Goal: Task Accomplishment & Management: Complete application form

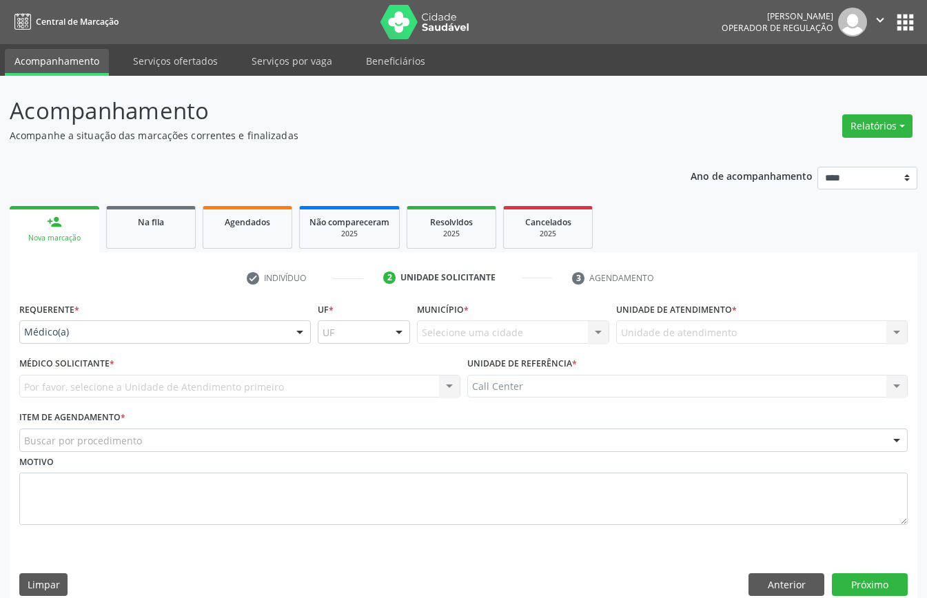
scroll to position [19, 0]
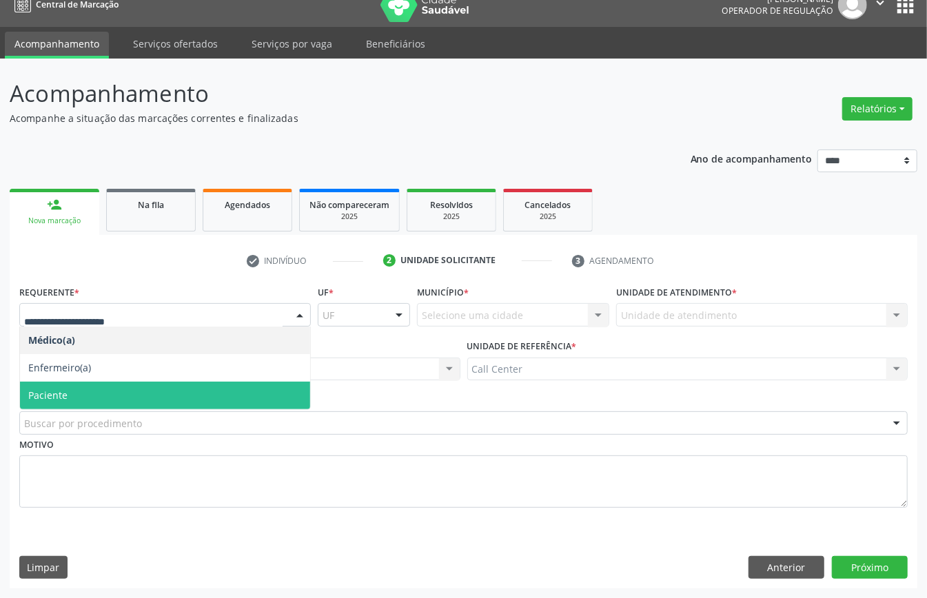
click at [102, 397] on span "Paciente" at bounding box center [165, 396] width 290 height 28
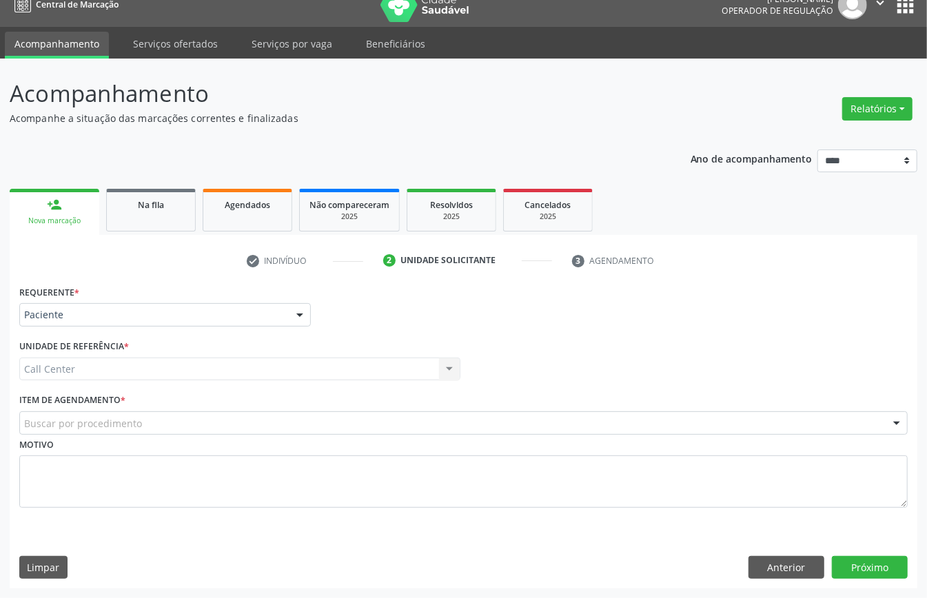
click at [97, 431] on div "Buscar por procedimento" at bounding box center [463, 422] width 888 height 23
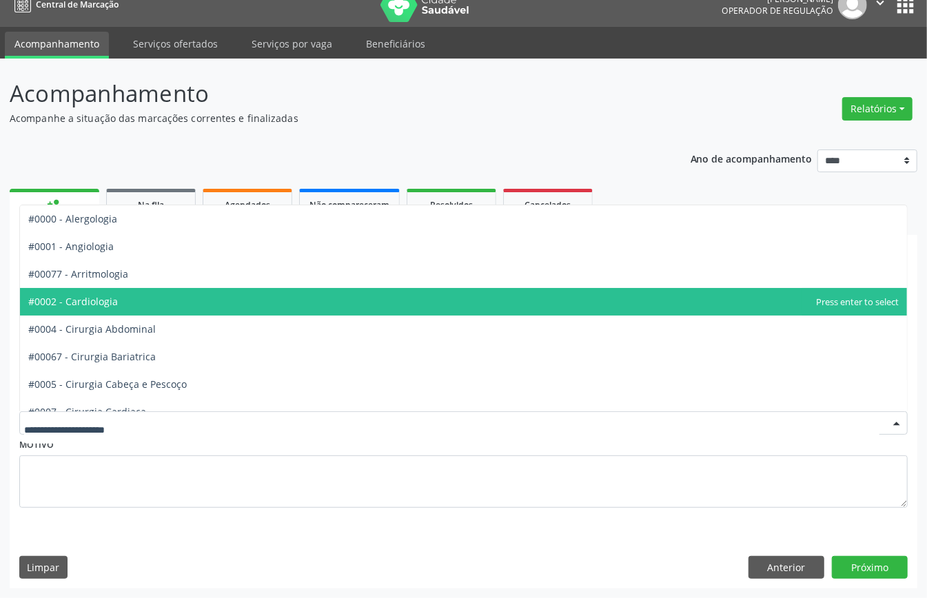
click at [96, 288] on span "#0002 - Cardiologia" at bounding box center [463, 302] width 887 height 28
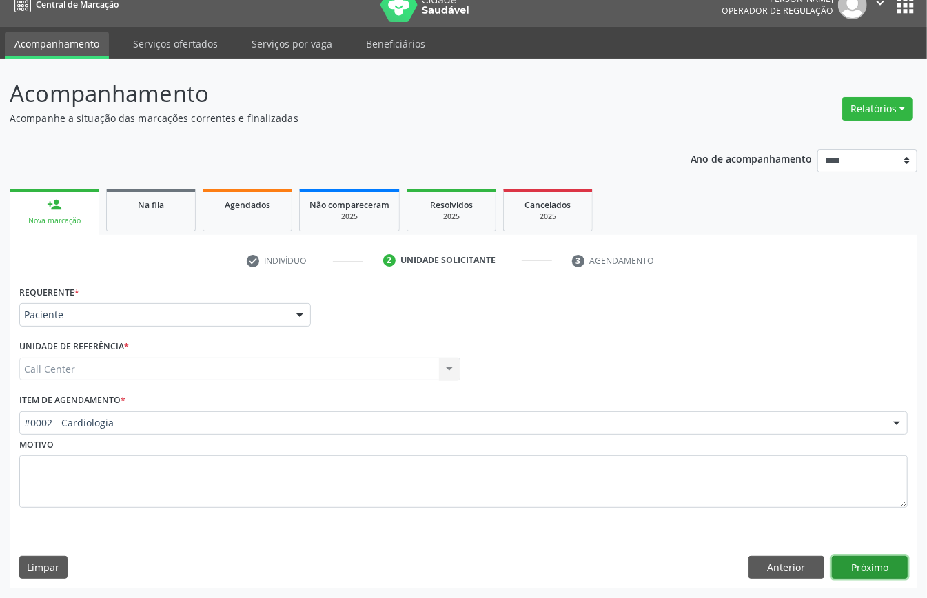
click at [864, 556] on button "Próximo" at bounding box center [870, 567] width 76 height 23
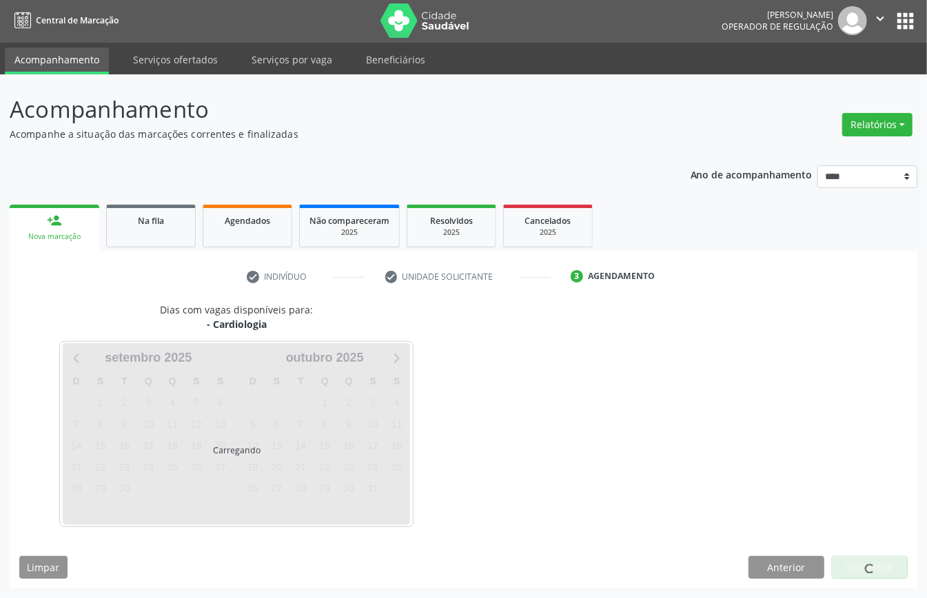
scroll to position [3, 0]
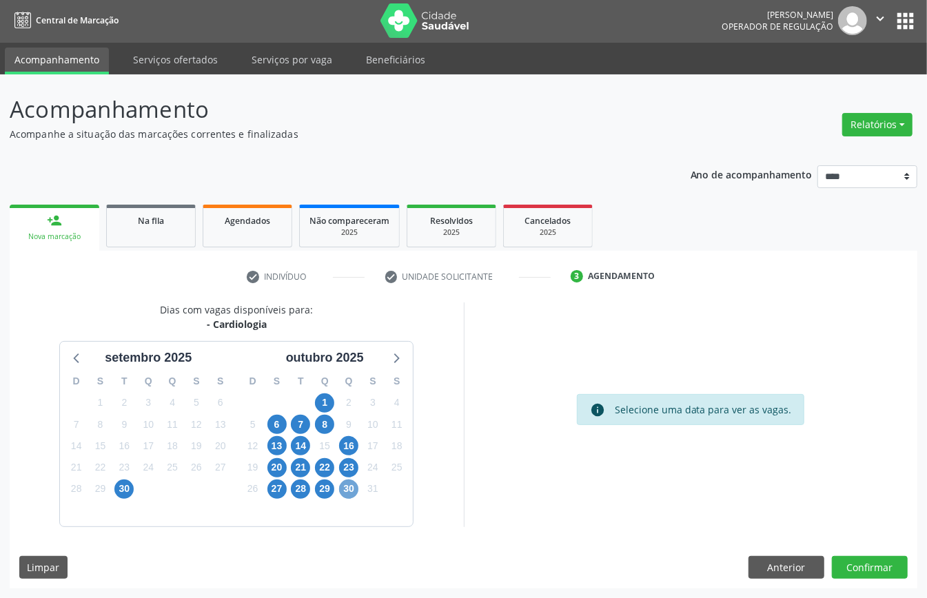
click at [353, 488] on span "30" at bounding box center [348, 489] width 19 height 19
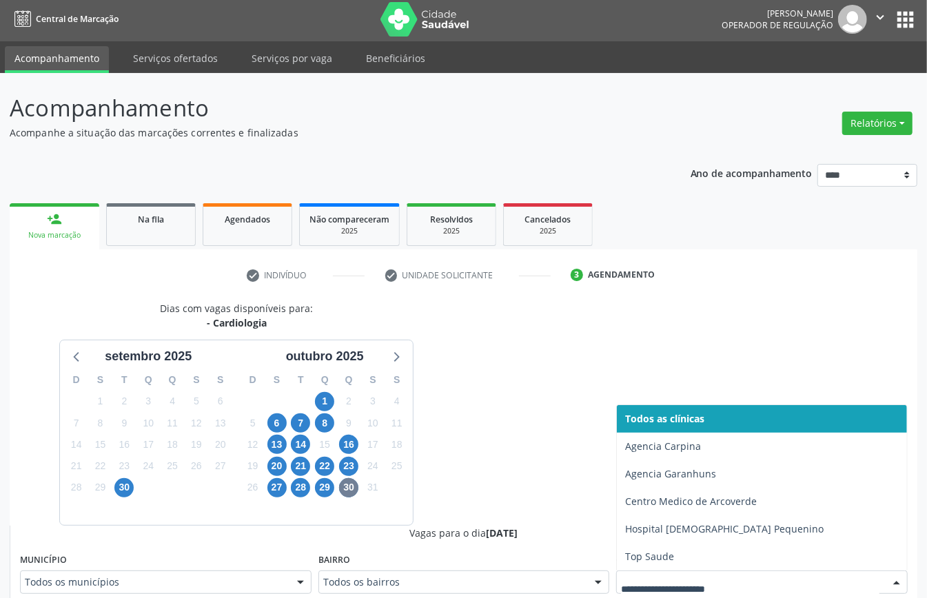
scroll to position [9, 0]
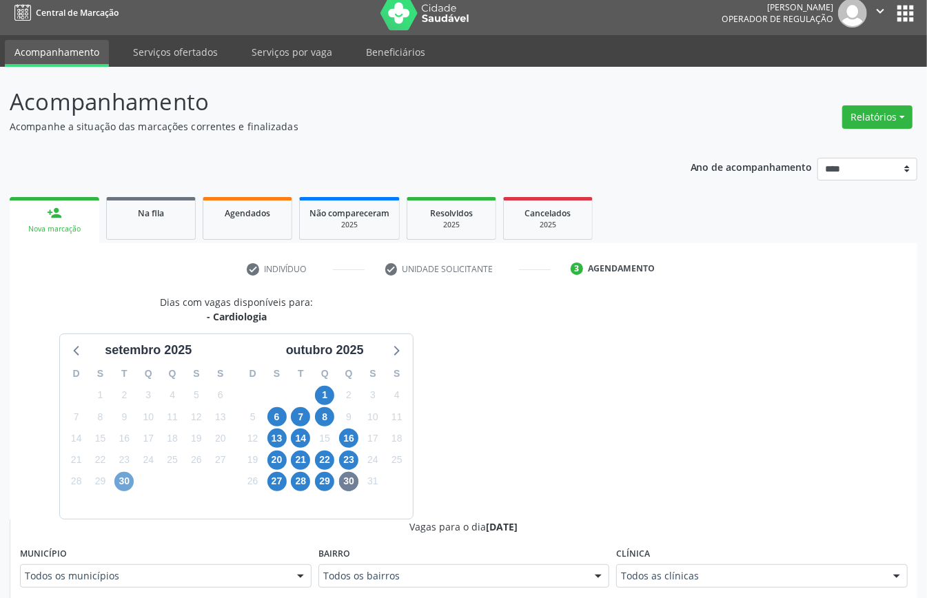
click at [120, 477] on span "30" at bounding box center [123, 481] width 19 height 19
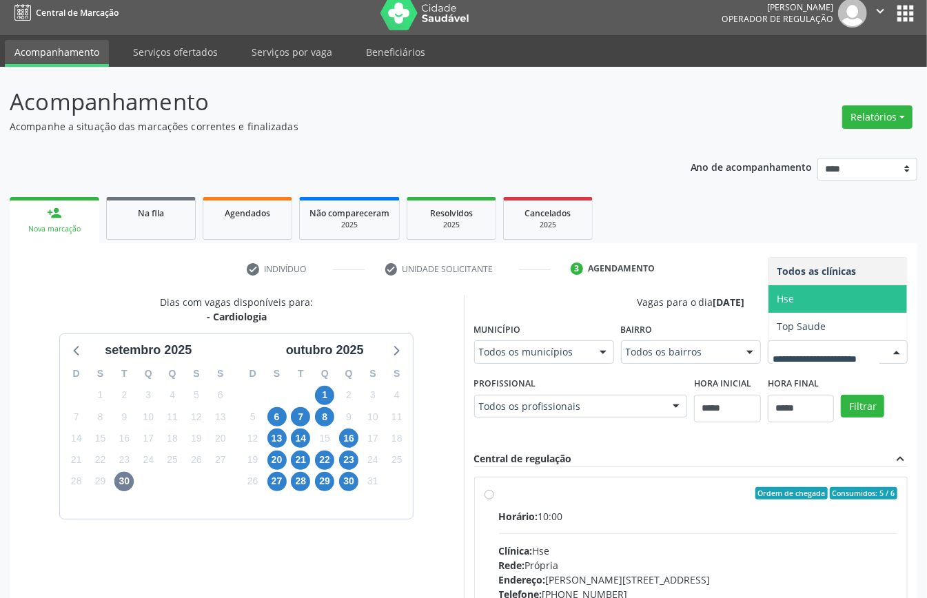
click at [776, 305] on span "Hse" at bounding box center [784, 298] width 17 height 13
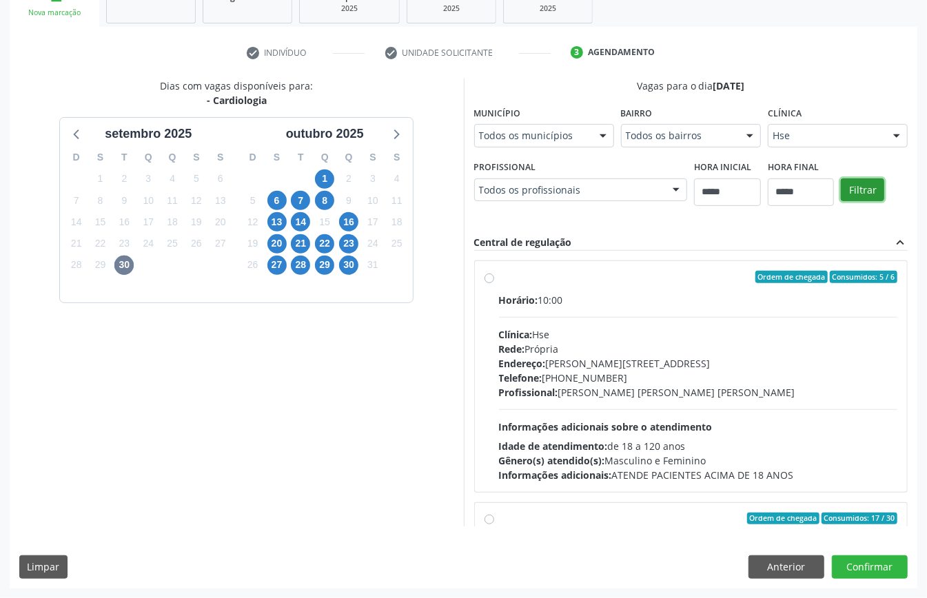
click at [841, 202] on button "Filtrar" at bounding box center [862, 189] width 43 height 23
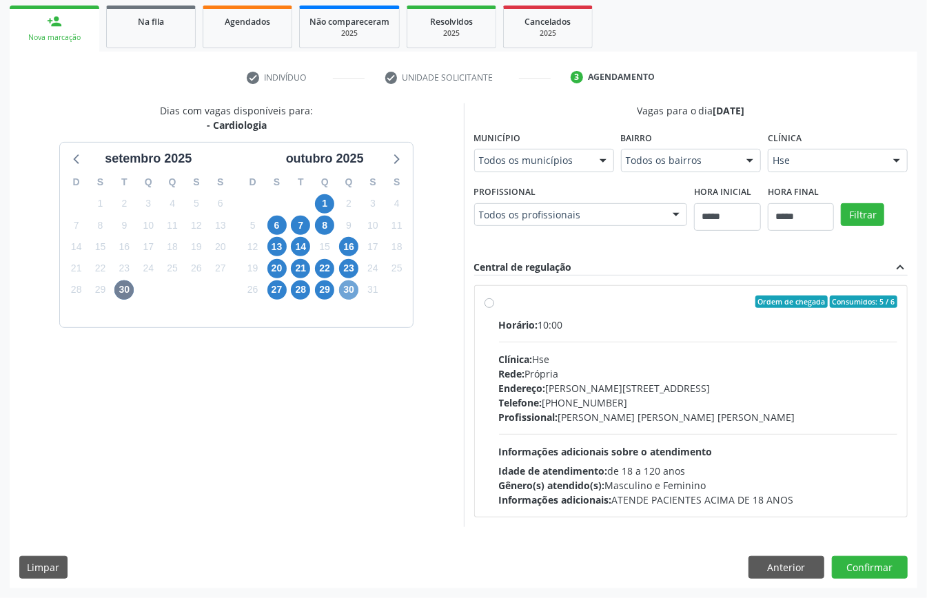
click at [351, 284] on span "30" at bounding box center [348, 289] width 19 height 19
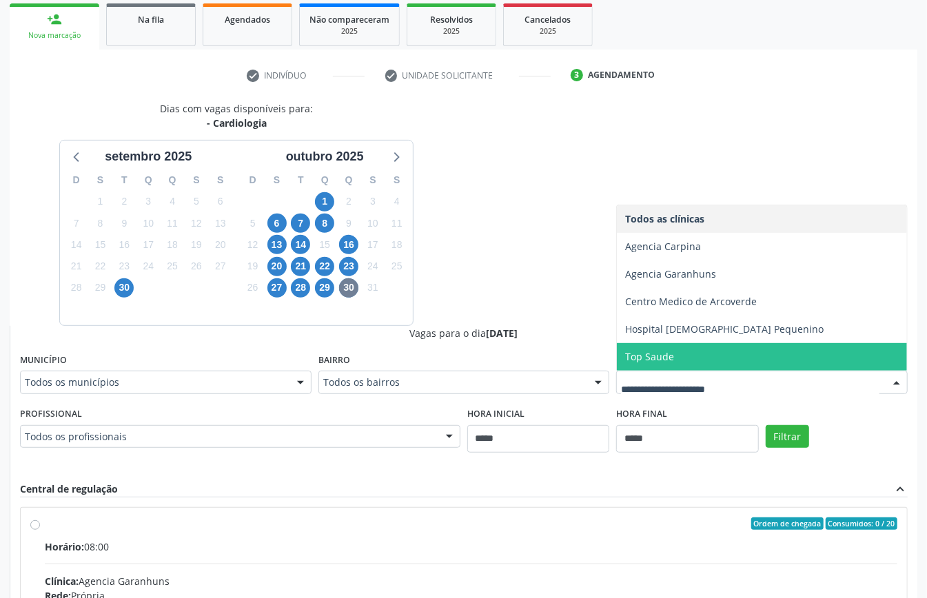
click at [525, 298] on div "Dias com vagas disponíveis para: - Cardiologia setembro 2025 D S T Q Q S S 31 1…" at bounding box center [463, 437] width 907 height 672
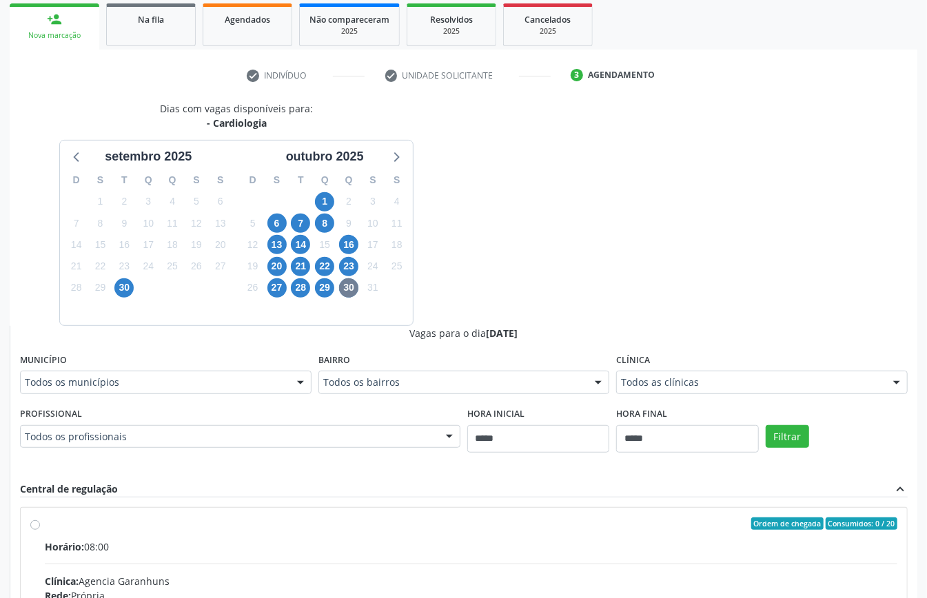
click at [510, 279] on div "Dias com vagas disponíveis para: - Cardiologia setembro 2025 D S T Q Q S S 31 1…" at bounding box center [463, 437] width 907 height 672
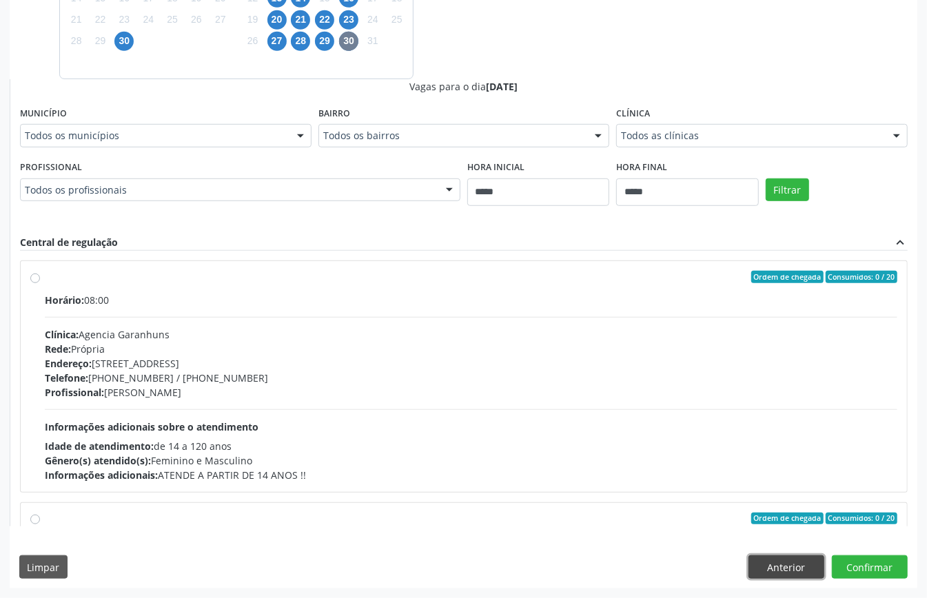
drag, startPoint x: 802, startPoint y: 564, endPoint x: 767, endPoint y: 561, distance: 34.6
click at [801, 565] on button "Anterior" at bounding box center [786, 566] width 76 height 23
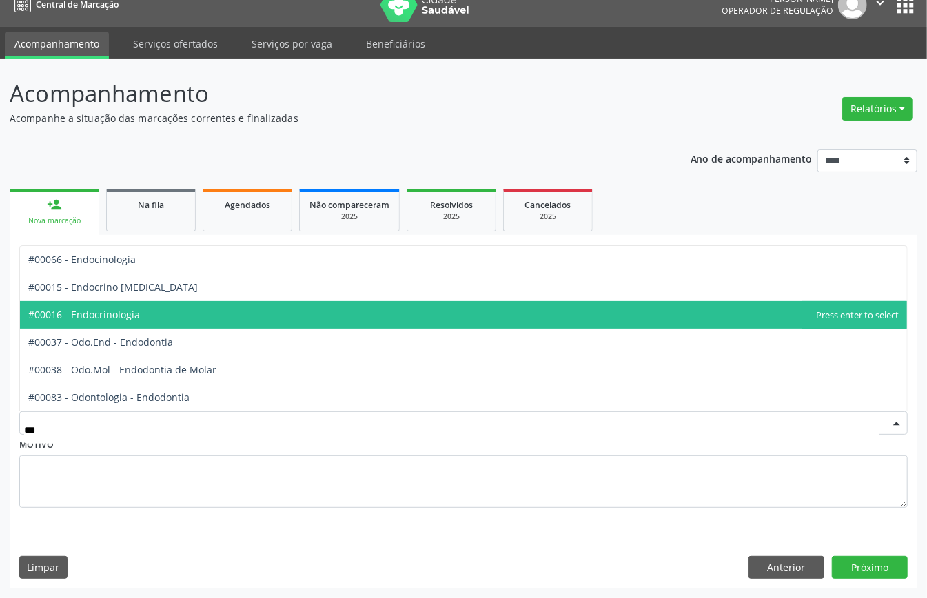
click at [165, 317] on span "#00016 - Endocrinologia" at bounding box center [463, 315] width 887 height 28
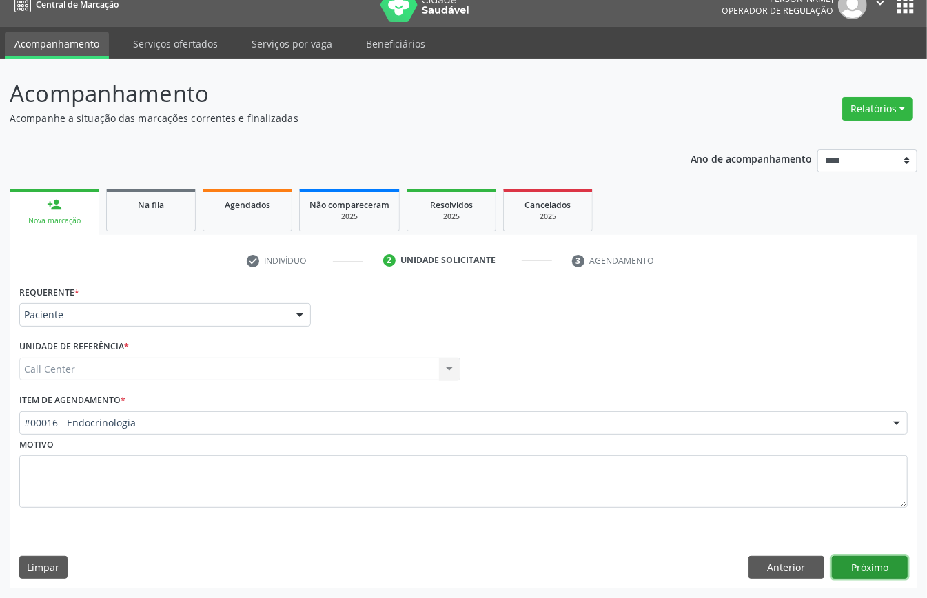
click at [878, 568] on button "Próximo" at bounding box center [870, 567] width 76 height 23
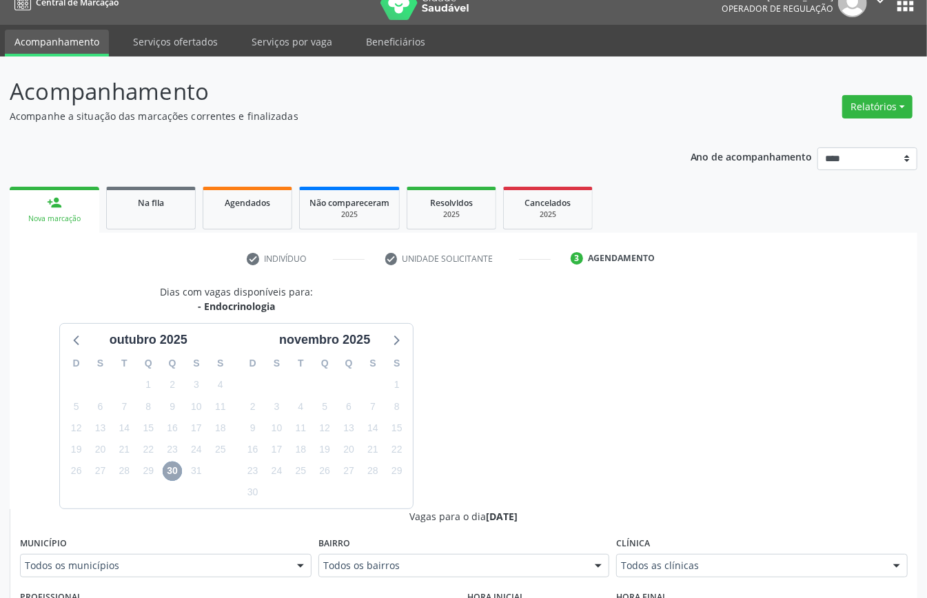
click at [178, 471] on span "30" at bounding box center [172, 471] width 19 height 19
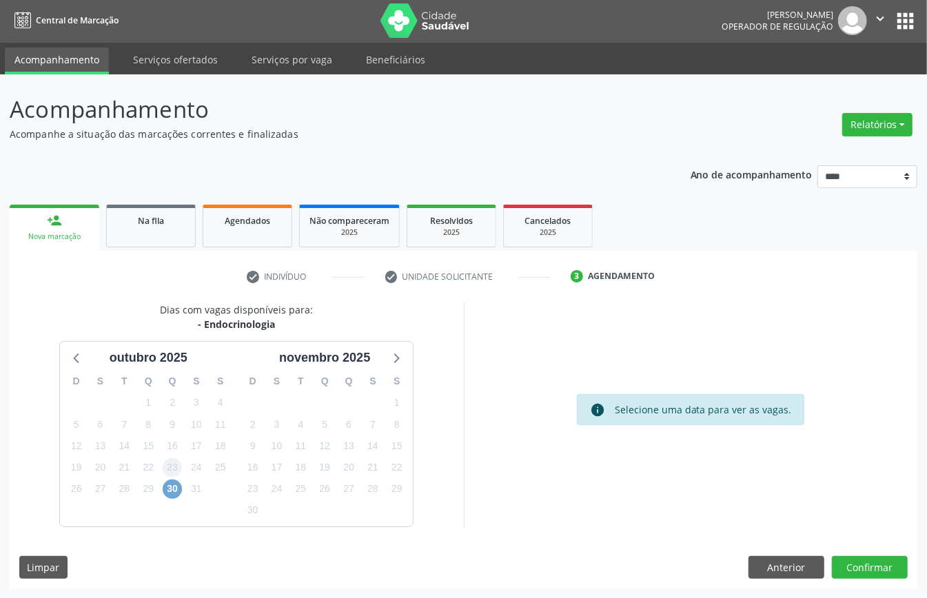
scroll to position [3, 0]
click at [174, 492] on span "30" at bounding box center [172, 489] width 19 height 19
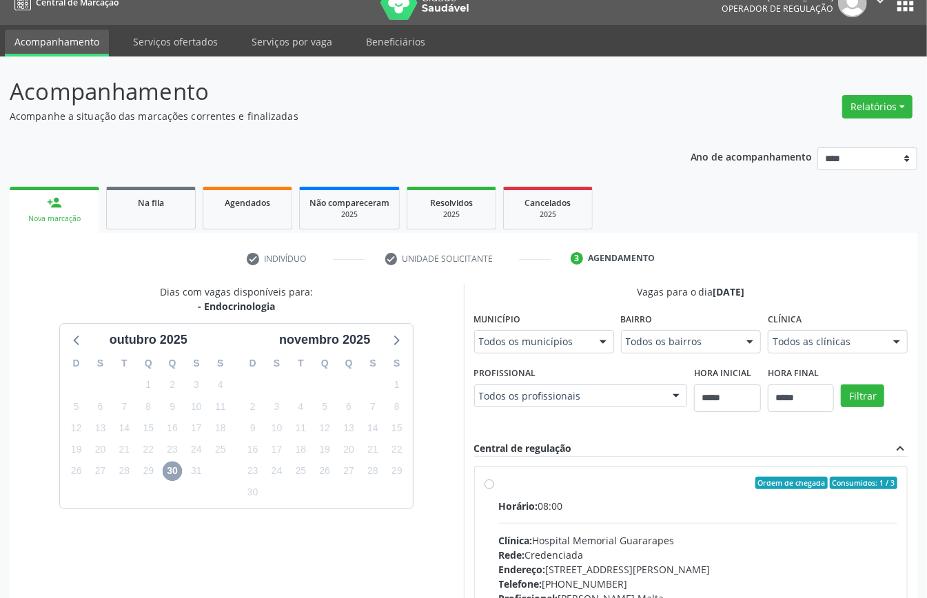
scroll to position [203, 0]
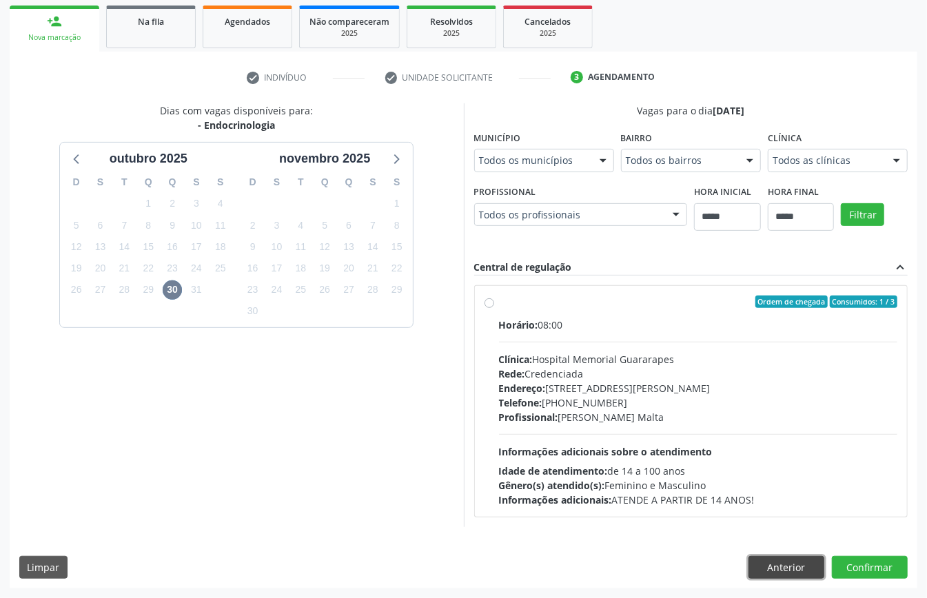
click at [802, 565] on button "Anterior" at bounding box center [786, 567] width 76 height 23
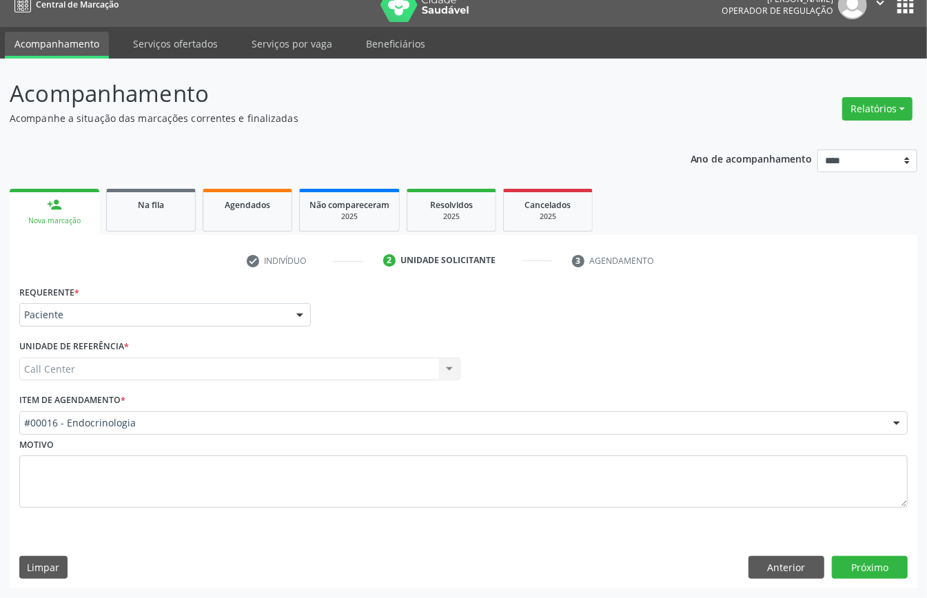
click at [167, 413] on div "#00016 - Endocrinologia" at bounding box center [463, 422] width 888 height 23
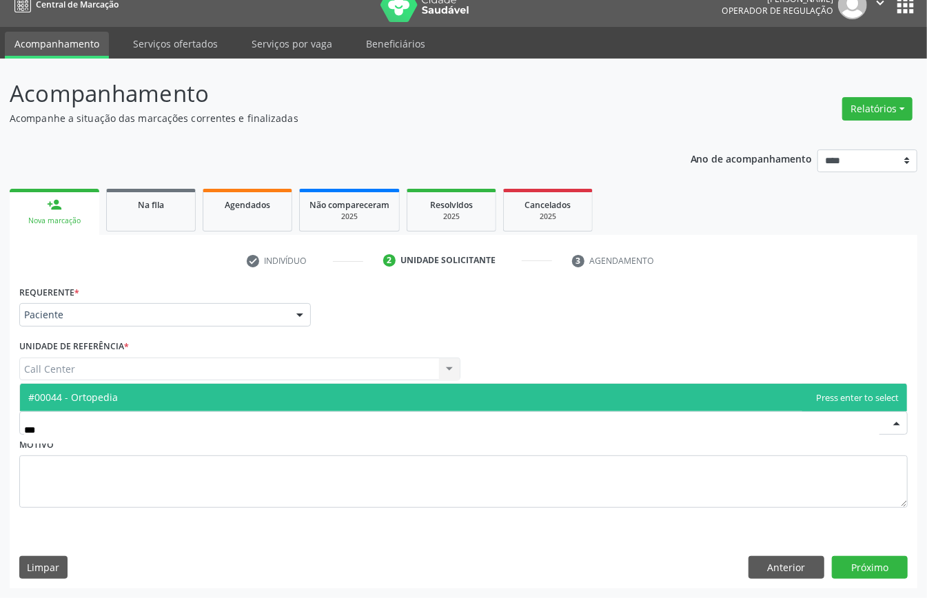
click at [175, 398] on span "#00044 - Ortopedia" at bounding box center [463, 398] width 887 height 28
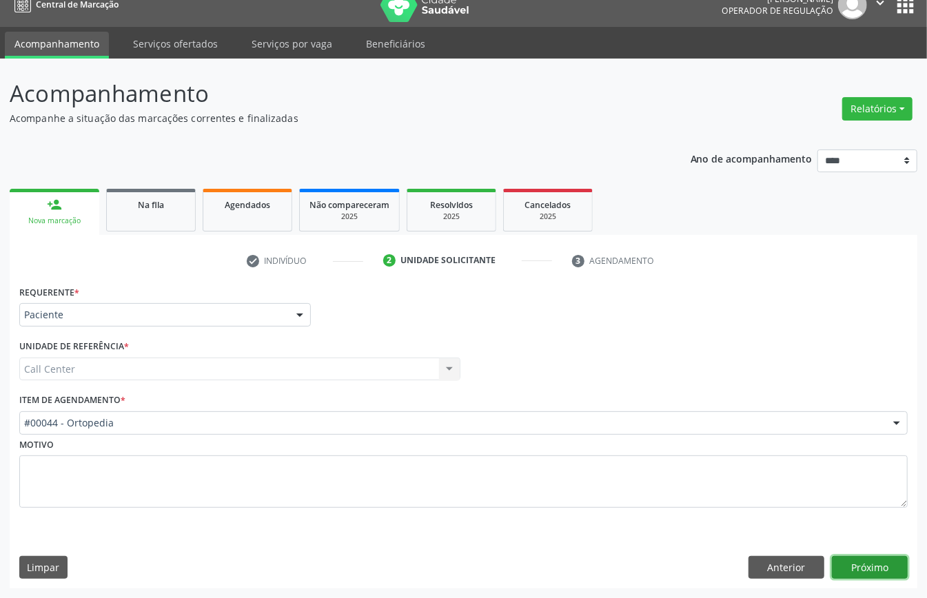
click at [861, 566] on button "Próximo" at bounding box center [870, 567] width 76 height 23
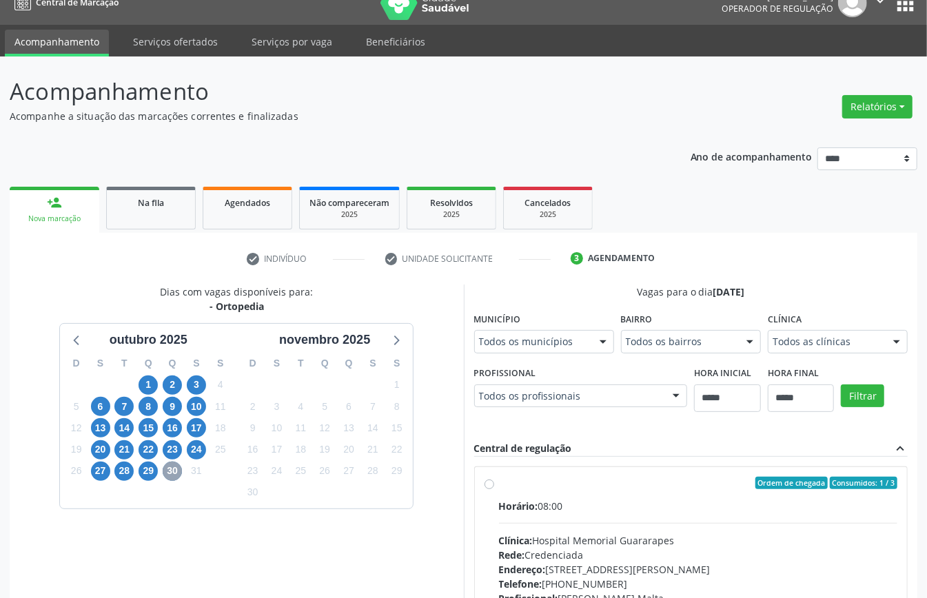
click at [175, 467] on span "30" at bounding box center [172, 471] width 19 height 19
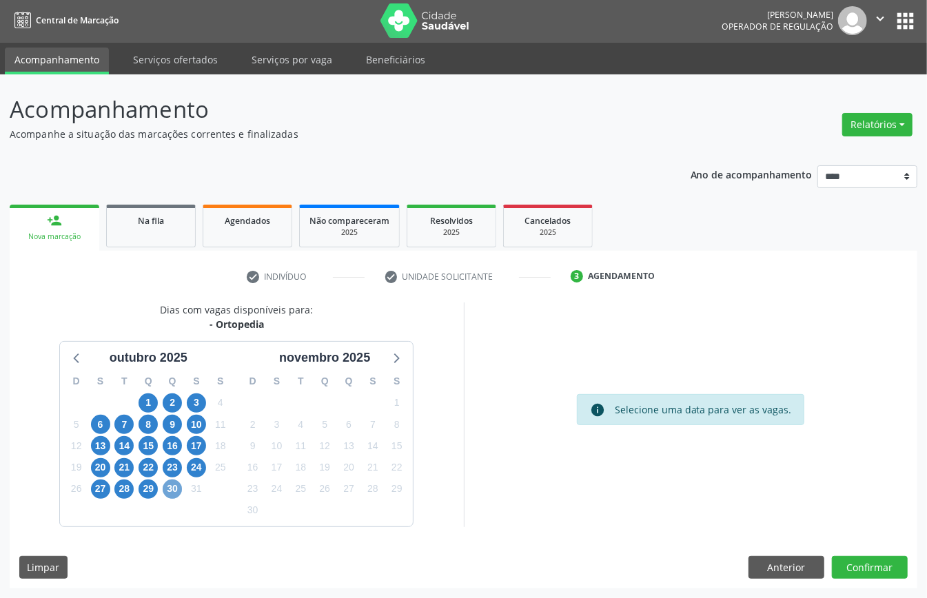
click at [176, 483] on span "30" at bounding box center [172, 489] width 19 height 19
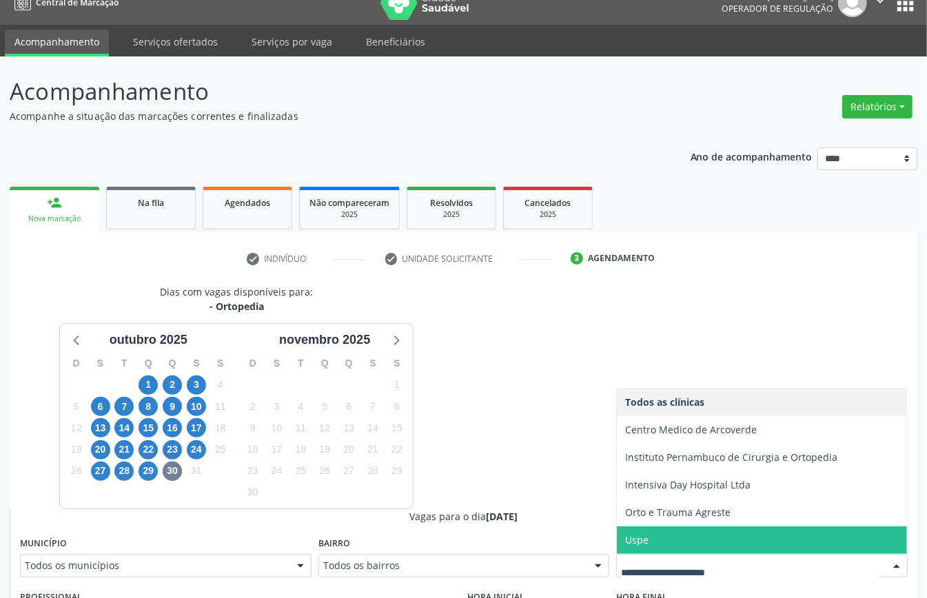
scroll to position [295, 0]
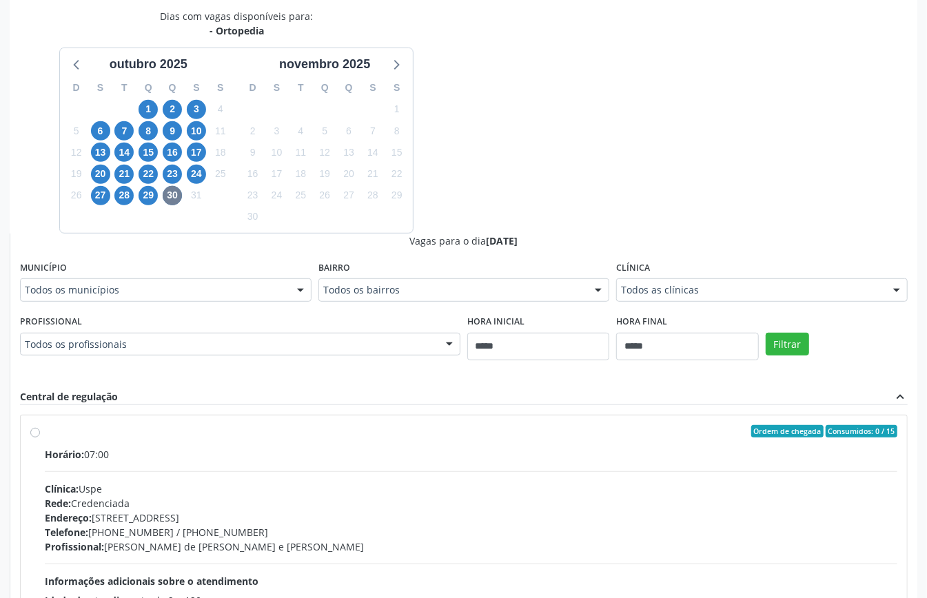
click at [215, 359] on fieldset "Profissional Todos os profissionais Todos os profissionais Aquiles Nogueira Lim…" at bounding box center [240, 338] width 440 height 54
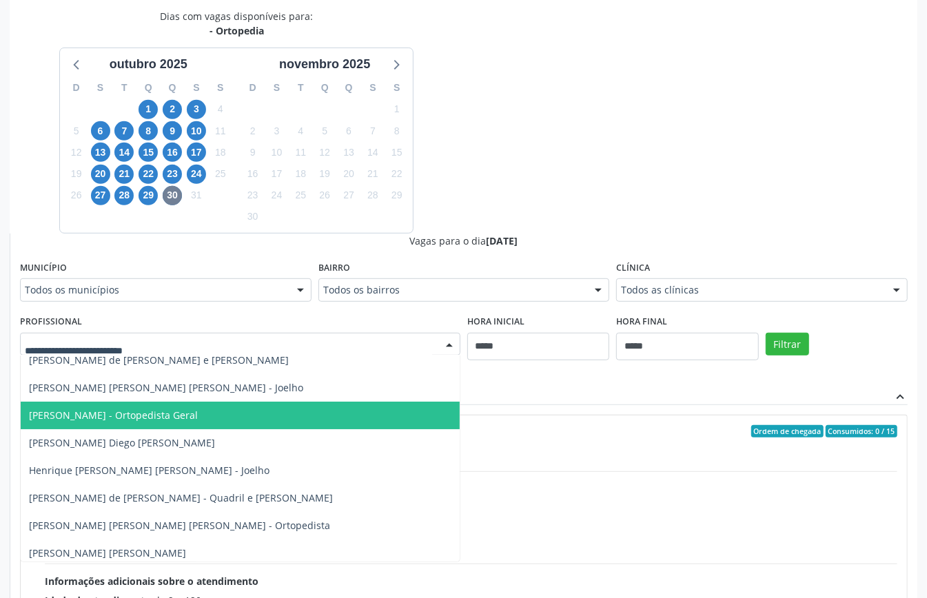
scroll to position [180, 0]
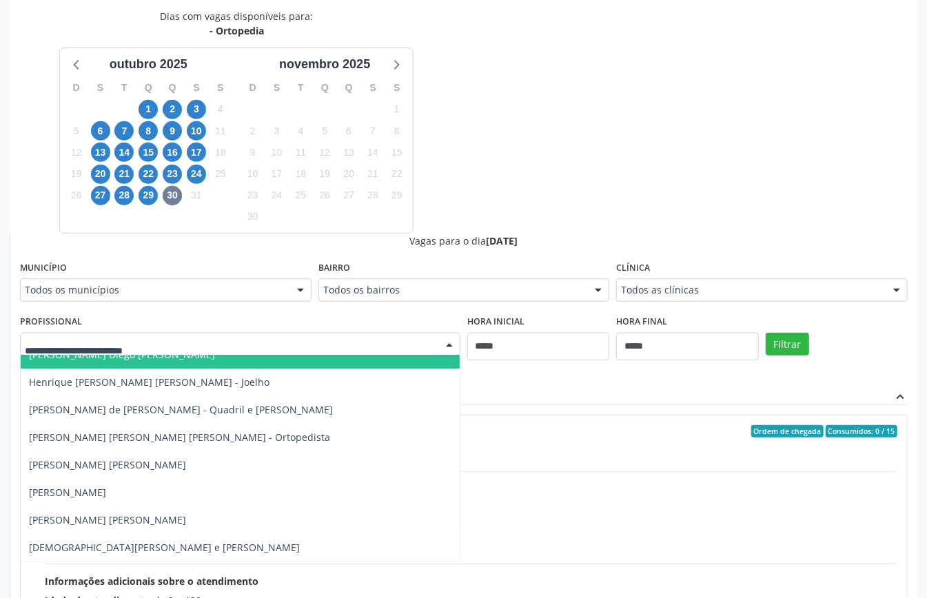
click at [623, 187] on div "Dias com vagas disponíveis para: - Ortopedia outubro 2025 D S T Q Q S S 28 29 3…" at bounding box center [463, 345] width 907 height 672
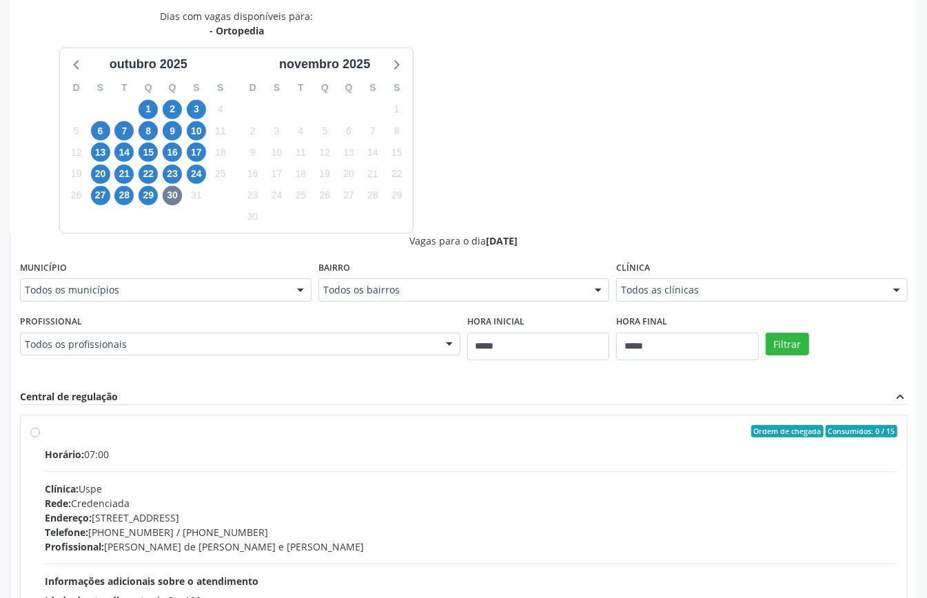
scroll to position [450, 0]
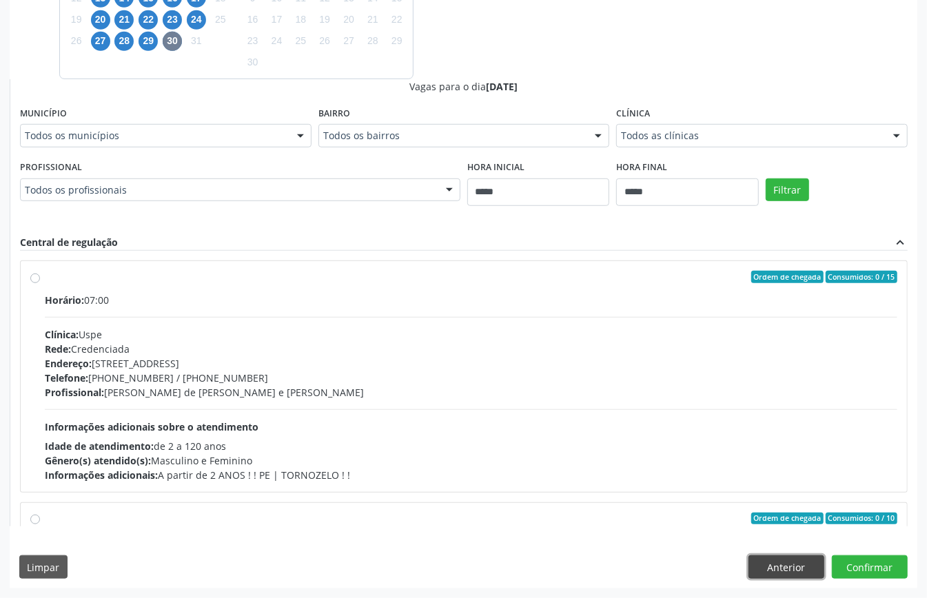
click at [787, 569] on button "Anterior" at bounding box center [786, 566] width 76 height 23
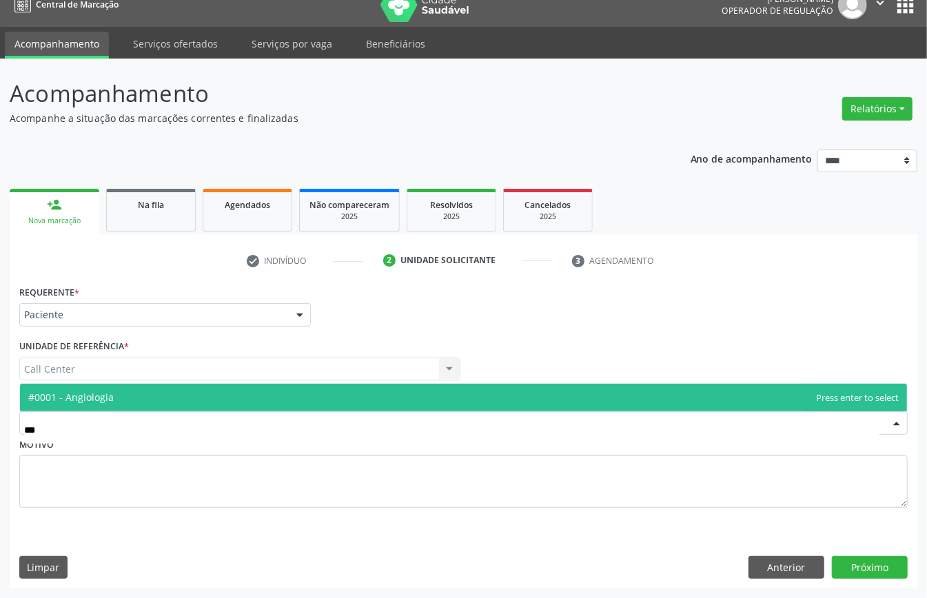
click at [185, 392] on span "#0001 - Angiologia" at bounding box center [463, 398] width 887 height 28
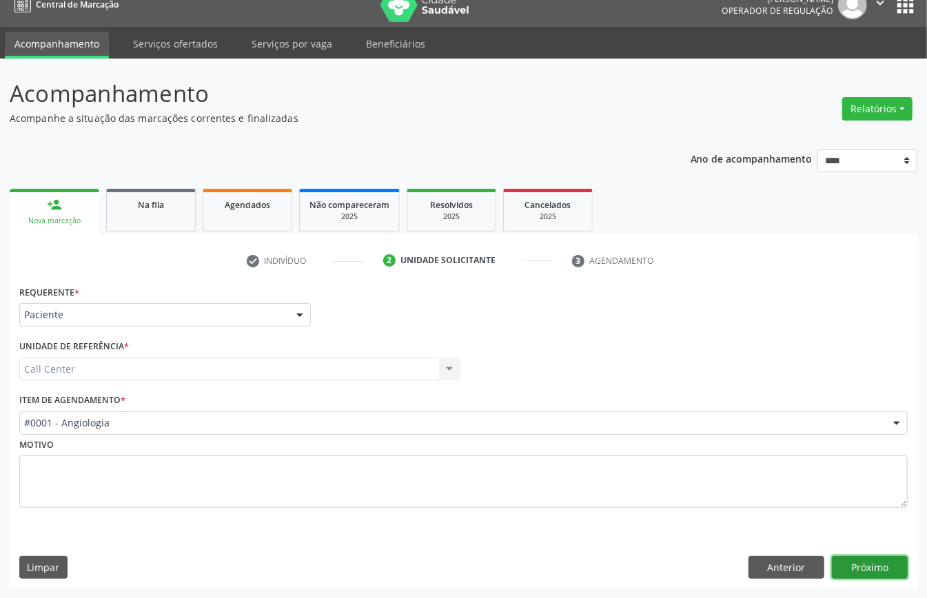
click at [863, 557] on button "Próximo" at bounding box center [870, 567] width 76 height 23
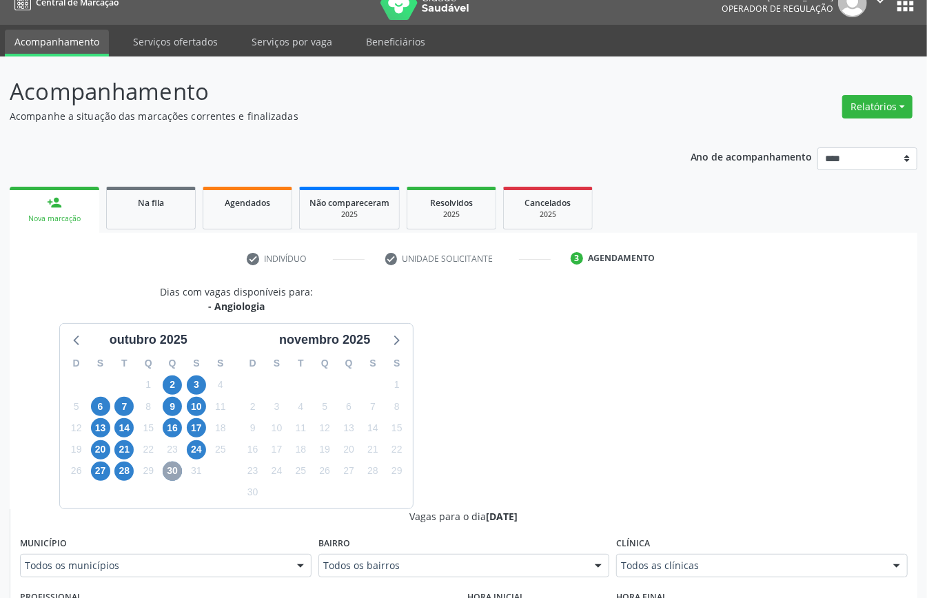
click at [178, 477] on span "30" at bounding box center [172, 471] width 19 height 19
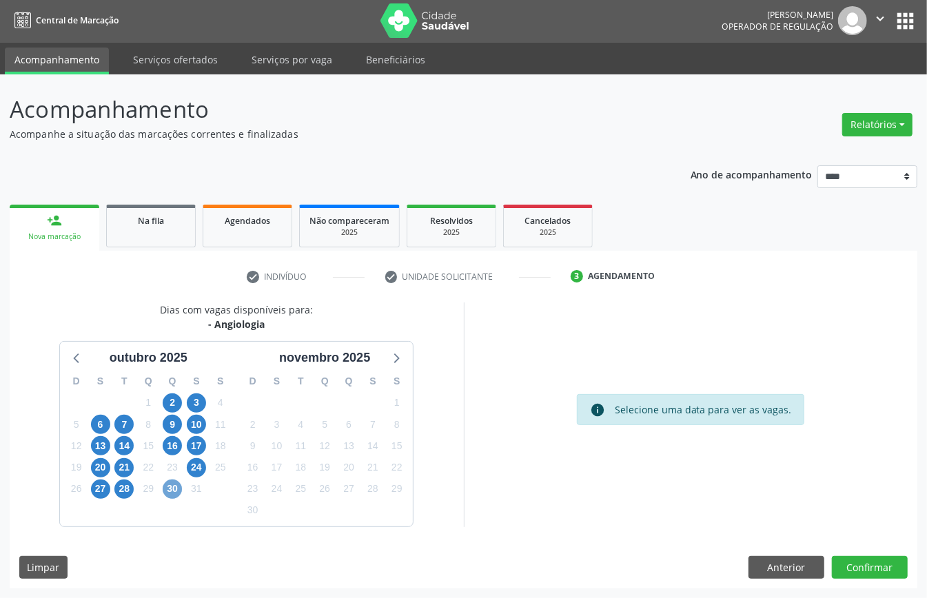
scroll to position [3, 0]
click at [174, 496] on span "30" at bounding box center [172, 489] width 19 height 19
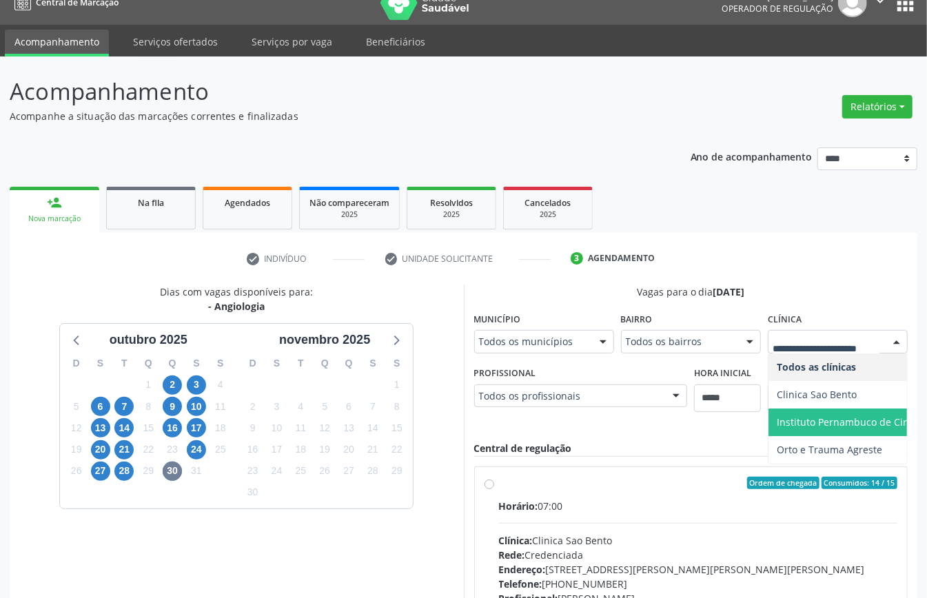
scroll to position [226, 0]
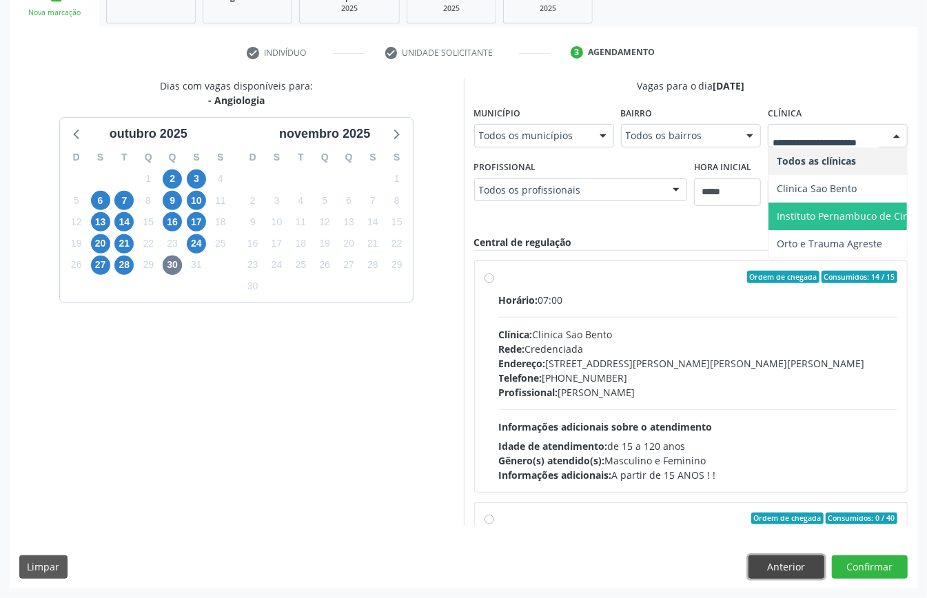
click at [791, 571] on button "Anterior" at bounding box center [786, 566] width 76 height 23
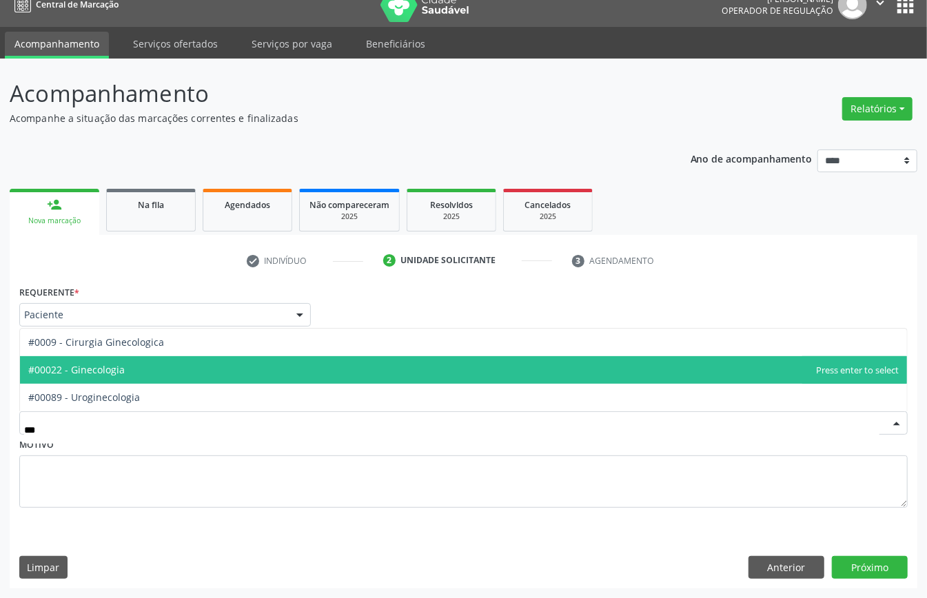
click at [130, 361] on span "#00022 - Ginecologia" at bounding box center [463, 370] width 887 height 28
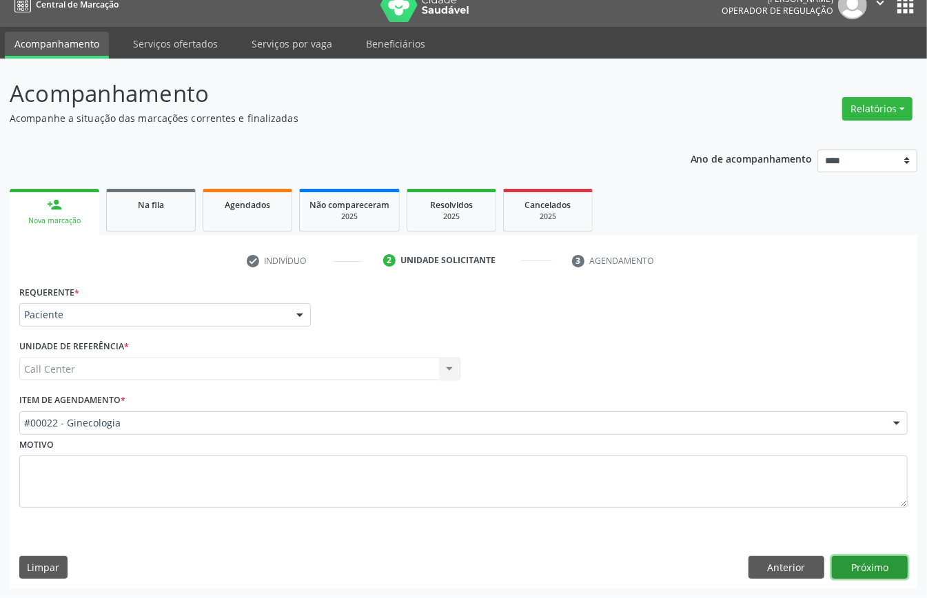
click at [858, 563] on button "Próximo" at bounding box center [870, 567] width 76 height 23
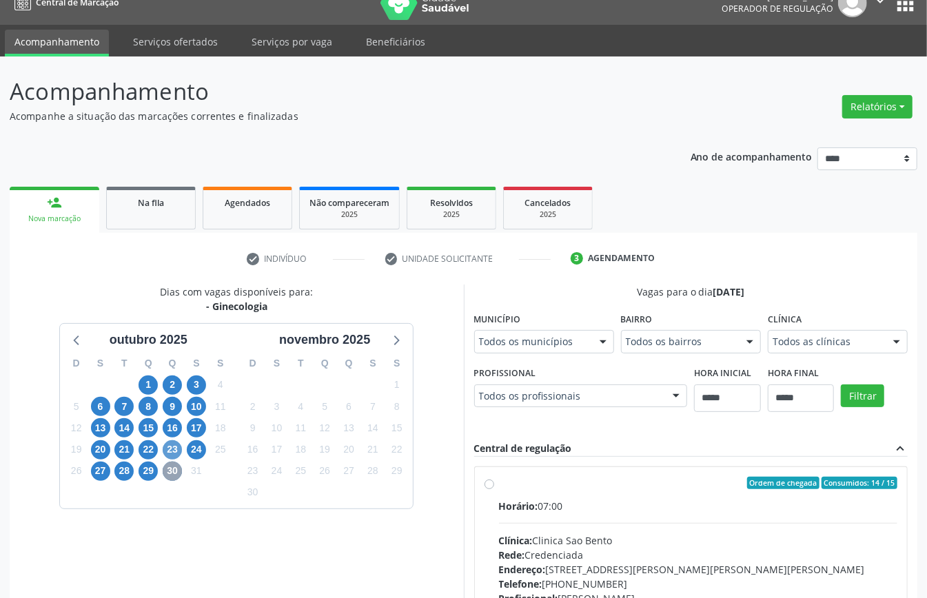
click at [172, 467] on span "30" at bounding box center [172, 471] width 19 height 19
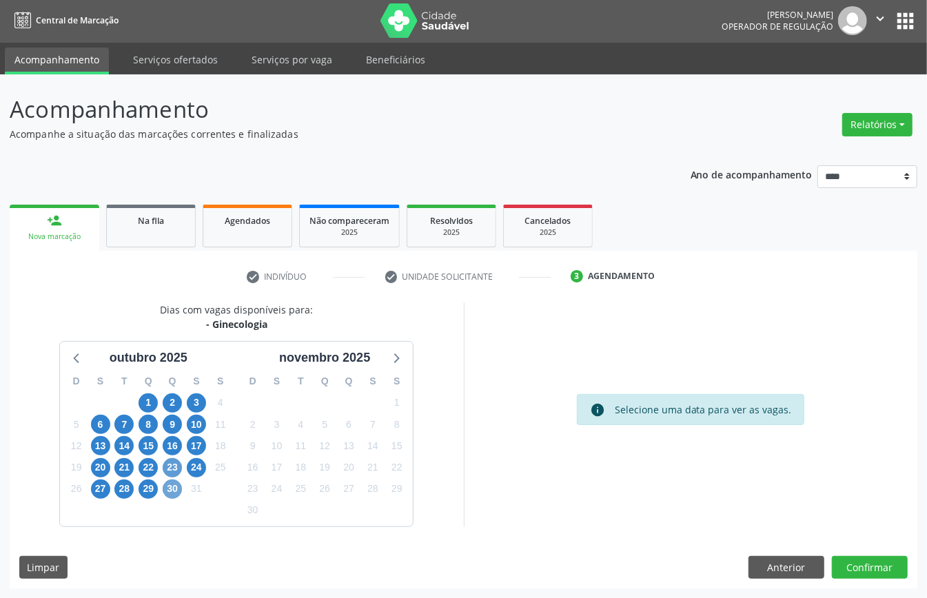
scroll to position [3, 0]
click at [177, 484] on span "30" at bounding box center [172, 489] width 19 height 19
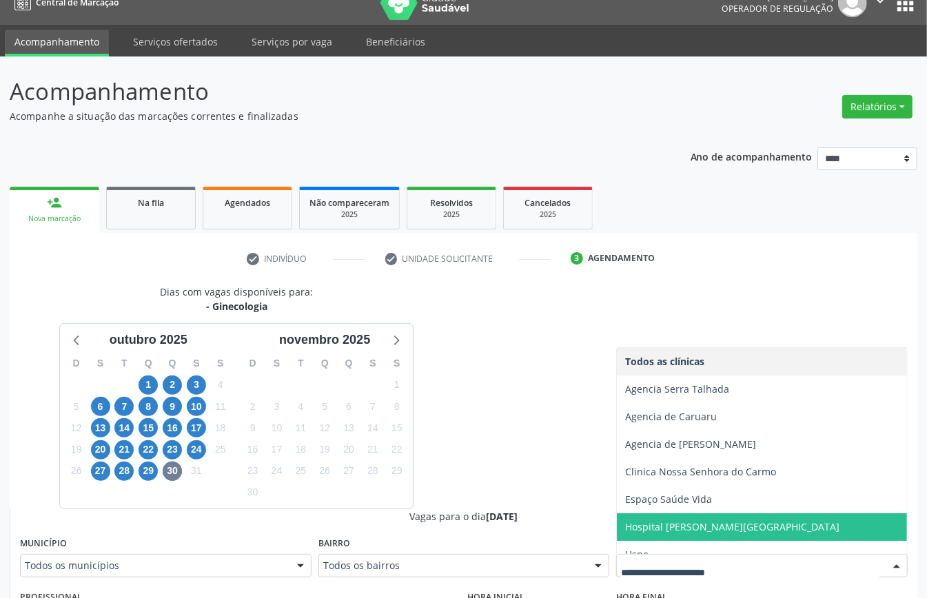
scroll to position [14, 0]
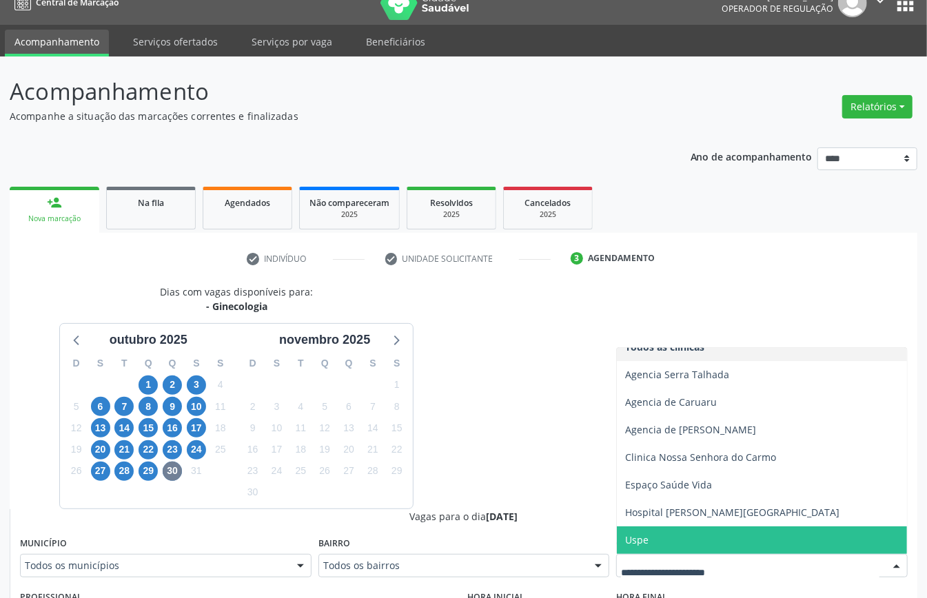
click at [666, 538] on span "Uspe" at bounding box center [762, 540] width 290 height 28
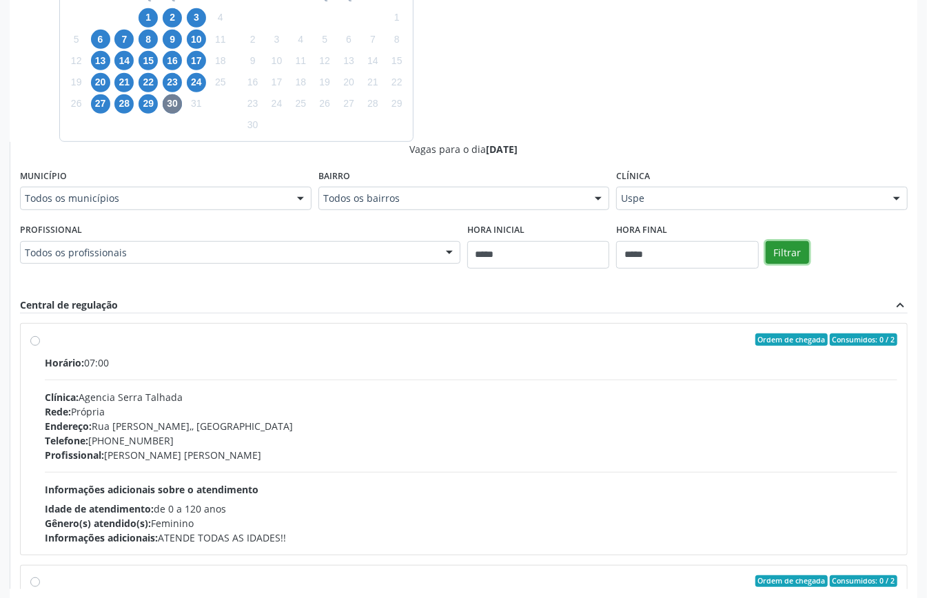
click at [790, 255] on button "Filtrar" at bounding box center [786, 252] width 43 height 23
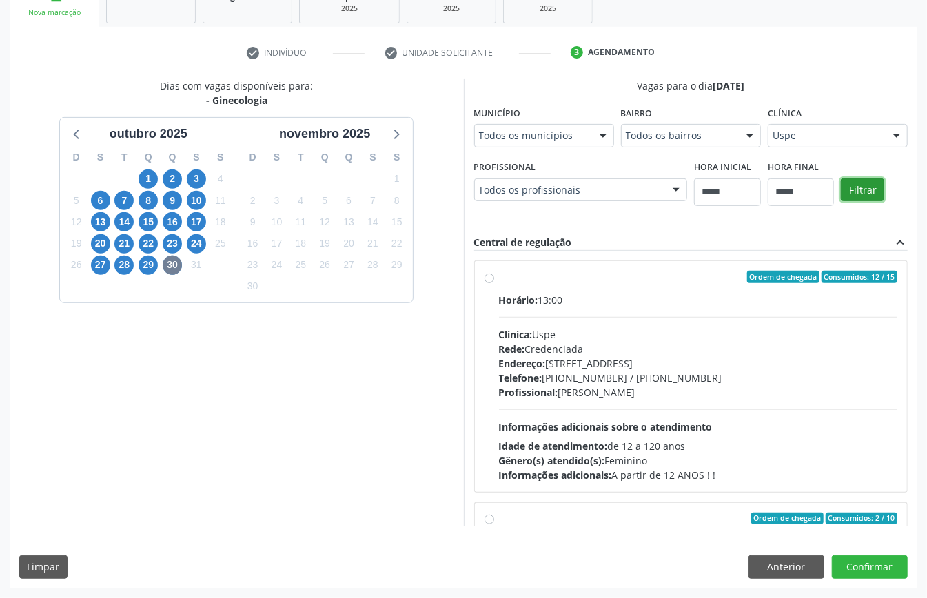
scroll to position [218, 0]
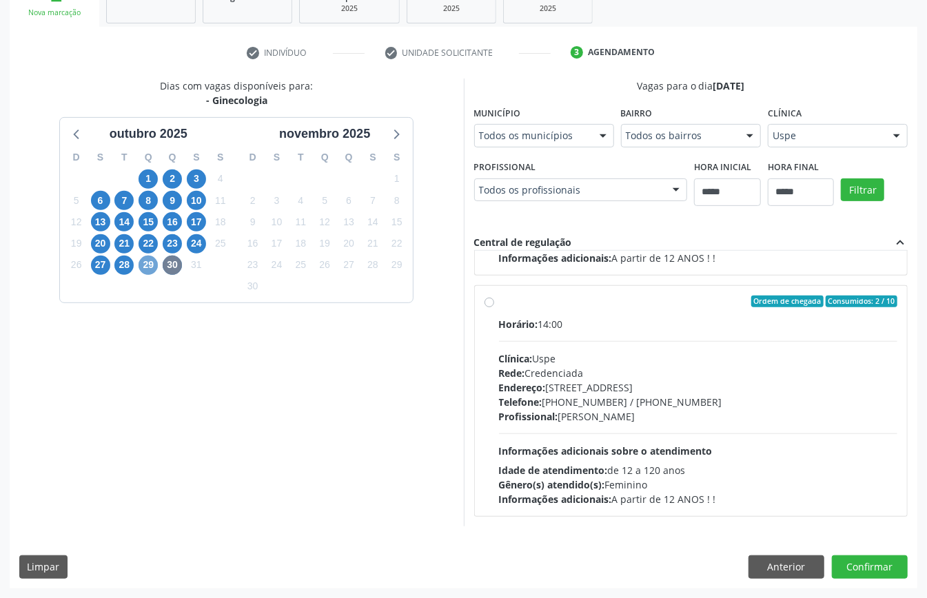
click at [145, 260] on span "29" at bounding box center [147, 265] width 19 height 19
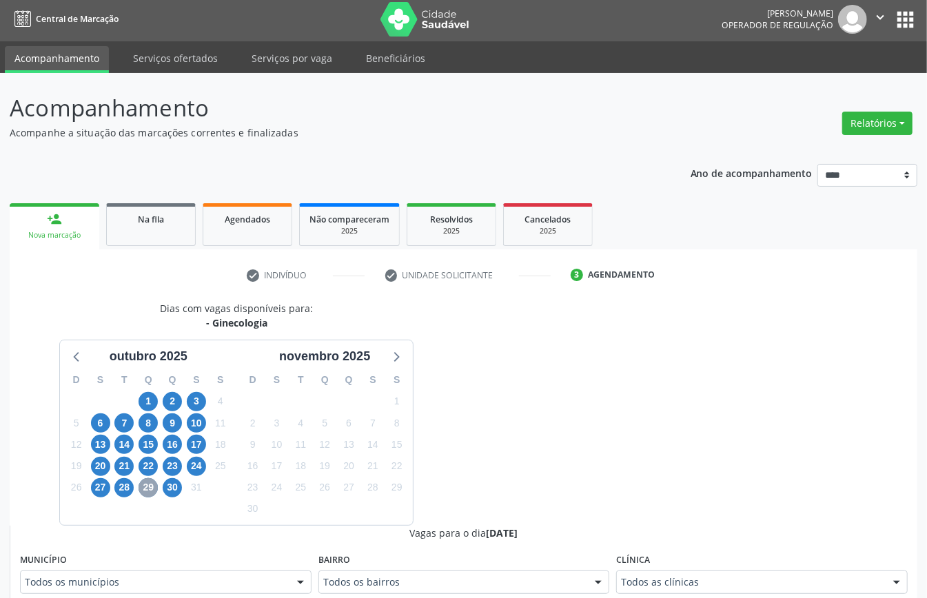
scroll to position [226, 0]
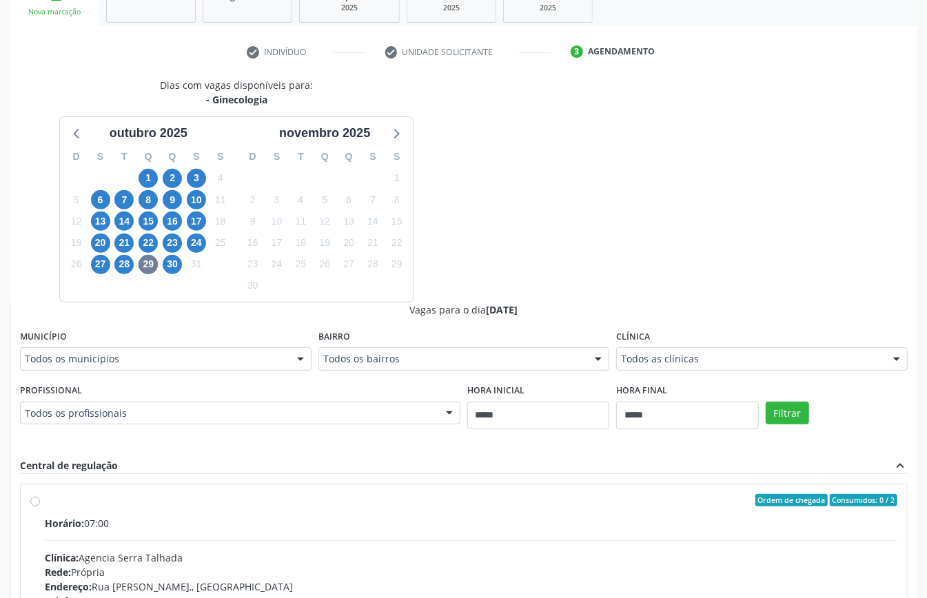
drag, startPoint x: 696, startPoint y: 356, endPoint x: 685, endPoint y: 353, distance: 11.2
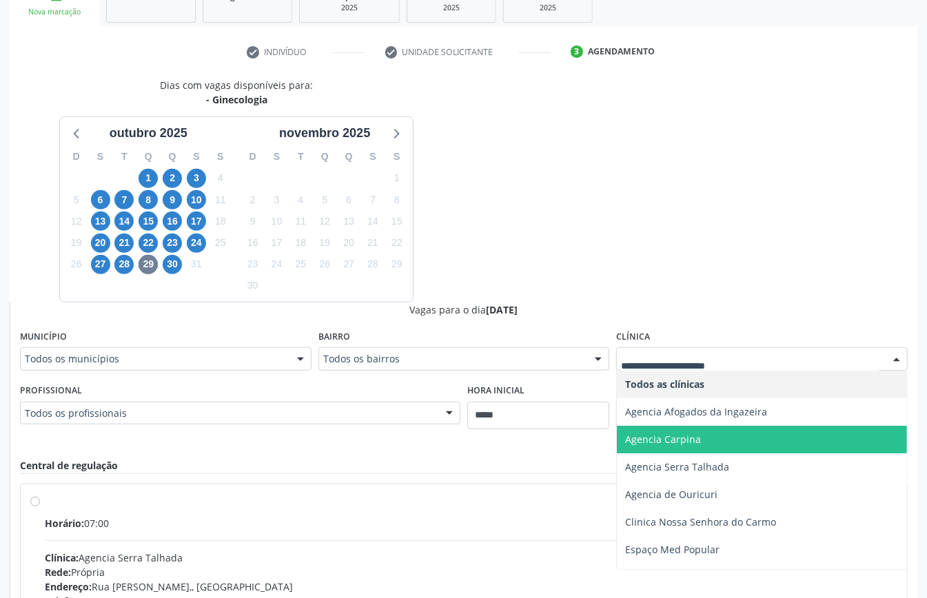
scroll to position [50, 0]
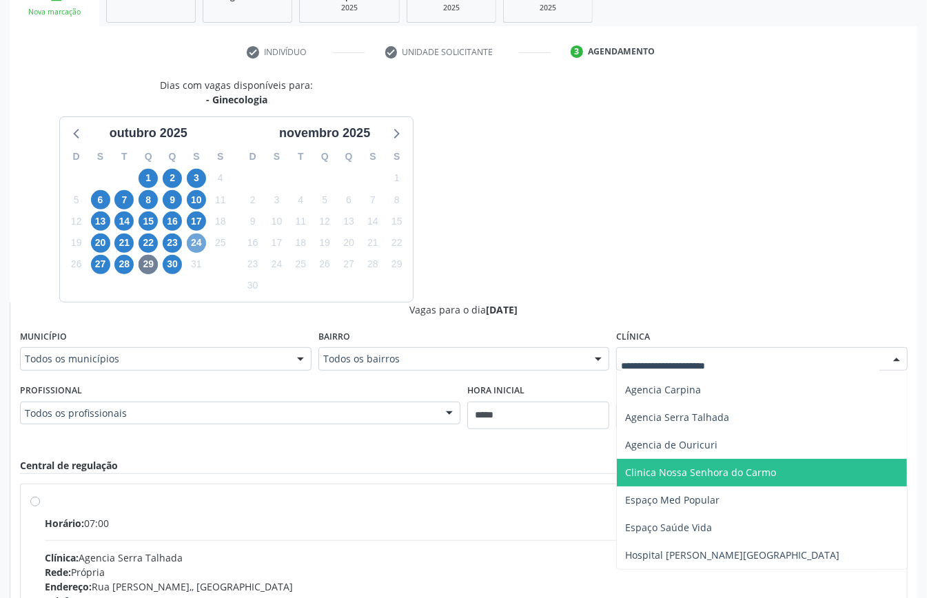
click at [196, 241] on span "24" at bounding box center [196, 243] width 19 height 19
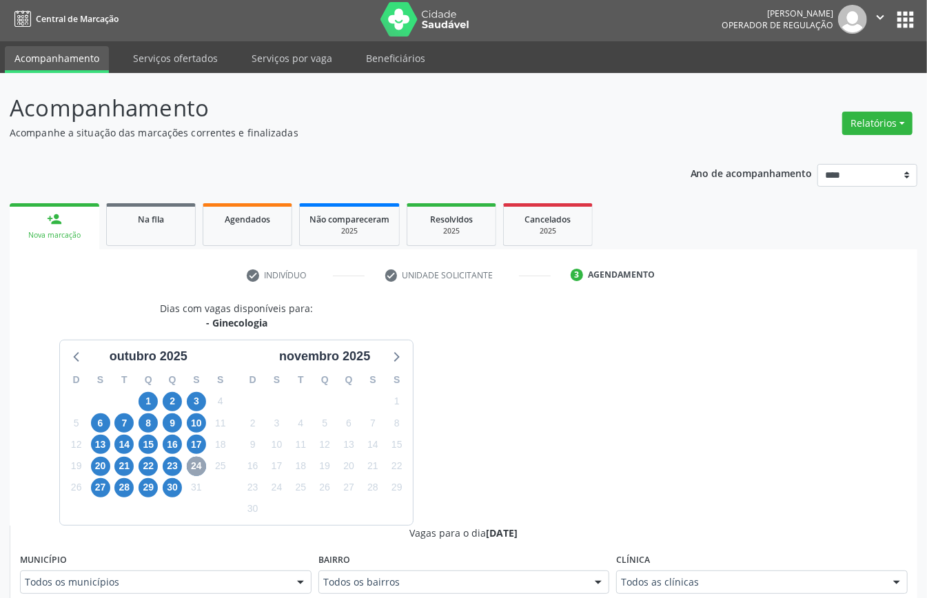
scroll to position [226, 0]
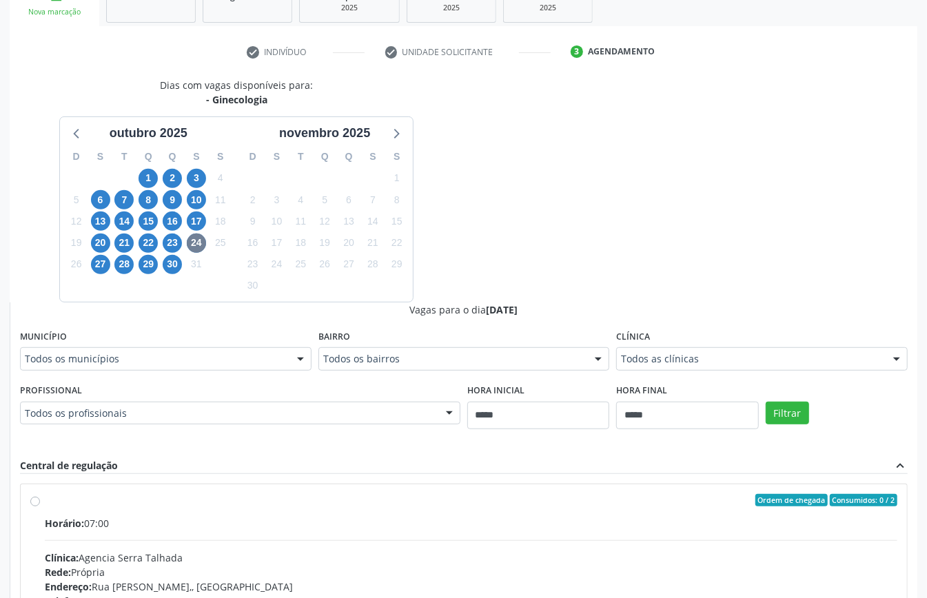
click at [737, 346] on div "Clínica Todos as clínicas Todos as clínicas Agencia Serra Talhada Clinica Nossa…" at bounding box center [761, 349] width 291 height 44
click at [196, 220] on span "17" at bounding box center [196, 221] width 19 height 19
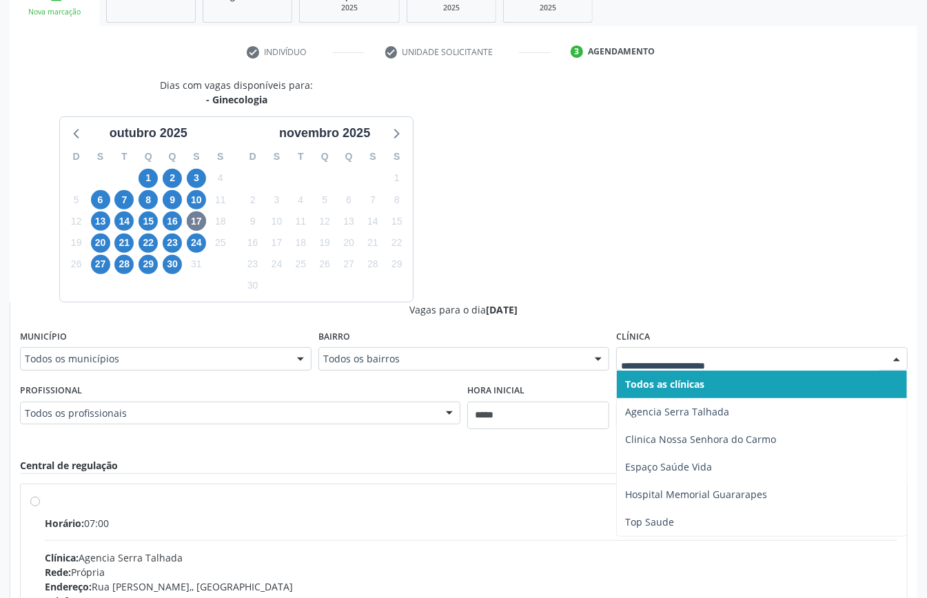
click at [519, 254] on div "Dias com vagas disponíveis para: - Ginecologia outubro 2025 D S T Q Q S S 28 29…" at bounding box center [463, 414] width 907 height 672
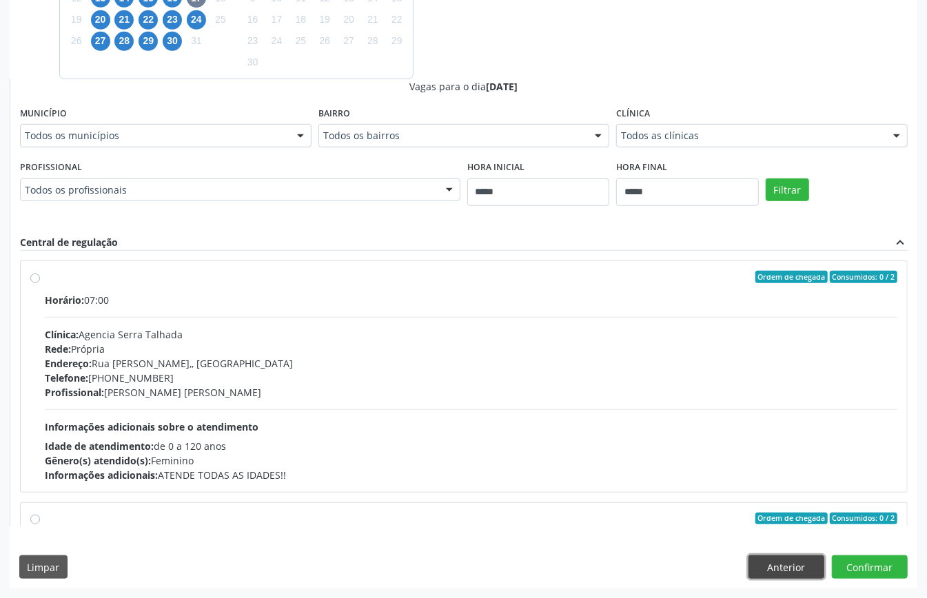
click at [770, 565] on button "Anterior" at bounding box center [786, 566] width 76 height 23
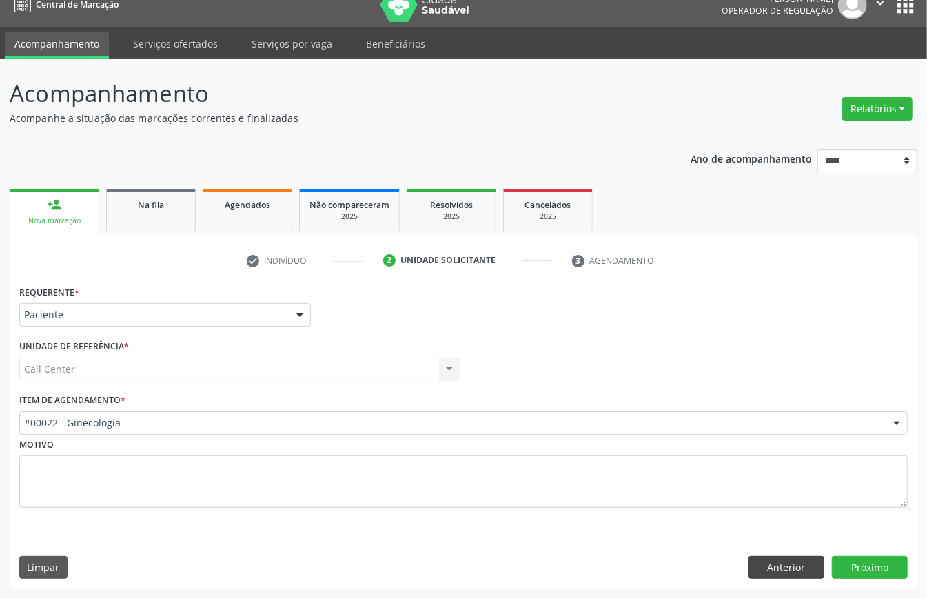
scroll to position [19, 0]
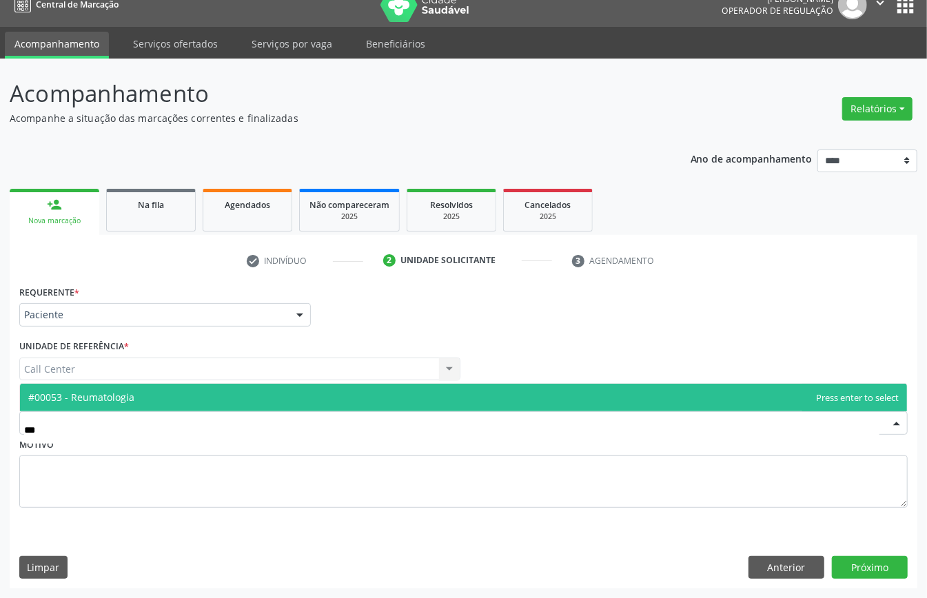
click at [189, 401] on span "#00053 - Reumatologia" at bounding box center [463, 398] width 887 height 28
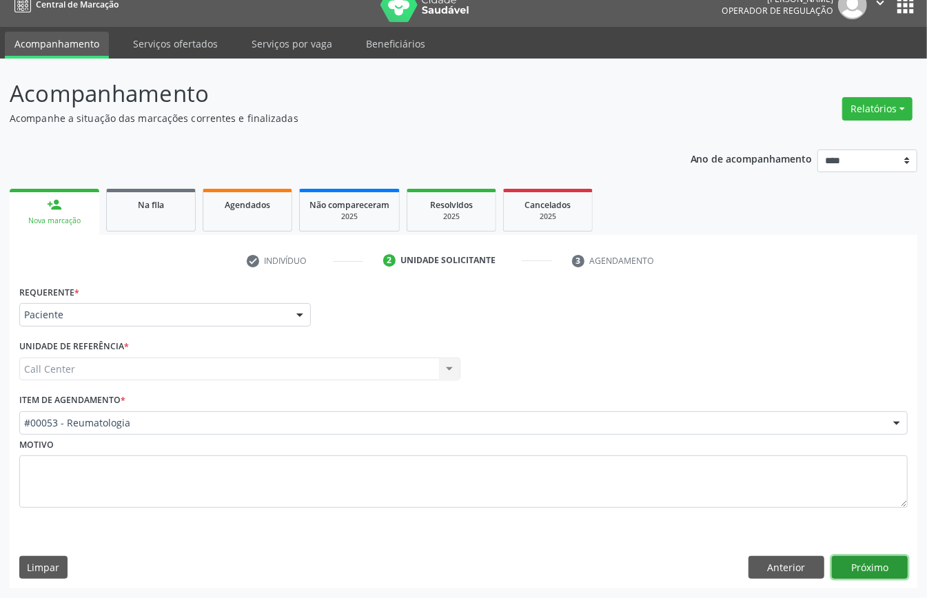
click at [874, 556] on button "Próximo" at bounding box center [870, 567] width 76 height 23
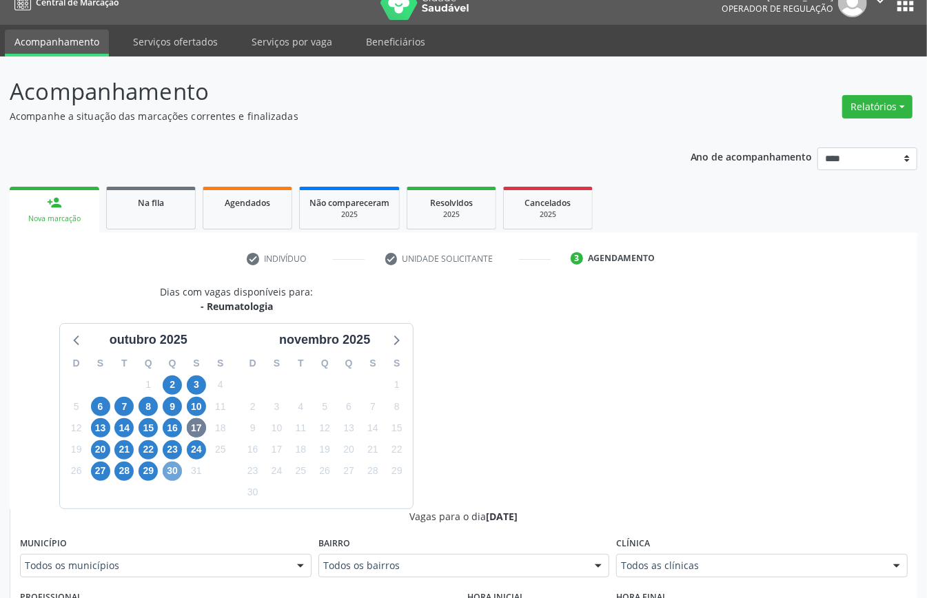
click at [174, 475] on span "30" at bounding box center [172, 471] width 19 height 19
click at [105, 471] on span "27" at bounding box center [100, 471] width 19 height 19
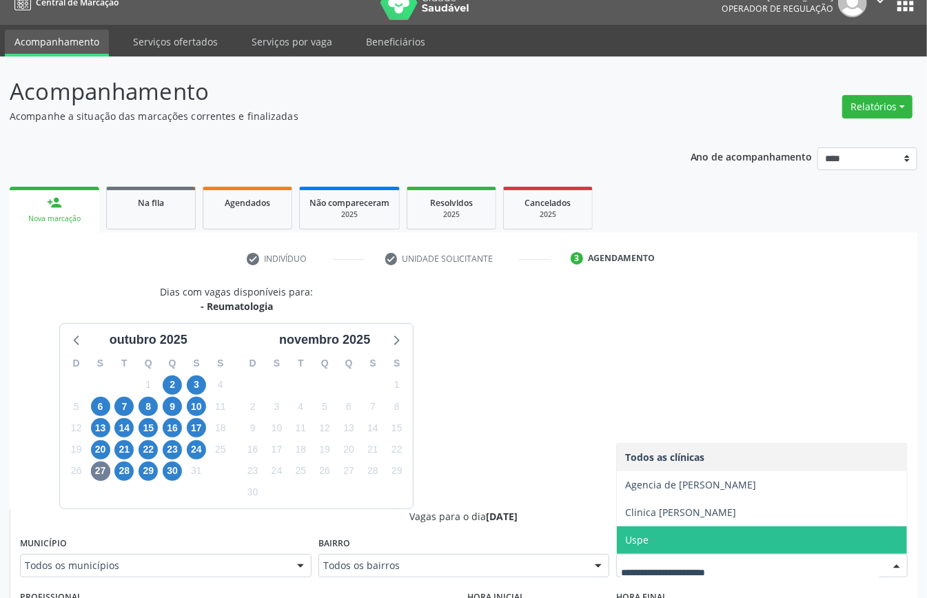
click at [646, 536] on span "Uspe" at bounding box center [636, 539] width 23 height 13
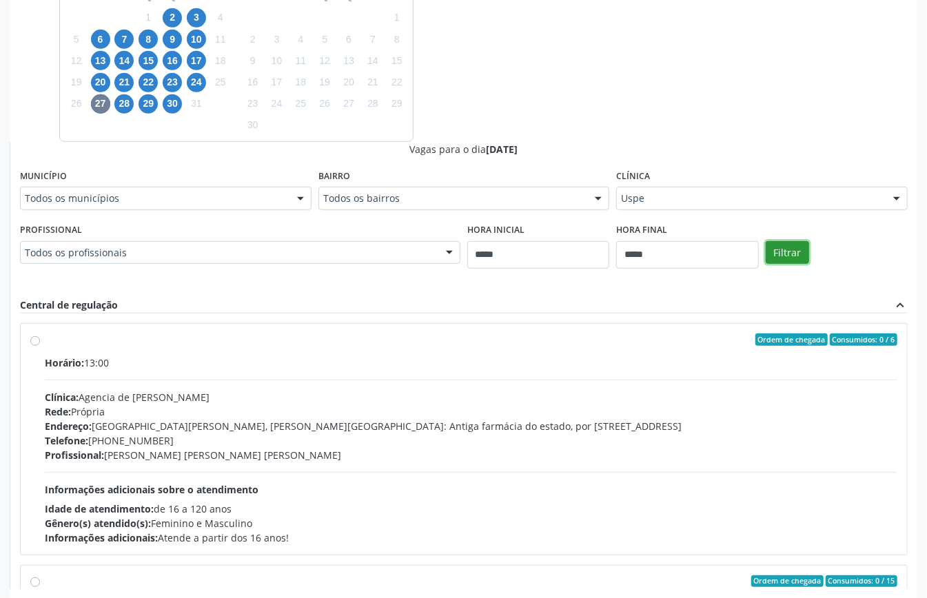
click at [798, 244] on button "Filtrar" at bounding box center [786, 252] width 43 height 23
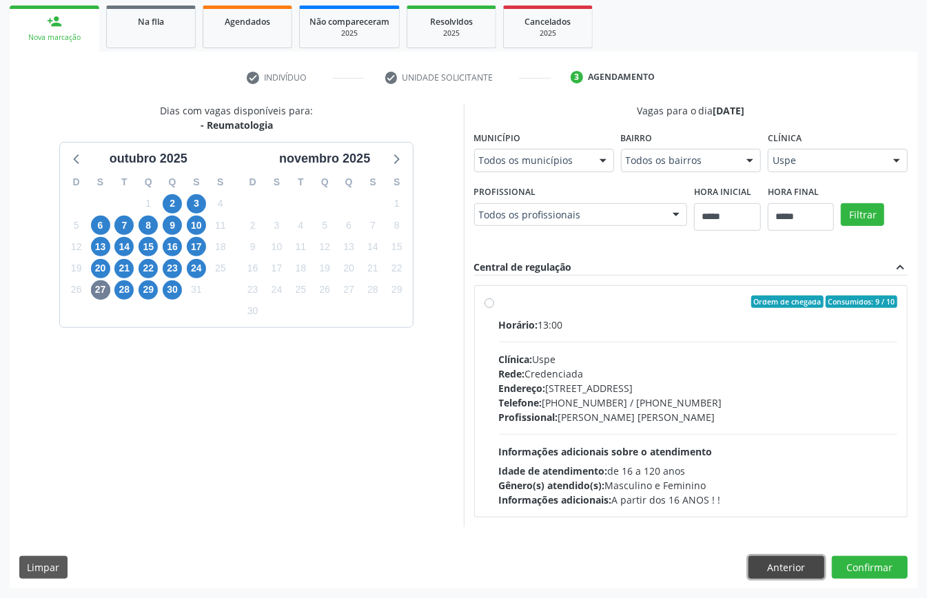
click at [776, 559] on button "Anterior" at bounding box center [786, 567] width 76 height 23
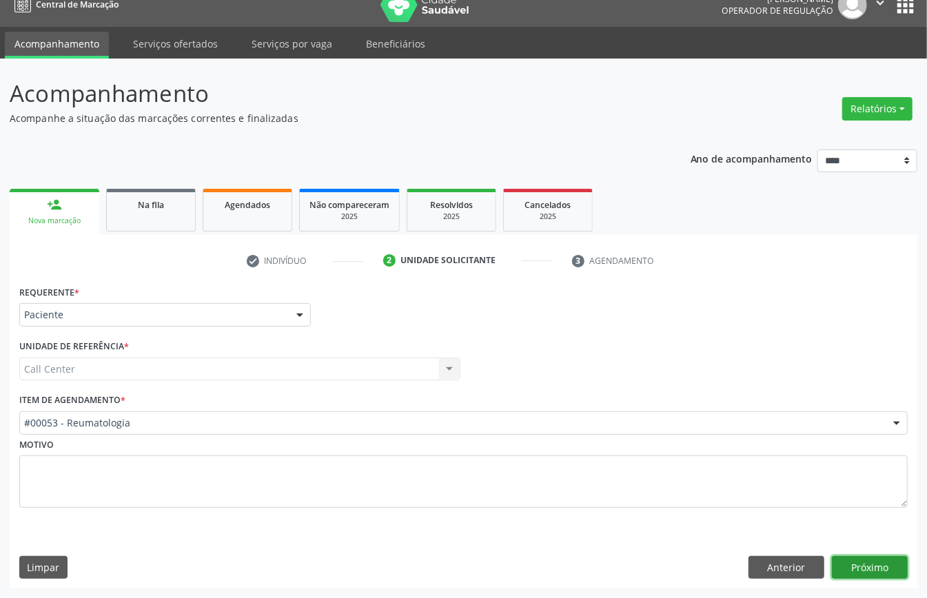
click at [852, 568] on button "Próximo" at bounding box center [870, 567] width 76 height 23
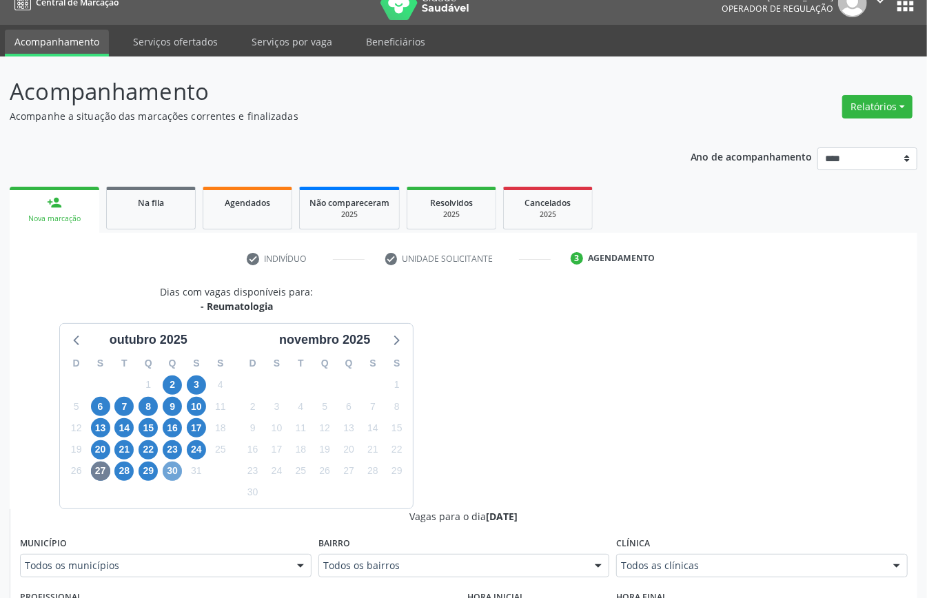
click at [166, 477] on span "30" at bounding box center [172, 471] width 19 height 19
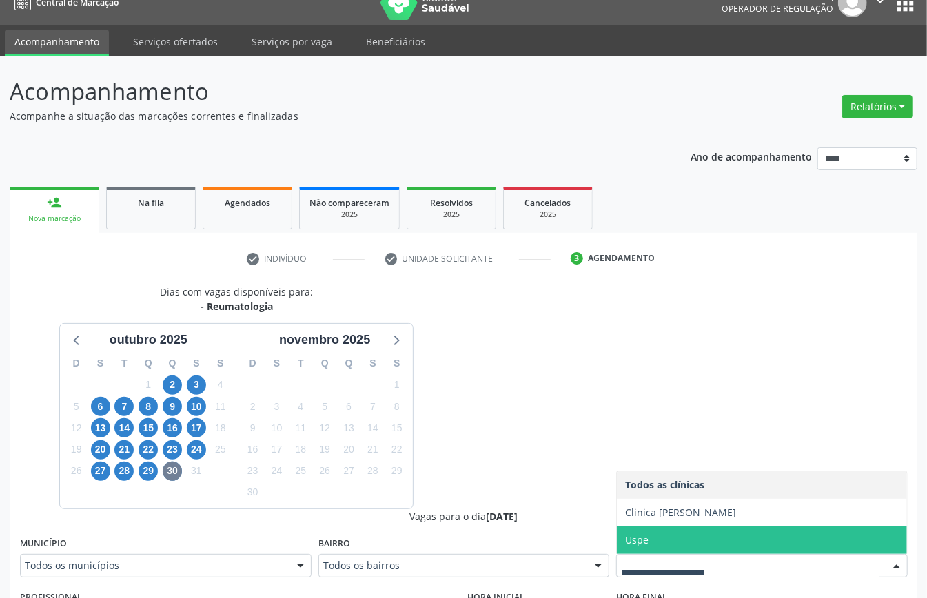
click at [682, 546] on span "Uspe" at bounding box center [762, 540] width 290 height 28
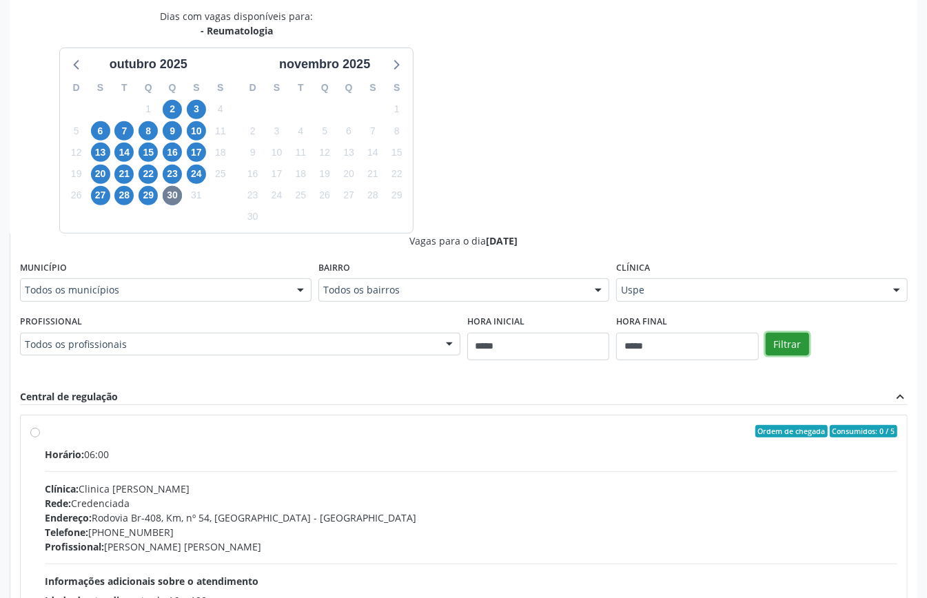
click at [779, 343] on button "Filtrar" at bounding box center [786, 344] width 43 height 23
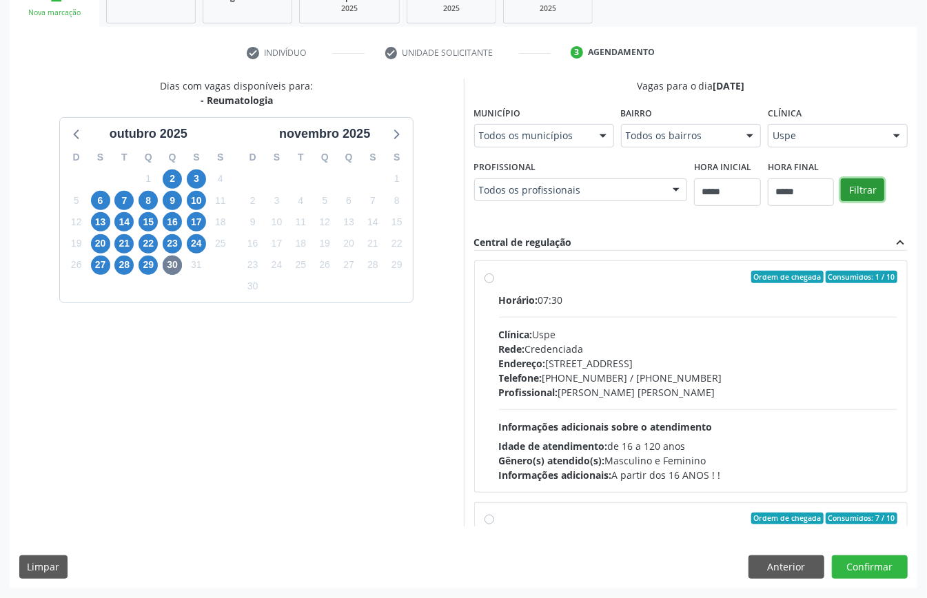
scroll to position [226, 0]
click at [772, 569] on button "Anterior" at bounding box center [786, 566] width 76 height 23
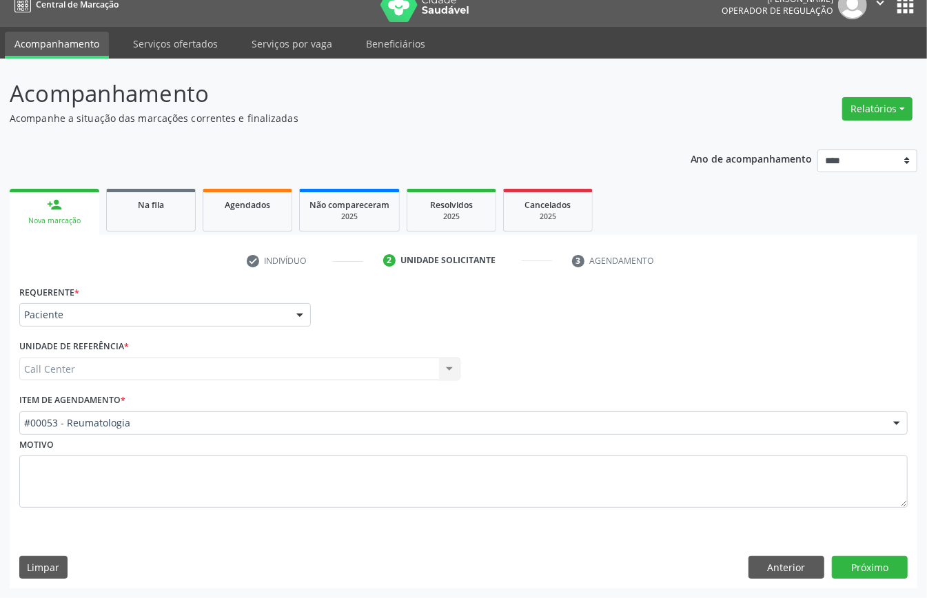
click at [141, 430] on div "#00053 - Reumatologia" at bounding box center [463, 422] width 888 height 23
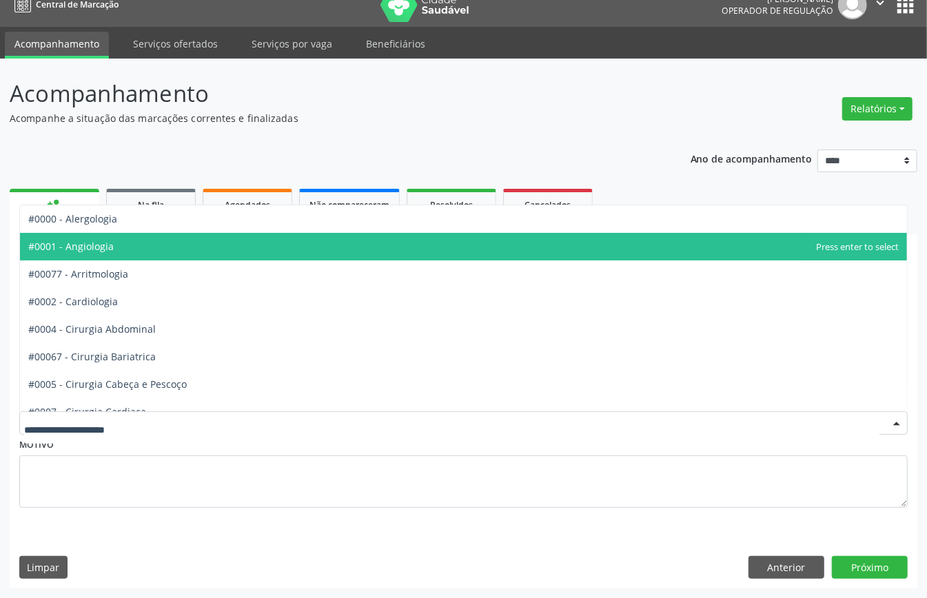
click at [131, 244] on span "#0001 - Angiologia" at bounding box center [463, 247] width 887 height 28
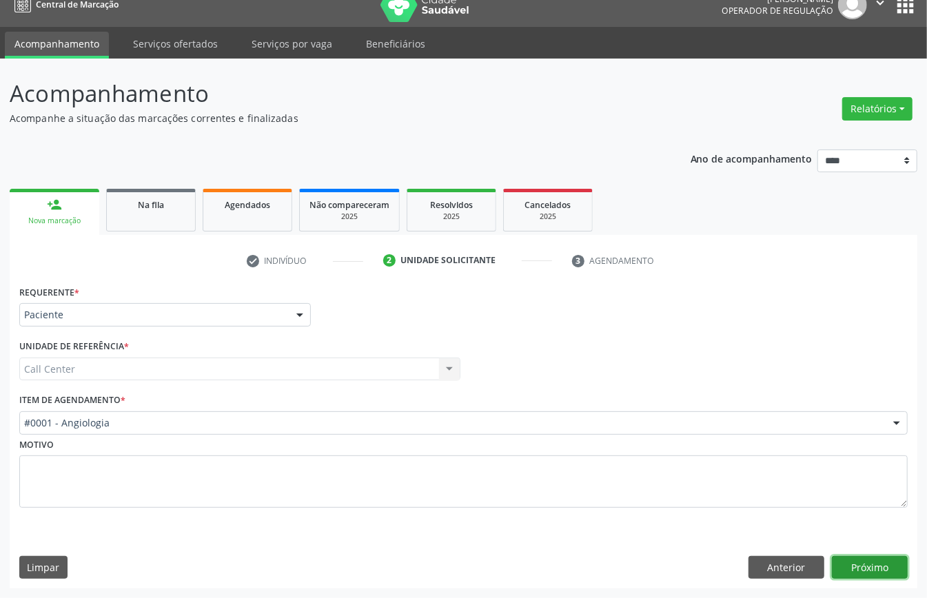
click at [861, 572] on button "Próximo" at bounding box center [870, 567] width 76 height 23
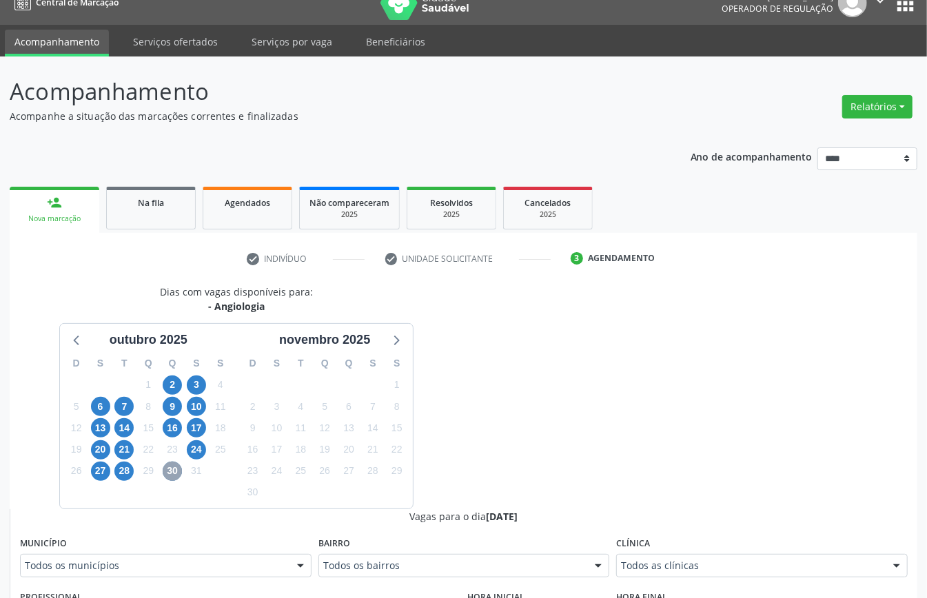
click at [169, 475] on span "30" at bounding box center [172, 471] width 19 height 19
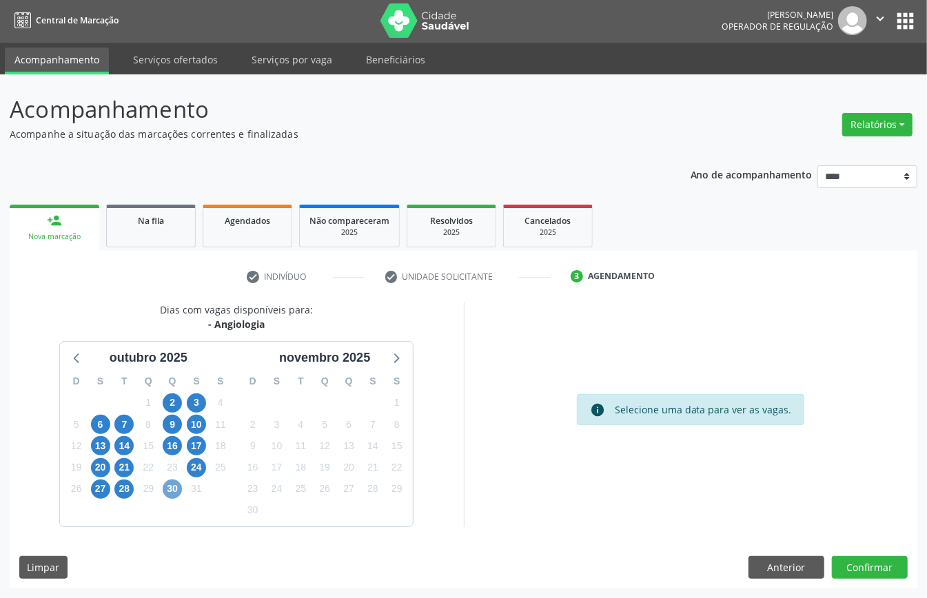
scroll to position [3, 0]
click at [176, 486] on span "30" at bounding box center [172, 489] width 19 height 19
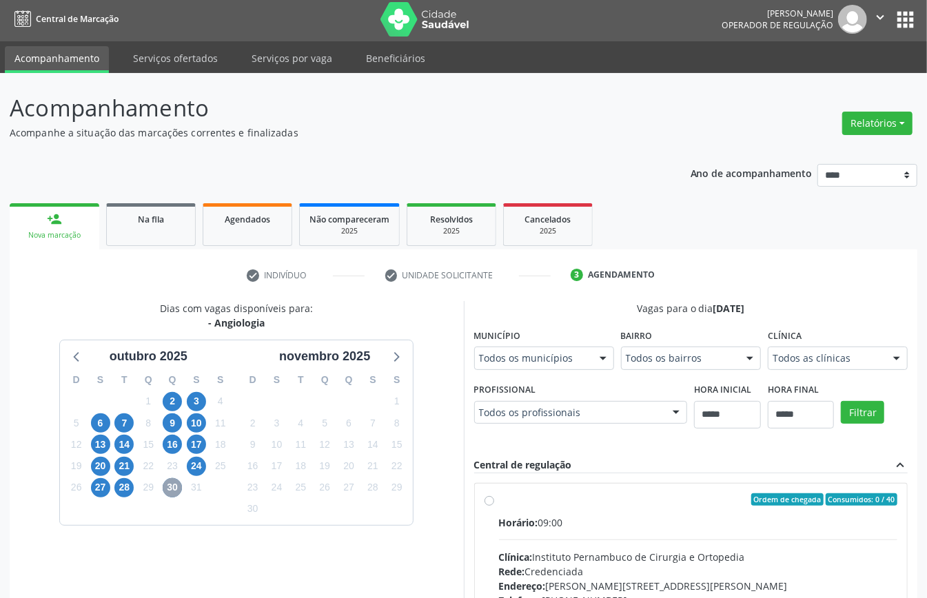
scroll to position [19, 0]
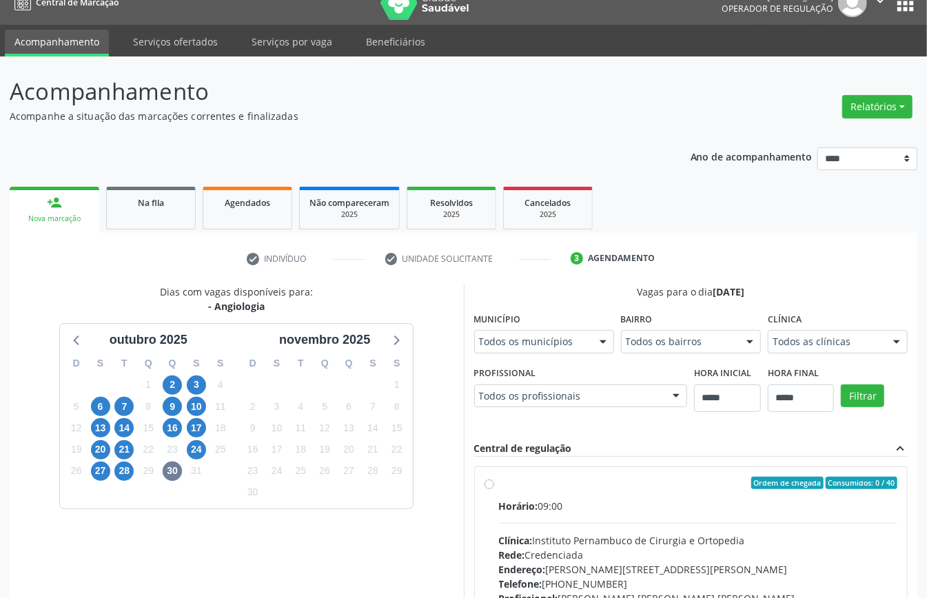
click at [796, 351] on div "Todos as clínicas" at bounding box center [837, 341] width 140 height 23
click at [120, 474] on span "28" at bounding box center [123, 471] width 19 height 19
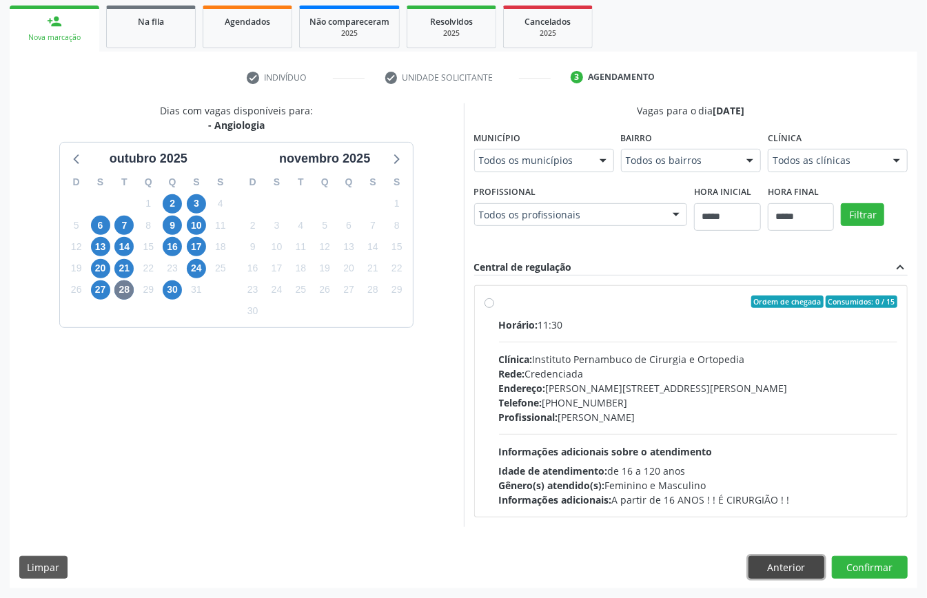
click at [776, 562] on button "Anterior" at bounding box center [786, 567] width 76 height 23
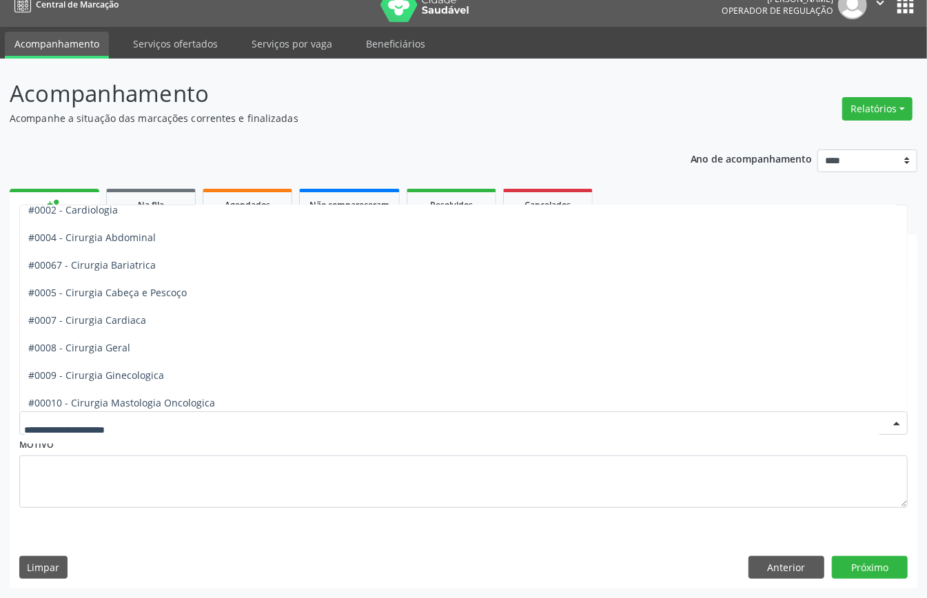
scroll to position [0, 0]
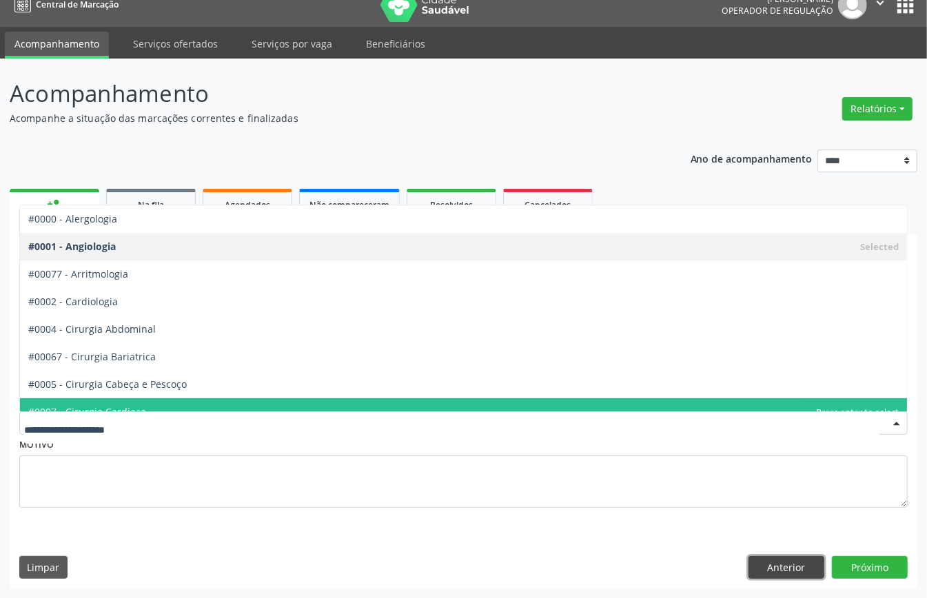
click at [763, 566] on button "Anterior" at bounding box center [786, 567] width 76 height 23
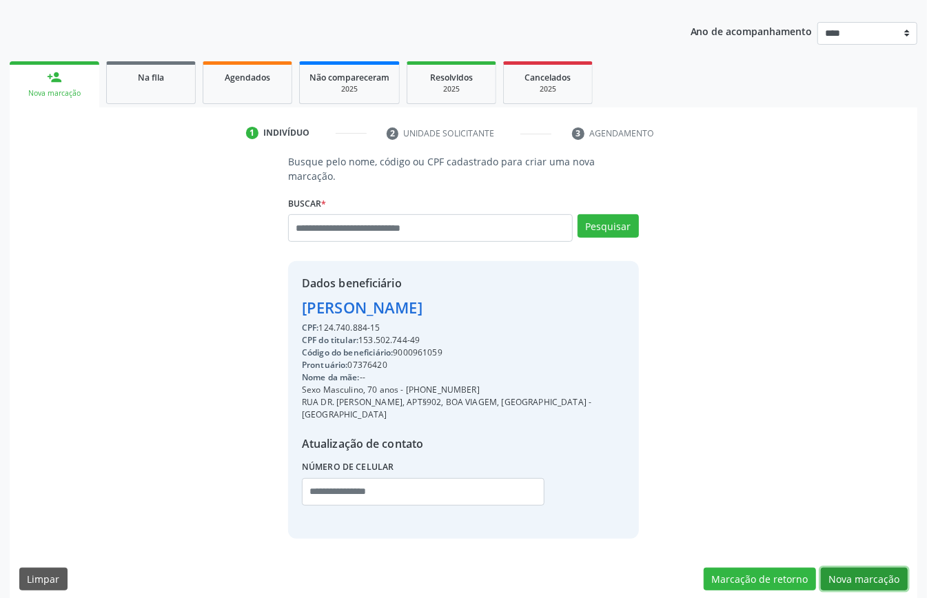
click at [867, 568] on button "Nova marcação" at bounding box center [864, 579] width 87 height 23
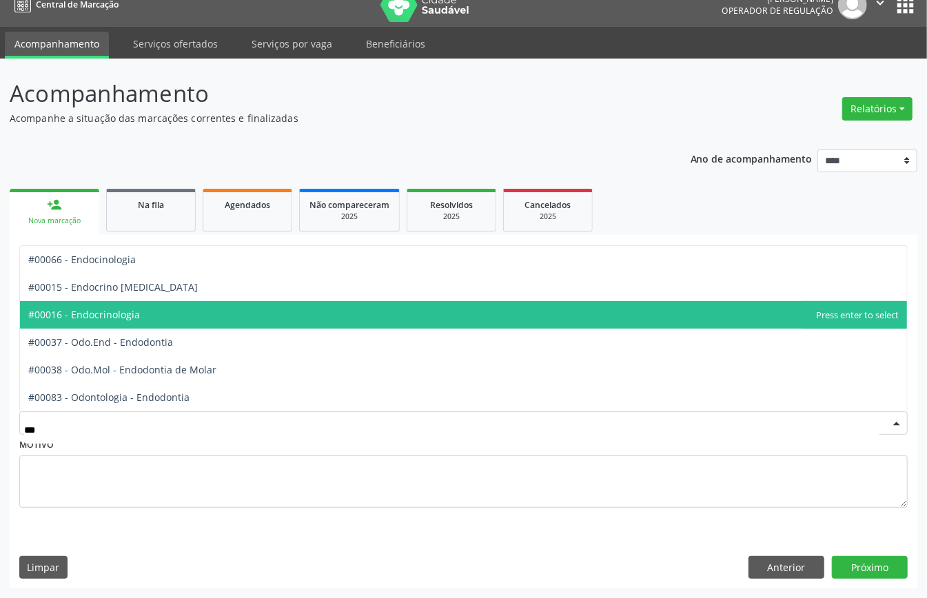
click at [125, 315] on span "#00016 - Endocrinologia" at bounding box center [84, 314] width 112 height 13
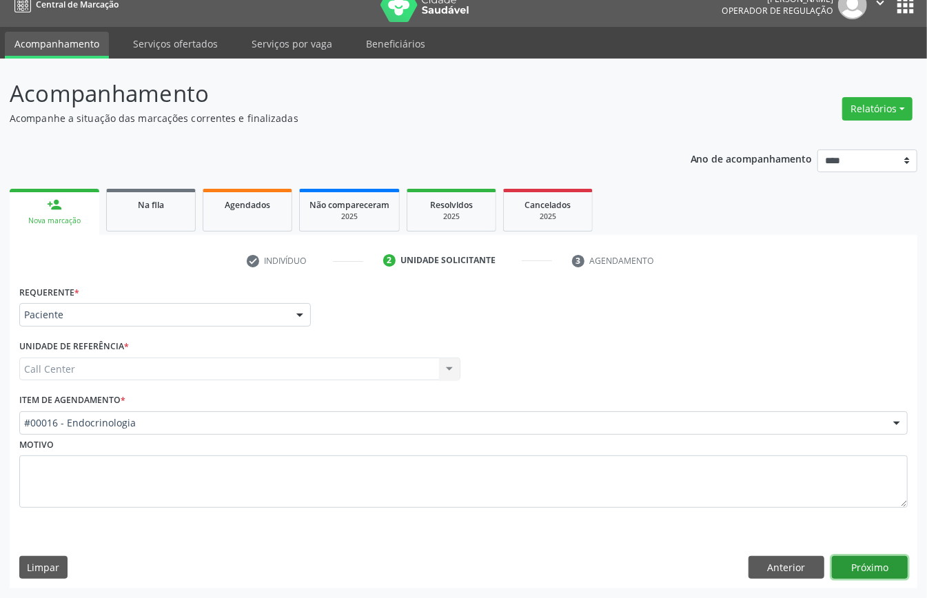
click at [893, 563] on button "Próximo" at bounding box center [870, 567] width 76 height 23
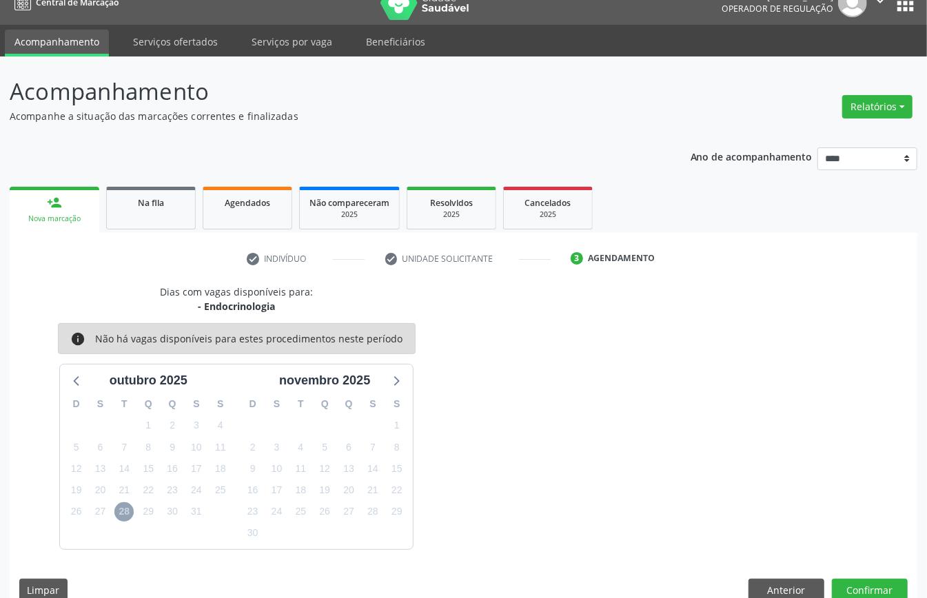
drag, startPoint x: 125, startPoint y: 511, endPoint x: 108, endPoint y: 497, distance: 21.1
click at [124, 511] on span "28" at bounding box center [123, 511] width 19 height 19
click at [80, 389] on icon at bounding box center [77, 380] width 18 height 18
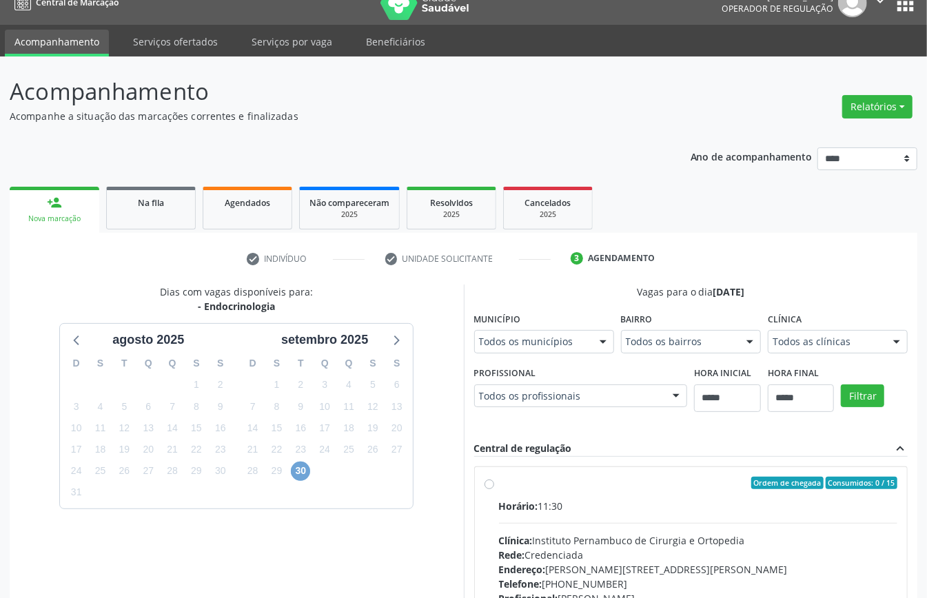
click at [296, 469] on span "30" at bounding box center [300, 471] width 19 height 19
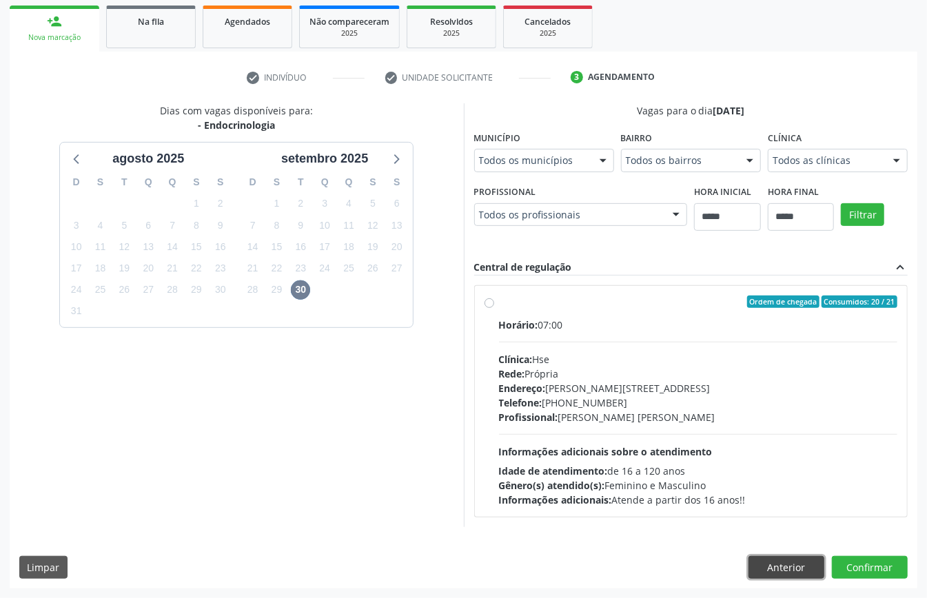
click at [766, 559] on button "Anterior" at bounding box center [786, 567] width 76 height 23
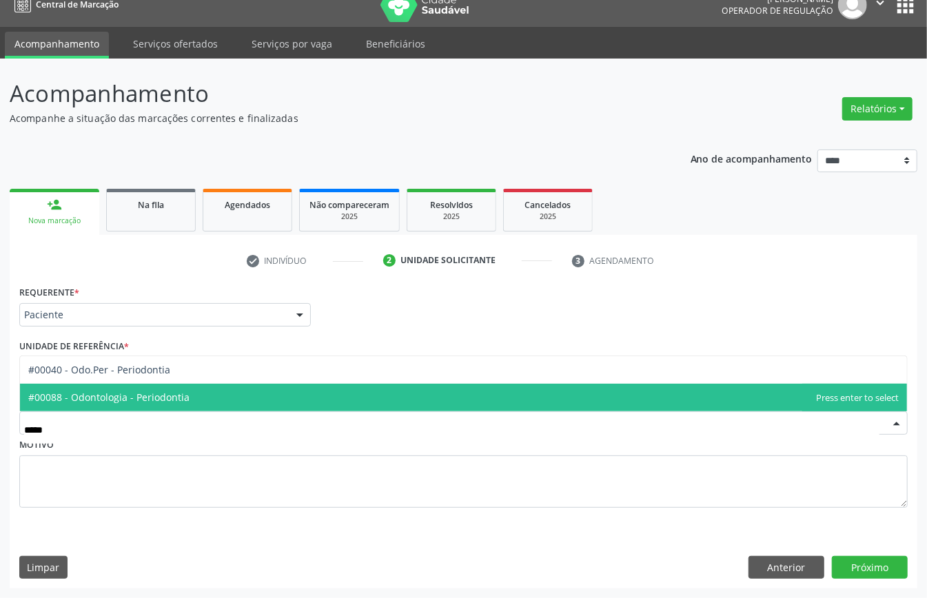
click at [180, 393] on span "#00088 - Odontologia - Periodontia" at bounding box center [108, 397] width 161 height 13
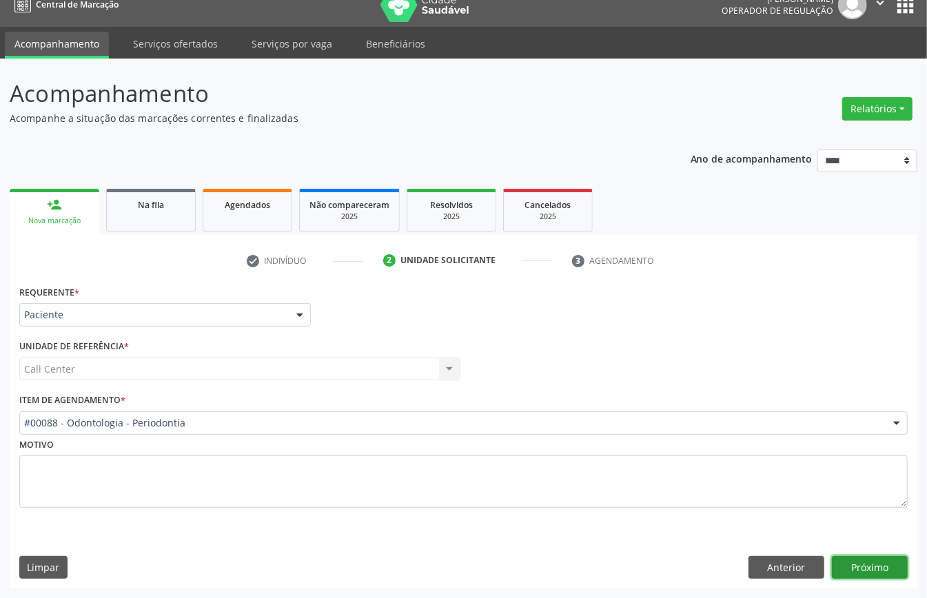
click at [869, 565] on button "Próximo" at bounding box center [870, 567] width 76 height 23
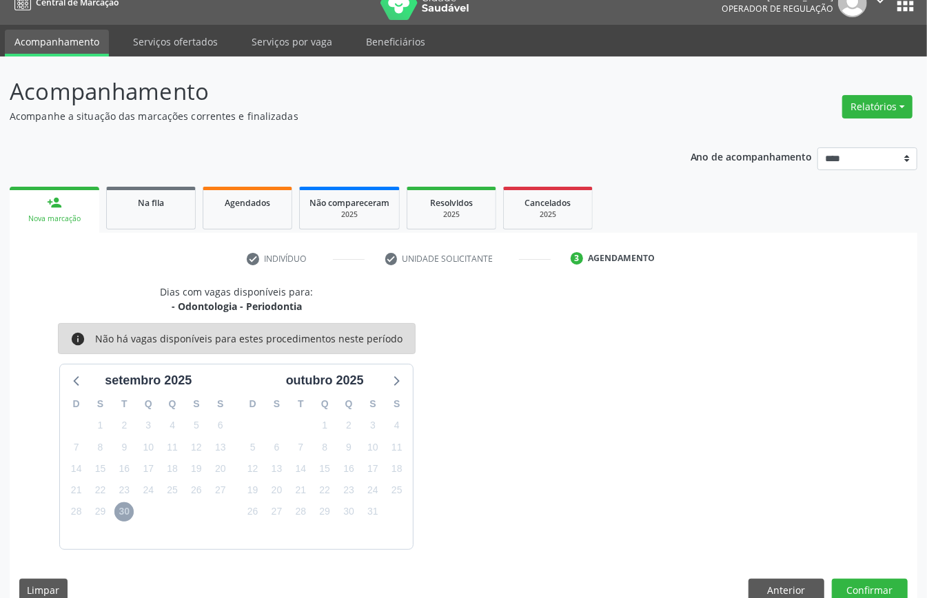
click at [123, 514] on span "30" at bounding box center [123, 511] width 19 height 19
click at [472, 453] on div "Dias com vagas disponíveis para: - Odontologia - Periodontia info Não há vagas …" at bounding box center [463, 417] width 907 height 265
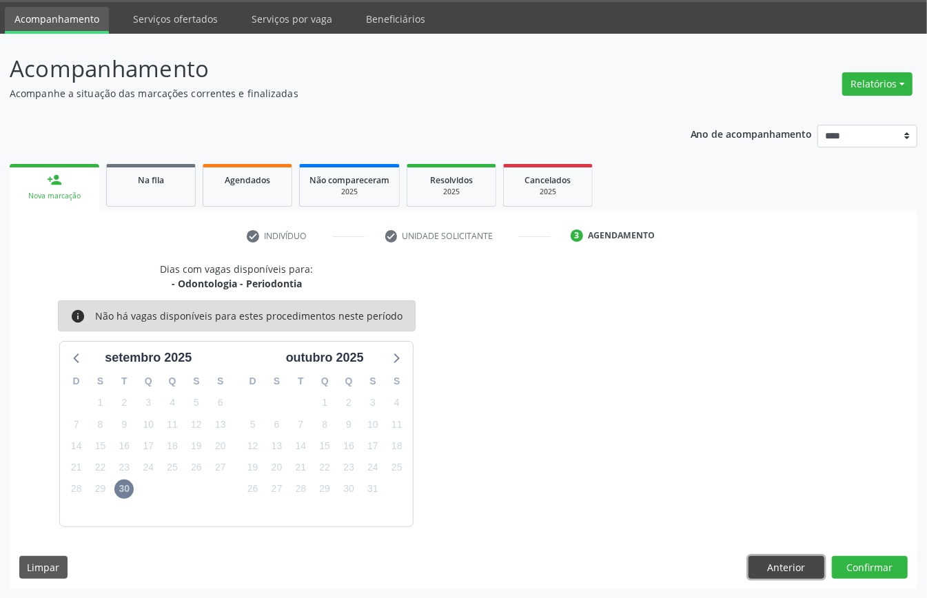
click at [787, 559] on button "Anterior" at bounding box center [786, 567] width 76 height 23
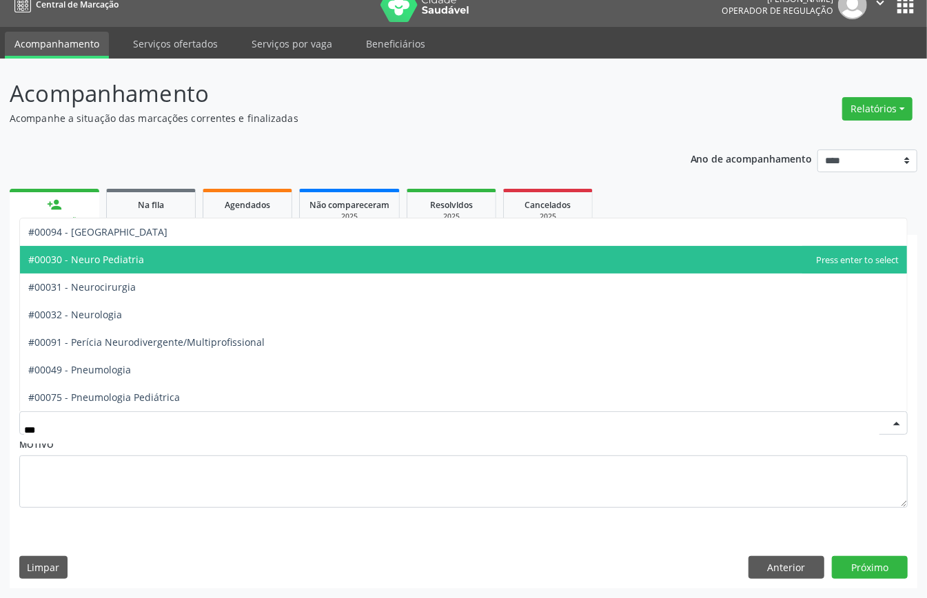
click at [138, 253] on span "#00030 - Neuro Pediatria" at bounding box center [86, 259] width 116 height 13
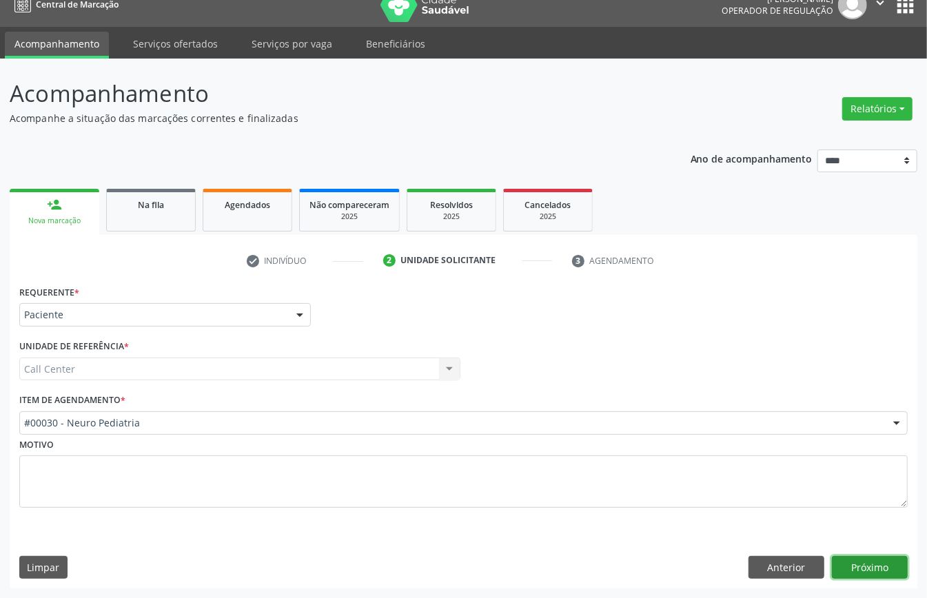
click at [865, 556] on button "Próximo" at bounding box center [870, 567] width 76 height 23
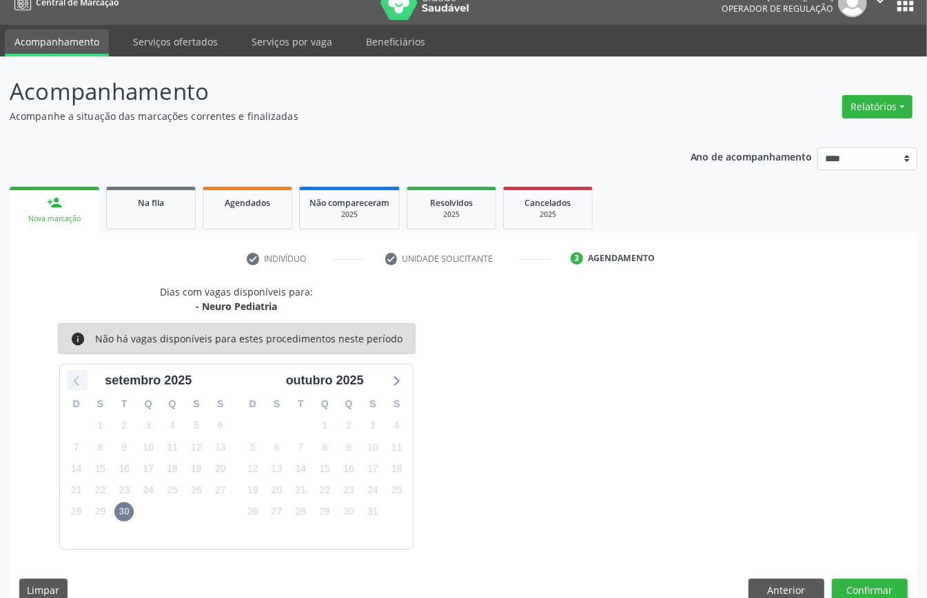
click at [76, 379] on icon at bounding box center [77, 382] width 6 height 10
click at [390, 387] on icon at bounding box center [396, 380] width 18 height 18
click at [762, 588] on button "Anterior" at bounding box center [786, 590] width 76 height 23
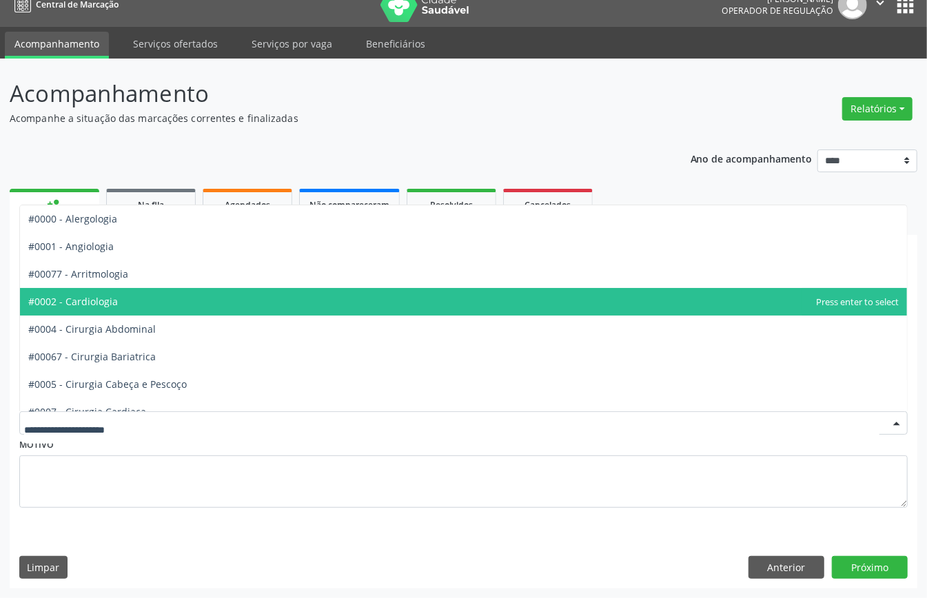
click at [127, 291] on span "#0002 - Cardiologia" at bounding box center [463, 302] width 887 height 28
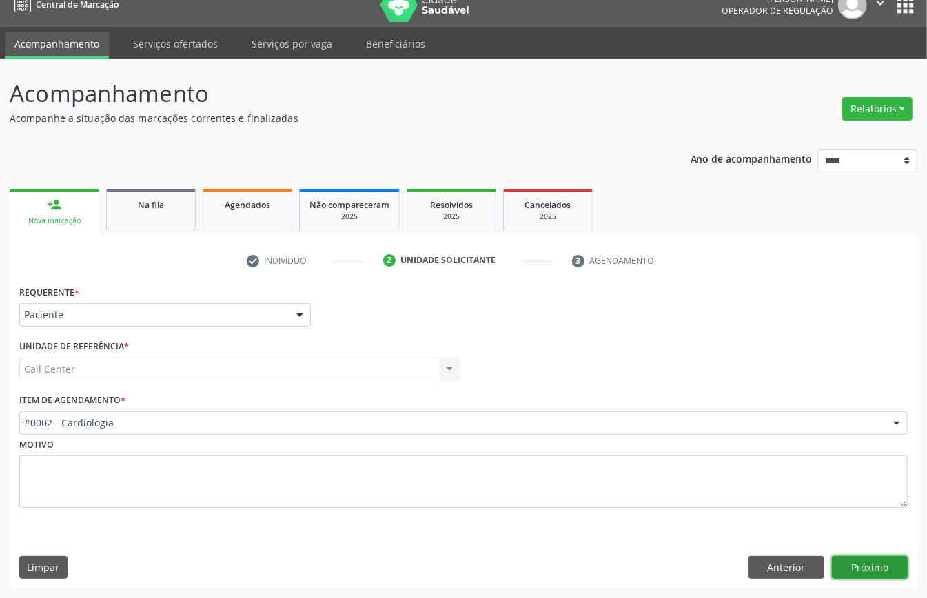
click at [872, 566] on button "Próximo" at bounding box center [870, 567] width 76 height 23
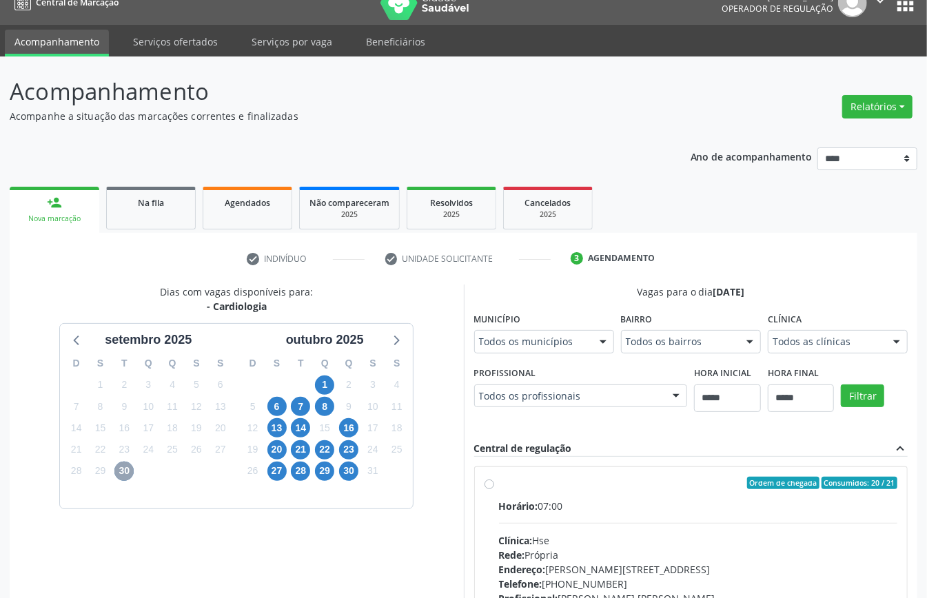
click at [121, 475] on span "30" at bounding box center [123, 471] width 19 height 19
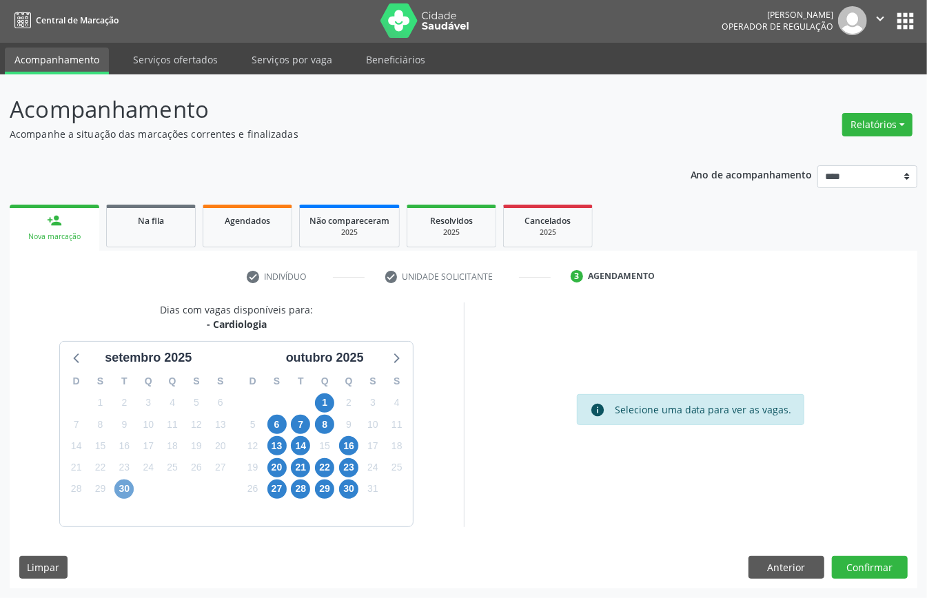
click at [119, 485] on span "30" at bounding box center [123, 489] width 19 height 19
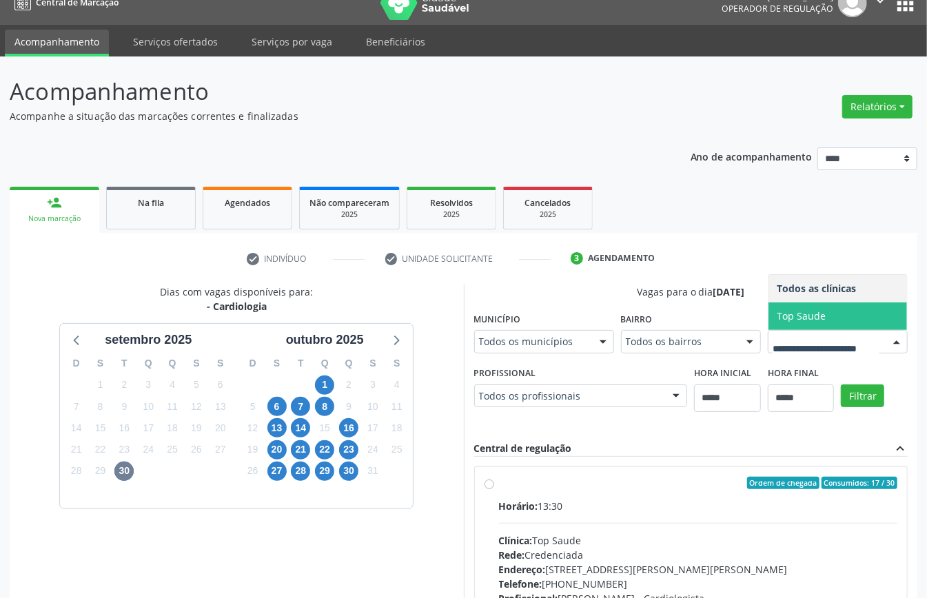
click at [515, 384] on div "Dias com vagas disponíveis para: - Cardiologia setembro 2025 D S T Q Q S S 31 1…" at bounding box center [463, 496] width 907 height 423
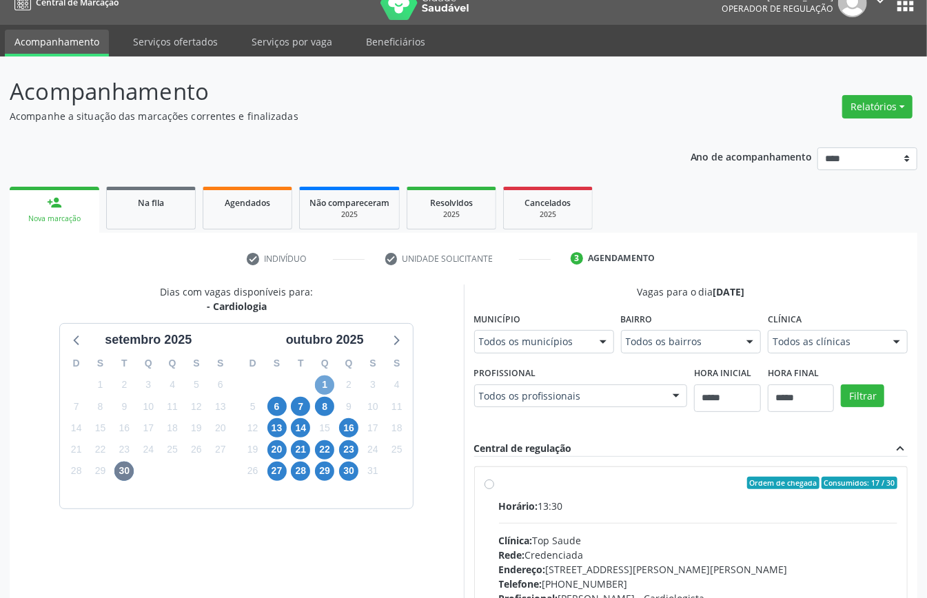
click at [321, 387] on span "1" at bounding box center [324, 384] width 19 height 19
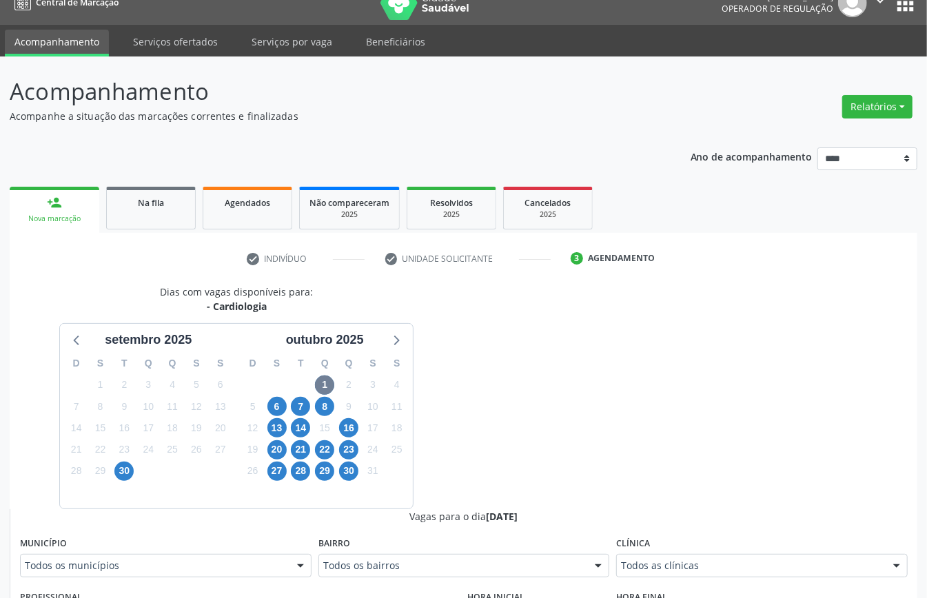
drag, startPoint x: 678, startPoint y: 561, endPoint x: 671, endPoint y: 568, distance: 10.2
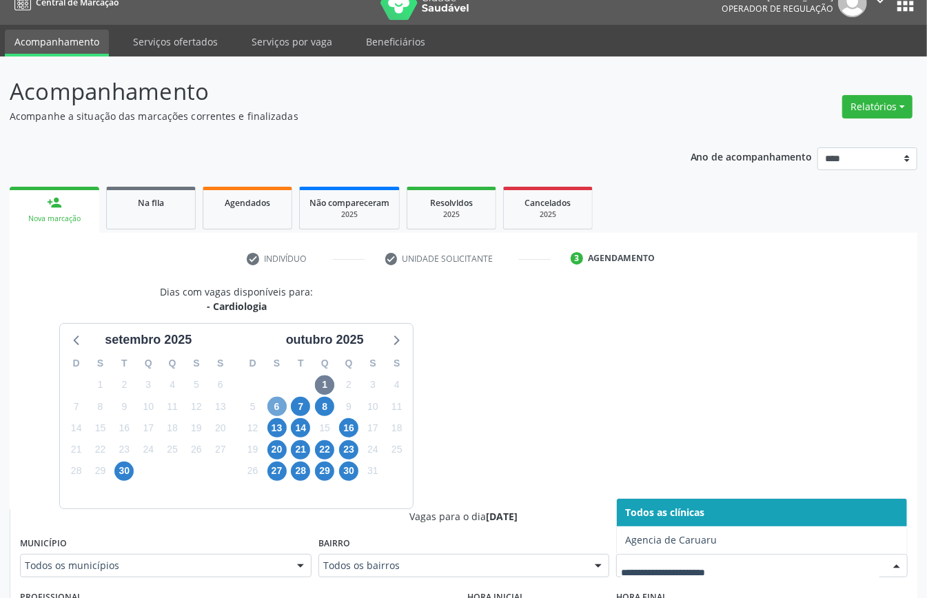
click at [274, 406] on span "6" at bounding box center [276, 406] width 19 height 19
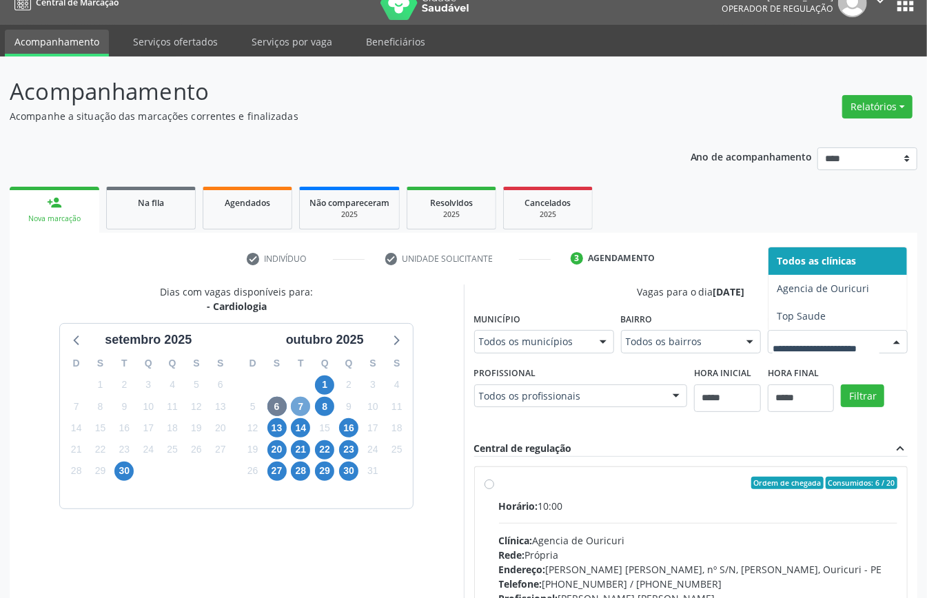
click at [304, 408] on span "7" at bounding box center [300, 406] width 19 height 19
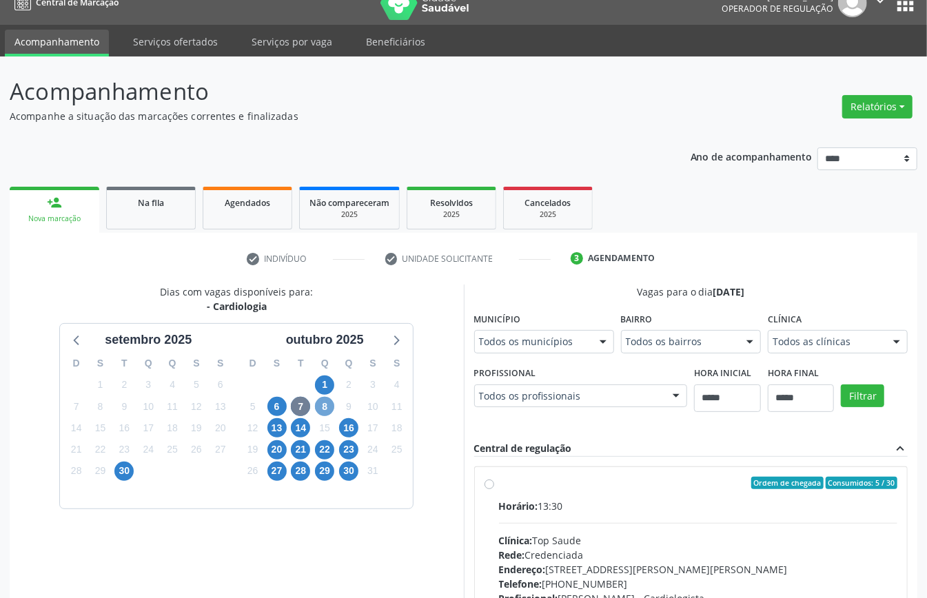
click at [327, 404] on span "8" at bounding box center [324, 406] width 19 height 19
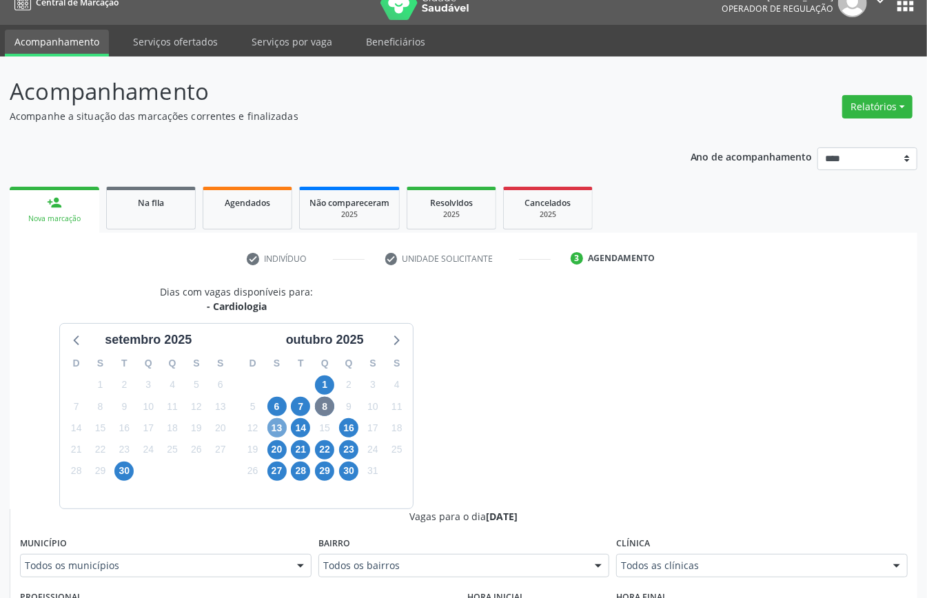
click at [281, 427] on span "13" at bounding box center [276, 427] width 19 height 19
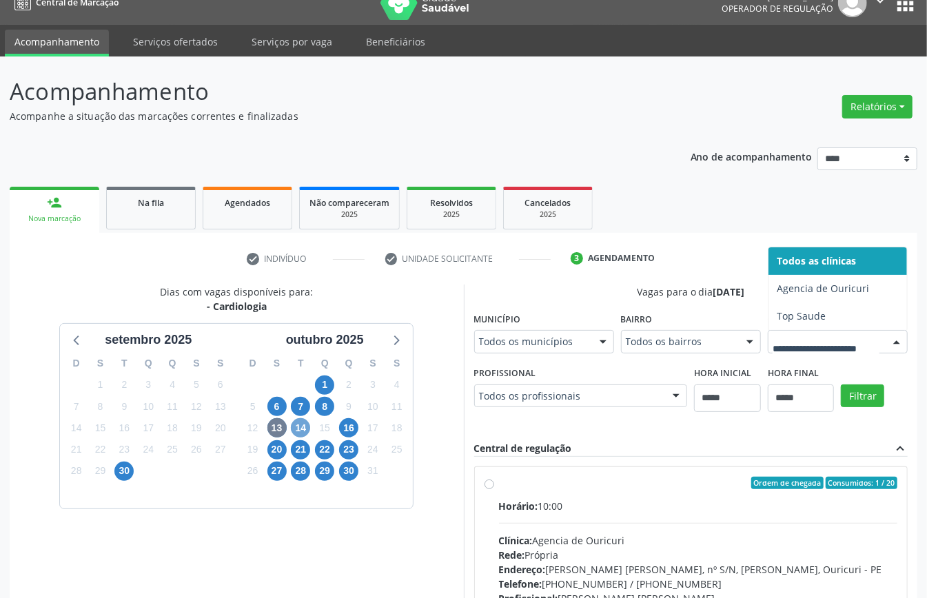
click at [295, 420] on span "14" at bounding box center [300, 427] width 19 height 19
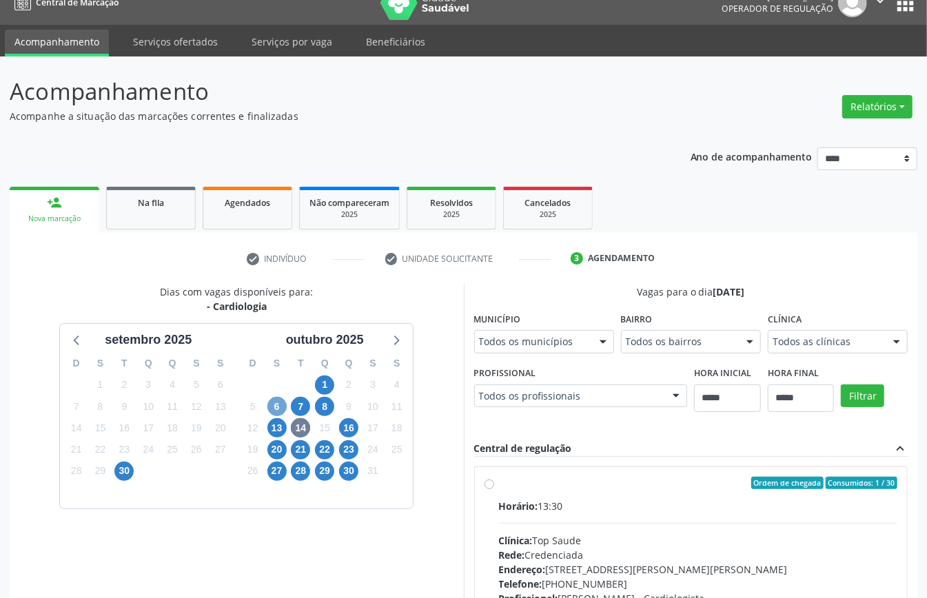
click at [271, 409] on span "6" at bounding box center [276, 406] width 19 height 19
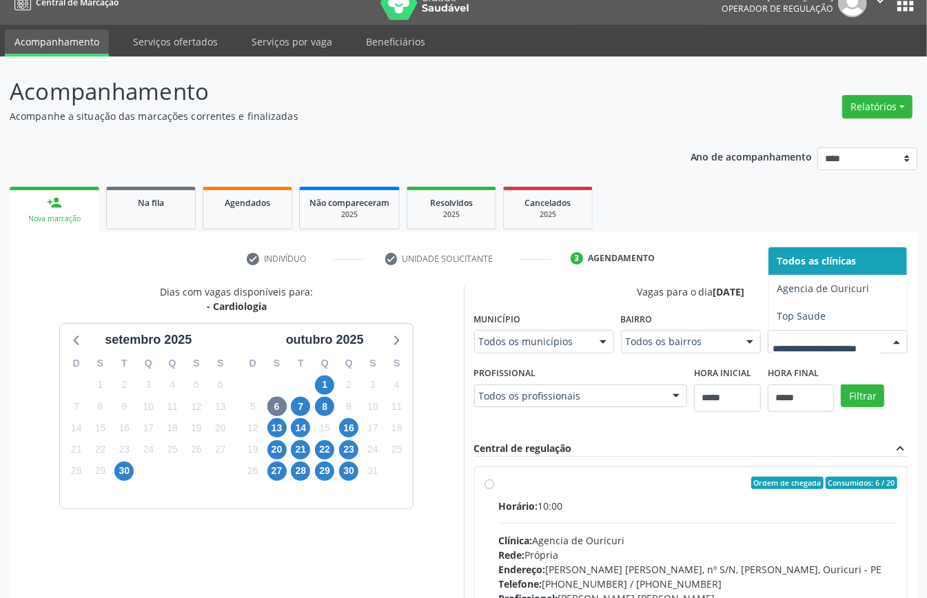
click at [767, 353] on div at bounding box center [837, 341] width 140 height 23
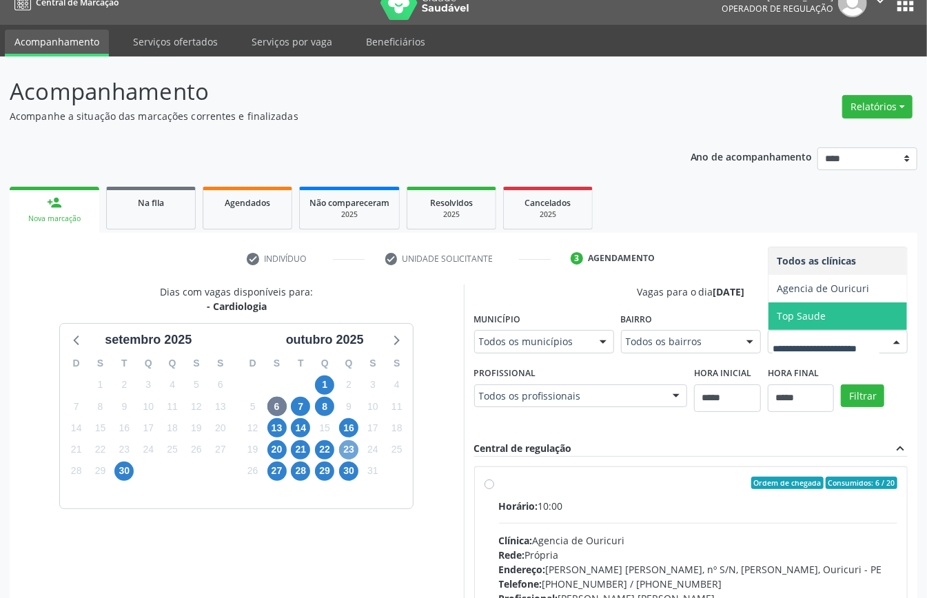
click at [343, 450] on span "23" at bounding box center [348, 449] width 19 height 19
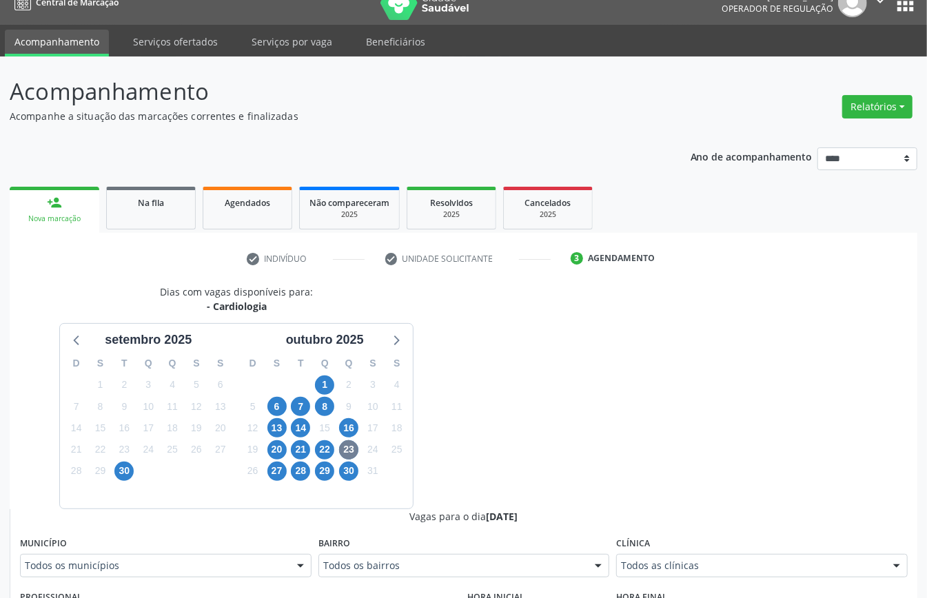
drag, startPoint x: 660, startPoint y: 554, endPoint x: 663, endPoint y: 562, distance: 8.7
click at [660, 555] on div "Clínica Todos as clínicas Todos as clínicas Agencia Garanhuns Top Saude Nenhum …" at bounding box center [761, 555] width 291 height 44
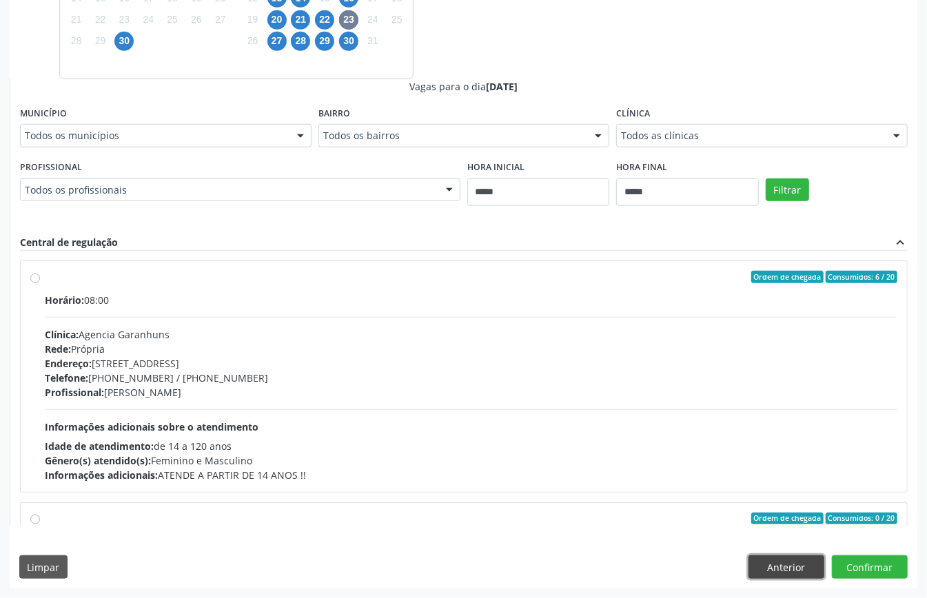
drag, startPoint x: 772, startPoint y: 563, endPoint x: 736, endPoint y: 554, distance: 36.3
click at [767, 570] on button "Anterior" at bounding box center [786, 566] width 76 height 23
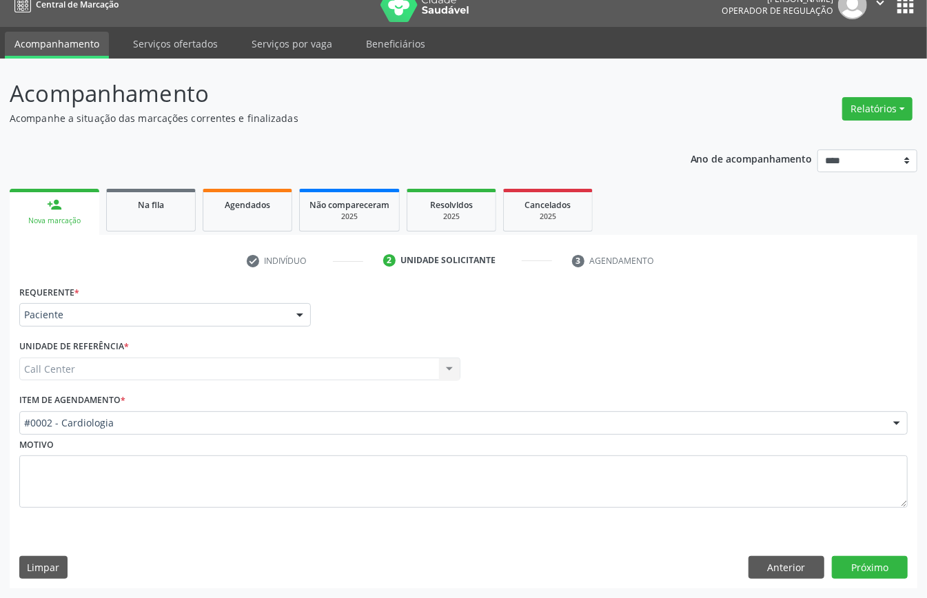
click at [155, 411] on div "#0002 - Cardiologia" at bounding box center [463, 422] width 888 height 23
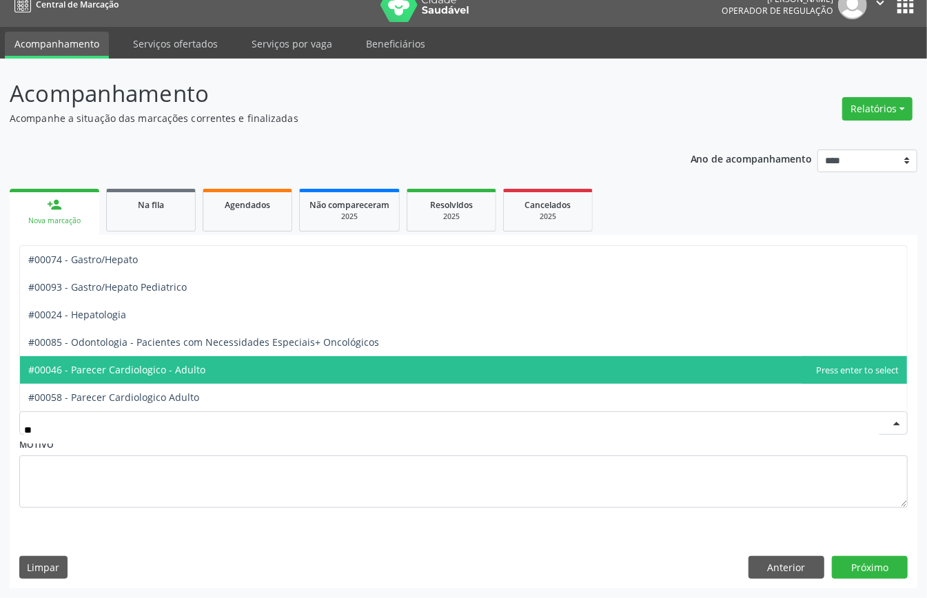
click at [218, 369] on span "#00046 - Parecer Cardiologico - Adulto" at bounding box center [463, 370] width 887 height 28
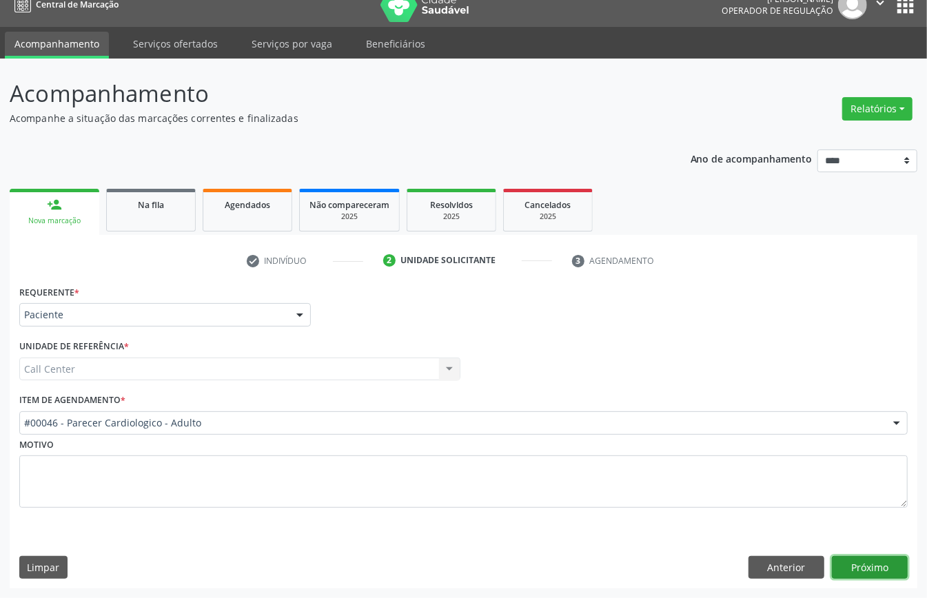
click at [850, 557] on button "Próximo" at bounding box center [870, 567] width 76 height 23
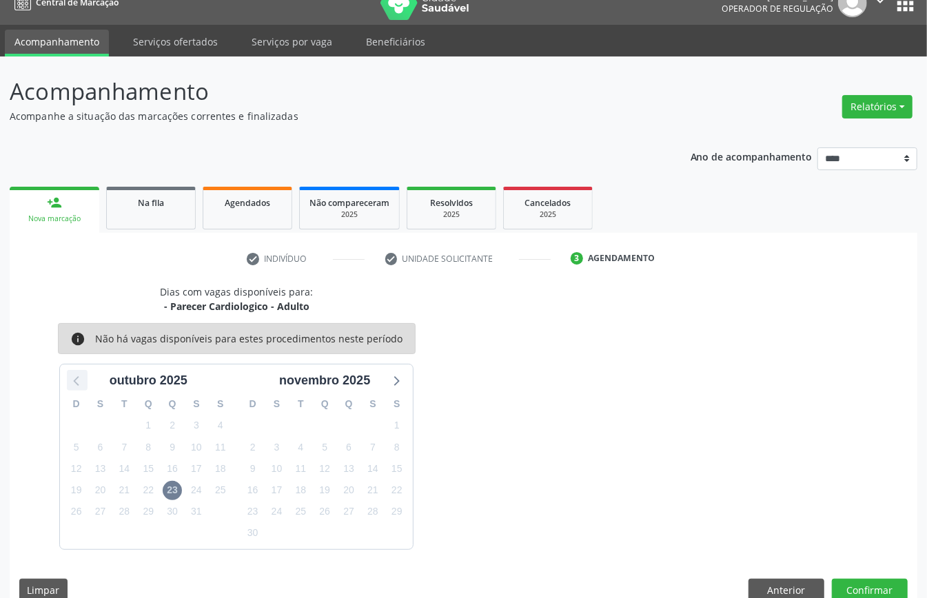
click at [75, 378] on icon at bounding box center [77, 380] width 18 height 18
click at [758, 584] on button "Anterior" at bounding box center [786, 590] width 76 height 23
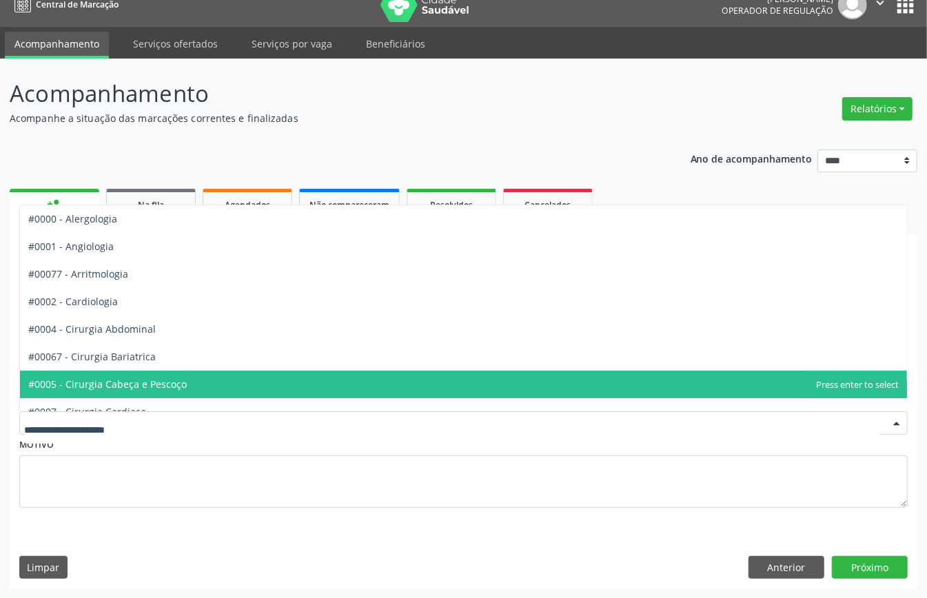
click at [164, 378] on span "#0005 - Cirurgia Cabeça e Pescoço" at bounding box center [107, 384] width 158 height 13
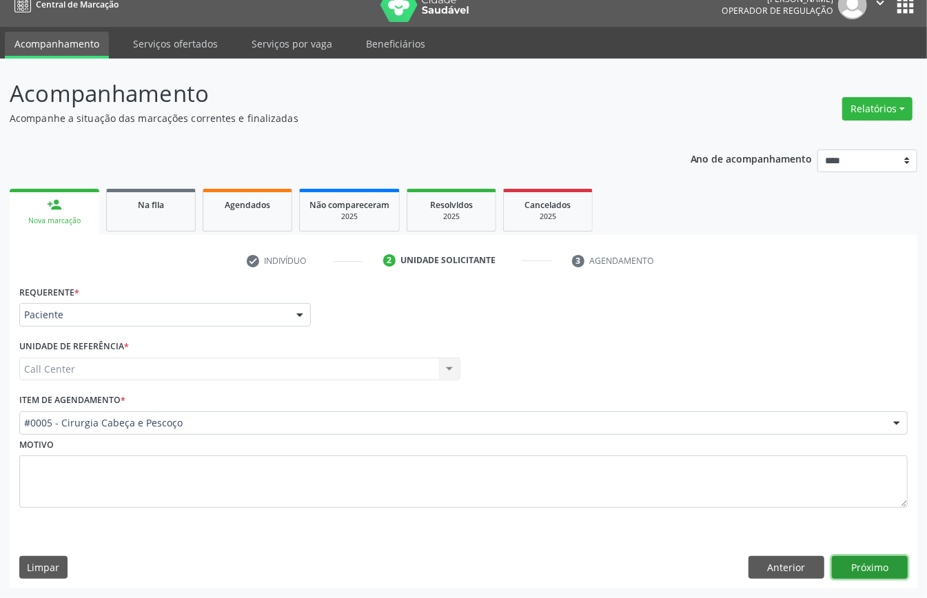
click at [869, 572] on button "Próximo" at bounding box center [870, 567] width 76 height 23
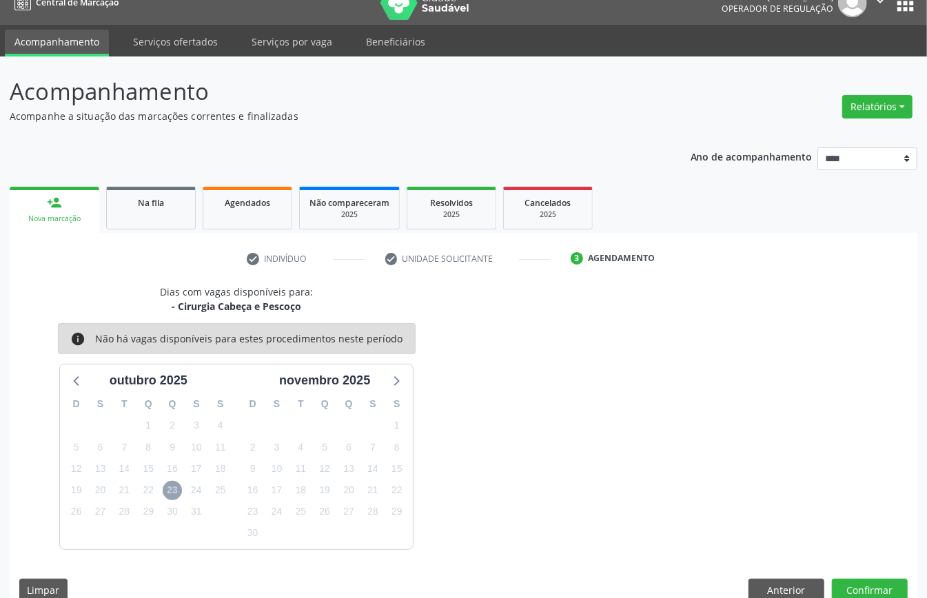
click at [172, 493] on span "23" at bounding box center [172, 490] width 19 height 19
click at [85, 378] on icon at bounding box center [77, 380] width 18 height 18
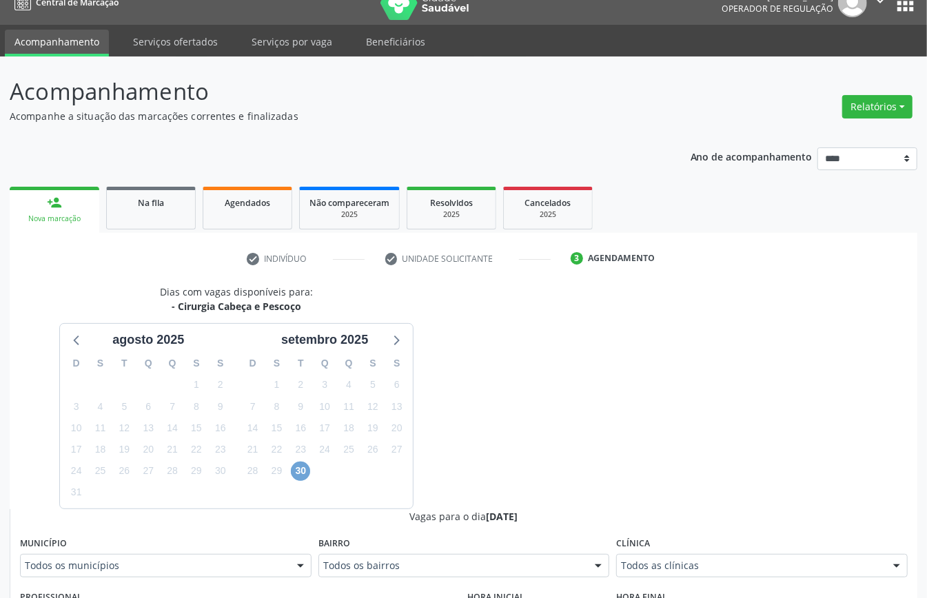
click at [303, 468] on span "30" at bounding box center [300, 471] width 19 height 19
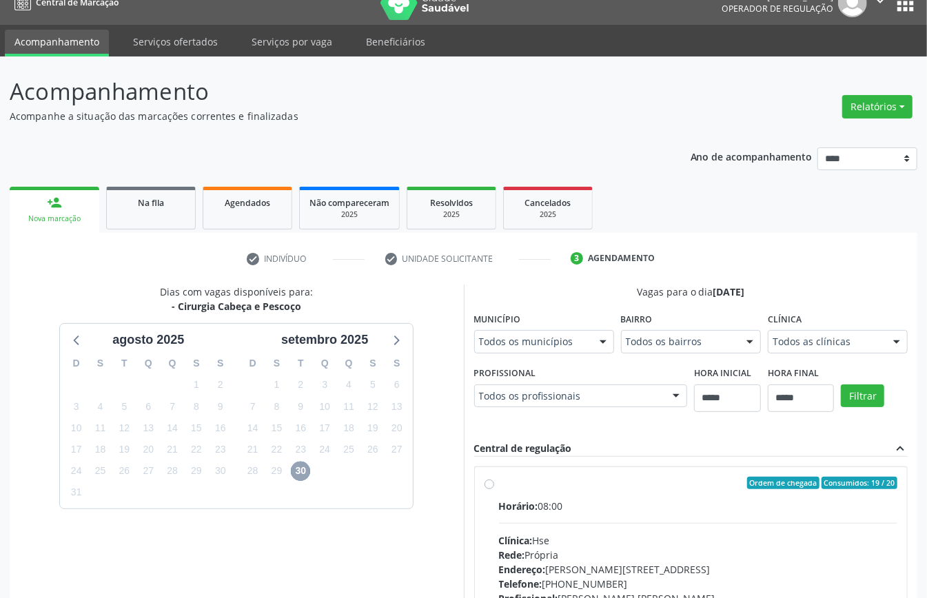
scroll to position [203, 0]
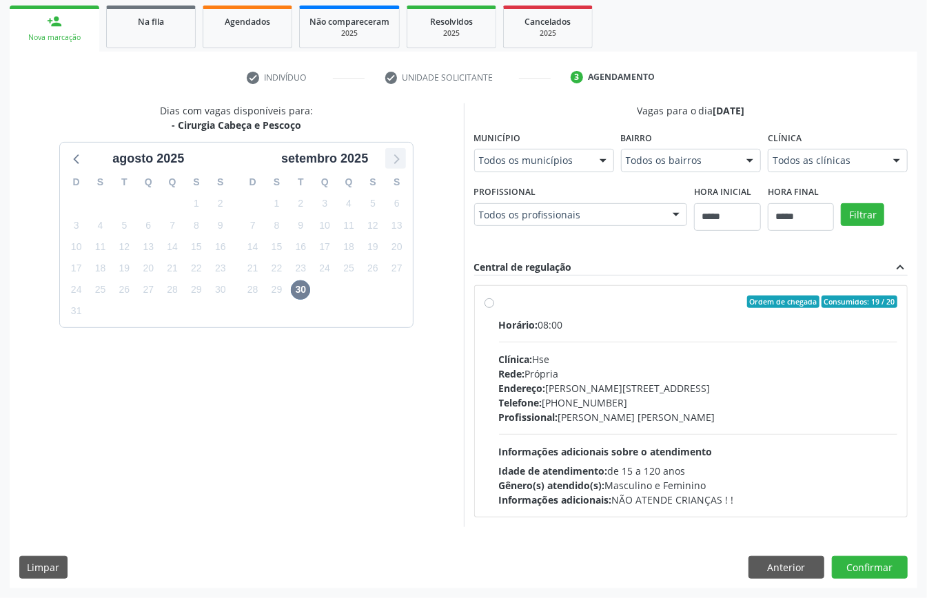
click at [400, 157] on icon at bounding box center [397, 160] width 6 height 10
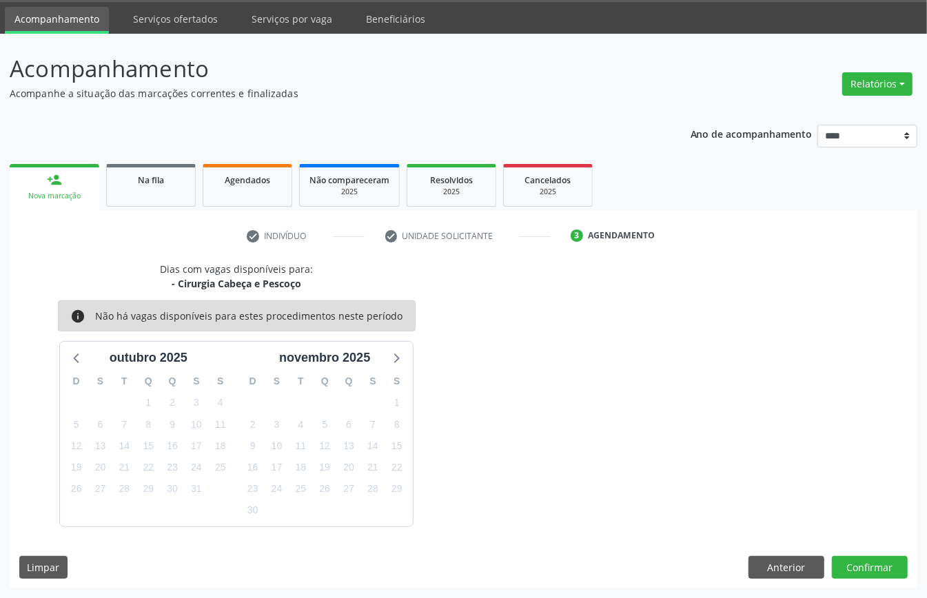
scroll to position [44, 0]
click at [752, 566] on button "Anterior" at bounding box center [786, 567] width 76 height 23
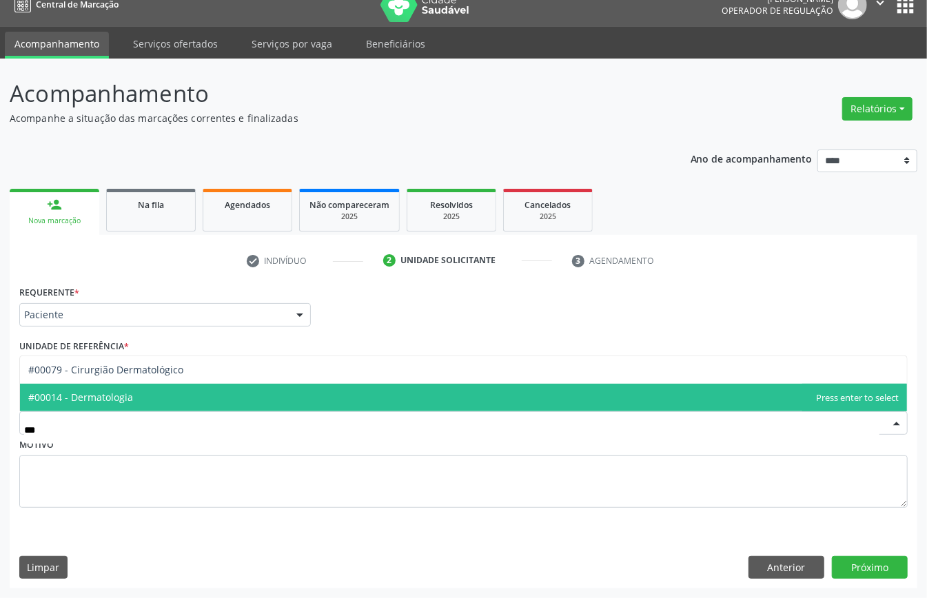
click at [298, 397] on span "#00014 - Dermatologia" at bounding box center [463, 398] width 887 height 28
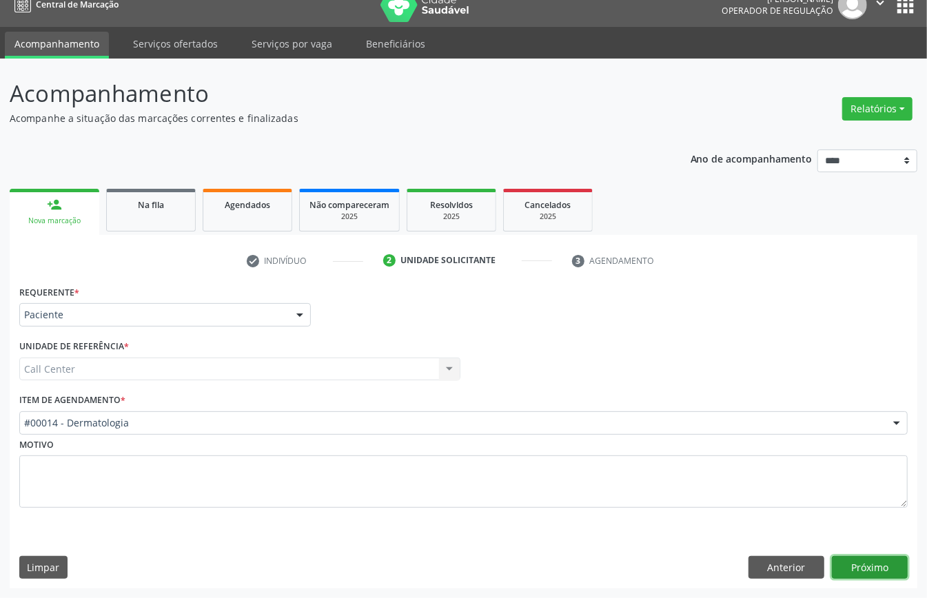
click at [874, 556] on button "Próximo" at bounding box center [870, 567] width 76 height 23
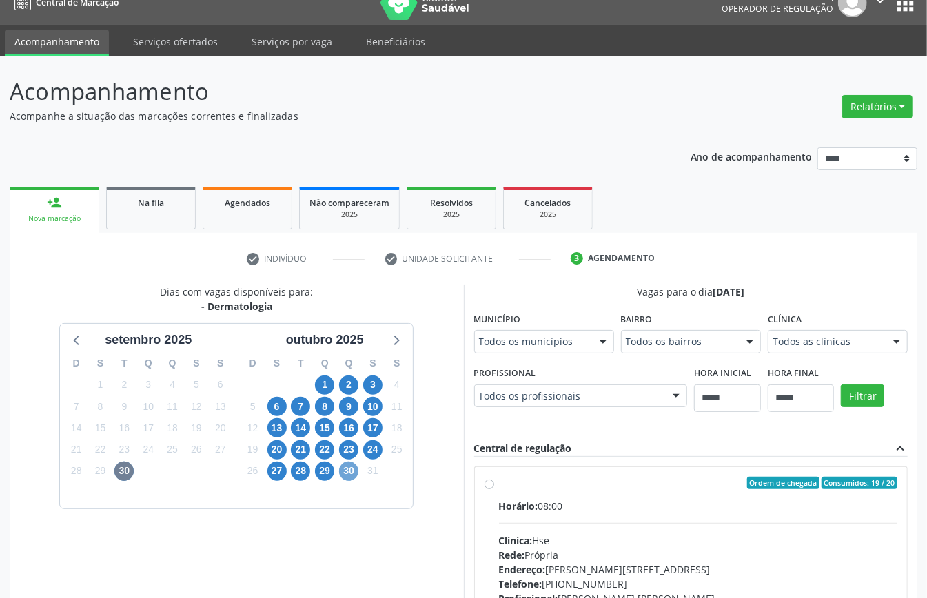
click at [353, 469] on span "30" at bounding box center [348, 471] width 19 height 19
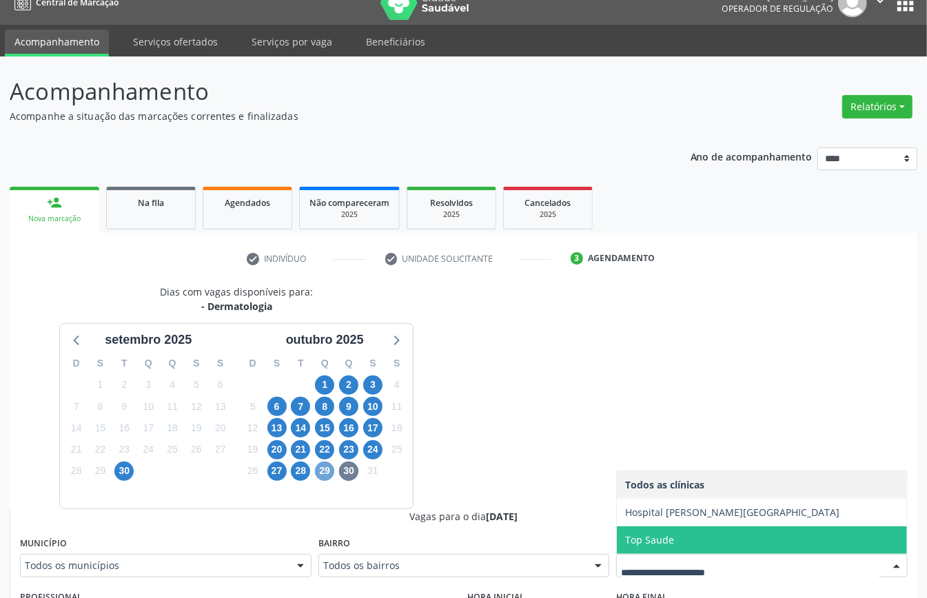
click at [328, 475] on span "29" at bounding box center [324, 471] width 19 height 19
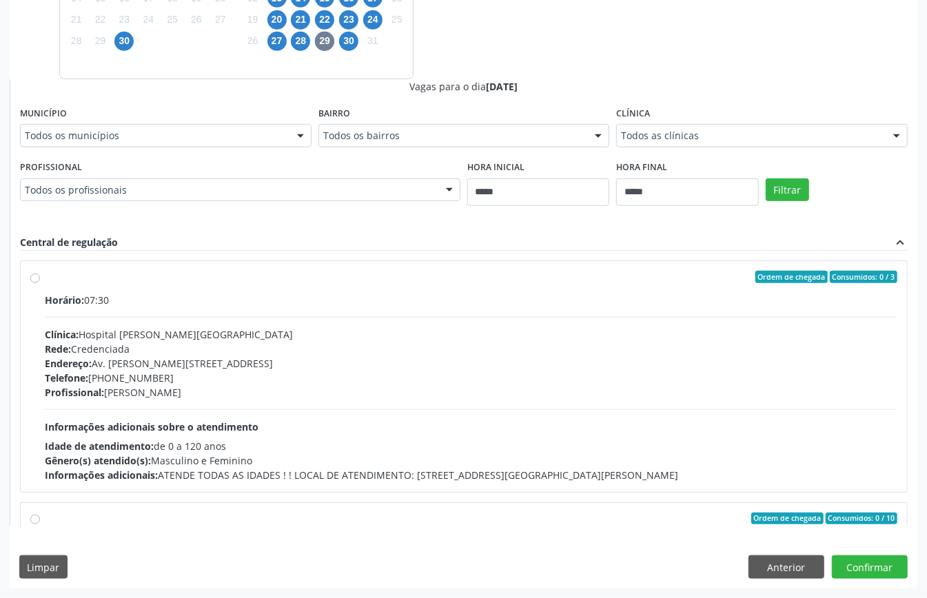
scroll to position [92, 0]
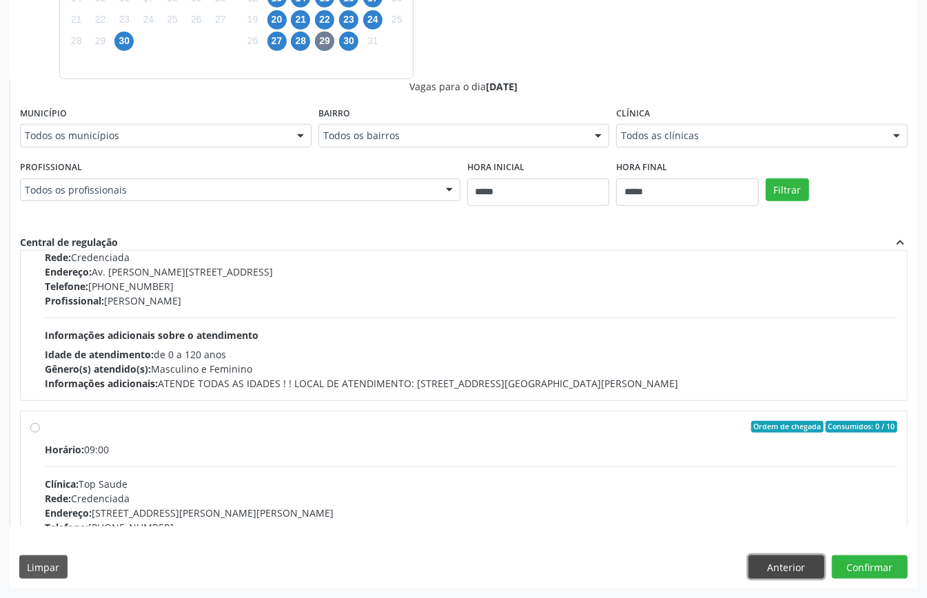
click at [773, 568] on button "Anterior" at bounding box center [786, 566] width 76 height 23
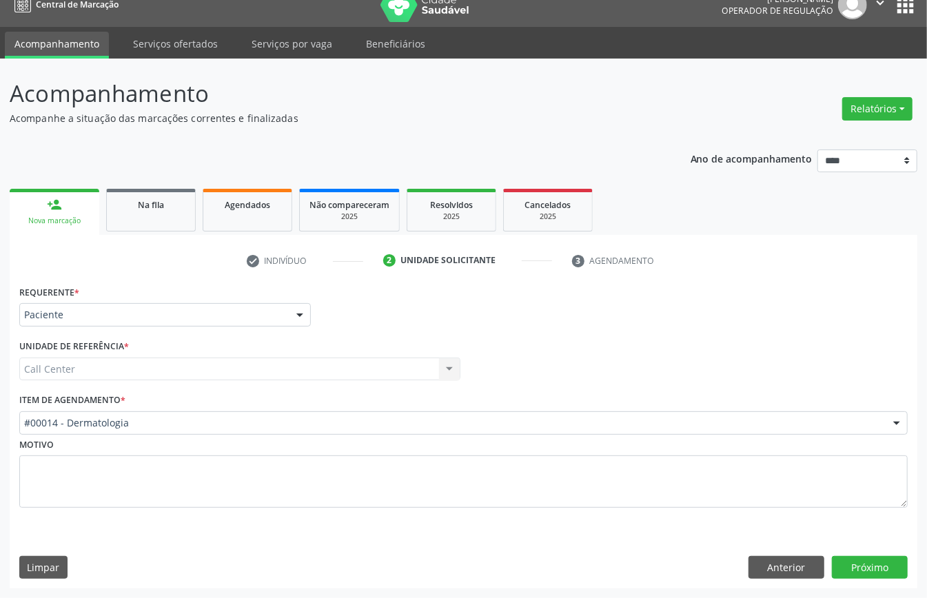
scroll to position [19, 0]
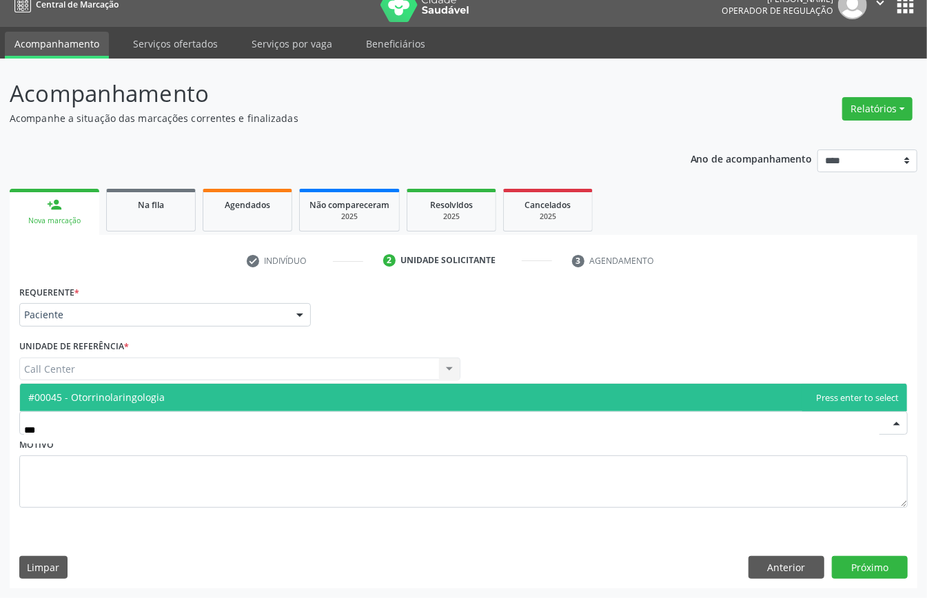
click at [354, 384] on span "#00045 - Otorrinolaringologia" at bounding box center [463, 398] width 887 height 28
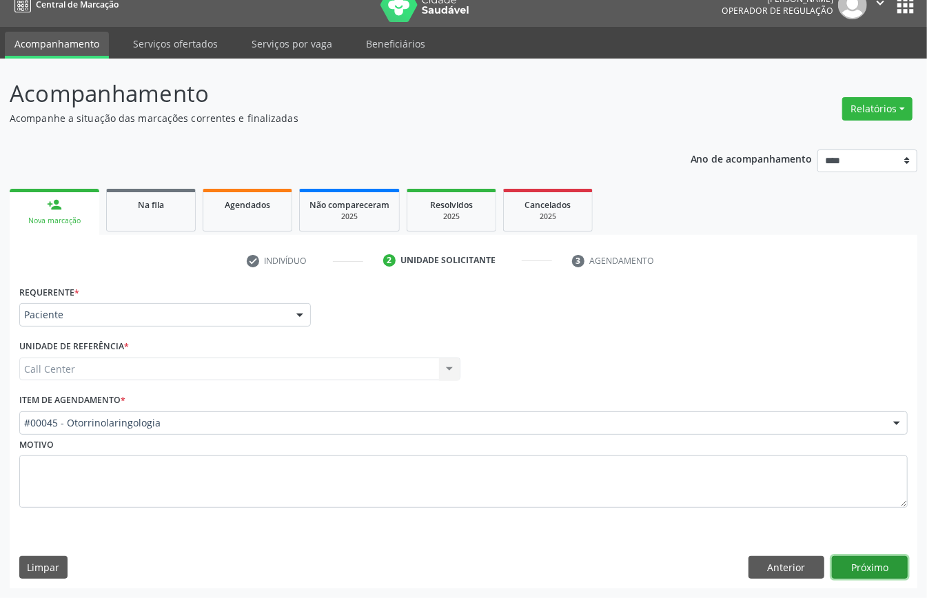
click at [869, 565] on button "Próximo" at bounding box center [870, 567] width 76 height 23
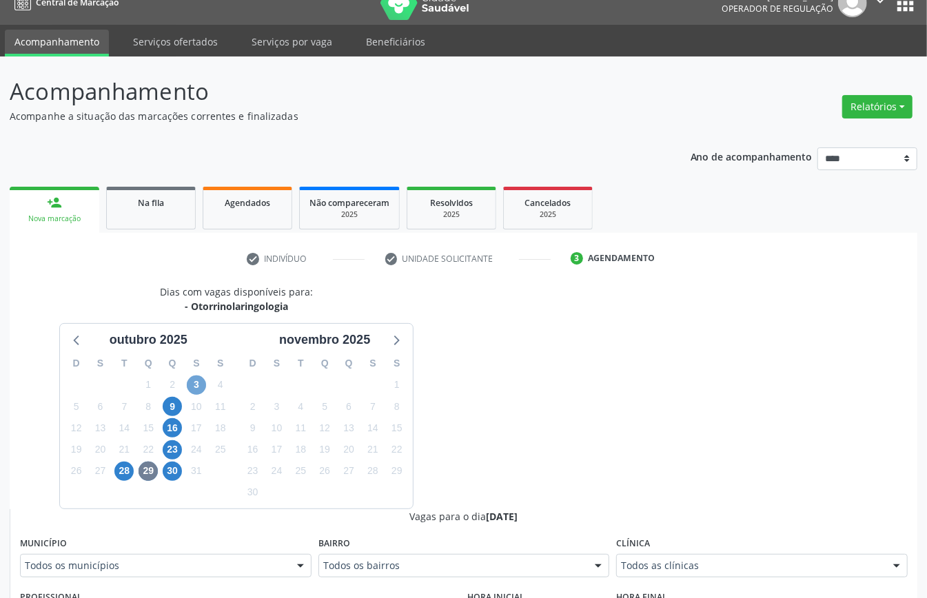
click at [193, 390] on span "3" at bounding box center [196, 384] width 19 height 19
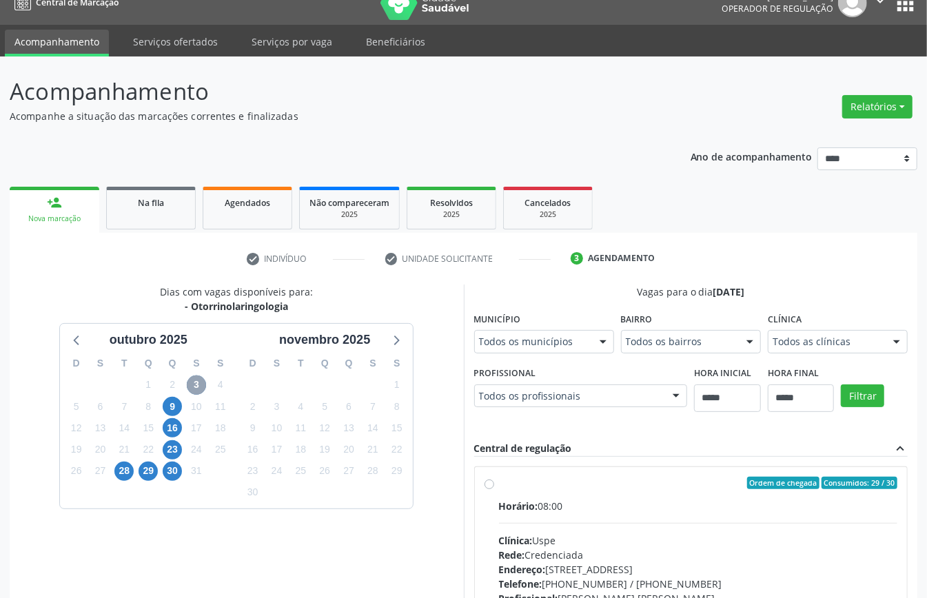
scroll to position [203, 0]
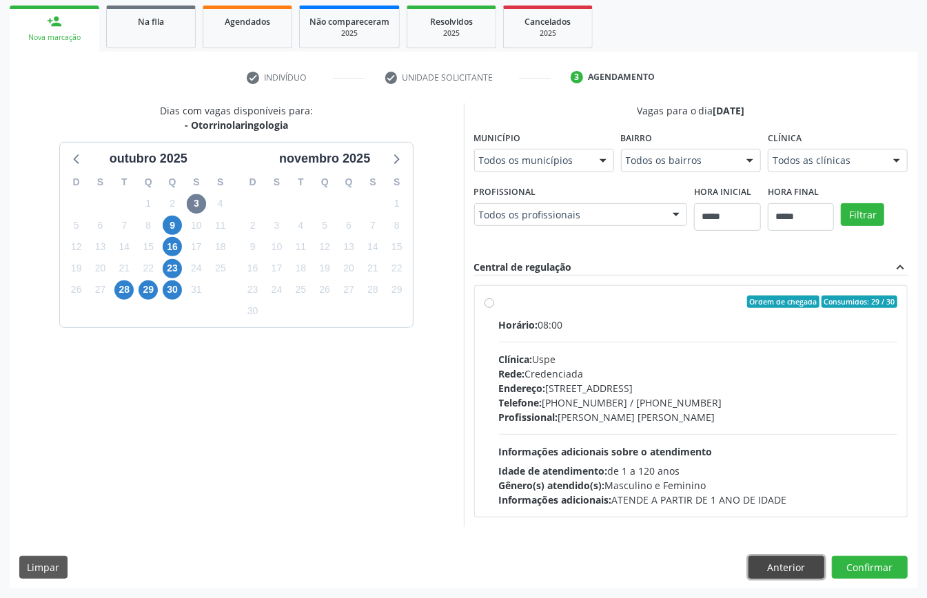
click at [803, 566] on button "Anterior" at bounding box center [786, 567] width 76 height 23
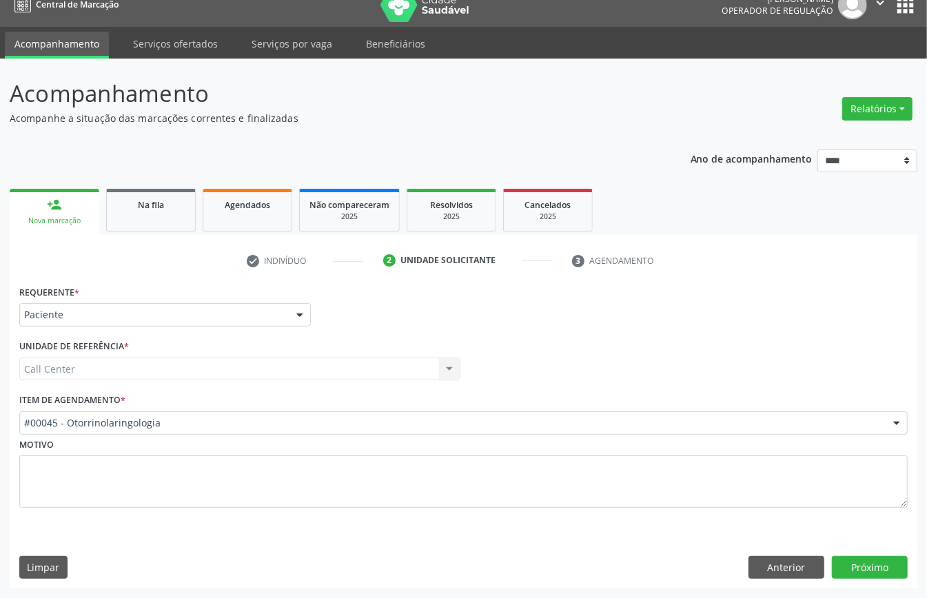
scroll to position [19, 0]
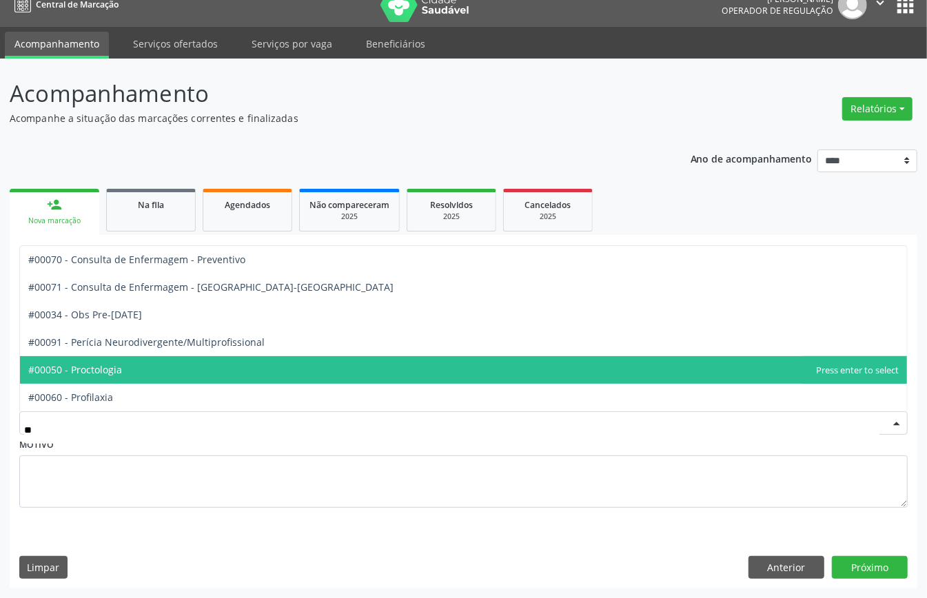
click at [166, 368] on span "#00050 - Proctologia" at bounding box center [463, 370] width 887 height 28
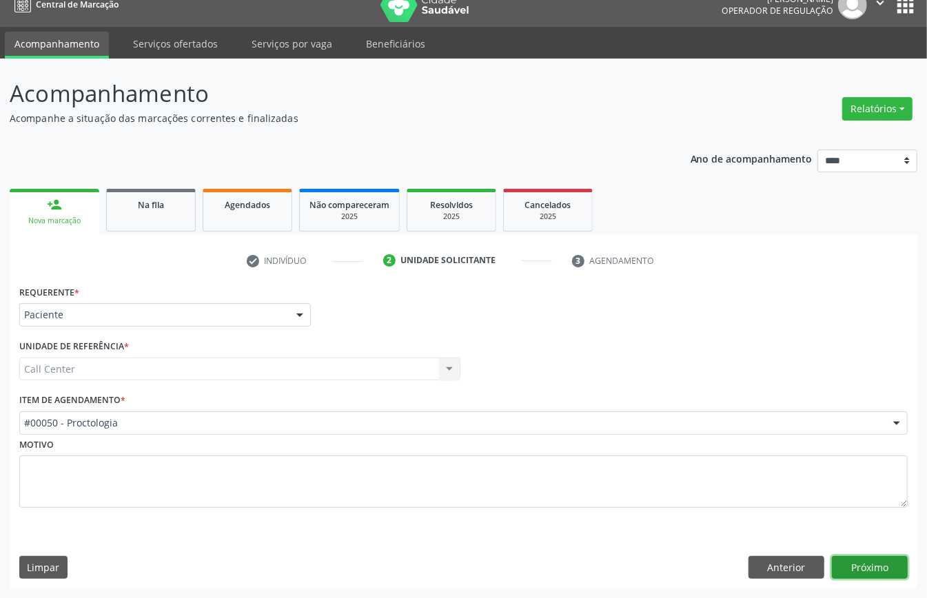
click at [879, 571] on button "Próximo" at bounding box center [870, 567] width 76 height 23
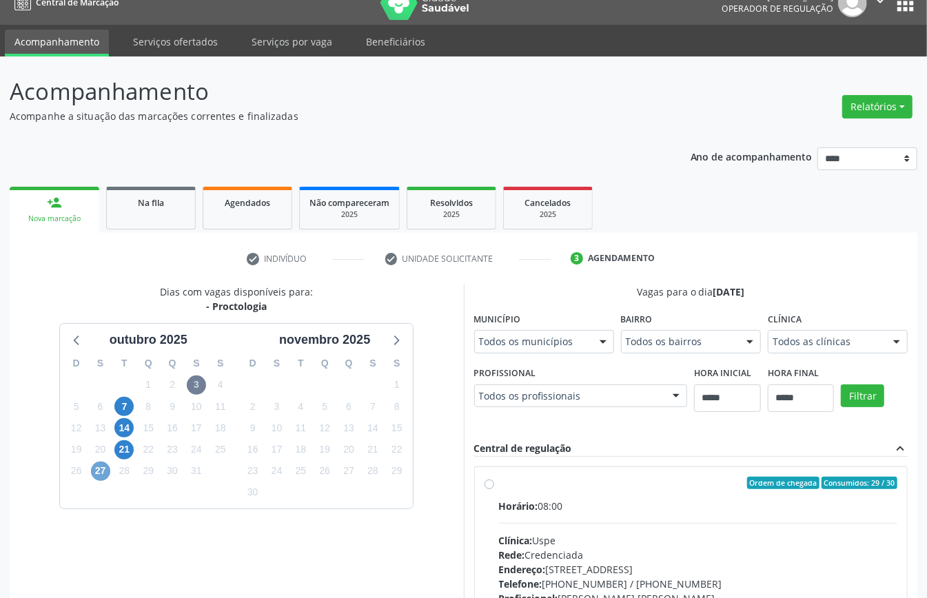
click at [97, 475] on span "27" at bounding box center [100, 471] width 19 height 19
click at [121, 450] on span "21" at bounding box center [123, 449] width 19 height 19
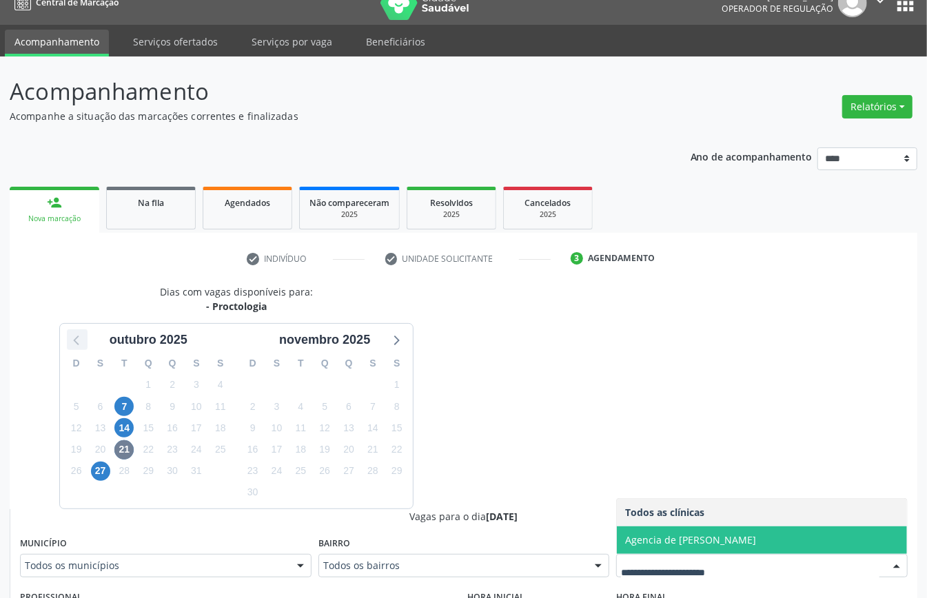
click at [78, 344] on icon at bounding box center [77, 341] width 6 height 10
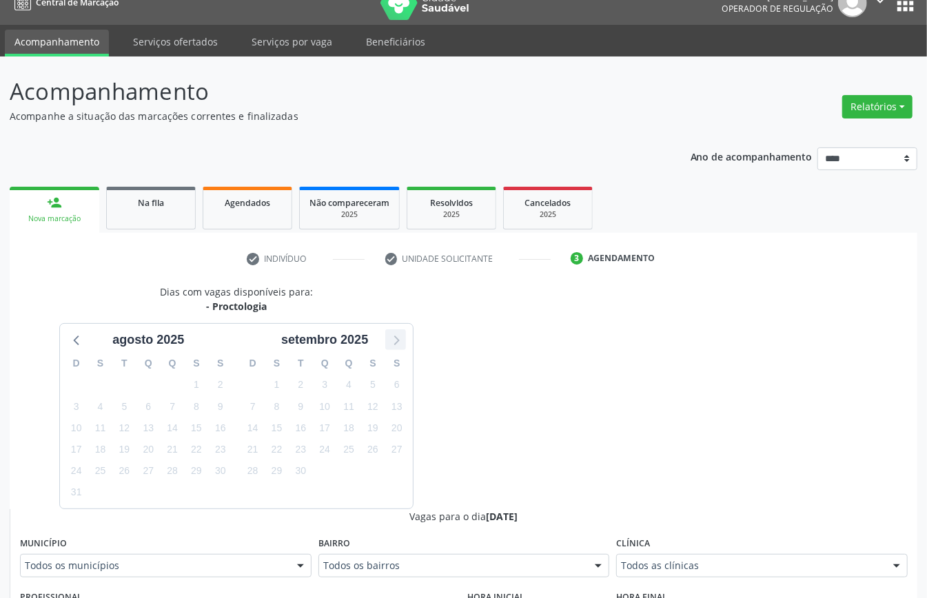
click at [398, 336] on icon at bounding box center [396, 340] width 18 height 18
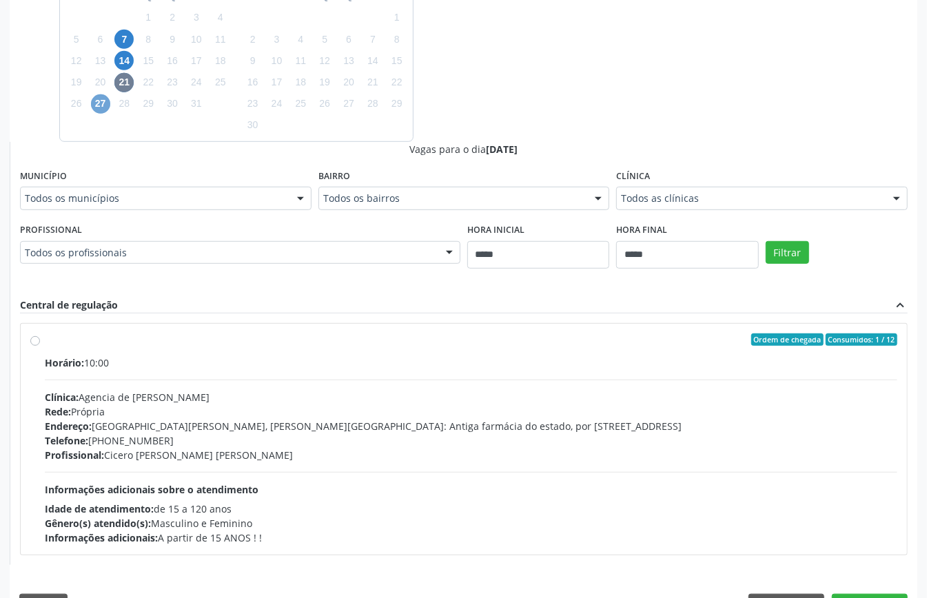
click at [101, 103] on span "27" at bounding box center [100, 103] width 19 height 19
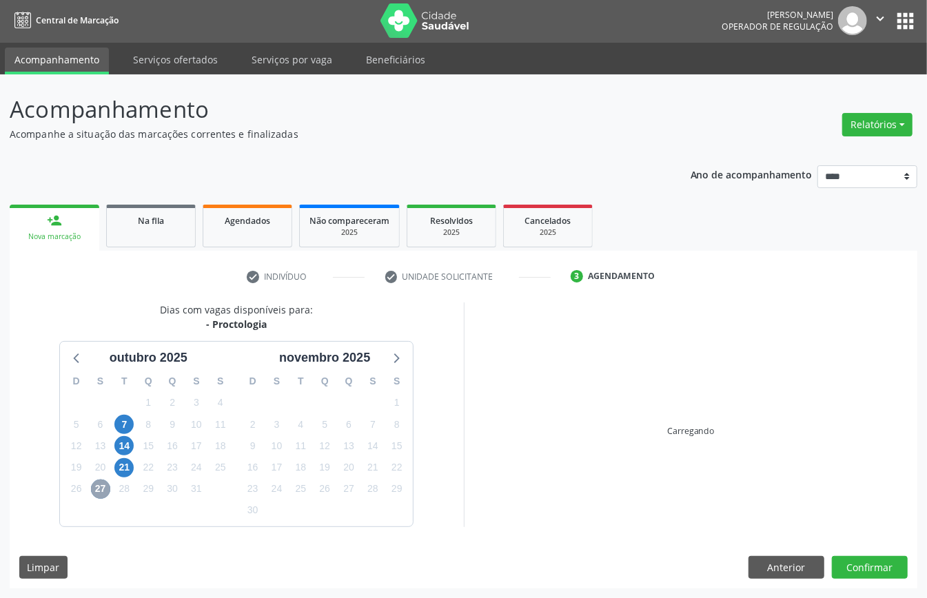
scroll to position [203, 0]
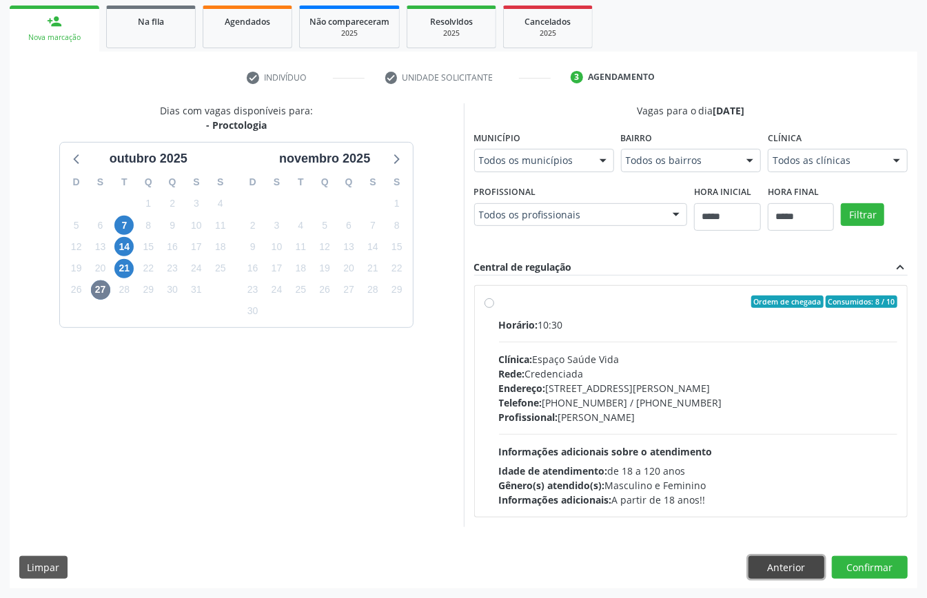
click at [792, 563] on button "Anterior" at bounding box center [786, 567] width 76 height 23
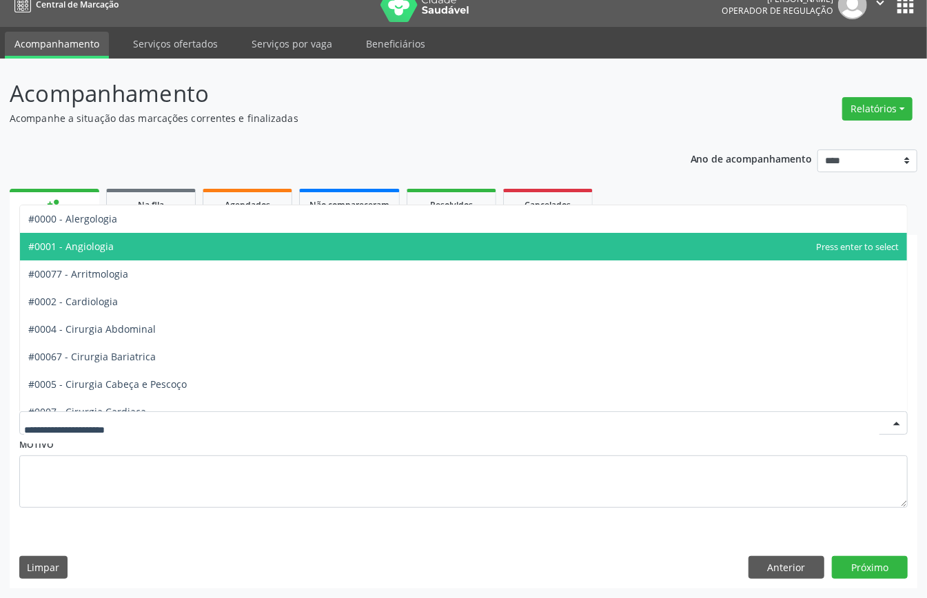
click at [105, 244] on span "#0001 - Angiologia" at bounding box center [70, 246] width 85 height 13
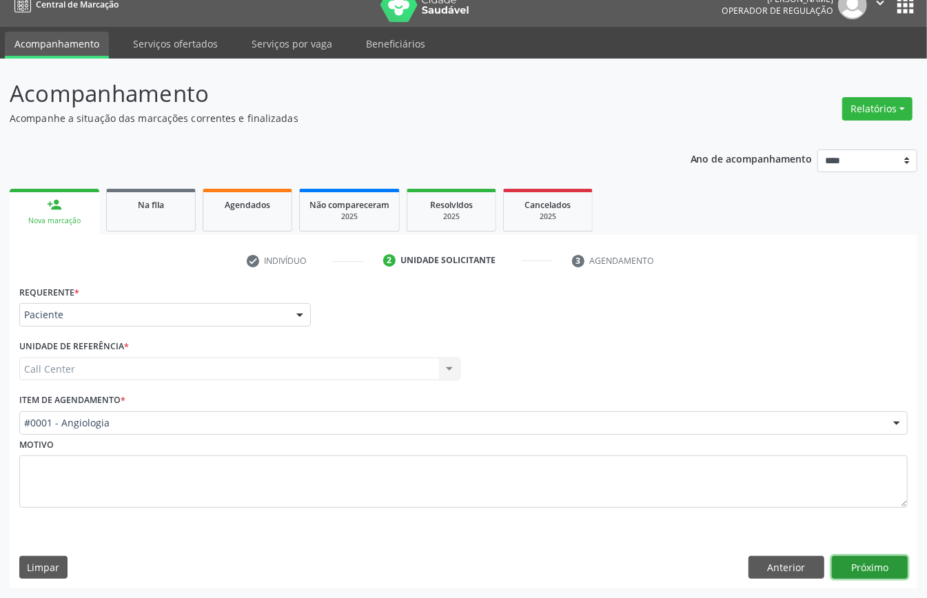
click at [874, 570] on button "Próximo" at bounding box center [870, 567] width 76 height 23
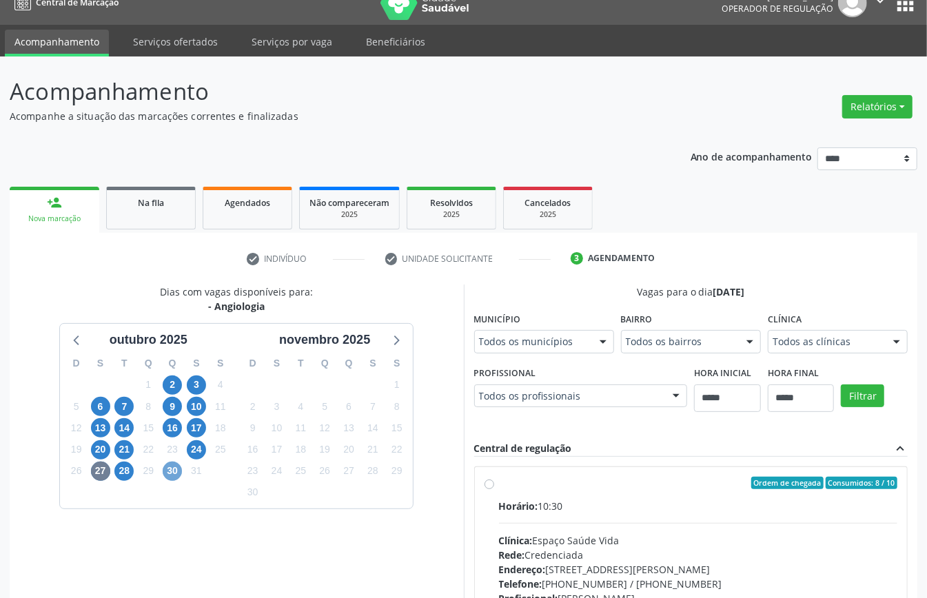
click at [172, 474] on span "30" at bounding box center [172, 471] width 19 height 19
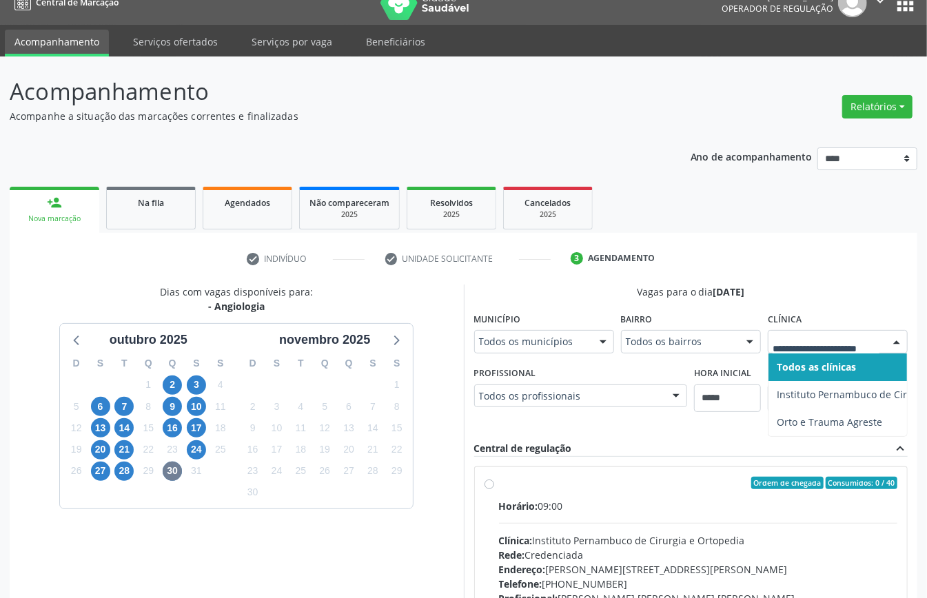
drag, startPoint x: 835, startPoint y: 338, endPoint x: 740, endPoint y: 358, distance: 97.3
drag, startPoint x: 74, startPoint y: 345, endPoint x: 84, endPoint y: 349, distance: 10.2
click at [74, 344] on icon at bounding box center [77, 340] width 18 height 18
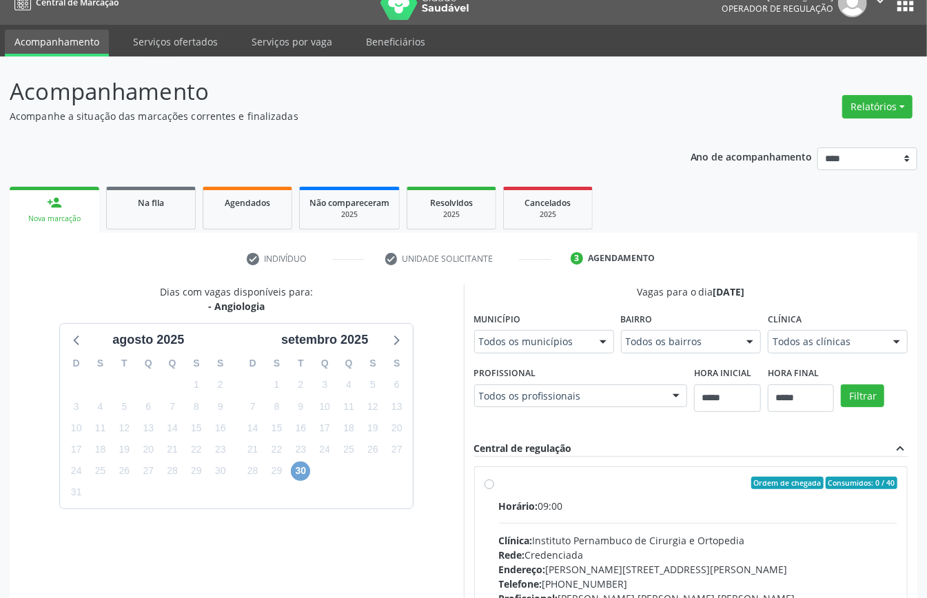
click at [304, 474] on span "30" at bounding box center [300, 471] width 19 height 19
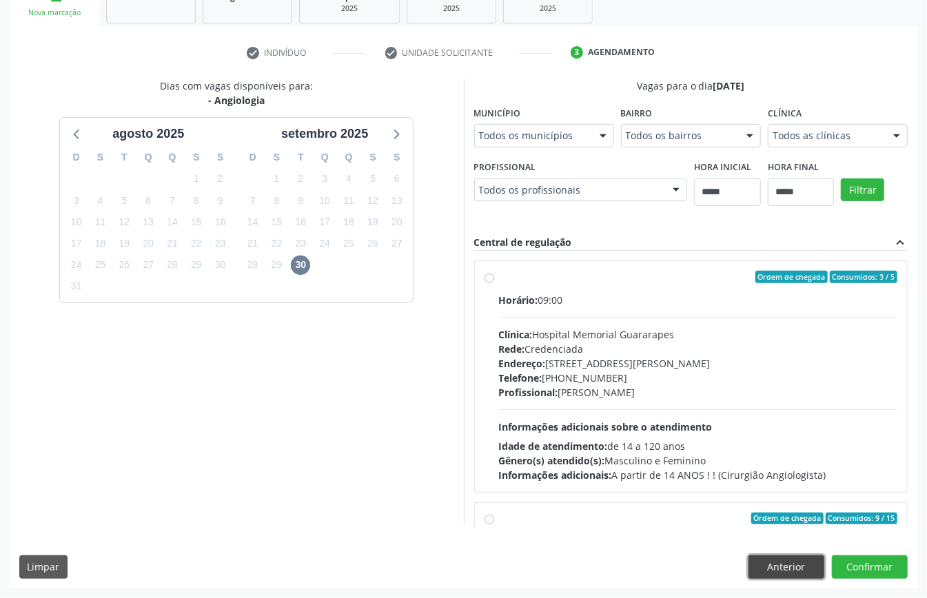
click at [777, 561] on button "Anterior" at bounding box center [786, 566] width 76 height 23
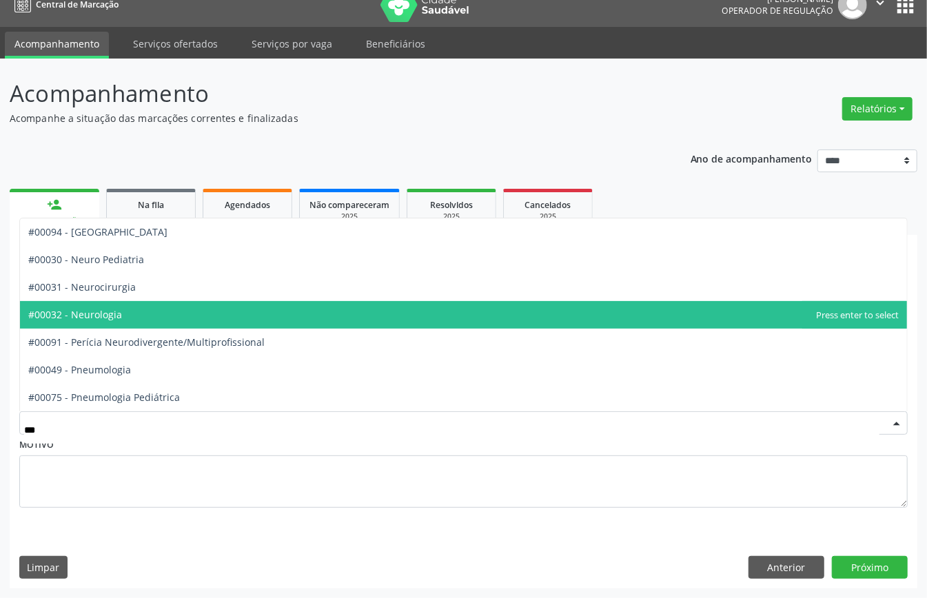
click at [198, 303] on span "#00032 - Neurologia" at bounding box center [463, 315] width 887 height 28
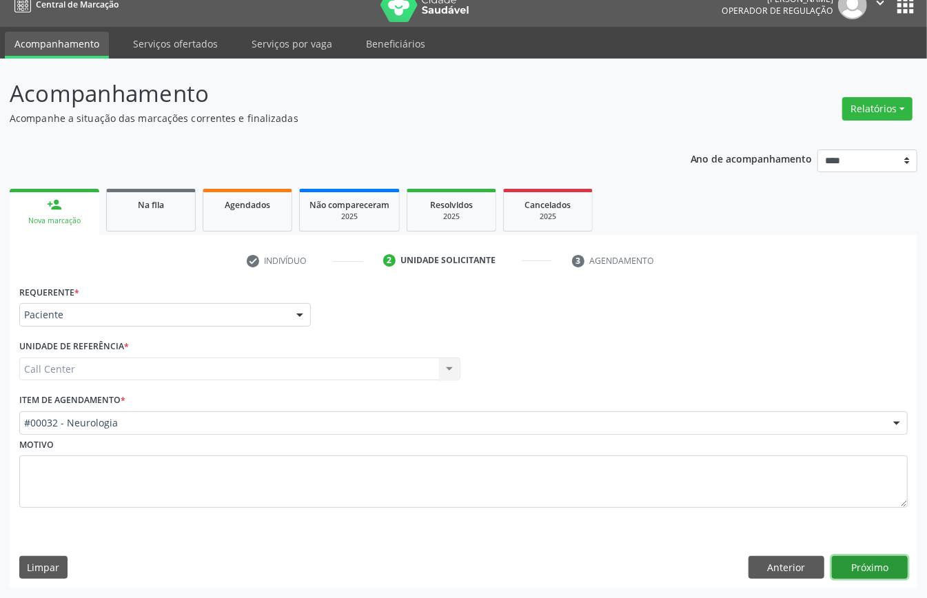
click at [869, 562] on button "Próximo" at bounding box center [870, 567] width 76 height 23
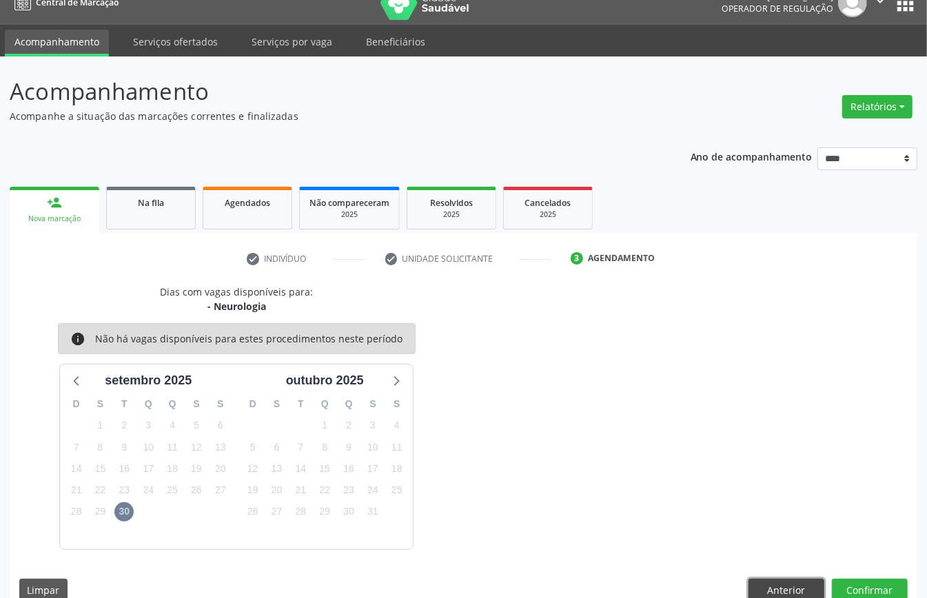
click at [794, 582] on button "Anterior" at bounding box center [786, 590] width 76 height 23
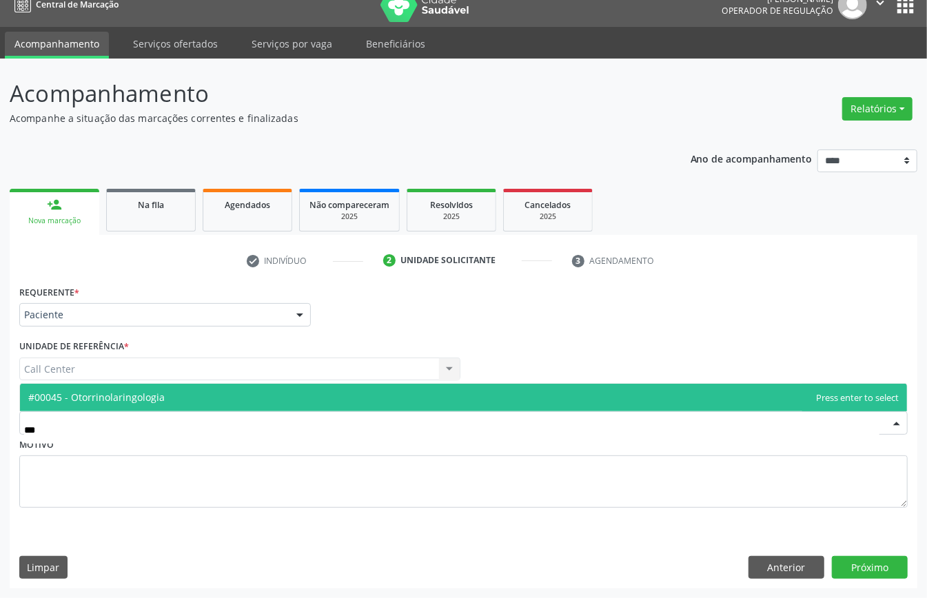
click at [221, 387] on span "#00045 - Otorrinolaringologia" at bounding box center [463, 398] width 887 height 28
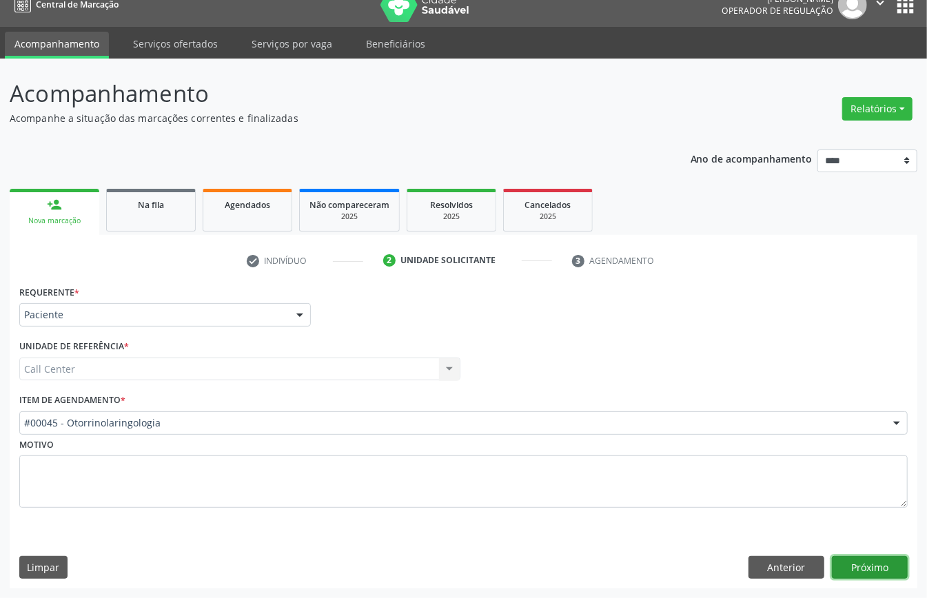
click at [852, 557] on button "Próximo" at bounding box center [870, 567] width 76 height 23
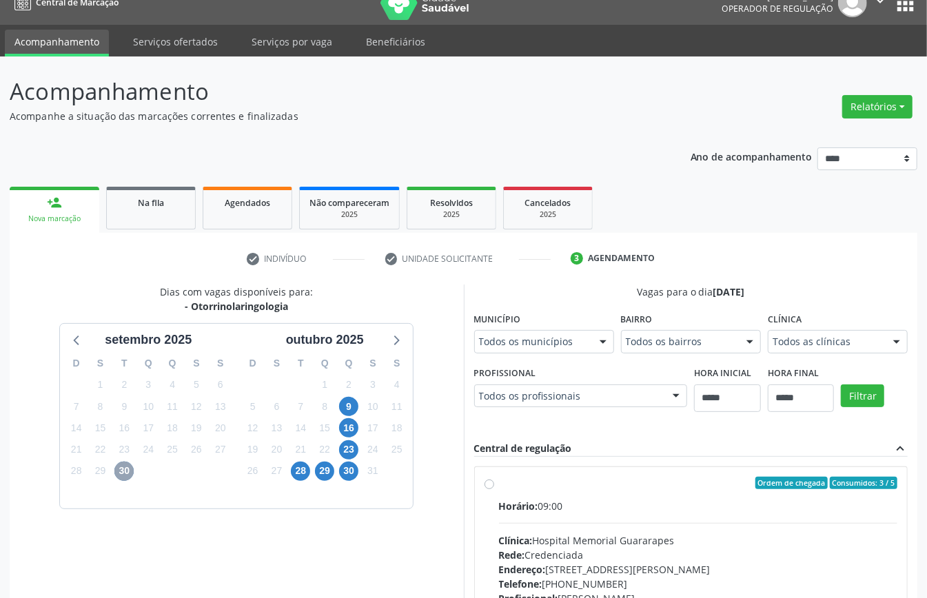
click at [120, 477] on span "30" at bounding box center [123, 471] width 19 height 19
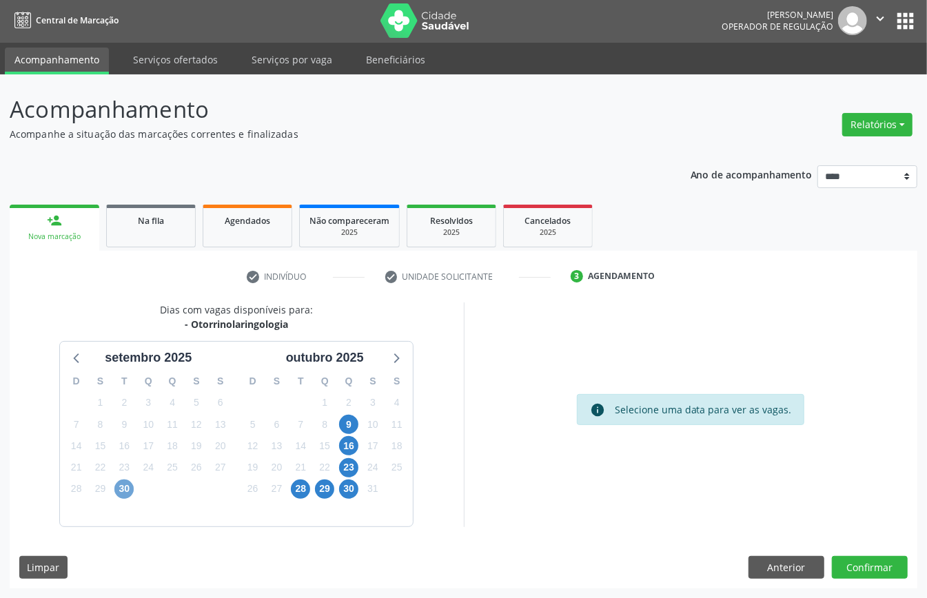
scroll to position [3, 0]
click at [125, 486] on span "30" at bounding box center [123, 489] width 19 height 19
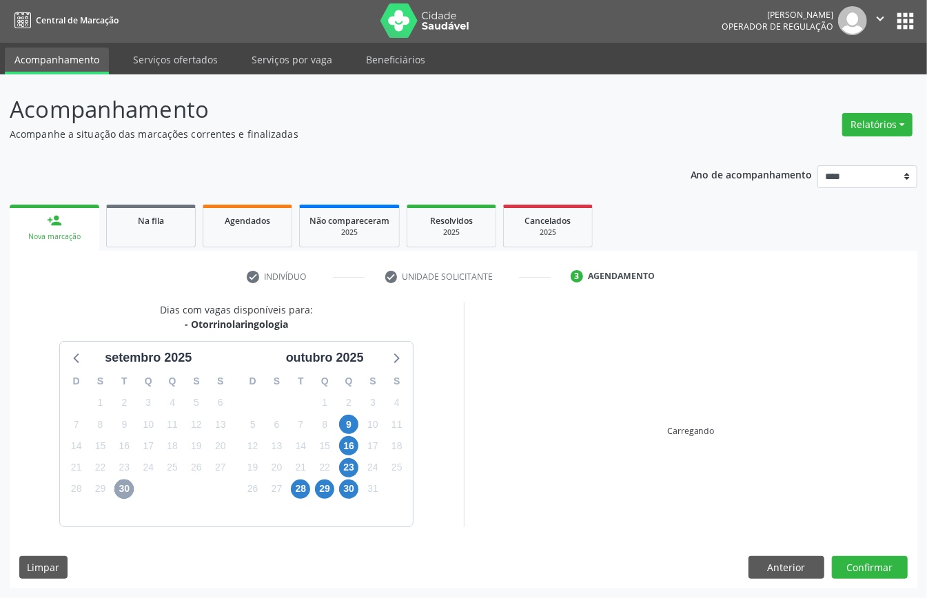
scroll to position [19, 0]
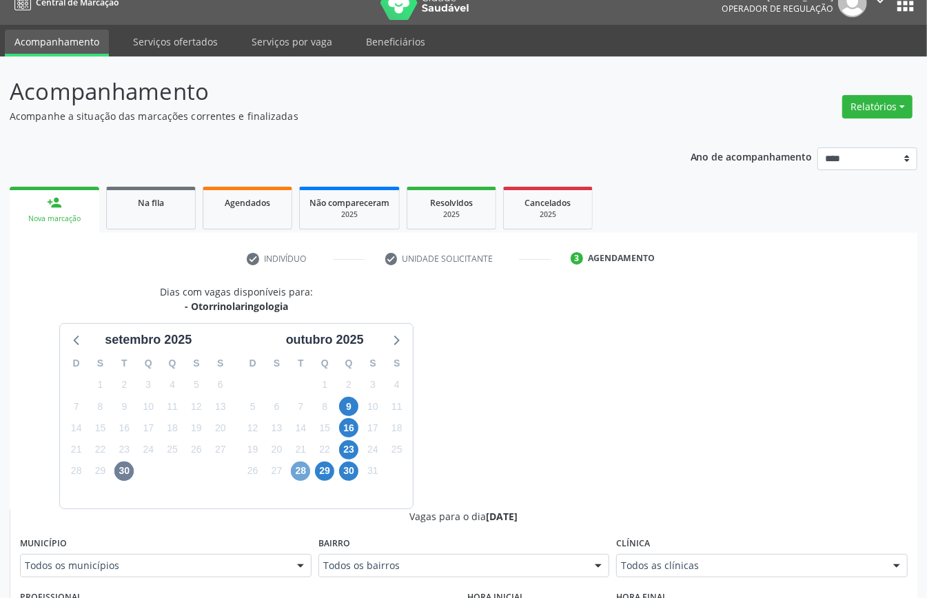
click at [296, 470] on span "28" at bounding box center [300, 471] width 19 height 19
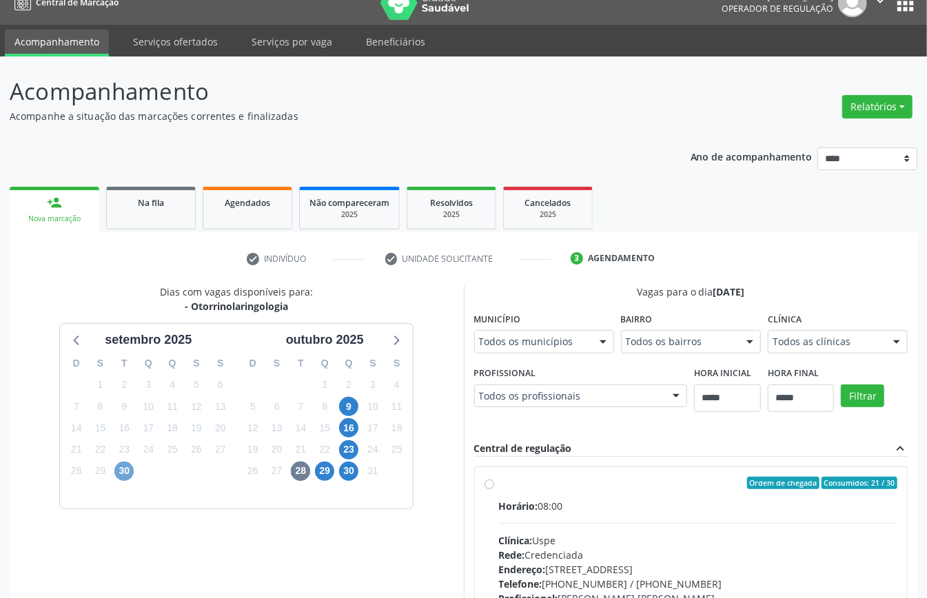
click at [122, 472] on span "30" at bounding box center [123, 471] width 19 height 19
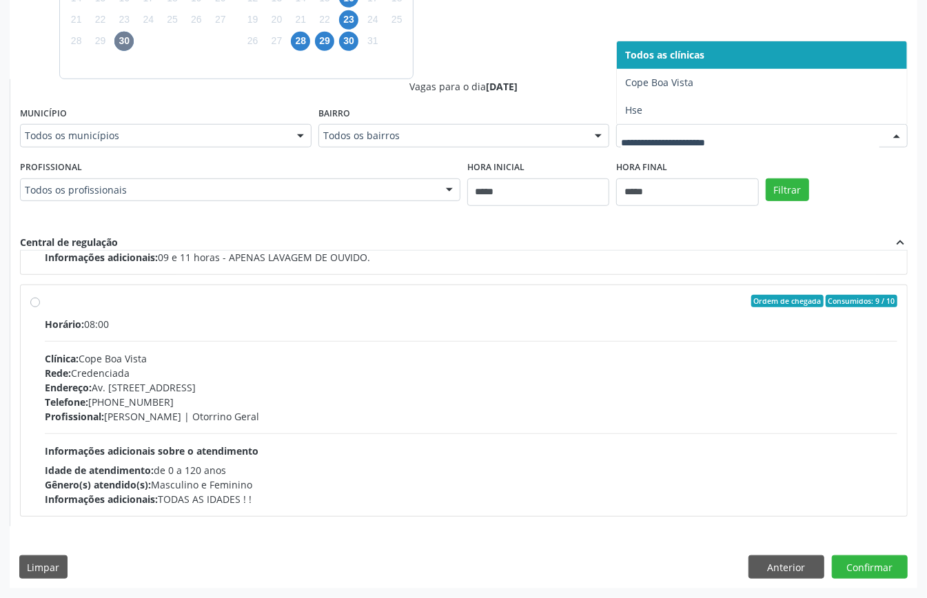
scroll to position [174, 0]
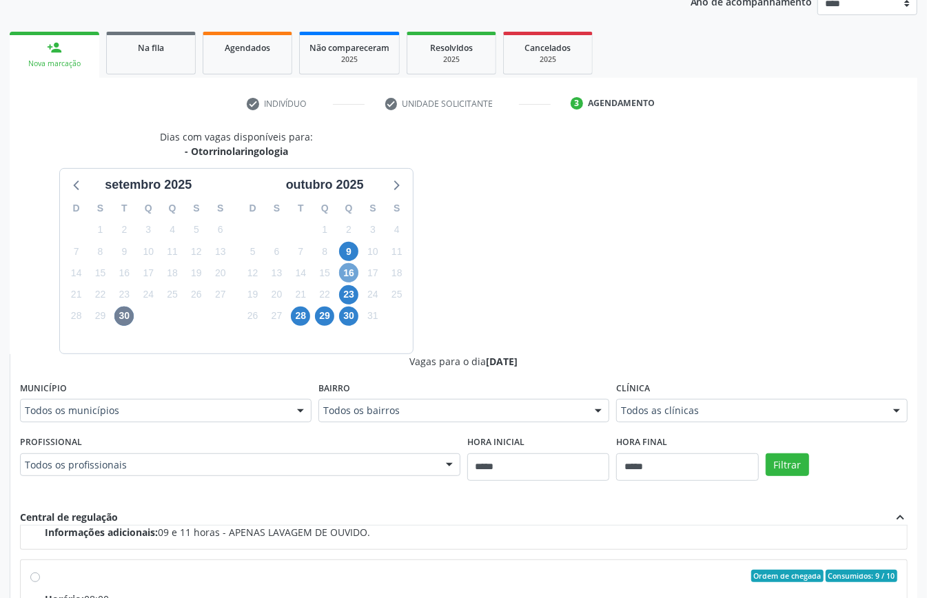
click at [346, 269] on span "16" at bounding box center [348, 272] width 19 height 19
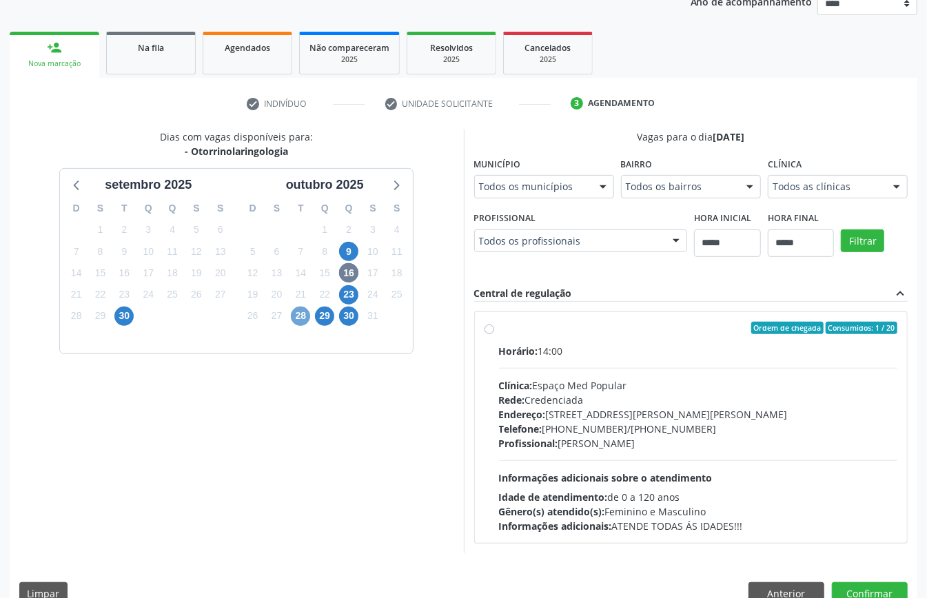
click at [295, 317] on span "28" at bounding box center [300, 316] width 19 height 19
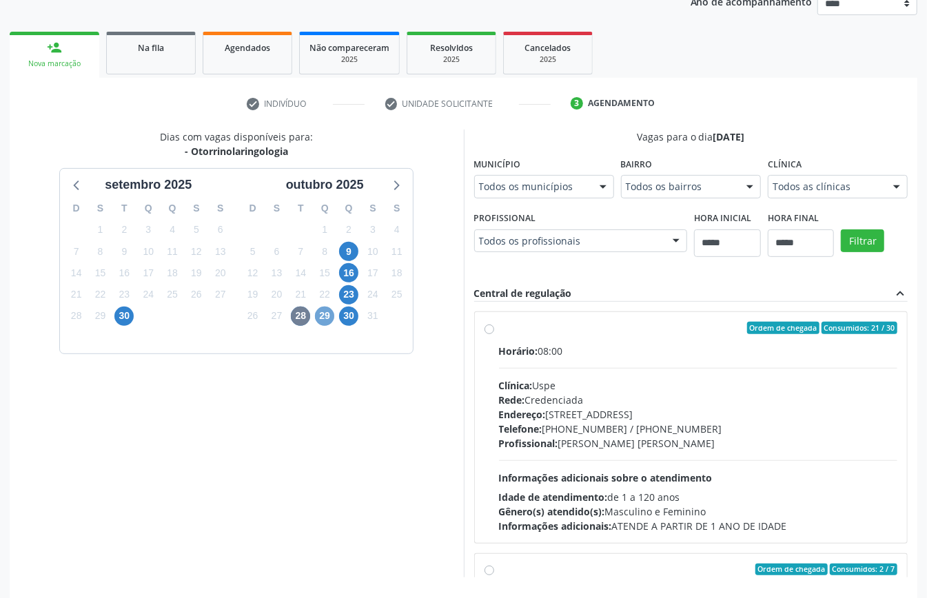
click at [331, 315] on span "29" at bounding box center [324, 316] width 19 height 19
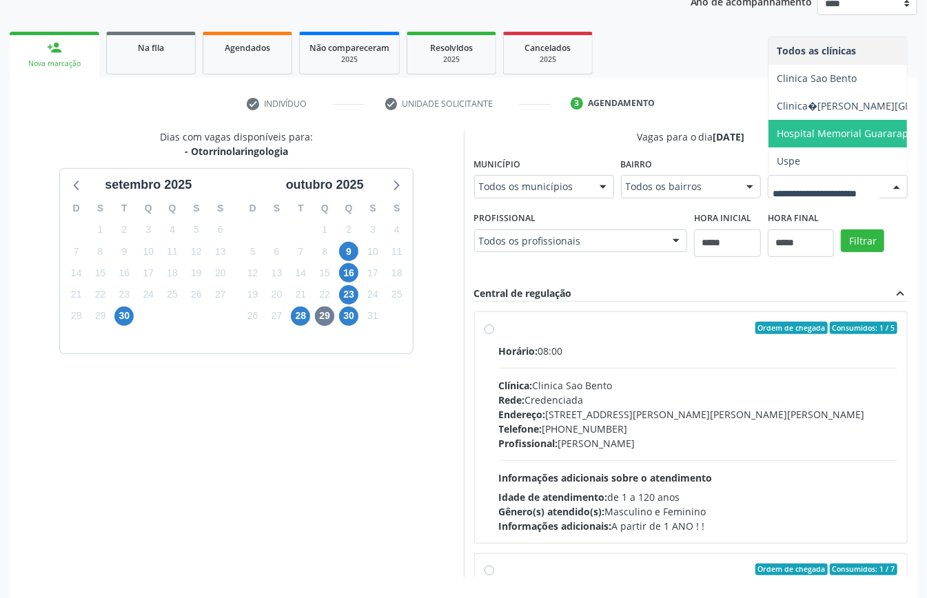
click at [768, 147] on span "Hospital Memorial Guararapes" at bounding box center [883, 134] width 231 height 28
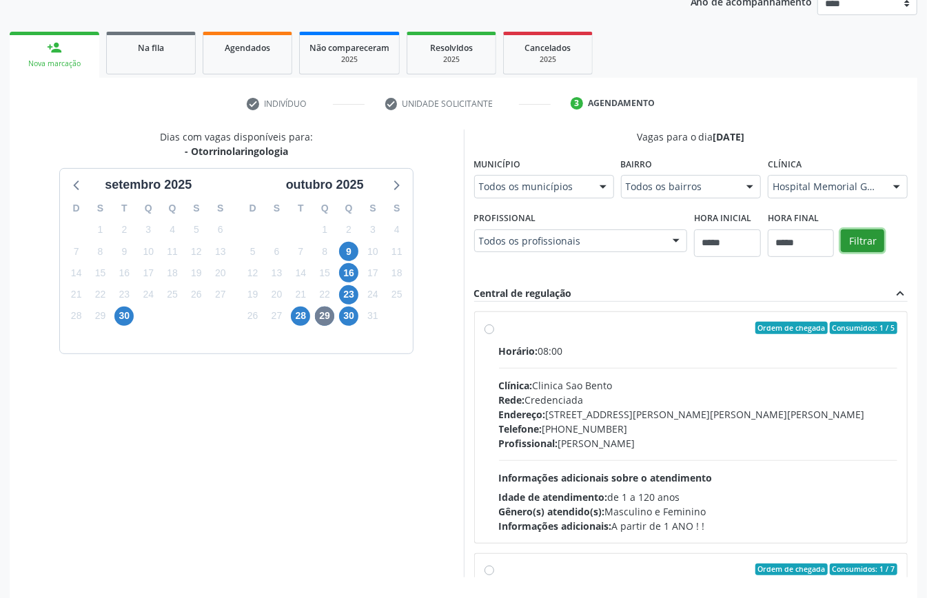
click at [841, 253] on button "Filtrar" at bounding box center [862, 240] width 43 height 23
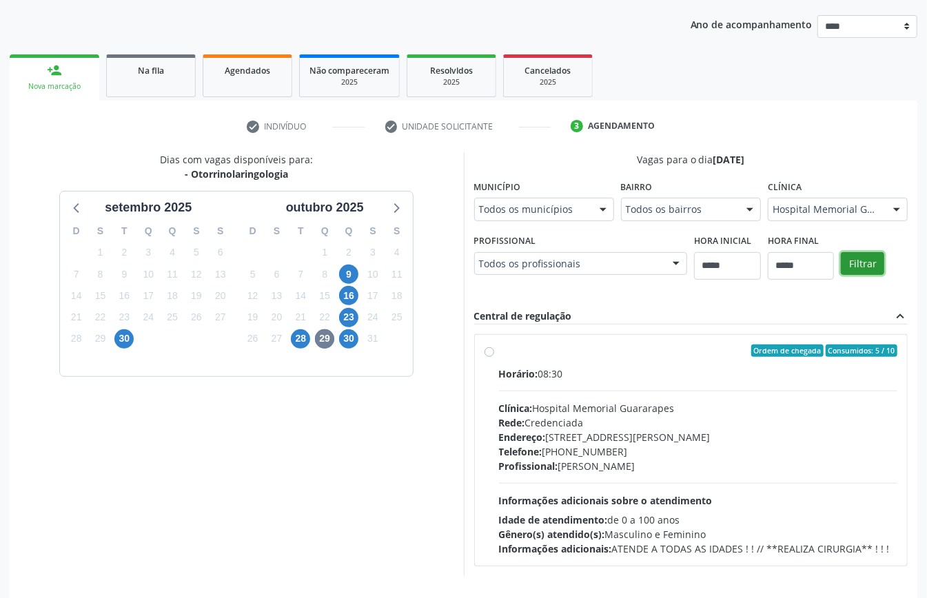
scroll to position [427, 0]
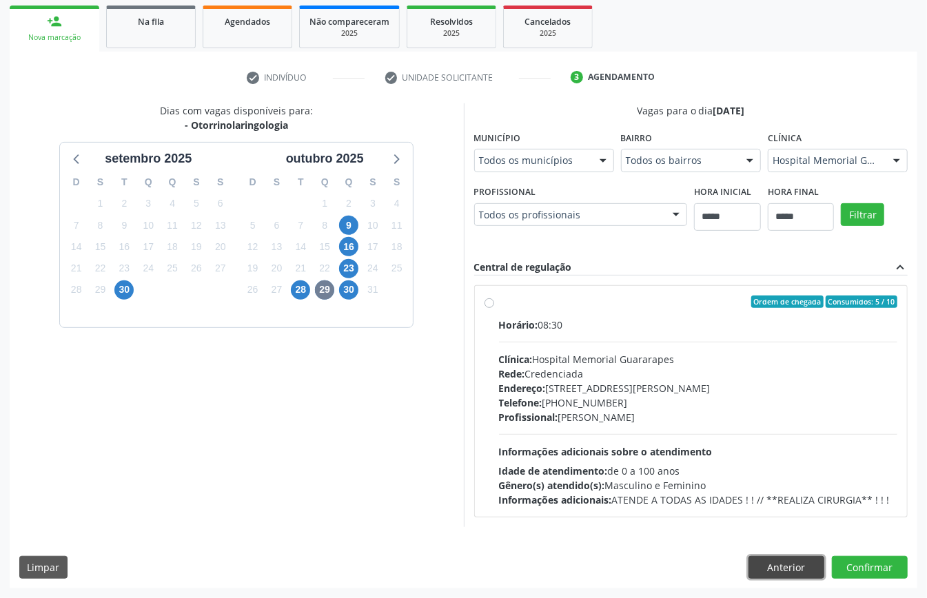
click at [803, 568] on button "Anterior" at bounding box center [786, 567] width 76 height 23
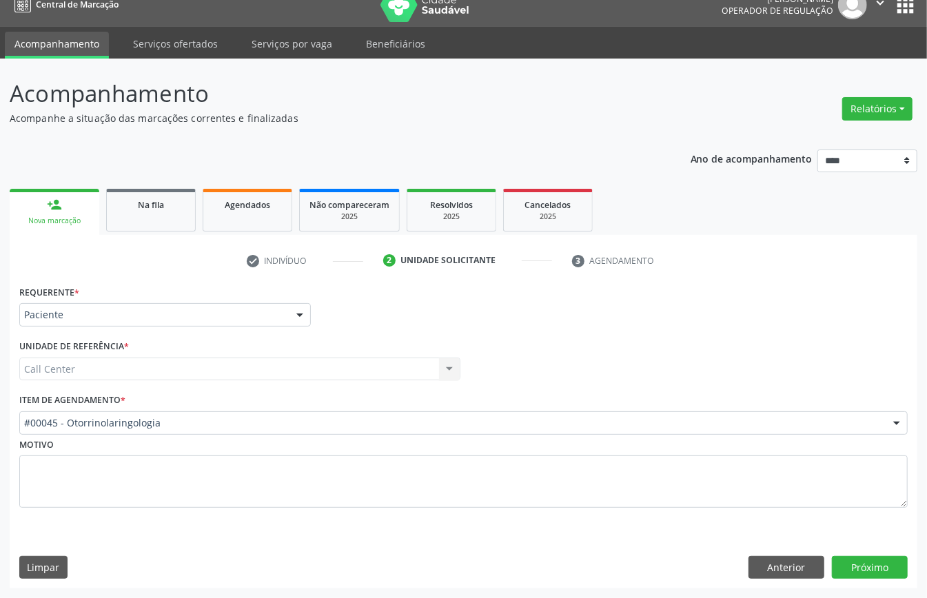
click at [229, 406] on div "Item de agendamento * #00045 - Otorrinolaringologia #0000 - Alergologia #0001 -…" at bounding box center [463, 412] width 888 height 44
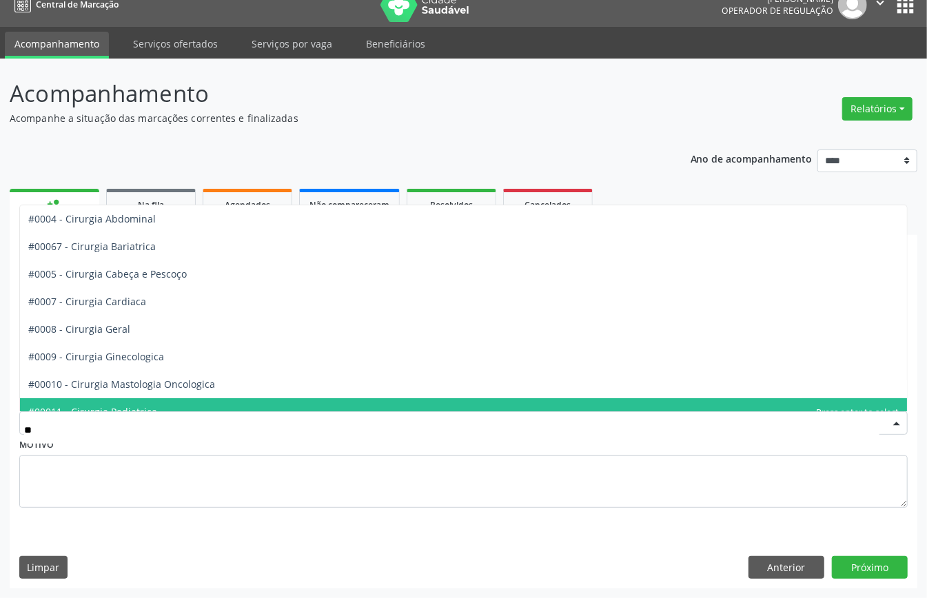
type input "***"
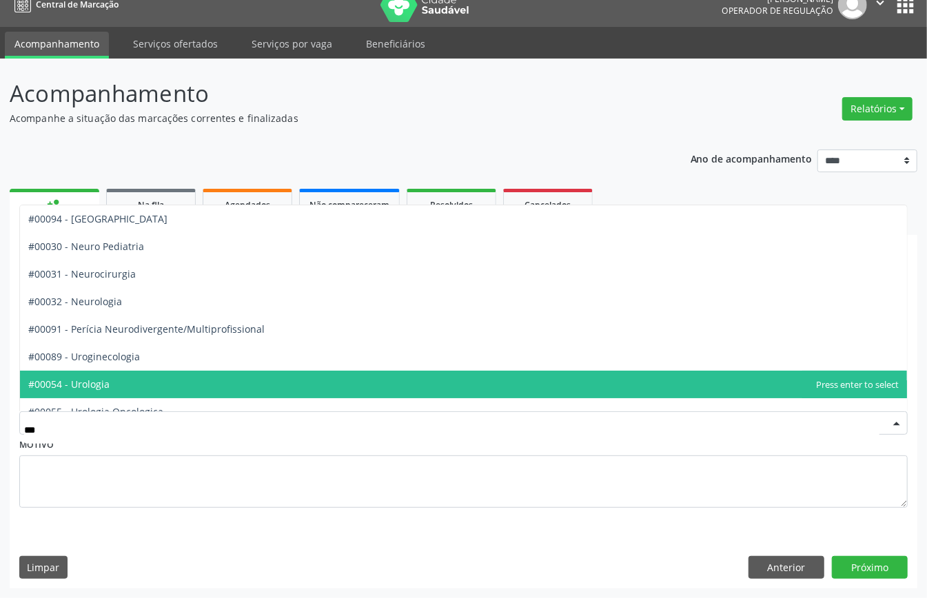
click at [169, 384] on span "#00054 - Urologia" at bounding box center [463, 385] width 887 height 28
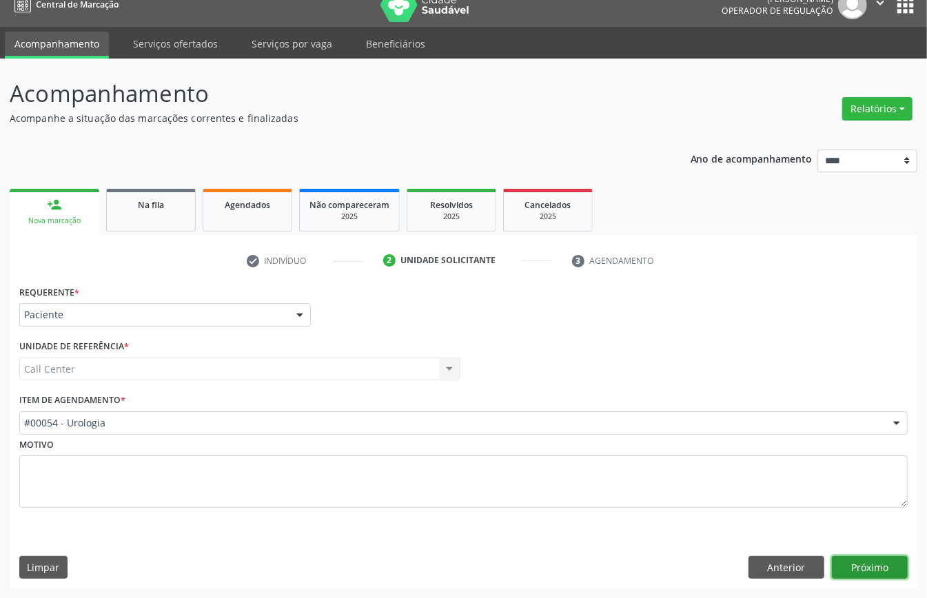
click at [874, 562] on button "Próximo" at bounding box center [870, 567] width 76 height 23
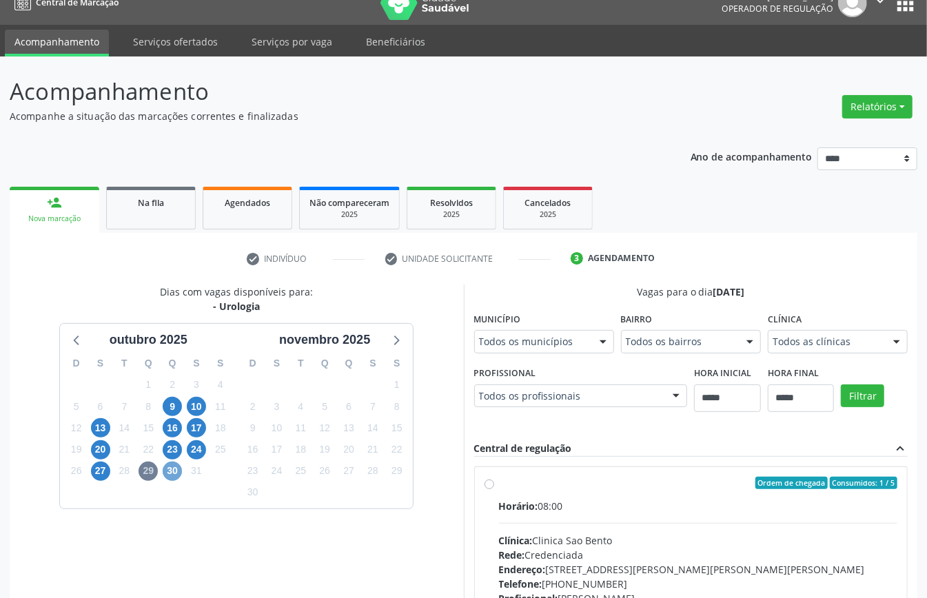
click at [172, 466] on span "30" at bounding box center [172, 471] width 19 height 19
click at [95, 471] on span "27" at bounding box center [100, 471] width 19 height 19
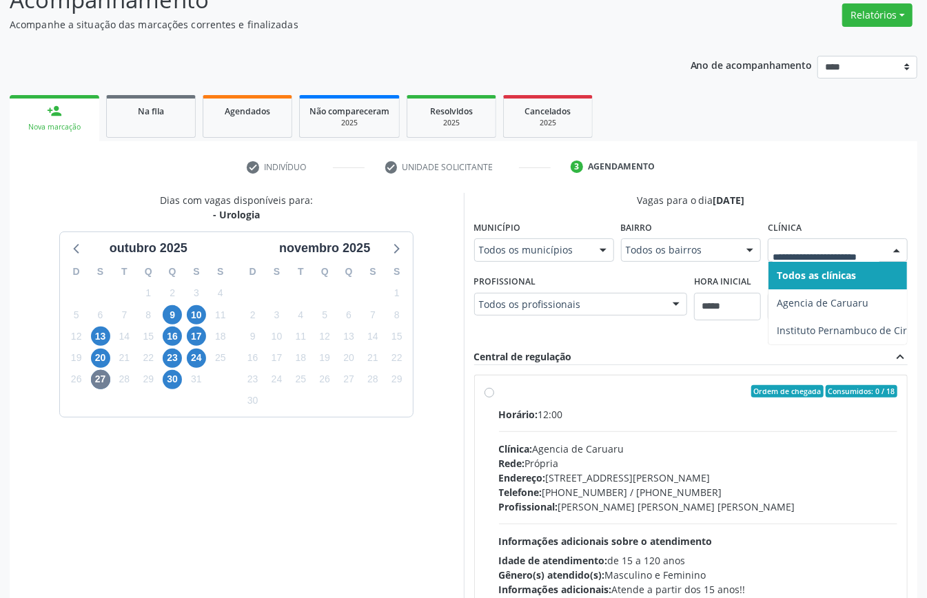
click at [833, 259] on div at bounding box center [837, 249] width 140 height 23
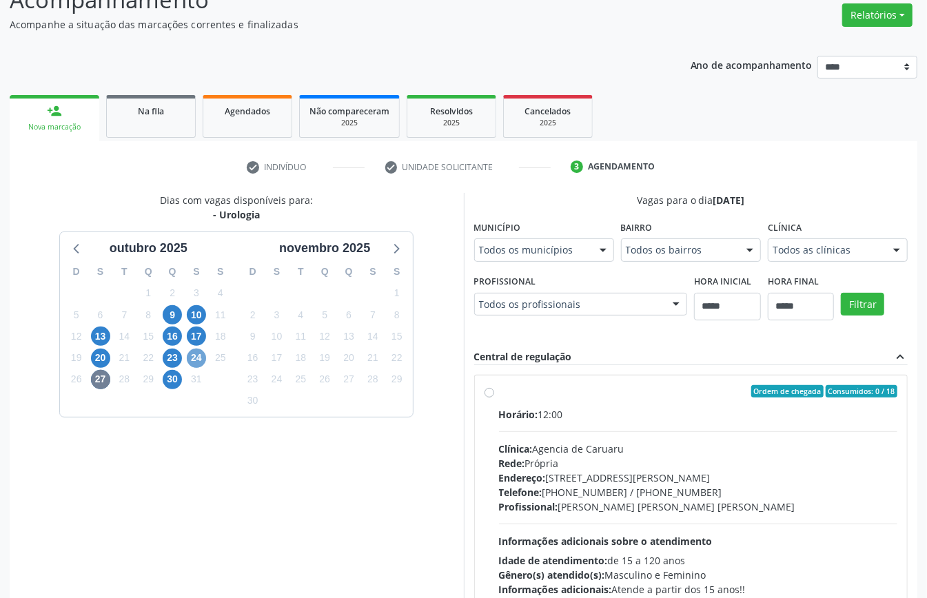
click at [188, 354] on span "24" at bounding box center [196, 358] width 19 height 19
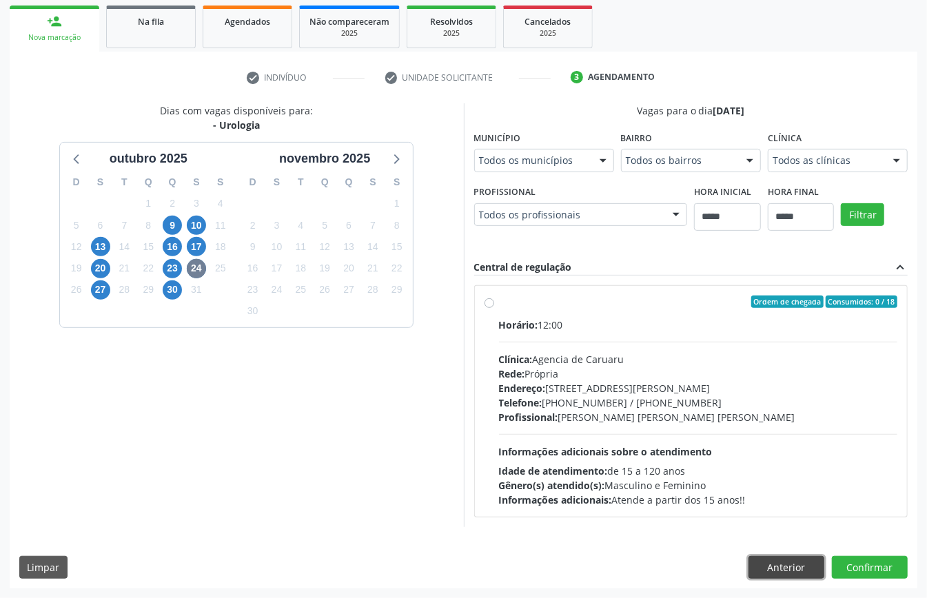
click at [779, 563] on button "Anterior" at bounding box center [786, 567] width 76 height 23
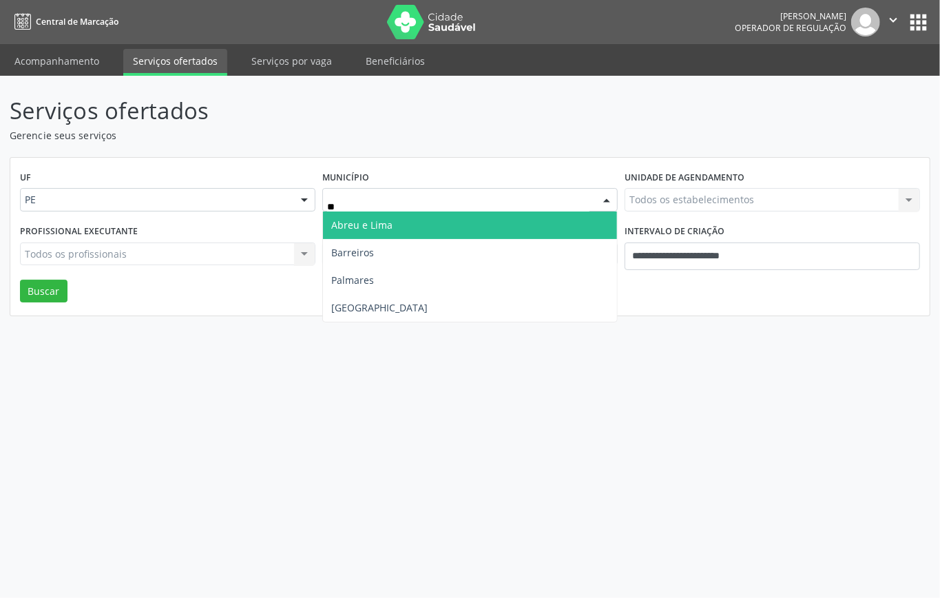
type input "***"
click at [398, 222] on span "Recife" at bounding box center [470, 226] width 294 height 28
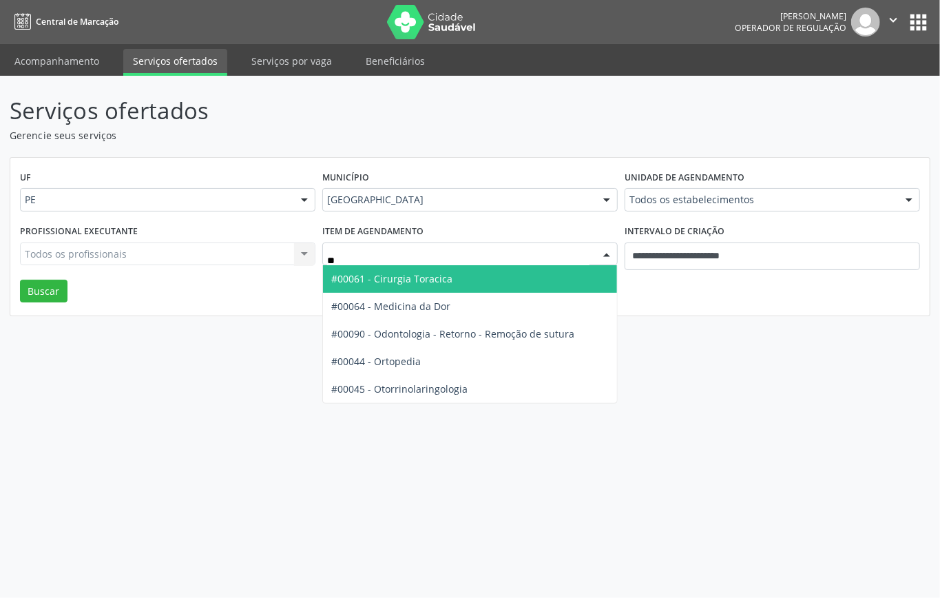
type input "***"
click at [418, 278] on span "#00044 - Ortopedia" at bounding box center [376, 278] width 90 height 13
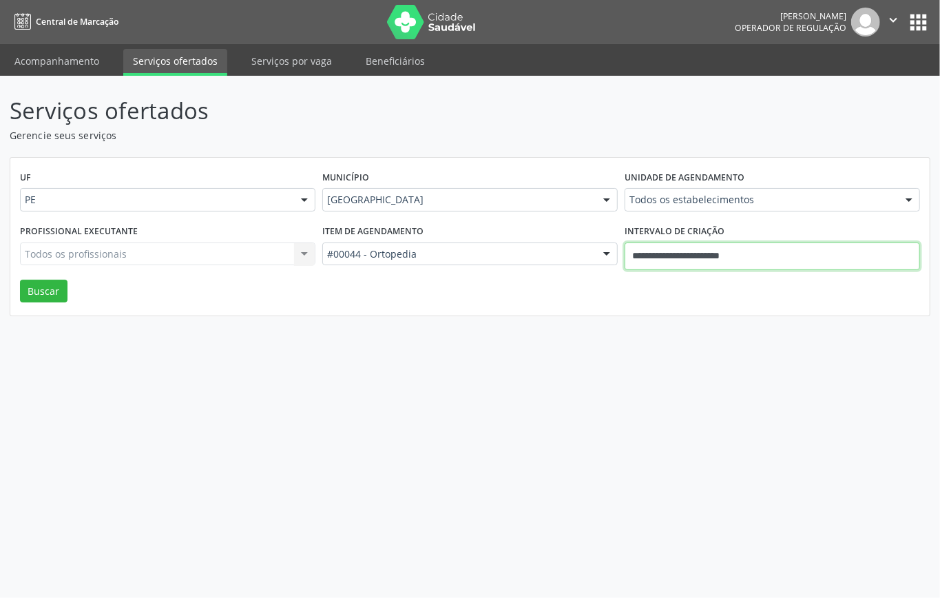
click at [731, 251] on input "**********" at bounding box center [773, 257] width 296 height 28
click at [588, 303] on div "UF PE PE Nenhum resultado encontrado para: " " Não há nenhuma opção para ser ex…" at bounding box center [470, 237] width 920 height 158
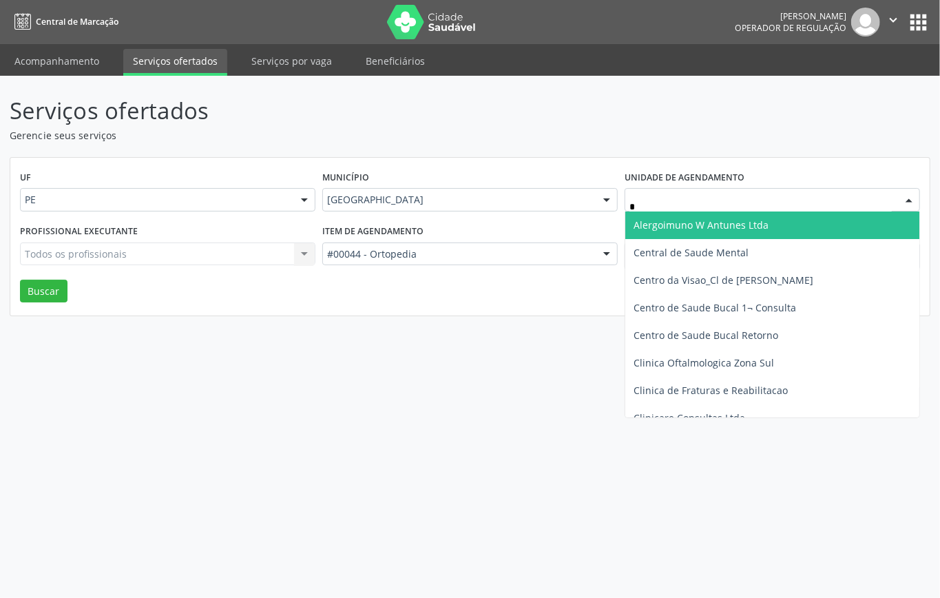
type input "**"
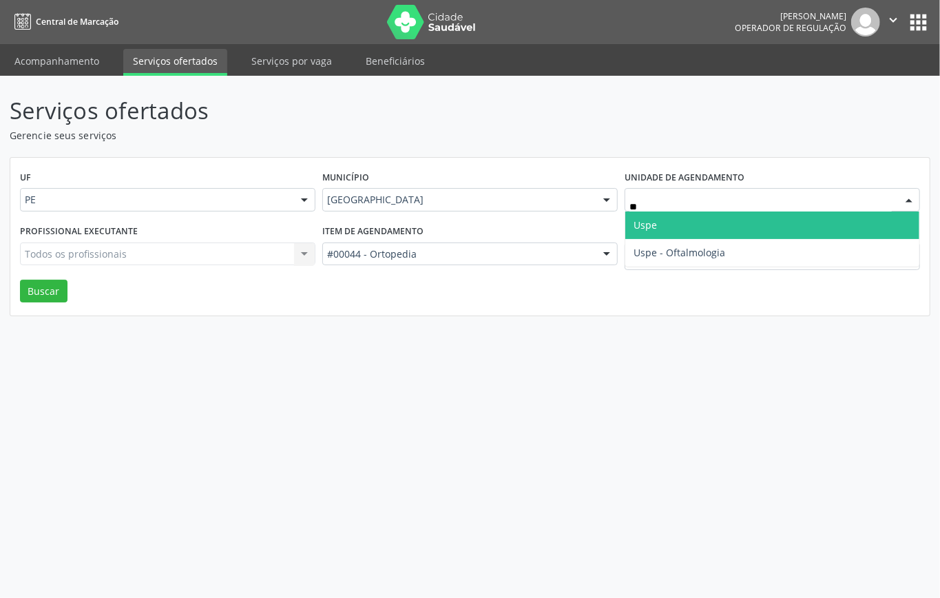
click at [670, 221] on span "Uspe" at bounding box center [773, 226] width 294 height 28
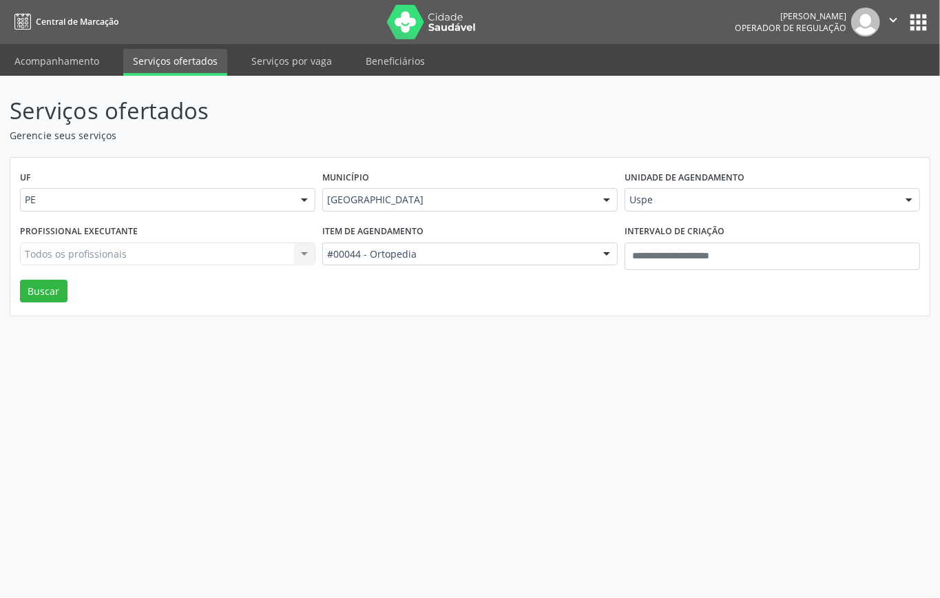
click at [205, 255] on div "Todos os profissionais Todos os profissionais Nenhum resultado encontrado para:…" at bounding box center [168, 254] width 296 height 23
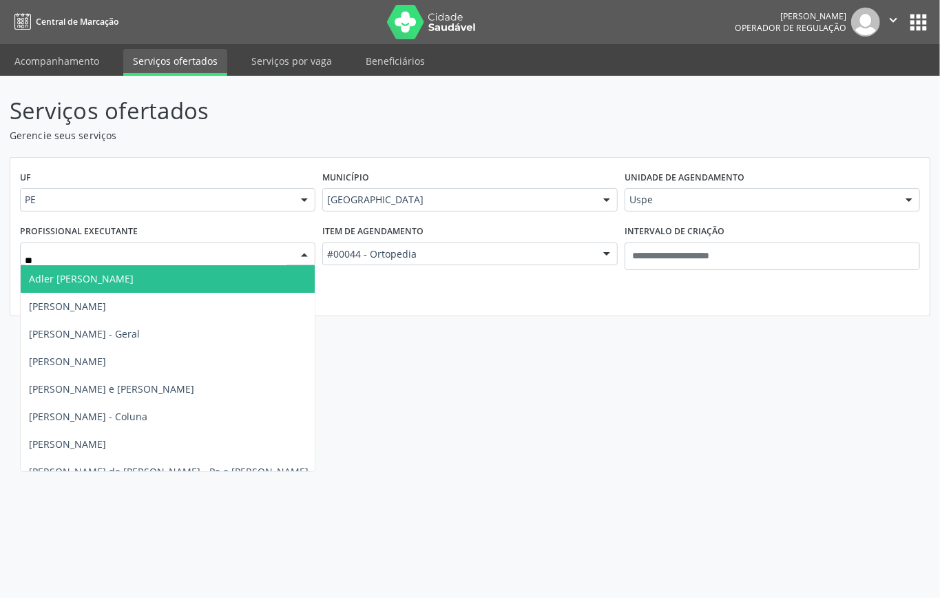
type input "***"
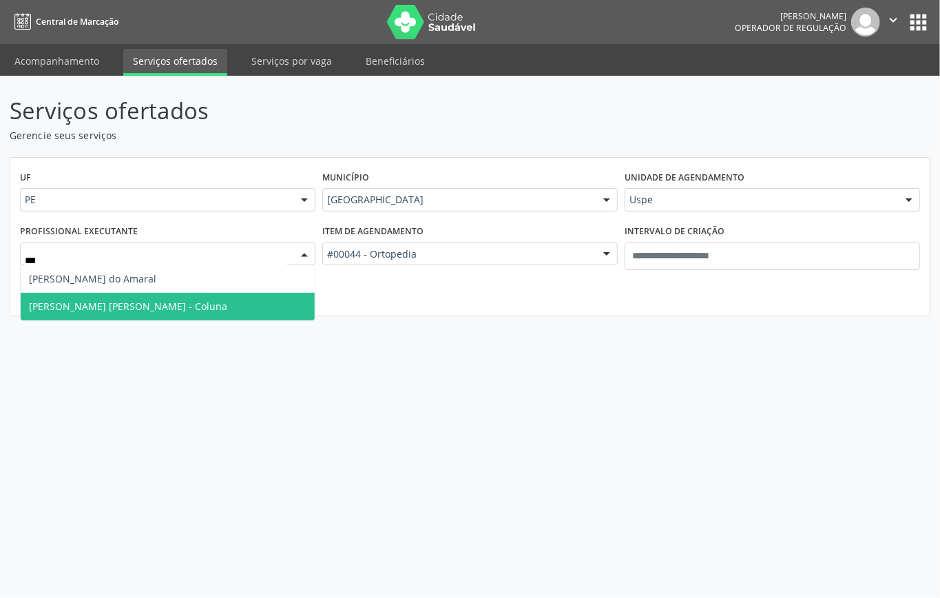
click at [149, 301] on span "Leonardo Yukio Jorge Asano - Coluna" at bounding box center [128, 306] width 198 height 13
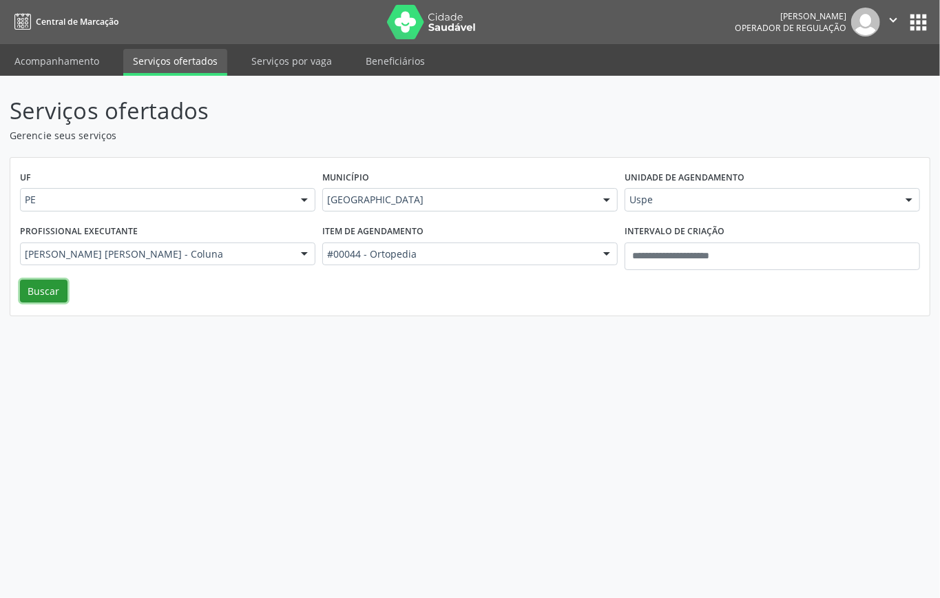
click at [50, 293] on button "Buscar" at bounding box center [44, 291] width 48 height 23
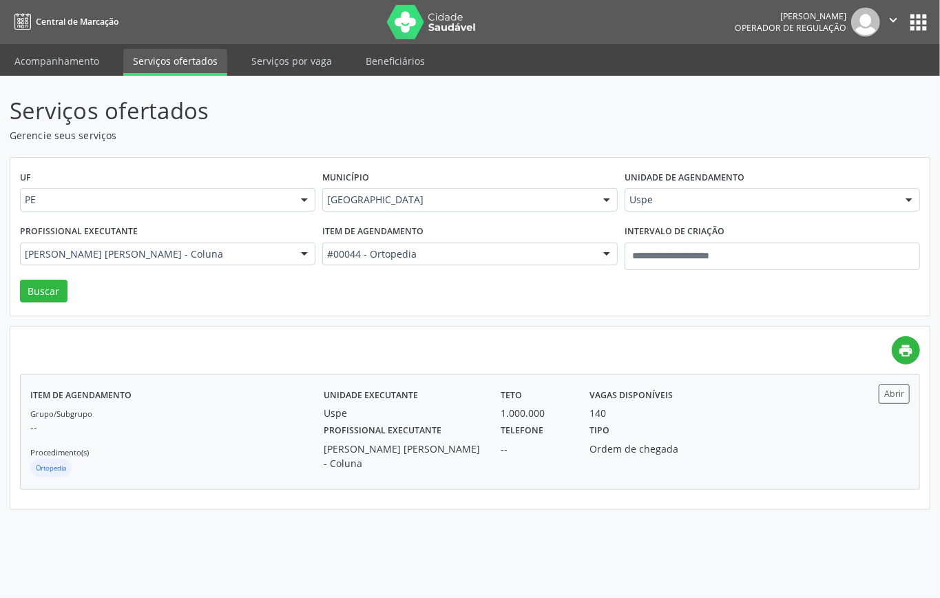
click at [213, 413] on div "Grupo/Subgrupo -- Procedimento(s) Ortopedia" at bounding box center [176, 443] width 293 height 74
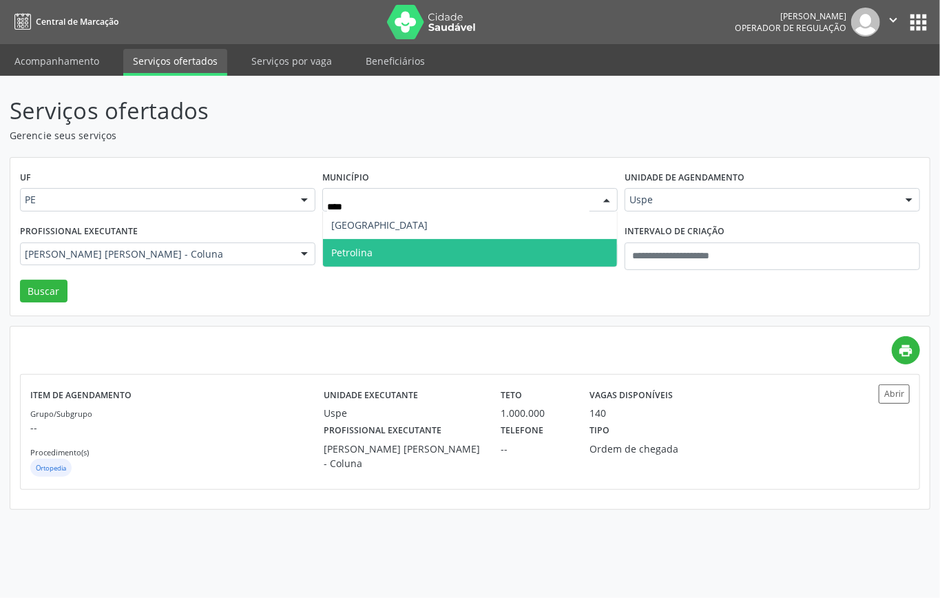
click at [376, 251] on span "Petrolina" at bounding box center [470, 253] width 294 height 28
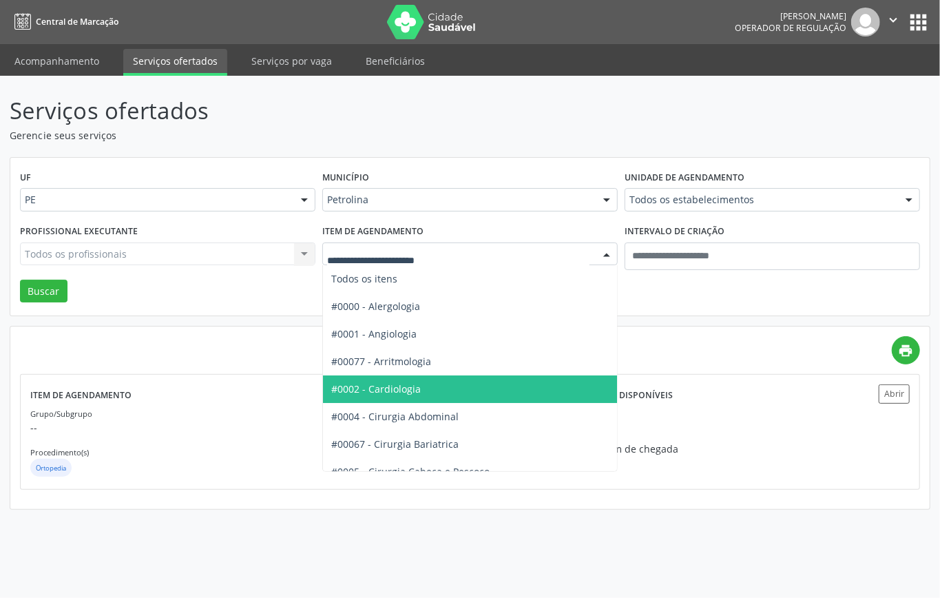
click at [379, 389] on span "#0002 - Cardiologia" at bounding box center [376, 388] width 90 height 13
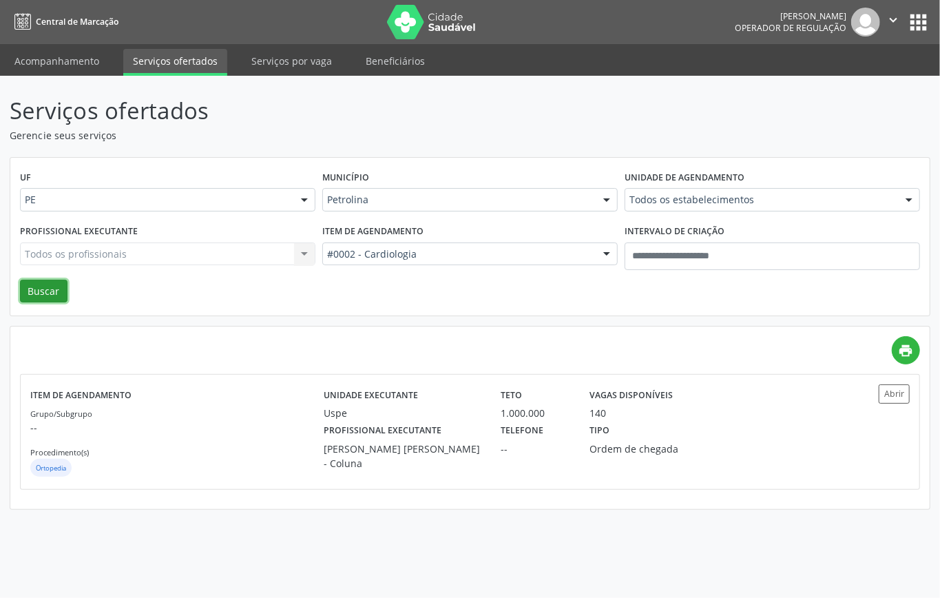
click at [39, 285] on button "Buscar" at bounding box center [44, 291] width 48 height 23
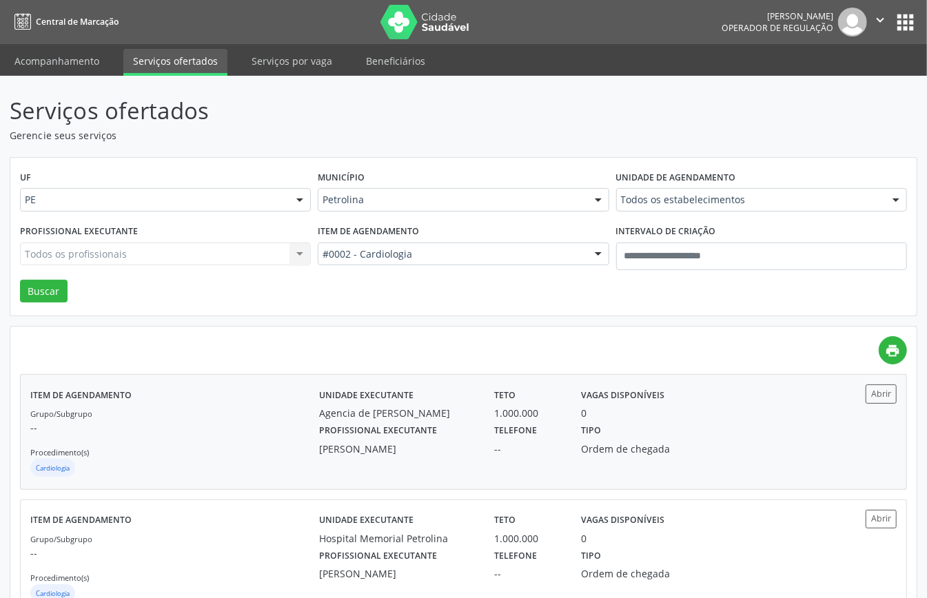
click at [262, 438] on div "Grupo/Subgrupo -- Procedimento(s) Cardiologia" at bounding box center [174, 443] width 289 height 74
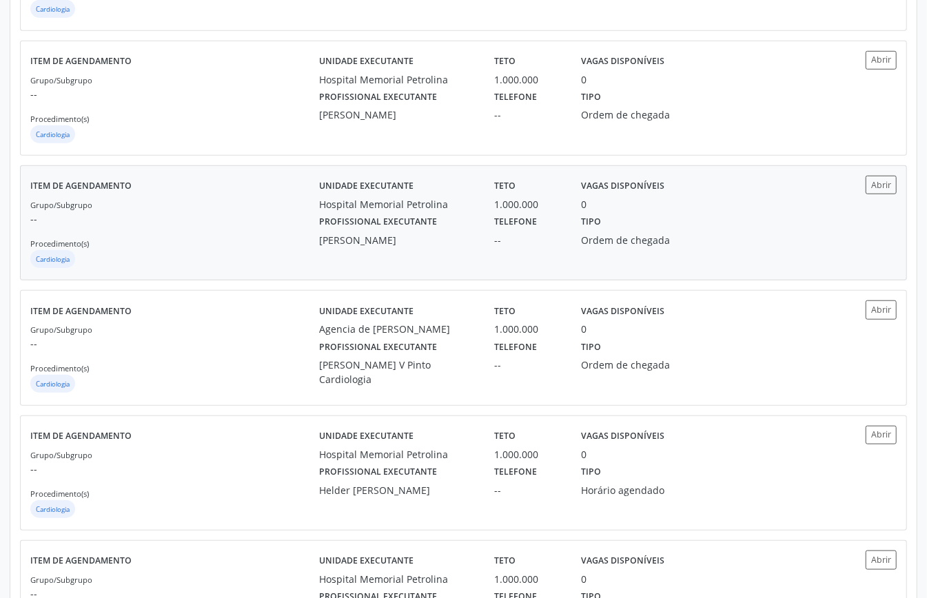
scroll to position [643, 0]
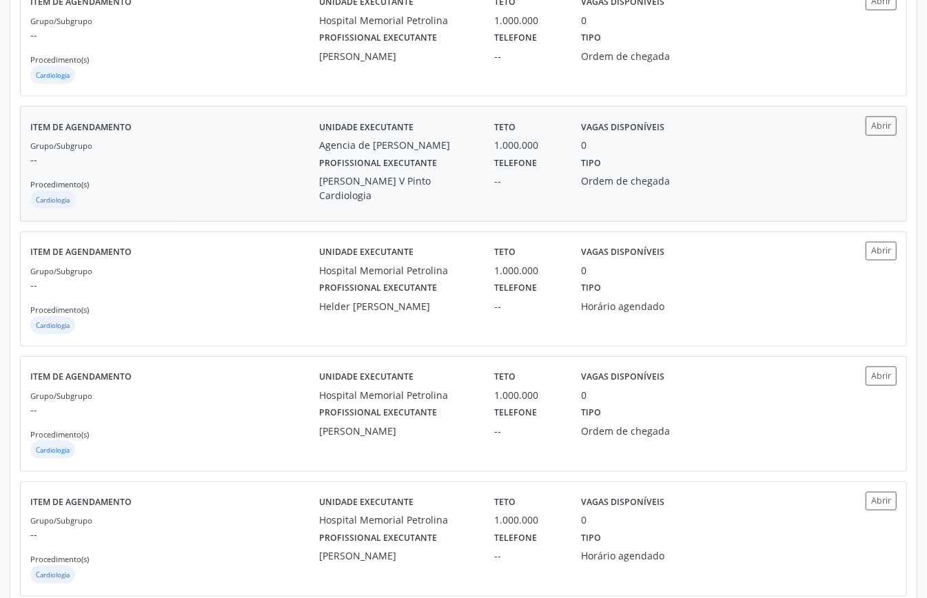
click at [279, 180] on div "Grupo/Subgrupo -- Procedimento(s) Cardiologia" at bounding box center [174, 175] width 289 height 74
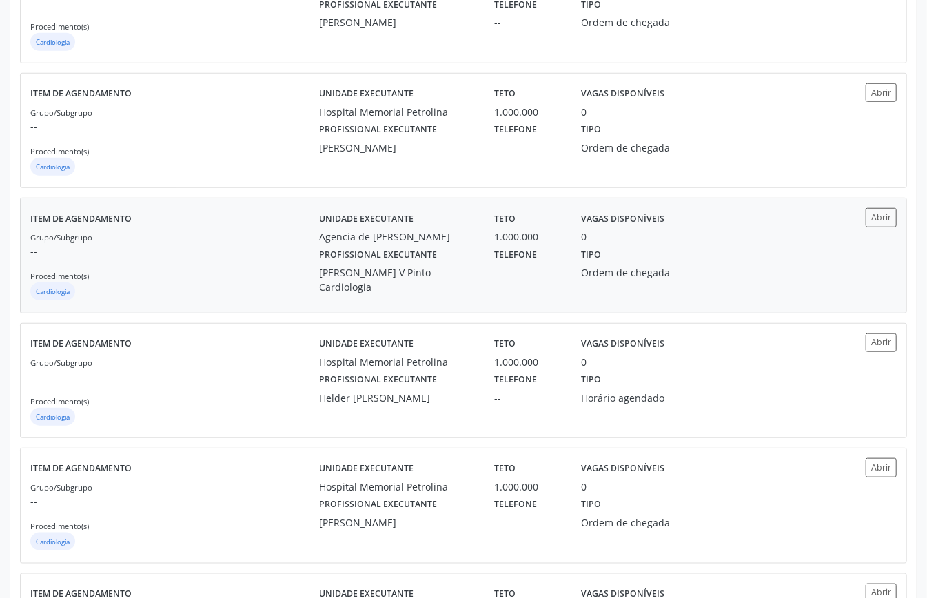
click at [268, 276] on div "Grupo/Subgrupo -- Procedimento(s) Cardiologia" at bounding box center [174, 266] width 289 height 74
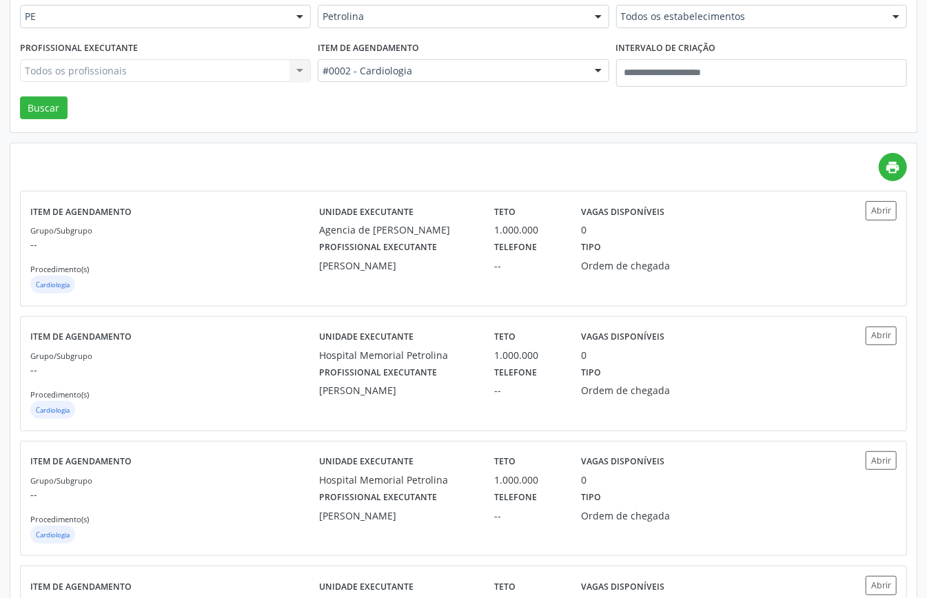
scroll to position [0, 0]
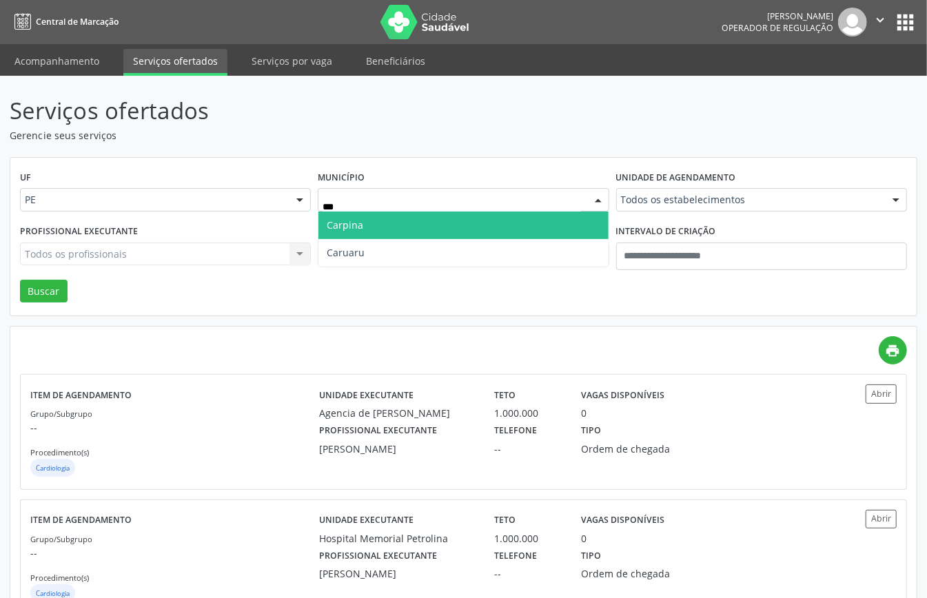
click at [363, 225] on span "Carpina" at bounding box center [345, 224] width 37 height 13
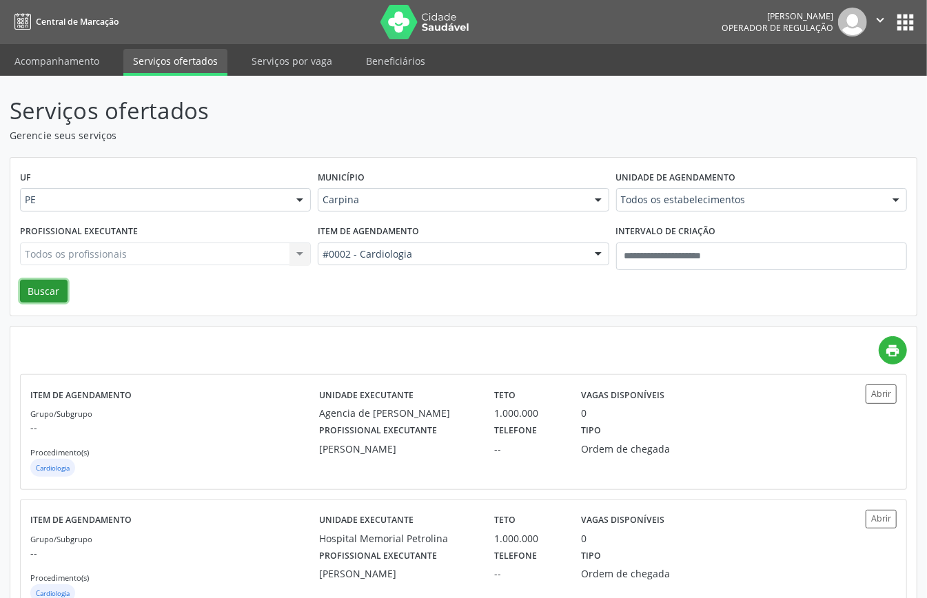
click at [39, 287] on button "Buscar" at bounding box center [44, 291] width 48 height 23
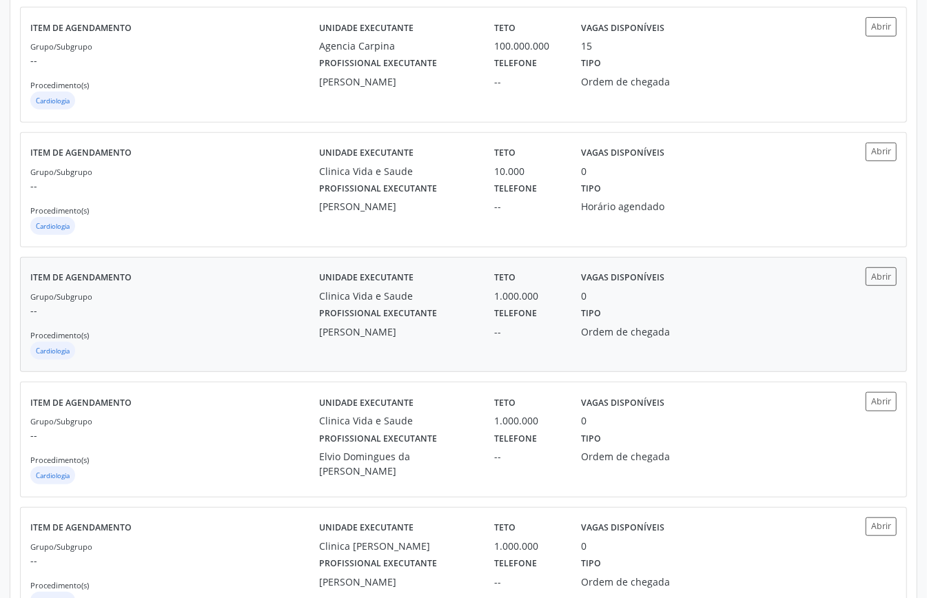
scroll to position [551, 0]
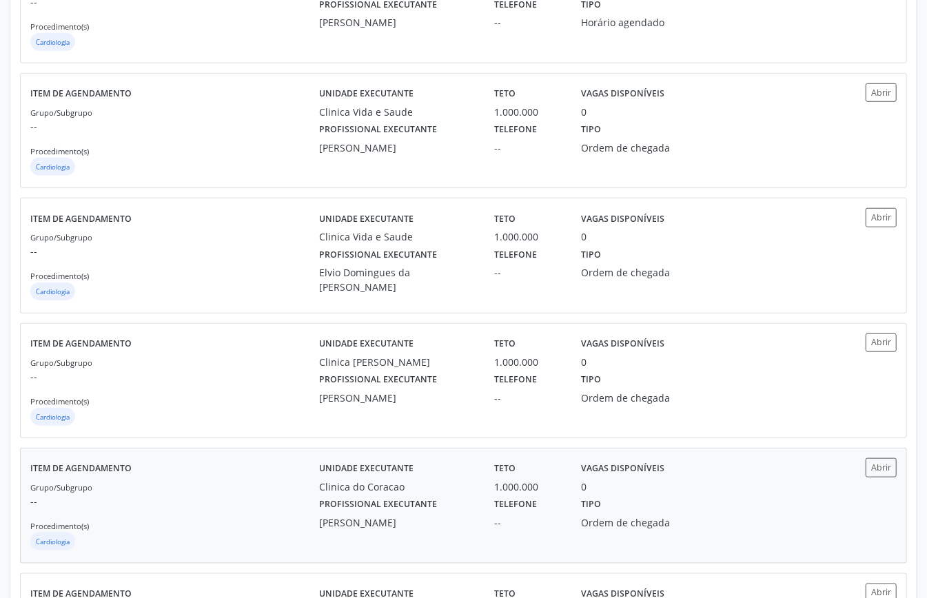
click at [280, 493] on div "Grupo/Subgrupo -- Procedimento(s) Cardiologia" at bounding box center [174, 517] width 289 height 74
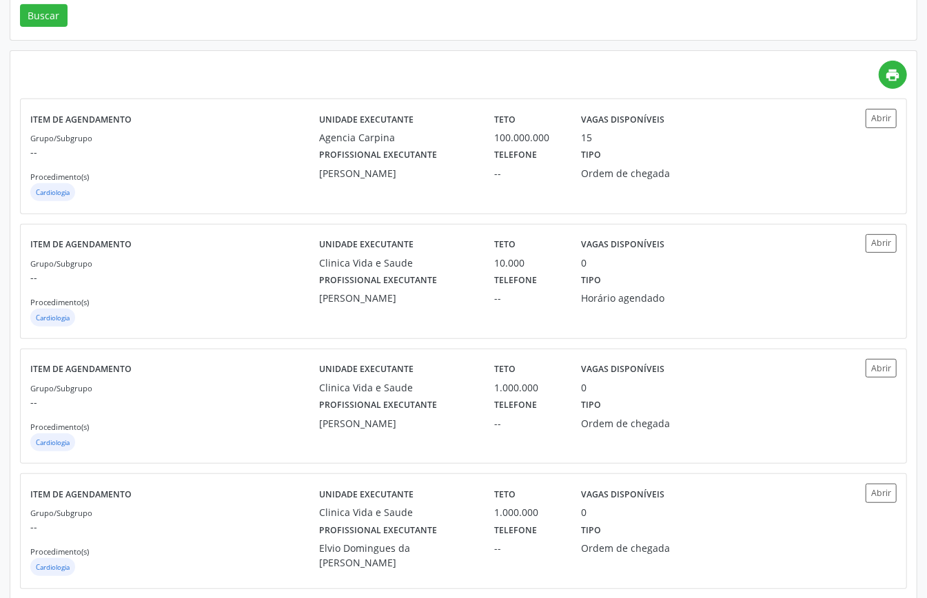
scroll to position [0, 0]
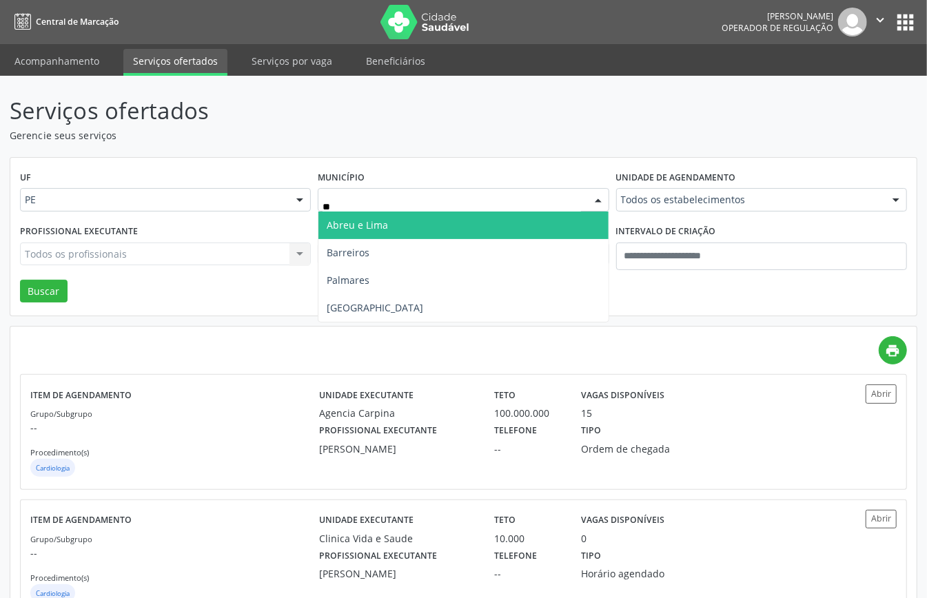
type input "***"
click at [389, 225] on span "Recife" at bounding box center [462, 226] width 289 height 28
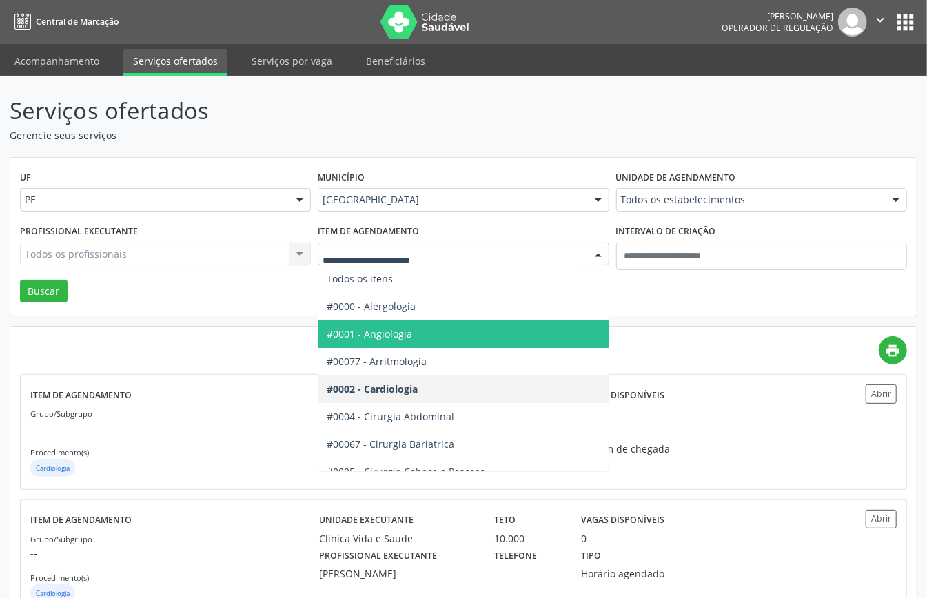
click at [401, 332] on span "#0001 - Angiologia" at bounding box center [369, 333] width 85 height 13
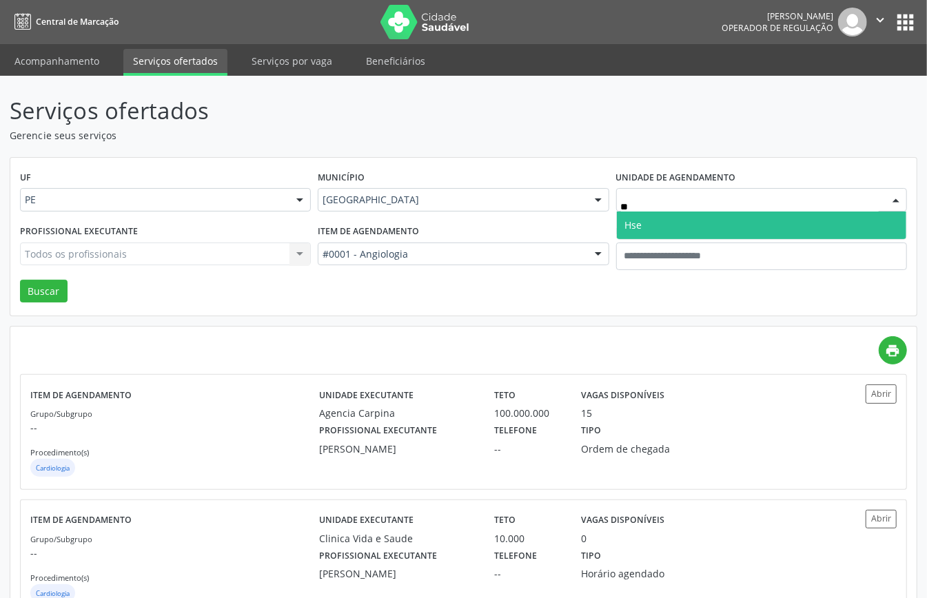
type input "***"
click at [632, 229] on span "Hse" at bounding box center [633, 224] width 17 height 13
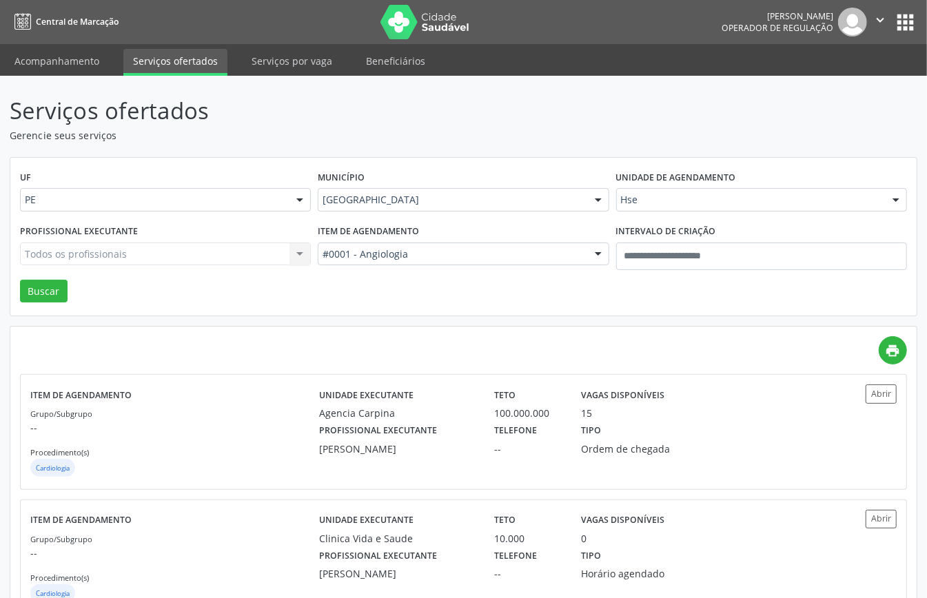
click at [146, 258] on div "Todos os profissionais Todos os profissionais Aderaldo Tadeu de Morais Adler Fe…" at bounding box center [165, 254] width 291 height 23
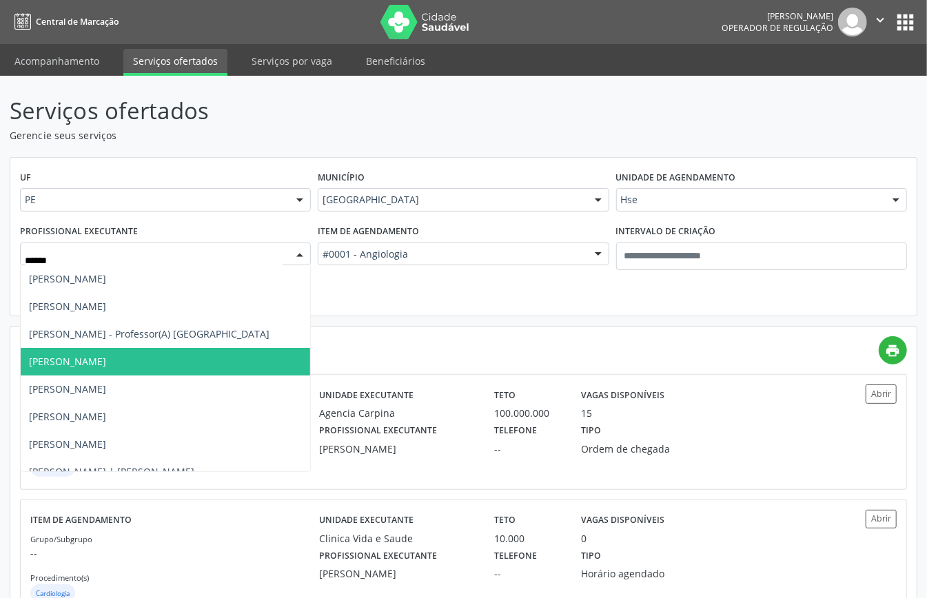
type input "******"
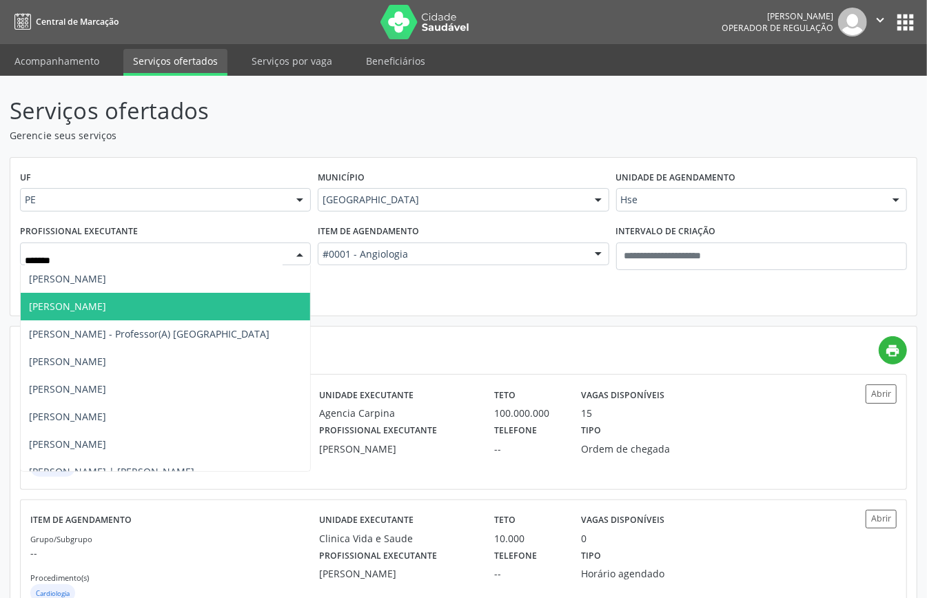
click at [106, 305] on span "[PERSON_NAME]" at bounding box center [67, 306] width 77 height 13
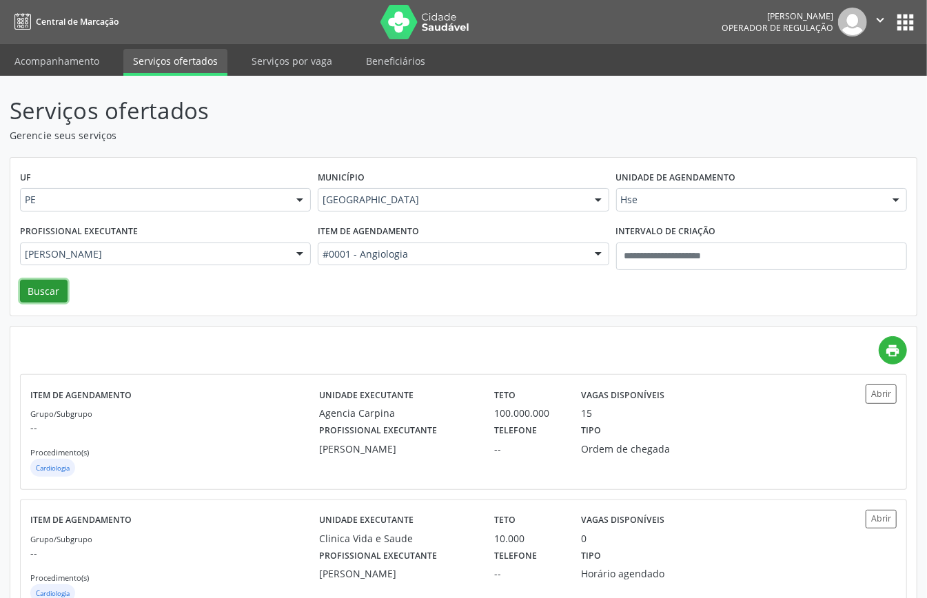
click at [41, 285] on button "Buscar" at bounding box center [44, 291] width 48 height 23
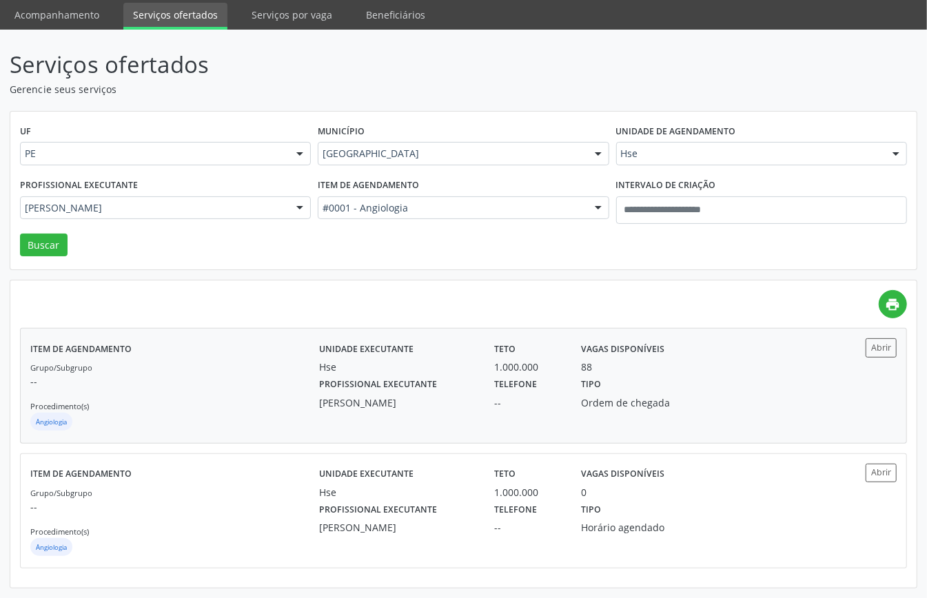
click at [182, 371] on div "Grupo/Subgrupo -- Procedimento(s) Angiologia" at bounding box center [174, 397] width 289 height 74
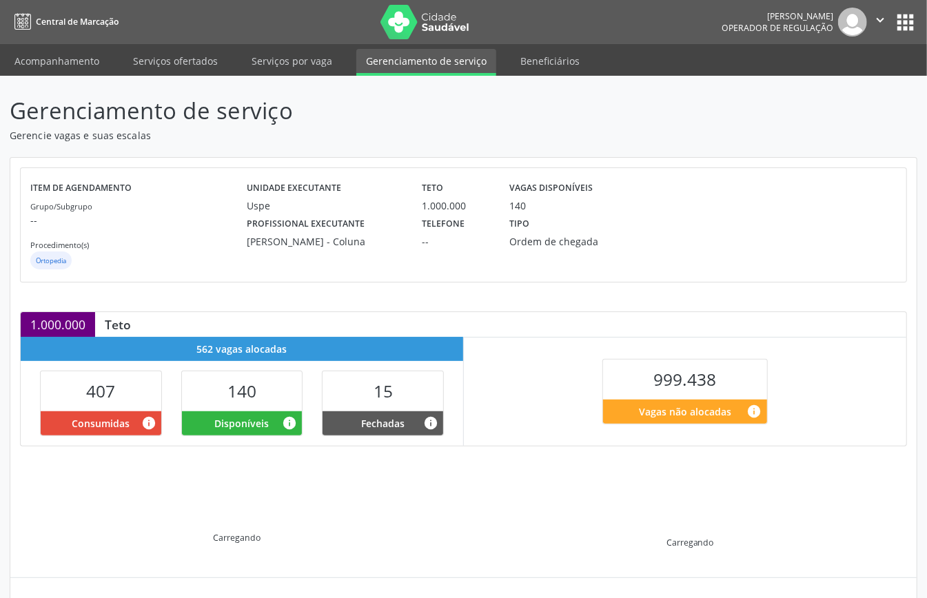
scroll to position [133, 0]
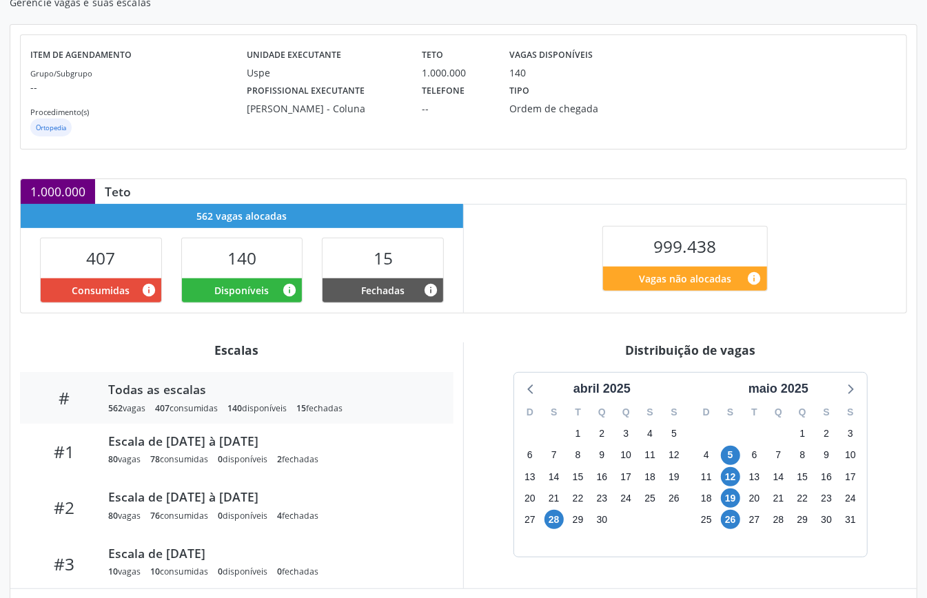
drag, startPoint x: 807, startPoint y: 387, endPoint x: 806, endPoint y: 400, distance: 13.2
click at [807, 390] on div "maio 2025" at bounding box center [778, 389] width 71 height 19
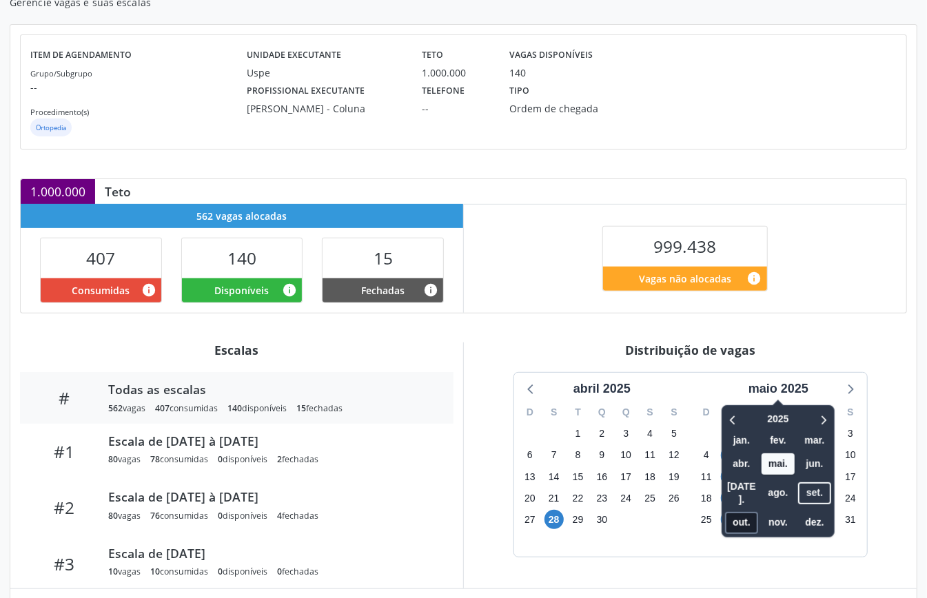
click at [737, 512] on span "out." at bounding box center [741, 522] width 33 height 21
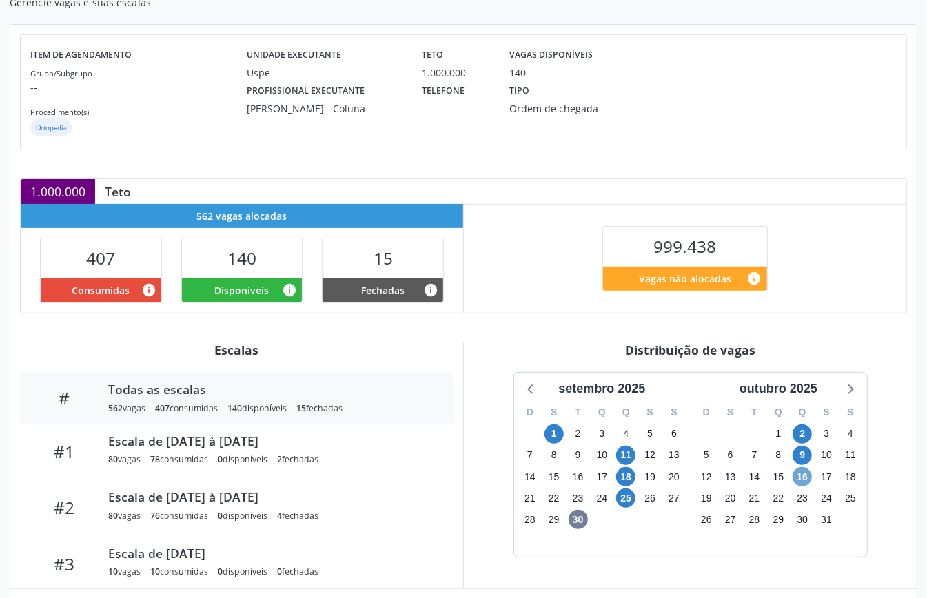
click at [807, 482] on span "16" at bounding box center [801, 476] width 19 height 19
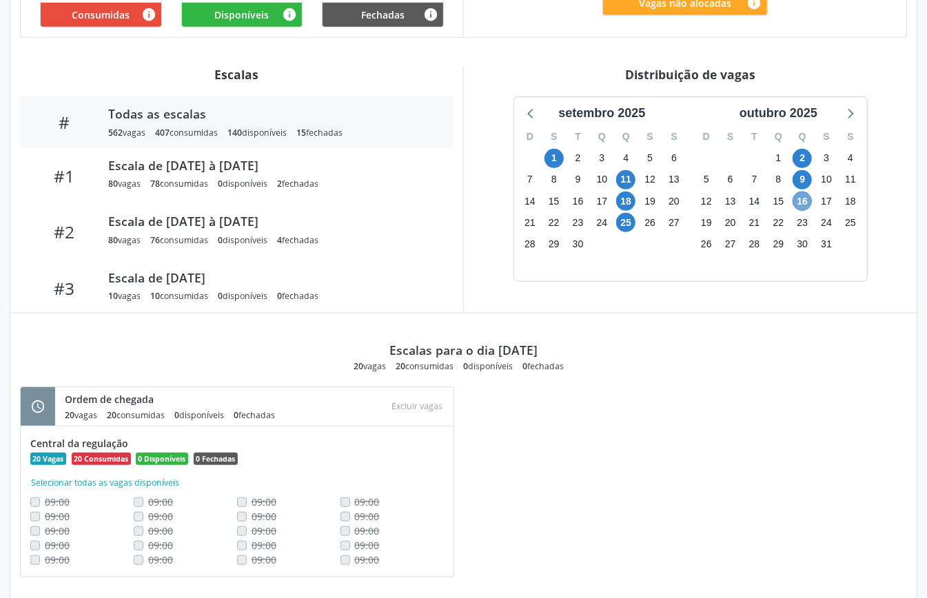
scroll to position [317, 0]
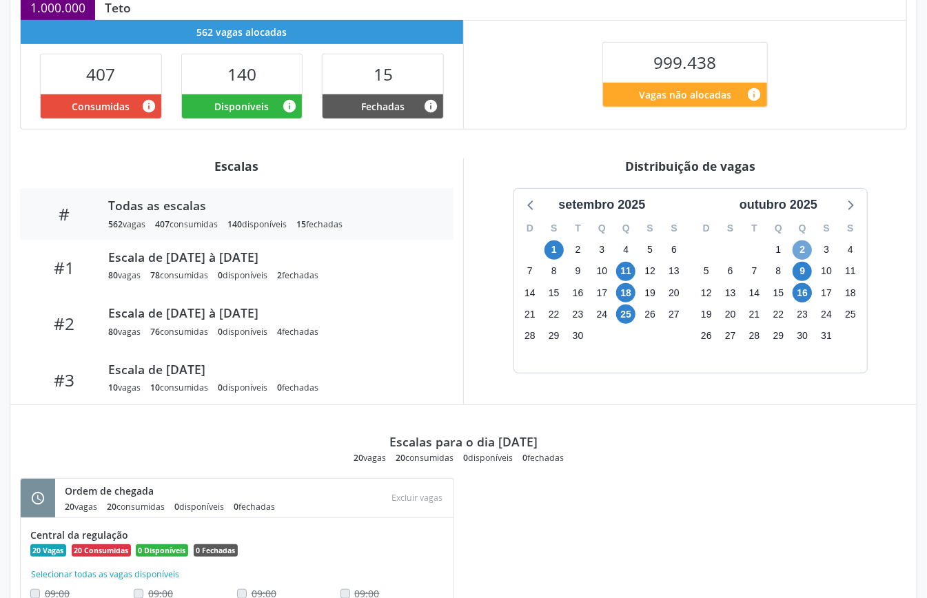
click at [803, 254] on span "2" at bounding box center [801, 249] width 19 height 19
click at [806, 293] on span "16" at bounding box center [801, 292] width 19 height 19
click at [854, 209] on icon at bounding box center [850, 205] width 18 height 18
click at [533, 209] on icon at bounding box center [531, 205] width 18 height 18
click at [852, 213] on icon at bounding box center [850, 205] width 18 height 18
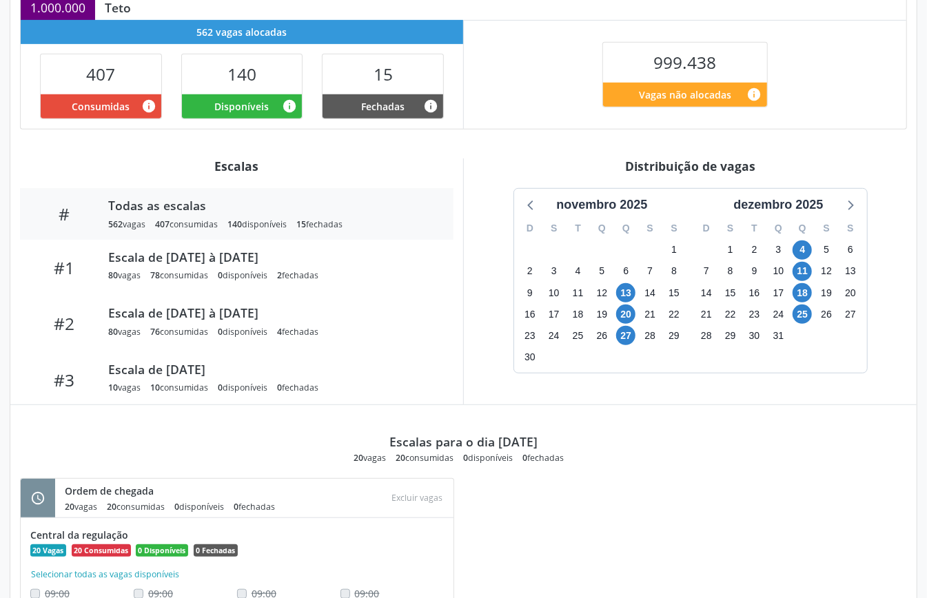
click at [511, 176] on div "Distribuição de vagas novembro 2025 D S T Q Q S S 26 27 28 29 30 31 1 2 3 4 5 6…" at bounding box center [689, 281] width 453 height 246
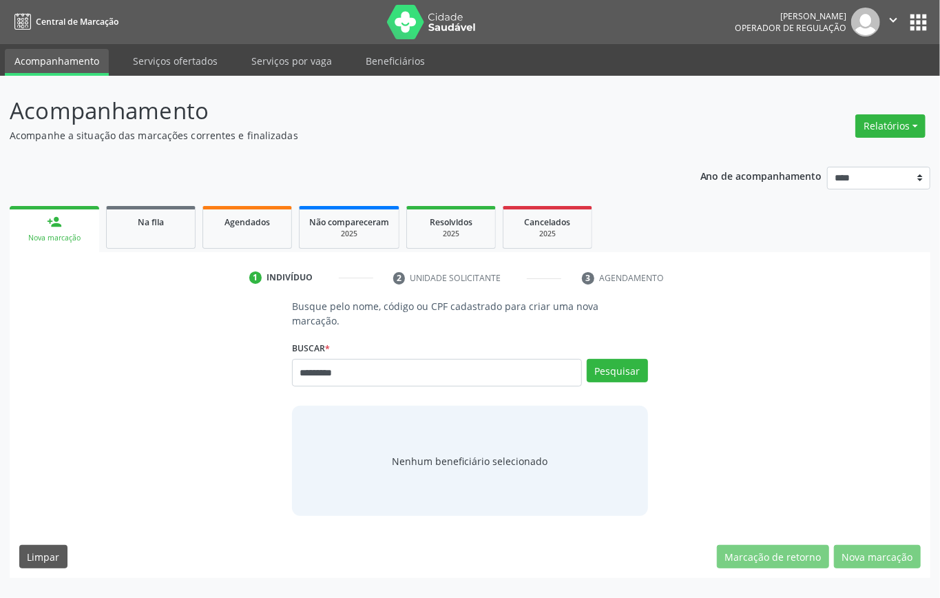
type input "*********"
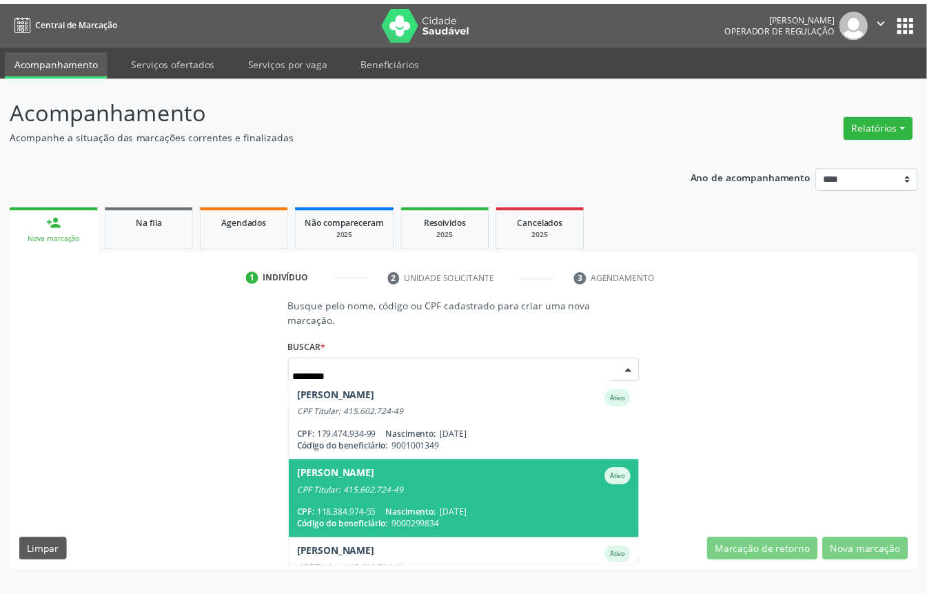
scroll to position [183, 0]
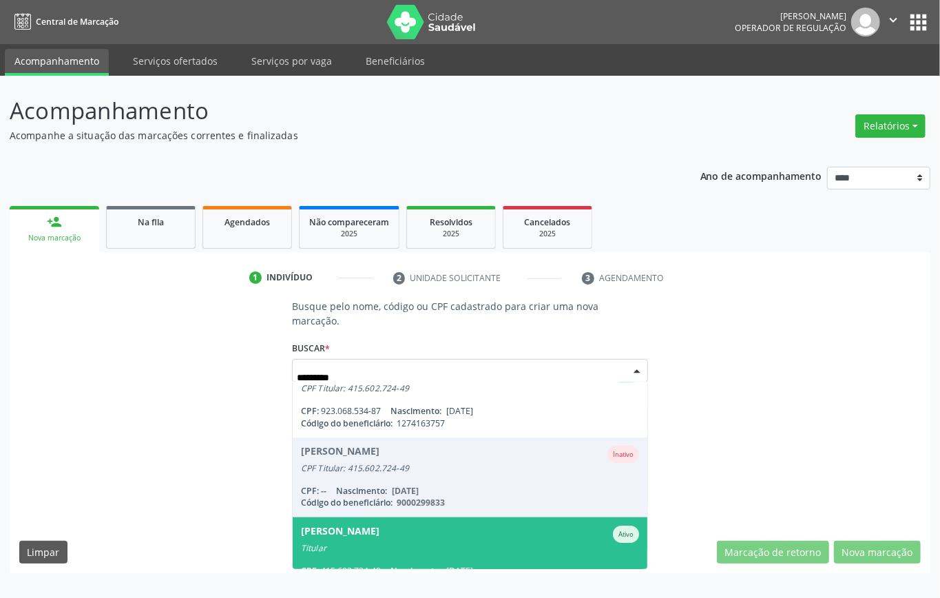
click at [400, 543] on div "Titular" at bounding box center [470, 548] width 338 height 11
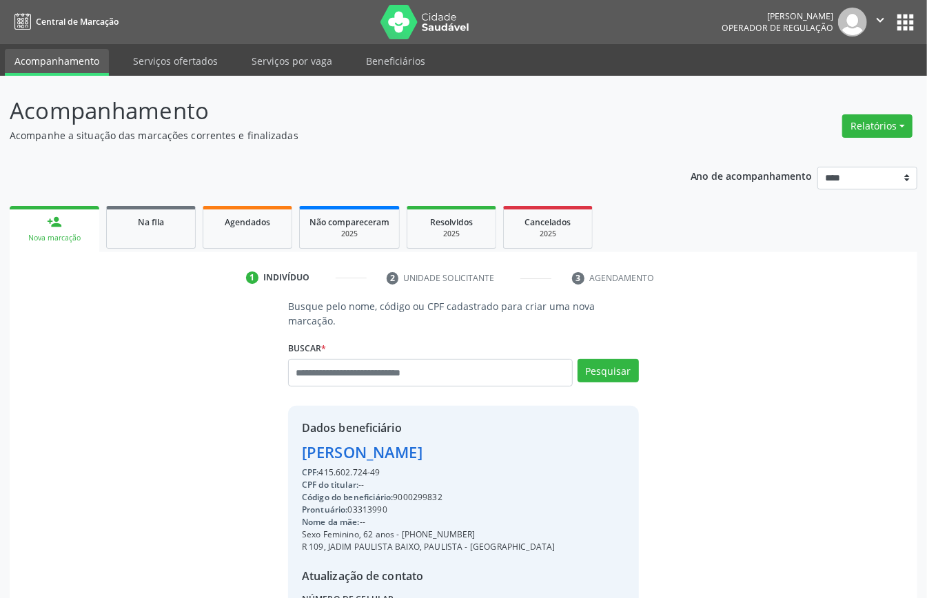
scroll to position [145, 0]
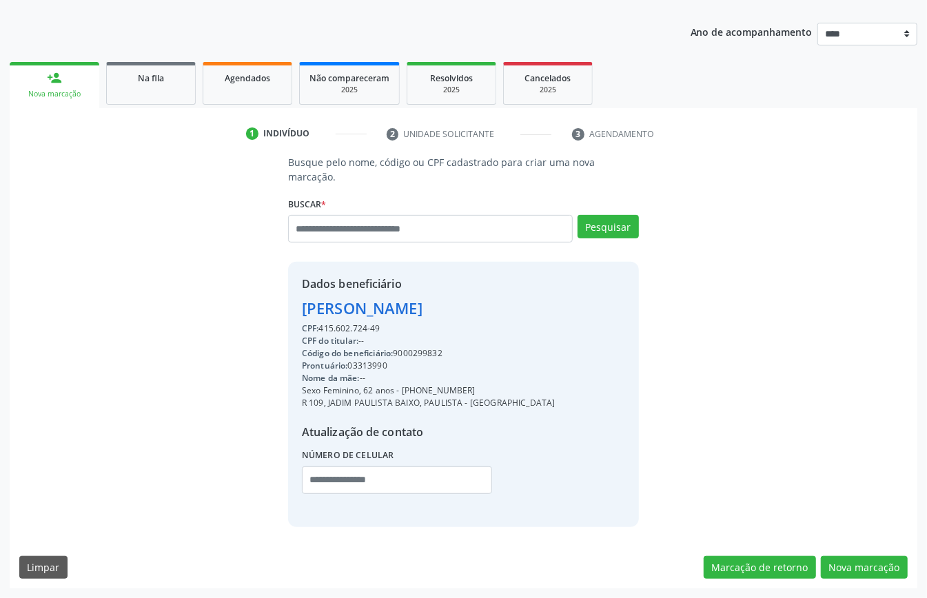
click at [411, 351] on div "Código do beneficiário: 9000299832" at bounding box center [429, 353] width 254 height 12
copy div "9000299832"
click at [254, 94] on link "Agendados" at bounding box center [248, 83] width 90 height 43
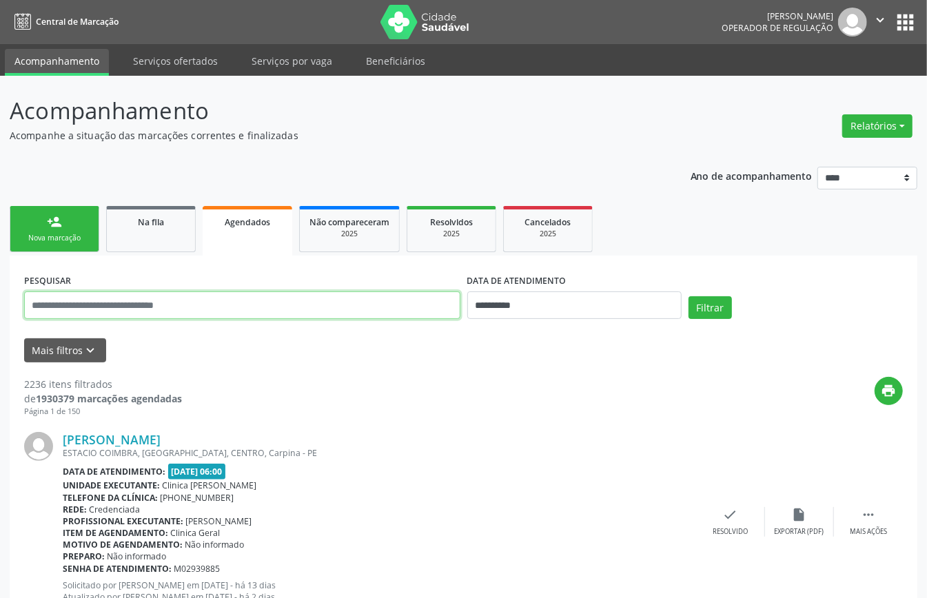
paste input "**********"
type input "**********"
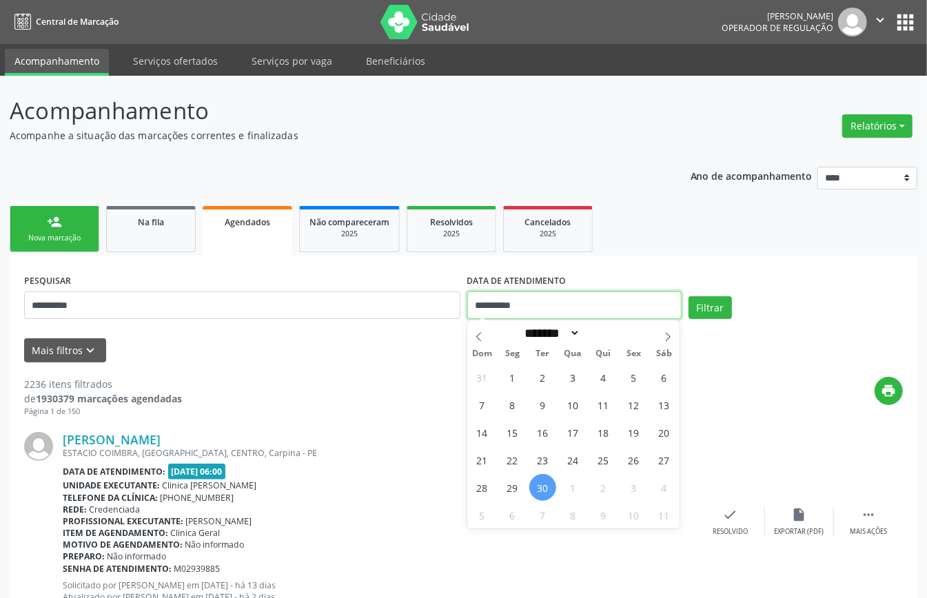
click at [532, 301] on input "**********" at bounding box center [574, 305] width 214 height 28
click at [573, 483] on span "1" at bounding box center [572, 487] width 27 height 27
type input "**********"
click at [573, 483] on span "1" at bounding box center [572, 487] width 27 height 27
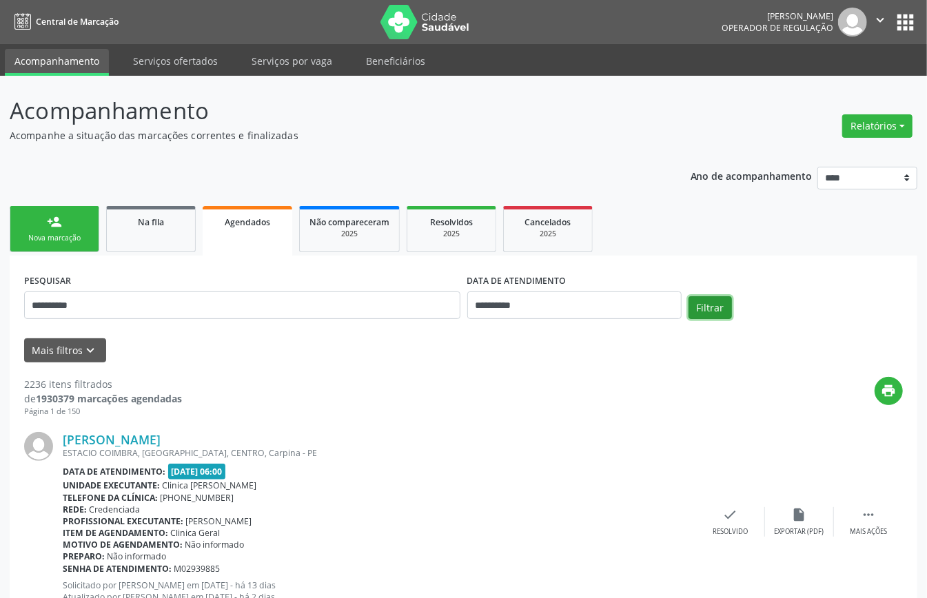
click at [719, 306] on button "Filtrar" at bounding box center [709, 307] width 43 height 23
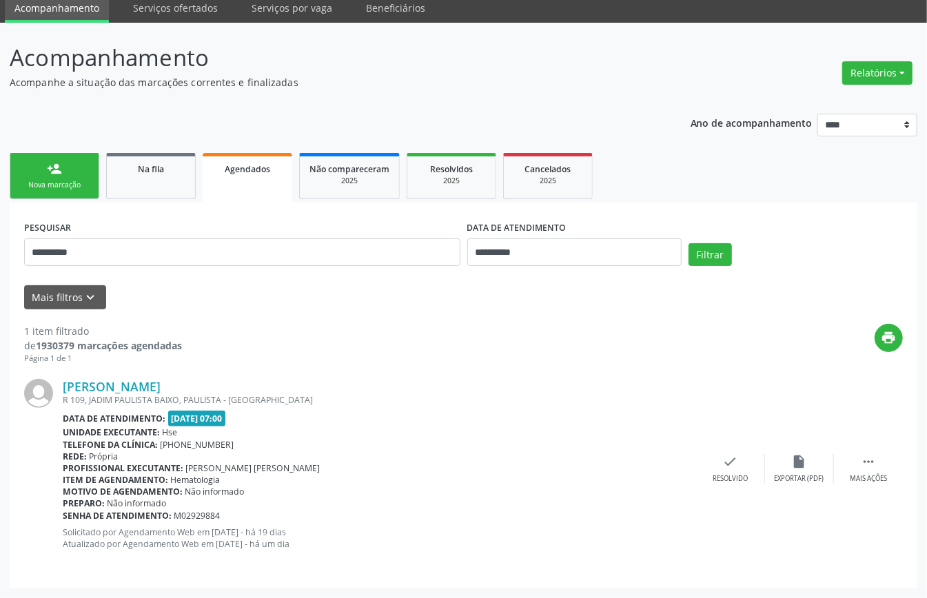
click at [39, 176] on link "person_add Nova marcação" at bounding box center [55, 176] width 90 height 46
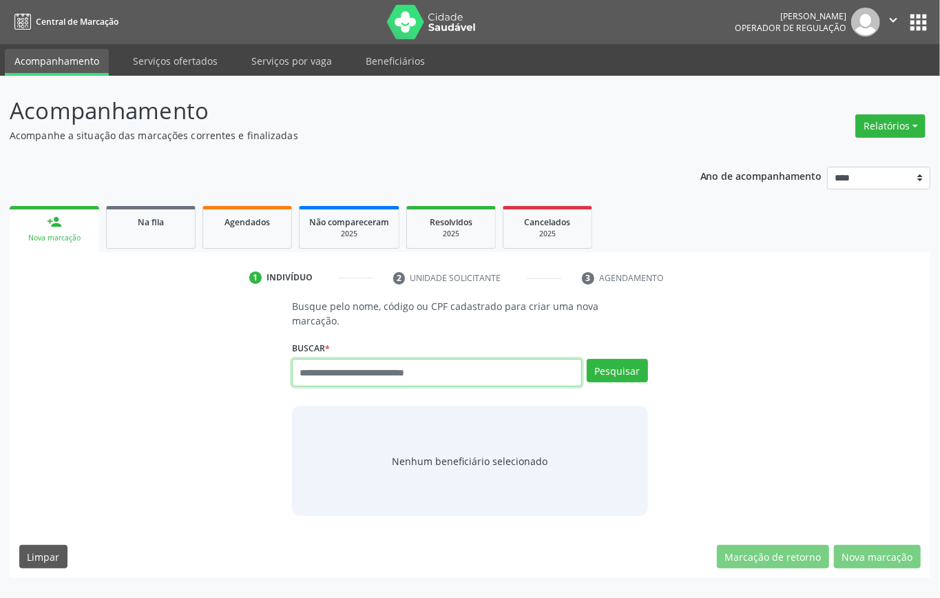
click at [461, 373] on input "text" at bounding box center [437, 373] width 290 height 28
type input "*********"
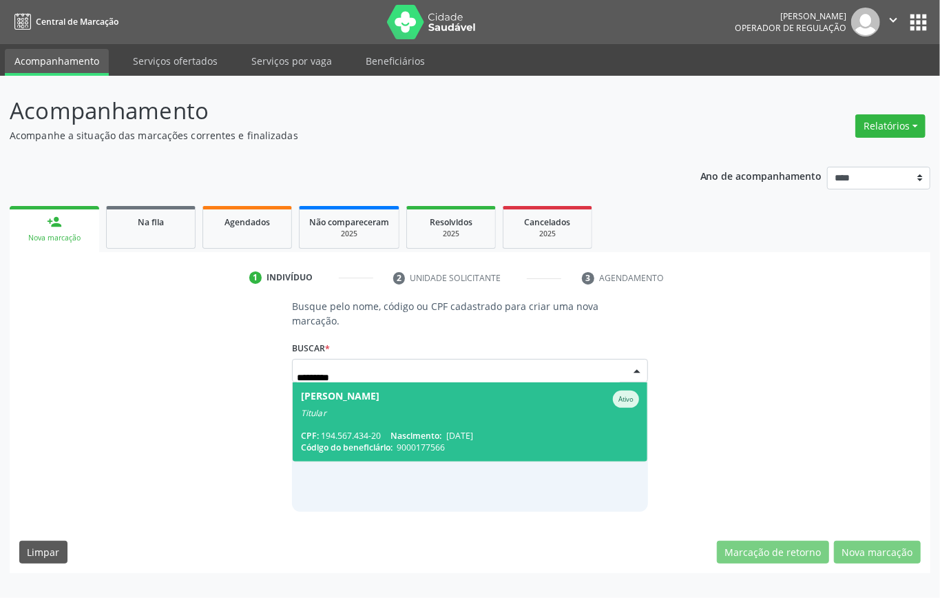
click at [491, 444] on div "Código do beneficiário: 9000177566" at bounding box center [470, 448] width 338 height 12
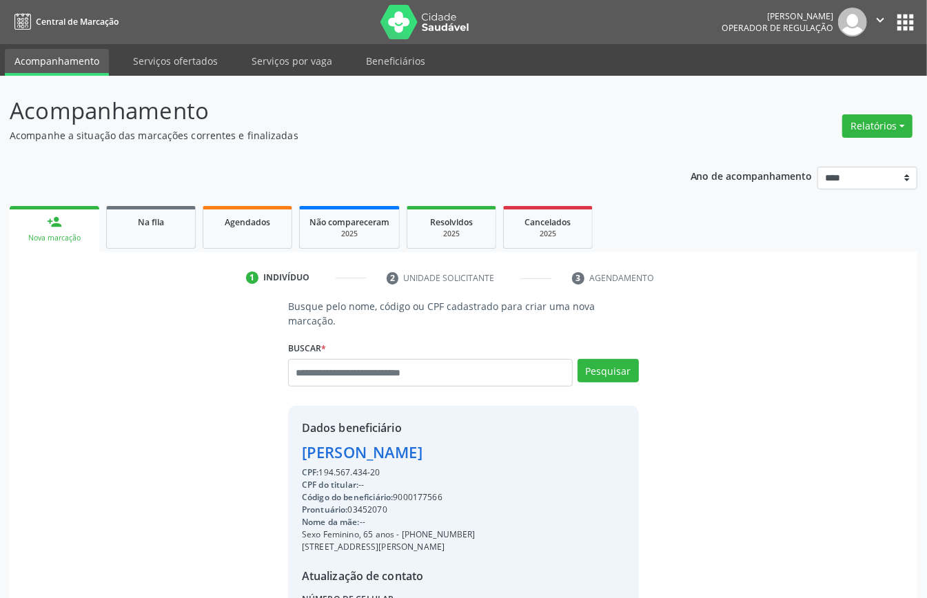
scroll to position [145, 0]
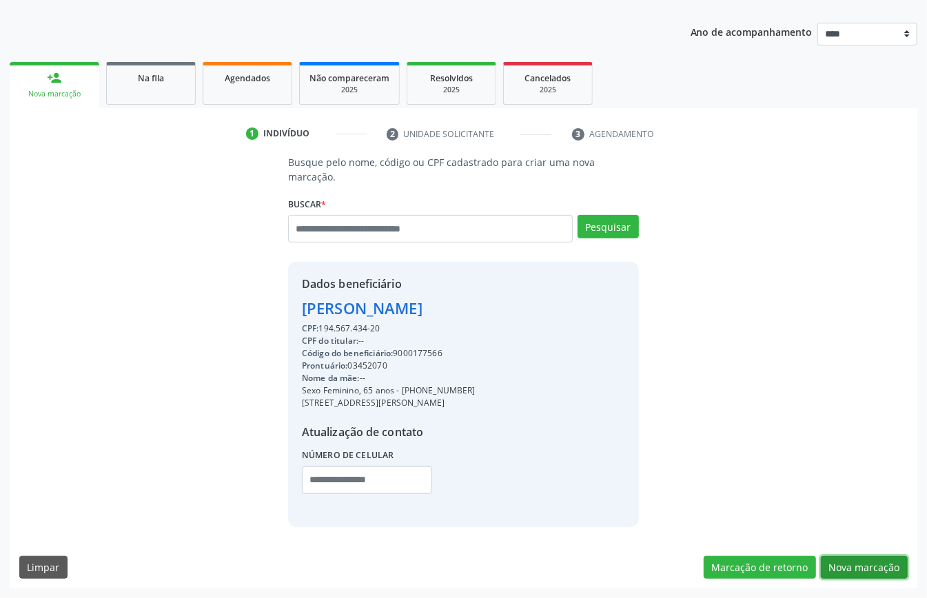
click at [858, 569] on button "Nova marcação" at bounding box center [864, 567] width 87 height 23
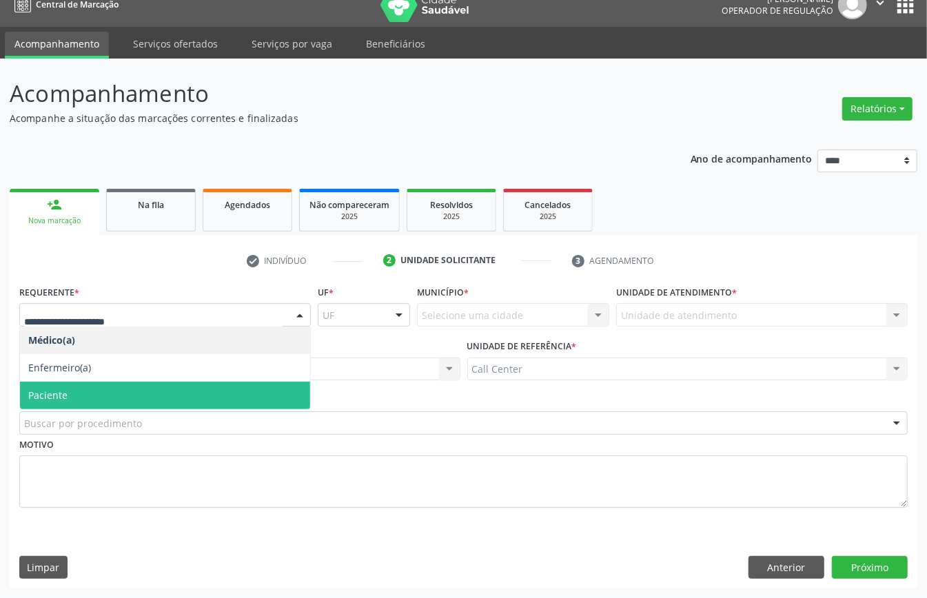
click at [92, 387] on span "Paciente" at bounding box center [165, 396] width 290 height 28
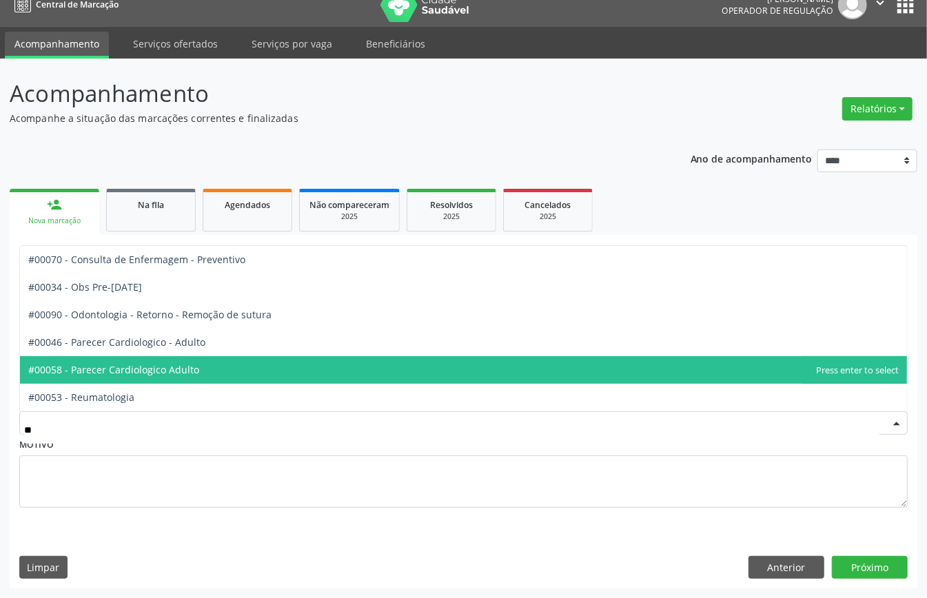
type input "***"
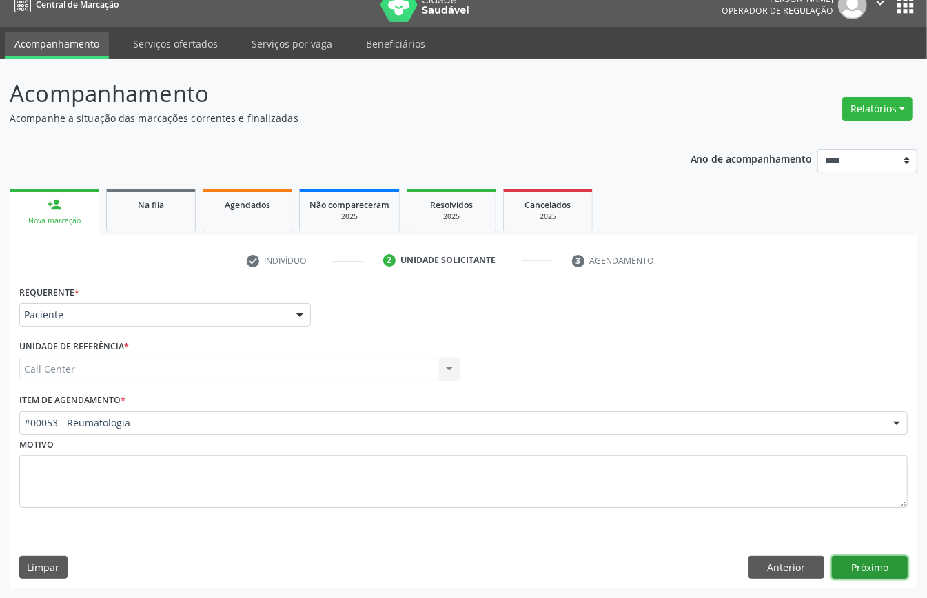
click at [872, 569] on button "Próximo" at bounding box center [870, 567] width 76 height 23
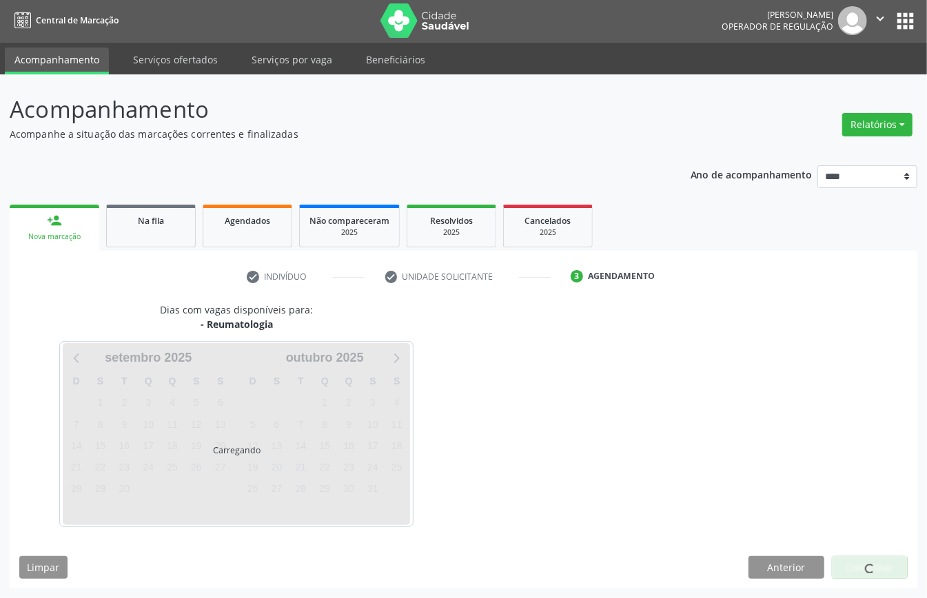
scroll to position [3, 0]
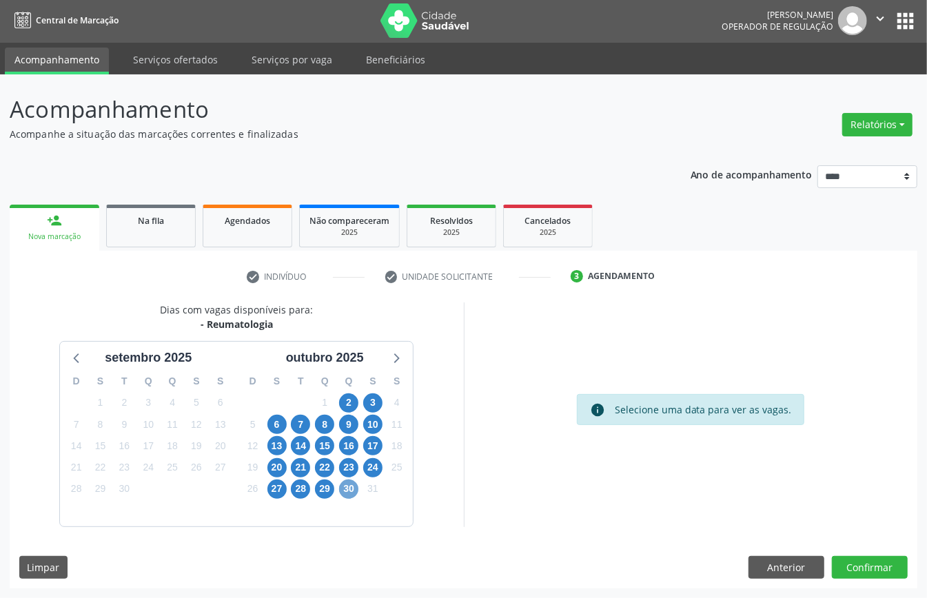
click at [351, 483] on span "30" at bounding box center [348, 489] width 19 height 19
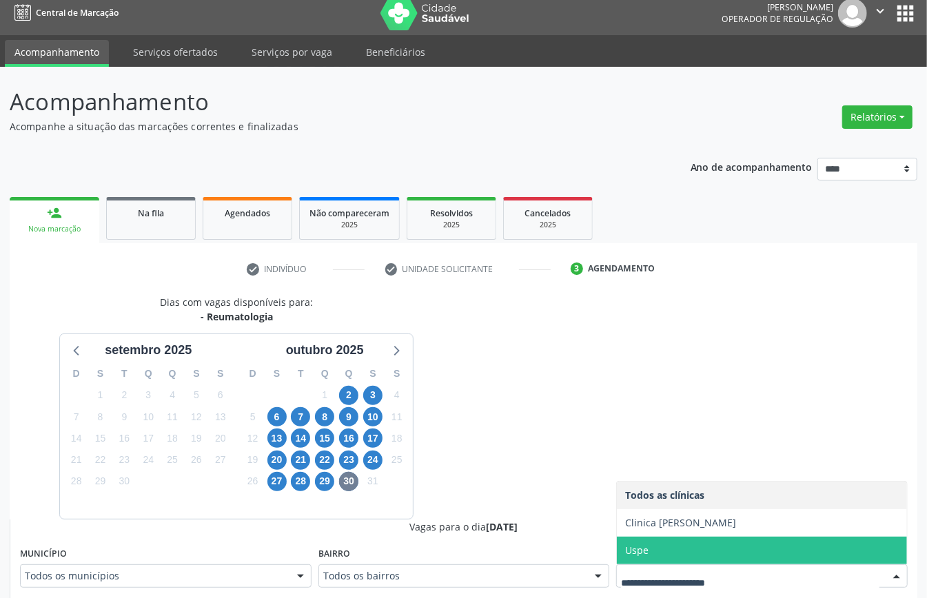
click at [677, 550] on span "Uspe" at bounding box center [762, 551] width 290 height 28
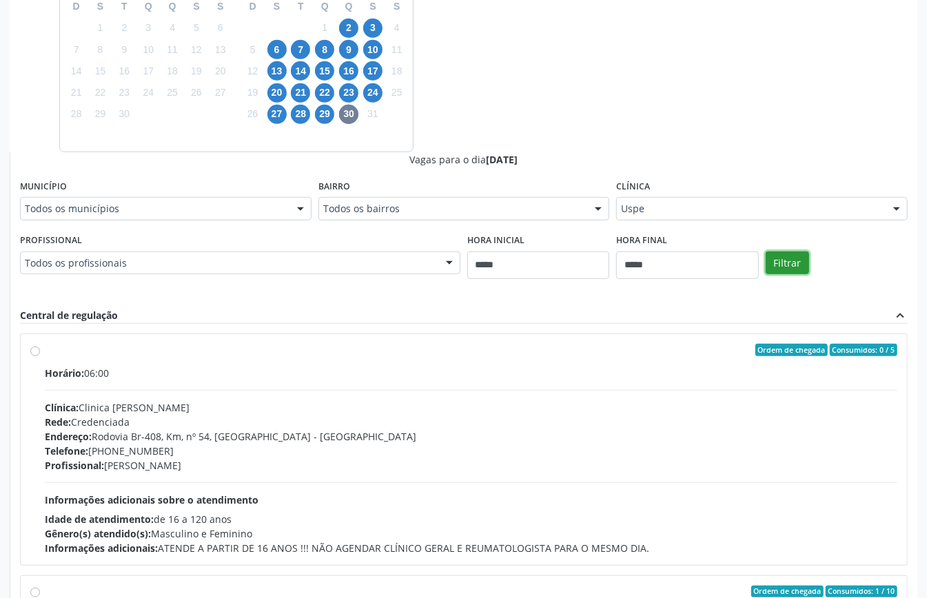
click at [797, 268] on button "Filtrar" at bounding box center [786, 262] width 43 height 23
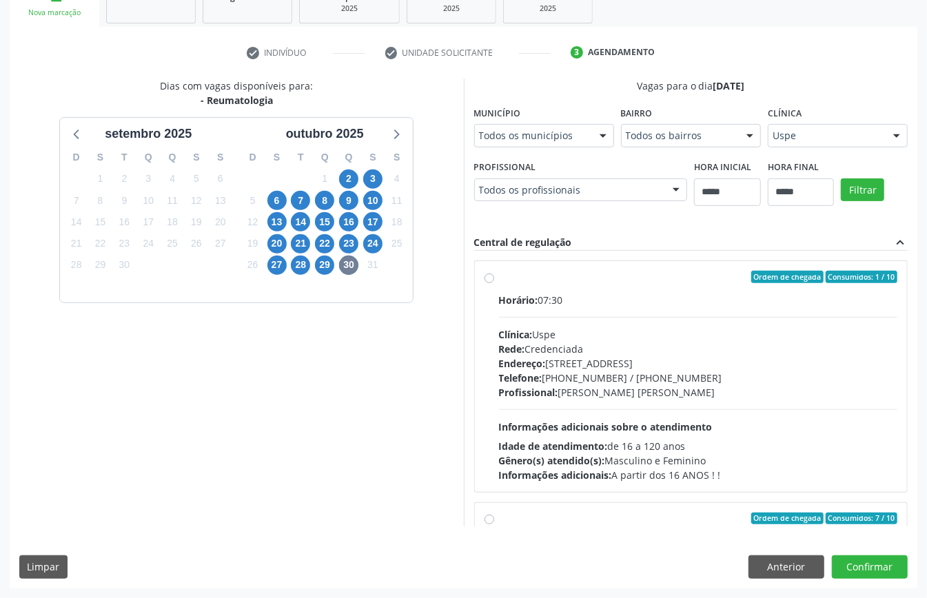
click at [575, 380] on div "Telefone: (81) 3221-8850 / 3035-7616" at bounding box center [698, 378] width 399 height 14
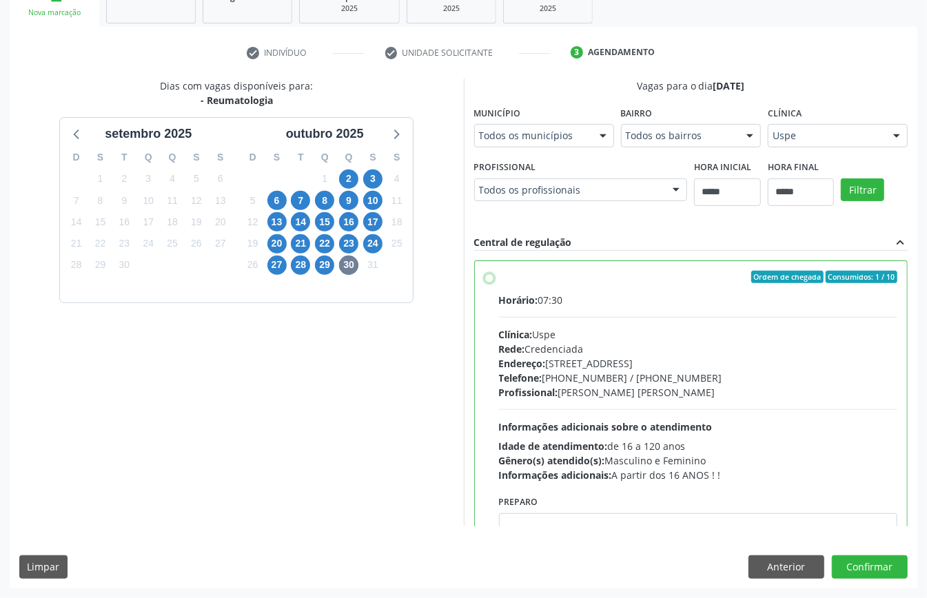
scroll to position [92, 0]
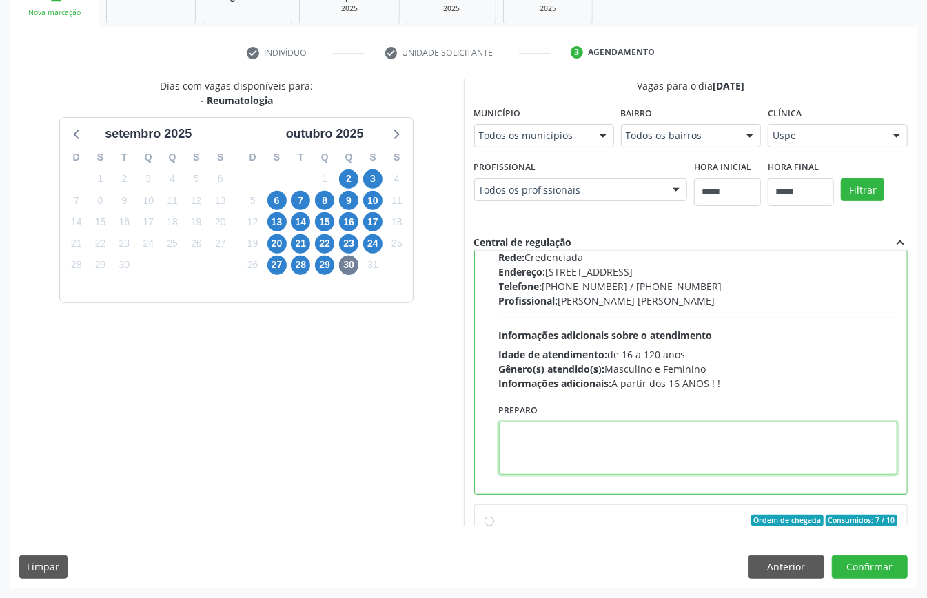
paste textarea "**********"
type textarea "**********"
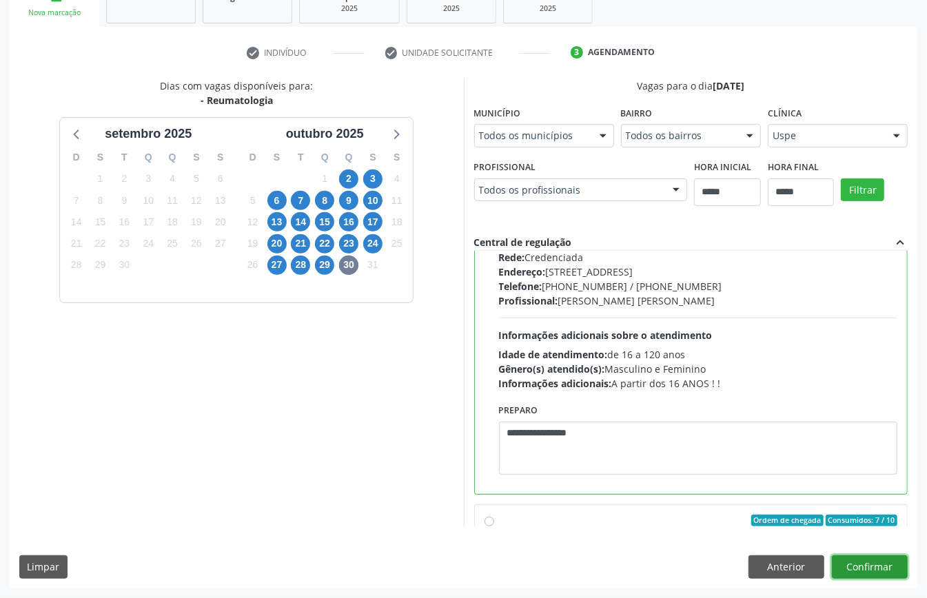
click at [849, 565] on button "Confirmar" at bounding box center [870, 566] width 76 height 23
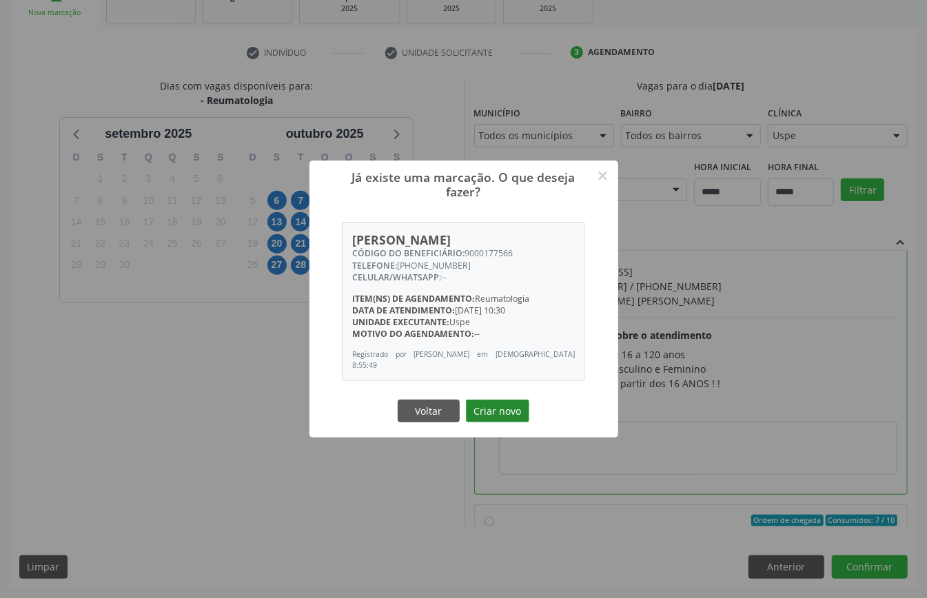
click at [491, 408] on button "Criar novo" at bounding box center [497, 411] width 63 height 23
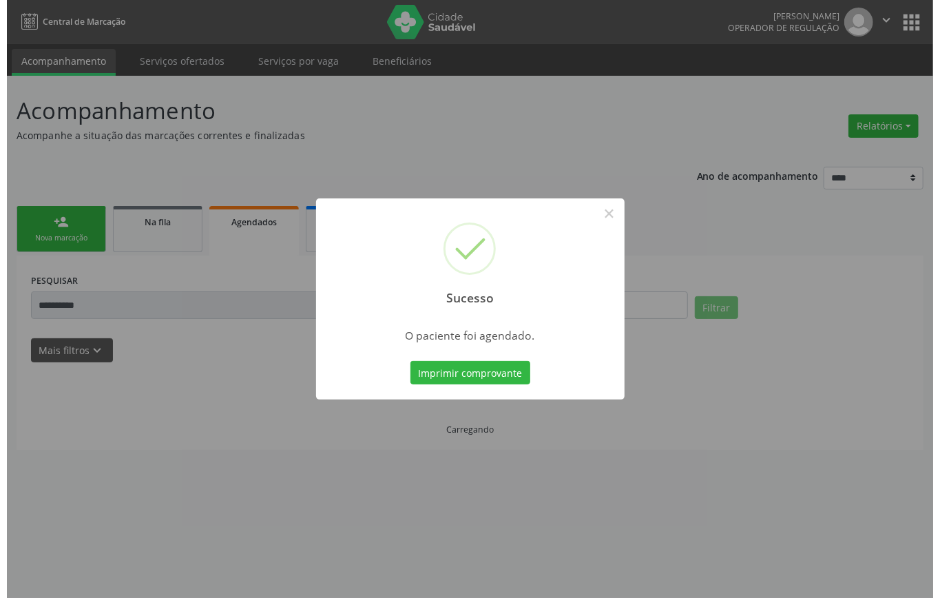
scroll to position [0, 0]
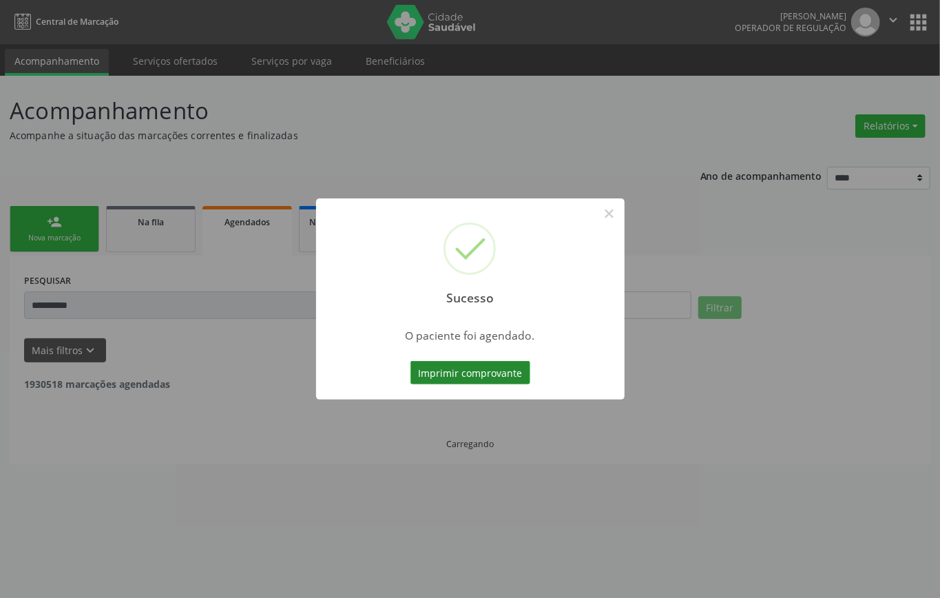
click at [489, 375] on button "Imprimir comprovante" at bounding box center [471, 372] width 120 height 23
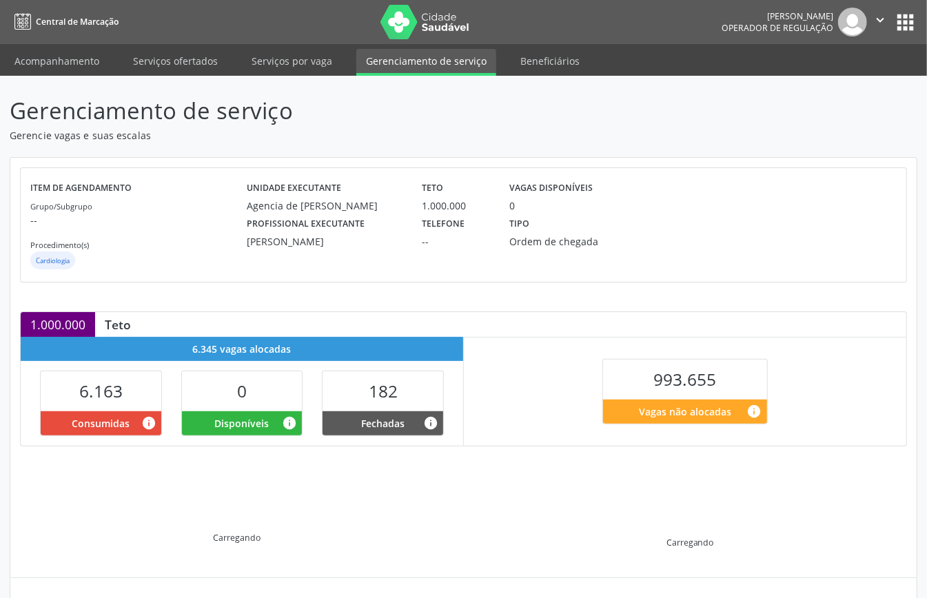
scroll to position [133, 0]
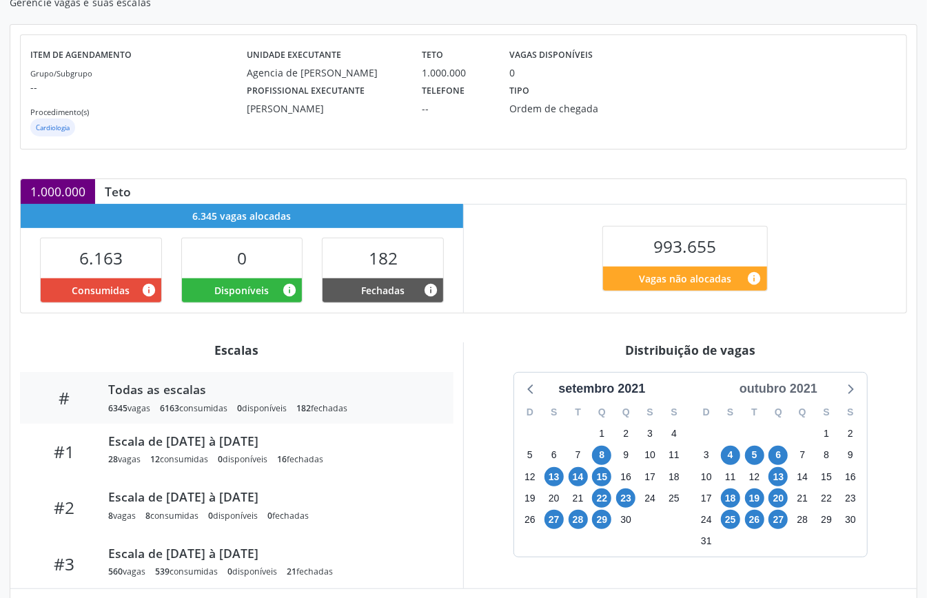
click at [811, 386] on div "outubro 2021" at bounding box center [778, 389] width 89 height 19
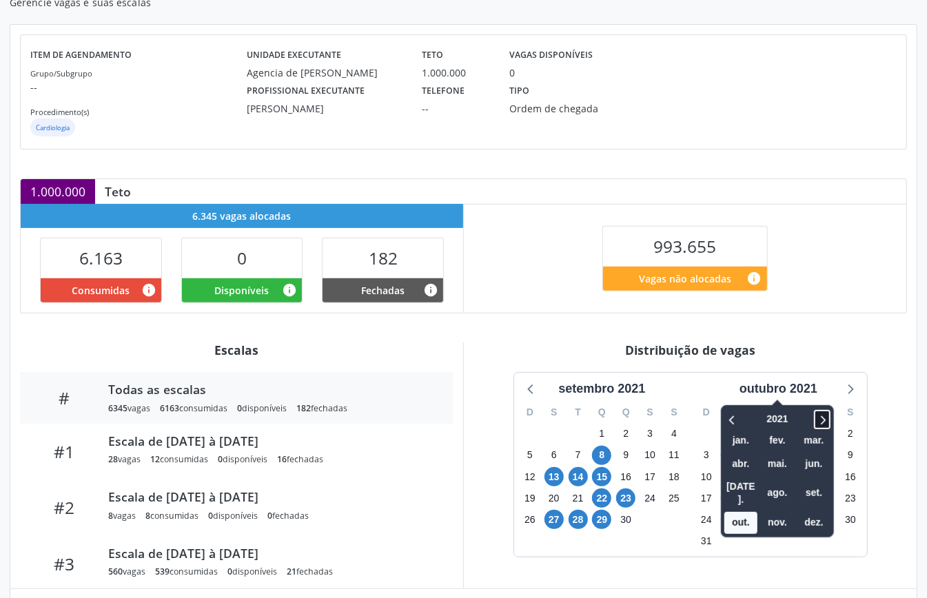
click at [823, 420] on icon at bounding box center [823, 419] width 5 height 9
click at [742, 517] on span "out." at bounding box center [740, 522] width 33 height 21
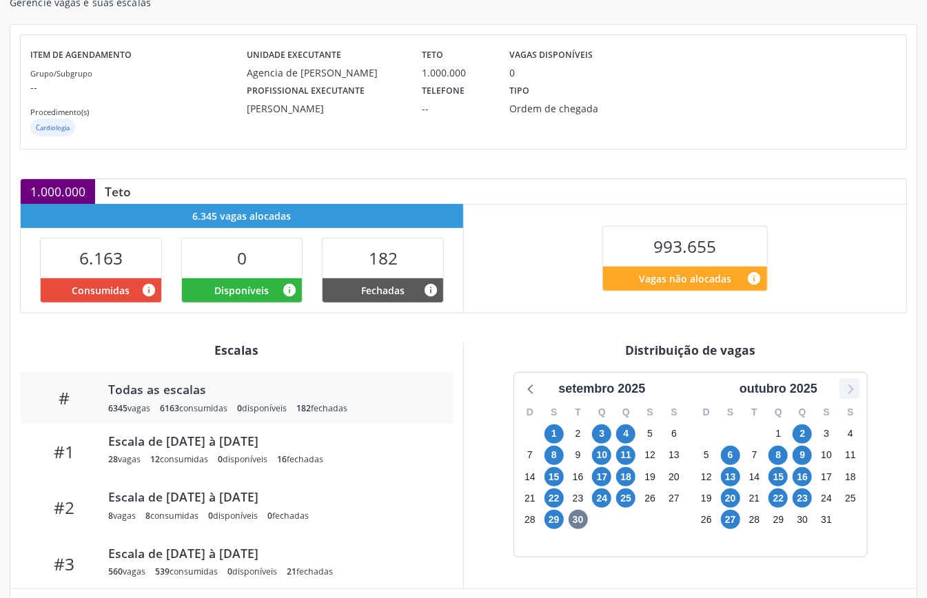
click at [850, 393] on icon at bounding box center [850, 389] width 6 height 10
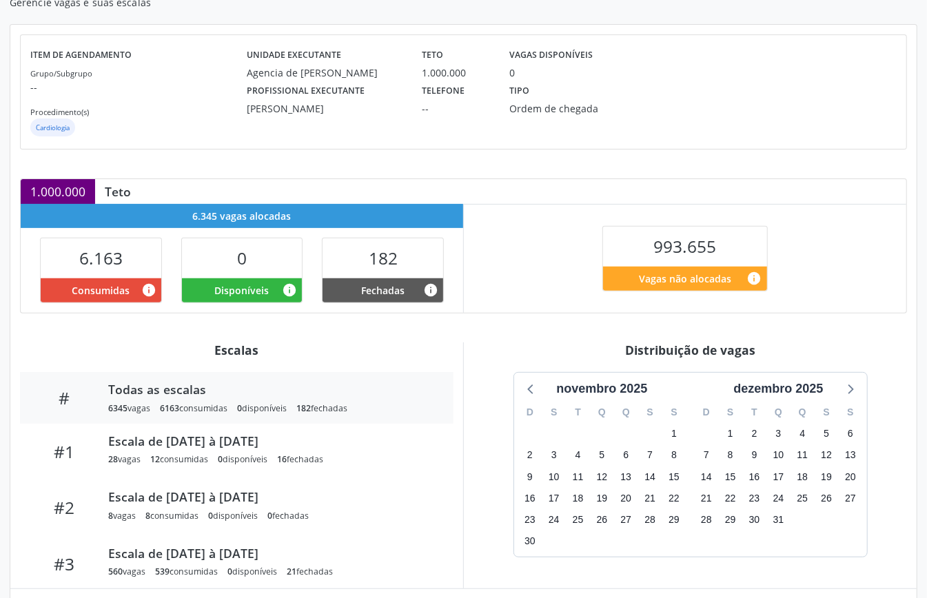
click at [541, 387] on div "novembro 2025" at bounding box center [602, 389] width 163 height 19
click at [533, 390] on icon at bounding box center [531, 389] width 18 height 18
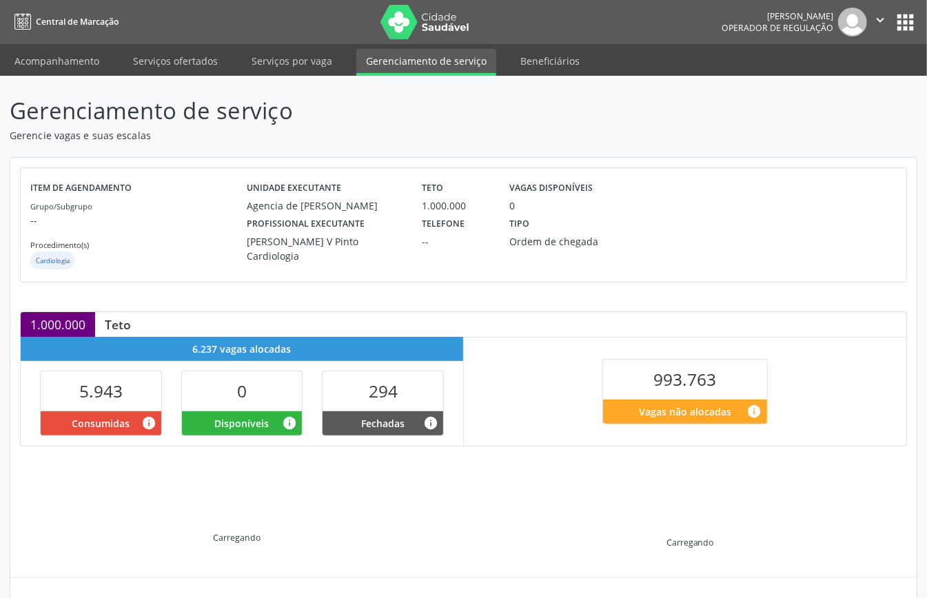
scroll to position [133, 0]
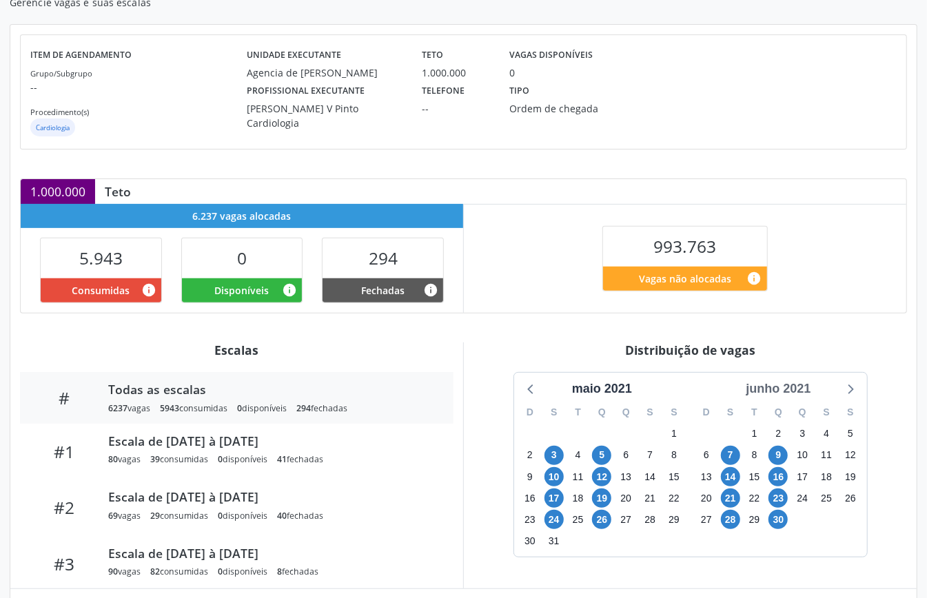
click at [783, 390] on div "junho 2021" at bounding box center [778, 389] width 76 height 19
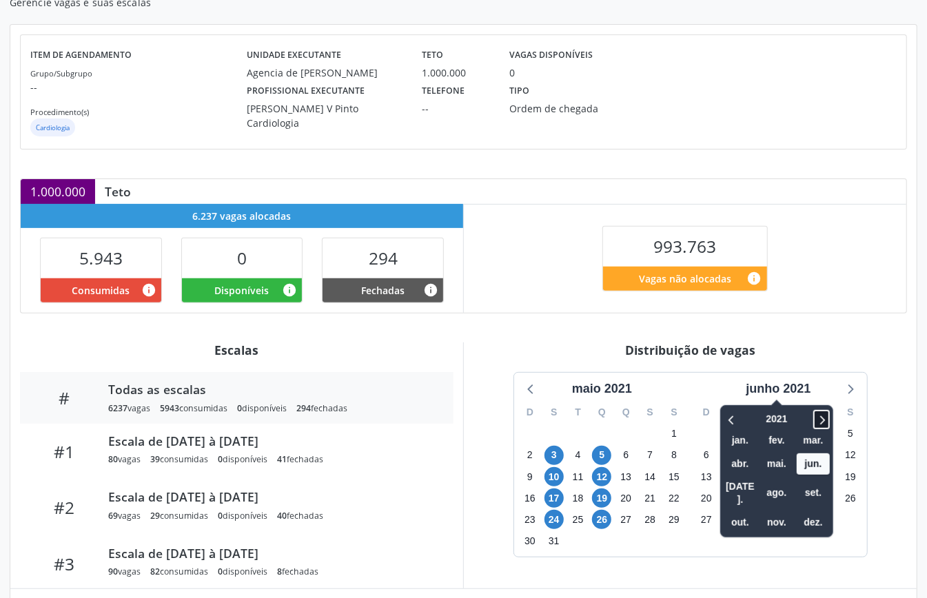
click at [827, 422] on icon at bounding box center [821, 419] width 14 height 17
click at [827, 419] on icon at bounding box center [821, 419] width 14 height 17
click at [736, 512] on span "out." at bounding box center [739, 522] width 33 height 21
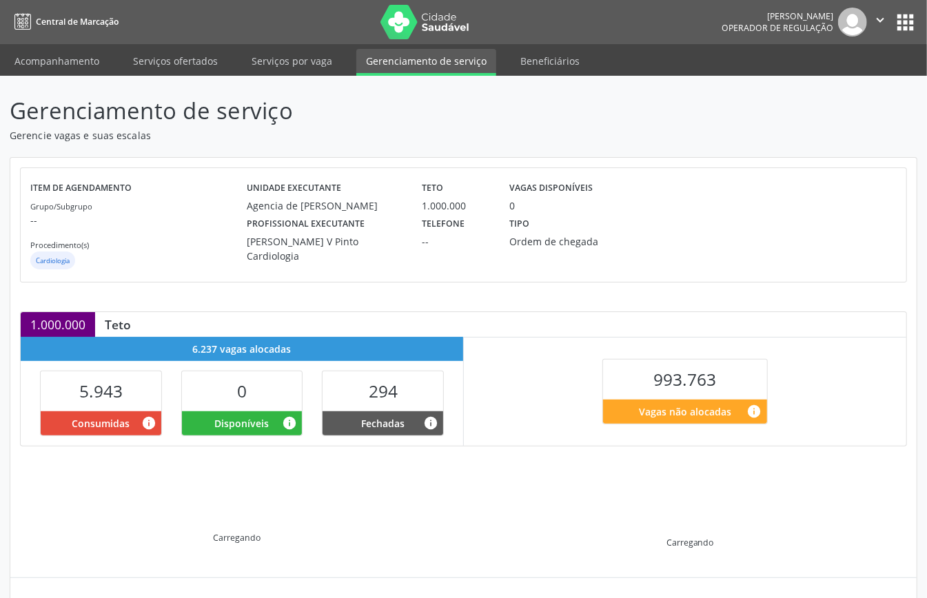
scroll to position [133, 0]
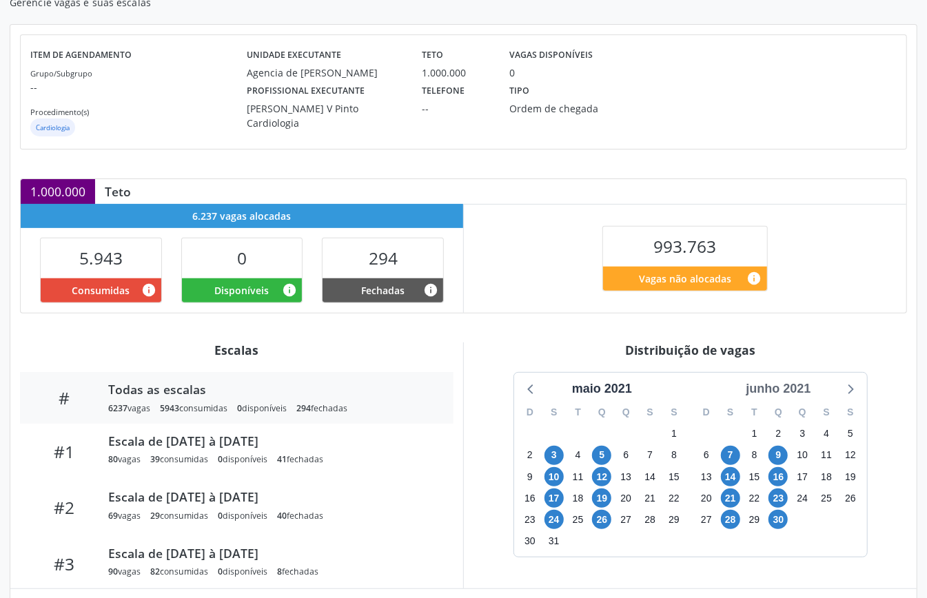
click at [772, 387] on div "junho 2021" at bounding box center [778, 389] width 76 height 19
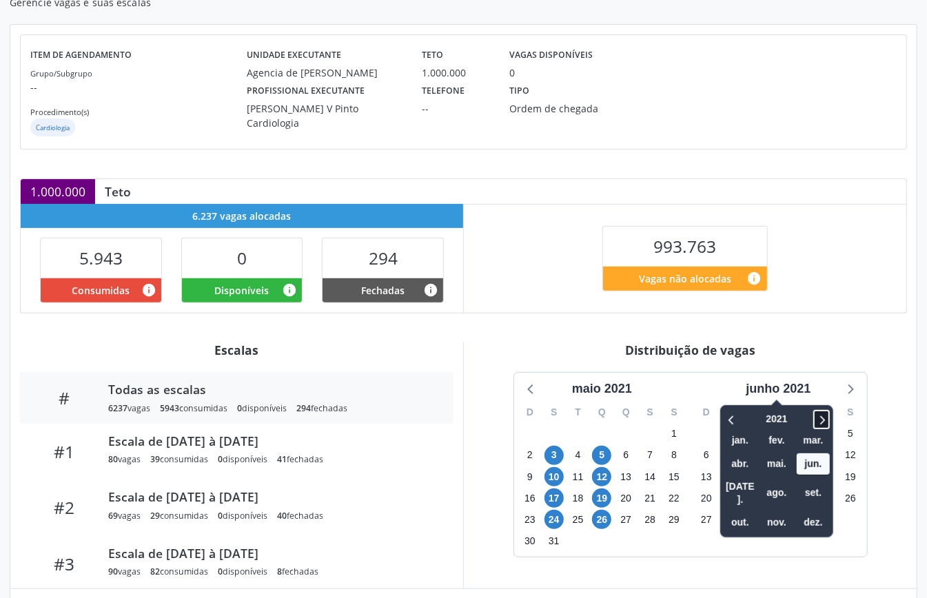
click at [827, 422] on icon at bounding box center [821, 419] width 14 height 17
click at [750, 514] on span "out." at bounding box center [739, 522] width 33 height 21
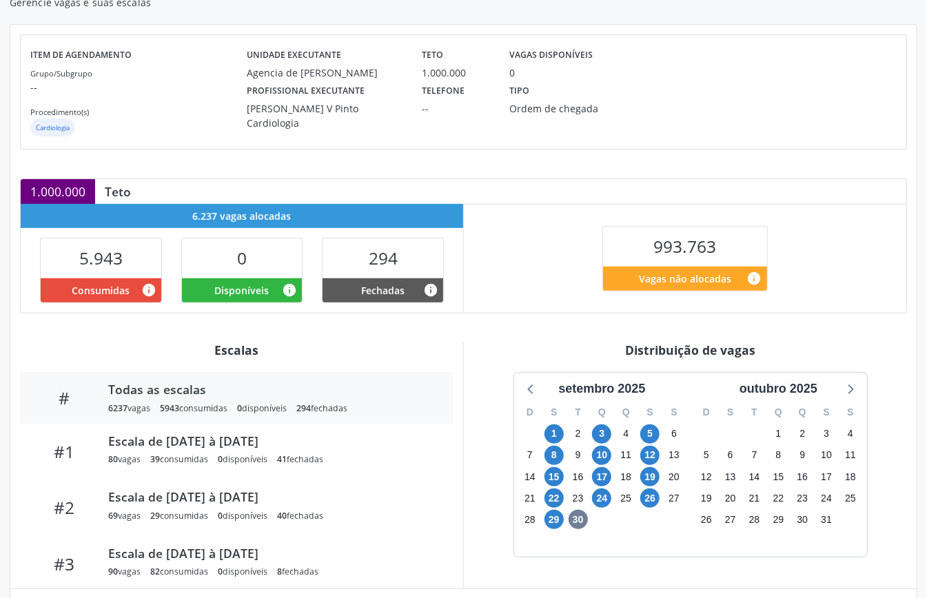
click at [508, 333] on div "Item de agendamento Grupo/Subgrupo -- Procedimento(s) Cardiologia Unidade execu…" at bounding box center [463, 337] width 906 height 624
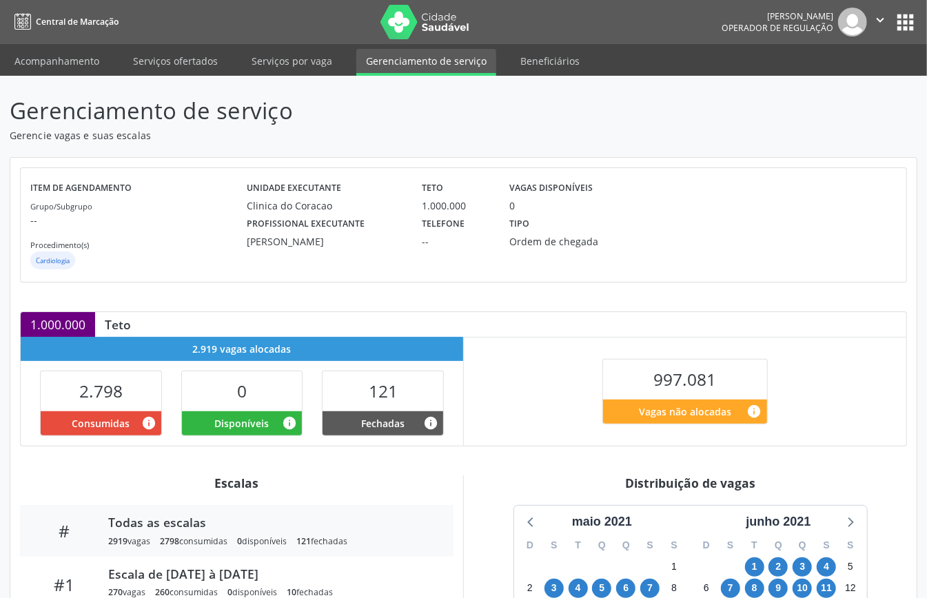
scroll to position [207, 0]
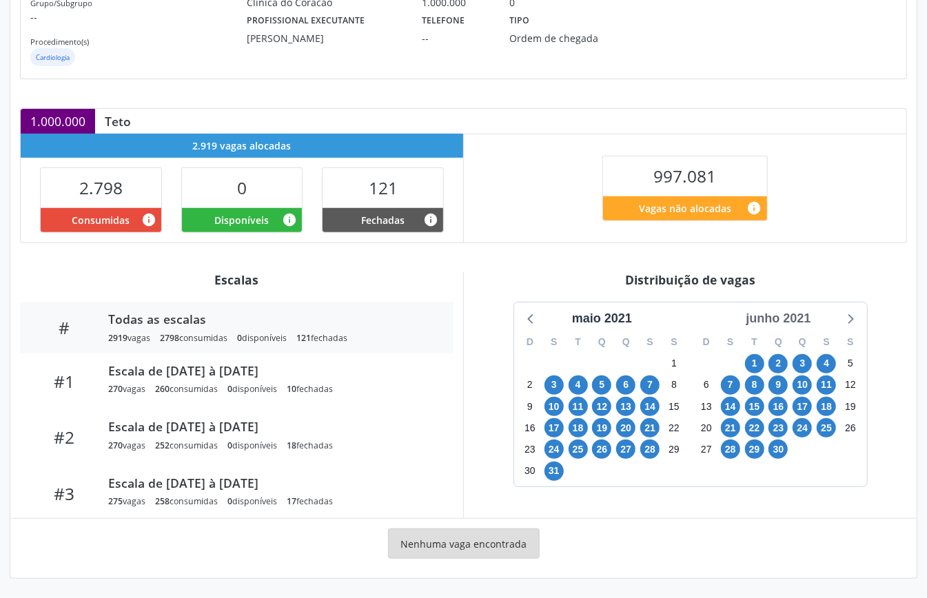
click at [807, 325] on div "junho 2021" at bounding box center [778, 318] width 76 height 19
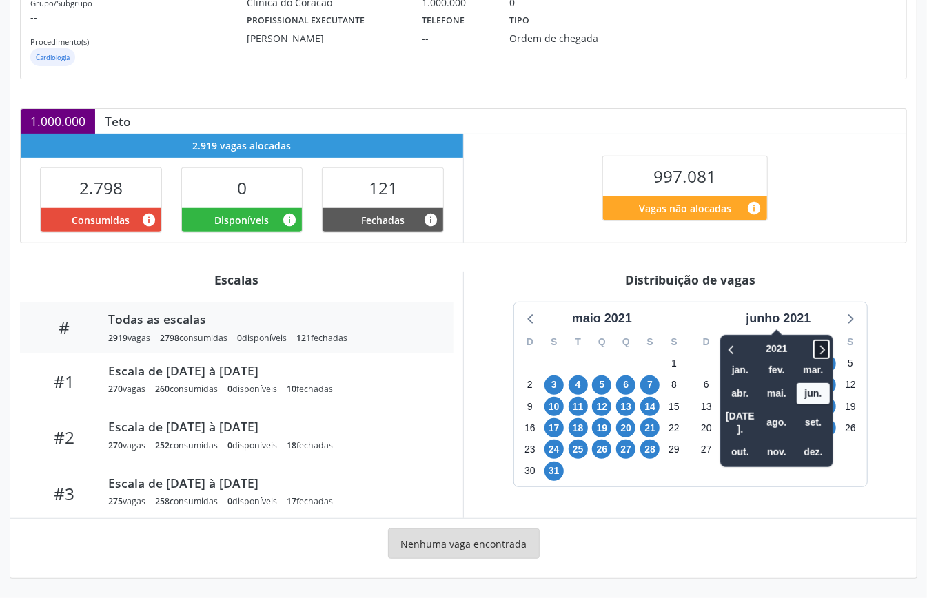
click at [819, 345] on icon at bounding box center [821, 349] width 14 height 17
click at [820, 345] on icon at bounding box center [821, 349] width 14 height 17
click at [745, 442] on span "out." at bounding box center [739, 452] width 33 height 21
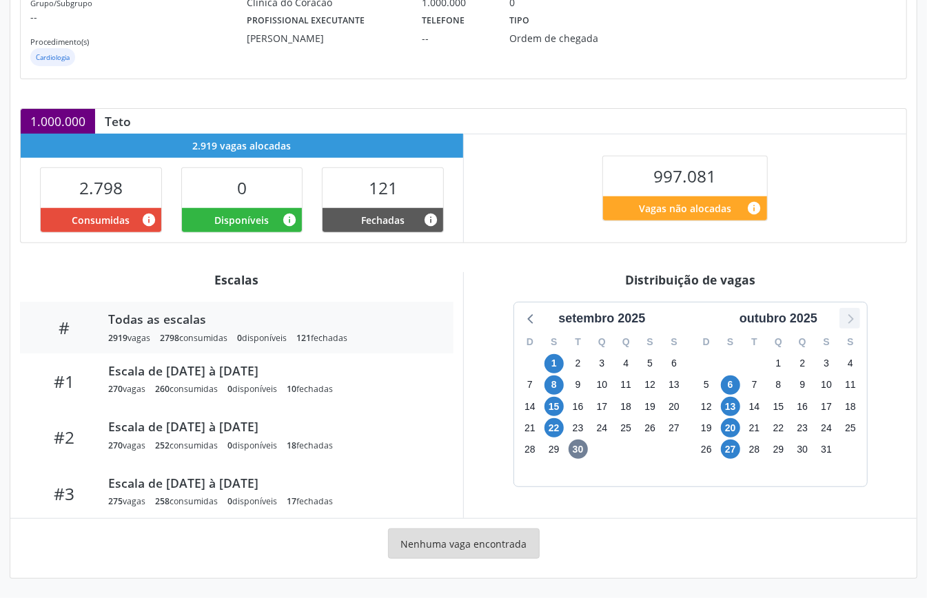
click at [849, 318] on icon at bounding box center [850, 318] width 18 height 18
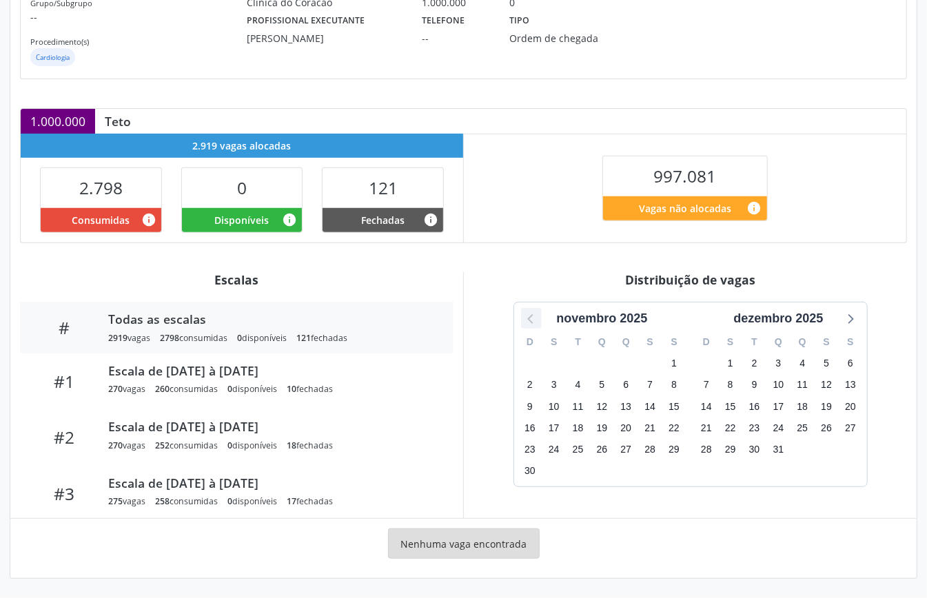
click at [522, 320] on icon at bounding box center [531, 318] width 18 height 18
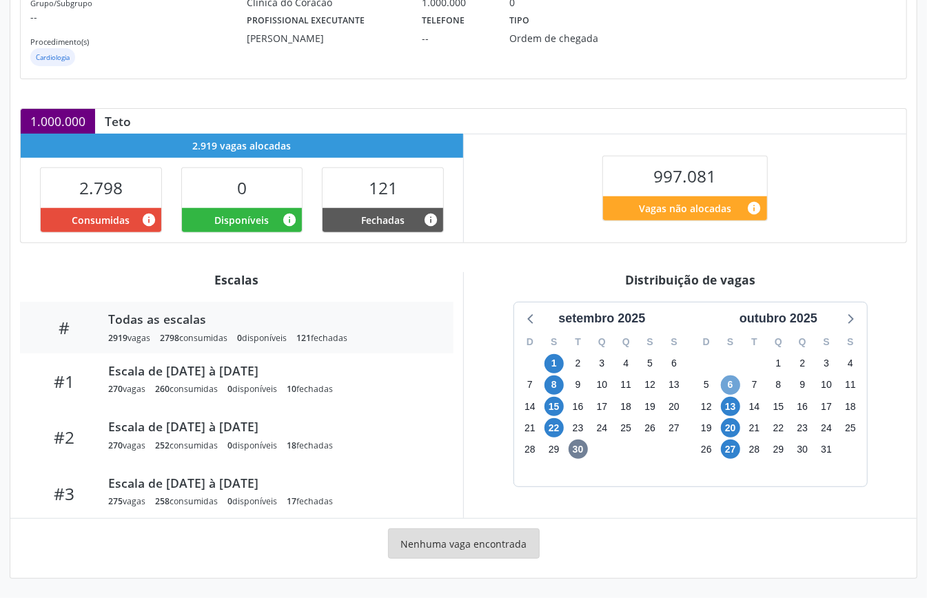
click at [729, 383] on span "6" at bounding box center [730, 384] width 19 height 19
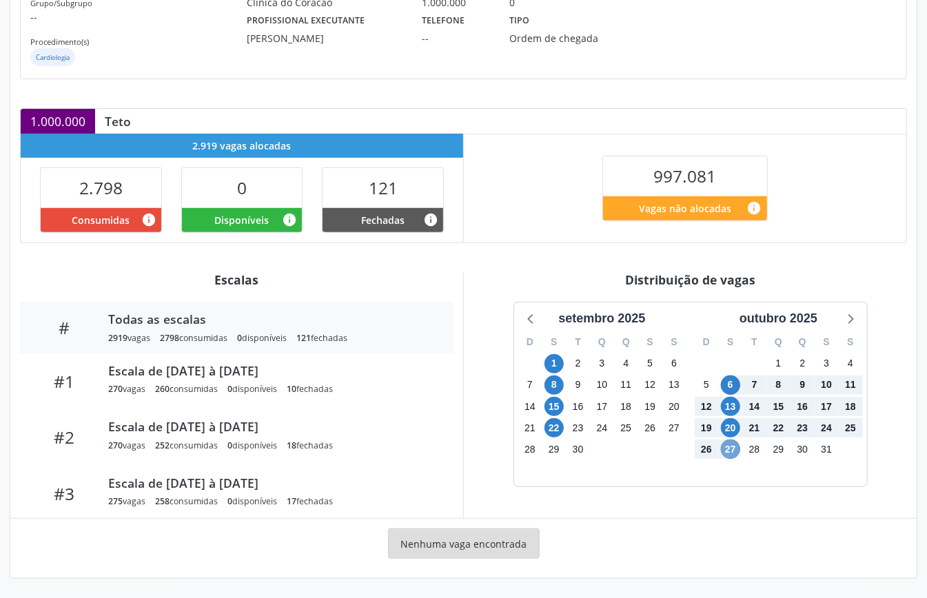
click at [729, 447] on span "27" at bounding box center [730, 449] width 19 height 19
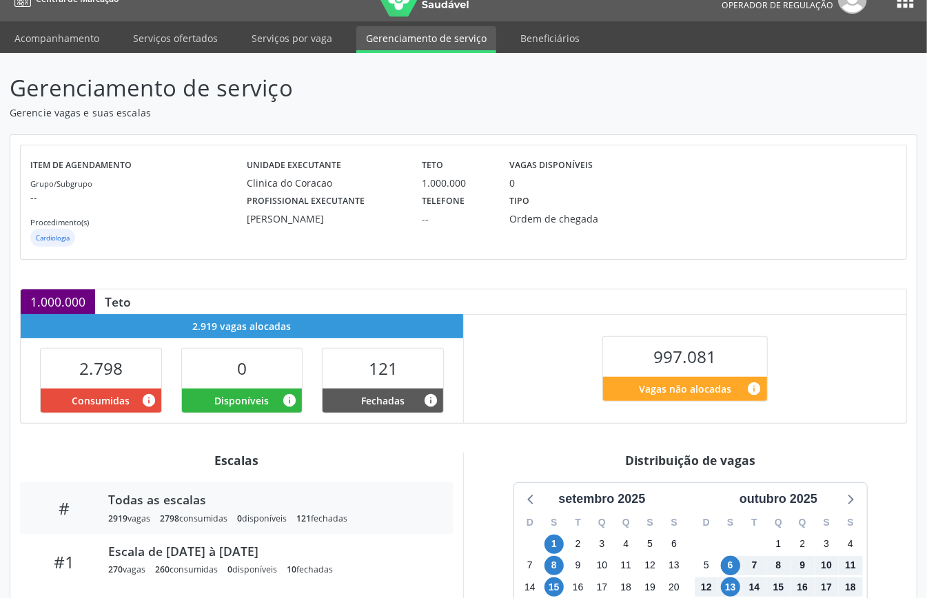
scroll to position [0, 0]
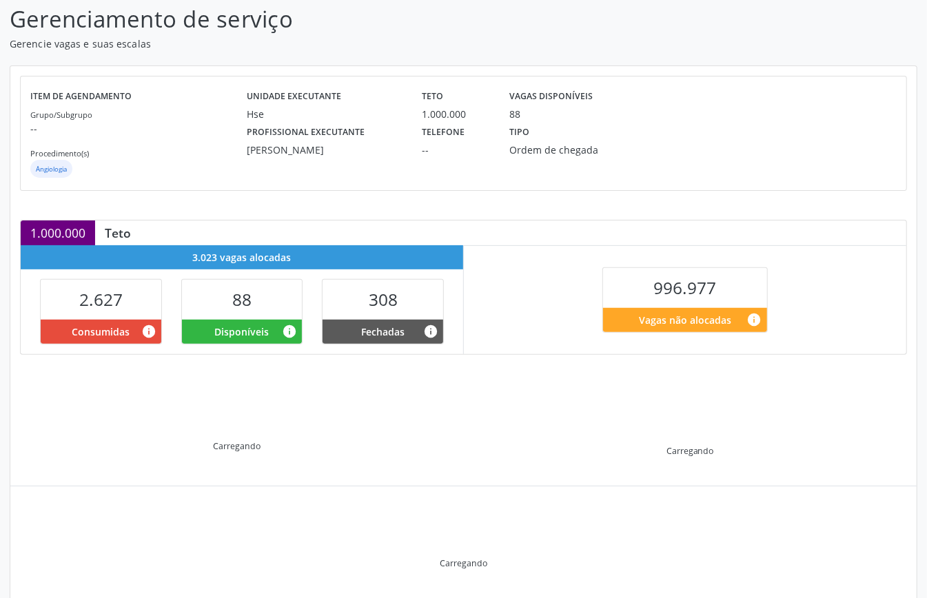
scroll to position [133, 0]
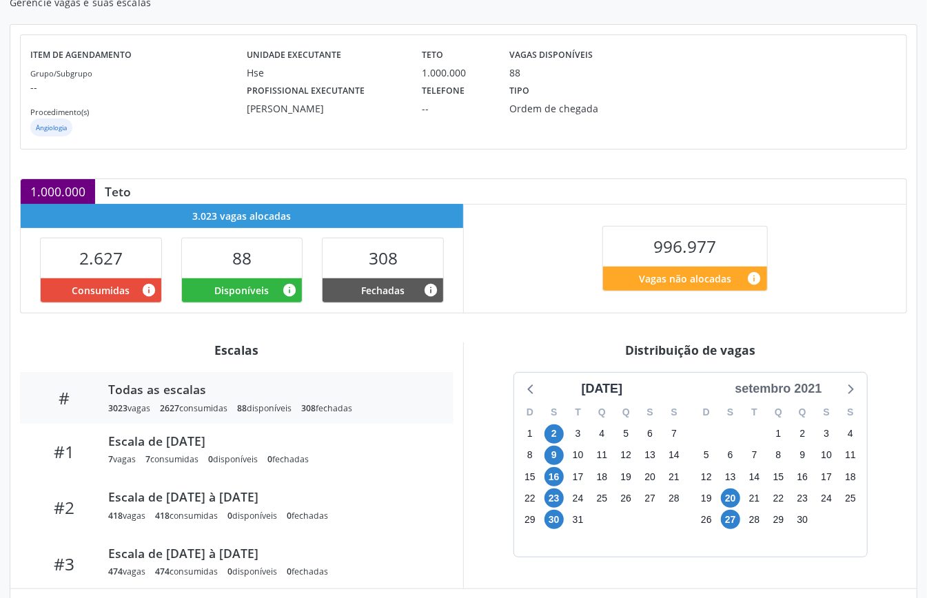
click at [777, 391] on div "setembro 2021" at bounding box center [778, 389] width 98 height 19
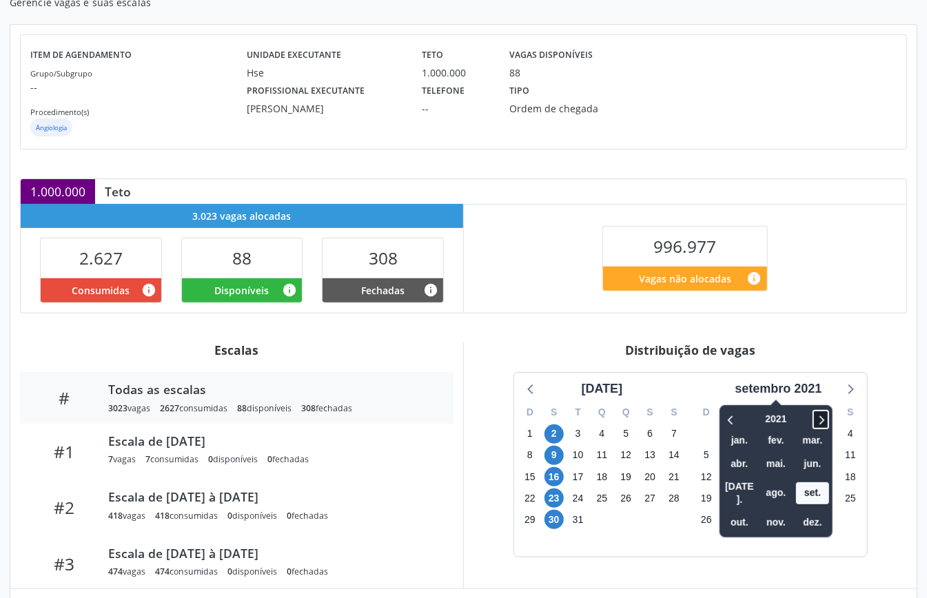
click at [820, 417] on icon at bounding box center [821, 419] width 14 height 17
click at [823, 415] on icon at bounding box center [821, 419] width 14 height 17
click at [745, 512] on span "out." at bounding box center [739, 522] width 33 height 21
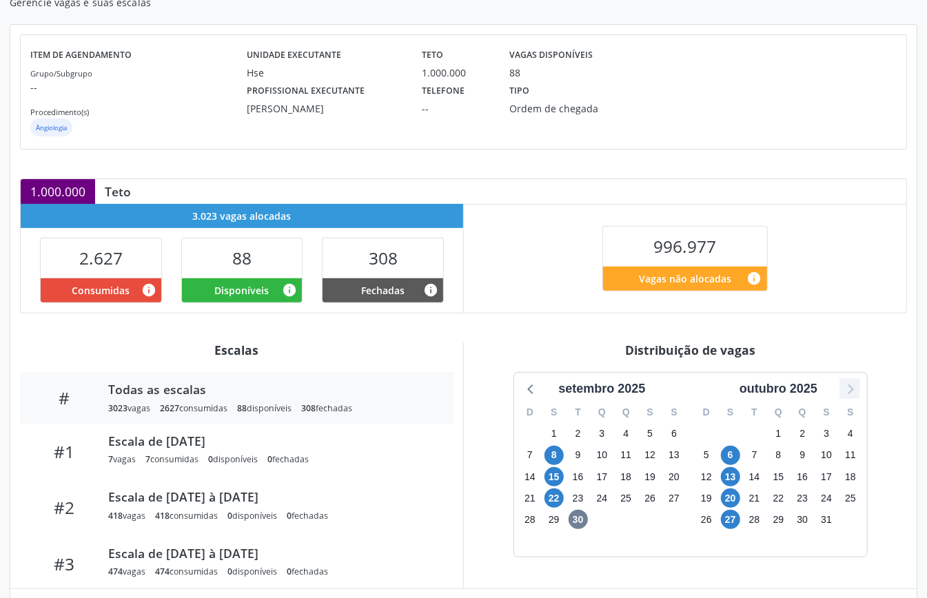
click at [855, 394] on icon at bounding box center [850, 389] width 18 height 18
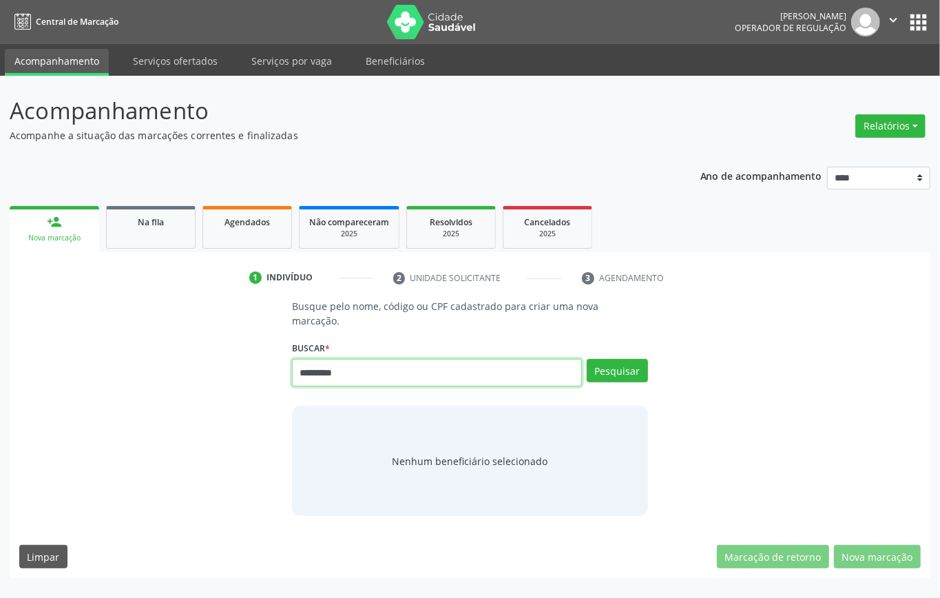
type input "*********"
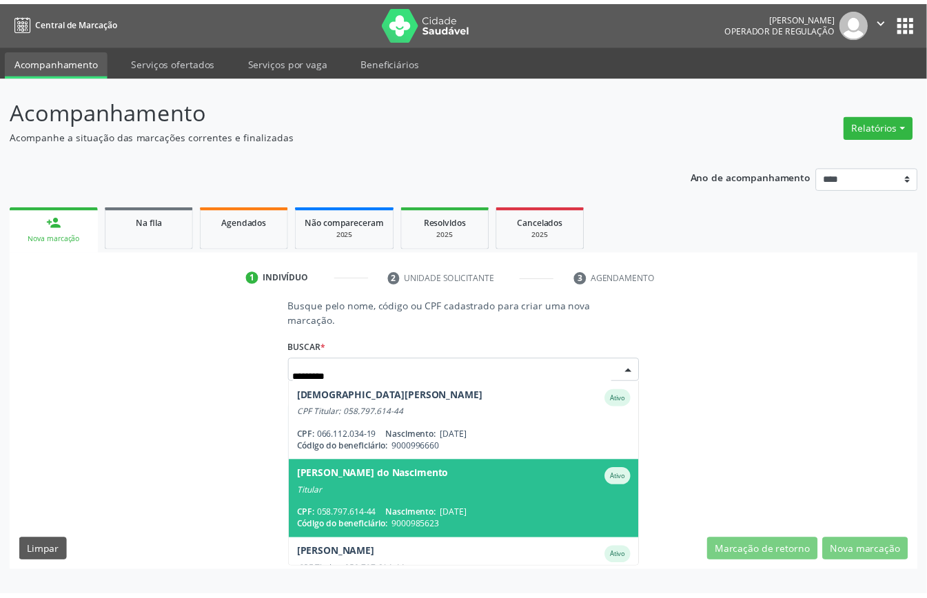
scroll to position [50, 0]
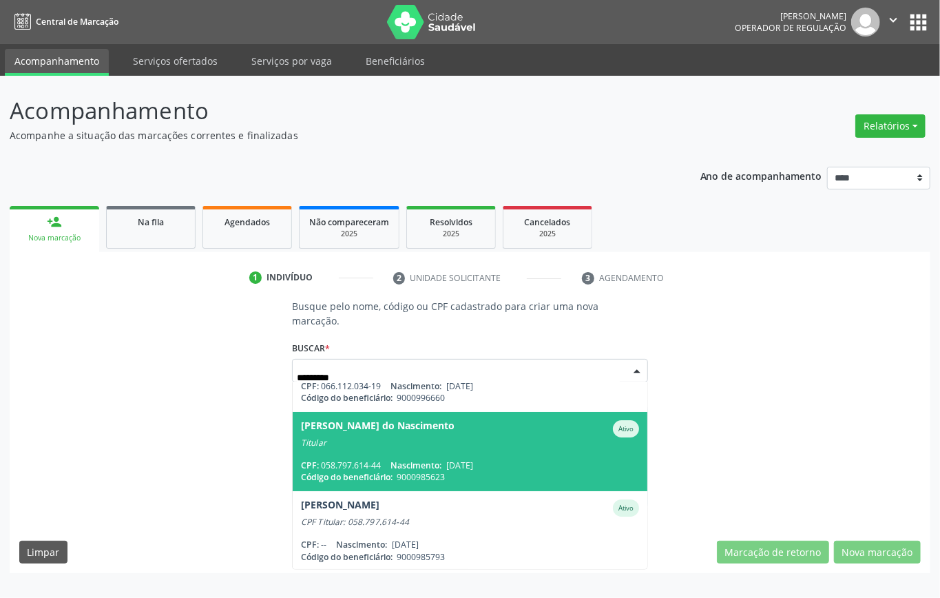
click at [464, 466] on span "22/04/1986" at bounding box center [459, 466] width 27 height 12
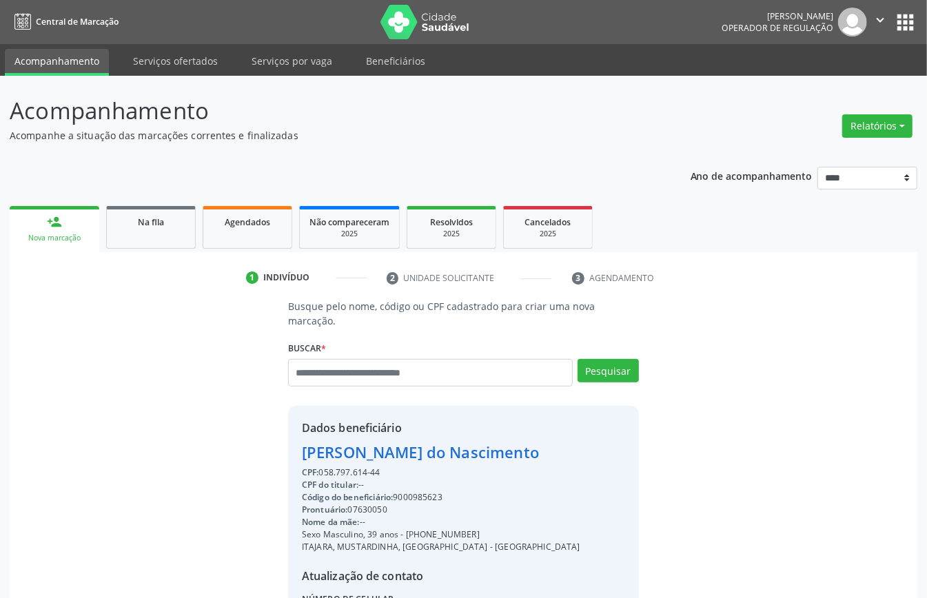
scroll to position [145, 0]
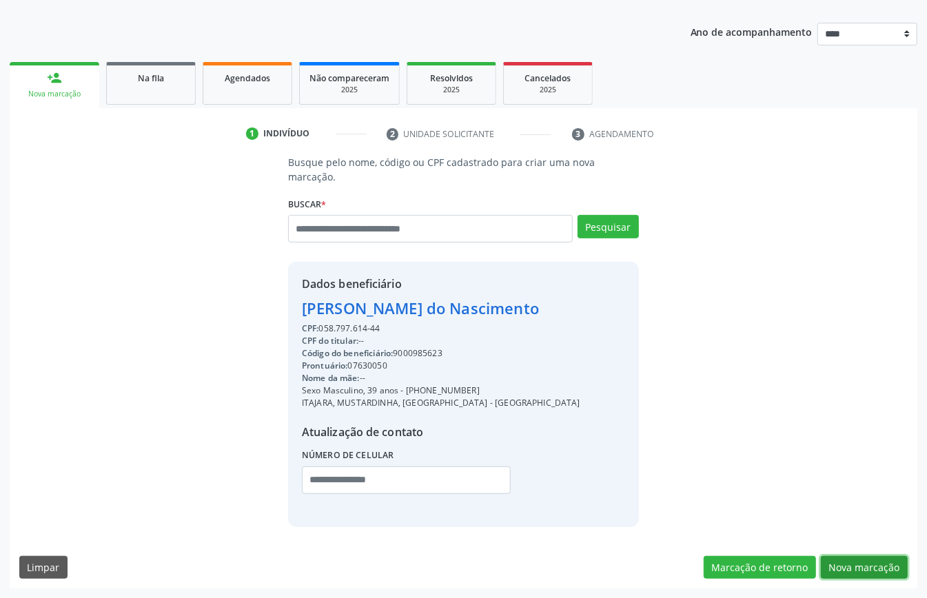
click at [852, 568] on button "Nova marcação" at bounding box center [864, 567] width 87 height 23
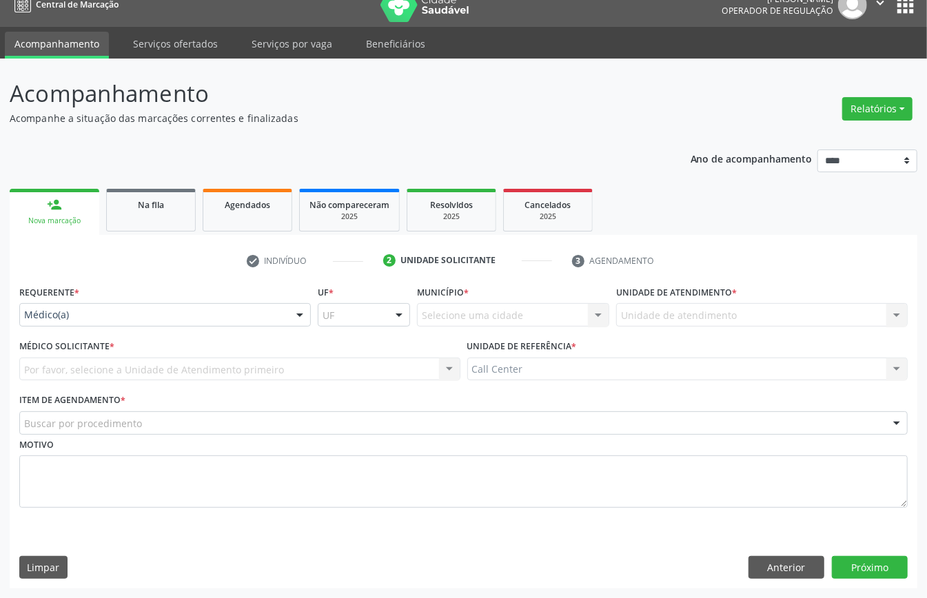
scroll to position [19, 0]
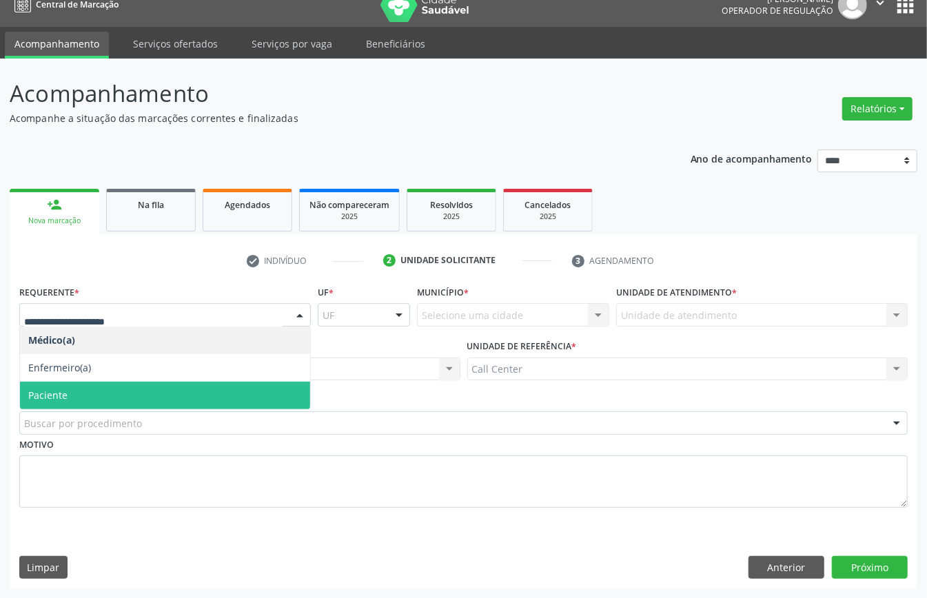
click at [72, 398] on span "Paciente" at bounding box center [165, 396] width 290 height 28
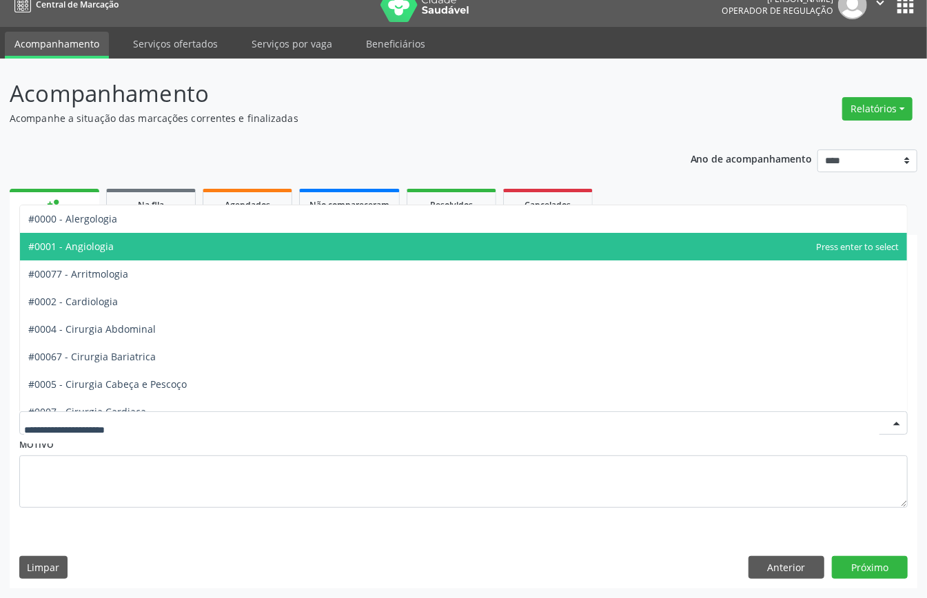
click at [130, 251] on span "#0001 - Angiologia" at bounding box center [463, 247] width 887 height 28
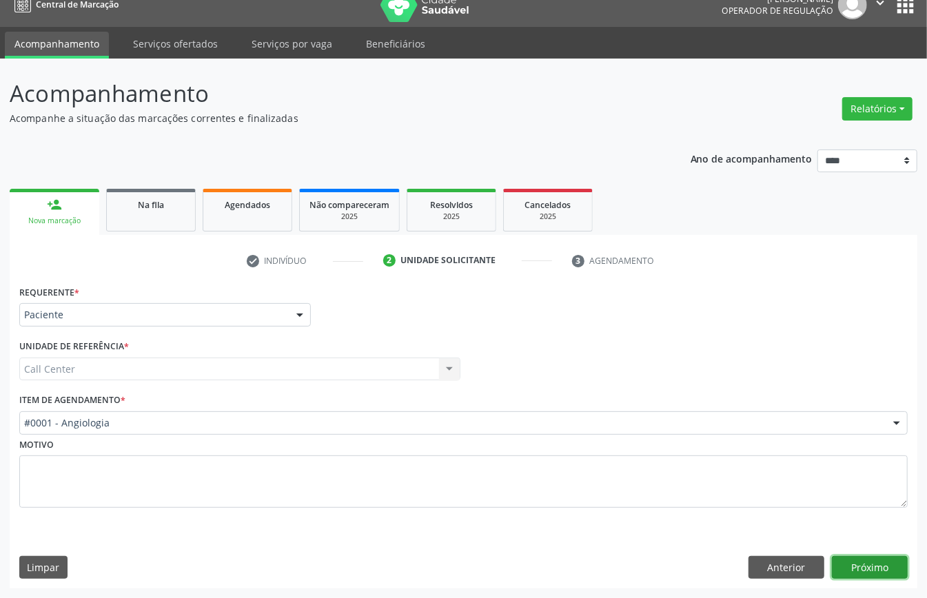
click at [880, 568] on button "Próximo" at bounding box center [870, 567] width 76 height 23
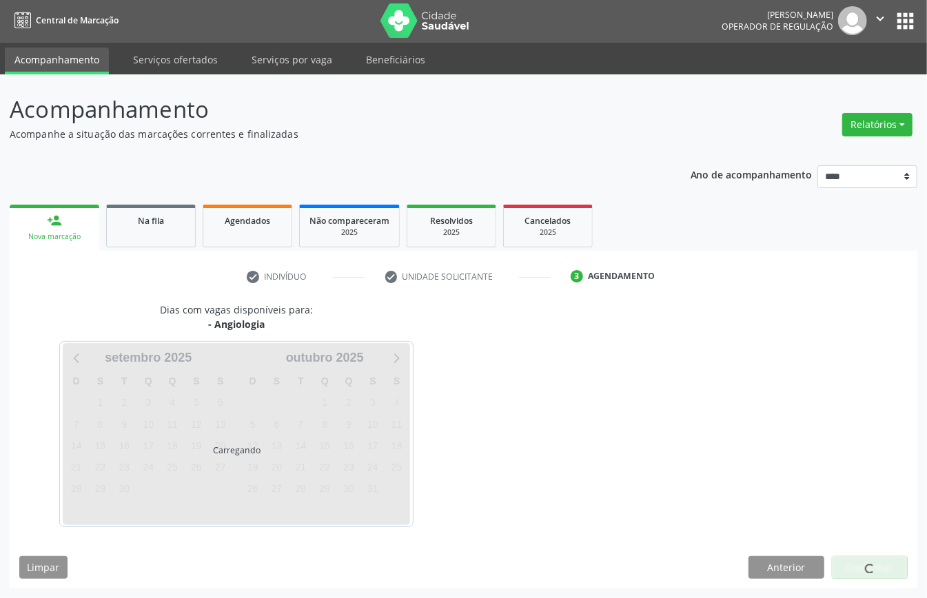
scroll to position [3, 0]
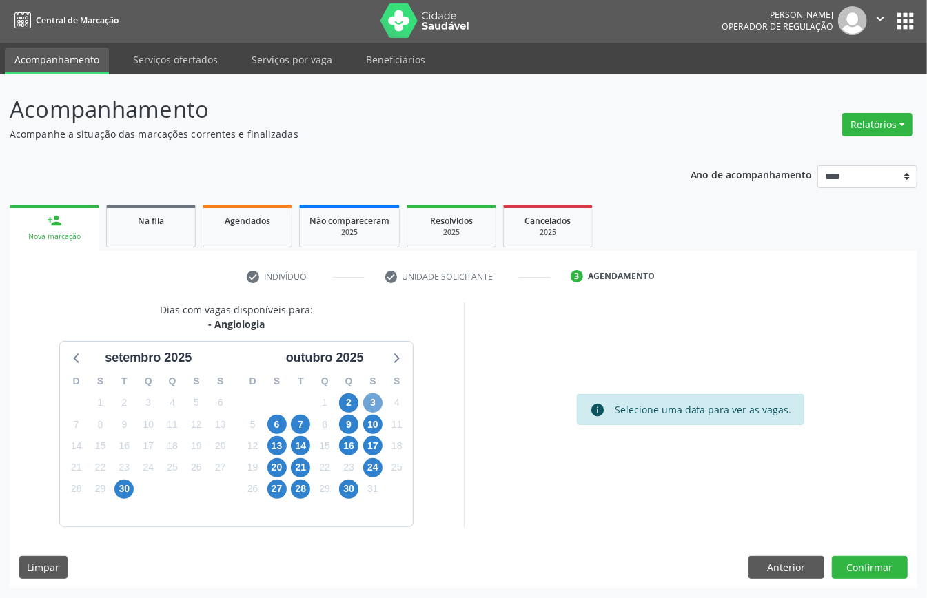
click at [365, 398] on span "3" at bounding box center [372, 402] width 19 height 19
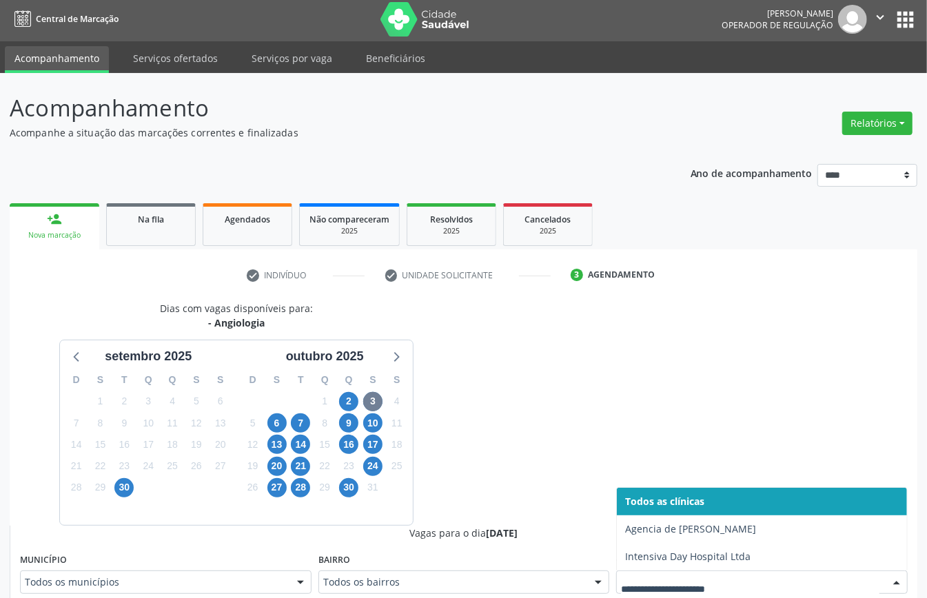
scroll to position [9, 0]
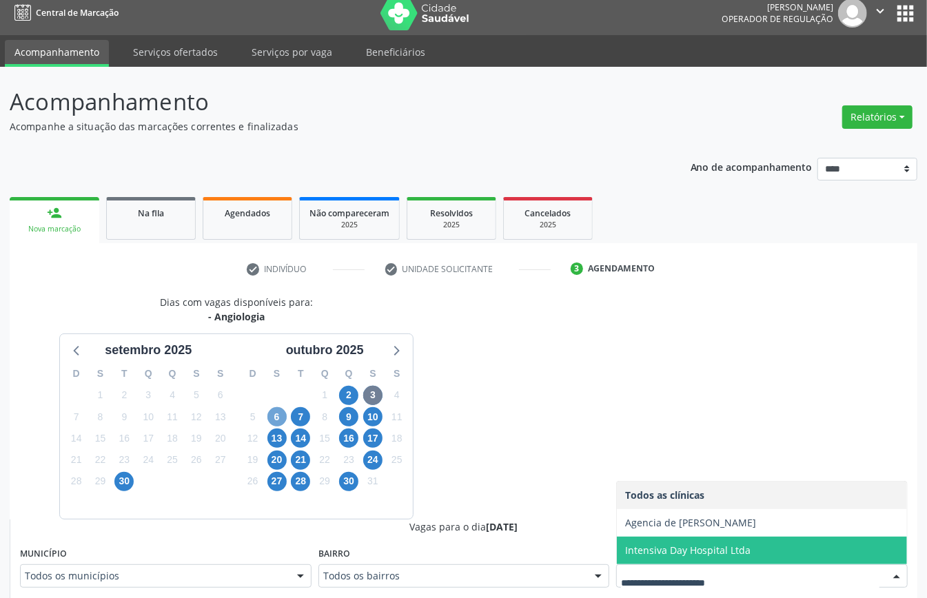
click at [273, 420] on span "6" at bounding box center [276, 416] width 19 height 19
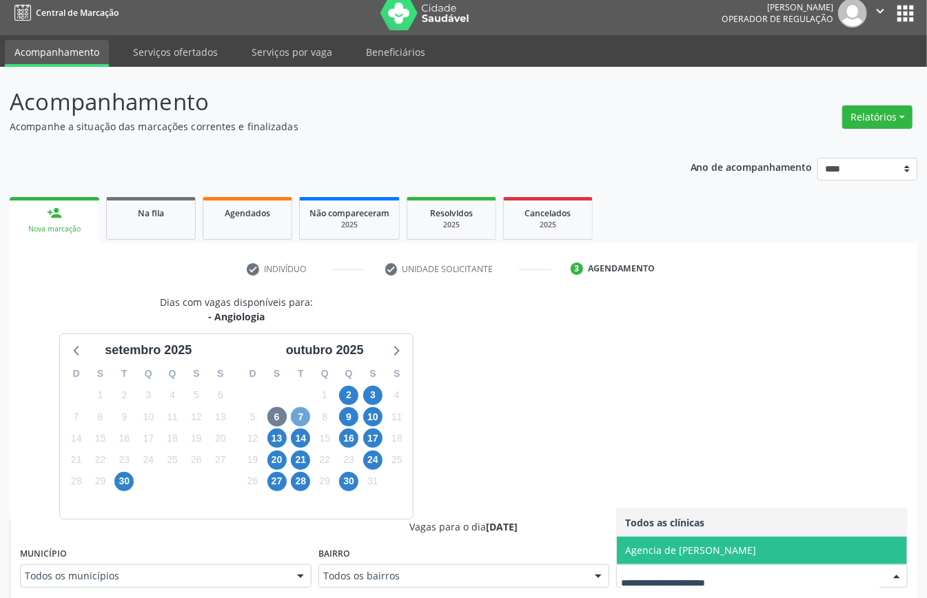
click at [305, 416] on span "7" at bounding box center [300, 416] width 19 height 19
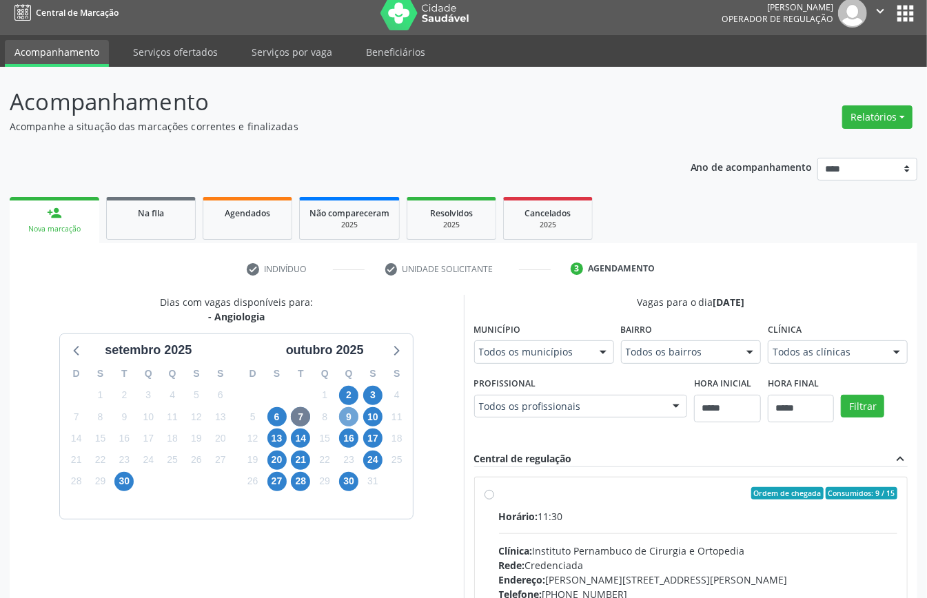
click at [342, 416] on span "9" at bounding box center [348, 416] width 19 height 19
click at [277, 438] on span "13" at bounding box center [276, 438] width 19 height 19
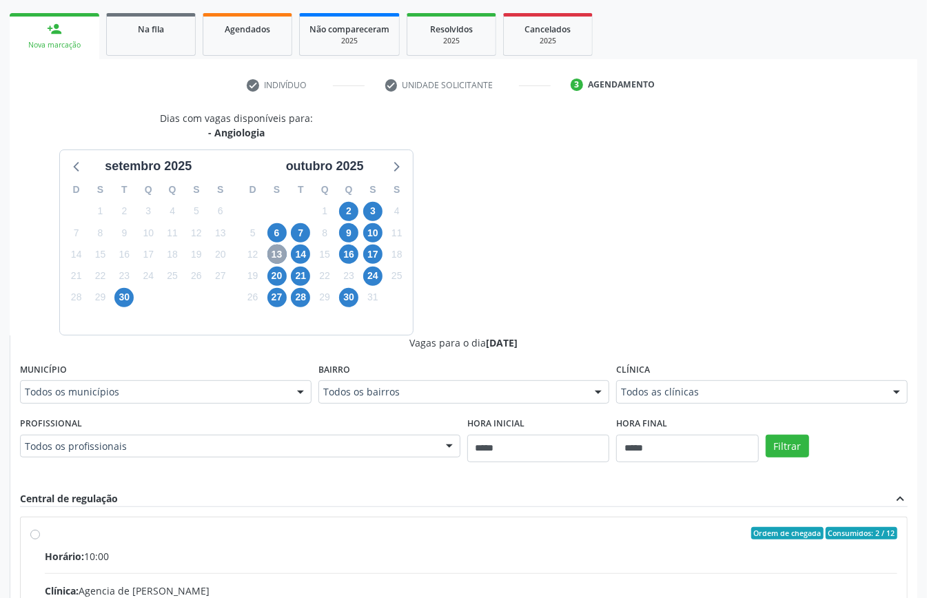
scroll to position [376, 0]
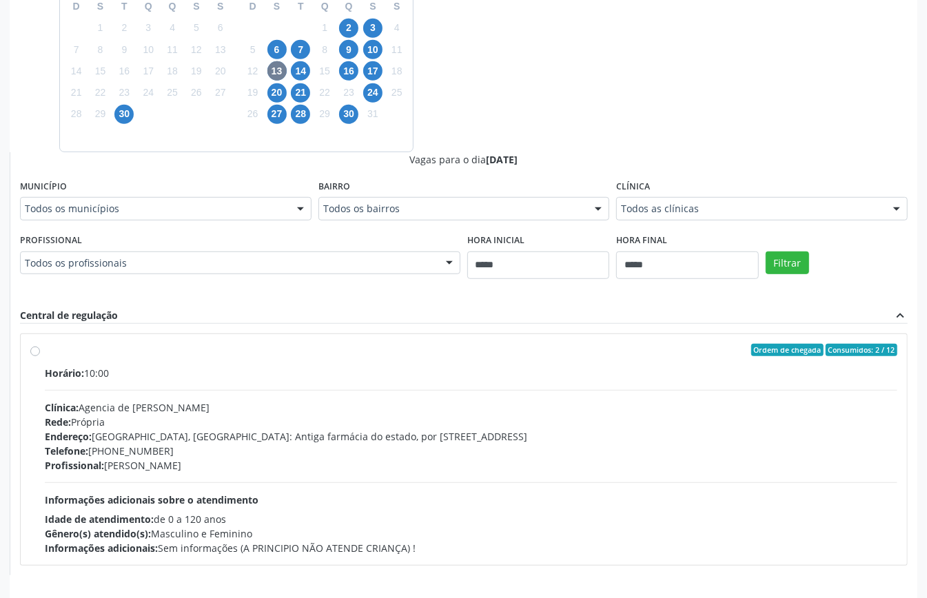
drag, startPoint x: 785, startPoint y: 202, endPoint x: 767, endPoint y: 205, distance: 18.8
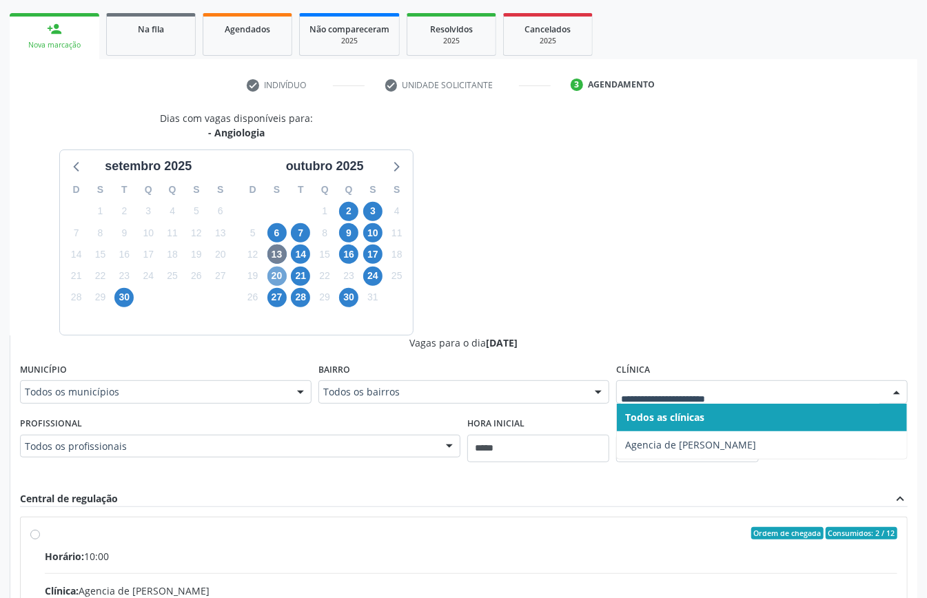
click at [276, 271] on span "20" at bounding box center [276, 276] width 19 height 19
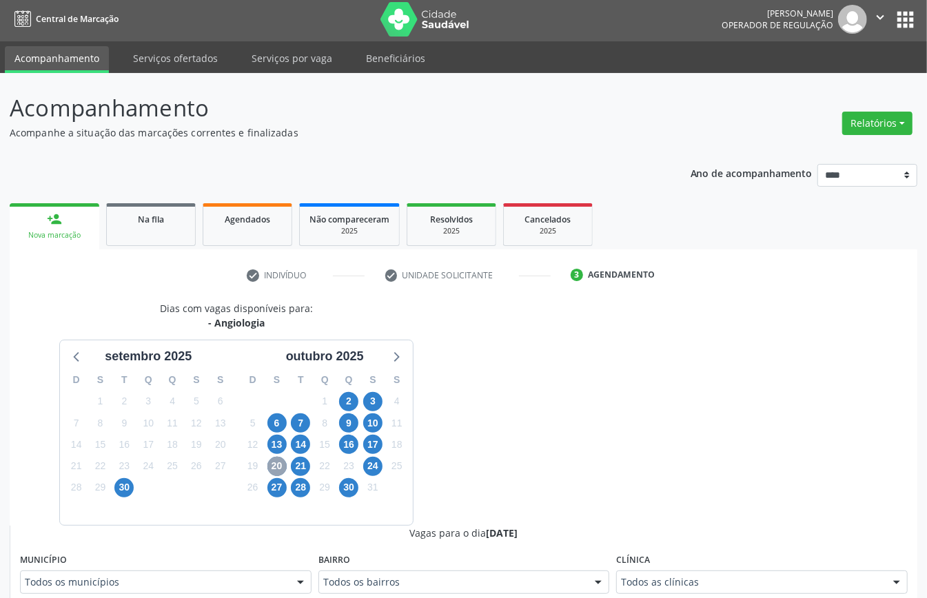
scroll to position [193, 0]
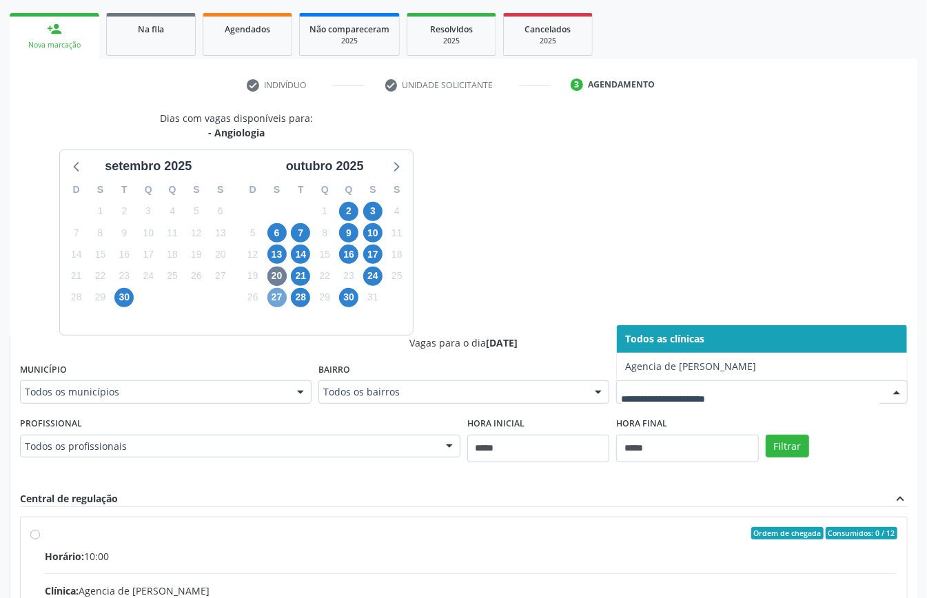
click at [274, 296] on span "27" at bounding box center [276, 297] width 19 height 19
click at [299, 238] on span "7" at bounding box center [300, 232] width 19 height 19
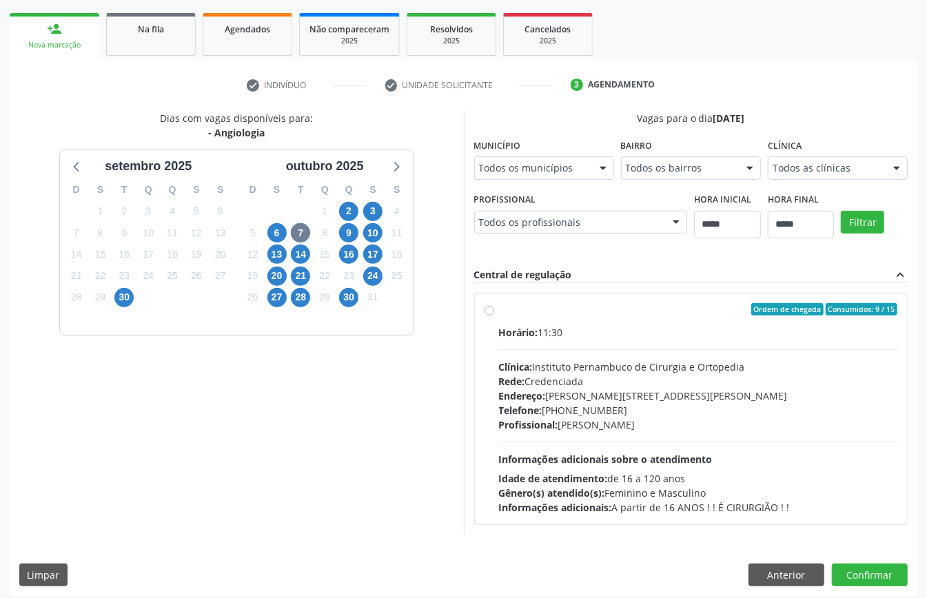
click at [533, 360] on span "Clínica:" at bounding box center [516, 366] width 34 height 13
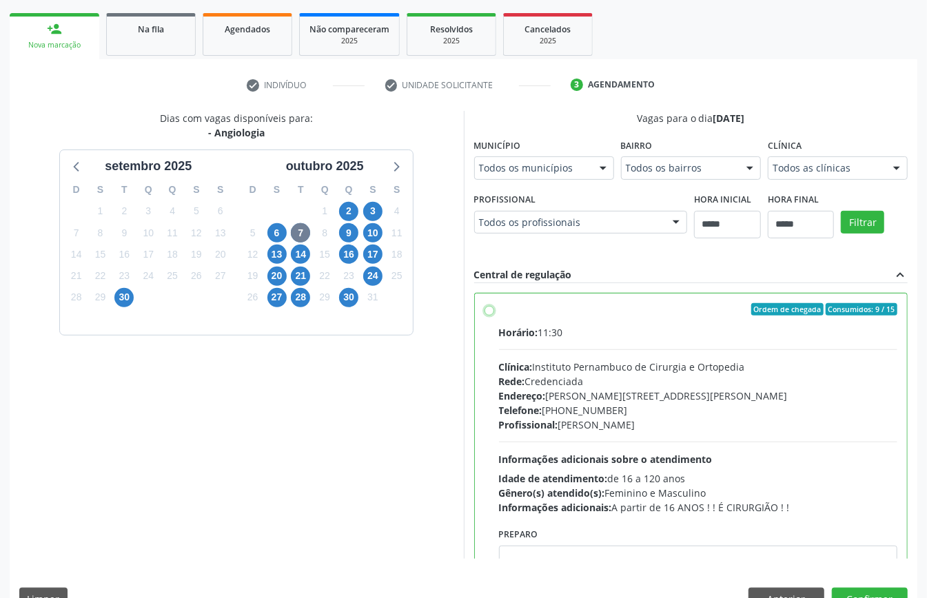
scroll to position [70, 0]
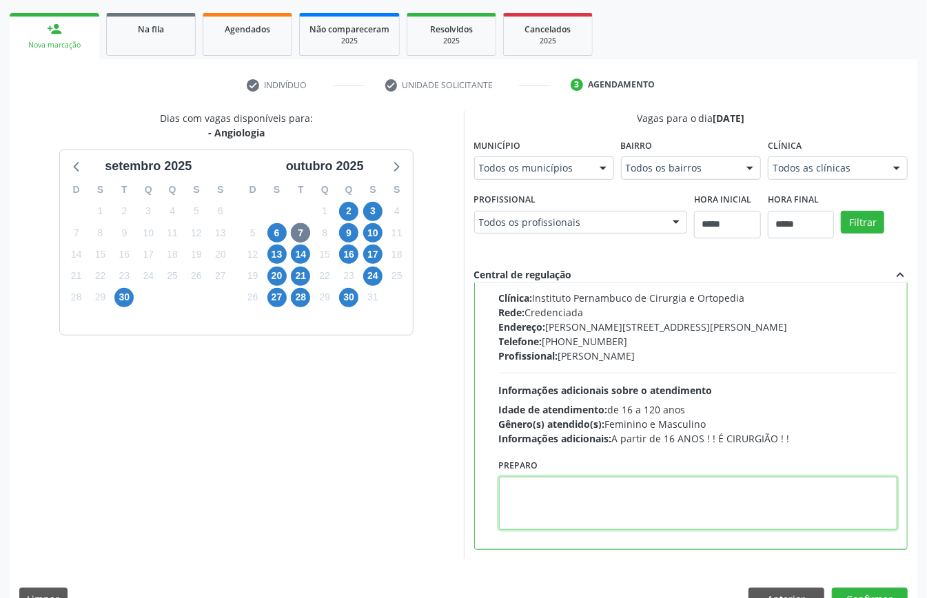
paste textarea "**********"
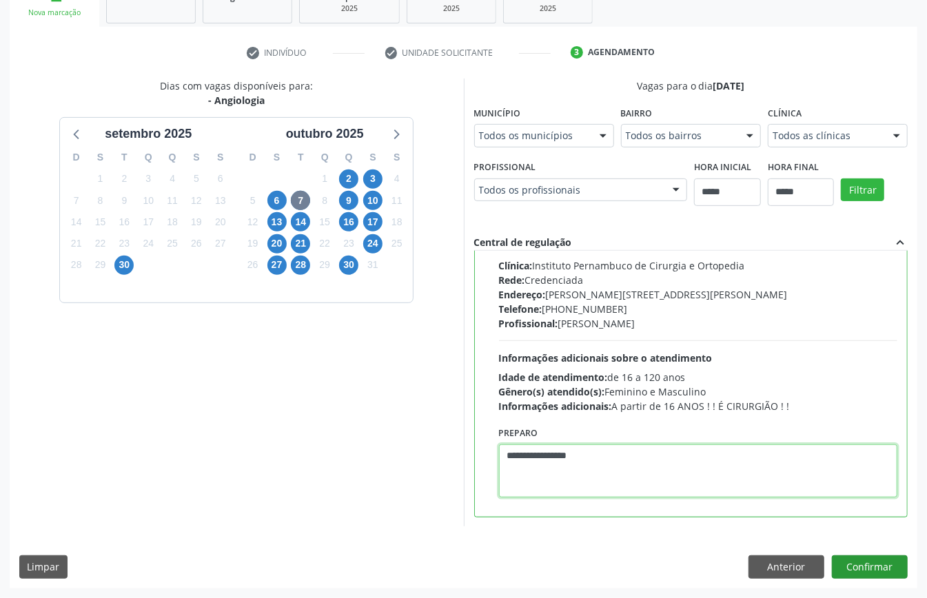
type textarea "**********"
click at [864, 564] on button "Confirmar" at bounding box center [870, 566] width 76 height 23
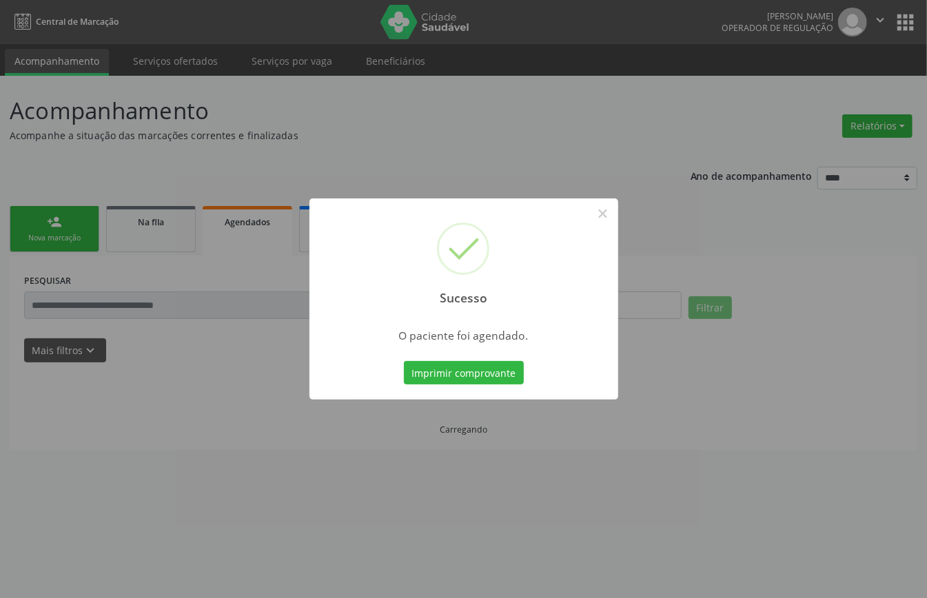
scroll to position [0, 0]
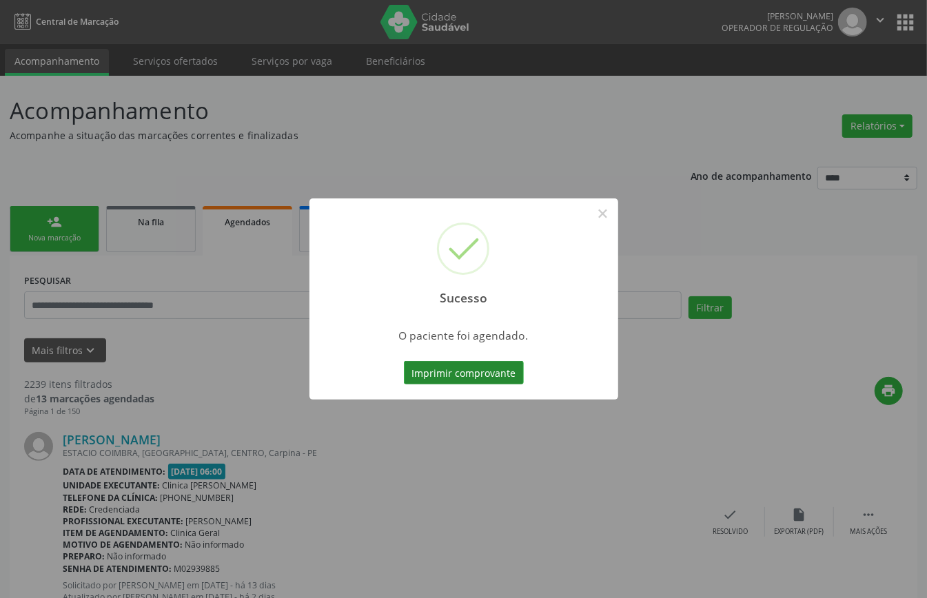
click at [466, 373] on button "Imprimir comprovante" at bounding box center [464, 372] width 120 height 23
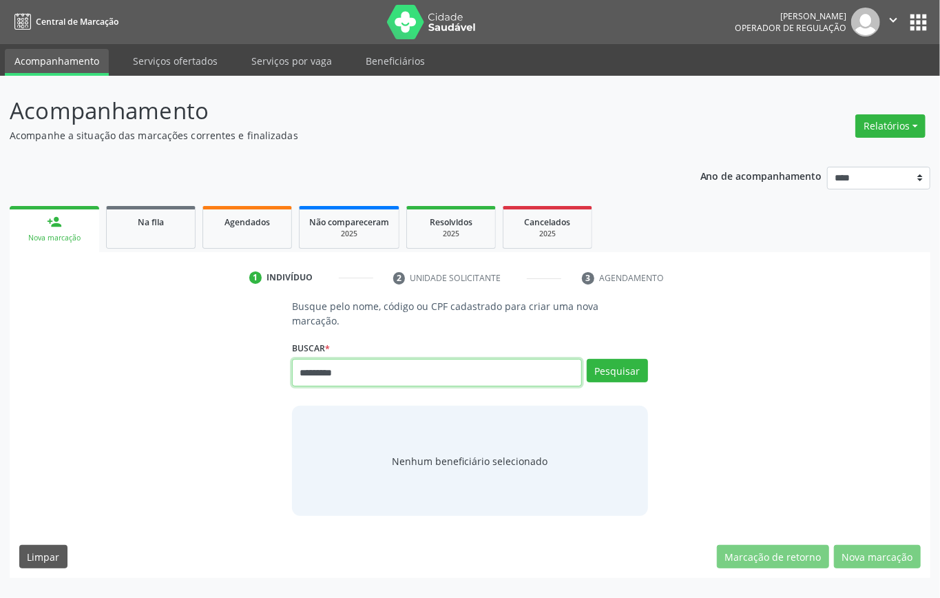
type input "*********"
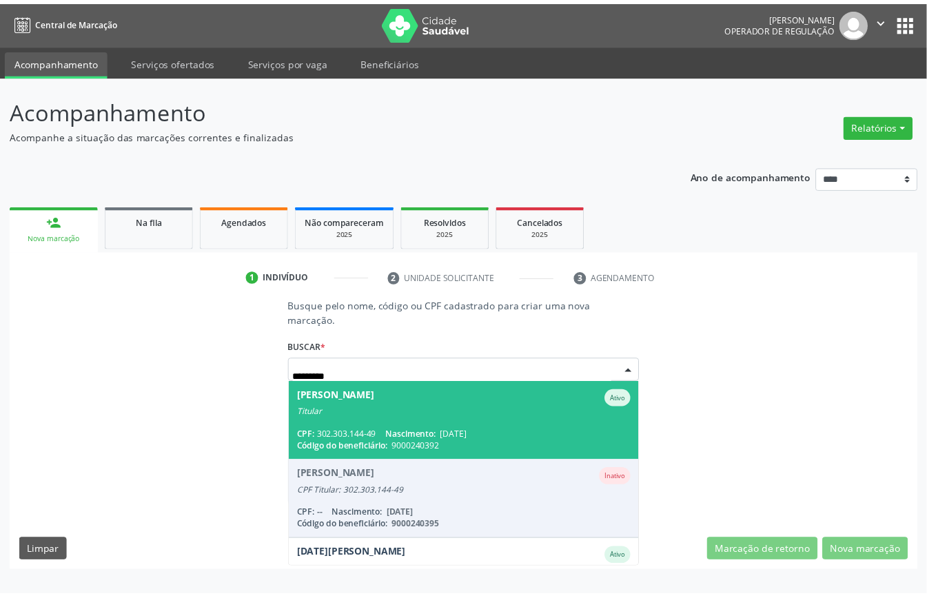
scroll to position [50, 0]
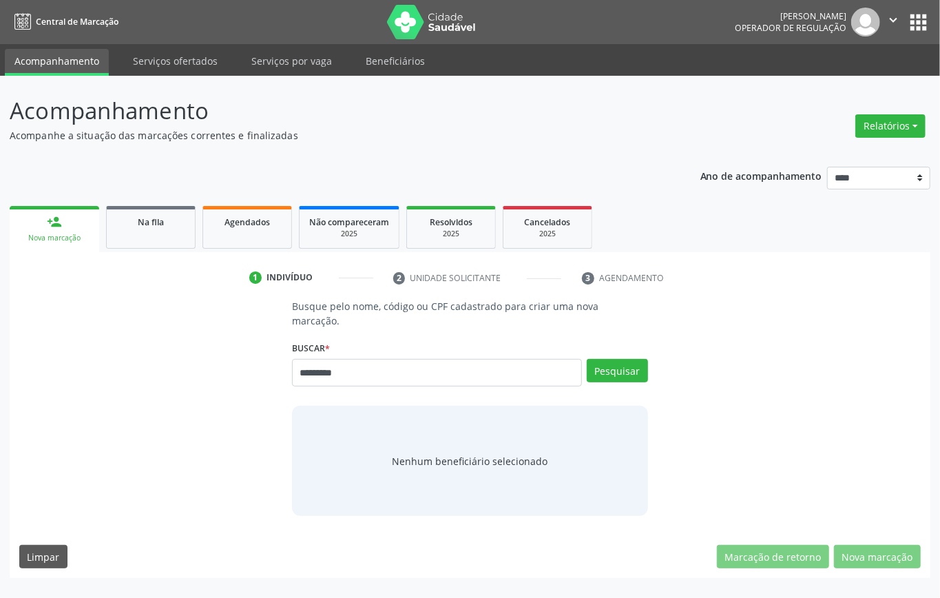
click at [125, 472] on div "Busque pelo nome, código ou CPF cadastrado para criar uma nova marcação. Buscar…" at bounding box center [470, 407] width 902 height 217
click at [619, 369] on button "Pesquisar" at bounding box center [617, 370] width 61 height 23
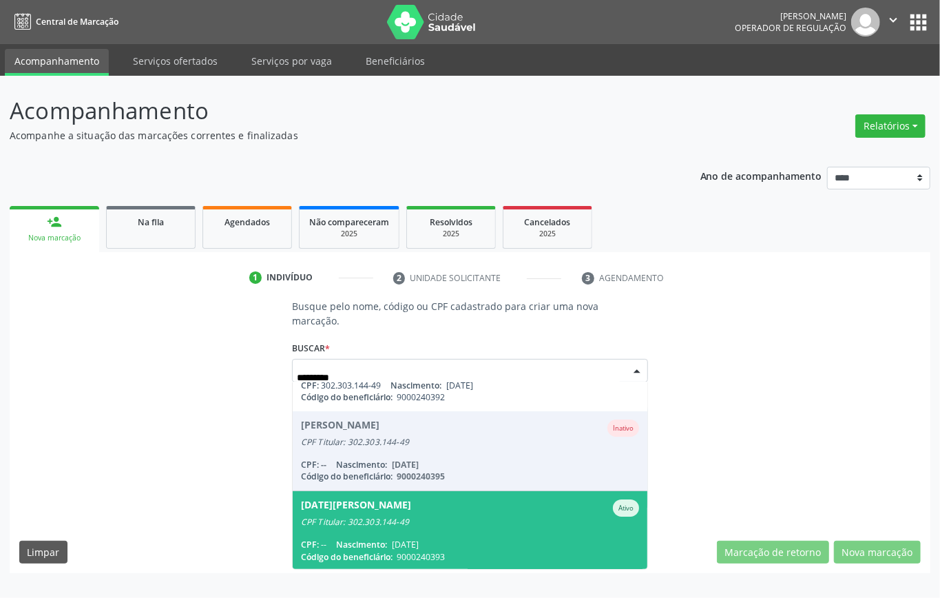
click at [420, 524] on div "CPF Titular: 302.303.144-49" at bounding box center [470, 522] width 338 height 11
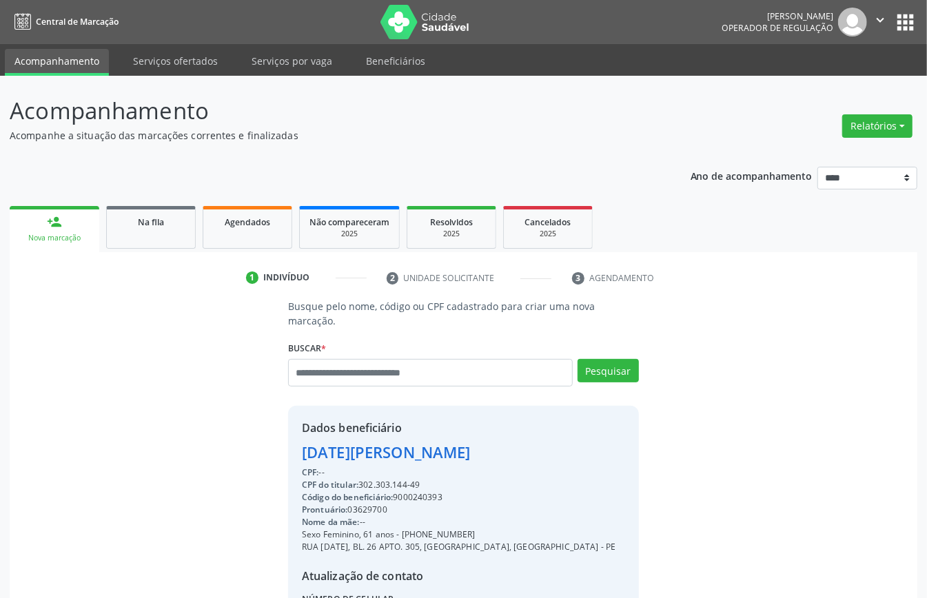
scroll to position [145, 0]
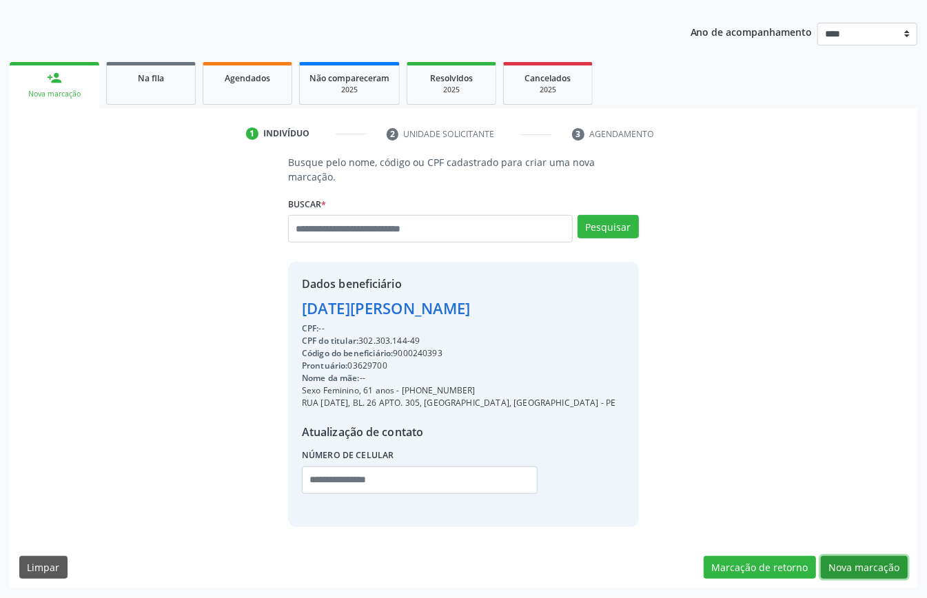
click at [842, 563] on button "Nova marcação" at bounding box center [864, 567] width 87 height 23
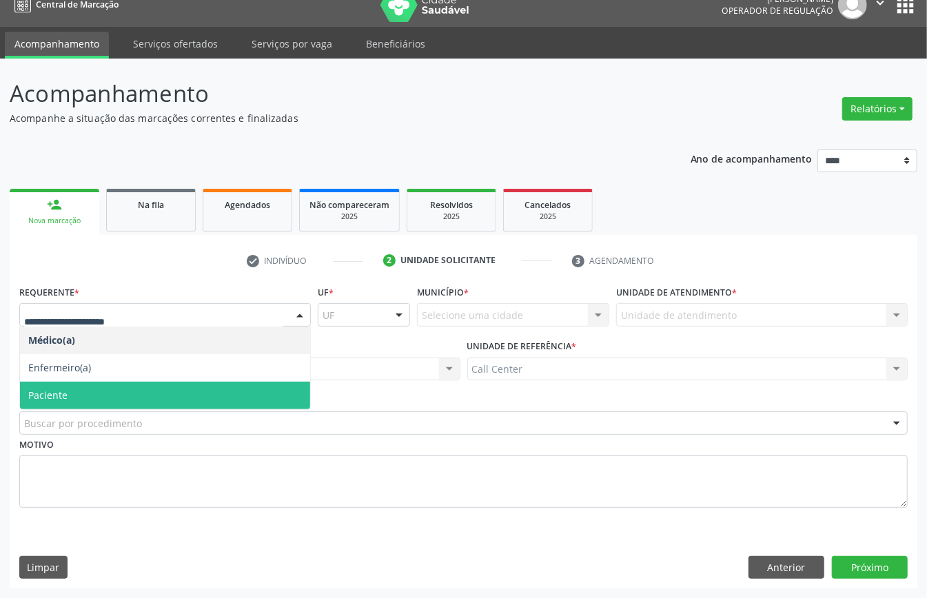
click at [63, 389] on span "Paciente" at bounding box center [47, 395] width 39 height 13
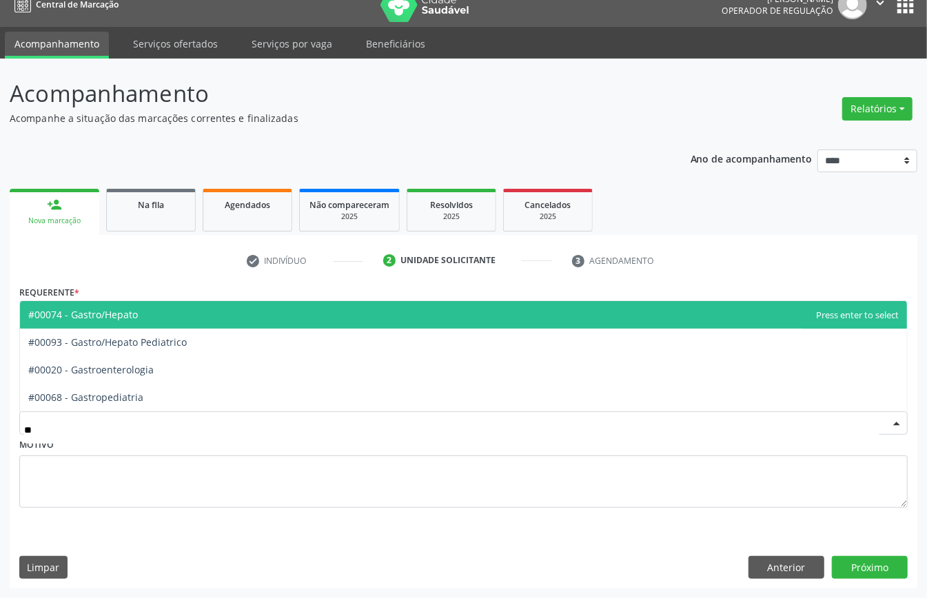
type input "***"
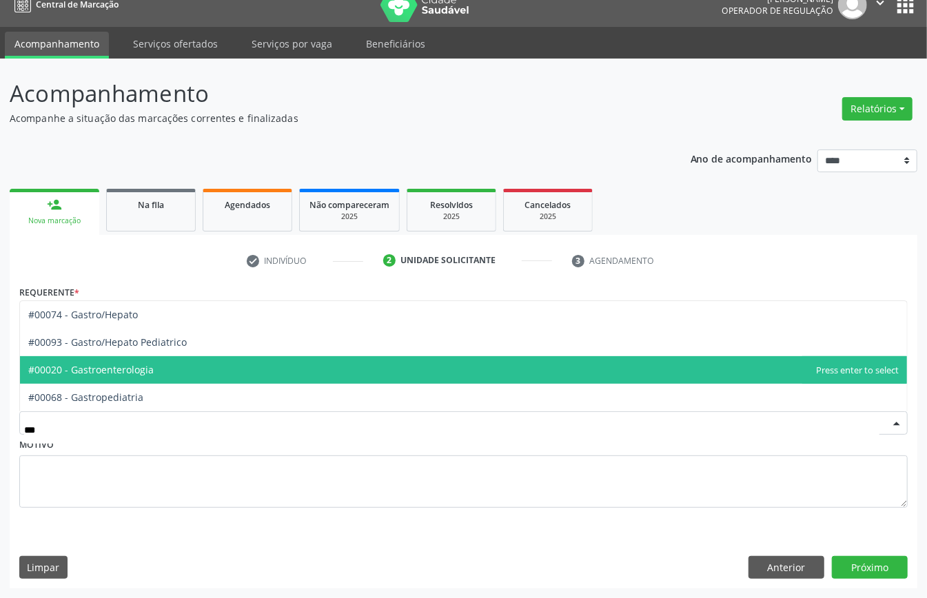
click at [119, 373] on span "#00020 - Gastroenterologia" at bounding box center [90, 369] width 125 height 13
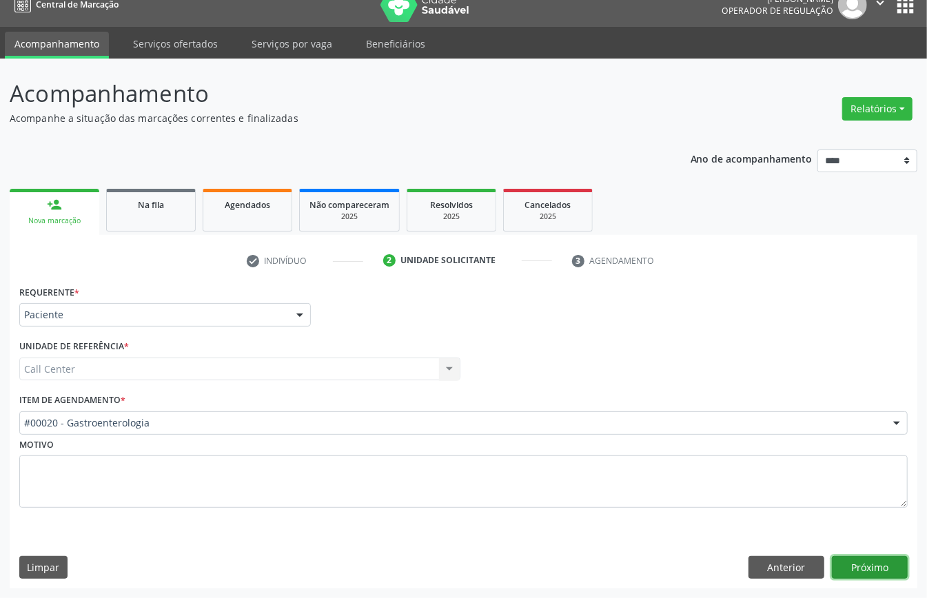
click at [858, 568] on button "Próximo" at bounding box center [870, 567] width 76 height 23
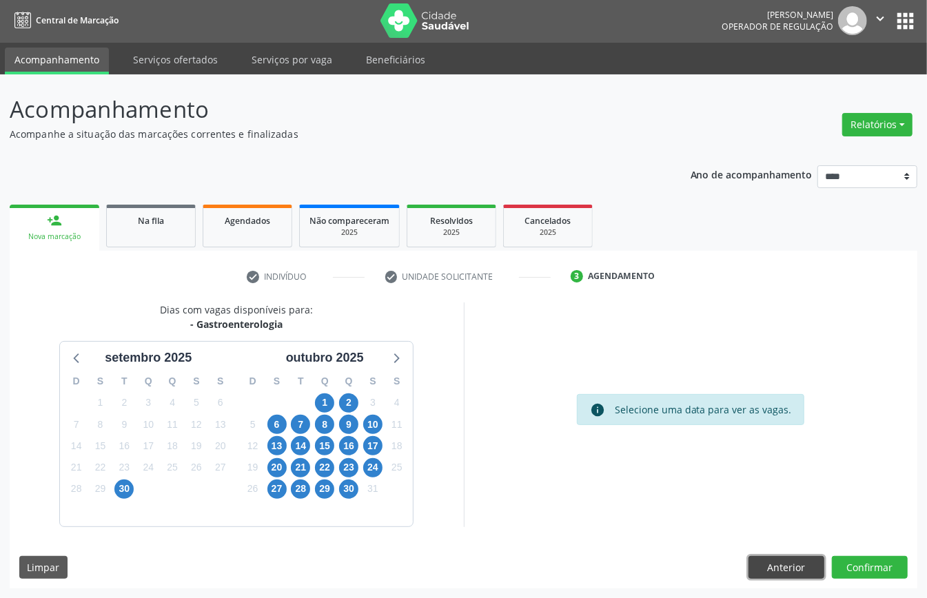
click at [805, 566] on button "Anterior" at bounding box center [786, 567] width 76 height 23
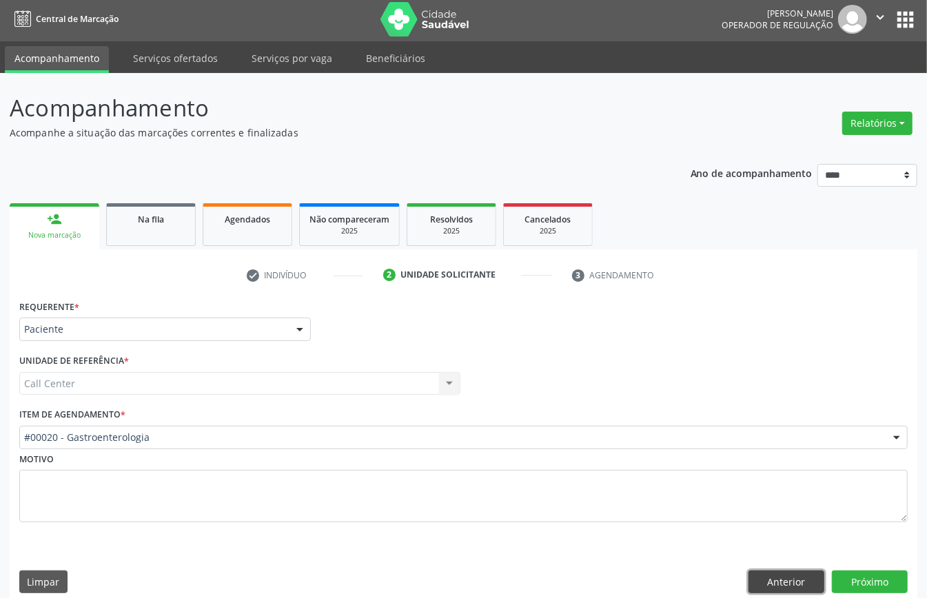
click at [786, 577] on button "Anterior" at bounding box center [786, 581] width 76 height 23
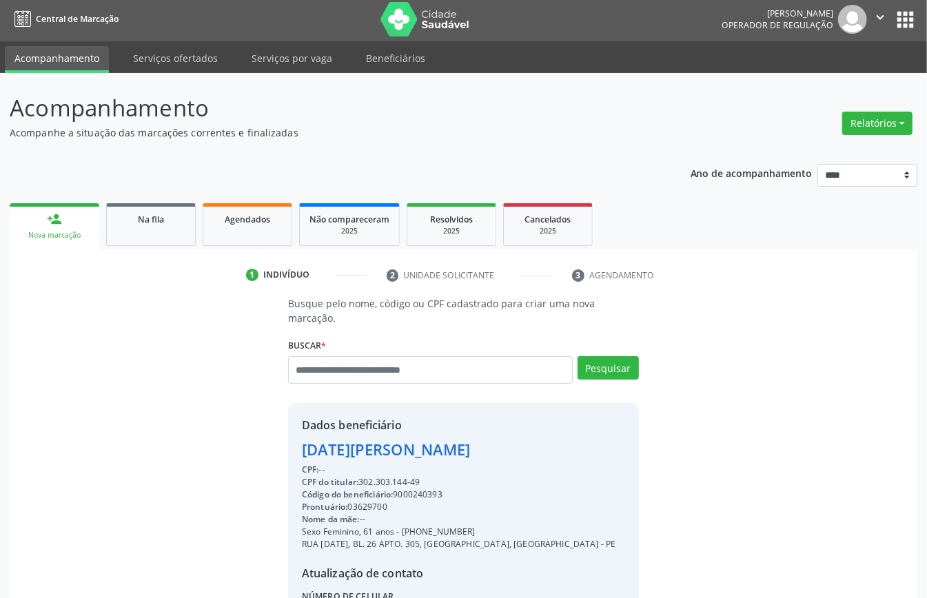
scroll to position [145, 0]
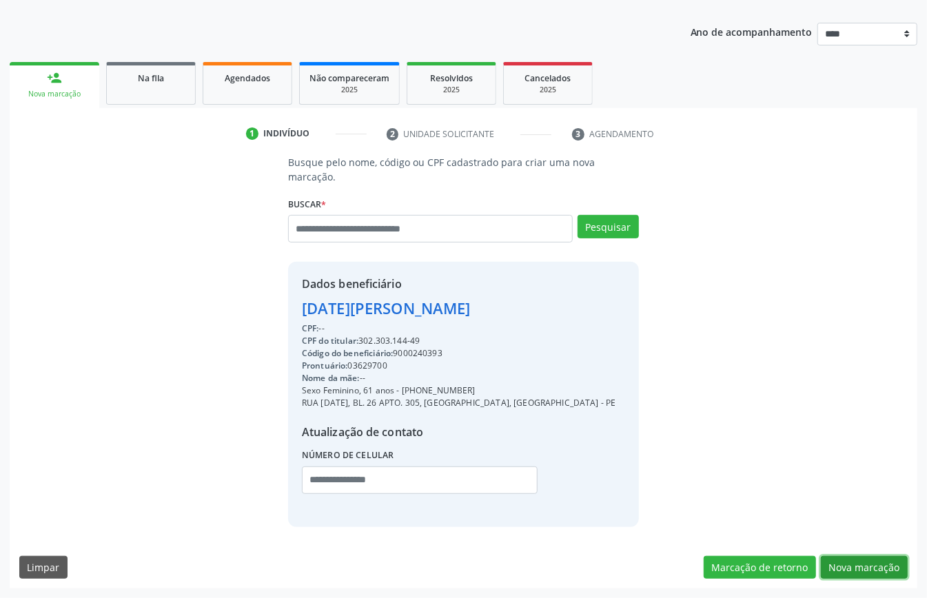
click at [883, 559] on button "Nova marcação" at bounding box center [864, 567] width 87 height 23
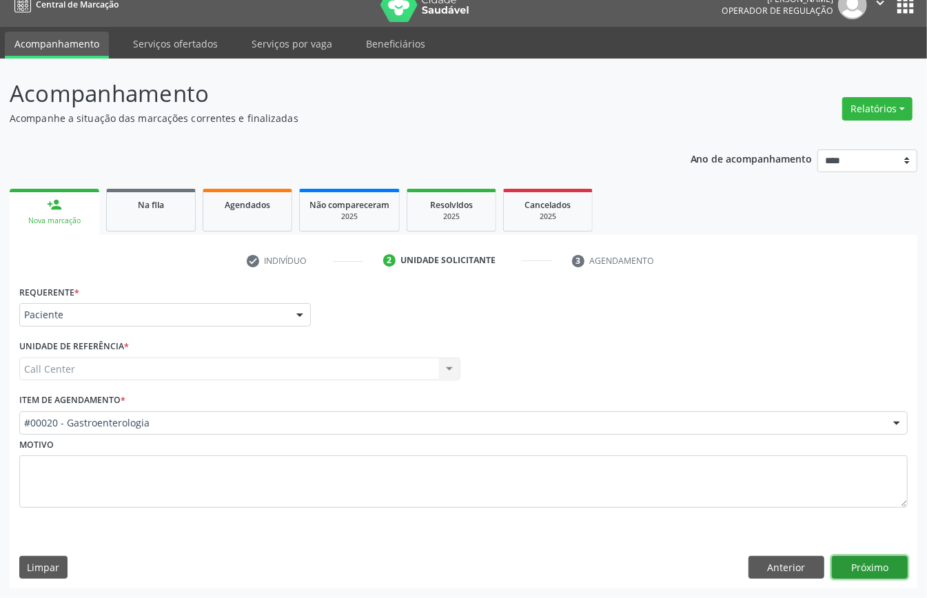
click at [875, 565] on button "Próximo" at bounding box center [870, 567] width 76 height 23
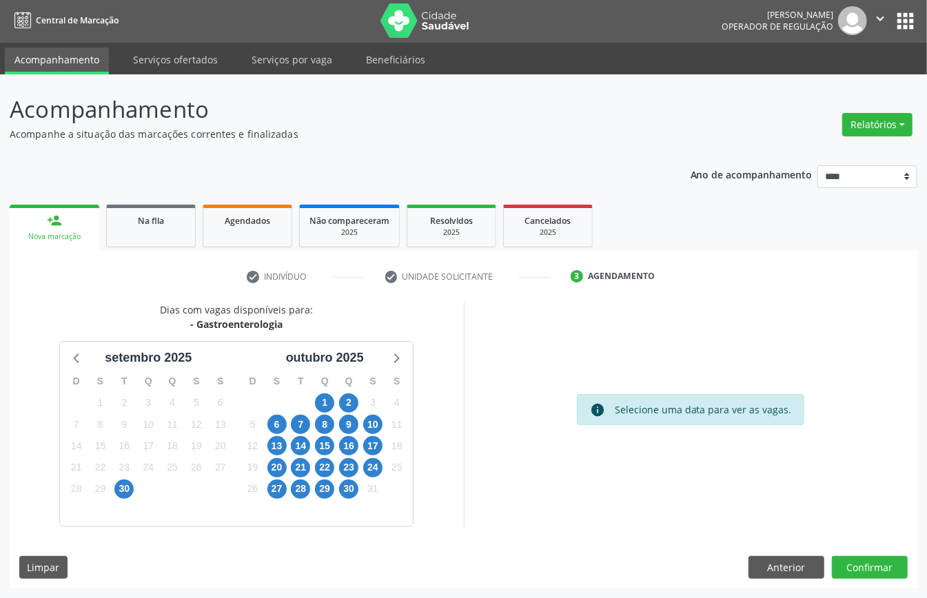
scroll to position [3, 0]
click at [316, 405] on span "1" at bounding box center [324, 402] width 19 height 19
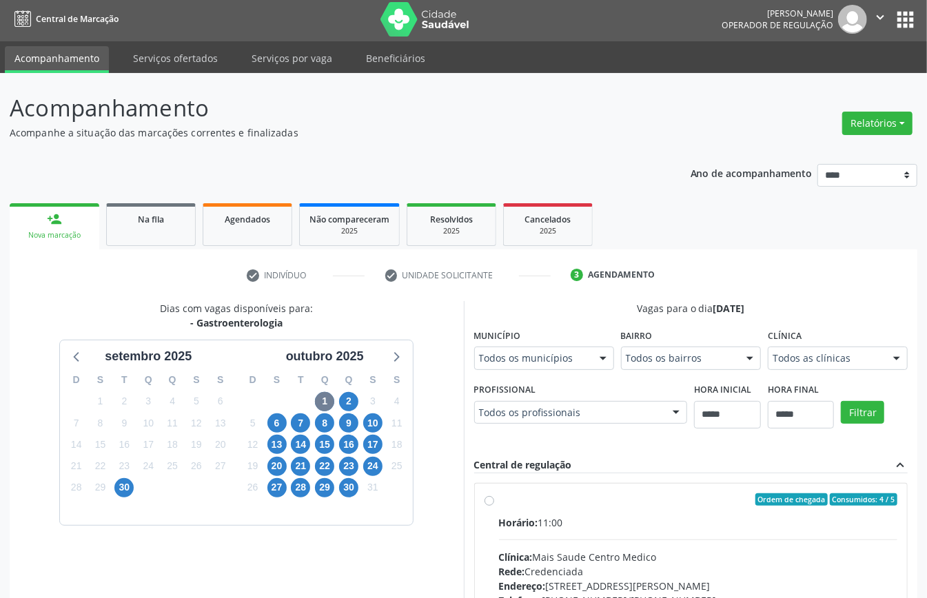
scroll to position [9, 0]
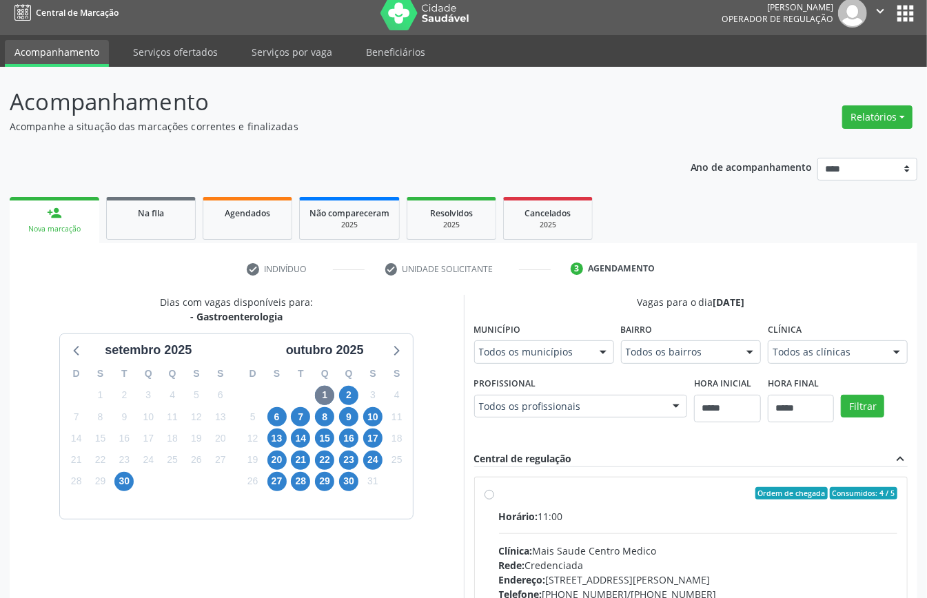
click at [767, 364] on div "Todos as clínicas" at bounding box center [837, 351] width 140 height 23
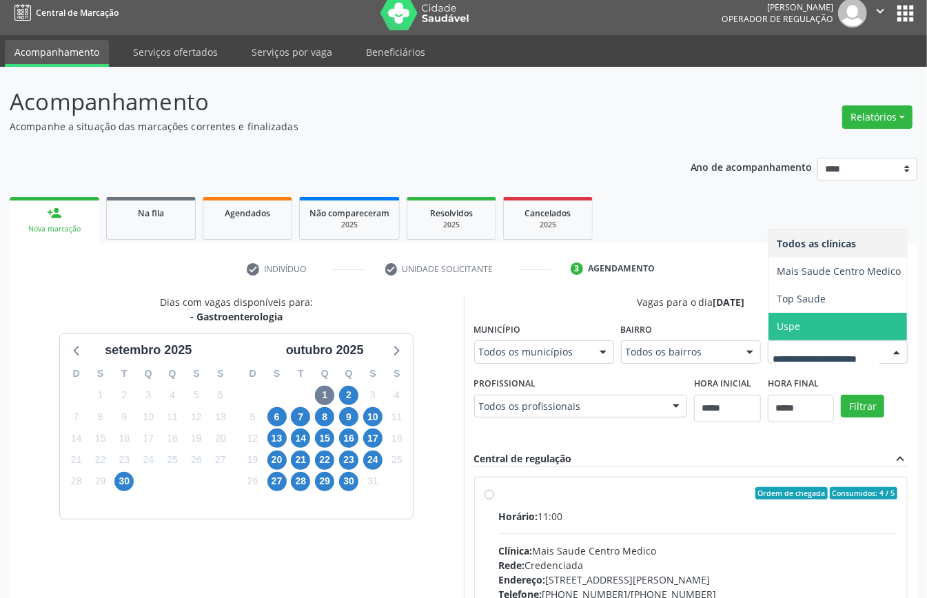
click at [768, 340] on span "Uspe" at bounding box center [838, 327] width 141 height 28
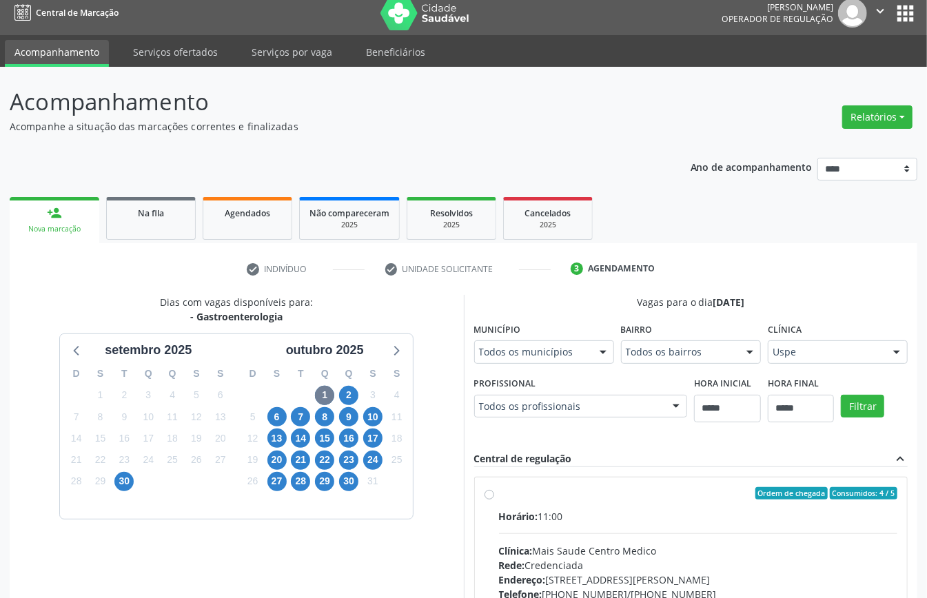
scroll to position [450, 0]
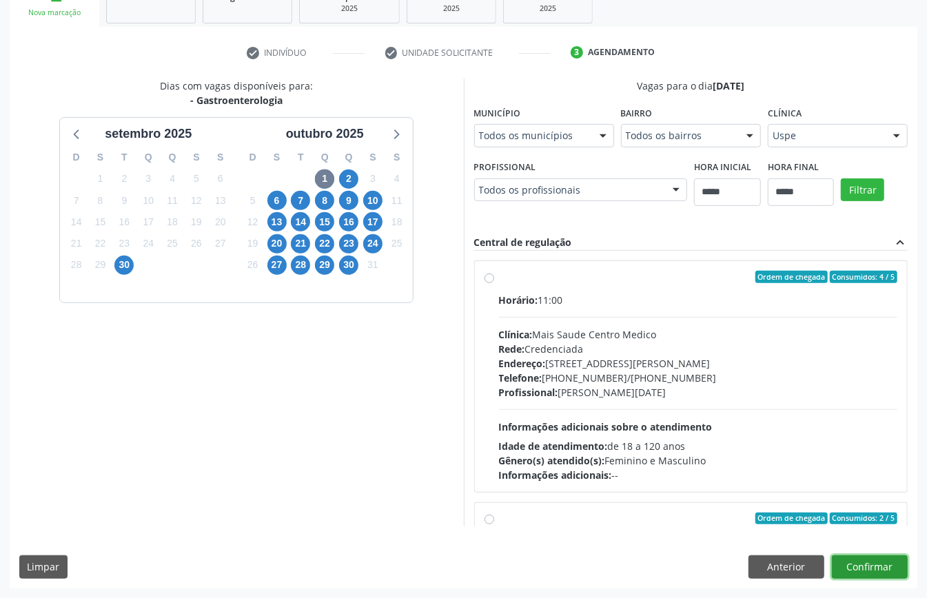
click at [865, 563] on button "Confirmar" at bounding box center [870, 566] width 76 height 23
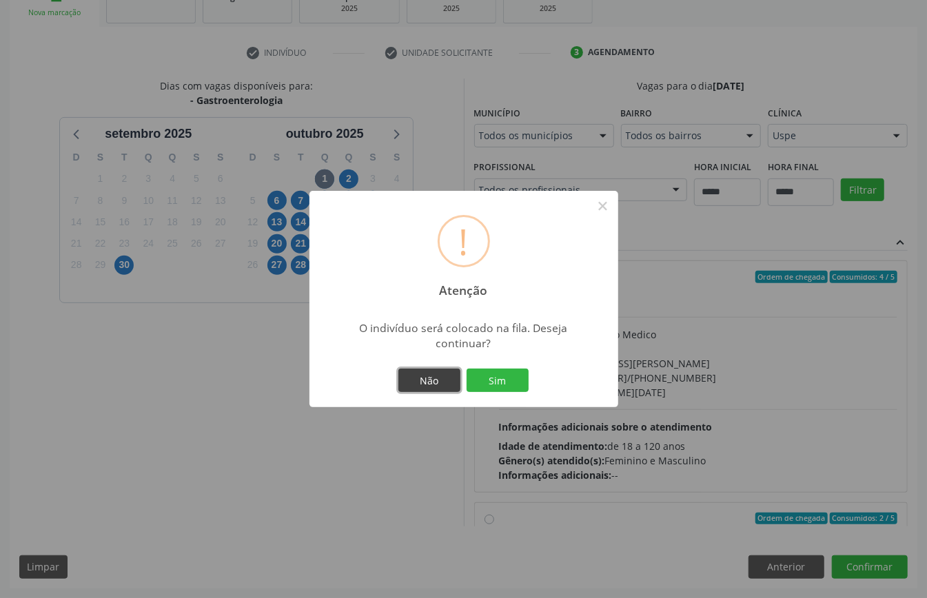
click at [429, 384] on button "Não" at bounding box center [429, 380] width 62 height 23
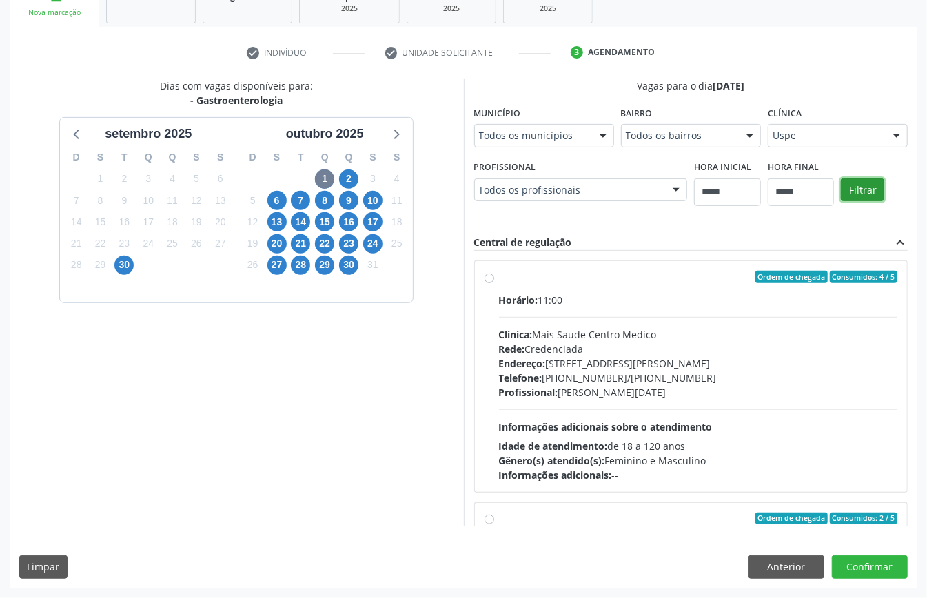
click at [841, 191] on button "Filtrar" at bounding box center [862, 189] width 43 height 23
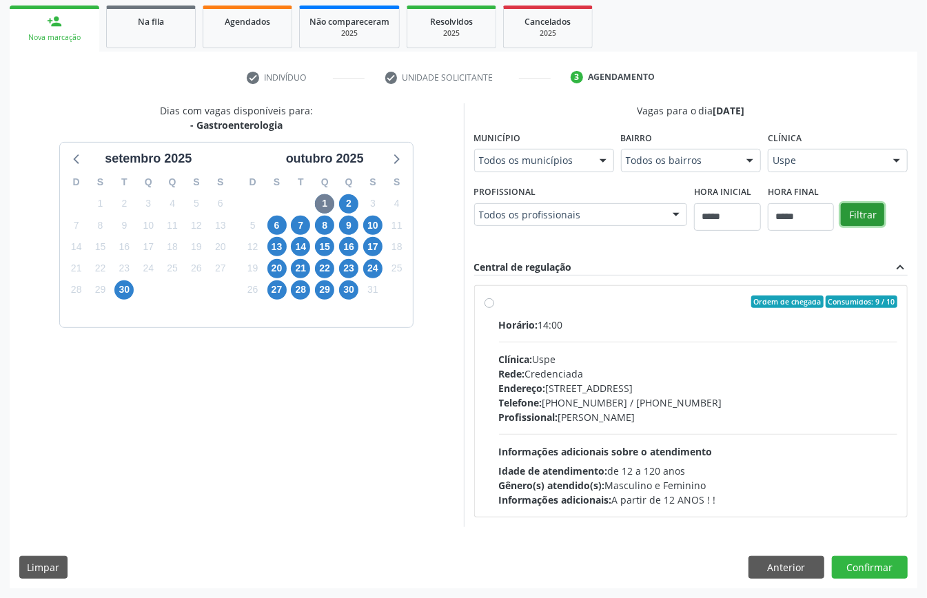
scroll to position [203, 0]
click at [353, 200] on span "2" at bounding box center [348, 203] width 19 height 19
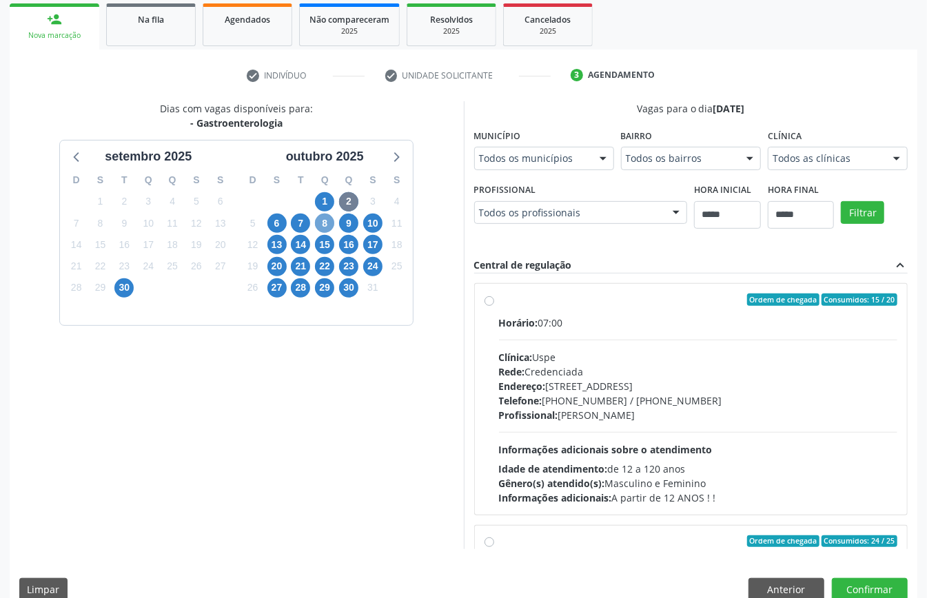
click at [329, 224] on span "8" at bounding box center [324, 223] width 19 height 19
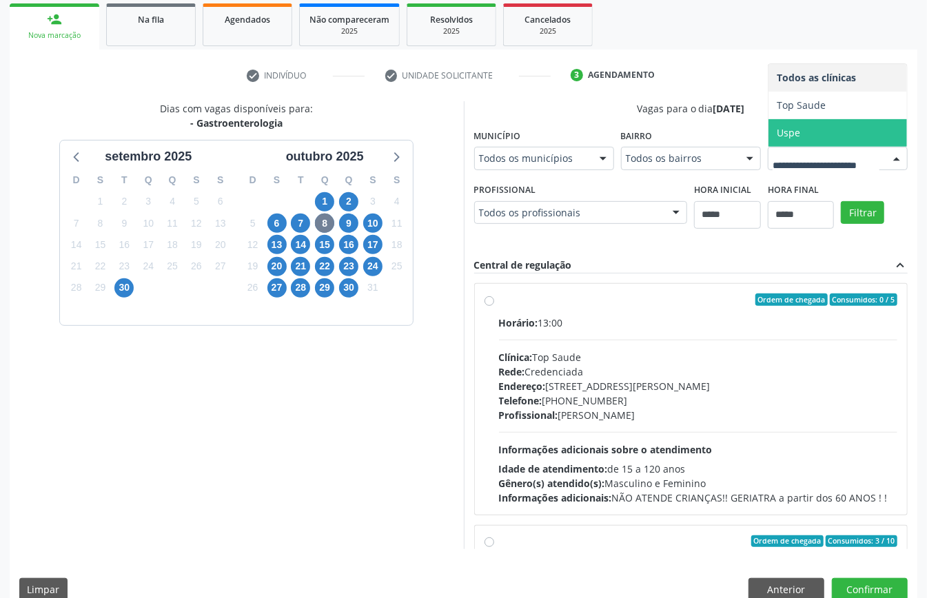
click at [768, 119] on span "Top Saude" at bounding box center [837, 106] width 138 height 28
click at [768, 147] on span "Uspe" at bounding box center [837, 133] width 138 height 28
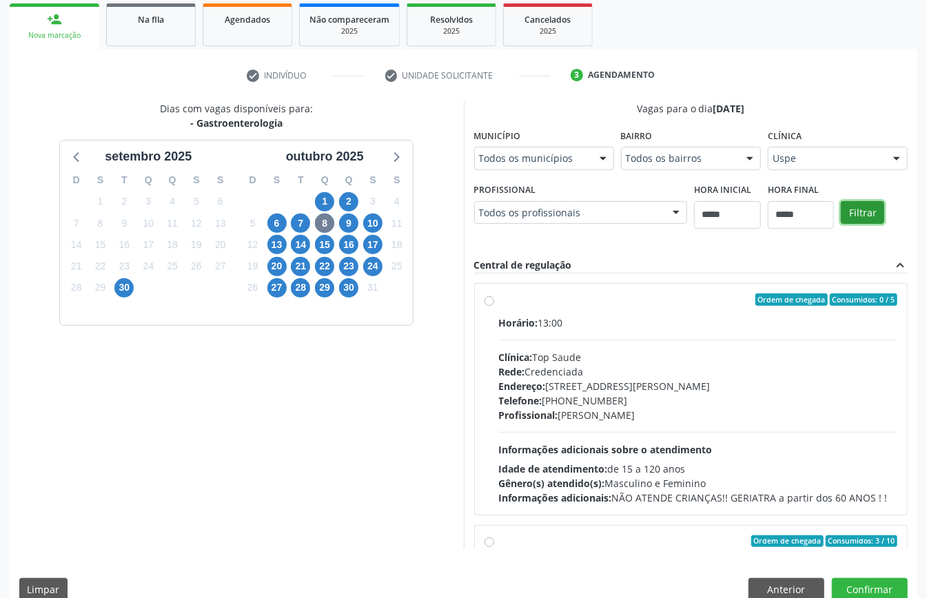
click at [841, 225] on button "Filtrar" at bounding box center [862, 212] width 43 height 23
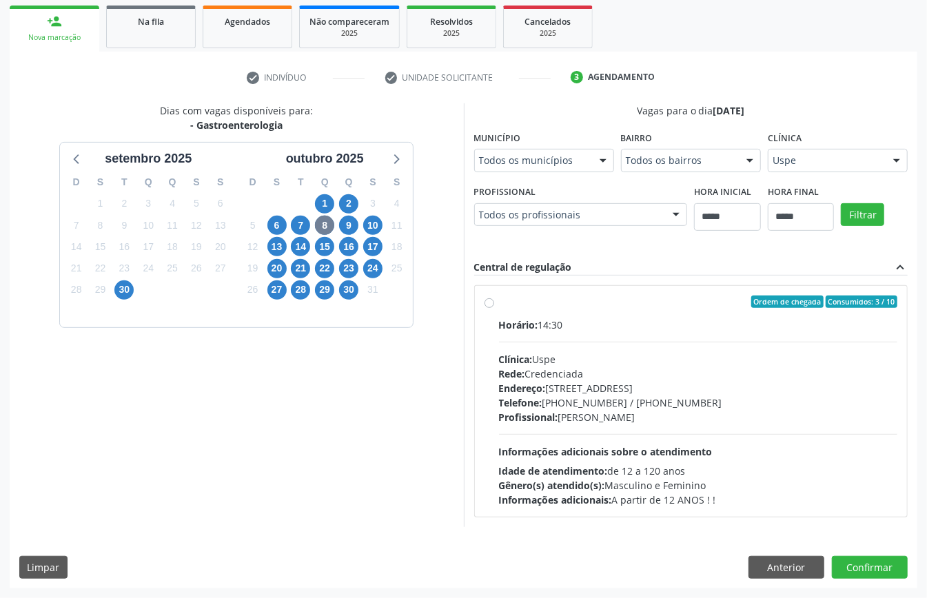
click at [353, 502] on div "Dias com vagas disponíveis para: - Gastroenterologia setembro 2025 D S T Q Q S …" at bounding box center [237, 314] width 454 height 423
click at [535, 397] on span "Telefone:" at bounding box center [520, 402] width 43 height 13
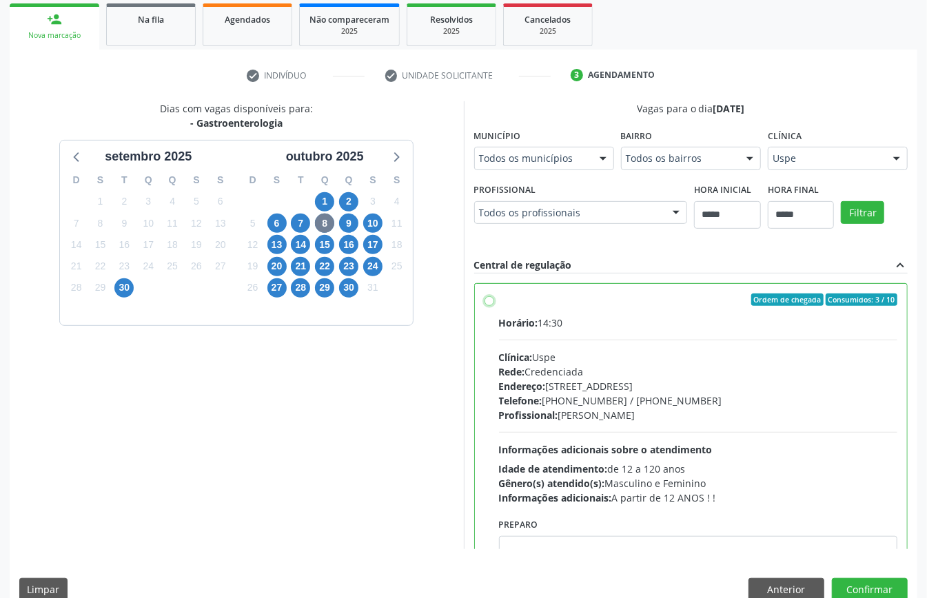
scroll to position [70, 0]
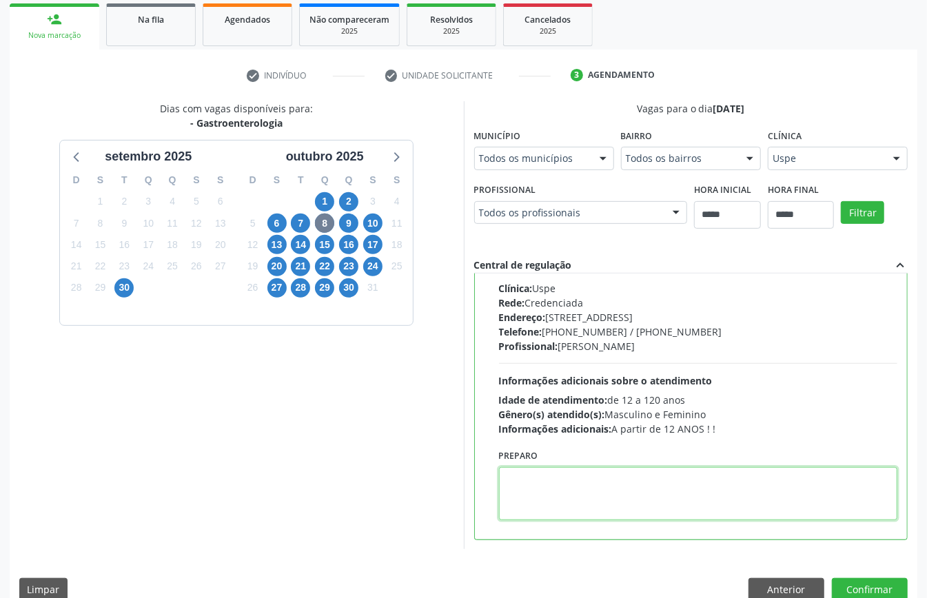
paste textarea "**********"
type textarea "**********"
click at [868, 587] on button "Confirmar" at bounding box center [870, 589] width 76 height 23
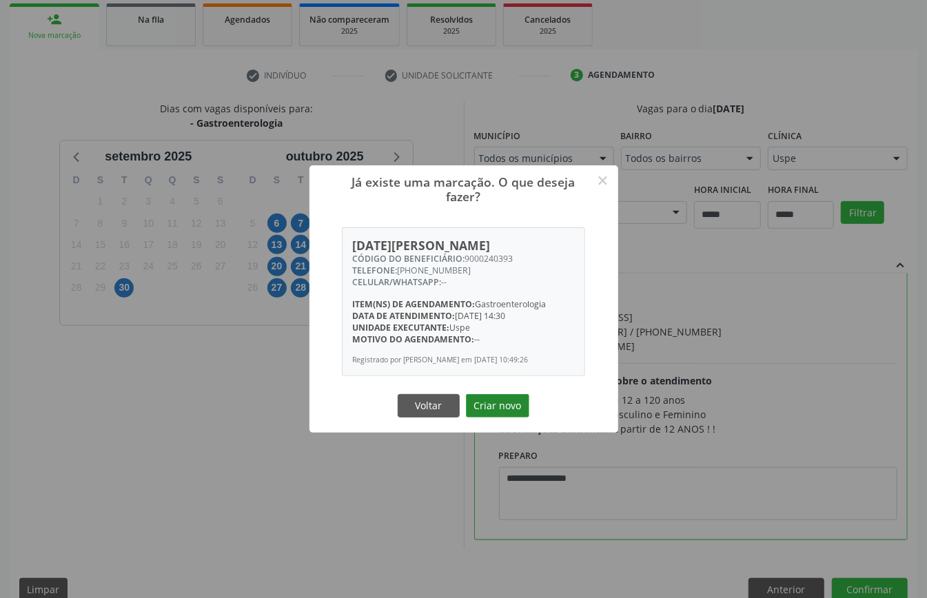
click at [506, 409] on button "Criar novo" at bounding box center [497, 405] width 63 height 23
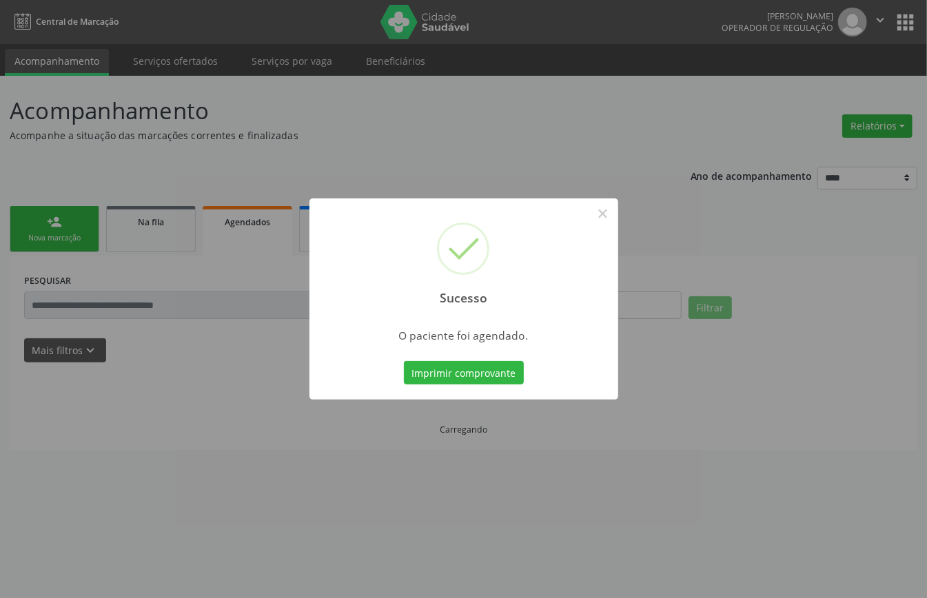
scroll to position [0, 0]
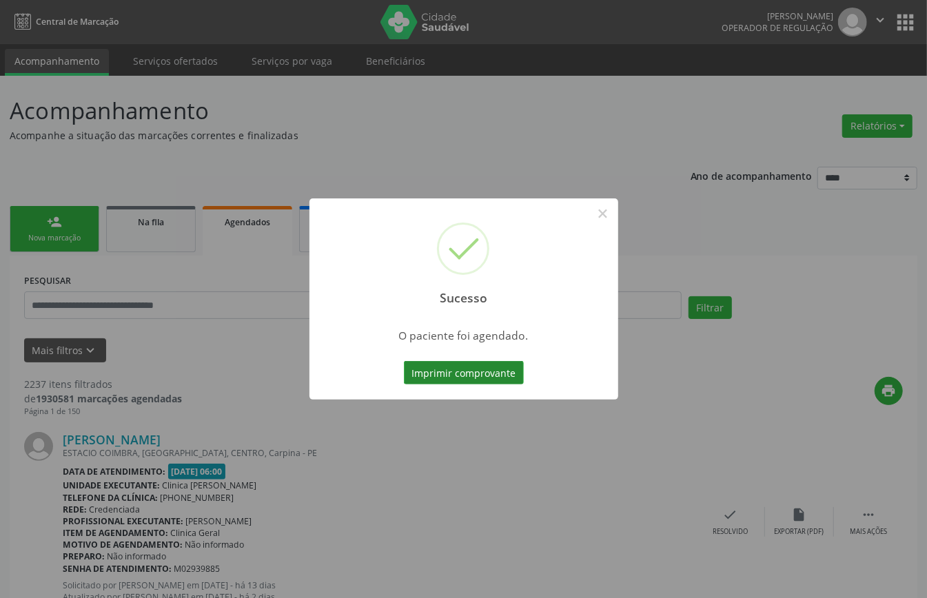
click at [459, 370] on button "Imprimir comprovante" at bounding box center [464, 372] width 120 height 23
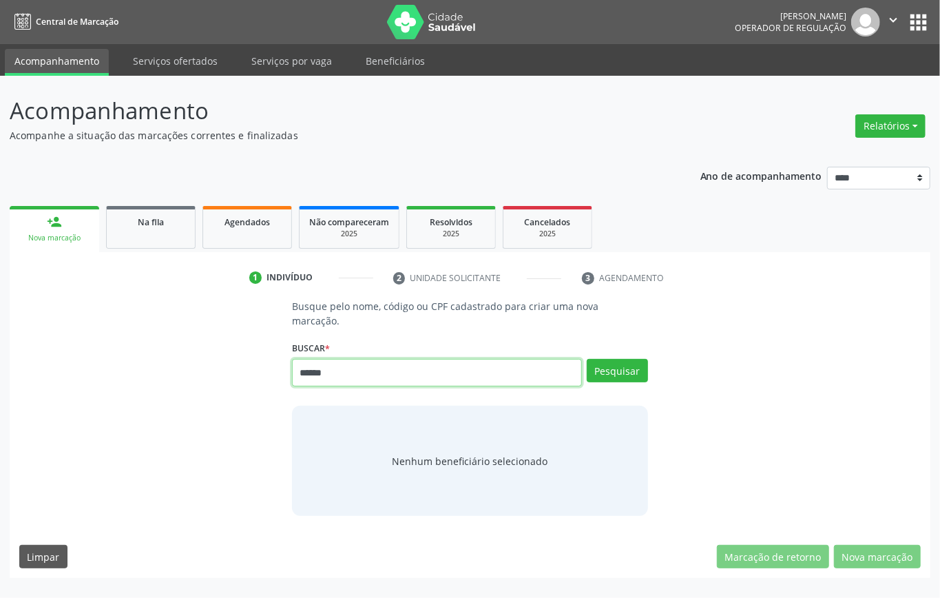
type input "******"
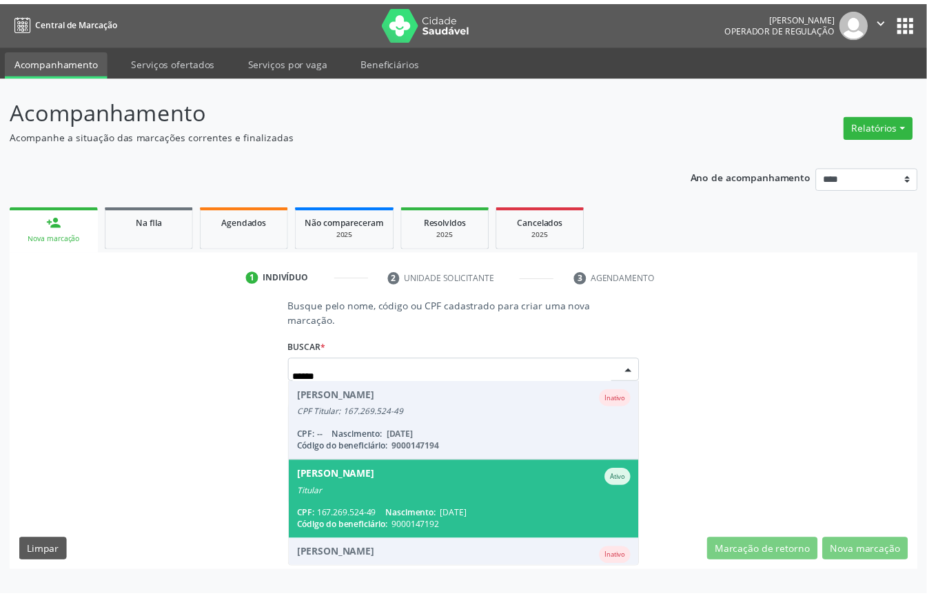
scroll to position [51, 0]
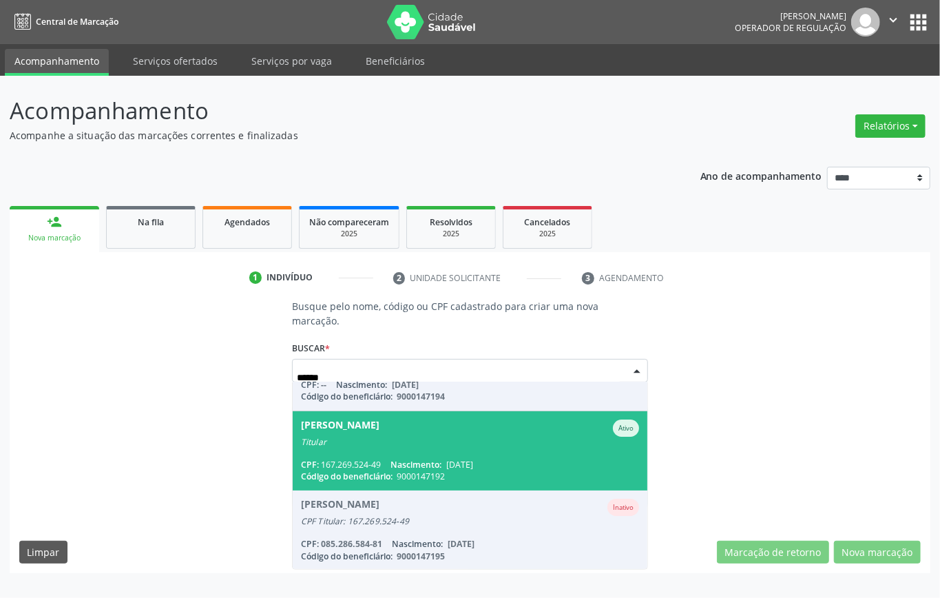
click at [489, 464] on div "CPF: 167.269.524-49 Nascimento: [DATE]" at bounding box center [470, 465] width 338 height 12
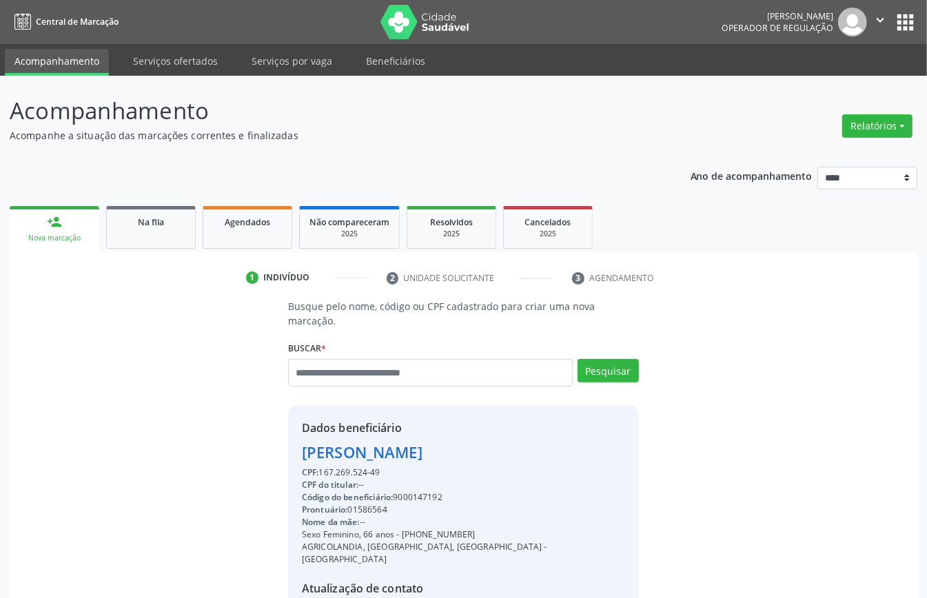
scroll to position [145, 0]
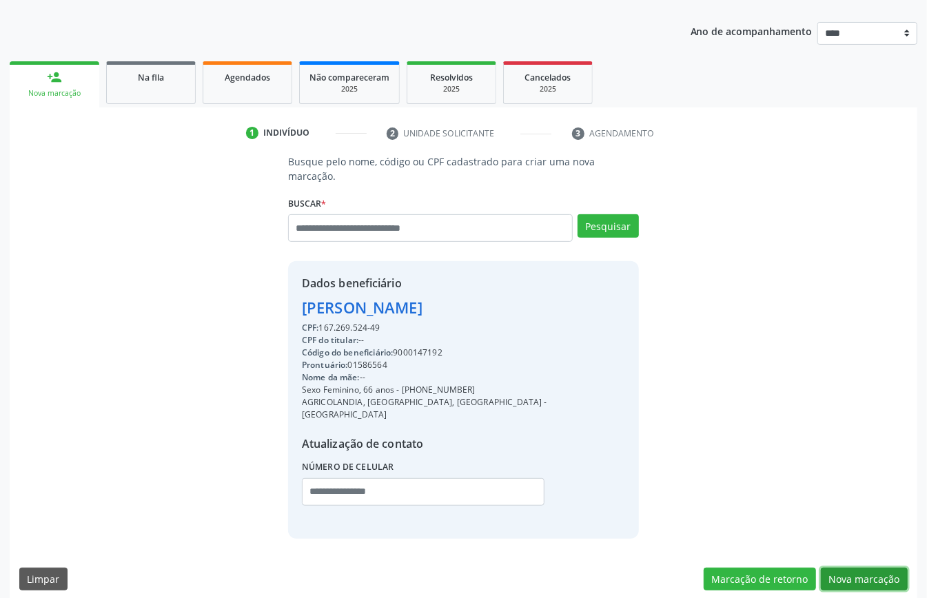
click at [858, 568] on button "Nova marcação" at bounding box center [864, 579] width 87 height 23
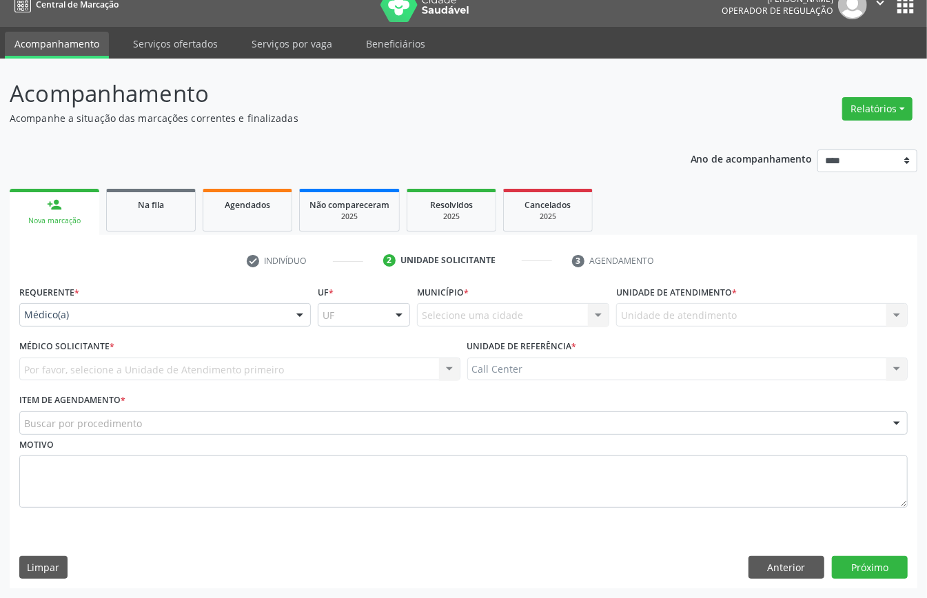
click at [56, 301] on div "Requerente * Médico(a) Médico(a) Enfermeiro(a) Paciente Nenhum resultado encont…" at bounding box center [164, 304] width 291 height 44
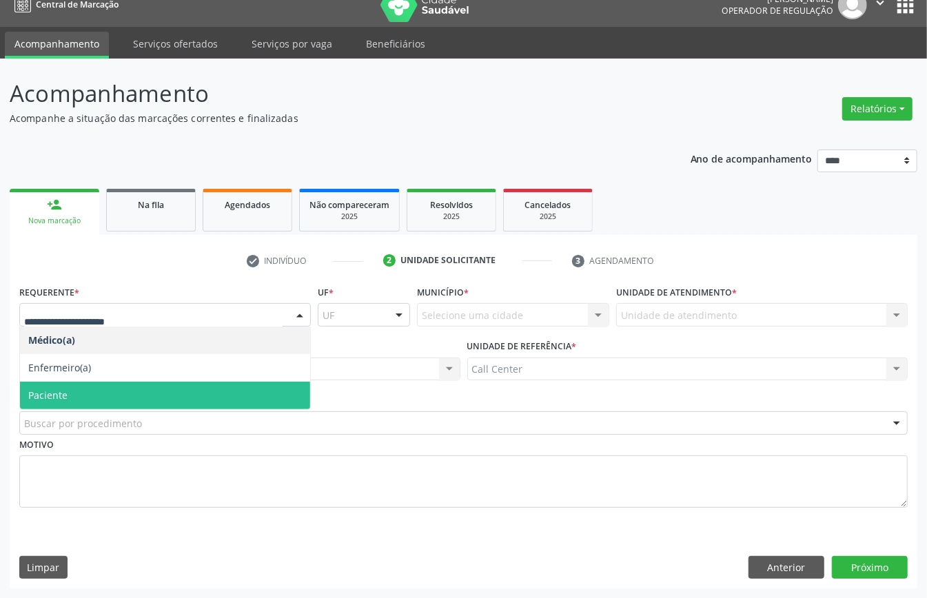
click at [69, 389] on span "Paciente" at bounding box center [165, 396] width 290 height 28
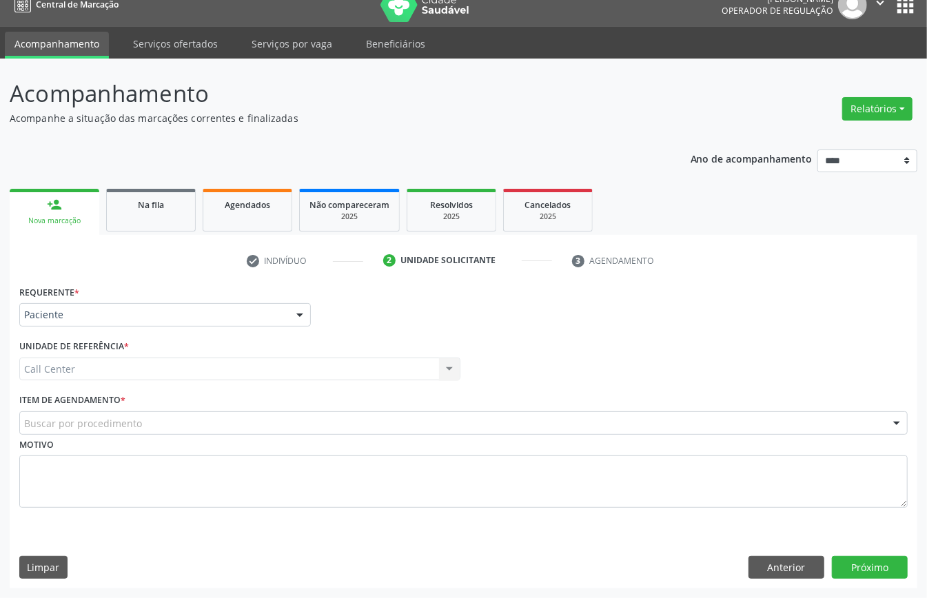
click at [81, 412] on div "Buscar por procedimento" at bounding box center [463, 422] width 888 height 23
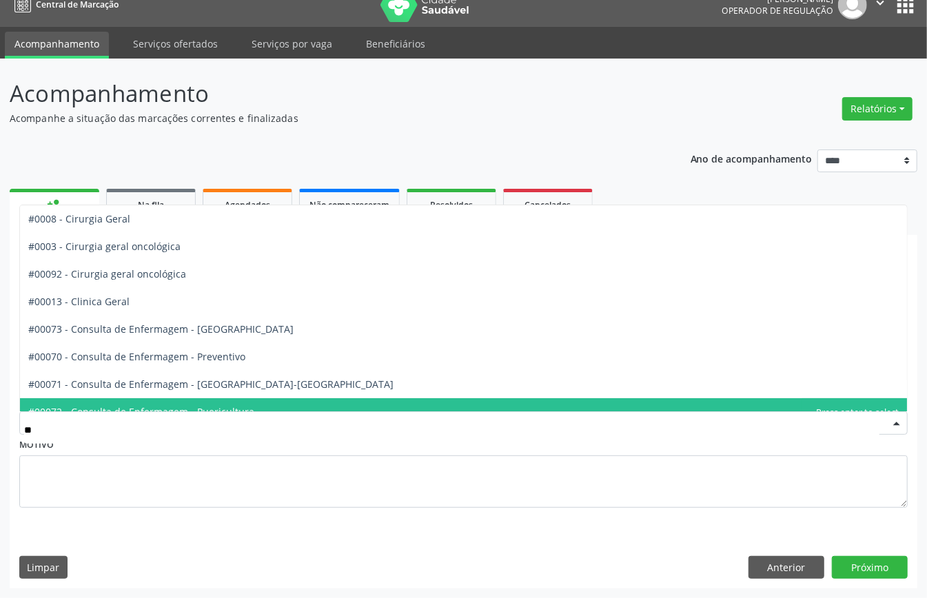
type input "***"
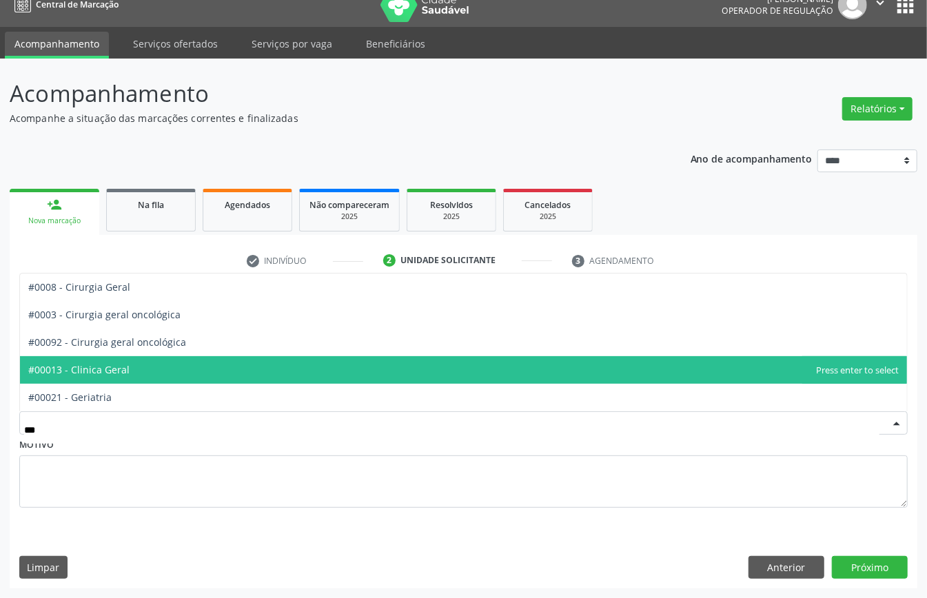
click at [110, 372] on span "#00013 - Clinica Geral" at bounding box center [78, 369] width 101 height 13
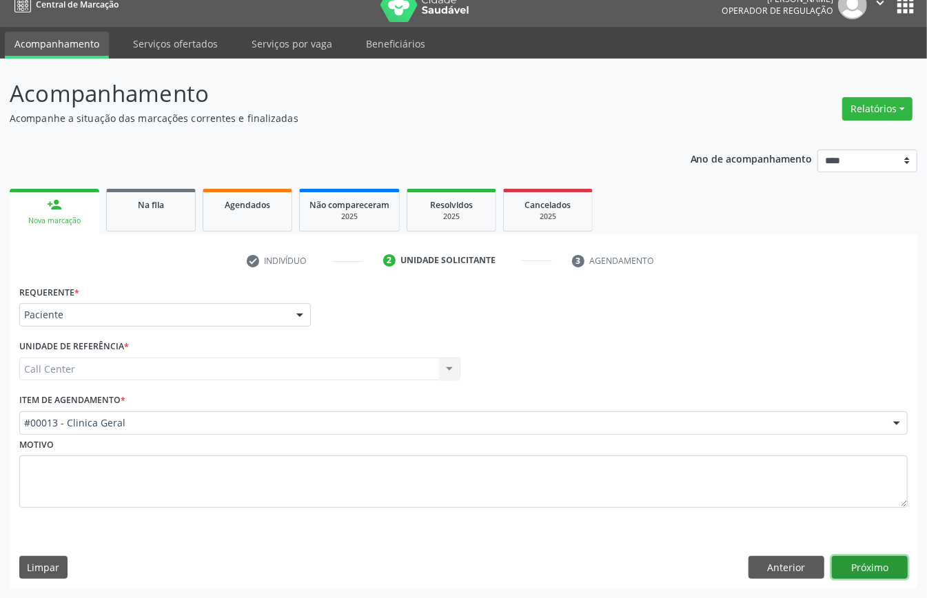
click at [872, 565] on button "Próximo" at bounding box center [870, 567] width 76 height 23
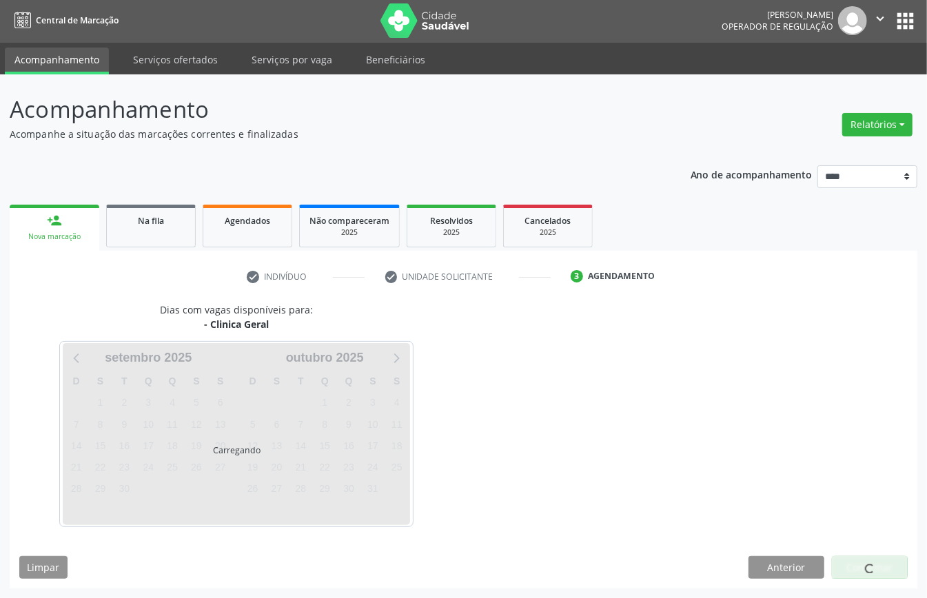
scroll to position [3, 0]
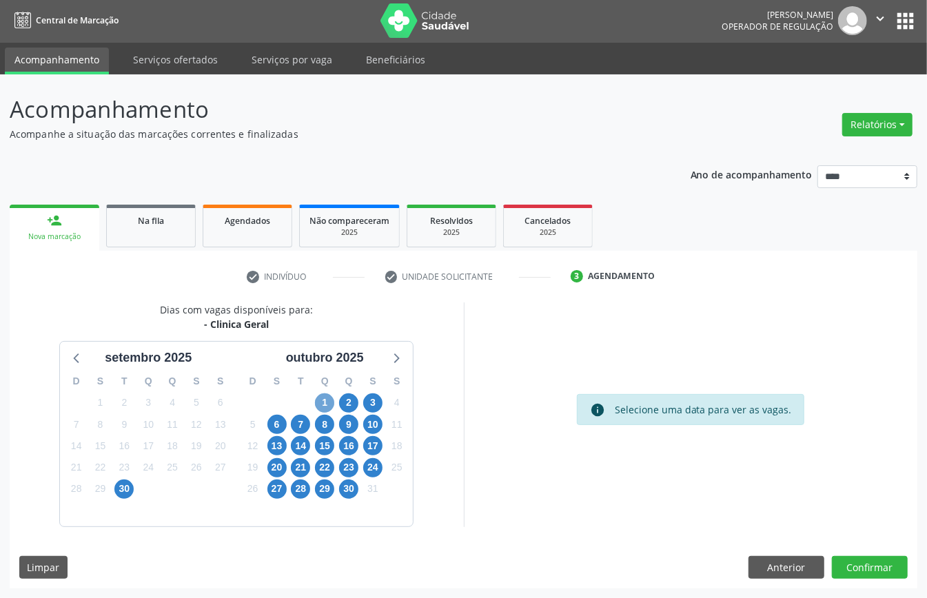
click at [320, 403] on span "1" at bounding box center [324, 402] width 19 height 19
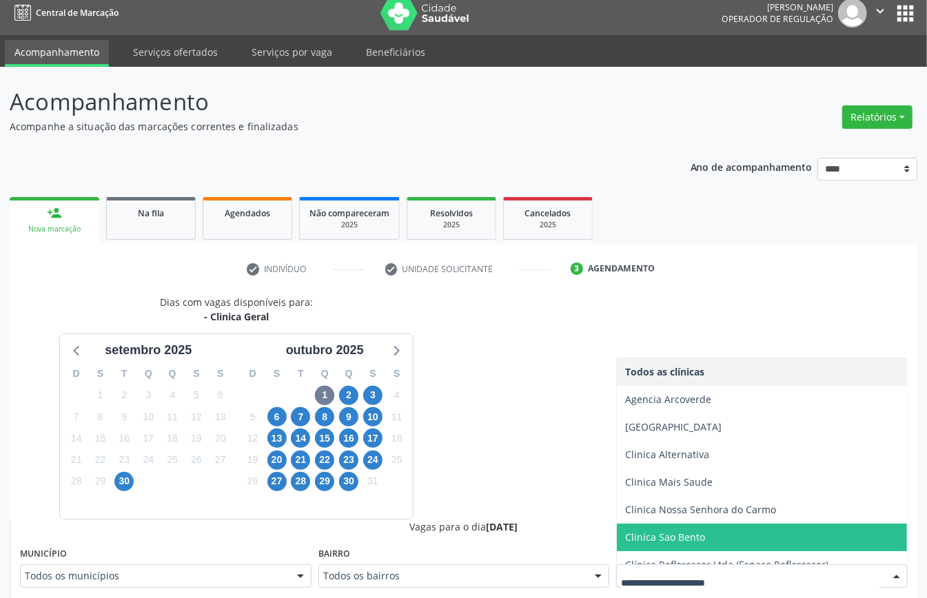
scroll to position [125, 0]
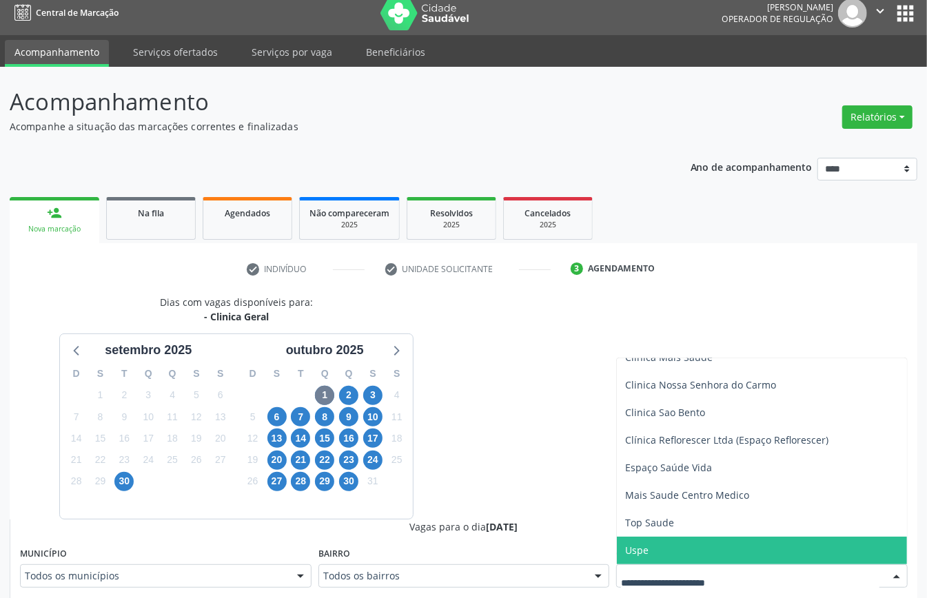
click at [668, 547] on span "Uspe" at bounding box center [762, 551] width 290 height 28
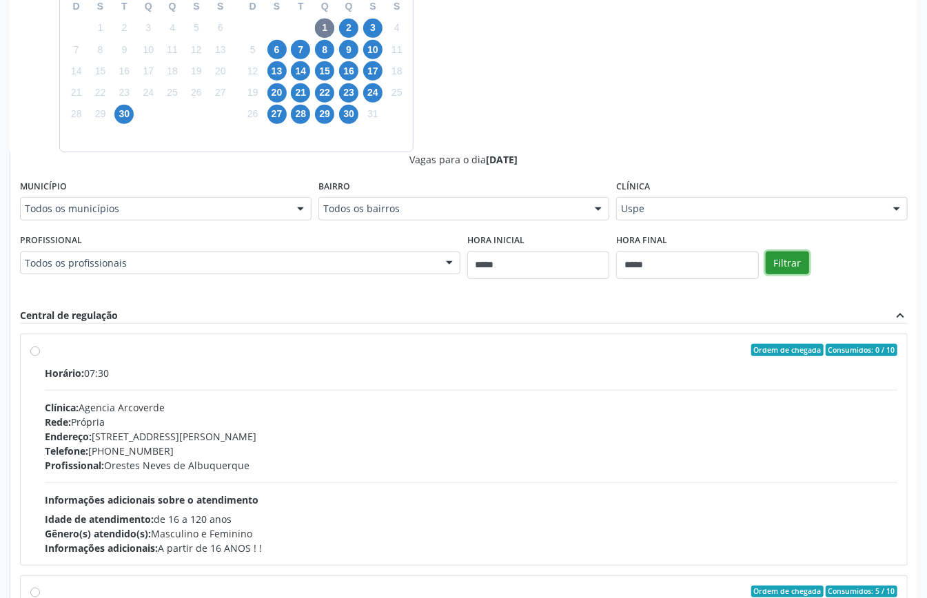
click at [796, 265] on button "Filtrar" at bounding box center [786, 262] width 43 height 23
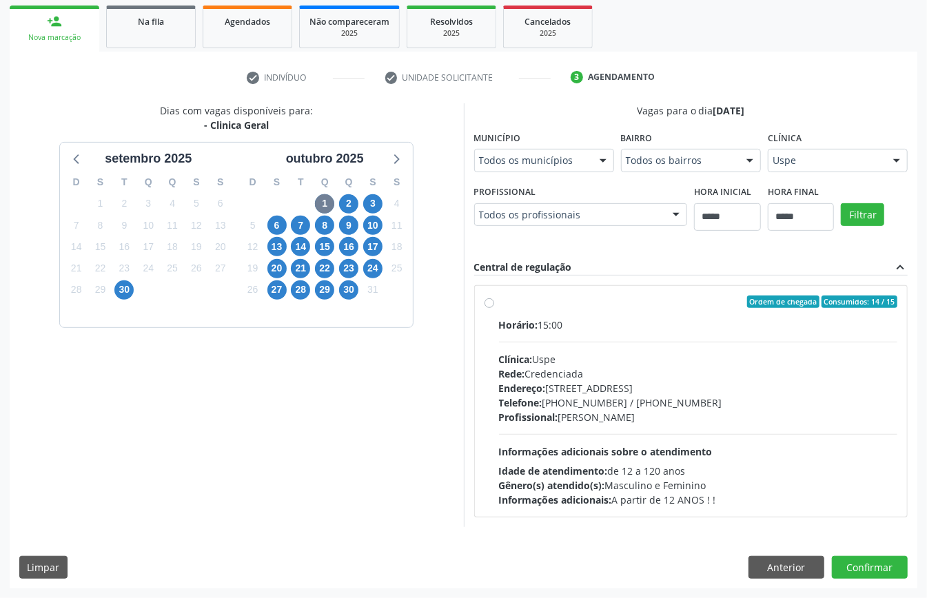
click at [572, 384] on div "Endereço: Rua do Espinheiro, nº 71, Espinheiro, Recife - PE" at bounding box center [698, 388] width 399 height 14
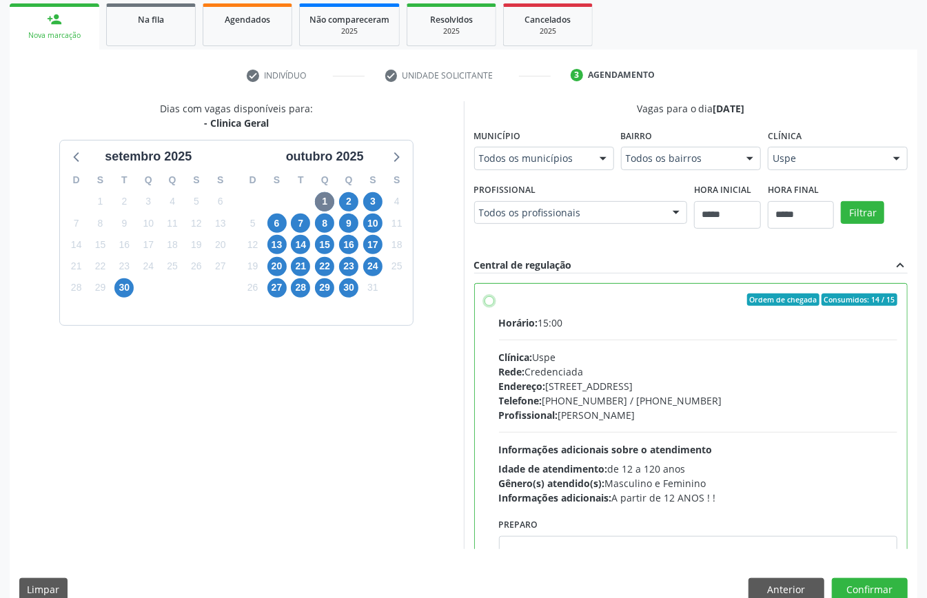
scroll to position [70, 0]
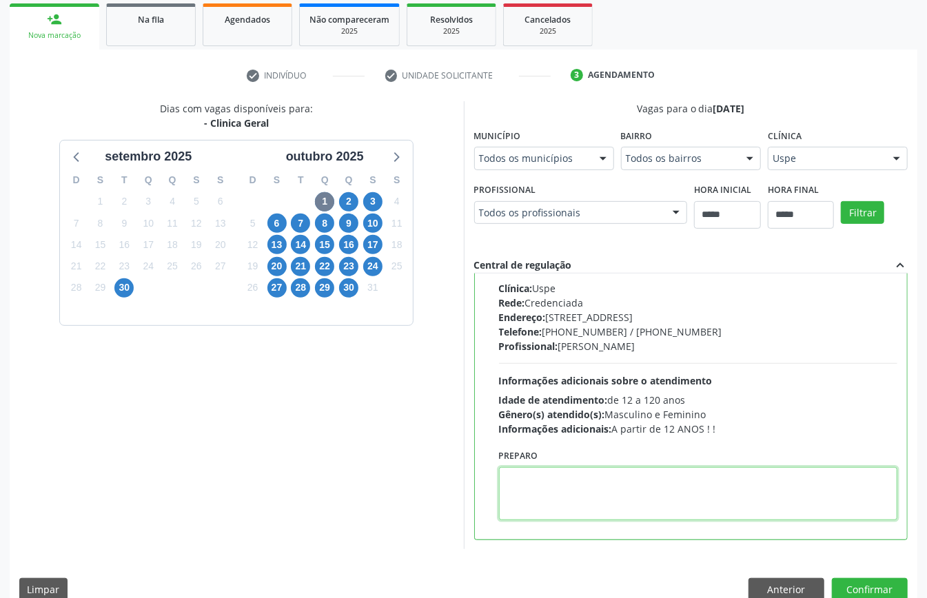
paste textarea "**********"
type textarea "**********"
click at [344, 203] on span "2" at bounding box center [348, 201] width 19 height 19
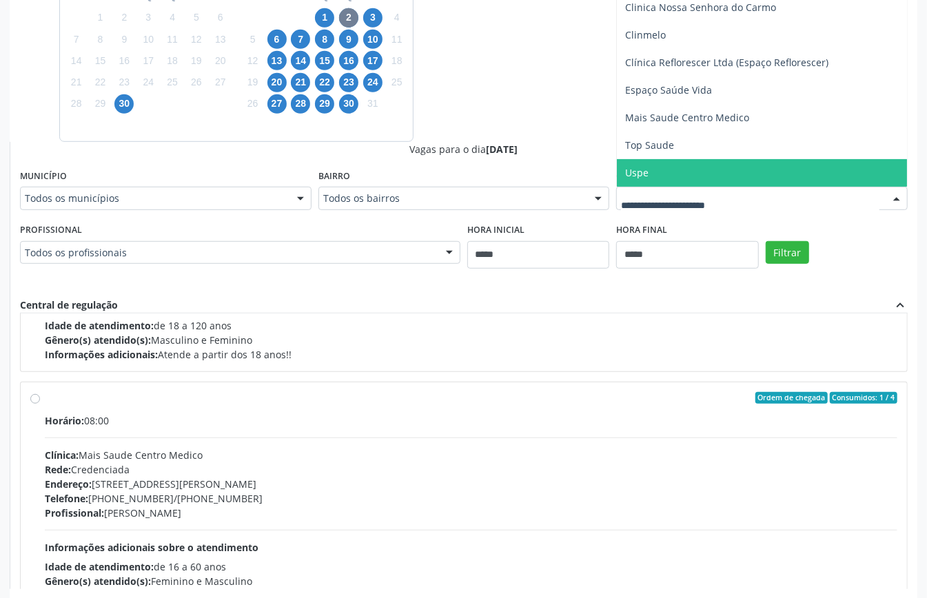
click at [690, 176] on span "Uspe" at bounding box center [762, 173] width 290 height 28
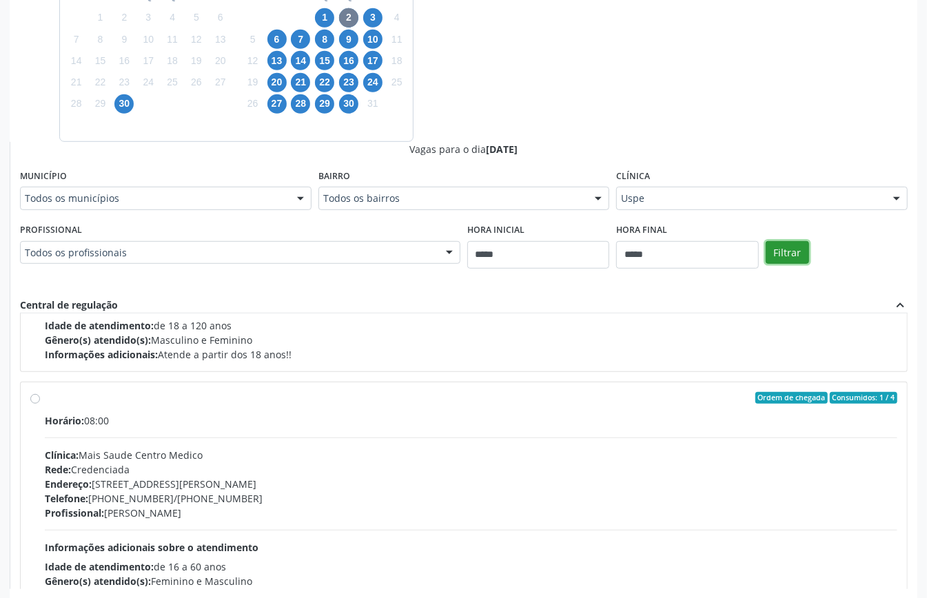
click at [795, 251] on button "Filtrar" at bounding box center [786, 252] width 43 height 23
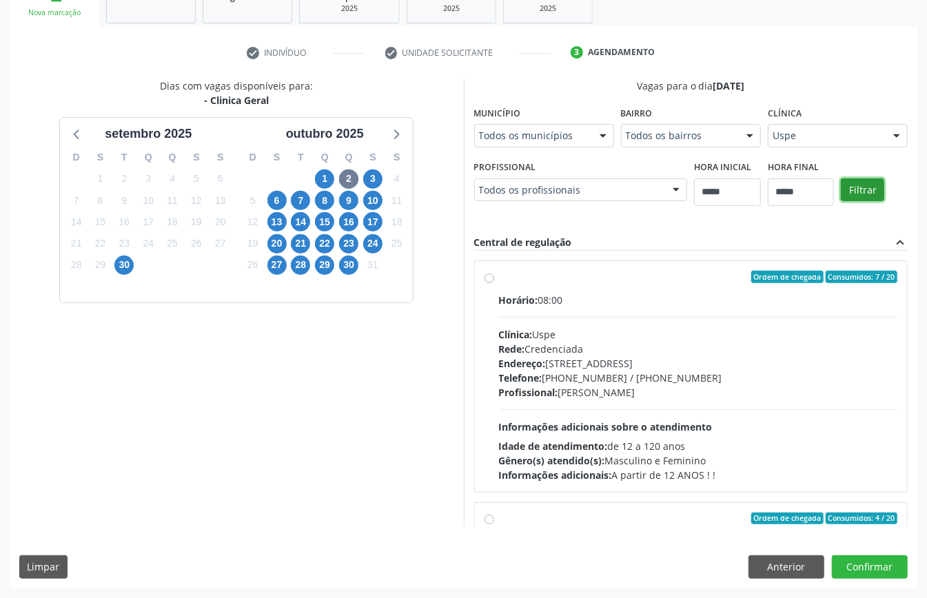
scroll to position [218, 0]
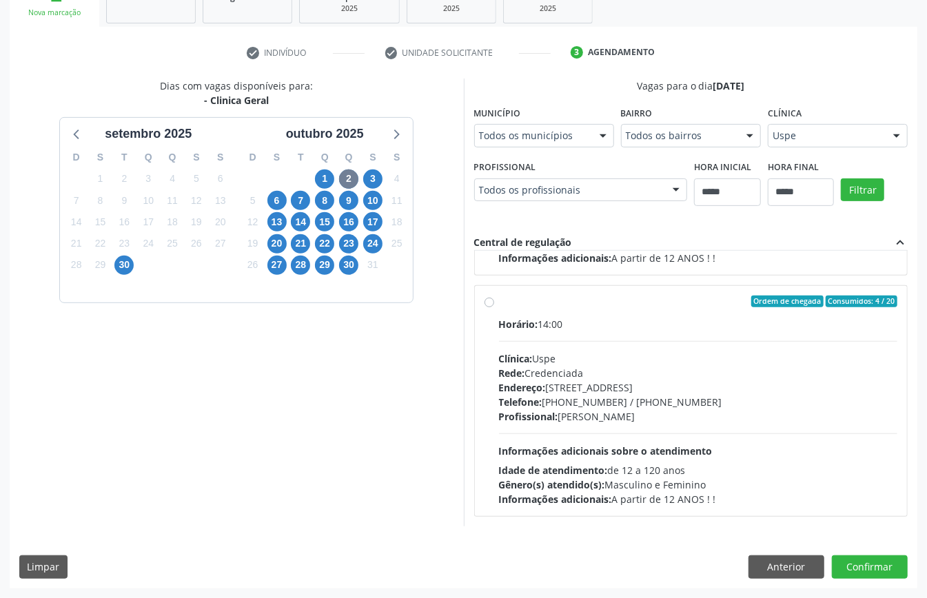
click at [610, 380] on div "Endereço: Rua do Espinheiro, nº 71, Espinheiro, Recife - PE" at bounding box center [698, 387] width 399 height 14
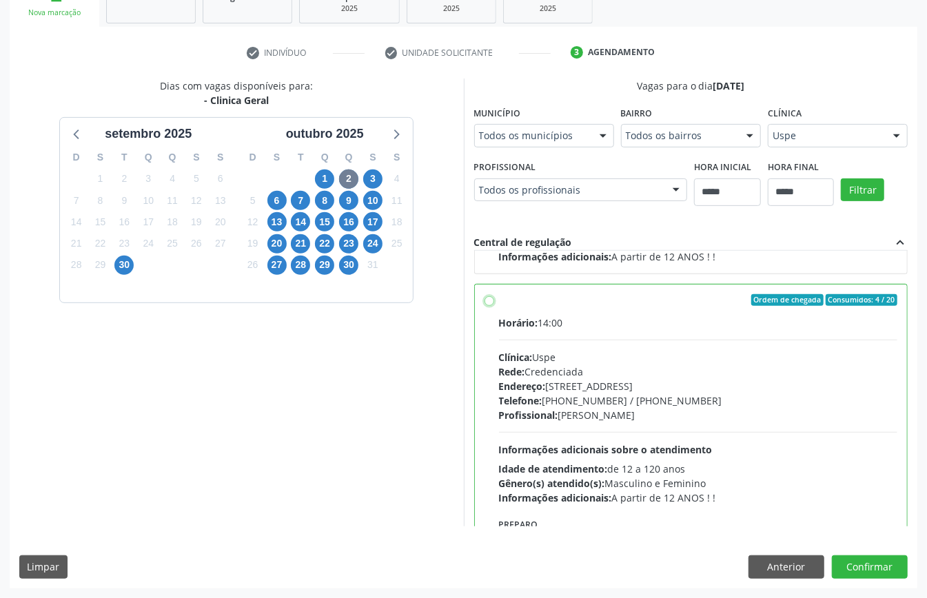
scroll to position [312, 0]
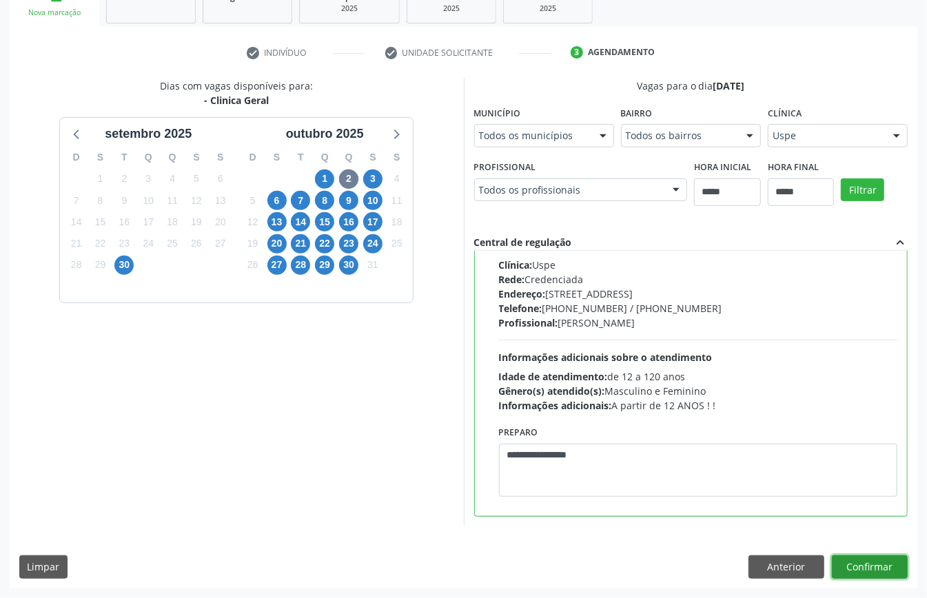
click at [858, 561] on button "Confirmar" at bounding box center [870, 566] width 76 height 23
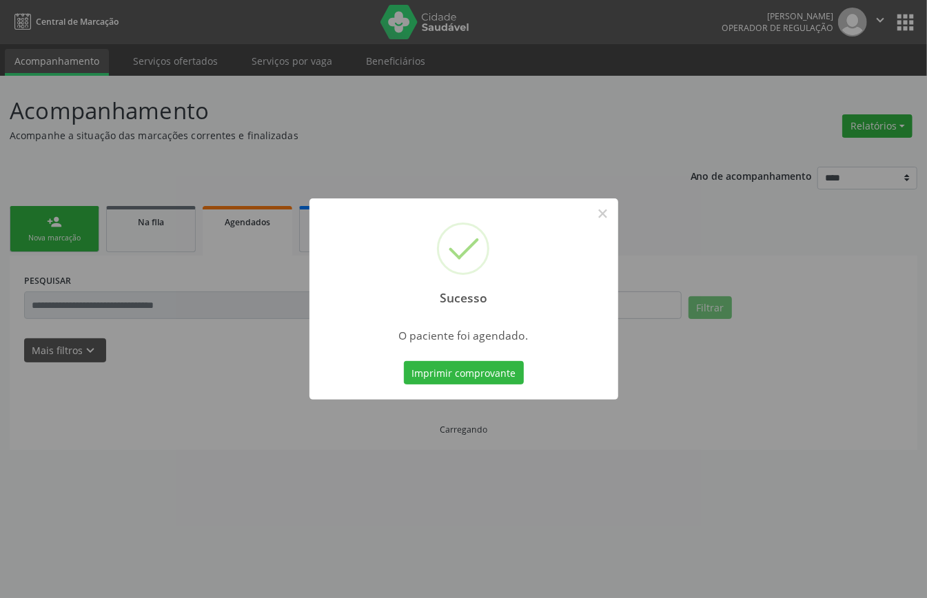
scroll to position [0, 0]
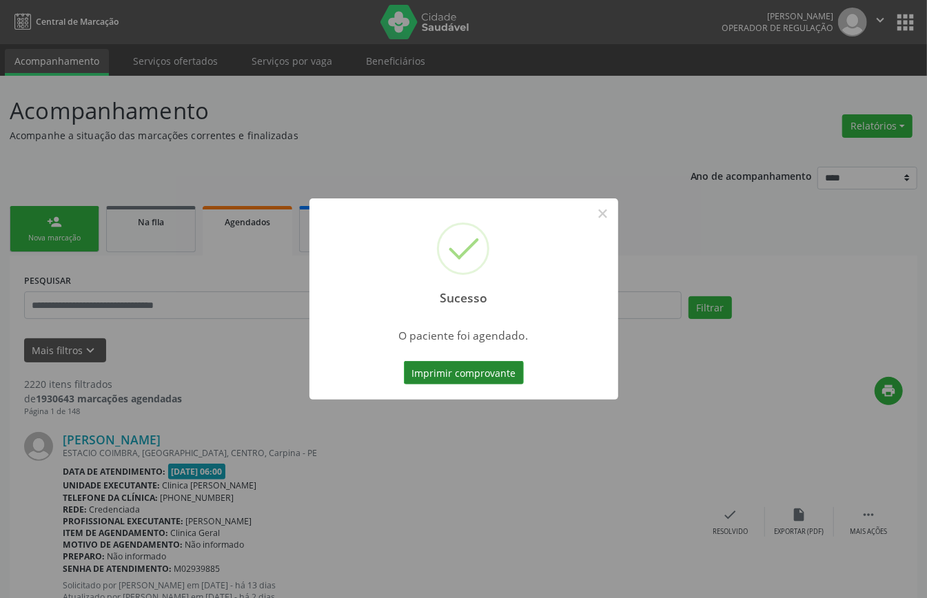
click at [470, 373] on button "Imprimir comprovante" at bounding box center [464, 372] width 120 height 23
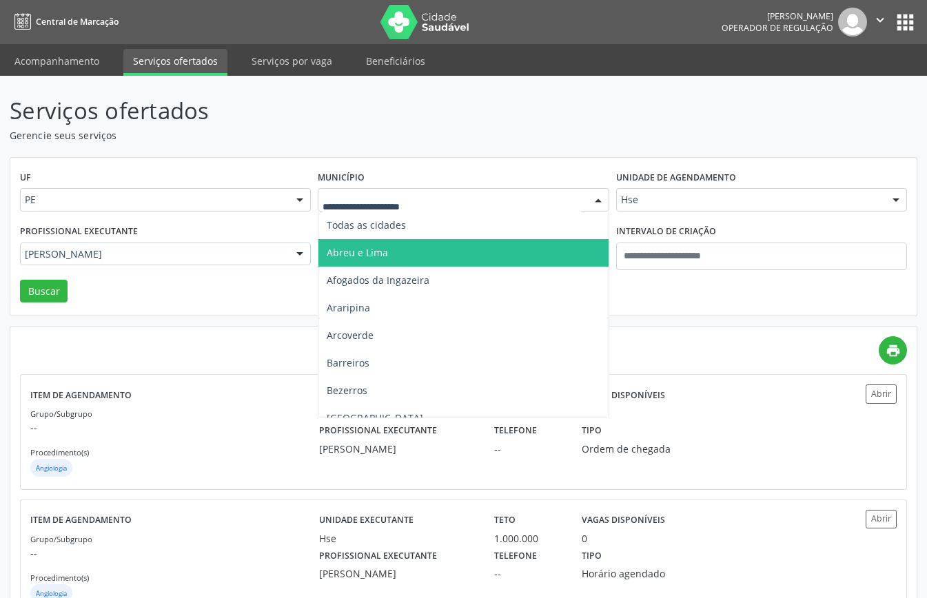
scroll to position [48, 0]
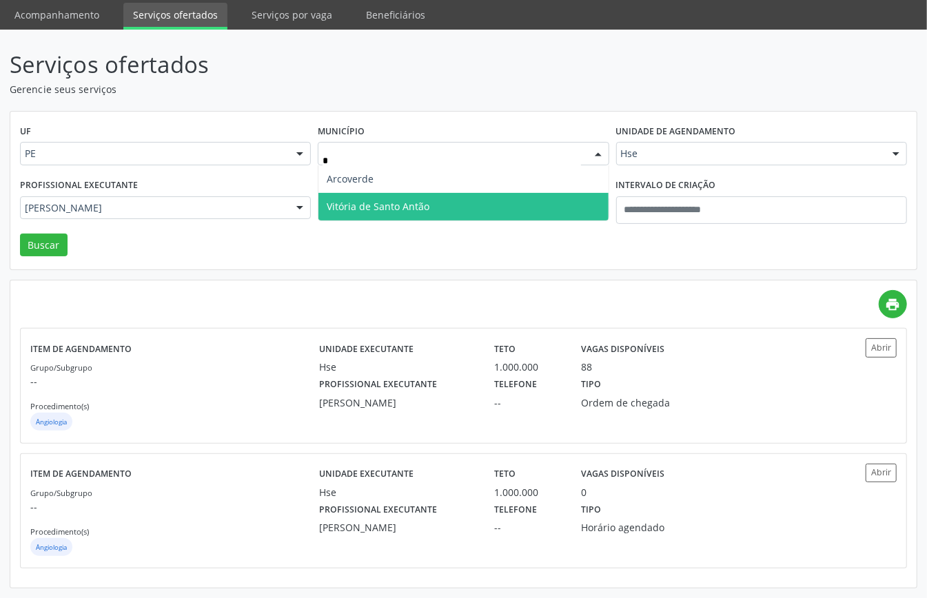
type input "**"
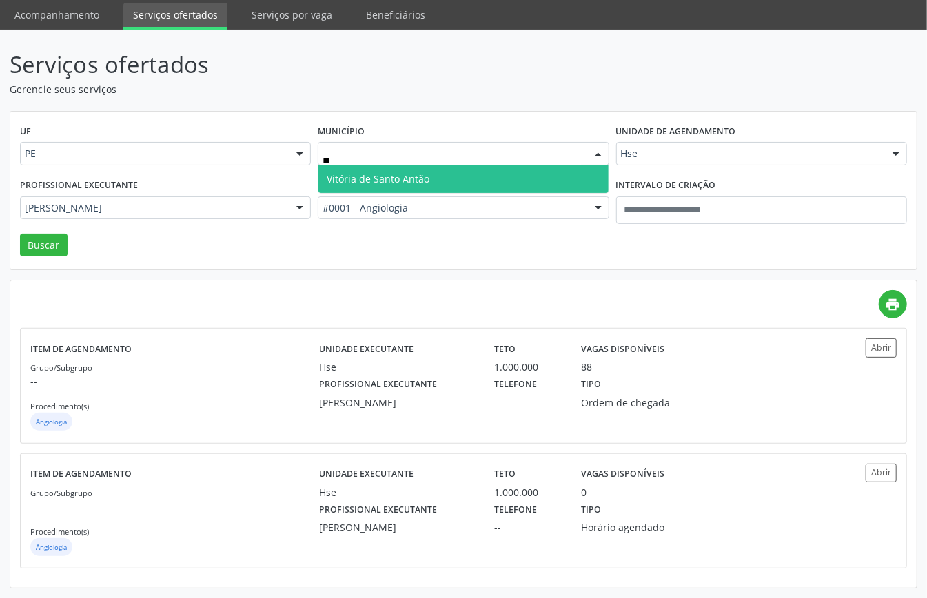
drag, startPoint x: 431, startPoint y: 161, endPoint x: 435, endPoint y: 169, distance: 9.2
click at [433, 165] on div "** Vitória de Santo Antão Nenhum resultado encontrado para: " vi " Não há nenhu…" at bounding box center [463, 153] width 291 height 23
click at [441, 177] on span "Vitória de Santo Antão" at bounding box center [462, 179] width 289 height 28
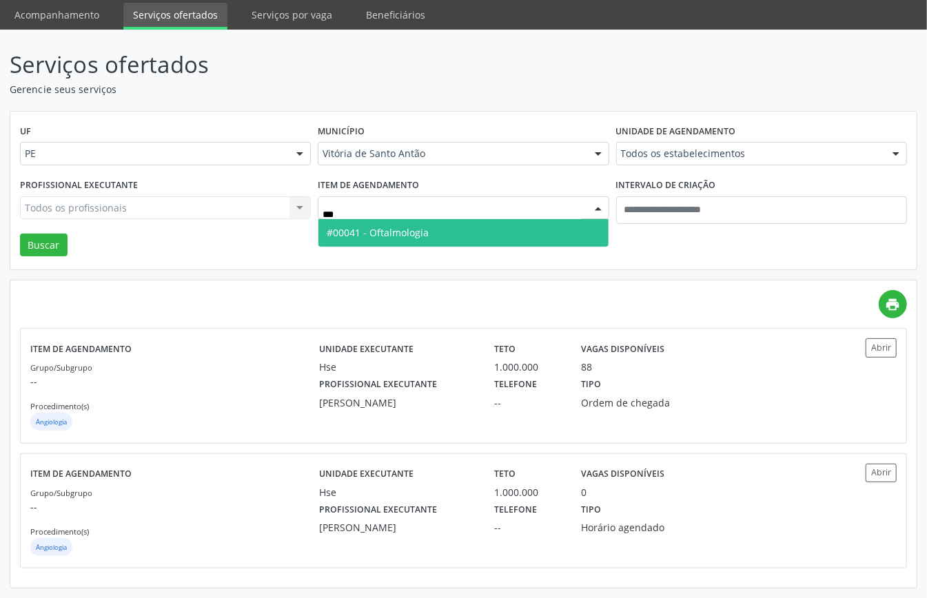
drag, startPoint x: 422, startPoint y: 232, endPoint x: 158, endPoint y: 257, distance: 265.0
click at [420, 232] on span "#00041 - Oftalmologia" at bounding box center [378, 232] width 102 height 13
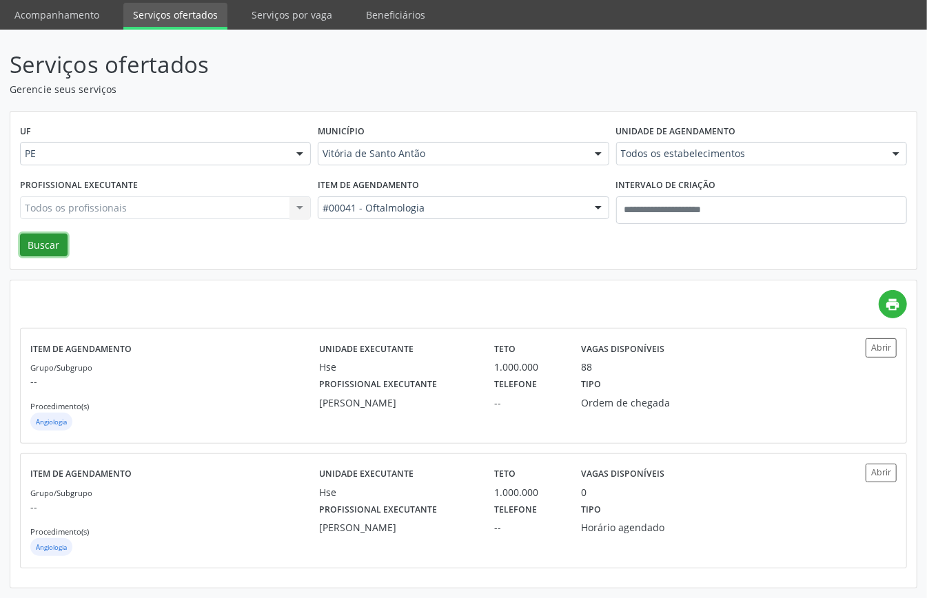
click at [59, 235] on button "Buscar" at bounding box center [44, 245] width 48 height 23
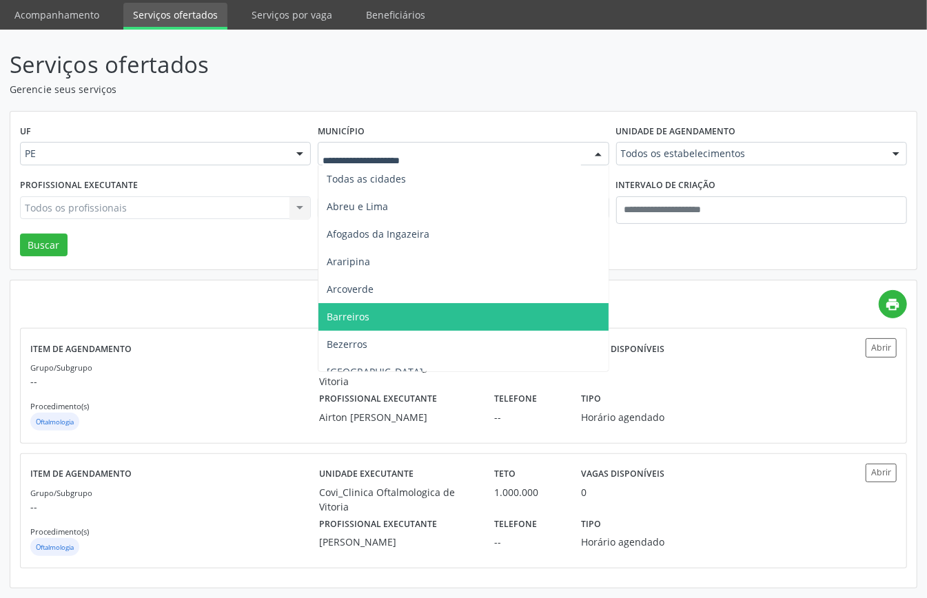
scroll to position [183, 0]
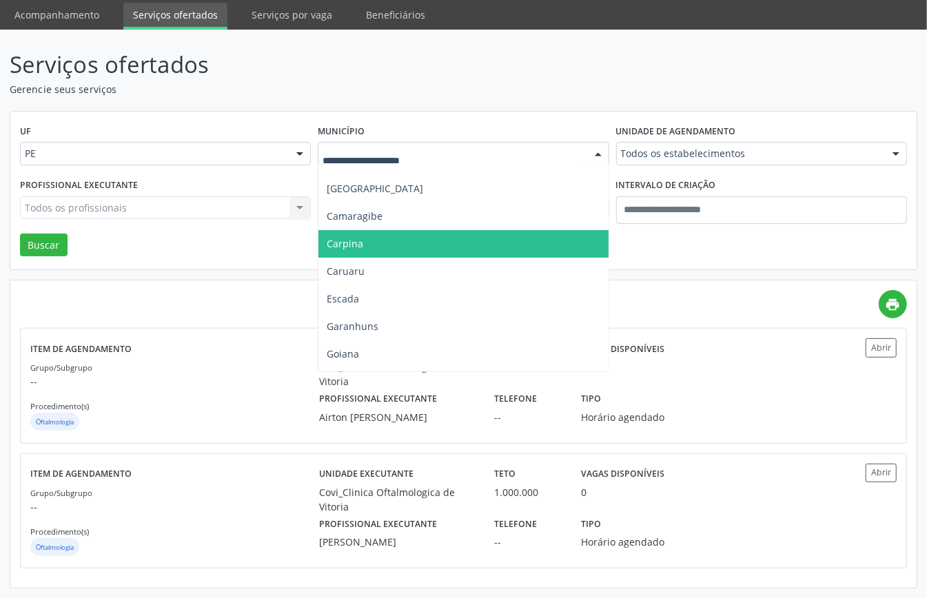
click at [369, 234] on span "Carpina" at bounding box center [462, 244] width 289 height 28
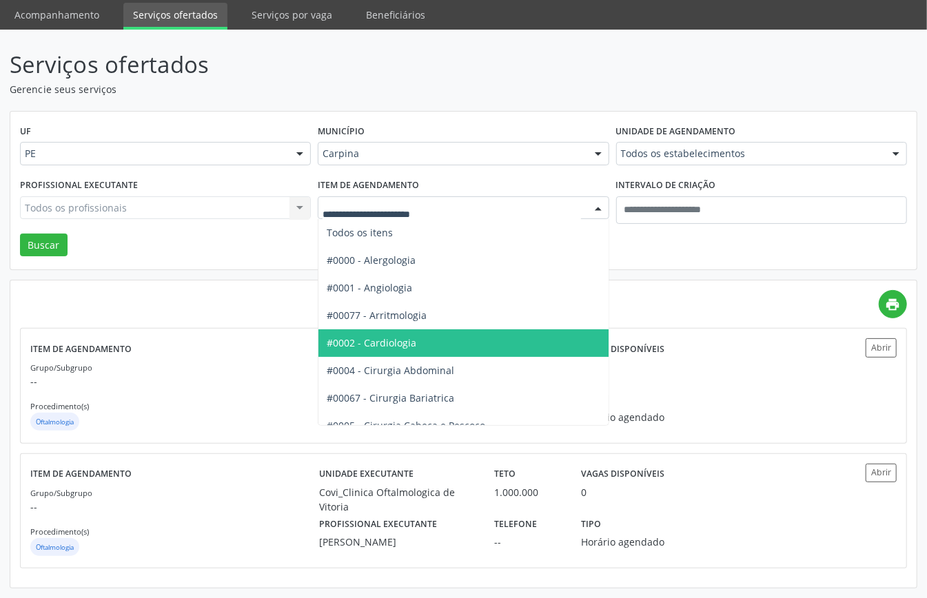
click at [411, 339] on span "#0002 - Cardiologia" at bounding box center [509, 343] width 382 height 28
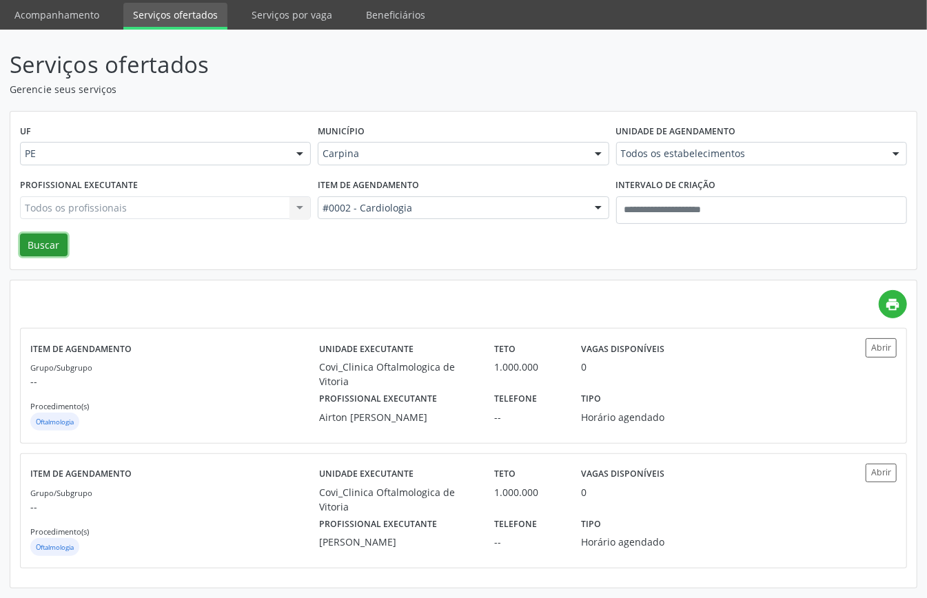
click at [55, 234] on button "Buscar" at bounding box center [44, 245] width 48 height 23
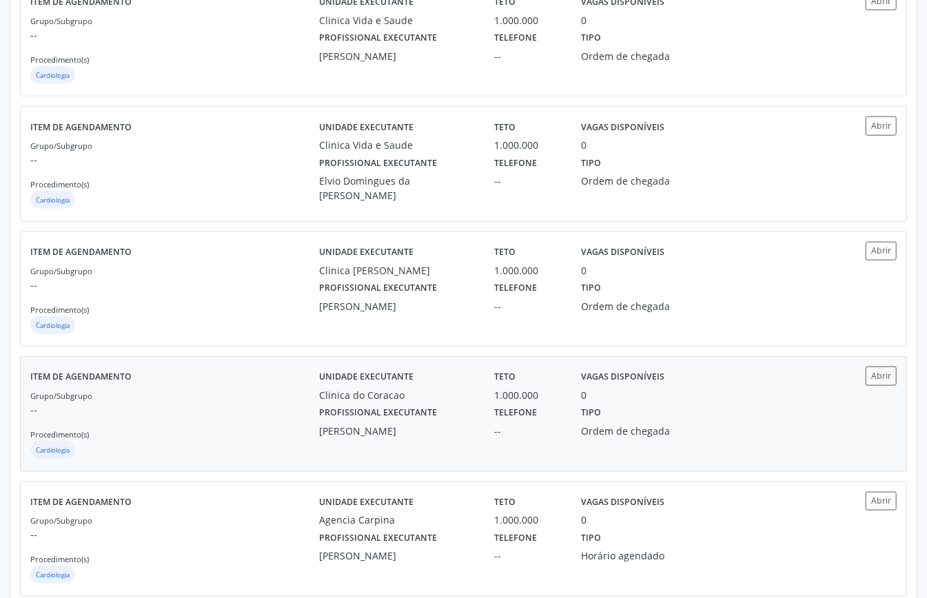
scroll to position [675, 0]
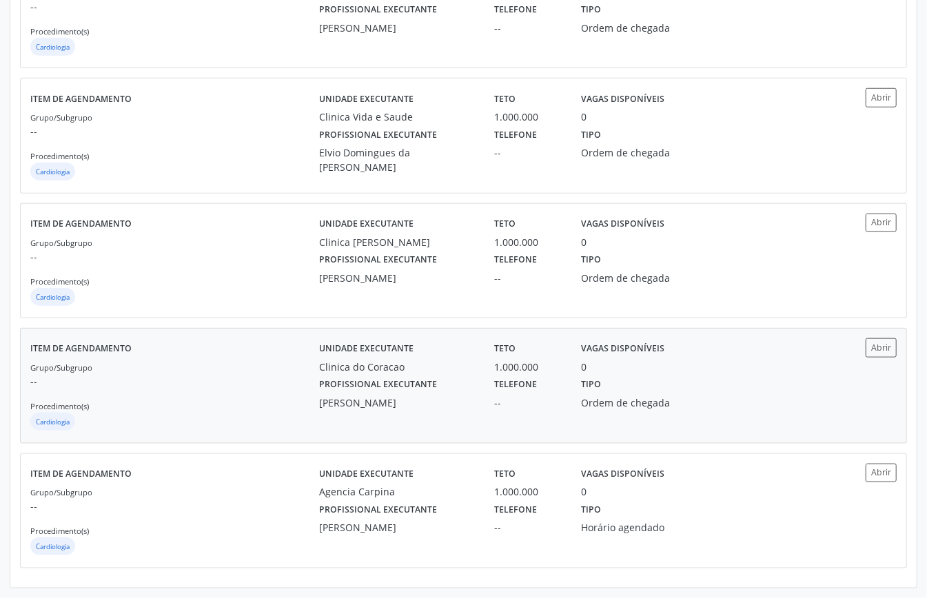
click at [262, 395] on div "Grupo/Subgrupo -- Procedimento(s) Cardiologia" at bounding box center [174, 397] width 289 height 74
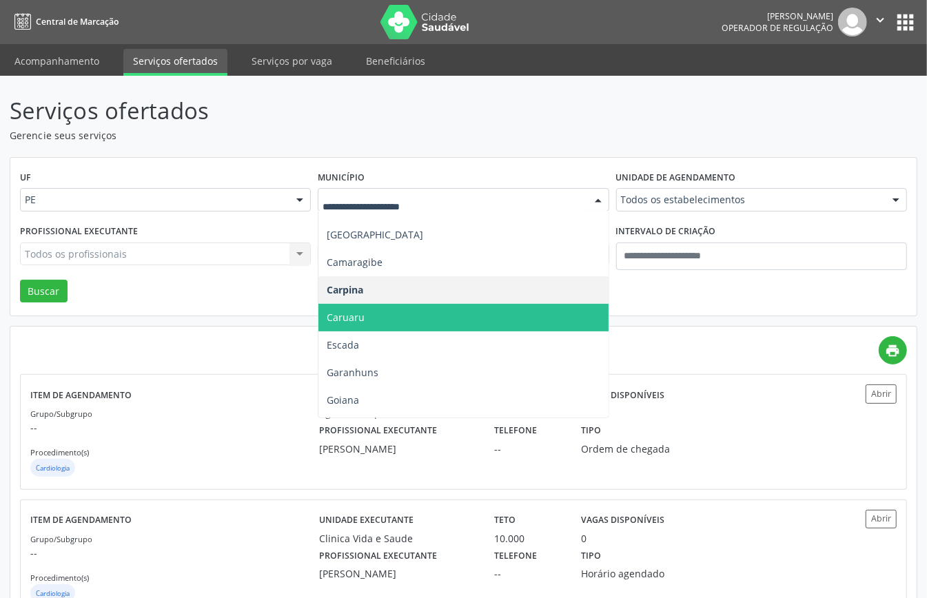
scroll to position [643, 0]
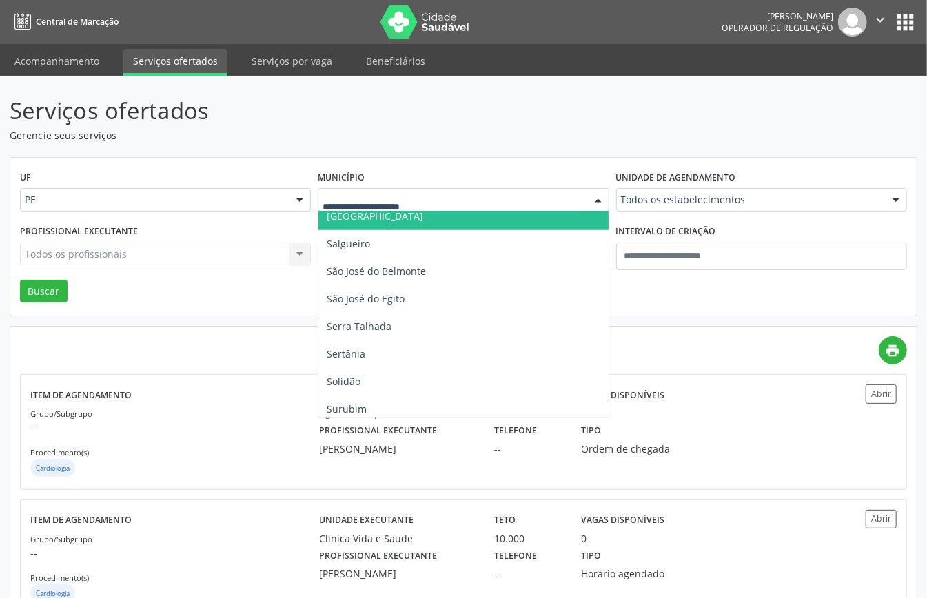
click at [368, 209] on input "text" at bounding box center [451, 207] width 258 height 28
click at [372, 218] on span "Recife" at bounding box center [462, 217] width 289 height 28
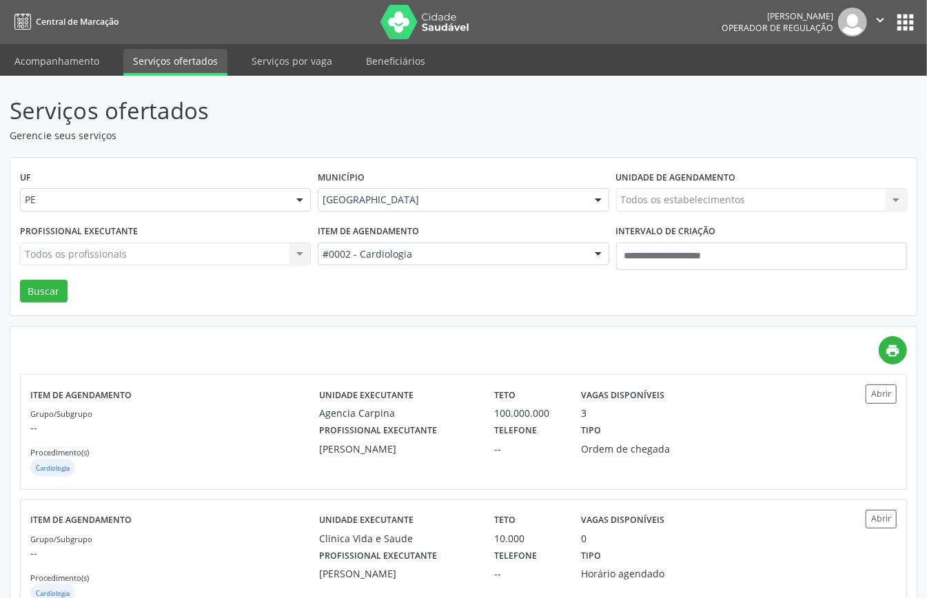
click at [668, 205] on div "Todos os estabelecimentos Todos os estabelecimentos Agencia Carpina C e K Odont…" at bounding box center [761, 199] width 291 height 23
click at [670, 203] on div "Todos os estabelecimentos Todos os estabelecimentos Agencia Carpina C e K Odont…" at bounding box center [761, 199] width 291 height 23
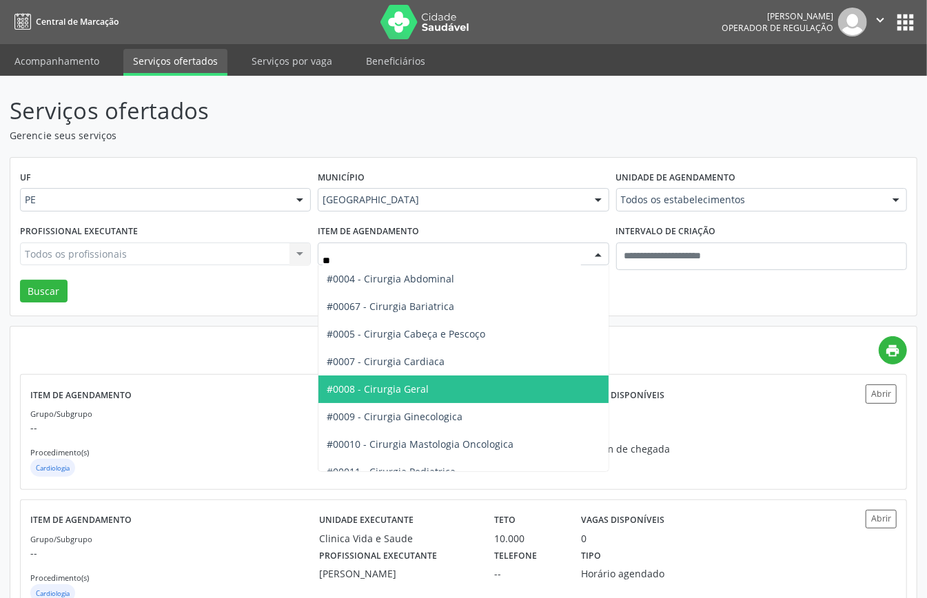
type input "***"
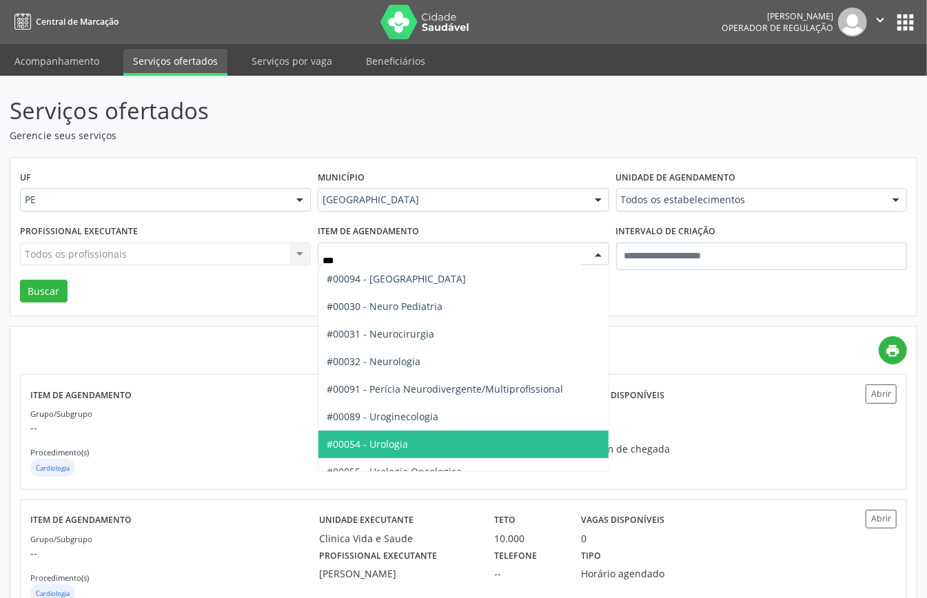
click at [406, 434] on span "#00054 - Urologia" at bounding box center [462, 445] width 289 height 28
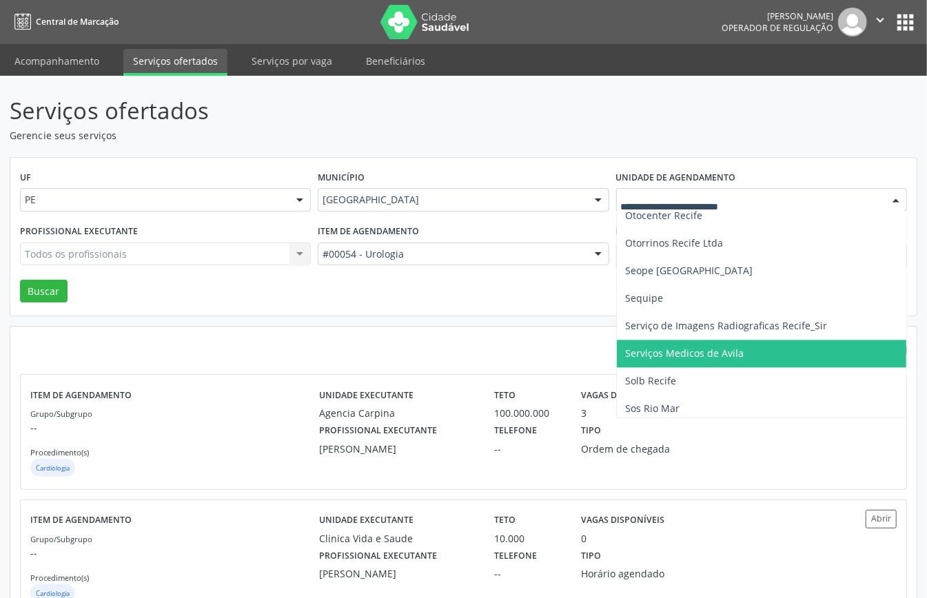
scroll to position [1654, 0]
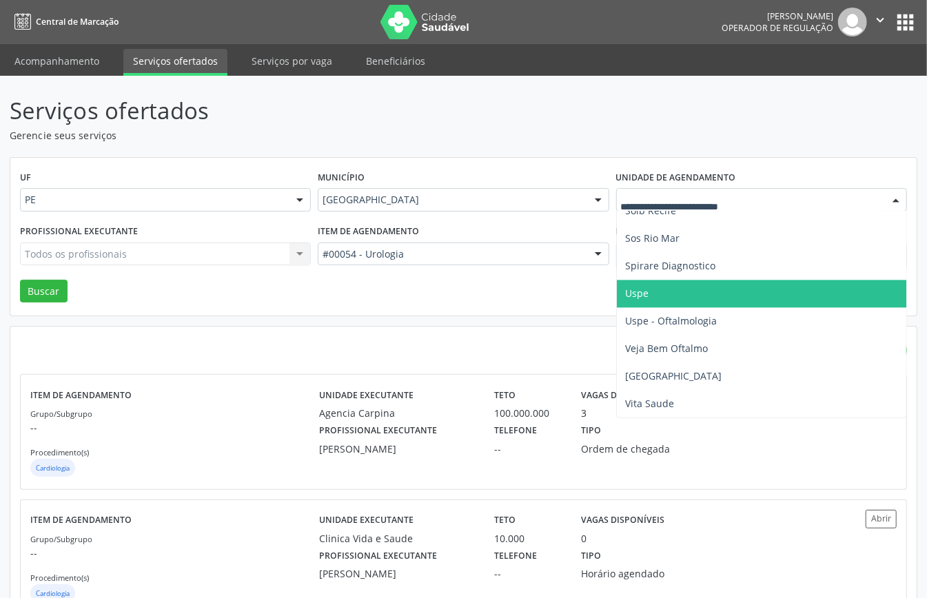
click at [665, 280] on span "Uspe" at bounding box center [789, 294] width 345 height 28
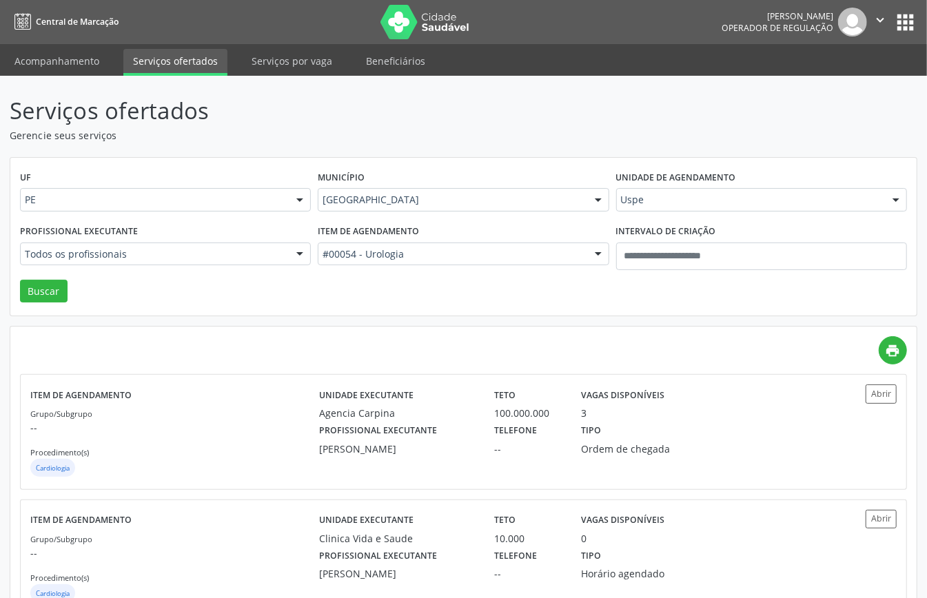
click at [157, 262] on div "Todos os profissionais Todos os profissionais Aderaldo Tadeu de Morais Adler Fe…" at bounding box center [165, 254] width 291 height 23
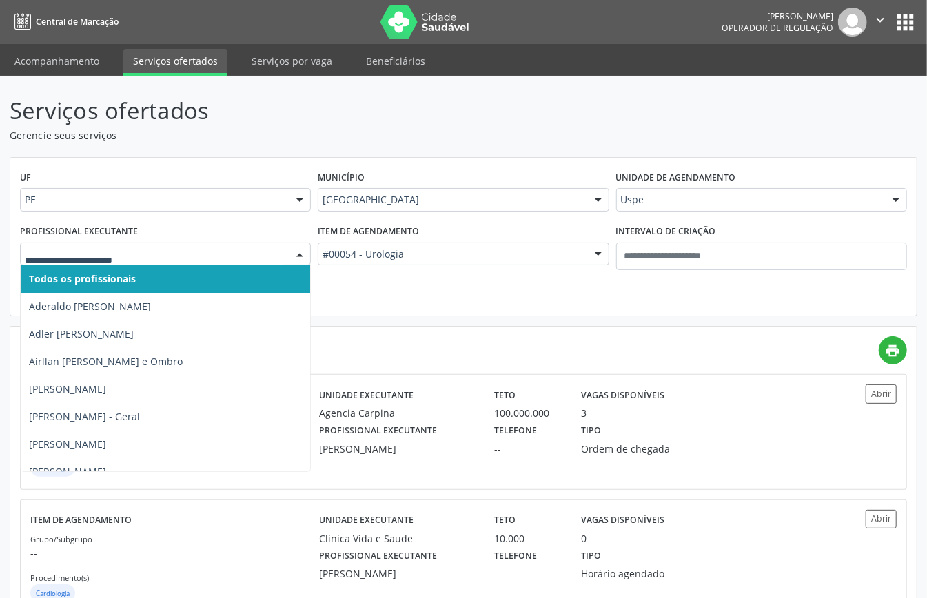
click at [156, 260] on div at bounding box center [165, 254] width 291 height 23
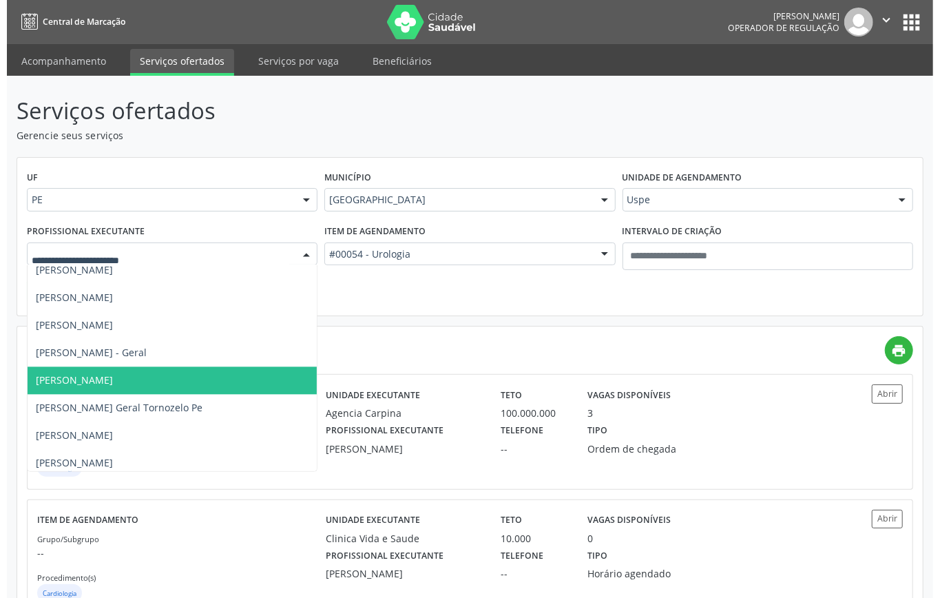
scroll to position [4317, 0]
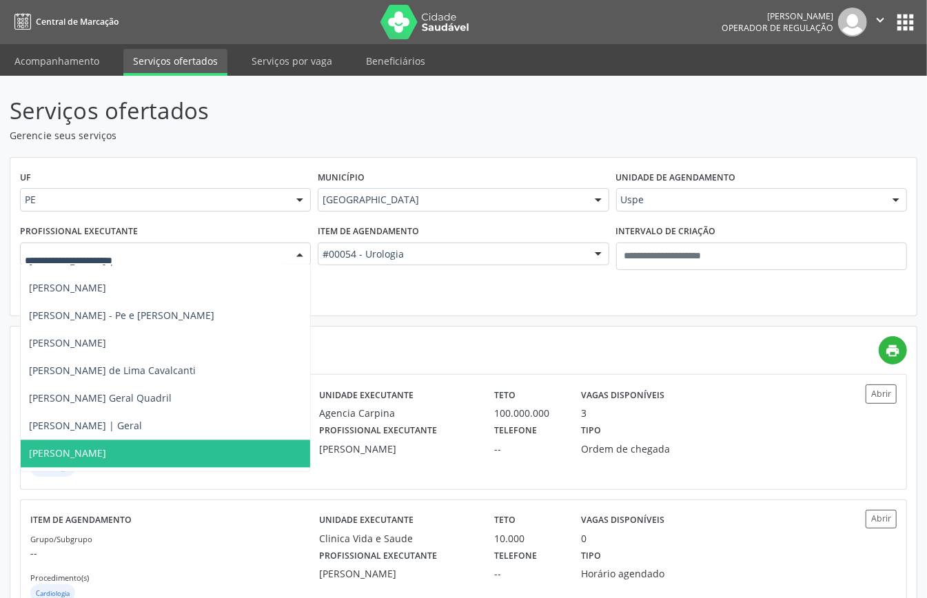
click at [138, 444] on span "Sergio Rodrigues de Freitas" at bounding box center [211, 454] width 380 height 28
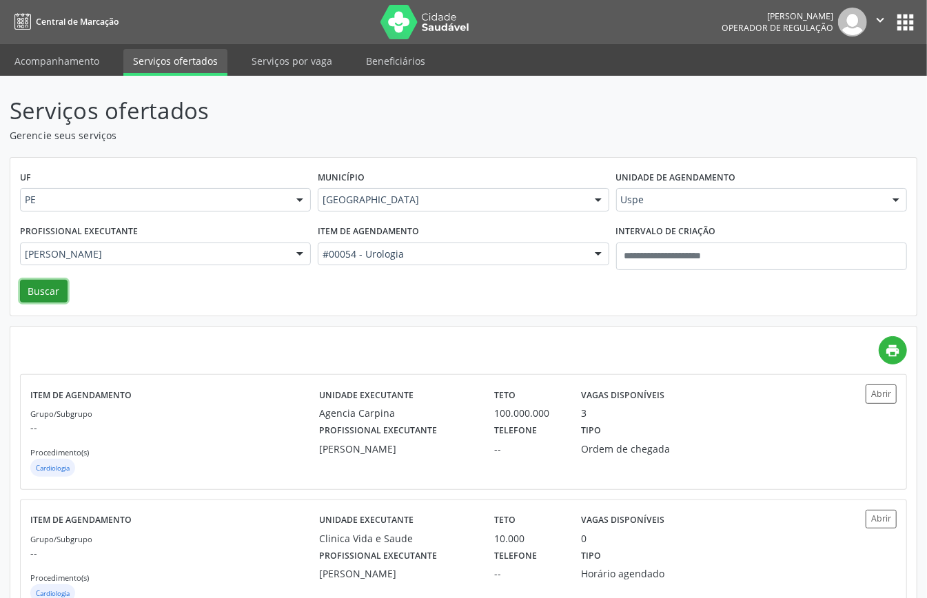
click at [56, 285] on button "Buscar" at bounding box center [44, 291] width 48 height 23
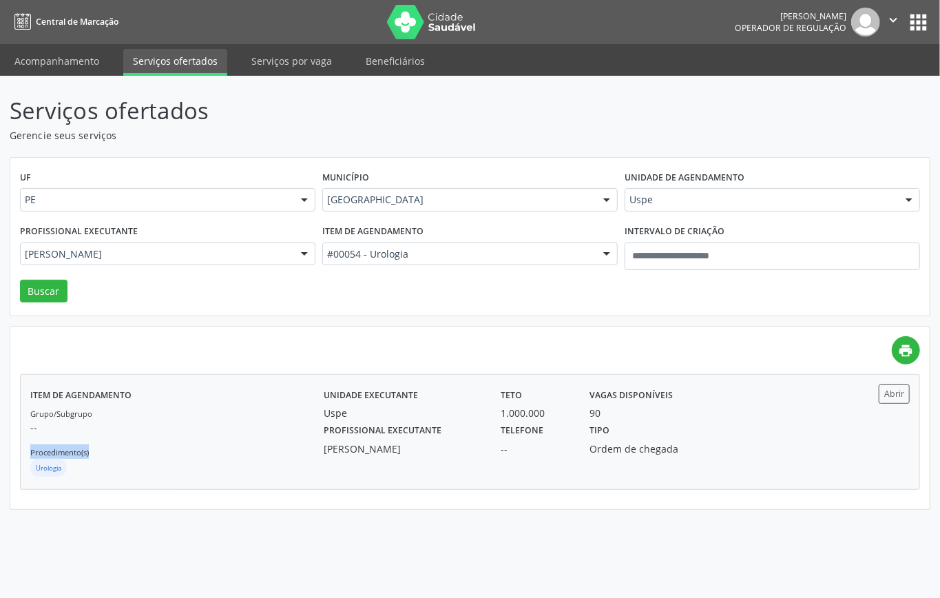
drag, startPoint x: 227, startPoint y: 431, endPoint x: 225, endPoint y: 422, distance: 8.7
click at [225, 422] on div "Grupo/Subgrupo -- Procedimento(s) Urologia" at bounding box center [176, 443] width 293 height 74
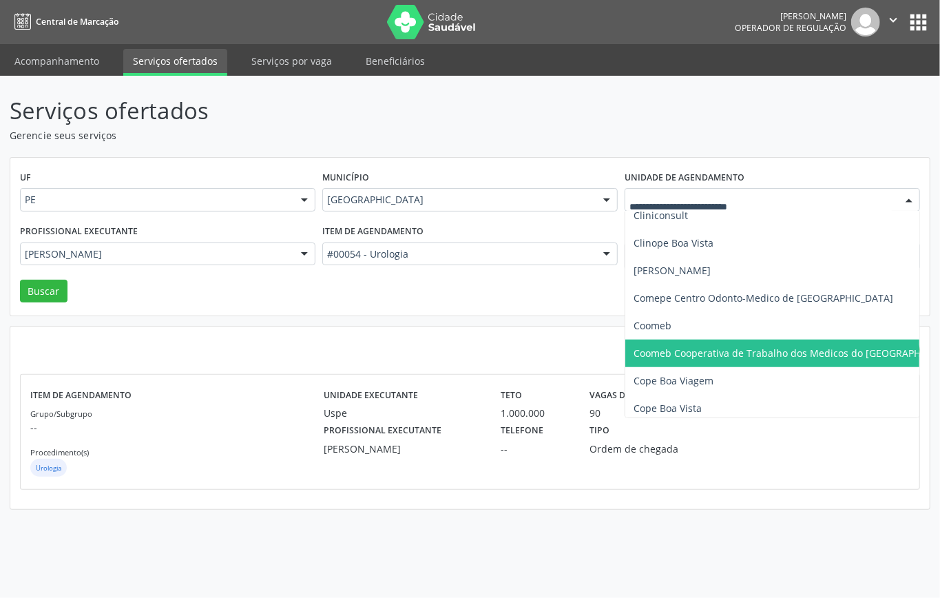
scroll to position [736, 0]
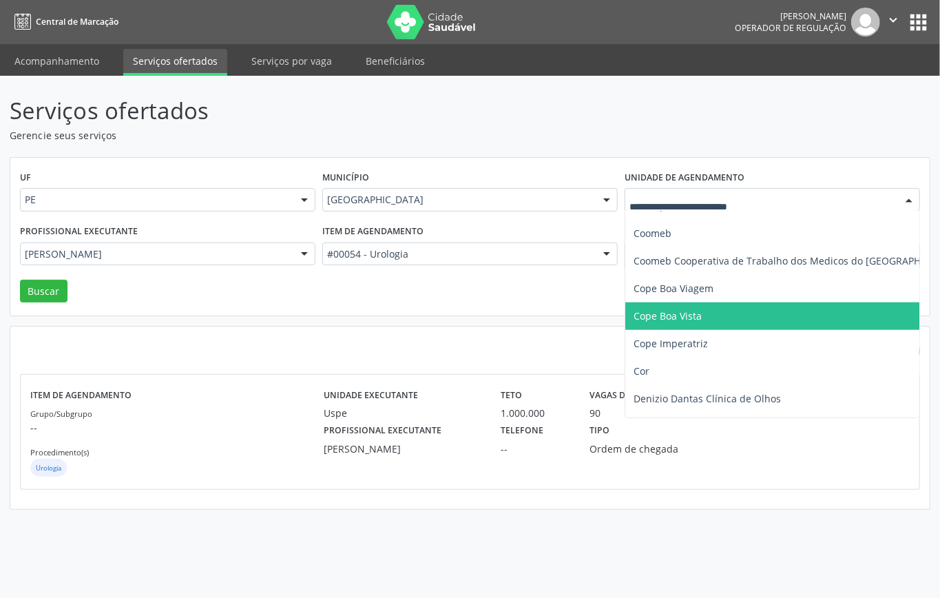
click at [686, 317] on span "Cope Boa Vista" at bounding box center [668, 315] width 68 height 13
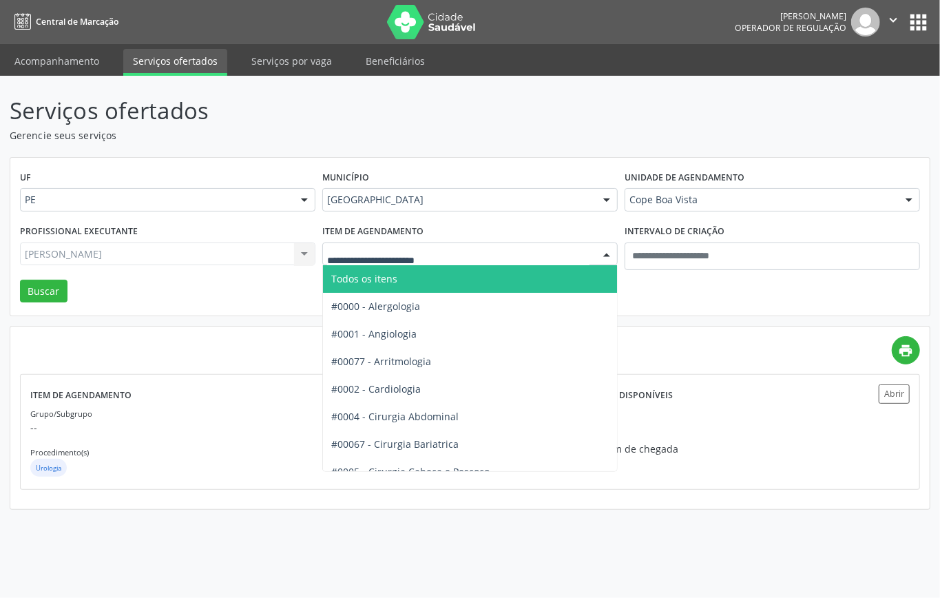
click at [406, 285] on span "Todos os itens" at bounding box center [514, 279] width 382 height 28
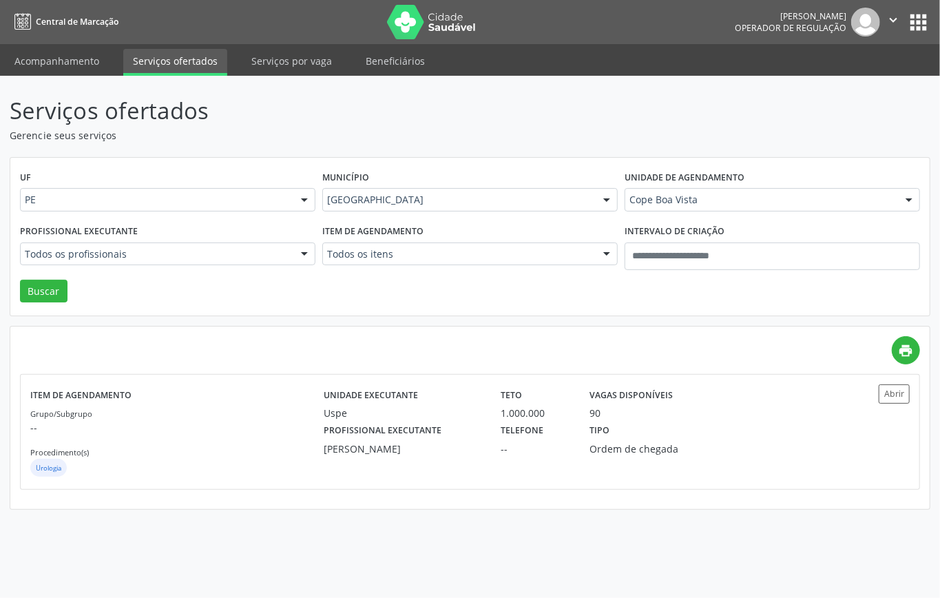
click at [179, 266] on div "Profissional executante Todos os profissionais Todos os profissionais Abraao Wa…" at bounding box center [168, 250] width 302 height 59
click at [179, 263] on div "Todos os profissionais" at bounding box center [168, 254] width 296 height 23
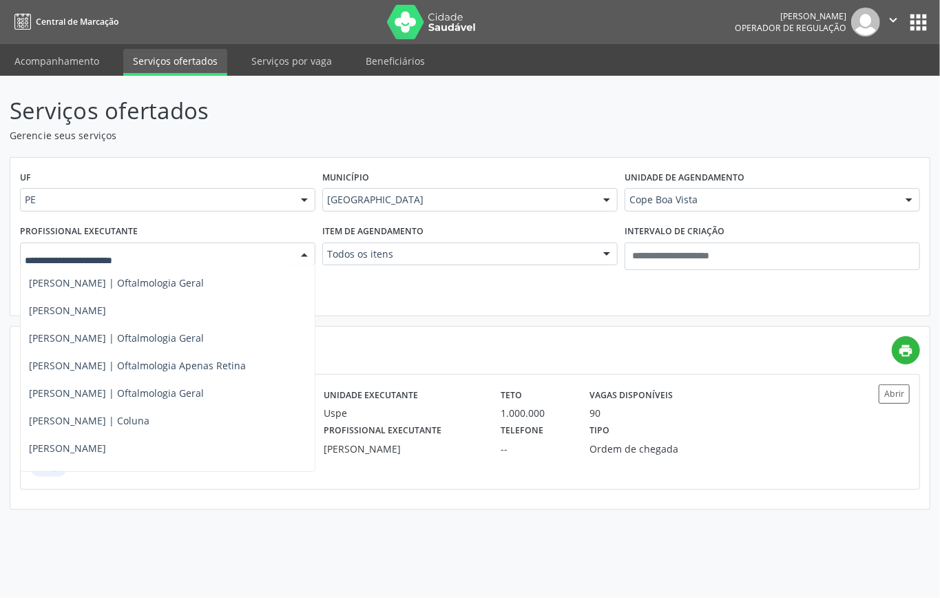
scroll to position [42, 0]
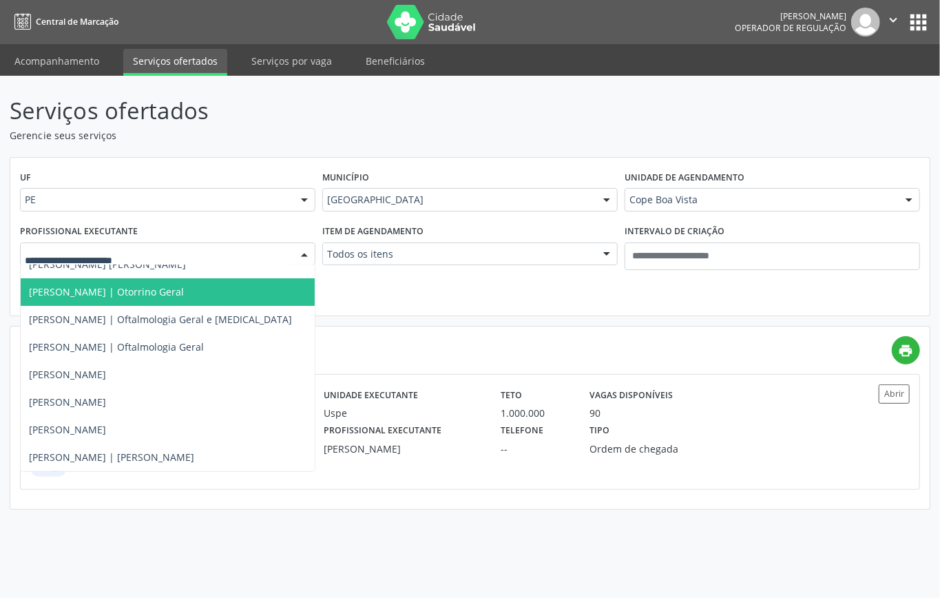
click at [184, 295] on span "[PERSON_NAME] | Otorrino Geral" at bounding box center [106, 291] width 155 height 13
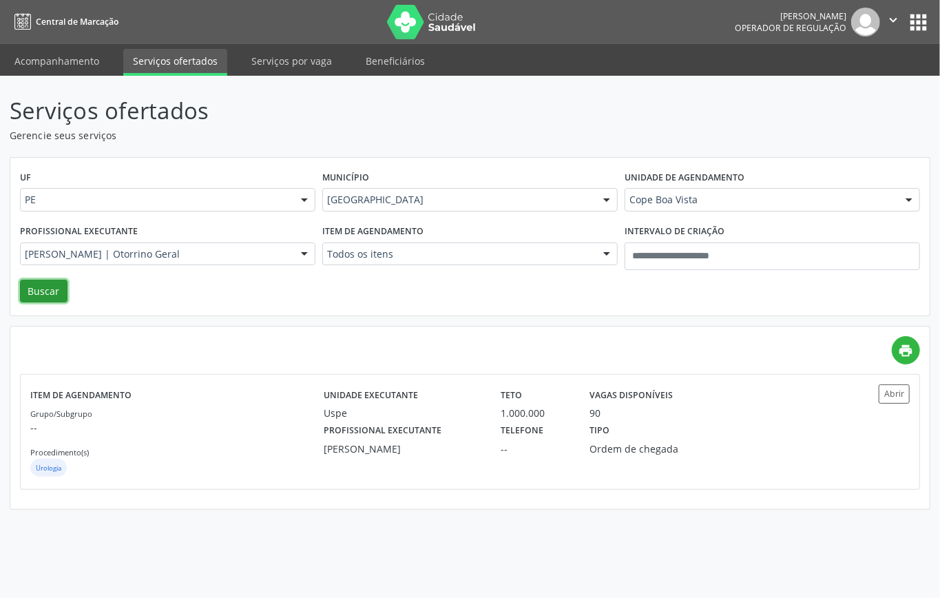
click at [37, 293] on button "Buscar" at bounding box center [44, 291] width 48 height 23
click at [174, 428] on p "--" at bounding box center [176, 427] width 293 height 14
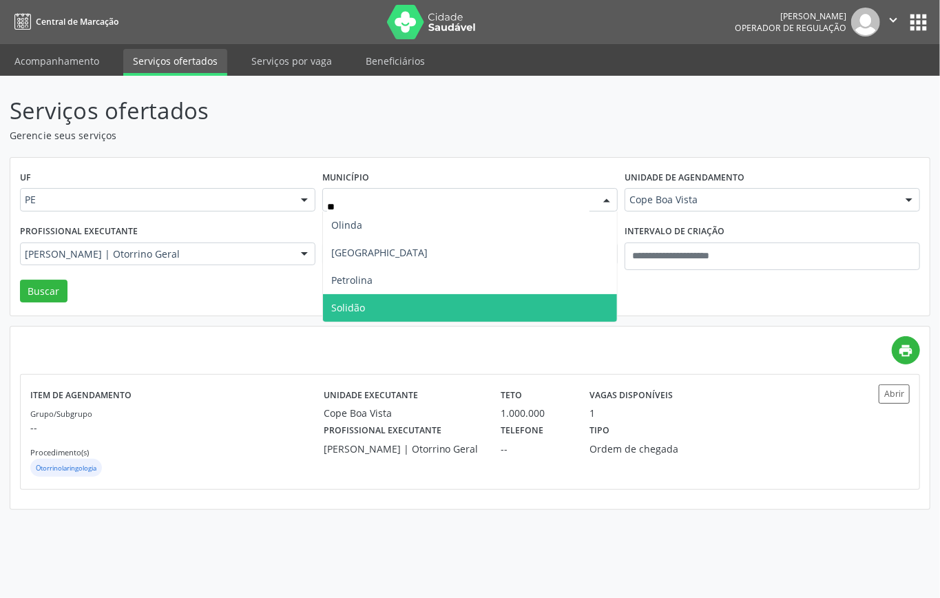
scroll to position [0, 0]
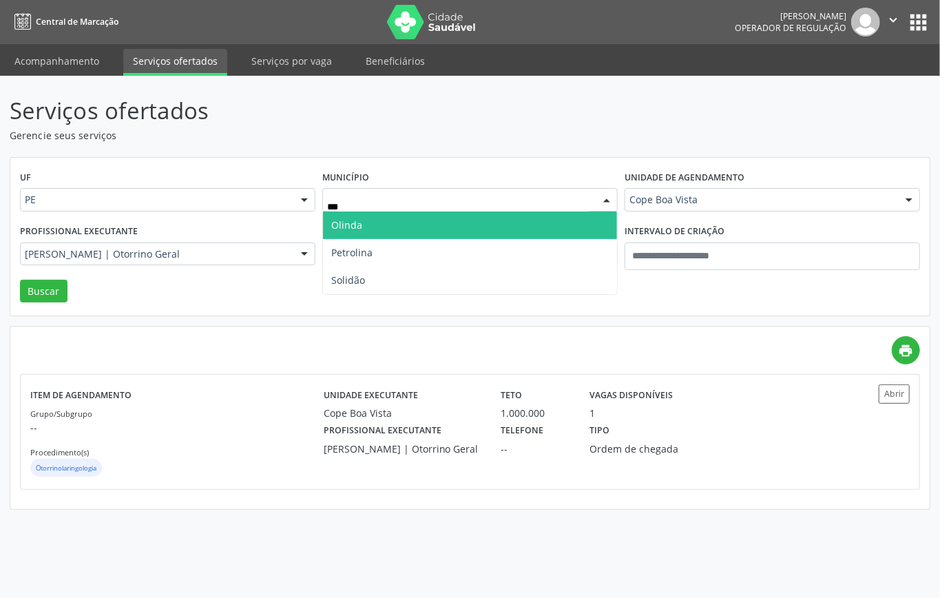
click at [416, 218] on span "Olinda" at bounding box center [470, 226] width 294 height 28
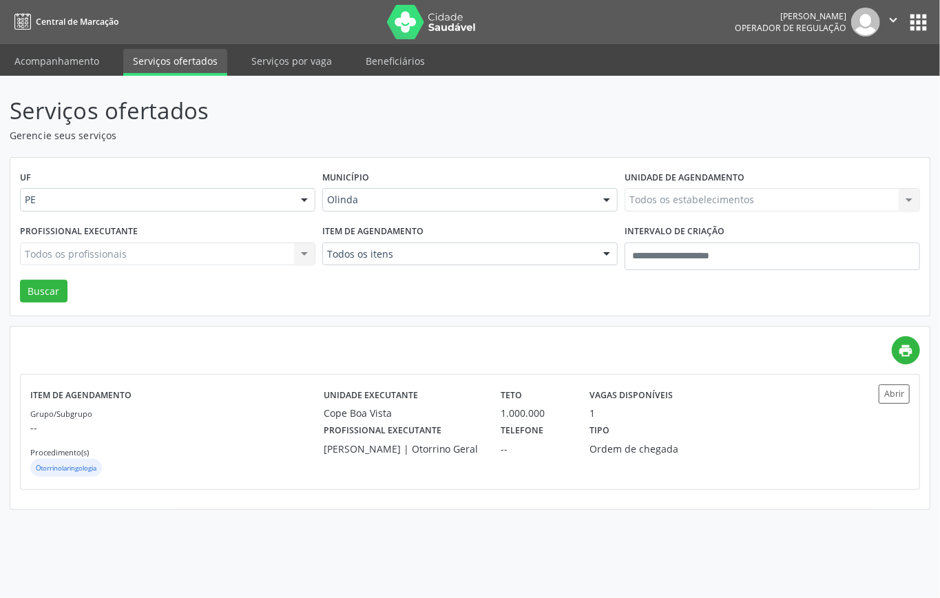
click at [701, 196] on div "Todos os estabelecimentos Todos os estabelecimentos Alergoimuno W Antunes Ltda …" at bounding box center [773, 199] width 296 height 23
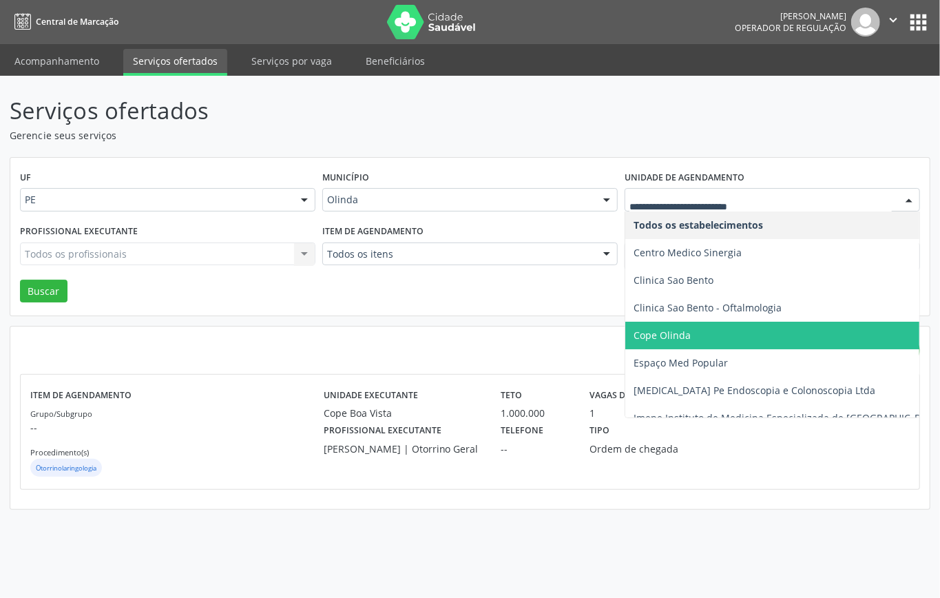
click at [455, 245] on div "Todos os itens" at bounding box center [470, 254] width 296 height 23
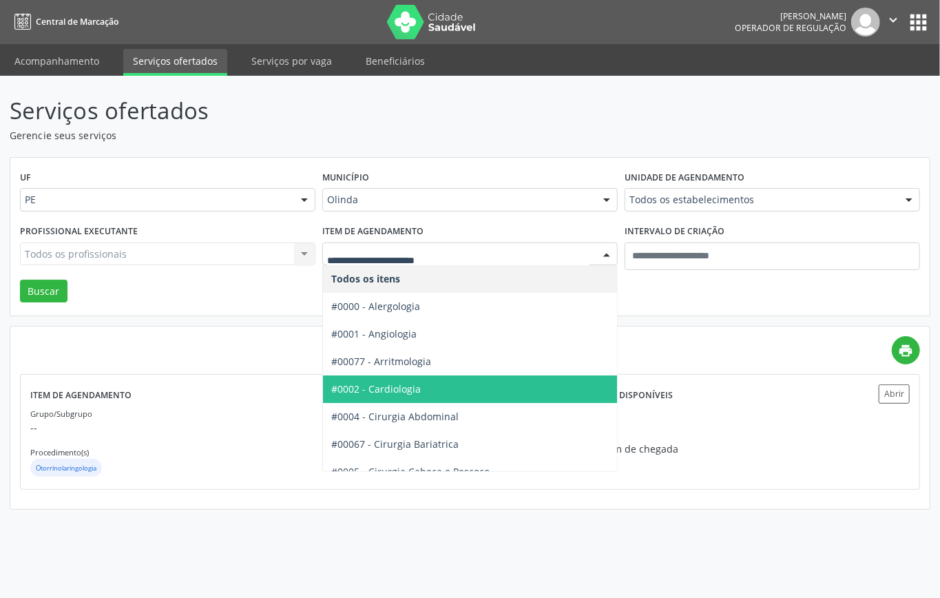
click at [409, 391] on span "#0002 - Cardiologia" at bounding box center [376, 388] width 90 height 13
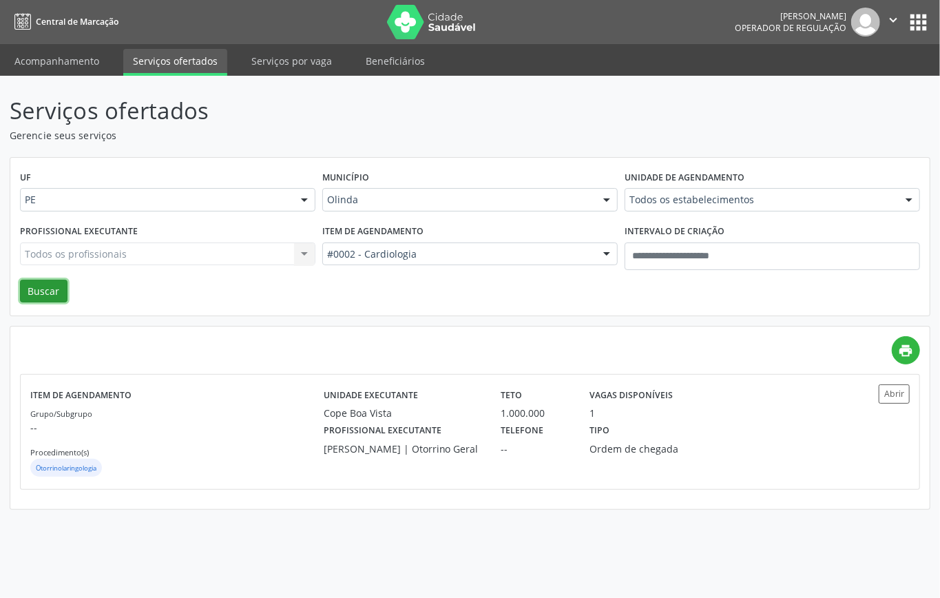
click at [43, 285] on button "Buscar" at bounding box center [44, 291] width 48 height 23
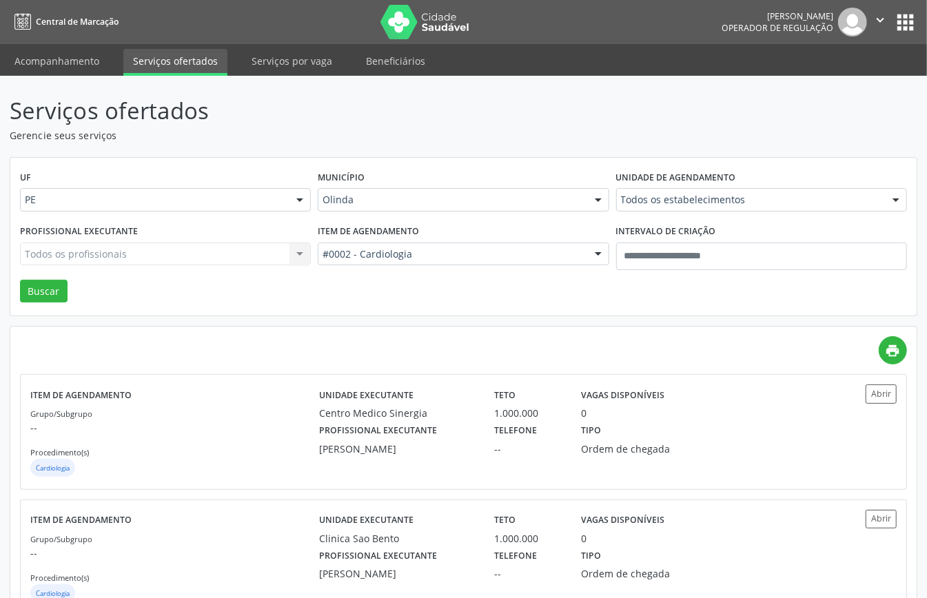
scroll to position [48, 0]
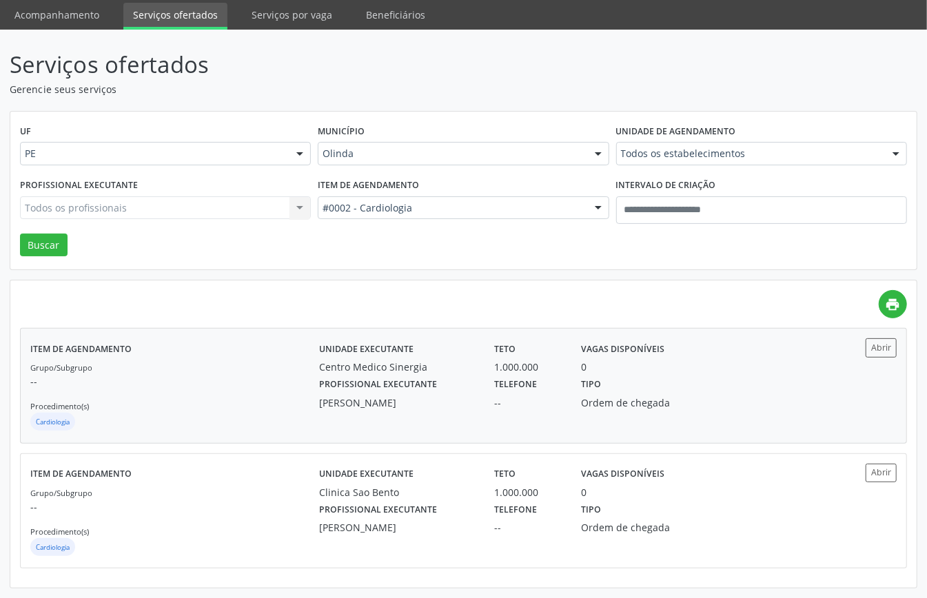
click at [277, 368] on div "Grupo/Subgrupo -- Procedimento(s) Cardiologia" at bounding box center [174, 397] width 289 height 74
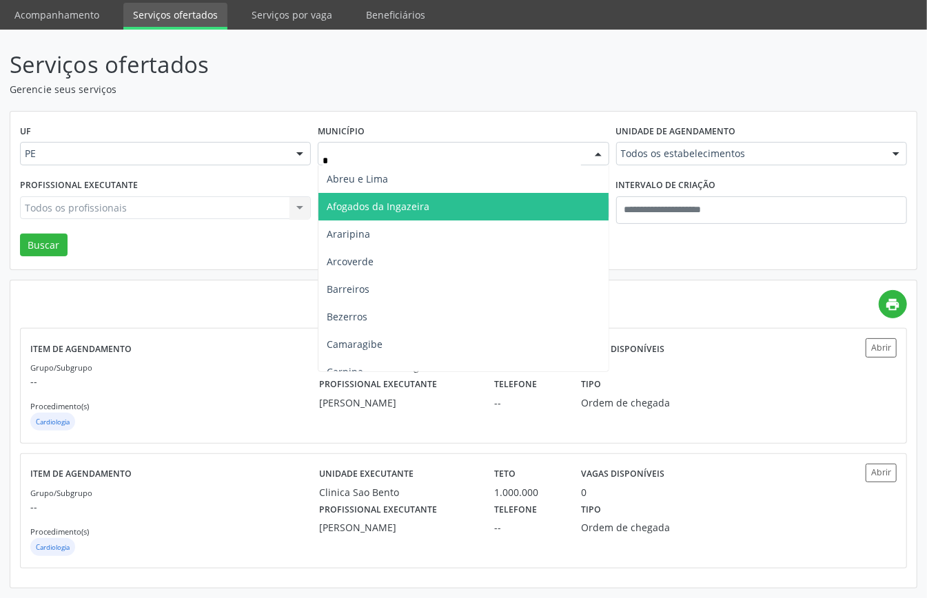
type input "**"
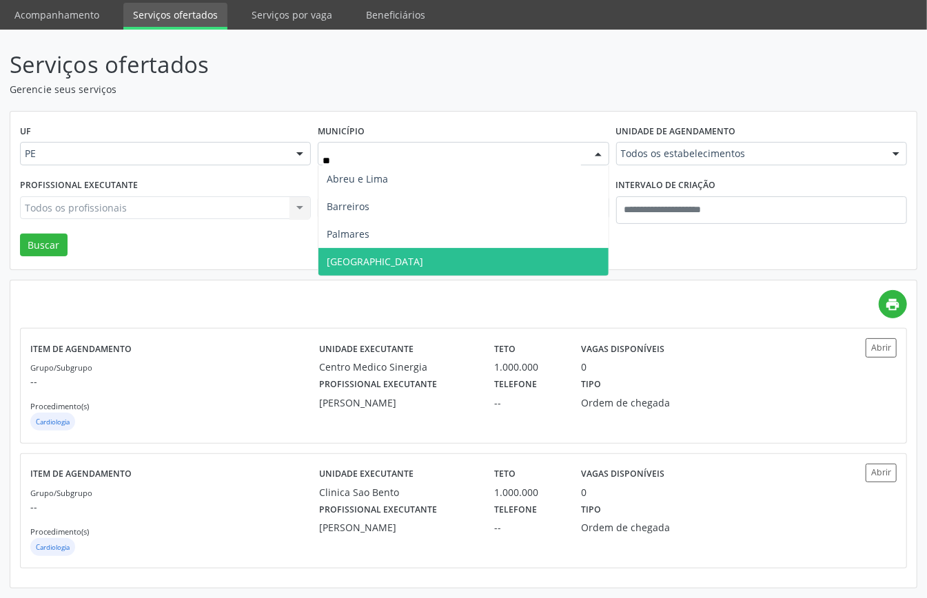
click at [371, 256] on span "Recife" at bounding box center [462, 262] width 289 height 28
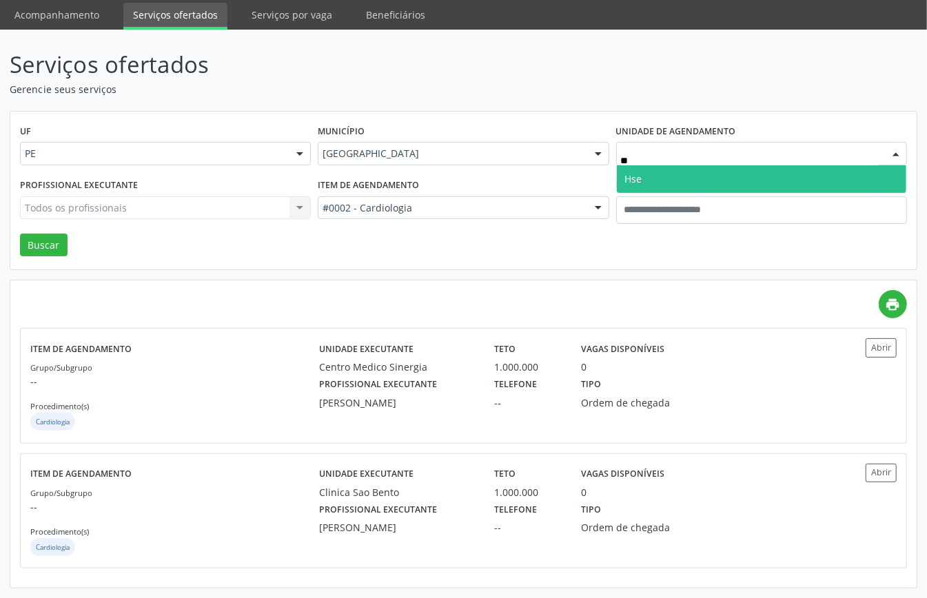
type input "***"
click at [694, 172] on span "Hse" at bounding box center [761, 179] width 289 height 28
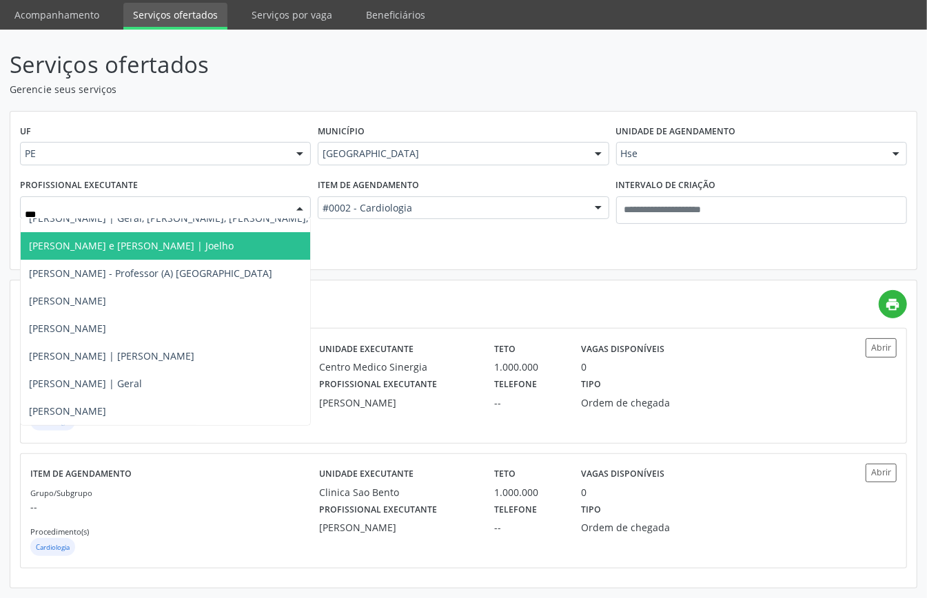
scroll to position [0, 0]
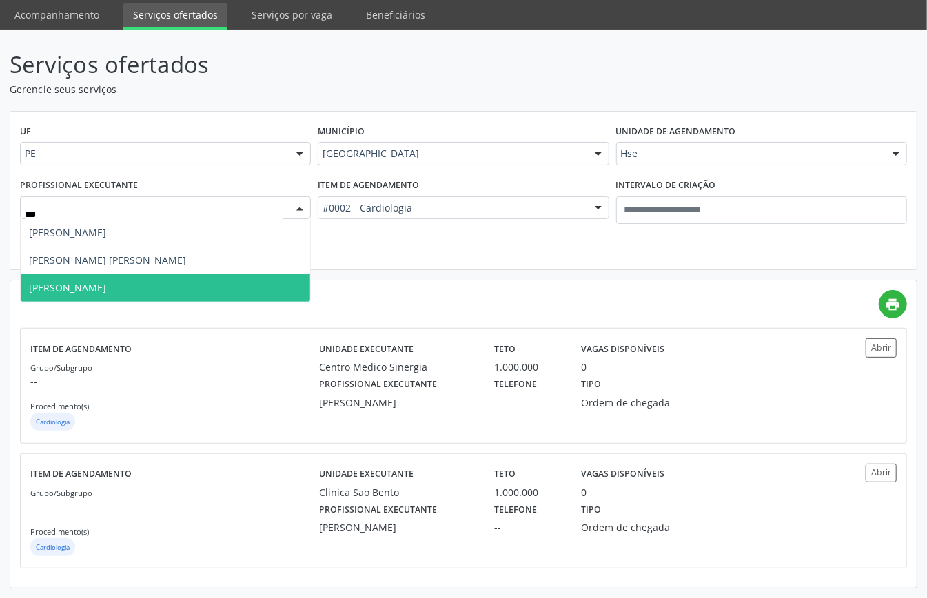
type input "****"
click at [87, 276] on span "Jorge Vieira" at bounding box center [165, 288] width 289 height 28
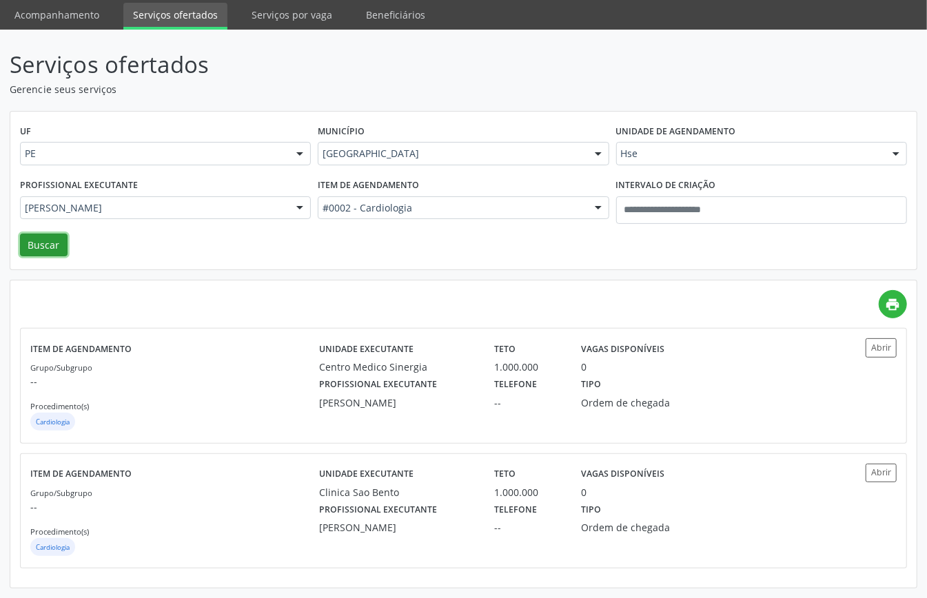
click at [59, 245] on button "Buscar" at bounding box center [44, 245] width 48 height 23
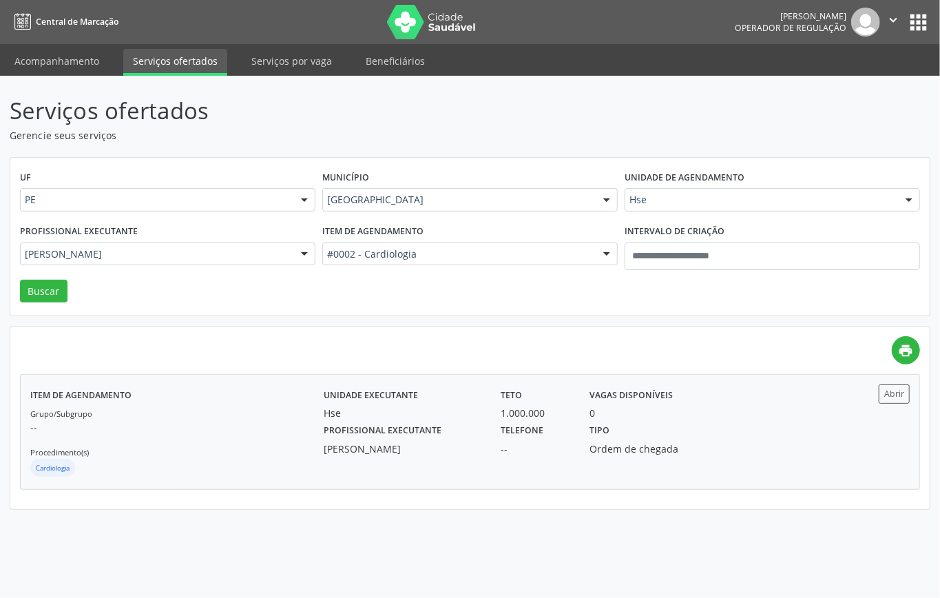
click at [210, 433] on p "--" at bounding box center [176, 427] width 293 height 14
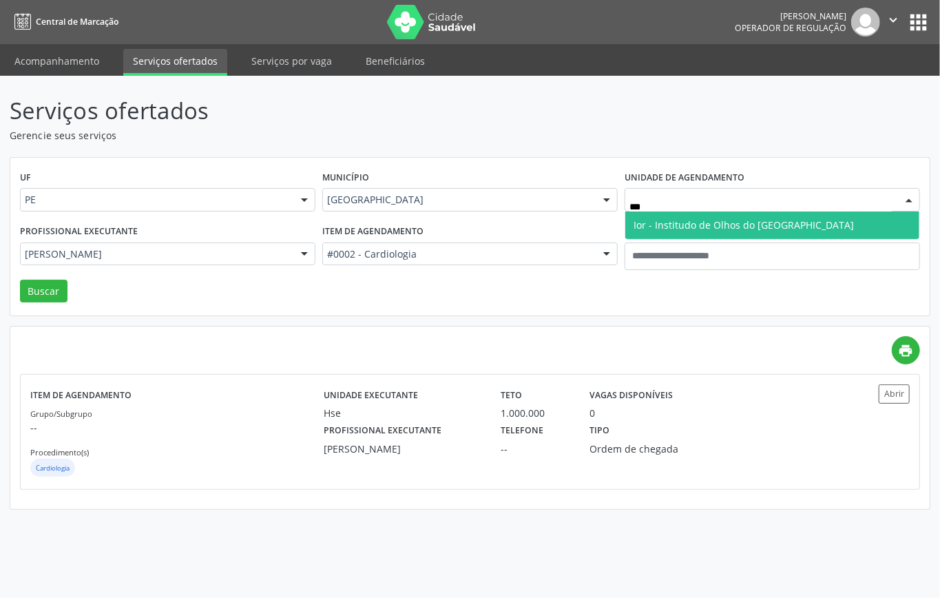
click at [673, 221] on span "Ior - Institudo de Olhos do Recife" at bounding box center [744, 224] width 220 height 13
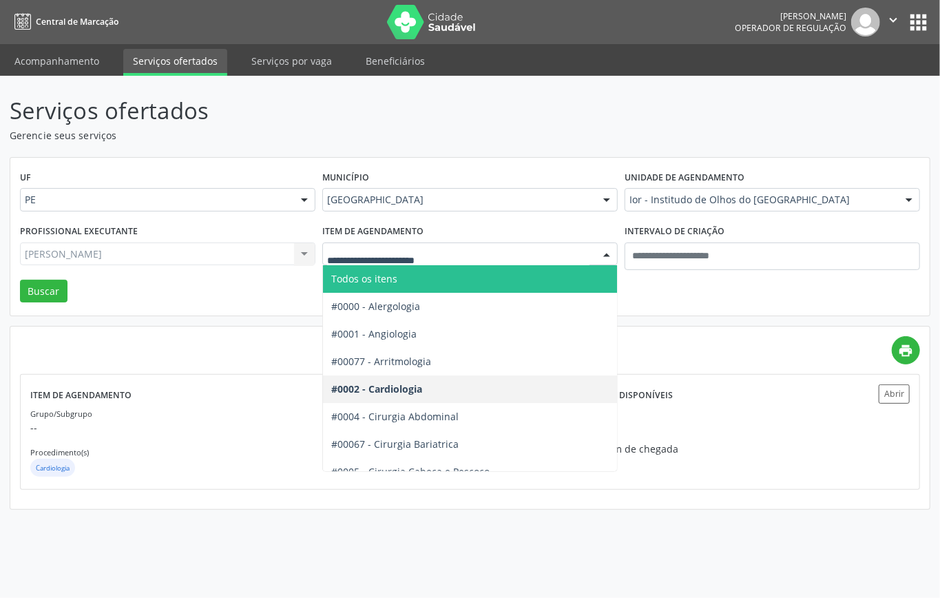
click at [379, 279] on span "Todos os itens" at bounding box center [364, 278] width 66 height 13
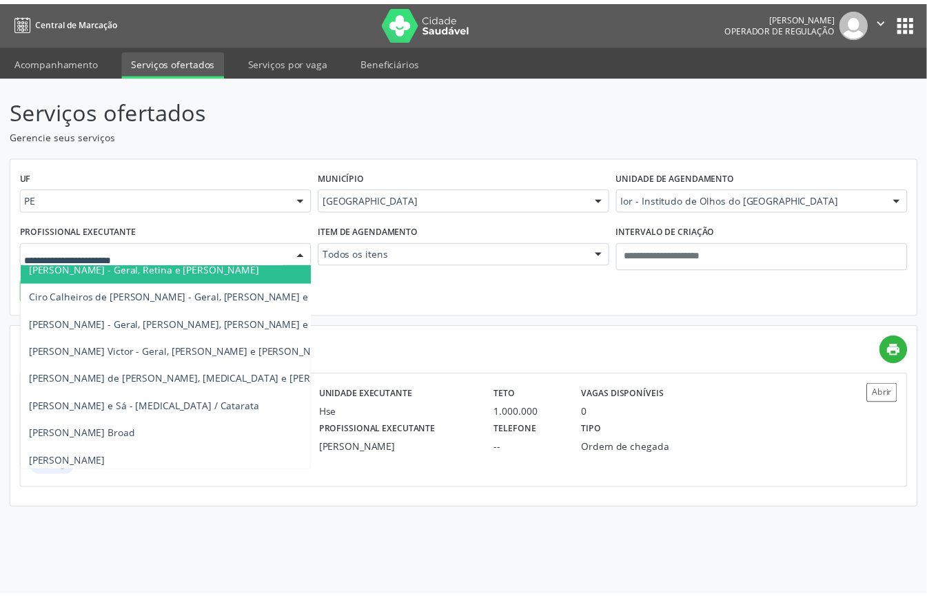
scroll to position [183, 0]
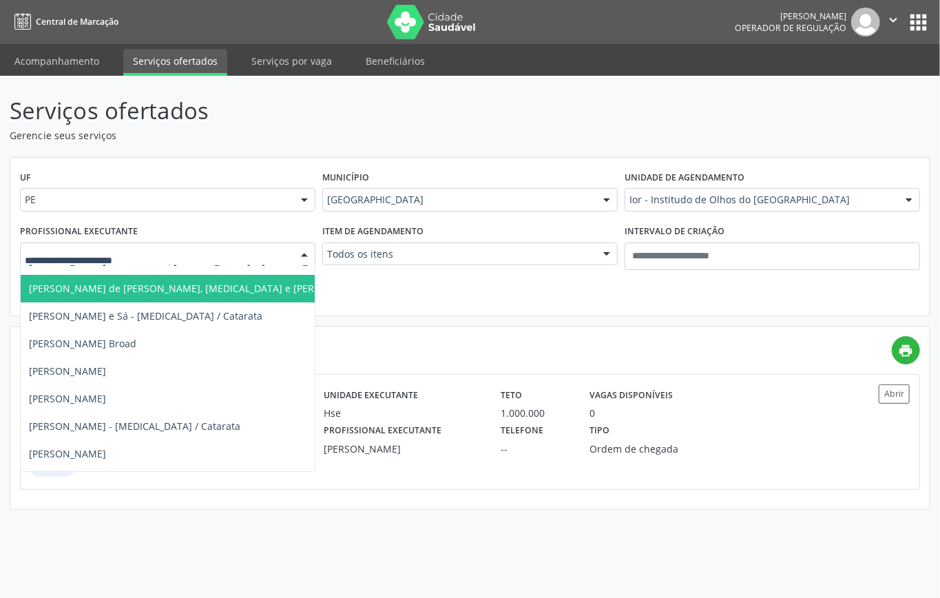
click at [111, 288] on span "Henrique Moura de Paula - Geral, Glaucoma e Catarata" at bounding box center [200, 288] width 342 height 13
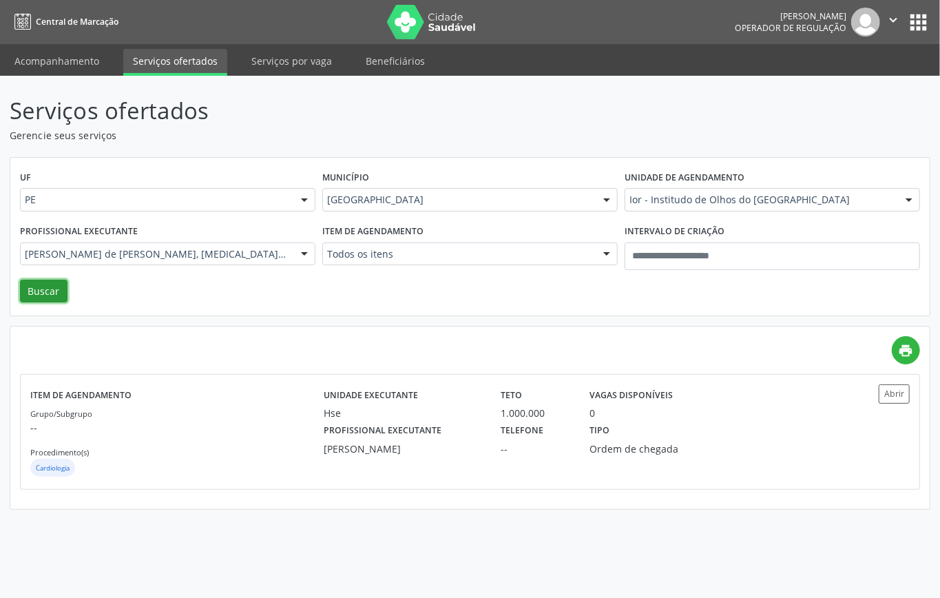
click at [59, 285] on button "Buscar" at bounding box center [44, 291] width 48 height 23
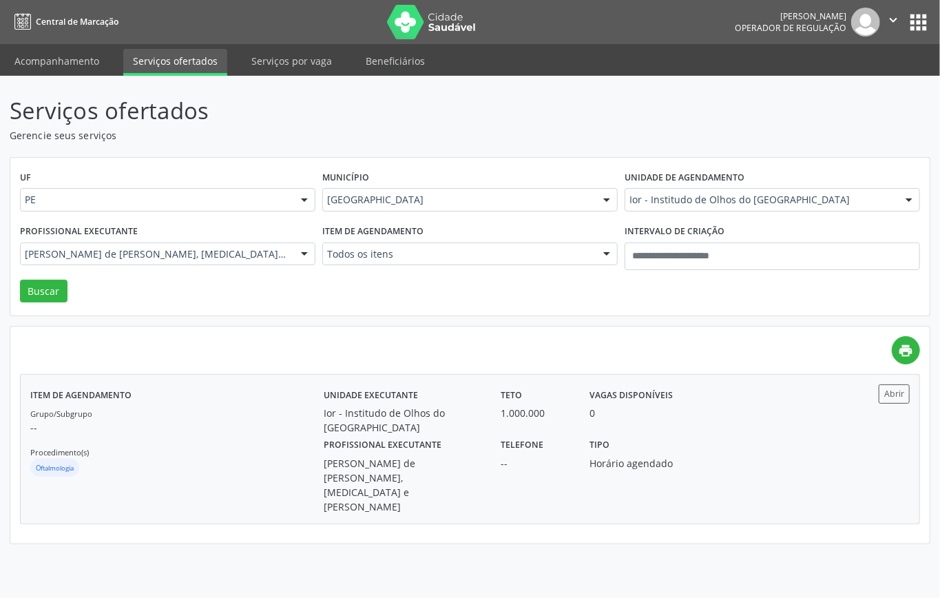
click at [209, 434] on p "--" at bounding box center [176, 427] width 293 height 14
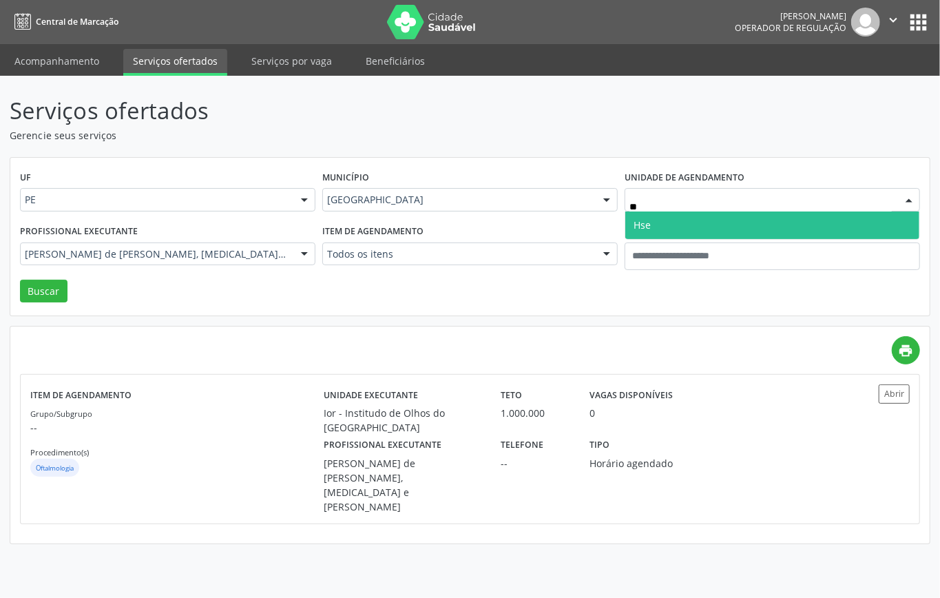
type input "***"
click at [685, 223] on span "Hse" at bounding box center [773, 226] width 294 height 28
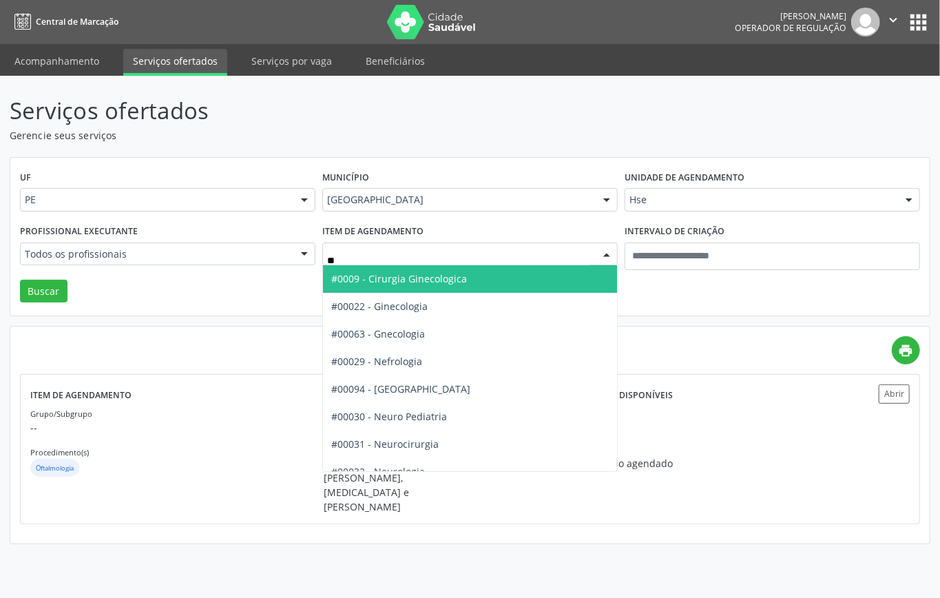
type input "***"
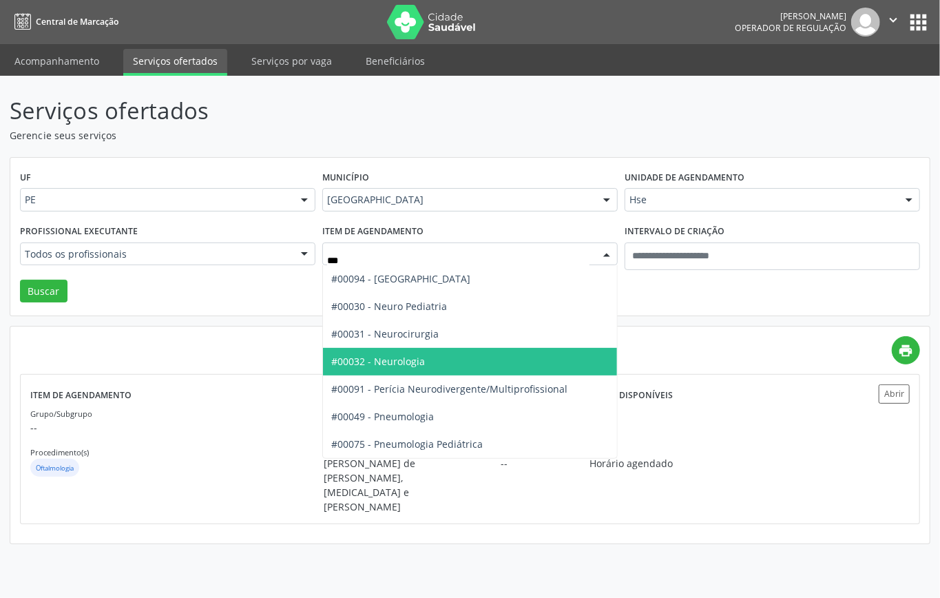
click at [413, 359] on span "#00032 - Neurologia" at bounding box center [378, 361] width 94 height 13
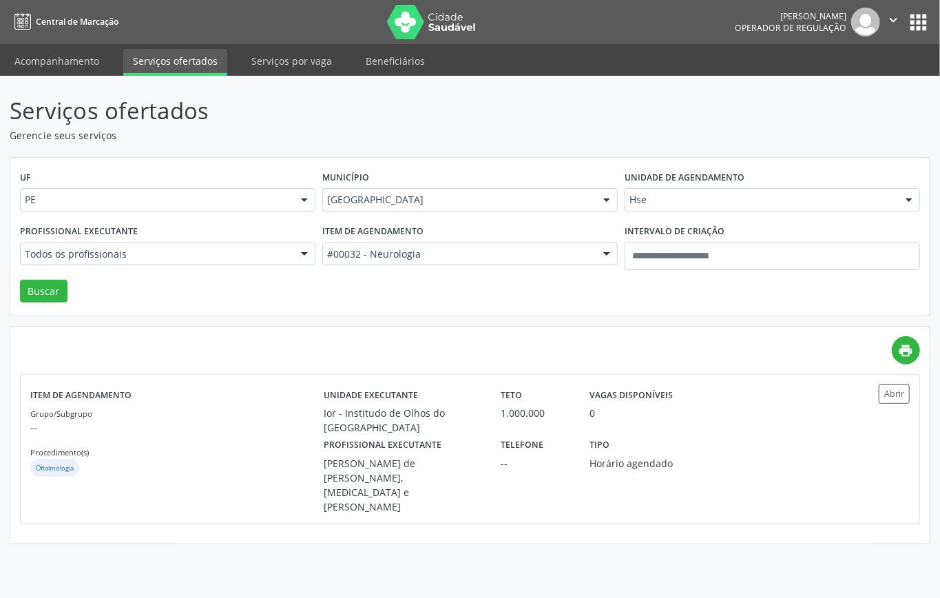
click at [17, 291] on div "UF PE PE Nenhum resultado encontrado para: " " Não há nenhuma opção para ser ex…" at bounding box center [470, 237] width 920 height 158
click at [25, 289] on button "Buscar" at bounding box center [44, 291] width 48 height 23
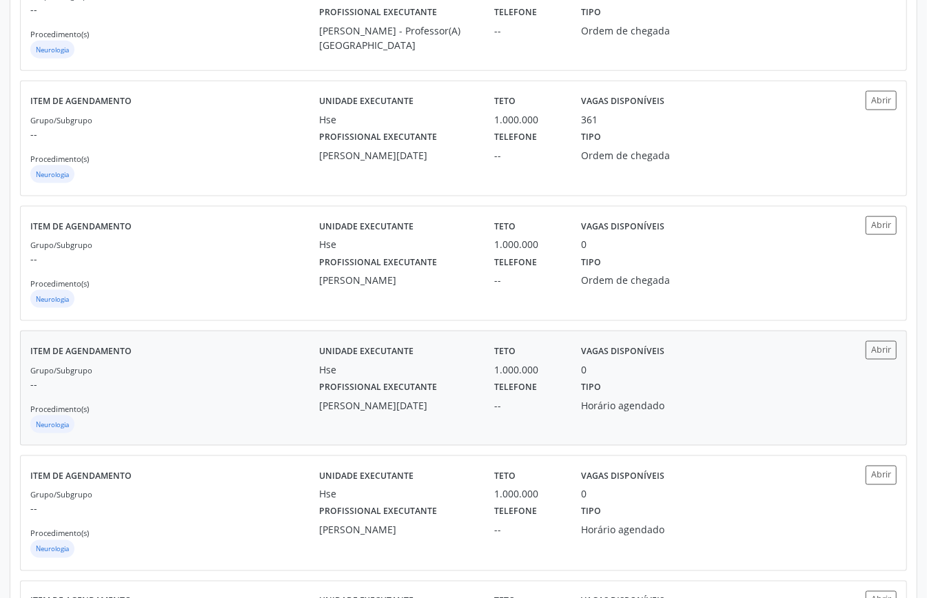
scroll to position [827, 0]
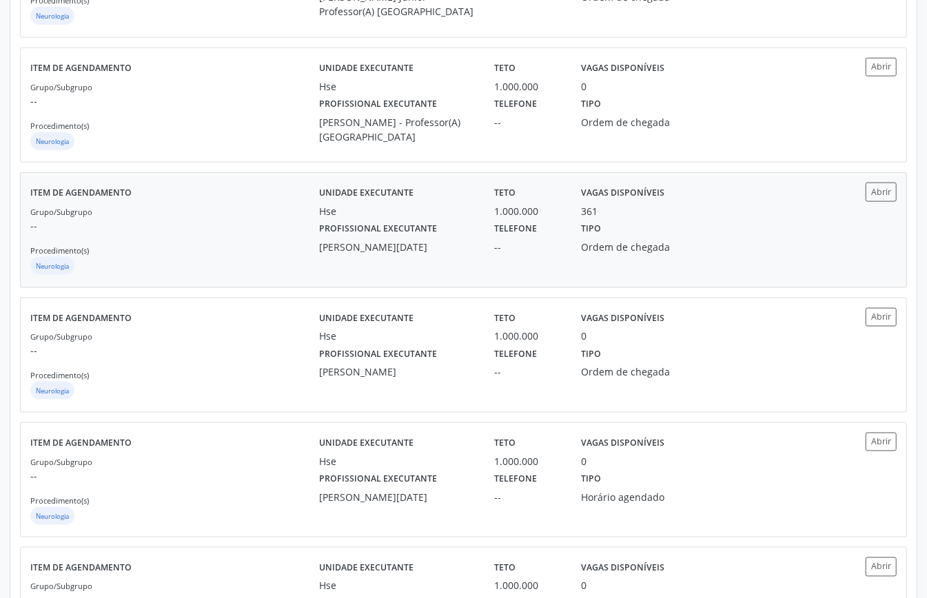
click at [224, 221] on p "--" at bounding box center [174, 225] width 289 height 14
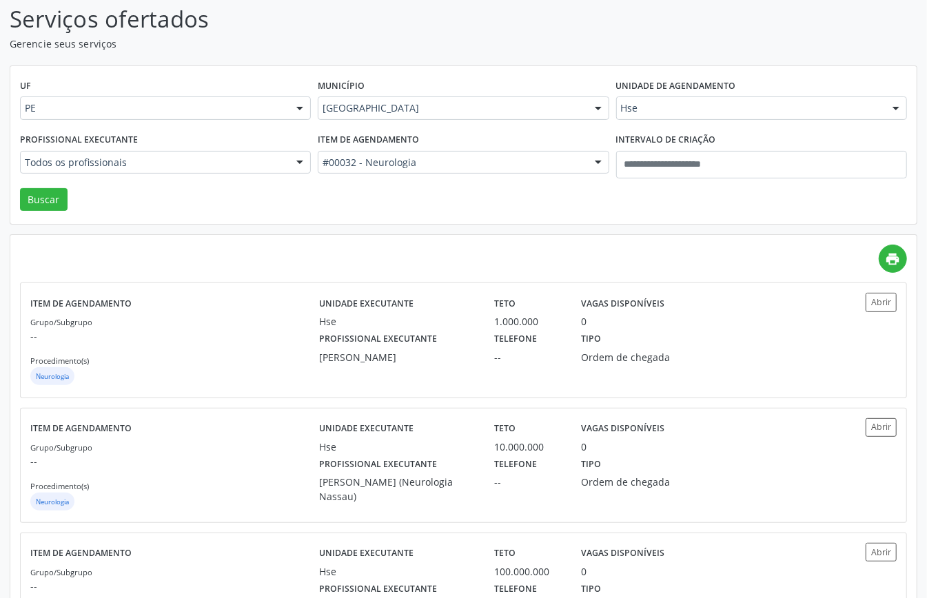
scroll to position [0, 0]
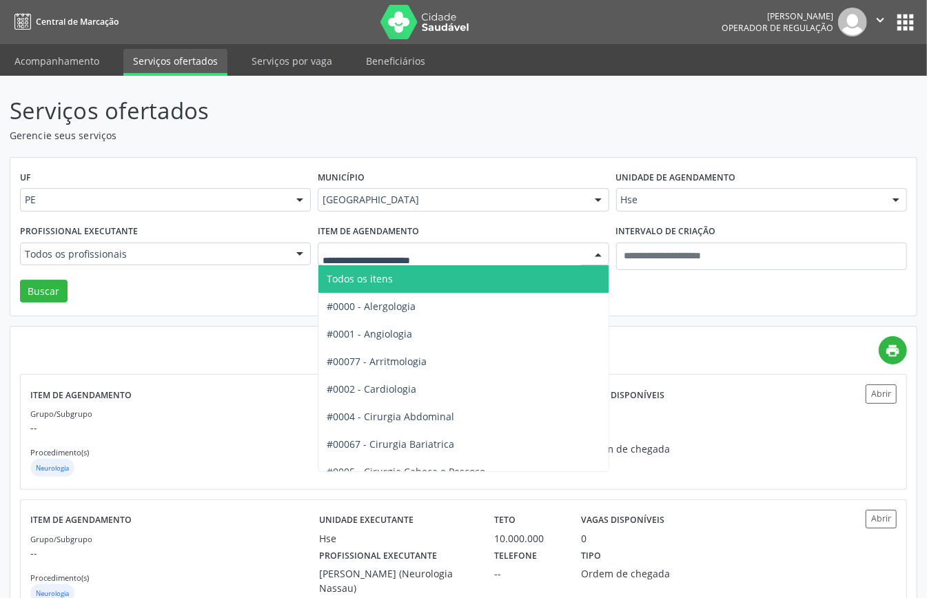
click at [375, 274] on span "Todos os itens" at bounding box center [360, 278] width 66 height 13
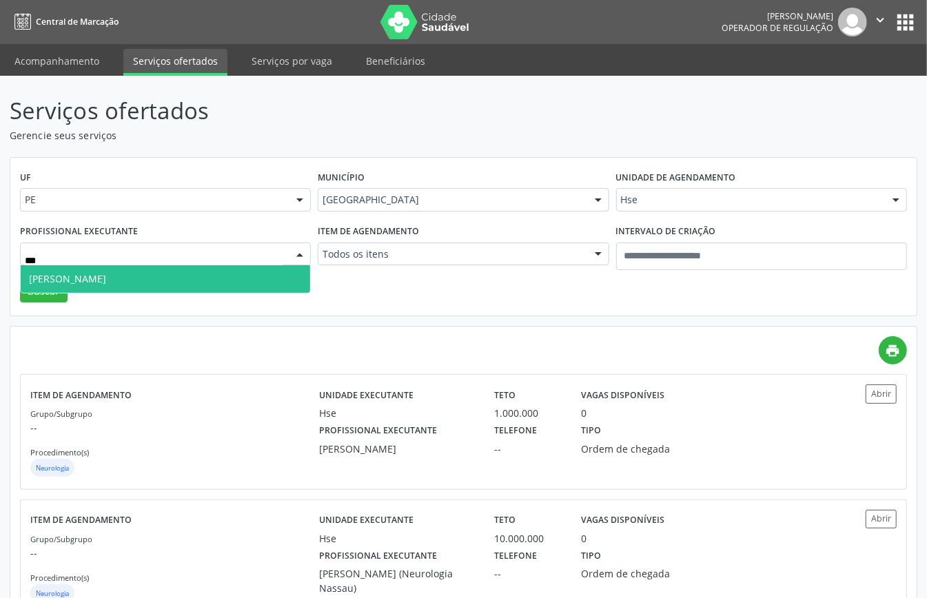
type input "****"
click at [248, 269] on span "Laura Peixoto Lins" at bounding box center [165, 279] width 289 height 28
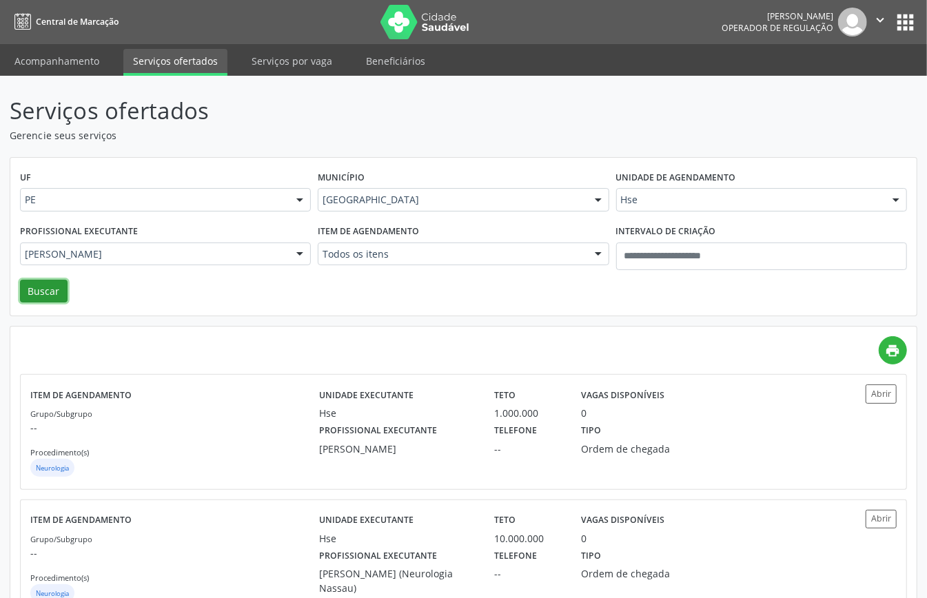
click at [48, 287] on button "Buscar" at bounding box center [44, 291] width 48 height 23
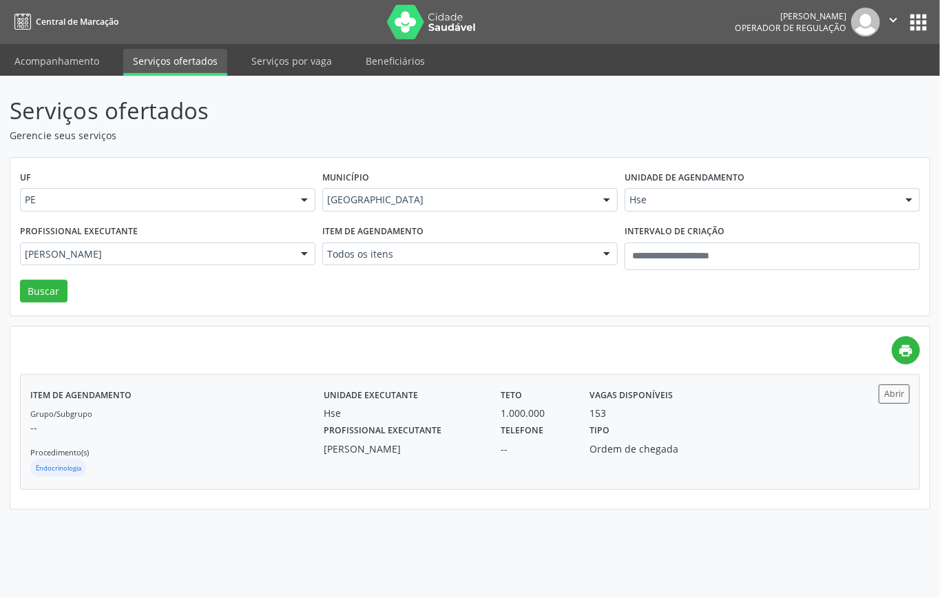
click at [136, 466] on div "Endocrinologia" at bounding box center [176, 469] width 293 height 21
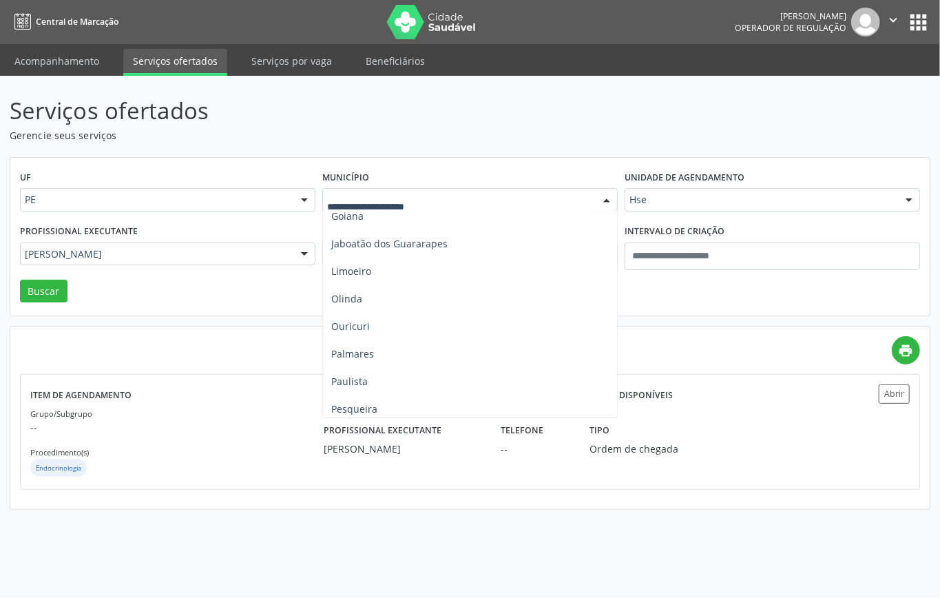
scroll to position [731, 0]
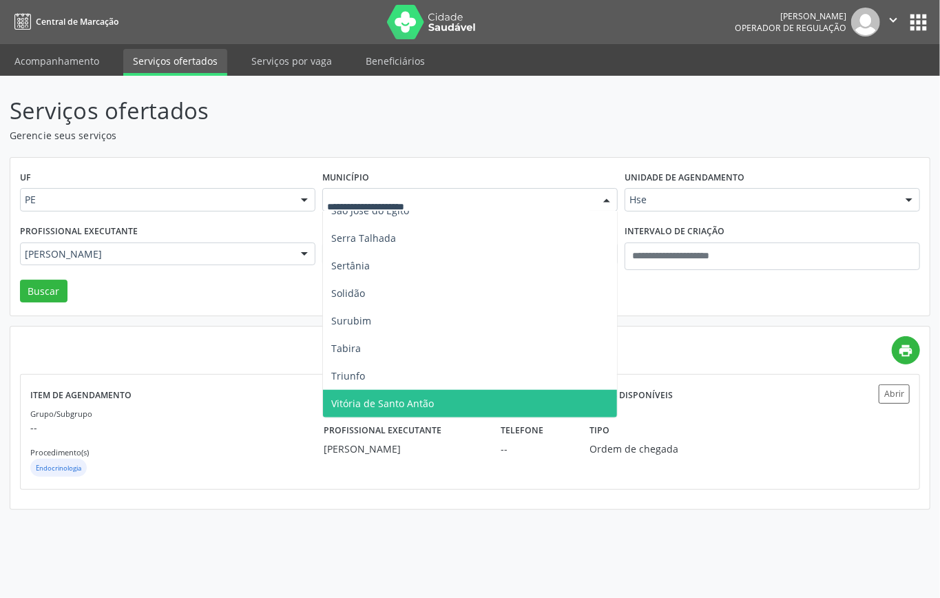
click at [378, 409] on span "Vitória de Santo Antão" at bounding box center [382, 403] width 103 height 13
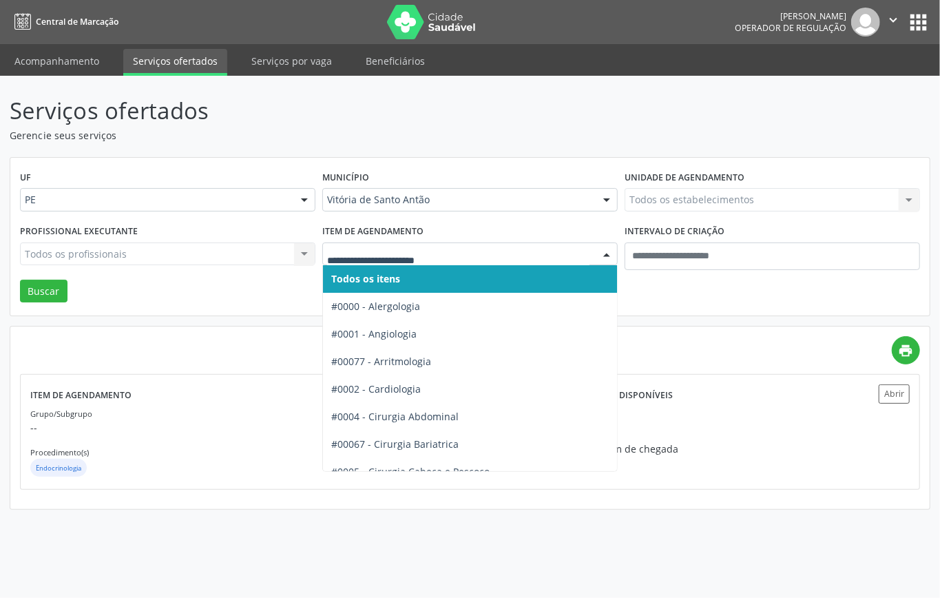
click at [414, 245] on div at bounding box center [470, 254] width 296 height 23
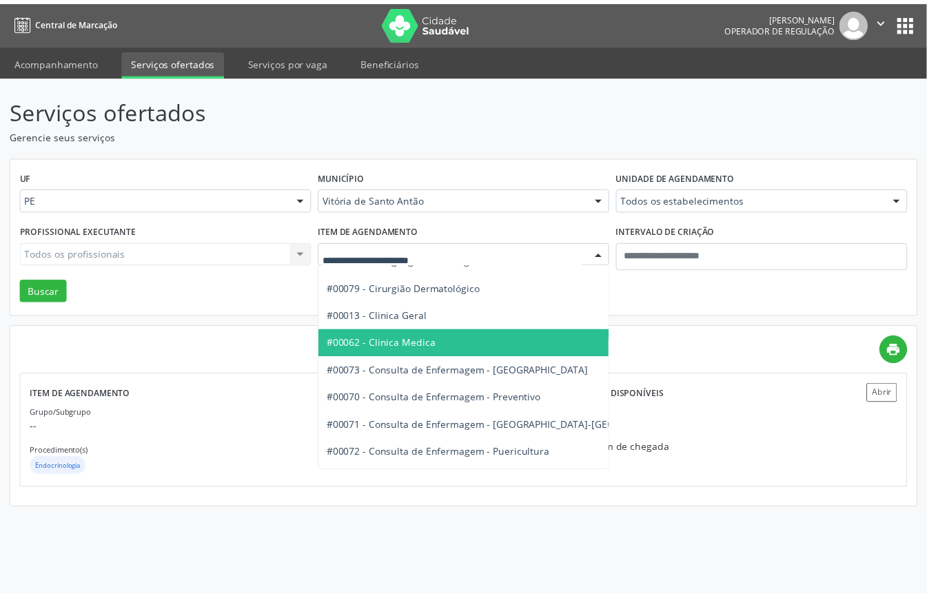
scroll to position [643, 0]
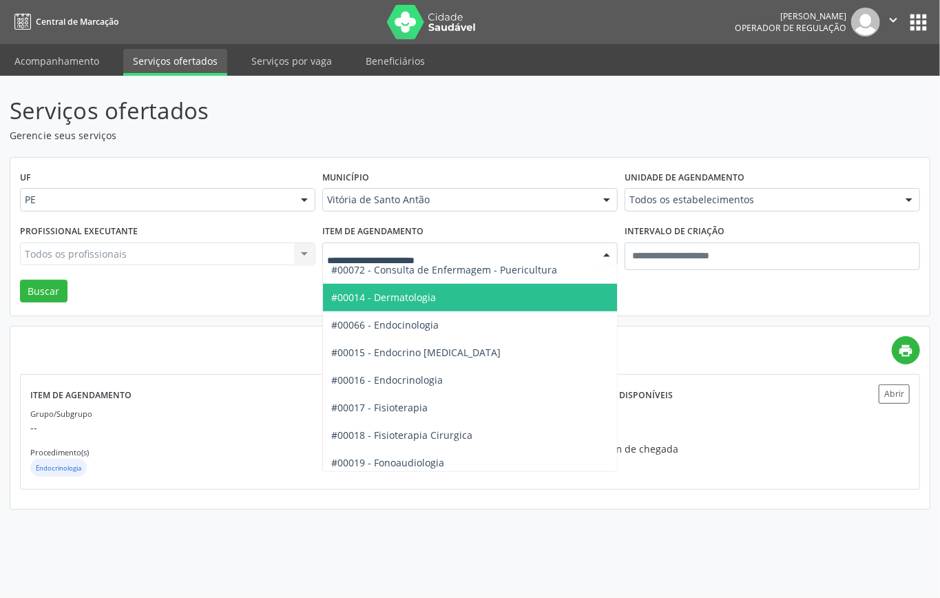
click at [406, 302] on span "#00014 - Dermatologia" at bounding box center [383, 297] width 105 height 13
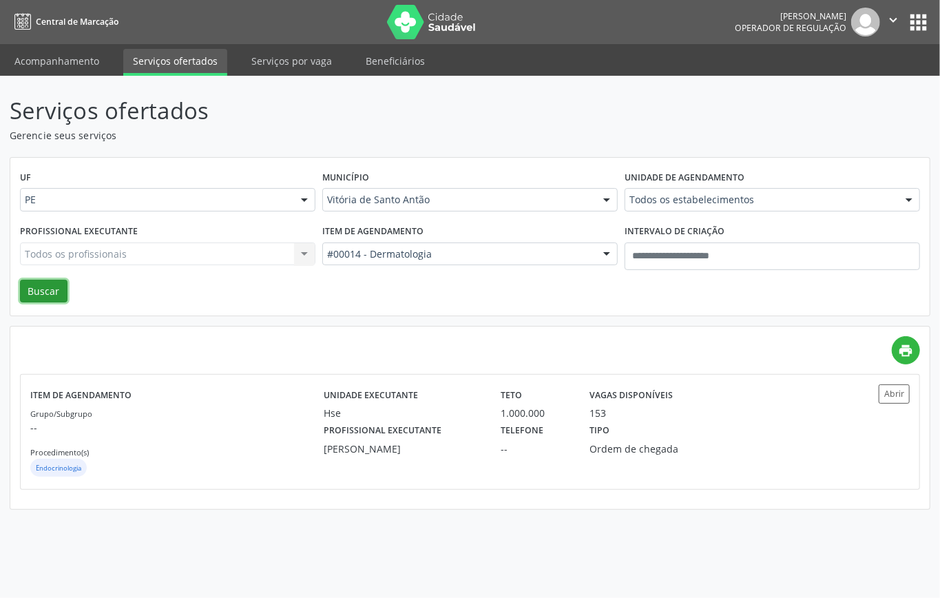
click at [43, 291] on button "Buscar" at bounding box center [44, 291] width 48 height 23
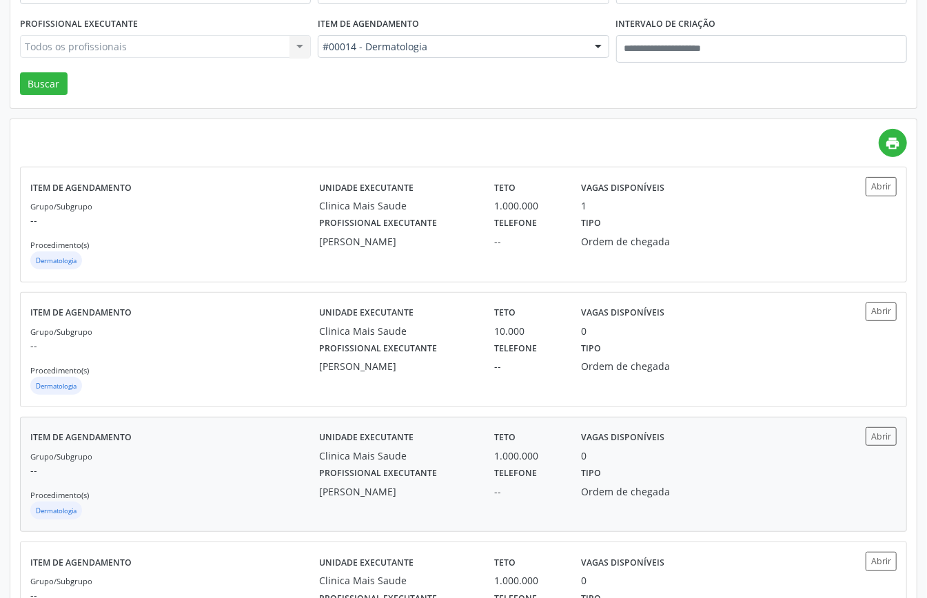
scroll to position [0, 0]
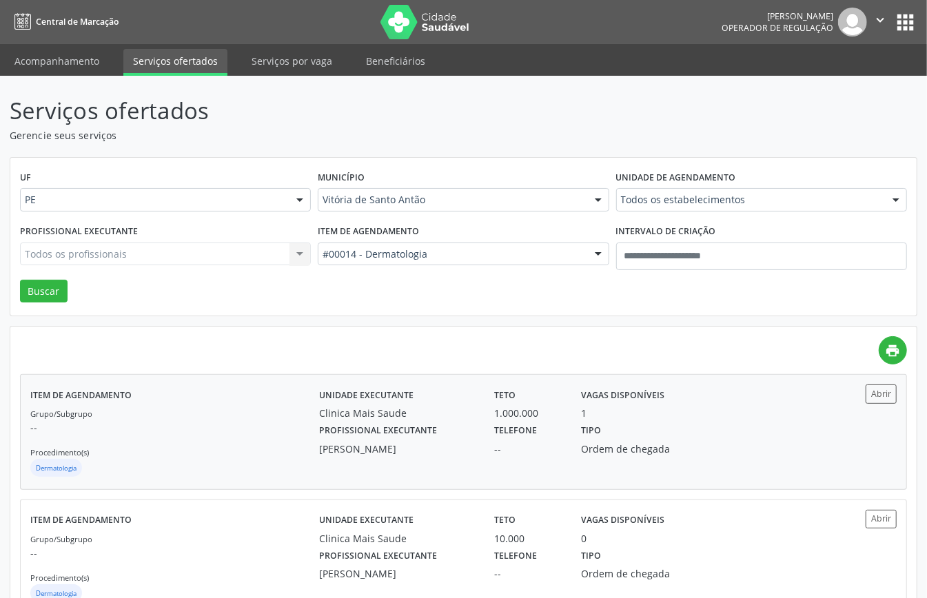
click at [267, 422] on p "--" at bounding box center [174, 427] width 289 height 14
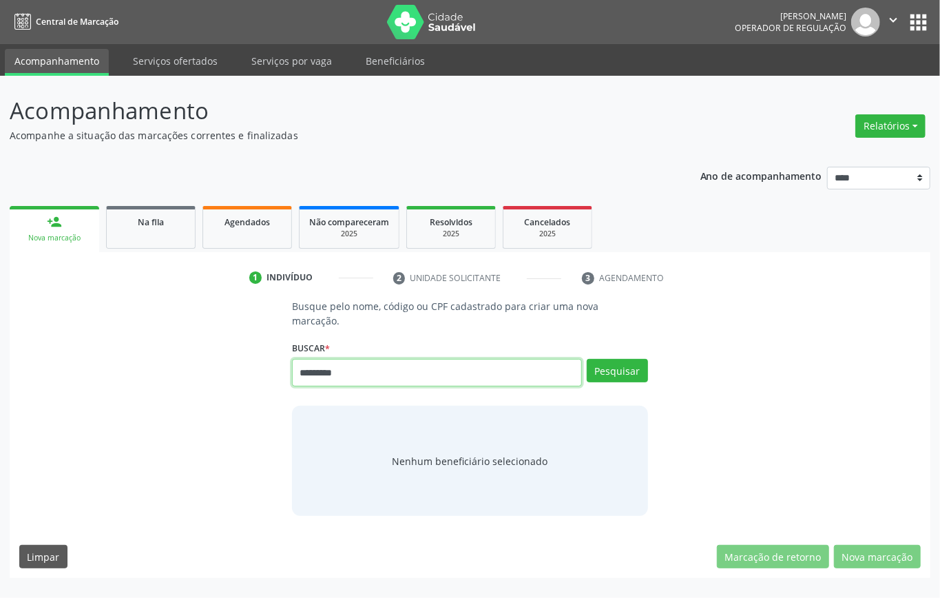
type input "*********"
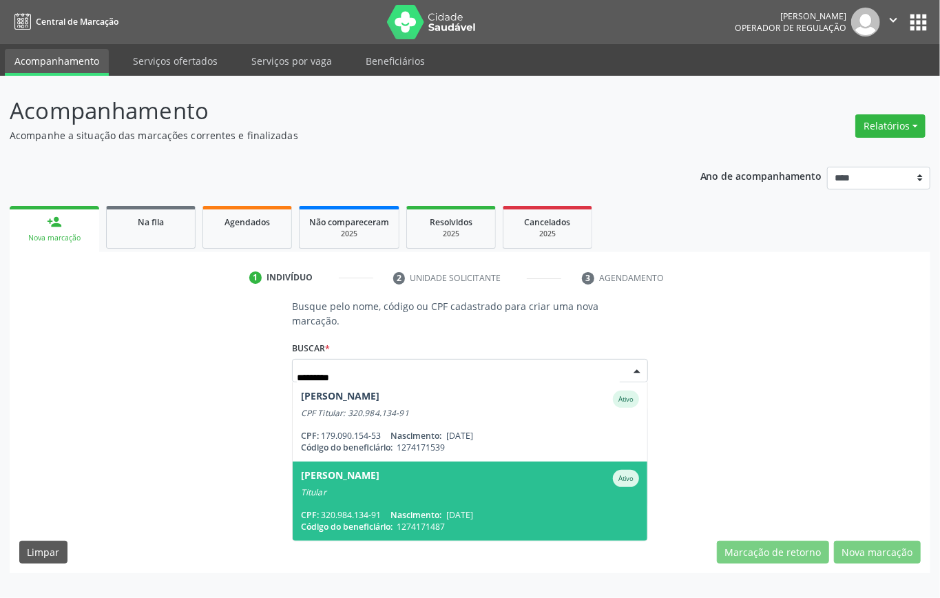
click at [419, 506] on span "[PERSON_NAME] Ativo Titular CPF: 320.984.134-91 Nascimento: [DATE] Código do be…" at bounding box center [470, 501] width 355 height 79
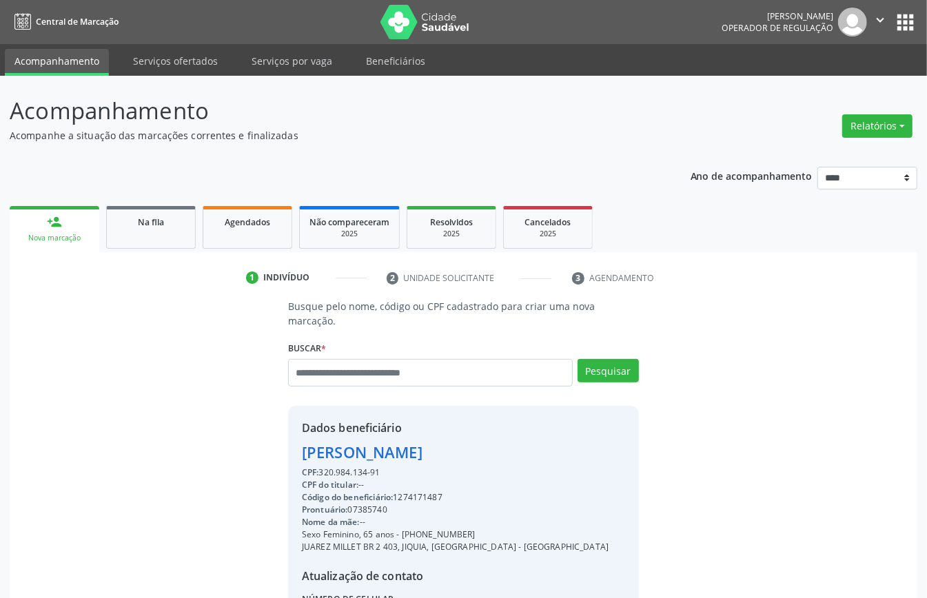
scroll to position [145, 0]
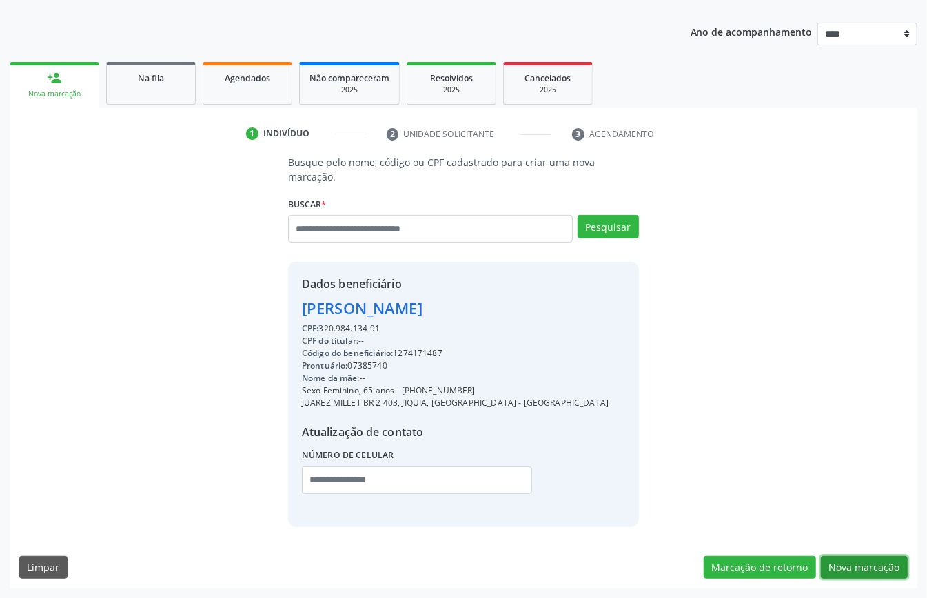
click at [850, 563] on button "Nova marcação" at bounding box center [864, 567] width 87 height 23
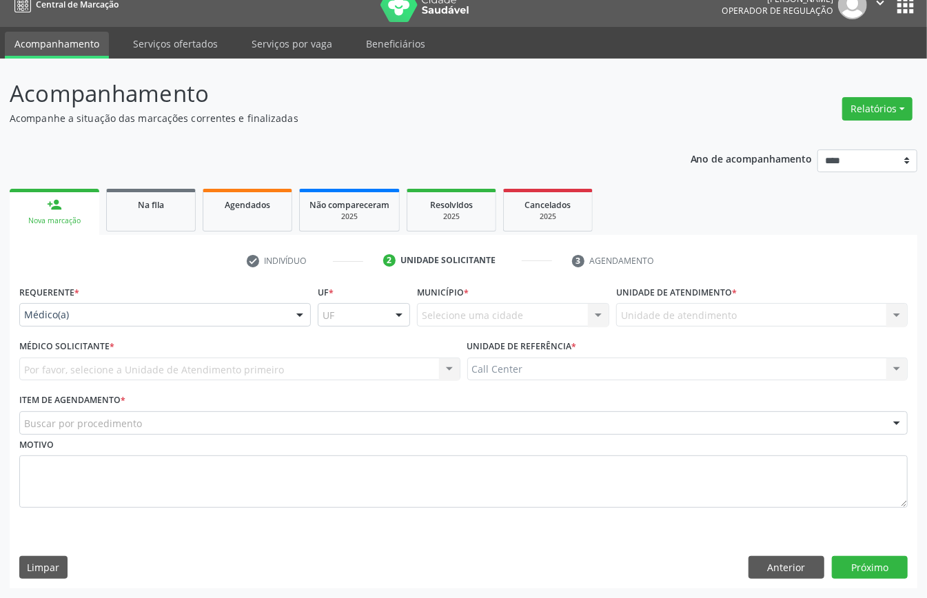
scroll to position [19, 0]
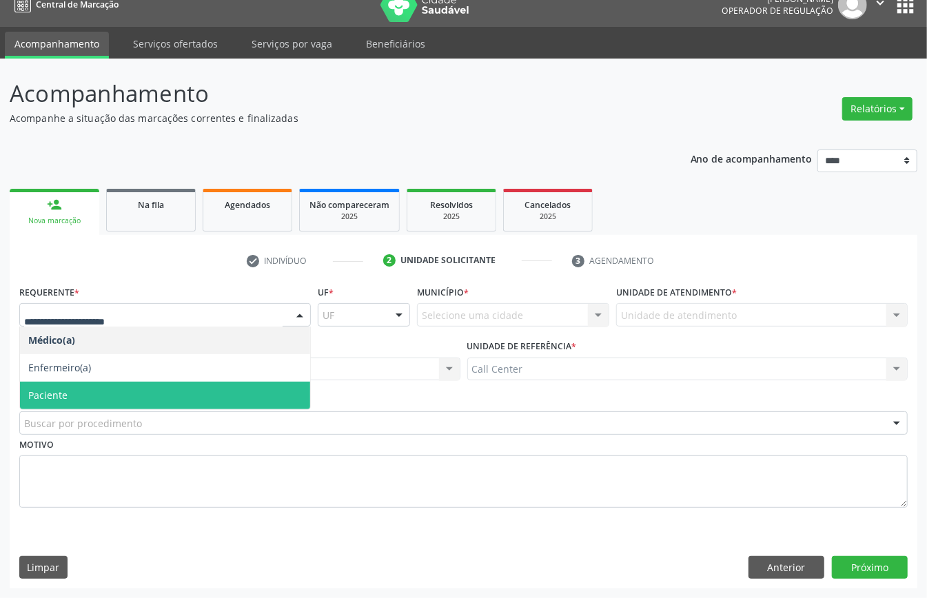
click at [79, 382] on span "Paciente" at bounding box center [165, 396] width 290 height 28
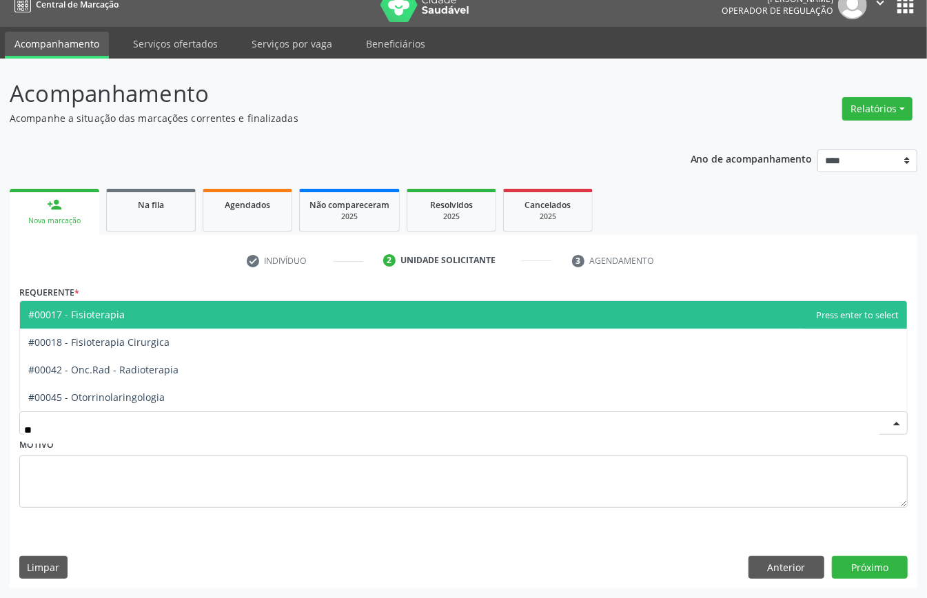
type input "***"
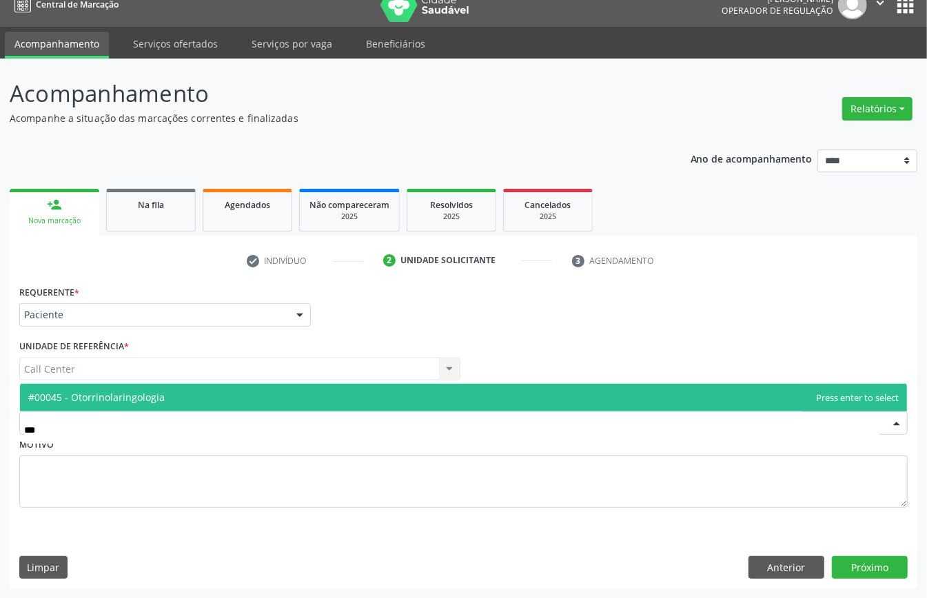
click at [92, 408] on span "#00045 - Otorrinolaringologia" at bounding box center [463, 398] width 887 height 28
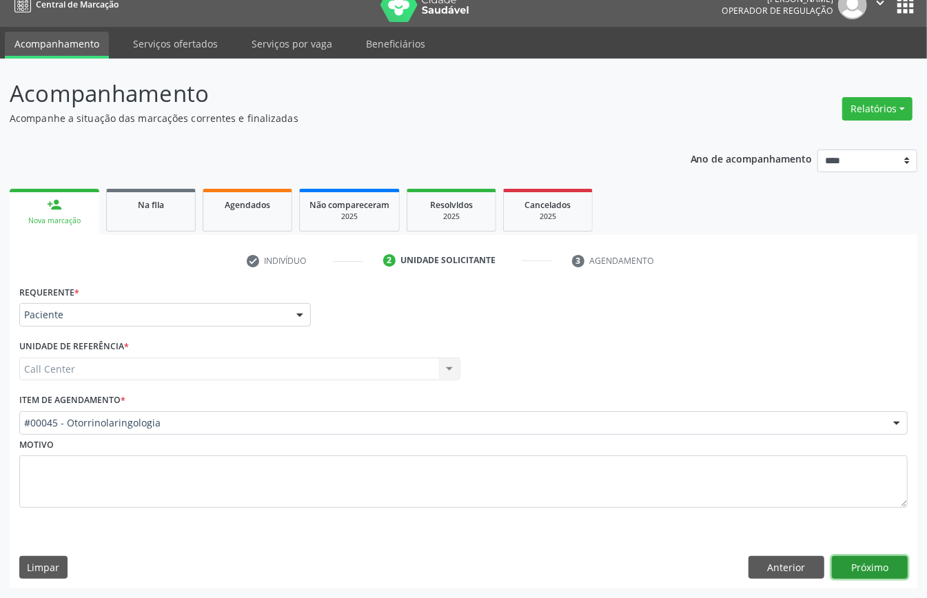
click at [866, 571] on button "Próximo" at bounding box center [870, 567] width 76 height 23
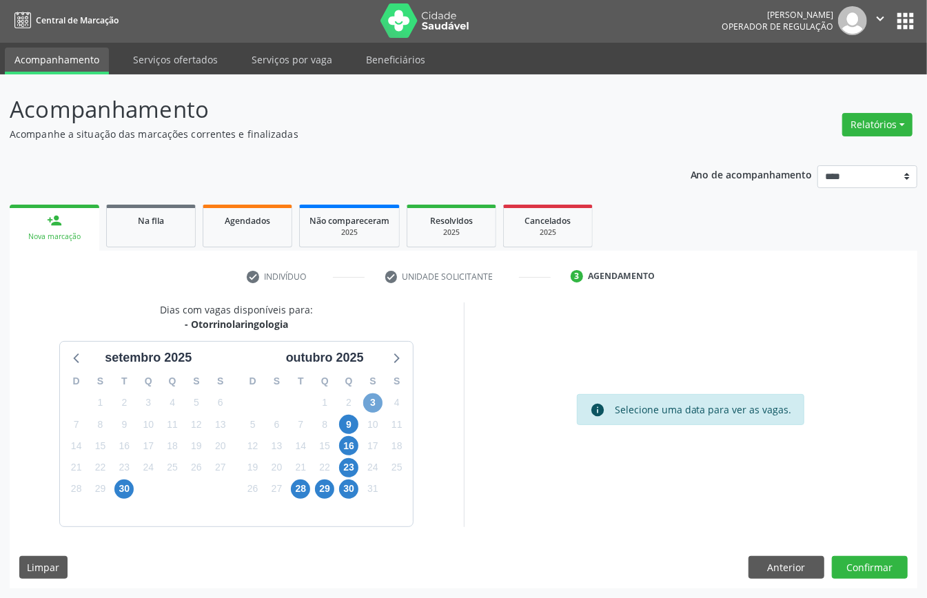
click at [370, 406] on span "3" at bounding box center [372, 402] width 19 height 19
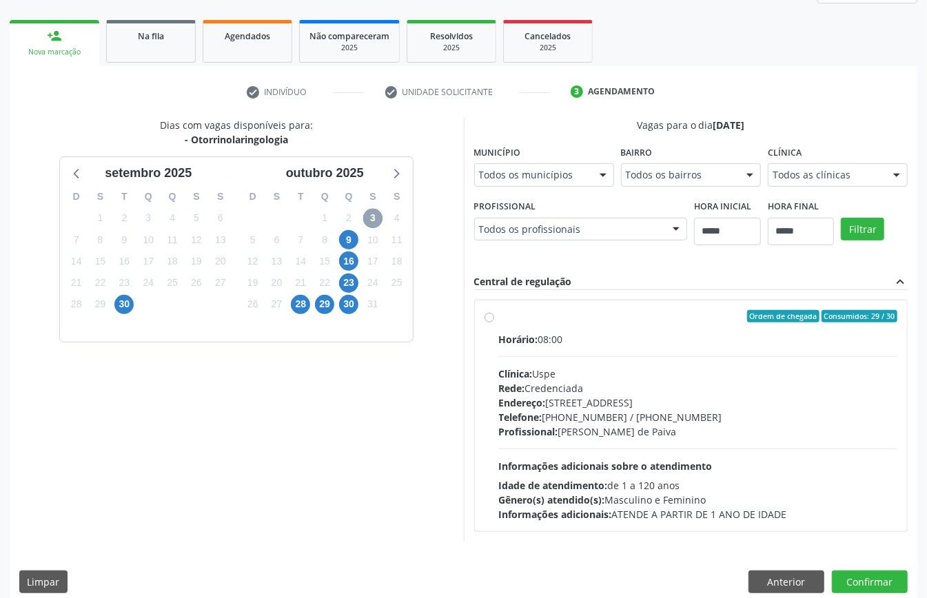
scroll to position [203, 0]
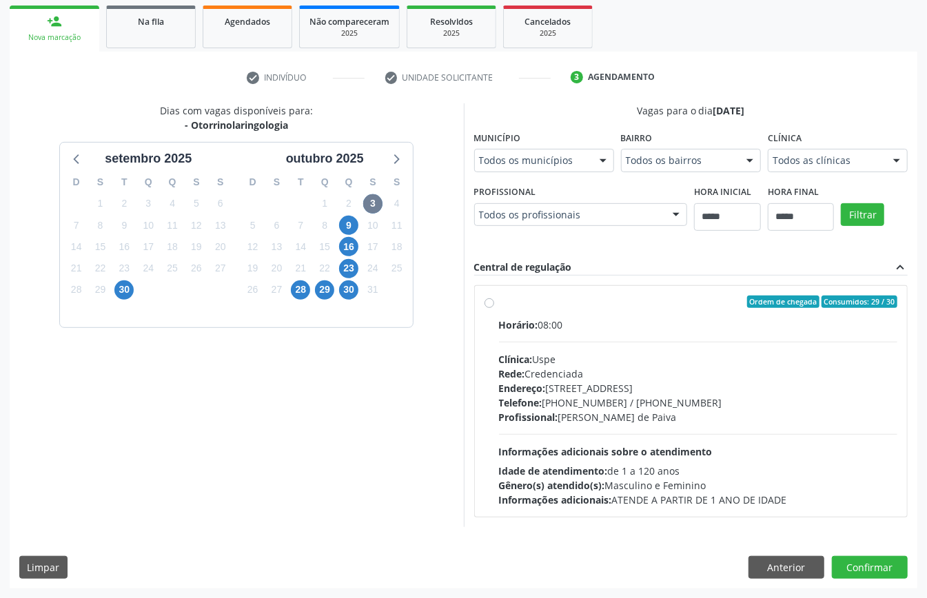
click at [528, 371] on div "Rede: Credenciada" at bounding box center [698, 374] width 399 height 14
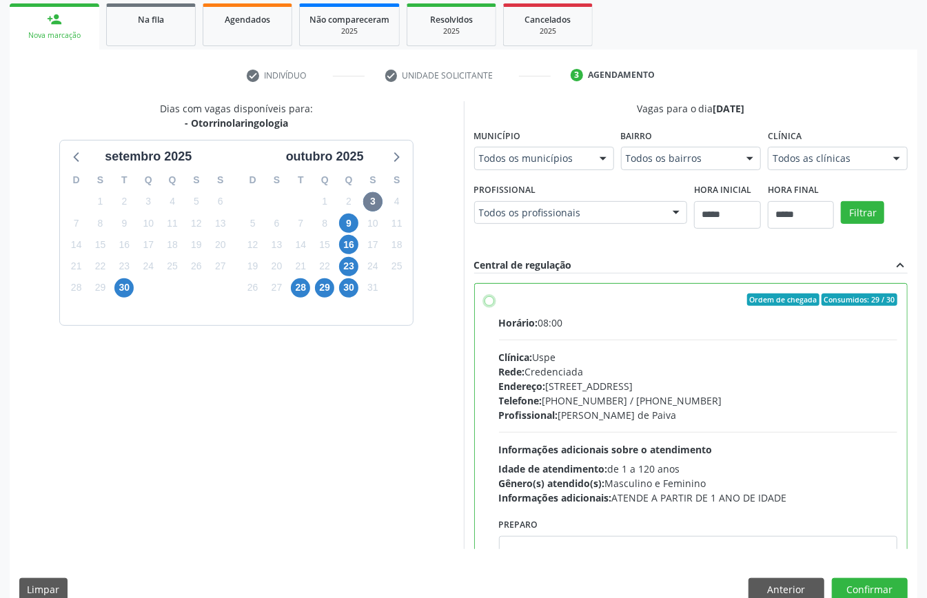
scroll to position [70, 0]
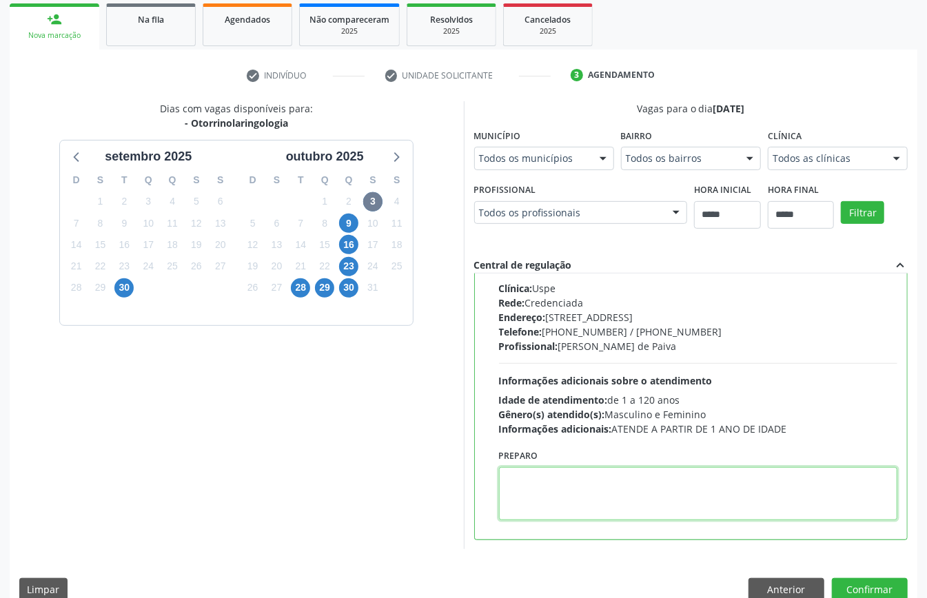
paste textarea "**********"
type textarea "**********"
click at [865, 587] on button "Confirmar" at bounding box center [870, 589] width 76 height 23
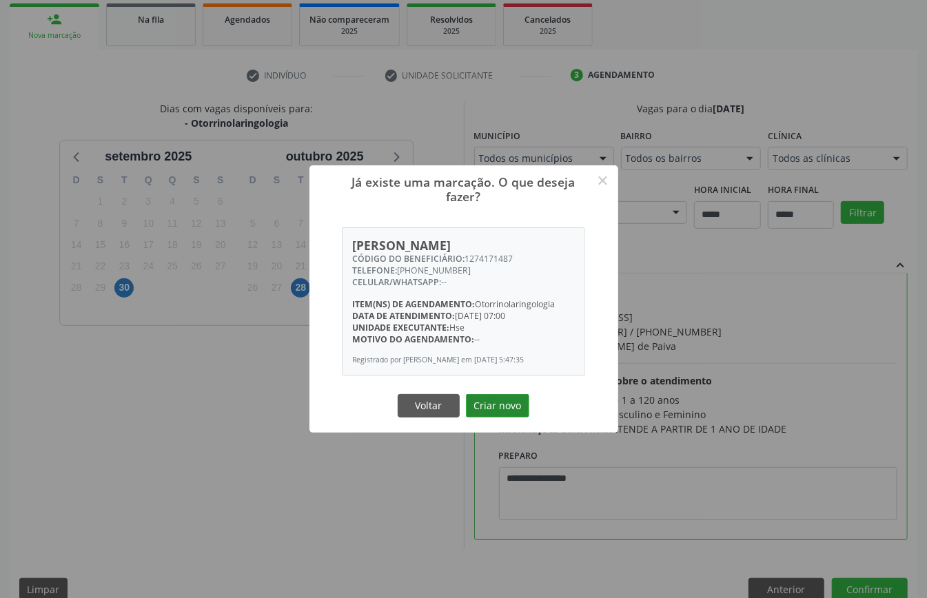
click at [497, 406] on button "Criar novo" at bounding box center [497, 405] width 63 height 23
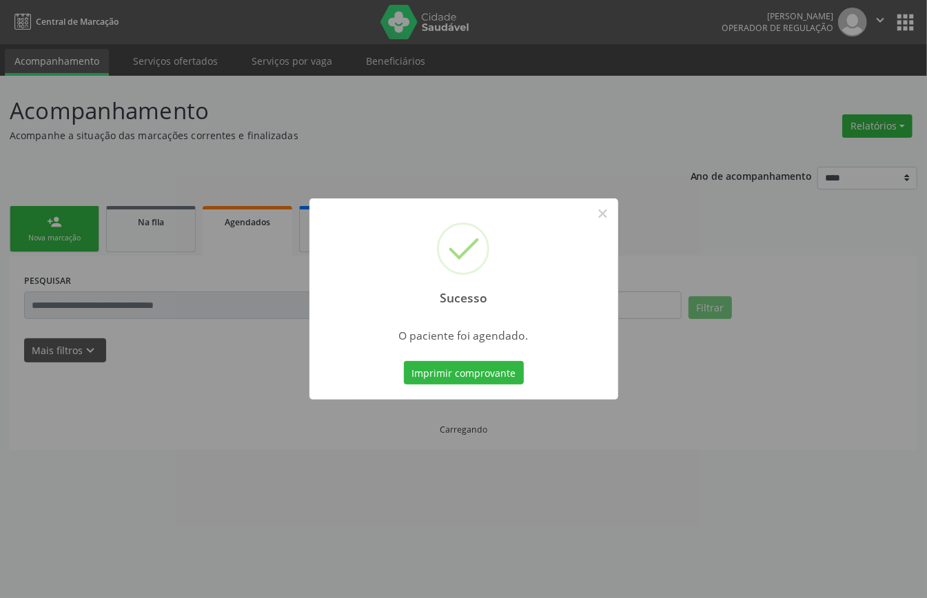
scroll to position [0, 0]
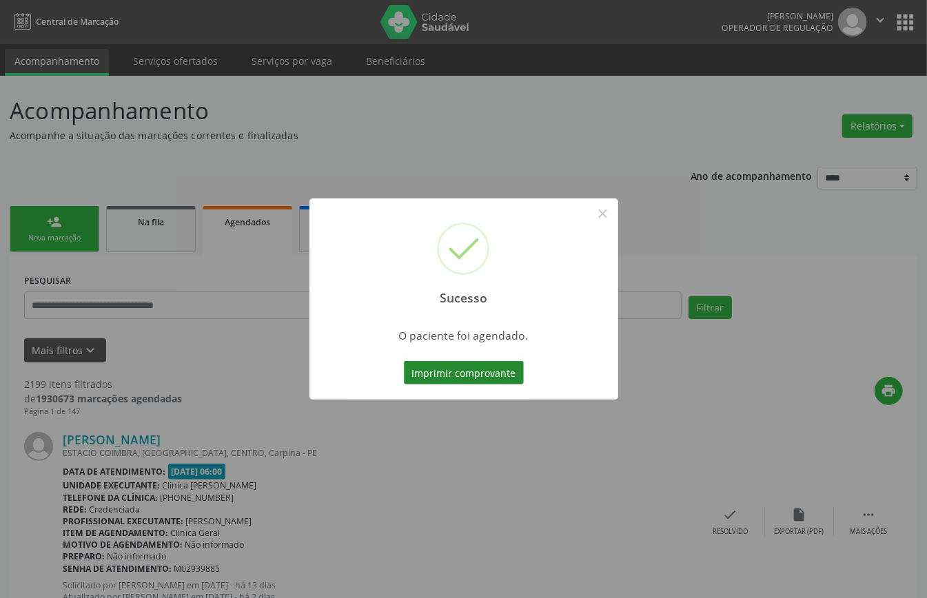
click at [494, 373] on button "Imprimir comprovante" at bounding box center [464, 372] width 120 height 23
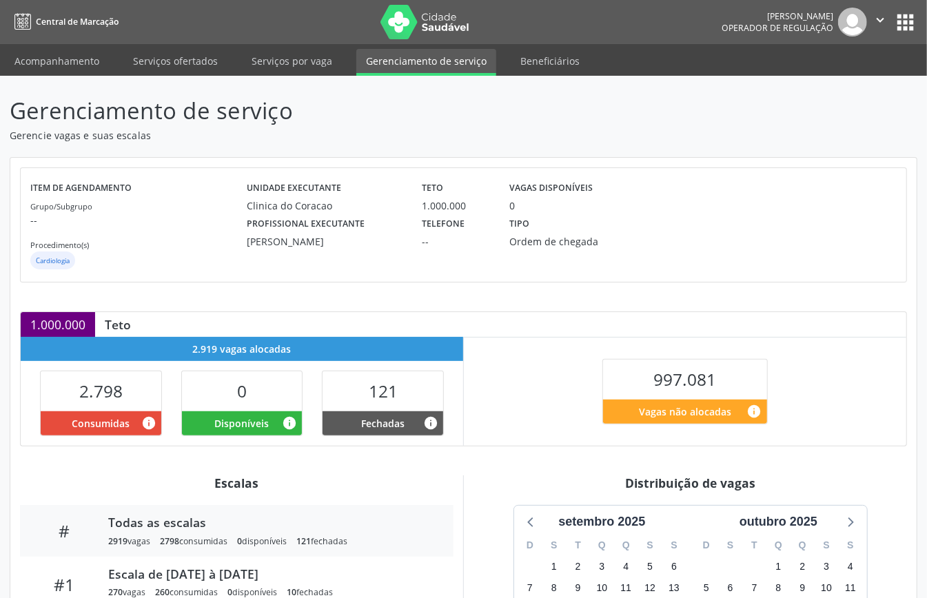
scroll to position [183, 0]
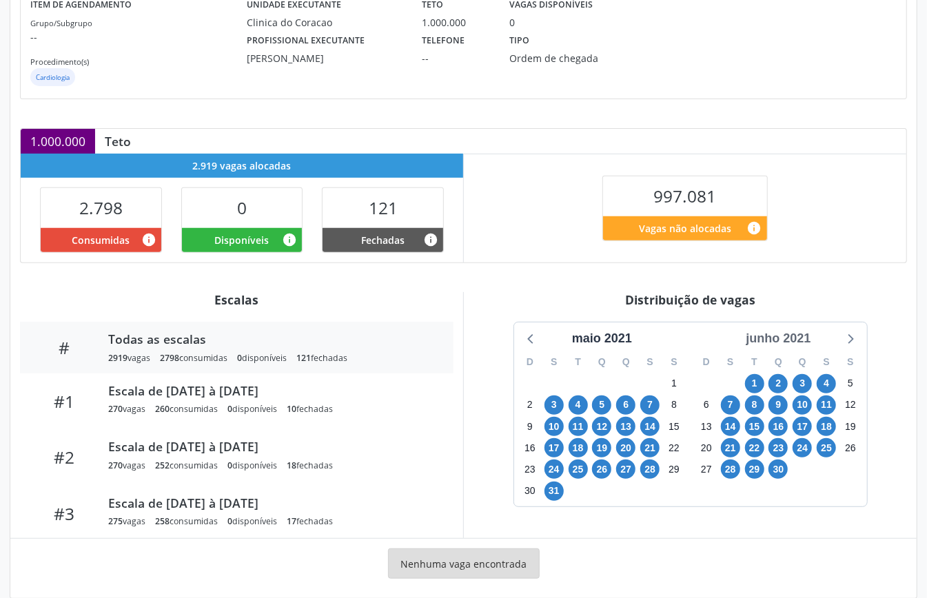
click at [789, 340] on div "junho 2021" at bounding box center [778, 338] width 76 height 19
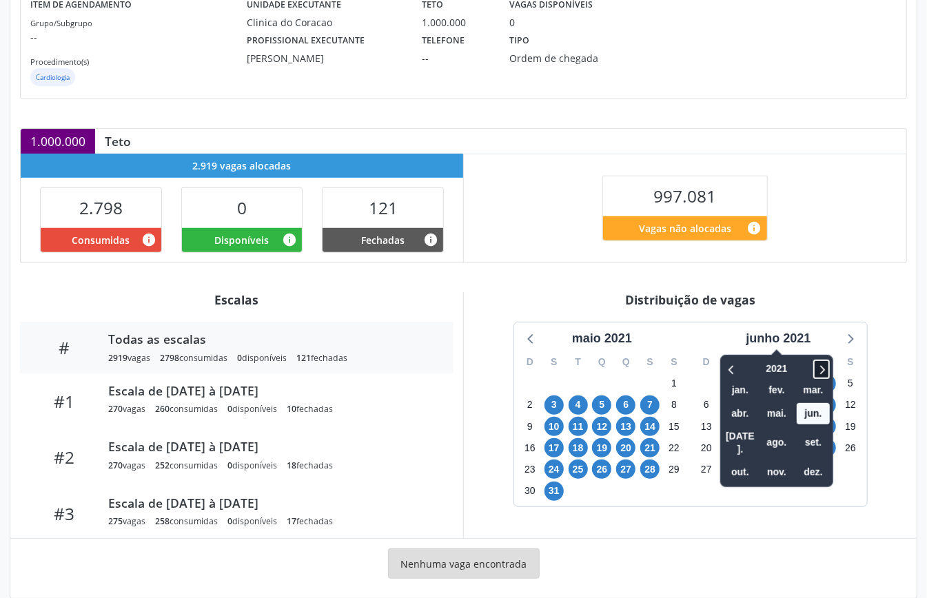
click at [827, 367] on icon at bounding box center [821, 369] width 14 height 17
click at [825, 367] on icon at bounding box center [821, 369] width 14 height 17
click at [740, 462] on span "out." at bounding box center [739, 472] width 33 height 21
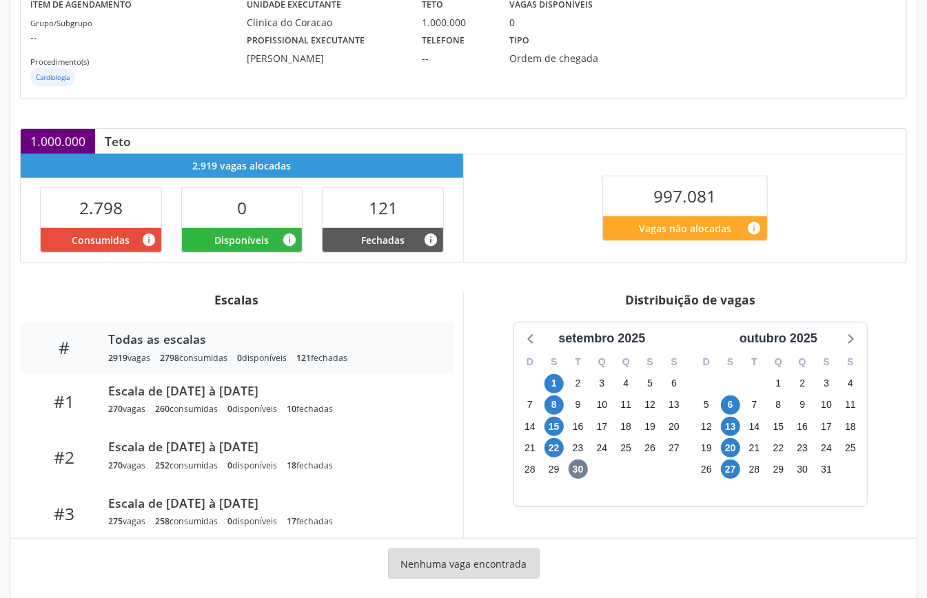
scroll to position [0, 0]
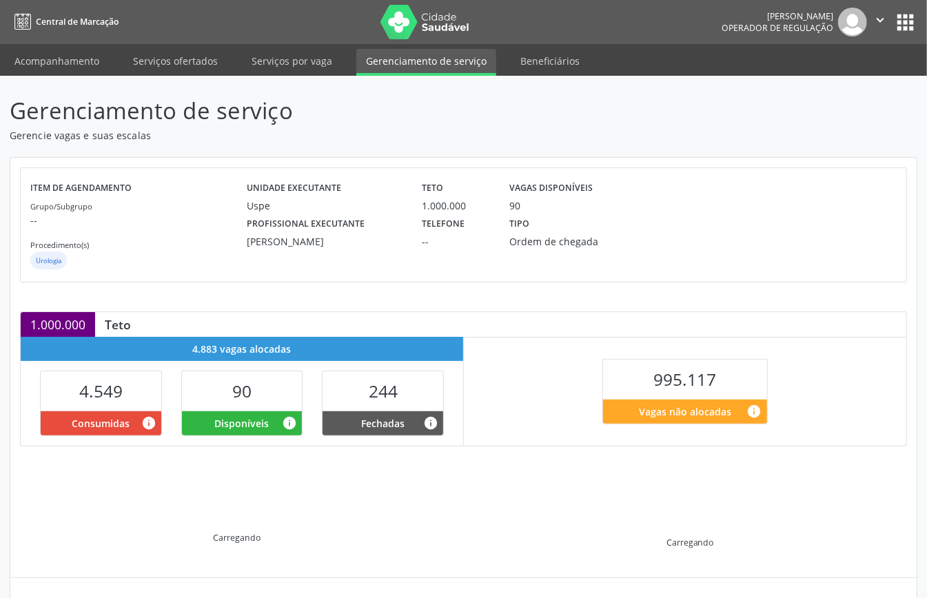
scroll to position [133, 0]
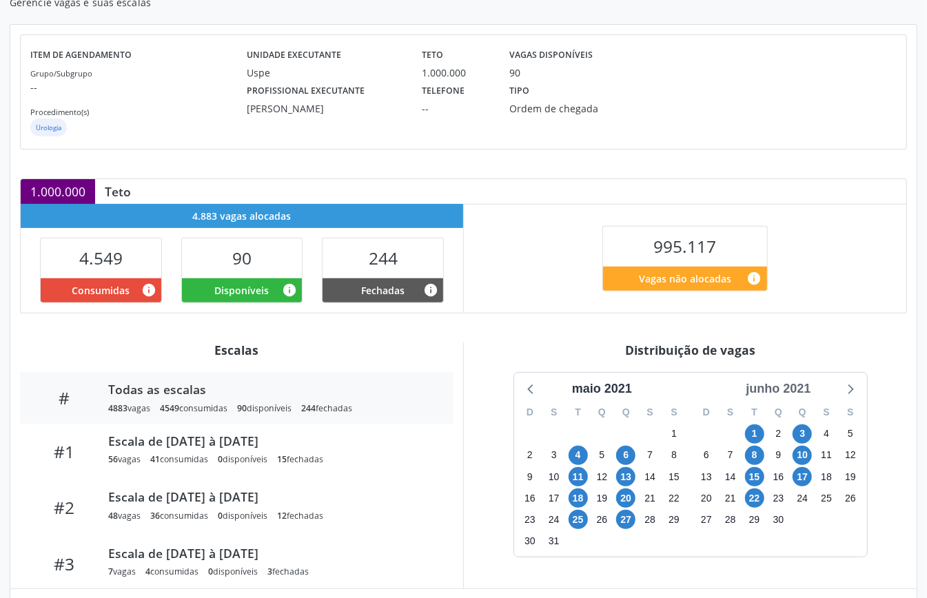
click at [781, 395] on div "junho 2021" at bounding box center [778, 389] width 76 height 19
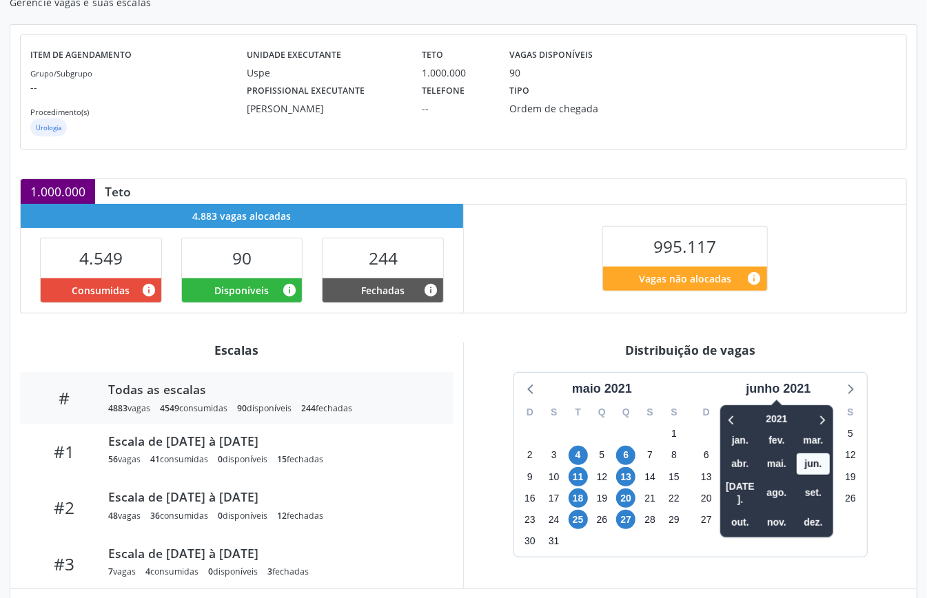
click at [813, 418] on div at bounding box center [811, 419] width 35 height 21
click at [827, 418] on icon at bounding box center [821, 419] width 14 height 17
click at [822, 419] on icon at bounding box center [823, 419] width 5 height 9
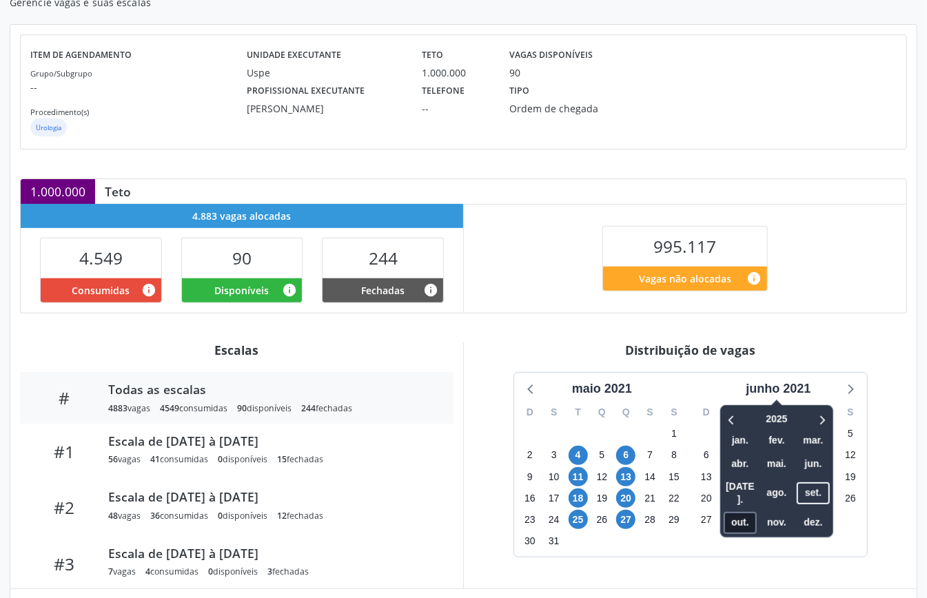
click at [747, 512] on span "out." at bounding box center [739, 522] width 33 height 21
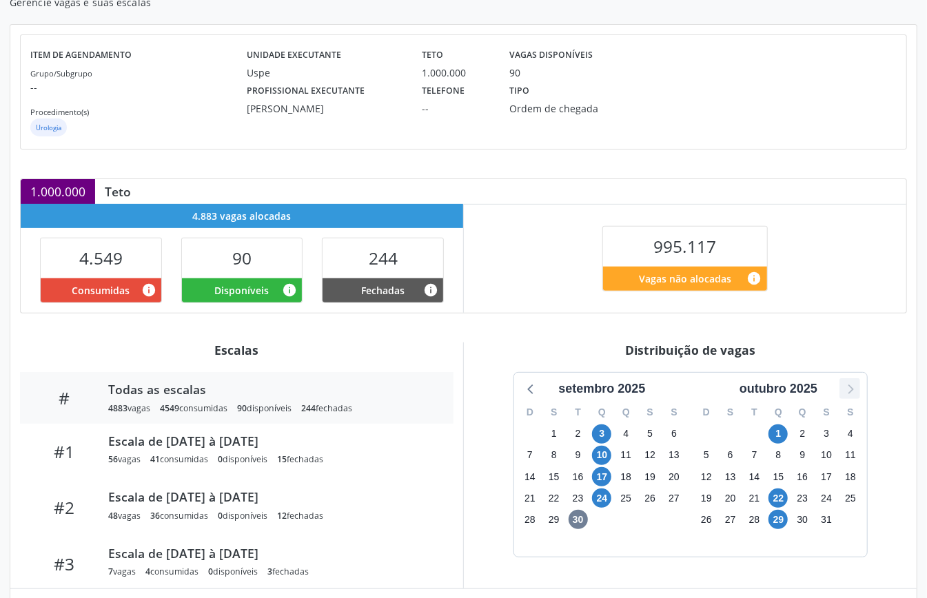
click at [853, 398] on icon at bounding box center [850, 389] width 18 height 18
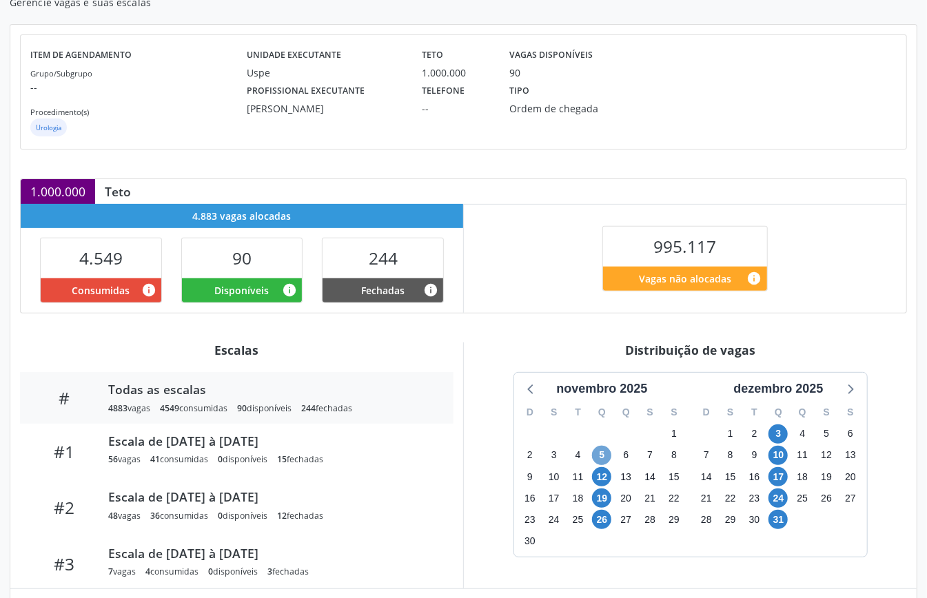
click at [599, 449] on span "5" at bounding box center [601, 455] width 19 height 19
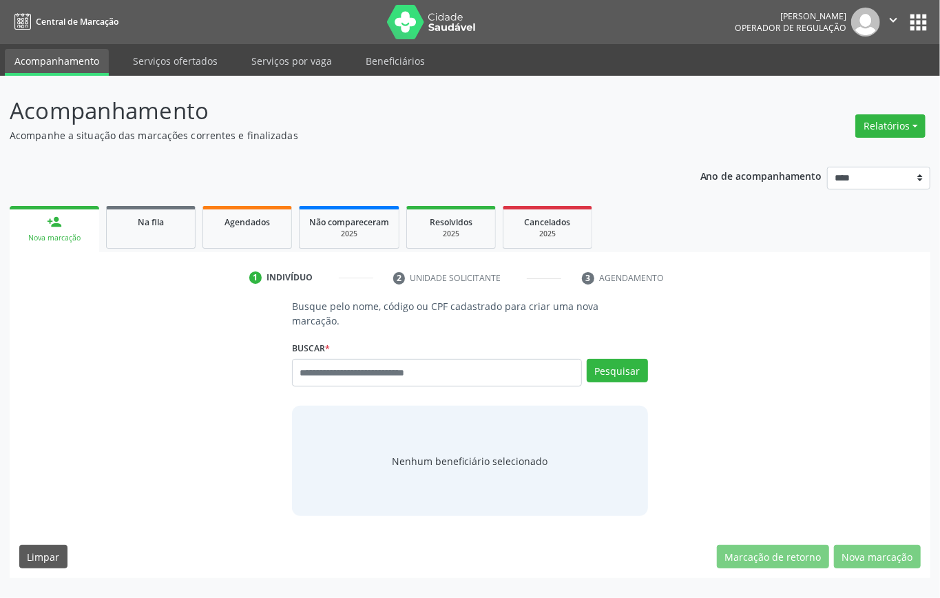
click at [332, 375] on input "text" at bounding box center [437, 373] width 290 height 28
type input "*********"
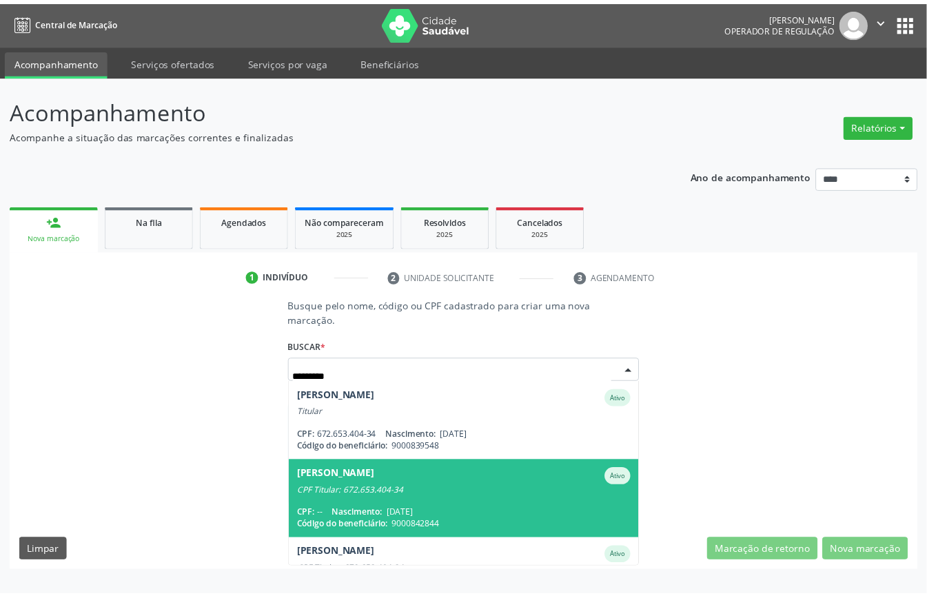
scroll to position [50, 0]
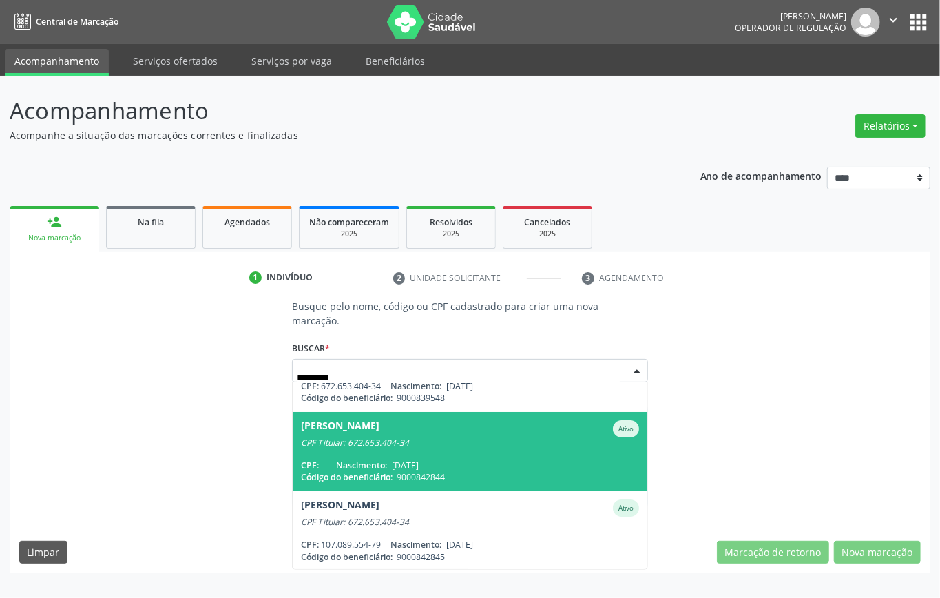
click at [458, 466] on div "CPF: -- Nascimento: [DATE]" at bounding box center [470, 466] width 338 height 12
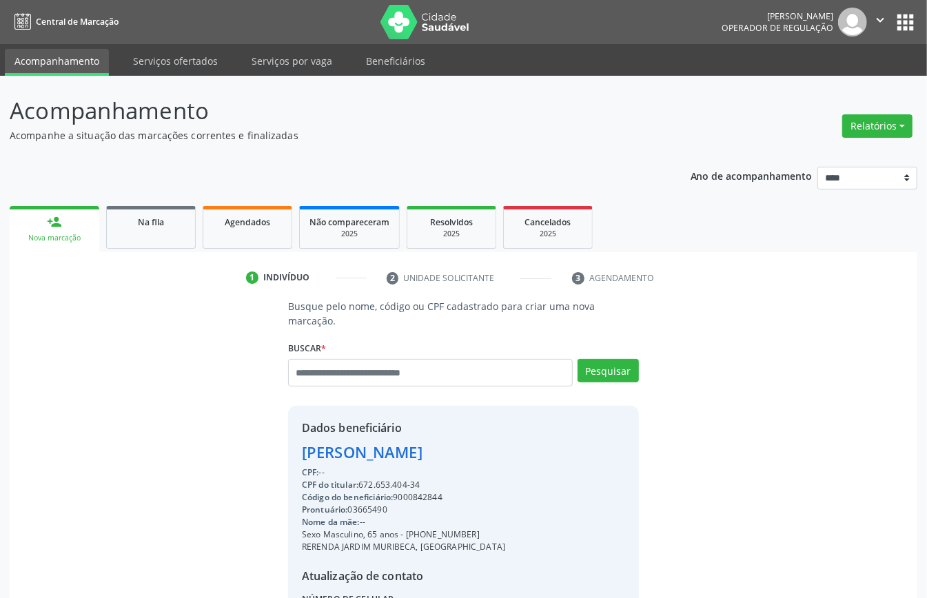
scroll to position [145, 0]
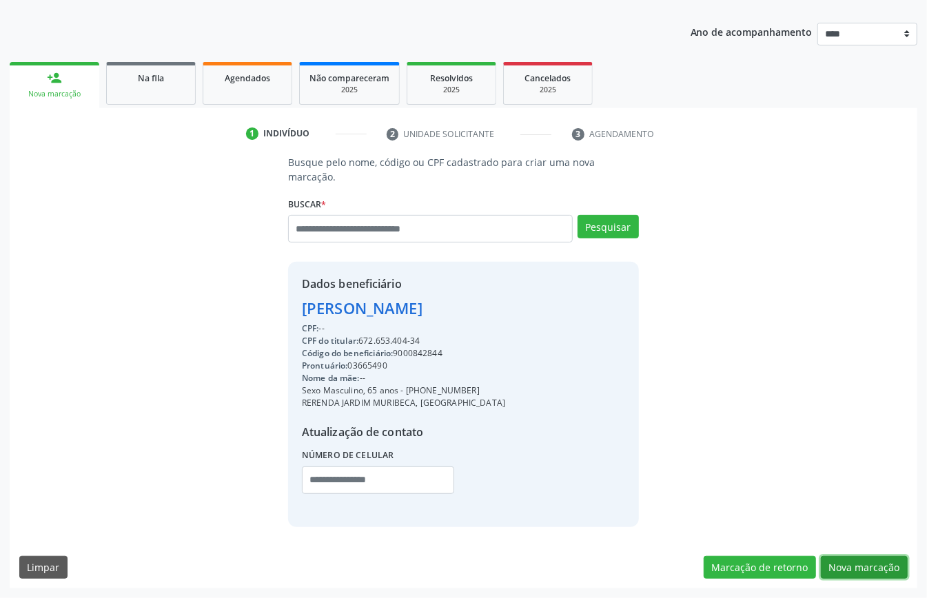
click at [877, 563] on button "Nova marcação" at bounding box center [864, 567] width 87 height 23
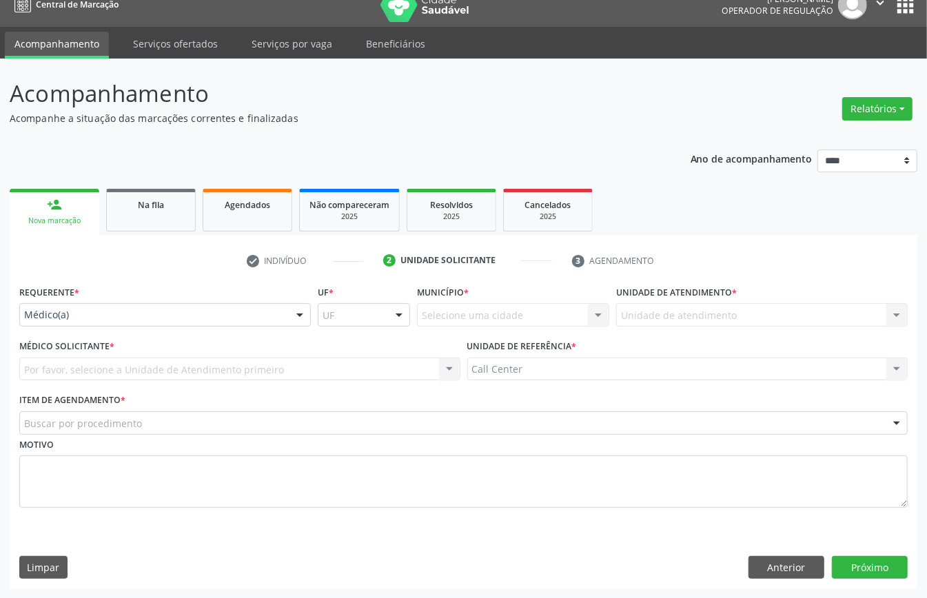
drag, startPoint x: 72, startPoint y: 310, endPoint x: 100, endPoint y: 365, distance: 61.6
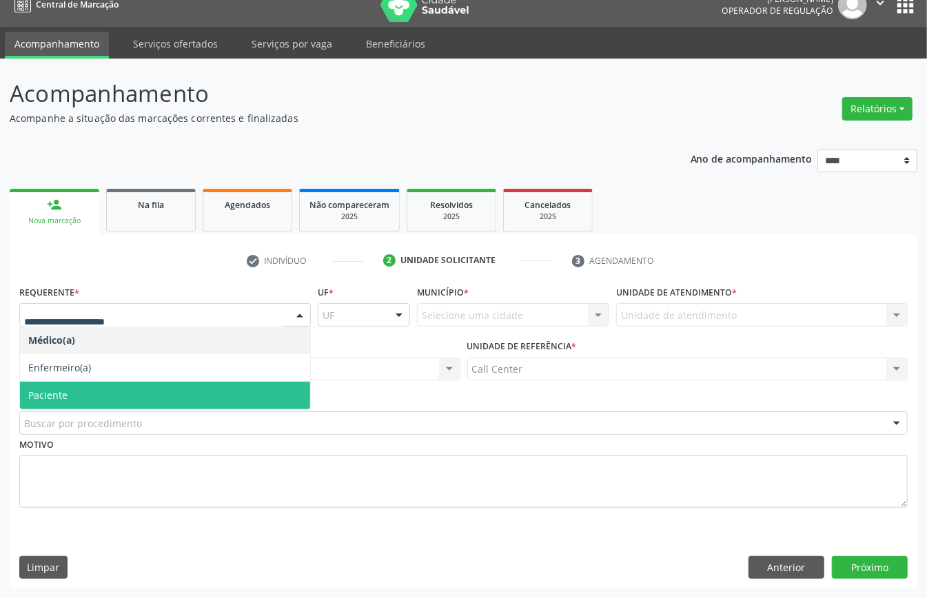
click at [98, 387] on span "Paciente" at bounding box center [165, 396] width 290 height 28
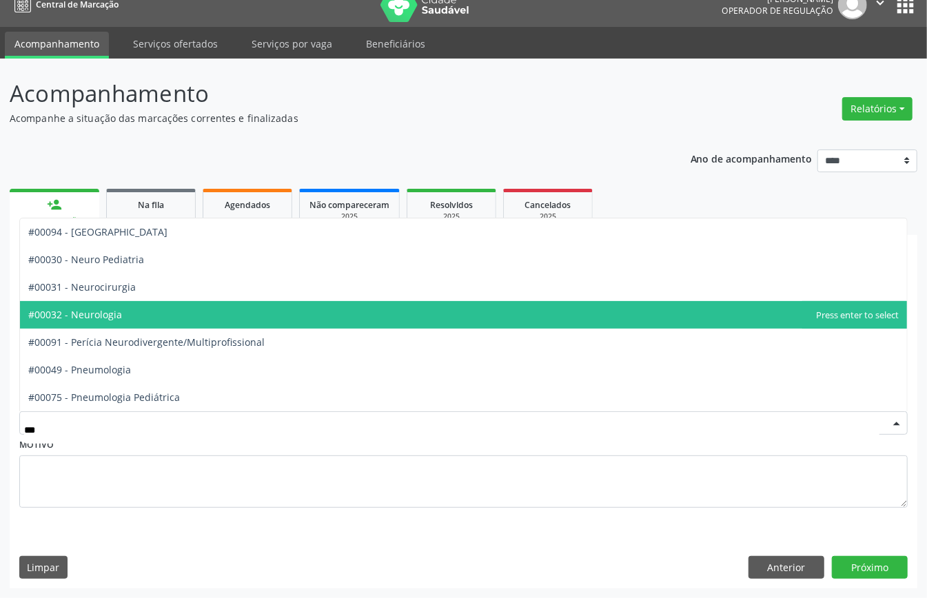
click at [147, 307] on span "#00032 - Neurologia" at bounding box center [463, 315] width 887 height 28
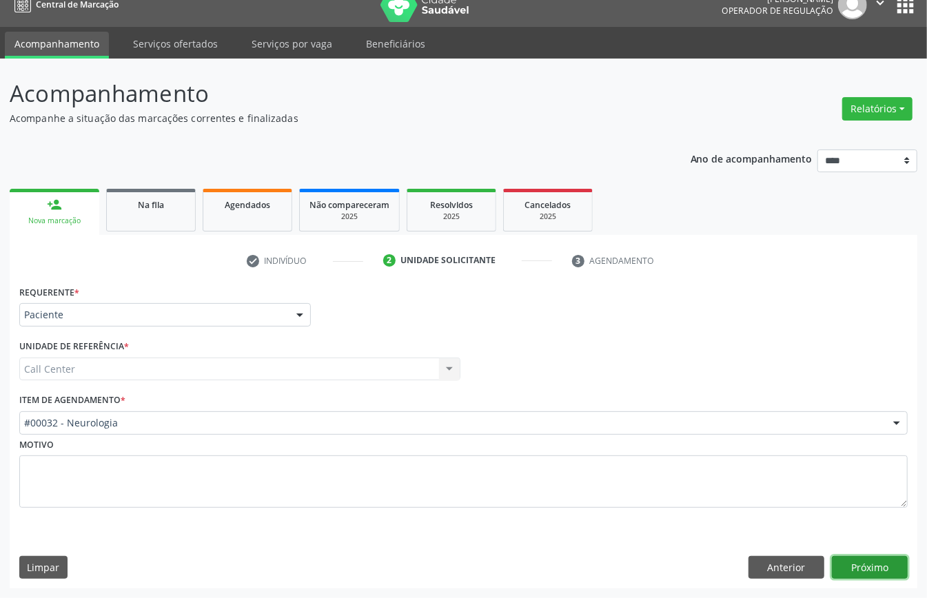
click at [885, 569] on button "Próximo" at bounding box center [870, 567] width 76 height 23
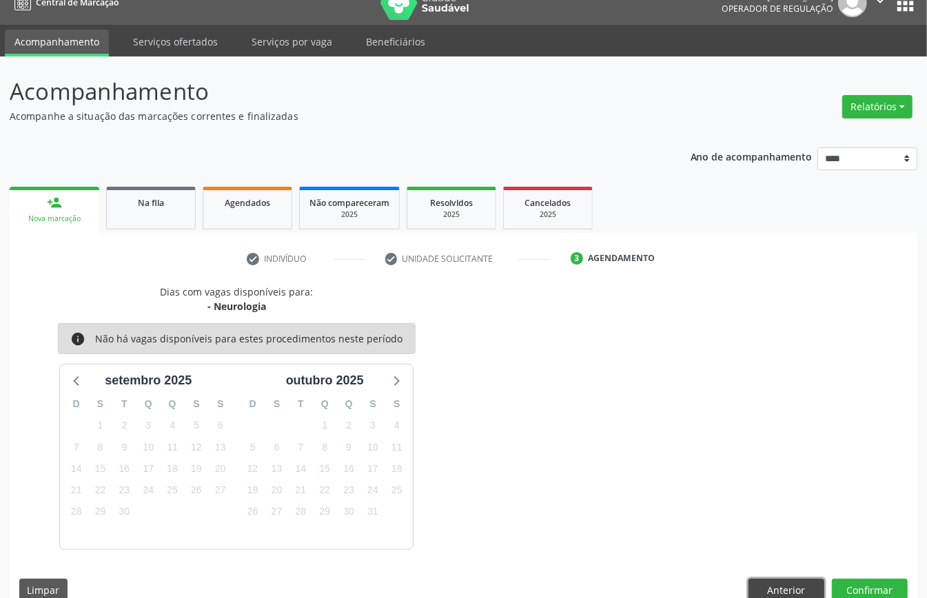
click at [792, 587] on button "Anterior" at bounding box center [786, 590] width 76 height 23
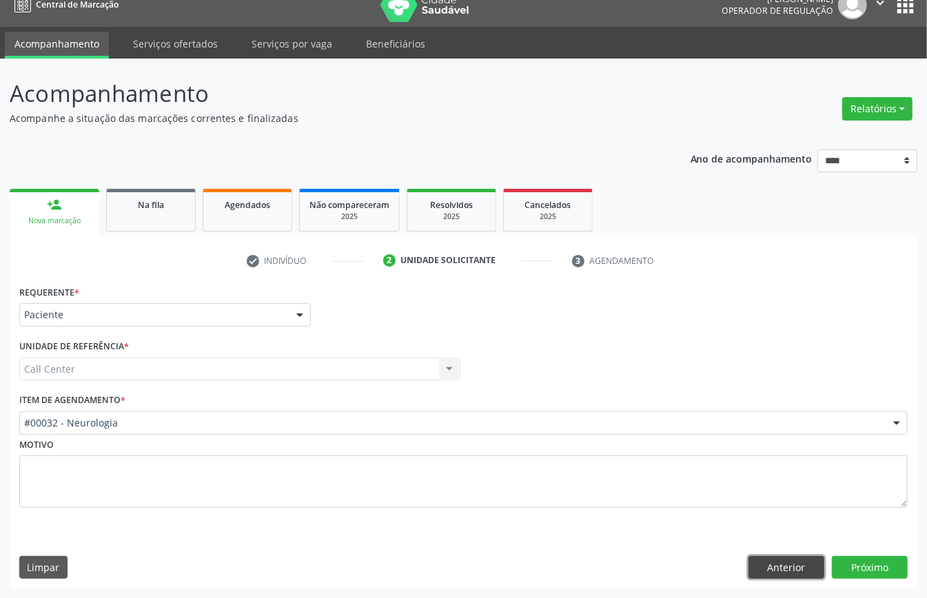
click at [780, 558] on button "Anterior" at bounding box center [786, 567] width 76 height 23
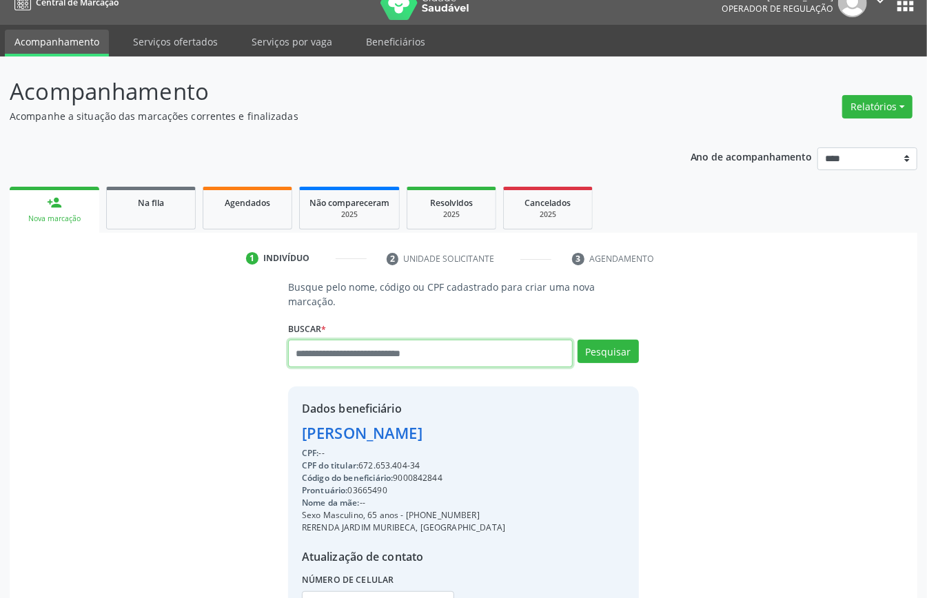
click at [357, 350] on input "text" at bounding box center [430, 354] width 285 height 28
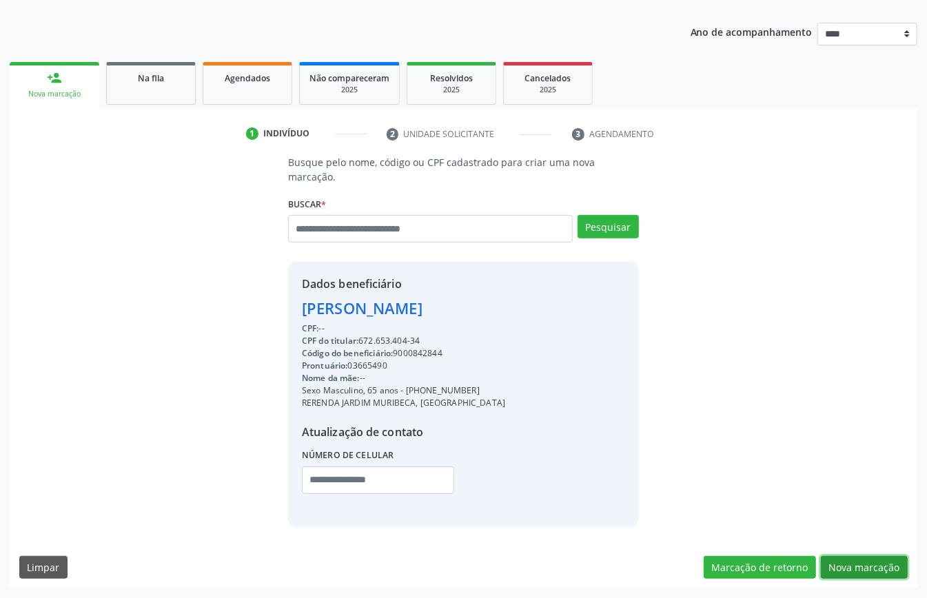
click at [860, 560] on button "Nova marcação" at bounding box center [864, 567] width 87 height 23
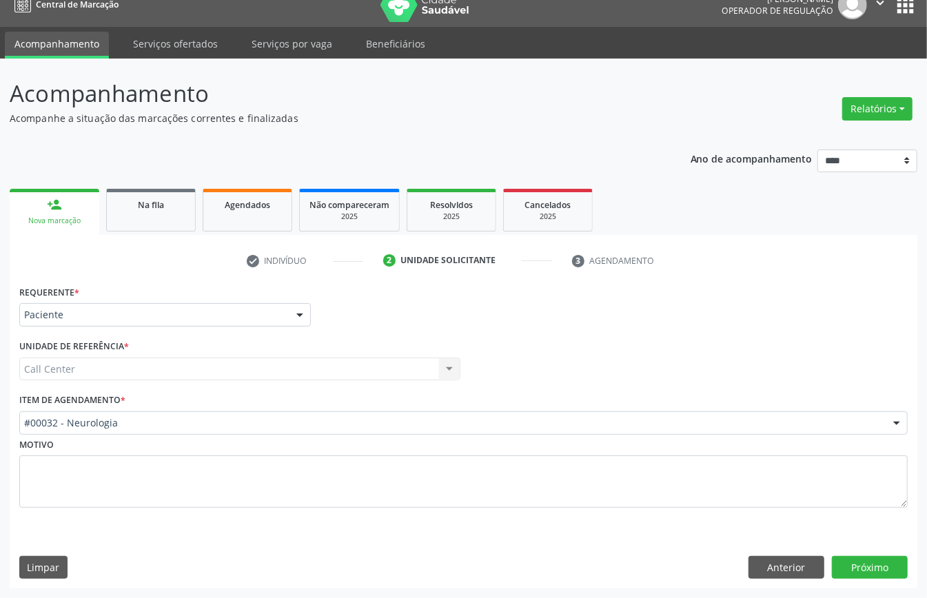
drag, startPoint x: 182, startPoint y: 417, endPoint x: 175, endPoint y: 422, distance: 8.8
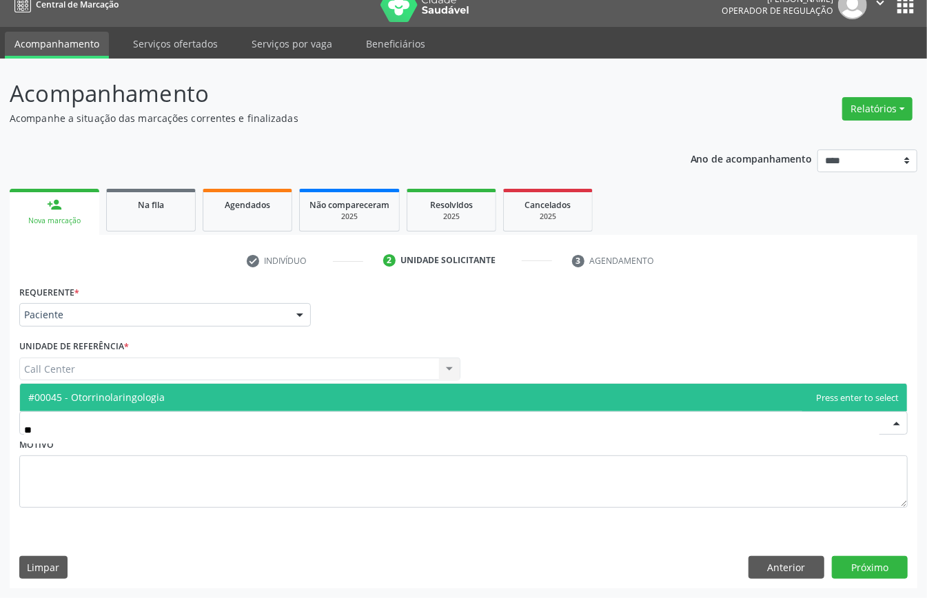
type input "***"
click at [156, 397] on span "#00045 - Otorrinolaringologia" at bounding box center [96, 397] width 136 height 13
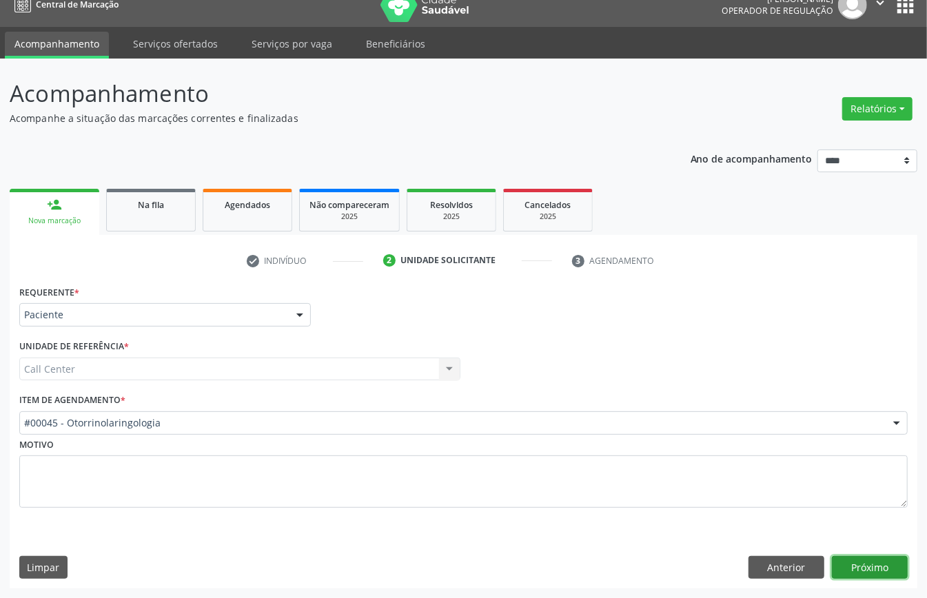
click at [863, 569] on button "Próximo" at bounding box center [870, 567] width 76 height 23
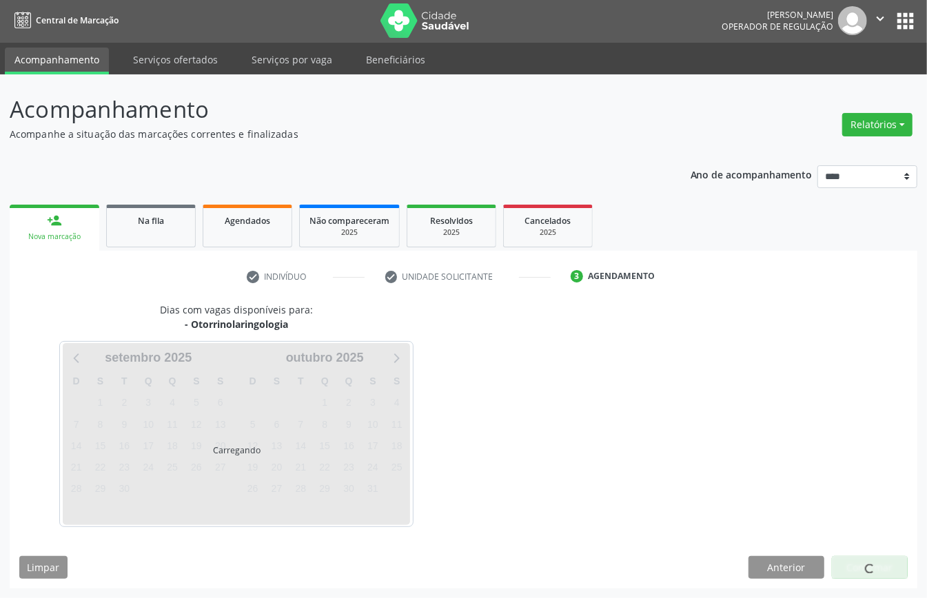
scroll to position [3, 0]
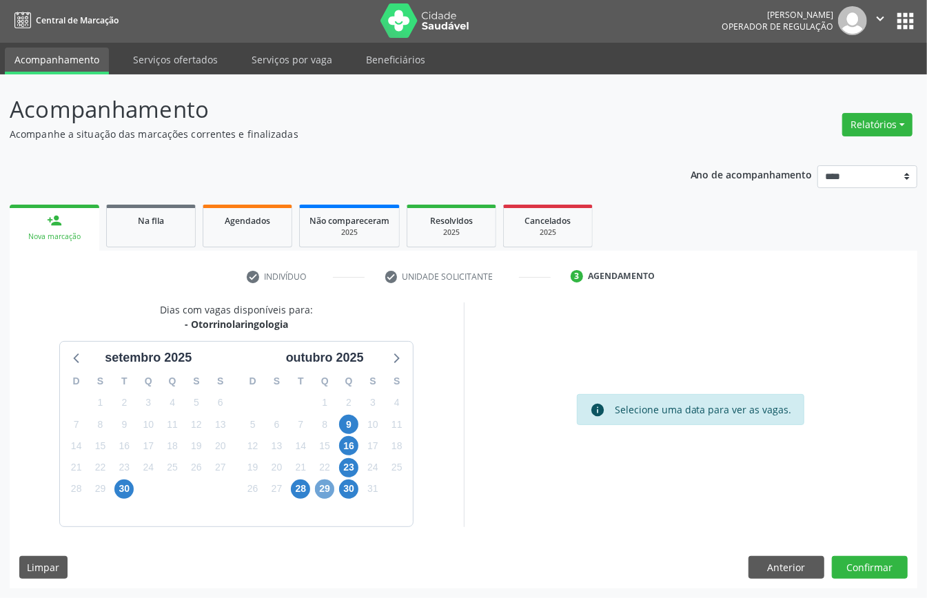
click at [325, 485] on span "29" at bounding box center [324, 489] width 19 height 19
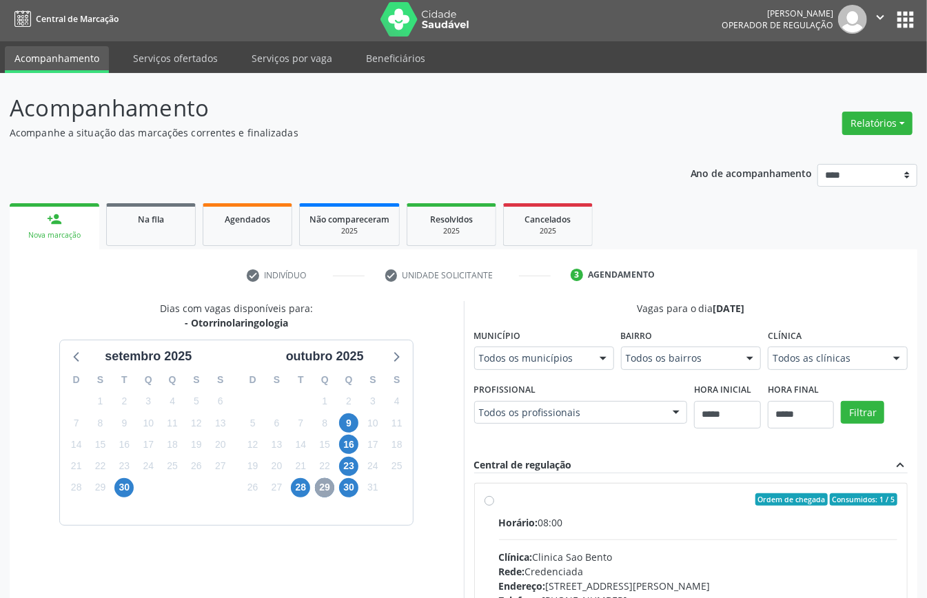
scroll to position [370, 0]
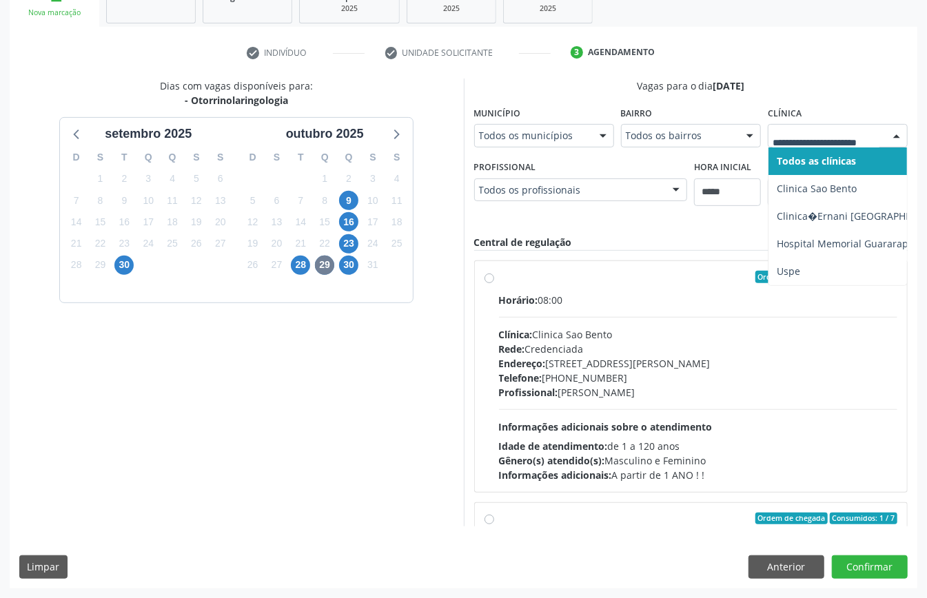
click at [767, 147] on div at bounding box center [837, 135] width 140 height 23
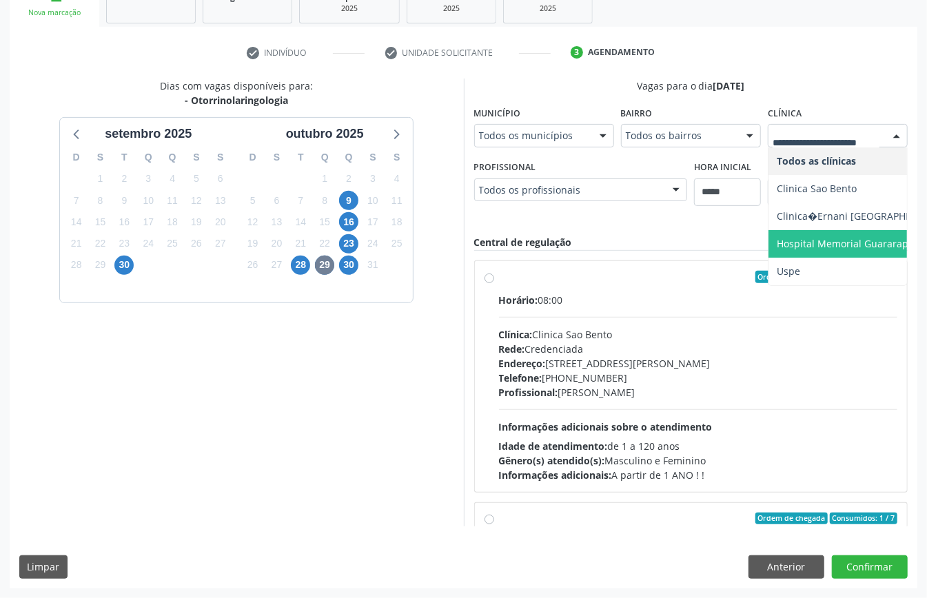
click at [776, 250] on span "Hospital Memorial Guararapes" at bounding box center [847, 243] width 142 height 13
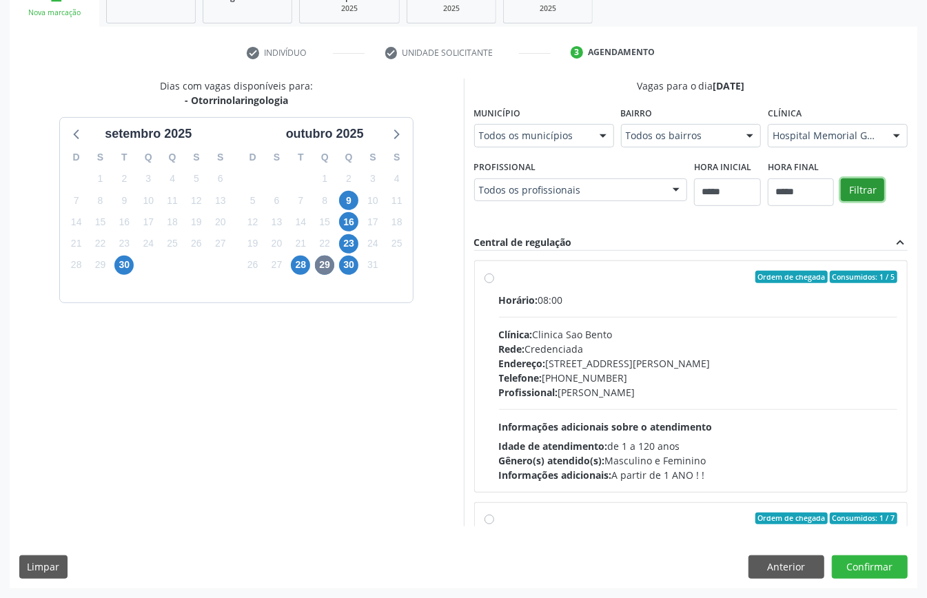
click at [841, 202] on button "Filtrar" at bounding box center [862, 189] width 43 height 23
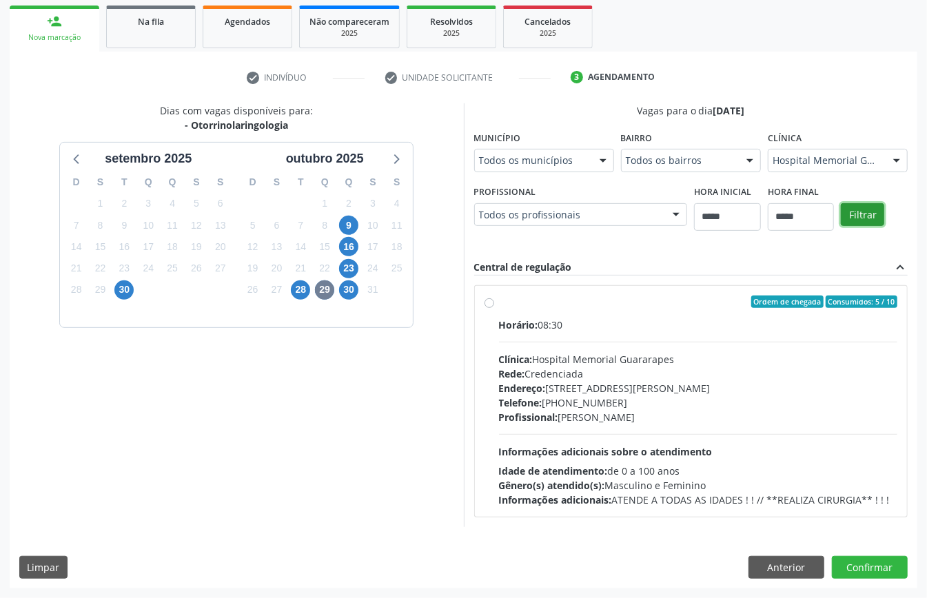
scroll to position [427, 0]
drag, startPoint x: 236, startPoint y: 413, endPoint x: 225, endPoint y: 418, distance: 11.8
click at [499, 414] on div "Profissional: Marcia Goncalves Moyses" at bounding box center [698, 417] width 399 height 14
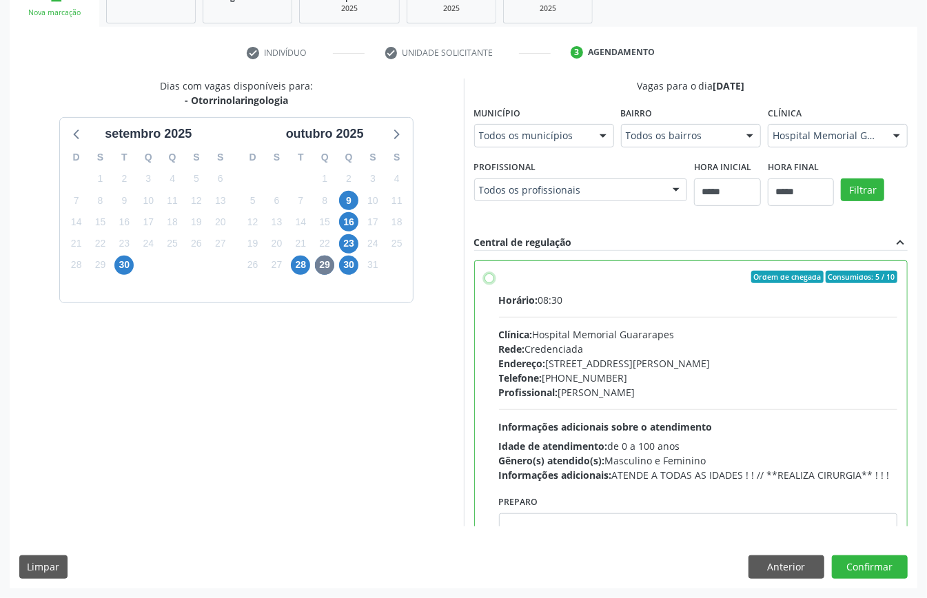
scroll to position [70, 0]
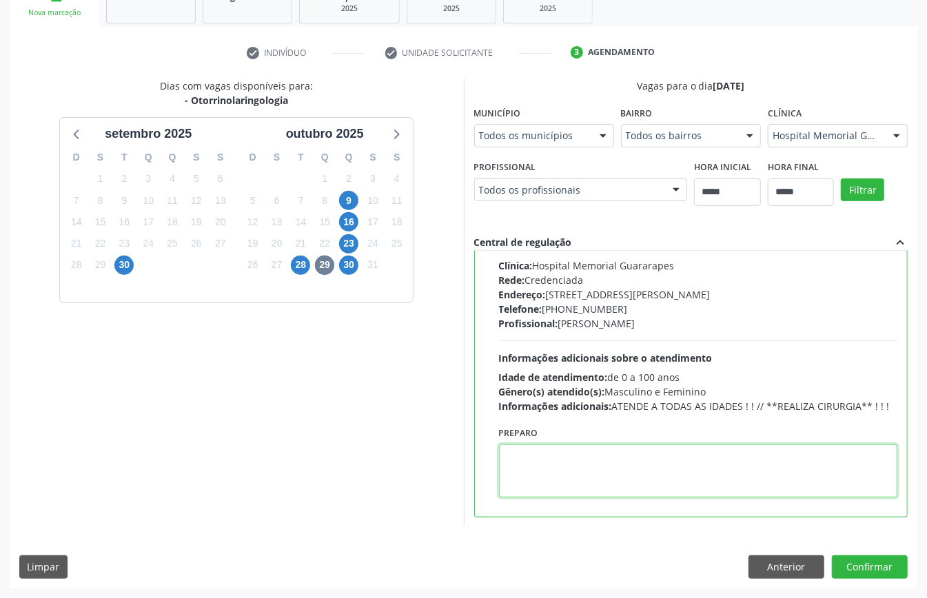
paste textarea "**********"
type textarea "**********"
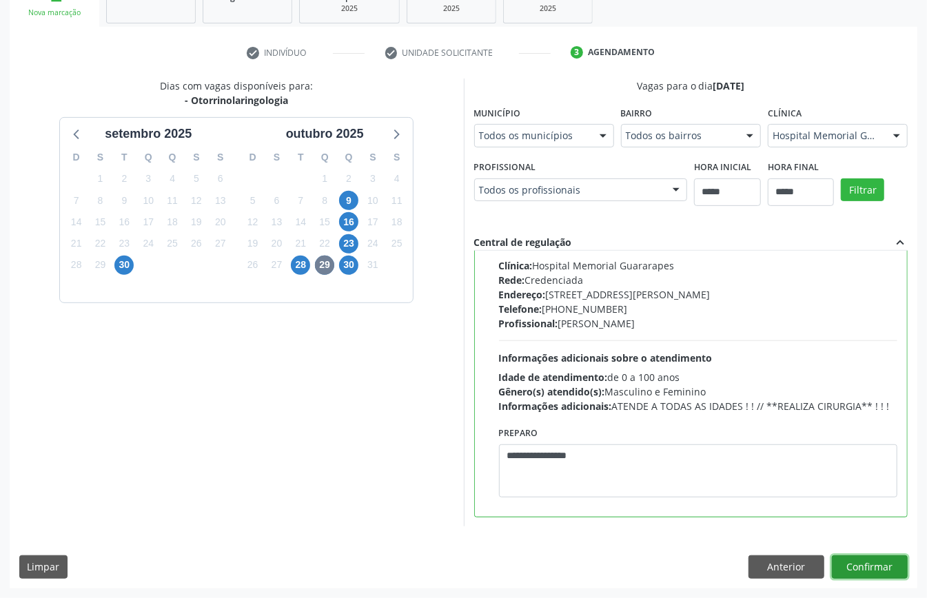
click at [863, 579] on button "Confirmar" at bounding box center [870, 566] width 76 height 23
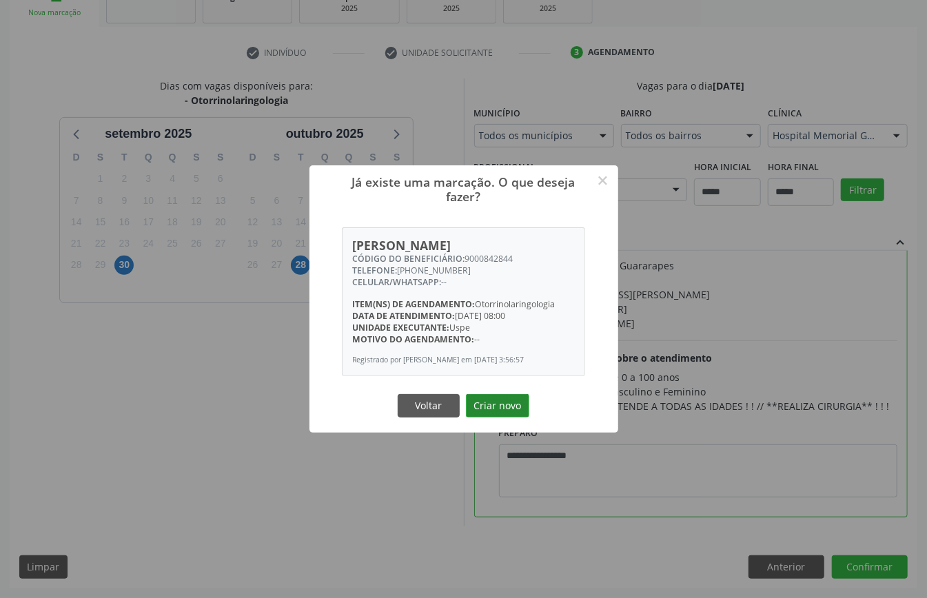
click at [505, 416] on button "Criar novo" at bounding box center [497, 405] width 63 height 23
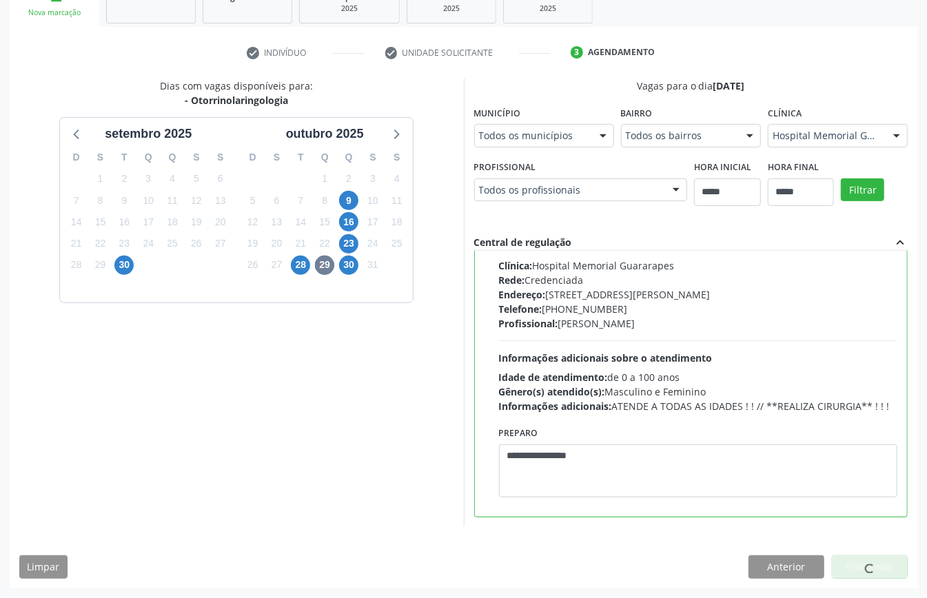
scroll to position [0, 0]
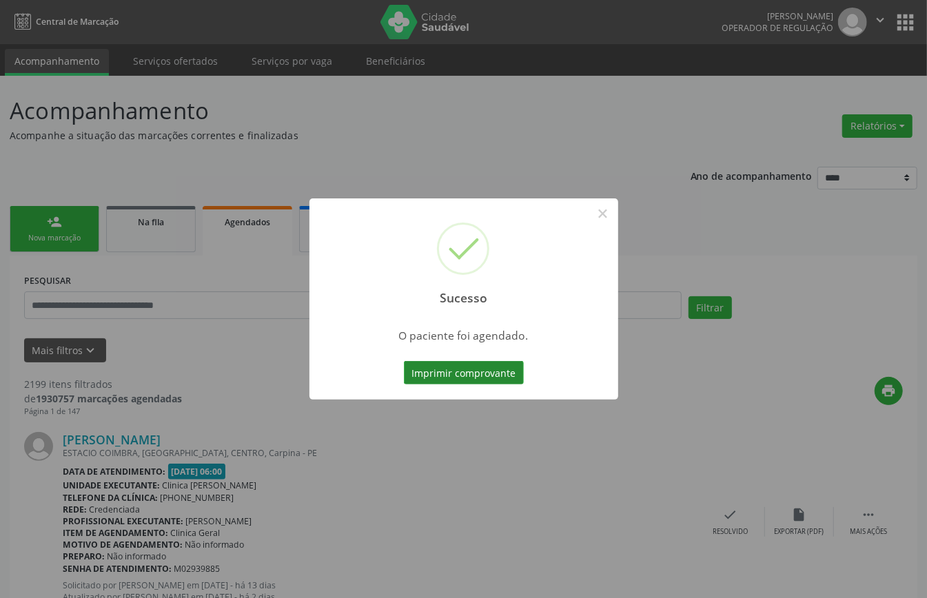
click at [463, 375] on button "Imprimir comprovante" at bounding box center [464, 372] width 120 height 23
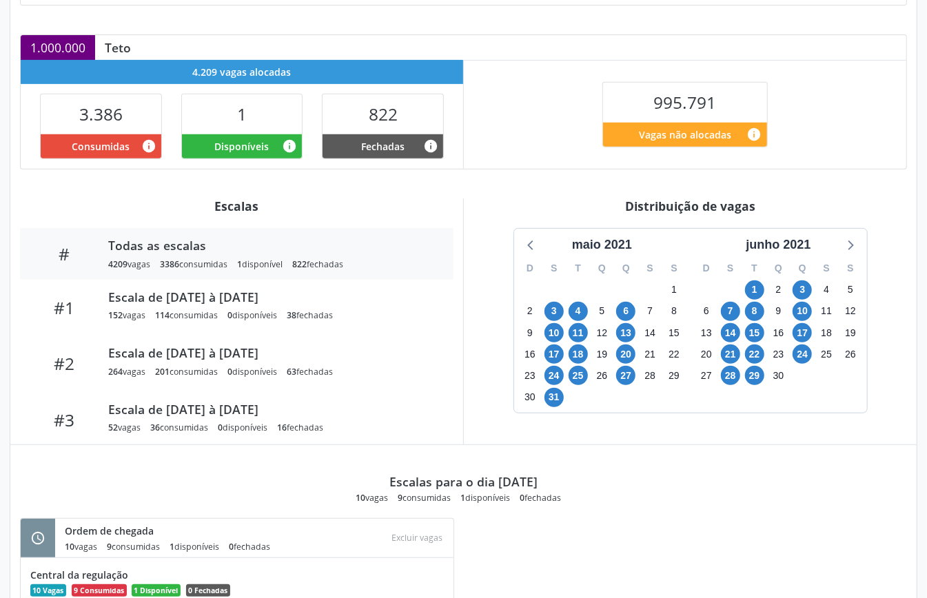
scroll to position [406, 0]
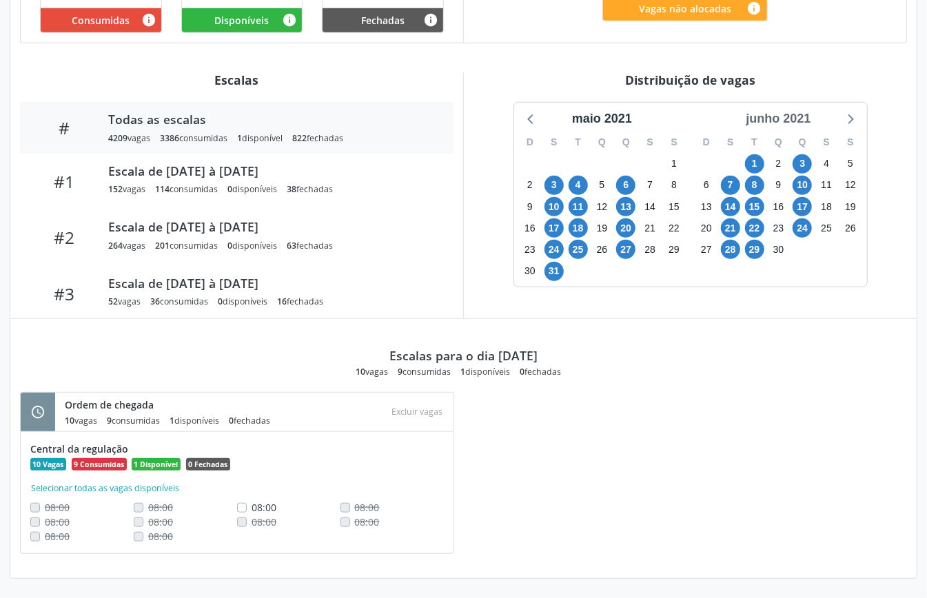
click at [800, 120] on div "junho 2021" at bounding box center [778, 119] width 76 height 19
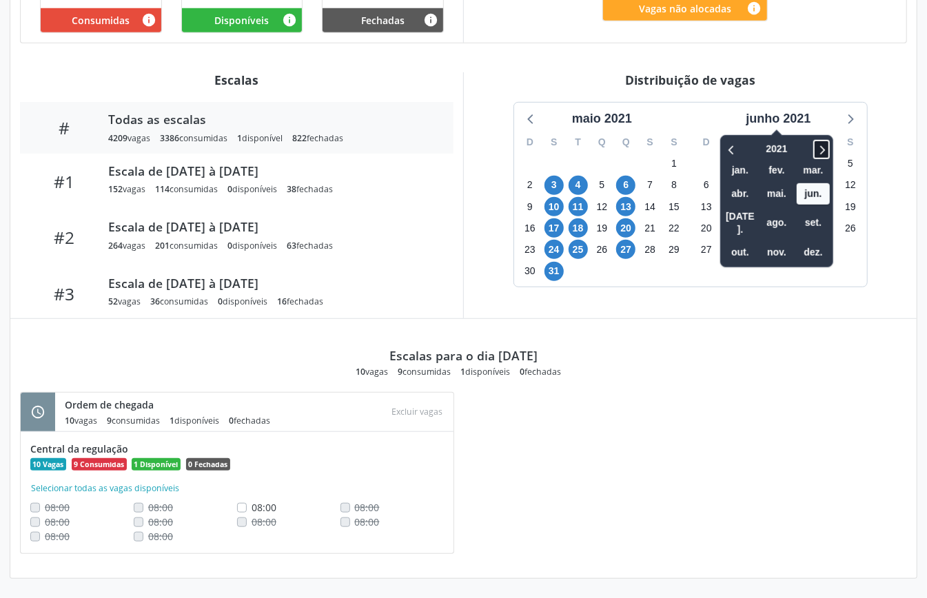
click at [820, 145] on icon at bounding box center [821, 149] width 14 height 17
click at [820, 144] on icon at bounding box center [821, 149] width 14 height 17
click at [736, 242] on span "out." at bounding box center [739, 252] width 33 height 21
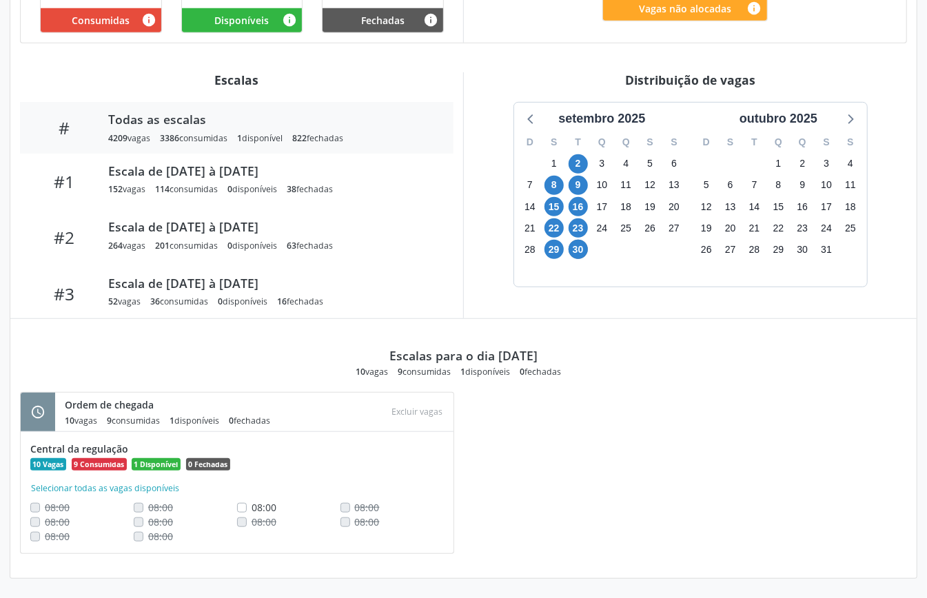
scroll to position [314, 0]
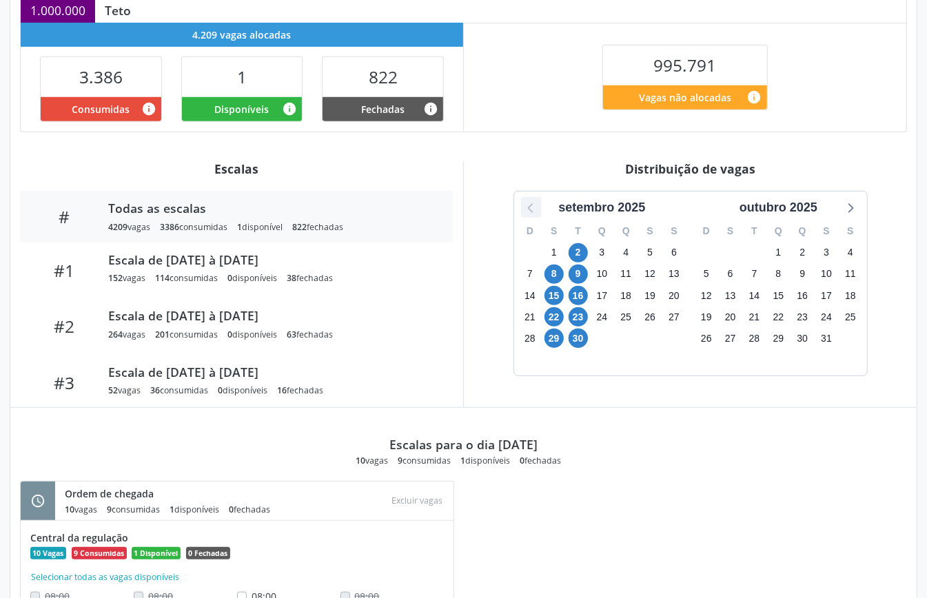
click at [530, 213] on icon at bounding box center [530, 208] width 6 height 10
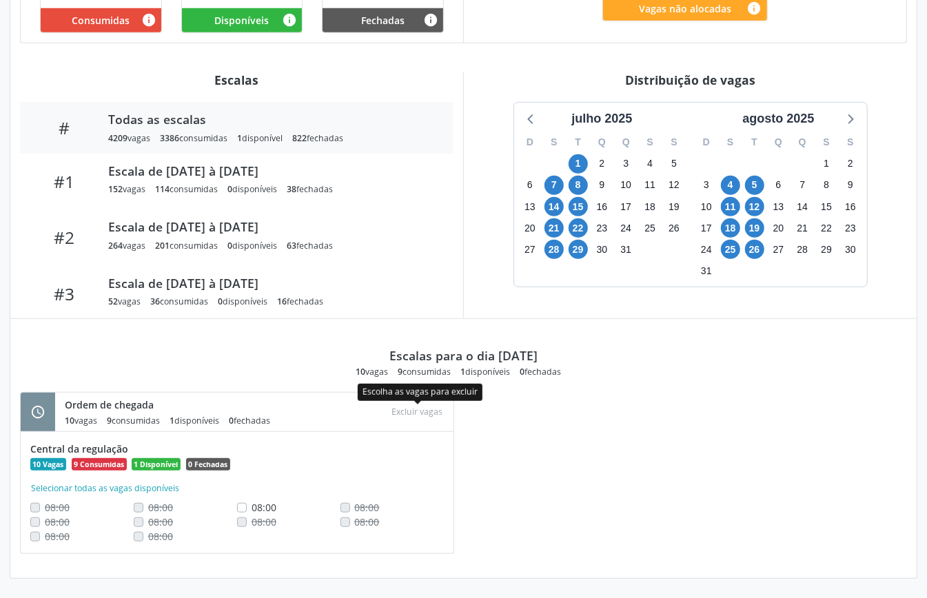
scroll to position [222, 0]
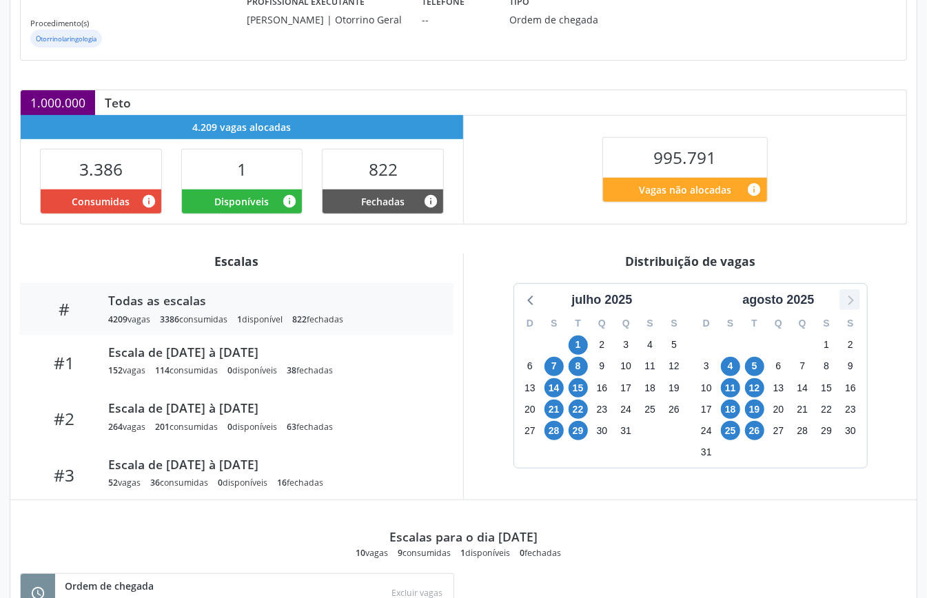
click at [854, 298] on icon at bounding box center [850, 300] width 18 height 18
click at [518, 185] on div "995.791 Vagas não alocadas info" at bounding box center [685, 169] width 442 height 108
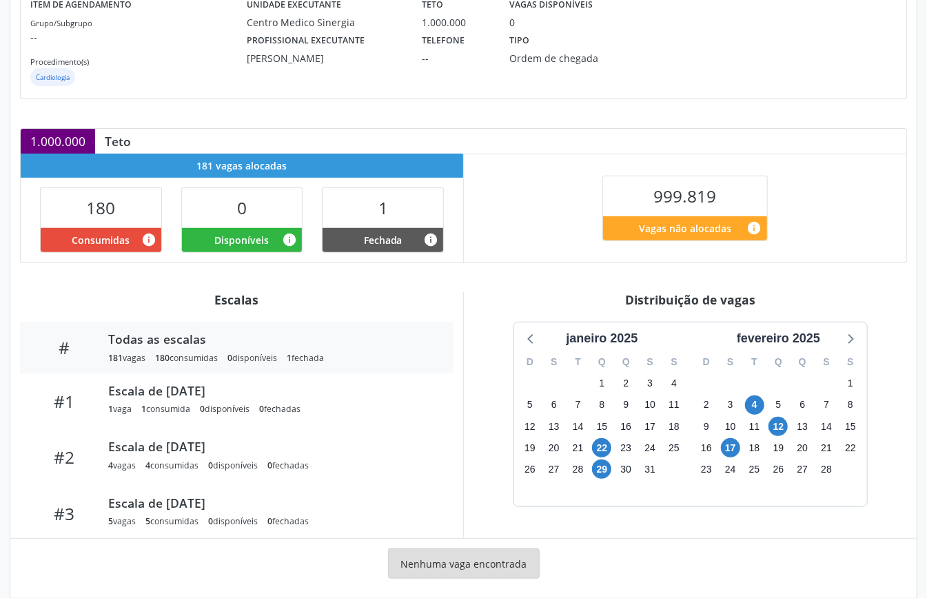
scroll to position [207, 0]
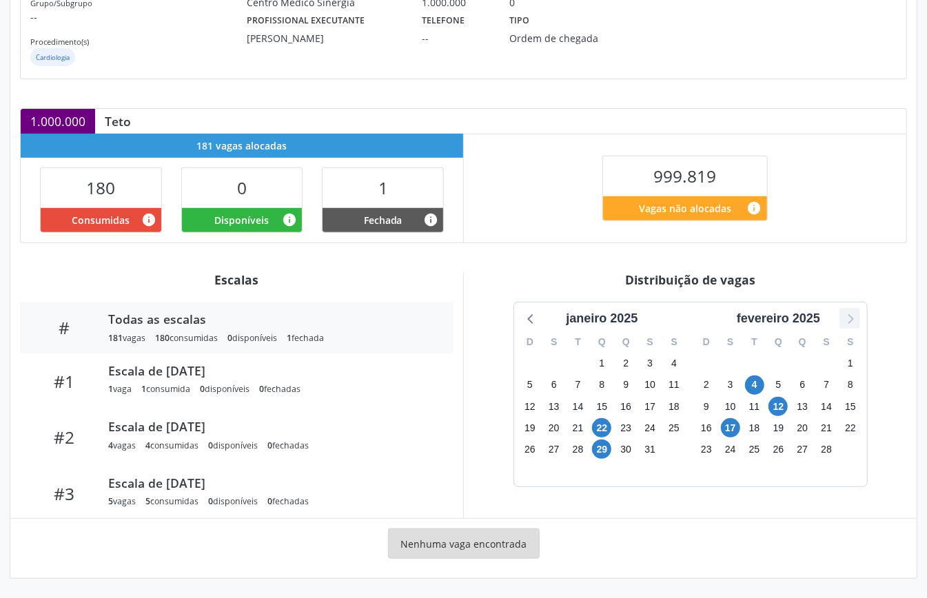
click at [841, 316] on icon at bounding box center [850, 318] width 18 height 18
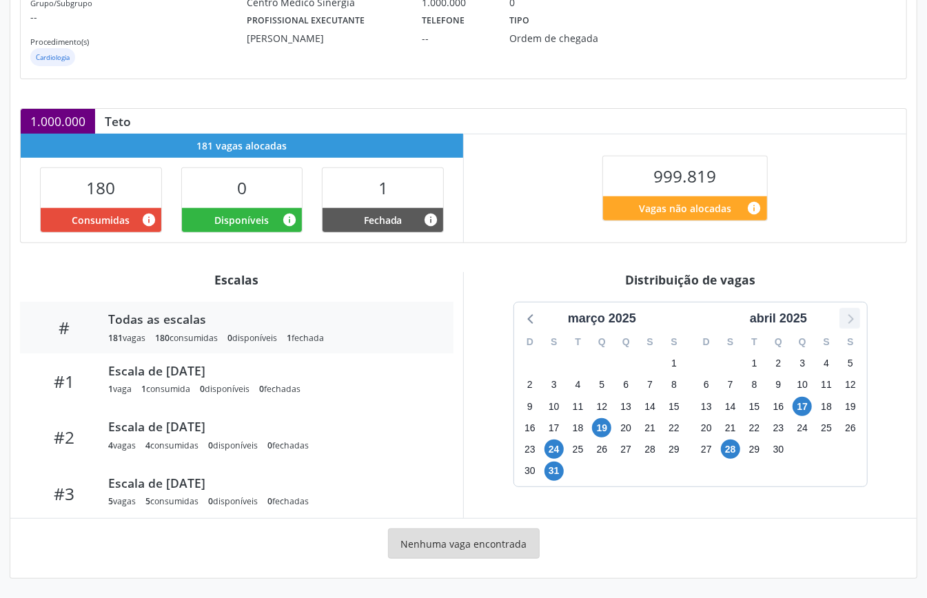
click at [841, 316] on icon at bounding box center [850, 318] width 18 height 18
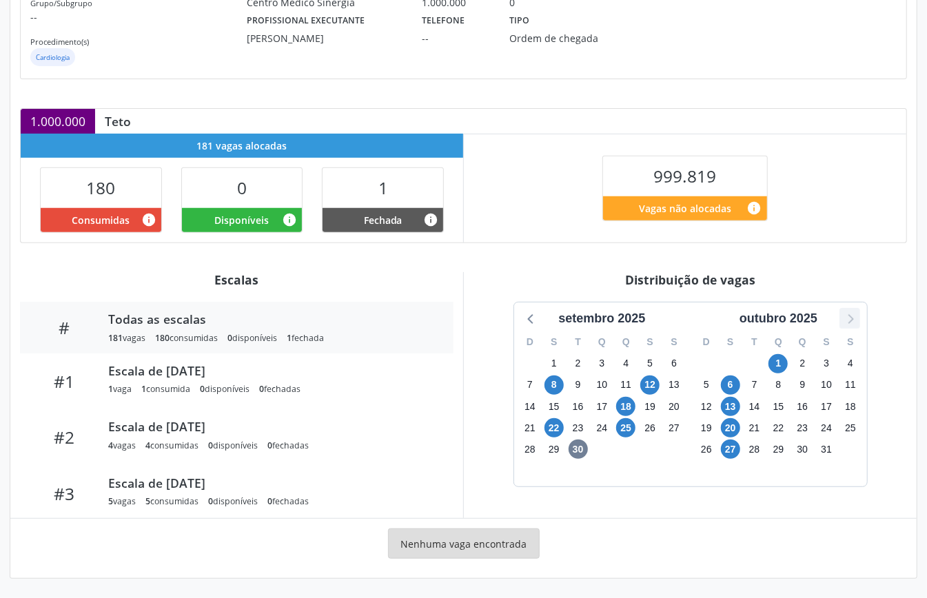
click at [841, 316] on icon at bounding box center [850, 318] width 18 height 18
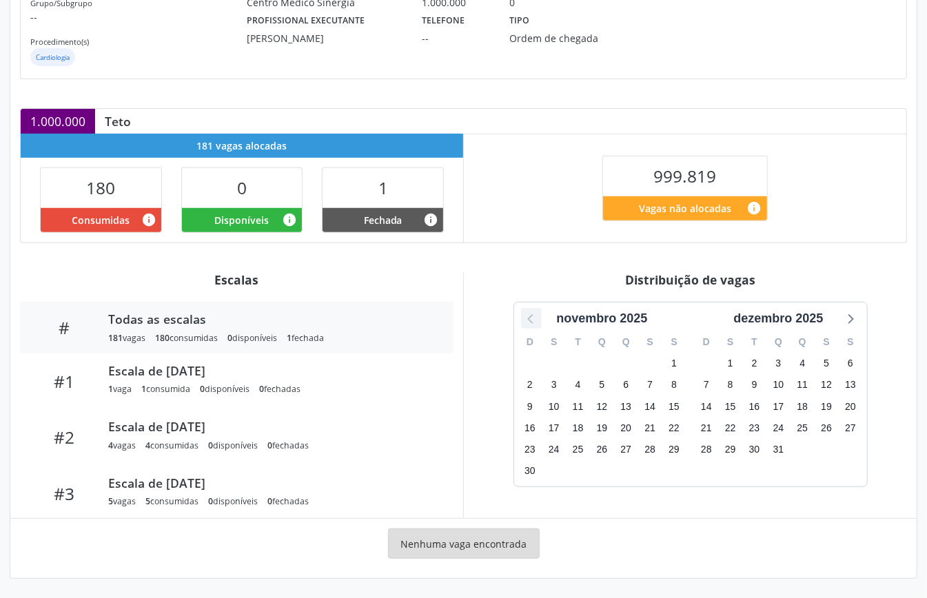
click at [530, 318] on icon at bounding box center [531, 318] width 18 height 18
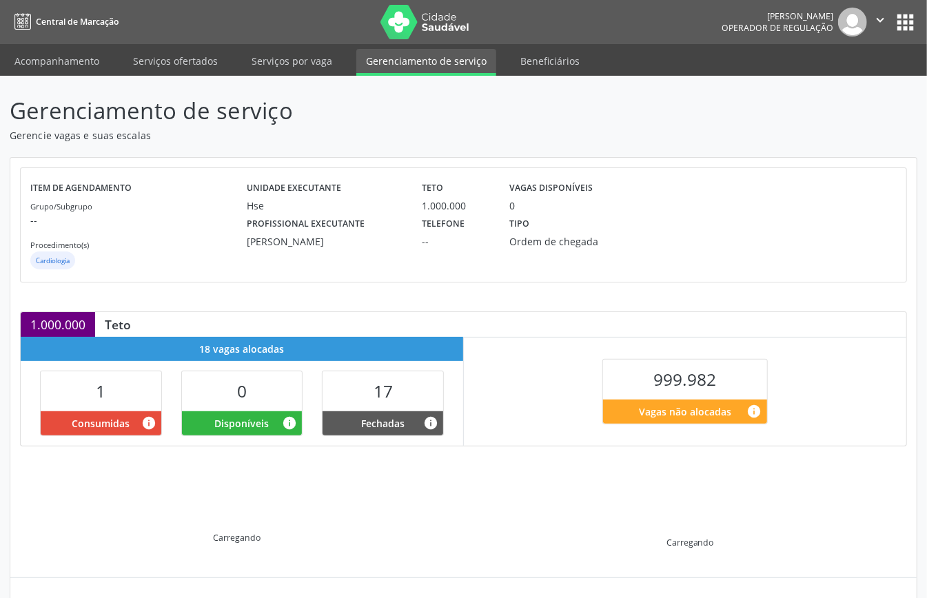
scroll to position [133, 0]
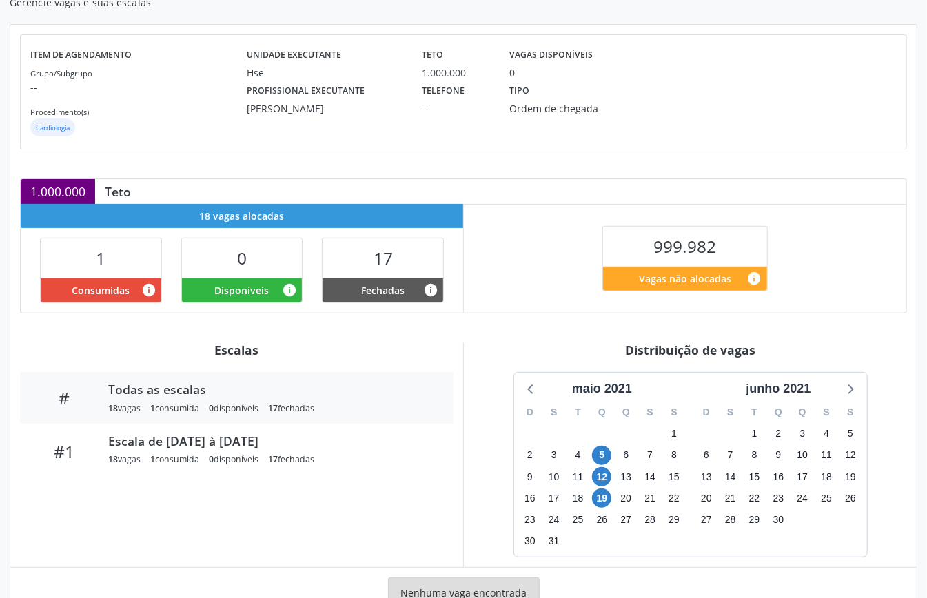
drag, startPoint x: 784, startPoint y: 391, endPoint x: 792, endPoint y: 402, distance: 13.8
click at [784, 390] on div "junho 2021" at bounding box center [778, 389] width 76 height 19
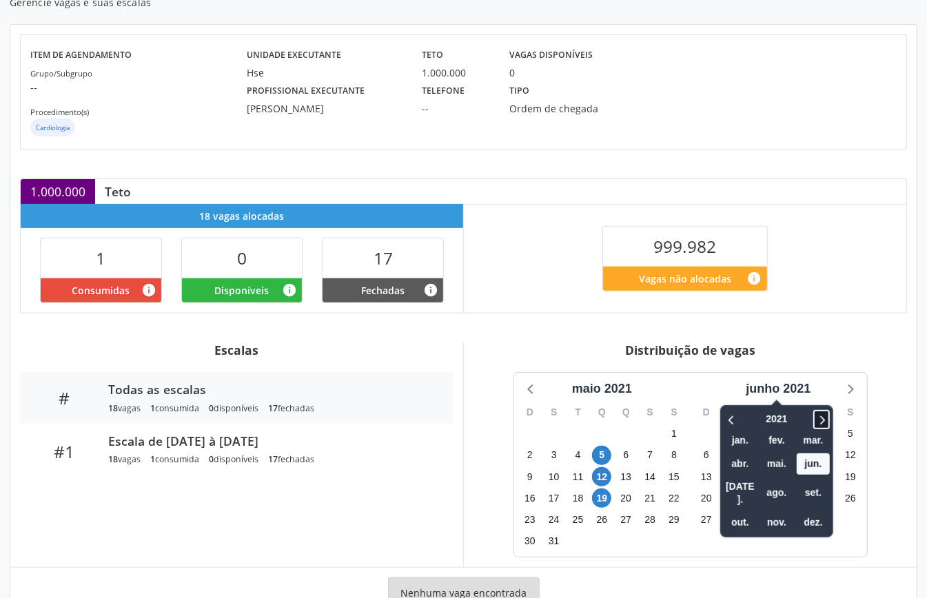
click at [827, 417] on icon at bounding box center [821, 419] width 14 height 17
click at [825, 417] on icon at bounding box center [821, 419] width 14 height 17
click at [744, 512] on span "out." at bounding box center [739, 522] width 33 height 21
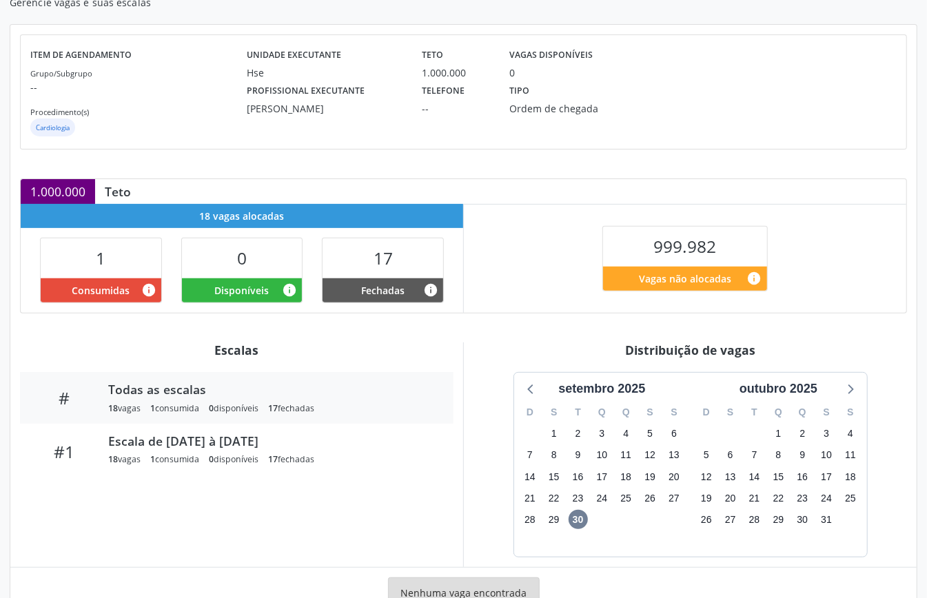
click at [488, 345] on div "Distribuição de vagas" at bounding box center [689, 349] width 433 height 15
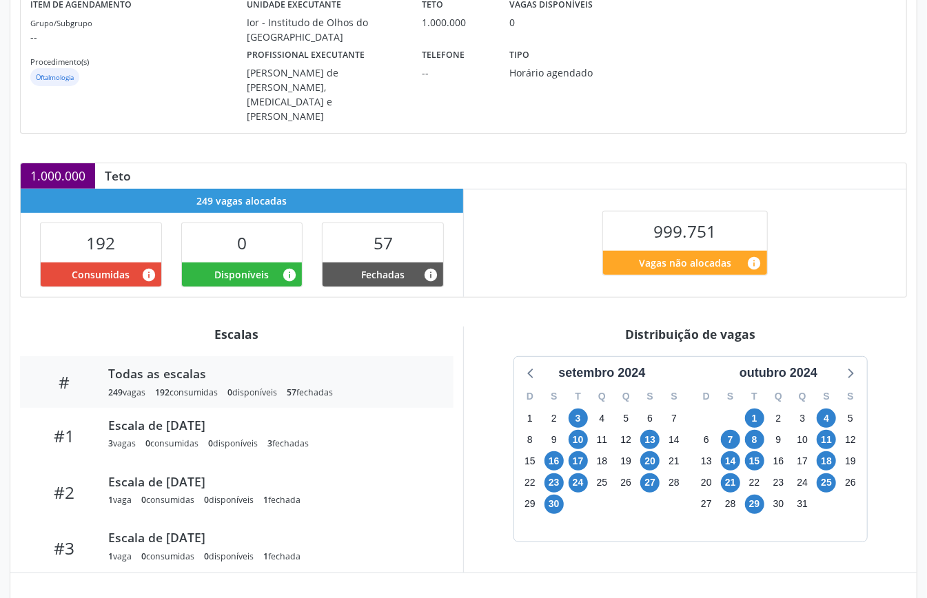
scroll to position [367, 0]
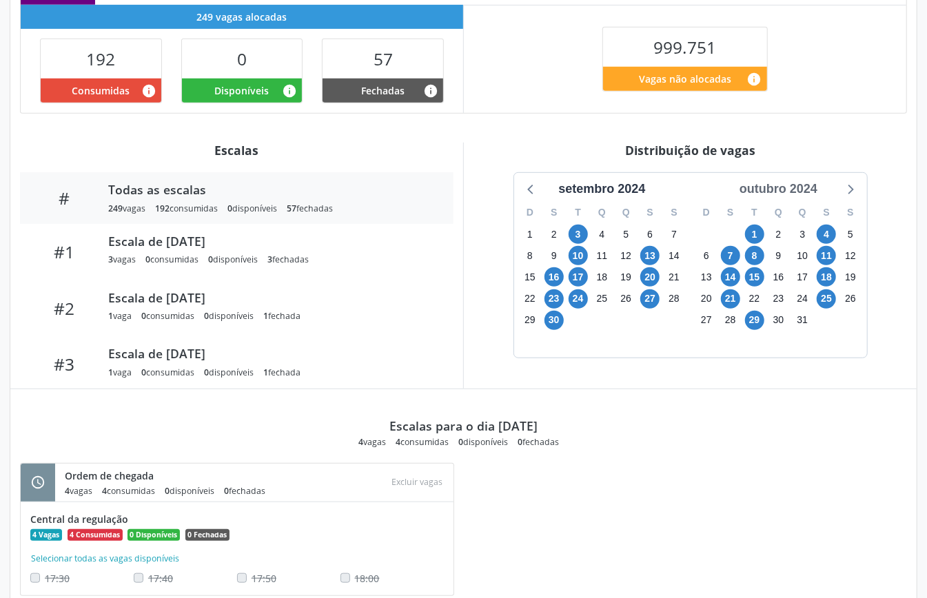
click at [798, 180] on div "outubro 2024" at bounding box center [778, 189] width 89 height 19
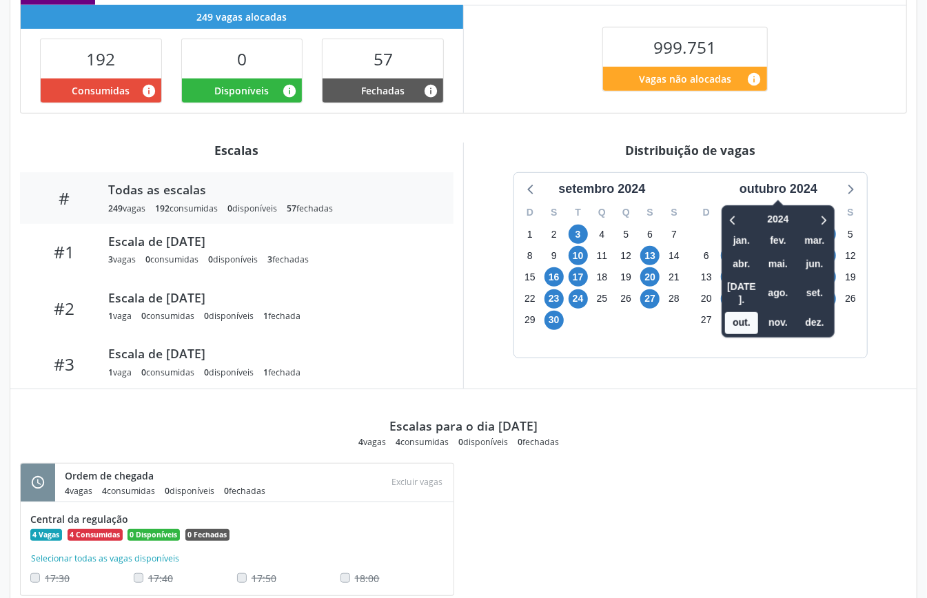
click at [813, 209] on div at bounding box center [813, 219] width 35 height 21
click at [822, 212] on icon at bounding box center [823, 220] width 14 height 17
click at [728, 313] on span "out." at bounding box center [741, 323] width 33 height 21
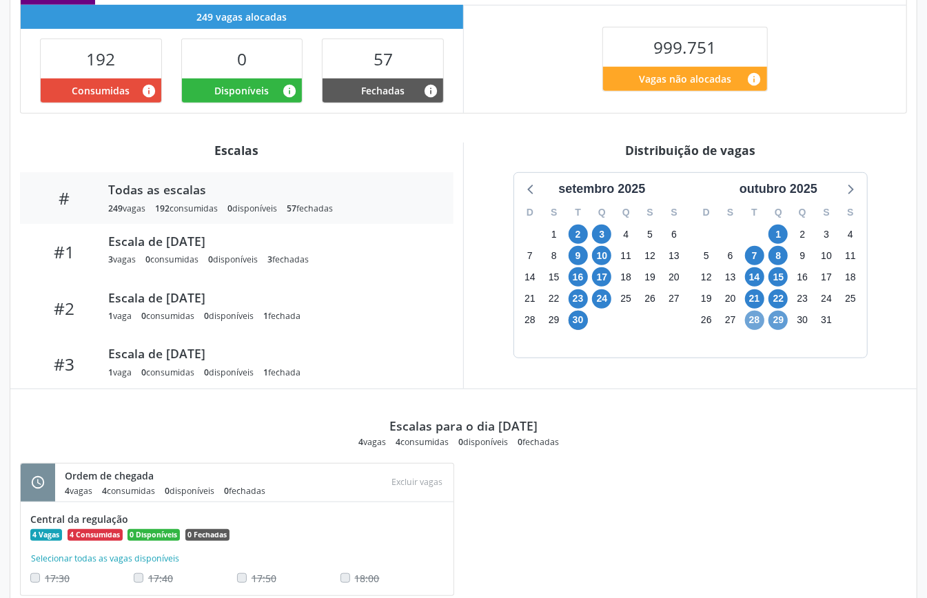
drag, startPoint x: 754, startPoint y: 290, endPoint x: 770, endPoint y: 296, distance: 17.7
click at [756, 311] on span "28" at bounding box center [754, 320] width 19 height 19
click at [773, 311] on span "29" at bounding box center [777, 320] width 19 height 19
click at [854, 180] on icon at bounding box center [850, 189] width 18 height 18
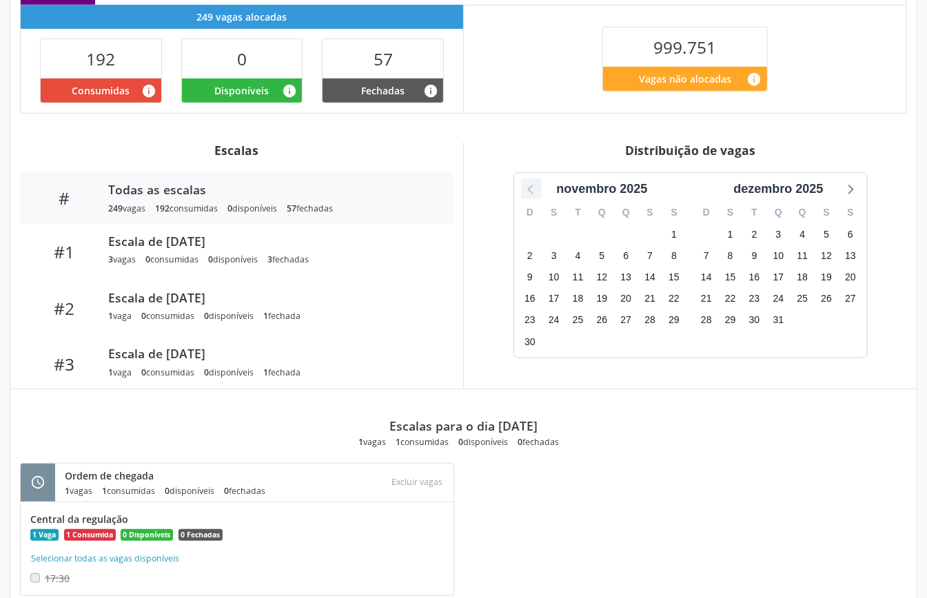
click at [527, 180] on icon at bounding box center [531, 189] width 18 height 18
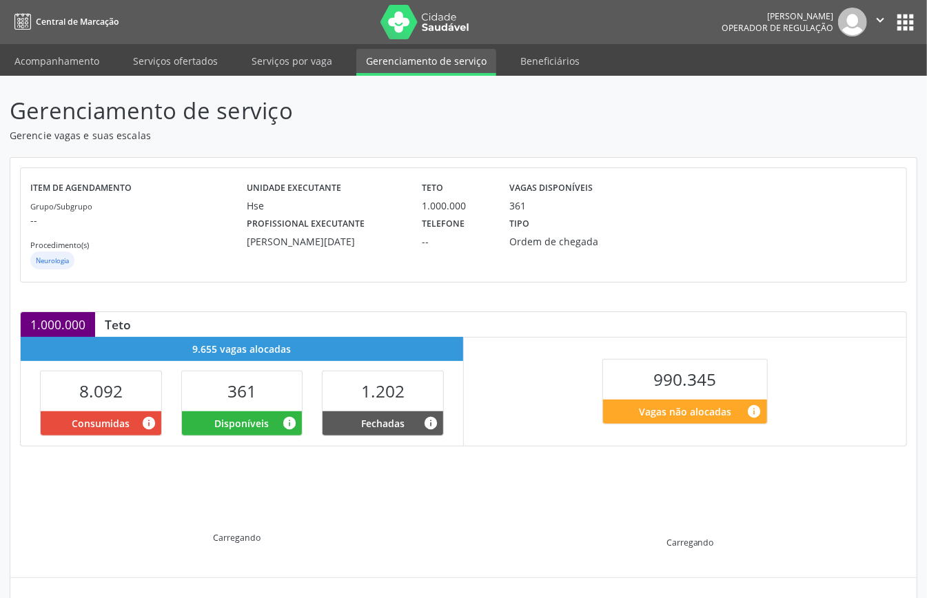
scroll to position [133, 0]
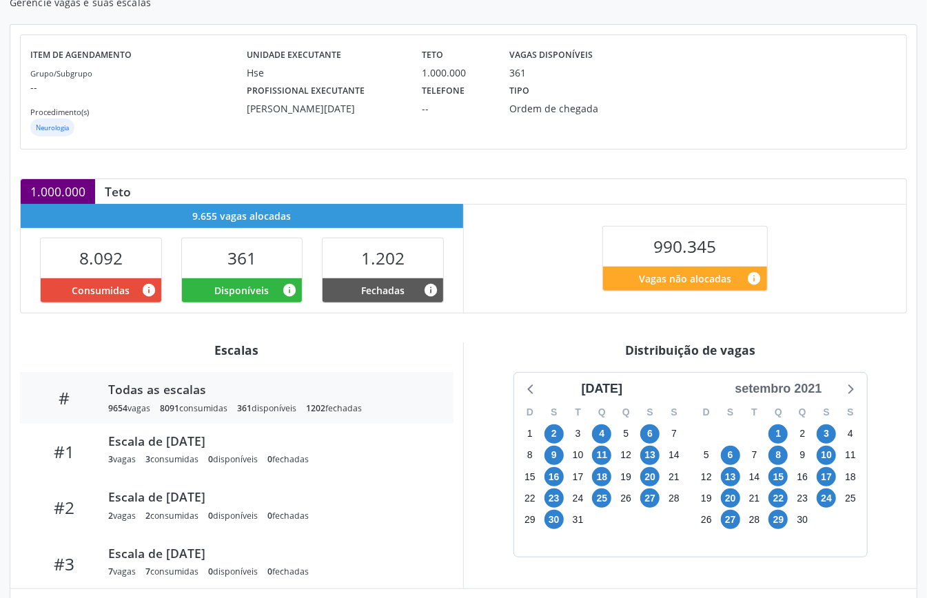
click at [785, 389] on div "setembro 2021" at bounding box center [778, 389] width 98 height 19
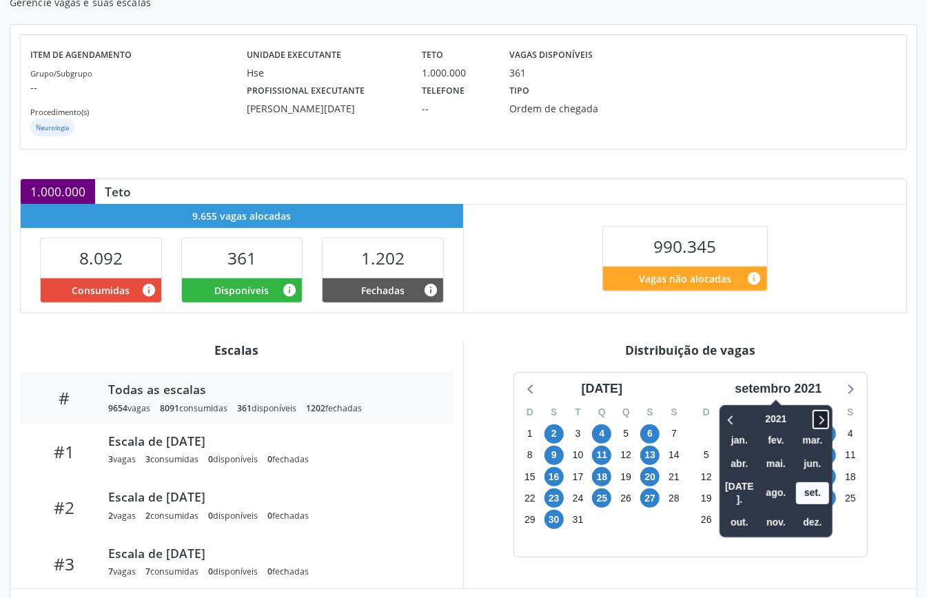
click at [822, 416] on icon at bounding box center [821, 419] width 14 height 17
click at [822, 415] on icon at bounding box center [821, 419] width 14 height 17
click at [812, 488] on span "set." at bounding box center [812, 492] width 33 height 21
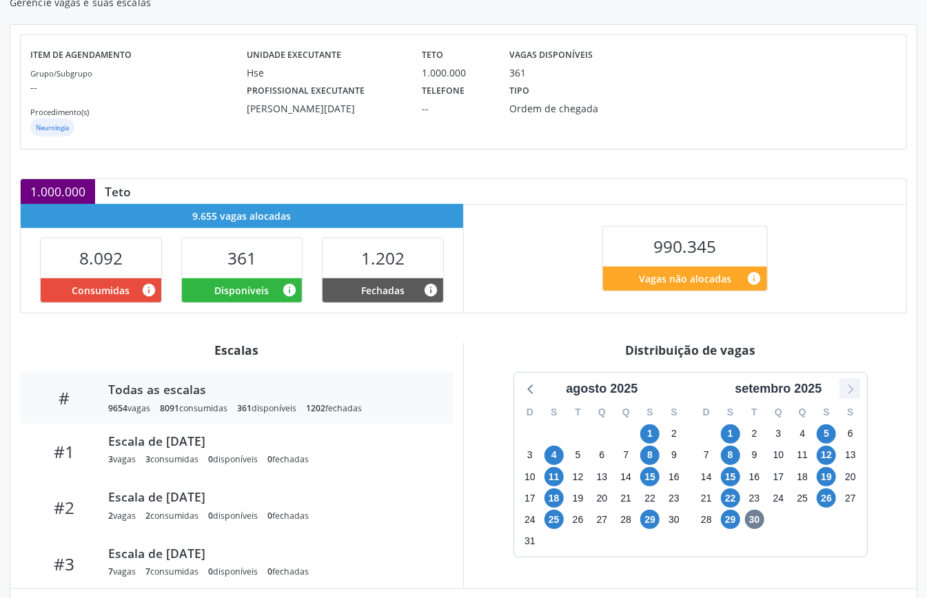
click at [852, 389] on icon at bounding box center [850, 389] width 18 height 18
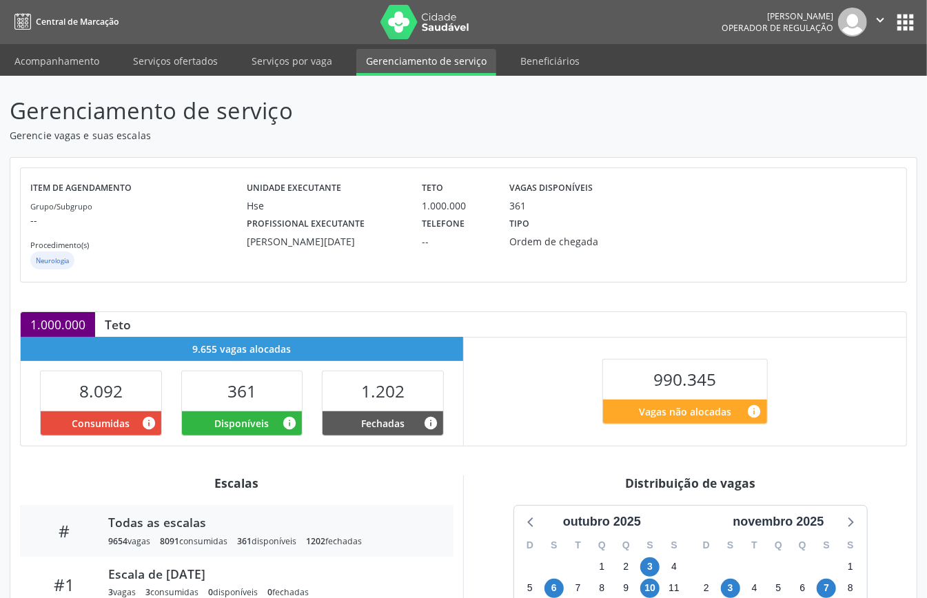
scroll to position [207, 0]
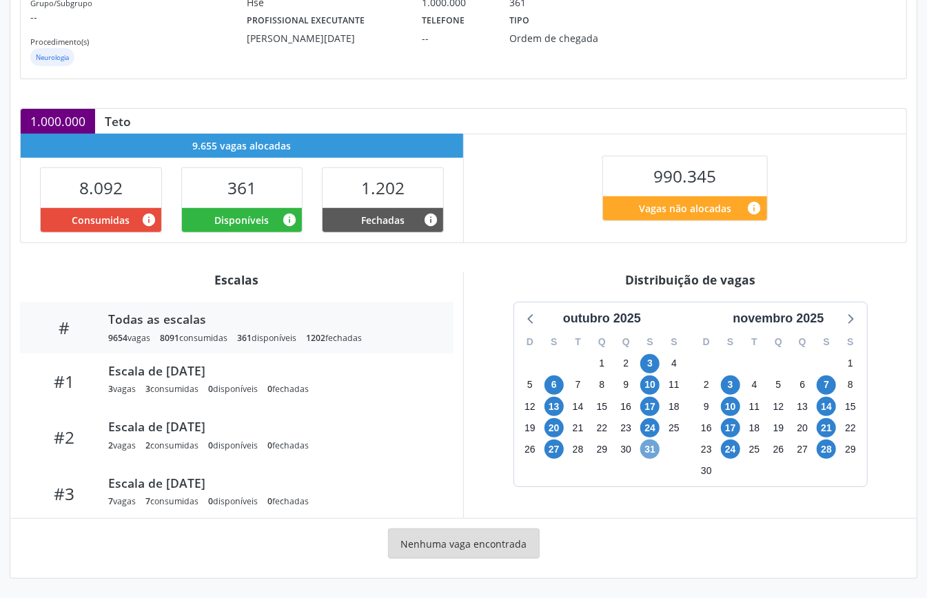
click at [646, 451] on span "31" at bounding box center [649, 449] width 19 height 19
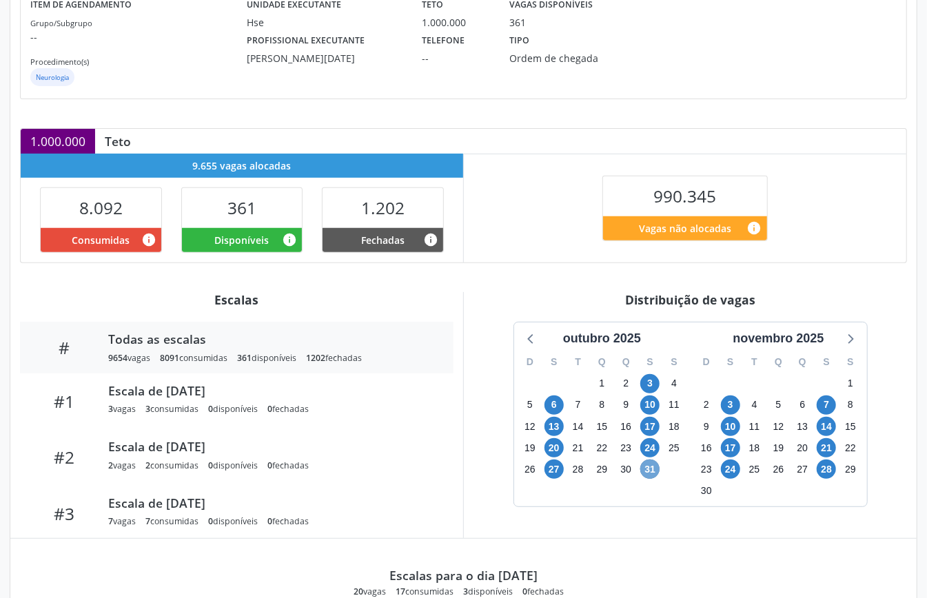
scroll to position [0, 0]
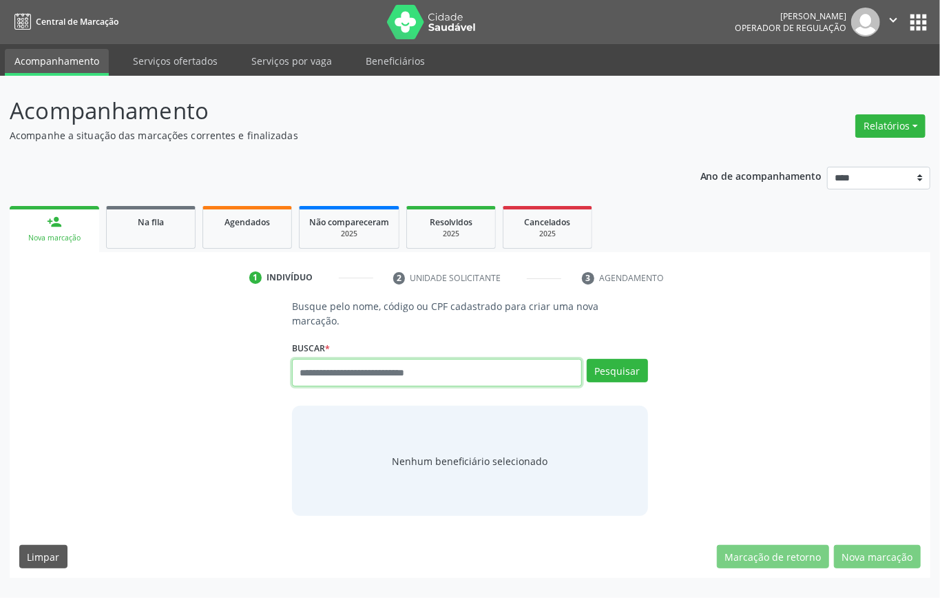
paste input "**********"
type input "**********"
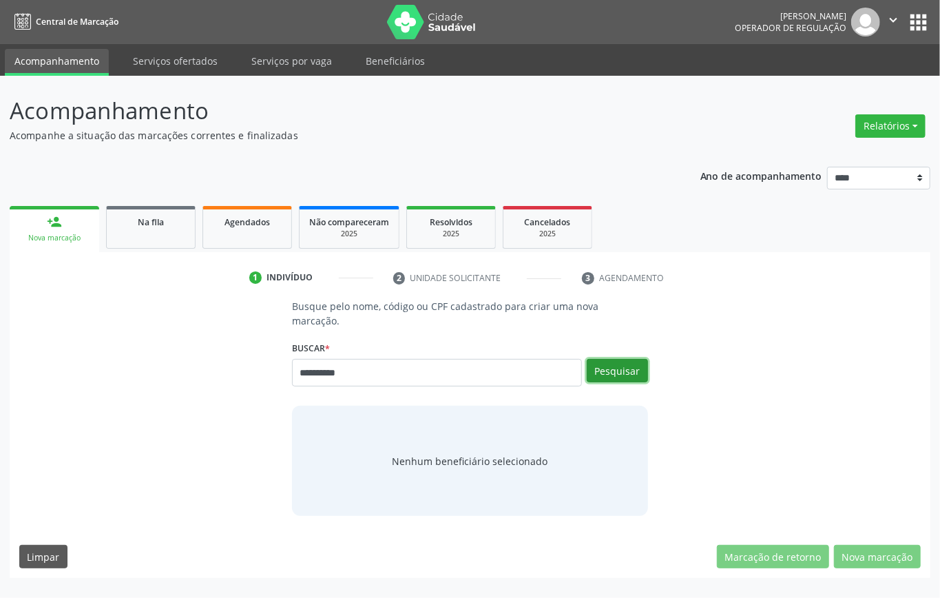
click at [617, 372] on button "Pesquisar" at bounding box center [617, 370] width 61 height 23
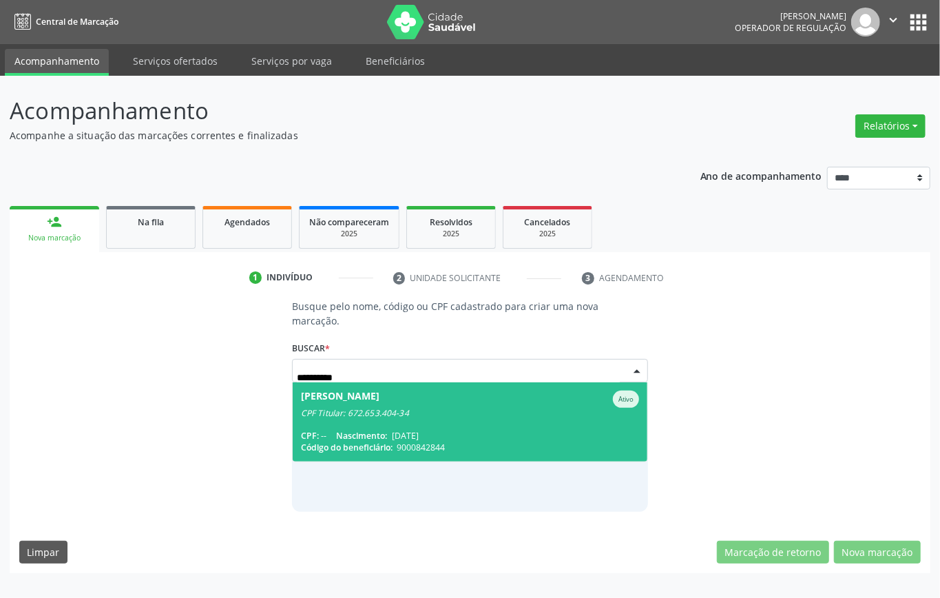
click at [444, 427] on span "Jorge Bartolomeu Braga Ativo CPF Titular: 672.653.404-34 CPF: -- Nascimento: 15…" at bounding box center [470, 421] width 355 height 79
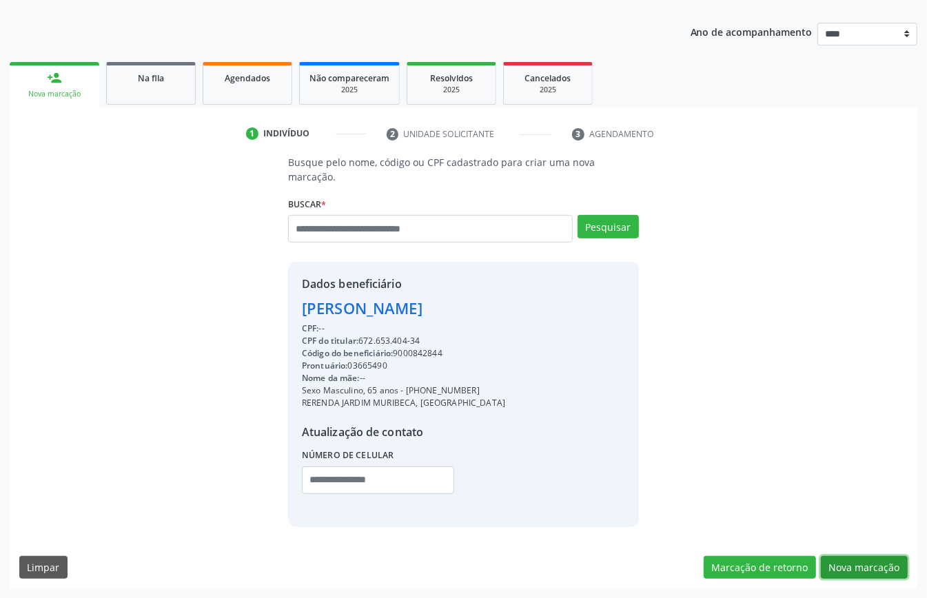
drag, startPoint x: 874, startPoint y: 557, endPoint x: 730, endPoint y: 522, distance: 148.4
click at [874, 557] on button "Nova marcação" at bounding box center [864, 567] width 87 height 23
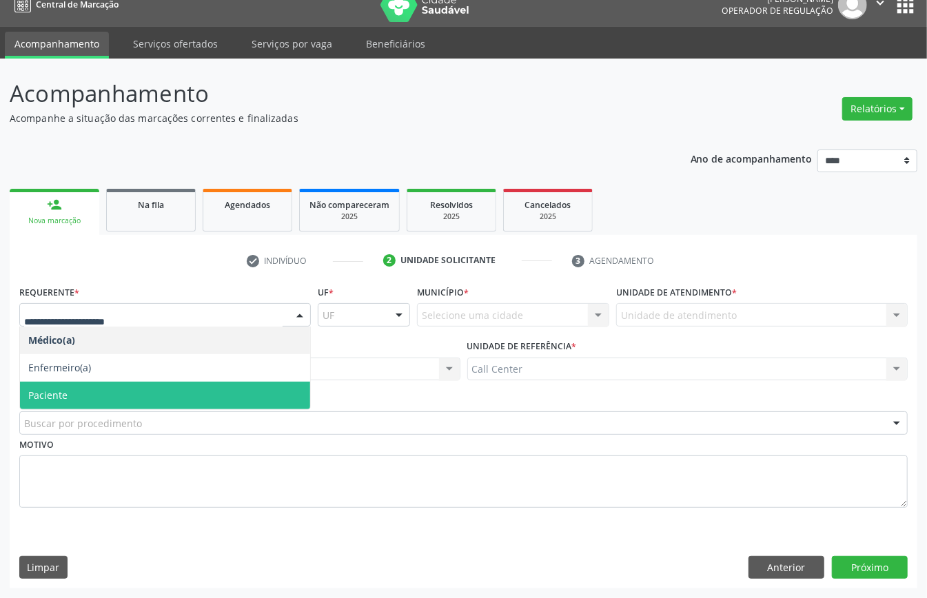
click at [111, 398] on span "Paciente" at bounding box center [165, 396] width 290 height 28
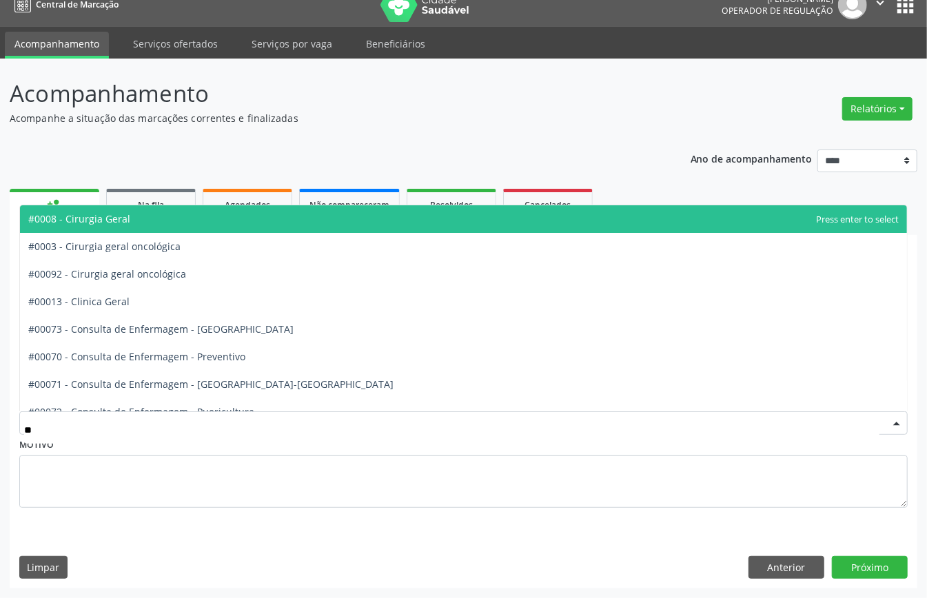
type input "***"
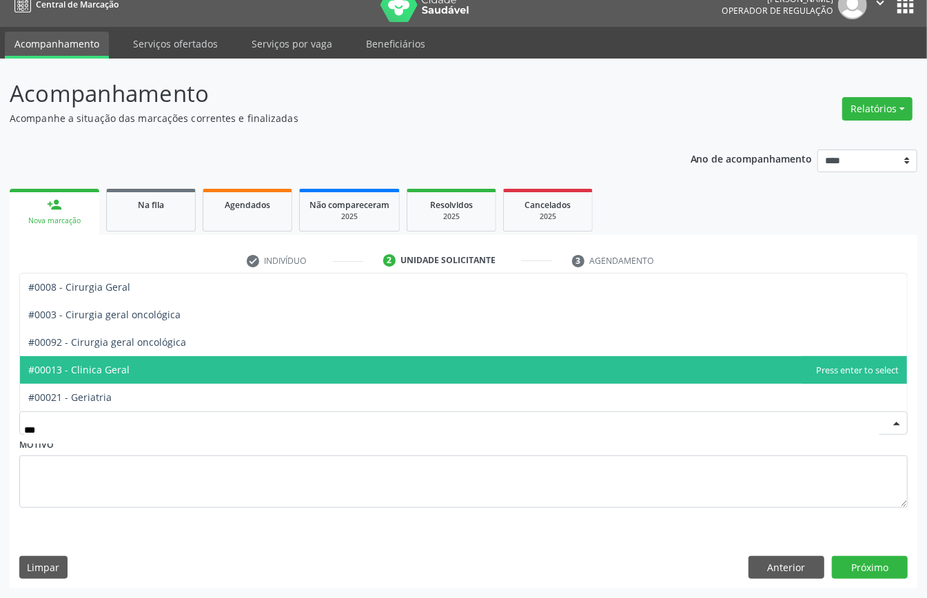
click at [153, 373] on span "#00013 - Clinica Geral" at bounding box center [463, 370] width 887 height 28
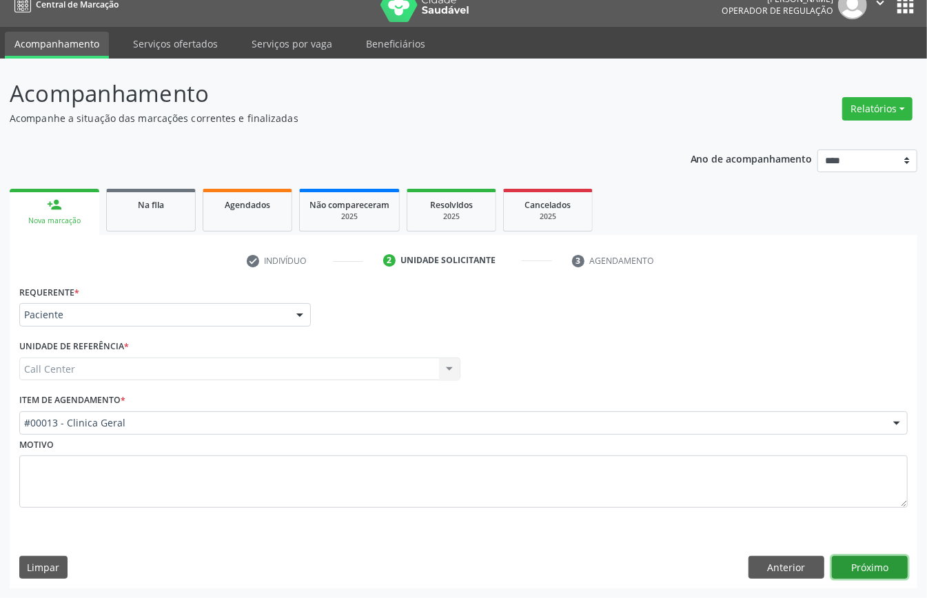
click at [867, 559] on button "Próximo" at bounding box center [870, 567] width 76 height 23
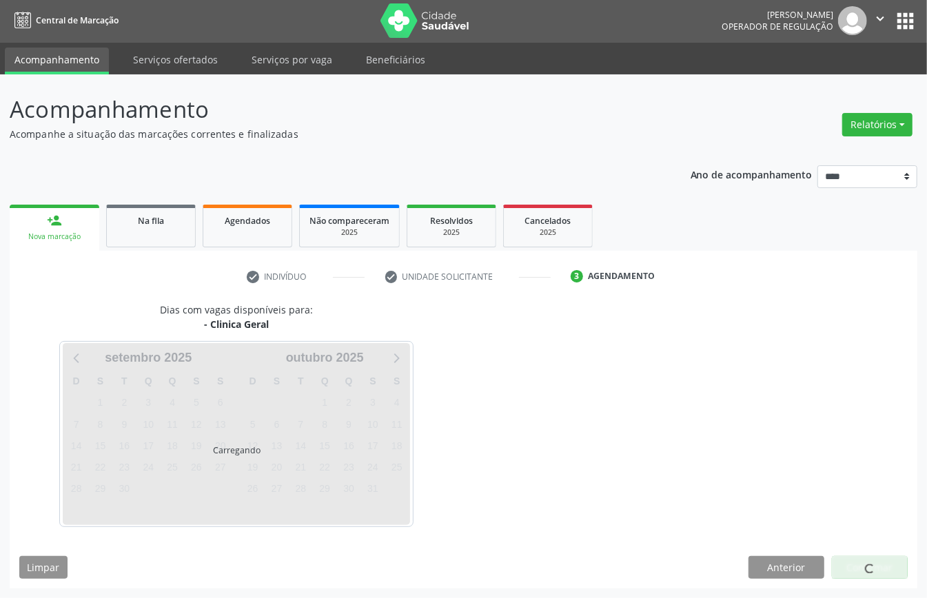
scroll to position [3, 0]
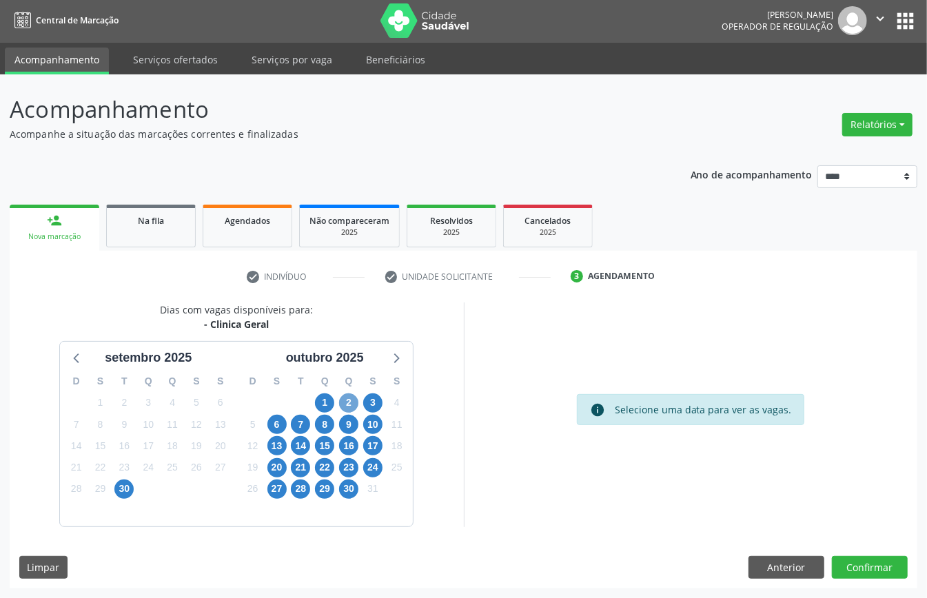
click at [351, 403] on span "2" at bounding box center [348, 402] width 19 height 19
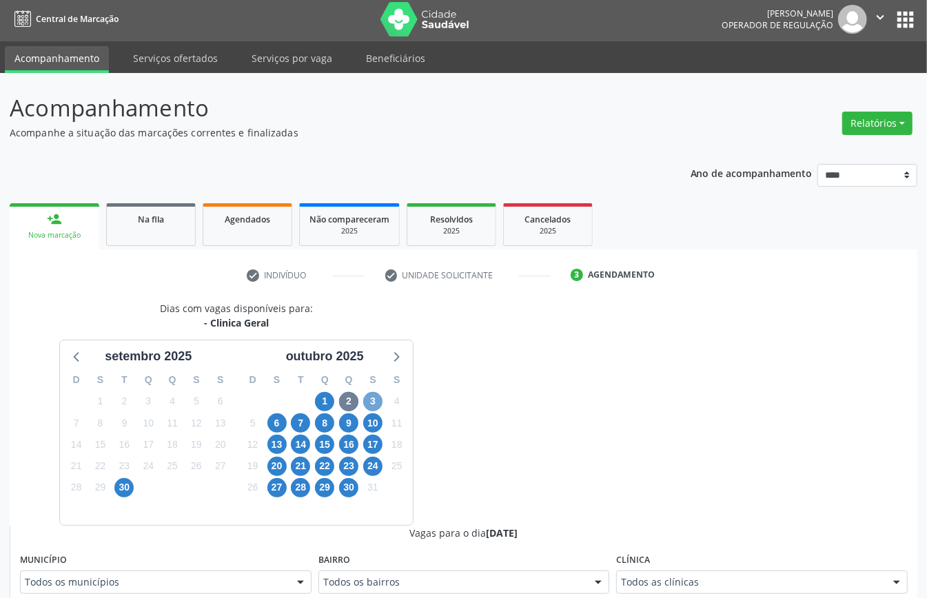
click at [365, 398] on span "3" at bounding box center [372, 401] width 19 height 19
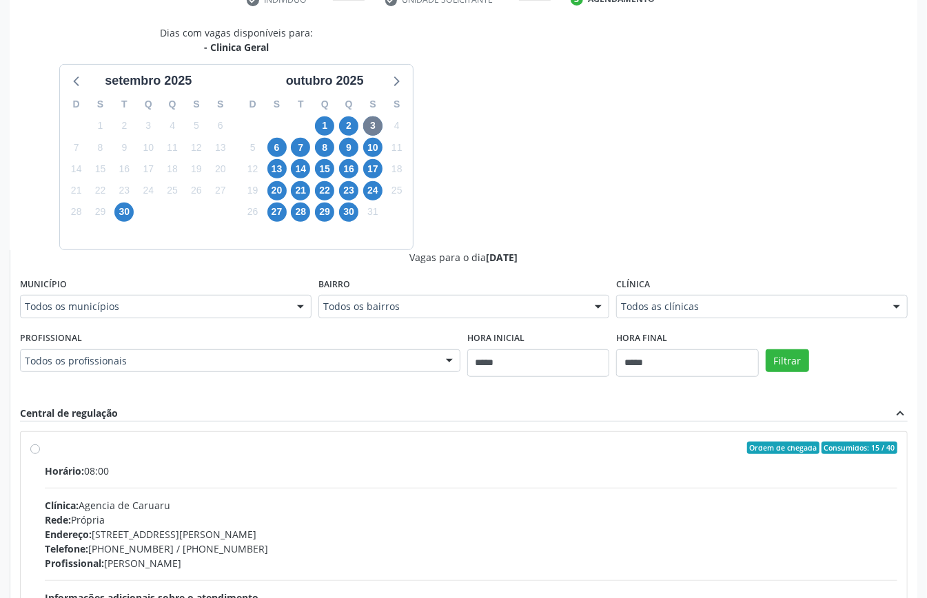
click at [15, 238] on div "Dias com vagas disponíveis para: - Clinica Geral setembro 2025 D S T Q Q S S 31…" at bounding box center [237, 137] width 454 height 224
click at [276, 147] on span "6" at bounding box center [276, 147] width 19 height 19
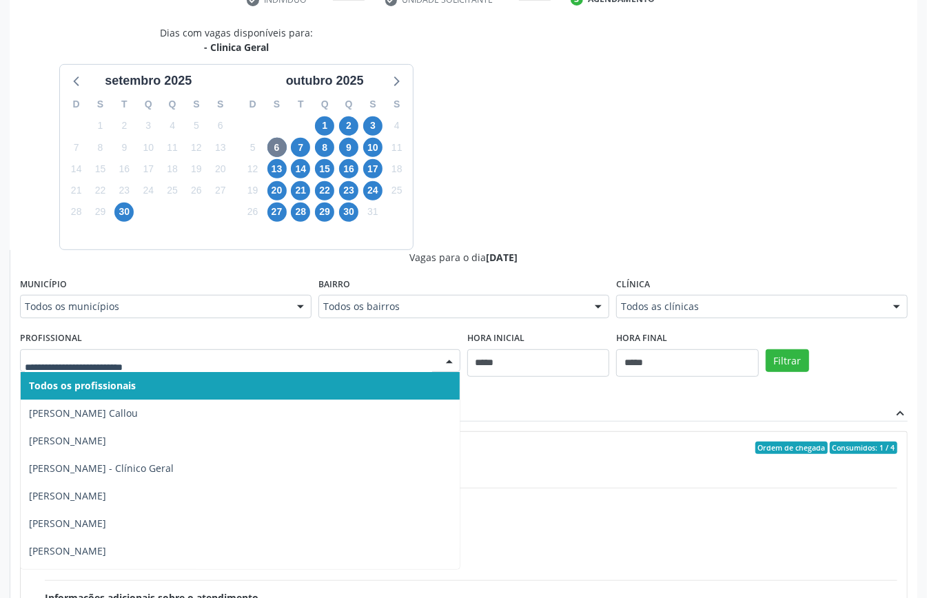
click at [488, 230] on div "Dias com vagas disponíveis para: - Clinica Geral setembro 2025 D S T Q Q S S 31…" at bounding box center [463, 361] width 907 height 672
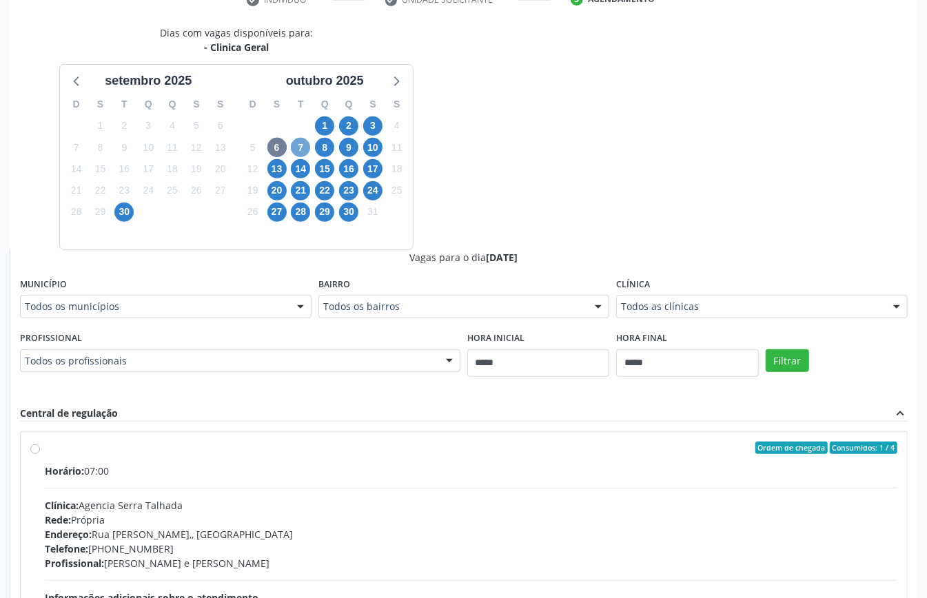
click at [296, 150] on span "7" at bounding box center [300, 147] width 19 height 19
click at [325, 146] on span "8" at bounding box center [324, 147] width 19 height 19
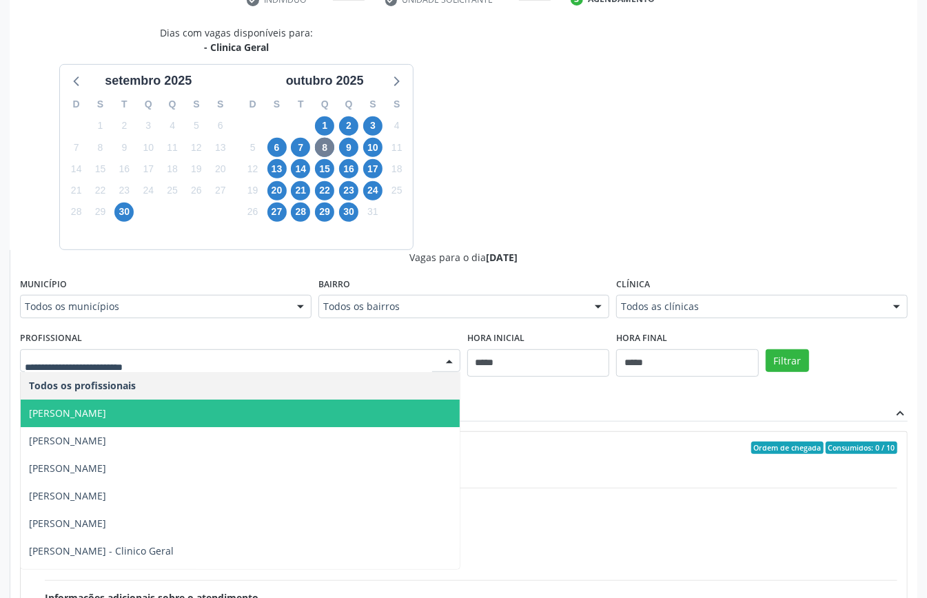
click at [194, 408] on span "Elias Jose de Melo" at bounding box center [240, 414] width 439 height 28
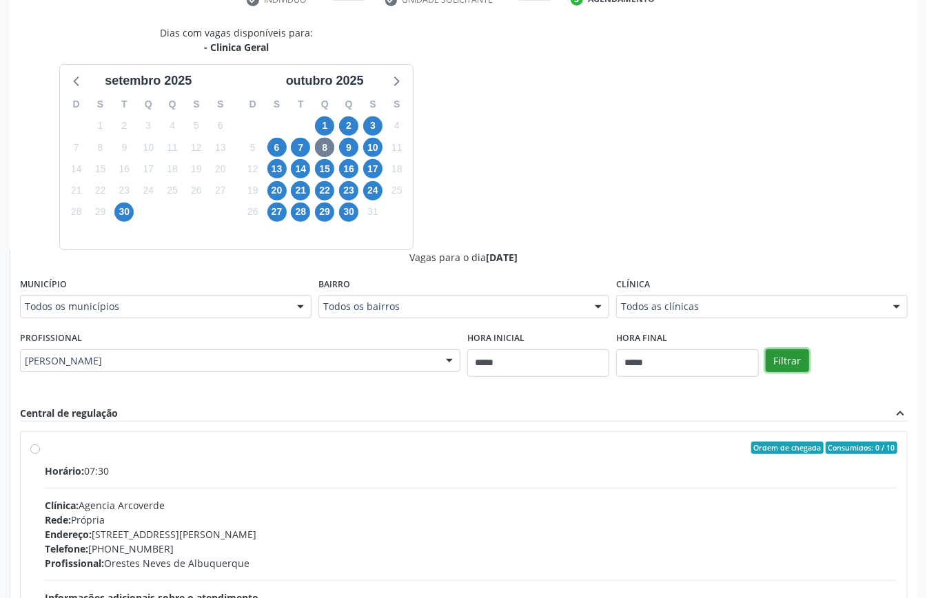
click at [783, 351] on button "Filtrar" at bounding box center [786, 360] width 43 height 23
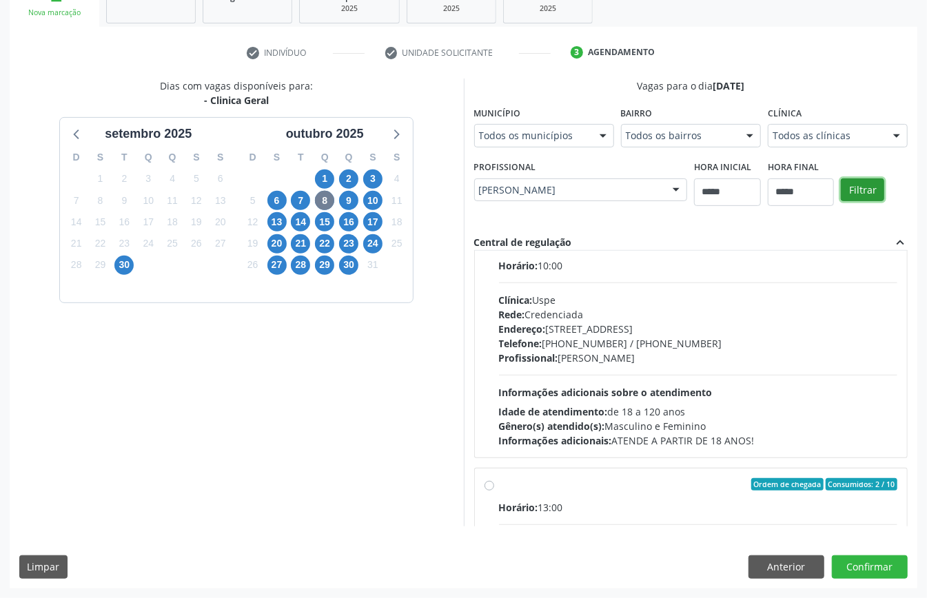
scroll to position [183, 0]
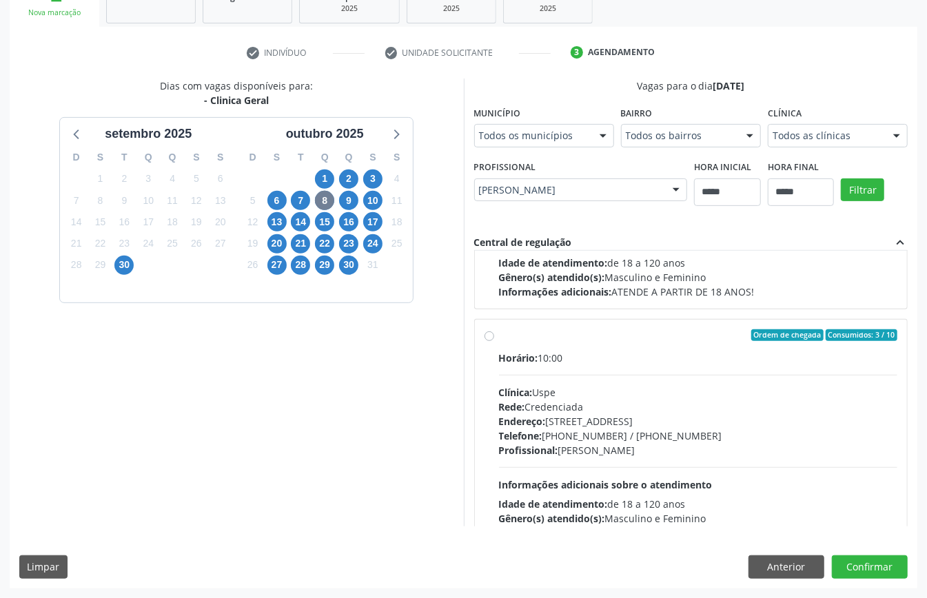
click at [579, 431] on div "Telefone: [PHONE_NUMBER] / [PHONE_NUMBER]" at bounding box center [698, 436] width 399 height 14
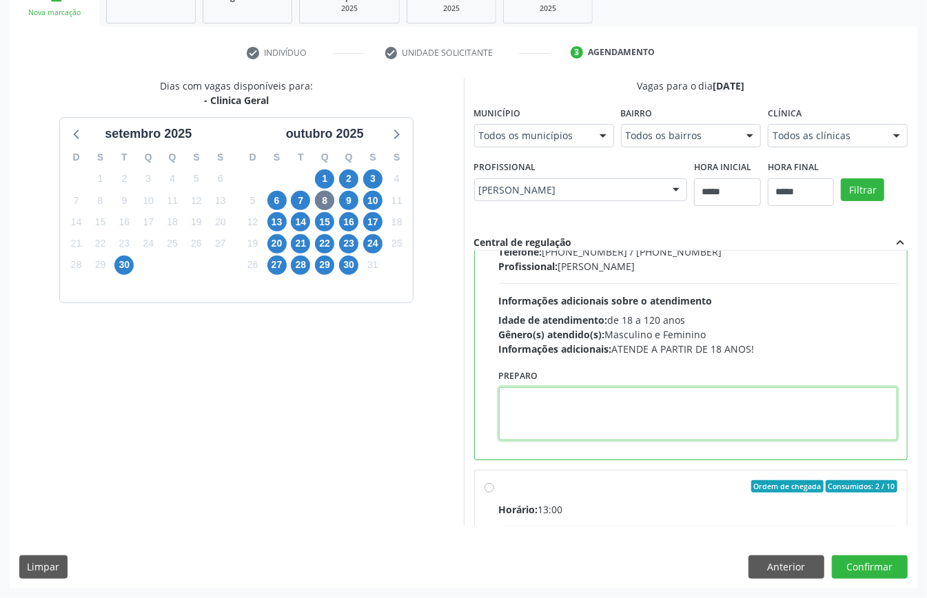
paste textarea "**********"
type textarea "**********"
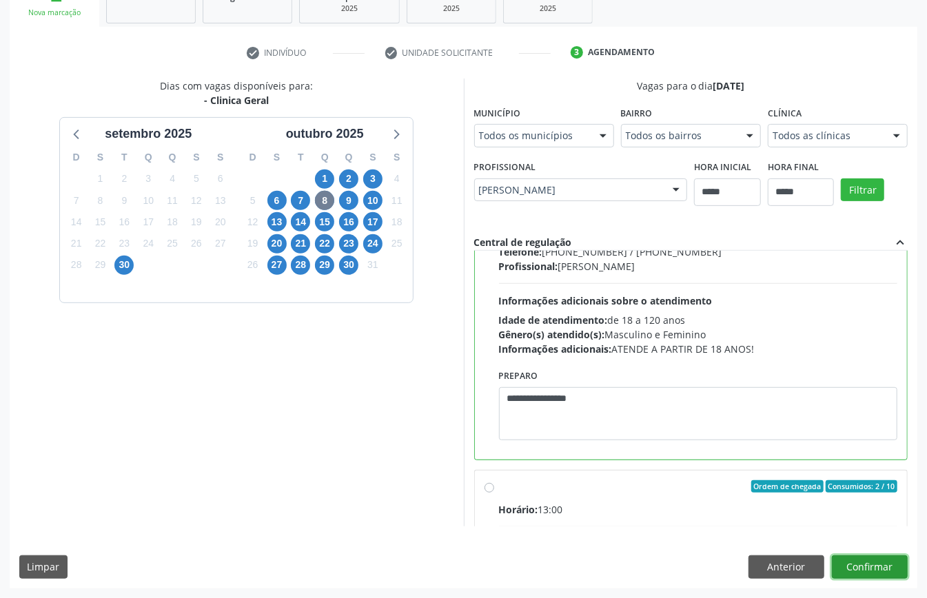
click at [872, 570] on button "Confirmar" at bounding box center [870, 566] width 76 height 23
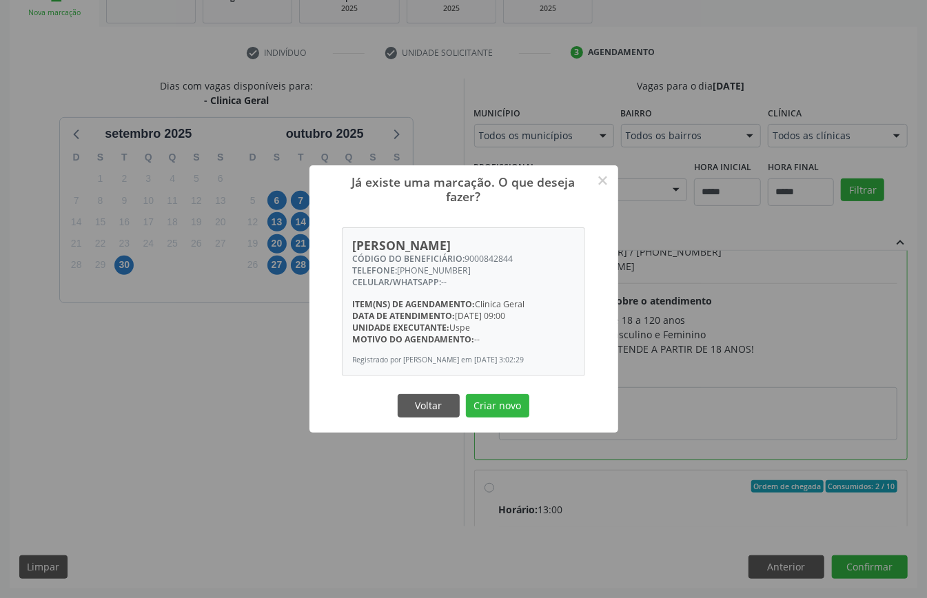
click at [507, 397] on div "Voltar Criar novo" at bounding box center [464, 405] width 138 height 29
click at [500, 411] on button "Criar novo" at bounding box center [497, 405] width 63 height 23
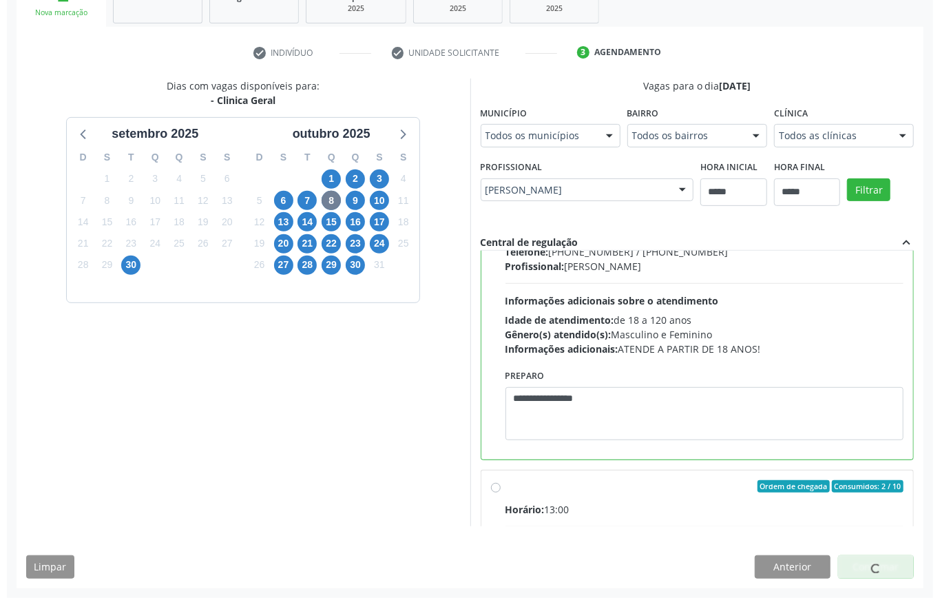
scroll to position [0, 0]
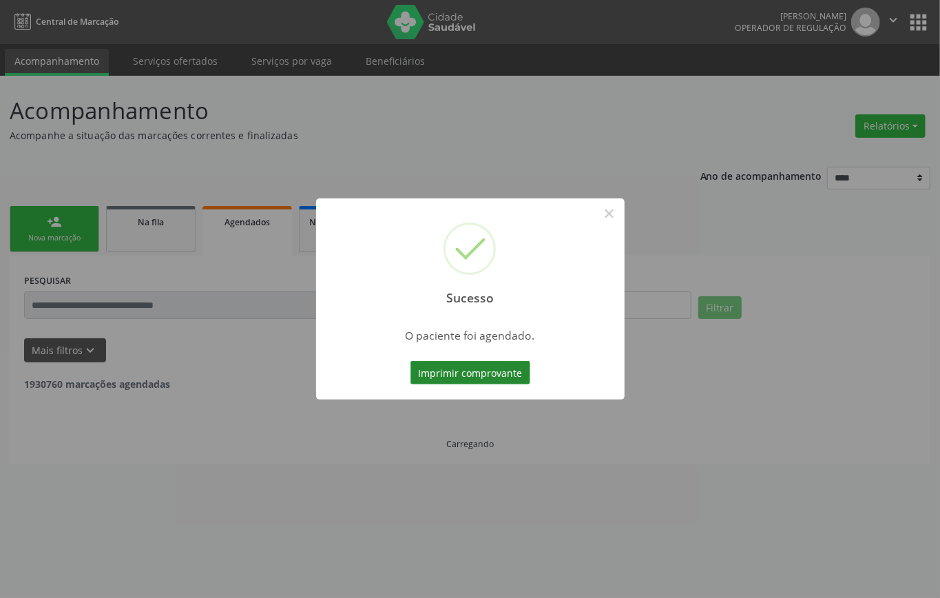
click at [471, 376] on button "Imprimir comprovante" at bounding box center [471, 372] width 120 height 23
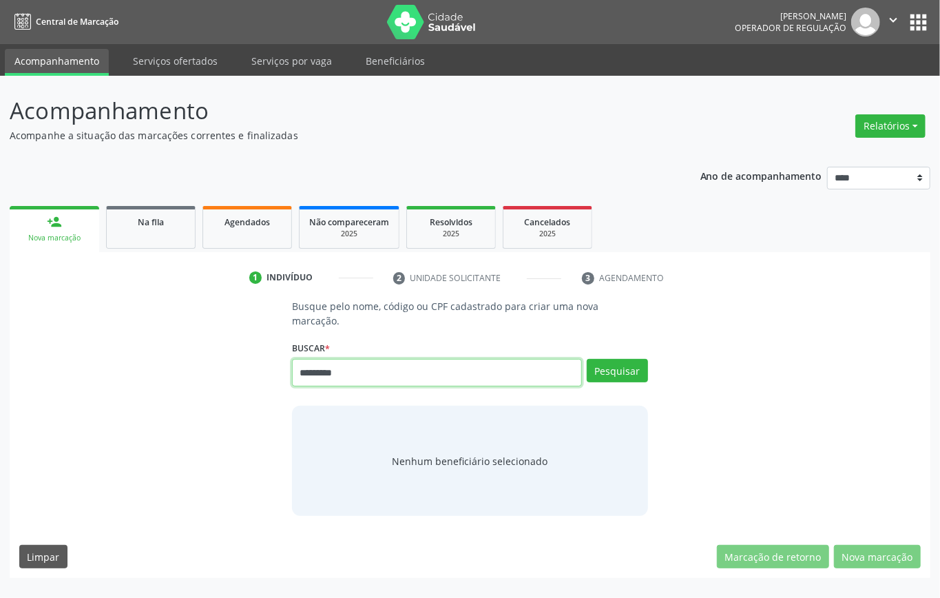
type input "*********"
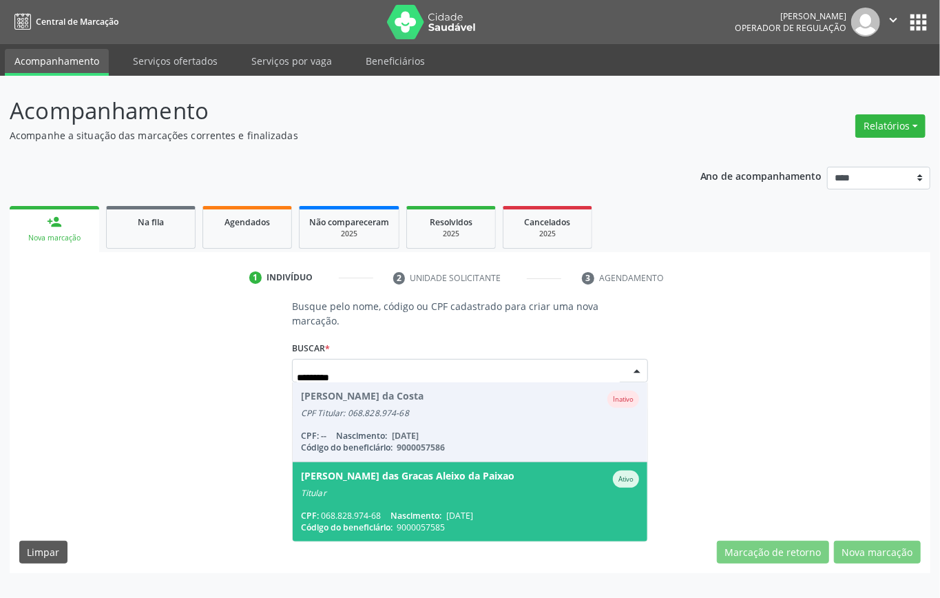
click at [418, 507] on span "[PERSON_NAME] das Gracas Aleixo da Paixao Ativo Titular CPF: 068.828.974-68 Nas…" at bounding box center [470, 501] width 355 height 79
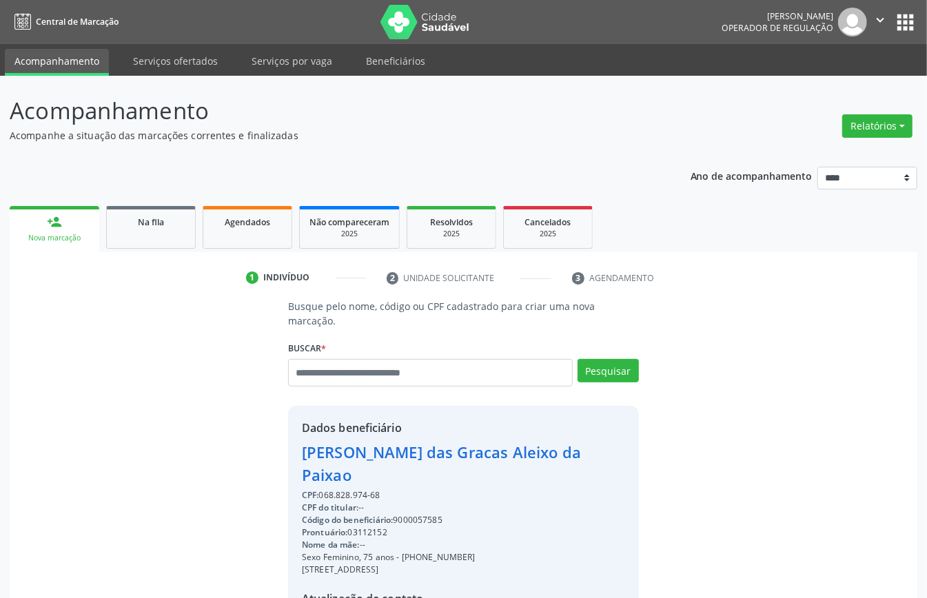
scroll to position [145, 0]
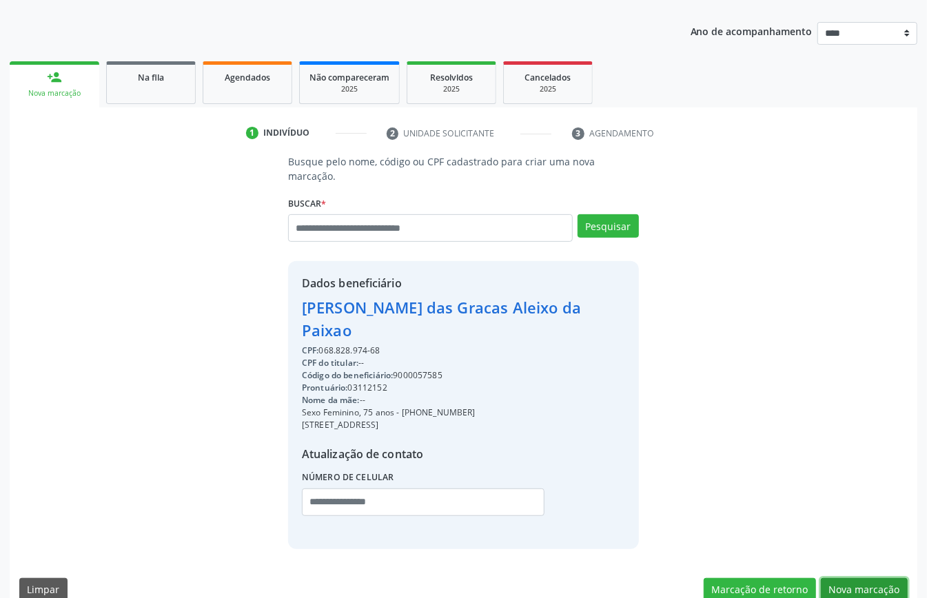
click at [852, 578] on button "Nova marcação" at bounding box center [864, 589] width 87 height 23
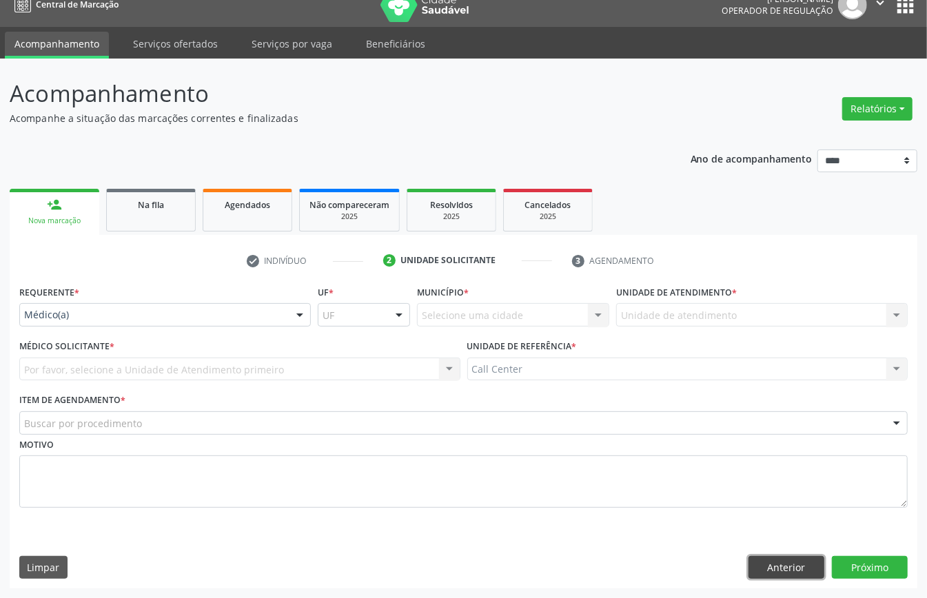
click at [775, 558] on button "Anterior" at bounding box center [786, 567] width 76 height 23
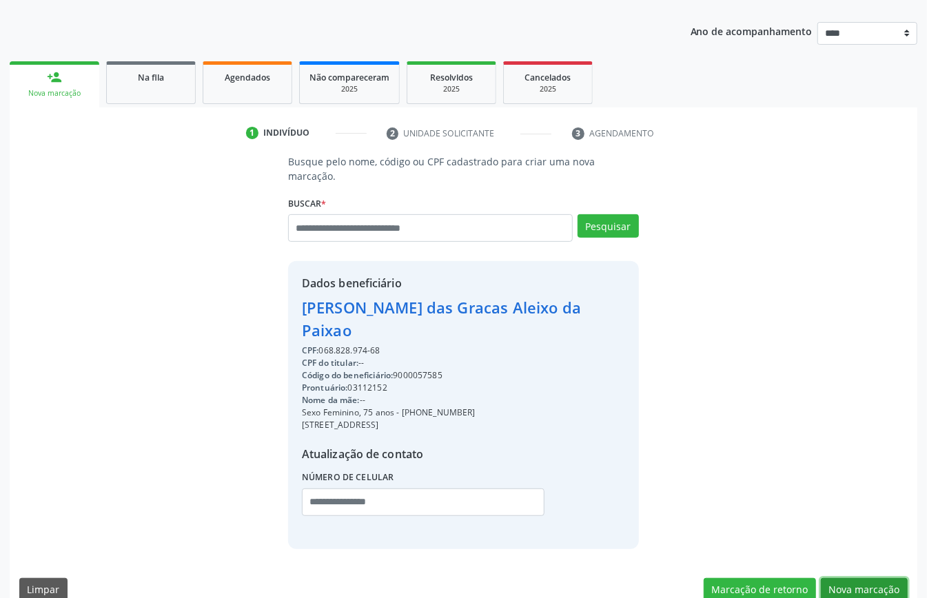
click at [856, 578] on button "Nova marcação" at bounding box center [864, 589] width 87 height 23
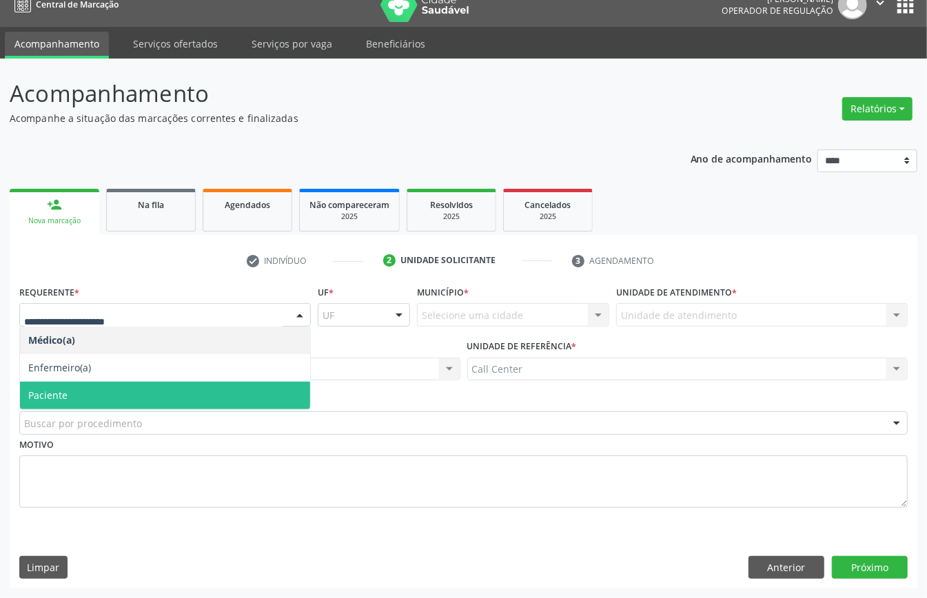
click at [90, 397] on span "Paciente" at bounding box center [165, 396] width 290 height 28
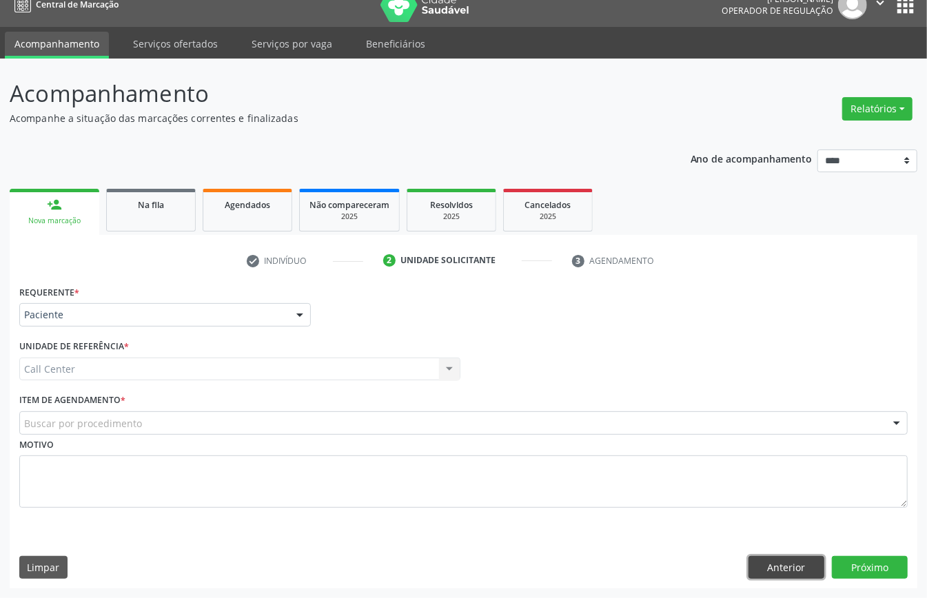
click at [770, 557] on button "Anterior" at bounding box center [786, 567] width 76 height 23
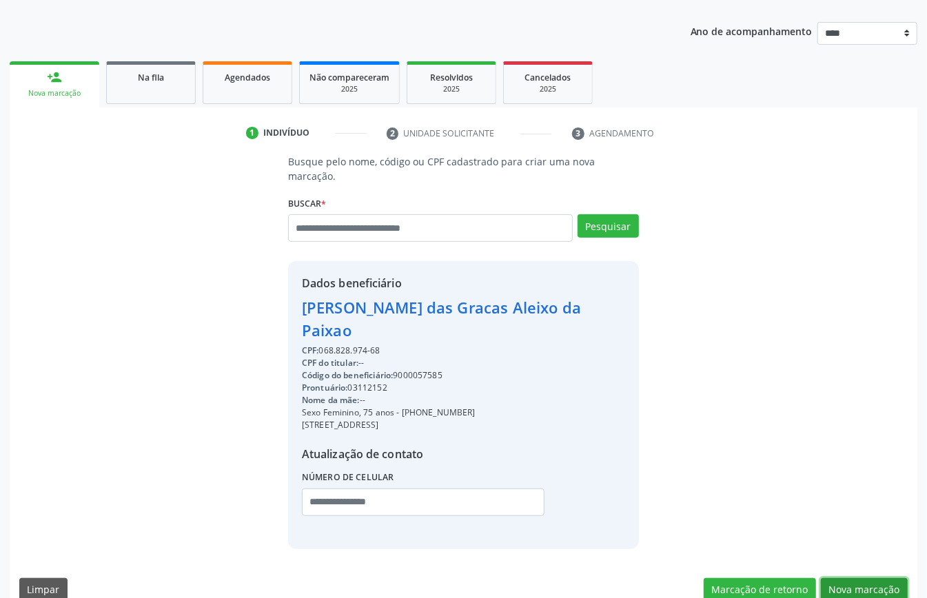
click at [856, 578] on button "Nova marcação" at bounding box center [864, 589] width 87 height 23
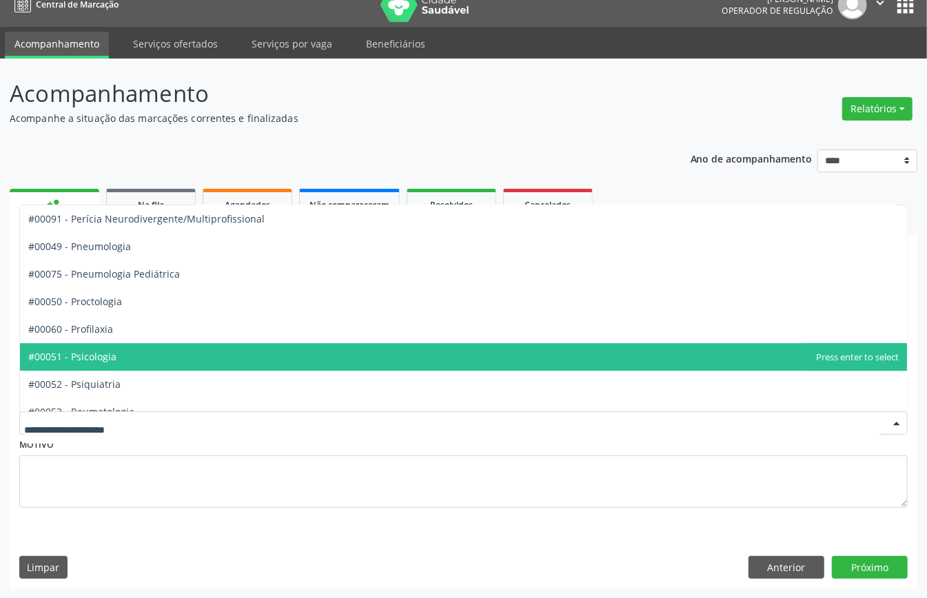
scroll to position [2357, 0]
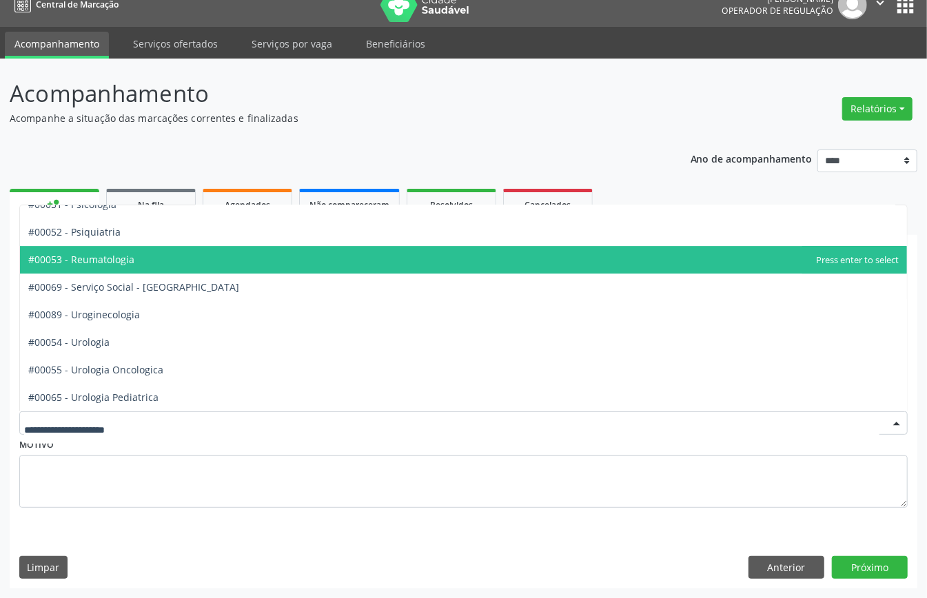
click at [147, 258] on span "#00053 - Reumatologia" at bounding box center [463, 260] width 887 height 28
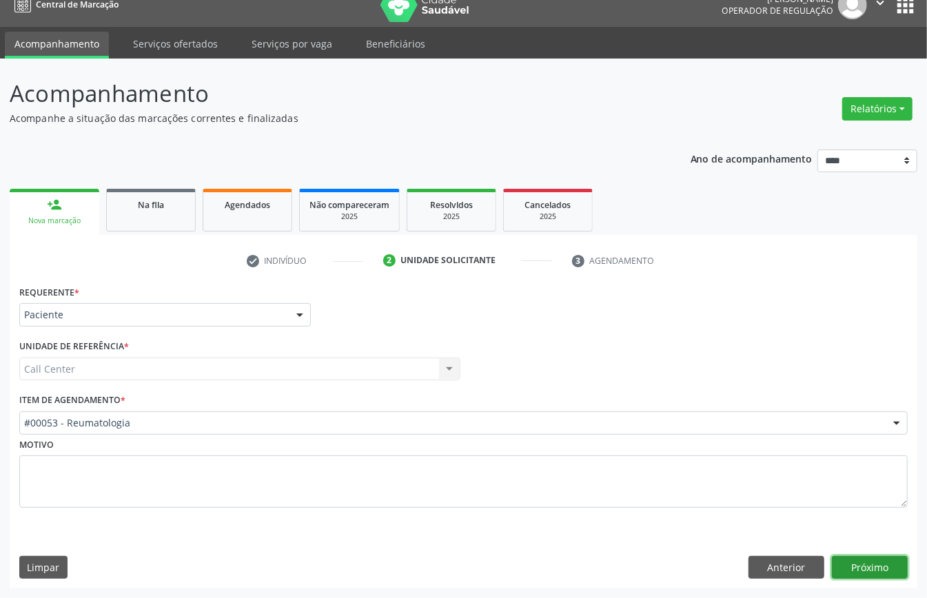
click at [869, 568] on button "Próximo" at bounding box center [870, 567] width 76 height 23
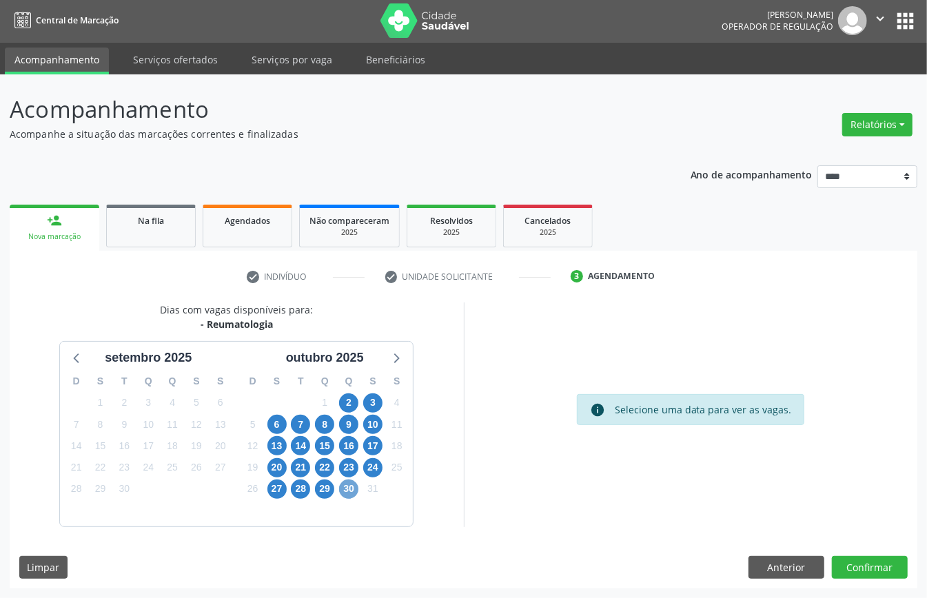
click at [353, 488] on span "30" at bounding box center [348, 489] width 19 height 19
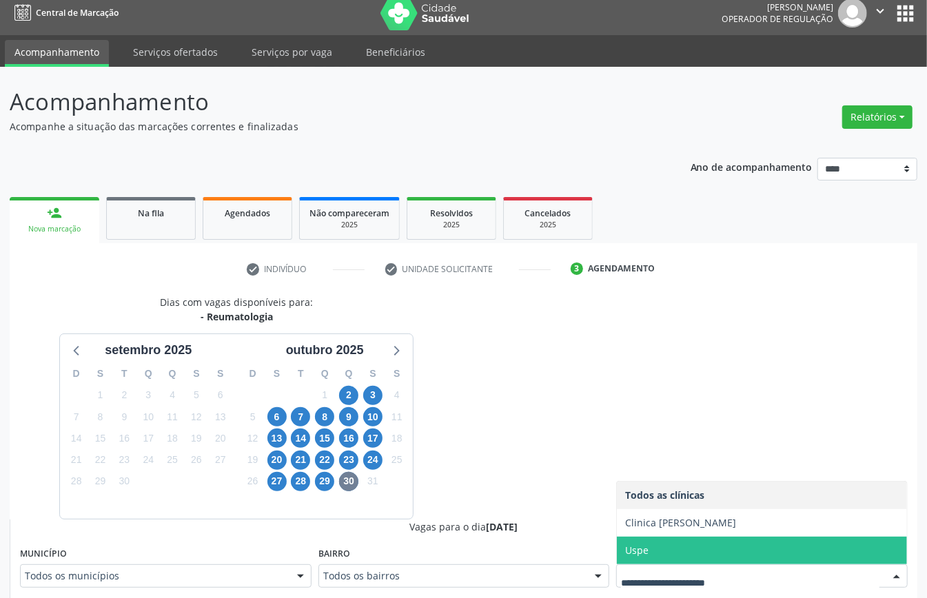
click at [695, 557] on span "Uspe" at bounding box center [762, 551] width 290 height 28
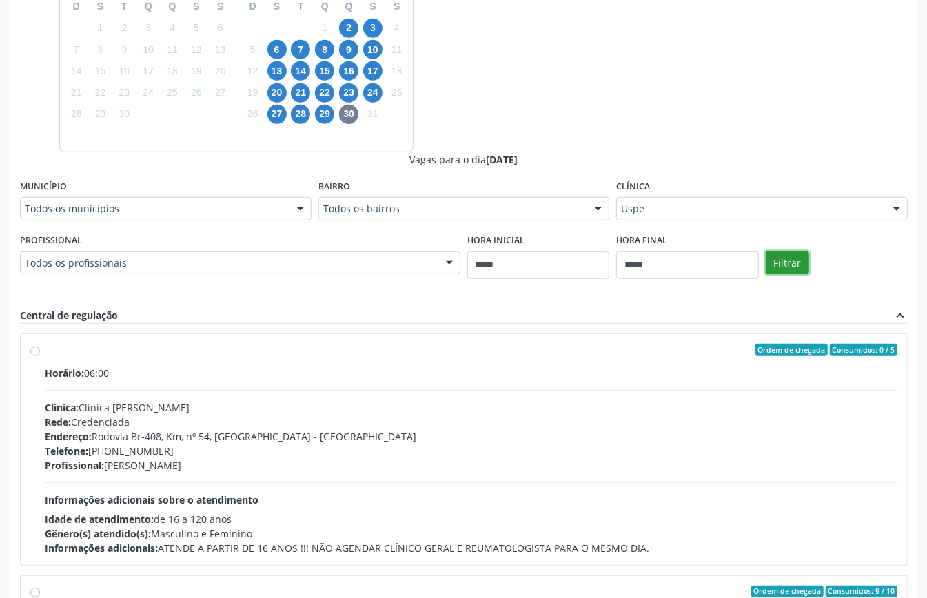
click at [786, 265] on button "Filtrar" at bounding box center [786, 262] width 43 height 23
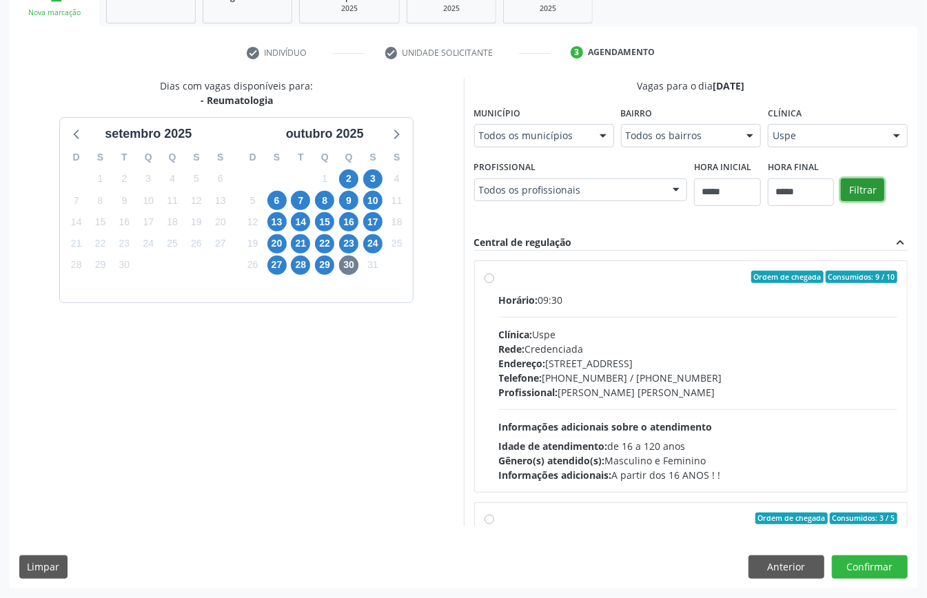
scroll to position [226, 0]
click at [609, 357] on div "Endereço: [STREET_ADDRESS]" at bounding box center [698, 363] width 399 height 14
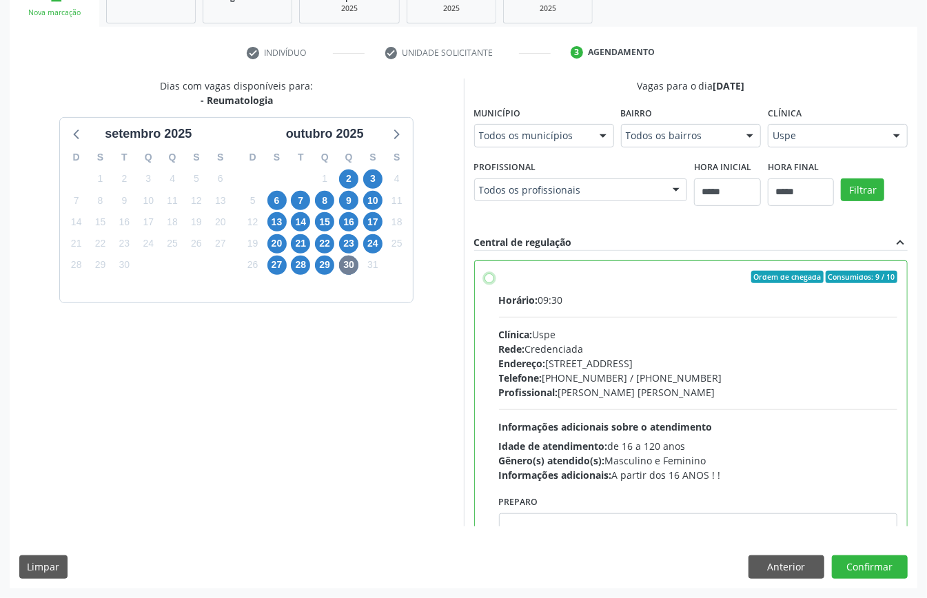
scroll to position [183, 0]
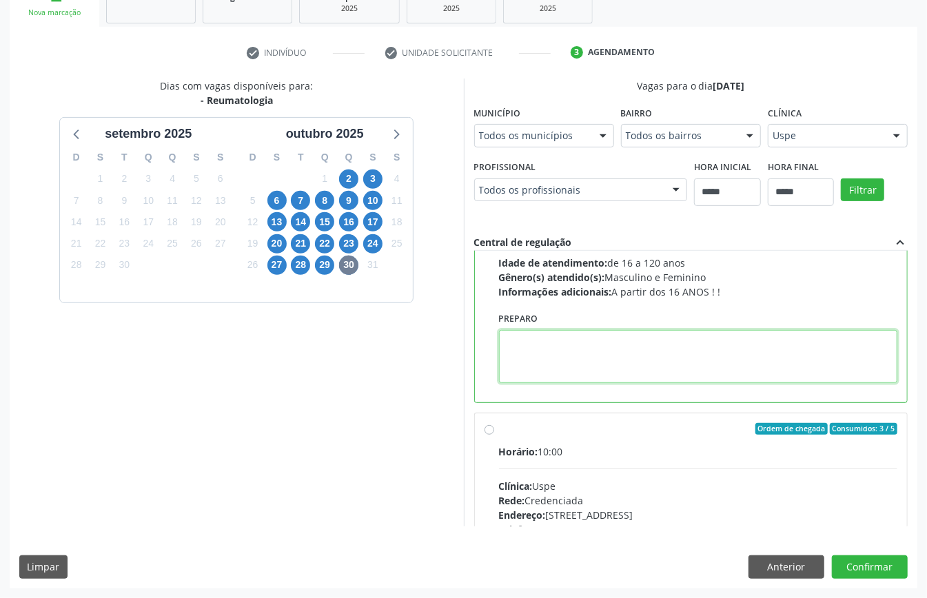
paste textarea "**********"
type textarea "**********"
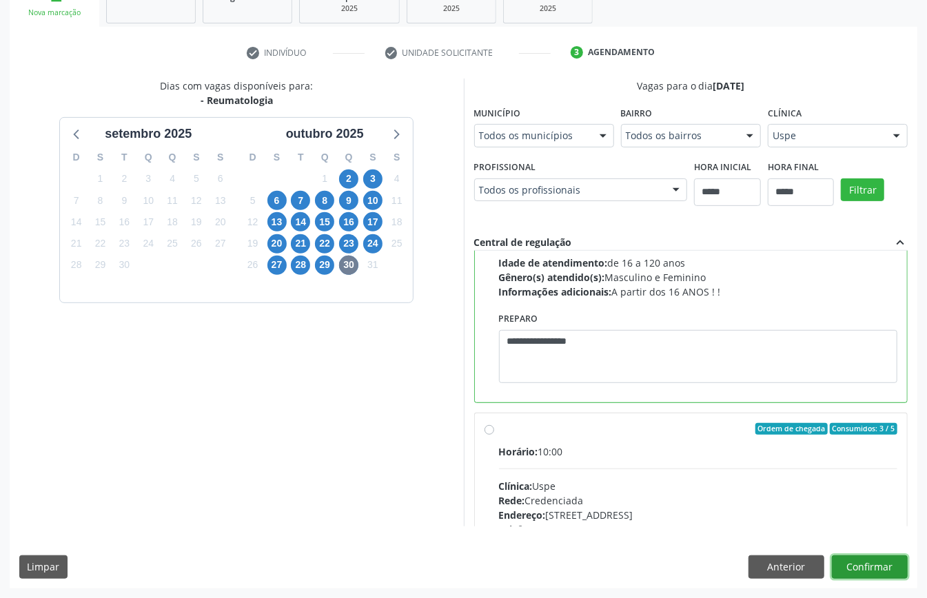
click at [854, 560] on button "Confirmar" at bounding box center [870, 566] width 76 height 23
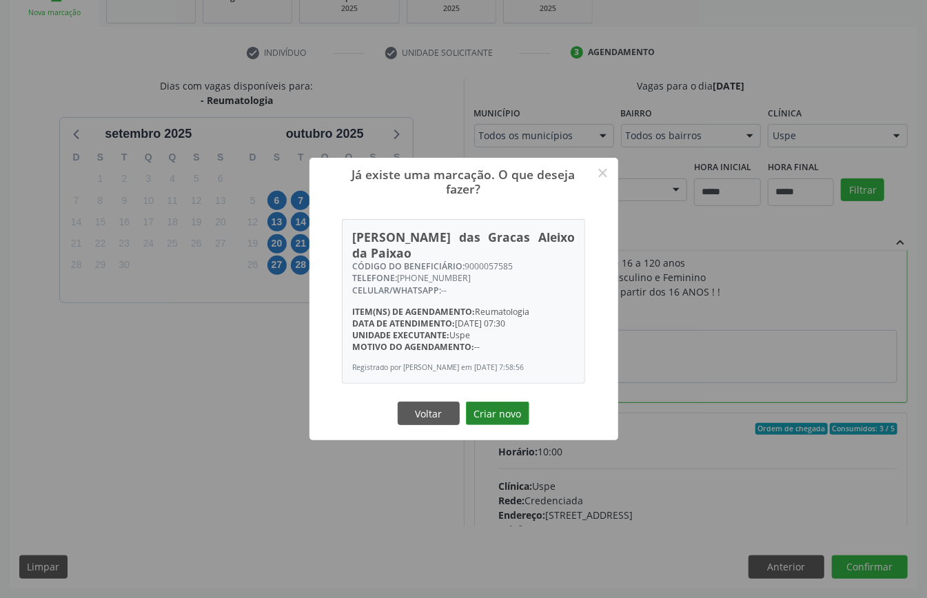
click at [508, 405] on button "Criar novo" at bounding box center [497, 413] width 63 height 23
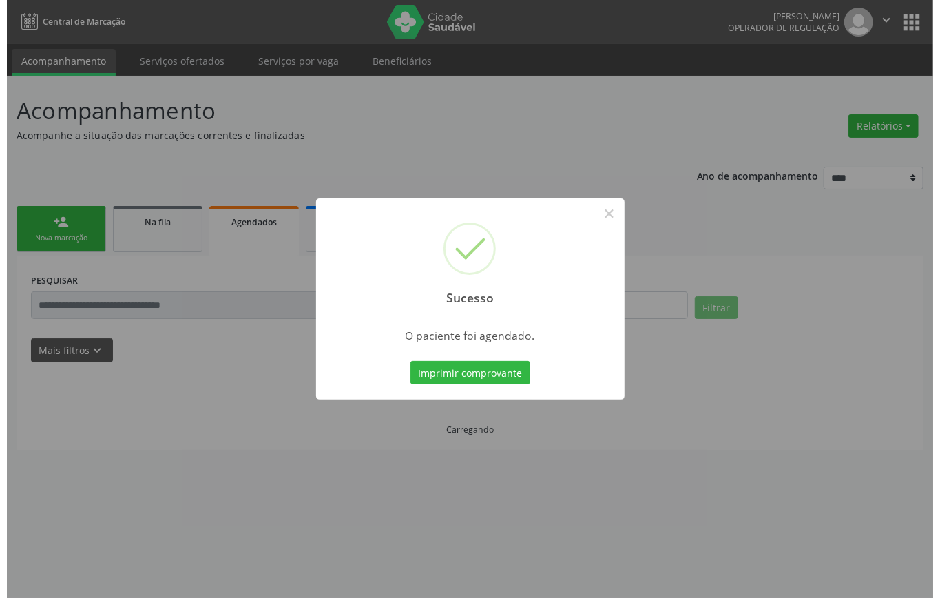
scroll to position [0, 0]
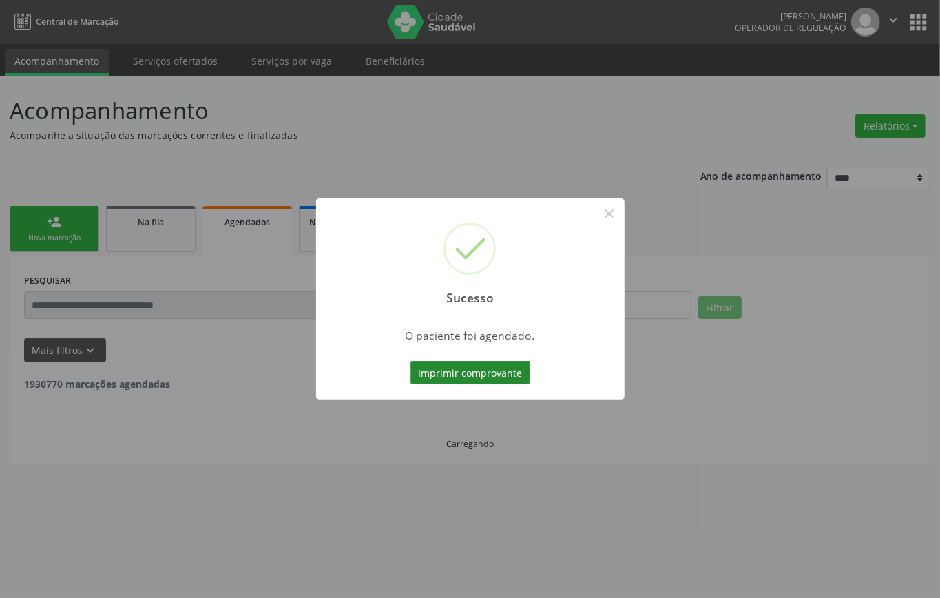
drag, startPoint x: 462, startPoint y: 369, endPoint x: 463, endPoint y: 376, distance: 7.0
click at [463, 376] on button "Imprimir comprovante" at bounding box center [471, 372] width 120 height 23
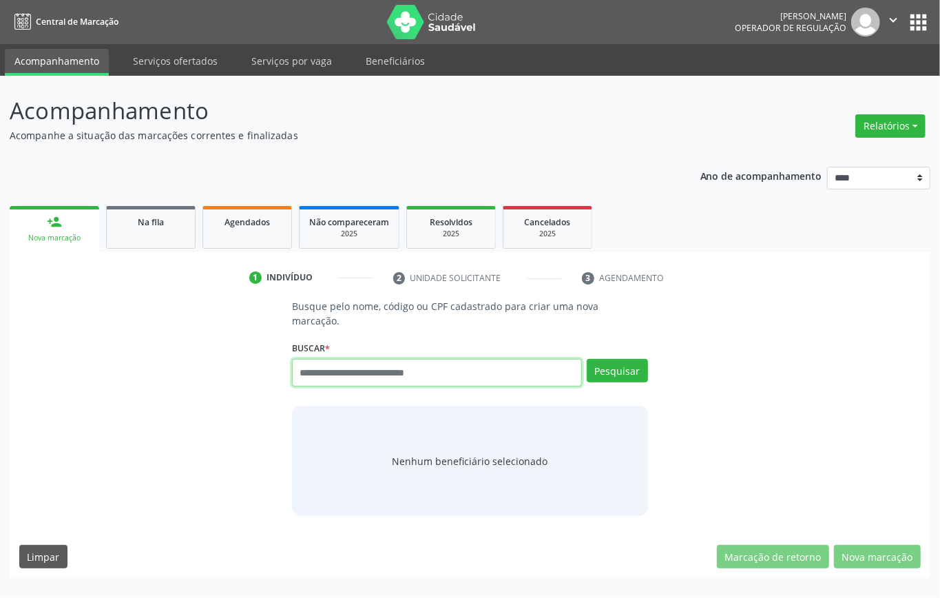
paste input "**********"
type input "**********"
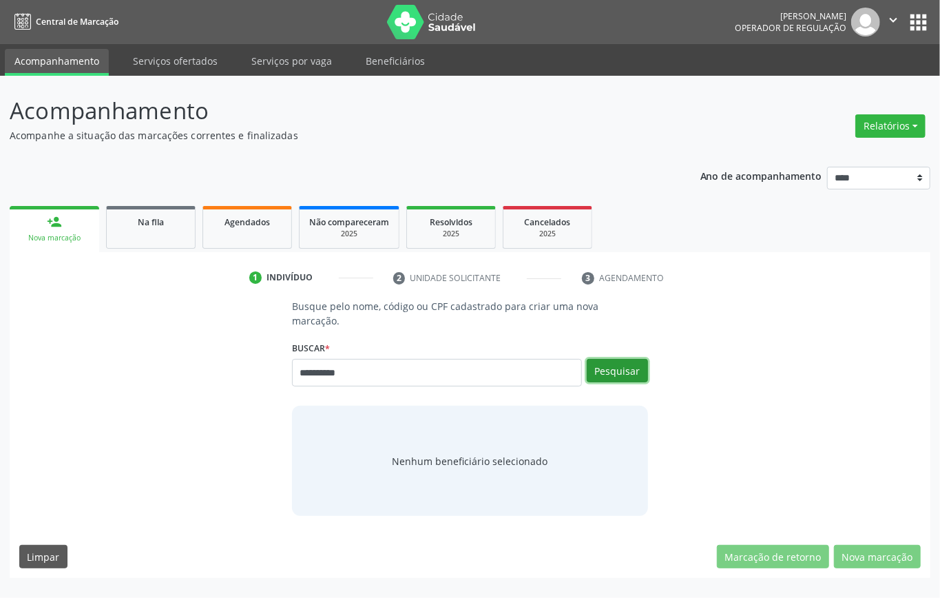
click at [634, 378] on button "Pesquisar" at bounding box center [617, 370] width 61 height 23
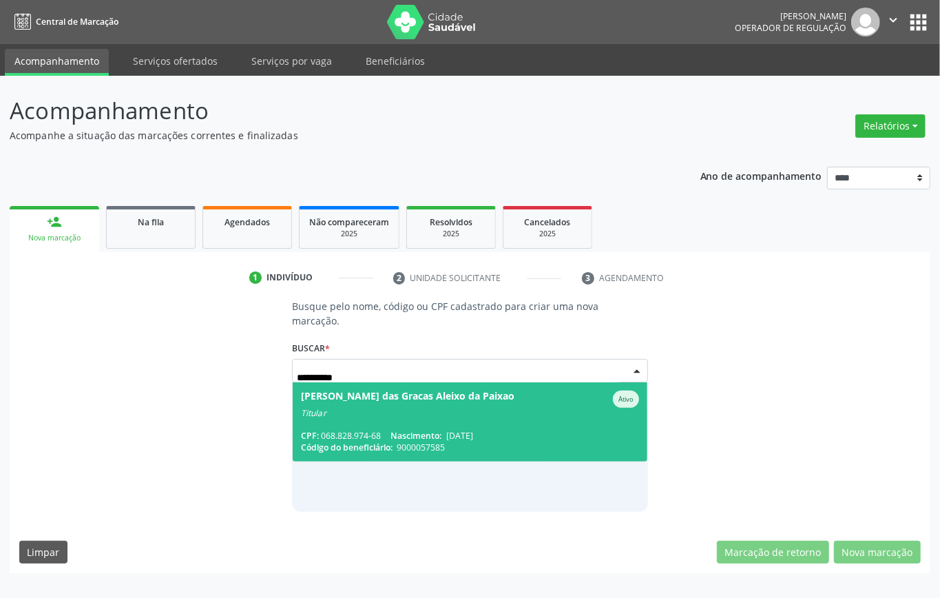
click at [470, 423] on span "[PERSON_NAME] das Gracas Aleixo da Paixao Ativo Titular CPF: 068.828.974-68 Nas…" at bounding box center [470, 421] width 355 height 79
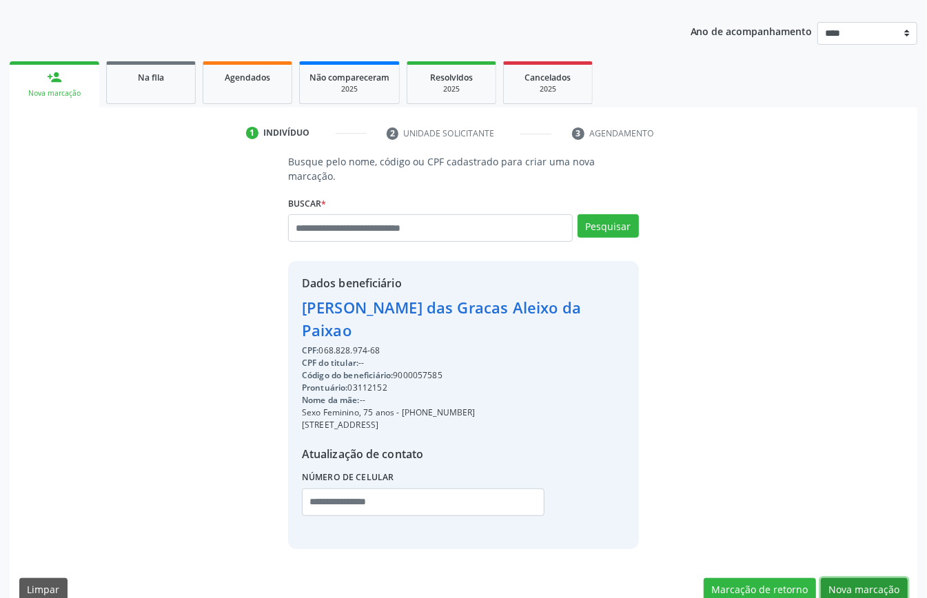
click at [880, 578] on button "Nova marcação" at bounding box center [864, 589] width 87 height 23
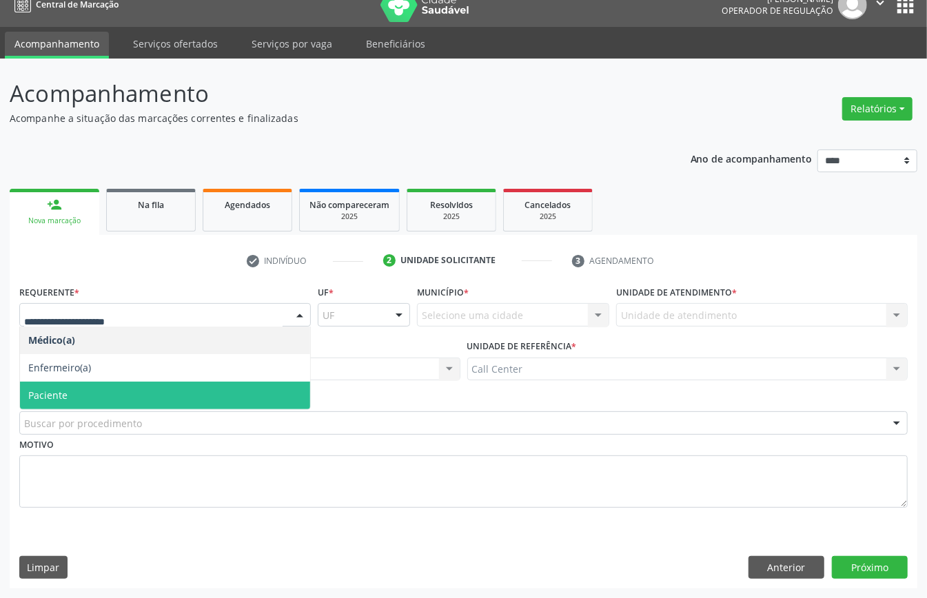
click at [80, 400] on span "Paciente" at bounding box center [165, 396] width 290 height 28
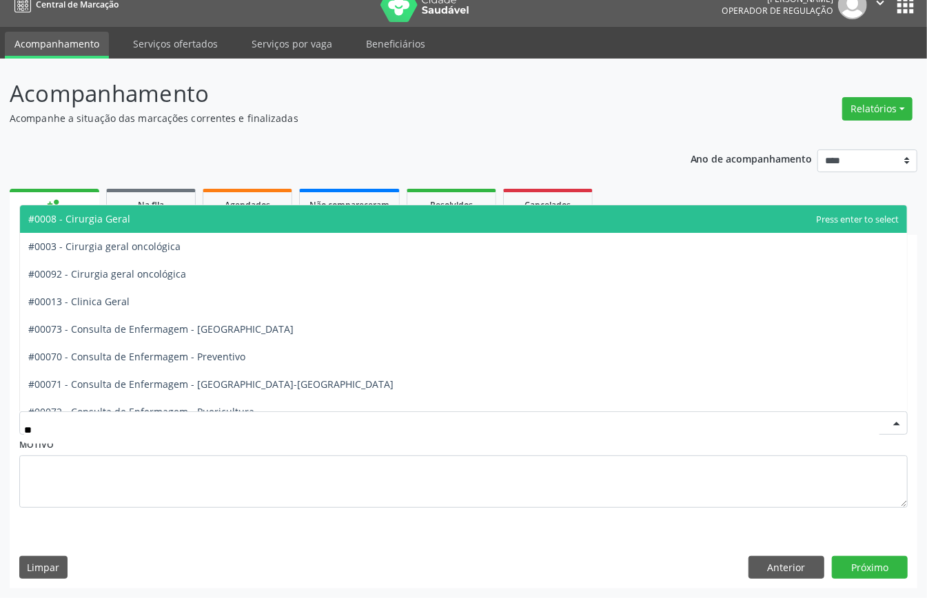
type input "***"
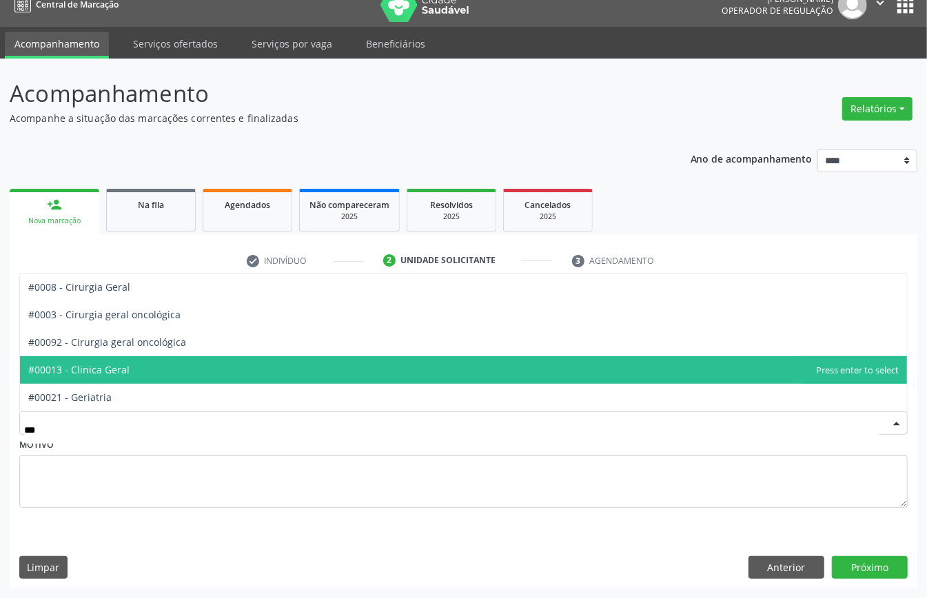
click at [136, 356] on span "#00013 - Clinica Geral" at bounding box center [463, 370] width 887 height 28
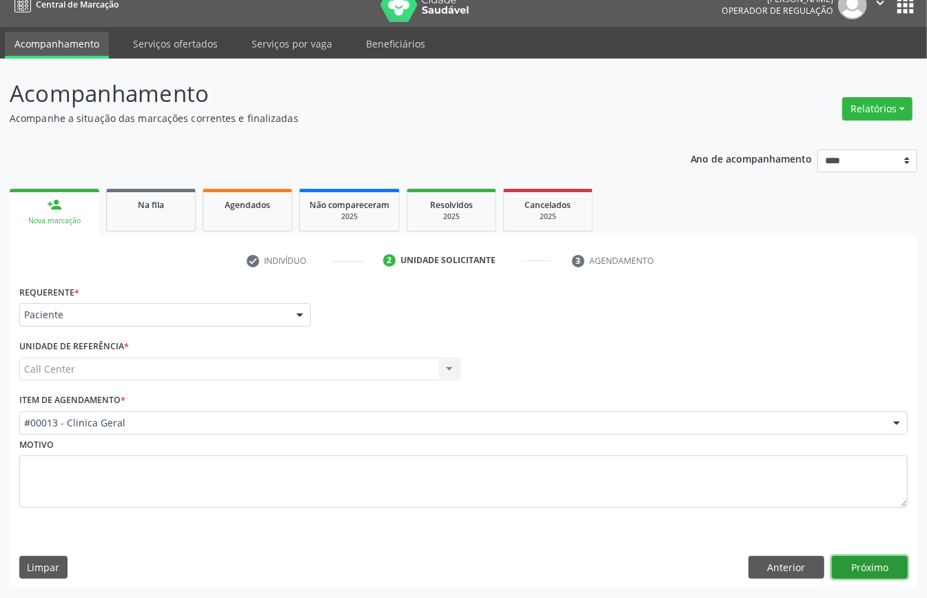
click at [869, 568] on button "Próximo" at bounding box center [870, 567] width 76 height 23
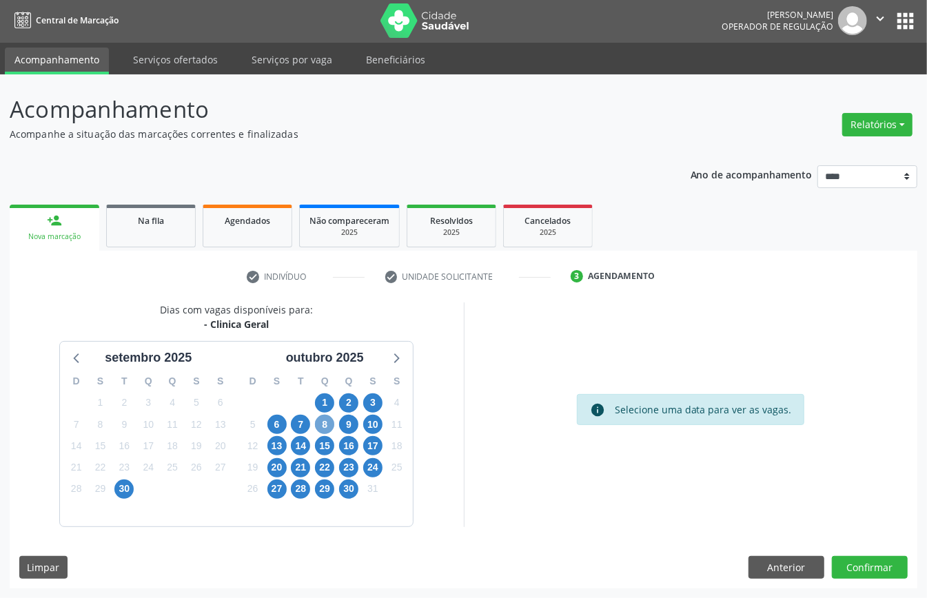
click at [322, 425] on span "8" at bounding box center [324, 424] width 19 height 19
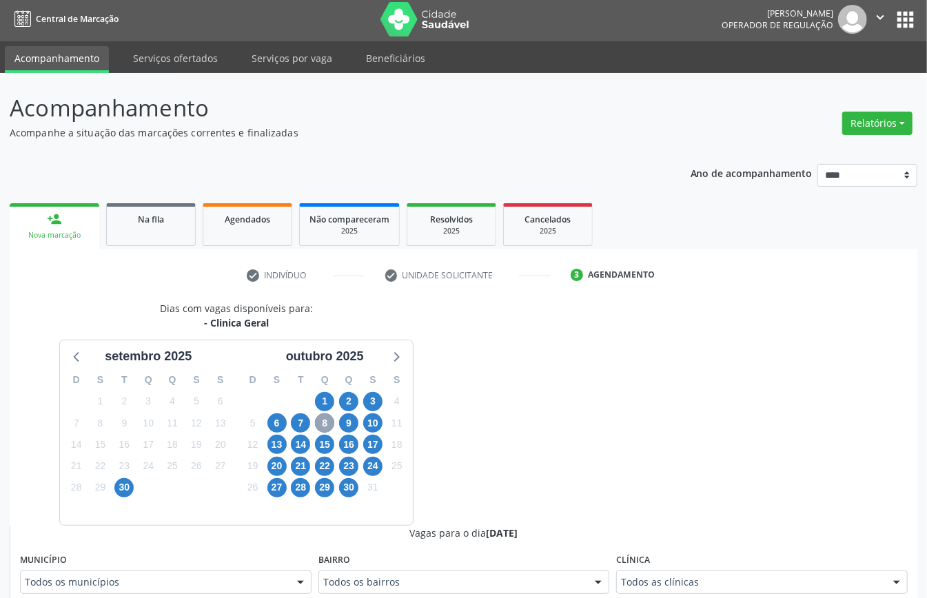
scroll to position [278, 0]
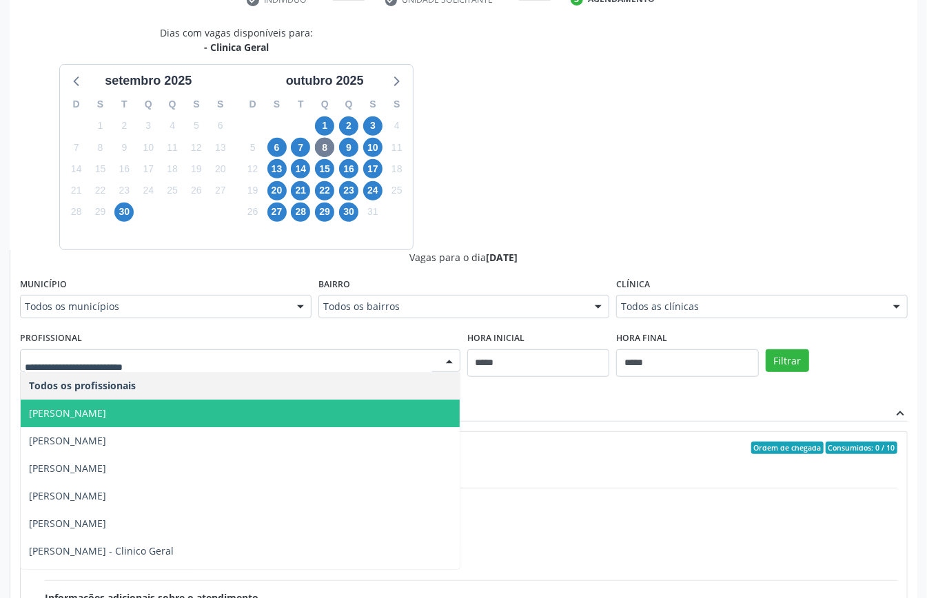
click at [191, 409] on span "[PERSON_NAME]" at bounding box center [240, 414] width 439 height 28
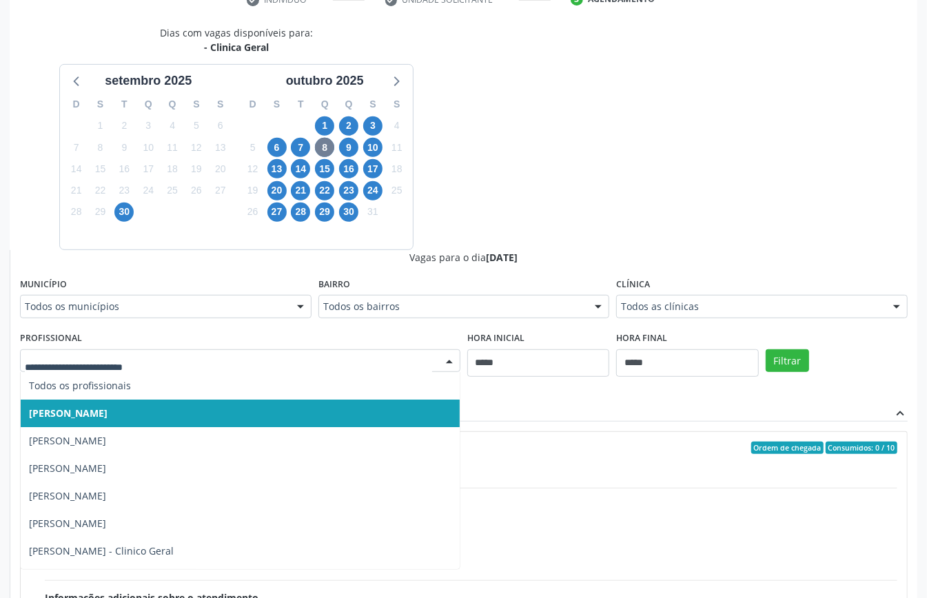
click at [145, 412] on span "[PERSON_NAME]" at bounding box center [240, 414] width 439 height 28
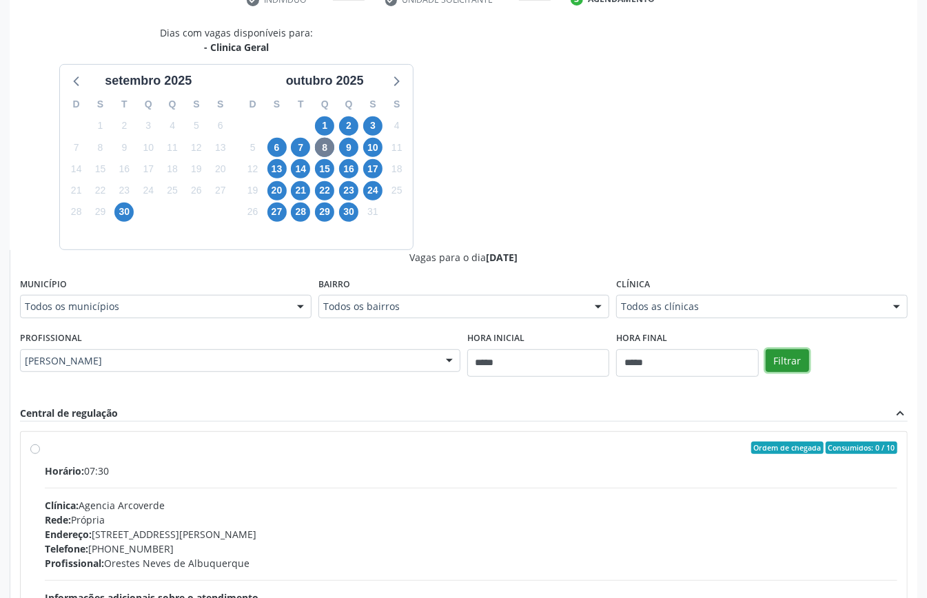
click at [796, 362] on button "Filtrar" at bounding box center [786, 360] width 43 height 23
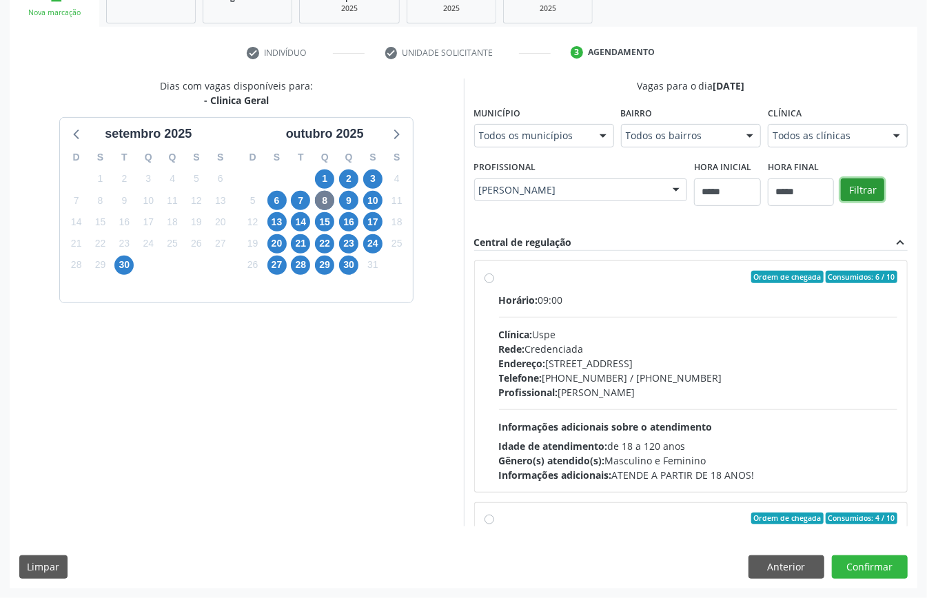
scroll to position [226, 0]
click at [621, 373] on div "Telefone: (81) 3221-8850 / 3035-7616" at bounding box center [698, 378] width 399 height 14
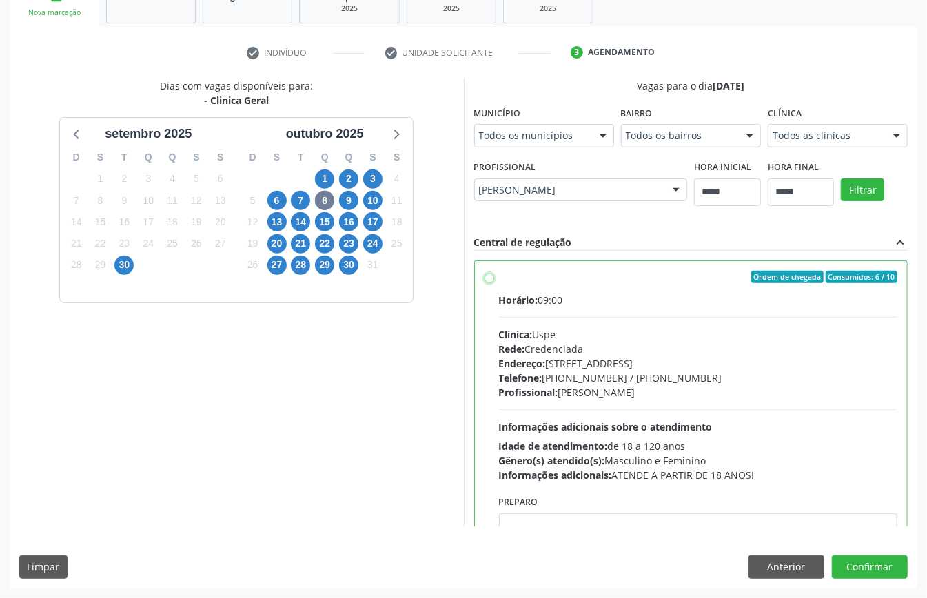
scroll to position [276, 0]
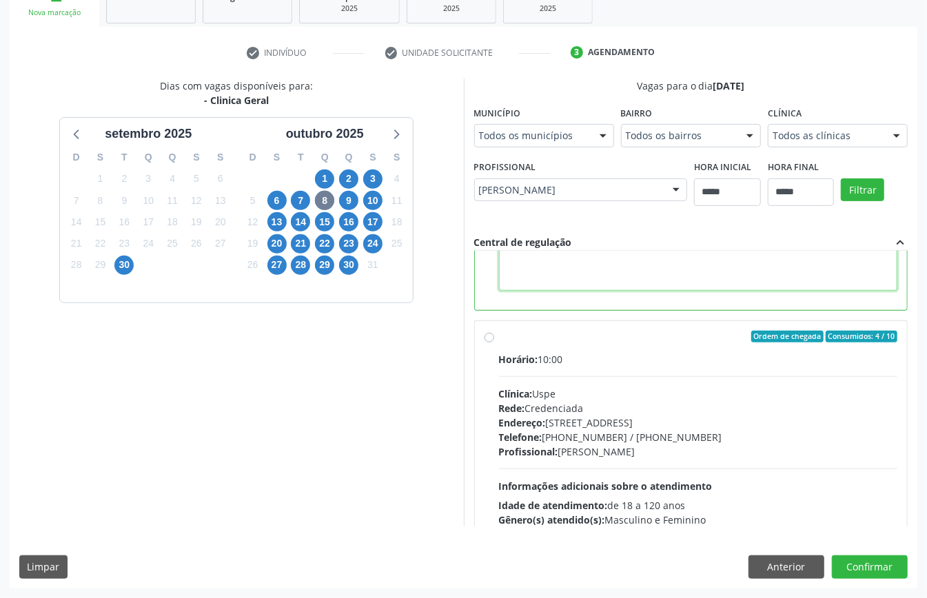
paste textarea "**********"
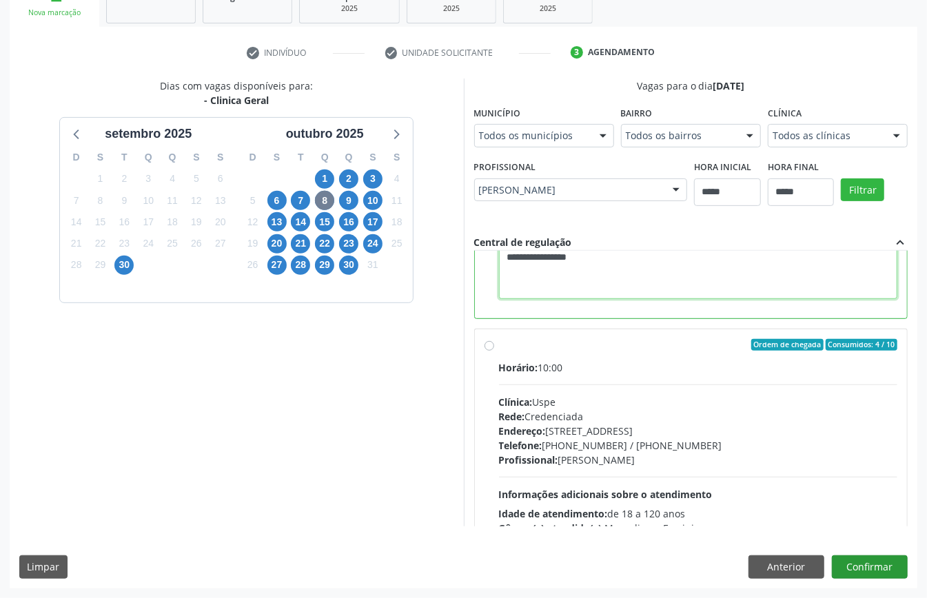
type textarea "**********"
click at [864, 564] on button "Confirmar" at bounding box center [870, 566] width 76 height 23
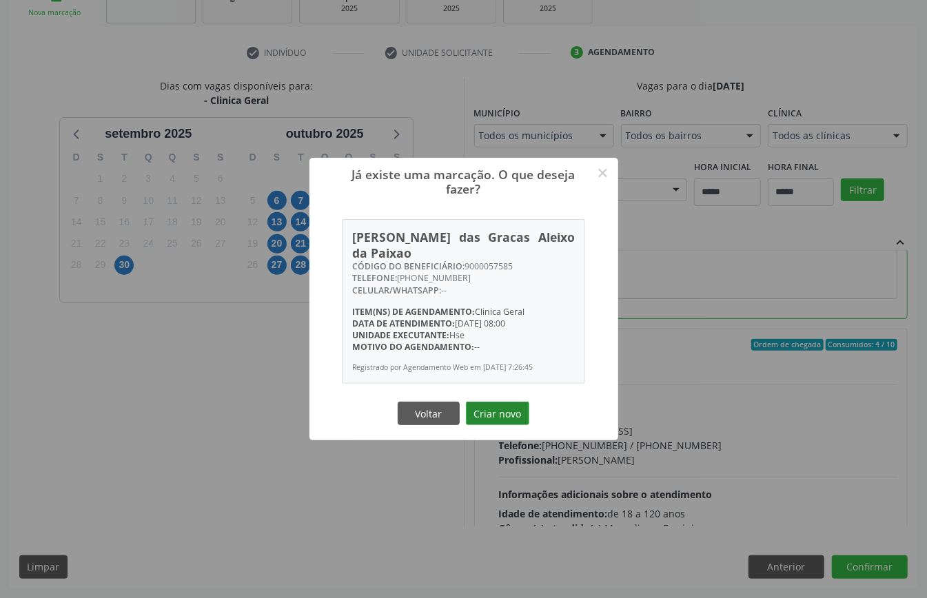
click at [495, 406] on button "Criar novo" at bounding box center [497, 413] width 63 height 23
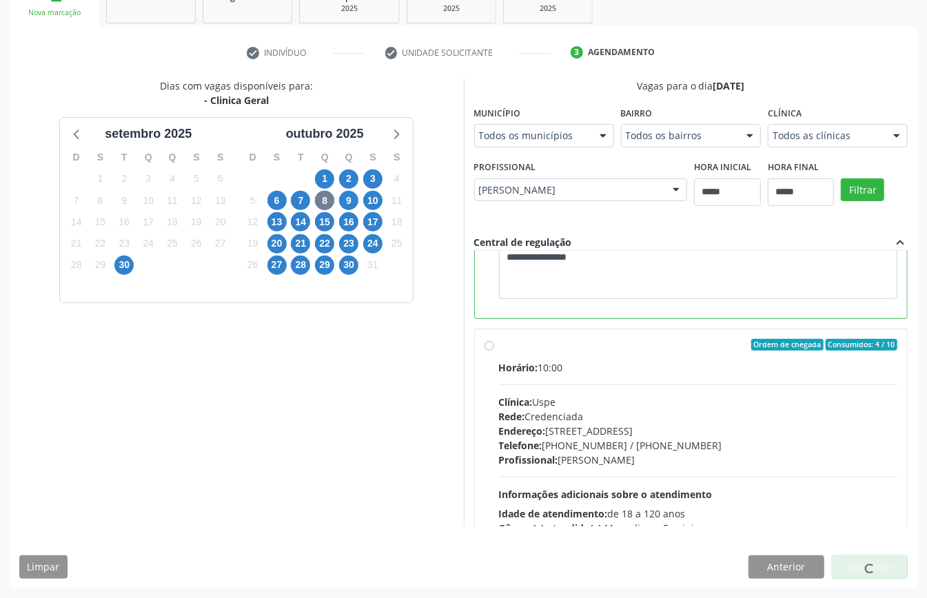
scroll to position [0, 0]
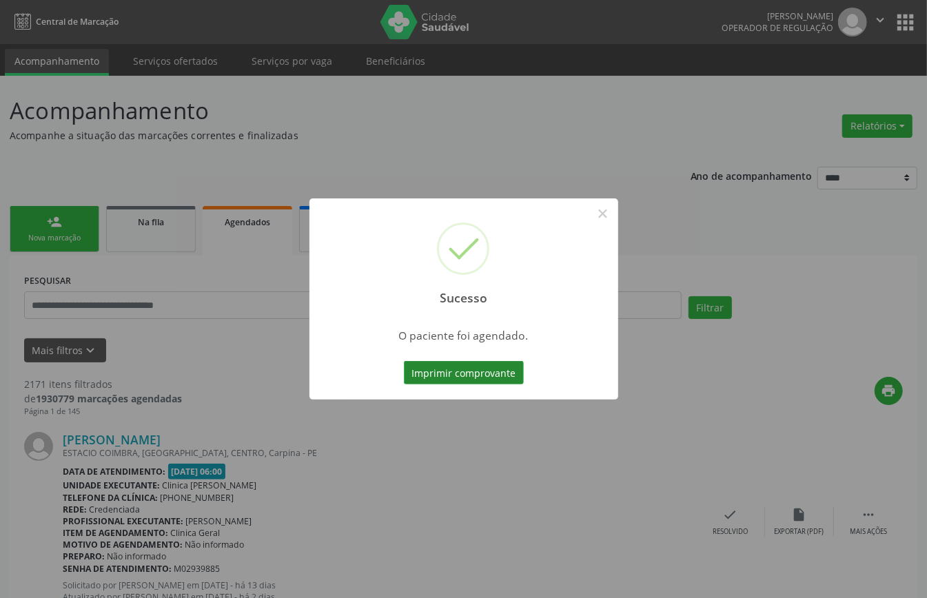
click at [464, 382] on button "Imprimir comprovante" at bounding box center [464, 372] width 120 height 23
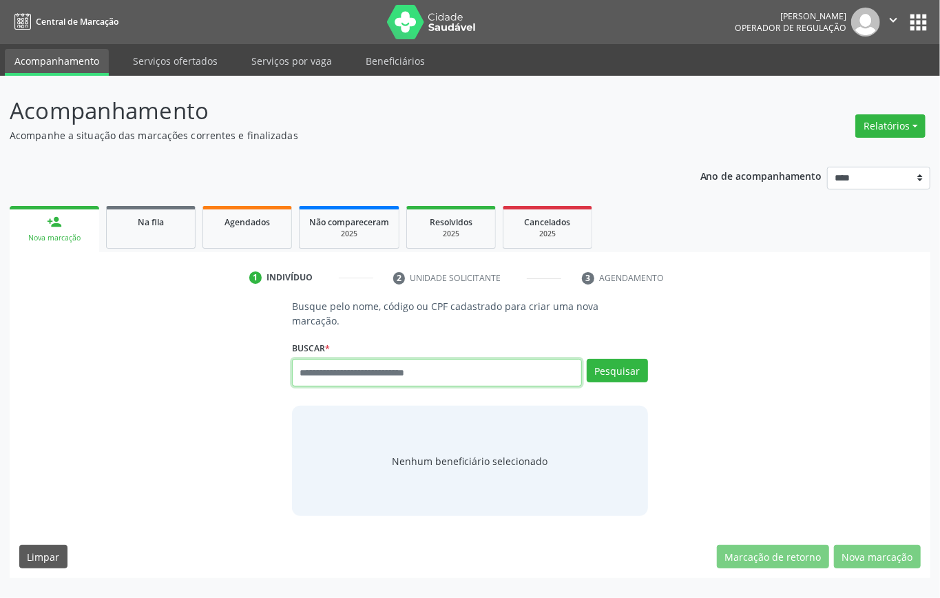
paste input "**********"
type input "**********"
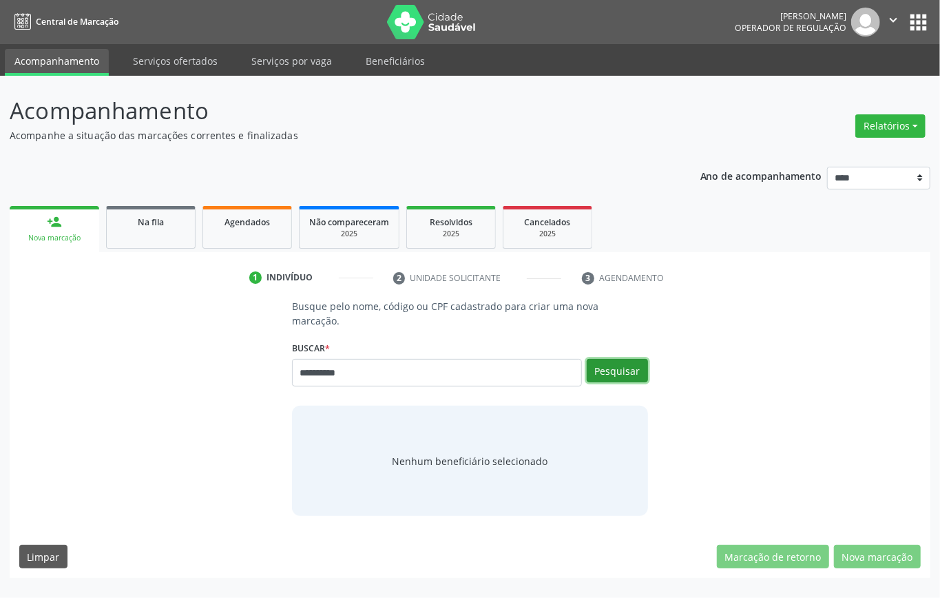
click at [632, 372] on button "Pesquisar" at bounding box center [617, 370] width 61 height 23
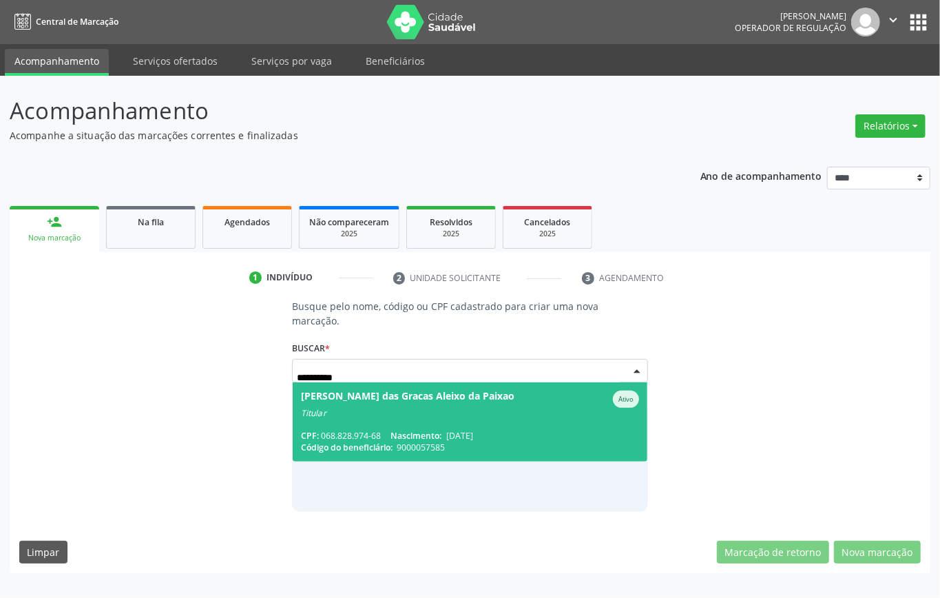
click at [405, 422] on span "Maria das Gracas Aleixo da Paixao Ativo Titular CPF: 068.828.974-68 Nascimento:…" at bounding box center [470, 421] width 355 height 79
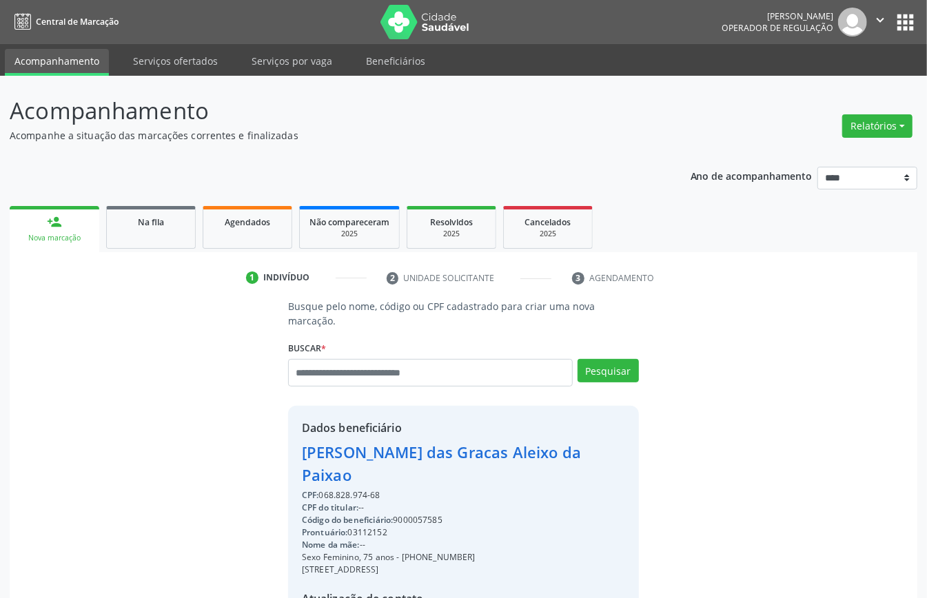
scroll to position [145, 0]
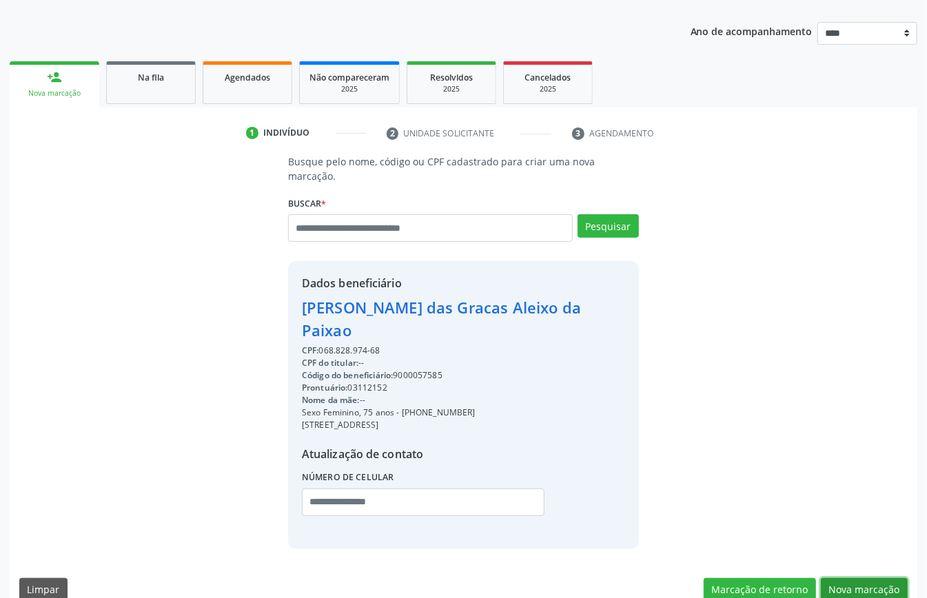
click at [882, 578] on button "Nova marcação" at bounding box center [864, 589] width 87 height 23
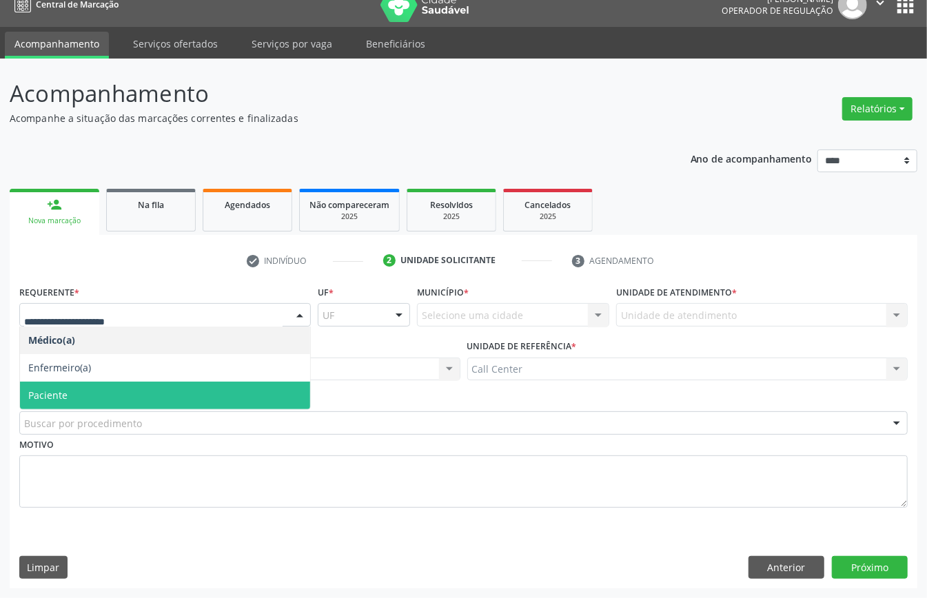
click at [96, 389] on span "Paciente" at bounding box center [165, 396] width 290 height 28
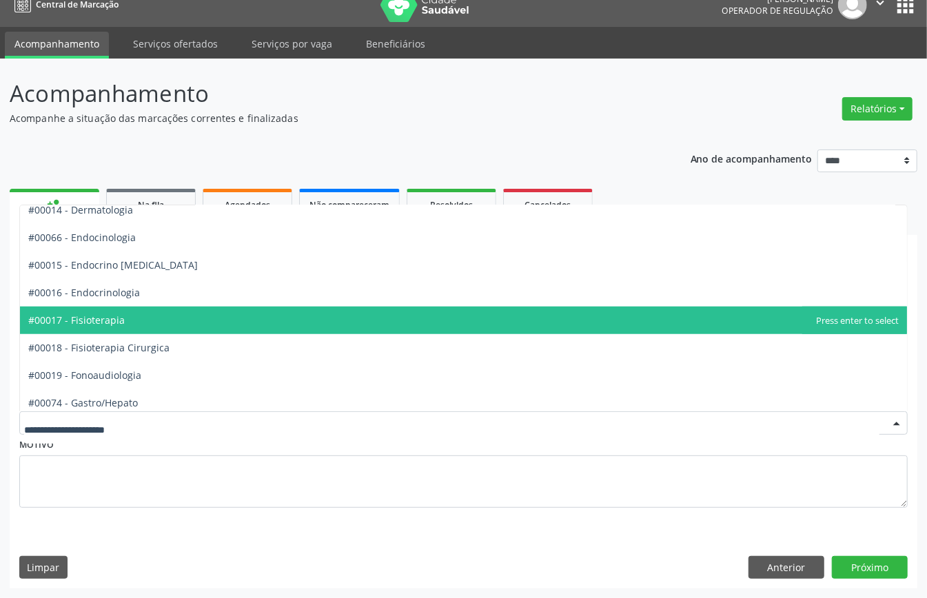
scroll to position [827, 0]
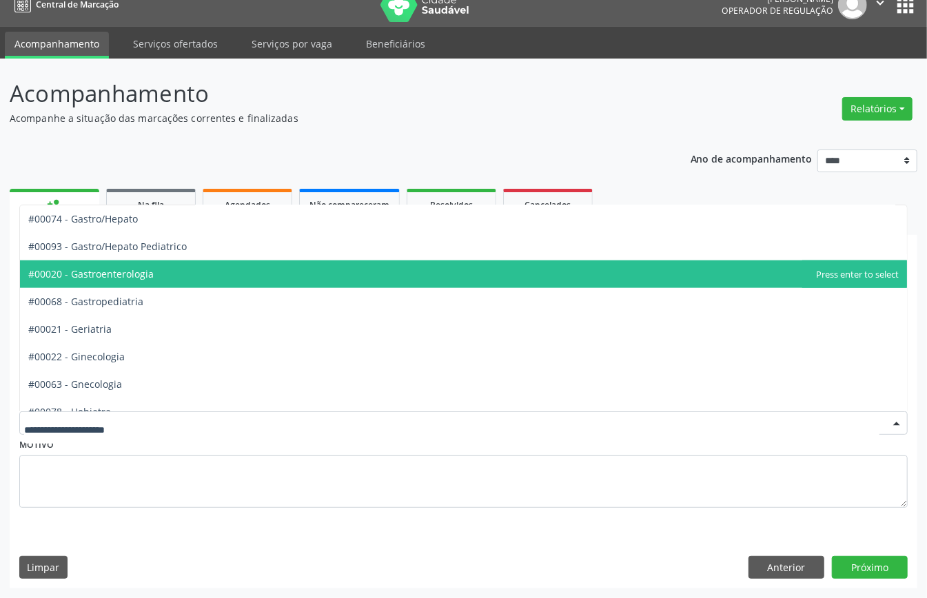
click at [158, 280] on span "#00020 - Gastroenterologia" at bounding box center [463, 274] width 887 height 28
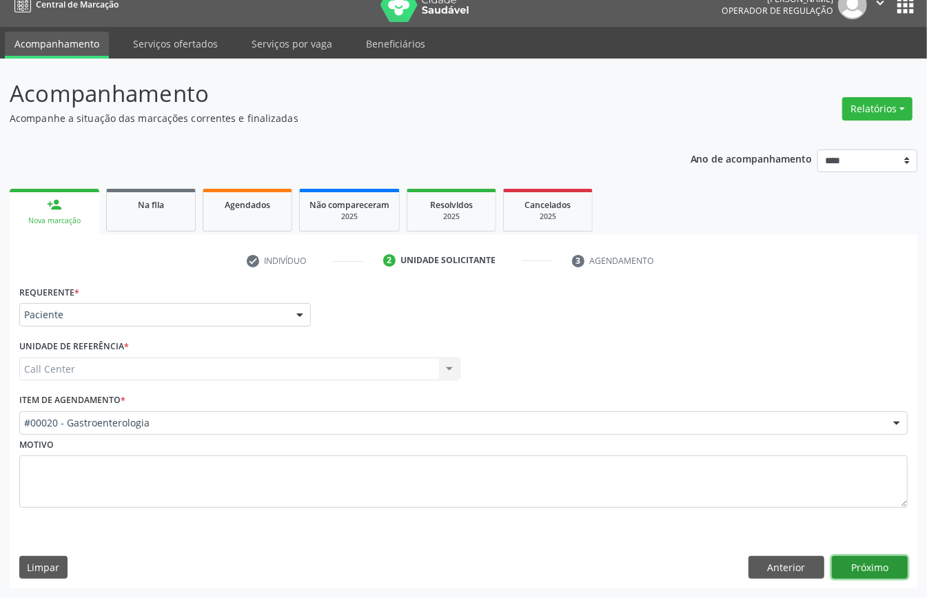
click at [874, 561] on button "Próximo" at bounding box center [870, 567] width 76 height 23
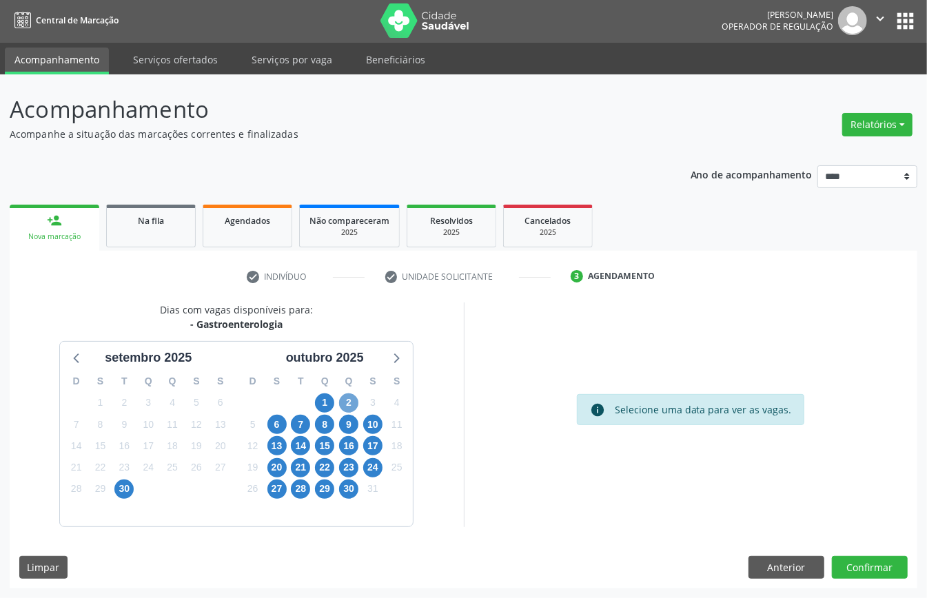
click at [349, 403] on span "2" at bounding box center [348, 402] width 19 height 19
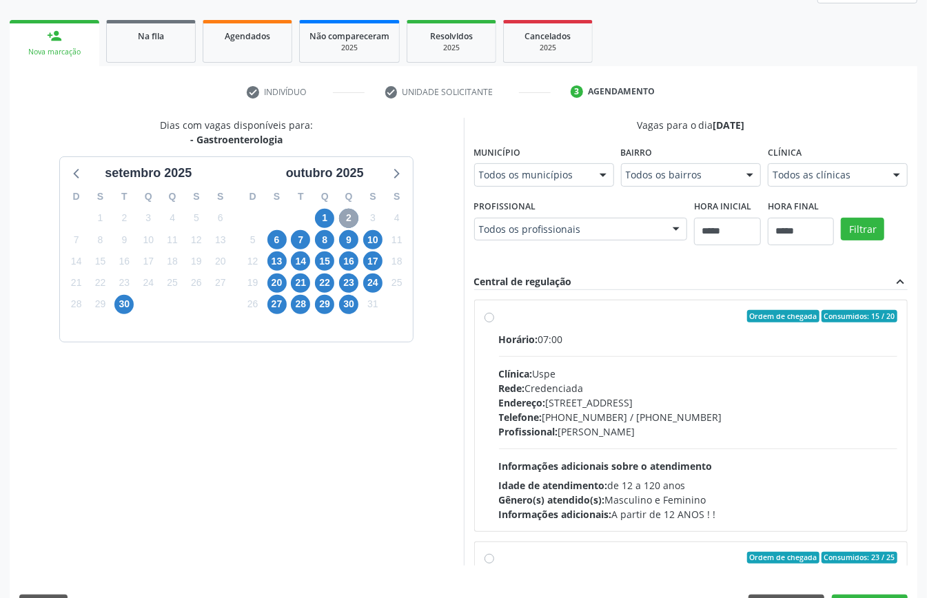
scroll to position [226, 0]
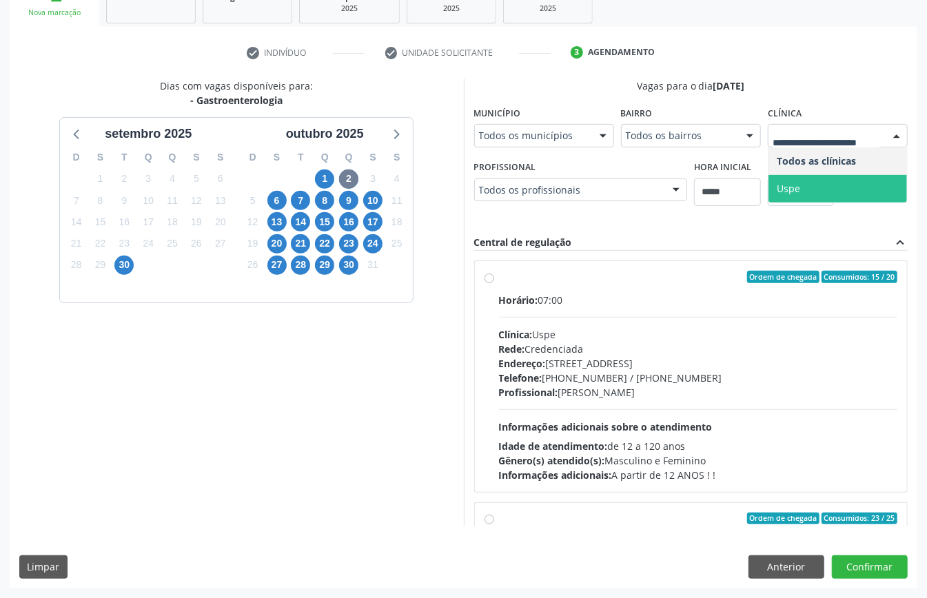
click at [825, 189] on span "Uspe" at bounding box center [837, 189] width 138 height 28
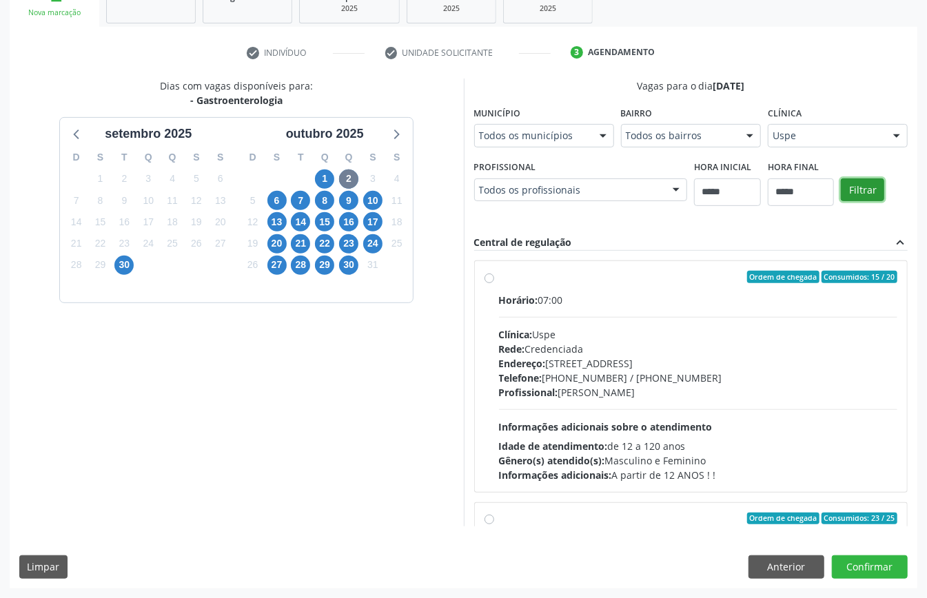
click at [863, 185] on button "Filtrar" at bounding box center [862, 189] width 43 height 23
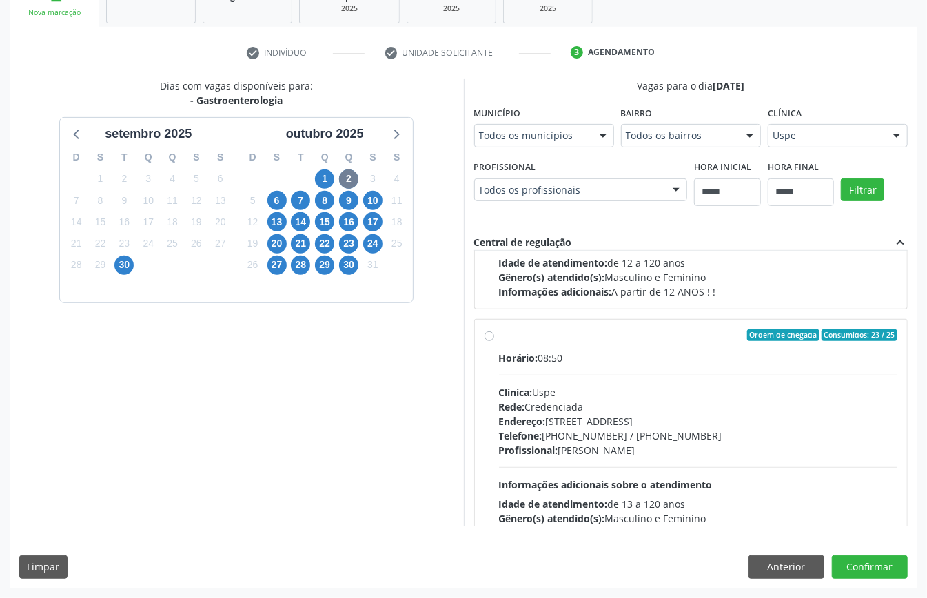
click at [521, 415] on span "Endereço:" at bounding box center [522, 421] width 47 height 13
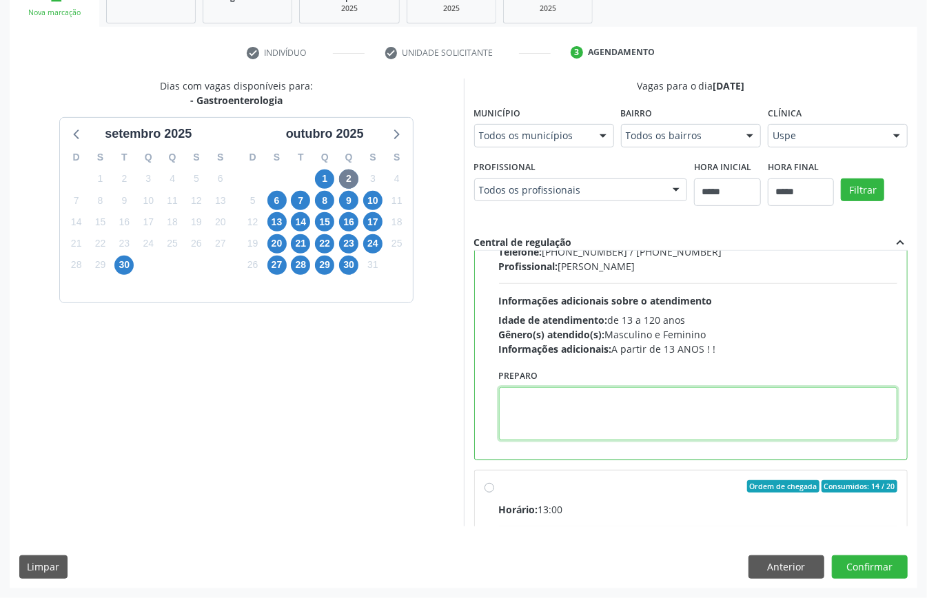
drag, startPoint x: 579, startPoint y: 411, endPoint x: 570, endPoint y: 409, distance: 8.5
paste textarea "**********"
type textarea "**********"
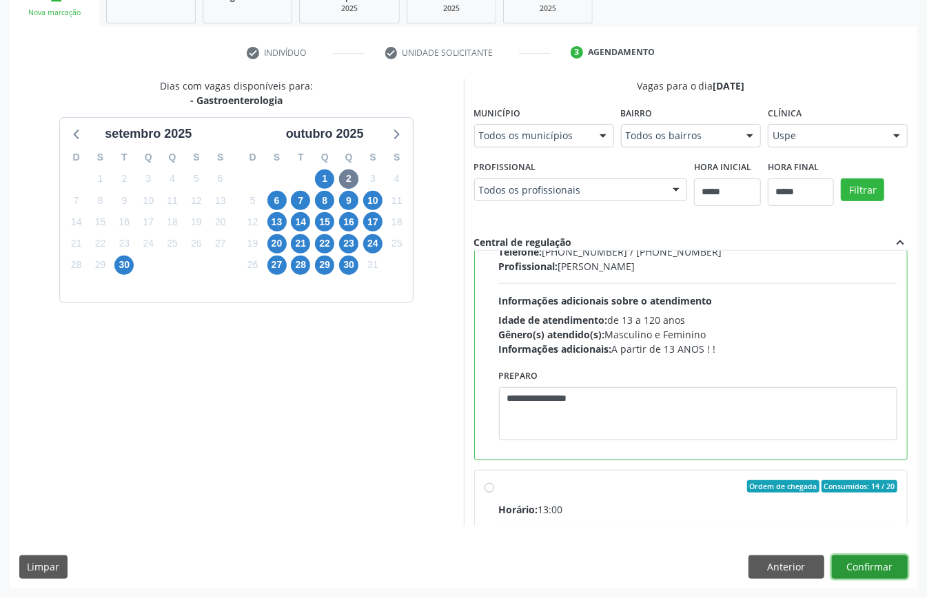
click at [852, 561] on button "Confirmar" at bounding box center [870, 566] width 76 height 23
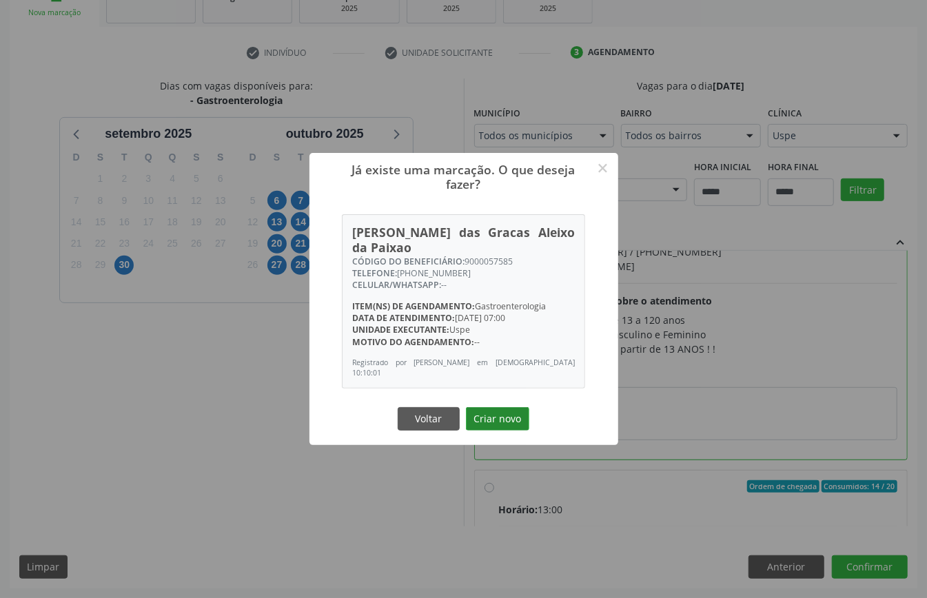
click at [495, 407] on button "Criar novo" at bounding box center [497, 418] width 63 height 23
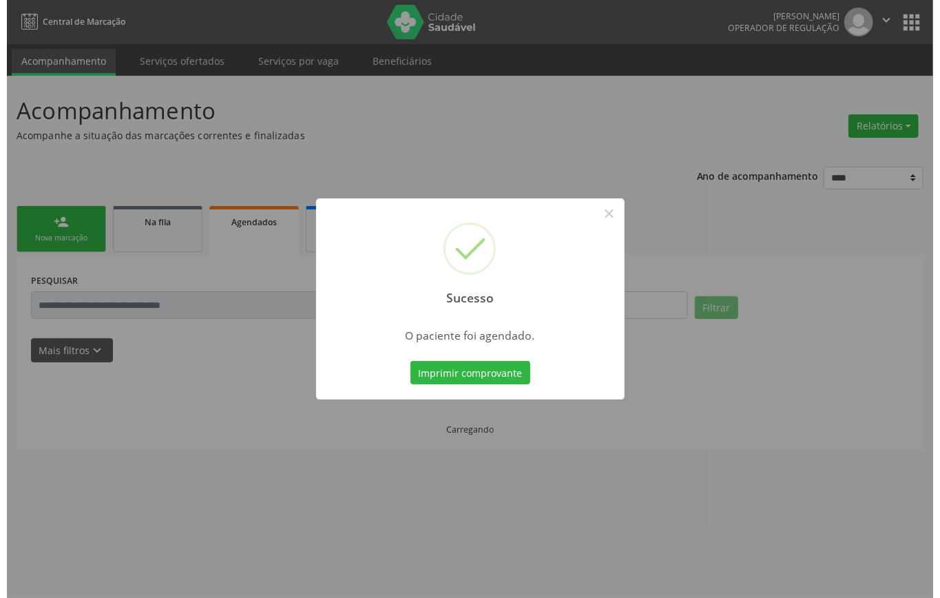
scroll to position [0, 0]
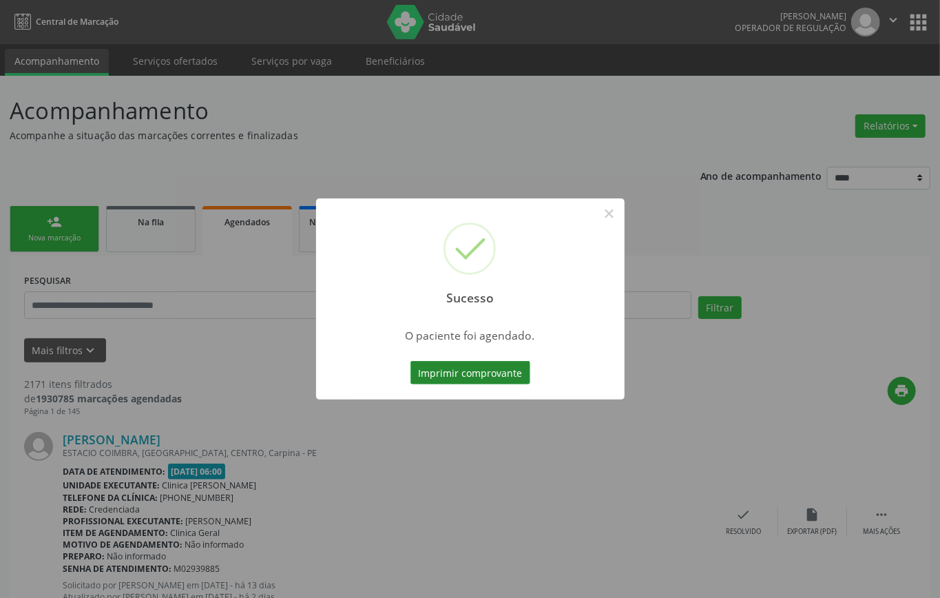
click at [455, 369] on button "Imprimir comprovante" at bounding box center [471, 372] width 120 height 23
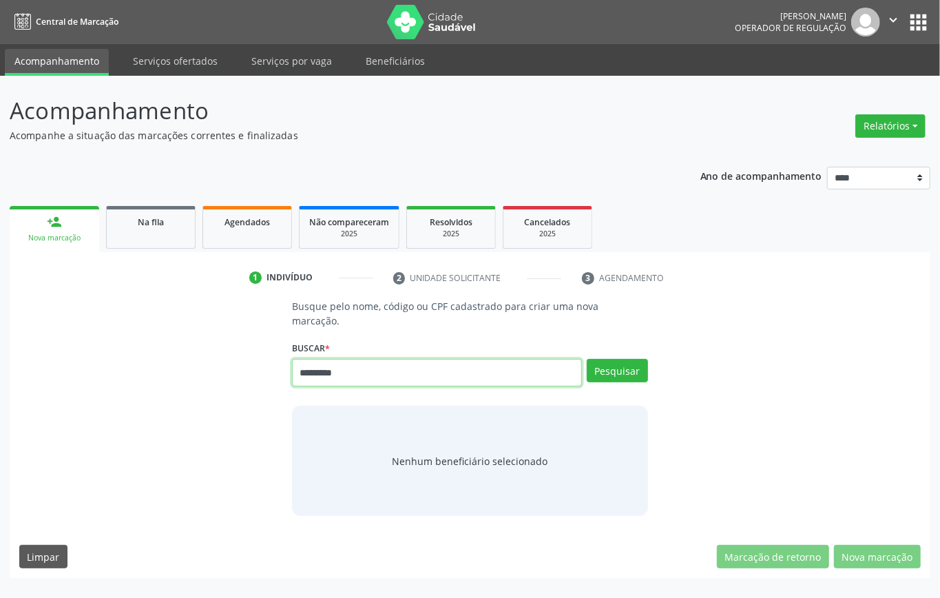
type input "*********"
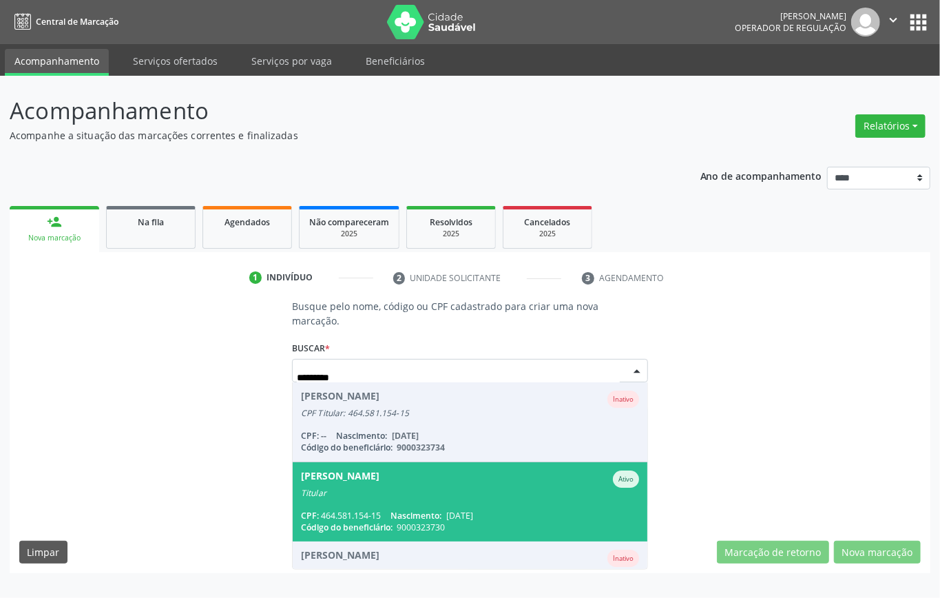
click at [489, 505] on span "Jacineide Lima de Souza Ativo Titular CPF: 464.581.154-15 Nascimento: 27/04/196…" at bounding box center [470, 501] width 355 height 79
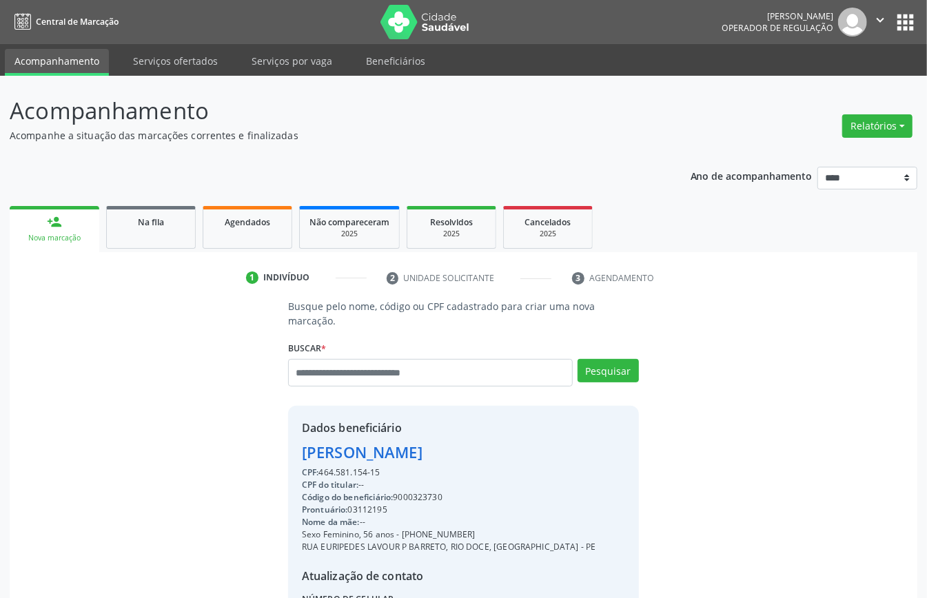
scroll to position [145, 0]
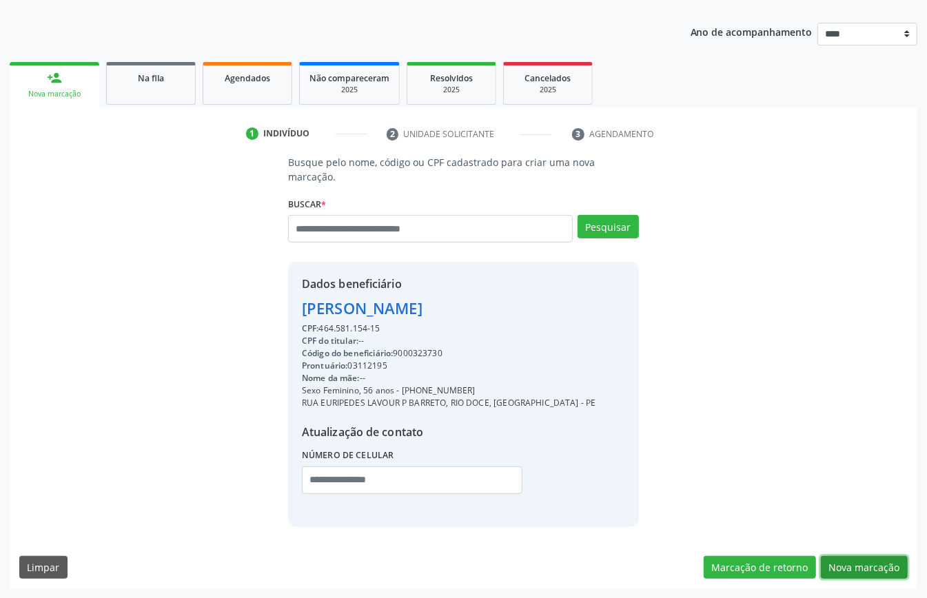
click at [867, 559] on button "Nova marcação" at bounding box center [864, 567] width 87 height 23
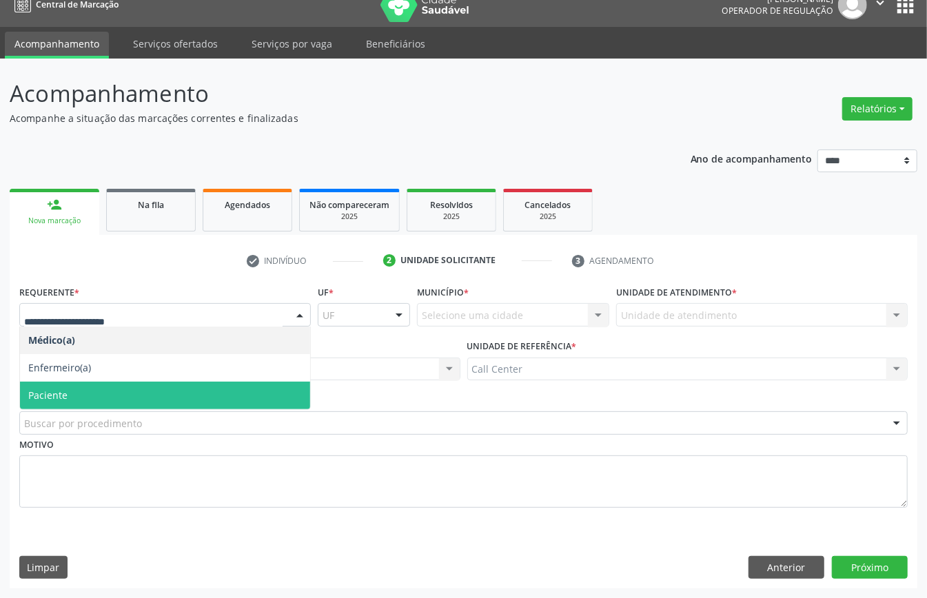
click at [77, 391] on span "Paciente" at bounding box center [165, 396] width 290 height 28
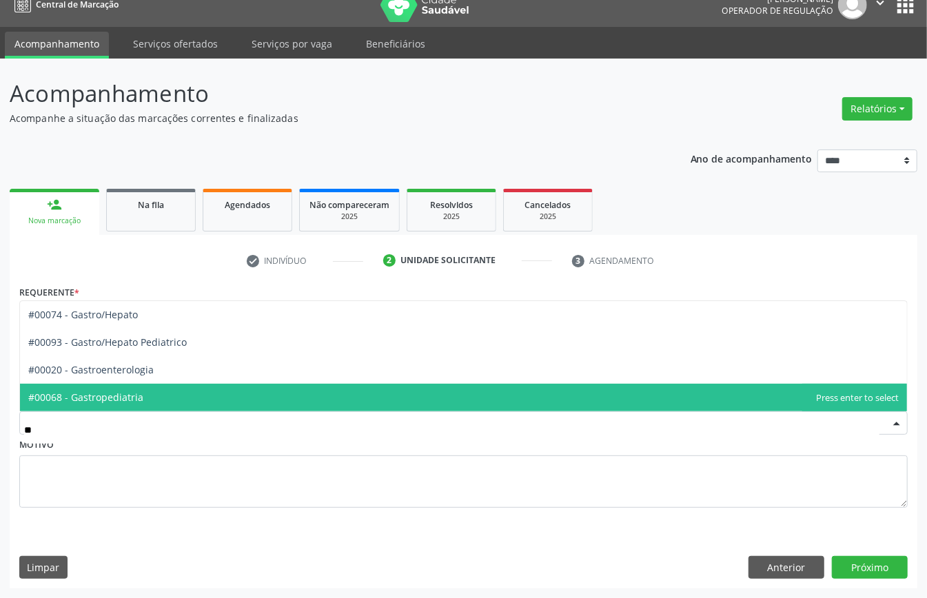
type input "***"
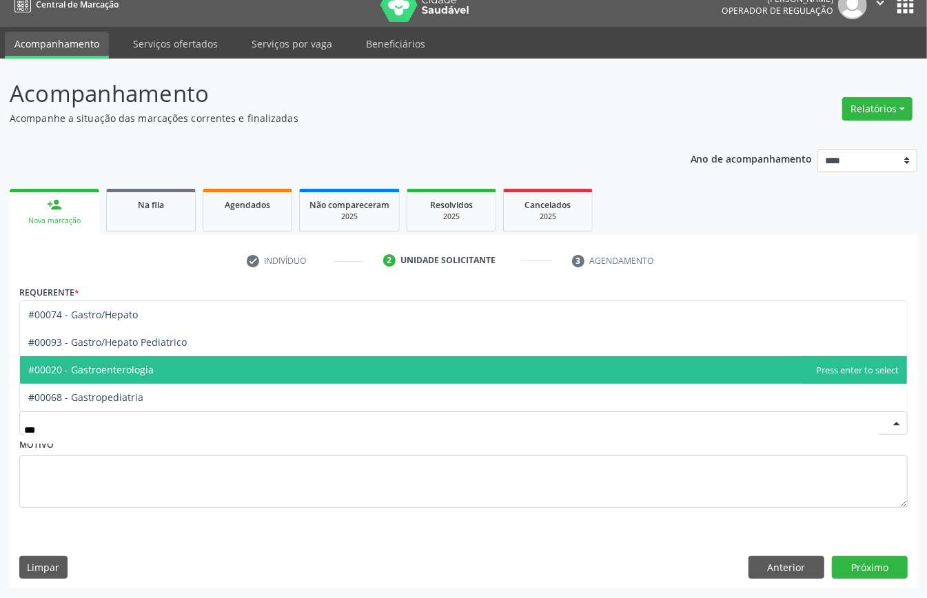
click at [138, 371] on span "#00020 - Gastroenterologia" at bounding box center [90, 369] width 125 height 13
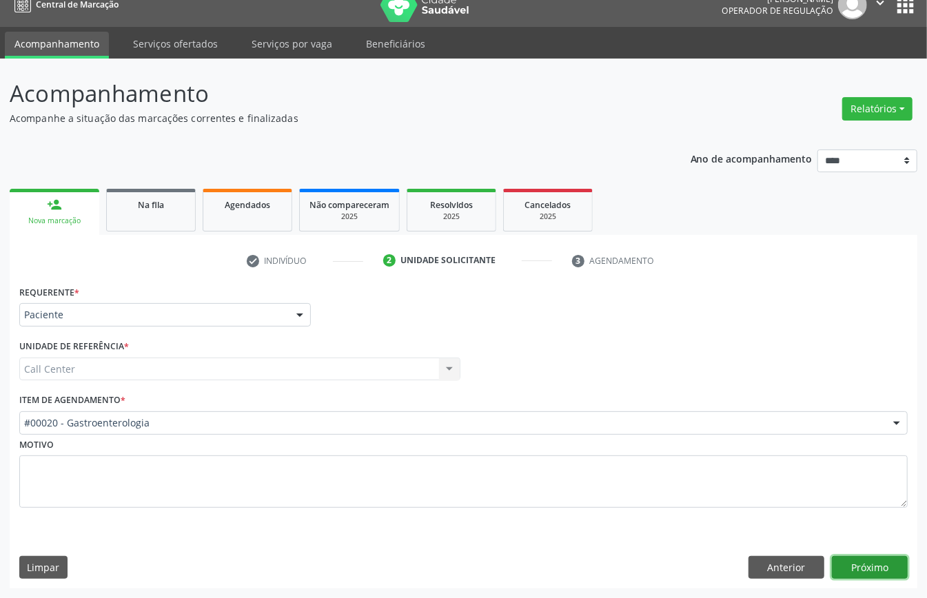
click at [860, 560] on button "Próximo" at bounding box center [870, 567] width 76 height 23
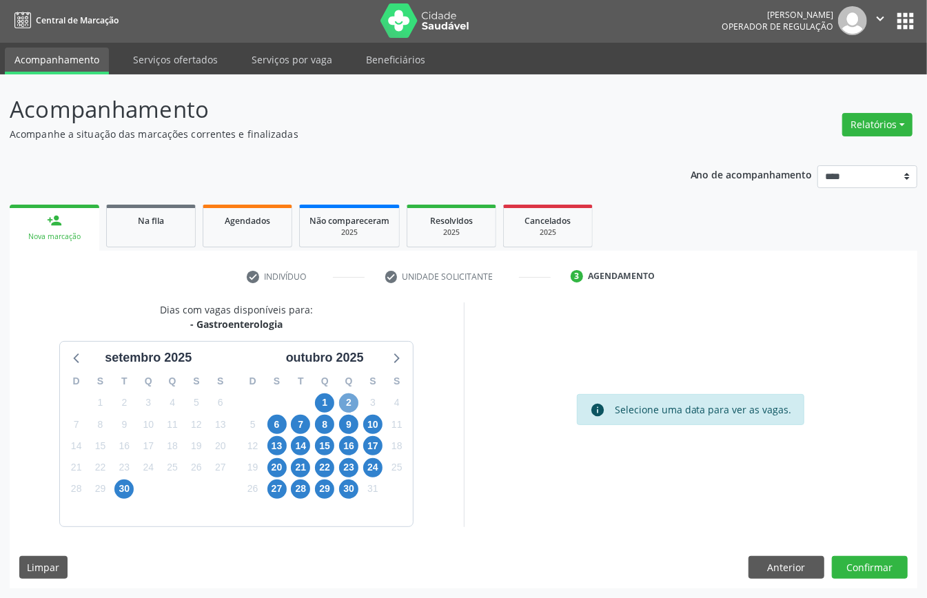
click at [348, 404] on span "2" at bounding box center [348, 402] width 19 height 19
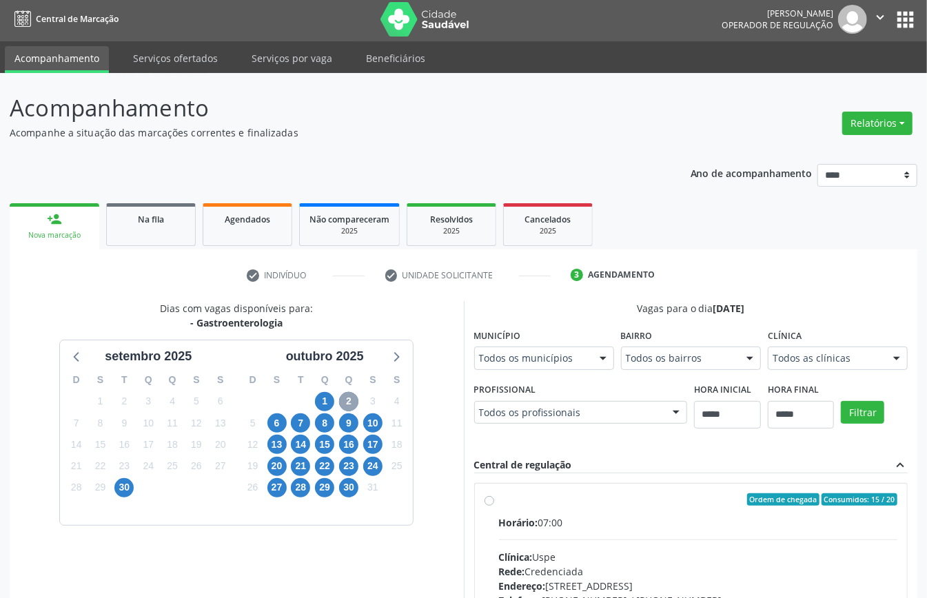
scroll to position [226, 0]
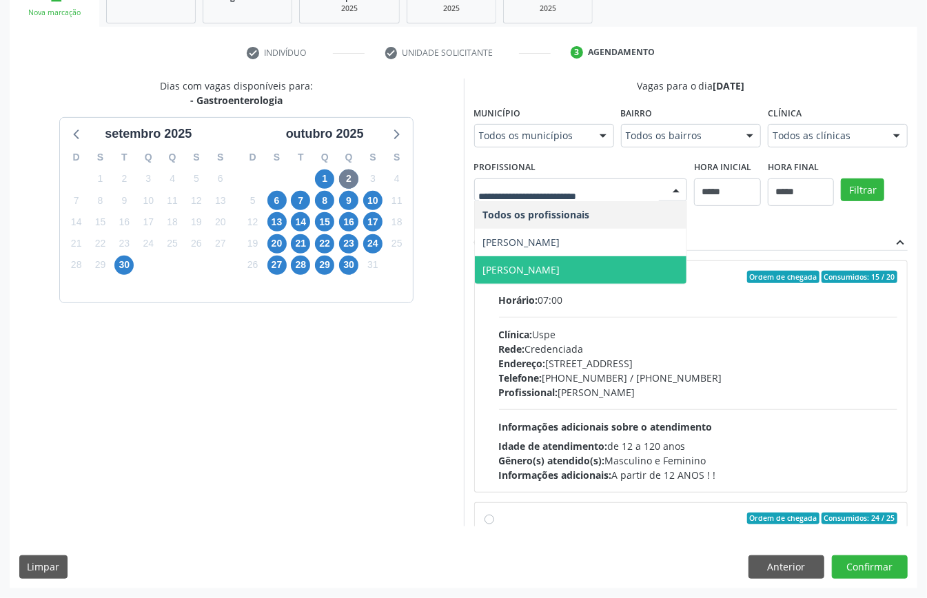
click at [560, 265] on span "[PERSON_NAME]" at bounding box center [521, 269] width 77 height 13
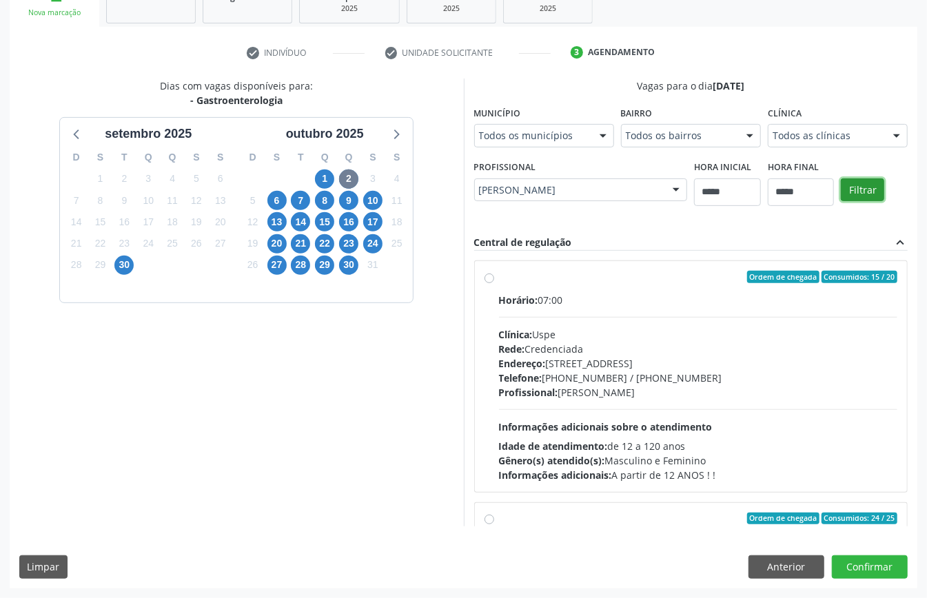
click at [874, 192] on button "Filtrar" at bounding box center [862, 189] width 43 height 23
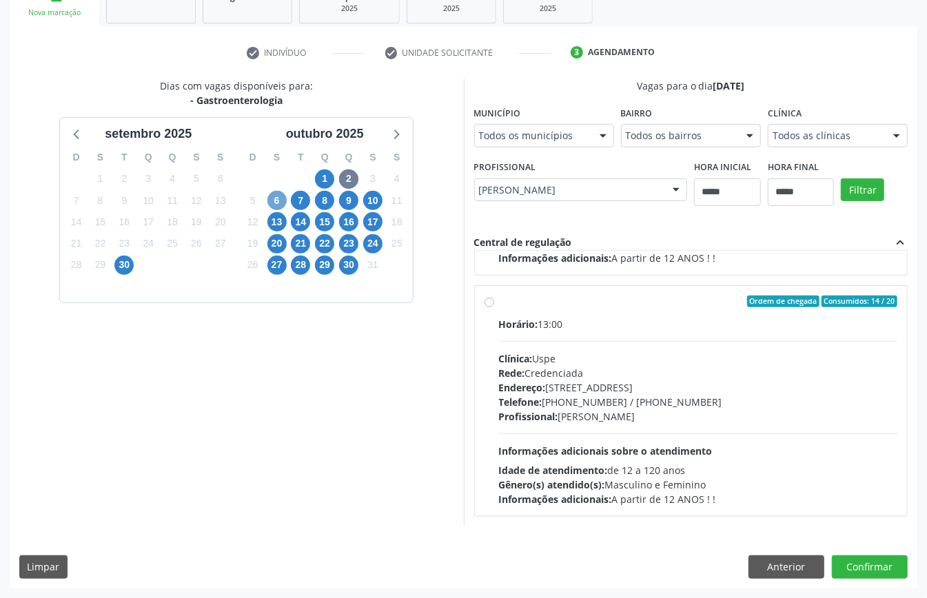
click at [274, 199] on span "6" at bounding box center [276, 200] width 19 height 19
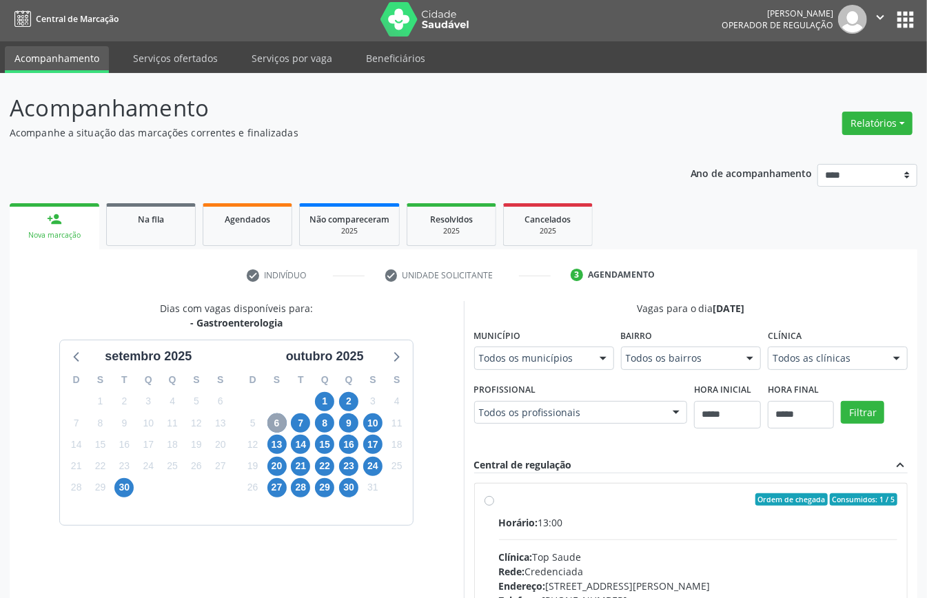
scroll to position [226, 0]
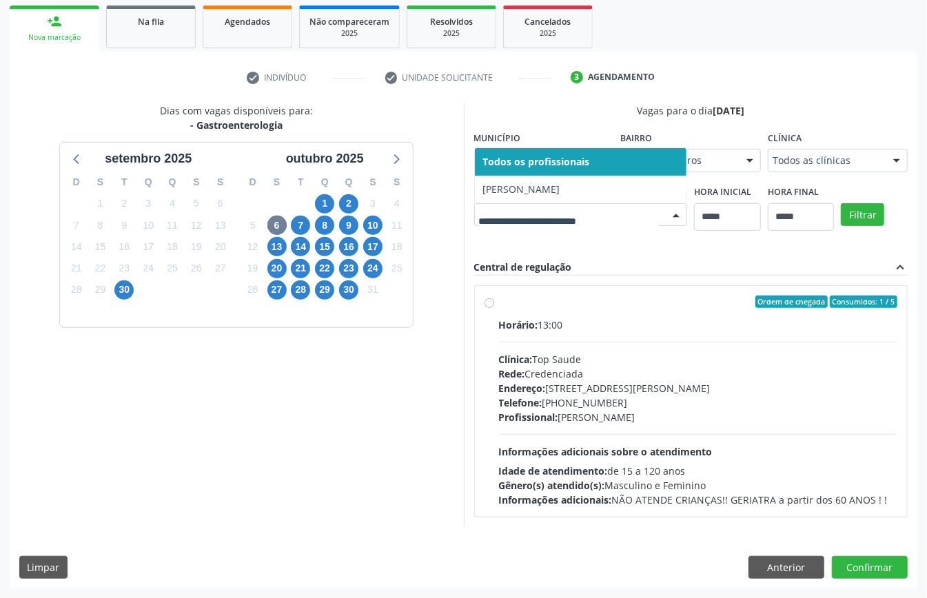
drag, startPoint x: 400, startPoint y: 411, endPoint x: 393, endPoint y: 418, distance: 9.3
click at [293, 216] on span "7" at bounding box center [300, 225] width 19 height 19
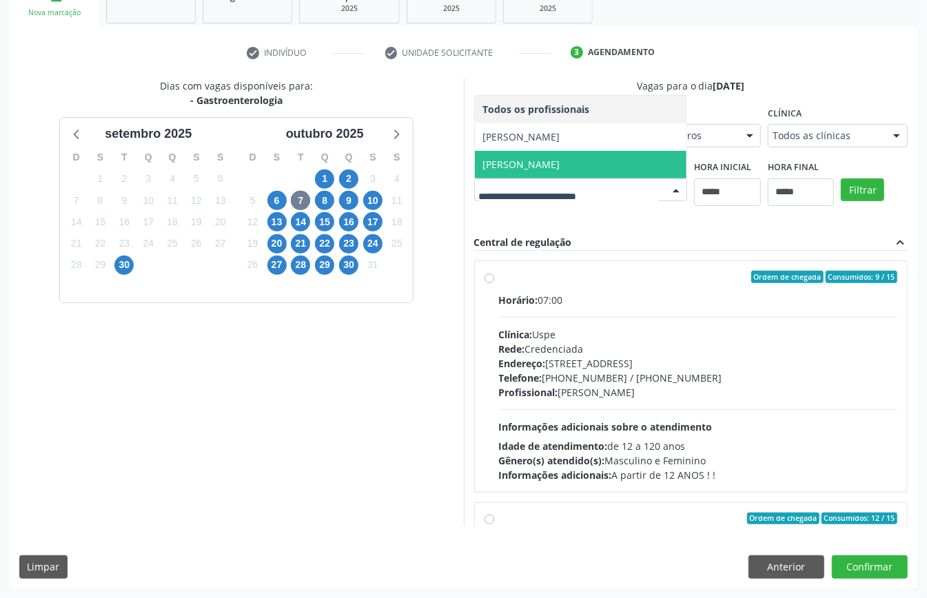
click at [475, 178] on span "Ronaldo Guerra Lopes" at bounding box center [581, 165] width 212 height 28
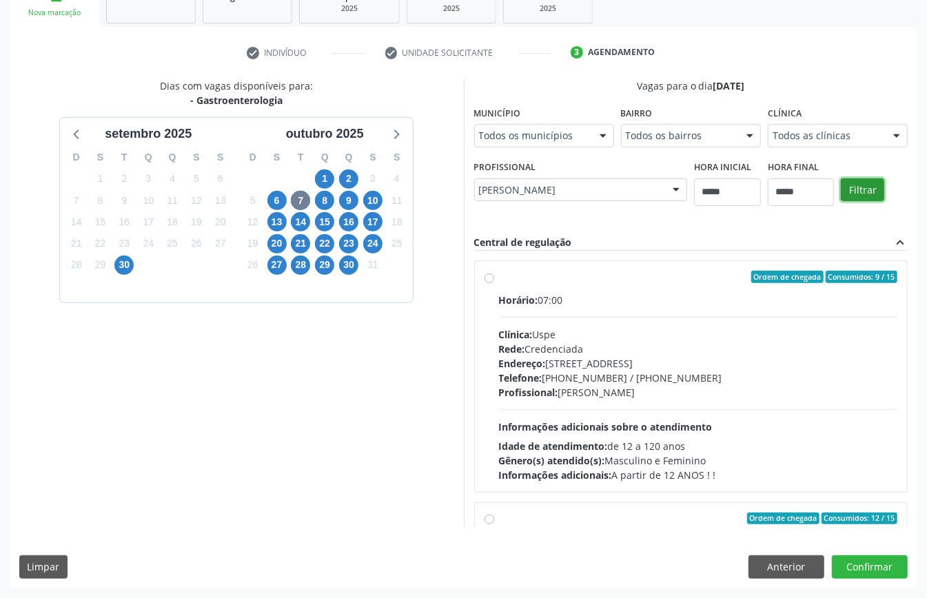
click at [841, 202] on button "Filtrar" at bounding box center [862, 189] width 43 height 23
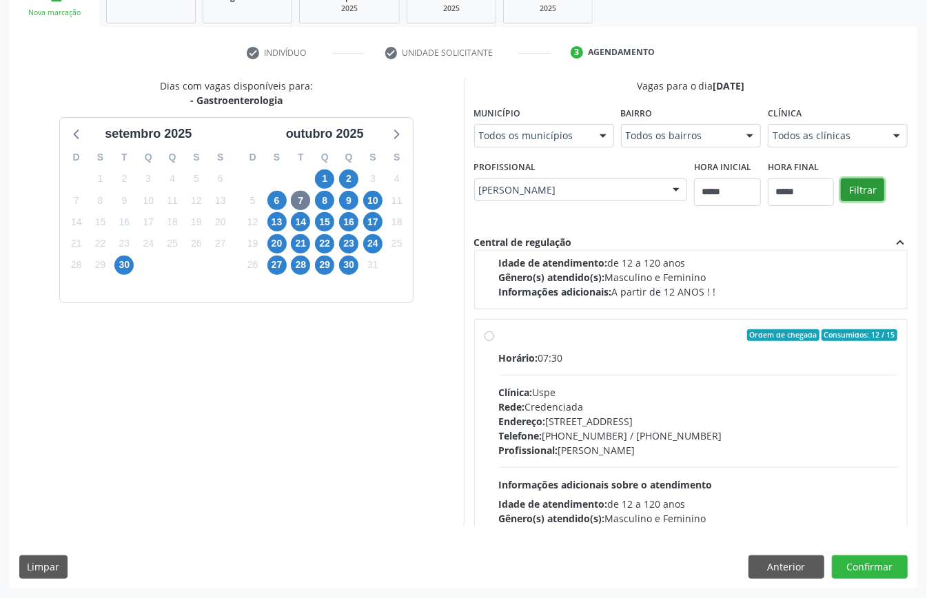
scroll to position [218, 0]
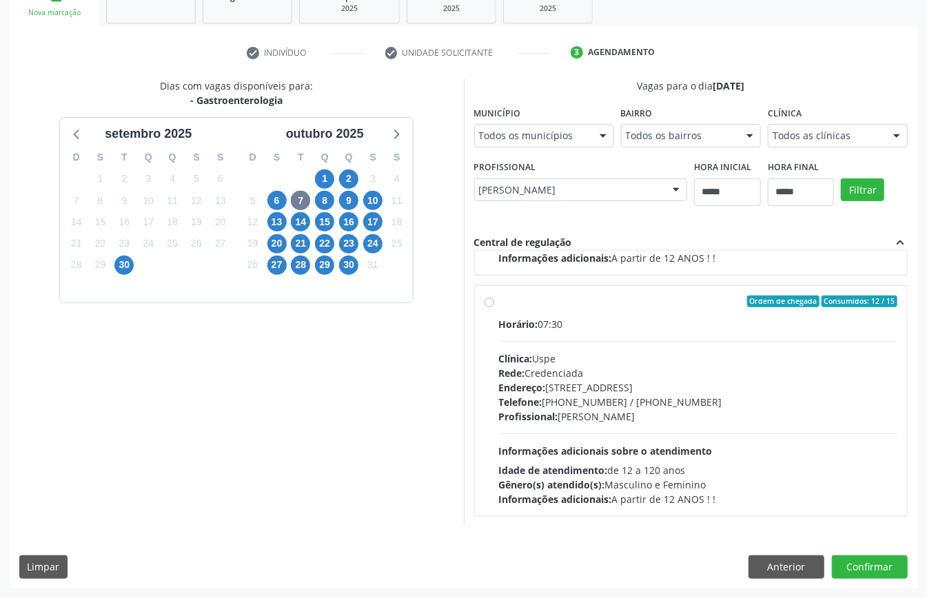
click at [552, 325] on div "Horário: 07:30" at bounding box center [698, 324] width 399 height 14
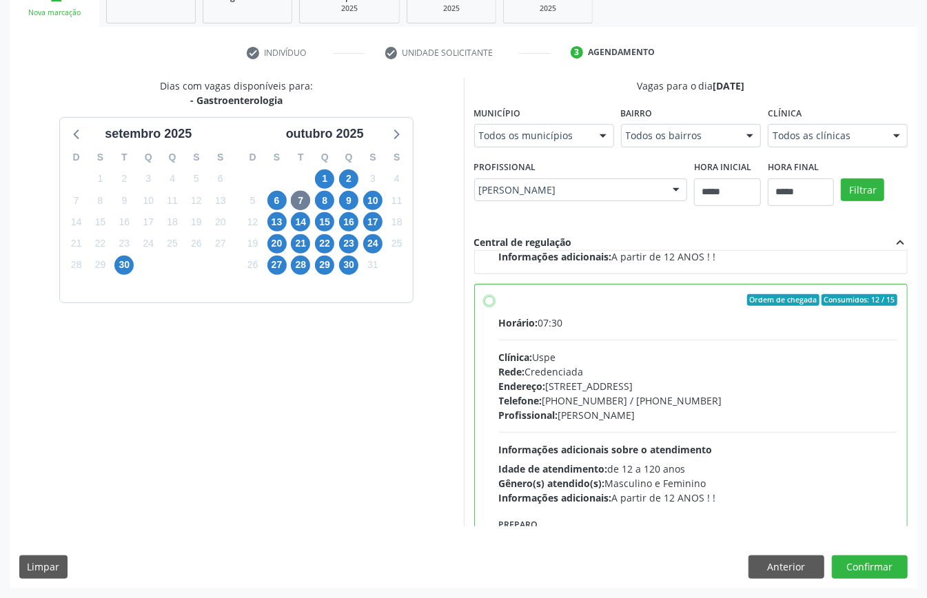
scroll to position [312, 0]
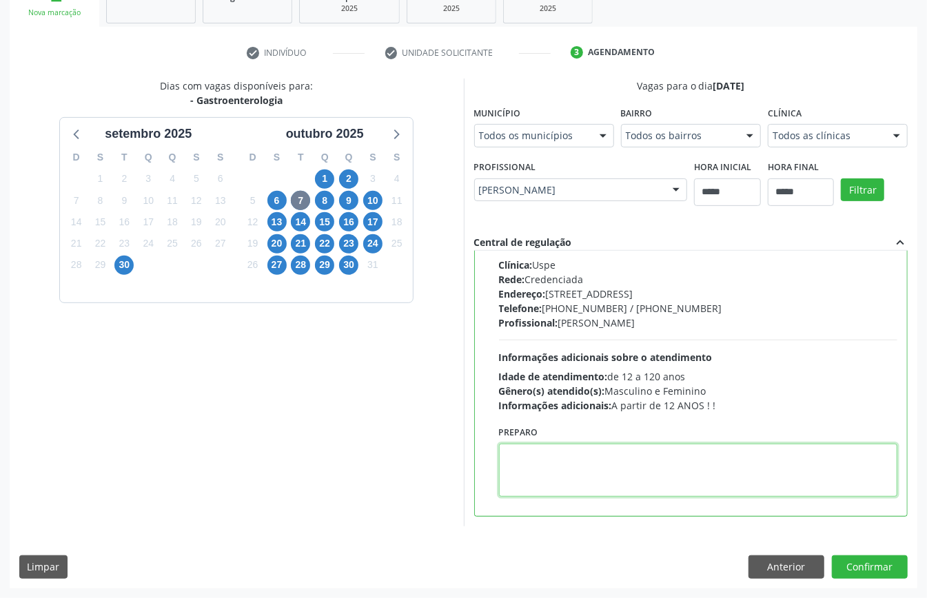
paste textarea "**********"
type textarea "**********"
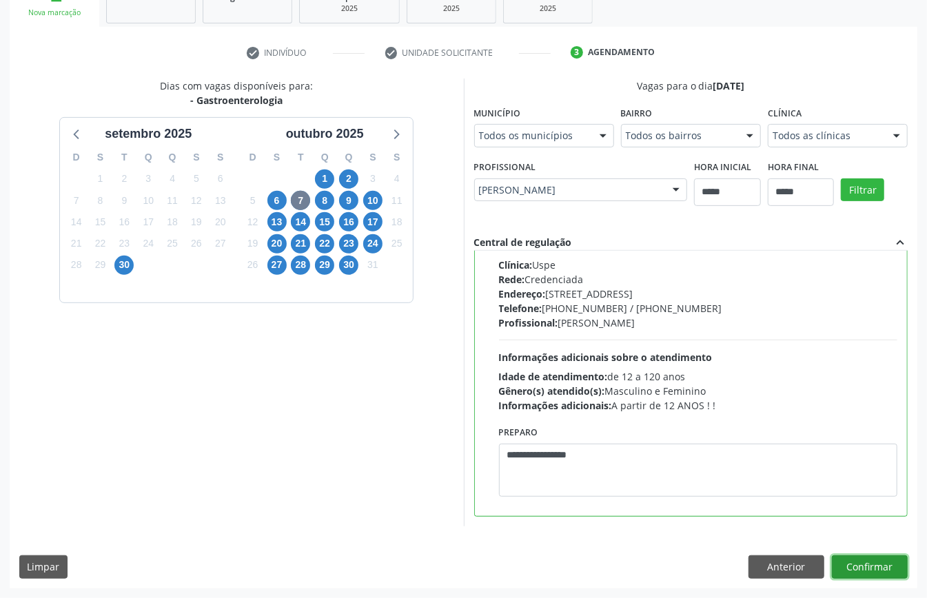
click at [856, 565] on button "Confirmar" at bounding box center [870, 566] width 76 height 23
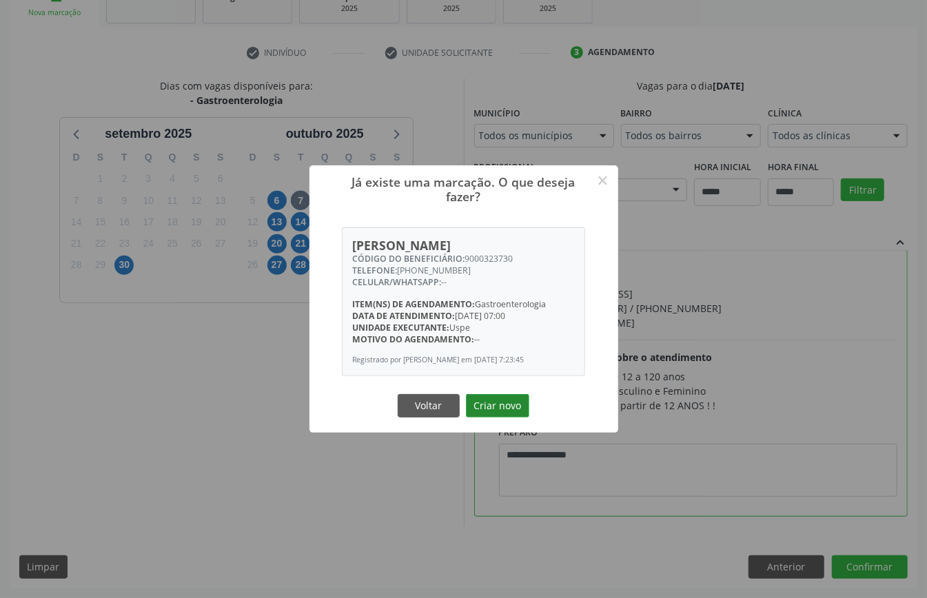
click at [503, 403] on button "Criar novo" at bounding box center [497, 405] width 63 height 23
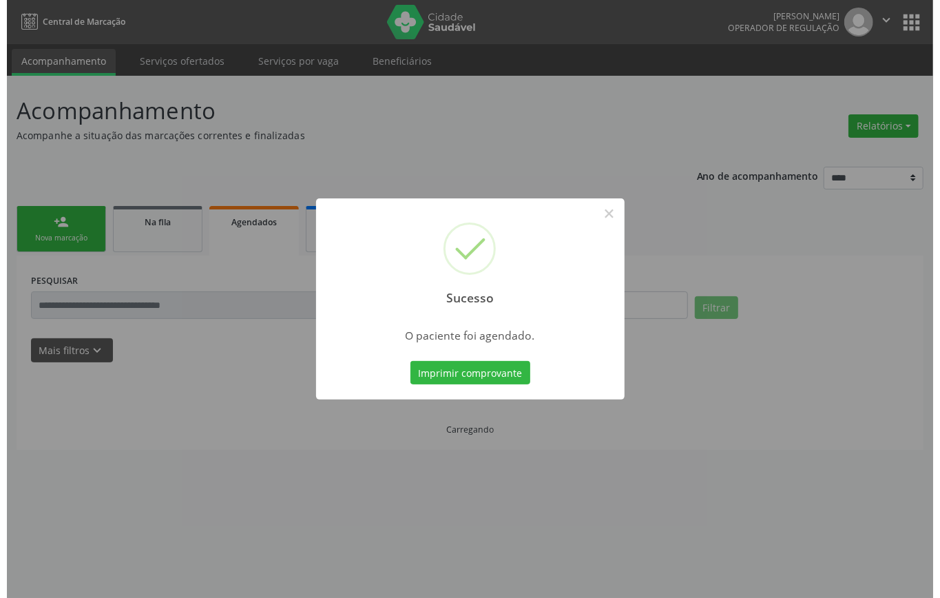
scroll to position [0, 0]
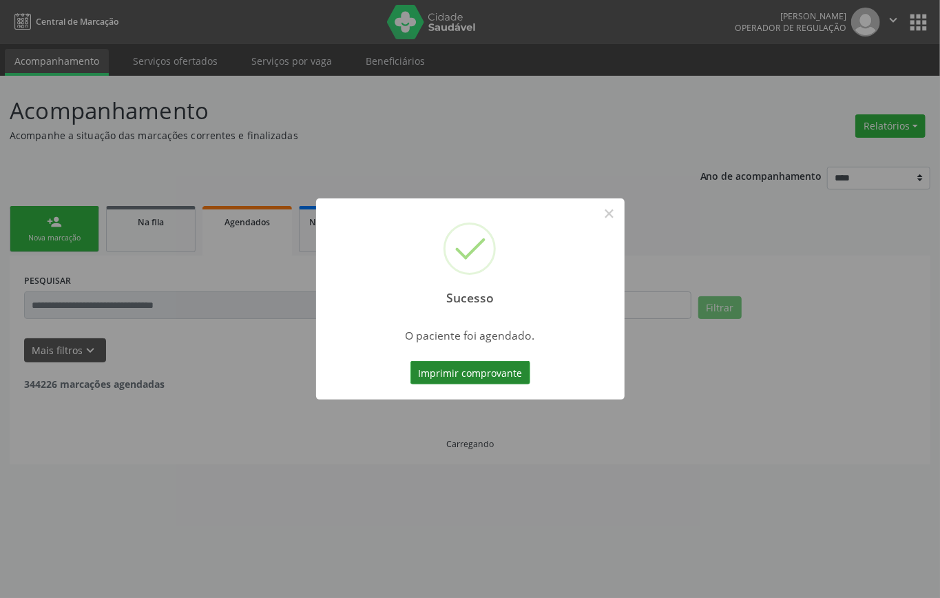
click at [503, 373] on button "Imprimir comprovante" at bounding box center [471, 372] width 120 height 23
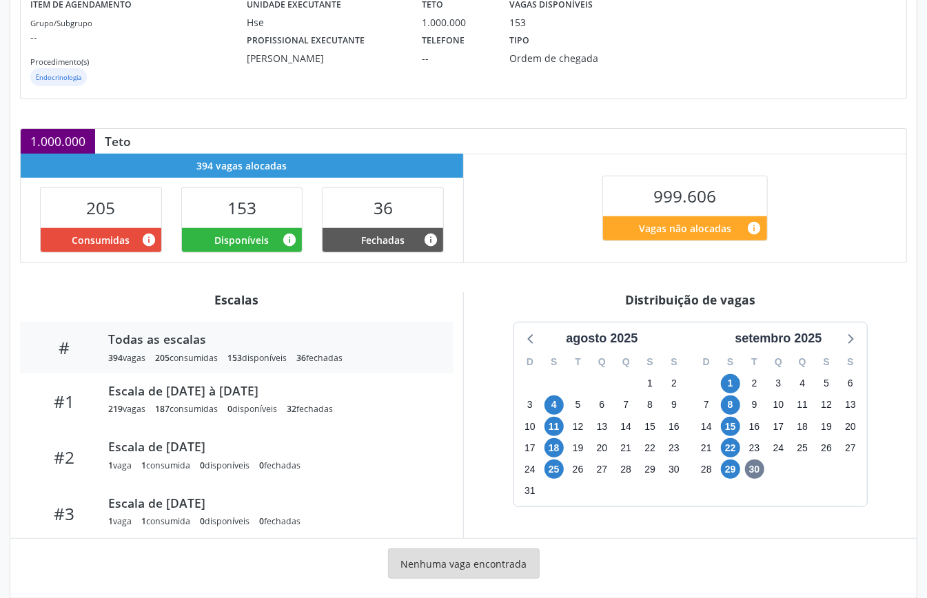
scroll to position [207, 0]
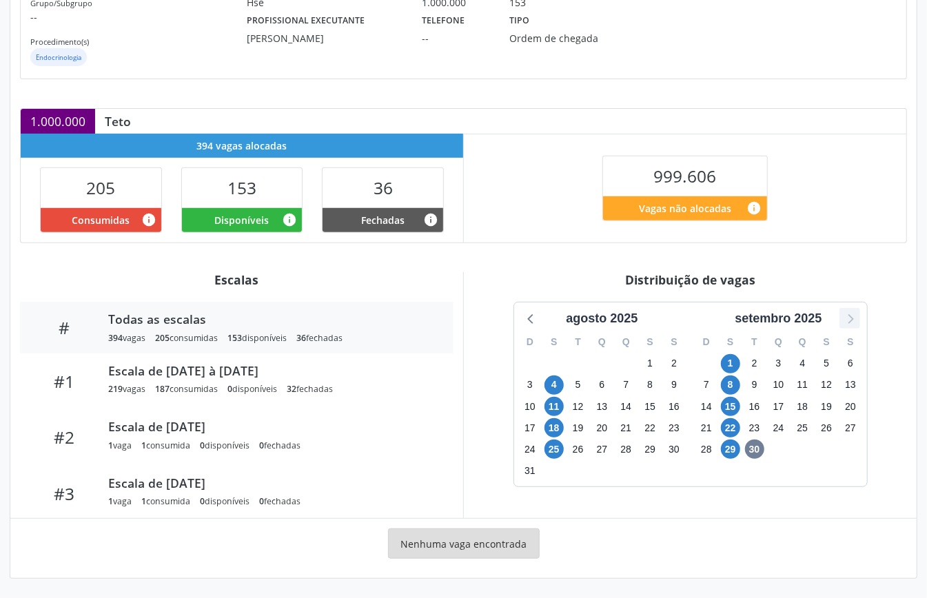
click at [849, 320] on icon at bounding box center [850, 319] width 6 height 10
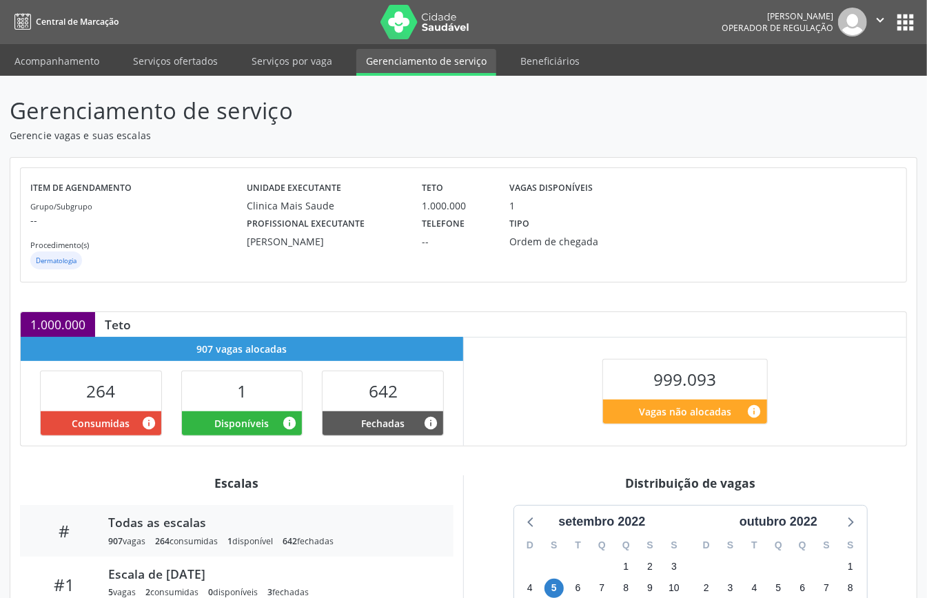
scroll to position [207, 0]
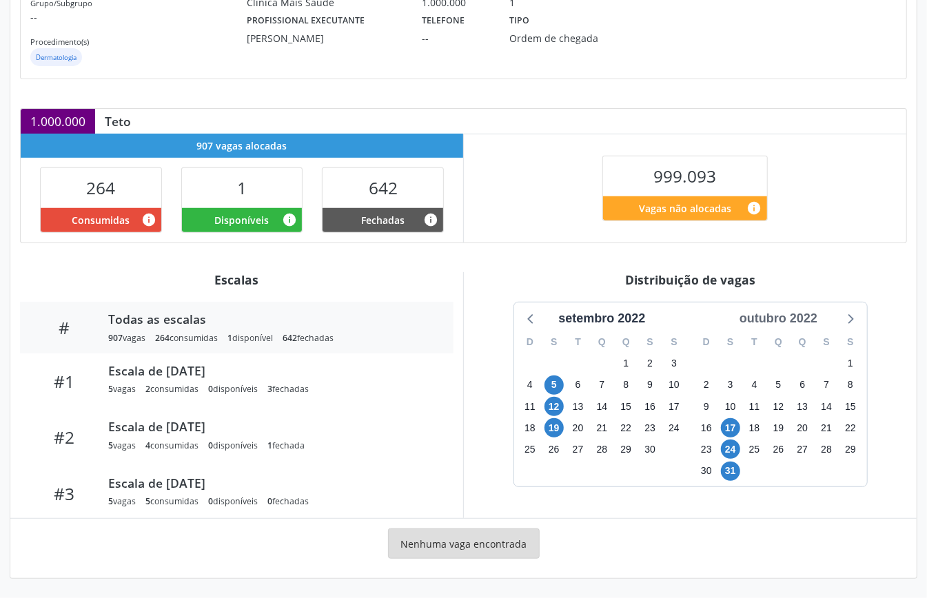
click at [777, 315] on div "outubro 2022" at bounding box center [778, 318] width 89 height 19
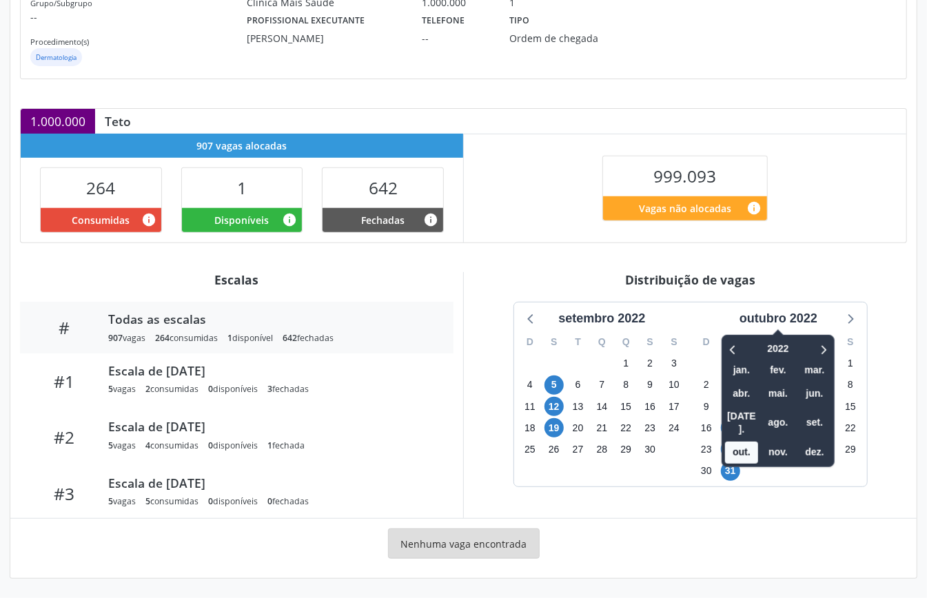
click at [833, 347] on div "2022 jan. fev. mar. abr. mai. jun. jul. ago. set. out. nov. dez." at bounding box center [777, 401] width 113 height 132
click at [827, 348] on icon at bounding box center [823, 349] width 14 height 17
click at [745, 442] on span "out." at bounding box center [741, 452] width 33 height 21
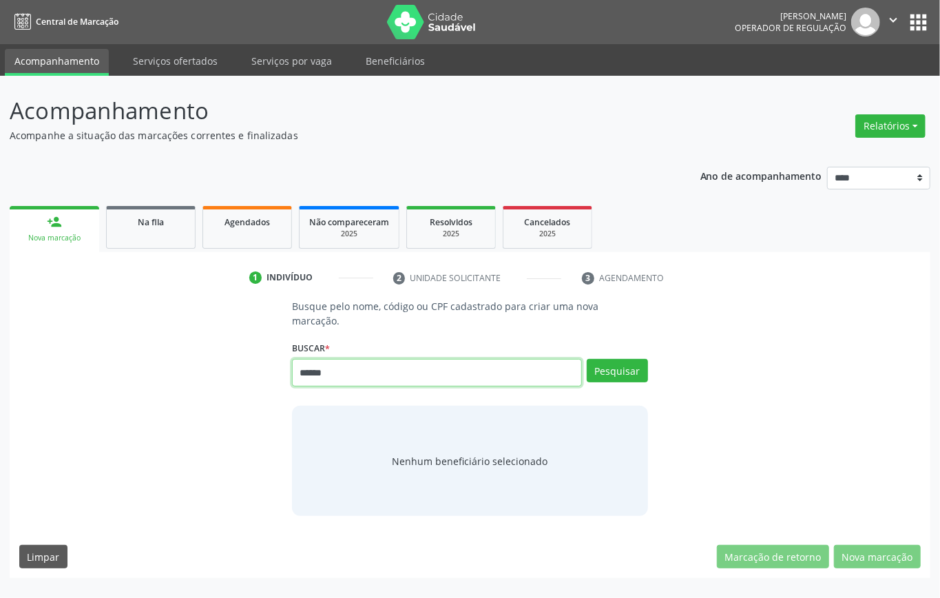
type input "******"
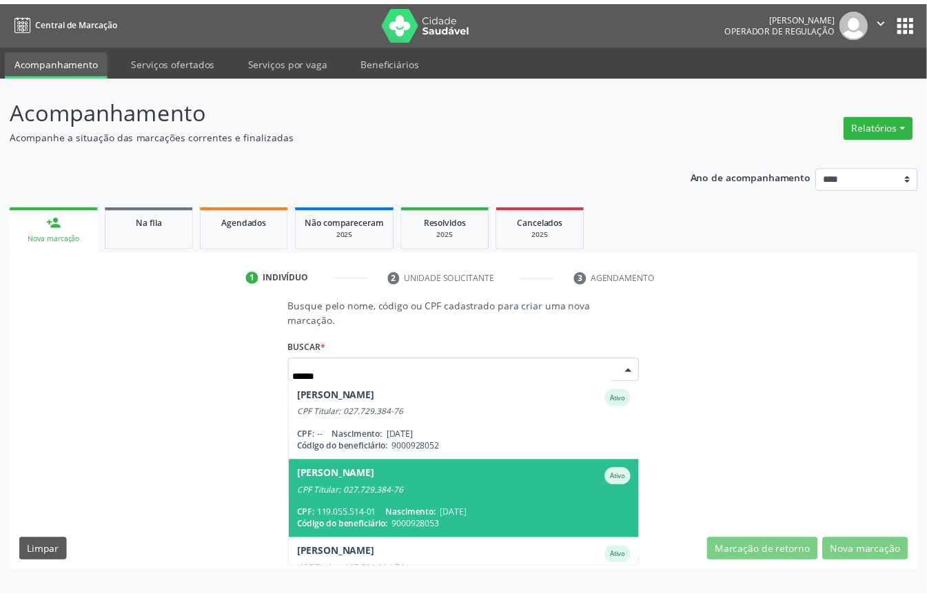
scroll to position [183, 0]
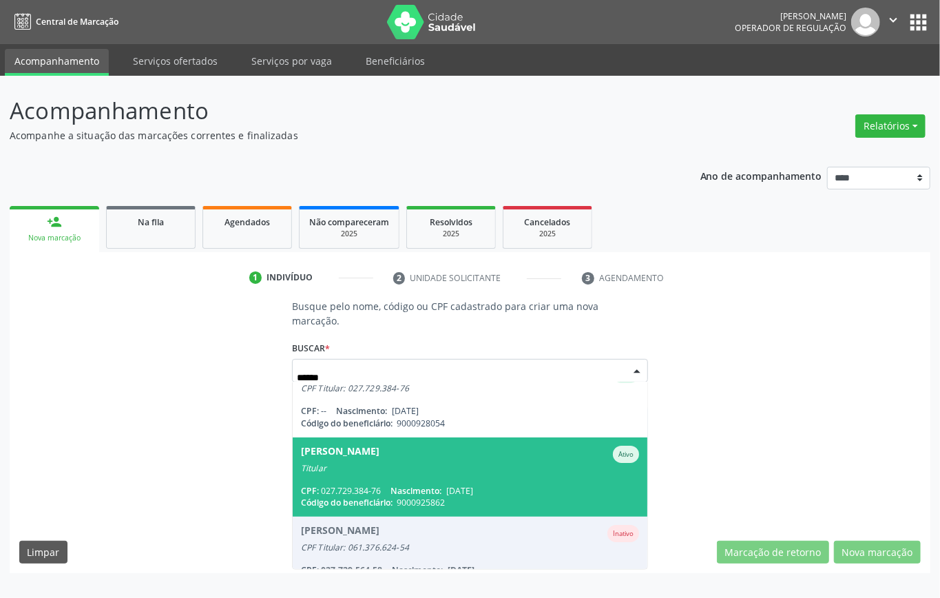
click at [391, 485] on span "Nascimento:" at bounding box center [416, 491] width 51 height 12
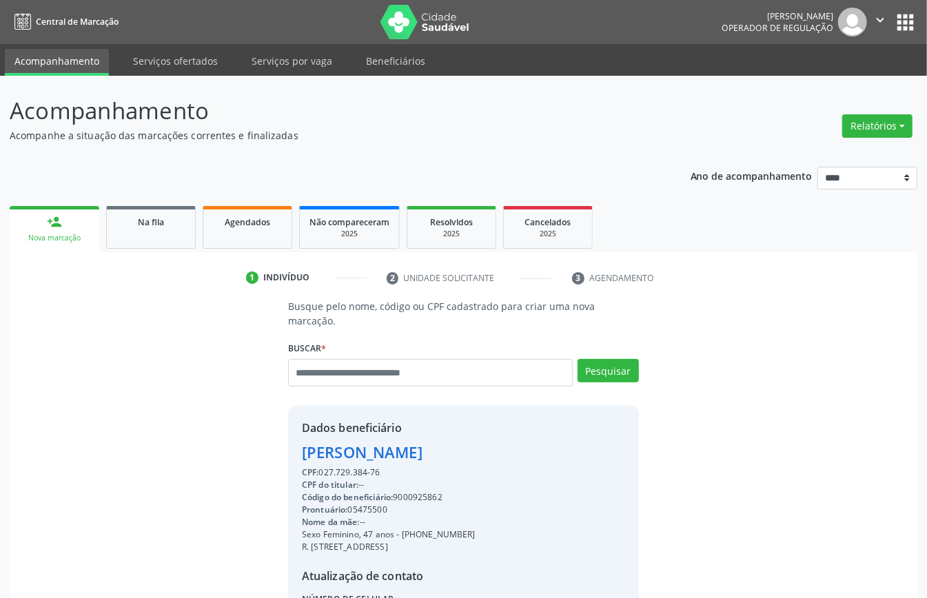
scroll to position [145, 0]
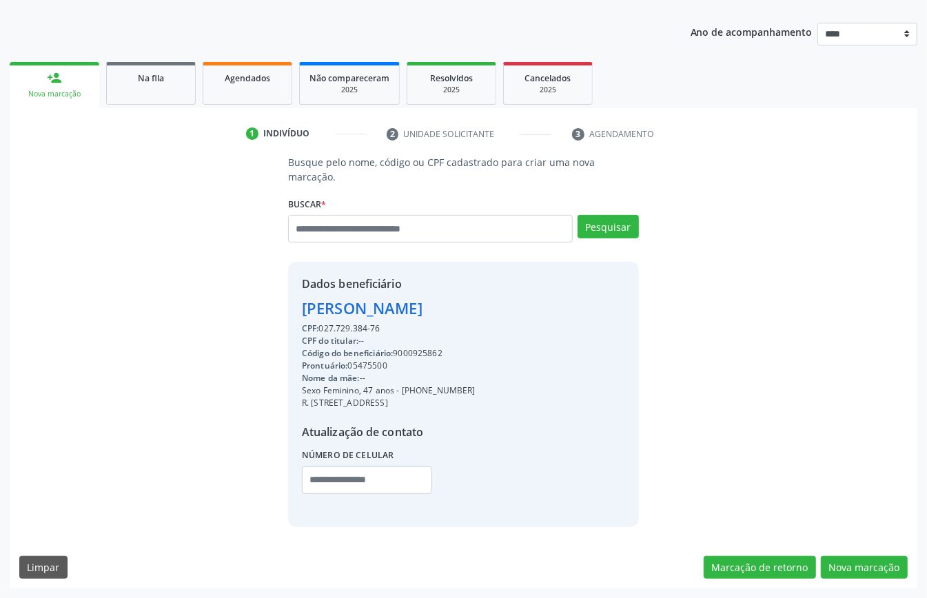
click at [863, 553] on div "Busque pelo nome, código ou CPF cadastrado para criar uma nova marcação. [GEOGR…" at bounding box center [463, 371] width 907 height 433
click at [852, 557] on button "Nova marcação" at bounding box center [864, 567] width 87 height 23
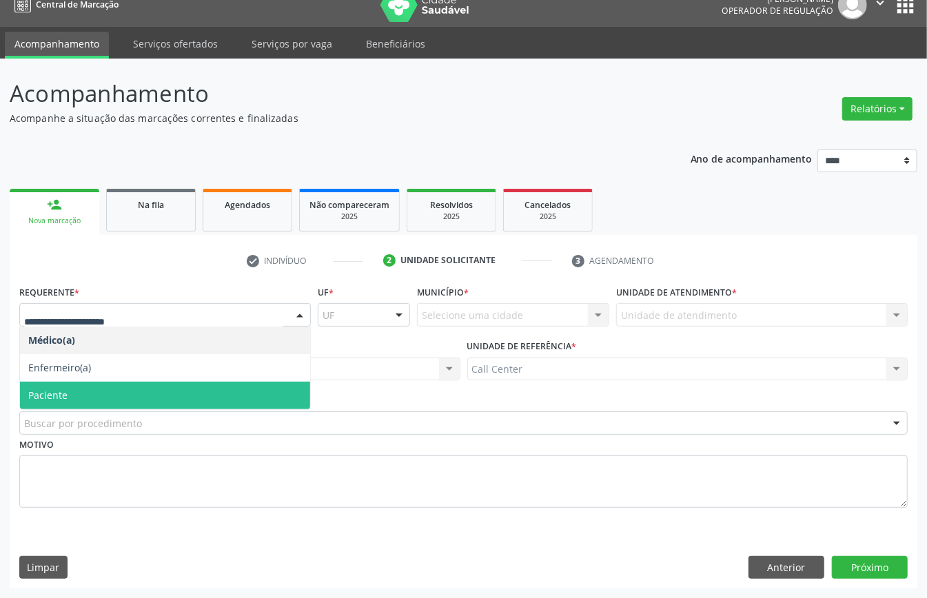
click at [99, 390] on span "Paciente" at bounding box center [165, 396] width 290 height 28
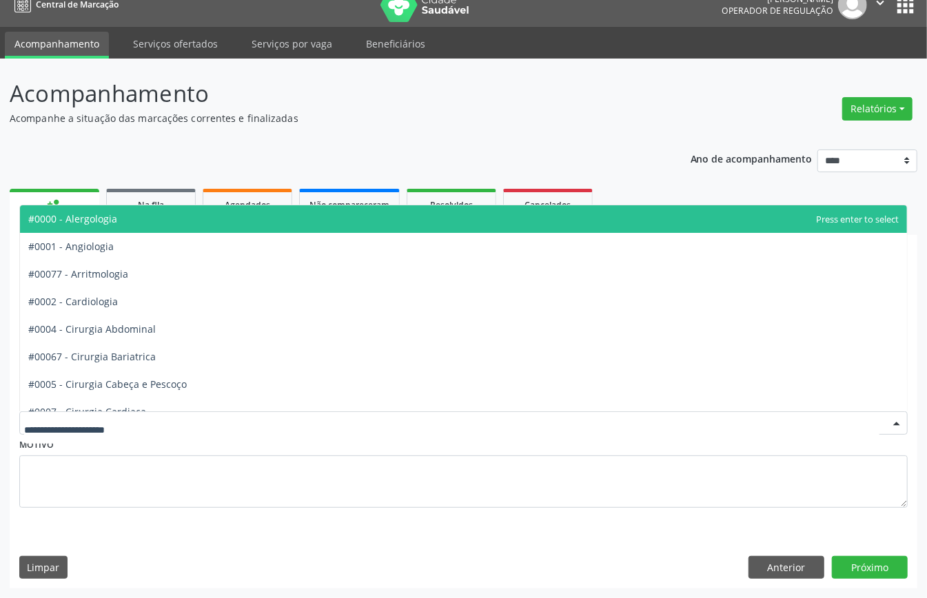
click at [122, 430] on div at bounding box center [463, 422] width 888 height 23
type input "***"
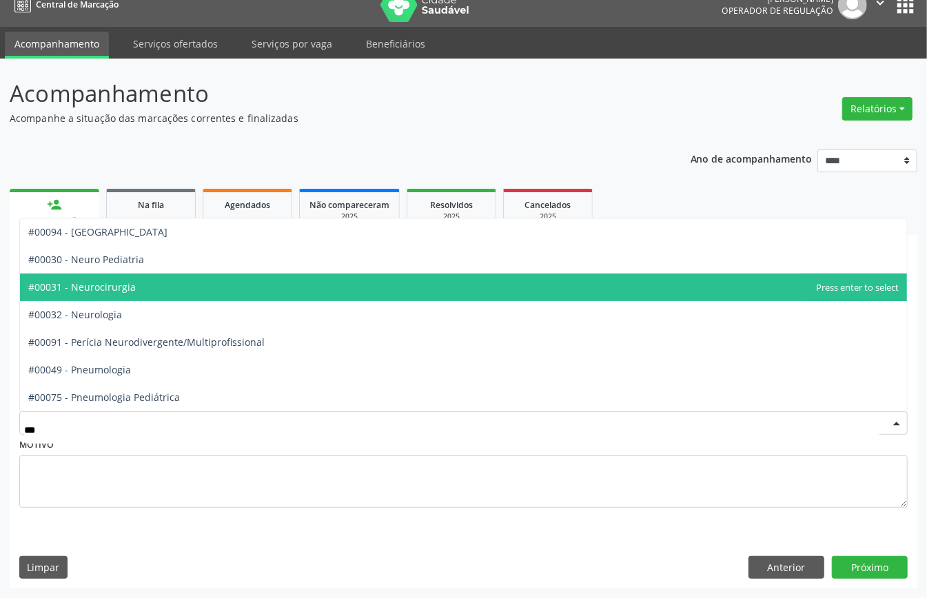
click at [114, 282] on span "#00031 - Neurocirurgia" at bounding box center [81, 286] width 107 height 13
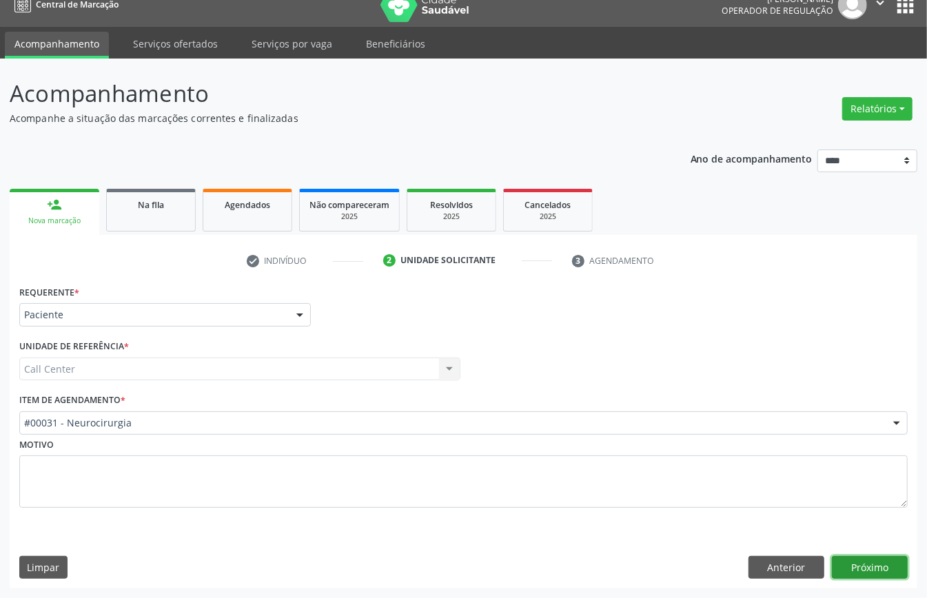
click at [880, 570] on button "Próximo" at bounding box center [870, 567] width 76 height 23
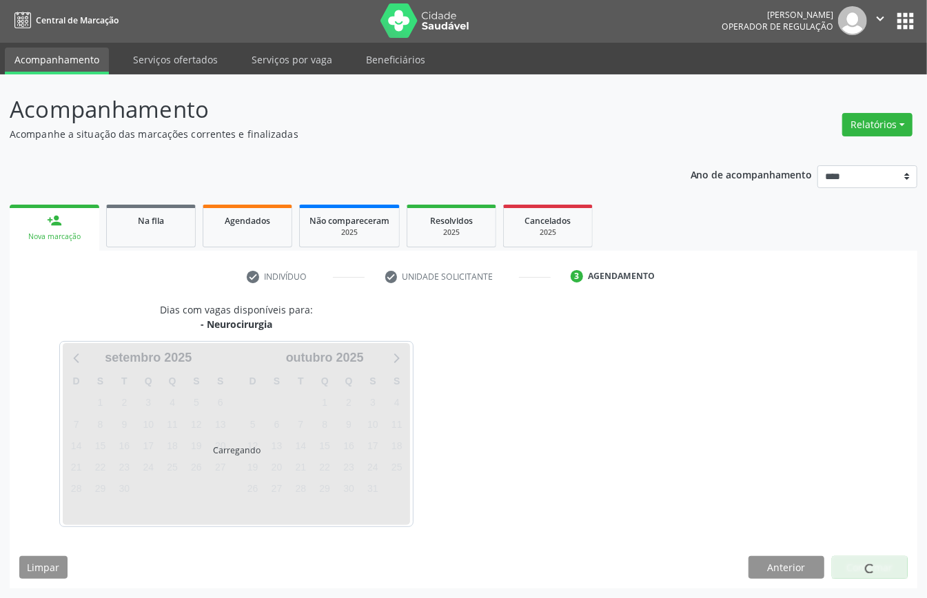
scroll to position [3, 0]
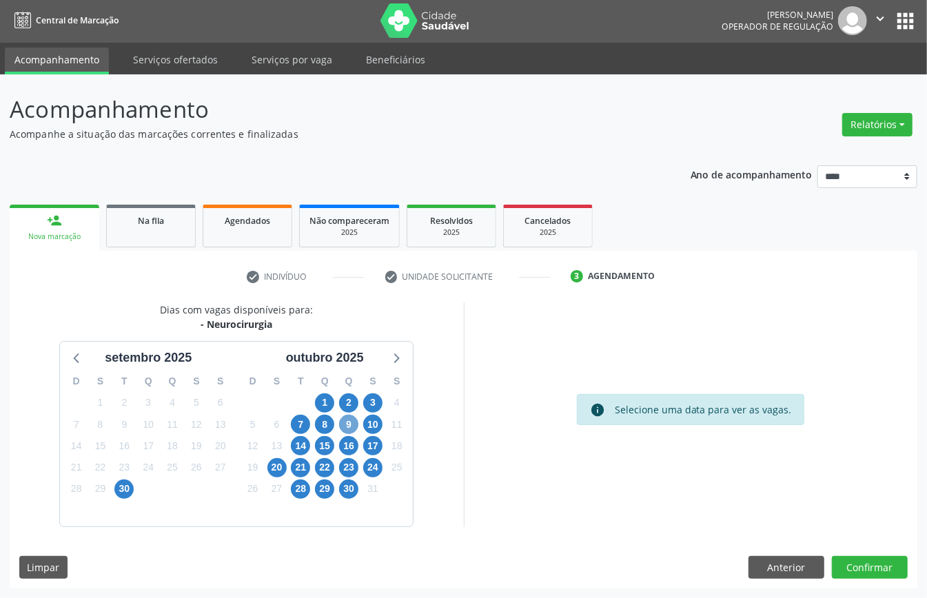
click at [348, 420] on span "9" at bounding box center [348, 424] width 19 height 19
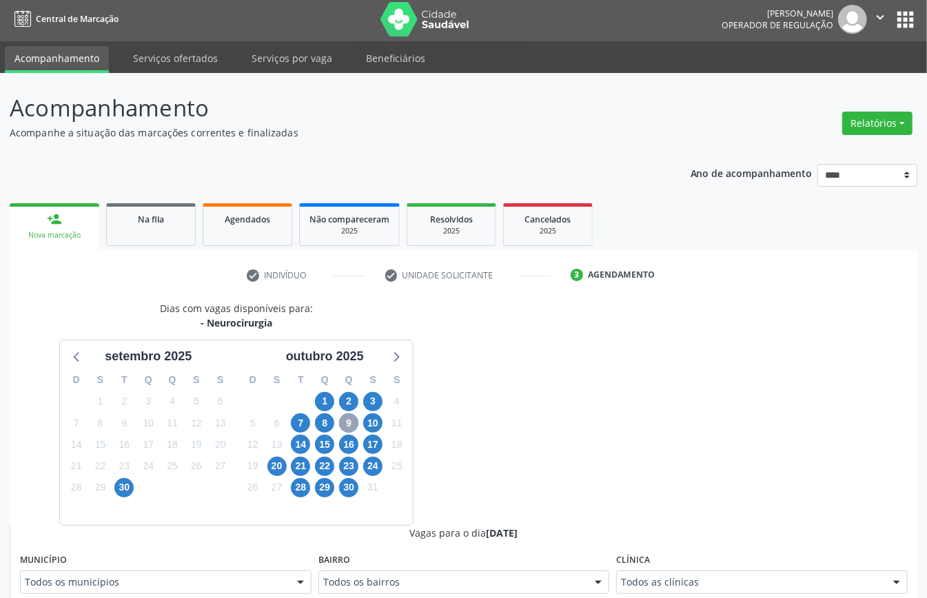
scroll to position [278, 0]
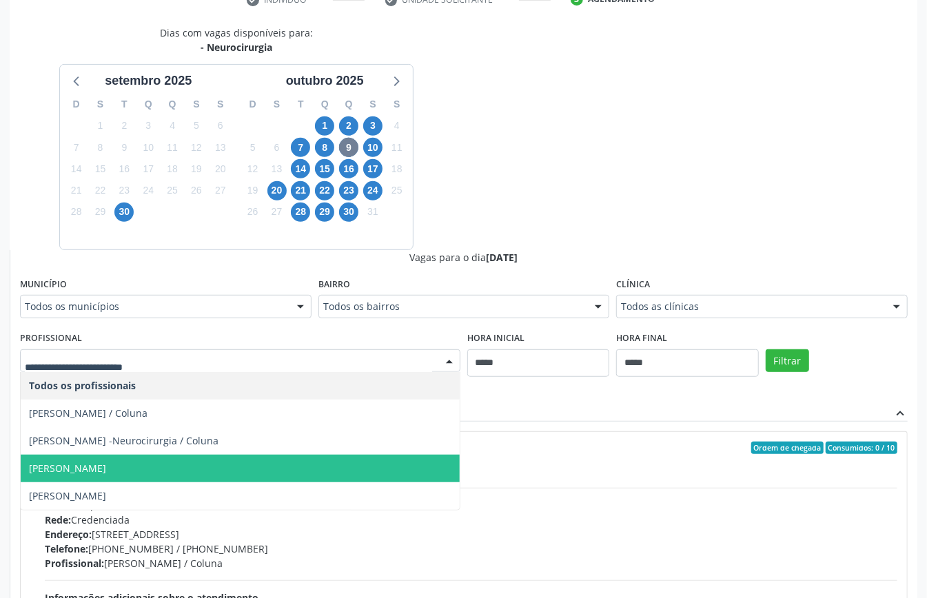
click at [214, 464] on span "[PERSON_NAME]" at bounding box center [240, 469] width 439 height 28
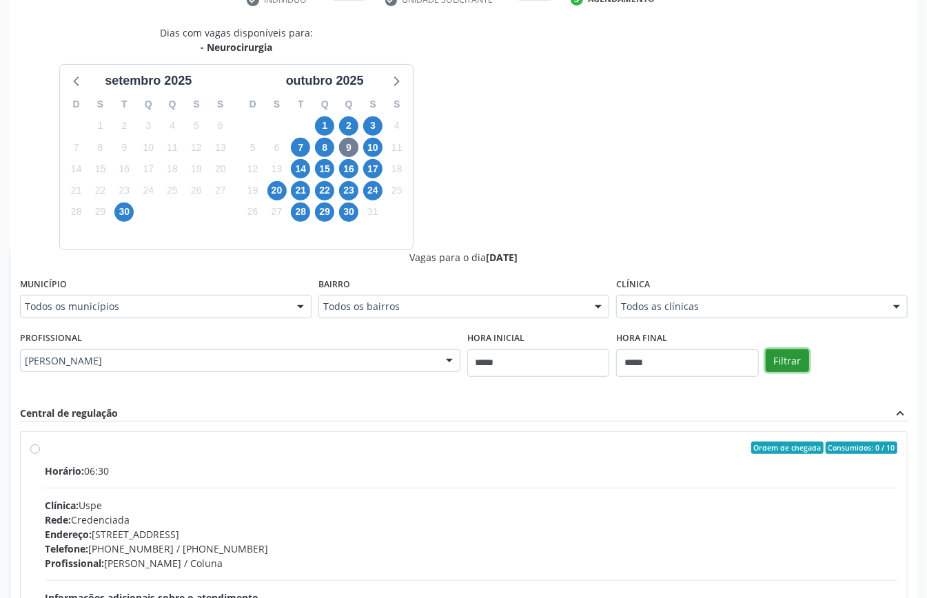
click at [788, 364] on button "Filtrar" at bounding box center [786, 360] width 43 height 23
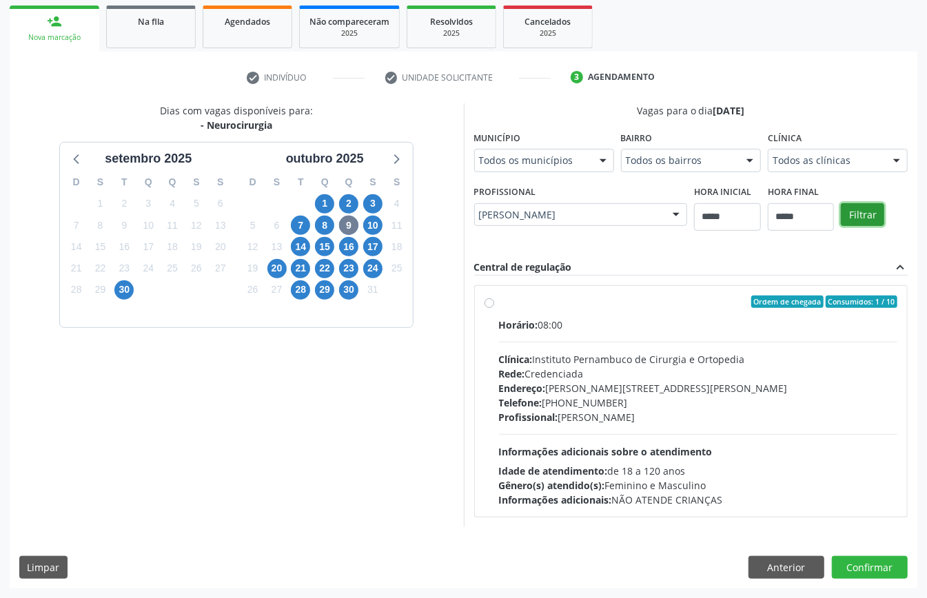
scroll to position [203, 0]
click at [588, 424] on div "Horário: 08:00 Clínica: Instituto Pernambuco de Cirurgia e Ortopedia Rede: Cred…" at bounding box center [698, 412] width 399 height 189
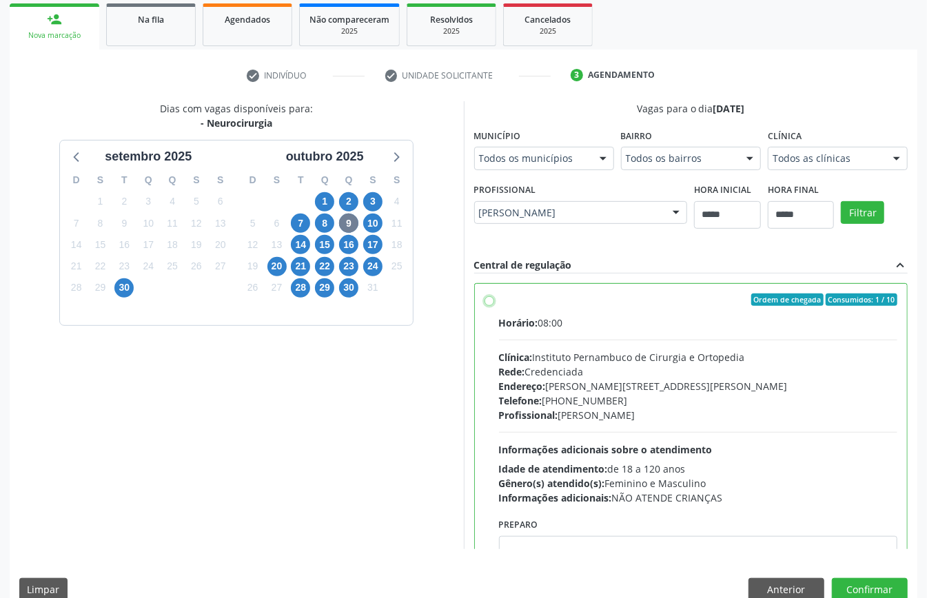
scroll to position [70, 0]
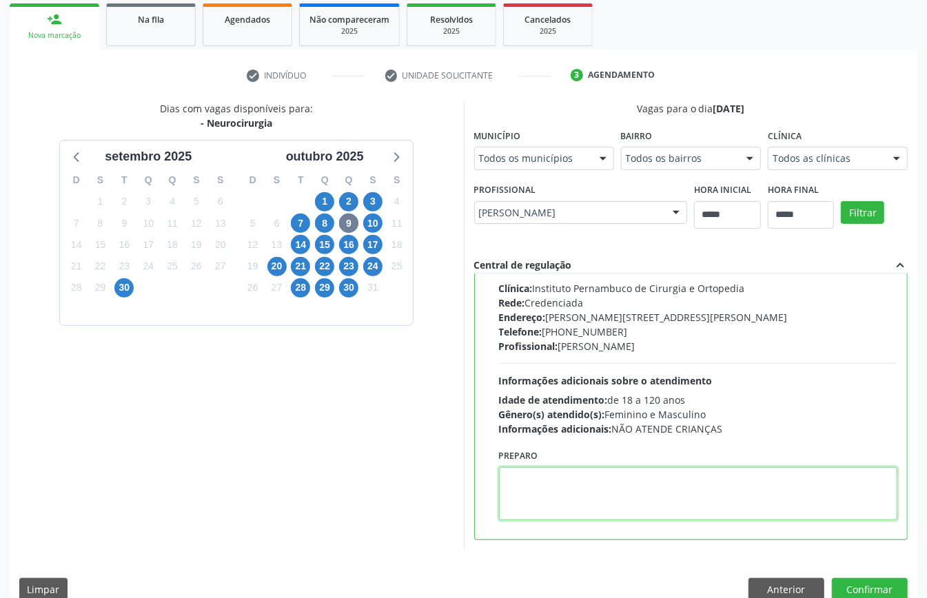
paste textarea "**********"
type textarea "**********"
click at [852, 584] on button "Confirmar" at bounding box center [870, 589] width 76 height 23
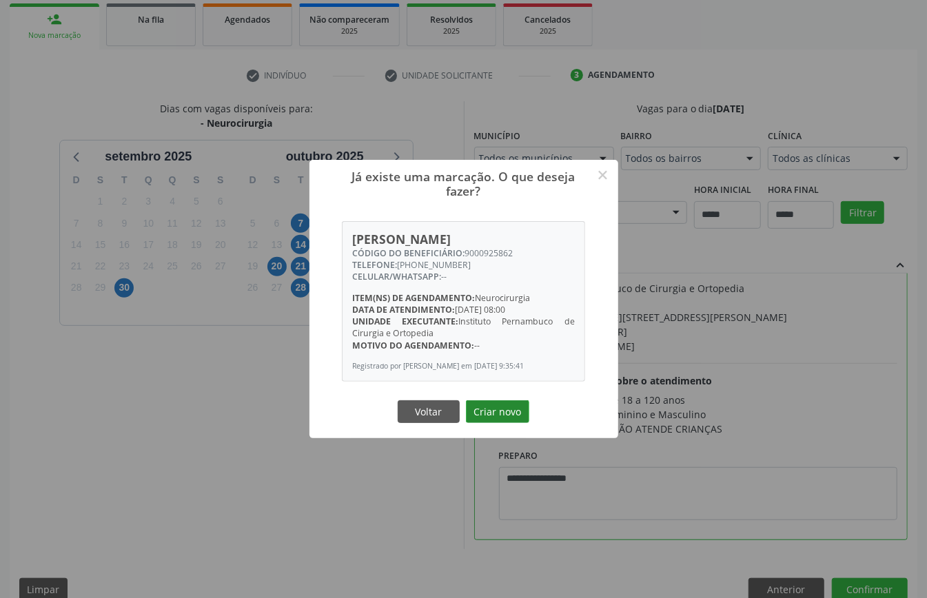
click at [491, 419] on button "Criar novo" at bounding box center [497, 411] width 63 height 23
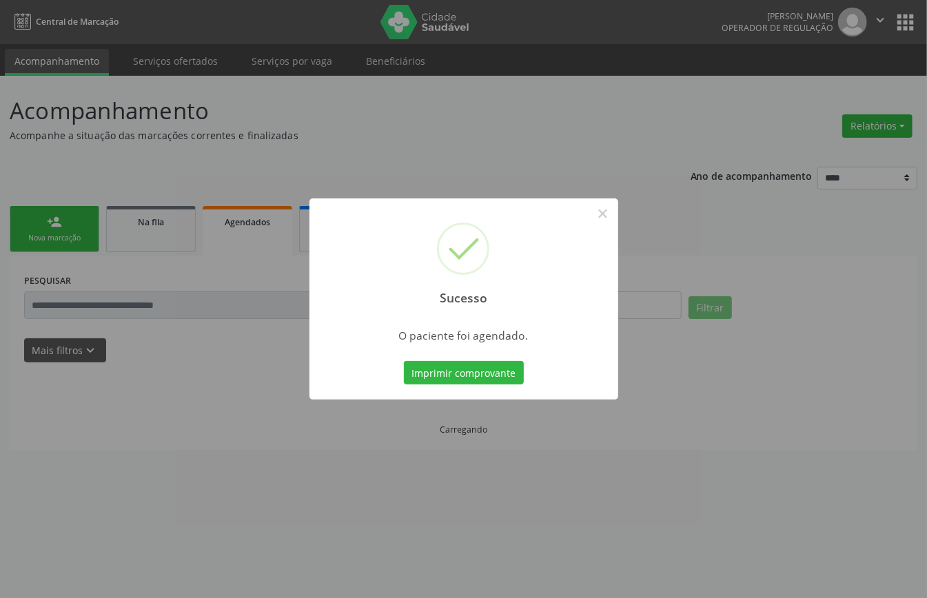
scroll to position [0, 0]
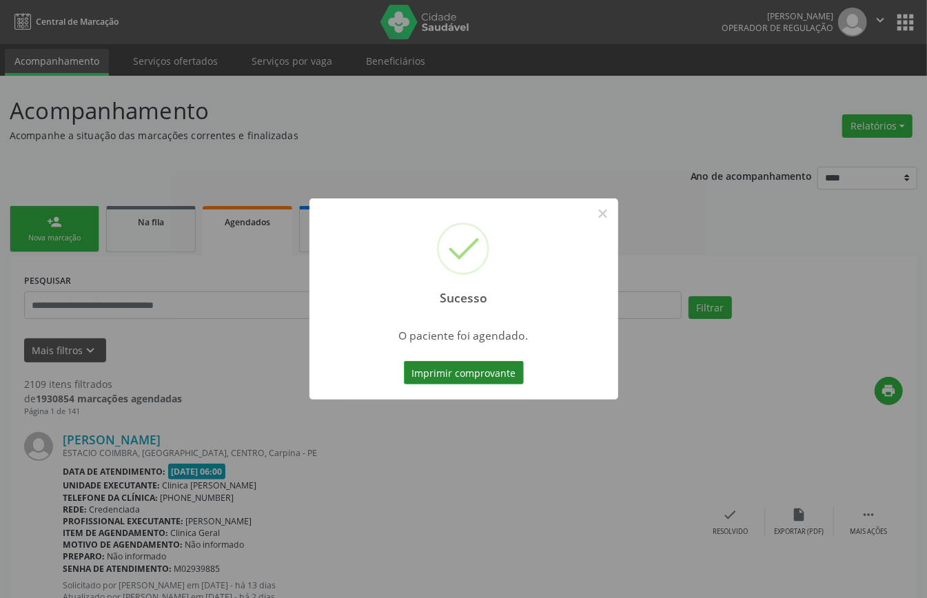
click at [504, 367] on button "Imprimir comprovante" at bounding box center [464, 372] width 120 height 23
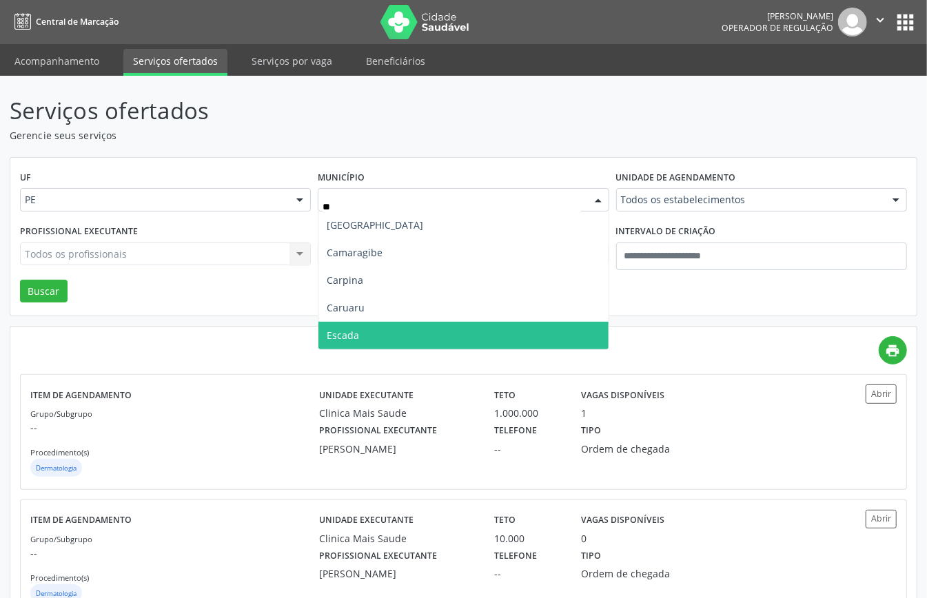
type input "***"
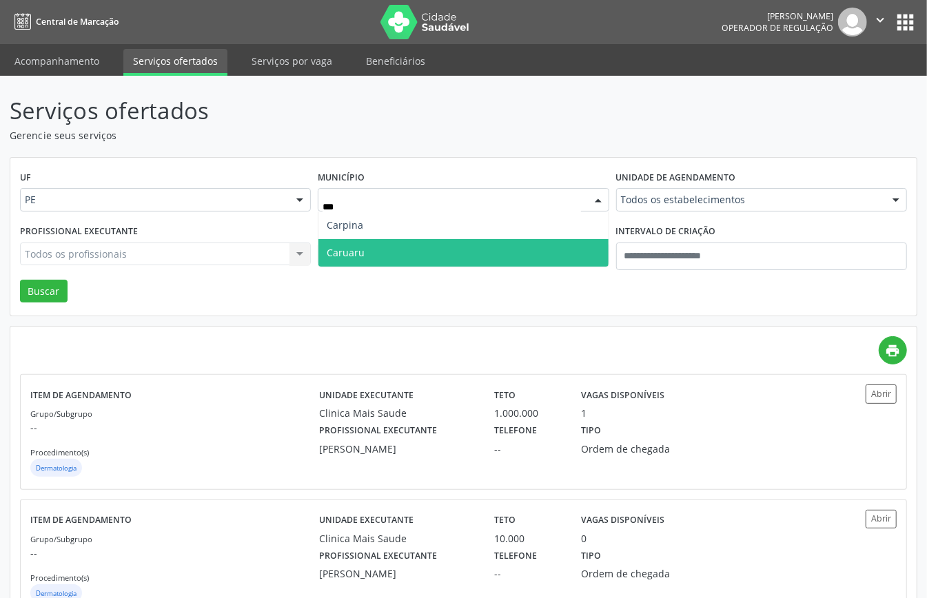
click at [461, 249] on span "Caruaru" at bounding box center [462, 253] width 289 height 28
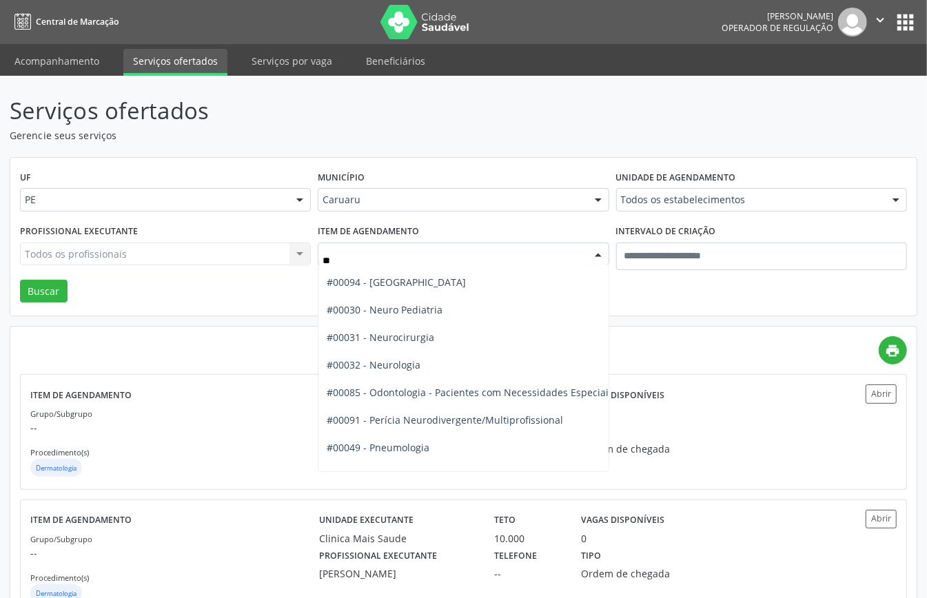
type input "***"
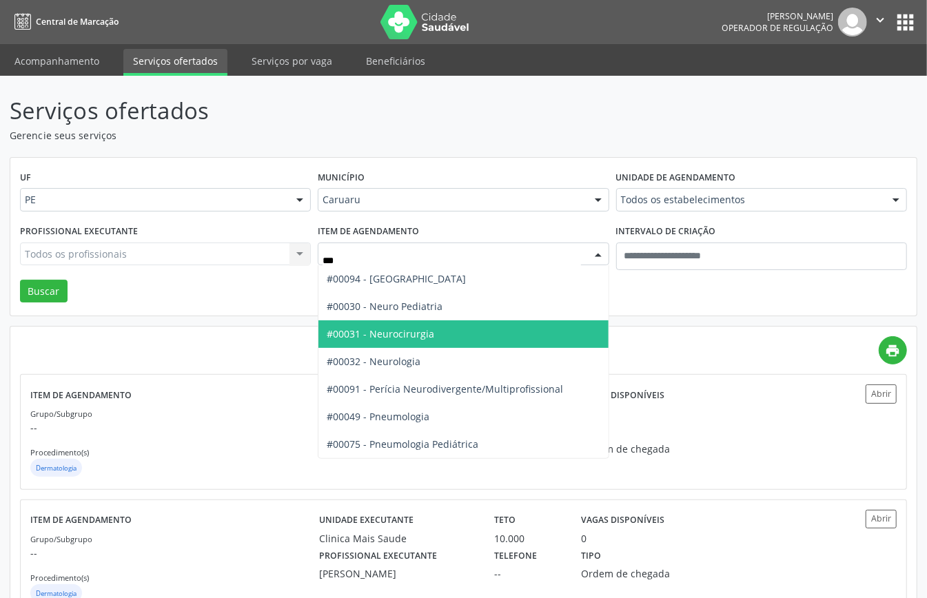
click at [445, 334] on span "#00031 - Neurocirurgia" at bounding box center [462, 334] width 289 height 28
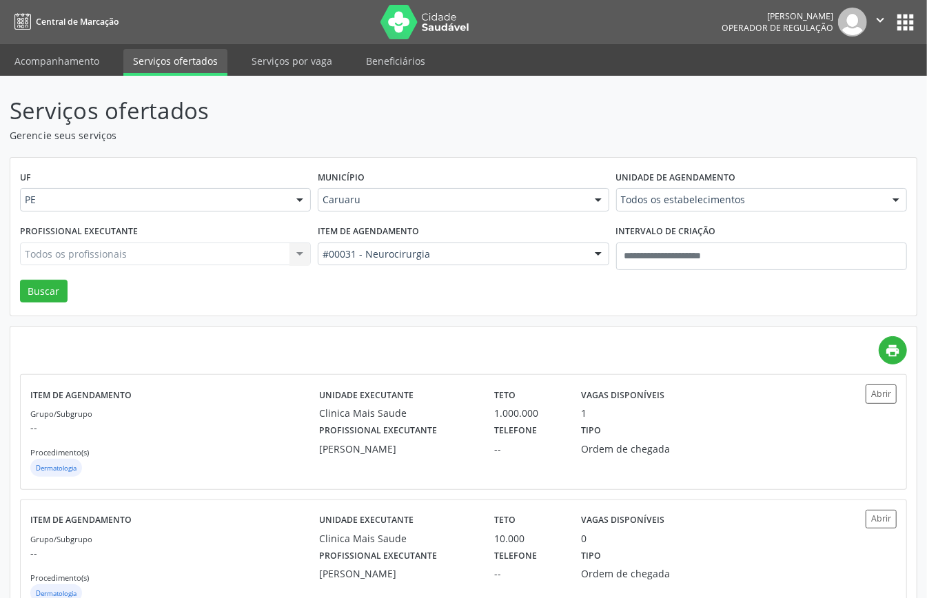
click at [14, 289] on div "UF PE PE Nenhum resultado encontrado para: " " Não há nenhuma opção para ser ex…" at bounding box center [463, 237] width 906 height 158
click at [25, 287] on button "Buscar" at bounding box center [44, 291] width 48 height 23
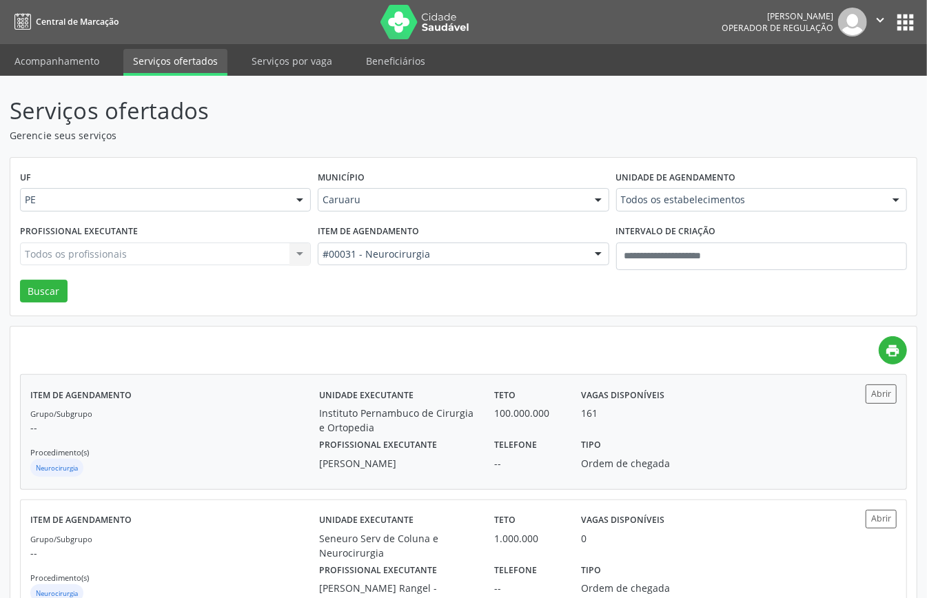
scroll to position [92, 0]
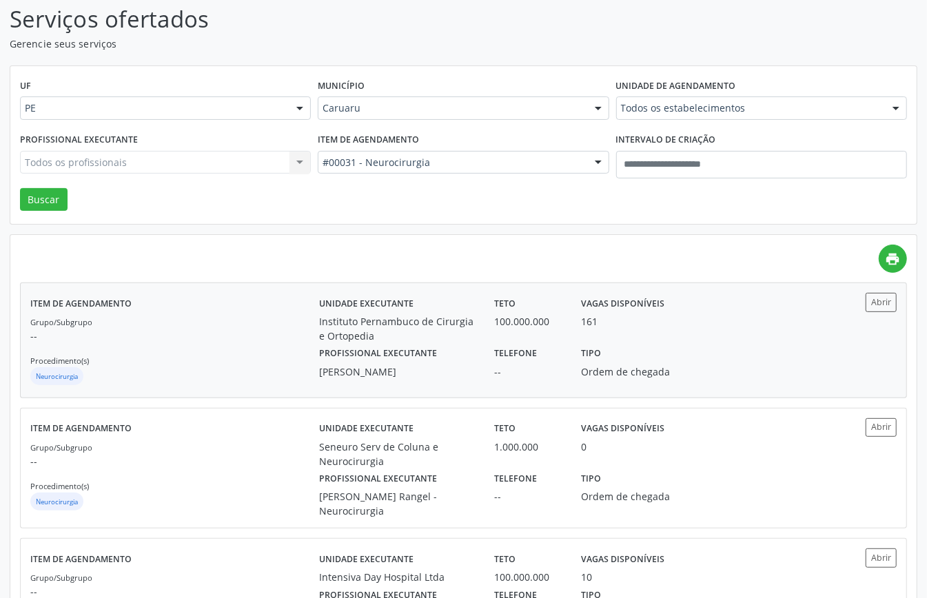
click at [257, 356] on div "Grupo/Subgrupo -- Procedimento(s) Neurocirurgia" at bounding box center [174, 351] width 289 height 74
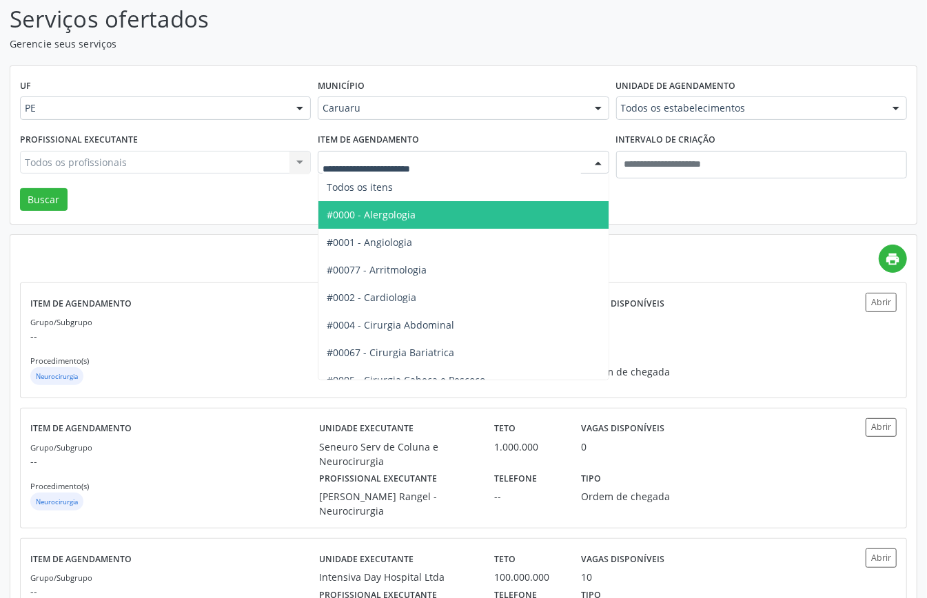
click at [422, 216] on span "#0000 - Alergologia" at bounding box center [509, 215] width 382 height 28
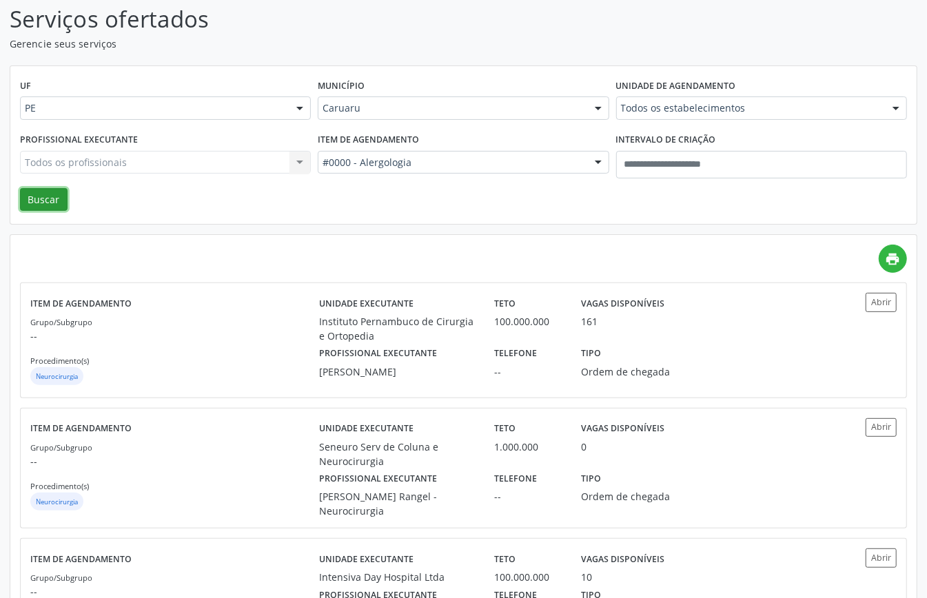
click at [44, 199] on button "Buscar" at bounding box center [44, 199] width 48 height 23
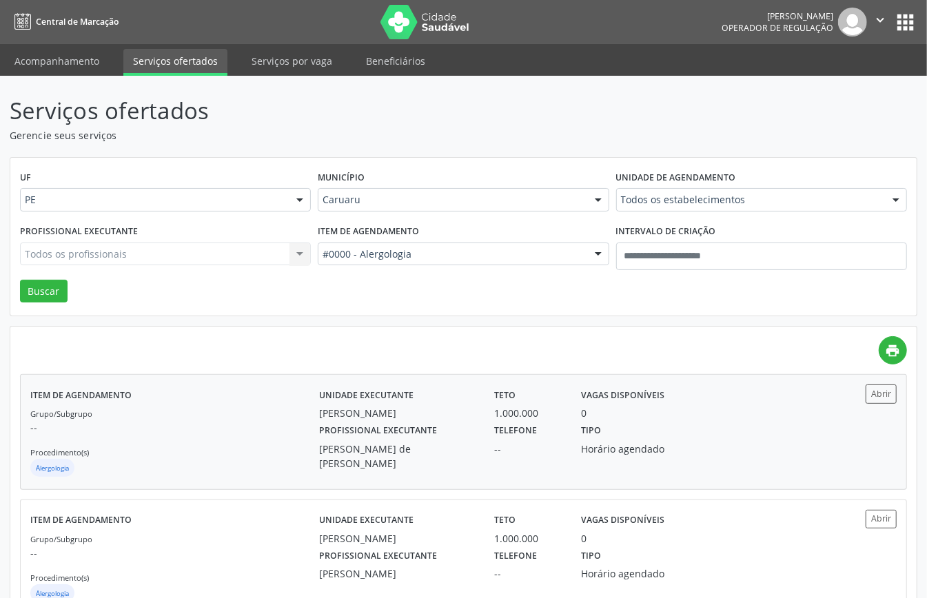
scroll to position [48, 0]
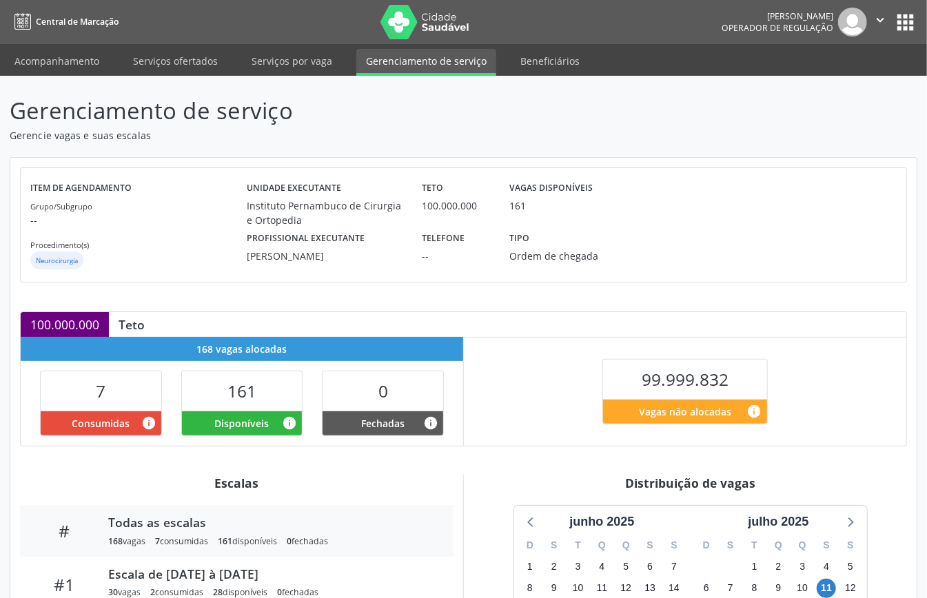
scroll to position [207, 0]
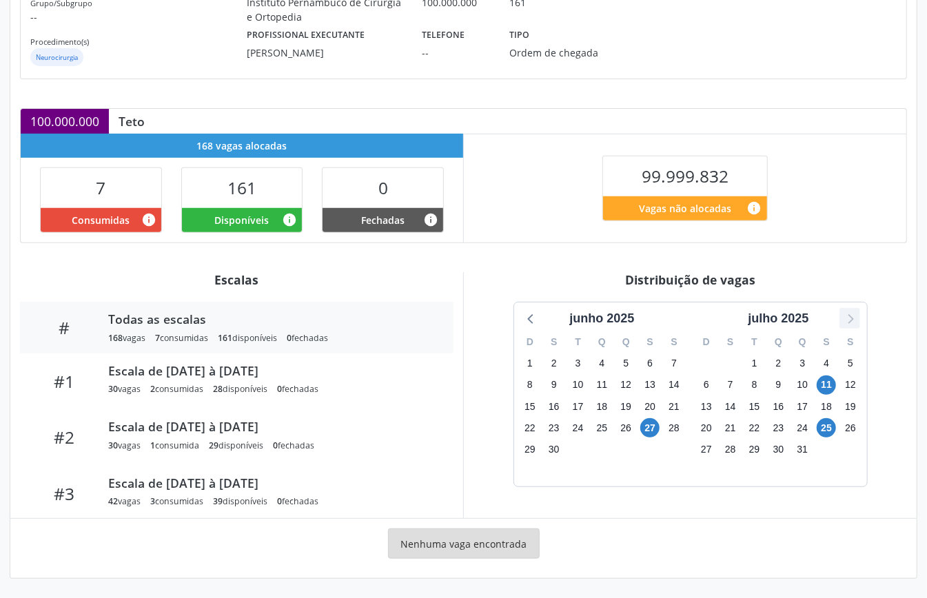
click at [852, 322] on icon at bounding box center [850, 318] width 18 height 18
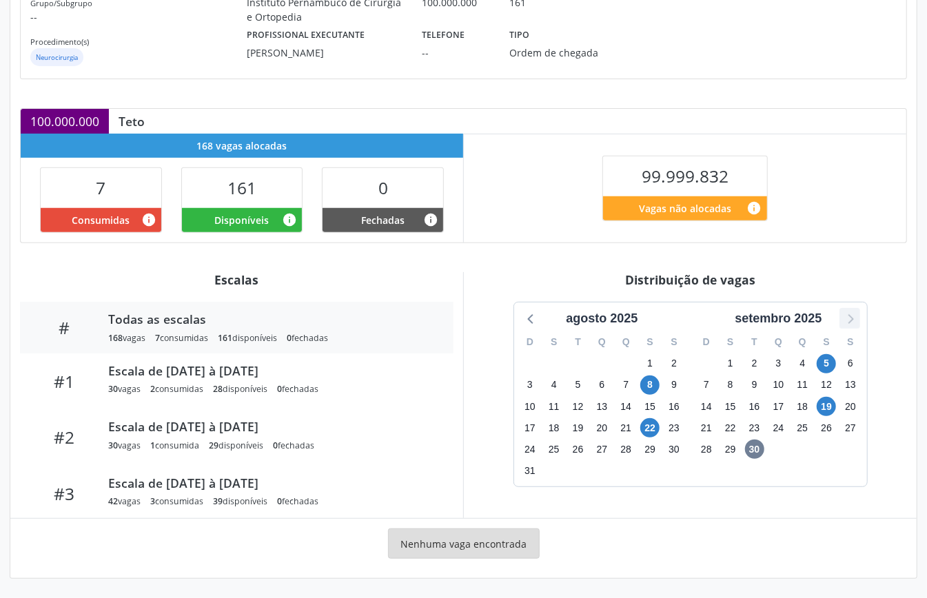
click at [852, 322] on icon at bounding box center [850, 318] width 18 height 18
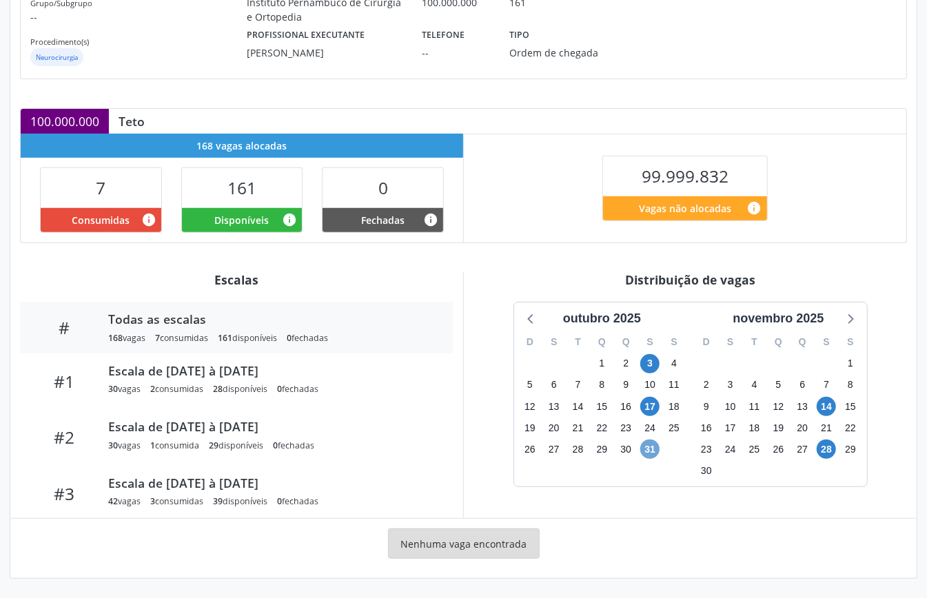
click at [651, 446] on span "31" at bounding box center [649, 449] width 19 height 19
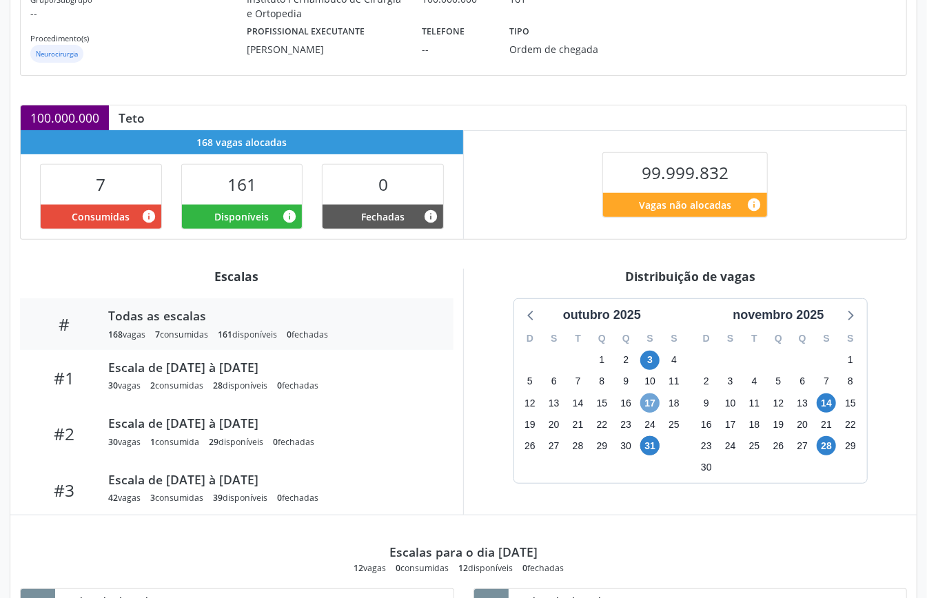
click at [650, 409] on span "17" at bounding box center [649, 402] width 19 height 19
click at [651, 364] on span "3" at bounding box center [649, 360] width 19 height 19
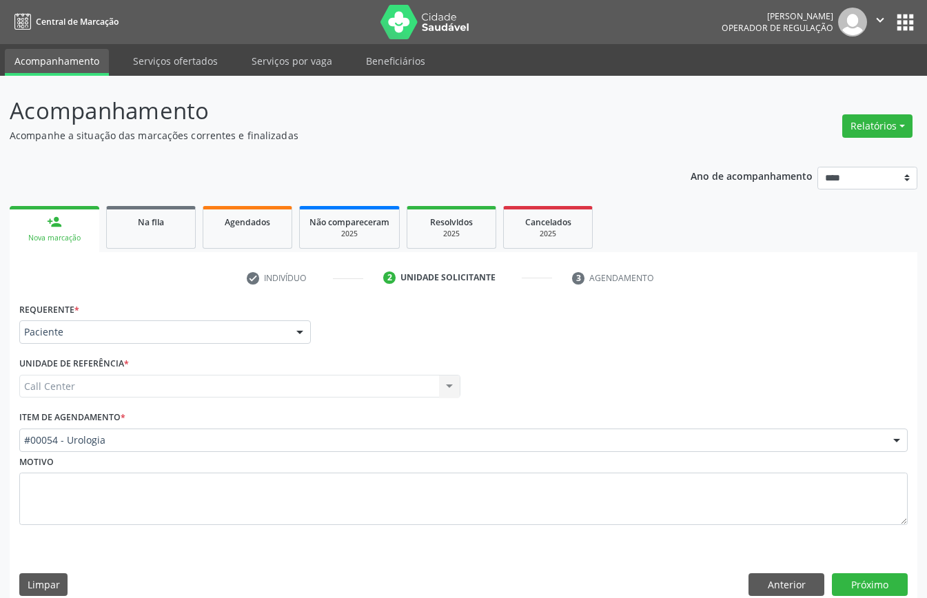
scroll to position [19, 0]
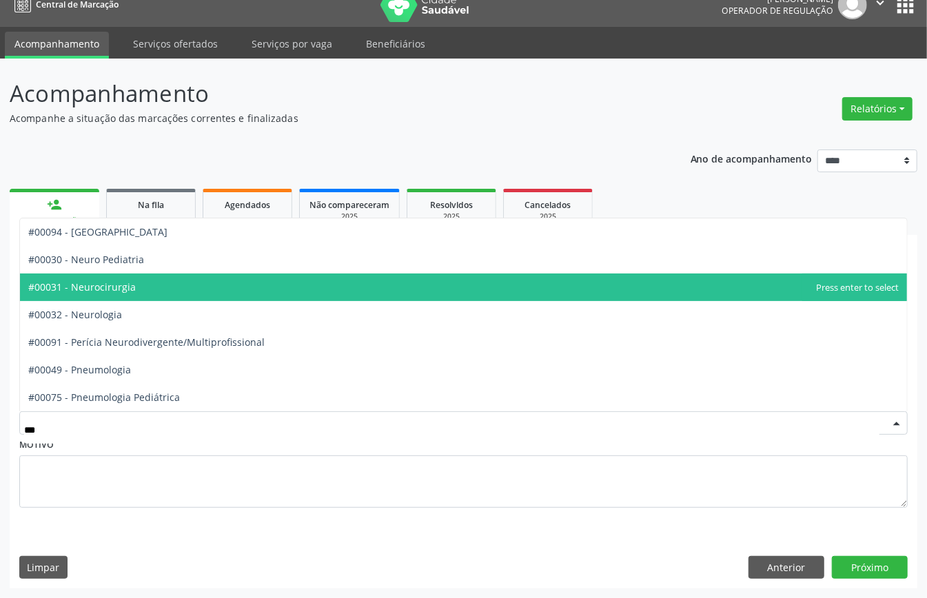
click at [196, 289] on span "#00031 - Neurocirurgia" at bounding box center [463, 288] width 887 height 28
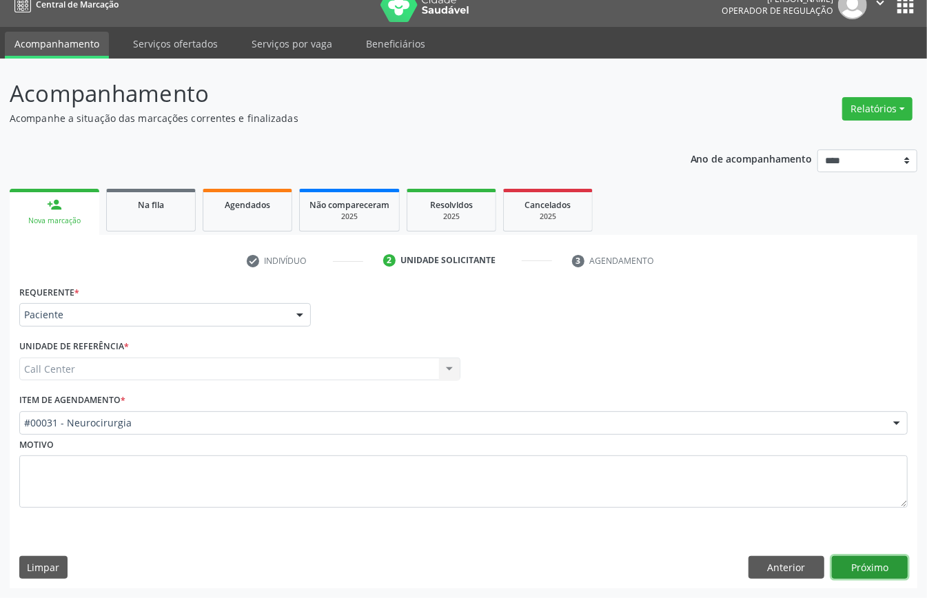
click at [863, 560] on button "Próximo" at bounding box center [870, 567] width 76 height 23
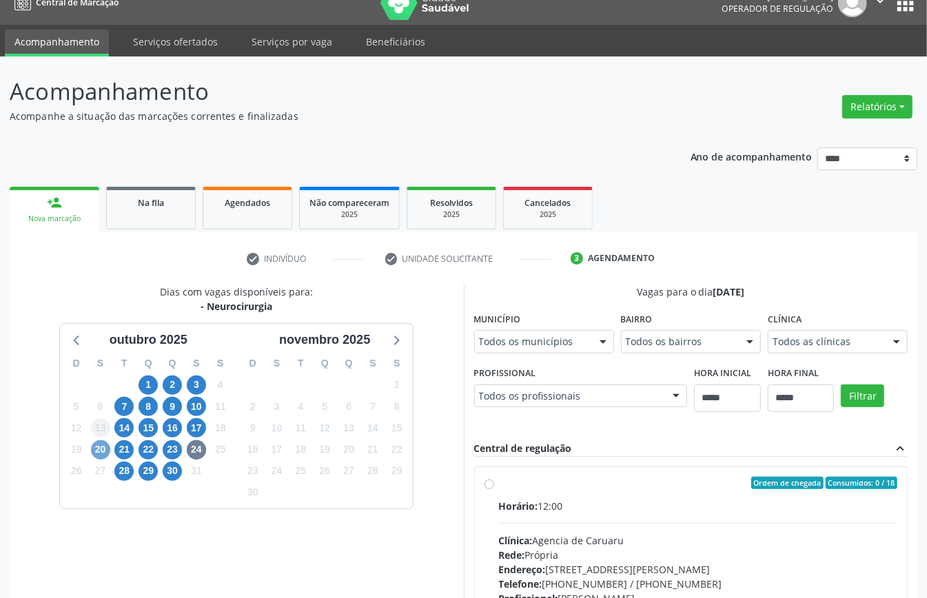
click at [97, 448] on span "20" at bounding box center [100, 449] width 19 height 19
click at [124, 406] on span "7" at bounding box center [123, 406] width 19 height 19
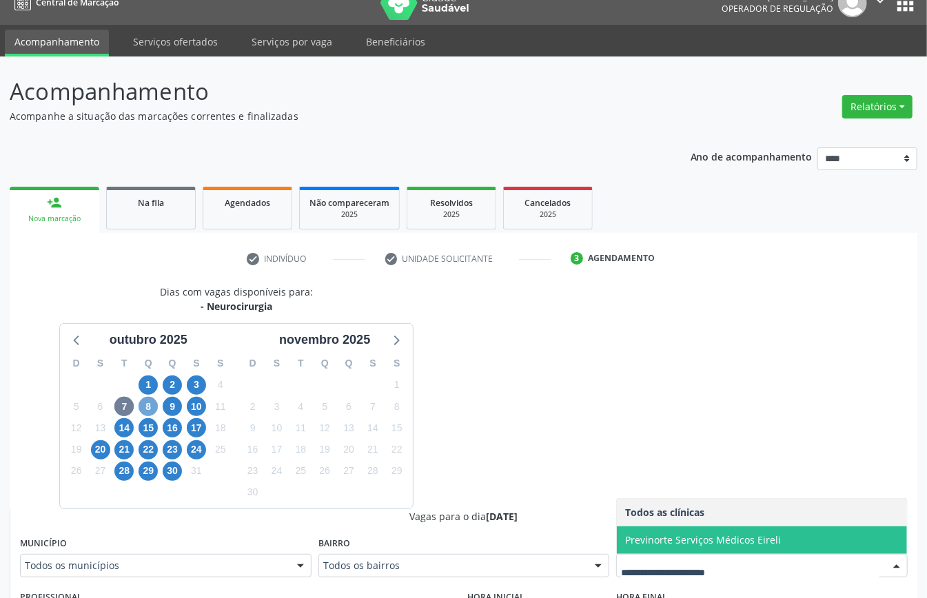
click at [141, 405] on span "8" at bounding box center [147, 406] width 19 height 19
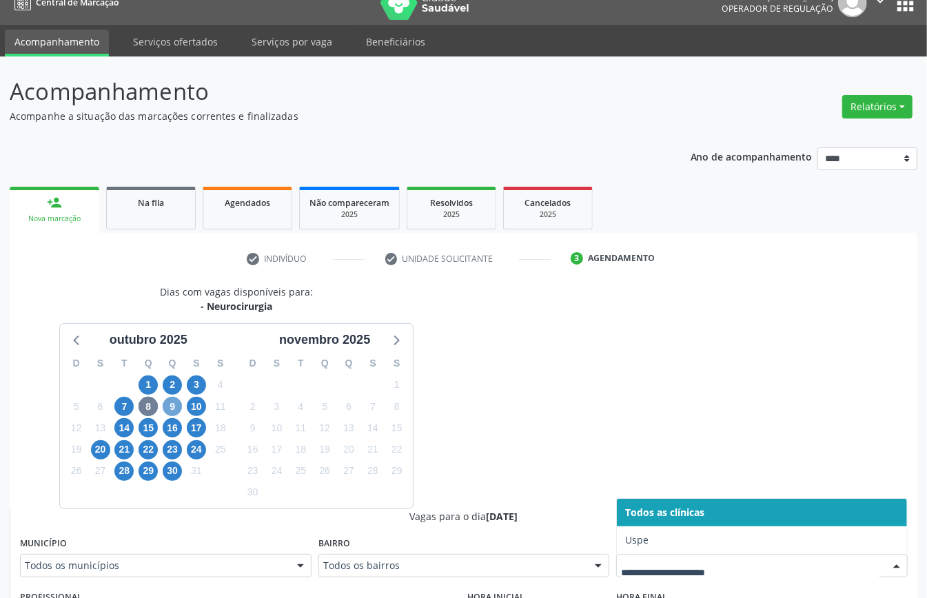
click at [169, 412] on span "9" at bounding box center [172, 406] width 19 height 19
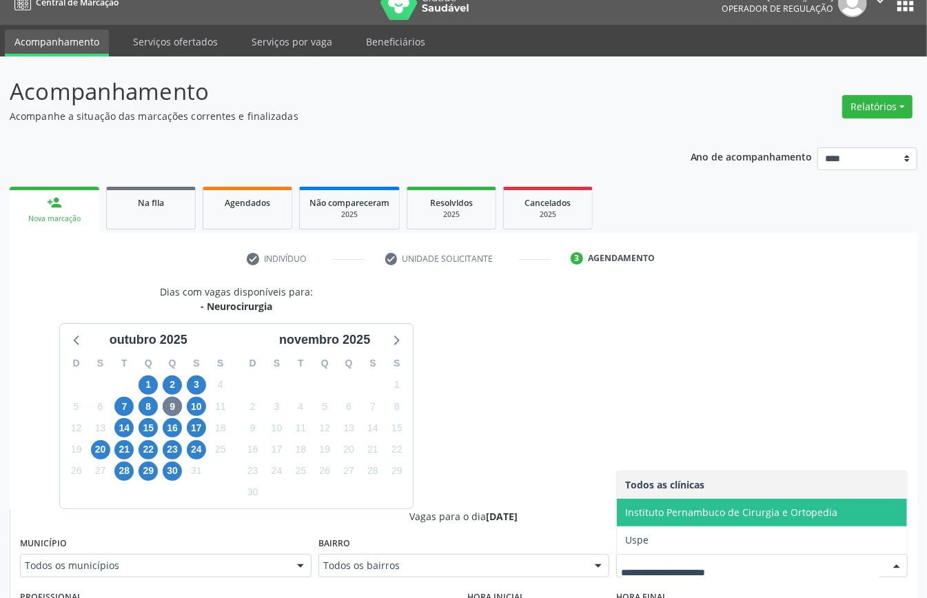
click at [652, 511] on span "Instituto Pernambuco de Cirurgia e Ortopedia" at bounding box center [731, 512] width 212 height 13
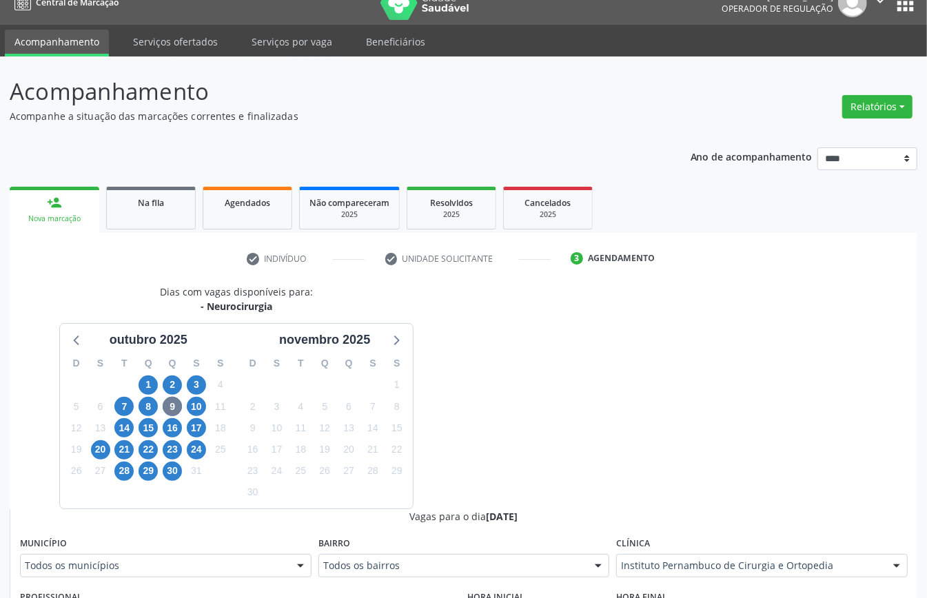
scroll to position [295, 0]
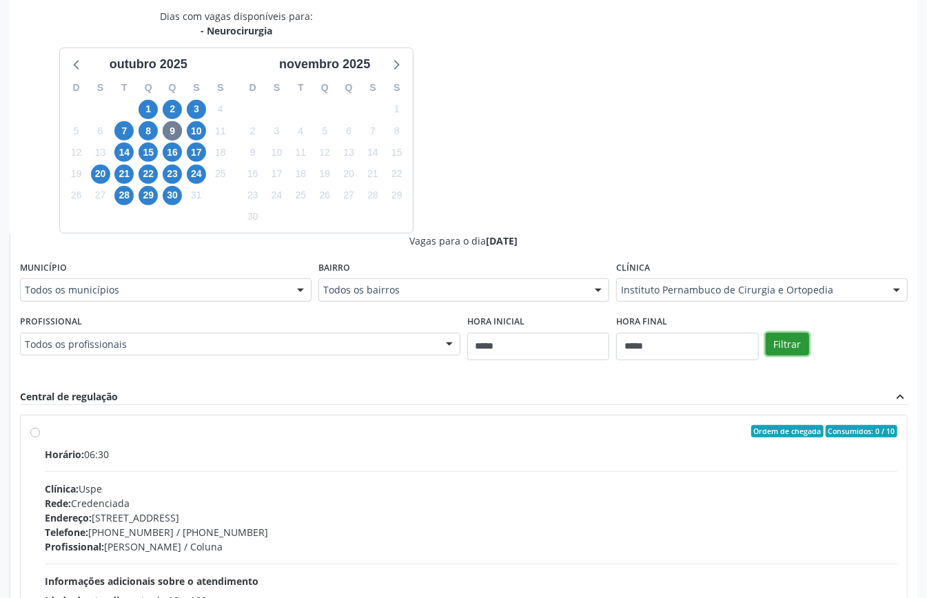
click at [796, 343] on button "Filtrar" at bounding box center [786, 344] width 43 height 23
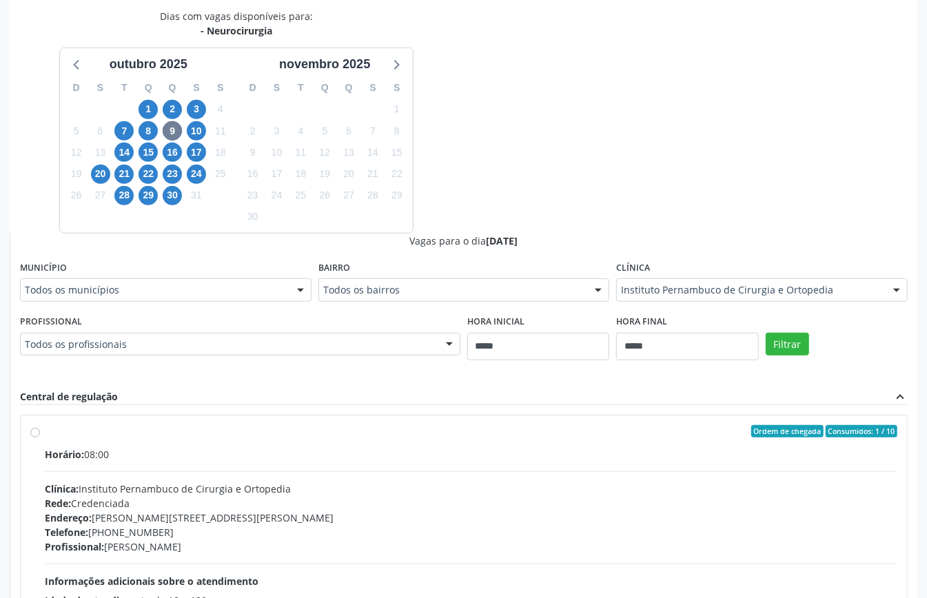
click at [247, 335] on div "Todos os profissionais" at bounding box center [240, 344] width 440 height 23
click at [593, 189] on div "Dias com vagas disponíveis para: - Neurocirurgia outubro 2025 D S T Q Q S S 28 …" at bounding box center [463, 345] width 907 height 672
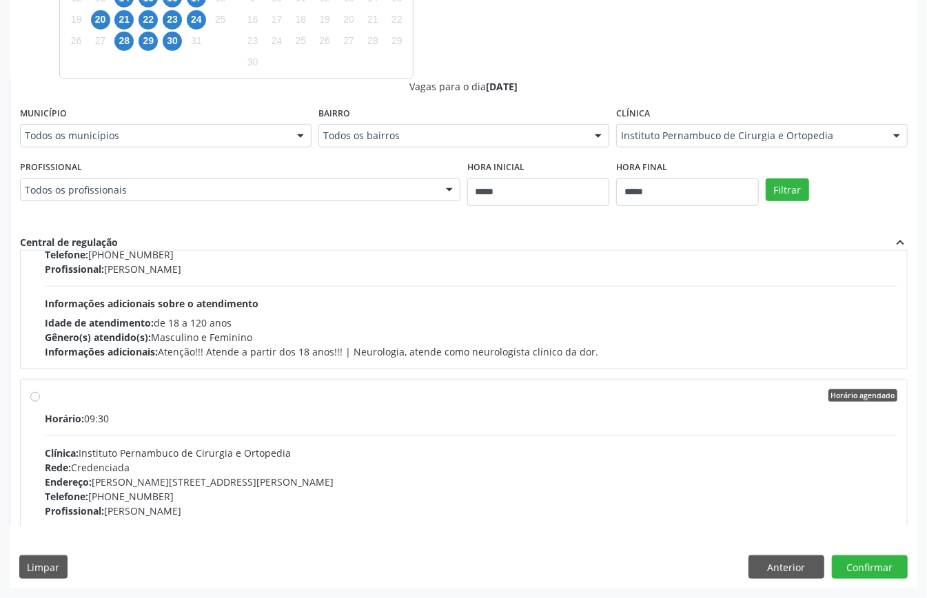
scroll to position [2400, 0]
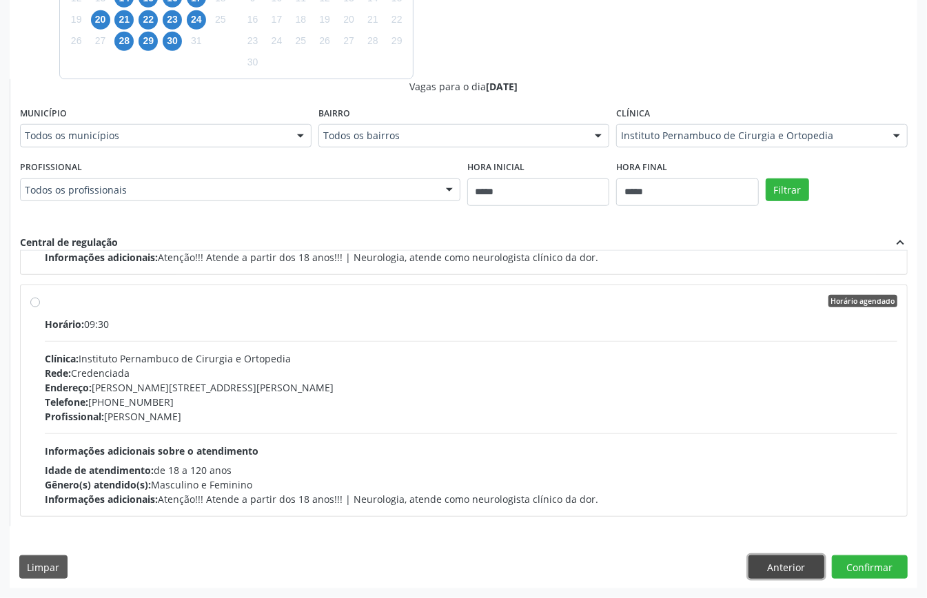
click at [791, 565] on button "Anterior" at bounding box center [786, 566] width 76 height 23
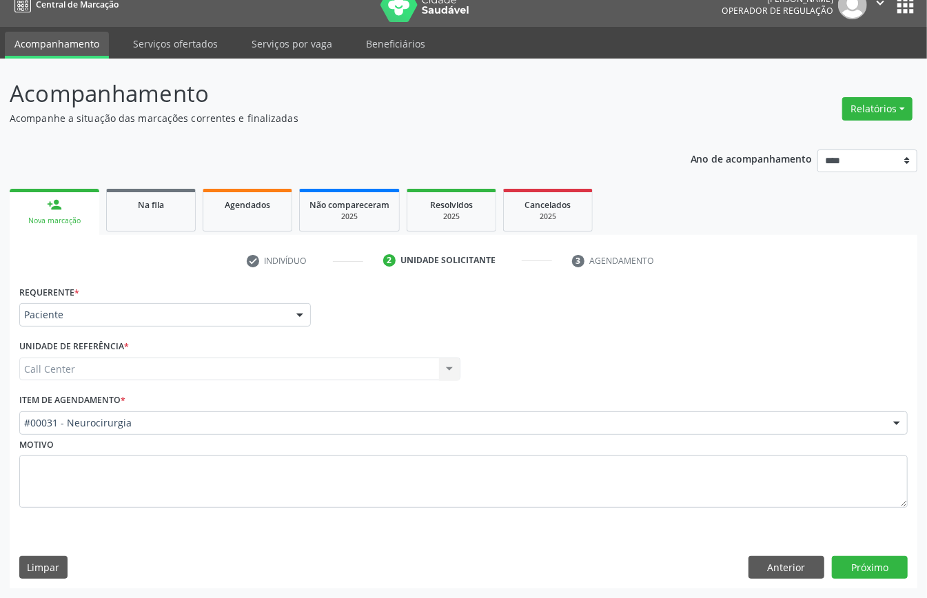
scroll to position [19, 0]
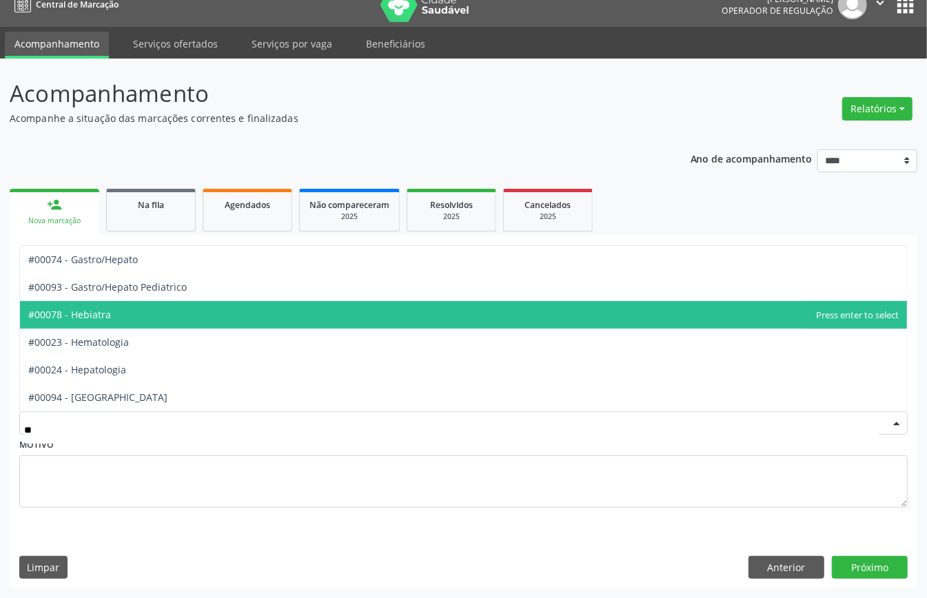
click at [110, 315] on span "#00078 - Hebiatra" at bounding box center [69, 314] width 83 height 13
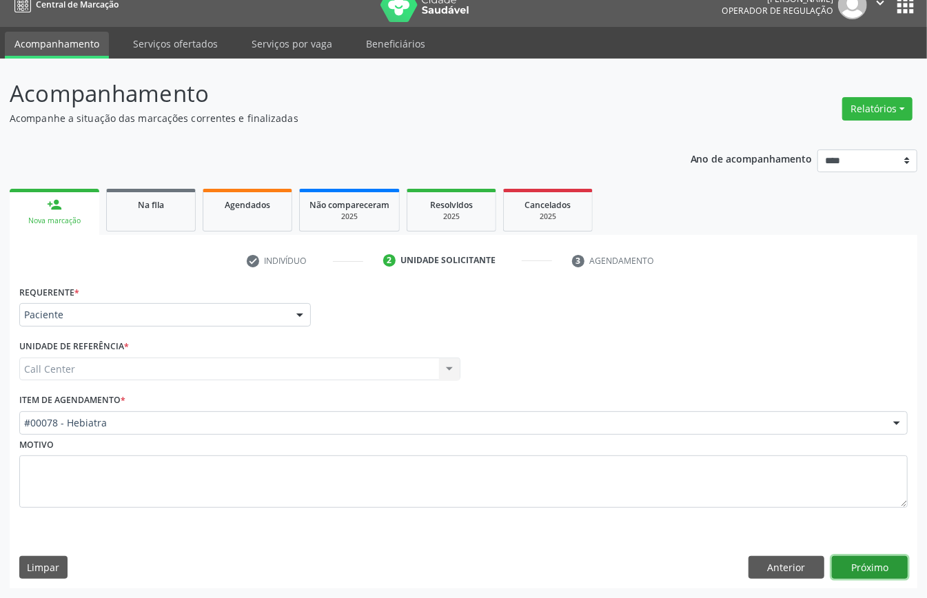
click at [869, 566] on button "Próximo" at bounding box center [870, 567] width 76 height 23
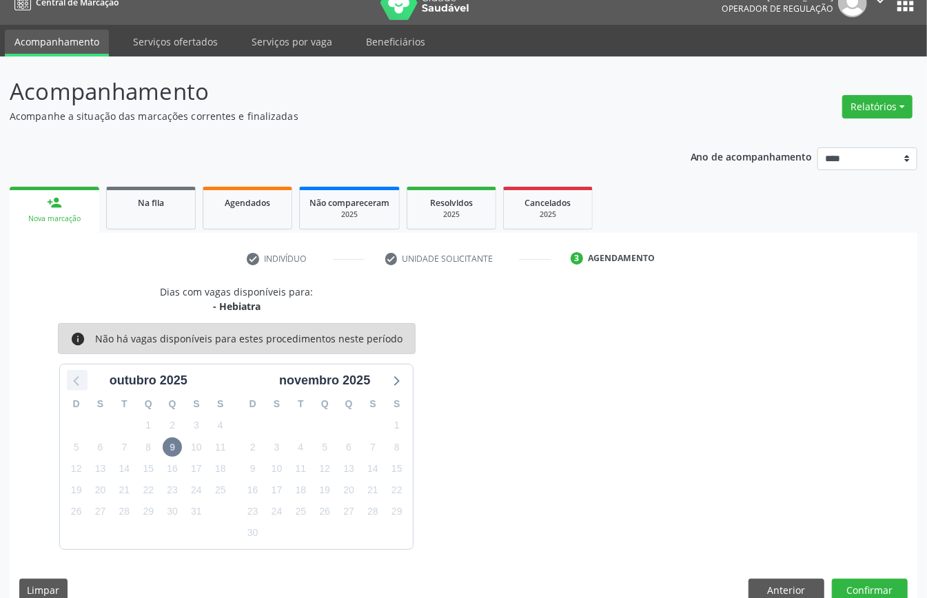
click at [77, 378] on icon at bounding box center [77, 382] width 6 height 10
click at [394, 384] on icon at bounding box center [396, 380] width 18 height 18
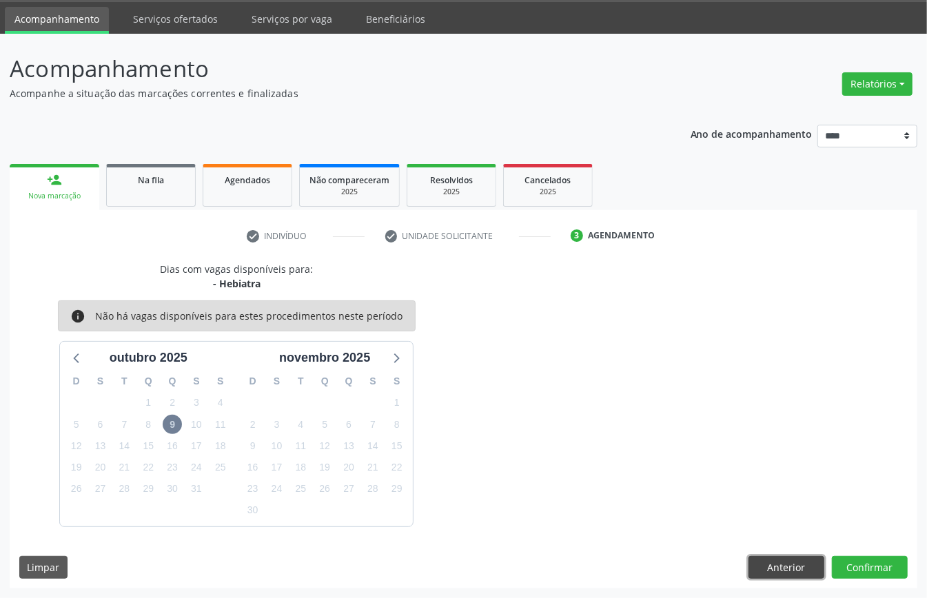
click at [784, 568] on button "Anterior" at bounding box center [786, 567] width 76 height 23
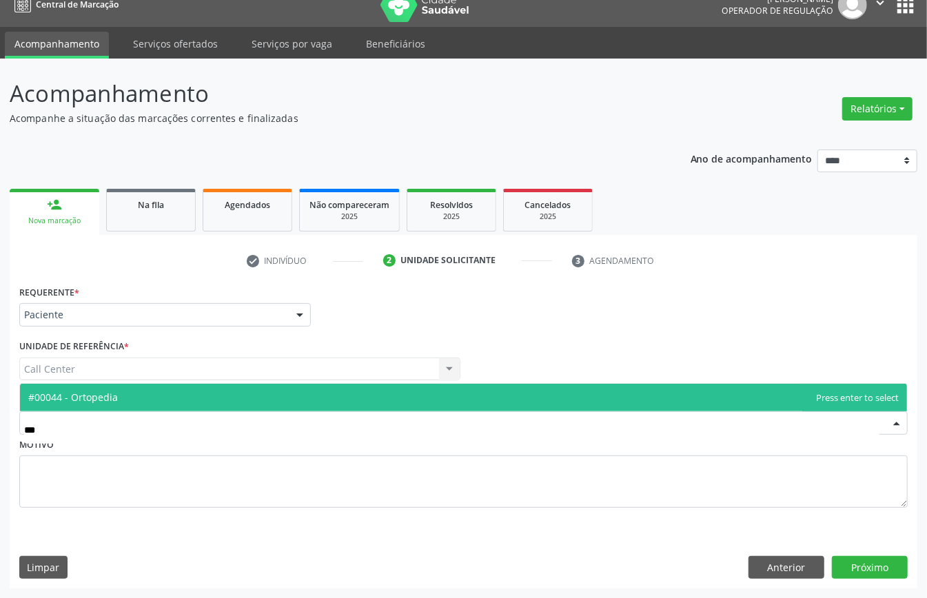
click at [174, 392] on span "#00044 - Ortopedia" at bounding box center [463, 398] width 887 height 28
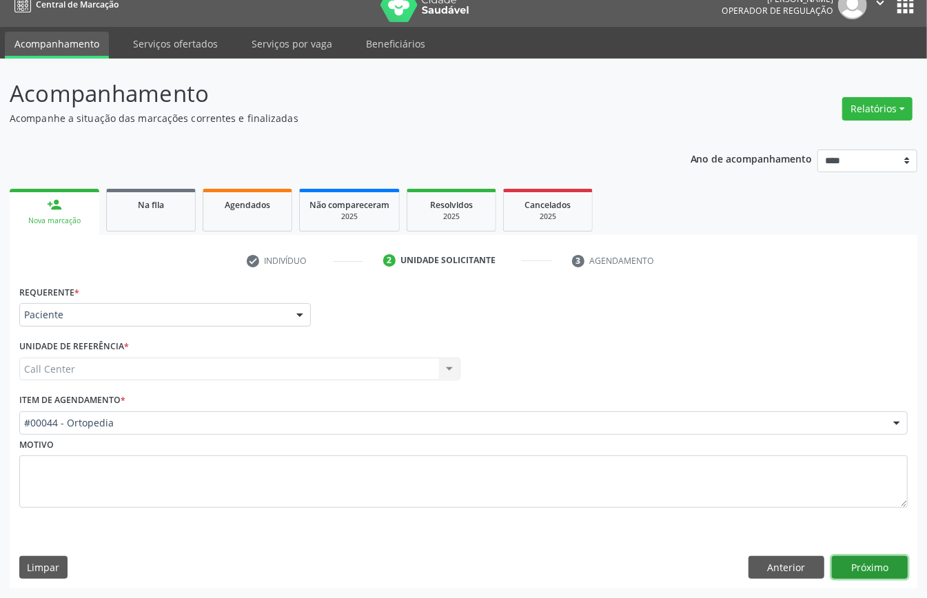
click at [874, 568] on button "Próximo" at bounding box center [870, 567] width 76 height 23
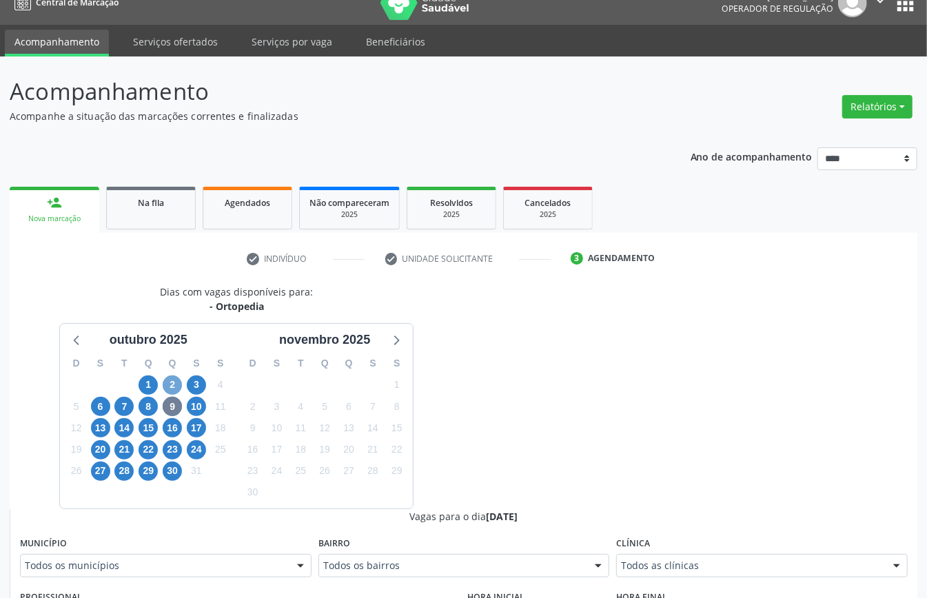
click at [177, 389] on span "2" at bounding box center [172, 384] width 19 height 19
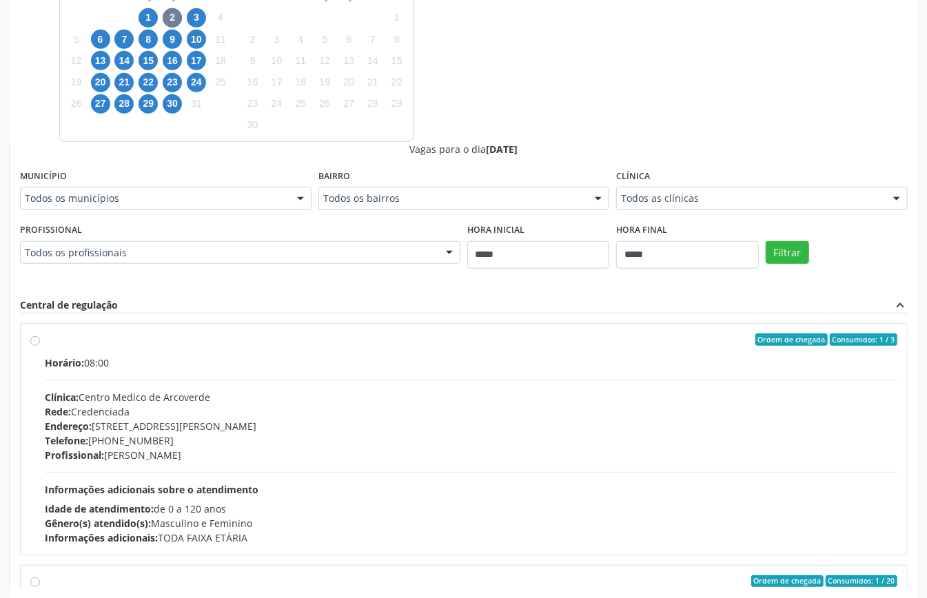
scroll to position [450, 0]
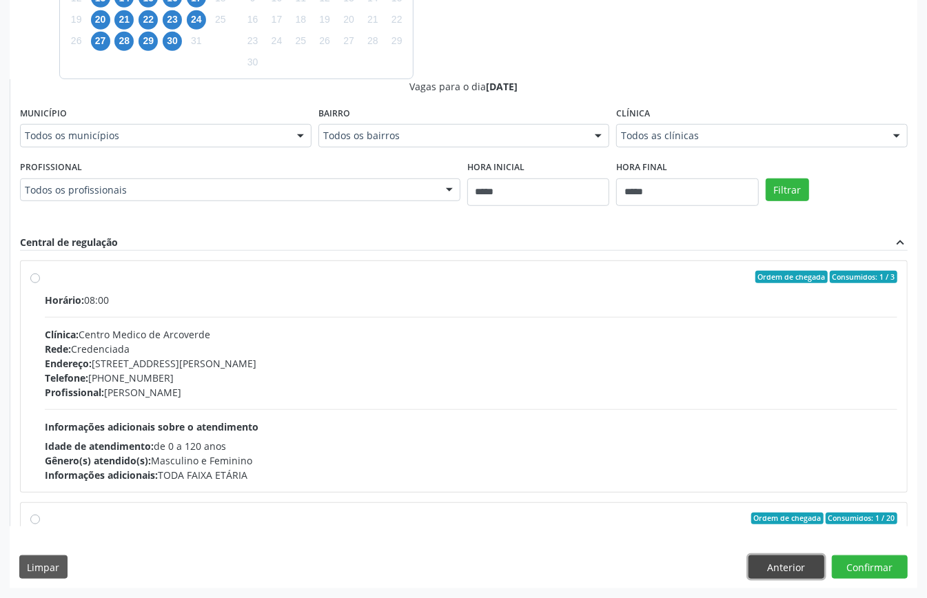
click at [780, 560] on button "Anterior" at bounding box center [786, 566] width 76 height 23
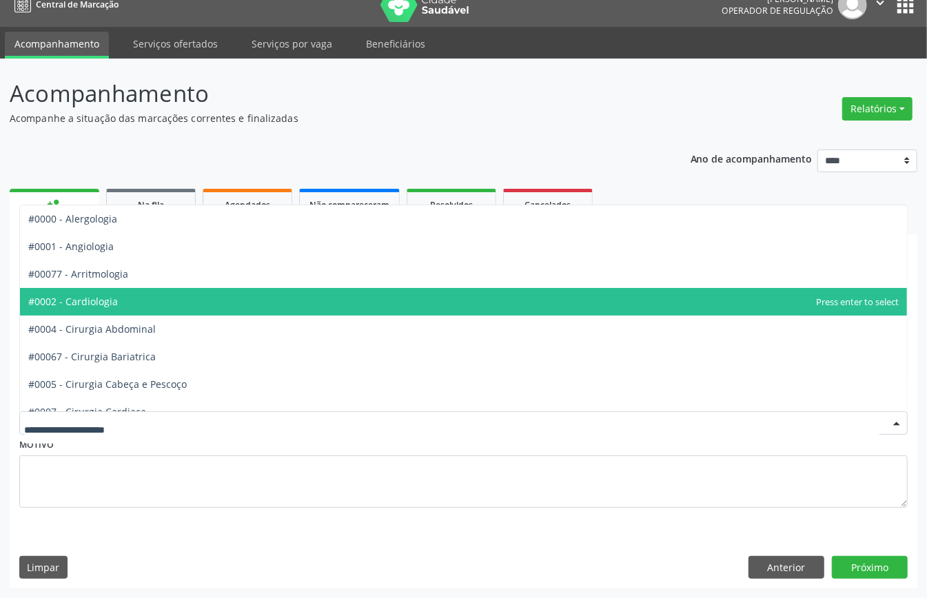
click at [117, 298] on span "#0002 - Cardiologia" at bounding box center [73, 301] width 90 height 13
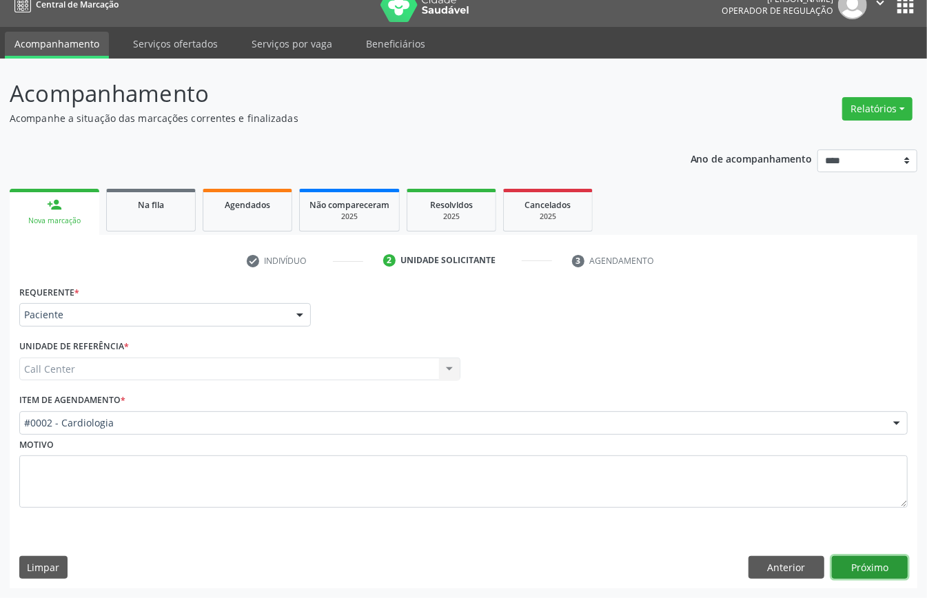
click at [868, 573] on button "Próximo" at bounding box center [870, 567] width 76 height 23
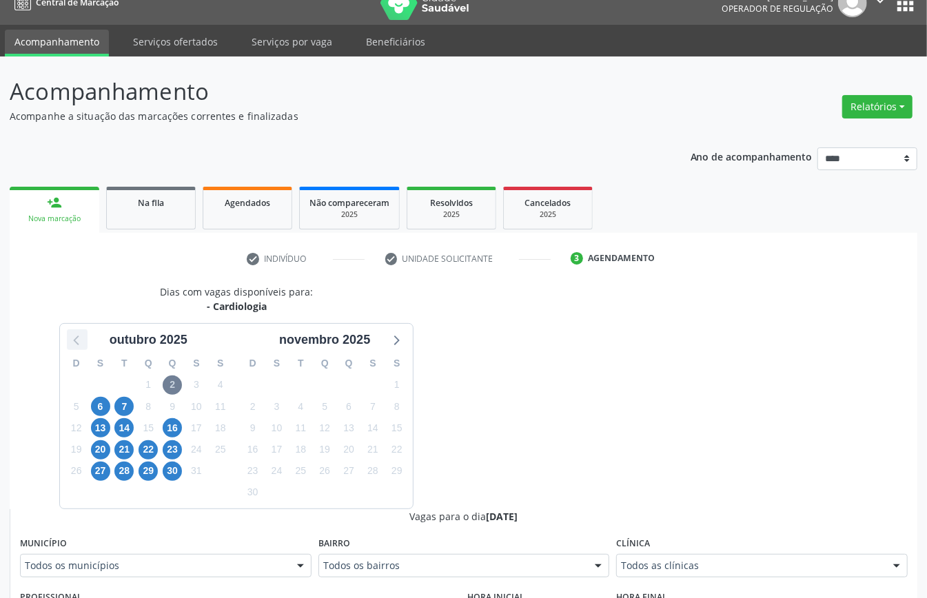
click at [80, 340] on icon at bounding box center [77, 340] width 18 height 18
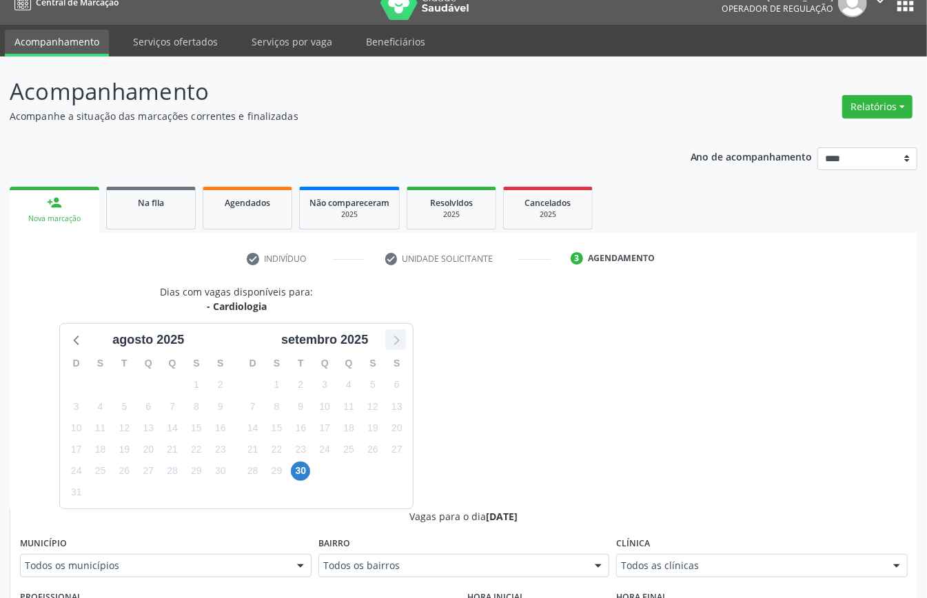
click at [394, 340] on icon at bounding box center [396, 340] width 18 height 18
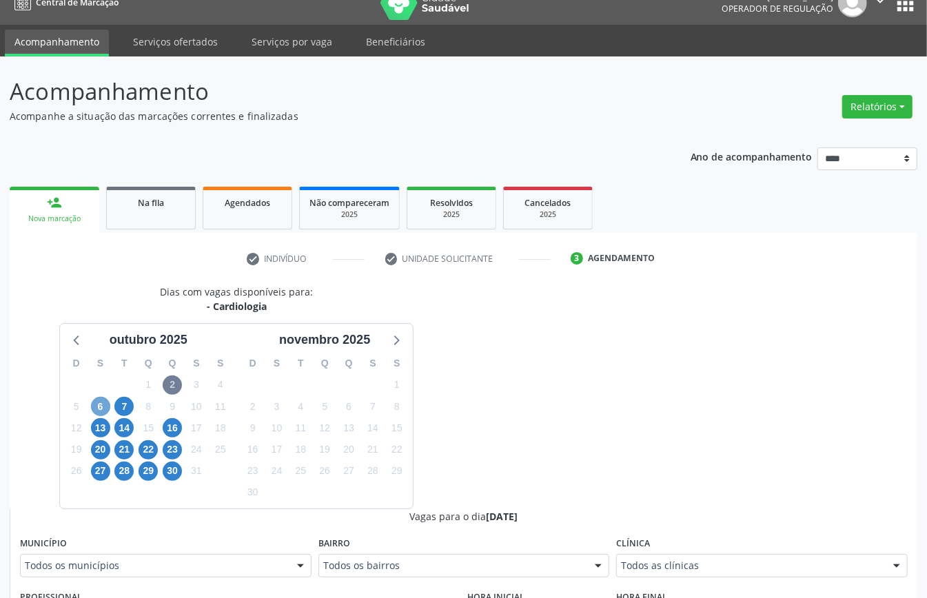
click at [105, 411] on span "6" at bounding box center [100, 406] width 19 height 19
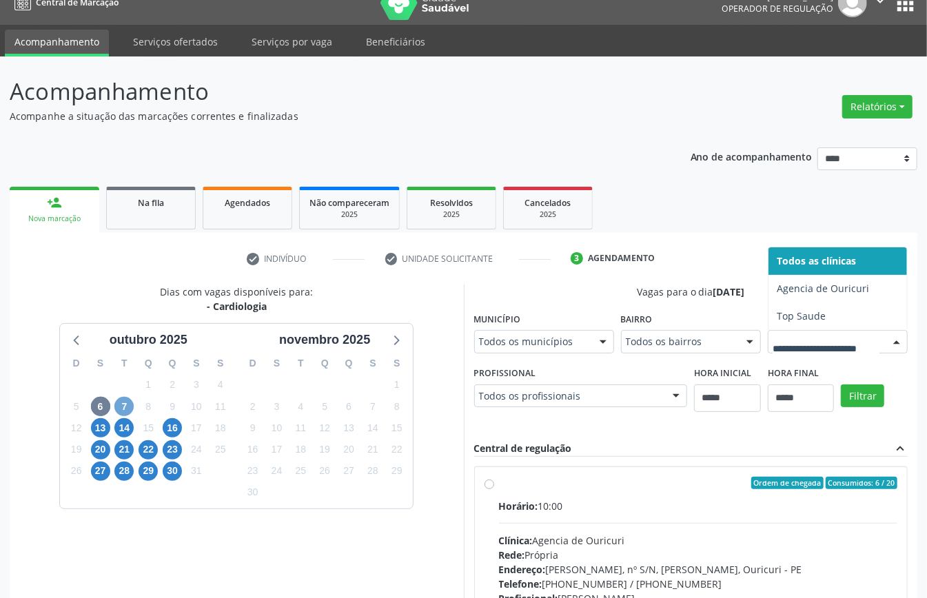
click at [124, 403] on span "7" at bounding box center [123, 406] width 19 height 19
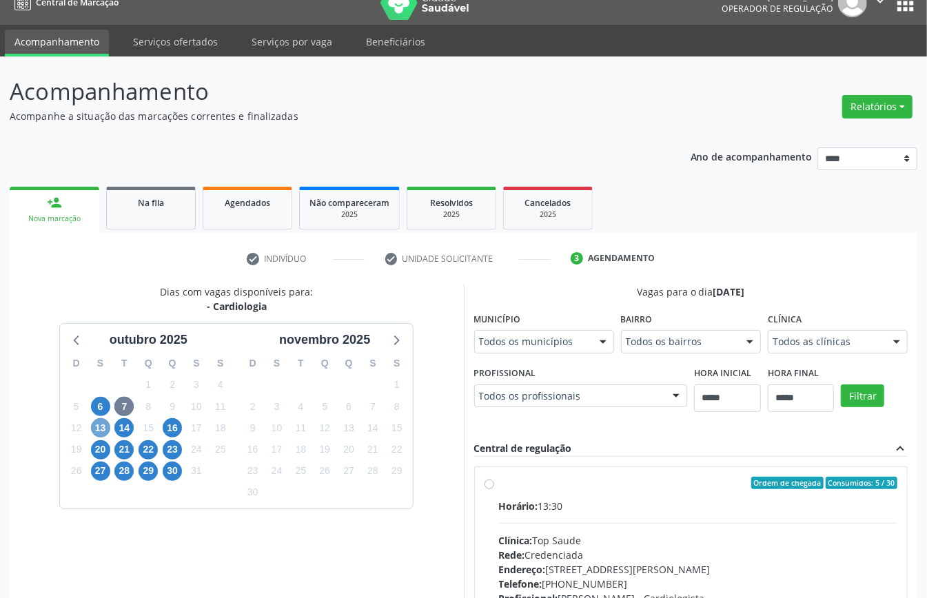
click at [101, 433] on span "13" at bounding box center [100, 427] width 19 height 19
click at [169, 431] on span "16" at bounding box center [172, 427] width 19 height 19
click at [97, 452] on span "20" at bounding box center [100, 449] width 19 height 19
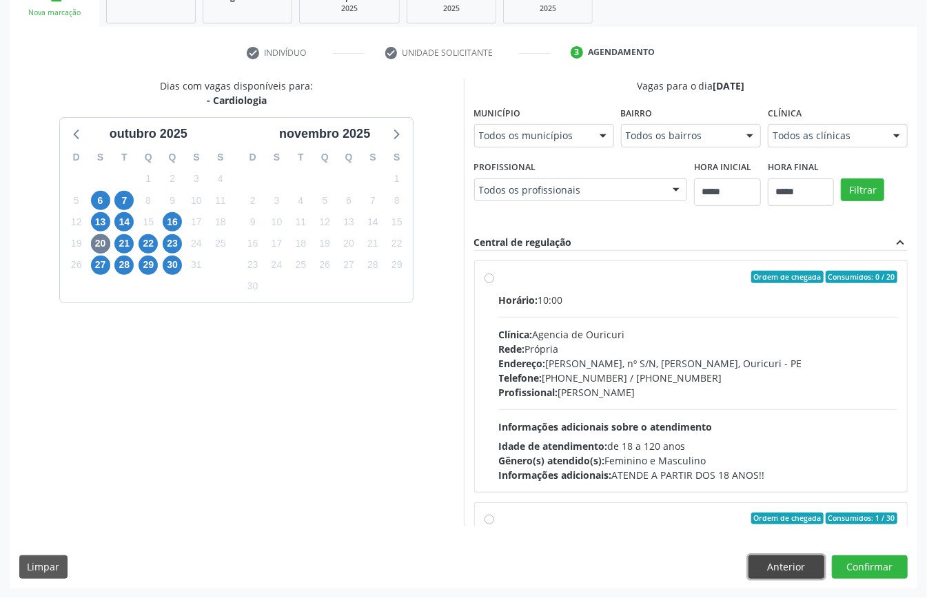
click at [784, 557] on button "Anterior" at bounding box center [786, 566] width 76 height 23
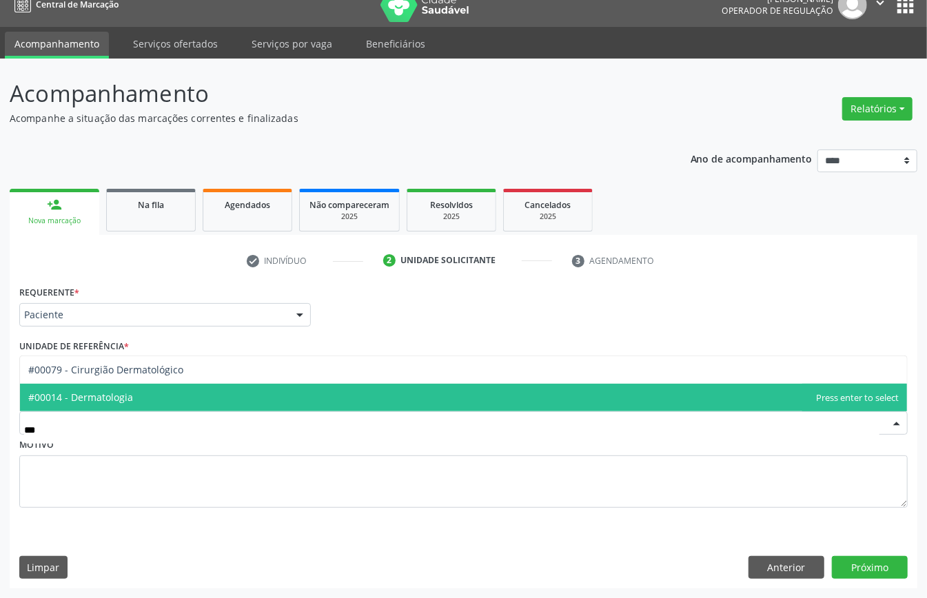
click at [171, 402] on span "#00014 - Dermatologia" at bounding box center [463, 398] width 887 height 28
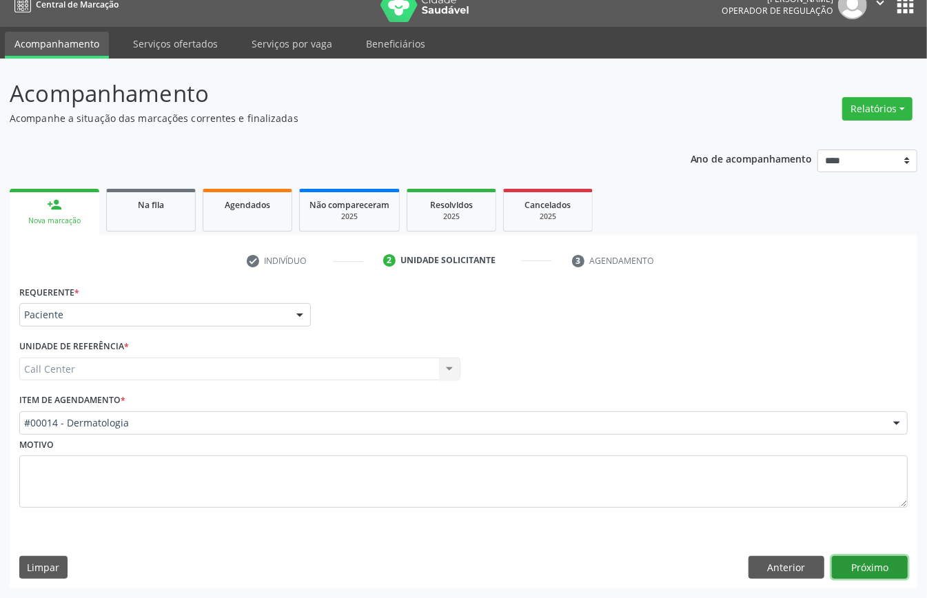
click at [876, 568] on button "Próximo" at bounding box center [870, 567] width 76 height 23
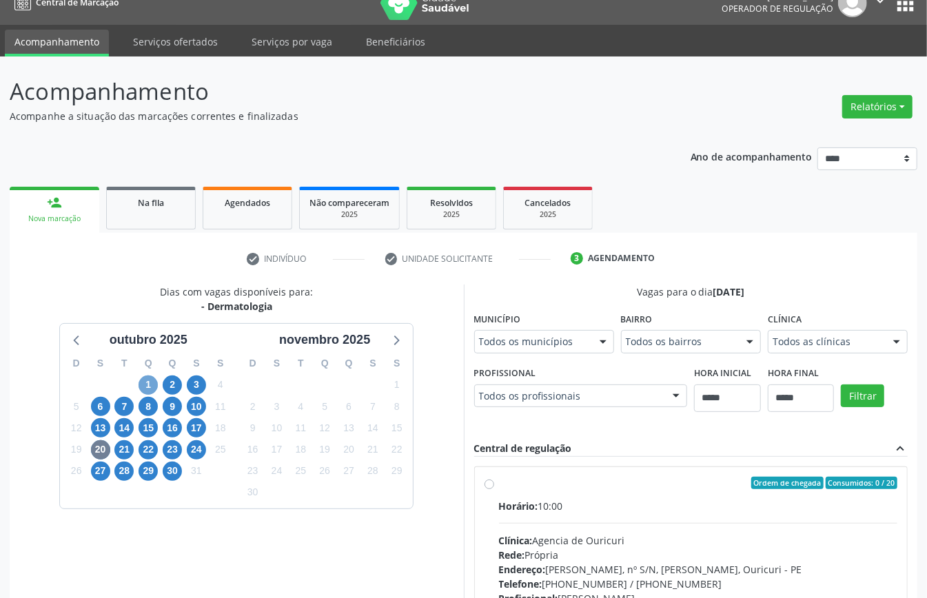
click at [147, 382] on span "1" at bounding box center [147, 384] width 19 height 19
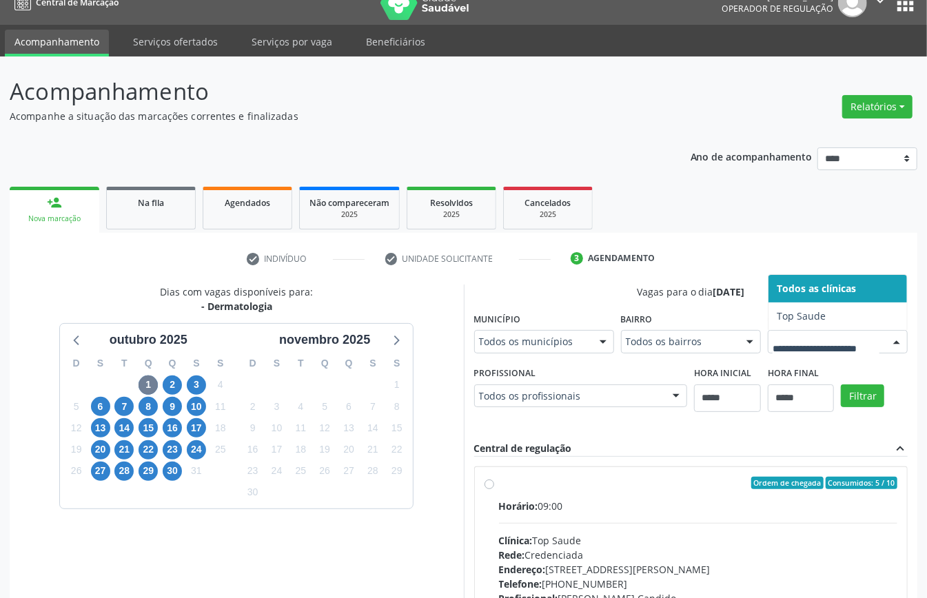
click at [767, 353] on div at bounding box center [837, 341] width 140 height 23
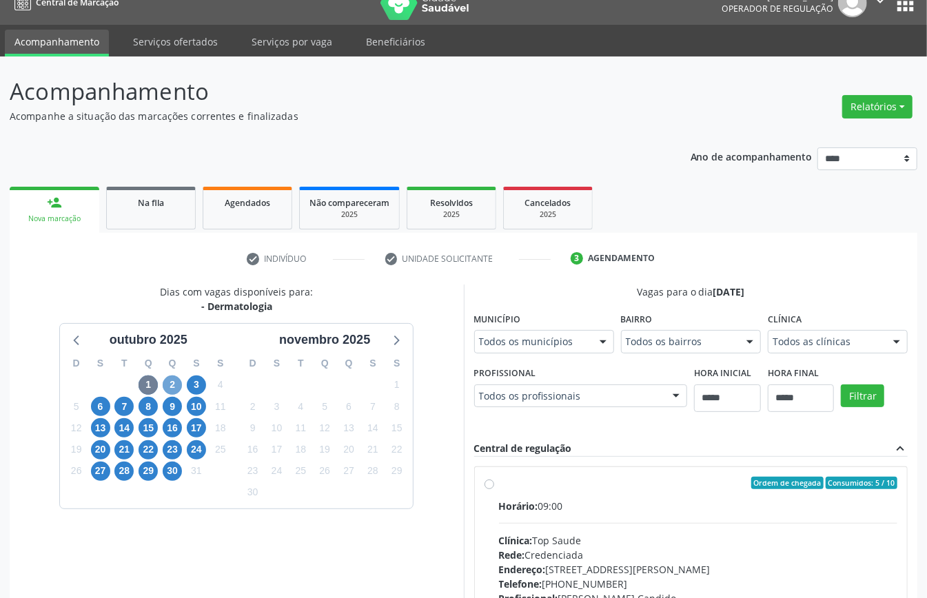
click at [165, 383] on span "2" at bounding box center [172, 384] width 19 height 19
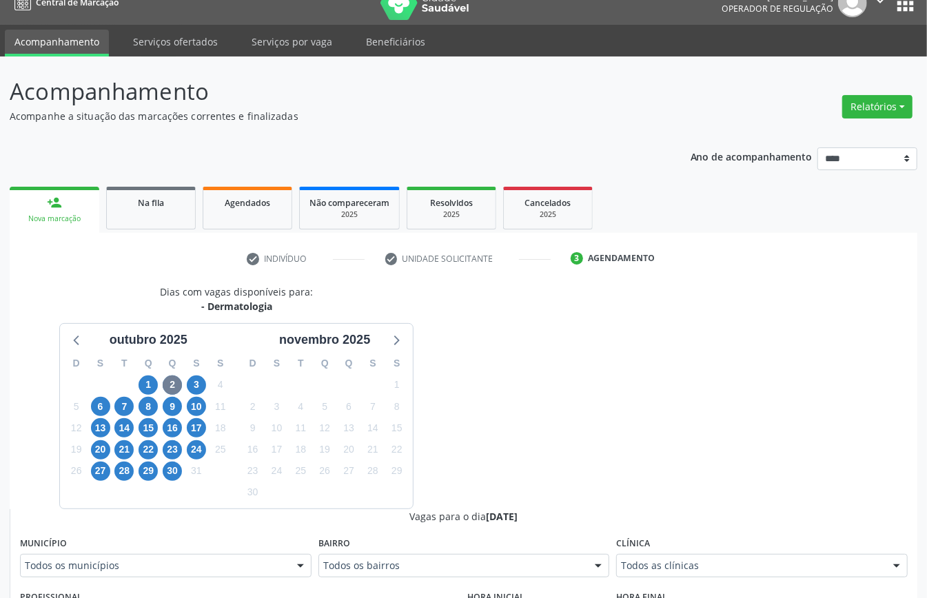
click at [642, 574] on div "Todos as clínicas" at bounding box center [761, 565] width 291 height 23
click at [188, 387] on span "3" at bounding box center [196, 384] width 19 height 19
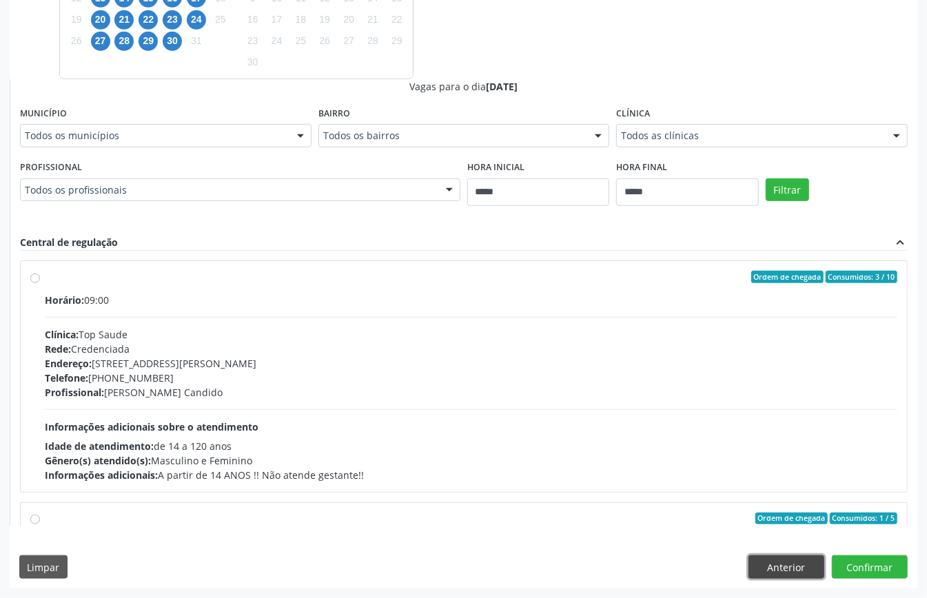
click at [792, 566] on button "Anterior" at bounding box center [786, 566] width 76 height 23
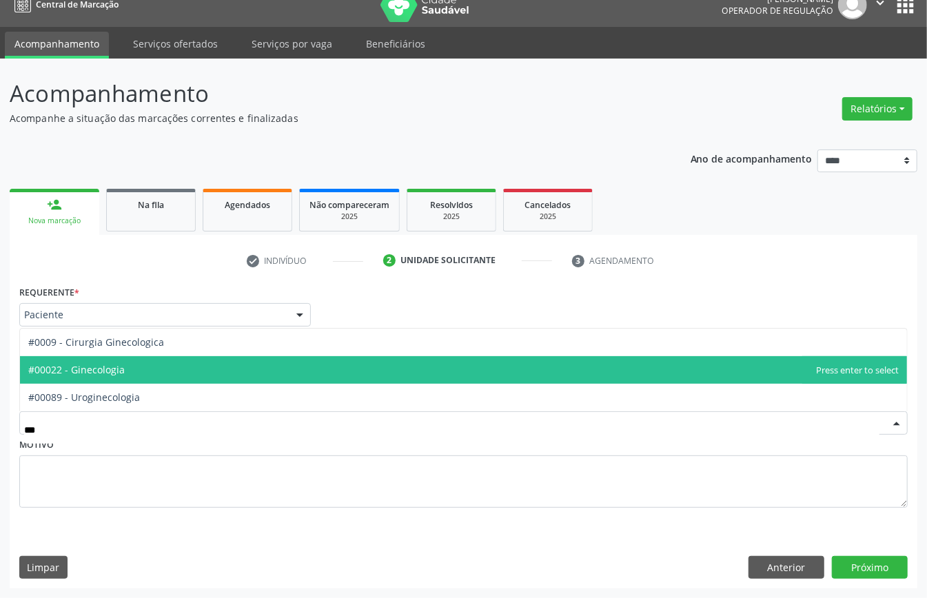
click at [166, 370] on span "#00022 - Ginecologia" at bounding box center [463, 370] width 887 height 28
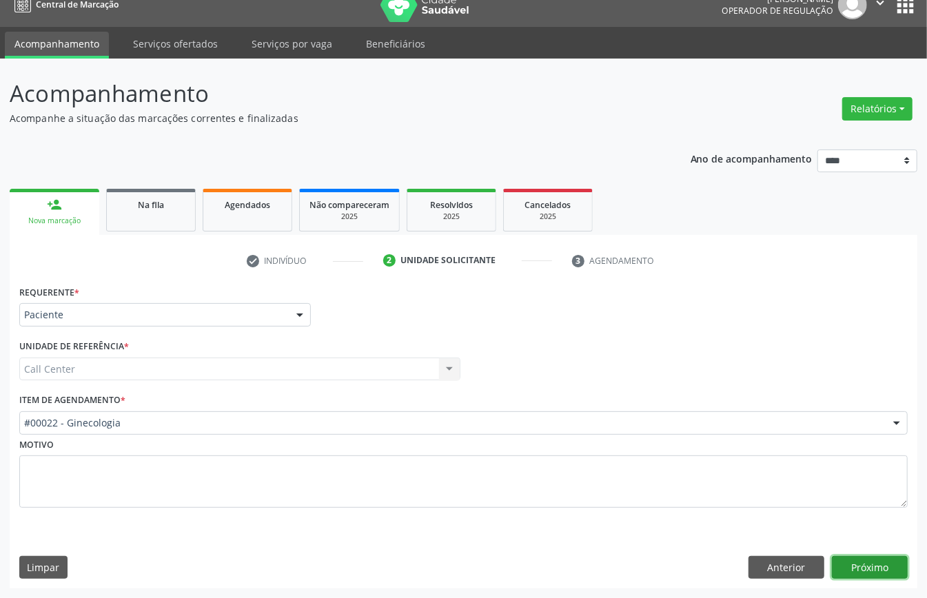
click at [874, 562] on button "Próximo" at bounding box center [870, 567] width 76 height 23
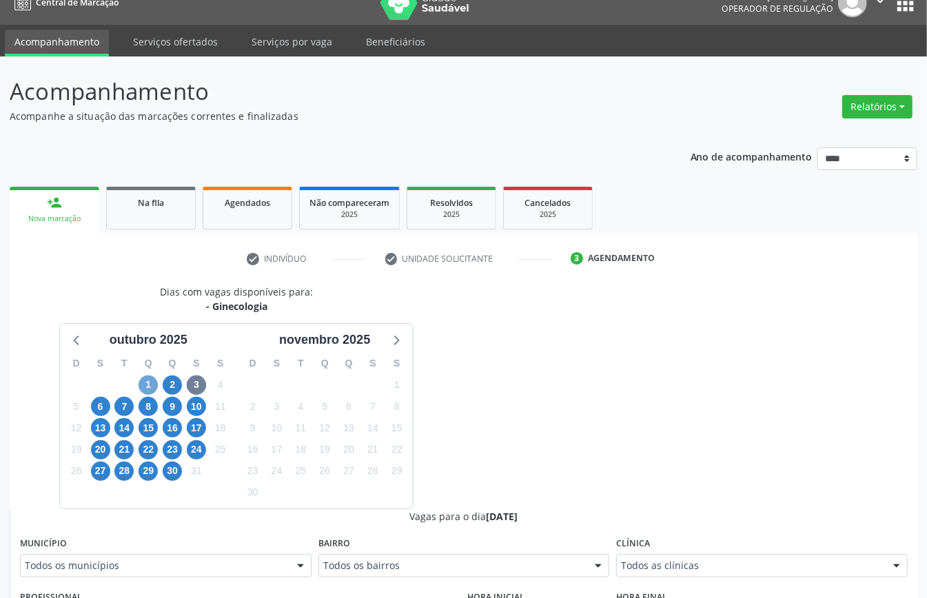
click at [145, 386] on span "1" at bounding box center [147, 384] width 19 height 19
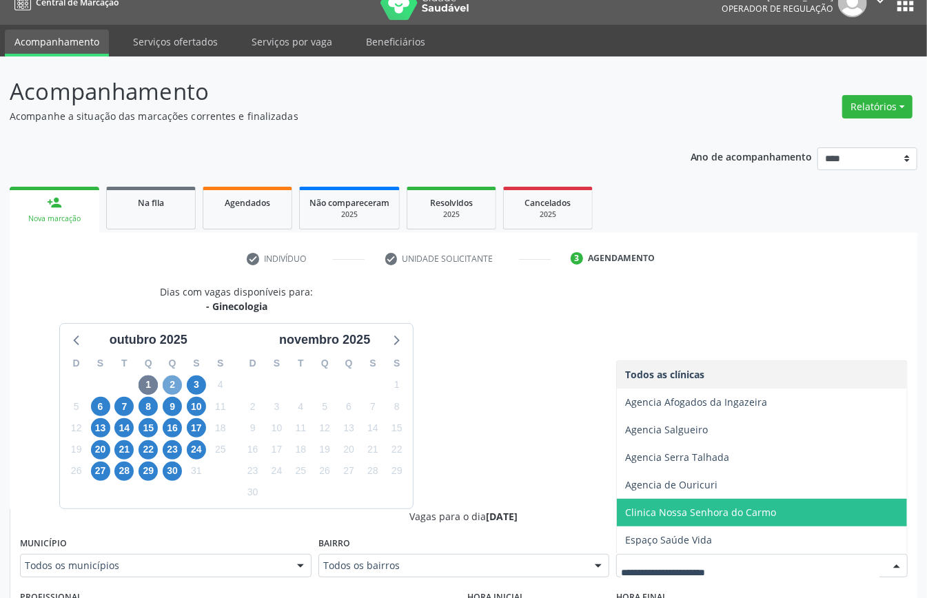
click at [172, 382] on span "2" at bounding box center [172, 384] width 19 height 19
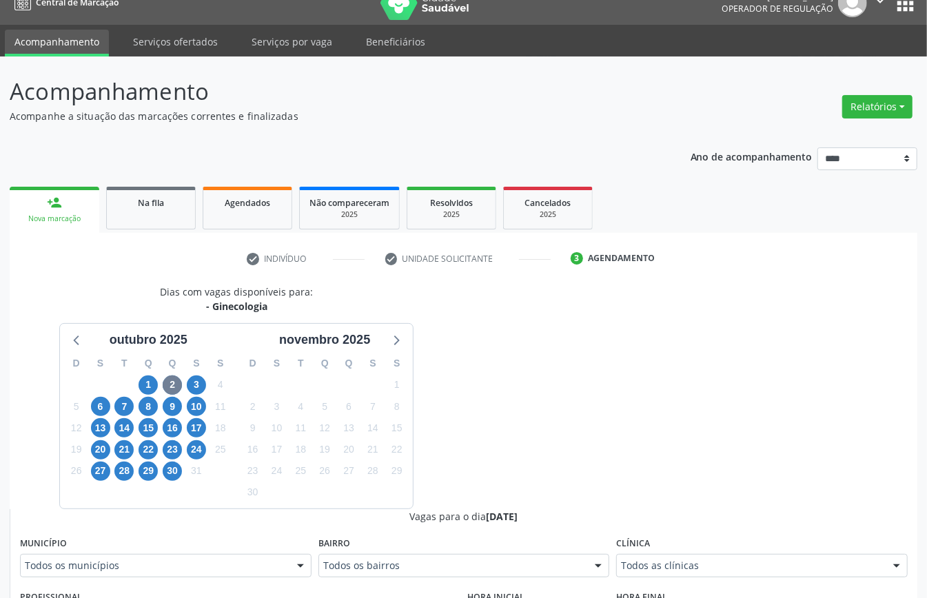
click at [657, 558] on div "Todos as clínicas" at bounding box center [761, 565] width 291 height 23
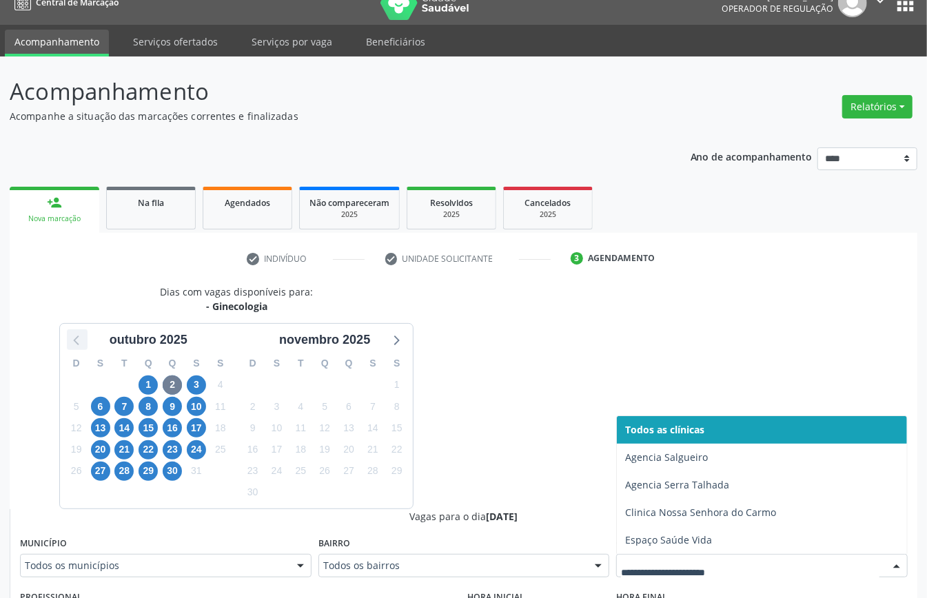
click at [75, 347] on icon at bounding box center [77, 340] width 18 height 18
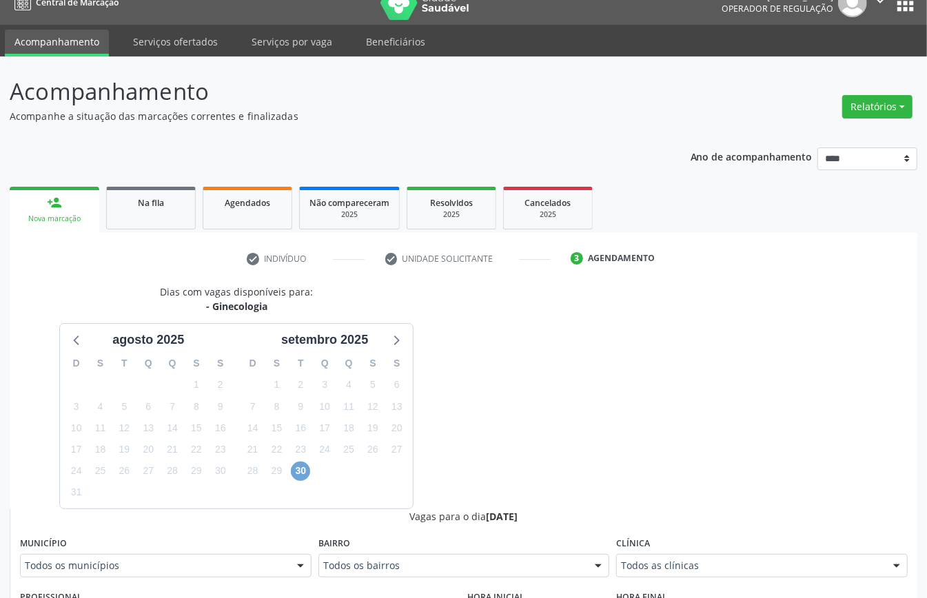
click at [296, 468] on span "30" at bounding box center [300, 471] width 19 height 19
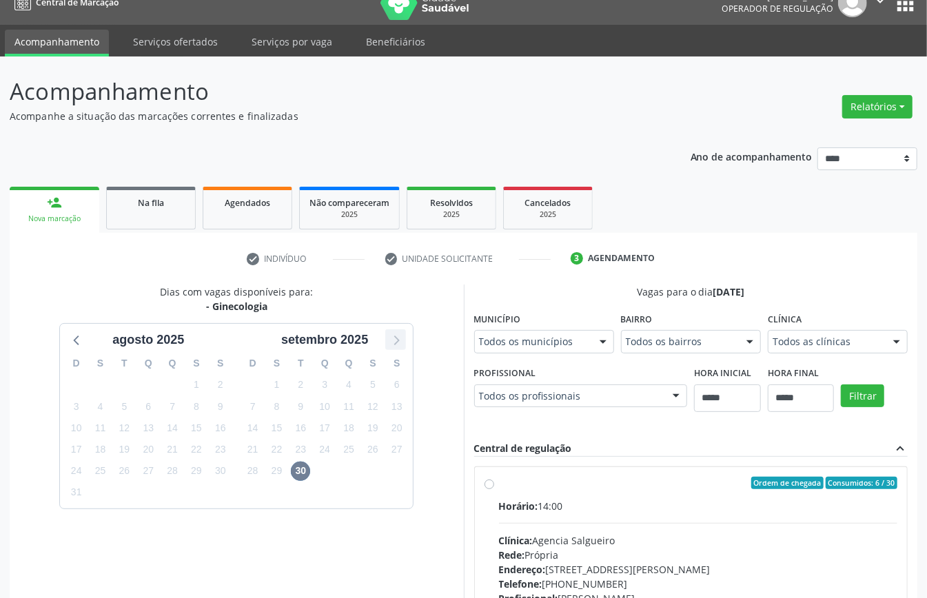
click at [392, 340] on icon at bounding box center [396, 340] width 18 height 18
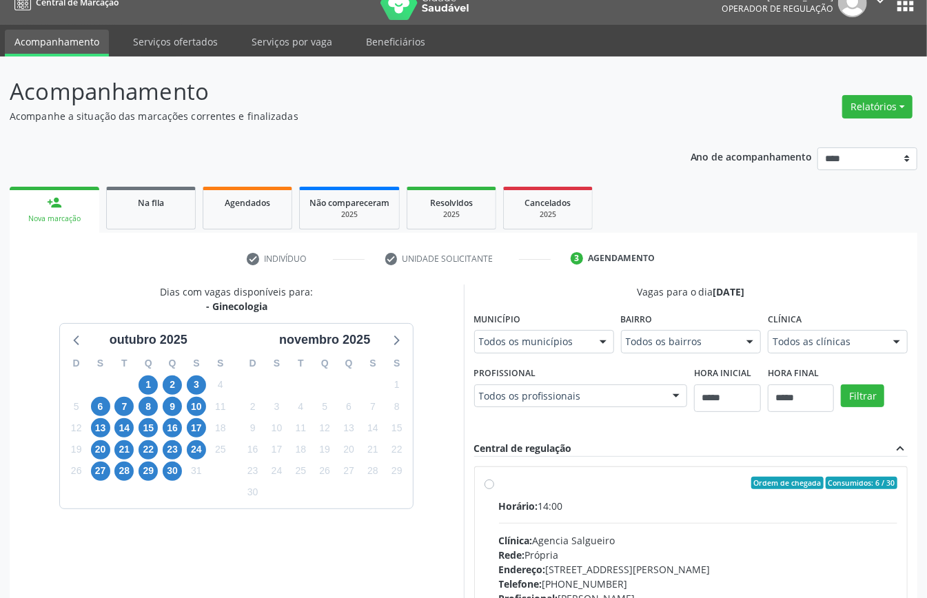
scroll to position [226, 0]
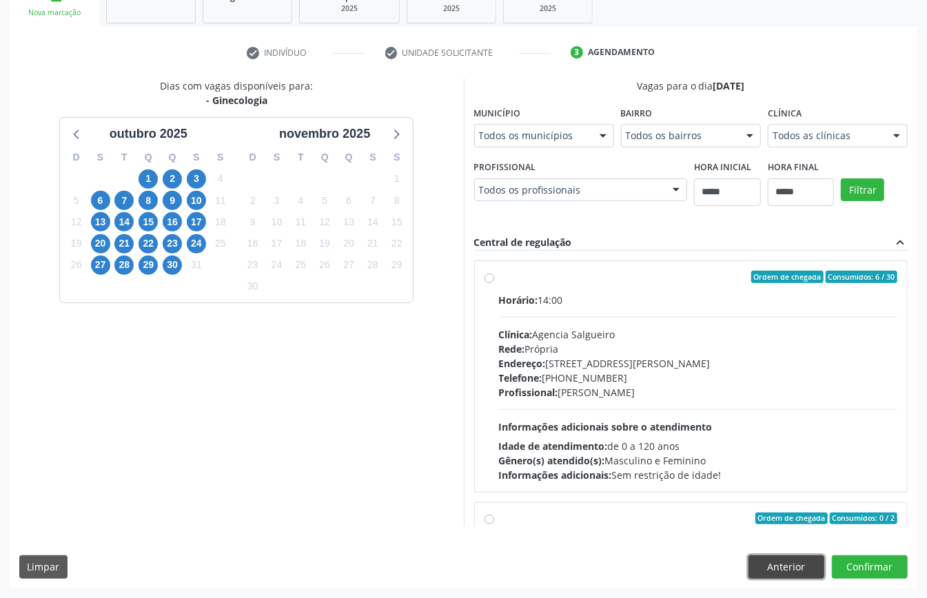
click at [794, 570] on button "Anterior" at bounding box center [786, 566] width 76 height 23
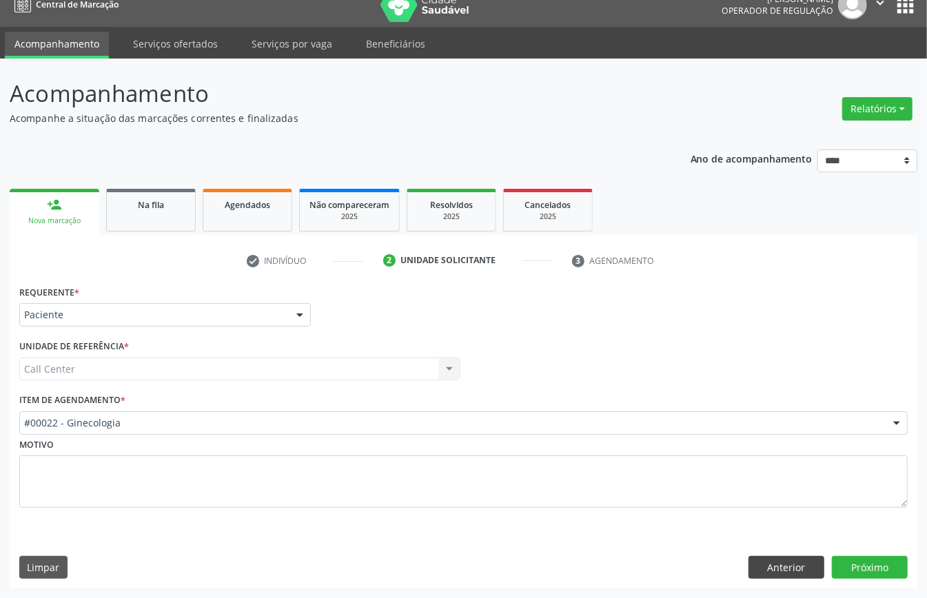
scroll to position [19, 0]
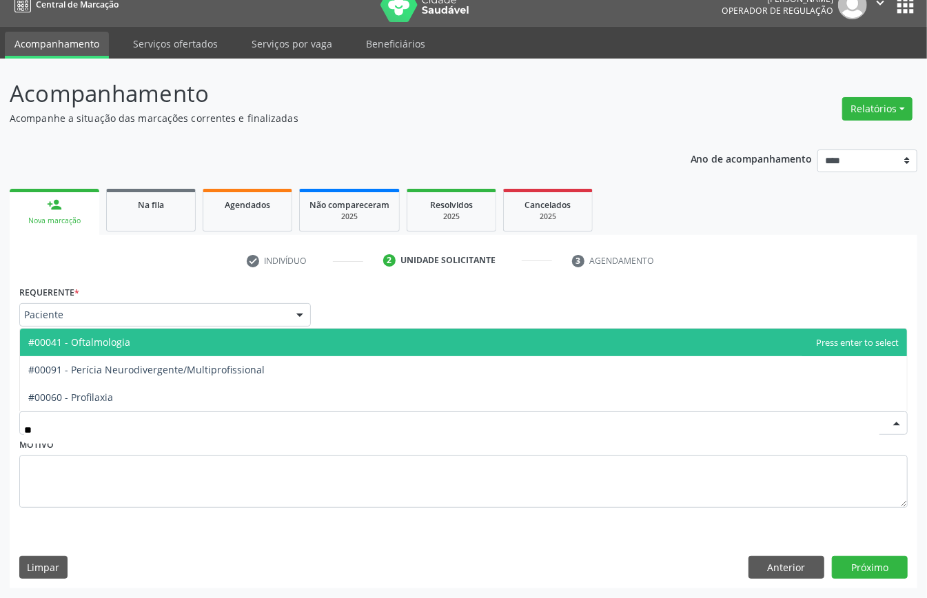
click at [130, 340] on span "#00041 - Oftalmologia" at bounding box center [79, 342] width 102 height 13
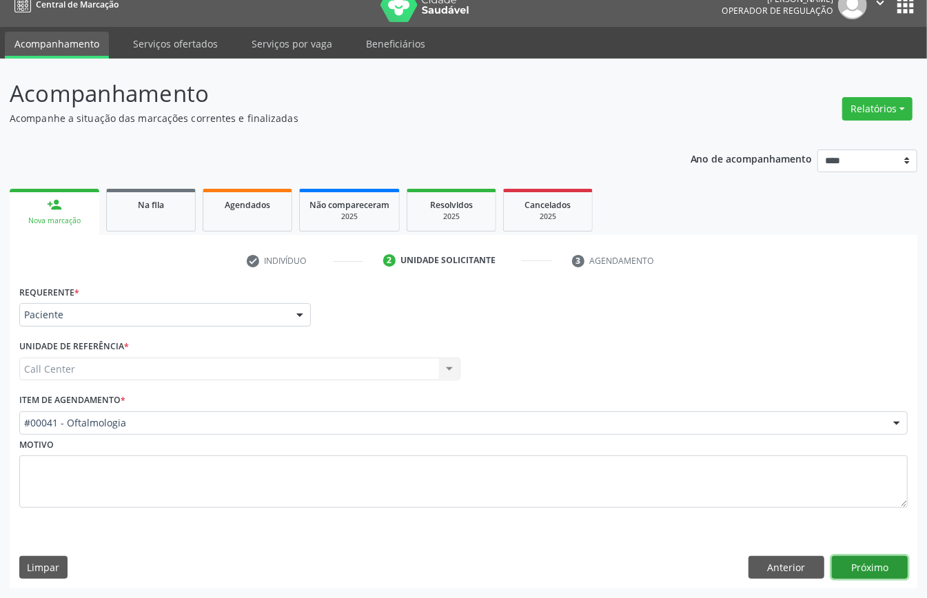
click at [855, 568] on button "Próximo" at bounding box center [870, 567] width 76 height 23
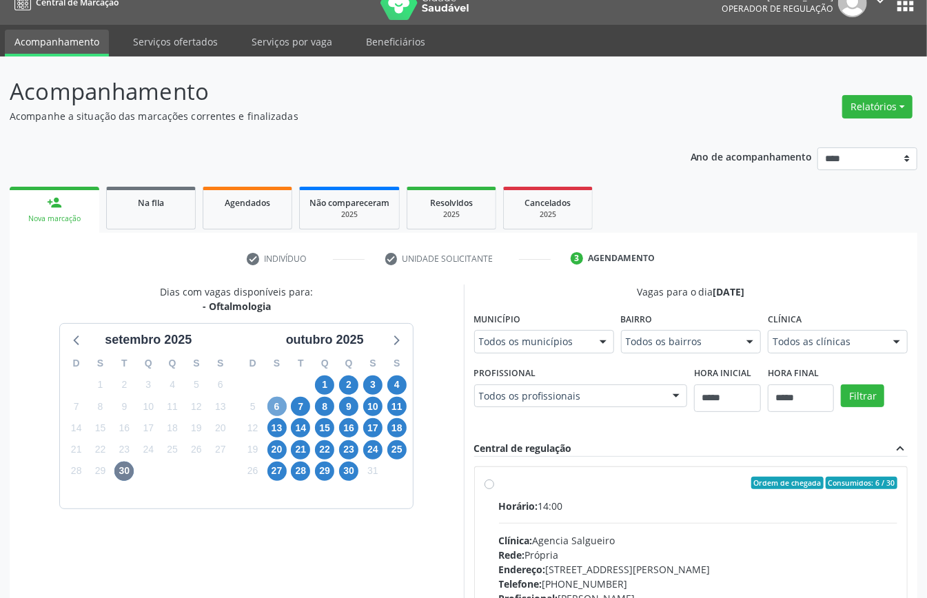
drag, startPoint x: 271, startPoint y: 398, endPoint x: 287, endPoint y: 412, distance: 21.0
click at [278, 406] on span "6" at bounding box center [276, 406] width 19 height 19
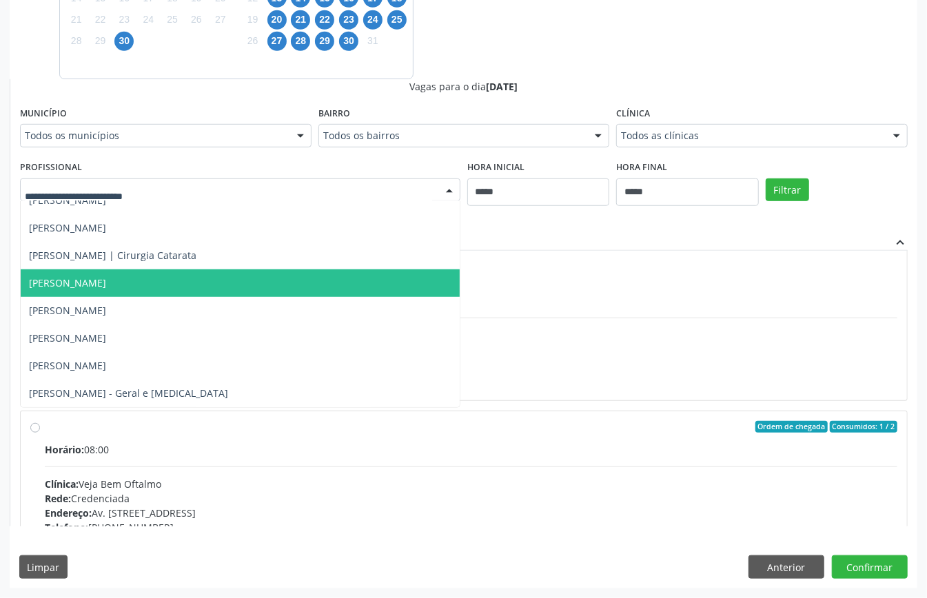
scroll to position [446, 0]
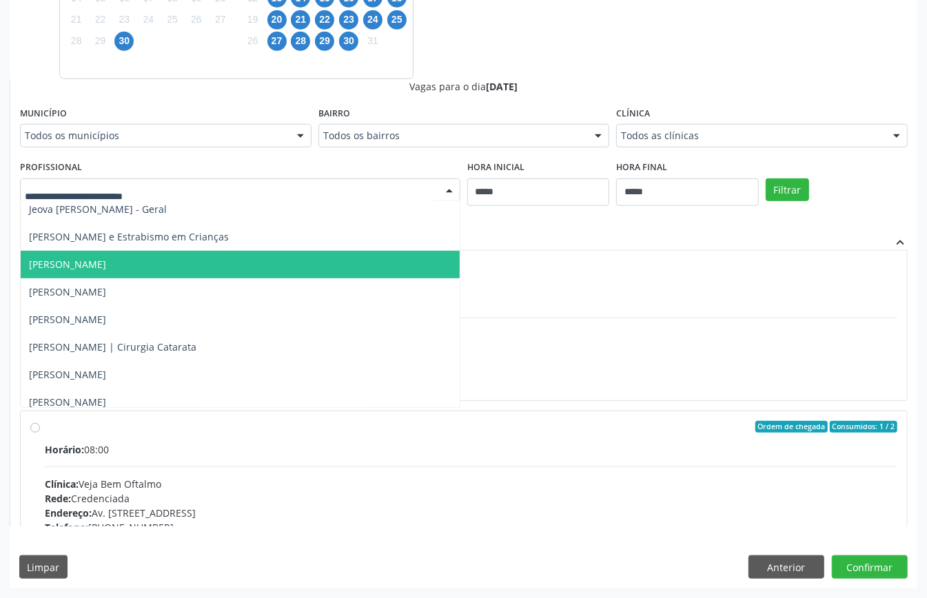
drag, startPoint x: 165, startPoint y: 274, endPoint x: 174, endPoint y: 276, distance: 8.7
click at [165, 273] on span "Leonardo Duque Portela" at bounding box center [240, 265] width 439 height 28
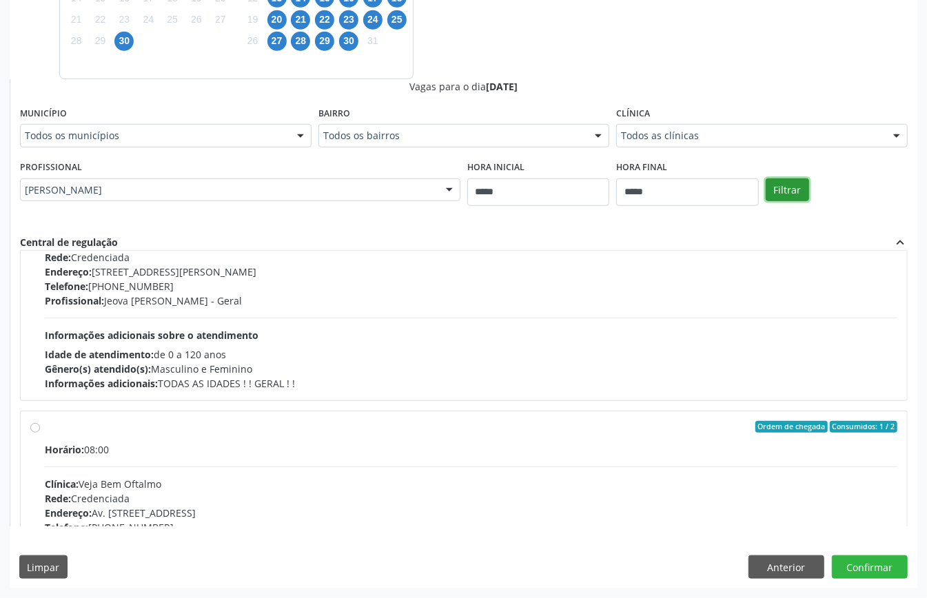
click at [779, 189] on button "Filtrar" at bounding box center [786, 189] width 43 height 23
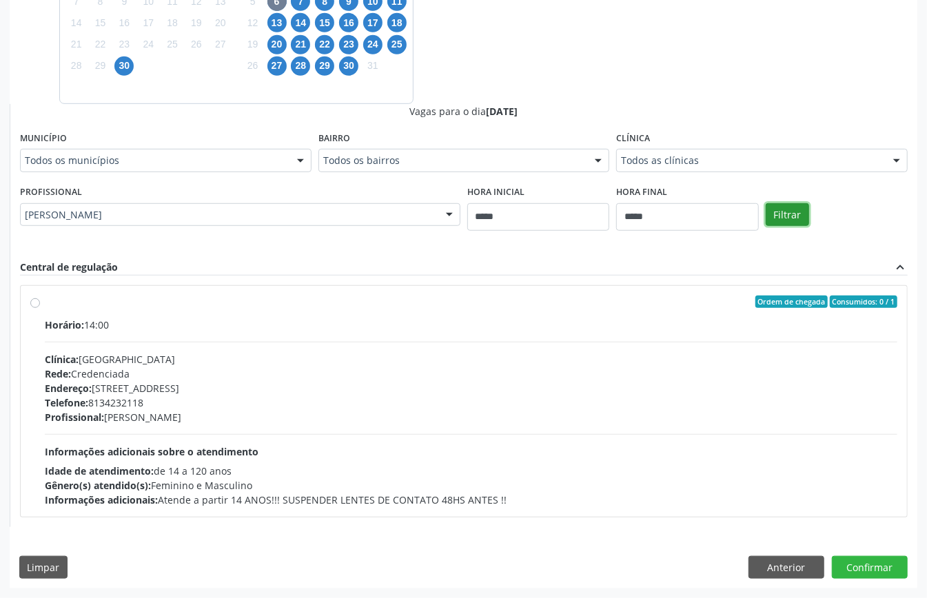
scroll to position [427, 0]
click at [796, 566] on button "Anterior" at bounding box center [786, 567] width 76 height 23
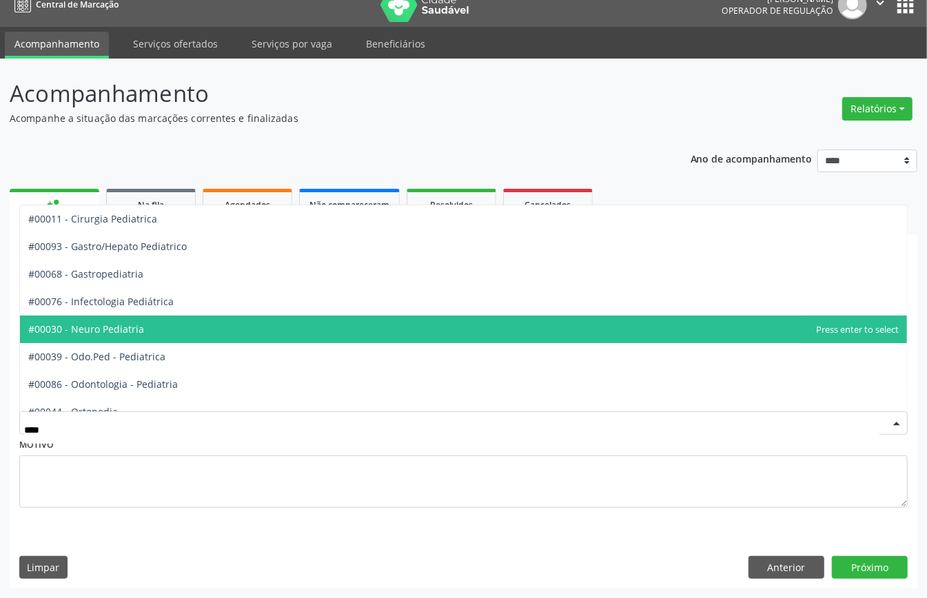
scroll to position [125, 0]
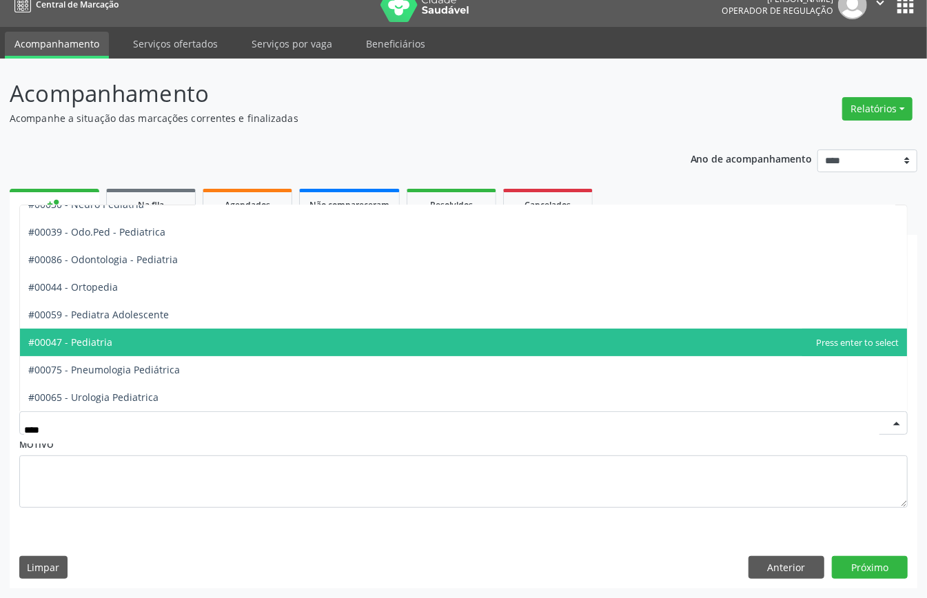
click at [192, 349] on span "#00047 - Pediatria" at bounding box center [463, 343] width 887 height 28
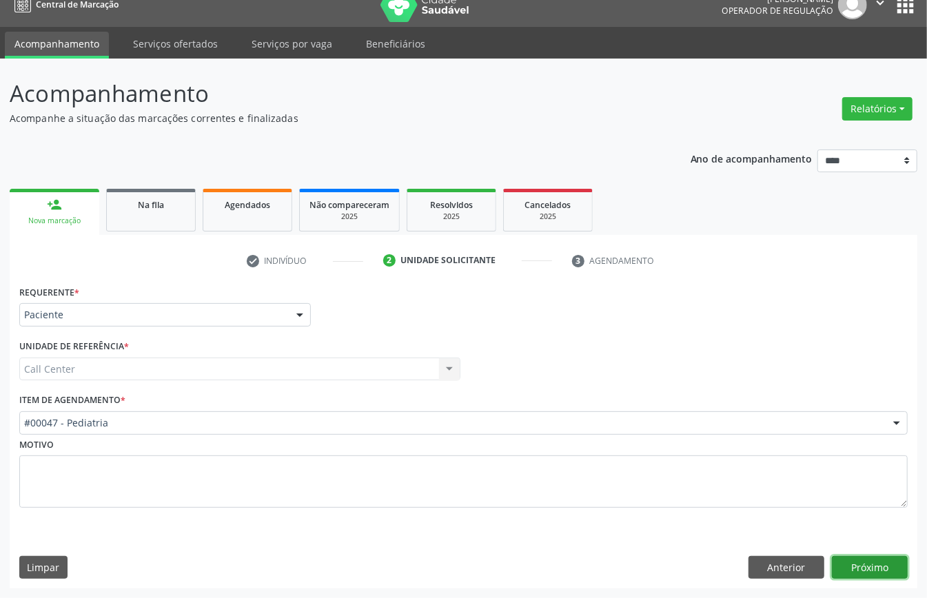
click at [883, 563] on button "Próximo" at bounding box center [870, 567] width 76 height 23
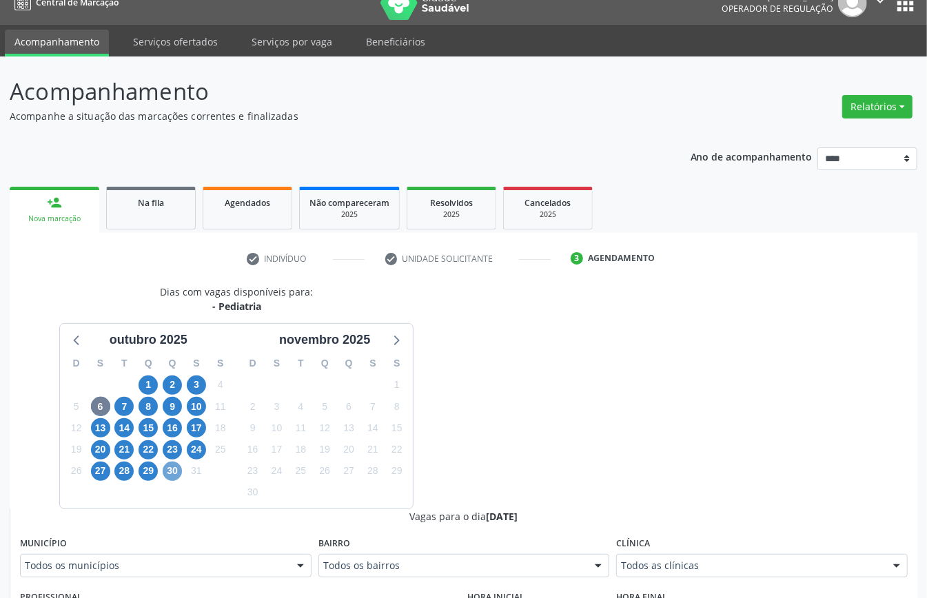
click at [174, 475] on span "30" at bounding box center [172, 471] width 19 height 19
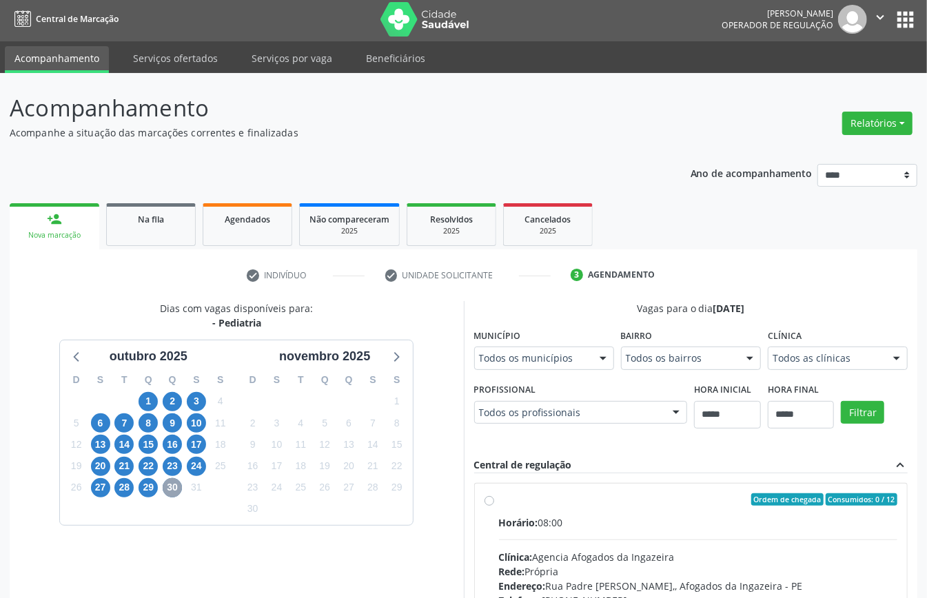
scroll to position [19, 0]
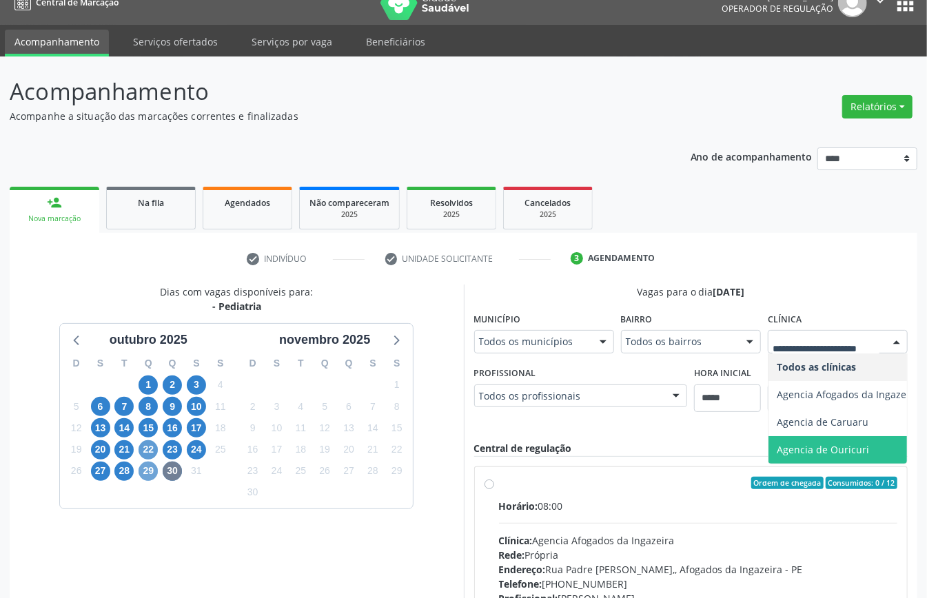
click at [150, 466] on span "29" at bounding box center [147, 471] width 19 height 19
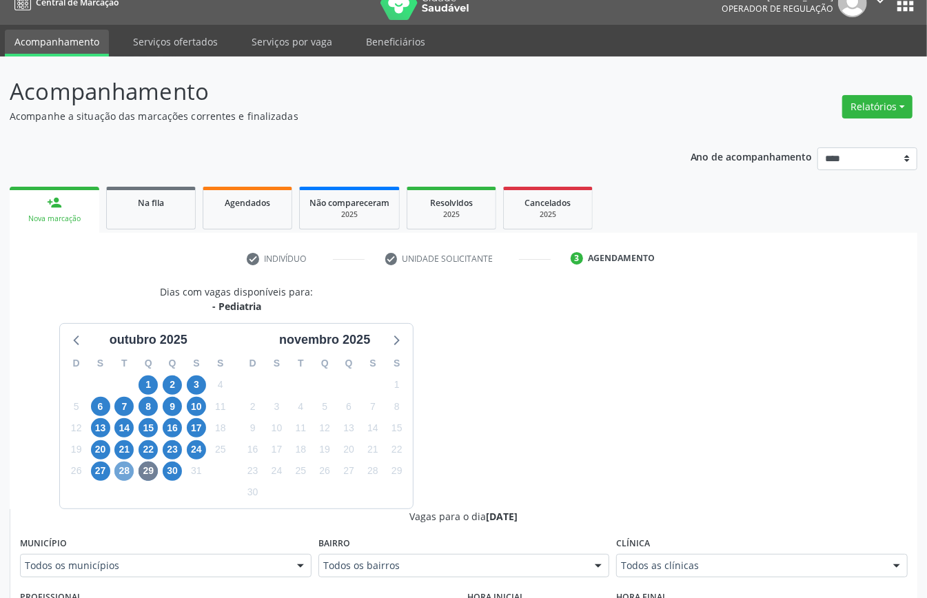
click at [127, 470] on span "28" at bounding box center [123, 471] width 19 height 19
click at [150, 453] on span "22" at bounding box center [147, 449] width 19 height 19
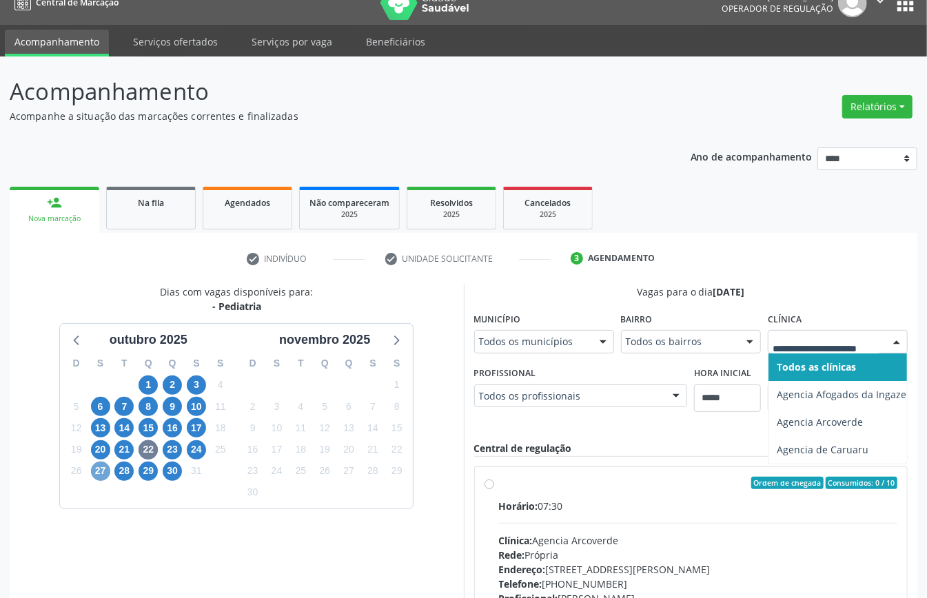
click at [97, 468] on span "27" at bounding box center [100, 471] width 19 height 19
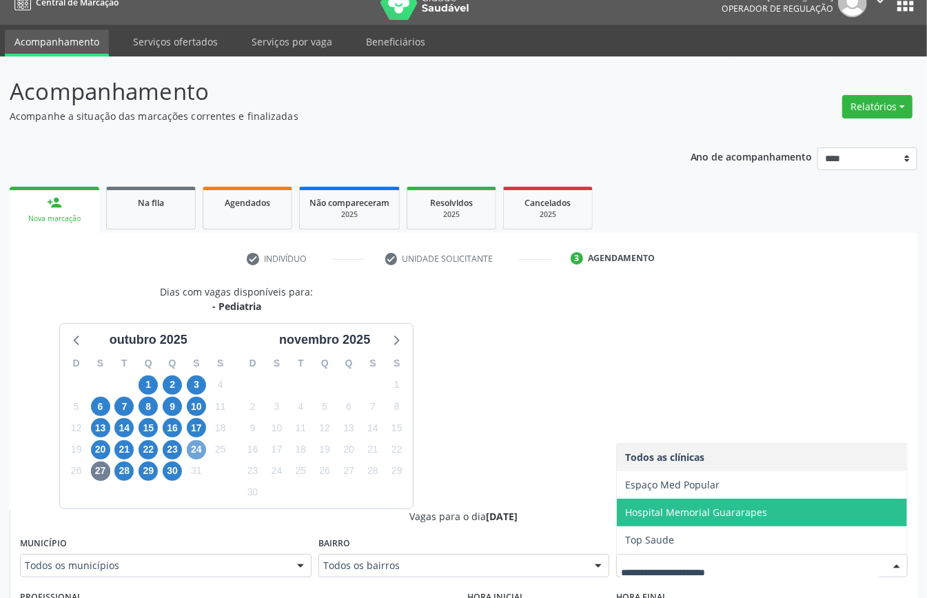
click at [202, 444] on span "24" at bounding box center [196, 449] width 19 height 19
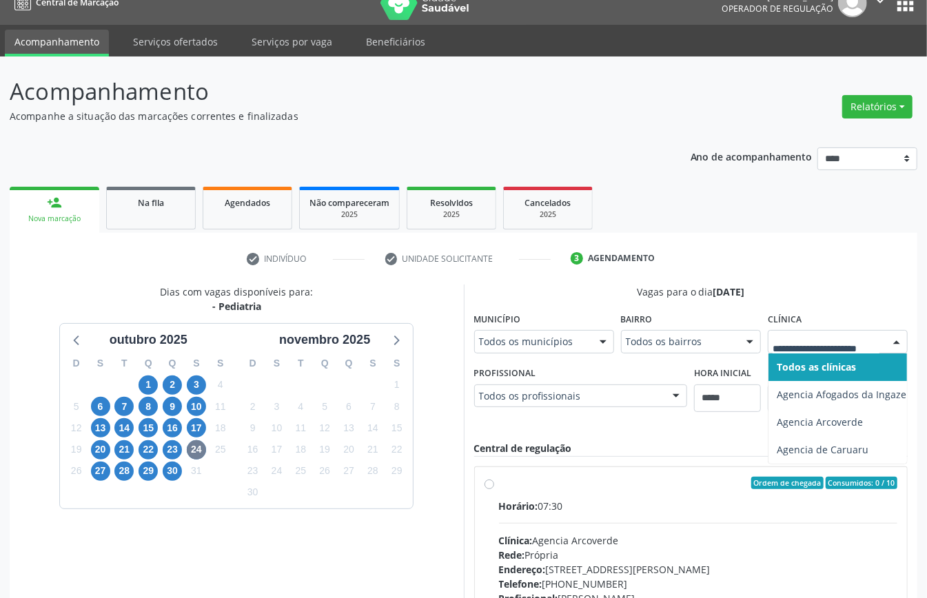
click at [885, 349] on div at bounding box center [837, 341] width 140 height 23
click at [105, 475] on span "27" at bounding box center [100, 471] width 19 height 19
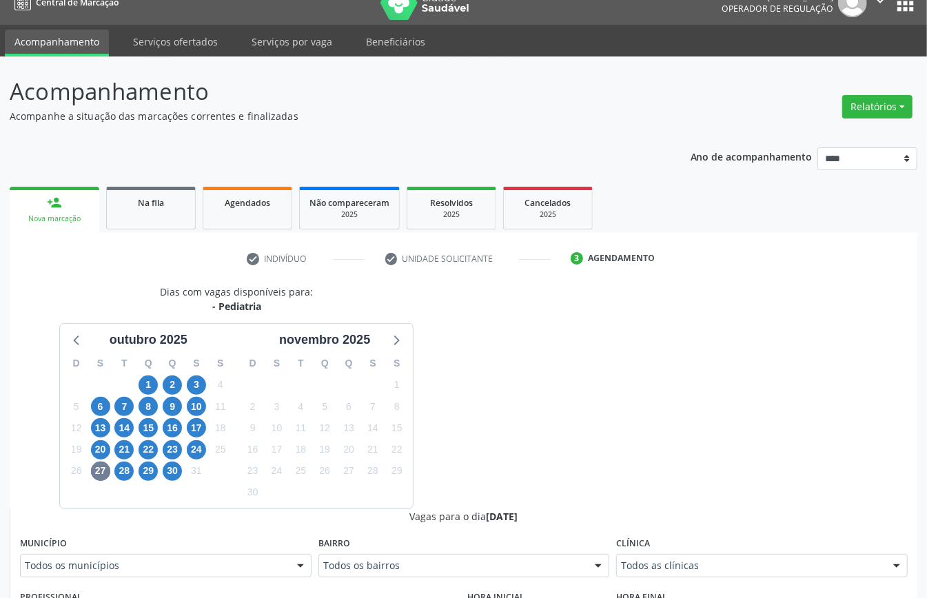
click at [692, 554] on div "Clínica Todos as clínicas Todos as clínicas Espaço Med Popular Hospital Memoria…" at bounding box center [761, 555] width 291 height 44
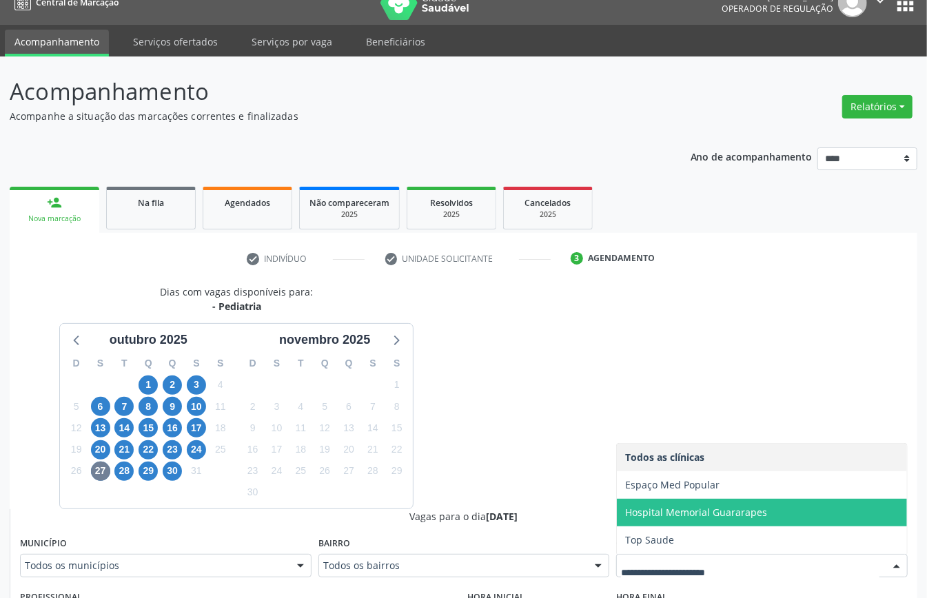
click at [701, 518] on span "Hospital Memorial Guararapes" at bounding box center [696, 512] width 142 height 13
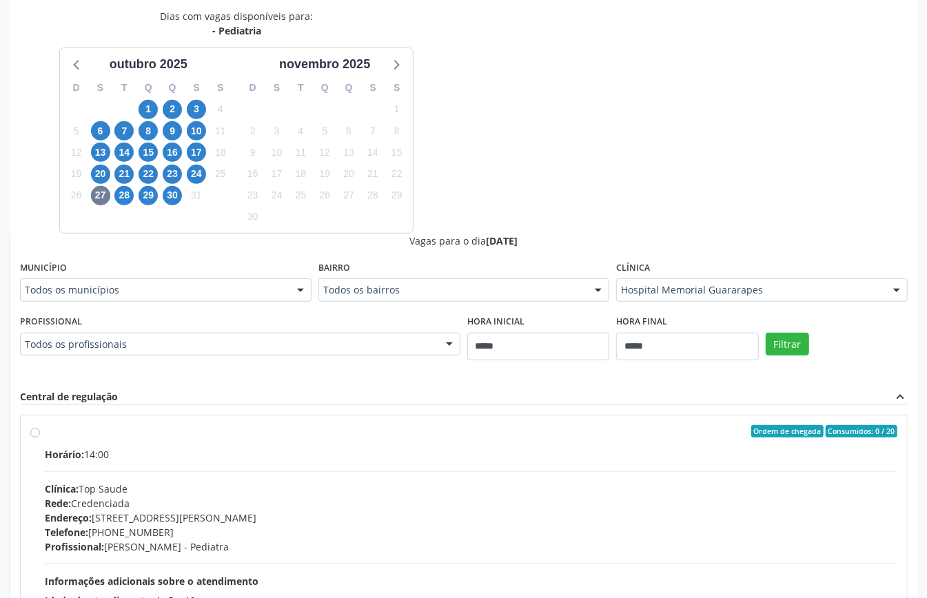
scroll to position [387, 0]
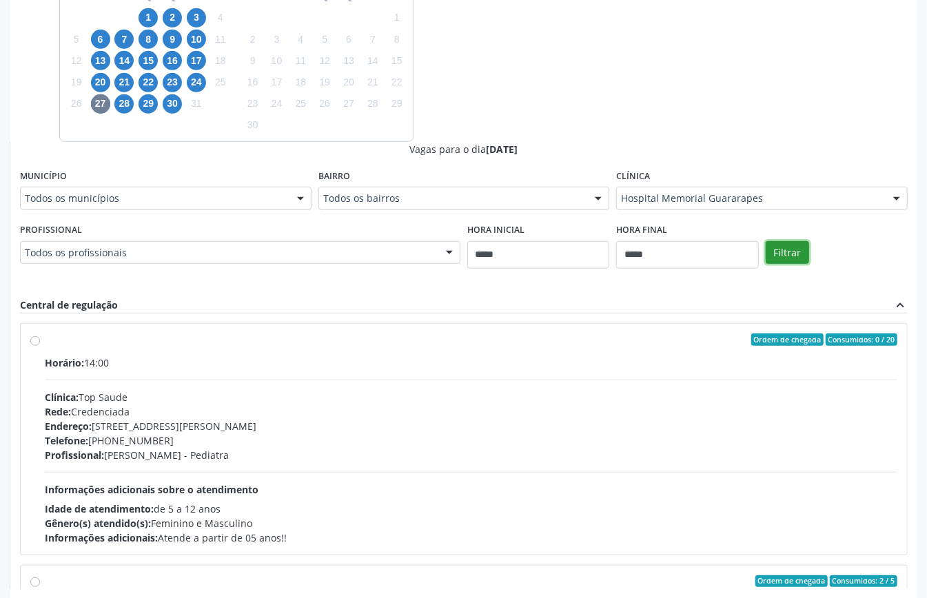
click at [799, 243] on button "Filtrar" at bounding box center [786, 252] width 43 height 23
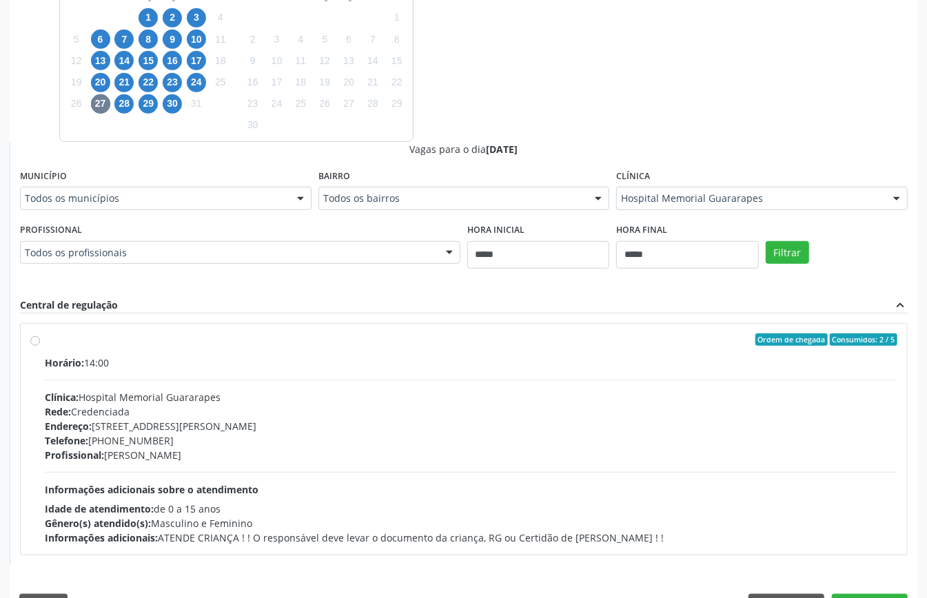
scroll to position [427, 0]
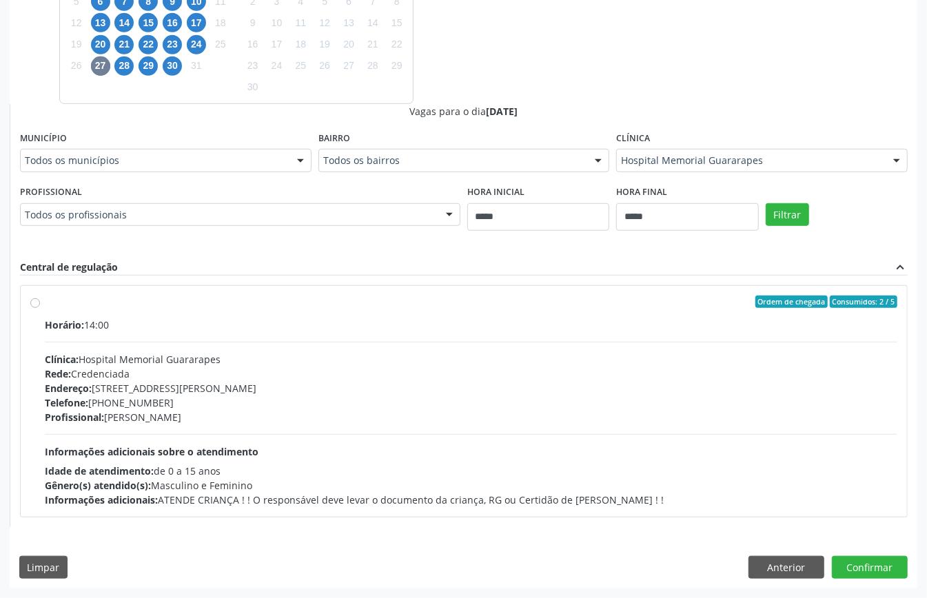
drag, startPoint x: 464, startPoint y: 270, endPoint x: 805, endPoint y: 103, distance: 379.0
click at [807, 97] on div "Dias com vagas disponíveis para: - Pediatria outubro 2025 D S T Q Q S S 28 29 3…" at bounding box center [463, 202] width 907 height 647
click at [786, 568] on button "Anterior" at bounding box center [786, 567] width 76 height 23
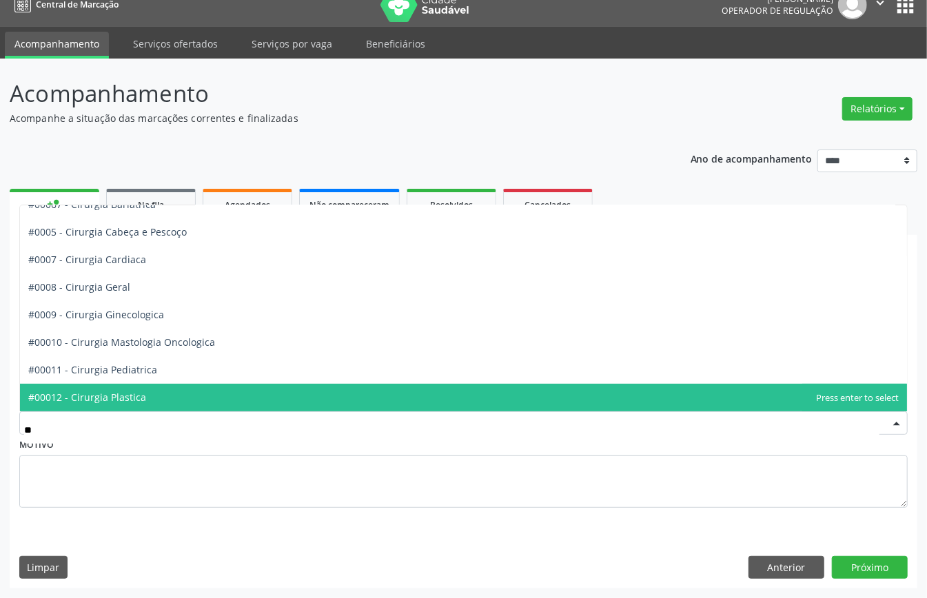
scroll to position [0, 0]
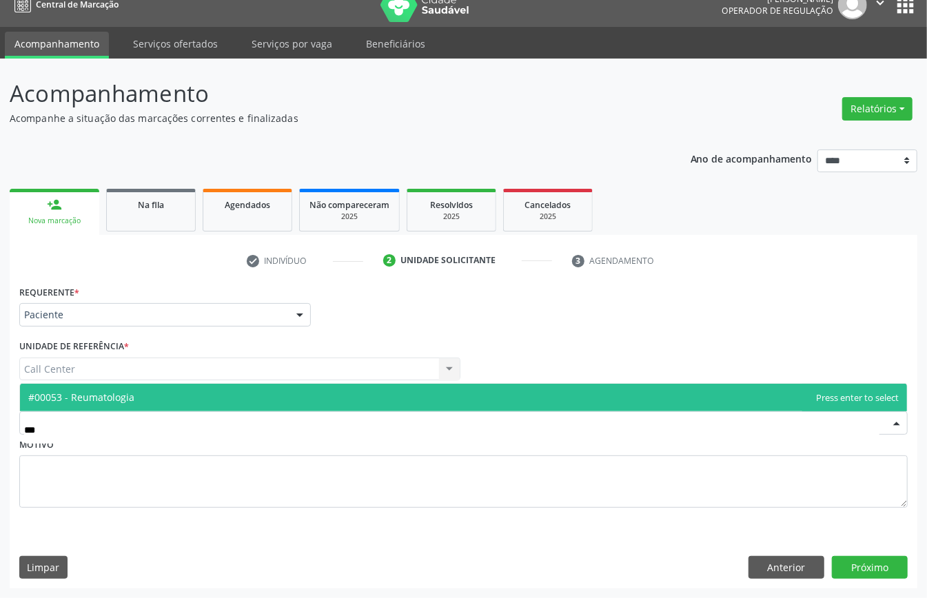
click at [231, 393] on span "#00053 - Reumatologia" at bounding box center [463, 398] width 887 height 28
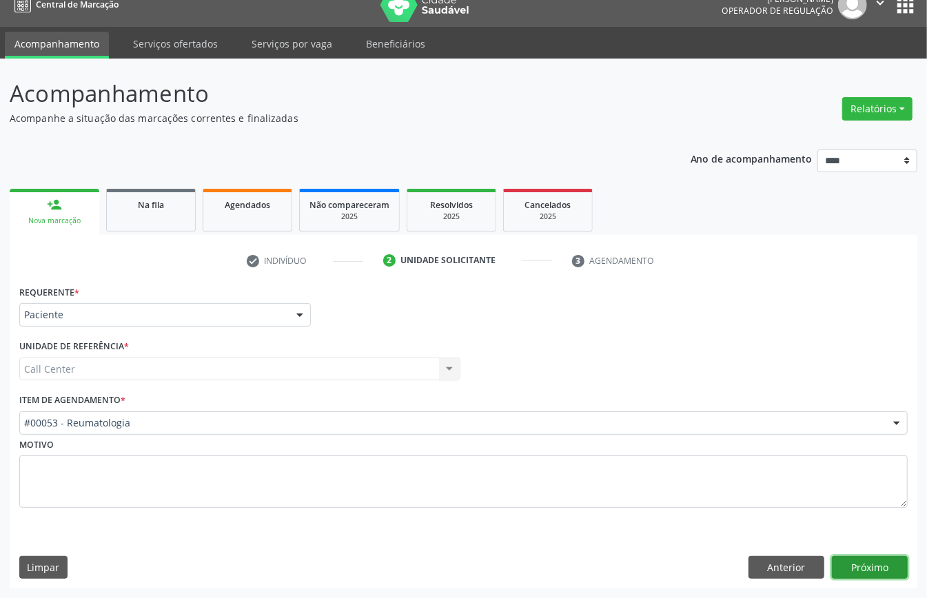
click at [858, 568] on button "Próximo" at bounding box center [870, 567] width 76 height 23
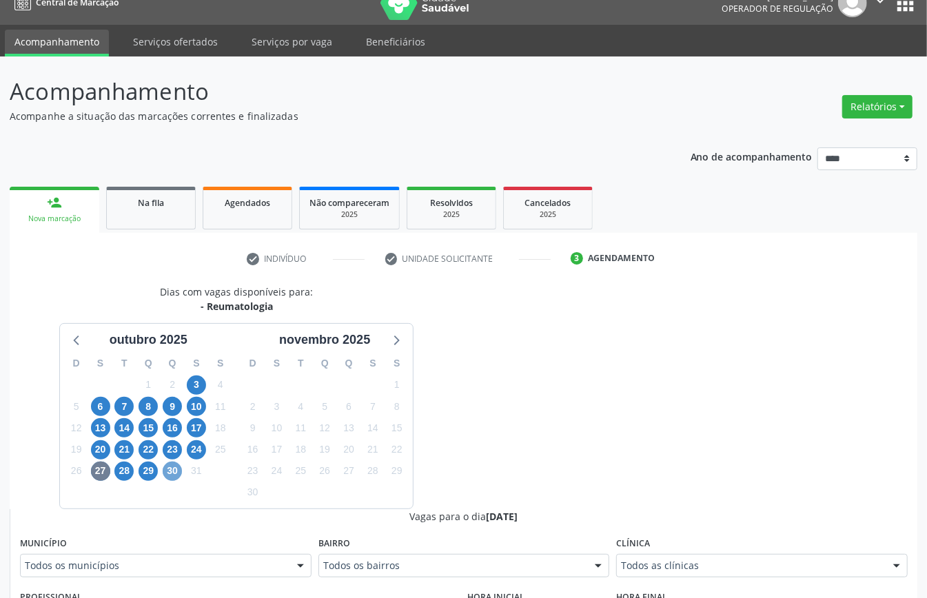
click at [172, 475] on span "30" at bounding box center [172, 471] width 19 height 19
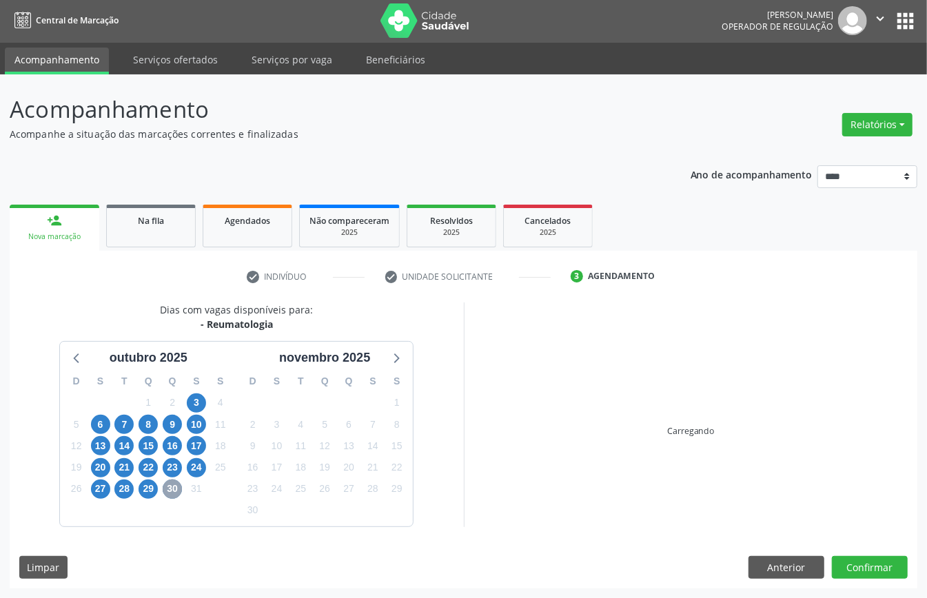
scroll to position [19, 0]
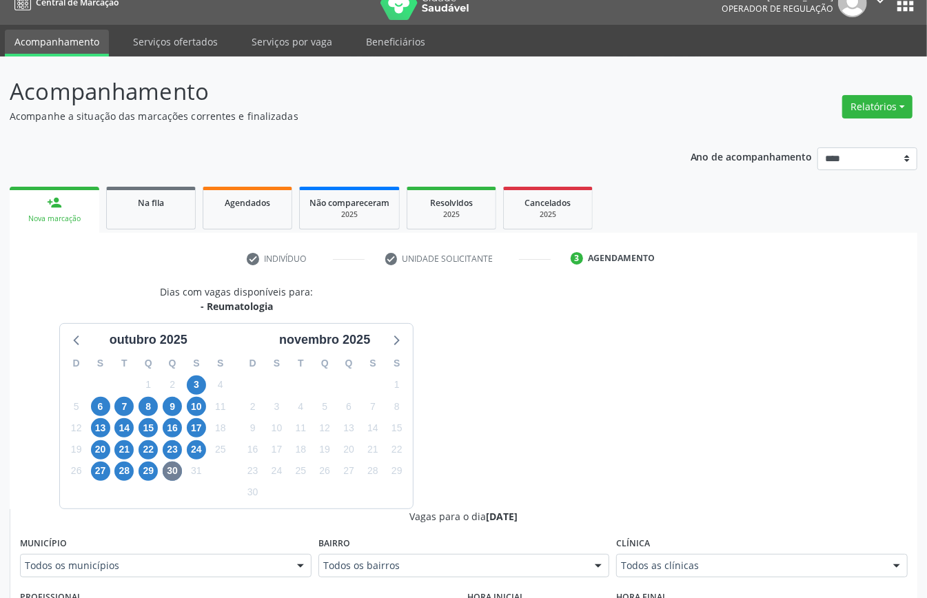
click at [752, 557] on div "Todos as clínicas" at bounding box center [761, 565] width 291 height 23
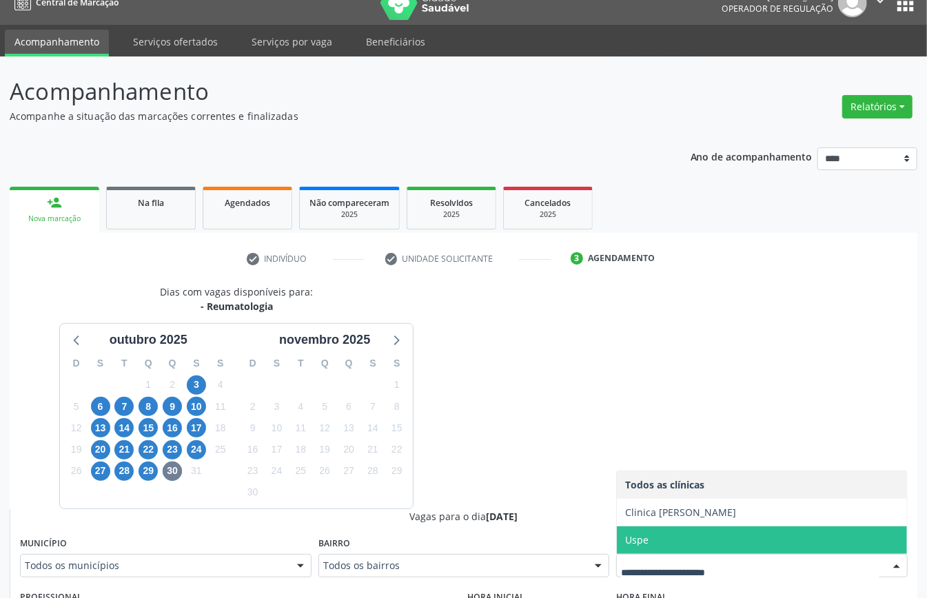
click at [610, 543] on div "Bairro Todos os bairros Todos os bairros Espinheiro Nenhum resultado encontrado…" at bounding box center [464, 560] width 298 height 54
click at [651, 544] on span "Uspe" at bounding box center [762, 540] width 290 height 28
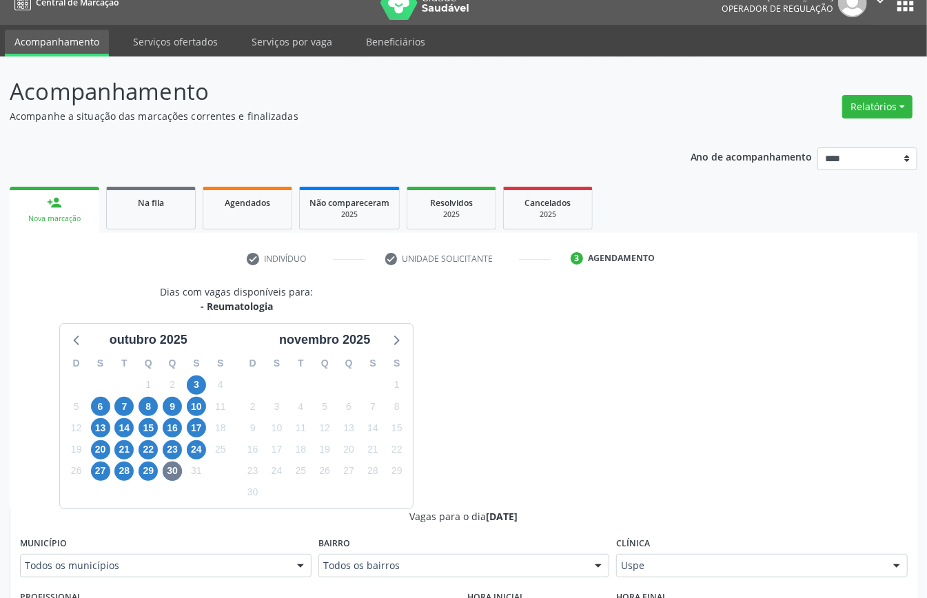
scroll to position [203, 0]
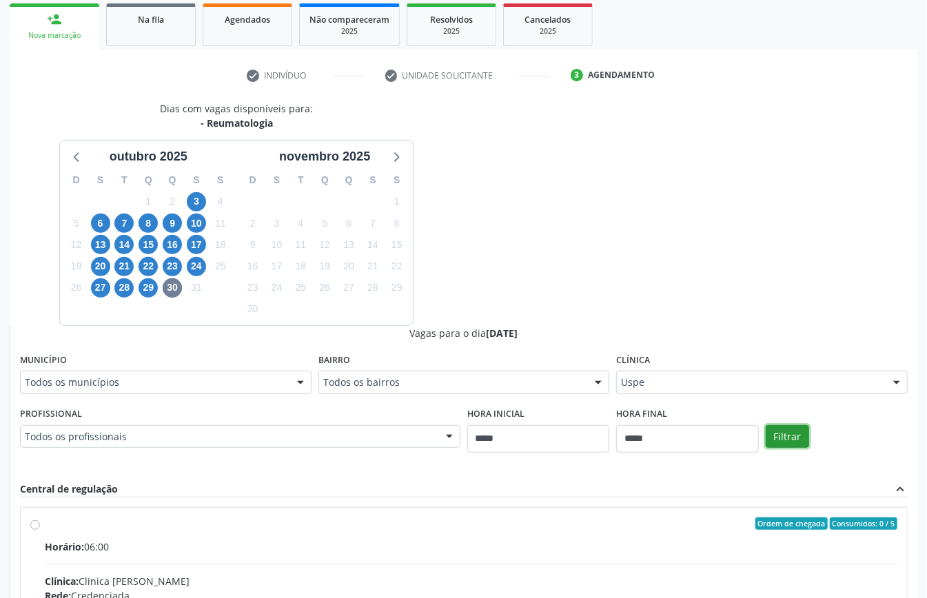
click at [796, 431] on button "Filtrar" at bounding box center [786, 436] width 43 height 23
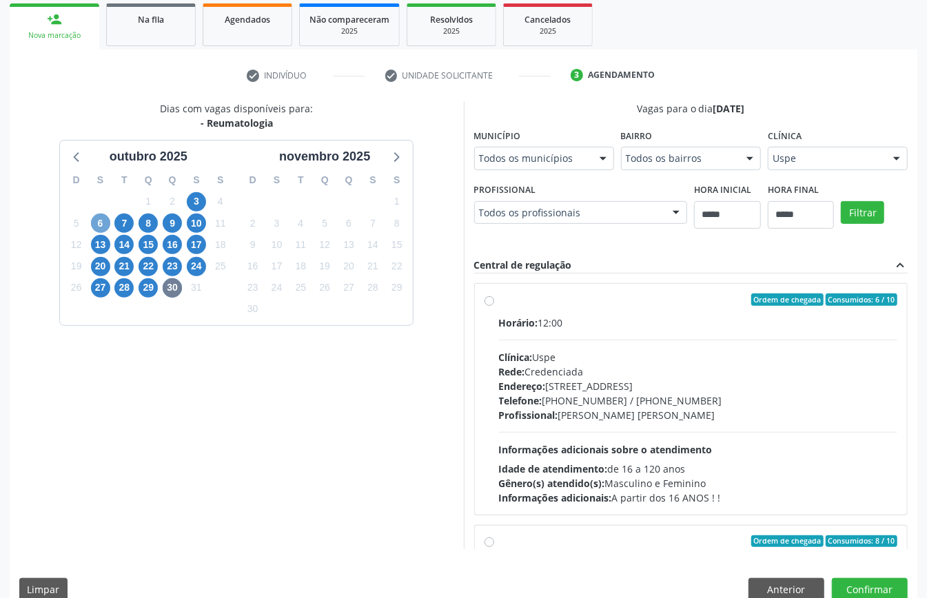
click at [101, 218] on span "6" at bounding box center [100, 223] width 19 height 19
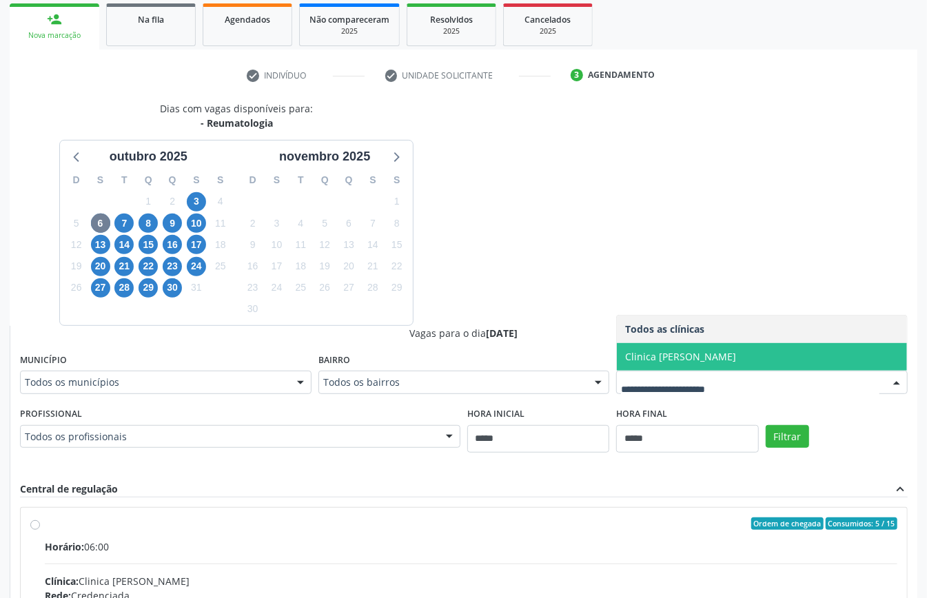
scroll to position [427, 0]
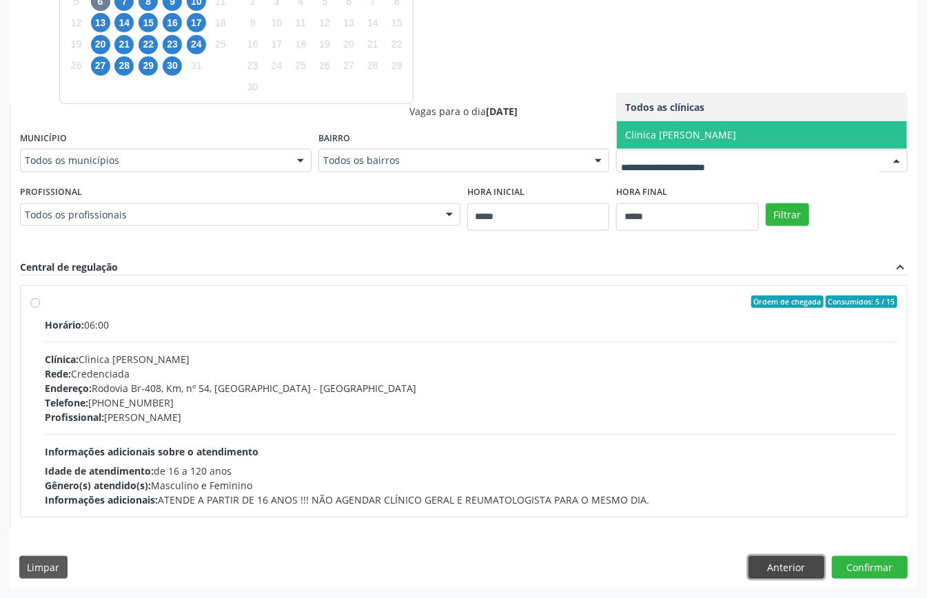
drag, startPoint x: 764, startPoint y: 562, endPoint x: 739, endPoint y: 529, distance: 41.3
click at [763, 560] on button "Anterior" at bounding box center [786, 567] width 76 height 23
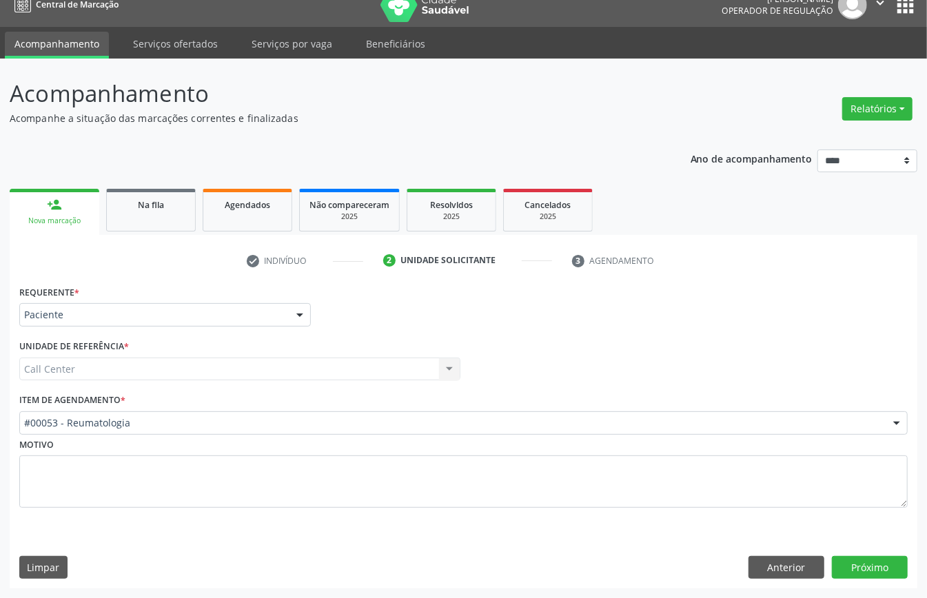
scroll to position [19, 0]
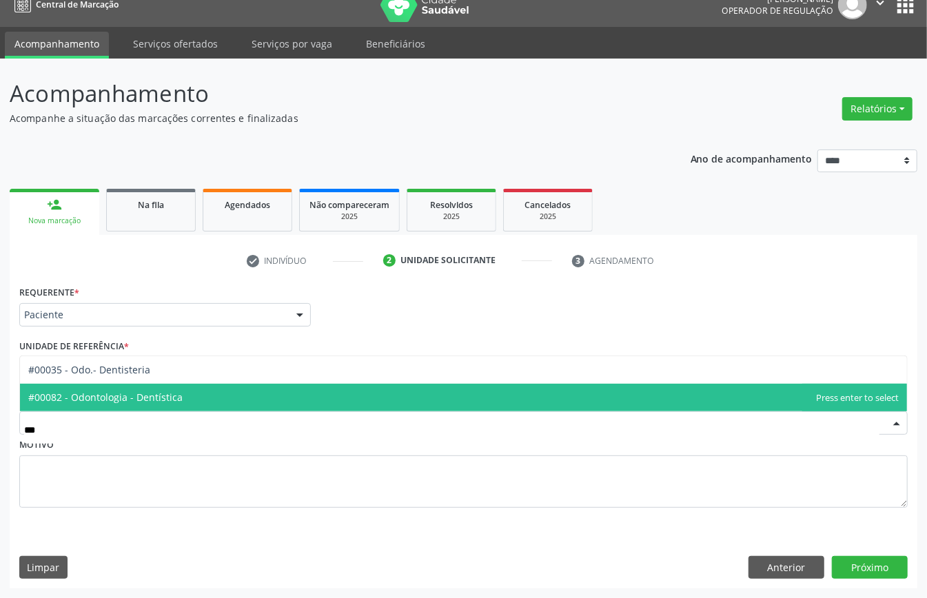
drag, startPoint x: 201, startPoint y: 395, endPoint x: 268, endPoint y: 434, distance: 77.2
click at [200, 395] on span "#00082 - Odontologia - Dentística" at bounding box center [463, 398] width 887 height 28
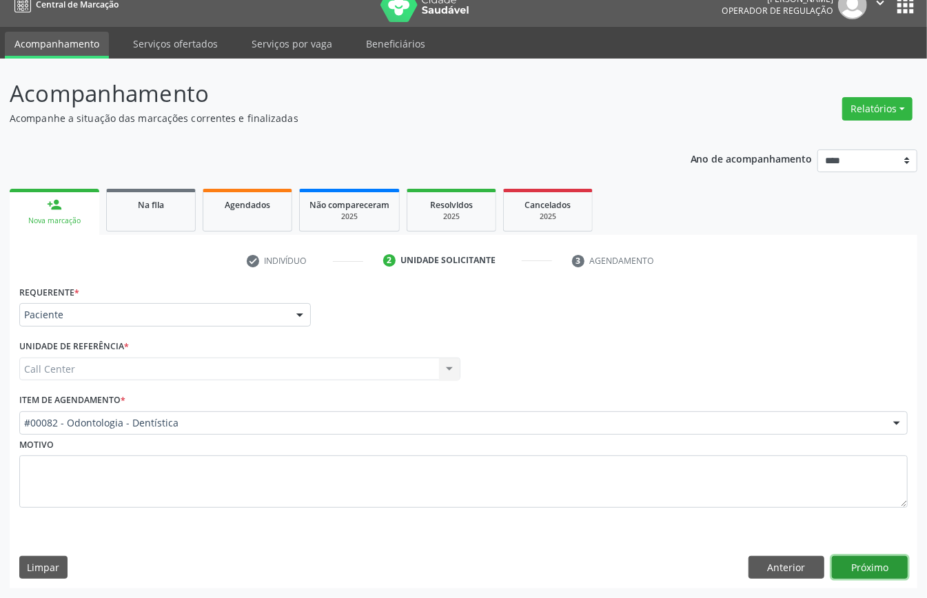
click at [887, 565] on button "Próximo" at bounding box center [870, 567] width 76 height 23
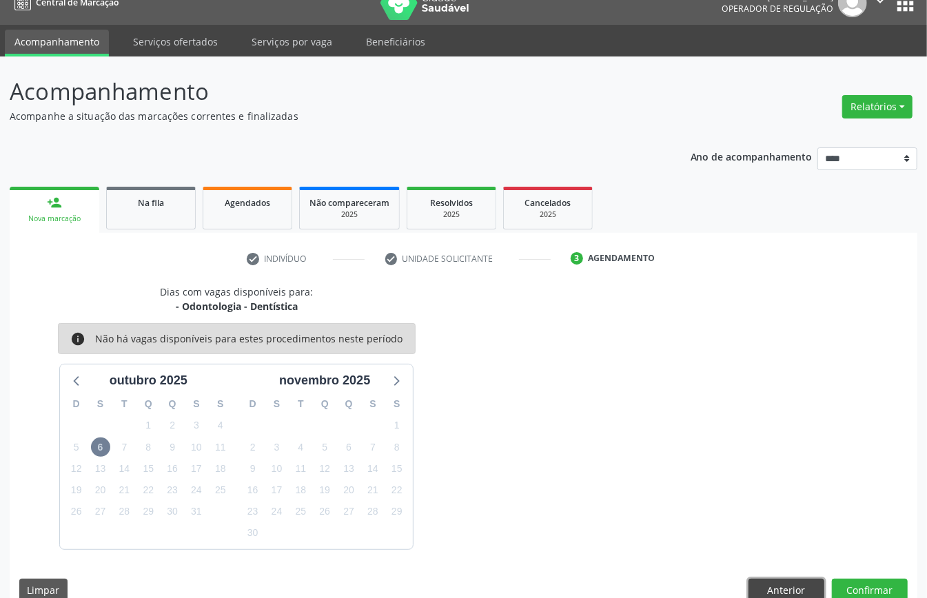
click at [783, 581] on button "Anterior" at bounding box center [786, 590] width 76 height 23
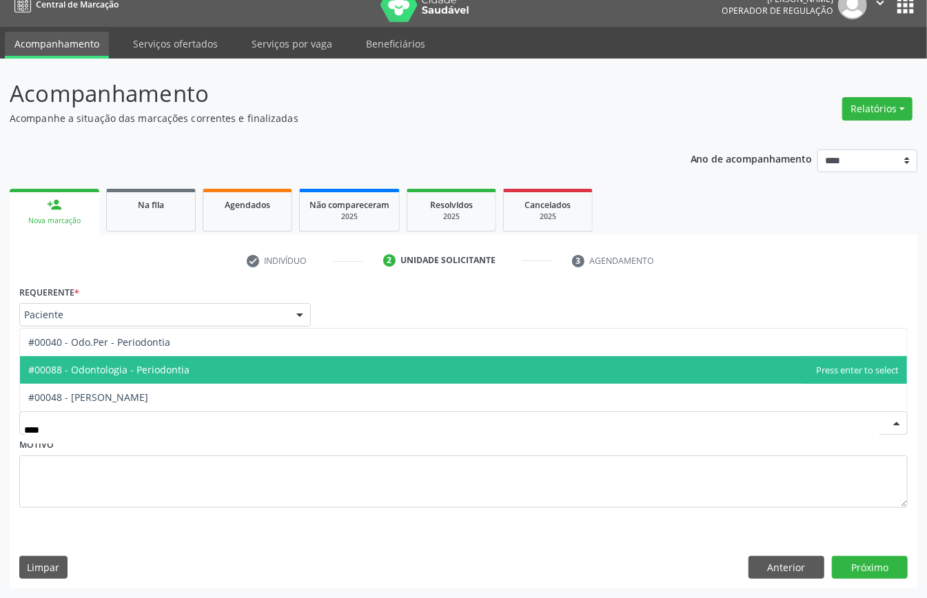
click at [189, 376] on span "#00088 - Odontologia - Periodontia" at bounding box center [463, 370] width 887 height 28
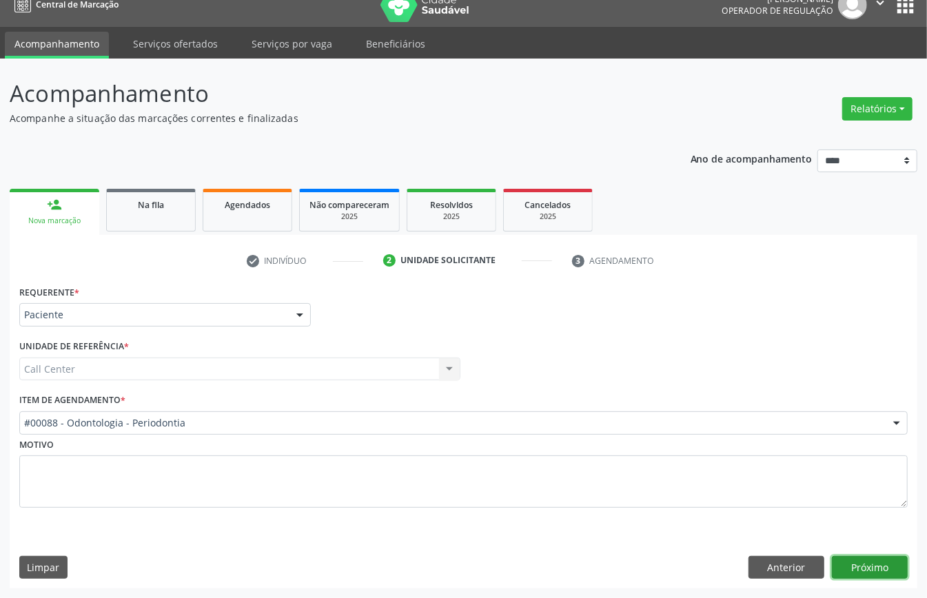
click at [880, 562] on button "Próximo" at bounding box center [870, 567] width 76 height 23
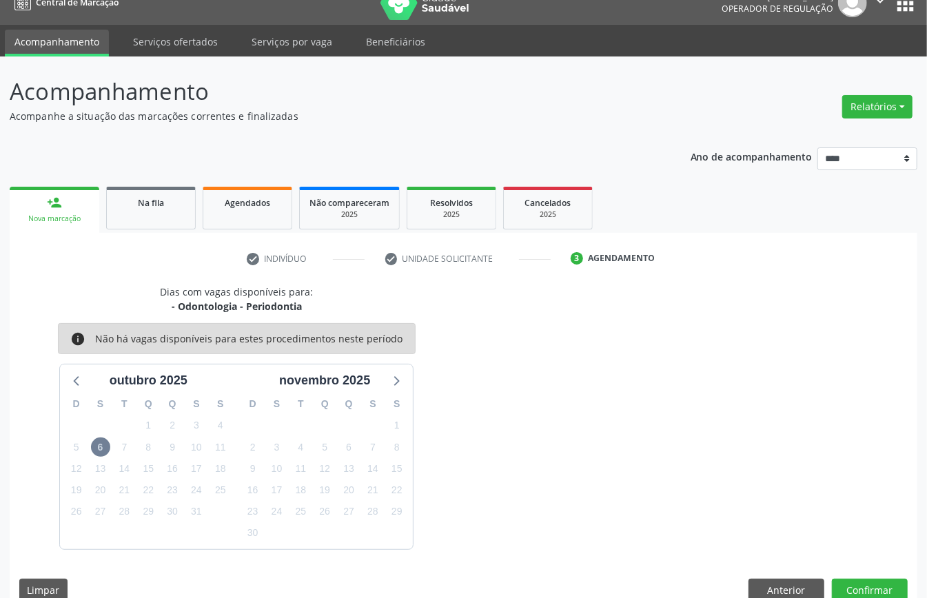
scroll to position [44, 0]
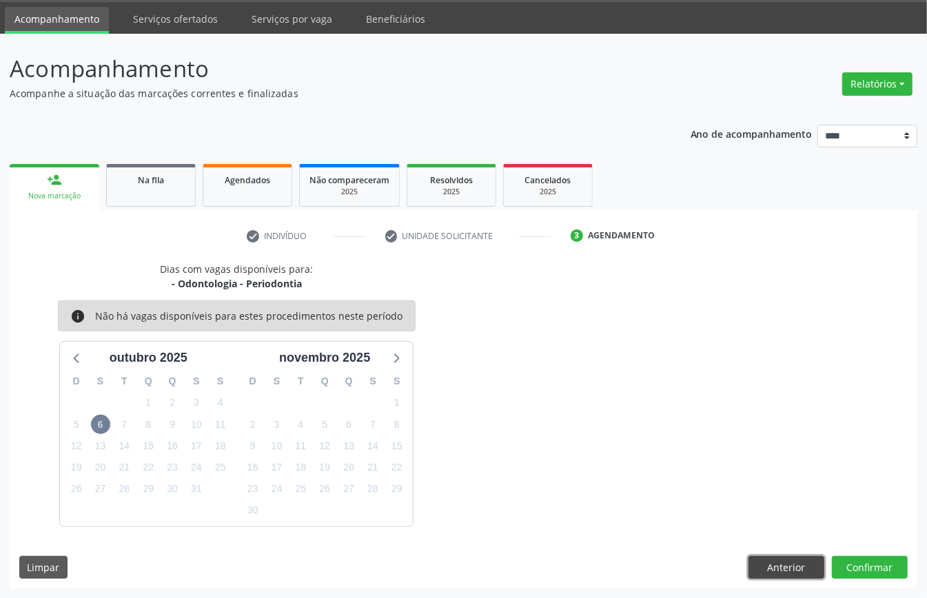
drag, startPoint x: 801, startPoint y: 577, endPoint x: 808, endPoint y: 594, distance: 18.8
click at [808, 594] on div "Acompanhamento Acompanhe a situação das marcações correntes e finalizadas Relat…" at bounding box center [463, 316] width 927 height 564
click at [791, 553] on div "Dias com vagas disponíveis para: - Odontologia - Periodontia info Não há vagas …" at bounding box center [463, 425] width 907 height 327
click at [500, 418] on div "Dias com vagas disponíveis para: - Odontologia - Periodontia info Não há vagas …" at bounding box center [463, 394] width 907 height 265
click at [786, 558] on button "Anterior" at bounding box center [786, 567] width 76 height 23
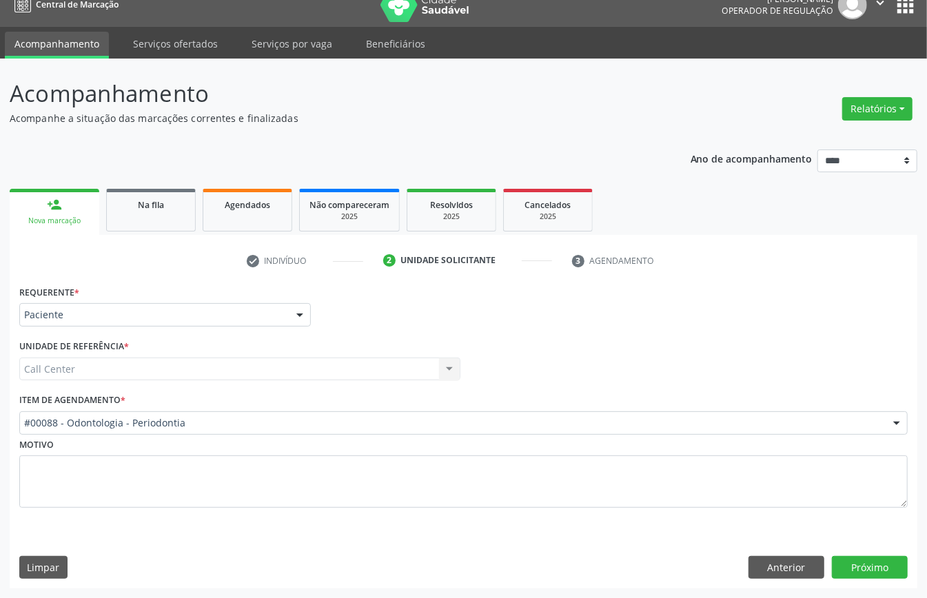
scroll to position [19, 0]
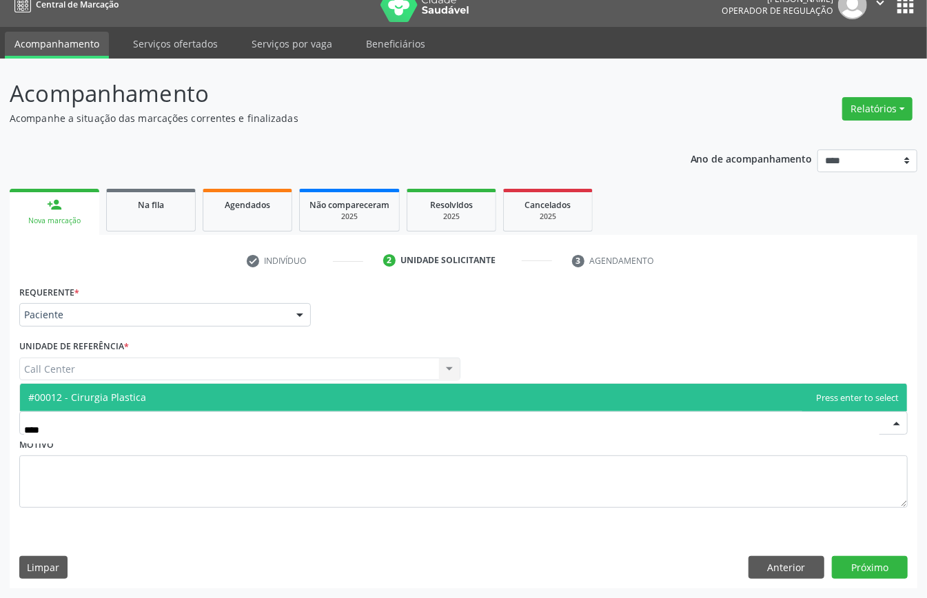
click at [271, 402] on span "#00012 - Cirurgia Plastica" at bounding box center [463, 398] width 887 height 28
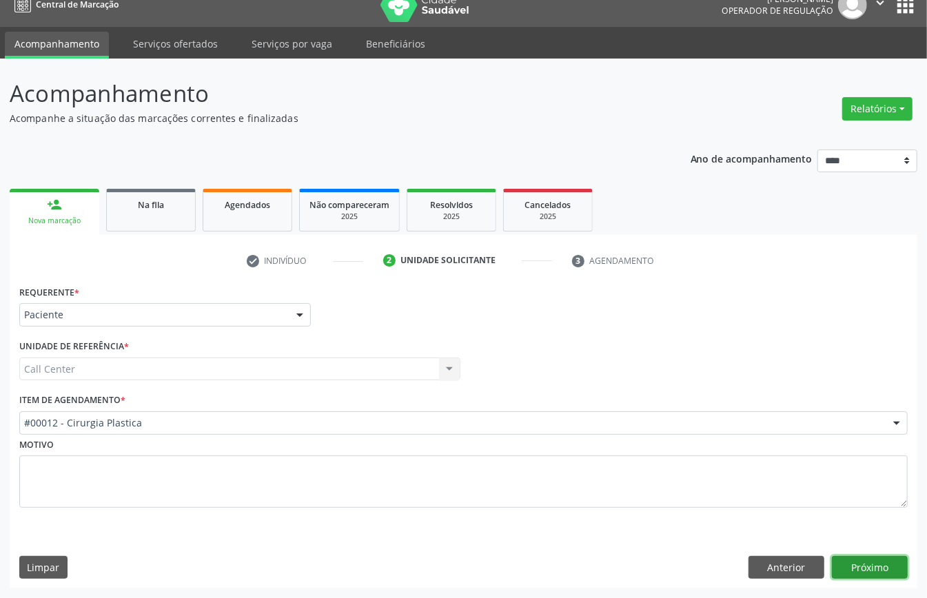
click at [866, 557] on button "Próximo" at bounding box center [870, 567] width 76 height 23
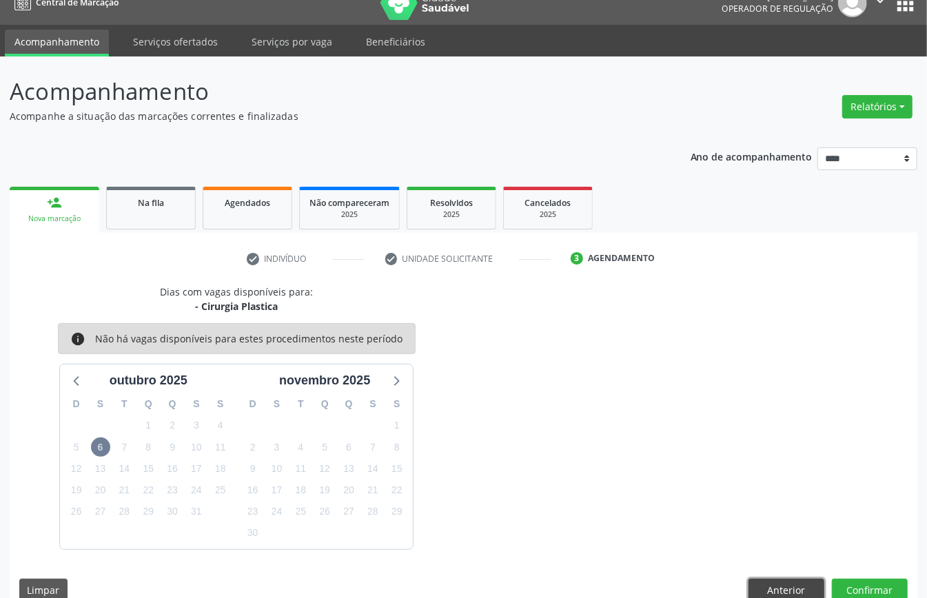
click at [803, 583] on button "Anterior" at bounding box center [786, 590] width 76 height 23
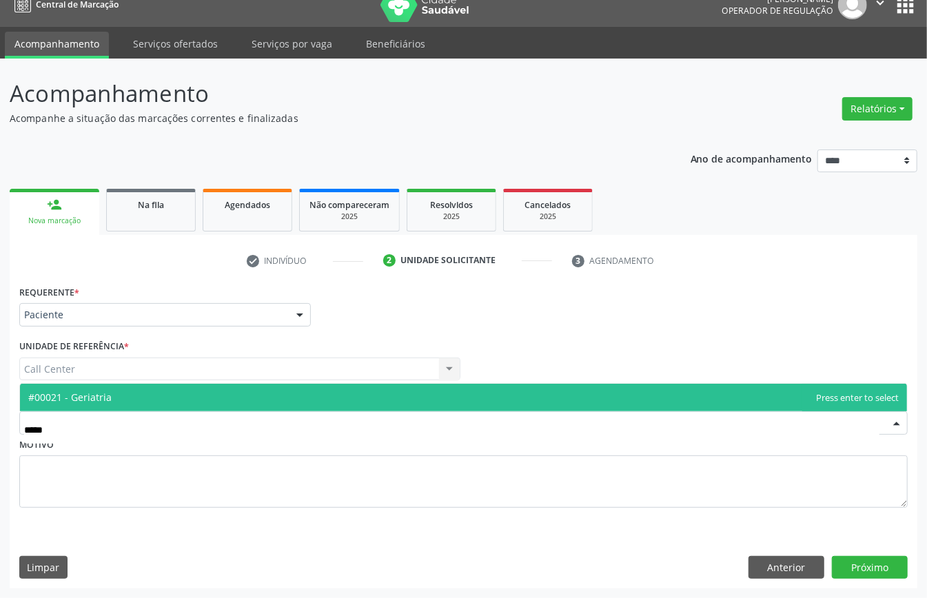
click at [149, 398] on span "#00021 - Geriatria" at bounding box center [463, 398] width 887 height 28
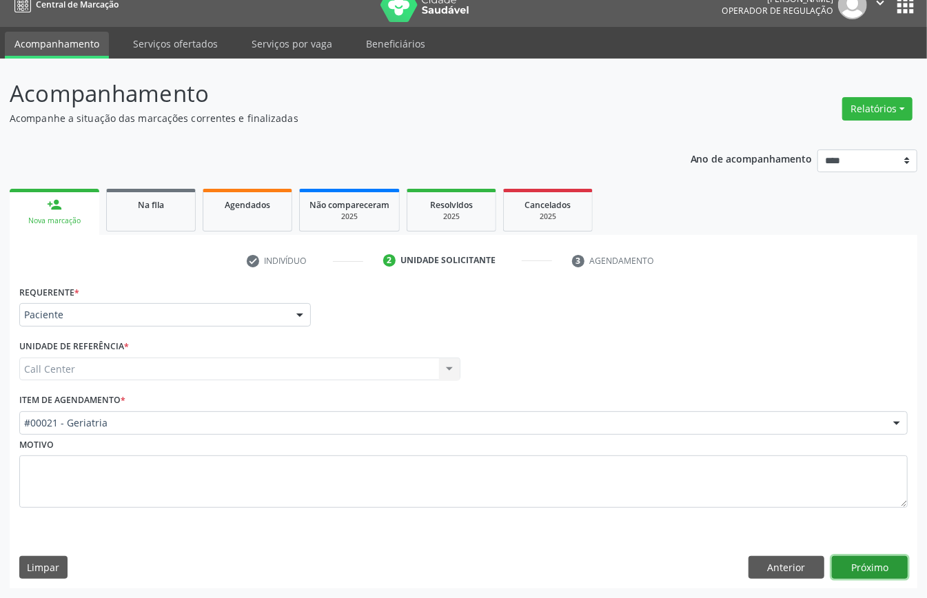
click at [850, 561] on button "Próximo" at bounding box center [870, 567] width 76 height 23
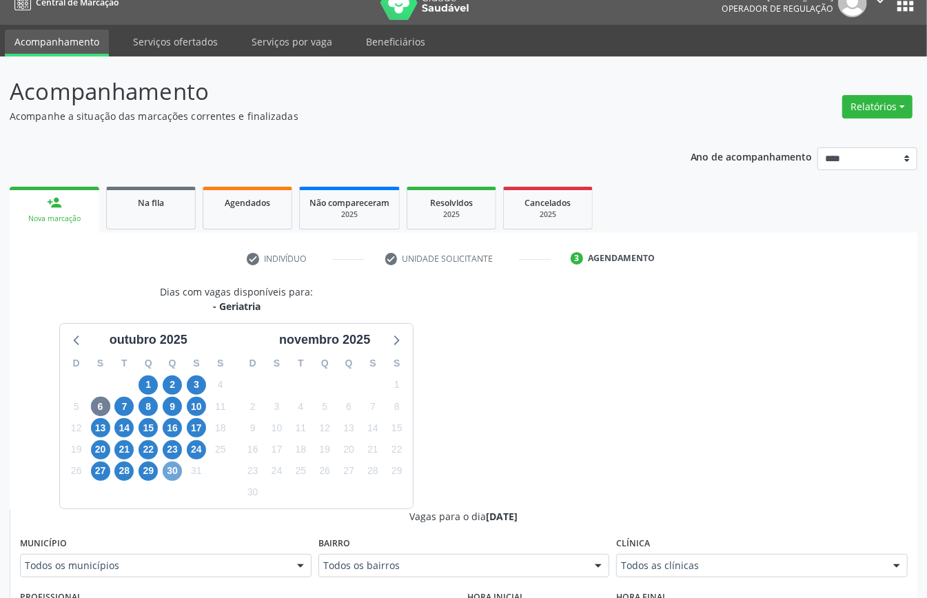
click at [166, 471] on span "30" at bounding box center [172, 471] width 19 height 19
click at [199, 453] on span "24" at bounding box center [196, 449] width 19 height 19
click at [149, 471] on span "29" at bounding box center [147, 471] width 19 height 19
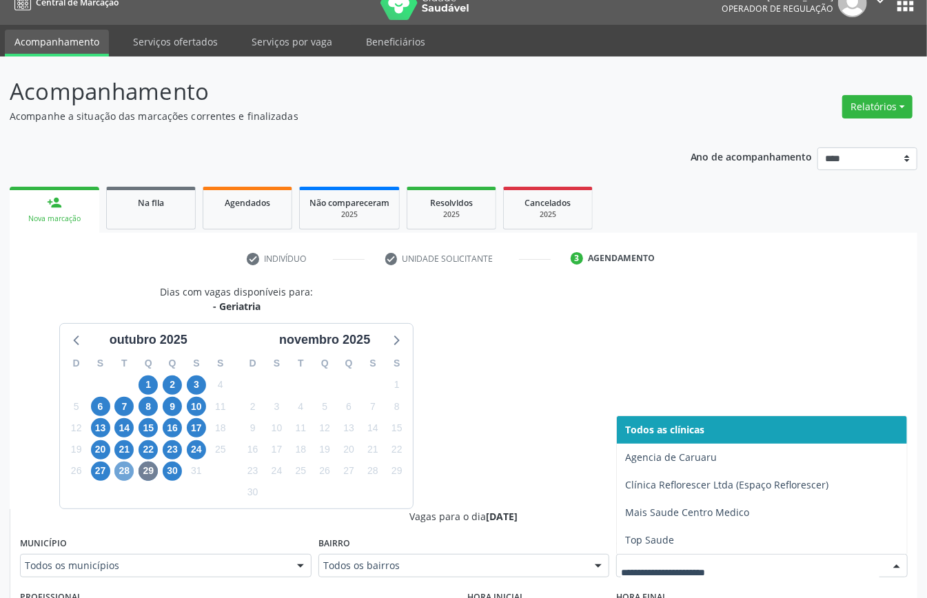
click at [125, 474] on span "28" at bounding box center [123, 471] width 19 height 19
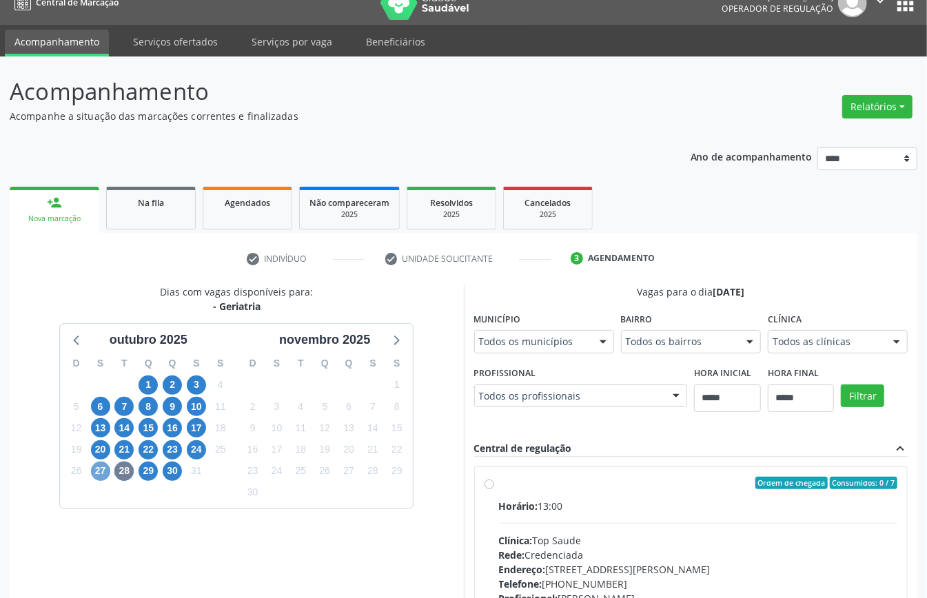
click at [101, 477] on span "27" at bounding box center [100, 471] width 19 height 19
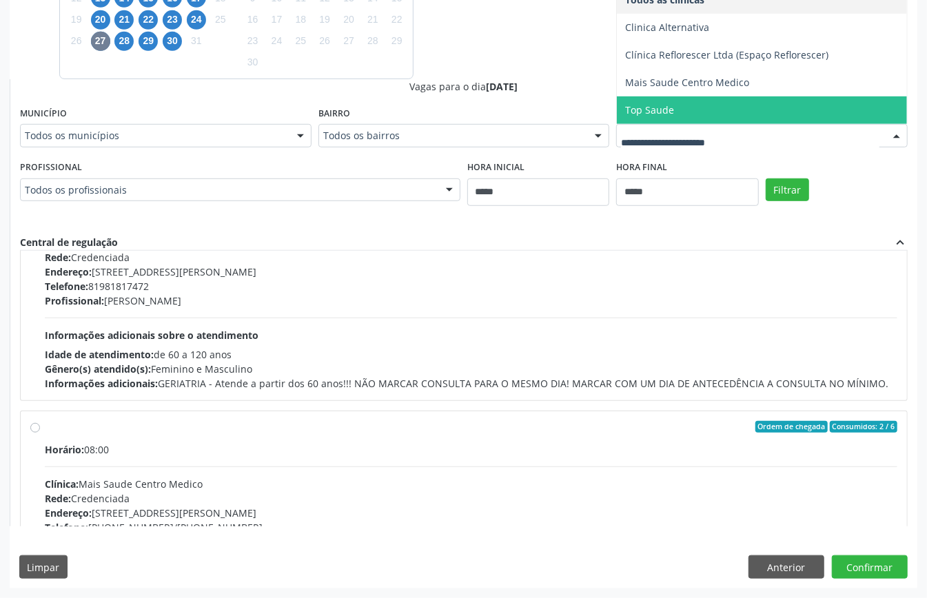
scroll to position [459, 0]
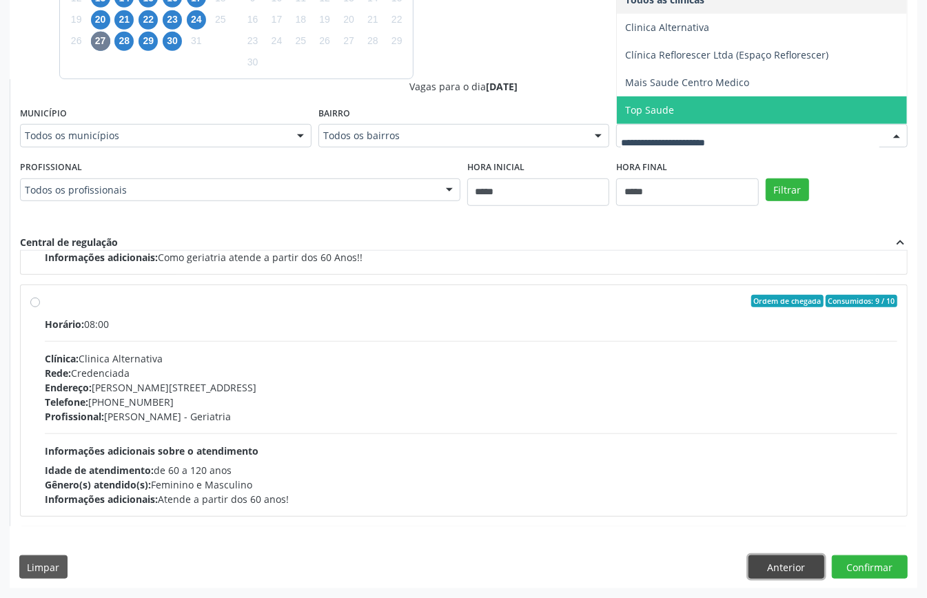
drag, startPoint x: 770, startPoint y: 566, endPoint x: 751, endPoint y: 553, distance: 23.1
click at [770, 566] on button "Anterior" at bounding box center [786, 566] width 76 height 23
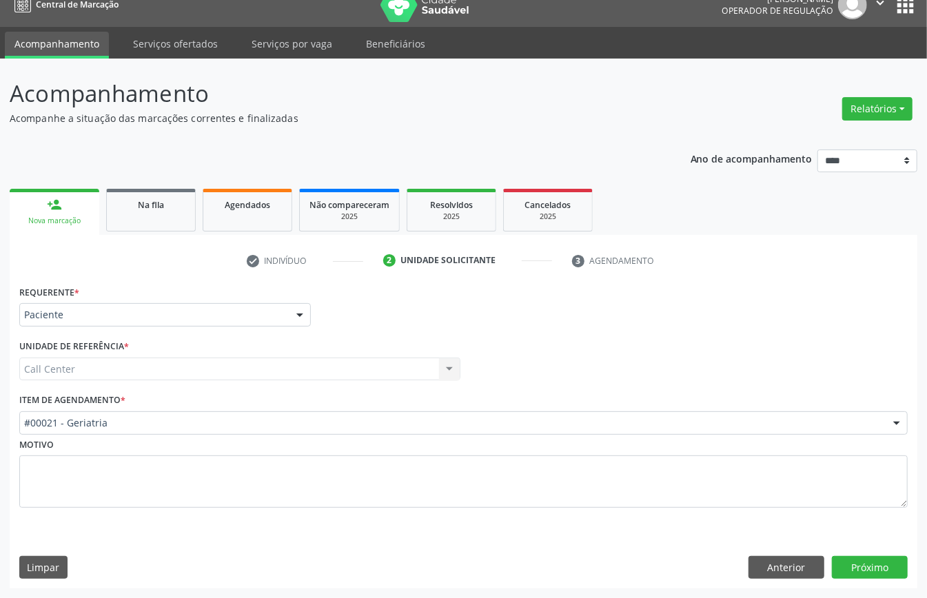
scroll to position [19, 0]
drag, startPoint x: 134, startPoint y: 400, endPoint x: 136, endPoint y: 417, distance: 16.7
click at [135, 401] on div "Item de agendamento * #00021 - Geriatria #0000 - Alergologia #0001 - Angiologia…" at bounding box center [463, 412] width 888 height 44
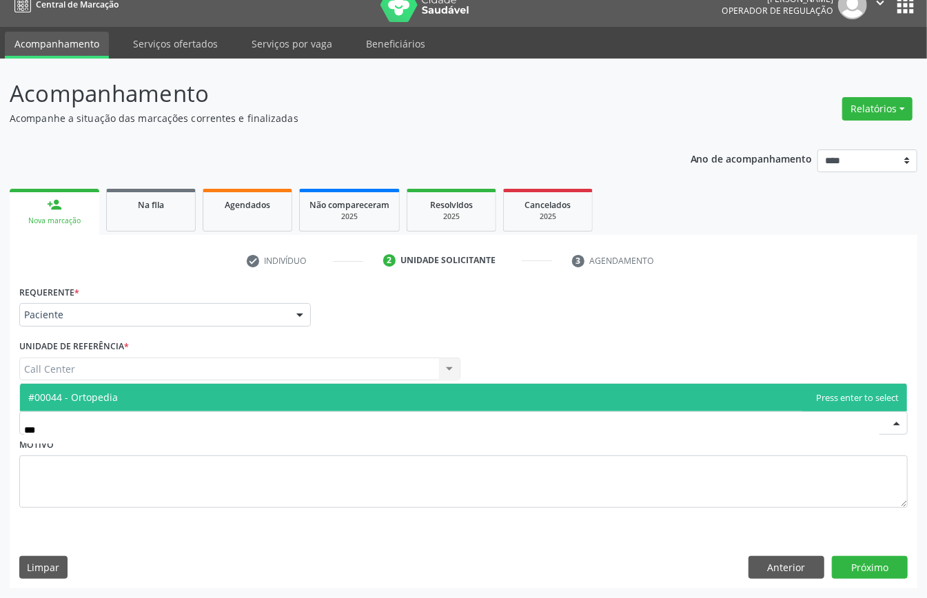
click at [103, 400] on span "#00044 - Ortopedia" at bounding box center [73, 397] width 90 height 13
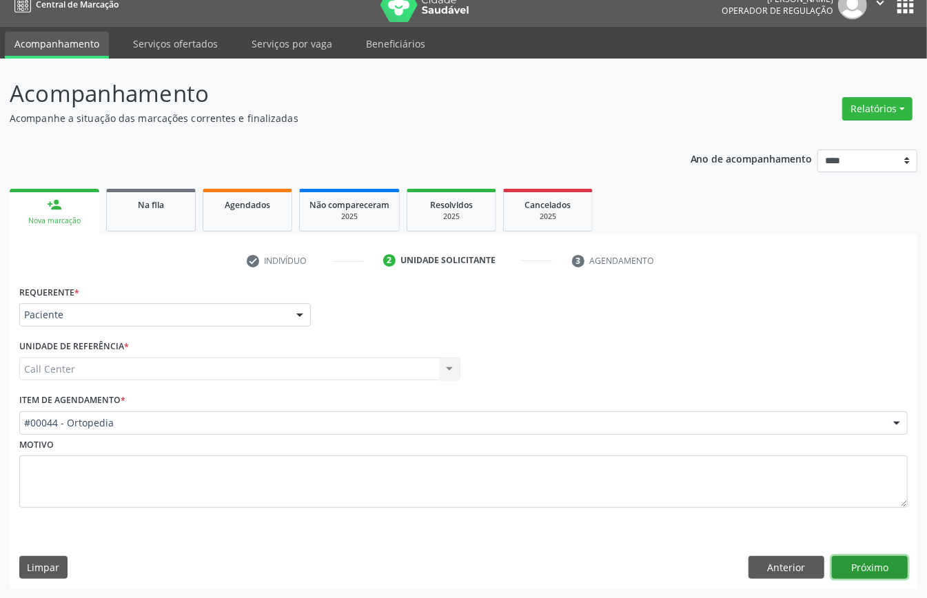
click at [872, 557] on button "Próximo" at bounding box center [870, 567] width 76 height 23
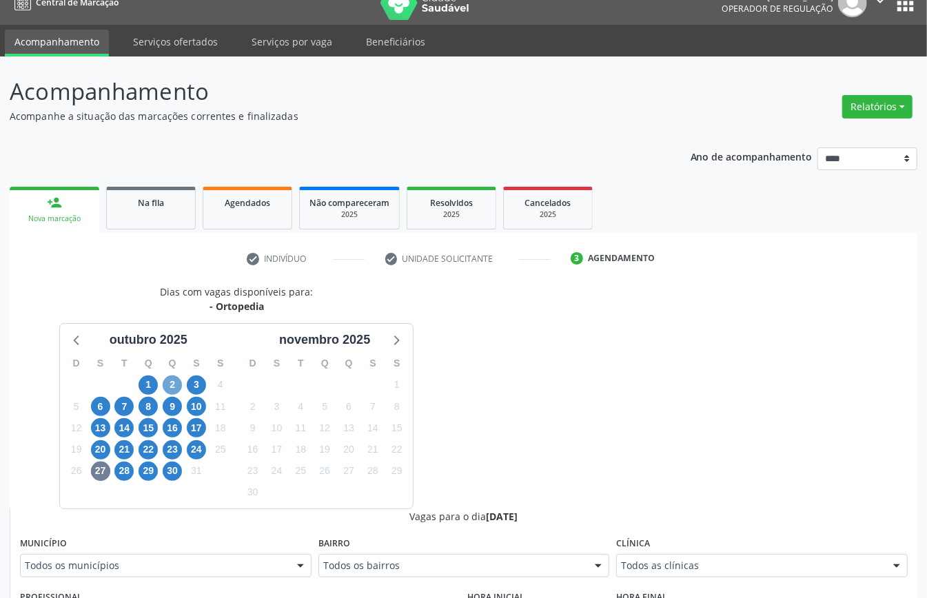
click at [174, 387] on span "2" at bounding box center [172, 384] width 19 height 19
click at [193, 408] on span "10" at bounding box center [196, 406] width 19 height 19
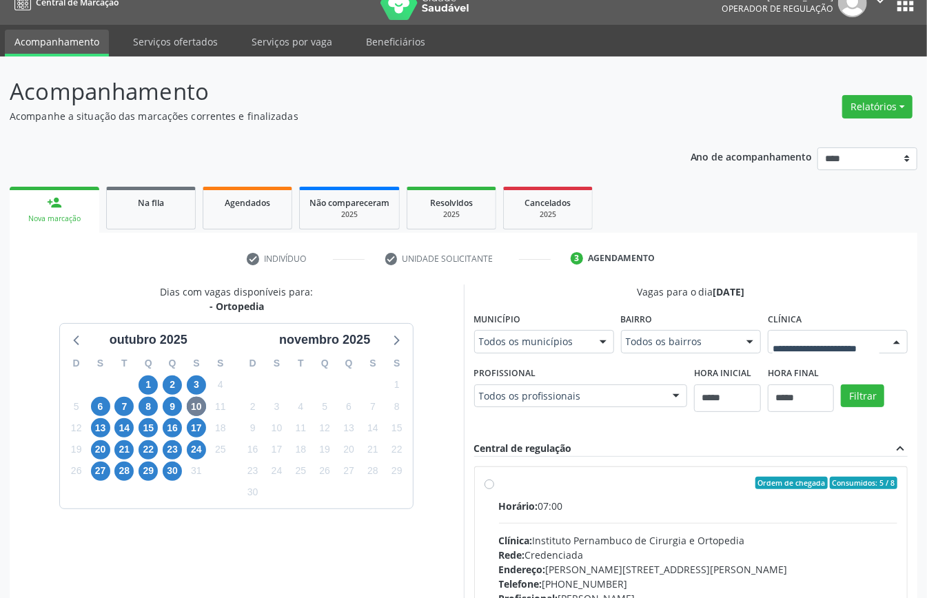
drag, startPoint x: 700, startPoint y: 574, endPoint x: 631, endPoint y: 557, distance: 71.0
click at [767, 353] on div at bounding box center [837, 341] width 140 height 23
click at [102, 428] on span "13" at bounding box center [100, 427] width 19 height 19
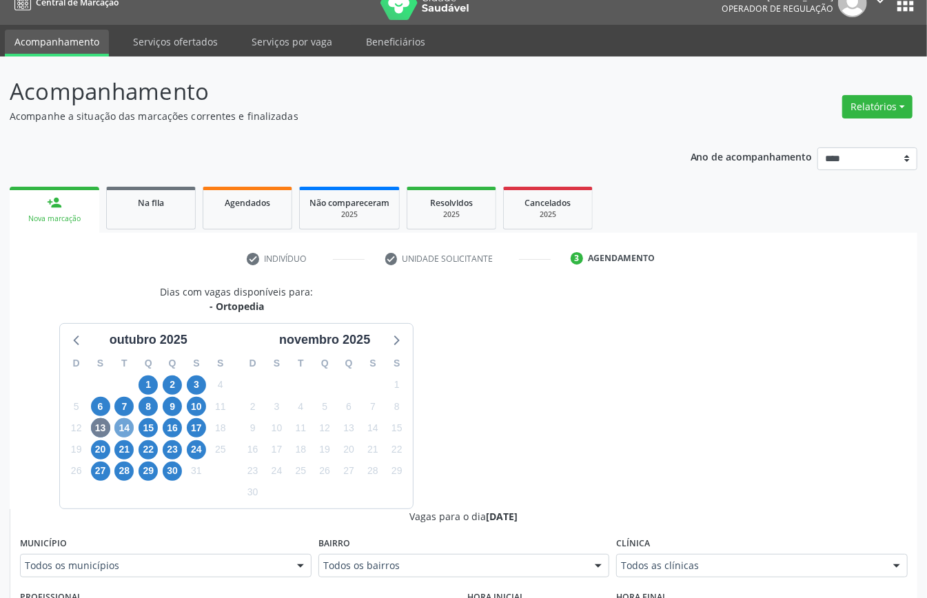
click at [123, 427] on span "14" at bounding box center [123, 427] width 19 height 19
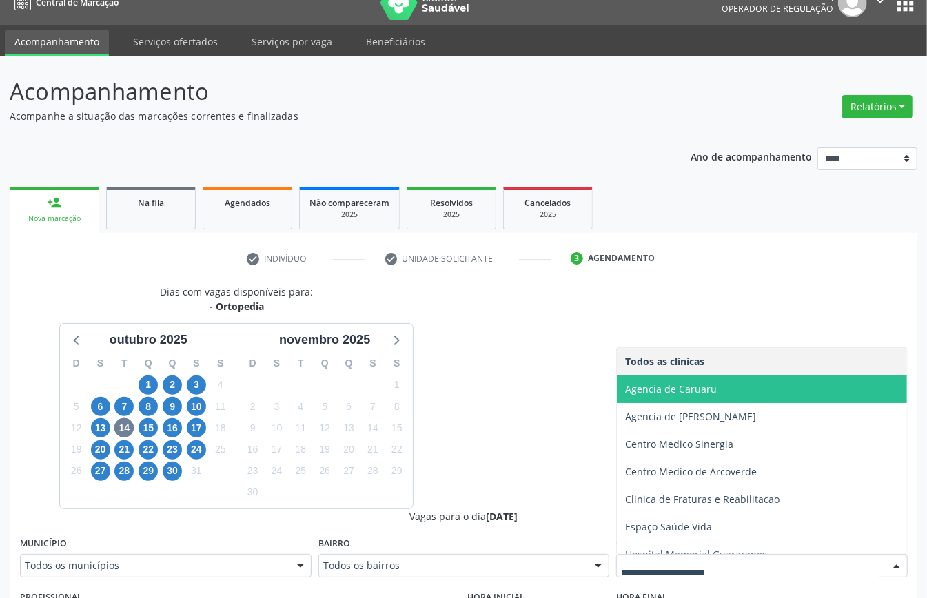
click at [646, 393] on span "Agencia de Caruaru" at bounding box center [671, 388] width 92 height 13
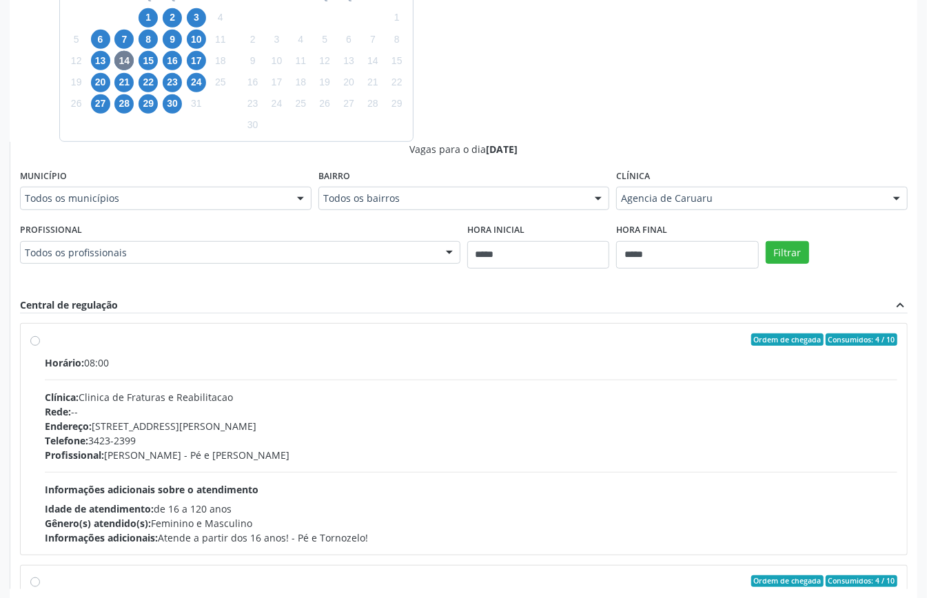
click at [803, 238] on div "Filtrar" at bounding box center [836, 251] width 149 height 63
click at [801, 251] on button "Filtrar" at bounding box center [786, 252] width 43 height 23
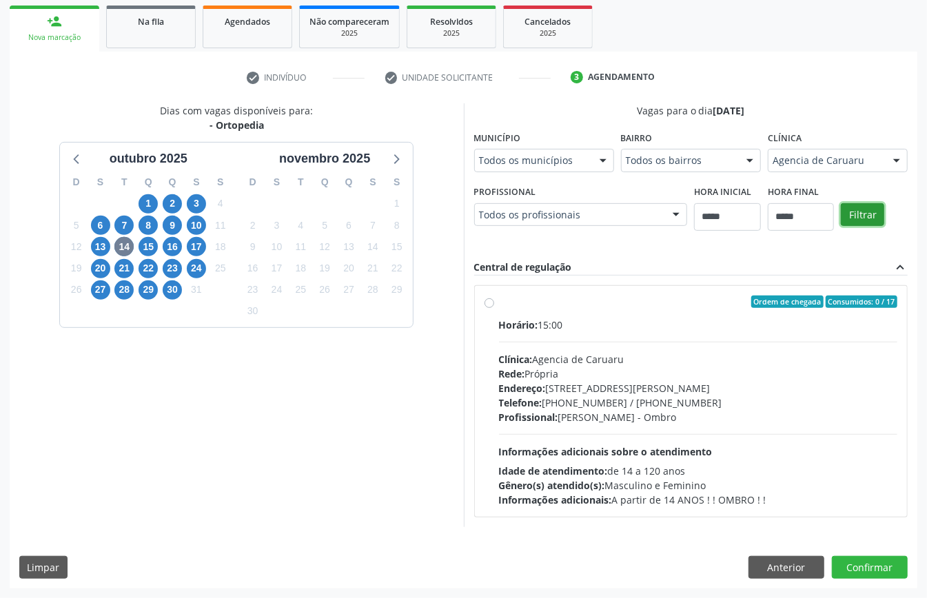
scroll to position [203, 0]
click at [784, 568] on button "Anterior" at bounding box center [786, 567] width 76 height 23
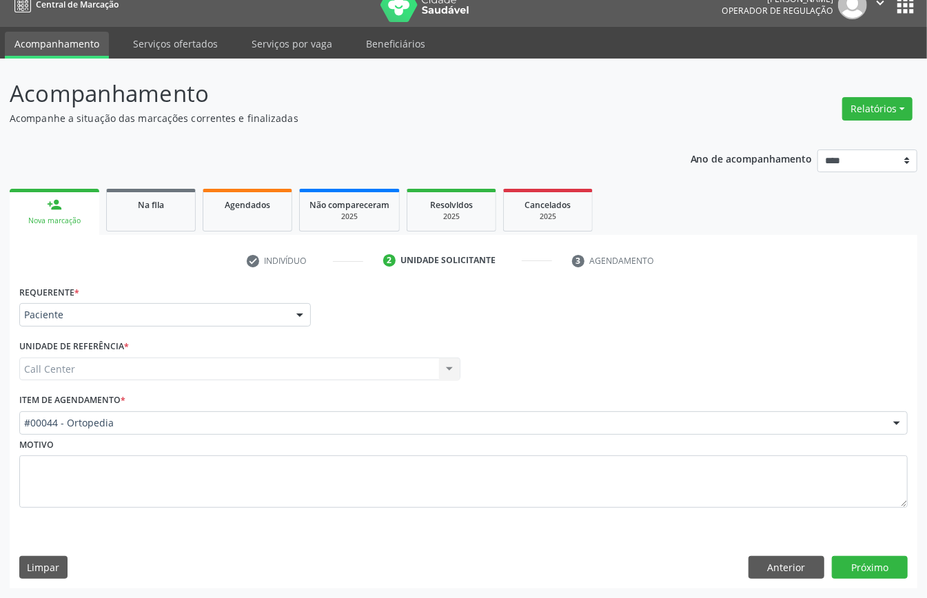
scroll to position [19, 0]
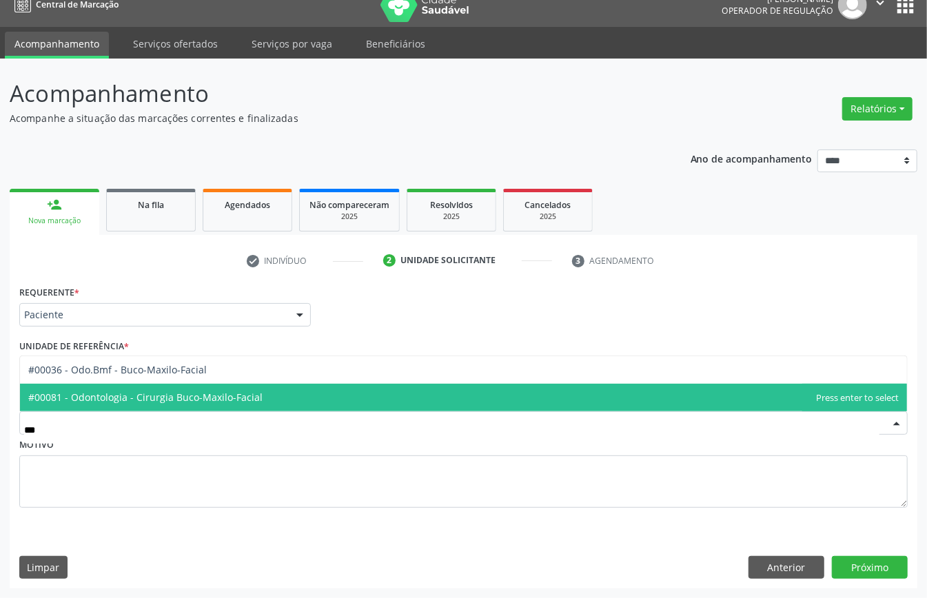
click at [205, 389] on span "#00081 - Odontologia - Cirurgia Buco-Maxilo-Facial" at bounding box center [463, 398] width 887 height 28
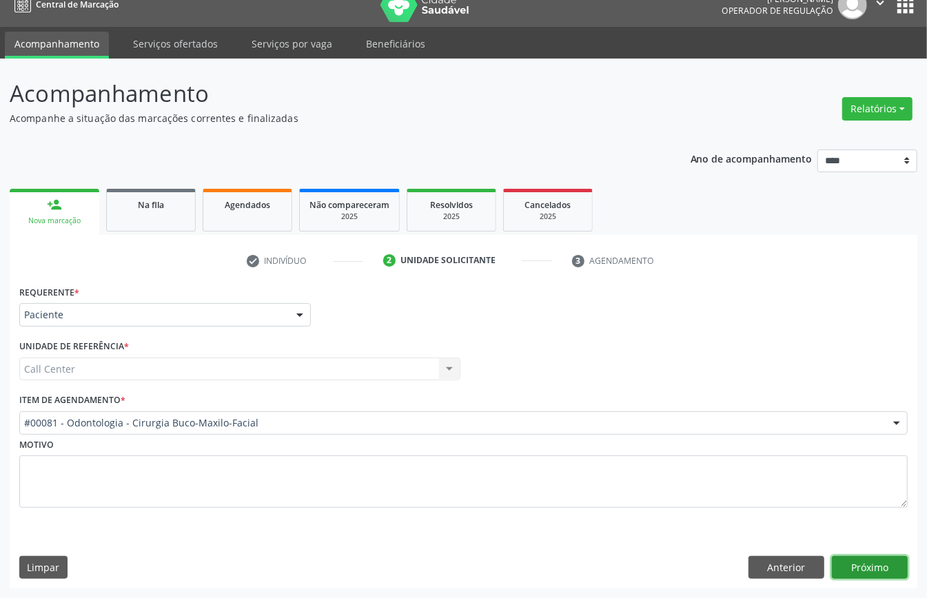
click at [869, 575] on button "Próximo" at bounding box center [870, 567] width 76 height 23
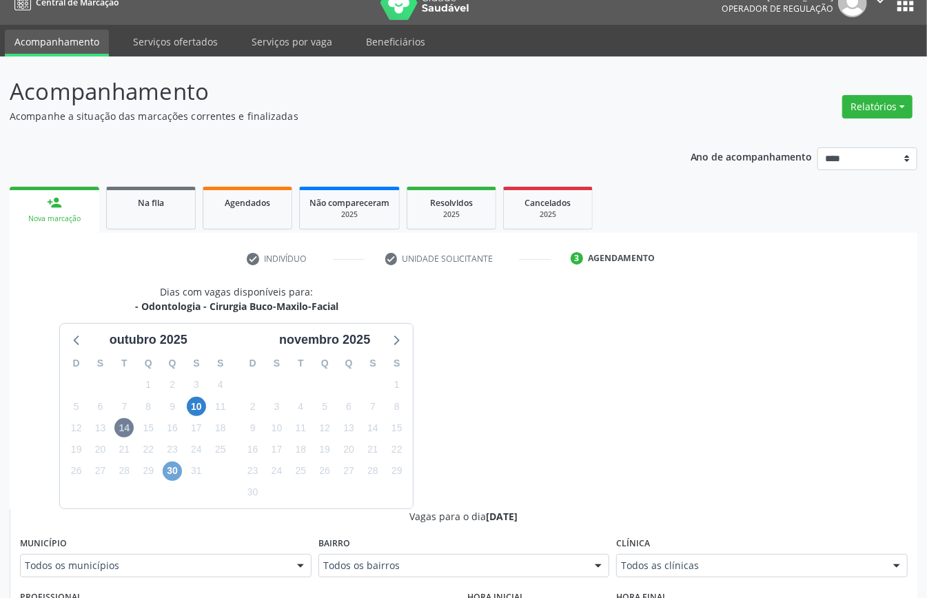
click at [174, 469] on span "30" at bounding box center [172, 471] width 19 height 19
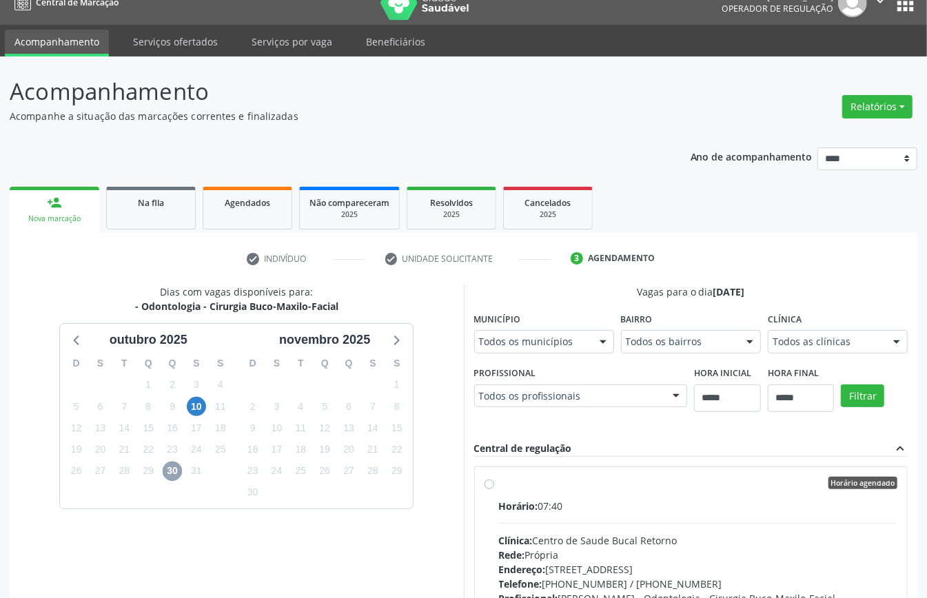
scroll to position [387, 0]
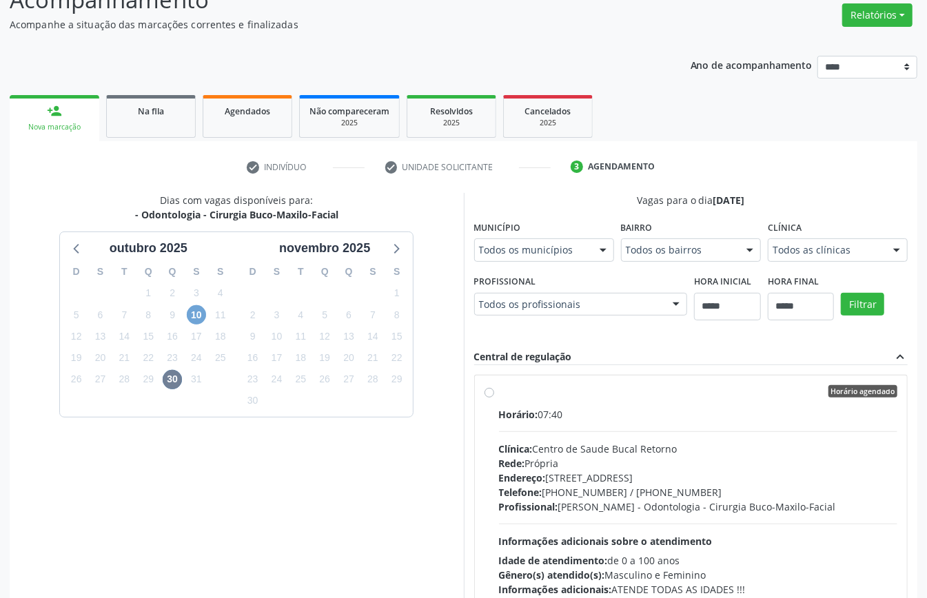
click at [190, 314] on span "10" at bounding box center [196, 314] width 19 height 19
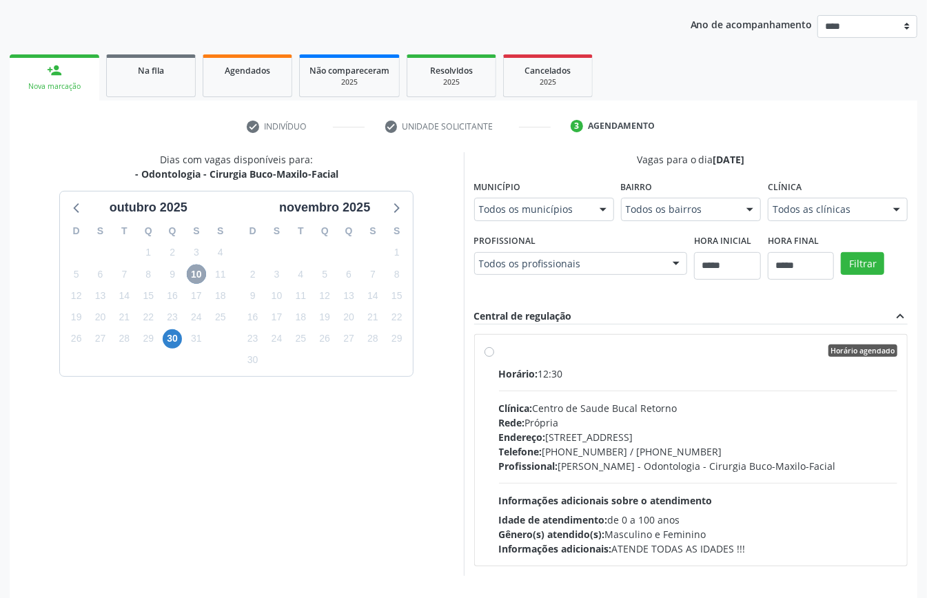
scroll to position [59, 0]
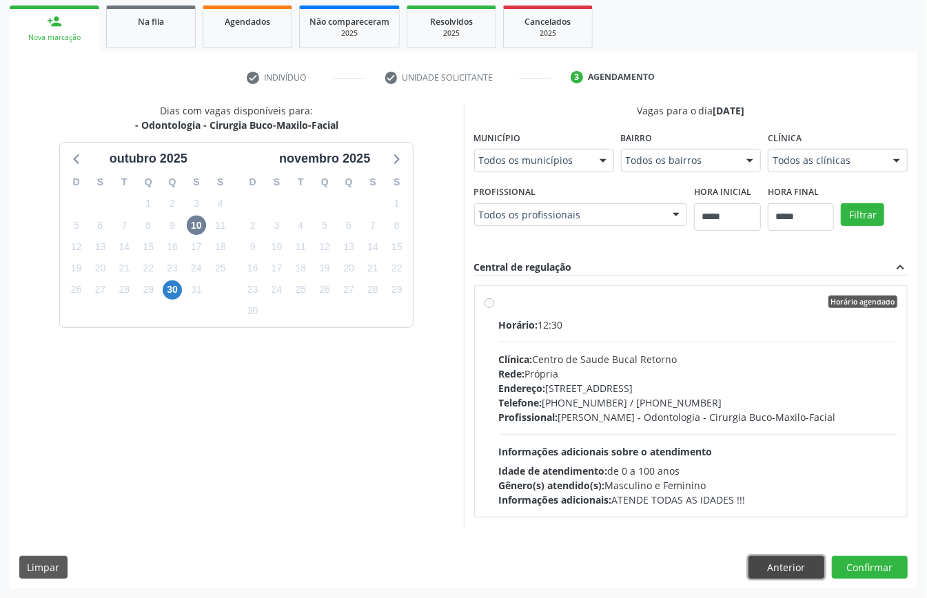
click at [772, 568] on button "Anterior" at bounding box center [786, 567] width 76 height 23
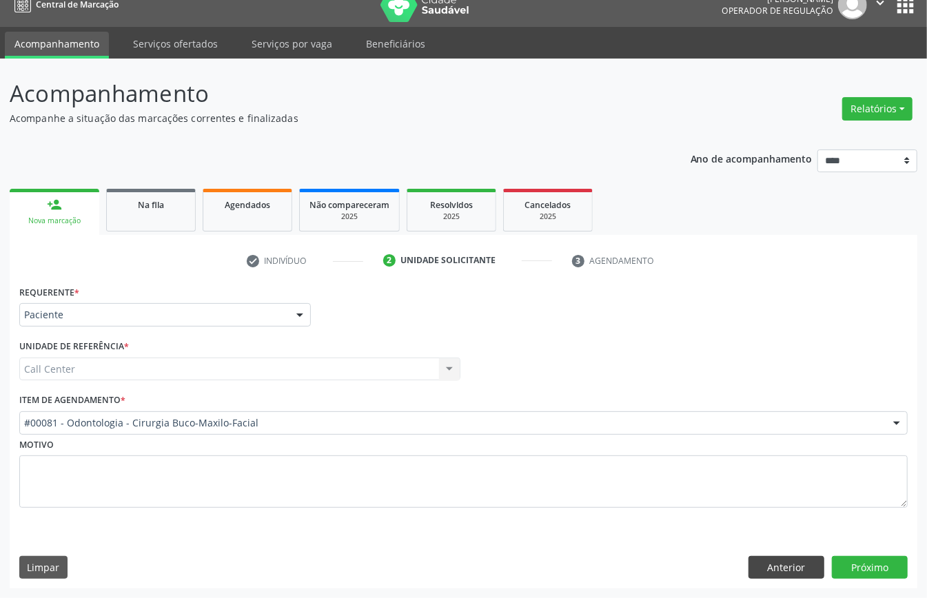
scroll to position [19, 0]
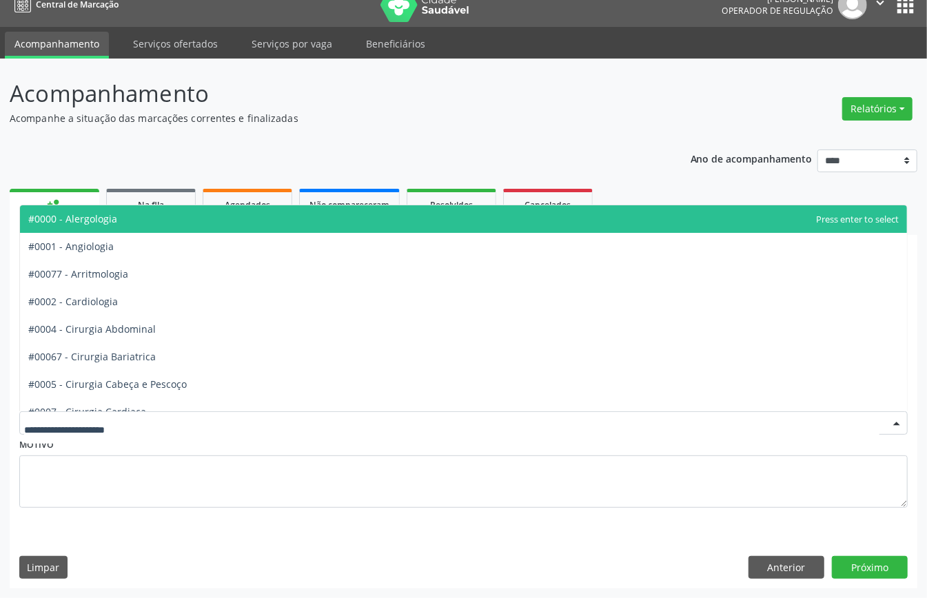
click at [415, 149] on div "Ano de acompanhamento **** **** **** **** **** person_add Nova marcação Na fila…" at bounding box center [463, 364] width 907 height 449
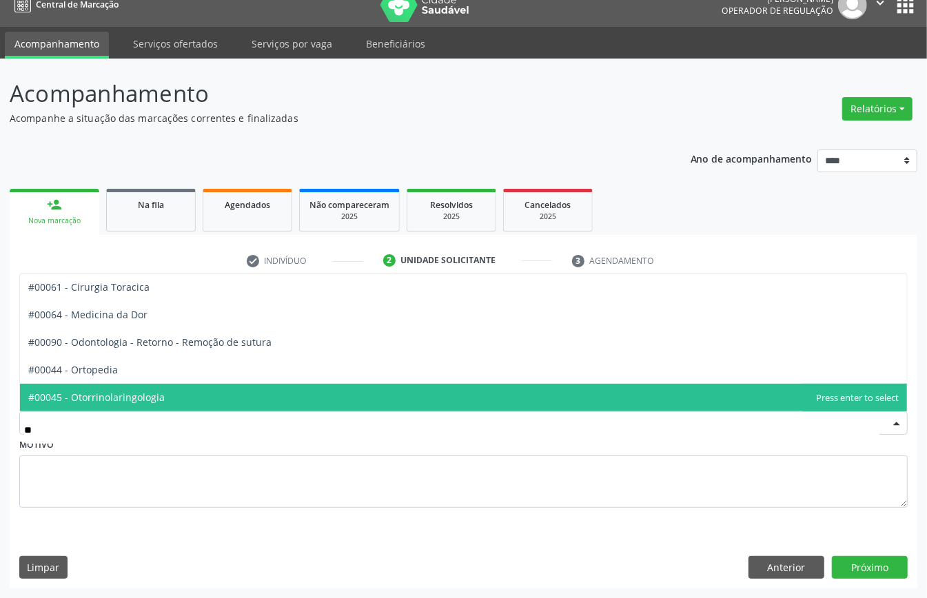
type input "***"
click at [251, 401] on span "#00044 - Ortopedia" at bounding box center [463, 398] width 887 height 28
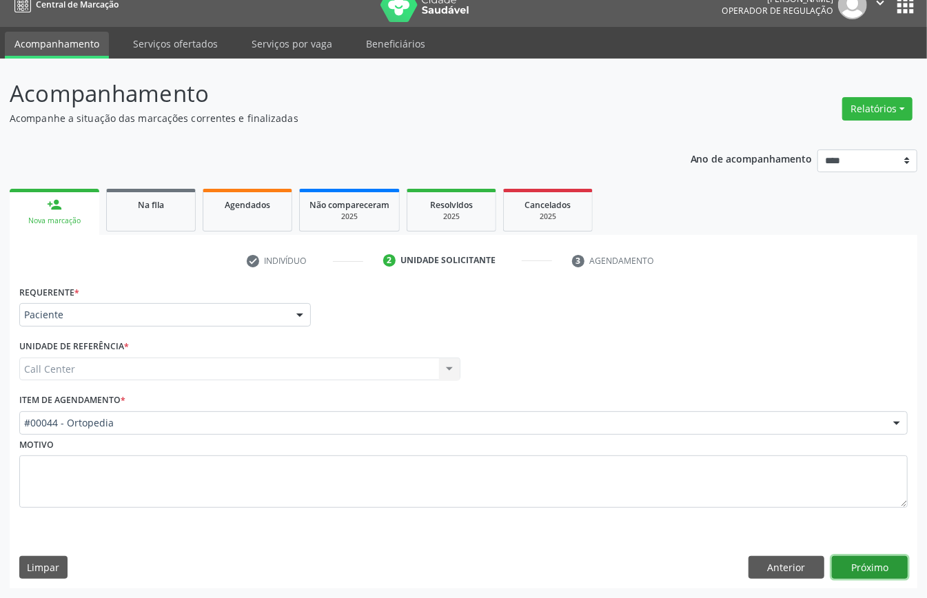
click at [879, 571] on button "Próximo" at bounding box center [870, 567] width 76 height 23
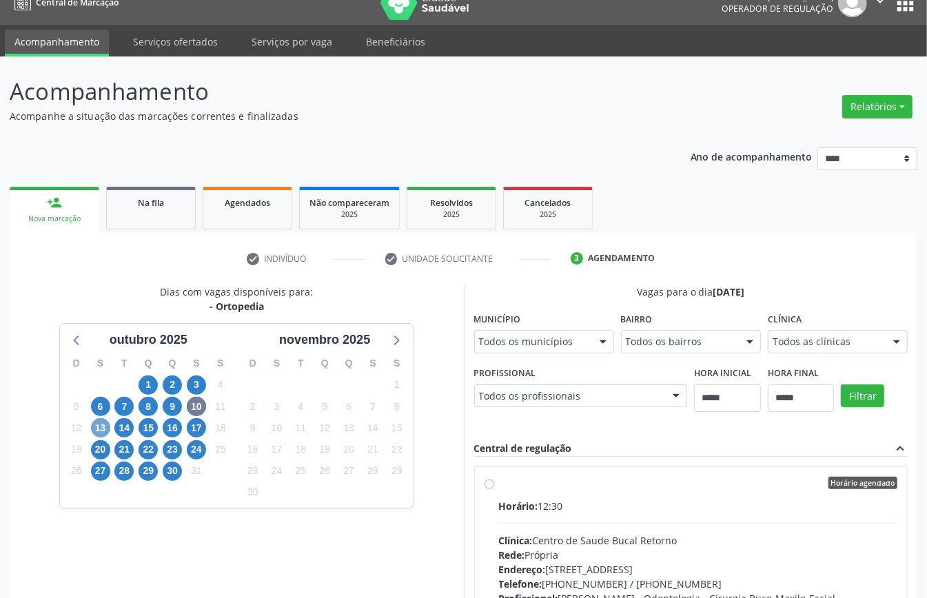
click at [103, 428] on span "13" at bounding box center [100, 427] width 19 height 19
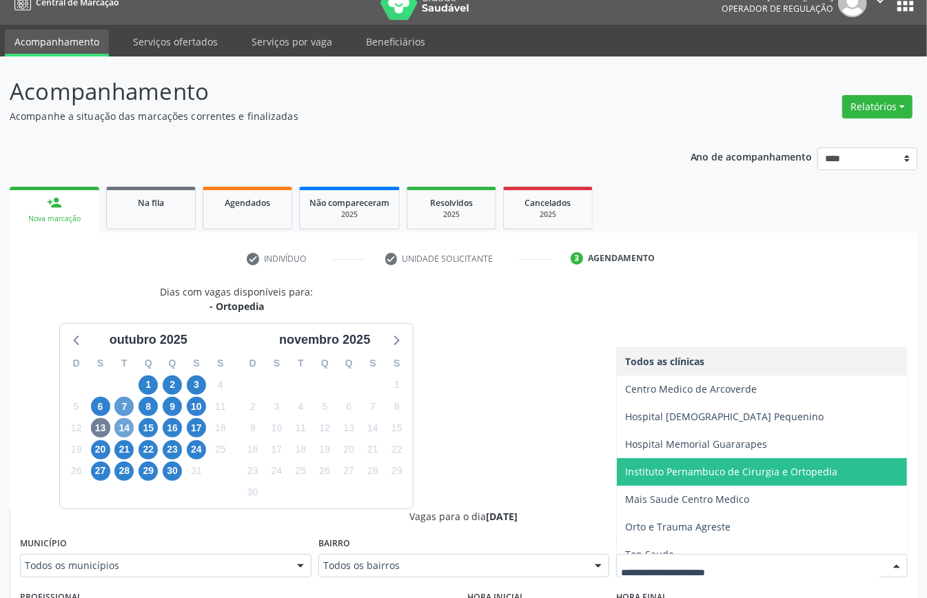
click at [127, 428] on span "14" at bounding box center [123, 427] width 19 height 19
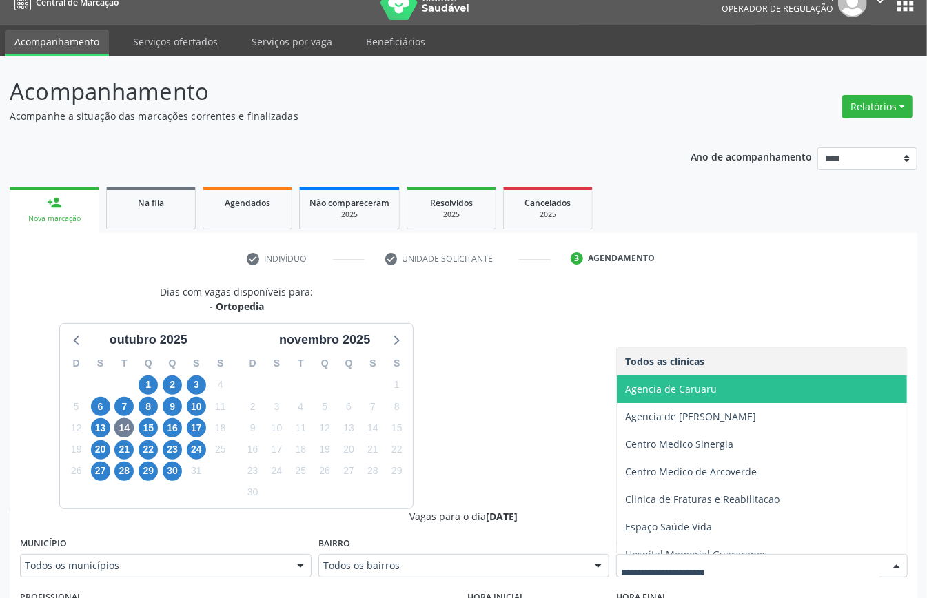
click at [684, 393] on span "Agencia de Caruaru" at bounding box center [671, 388] width 92 height 13
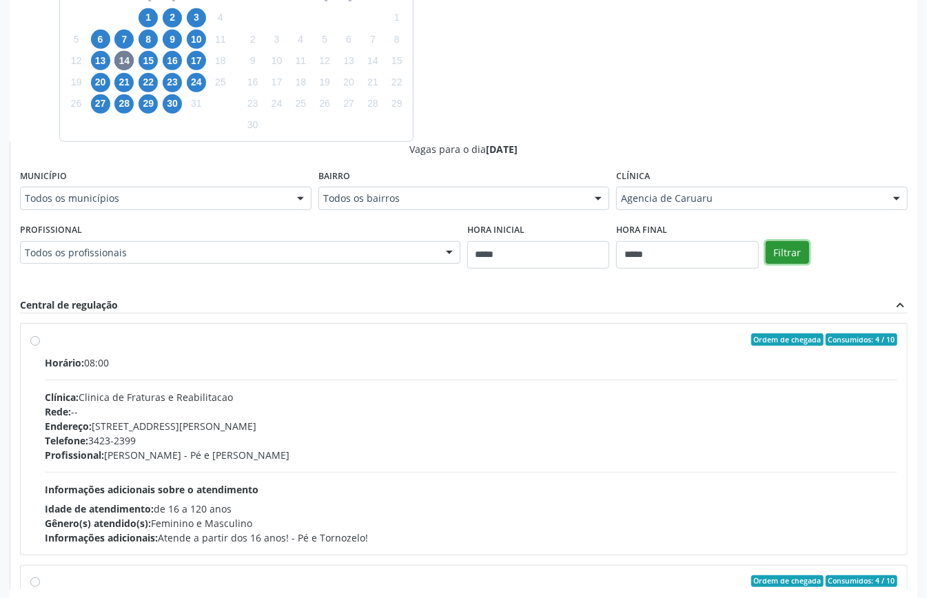
click at [802, 252] on button "Filtrar" at bounding box center [786, 252] width 43 height 23
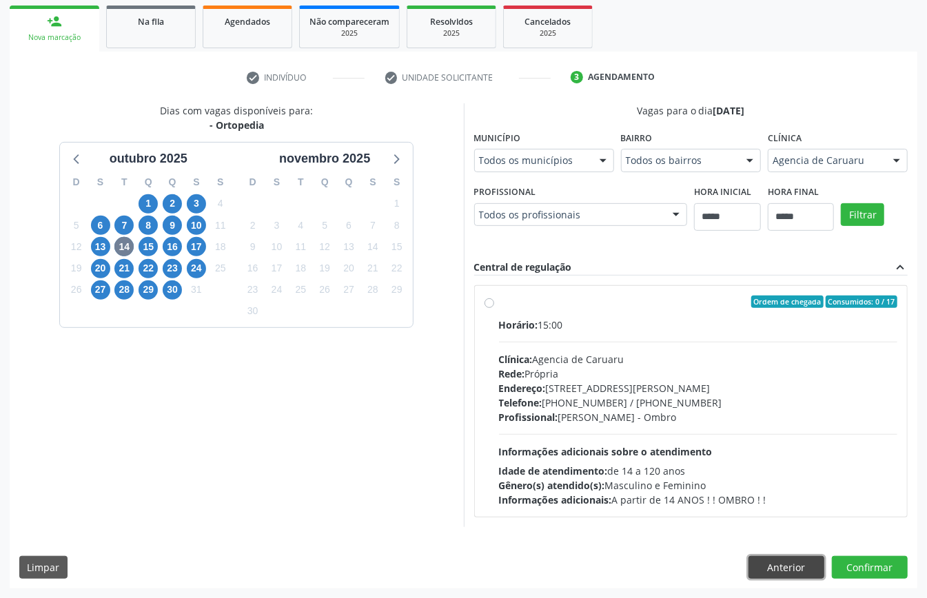
click at [794, 563] on button "Anterior" at bounding box center [786, 567] width 76 height 23
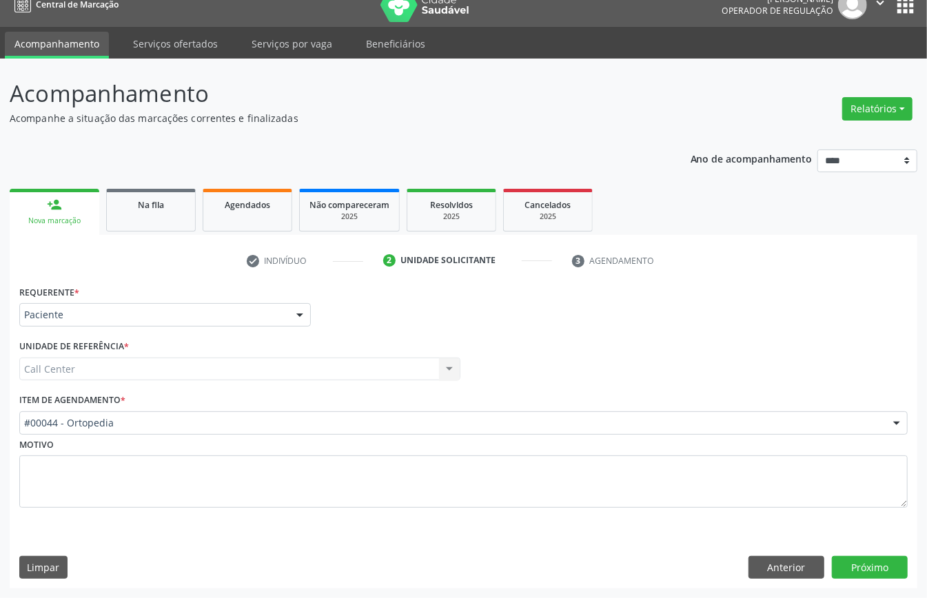
scroll to position [19, 0]
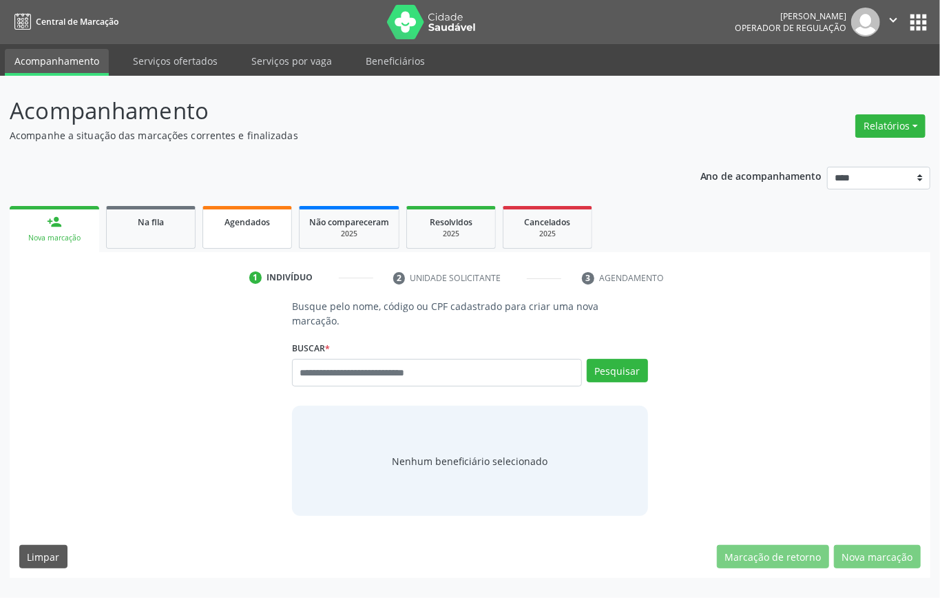
click at [254, 226] on span "Agendados" at bounding box center [247, 222] width 45 height 12
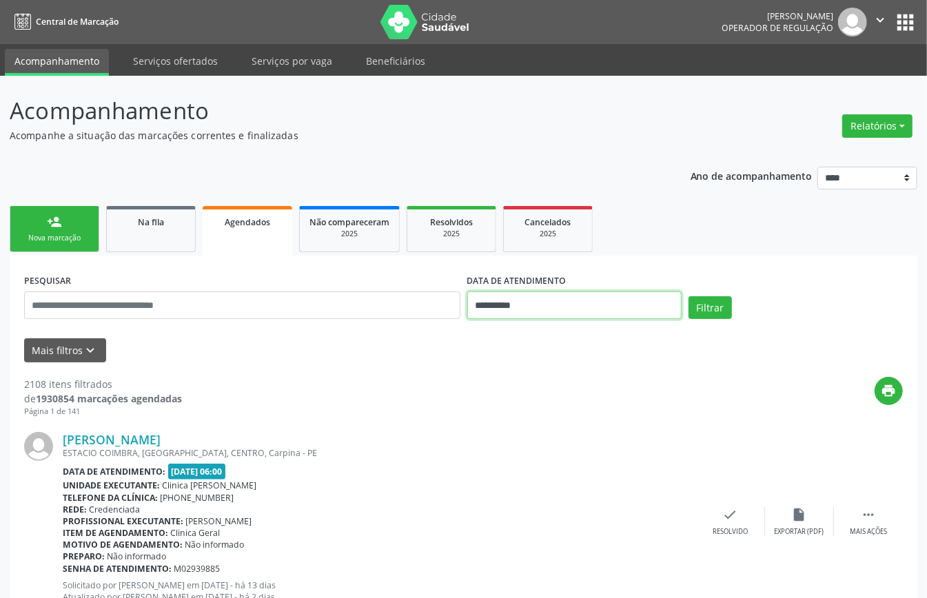
click at [583, 298] on input "**********" at bounding box center [574, 305] width 214 height 28
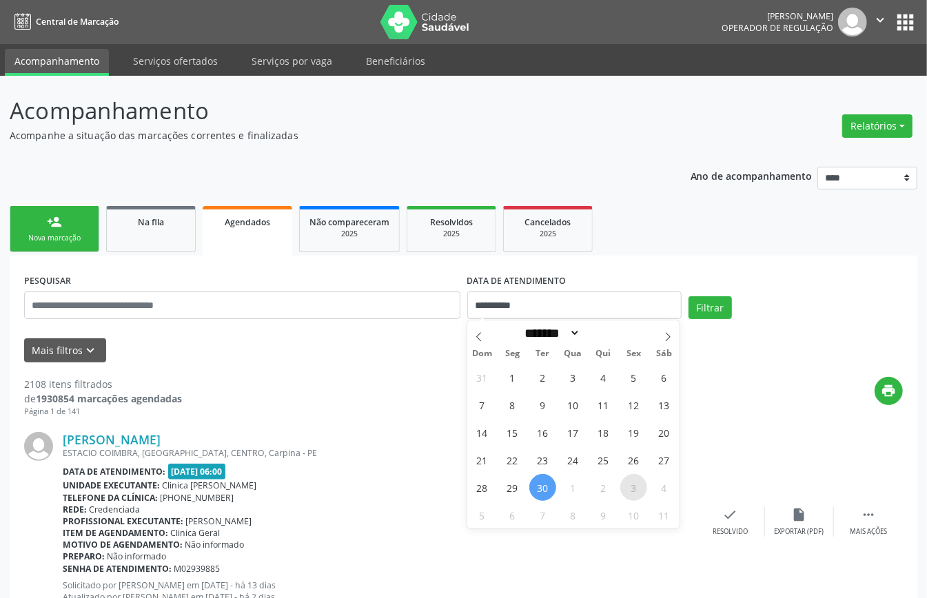
click at [634, 488] on span "3" at bounding box center [633, 487] width 27 height 27
type input "**********"
click at [634, 488] on span "3" at bounding box center [633, 487] width 27 height 27
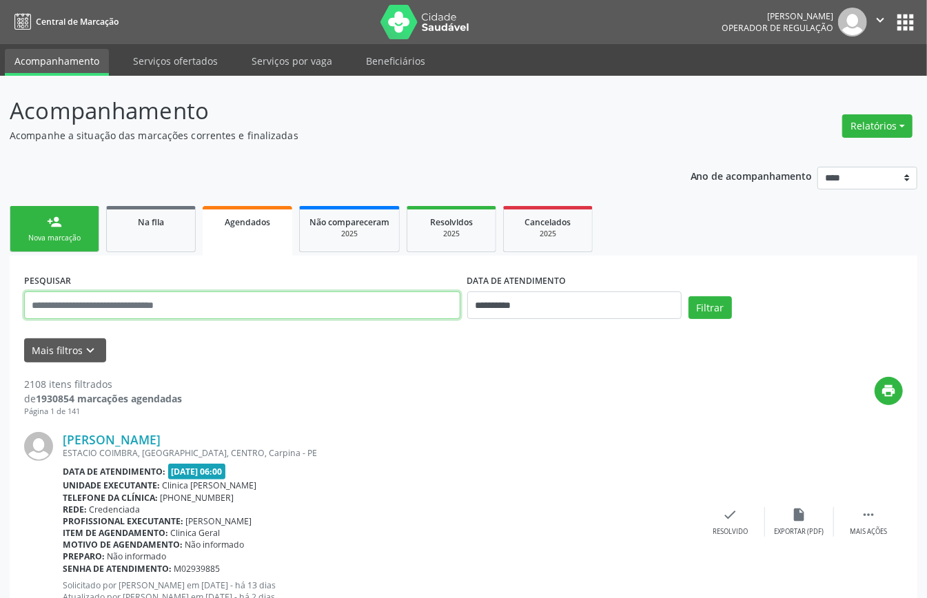
paste input "**********"
type input "**********"
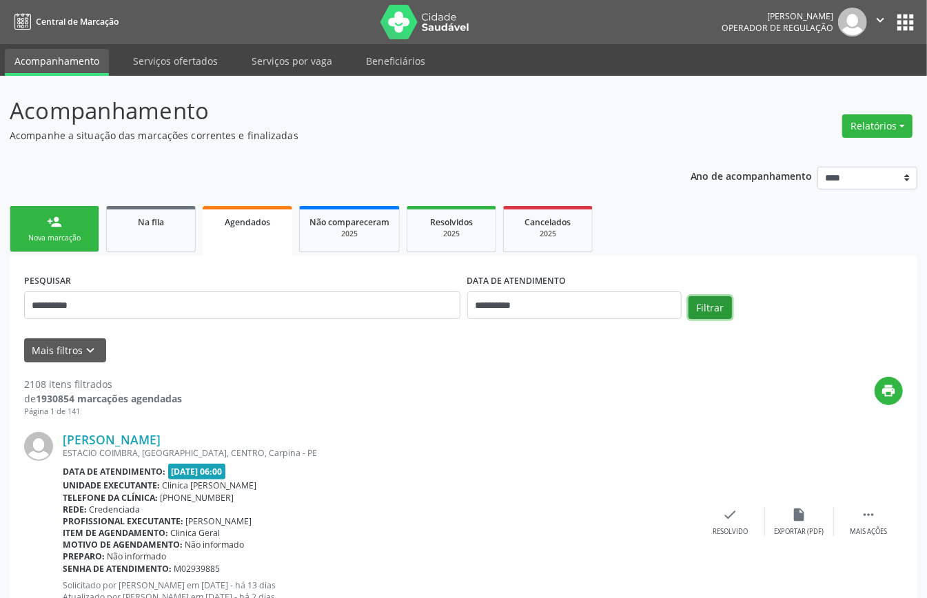
click at [701, 306] on button "Filtrar" at bounding box center [709, 307] width 43 height 23
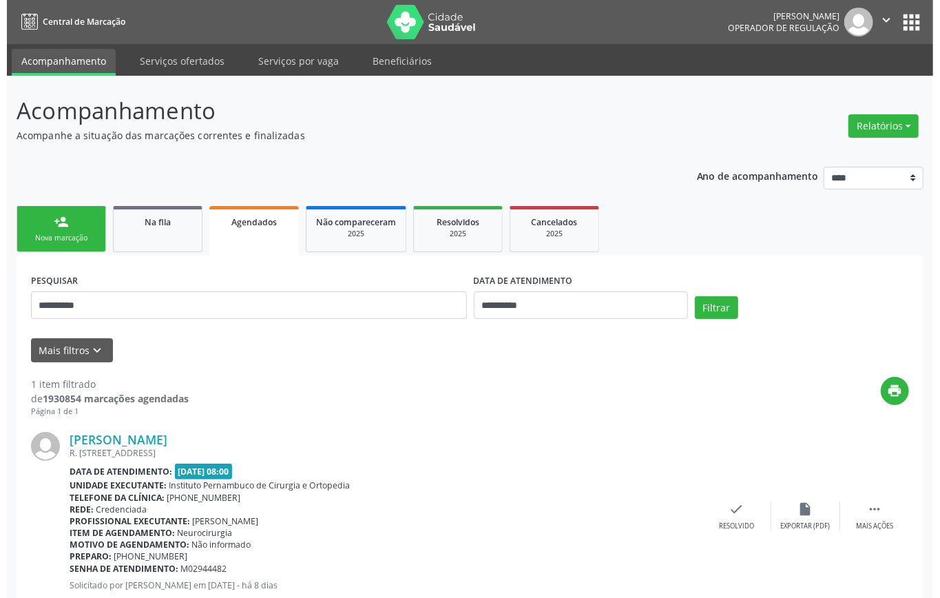
scroll to position [41, 0]
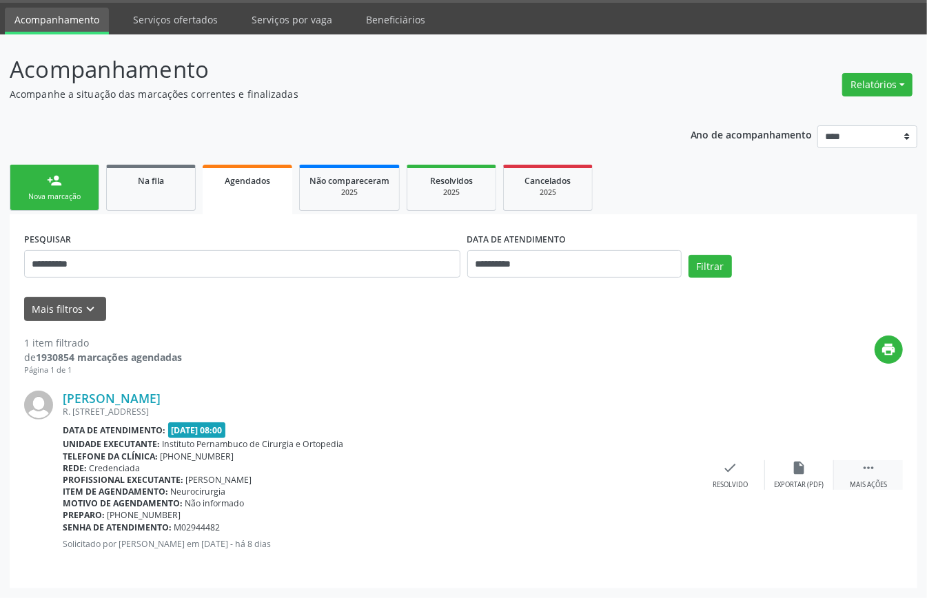
click at [867, 472] on icon "" at bounding box center [868, 467] width 15 height 15
click at [661, 464] on icon "cancel" at bounding box center [661, 467] width 15 height 15
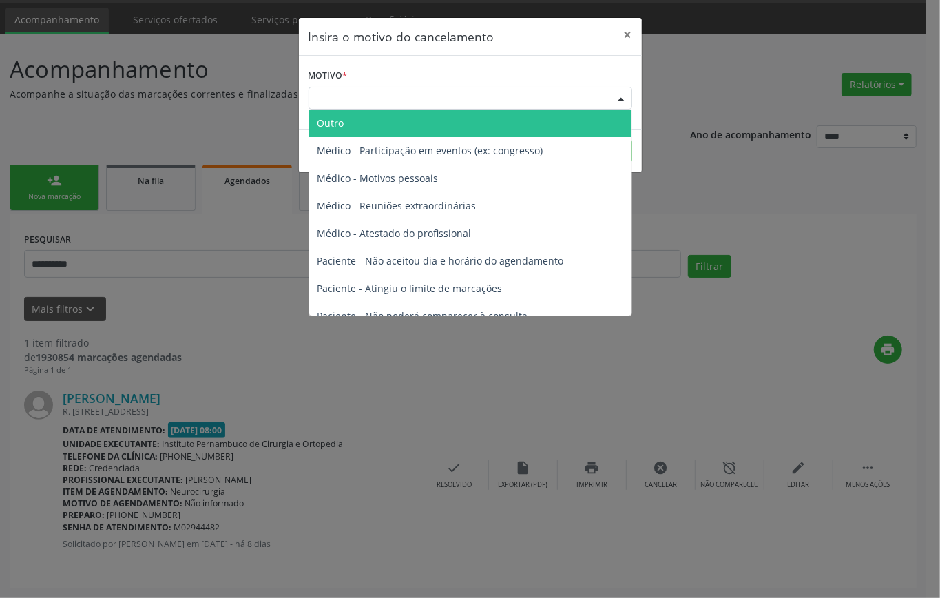
click at [420, 92] on div "Escolha o motivo" at bounding box center [471, 98] width 324 height 23
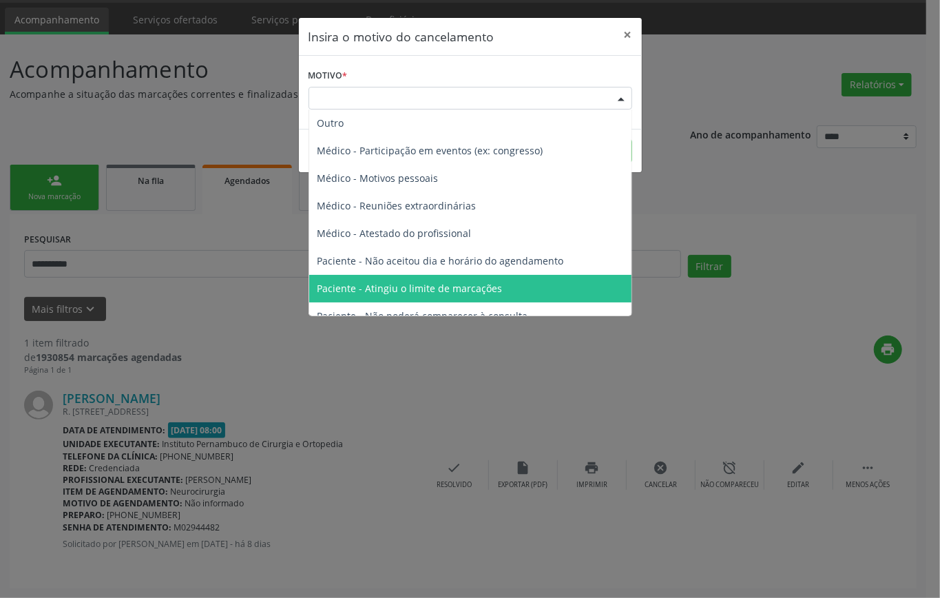
scroll to position [70, 0]
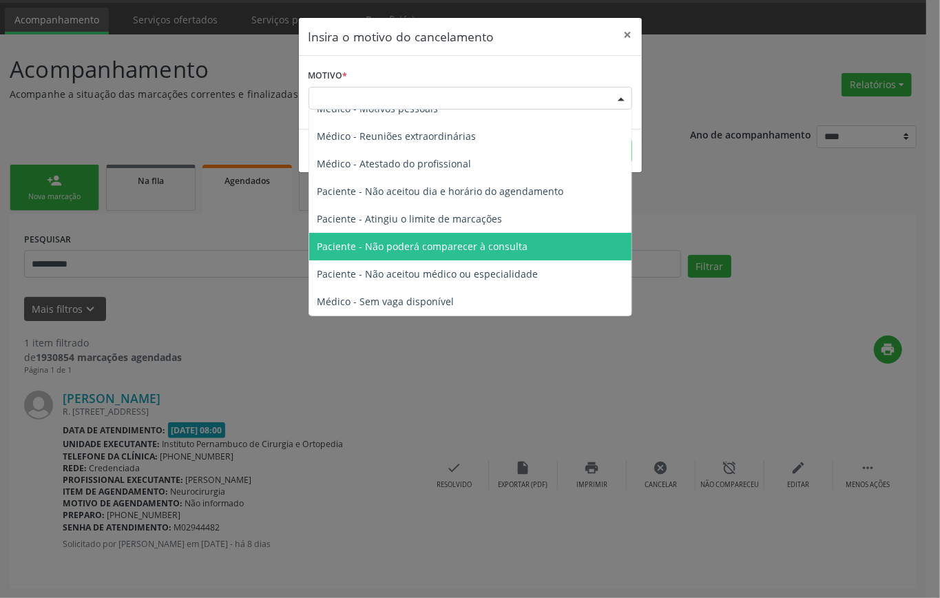
click at [464, 251] on span "Paciente - Não poderá comparecer à consulta" at bounding box center [423, 246] width 211 height 13
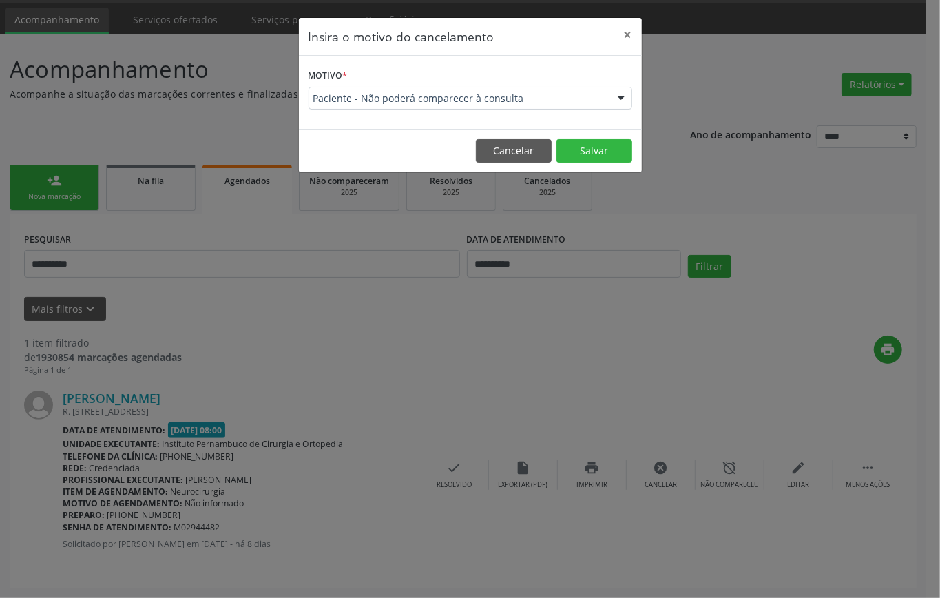
click at [590, 138] on footer "Cancelar Salvar" at bounding box center [470, 150] width 343 height 43
click at [593, 147] on button "Salvar" at bounding box center [595, 150] width 76 height 23
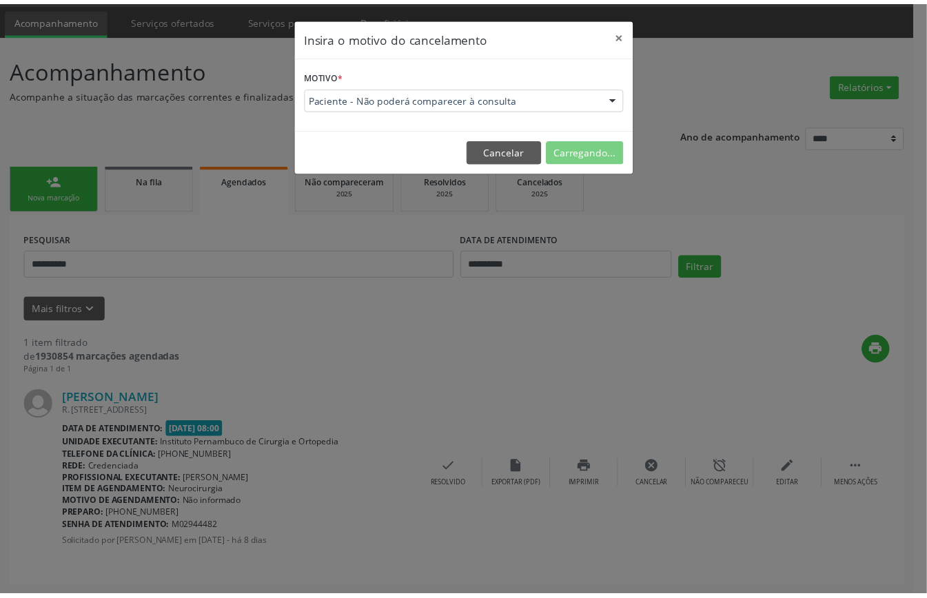
scroll to position [0, 0]
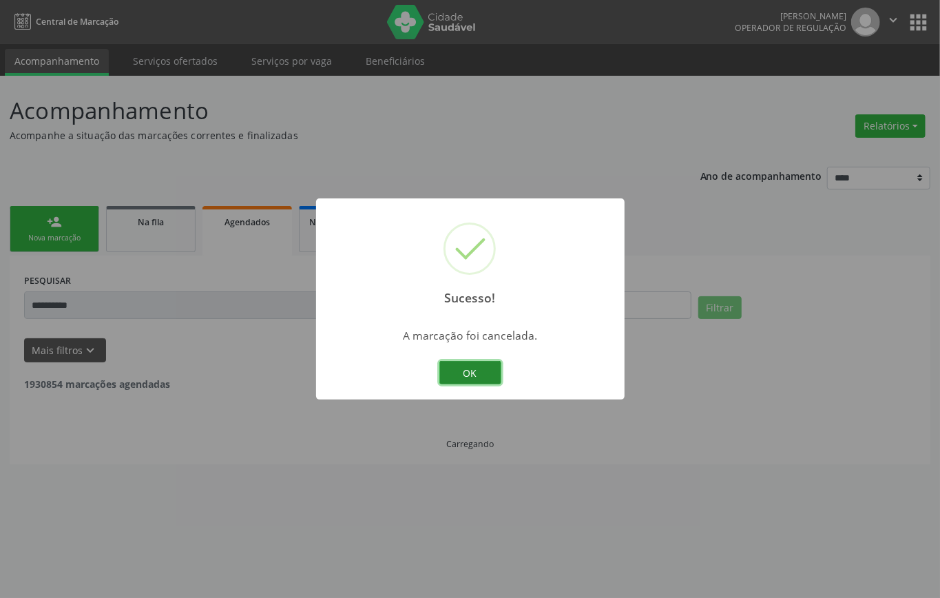
click at [461, 375] on button "OK" at bounding box center [471, 372] width 62 height 23
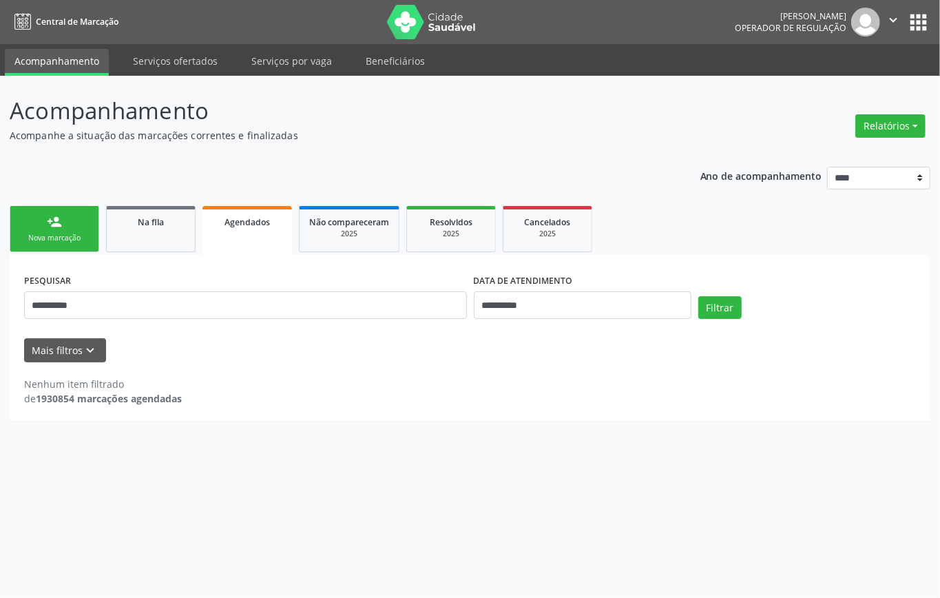
click at [47, 240] on div "Nova marcação" at bounding box center [54, 238] width 69 height 10
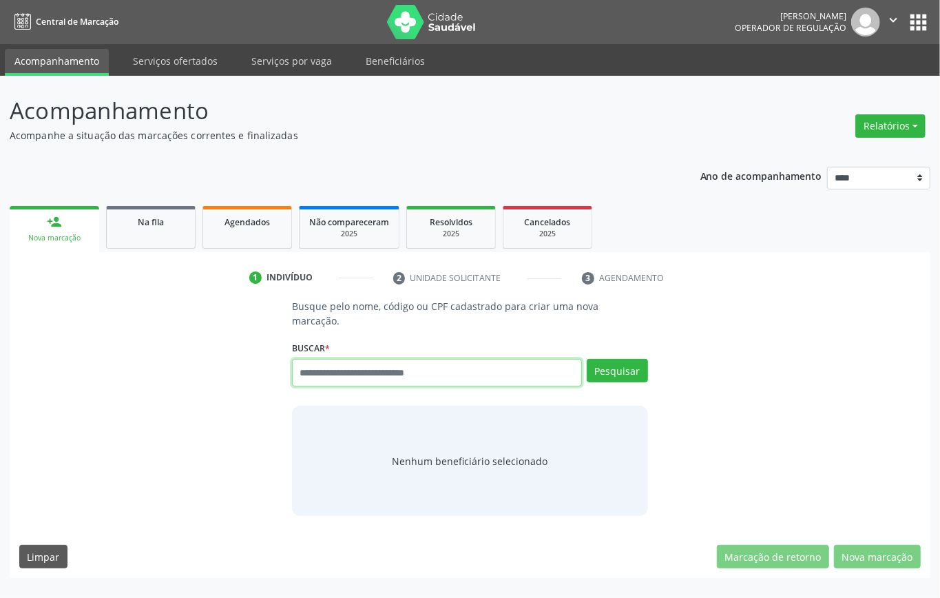
click at [373, 372] on input "text" at bounding box center [437, 373] width 290 height 28
type input "*********"
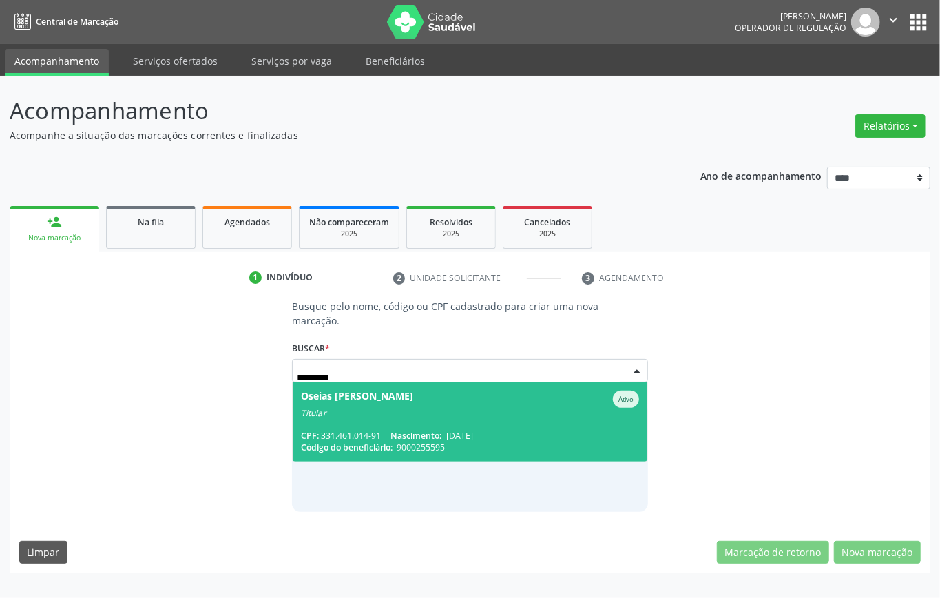
click at [350, 415] on div "Titular" at bounding box center [470, 413] width 338 height 11
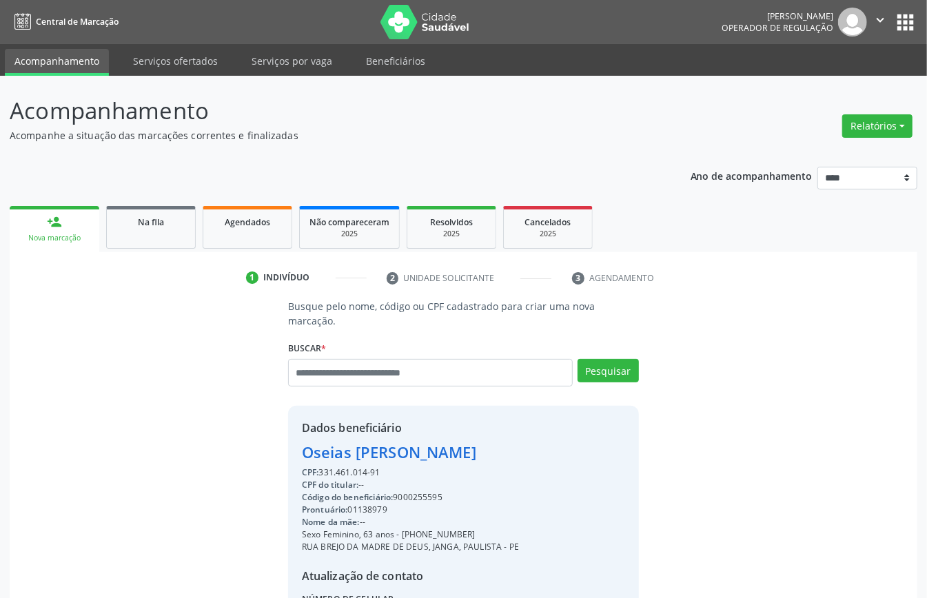
scroll to position [145, 0]
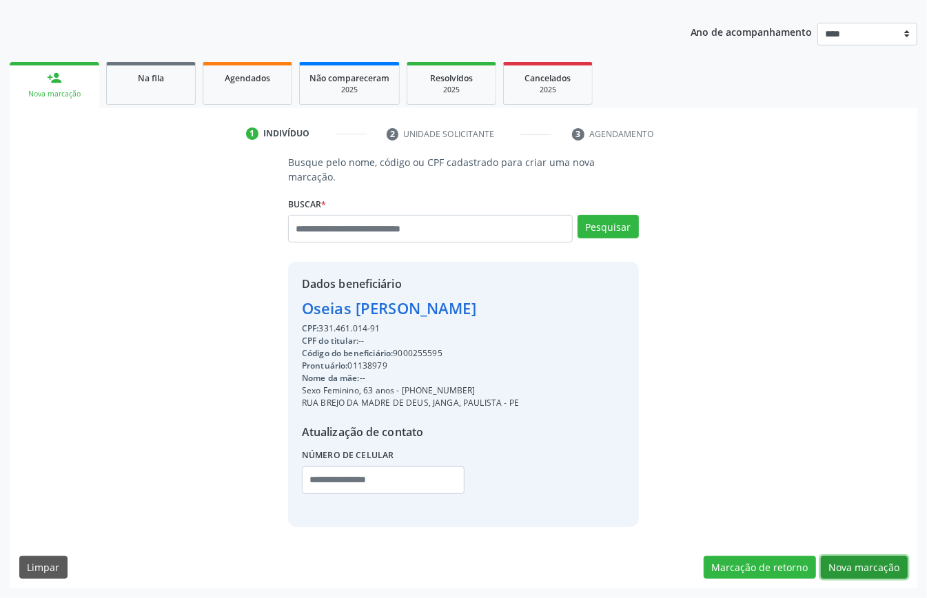
click at [861, 563] on button "Nova marcação" at bounding box center [864, 567] width 87 height 23
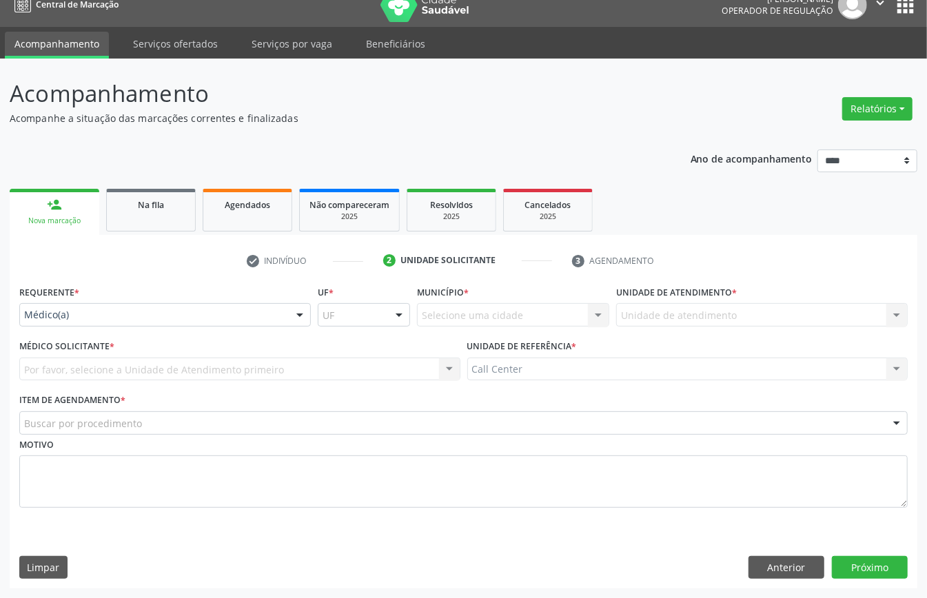
scroll to position [19, 0]
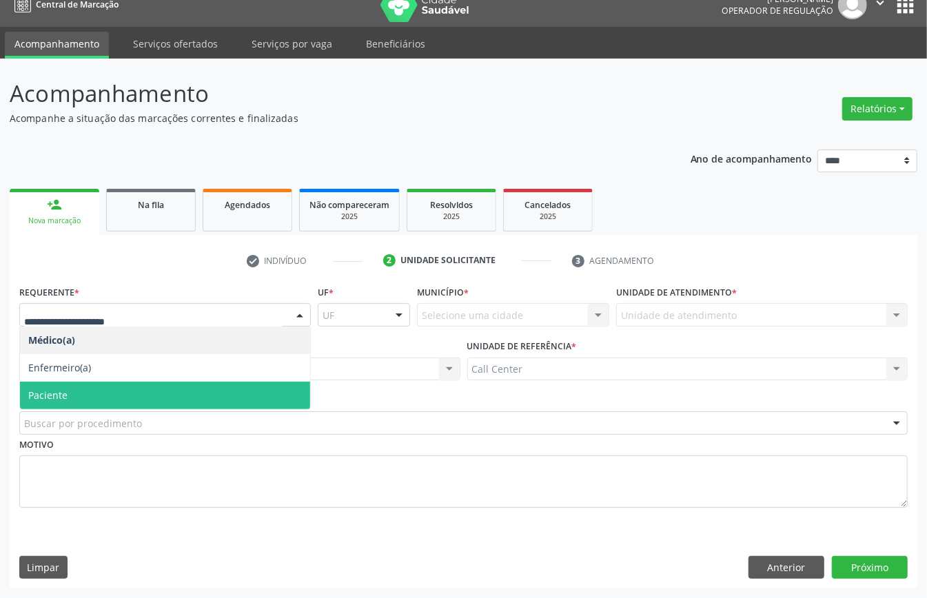
click at [92, 389] on span "Paciente" at bounding box center [165, 396] width 290 height 28
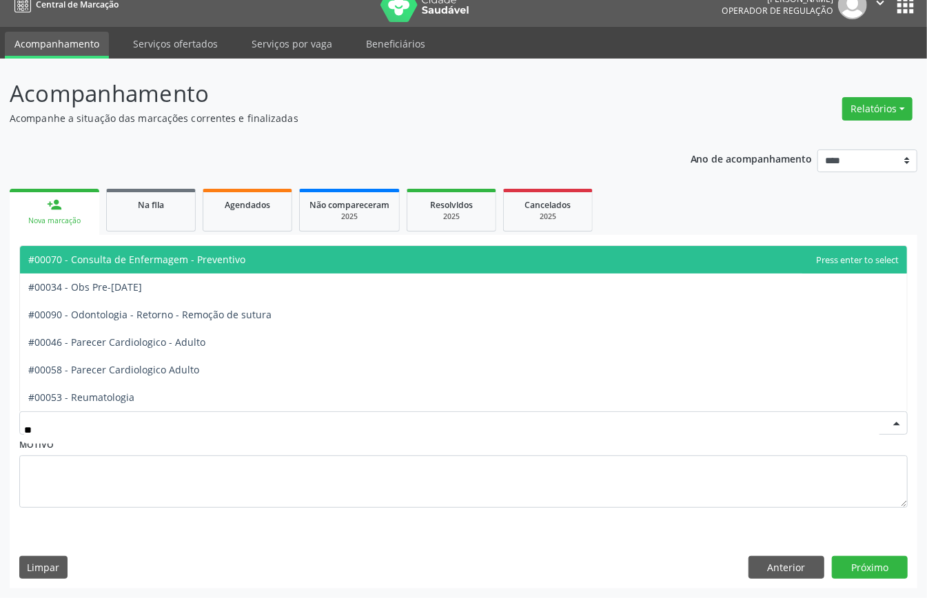
type input "***"
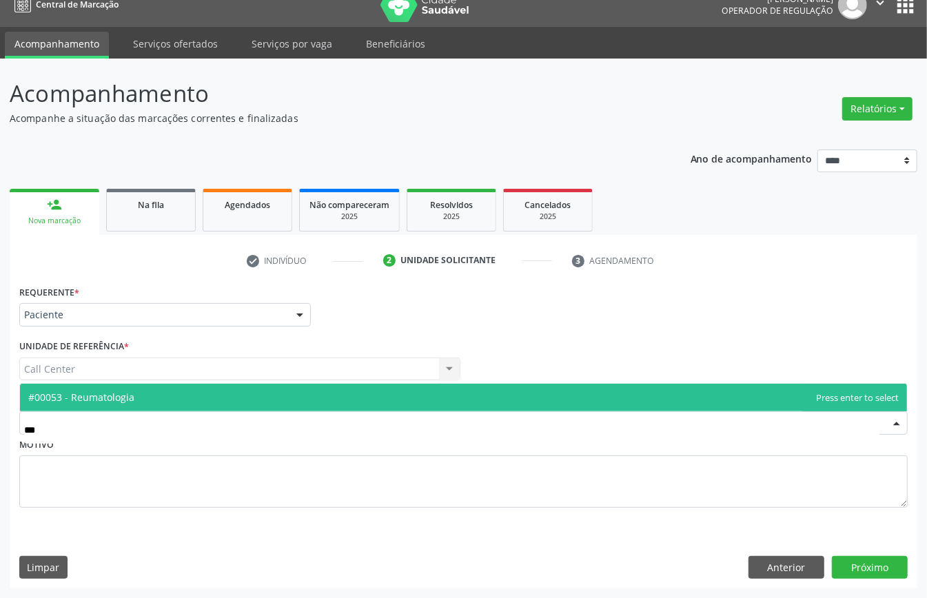
click at [124, 394] on span "#00053 - Reumatologia" at bounding box center [81, 397] width 106 height 13
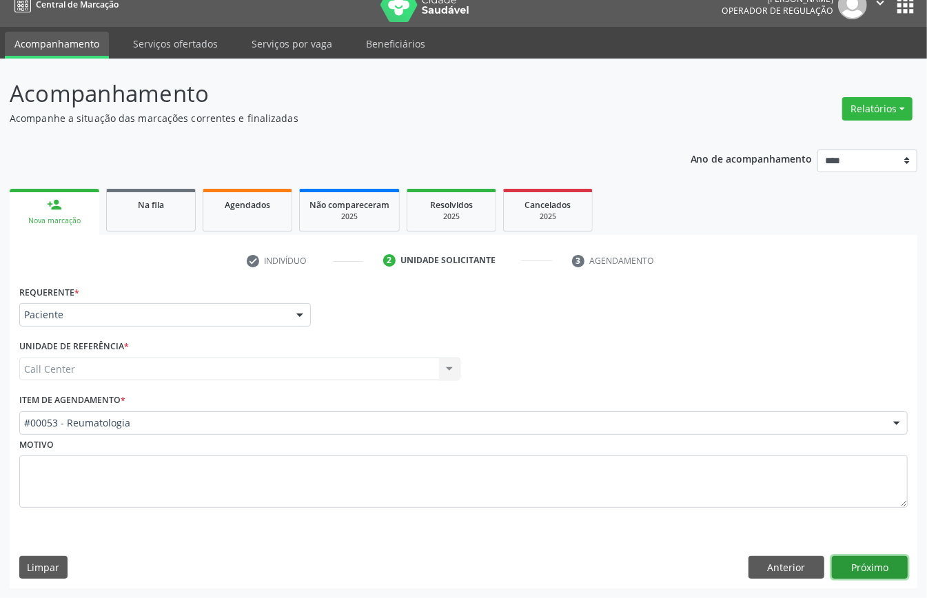
click at [885, 566] on button "Próximo" at bounding box center [870, 567] width 76 height 23
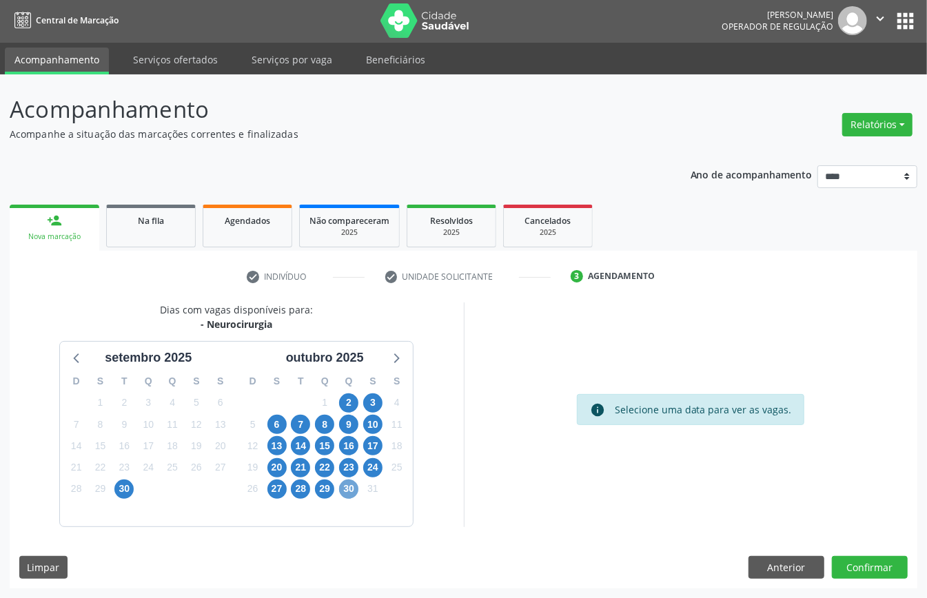
click at [346, 496] on span "30" at bounding box center [348, 489] width 19 height 19
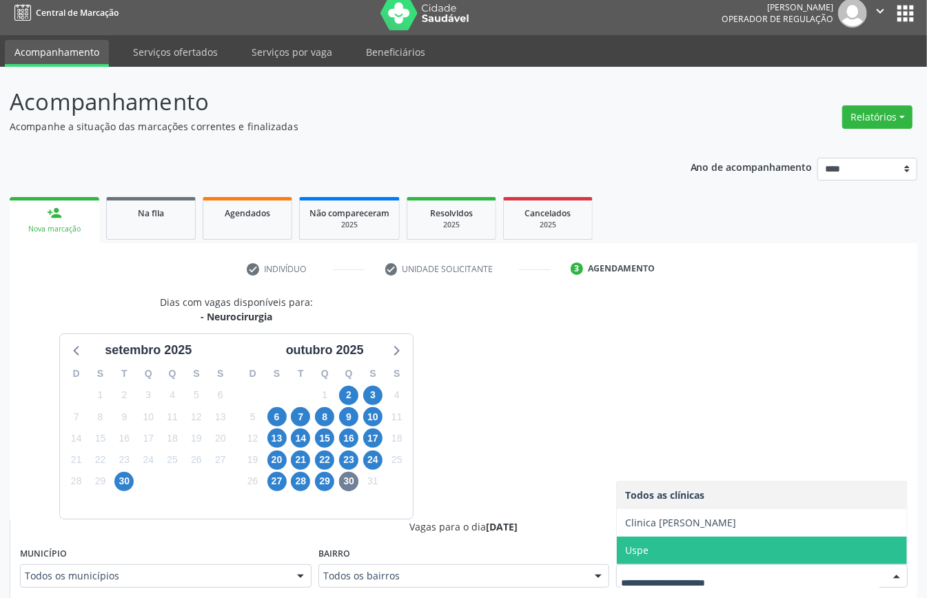
click at [663, 554] on span "Uspe" at bounding box center [762, 551] width 290 height 28
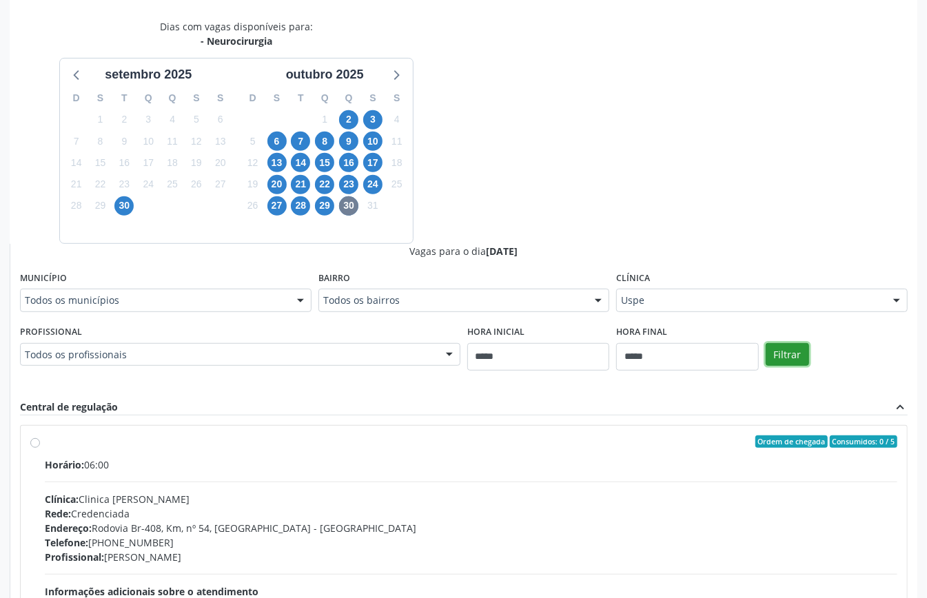
click at [802, 349] on button "Filtrar" at bounding box center [786, 354] width 43 height 23
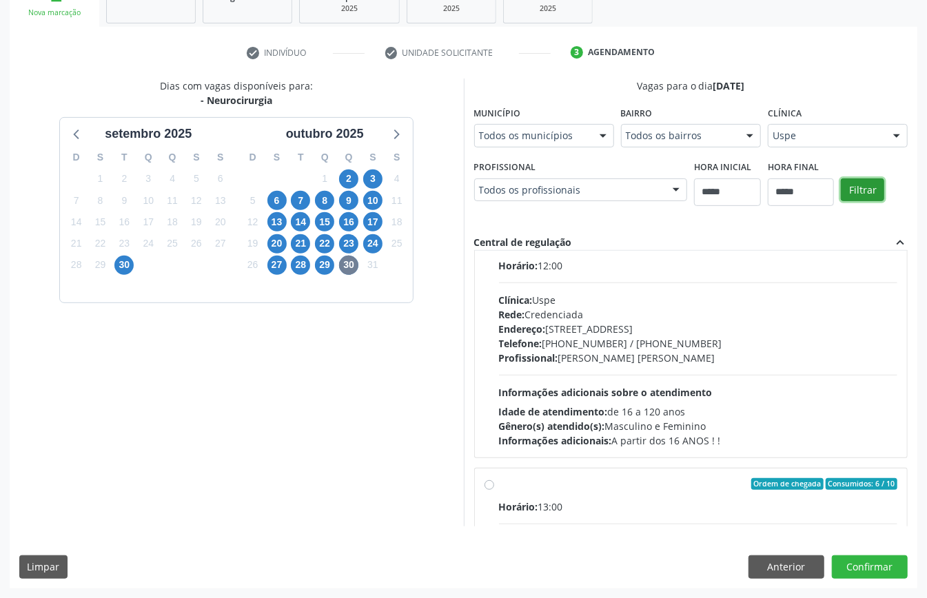
scroll to position [0, 0]
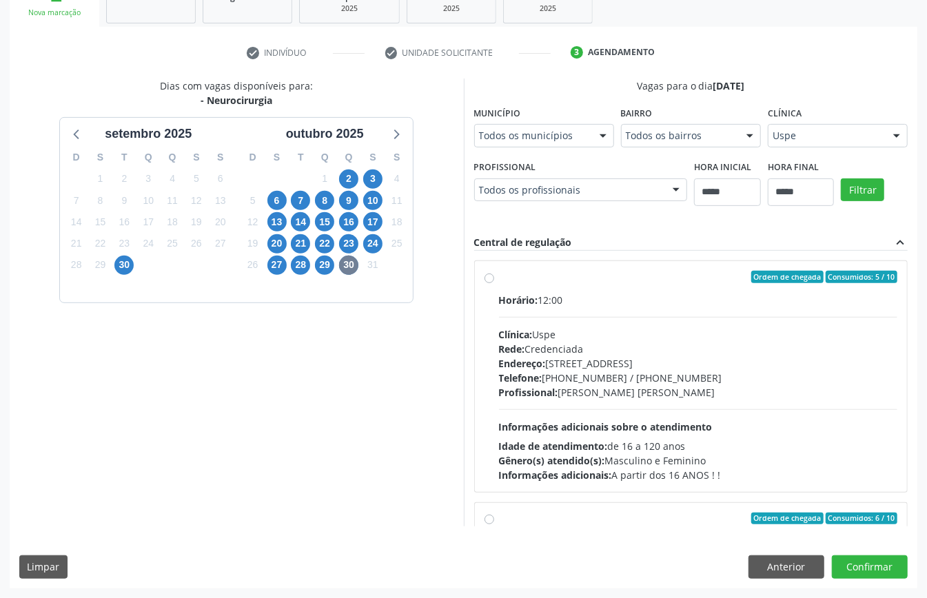
click at [568, 337] on div "Clínica: Uspe" at bounding box center [698, 334] width 399 height 14
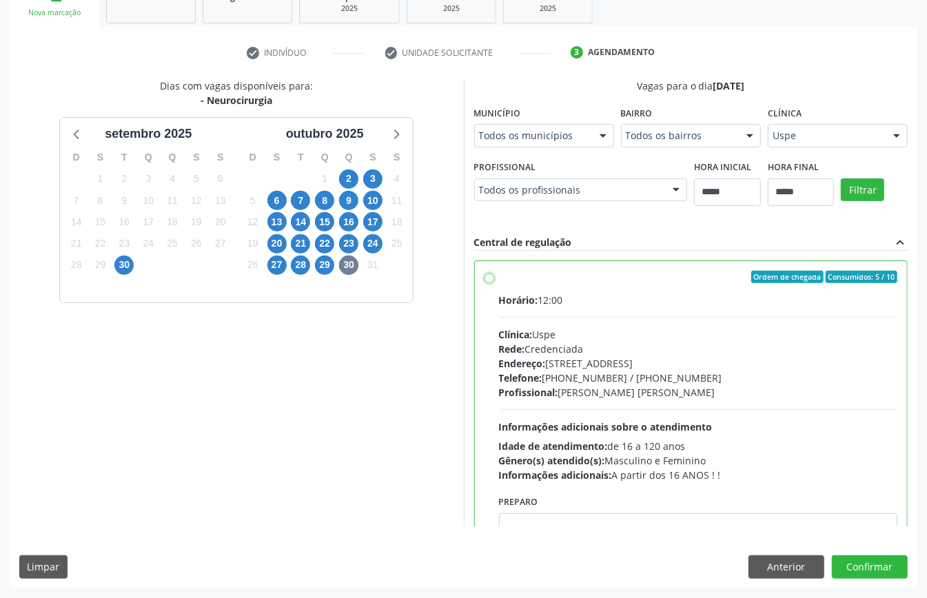
scroll to position [276, 0]
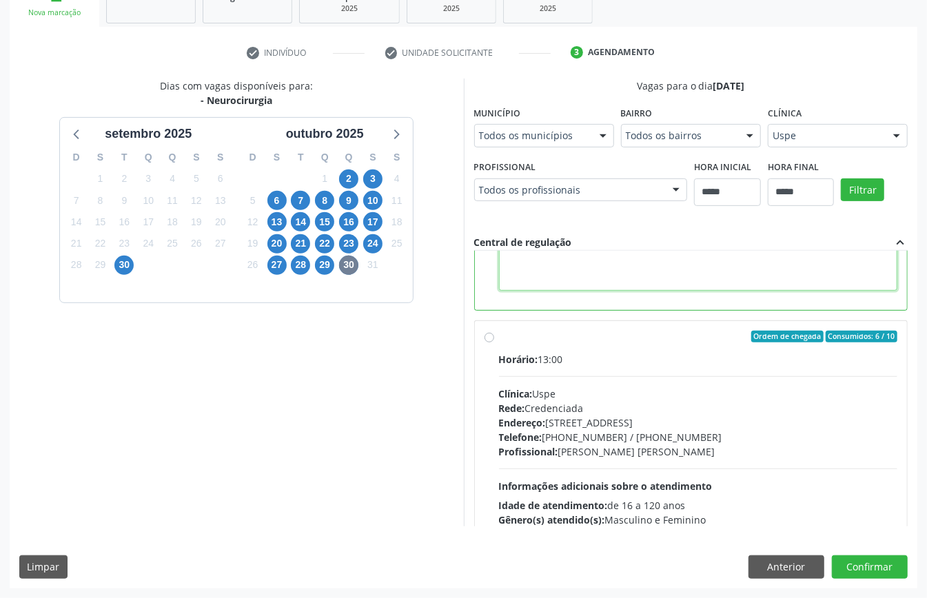
paste textarea "**********"
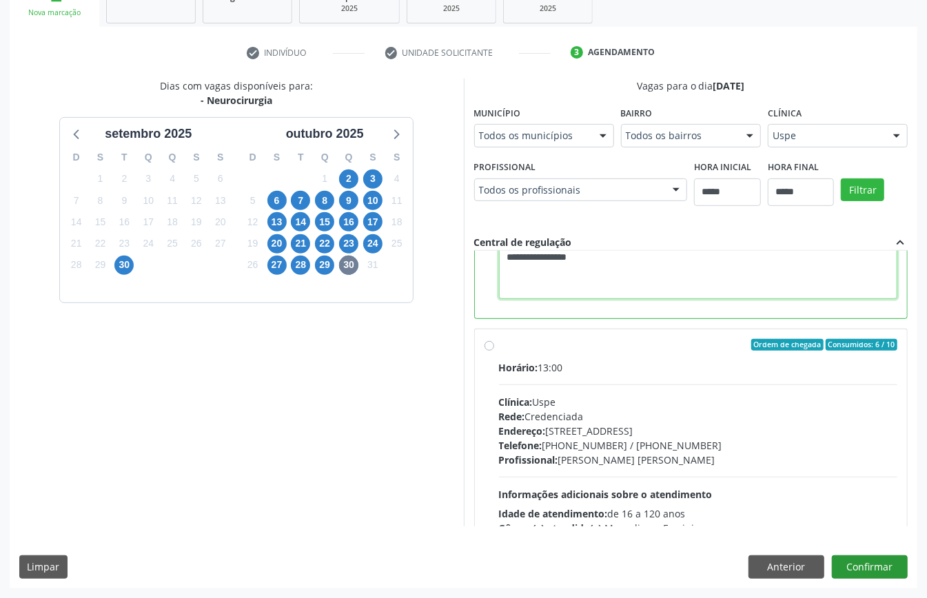
type textarea "**********"
click at [875, 563] on button "Confirmar" at bounding box center [870, 566] width 76 height 23
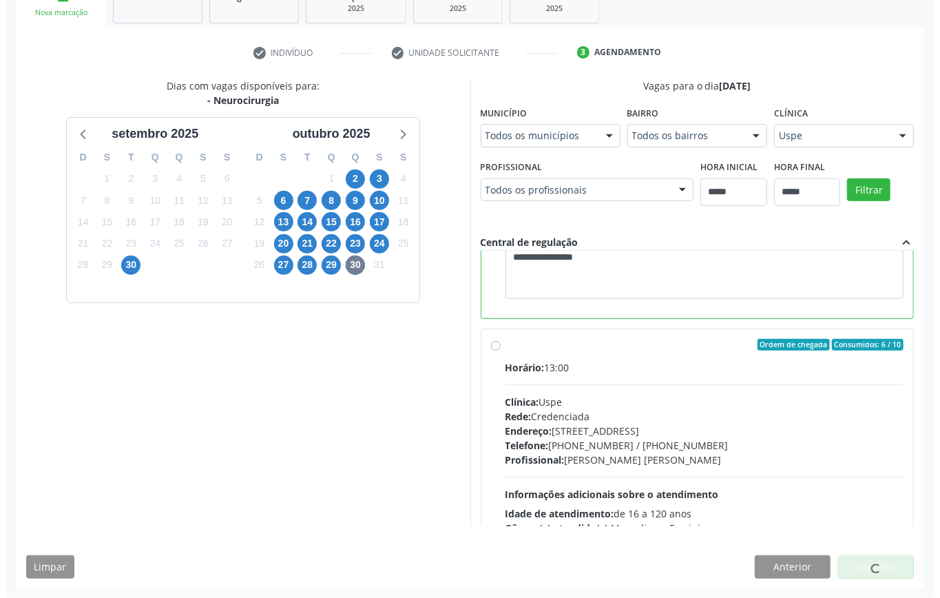
scroll to position [0, 0]
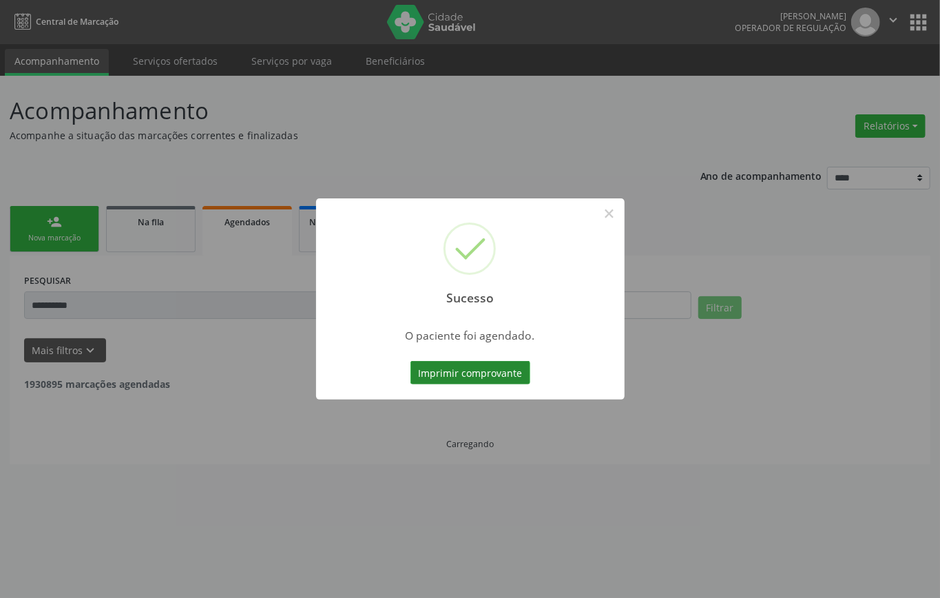
click at [499, 371] on button "Imprimir comprovante" at bounding box center [471, 372] width 120 height 23
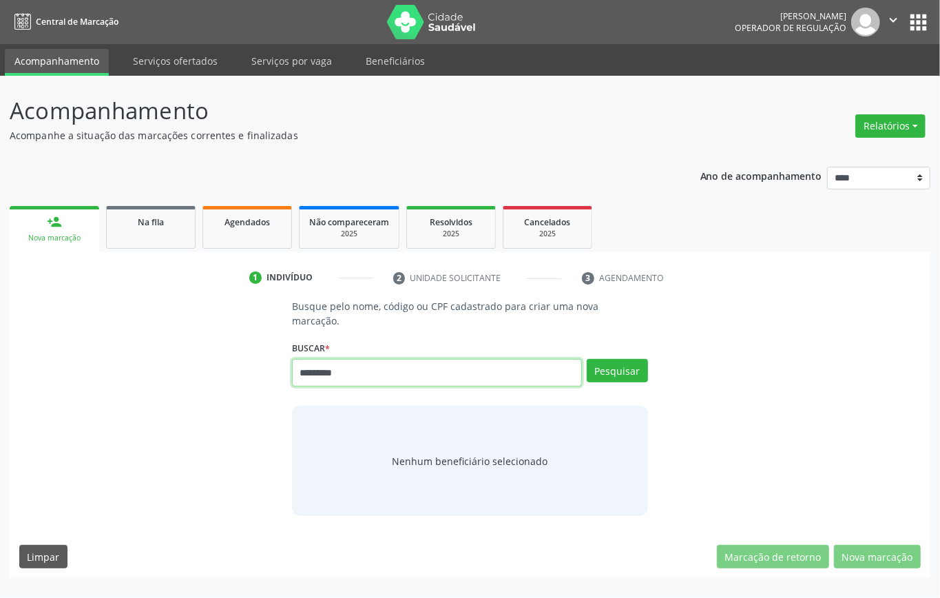
type input "*********"
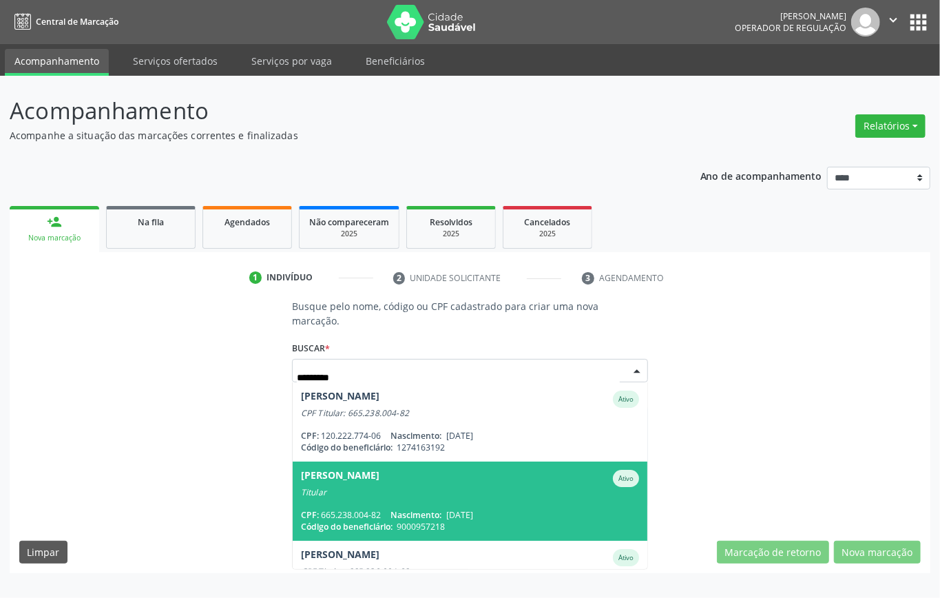
click at [496, 511] on div "CPF: 665.238.004-82 Nascimento: [DATE]" at bounding box center [470, 515] width 338 height 12
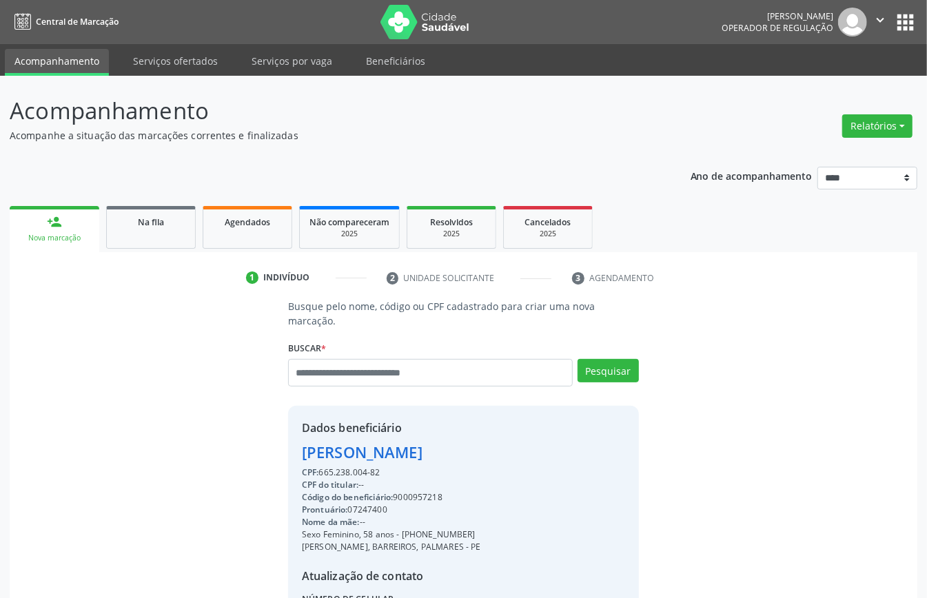
scroll to position [145, 0]
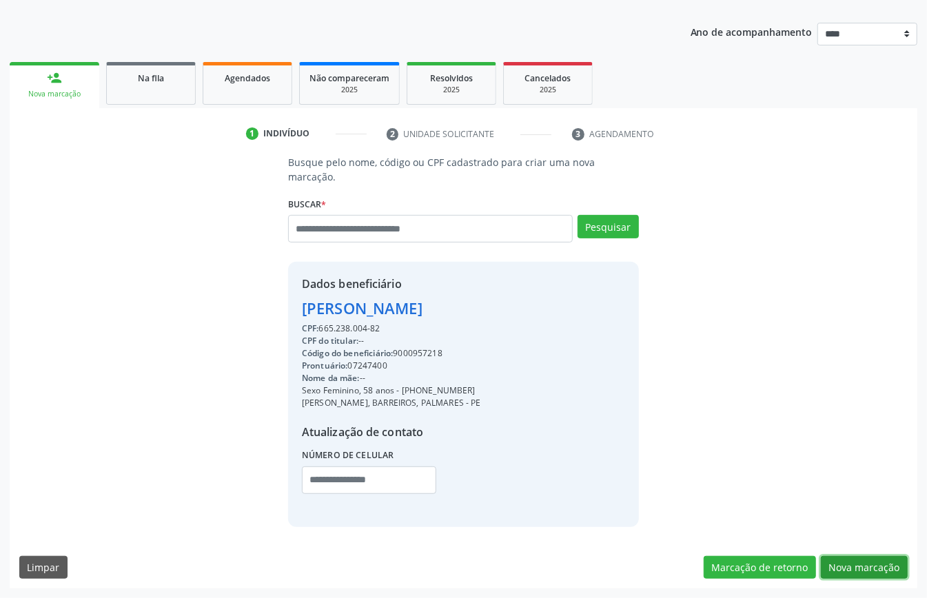
click at [847, 568] on button "Nova marcação" at bounding box center [864, 567] width 87 height 23
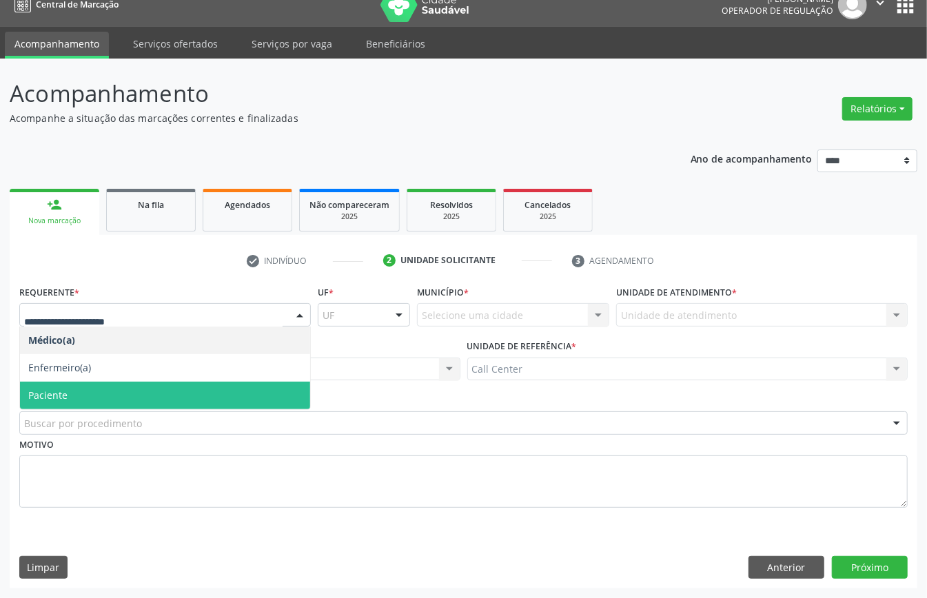
click at [81, 386] on span "Paciente" at bounding box center [165, 396] width 290 height 28
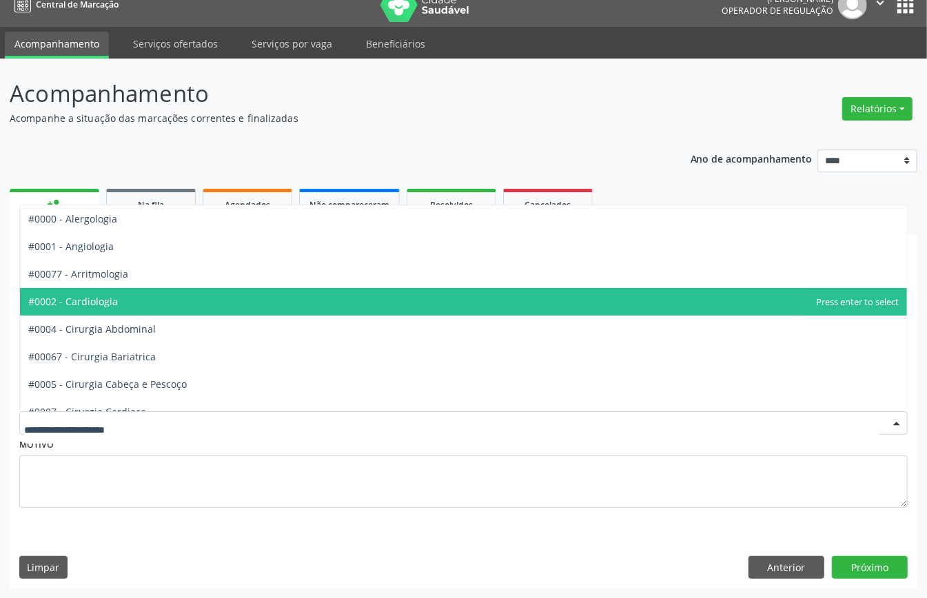
click at [120, 307] on span "#0002 - Cardiologia" at bounding box center [463, 302] width 887 height 28
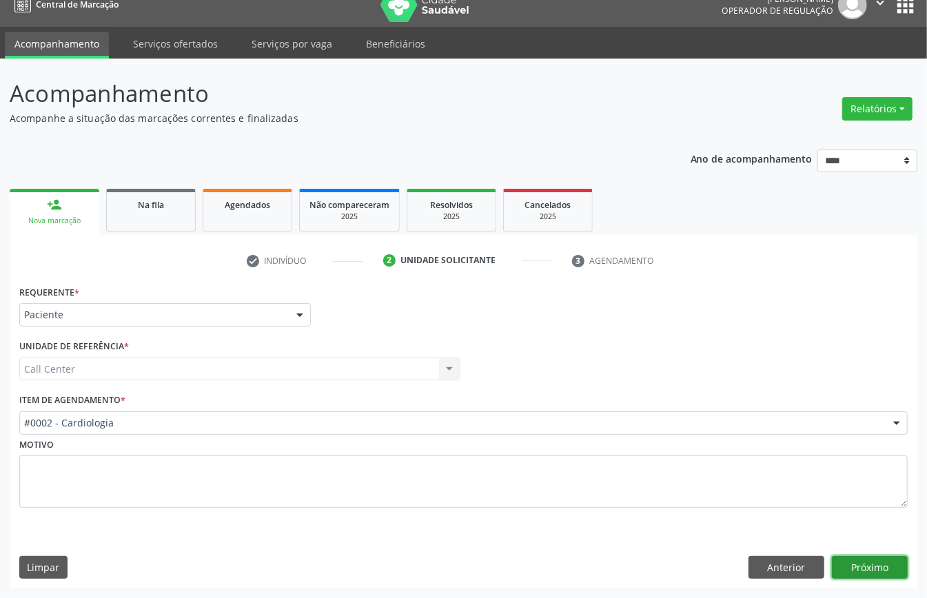
click at [853, 566] on button "Próximo" at bounding box center [870, 567] width 76 height 23
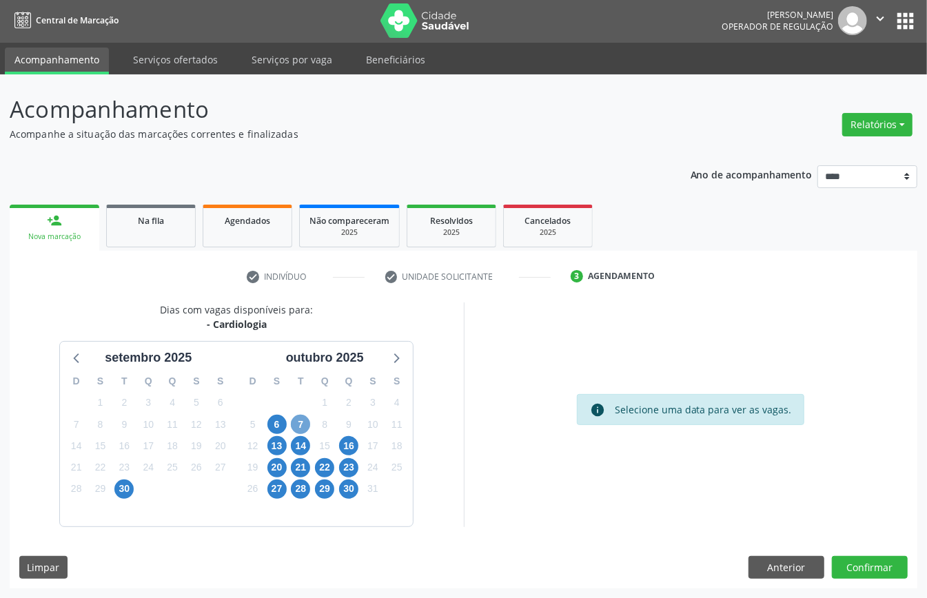
click at [298, 422] on span "7" at bounding box center [300, 424] width 19 height 19
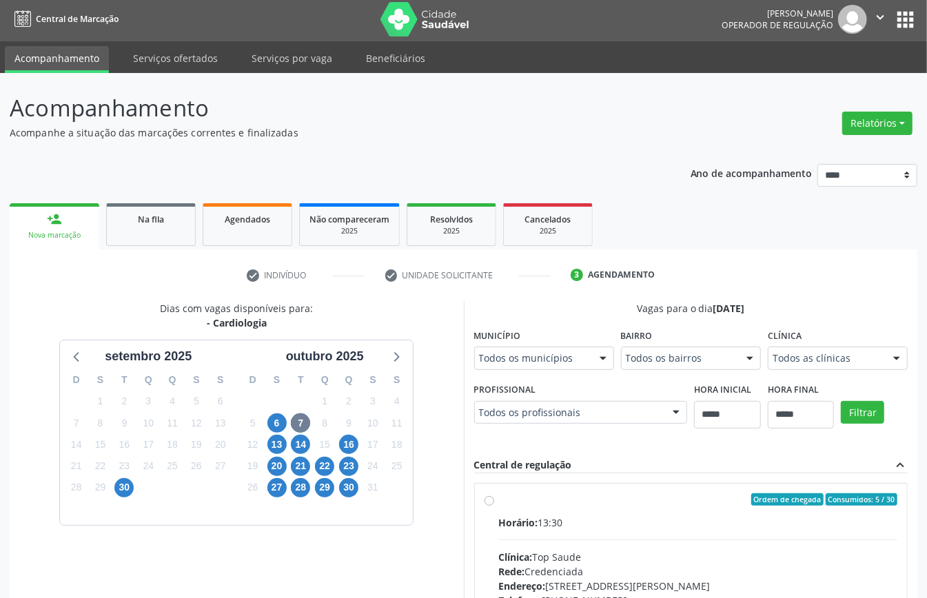
scroll to position [9, 0]
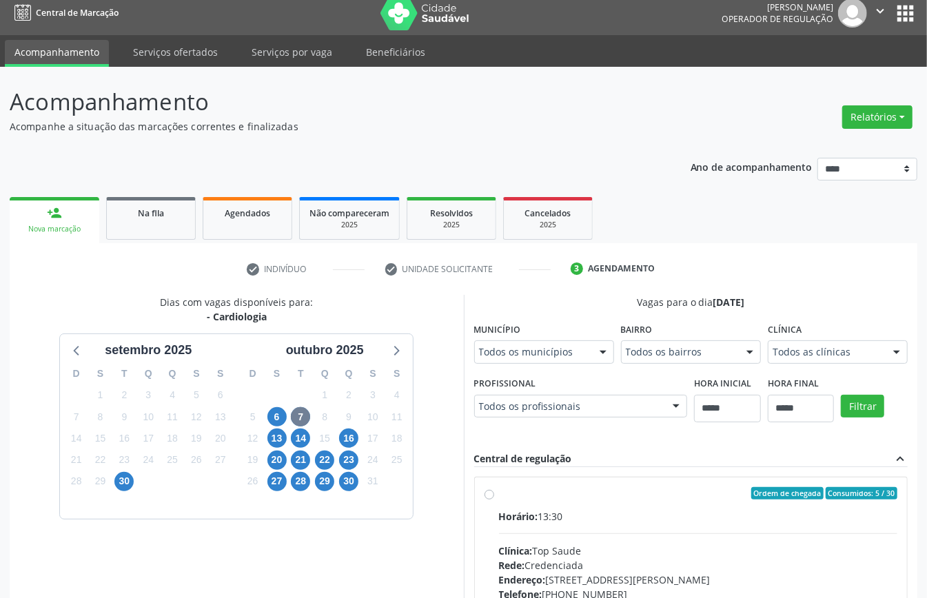
drag, startPoint x: 701, startPoint y: 580, endPoint x: 692, endPoint y: 574, distance: 10.9
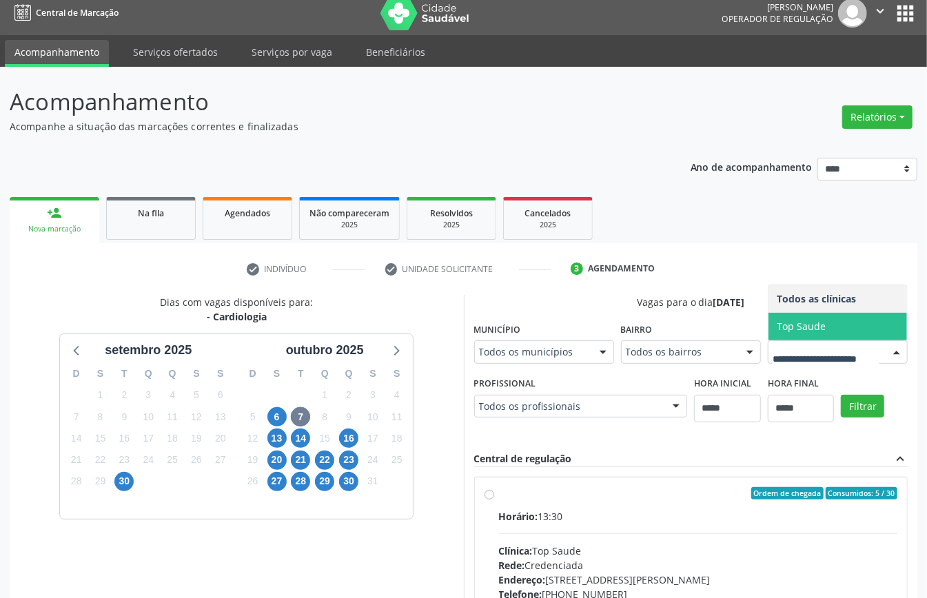
click at [768, 340] on span "Top Saude" at bounding box center [837, 327] width 138 height 28
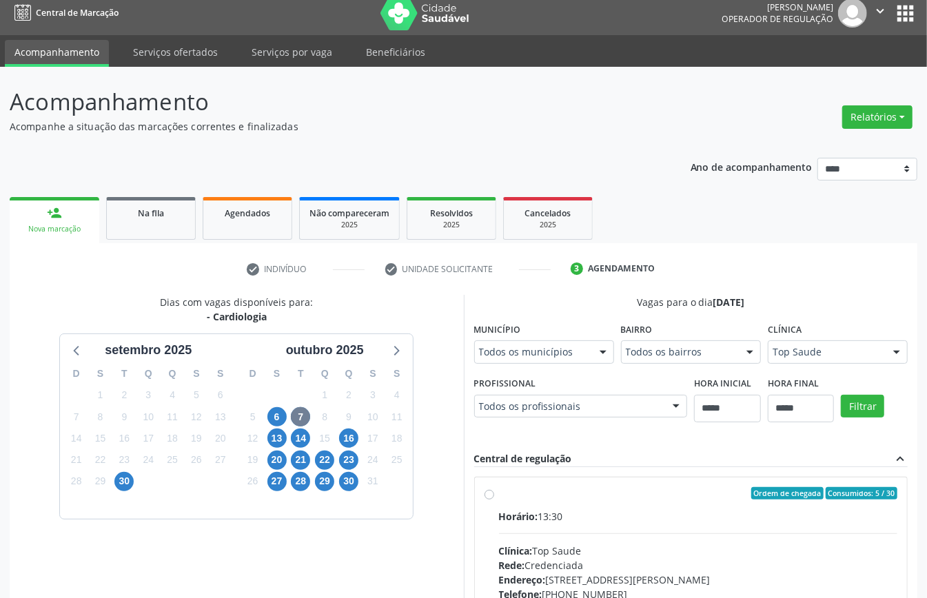
scroll to position [285, 0]
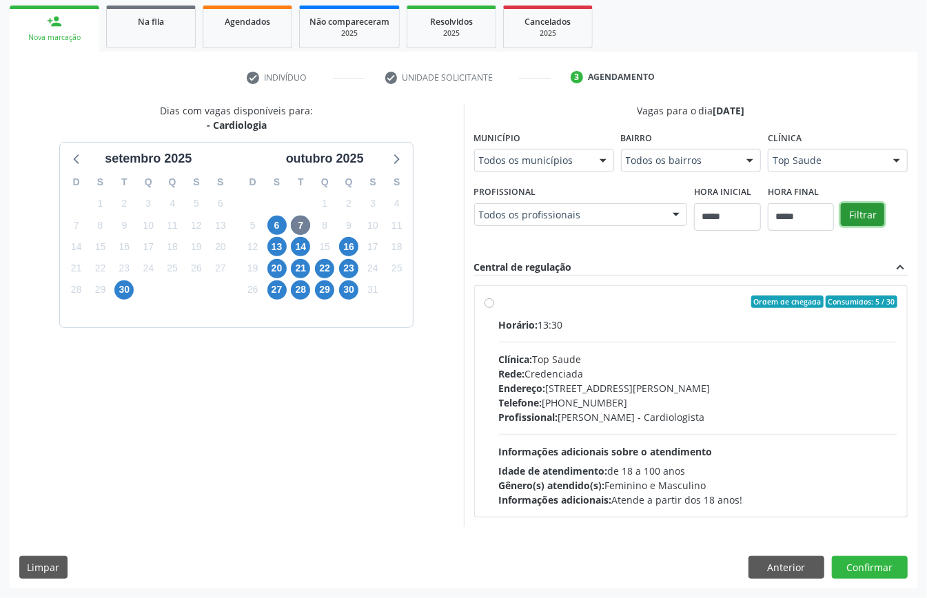
click at [841, 227] on button "Filtrar" at bounding box center [862, 214] width 43 height 23
click at [499, 414] on div "Profissional: [PERSON_NAME] - Cardiologista" at bounding box center [698, 417] width 399 height 14
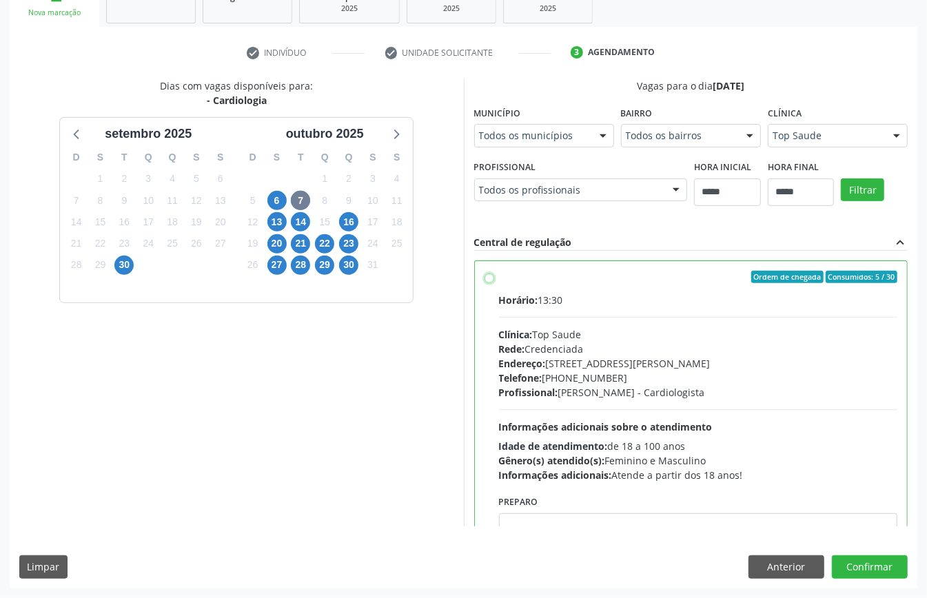
scroll to position [70, 0]
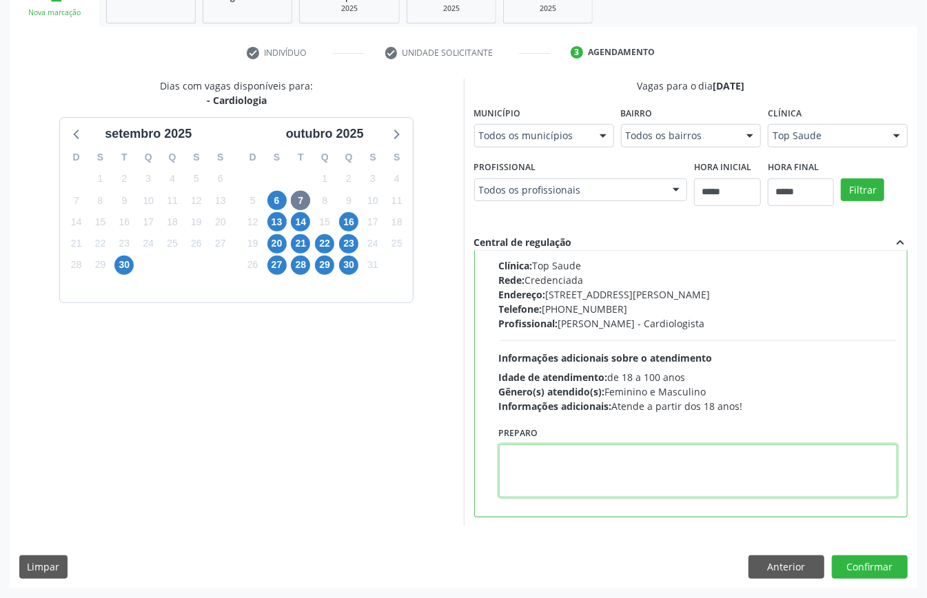
paste textarea "**********"
type textarea "**********"
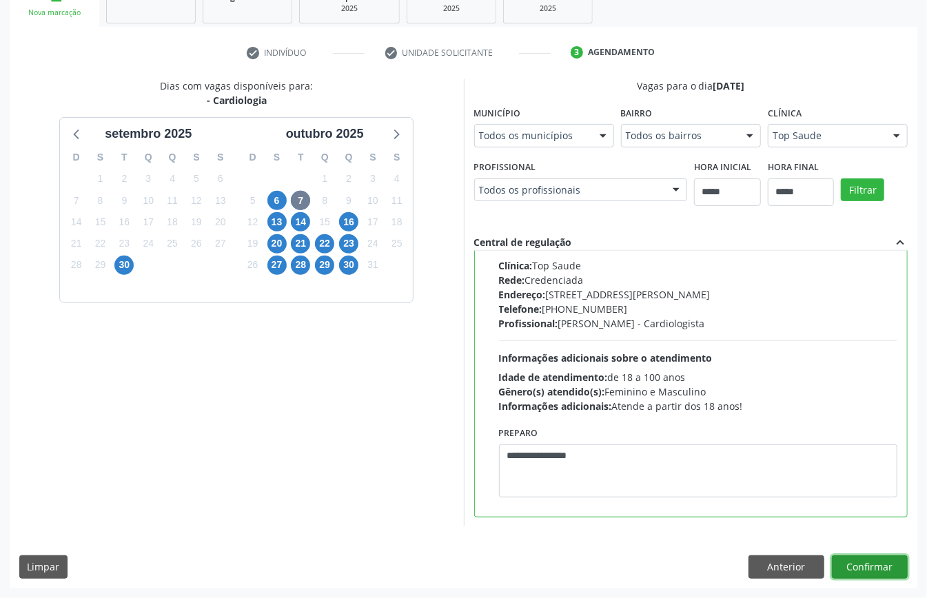
click at [857, 579] on button "Confirmar" at bounding box center [870, 566] width 76 height 23
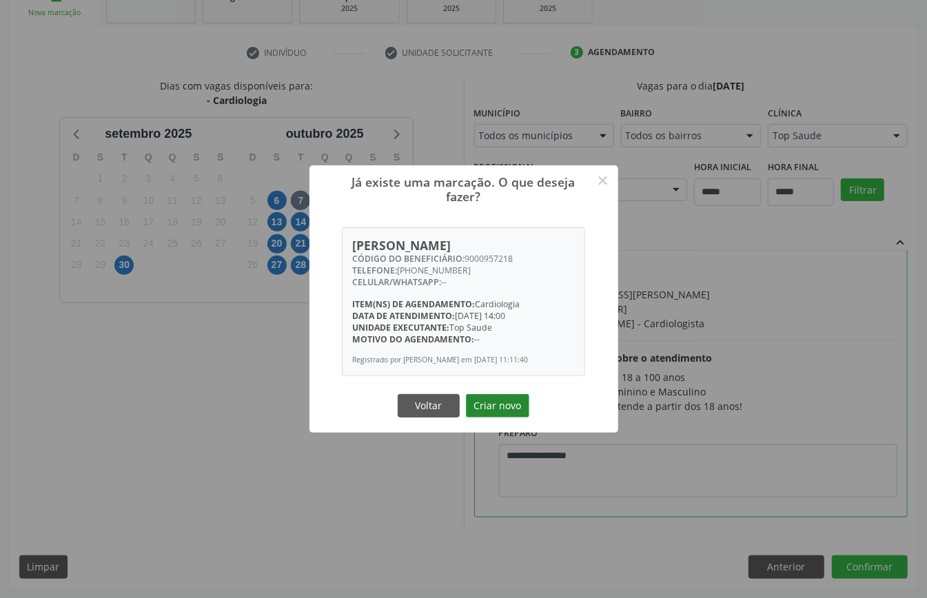
click at [486, 404] on button "Criar novo" at bounding box center [497, 405] width 63 height 23
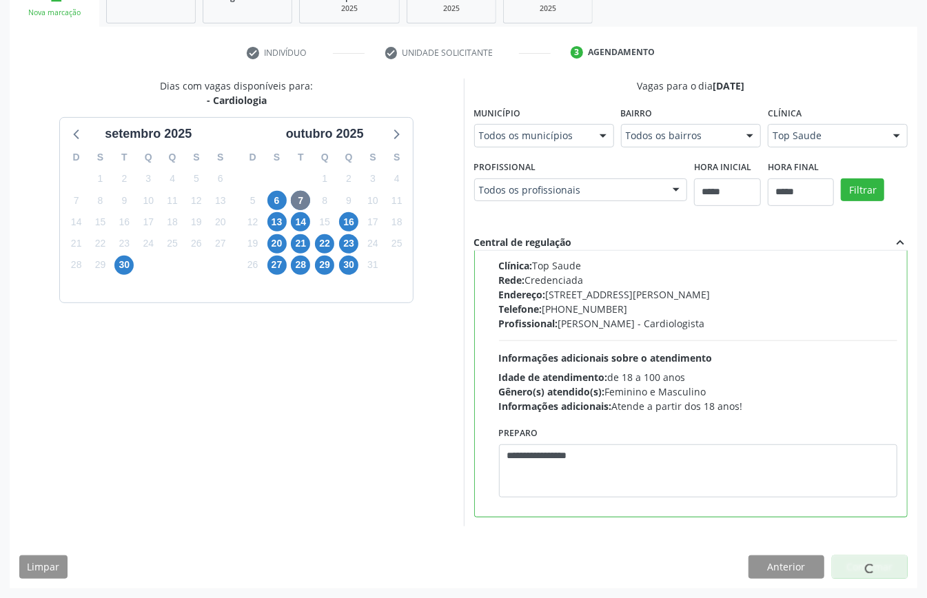
scroll to position [0, 0]
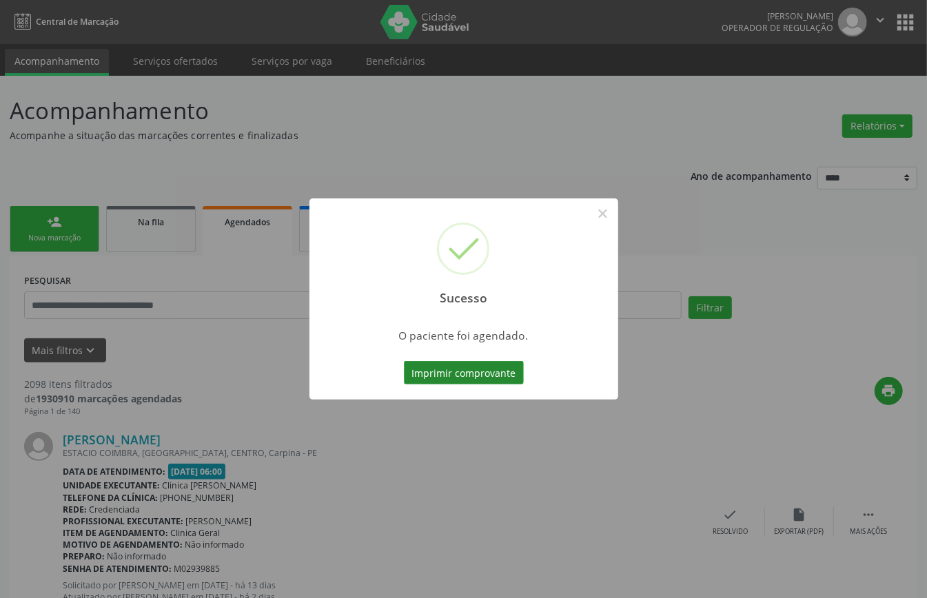
click at [483, 372] on button "Imprimir comprovante" at bounding box center [464, 372] width 120 height 23
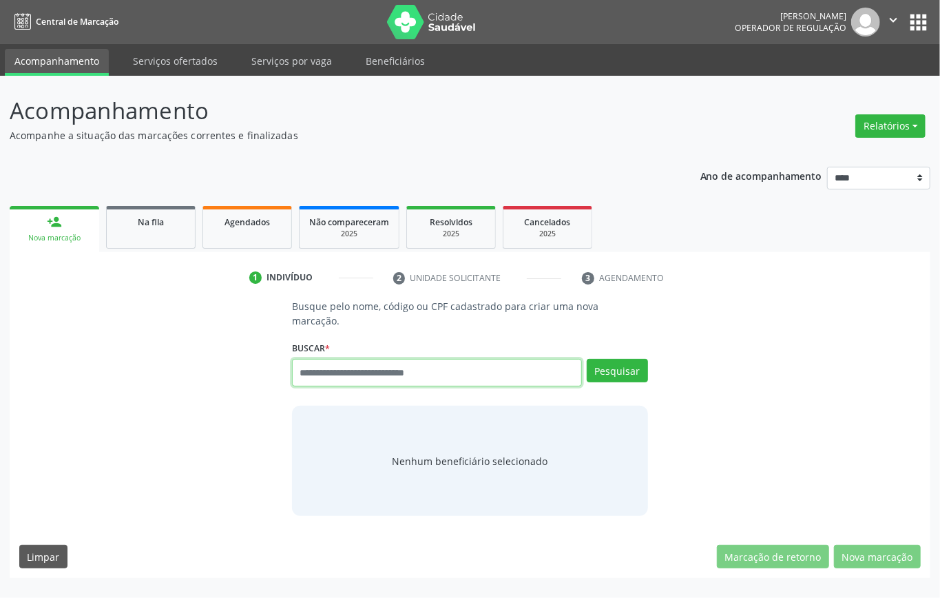
drag, startPoint x: 424, startPoint y: 367, endPoint x: 414, endPoint y: 364, distance: 10.7
paste input "**********"
type input "**********"
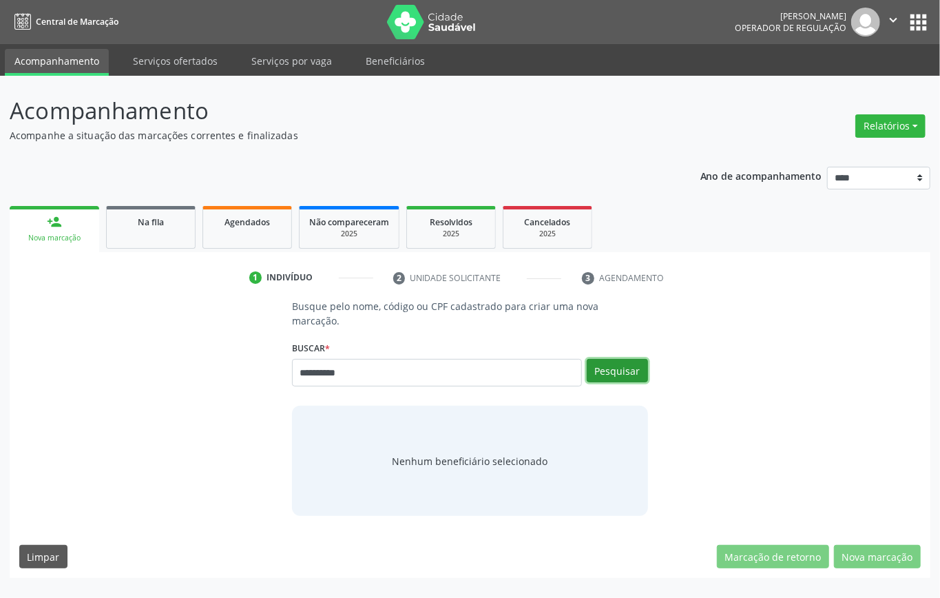
click at [597, 368] on button "Pesquisar" at bounding box center [617, 370] width 61 height 23
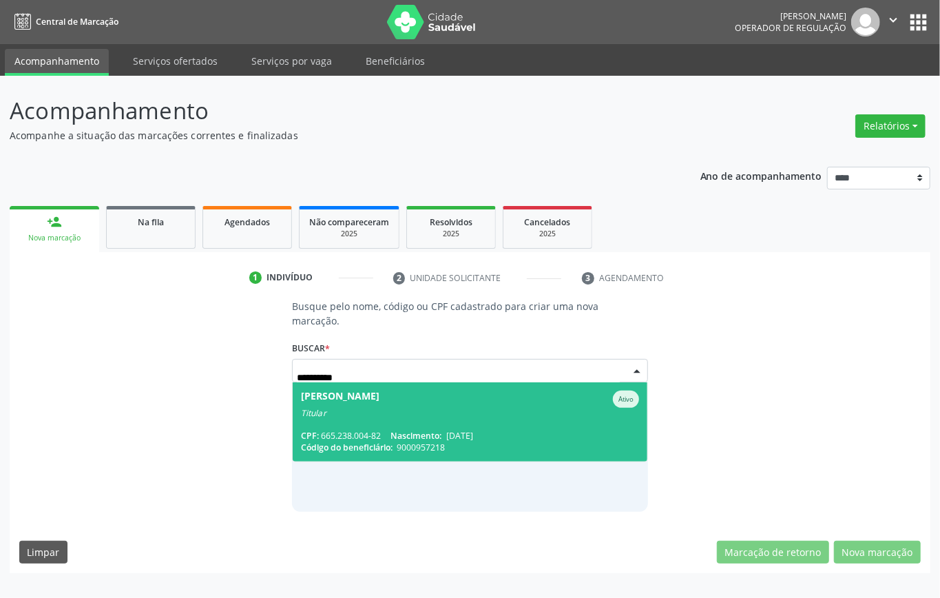
click at [364, 419] on span "[PERSON_NAME] Ativo Titular CPF: 665.238.004-82 Nascimento: [DATE] Código do be…" at bounding box center [470, 421] width 355 height 79
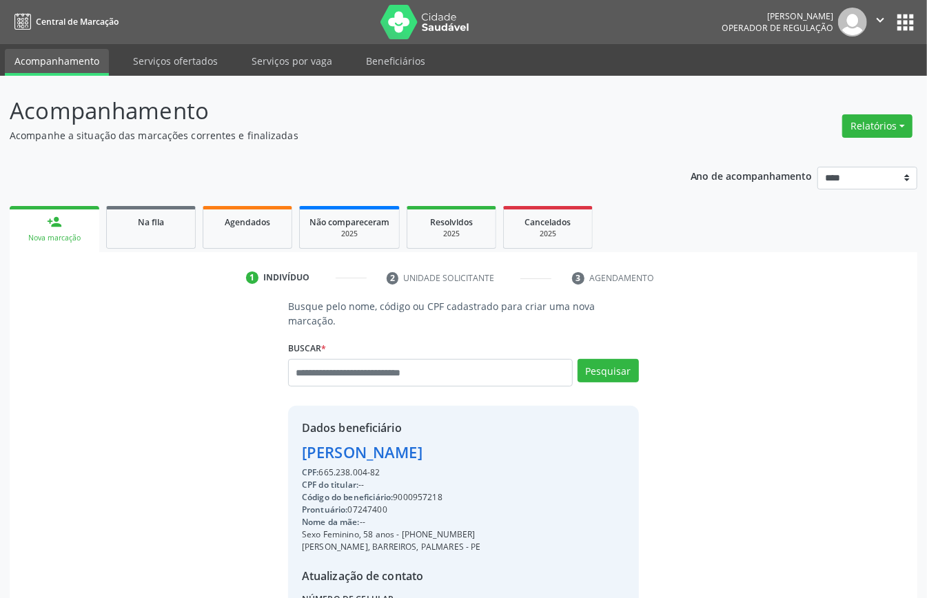
scroll to position [145, 0]
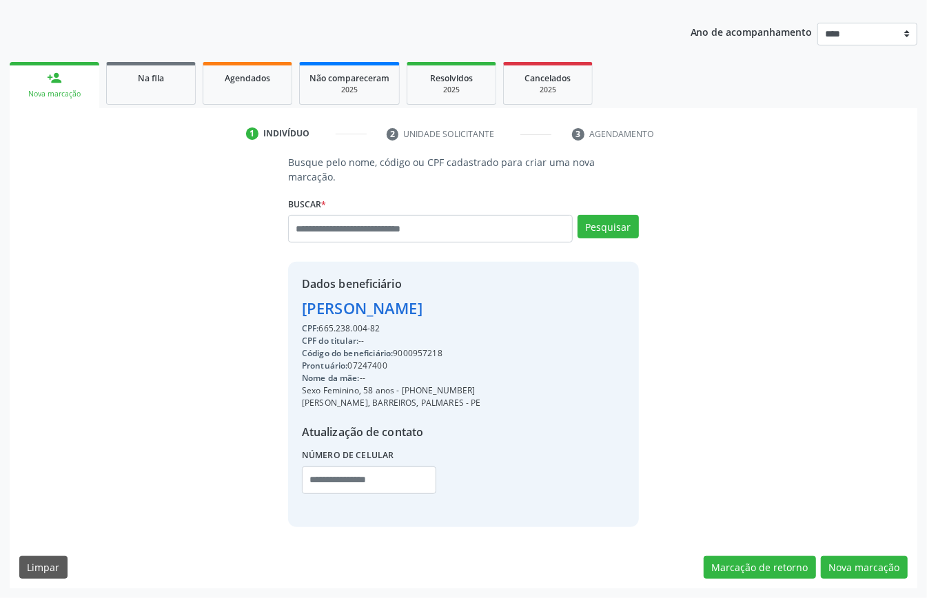
click at [329, 326] on div "CPF: 665.238.004-82" at bounding box center [391, 328] width 179 height 12
copy div "665.238.004"
paste input "**********"
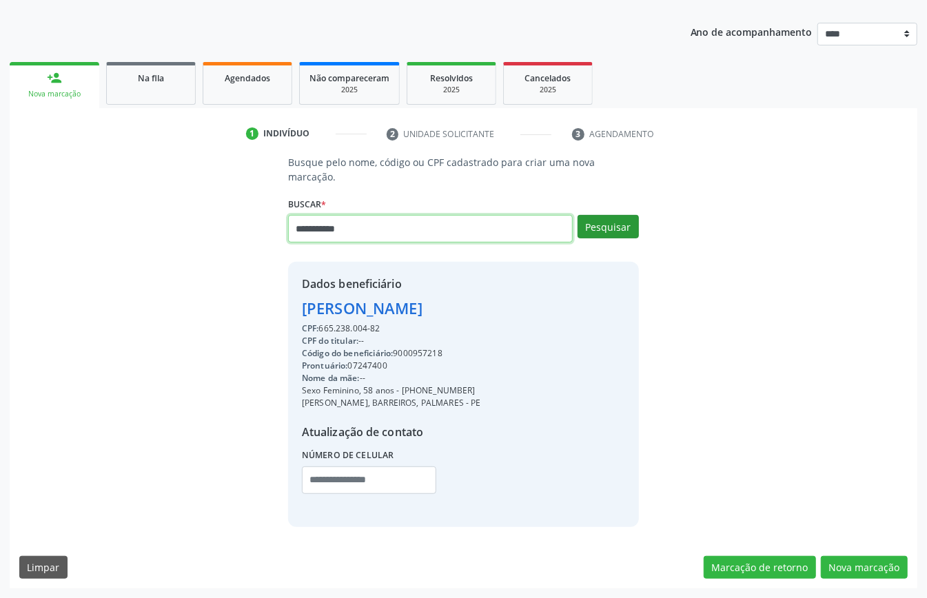
type input "**********"
click at [604, 218] on button "Pesquisar" at bounding box center [607, 226] width 61 height 23
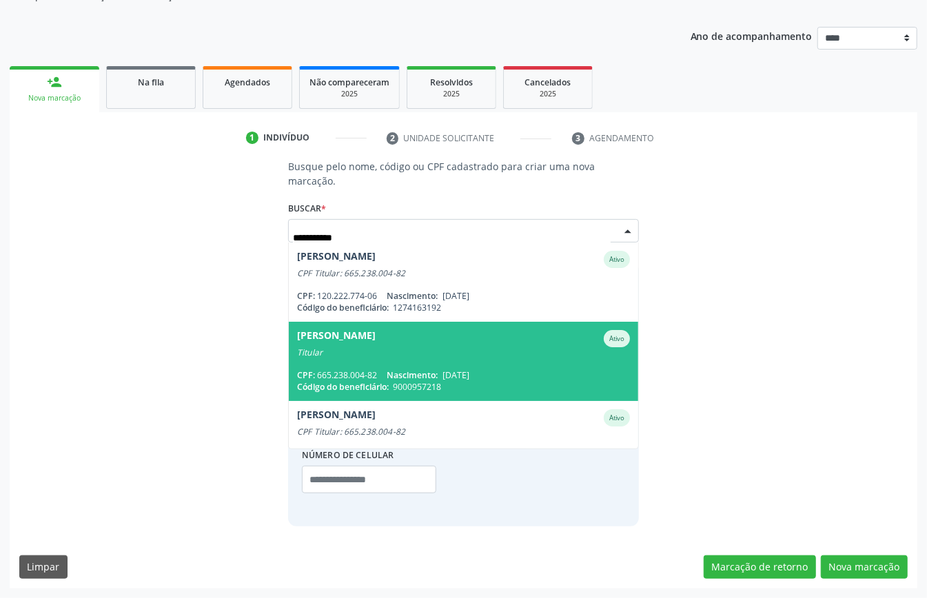
scroll to position [30, 0]
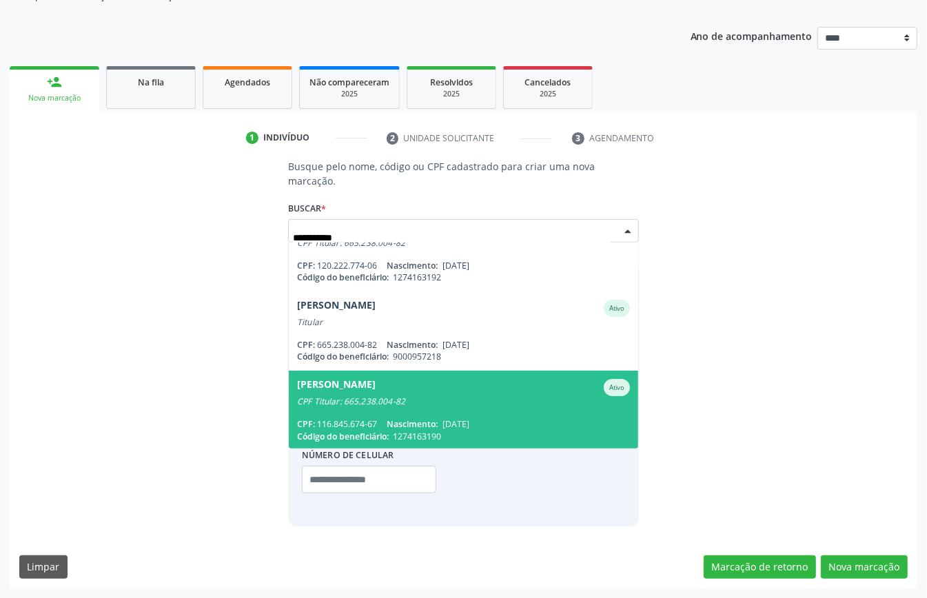
click at [510, 398] on div "CPF Titular: 665.238.004-82" at bounding box center [463, 401] width 333 height 11
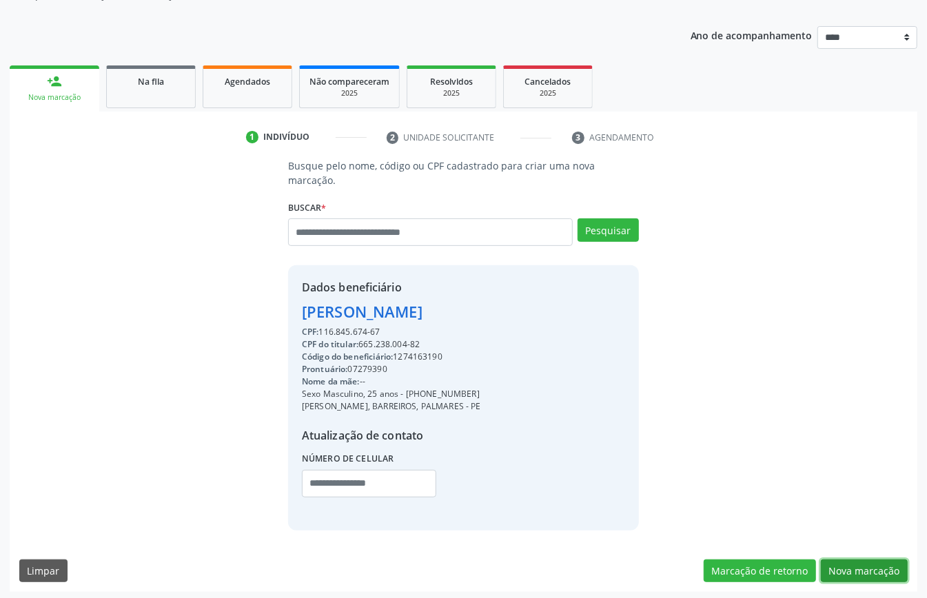
click at [863, 561] on button "Nova marcação" at bounding box center [864, 570] width 87 height 23
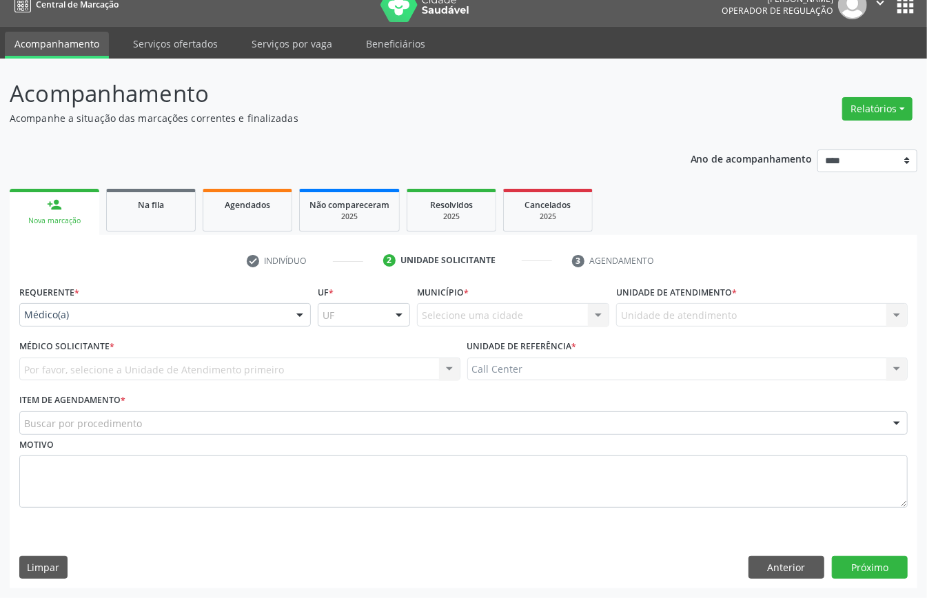
scroll to position [19, 0]
drag, startPoint x: 99, startPoint y: 306, endPoint x: 91, endPoint y: 347, distance: 42.2
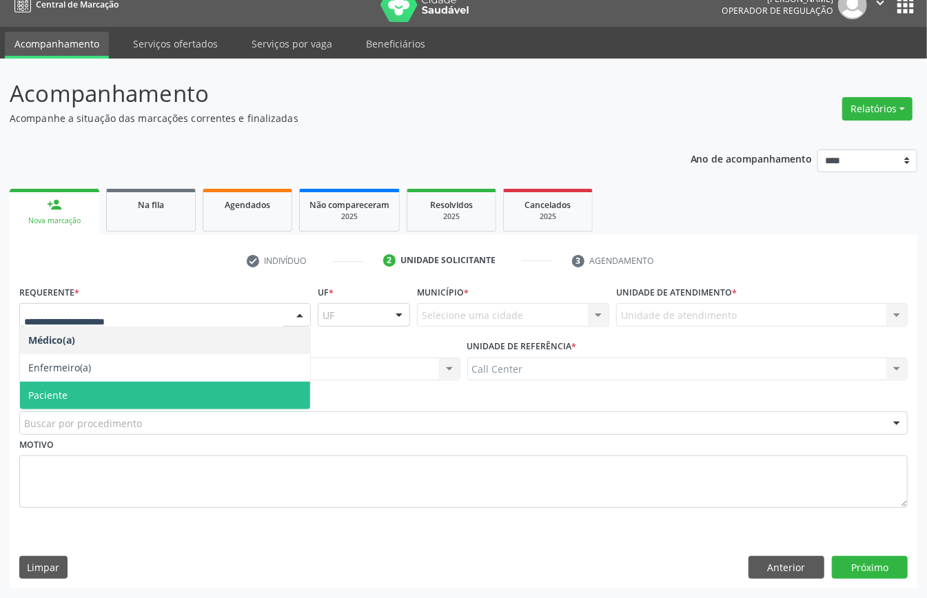
click at [81, 389] on span "Paciente" at bounding box center [165, 396] width 290 height 28
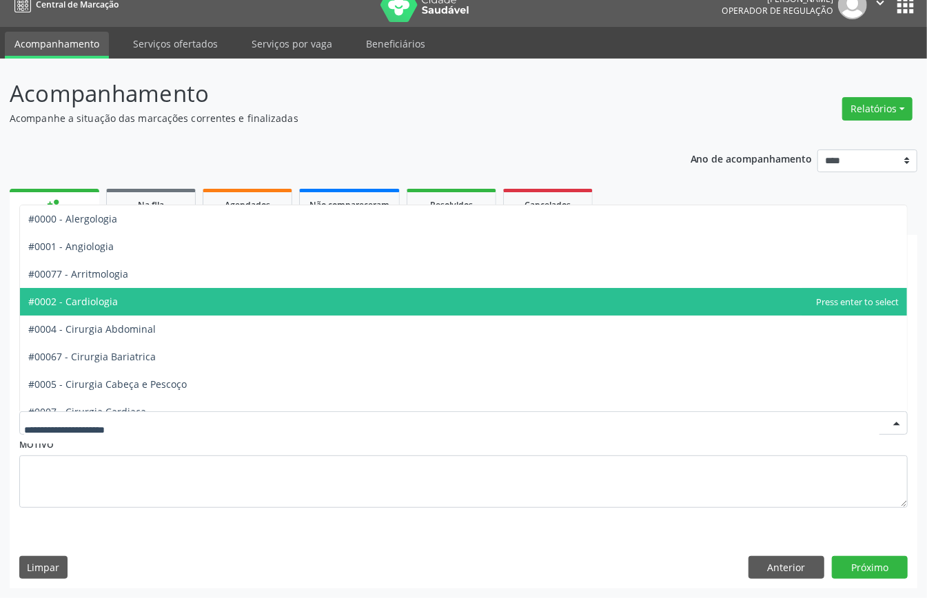
click at [116, 300] on span "#0002 - Cardiologia" at bounding box center [73, 301] width 90 height 13
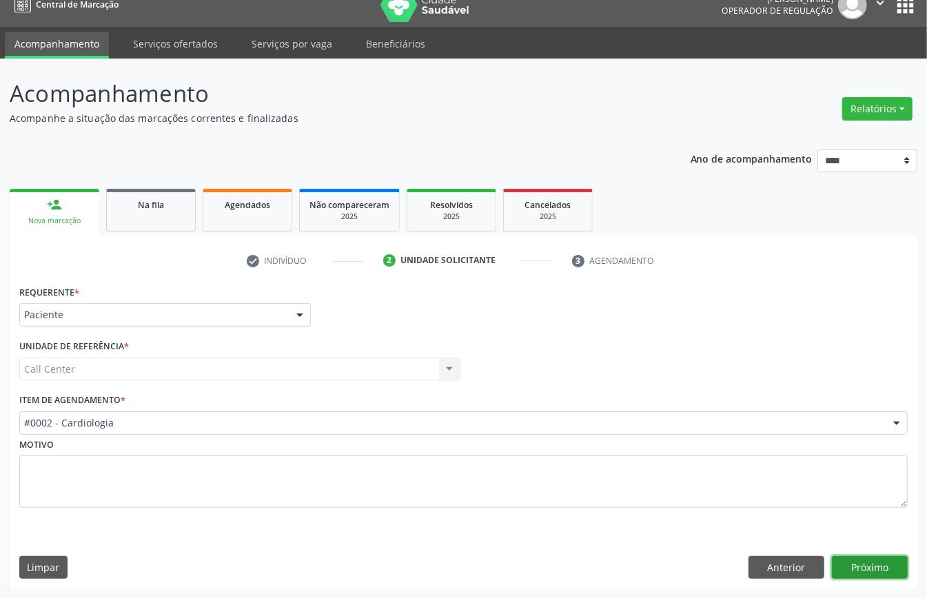
click at [880, 571] on button "Próximo" at bounding box center [870, 567] width 76 height 23
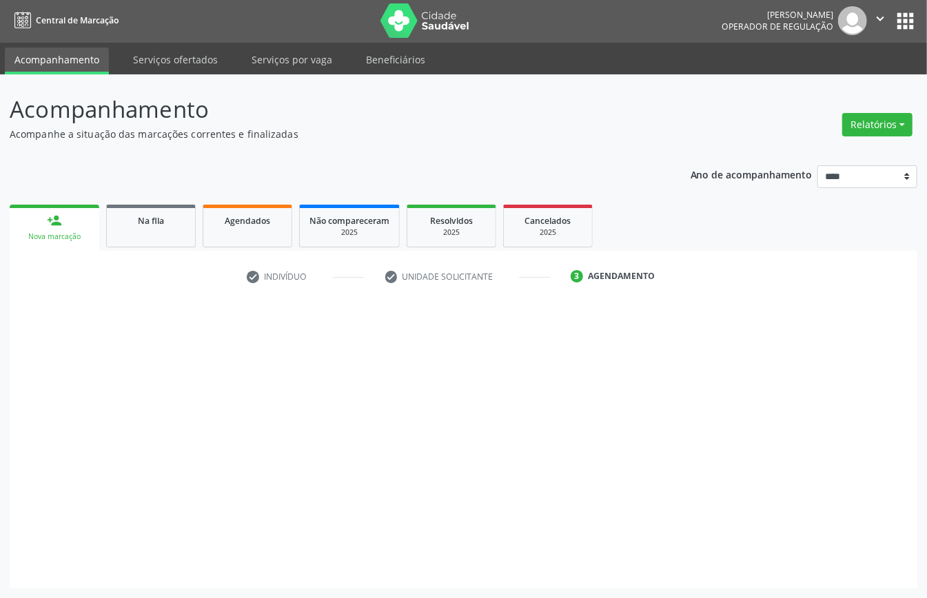
scroll to position [3, 0]
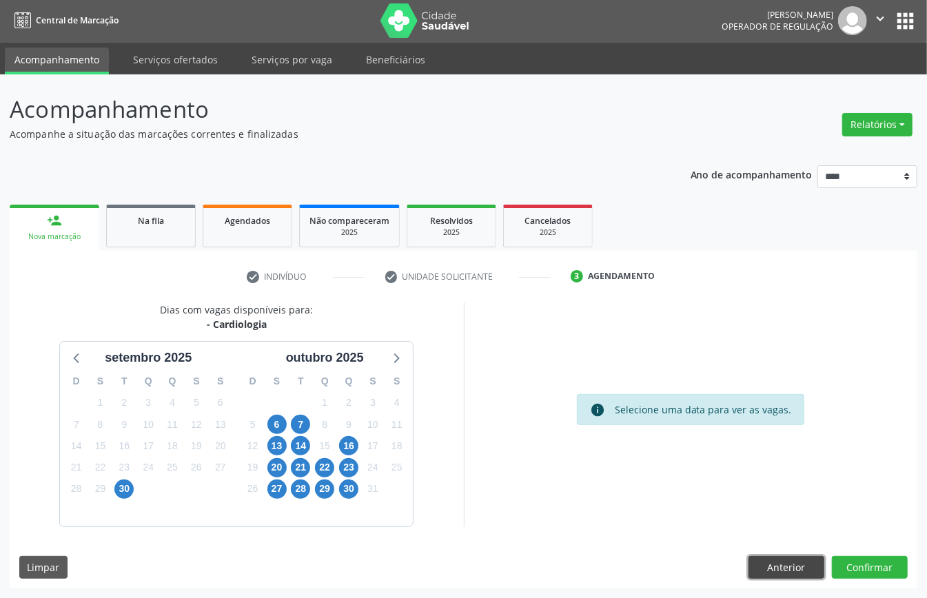
click at [789, 565] on button "Anterior" at bounding box center [786, 567] width 76 height 23
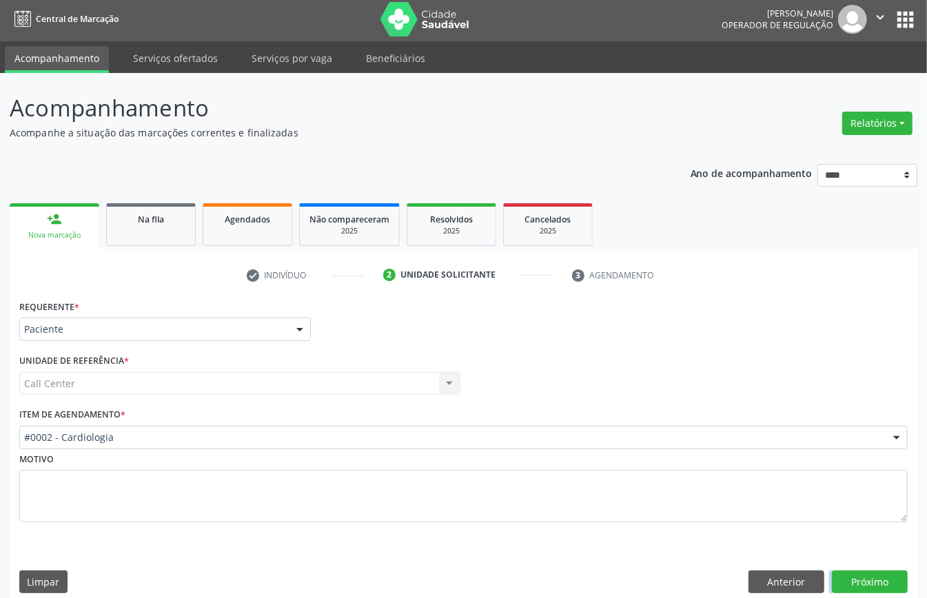
click at [787, 566] on div "Requerente * Paciente Médico(a) Enfermeiro(a) Paciente Nenhum resultado encontr…" at bounding box center [463, 449] width 907 height 307
click at [790, 579] on button "Anterior" at bounding box center [786, 581] width 76 height 23
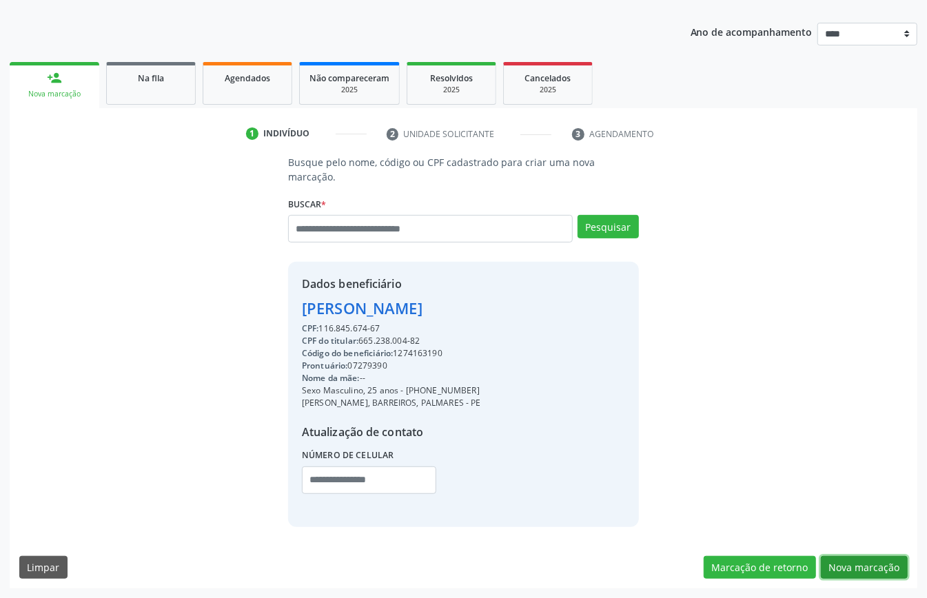
click at [856, 566] on button "Nova marcação" at bounding box center [864, 567] width 87 height 23
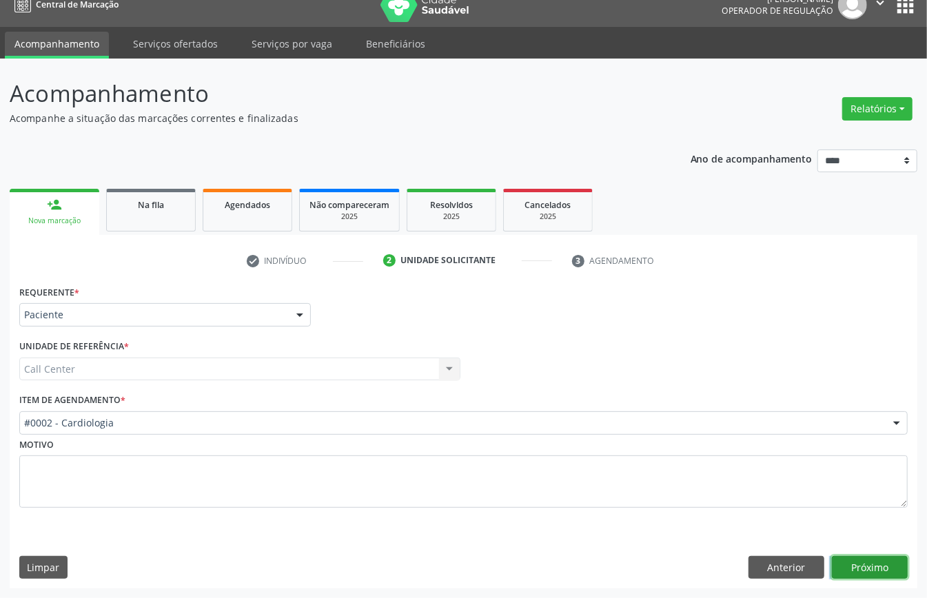
click at [856, 568] on button "Próximo" at bounding box center [870, 567] width 76 height 23
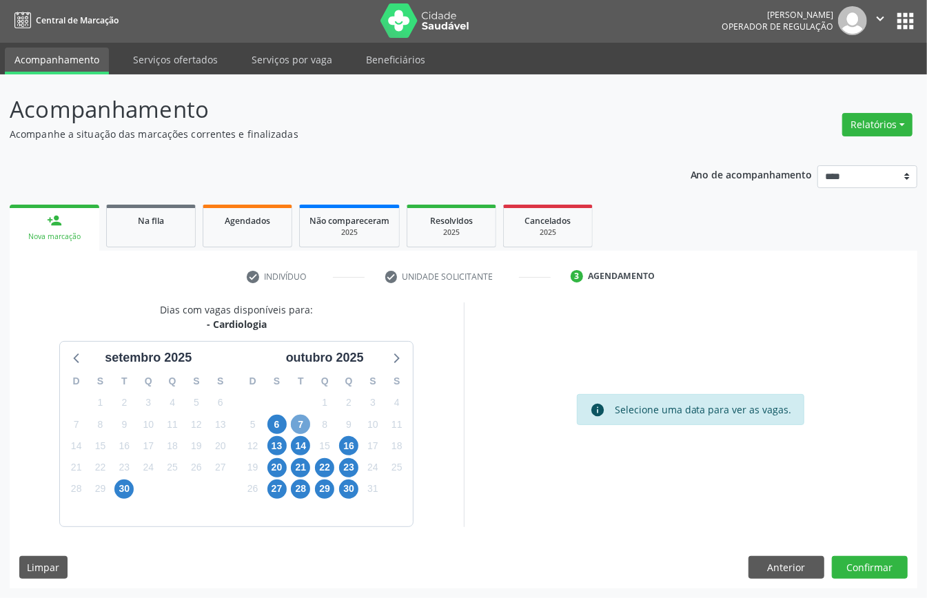
click at [303, 420] on span "7" at bounding box center [300, 424] width 19 height 19
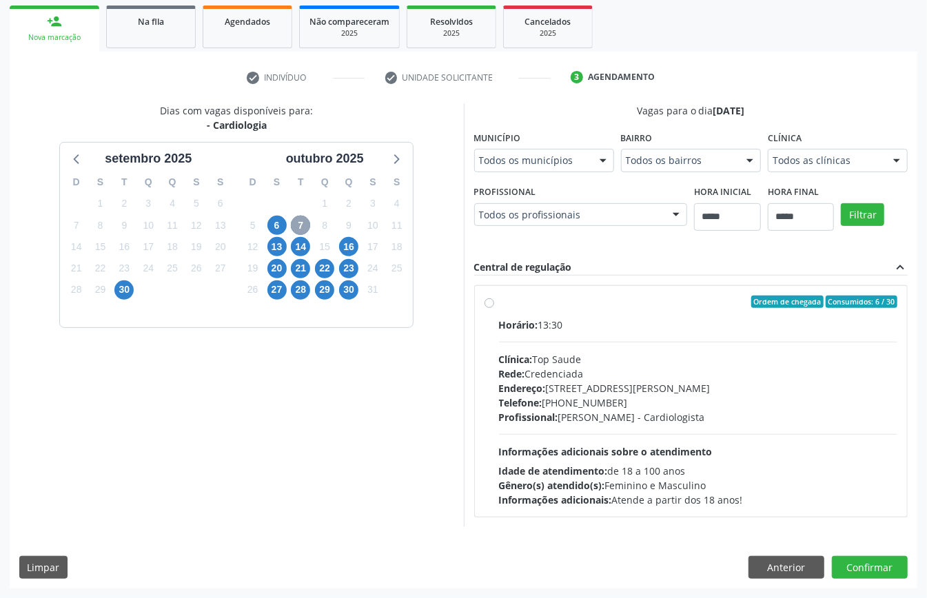
scroll to position [370, 0]
click at [499, 395] on div "Endereço: [STREET_ADDRESS][PERSON_NAME]" at bounding box center [698, 388] width 399 height 14
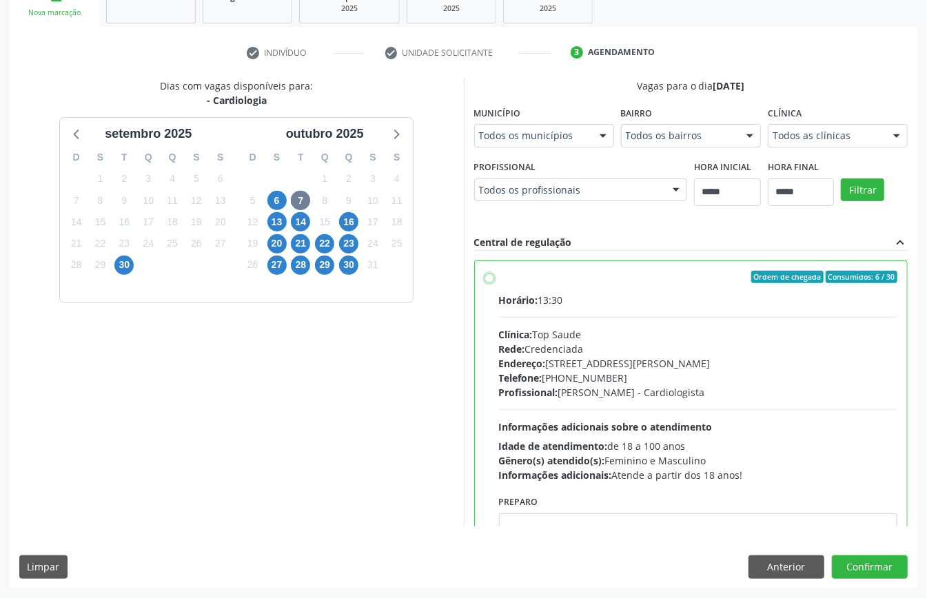
scroll to position [70, 0]
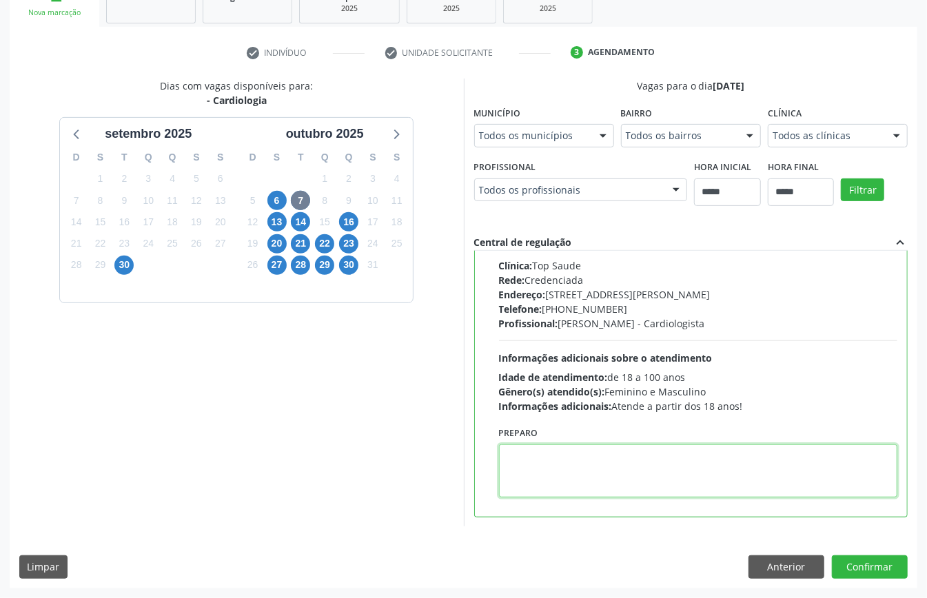
paste textarea "**********"
type textarea "**********"
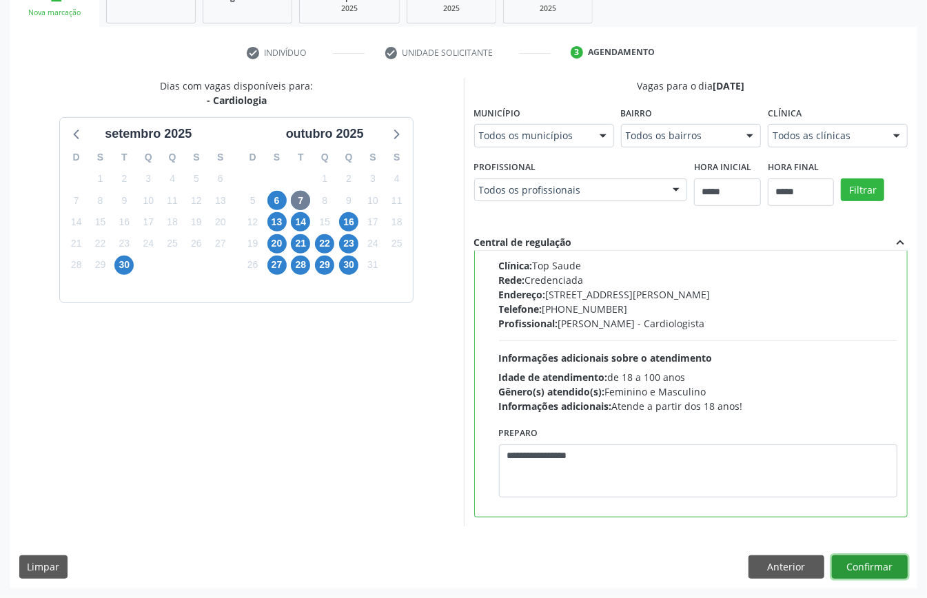
click at [880, 569] on button "Confirmar" at bounding box center [870, 566] width 76 height 23
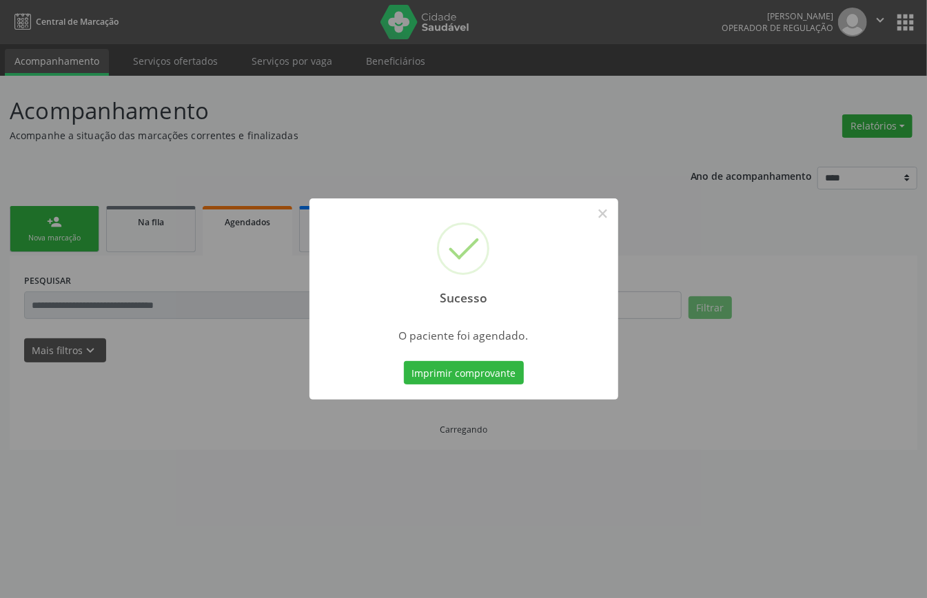
scroll to position [0, 0]
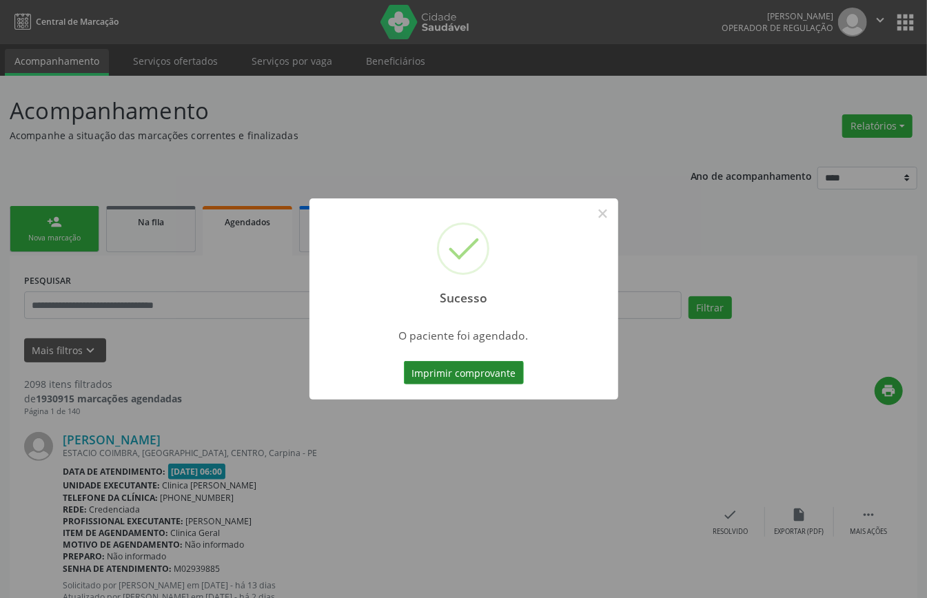
click at [452, 373] on button "Imprimir comprovante" at bounding box center [464, 372] width 120 height 23
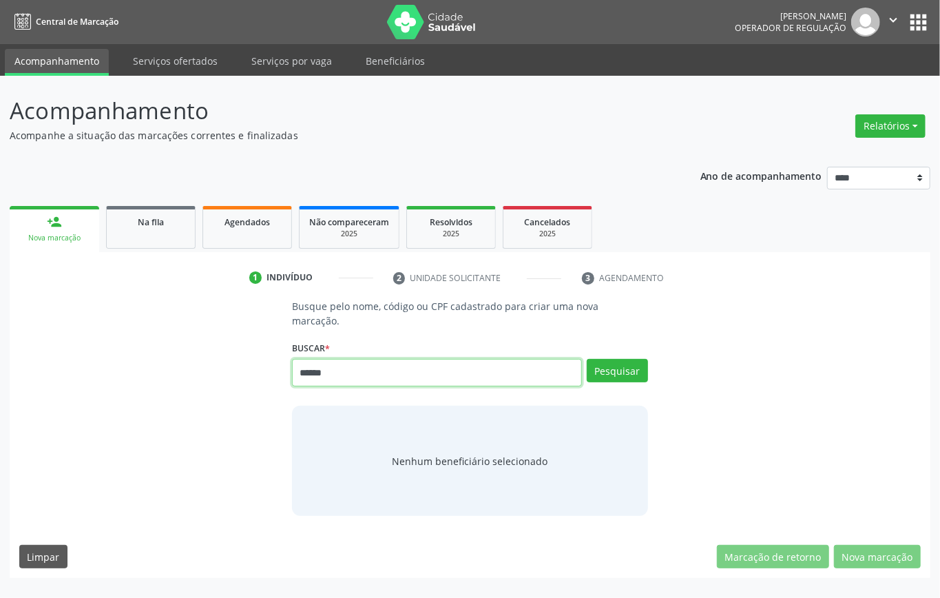
type input "******"
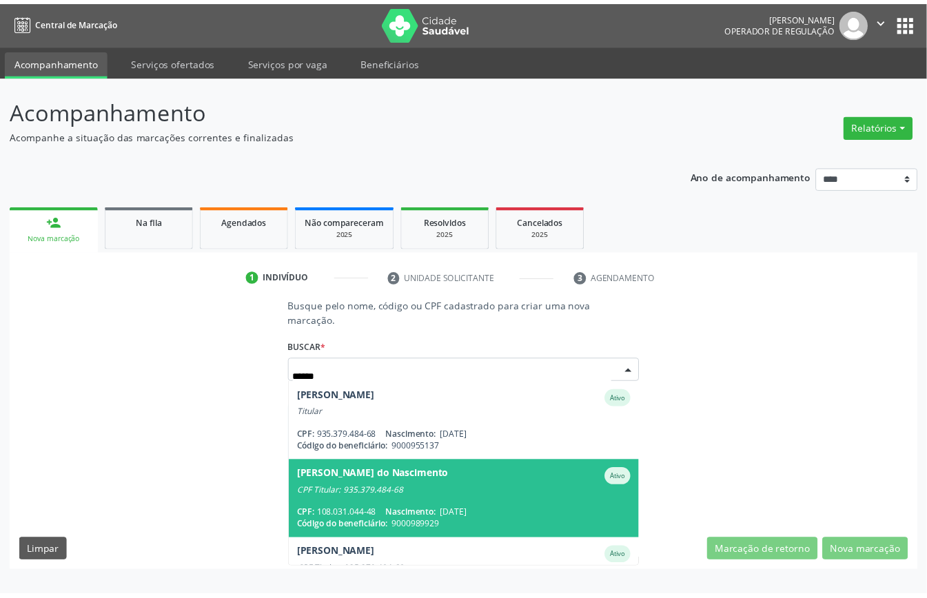
scroll to position [92, 0]
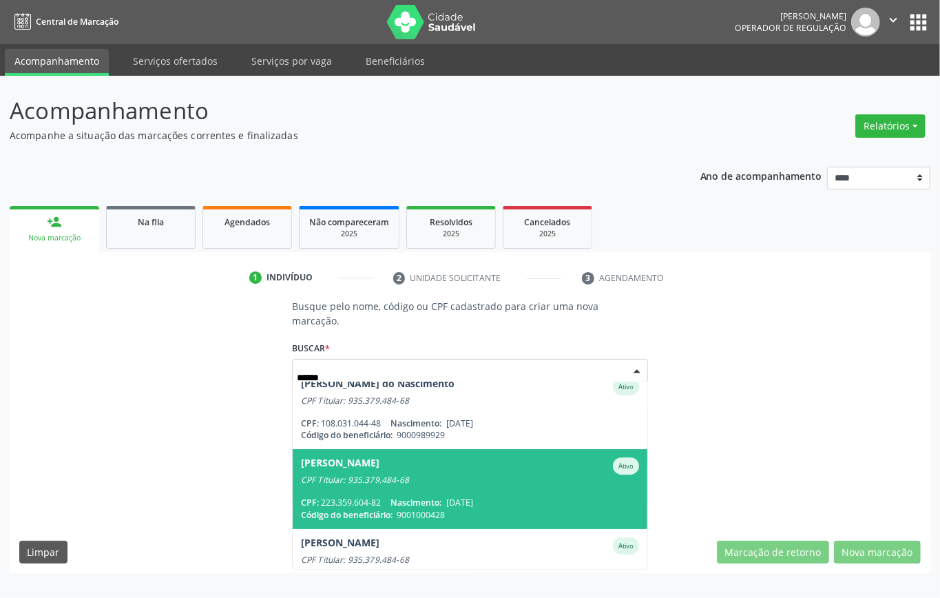
click at [417, 491] on span "[PERSON_NAME] CPF Titular: 935.379.484-68 CPF: 223.359.604-82 Nascimento: [DATE…" at bounding box center [470, 488] width 355 height 79
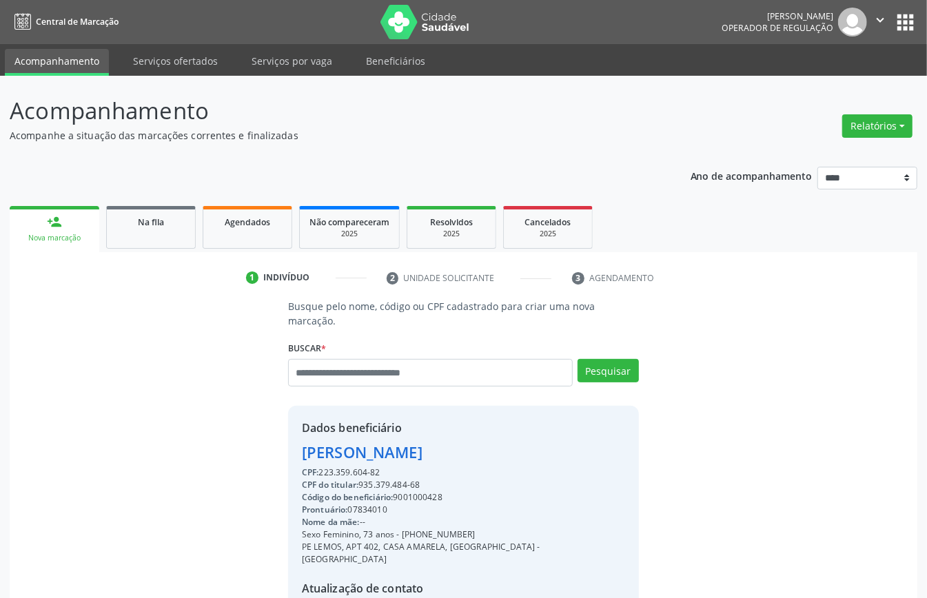
scroll to position [145, 0]
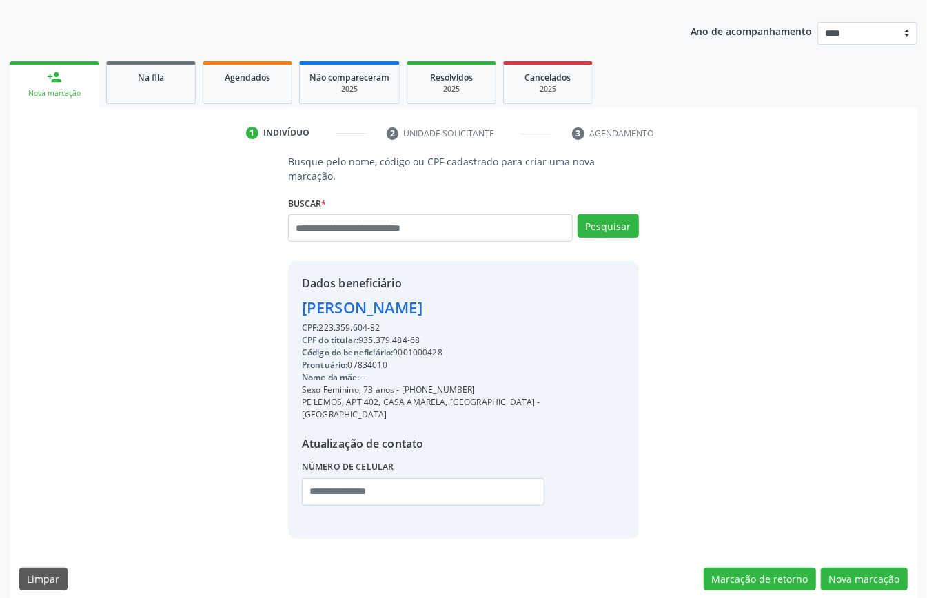
click at [422, 349] on div "Código do beneficiário: 9001000428" at bounding box center [463, 353] width 323 height 12
click at [420, 351] on div "Código do beneficiário: 9001000428" at bounding box center [463, 353] width 323 height 12
copy div "9001000428"
click at [248, 83] on link "Agendados" at bounding box center [248, 82] width 90 height 43
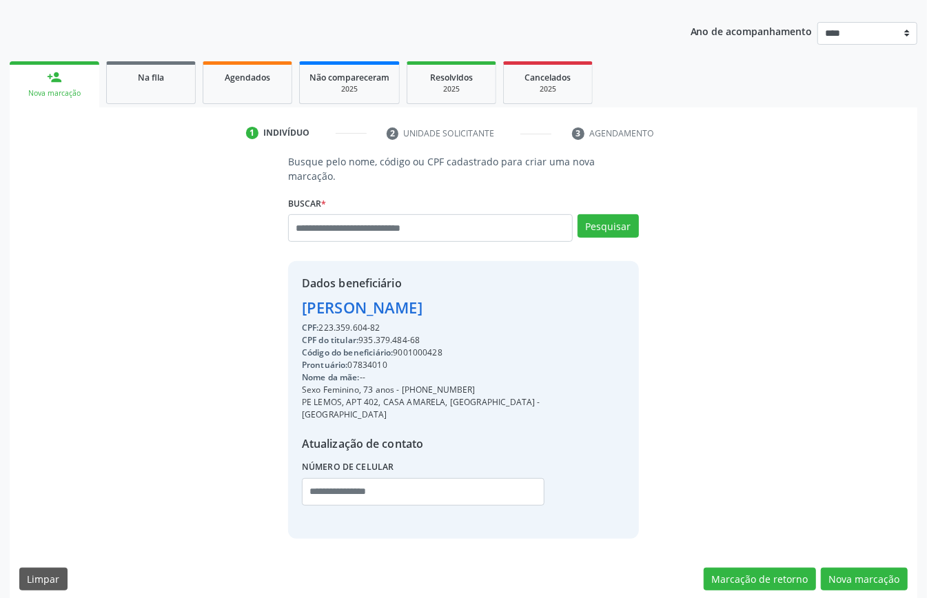
select select "*"
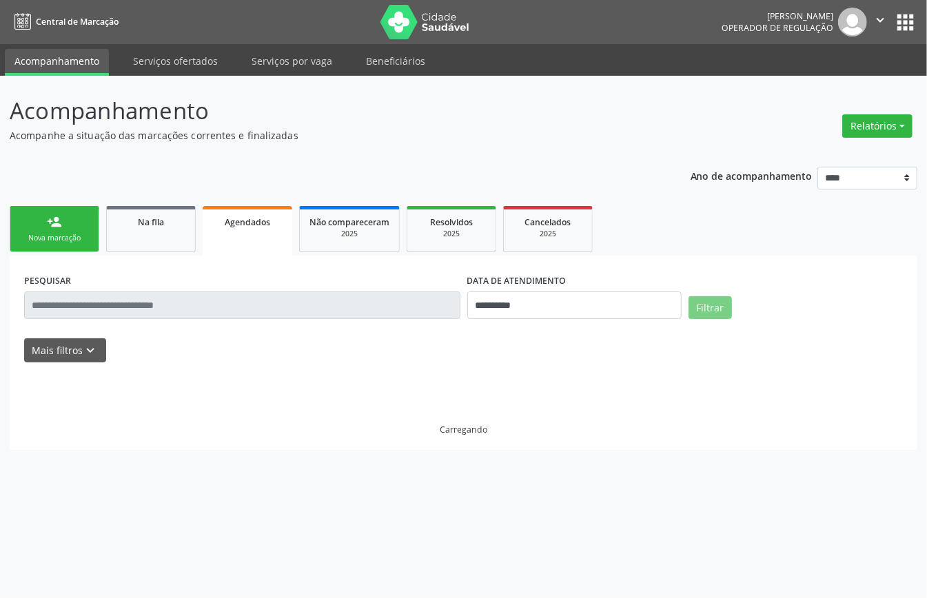
scroll to position [0, 0]
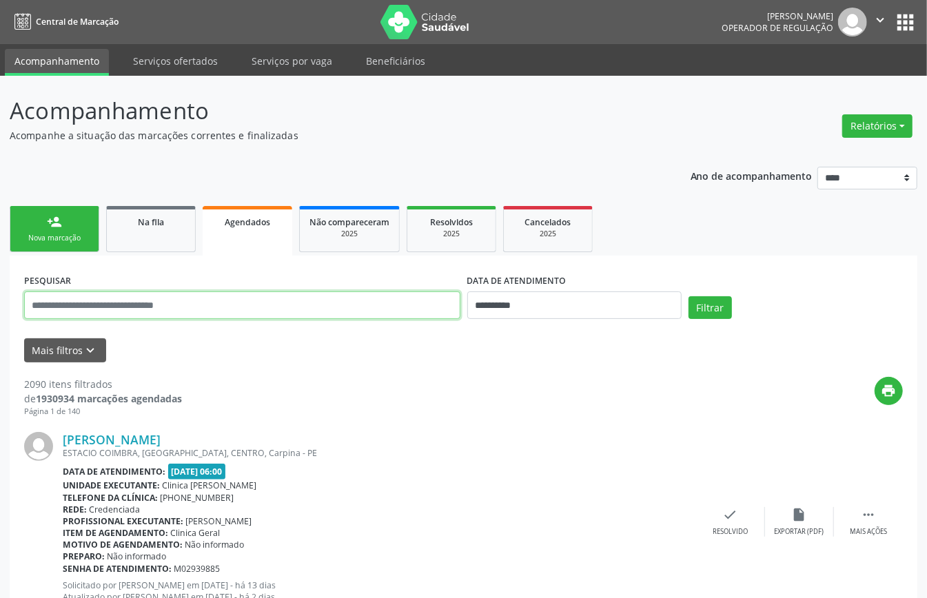
click at [387, 306] on input "text" at bounding box center [242, 305] width 436 height 28
paste input "**********"
type input "**********"
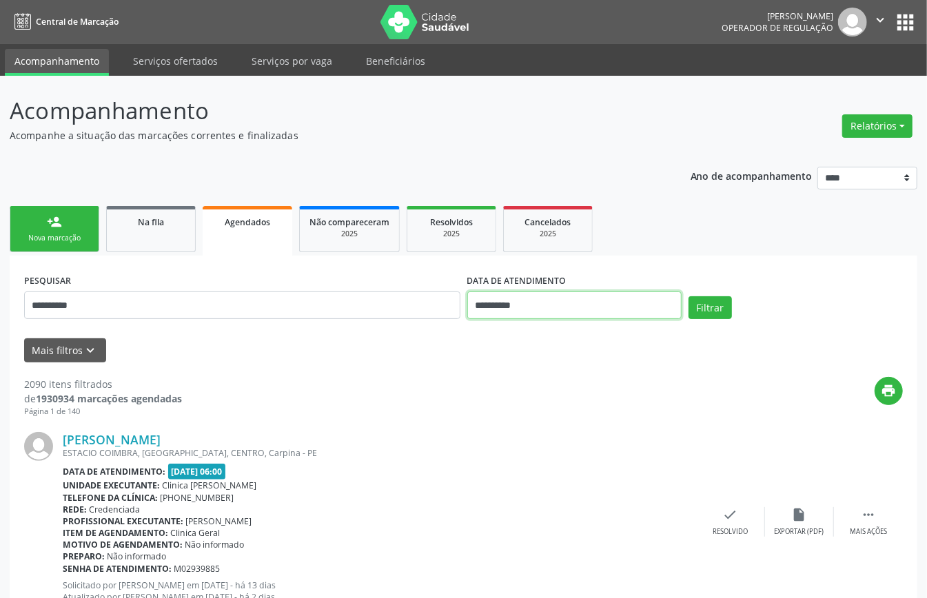
click at [590, 305] on input "**********" at bounding box center [574, 305] width 214 height 28
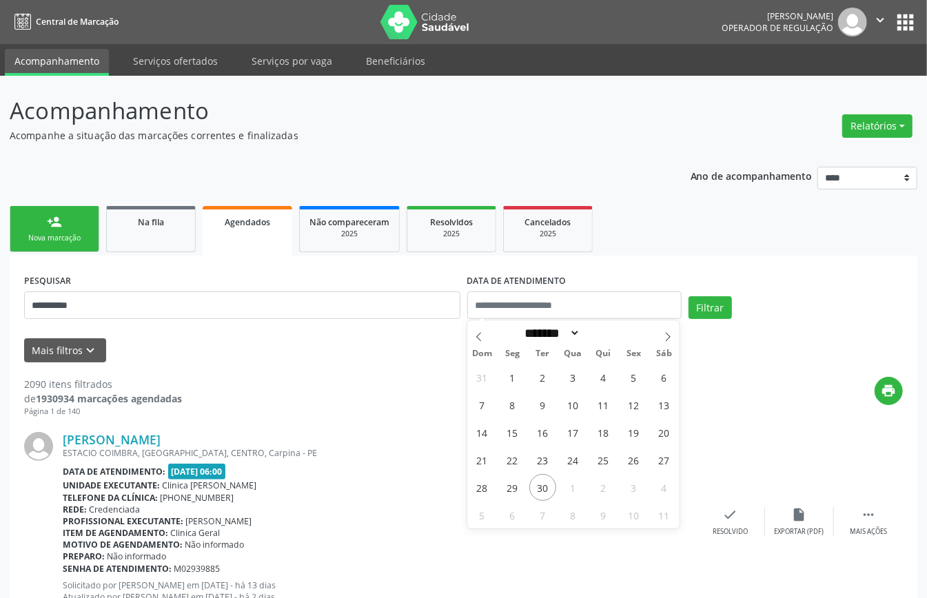
click at [734, 400] on div "print" at bounding box center [542, 397] width 721 height 41
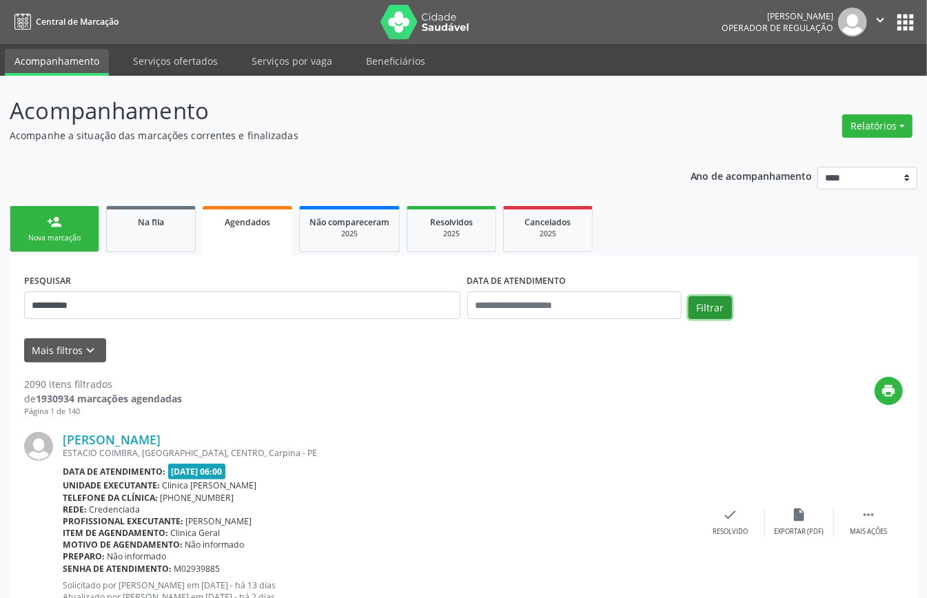
click at [697, 306] on button "Filtrar" at bounding box center [709, 307] width 43 height 23
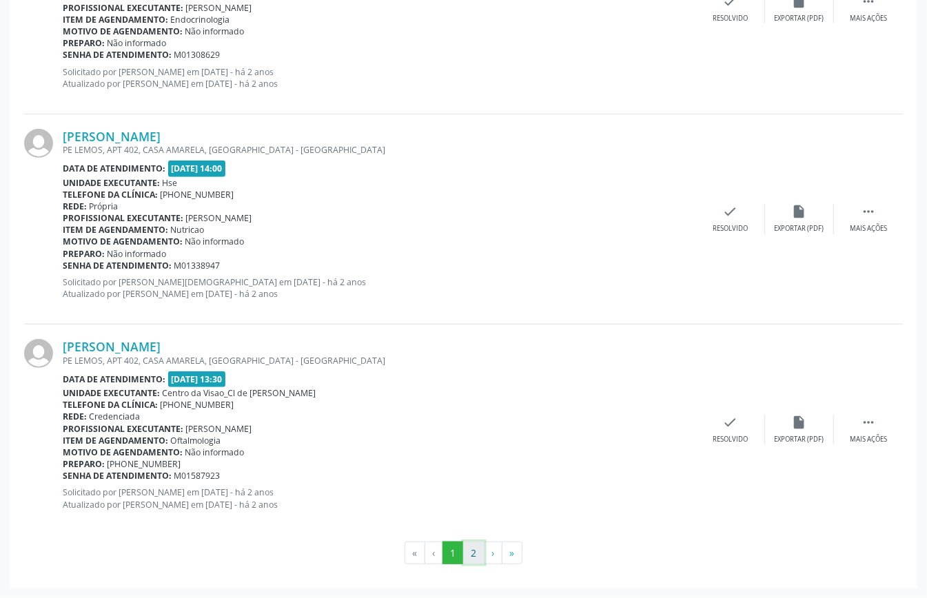
click at [477, 551] on button "2" at bounding box center [473, 553] width 21 height 23
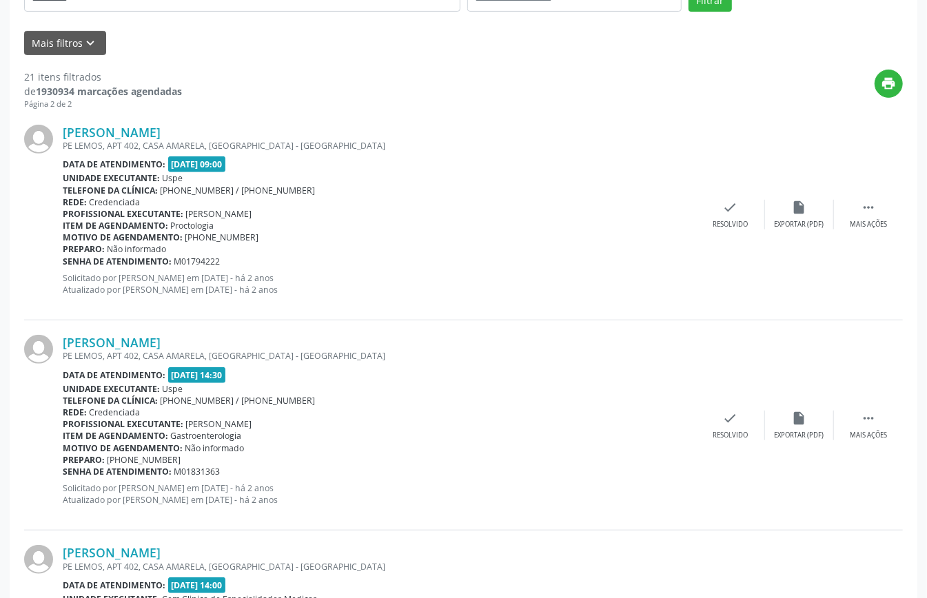
scroll to position [0, 0]
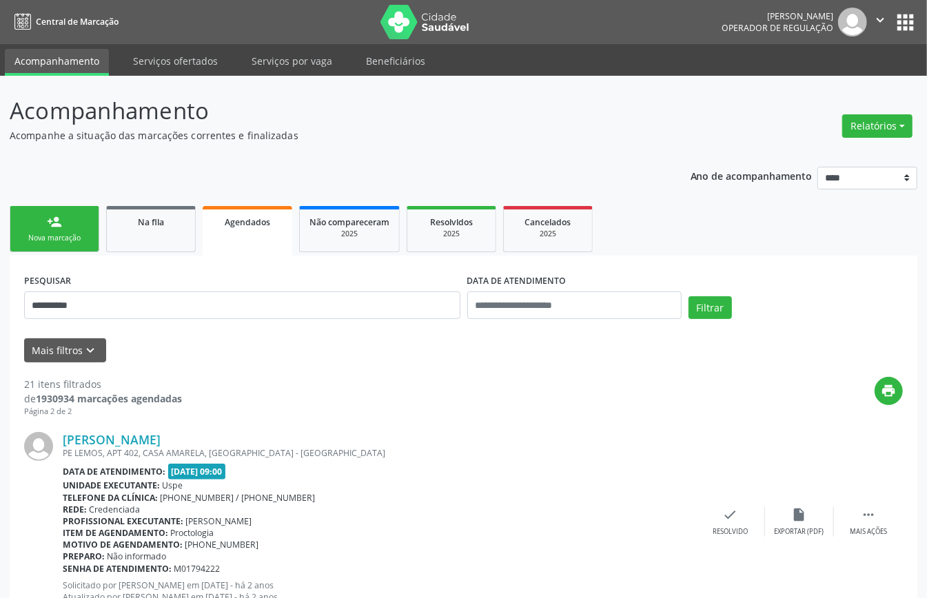
click at [66, 233] on div "Nova marcação" at bounding box center [54, 238] width 69 height 10
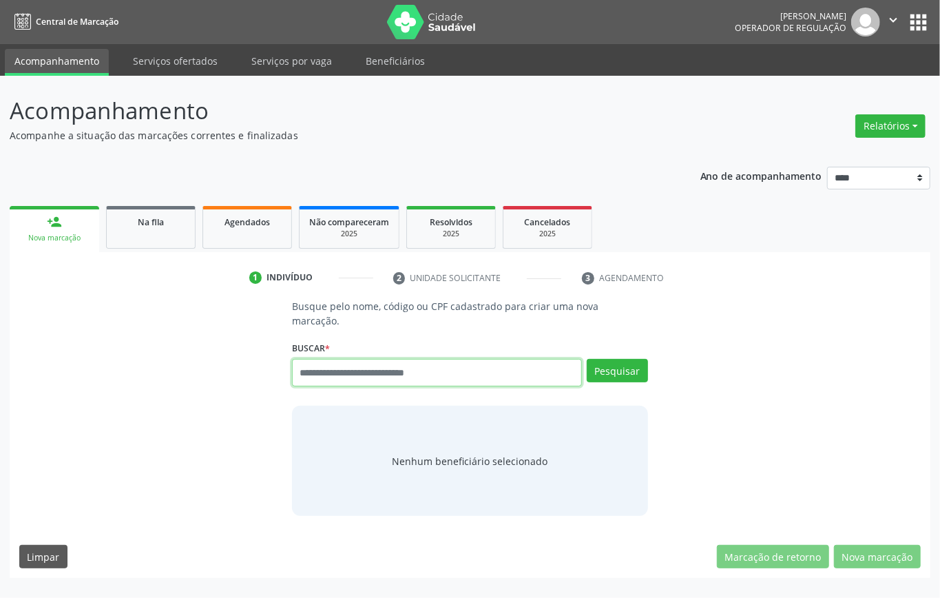
click at [422, 381] on input "text" at bounding box center [437, 373] width 290 height 28
type input "*********"
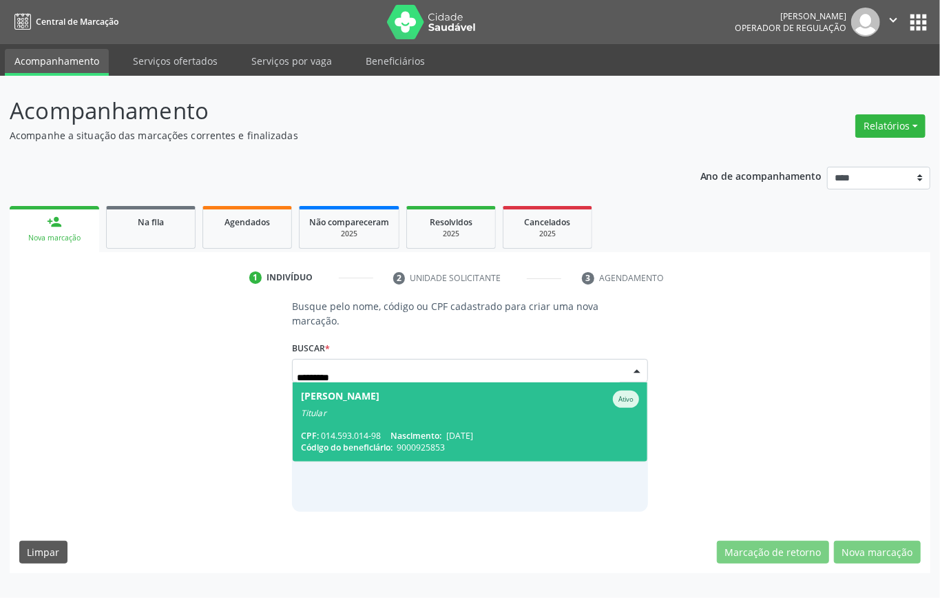
click at [436, 424] on span "Michelle Pereira dos Santos Ativo Titular CPF: 014.593.014-98 Nascimento: 17/10…" at bounding box center [470, 421] width 355 height 79
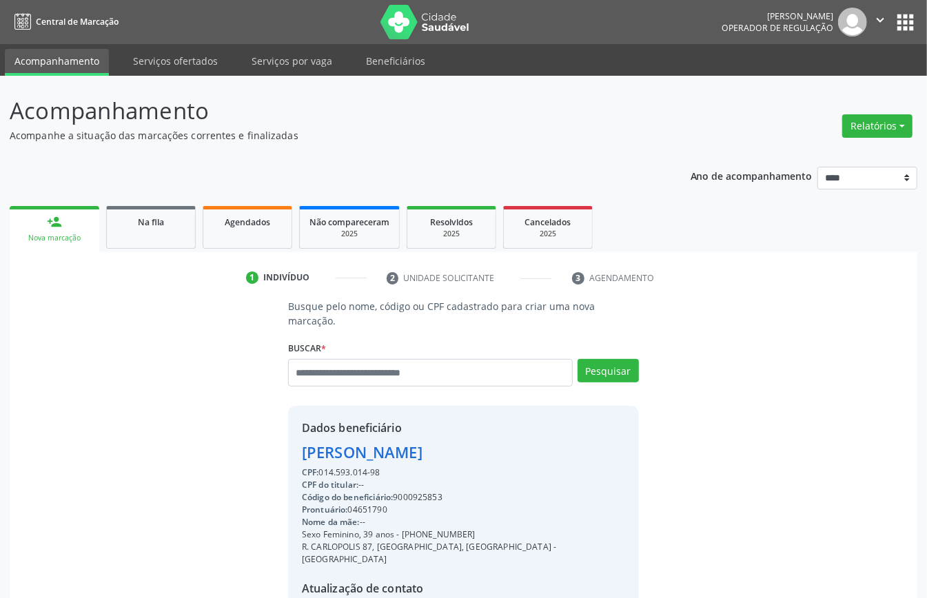
scroll to position [145, 0]
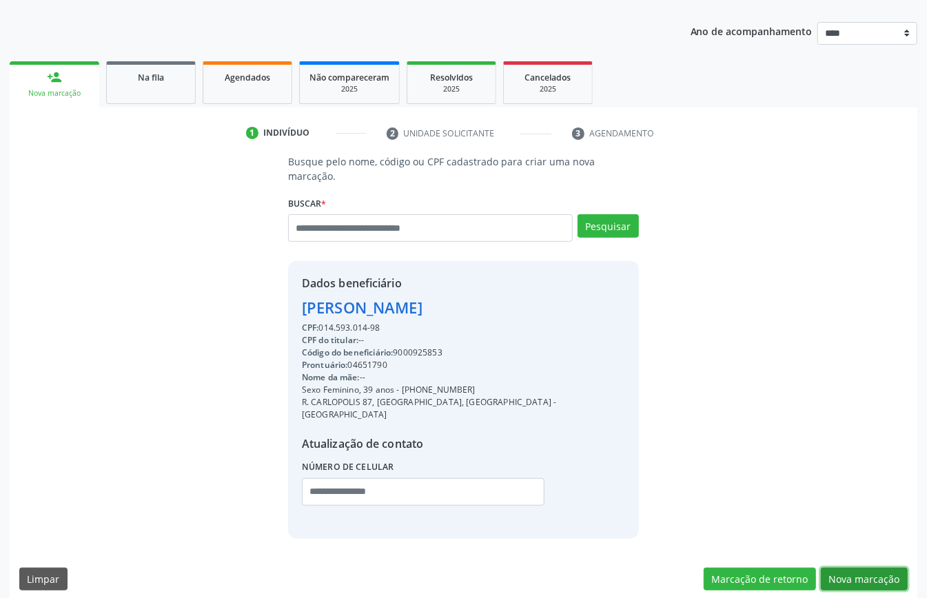
click at [856, 568] on button "Nova marcação" at bounding box center [864, 579] width 87 height 23
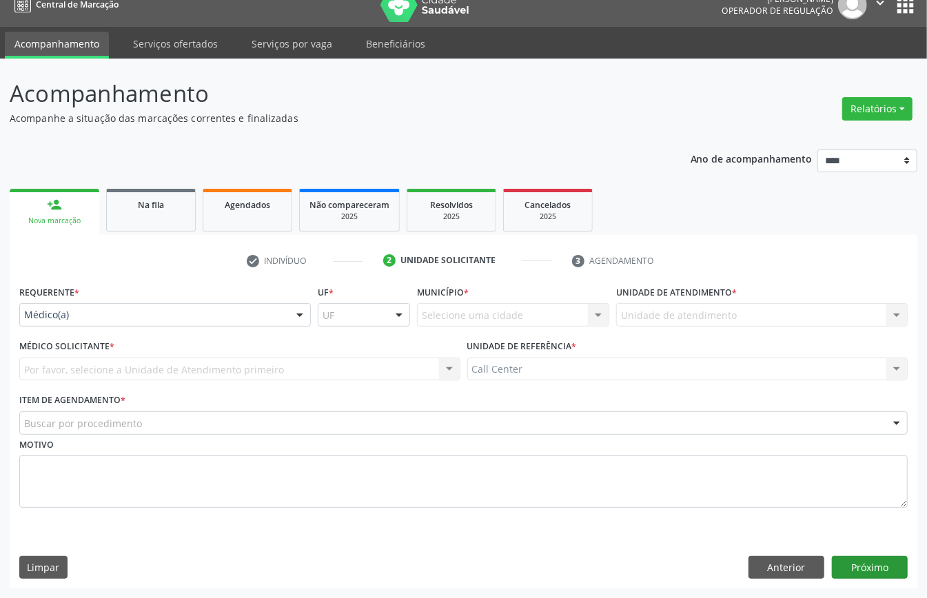
scroll to position [19, 0]
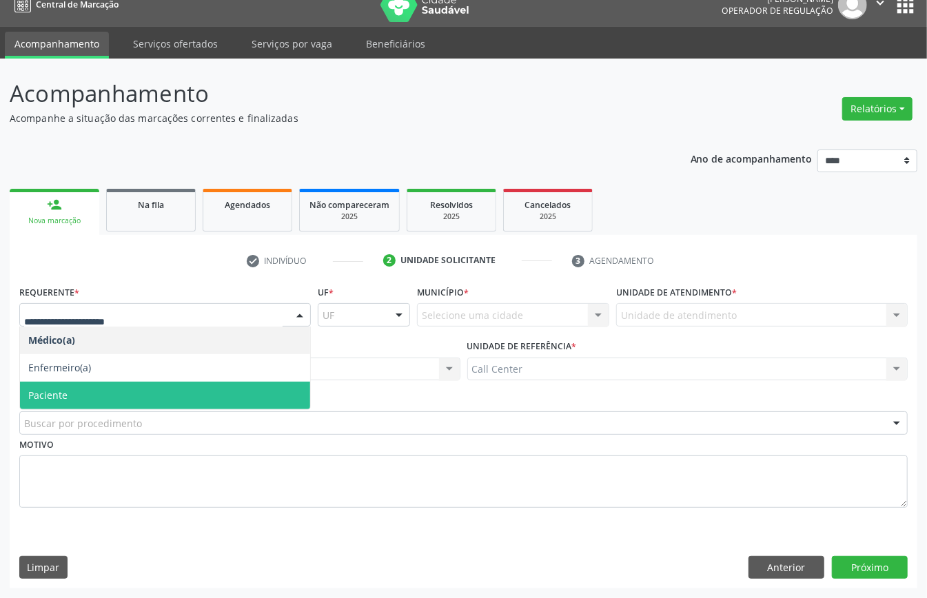
click at [99, 395] on span "Paciente" at bounding box center [165, 396] width 290 height 28
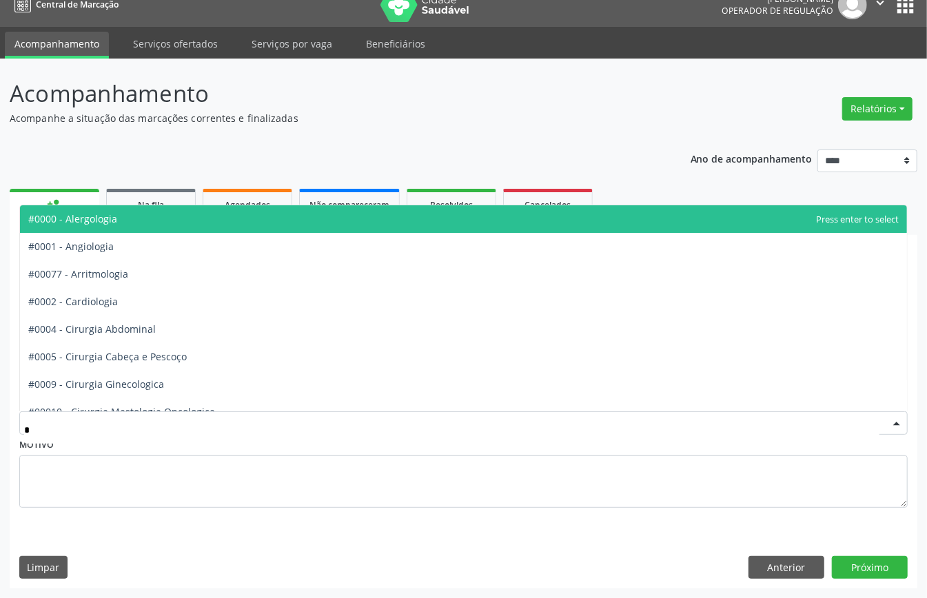
type input "**"
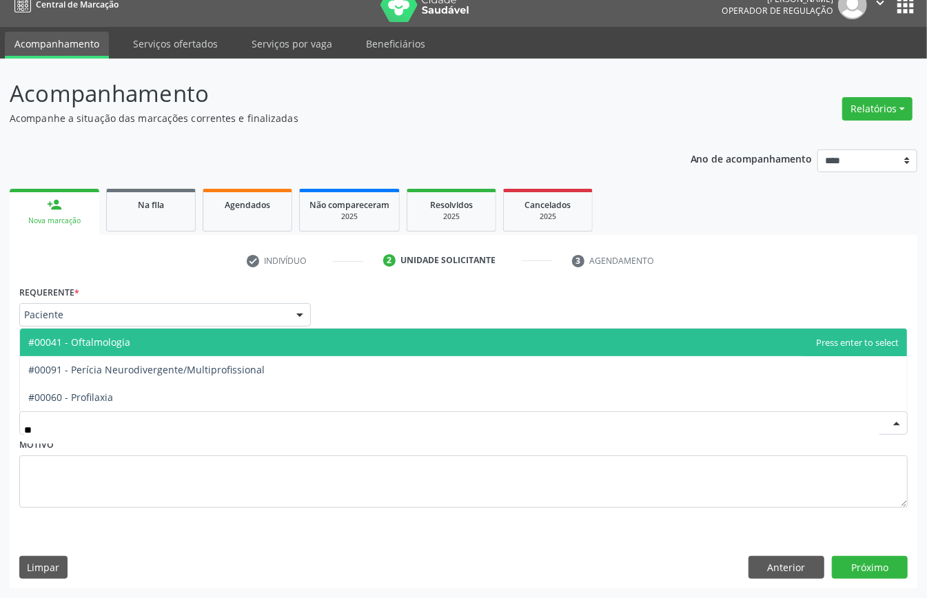
click at [125, 347] on span "#00041 - Oftalmologia" at bounding box center [463, 343] width 887 height 28
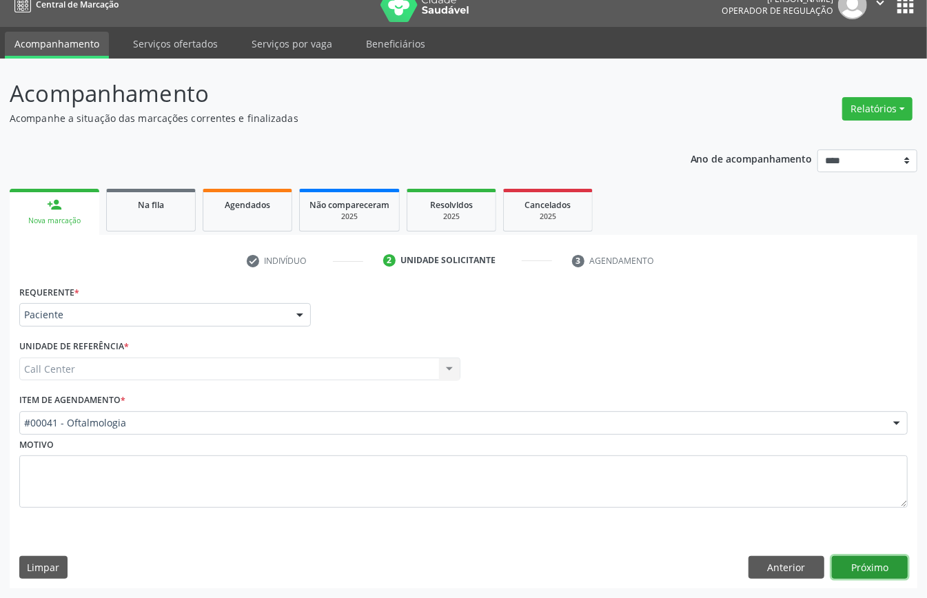
click at [852, 564] on button "Próximo" at bounding box center [870, 567] width 76 height 23
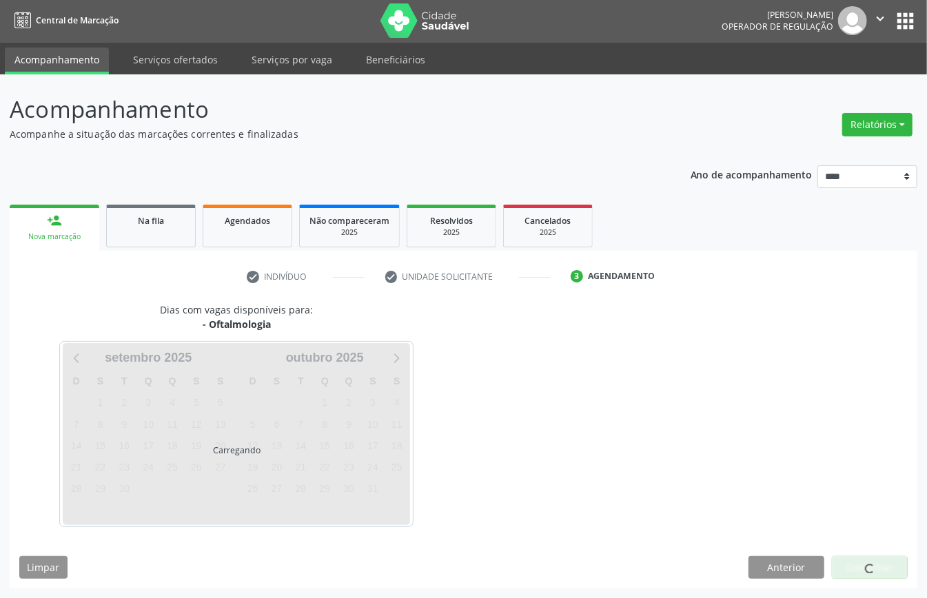
scroll to position [3, 0]
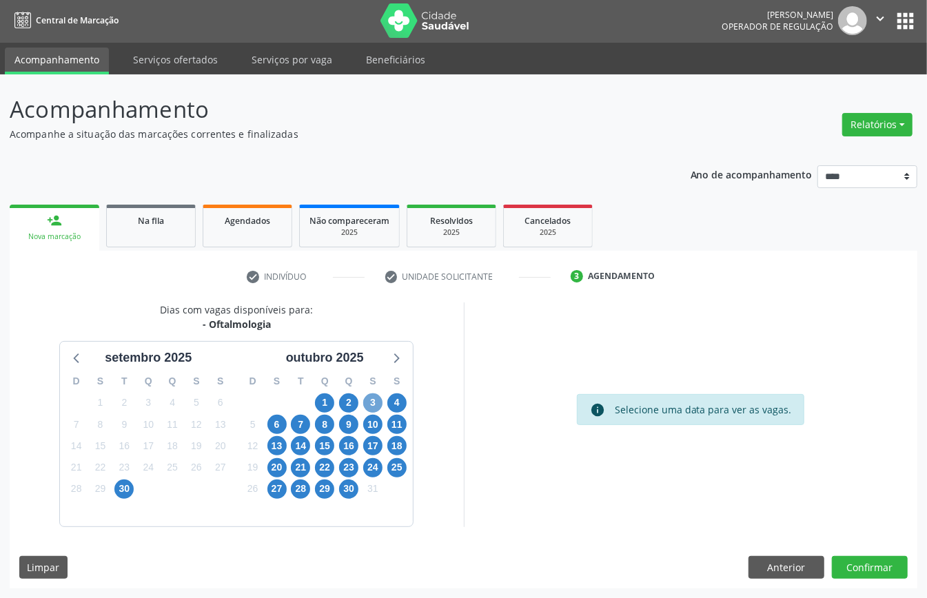
click at [372, 401] on span "3" at bounding box center [372, 402] width 19 height 19
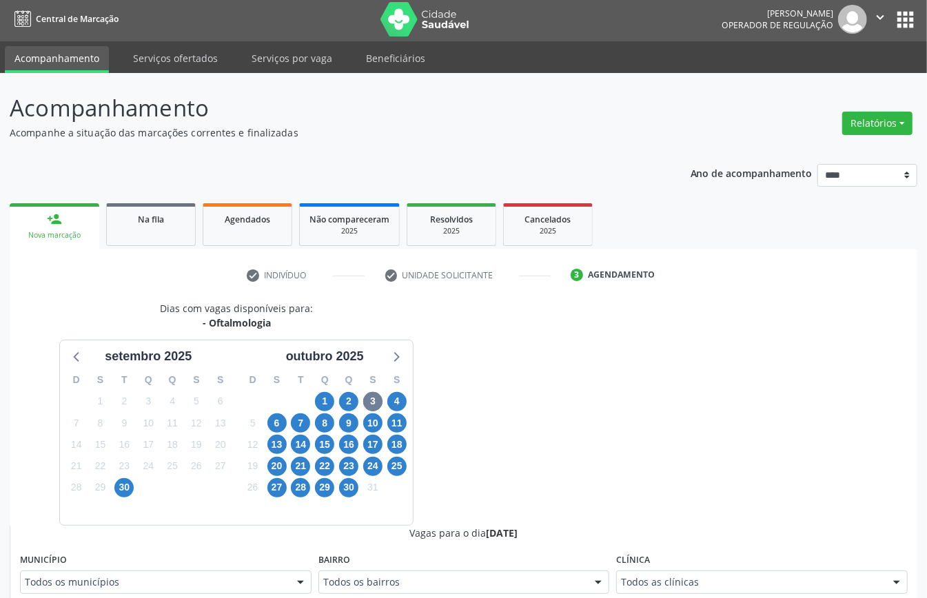
scroll to position [9, 0]
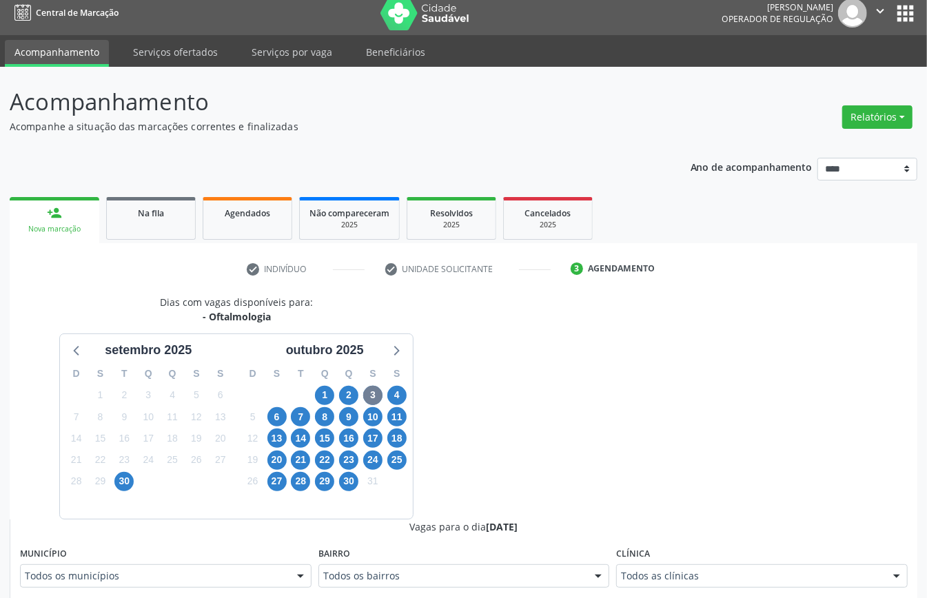
click at [688, 575] on div "Todos as clínicas" at bounding box center [761, 575] width 291 height 23
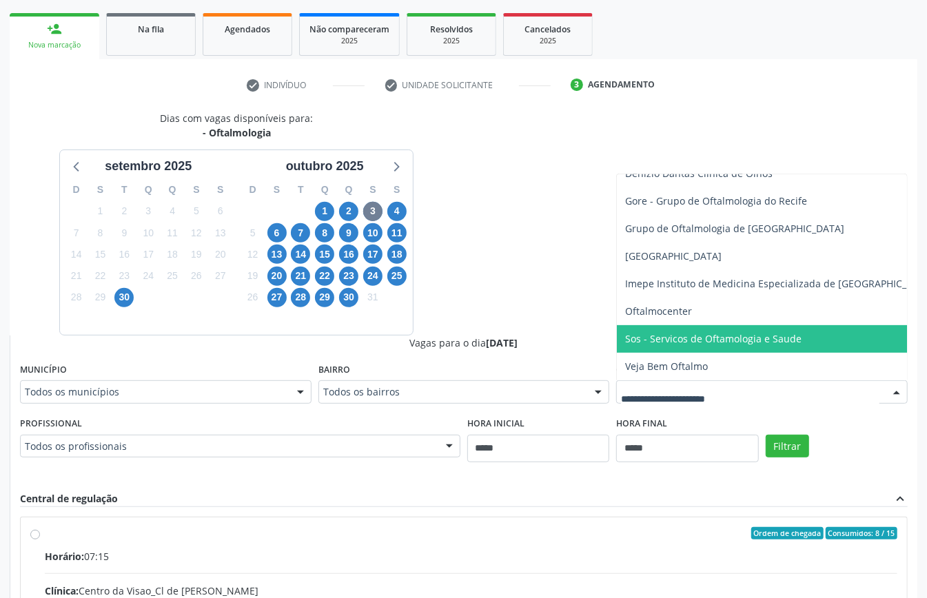
scroll to position [285, 0]
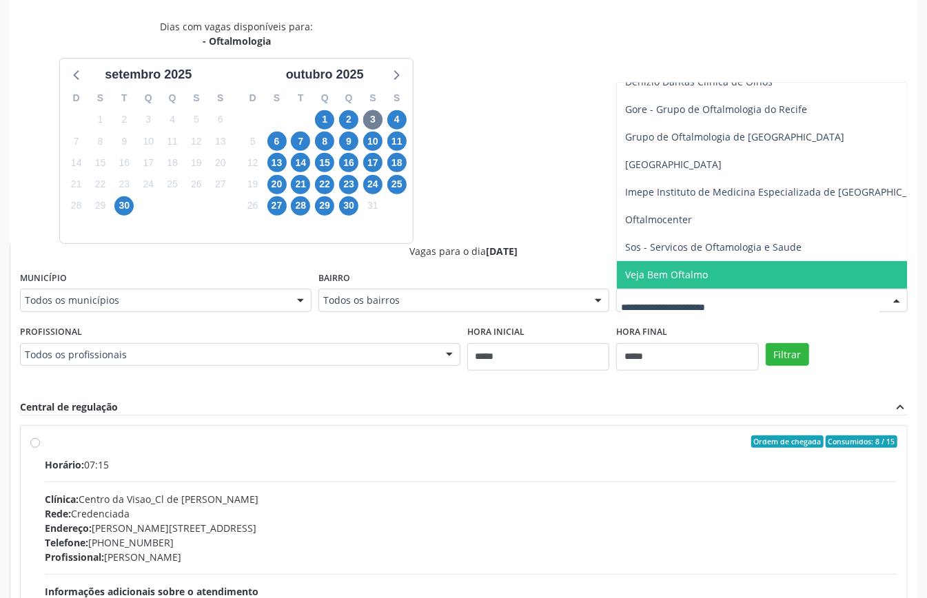
click at [685, 268] on span "Veja Bem Oftalmo" at bounding box center [666, 274] width 83 height 13
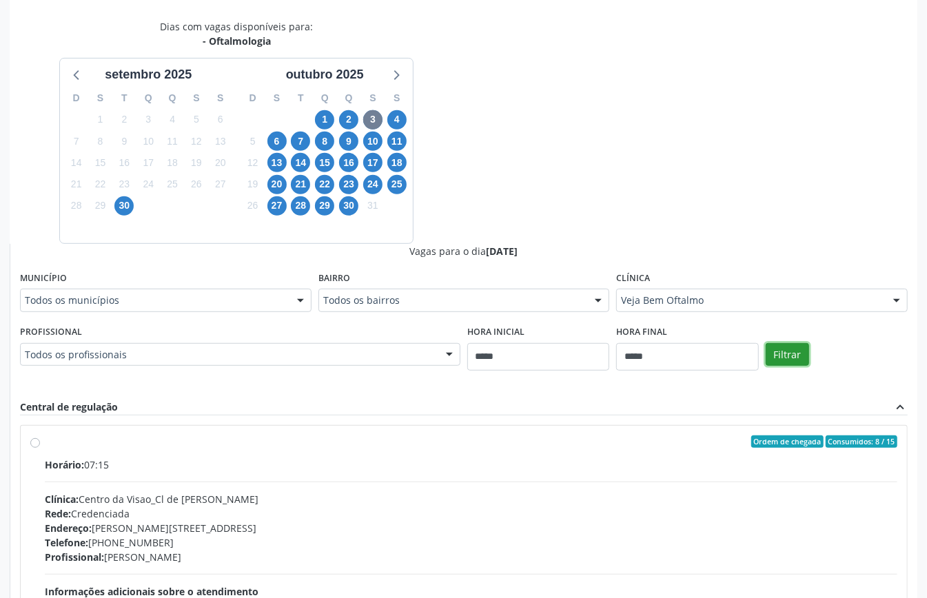
click at [792, 356] on button "Filtrar" at bounding box center [786, 354] width 43 height 23
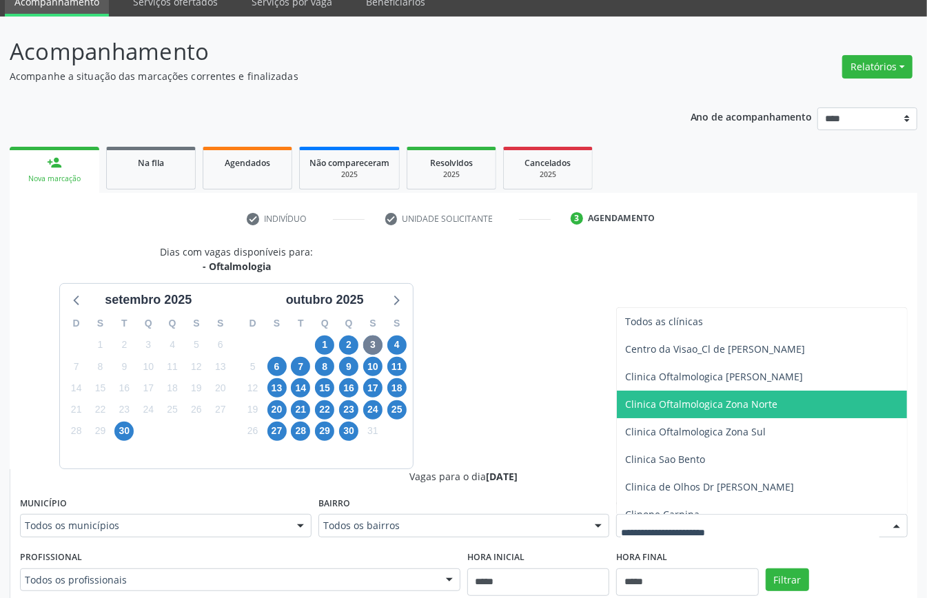
scroll to position [249, 0]
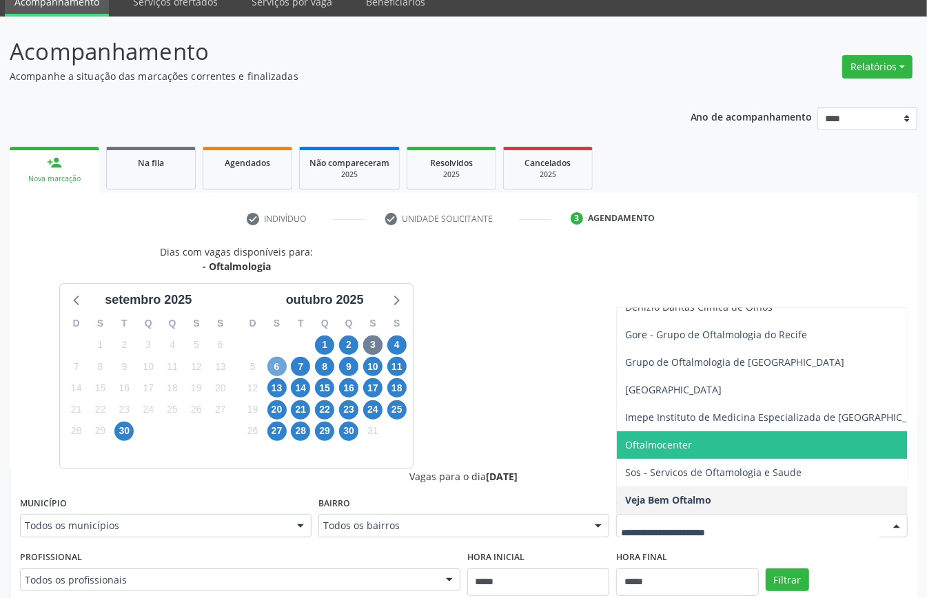
click at [280, 367] on span "6" at bounding box center [276, 366] width 19 height 19
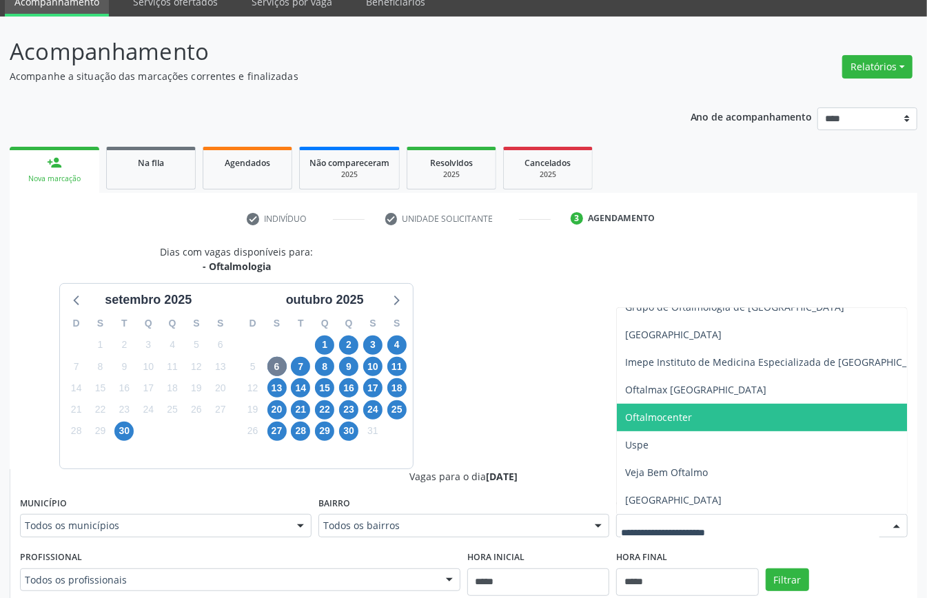
scroll to position [212, 0]
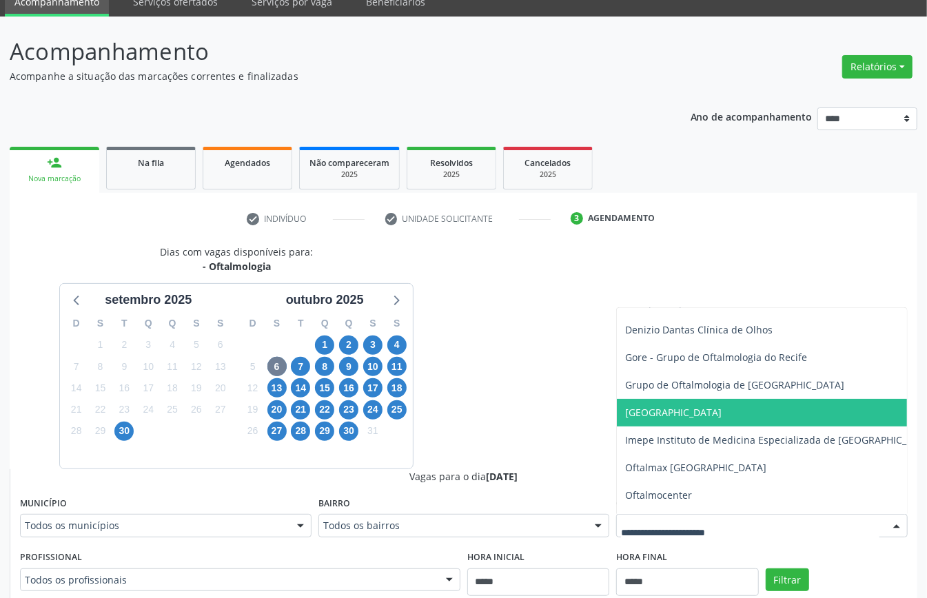
click at [682, 409] on span "[GEOGRAPHIC_DATA]" at bounding box center [673, 412] width 96 height 13
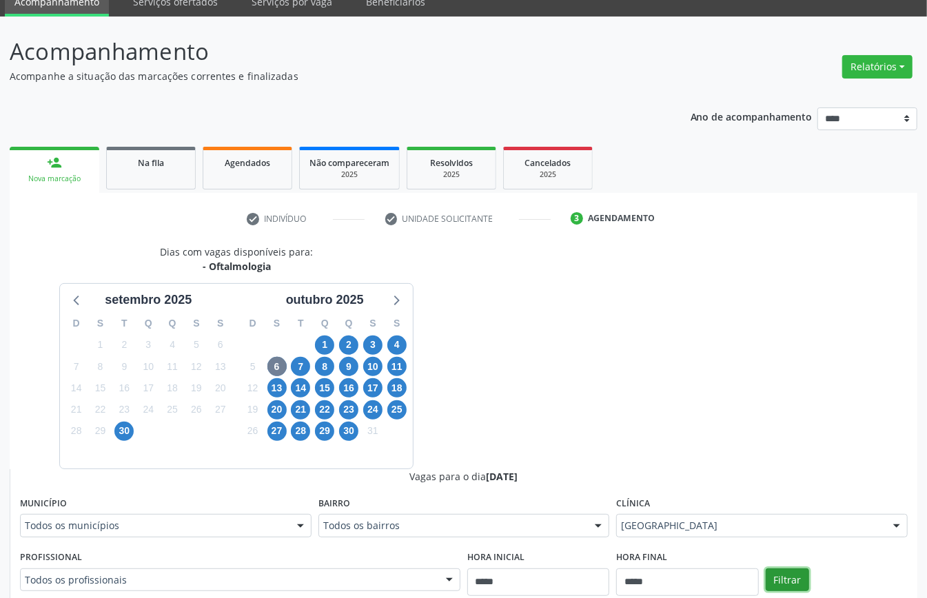
click at [791, 581] on button "Filtrar" at bounding box center [786, 579] width 43 height 23
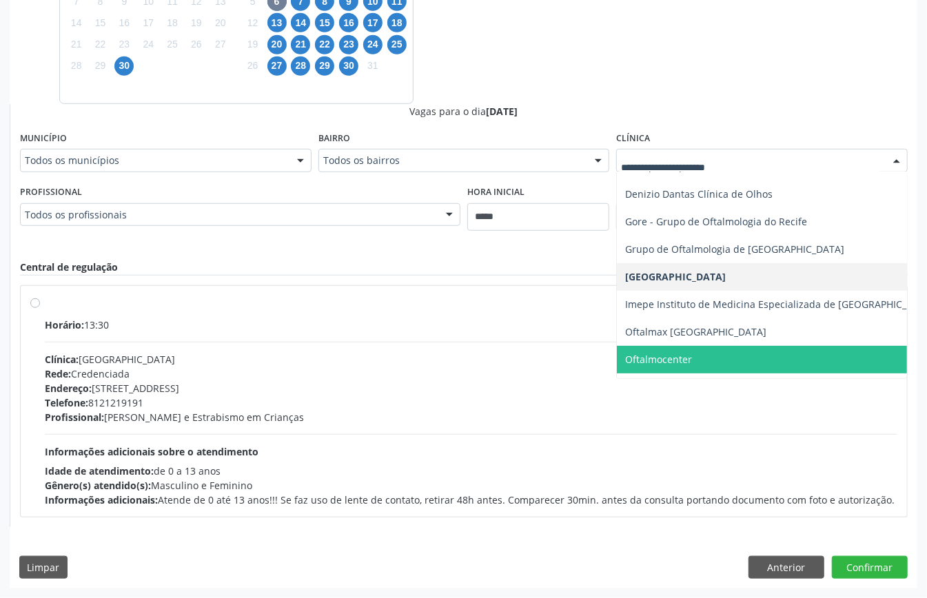
scroll to position [304, 0]
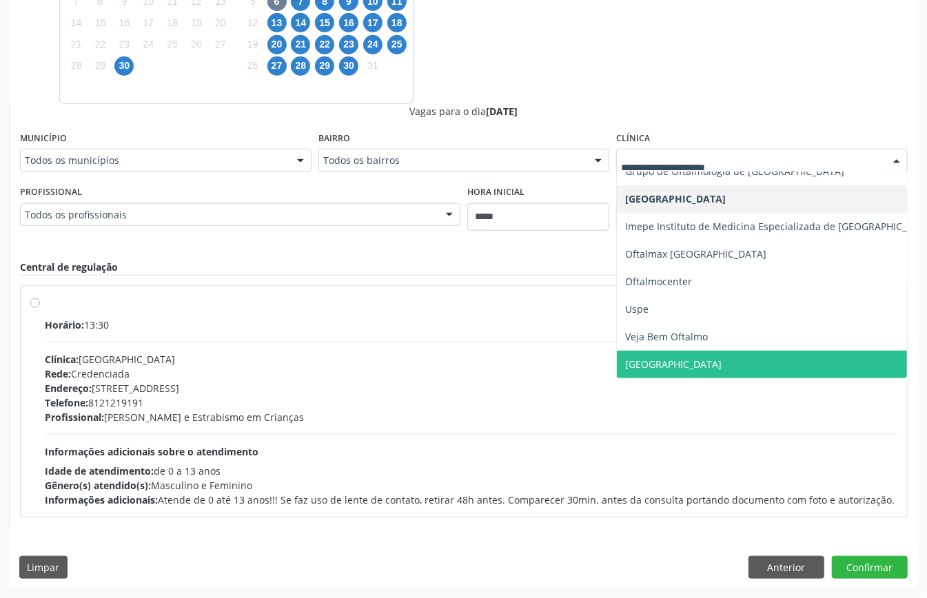
click at [681, 358] on span "[GEOGRAPHIC_DATA]" at bounding box center [673, 364] width 96 height 13
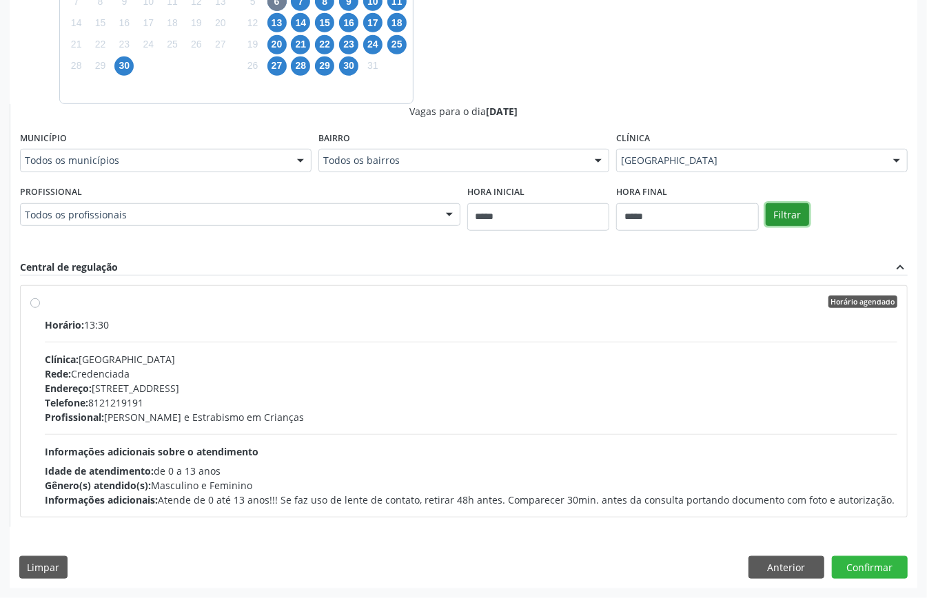
click at [792, 222] on button "Filtrar" at bounding box center [786, 214] width 43 height 23
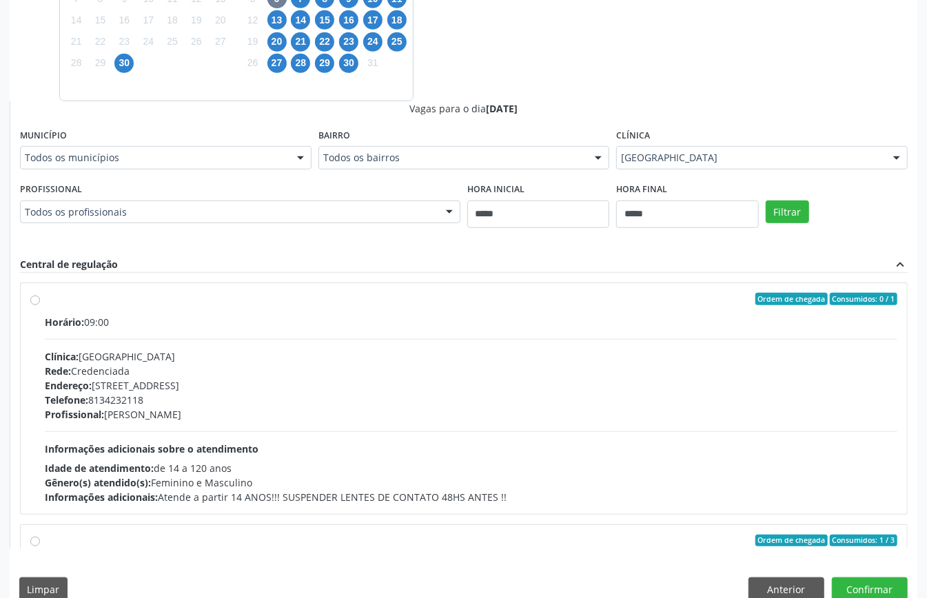
click at [714, 168] on div "[GEOGRAPHIC_DATA]" at bounding box center [761, 157] width 291 height 23
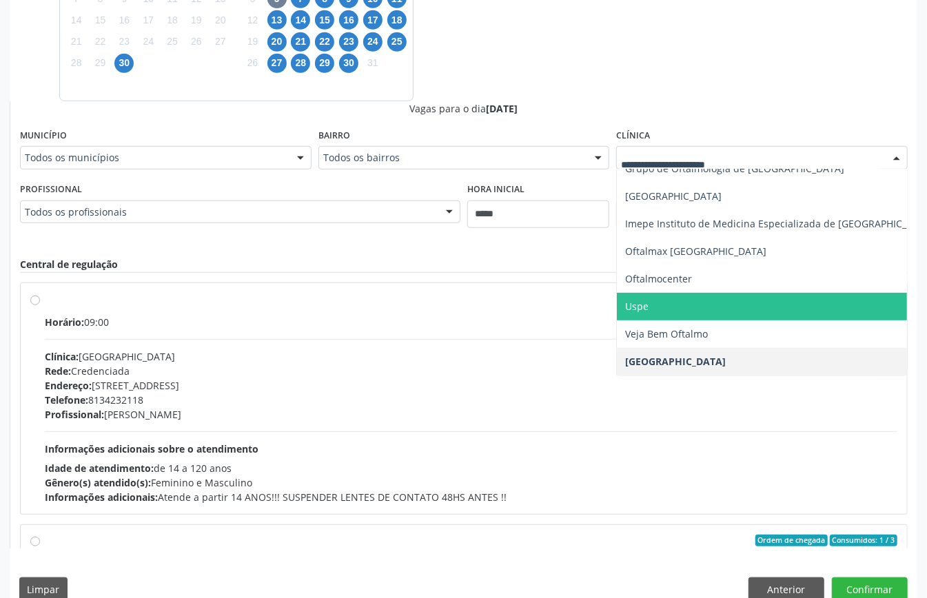
scroll to position [335, 0]
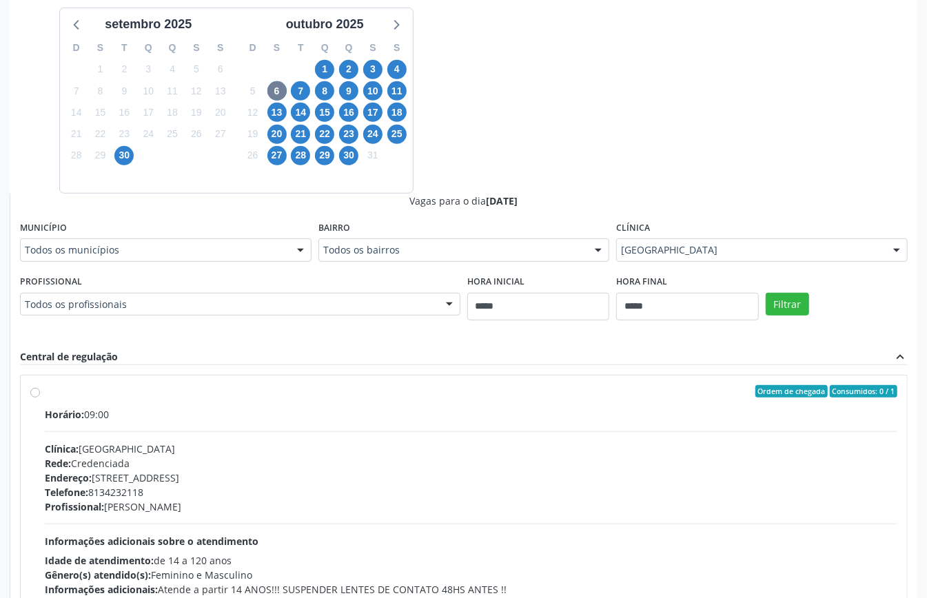
click at [478, 108] on div "Dias com vagas disponíveis para: - Oftalmologia setembro 2025 D S T Q Q S S 31 …" at bounding box center [463, 305] width 907 height 672
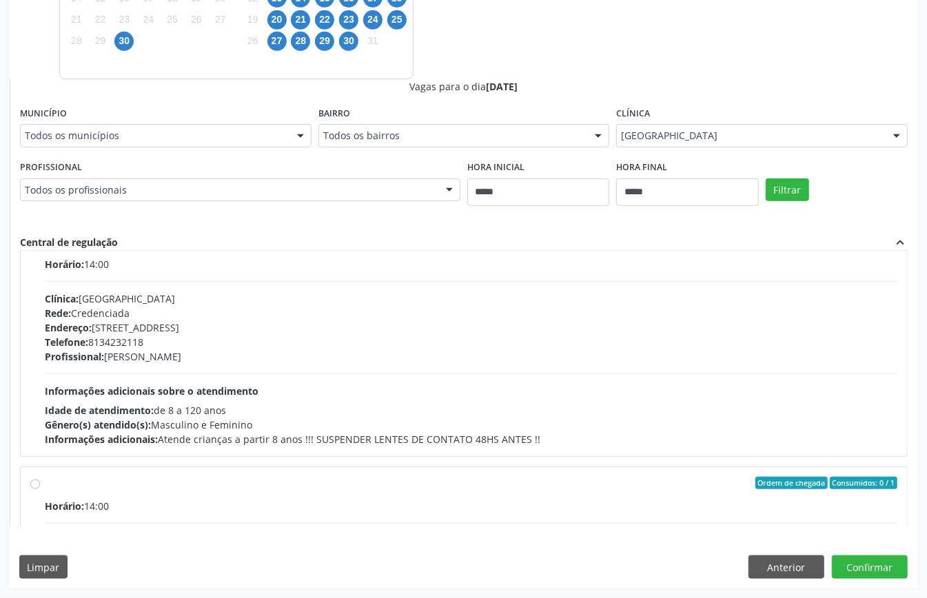
scroll to position [0, 0]
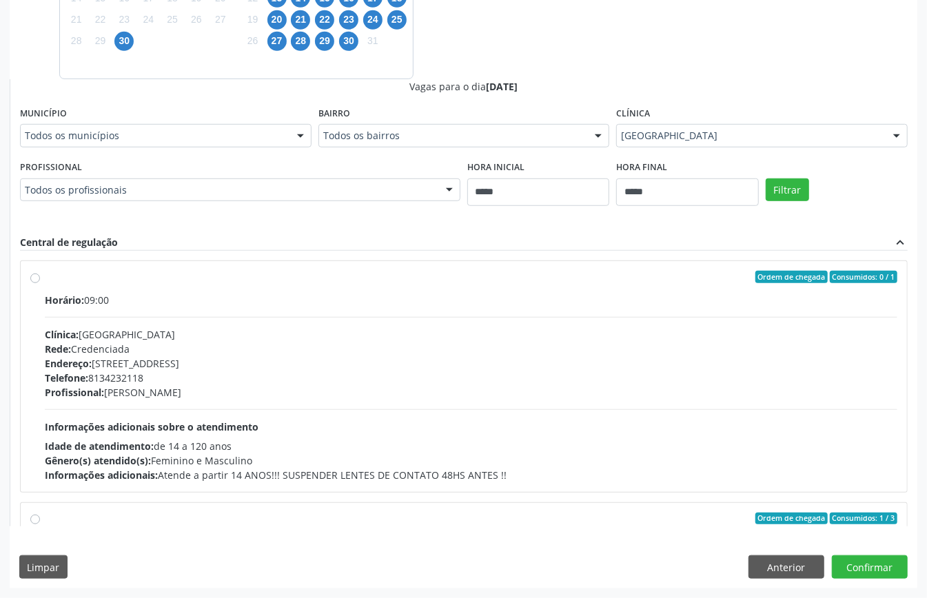
click at [327, 357] on div "Endereço: Rua Epaminondas de Melo, nº 195, Derby, Recife - PE" at bounding box center [471, 363] width 852 height 14
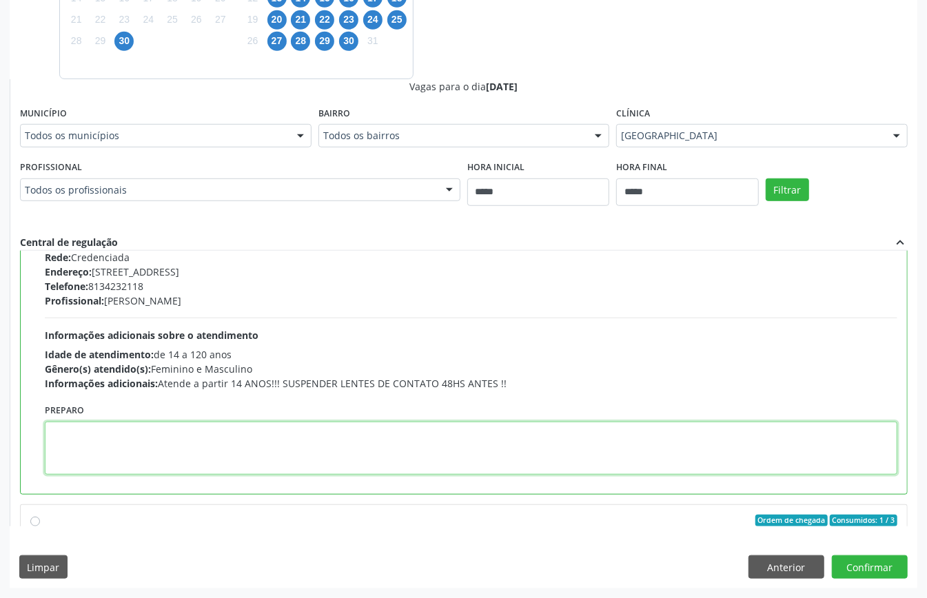
paste textarea "**********"
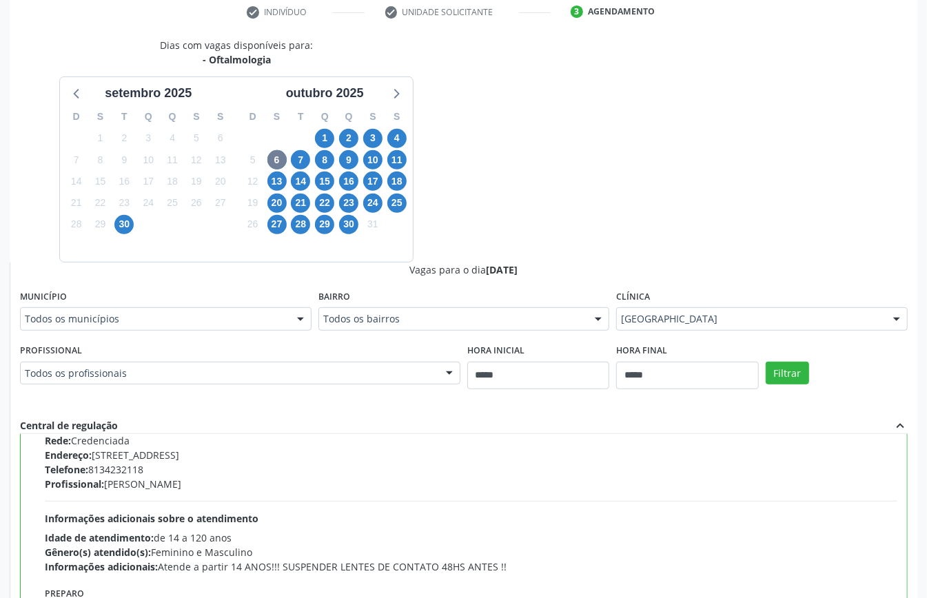
scroll to position [450, 0]
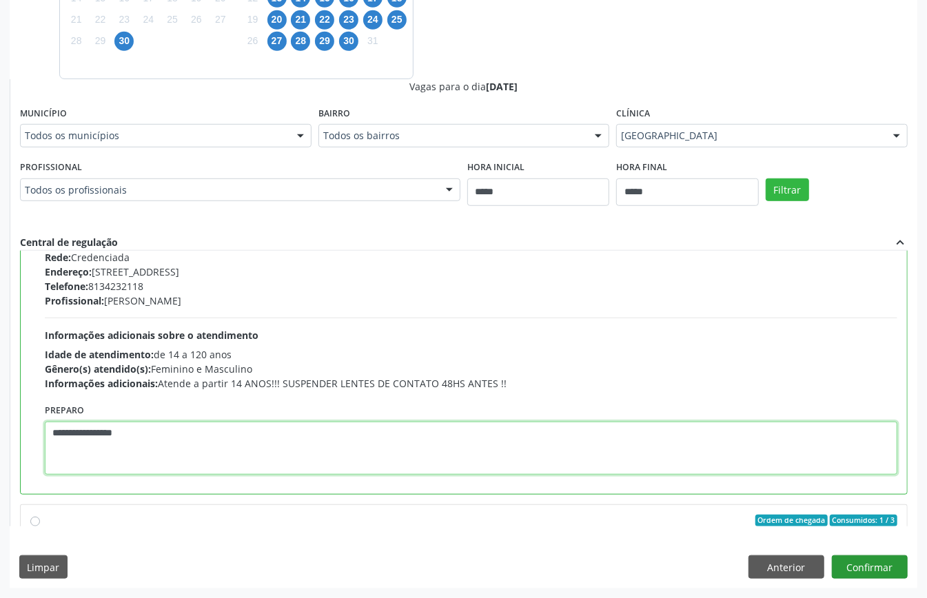
type textarea "**********"
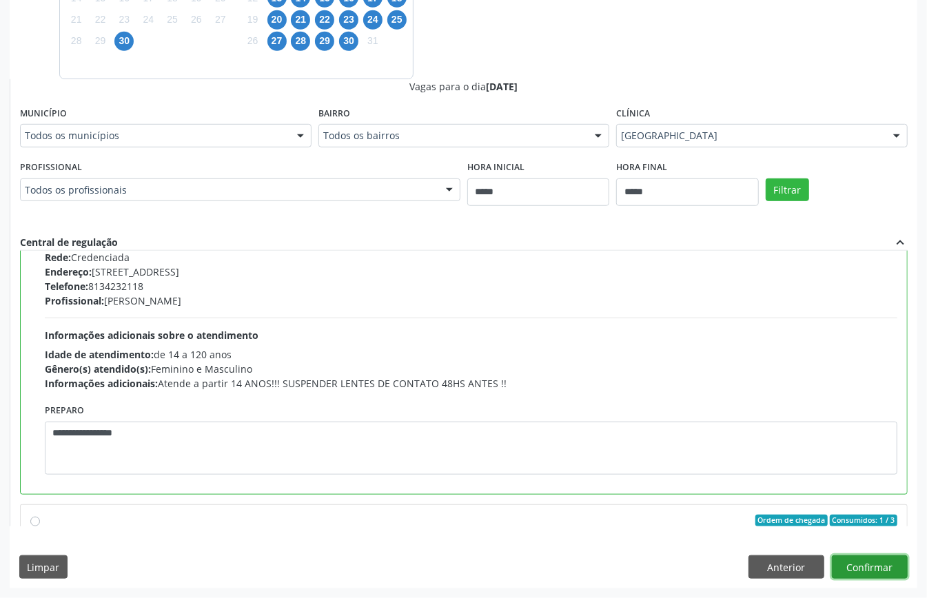
click at [871, 566] on button "Confirmar" at bounding box center [870, 566] width 76 height 23
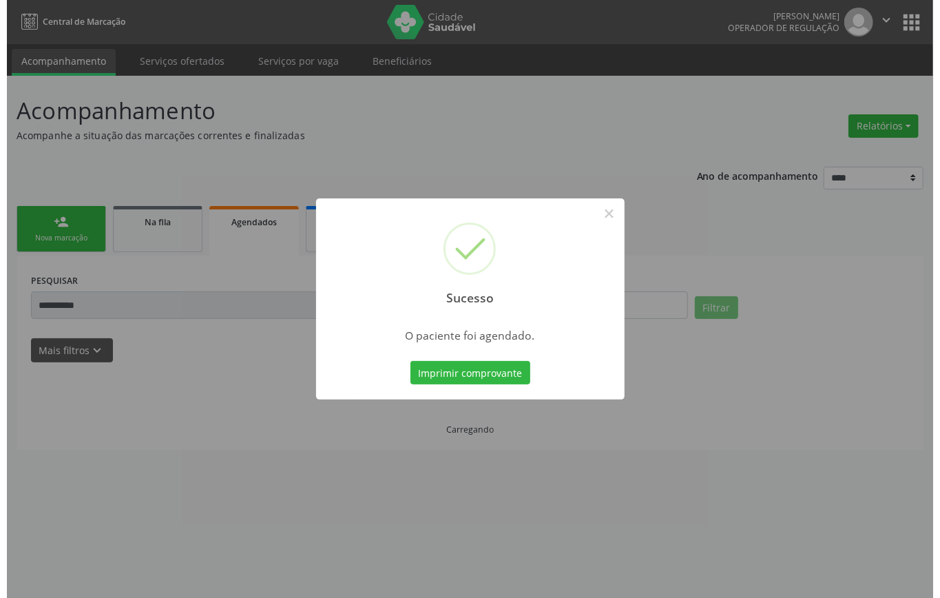
scroll to position [0, 0]
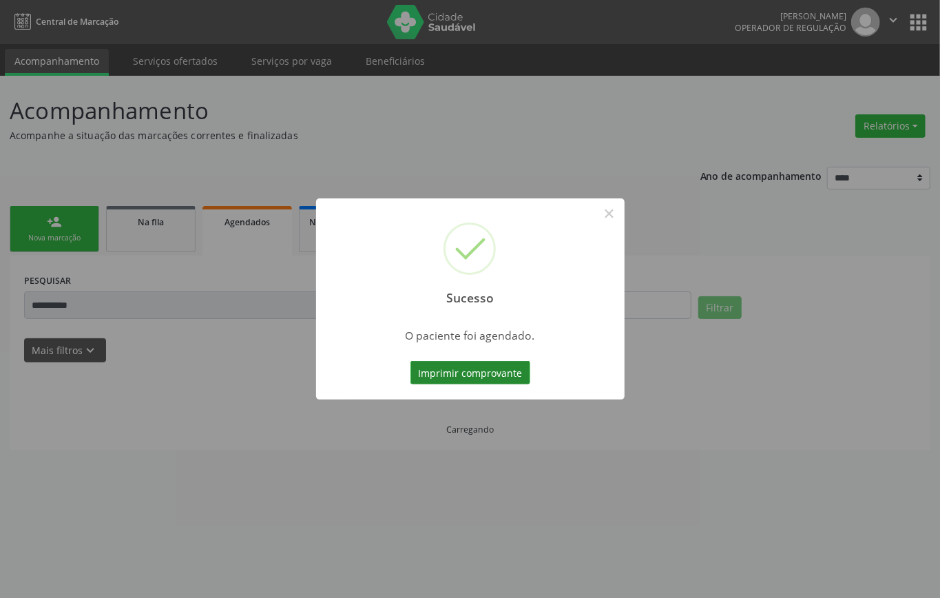
click at [499, 367] on button "Imprimir comprovante" at bounding box center [471, 372] width 120 height 23
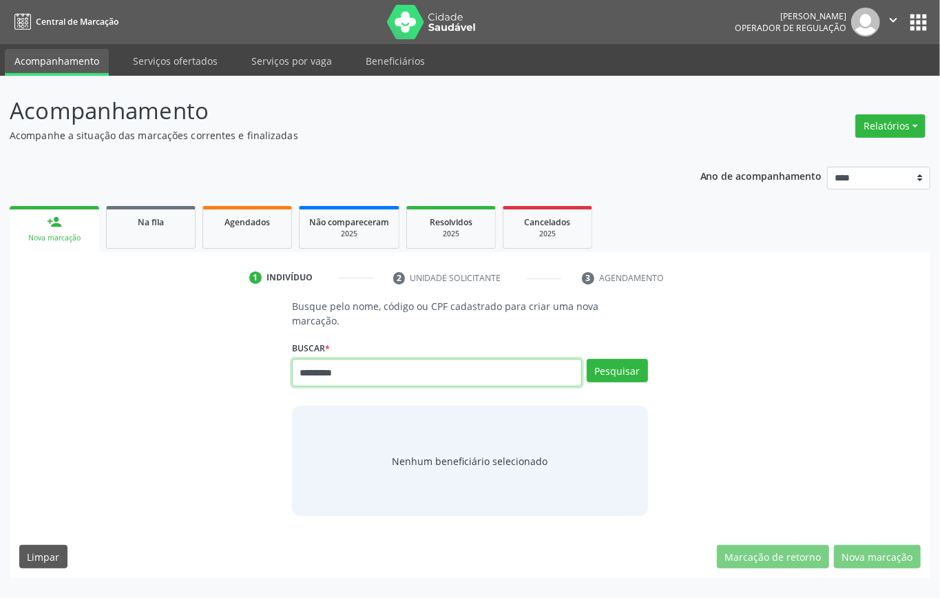
type input "*********"
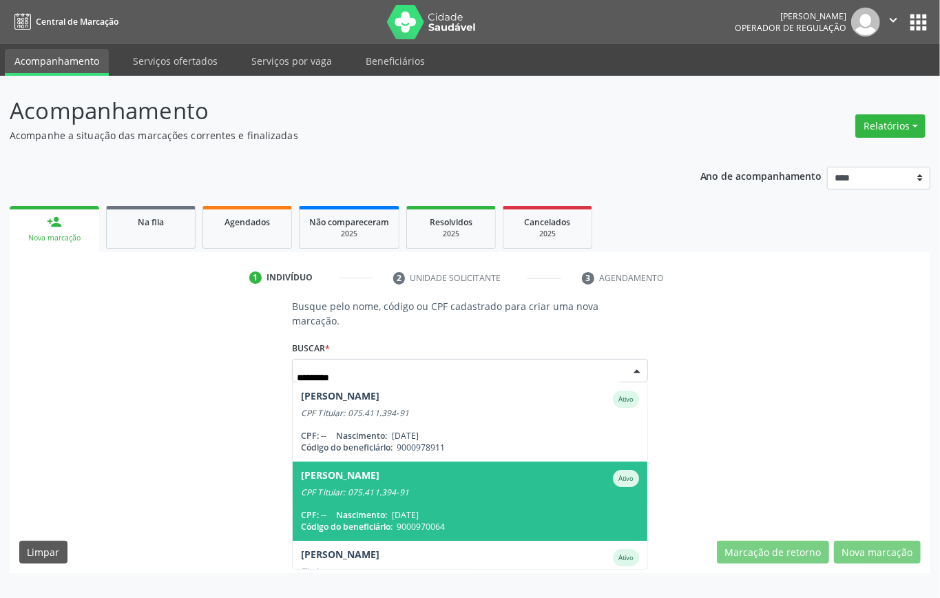
click at [404, 488] on div "CPF Titular: 075.411.394-91" at bounding box center [470, 492] width 338 height 11
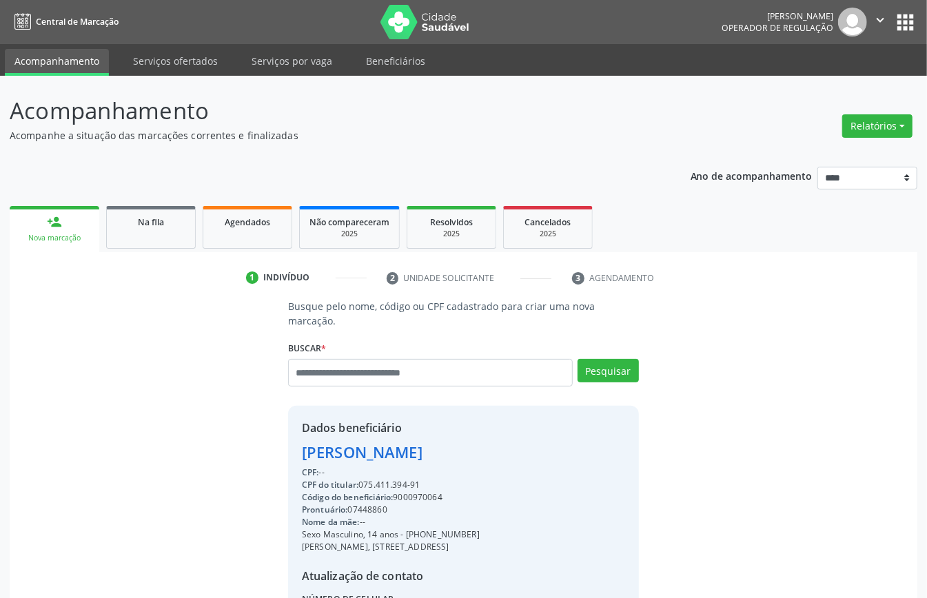
scroll to position [168, 0]
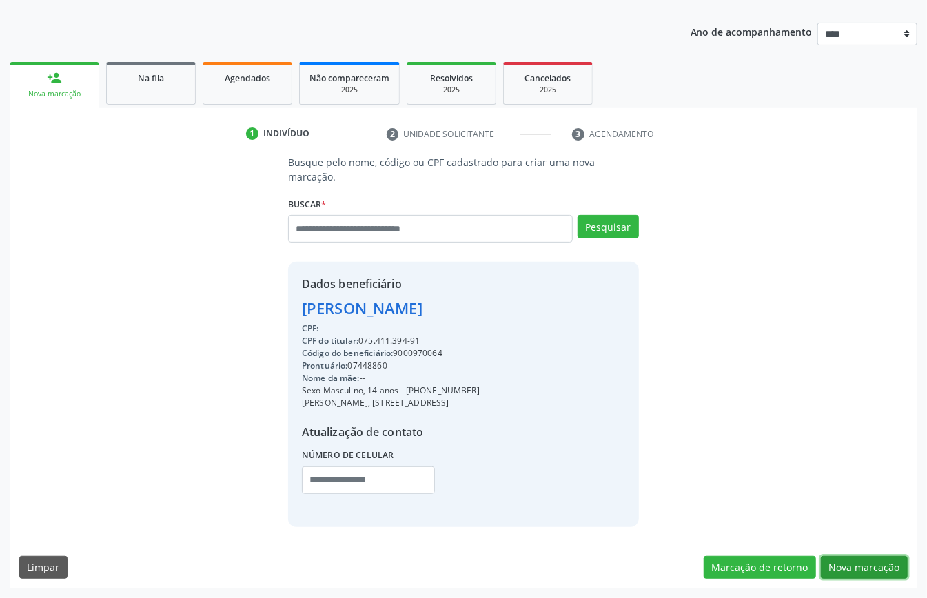
click at [860, 563] on button "Nova marcação" at bounding box center [864, 567] width 87 height 23
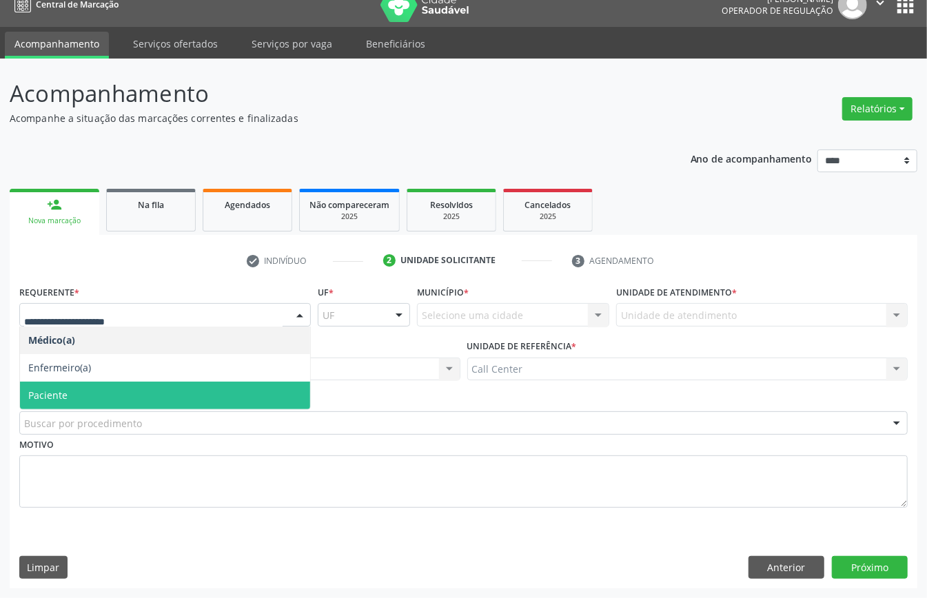
click at [90, 392] on span "Paciente" at bounding box center [165, 396] width 290 height 28
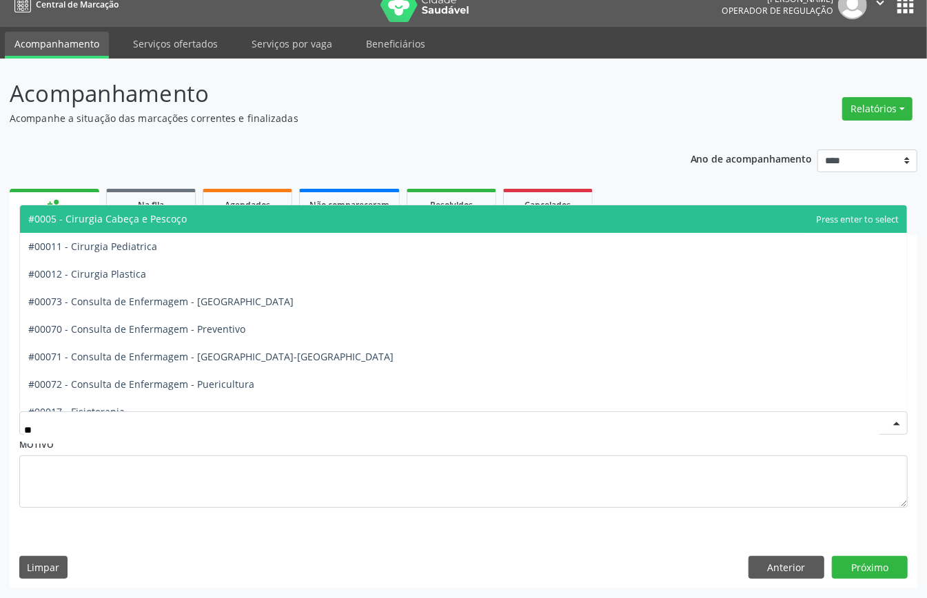
type input "***"
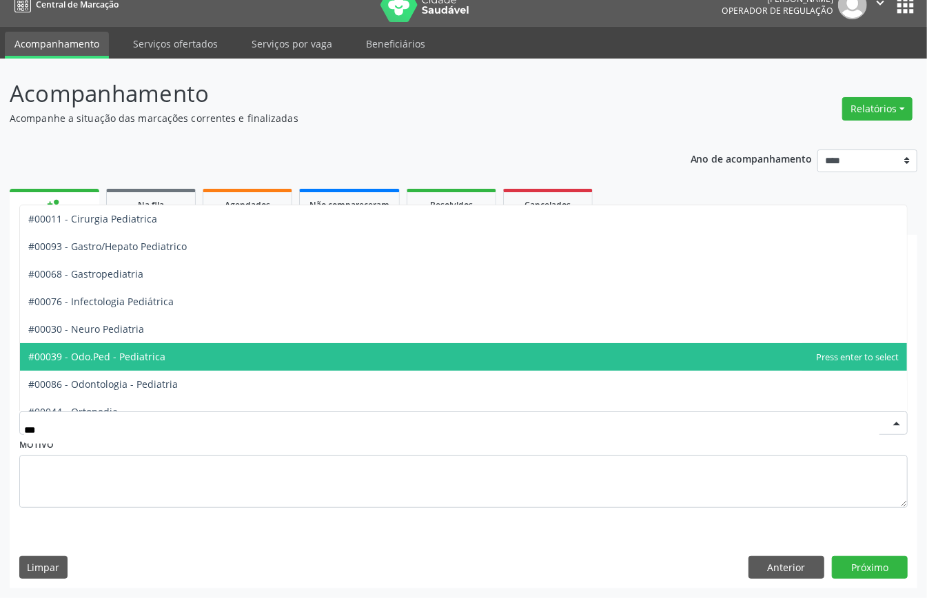
scroll to position [125, 0]
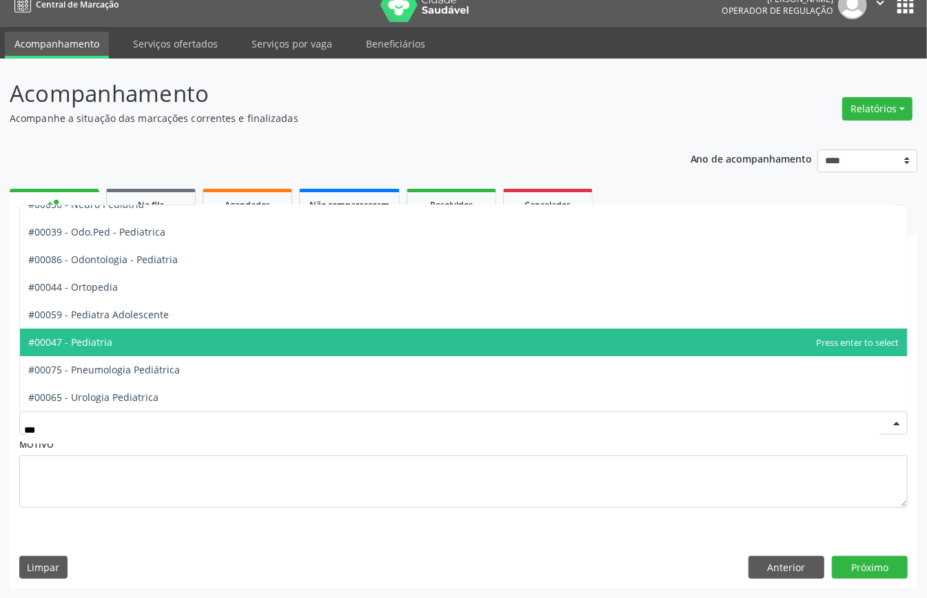
click at [154, 334] on span "#00047 - Pediatria" at bounding box center [463, 343] width 887 height 28
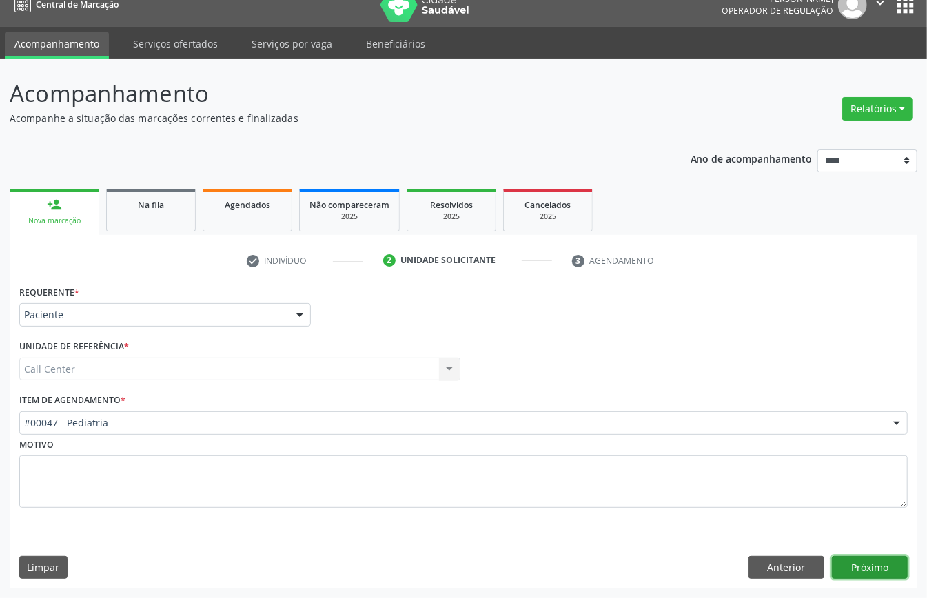
click at [869, 559] on button "Próximo" at bounding box center [870, 567] width 76 height 23
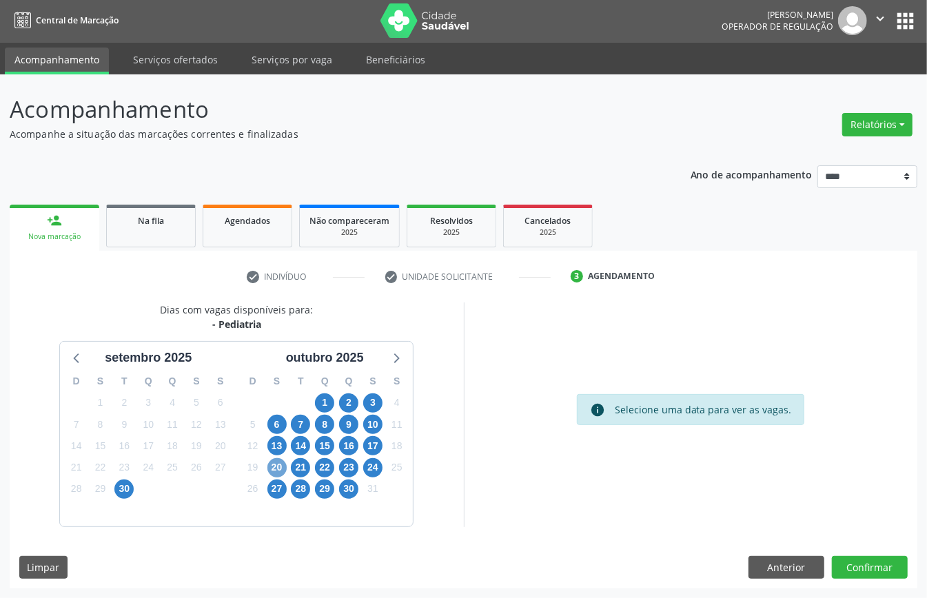
click at [276, 464] on span "20" at bounding box center [276, 467] width 19 height 19
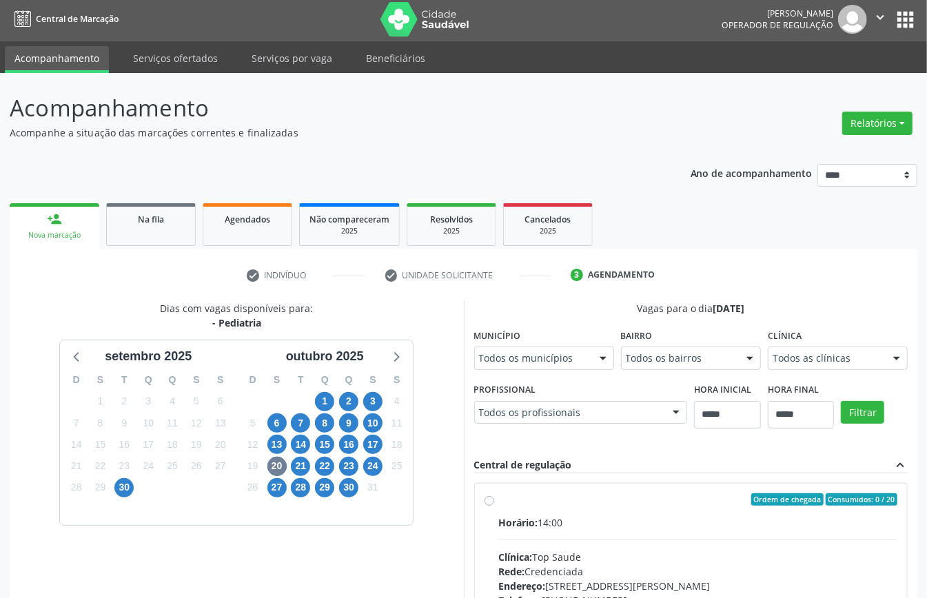
scroll to position [9, 0]
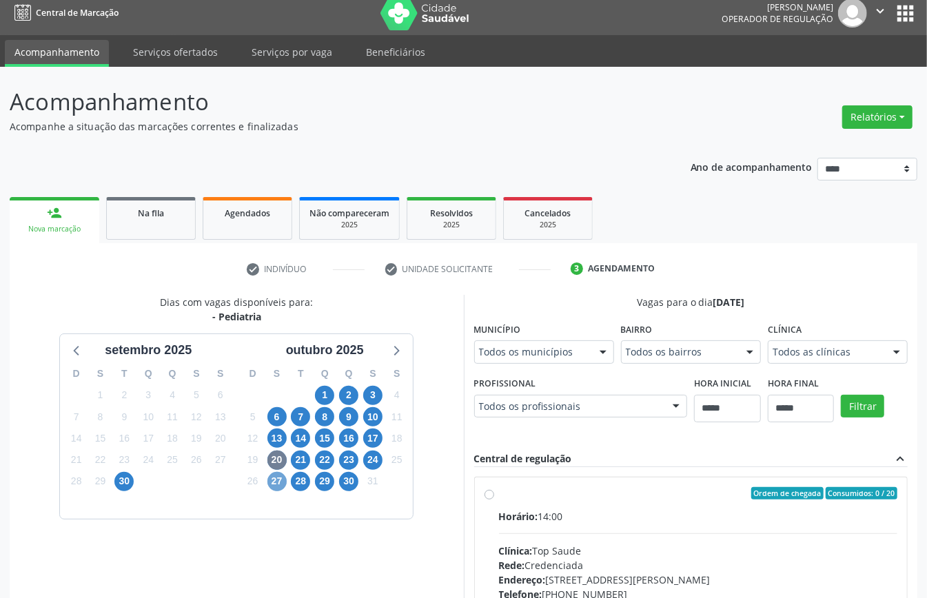
click at [277, 485] on span "27" at bounding box center [276, 481] width 19 height 19
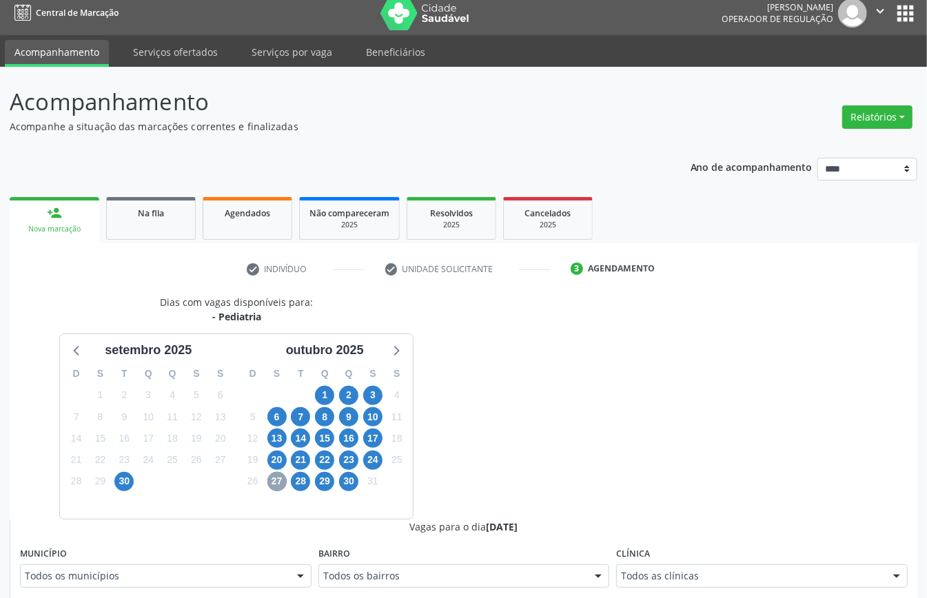
scroll to position [193, 0]
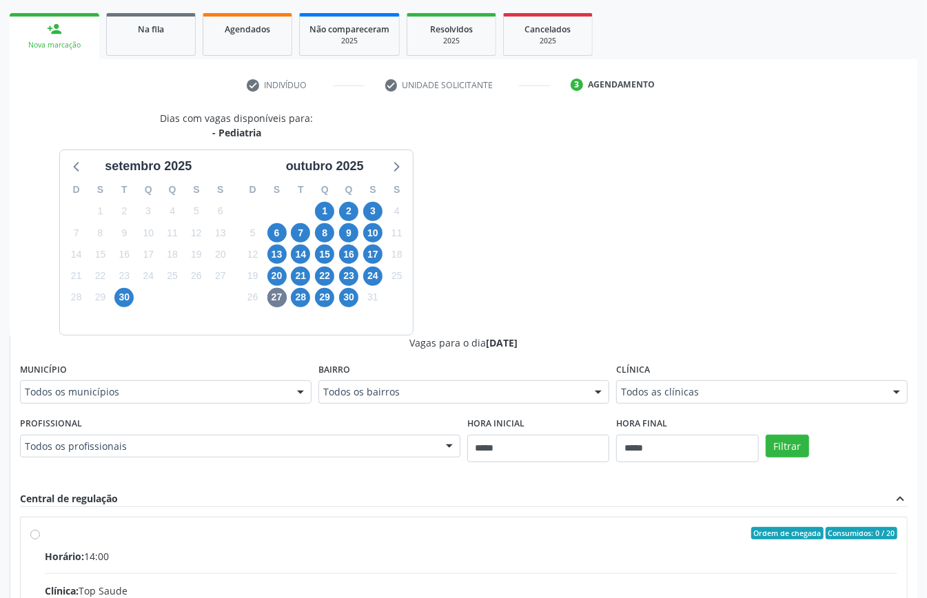
drag, startPoint x: 675, startPoint y: 389, endPoint x: 679, endPoint y: 395, distance: 7.1
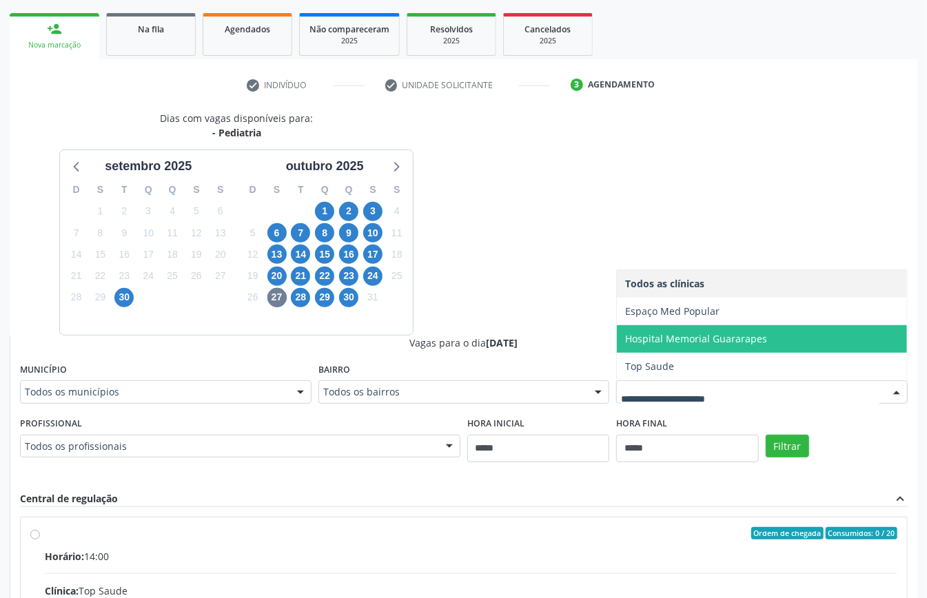
click at [667, 345] on span "Hospital Memorial Guararapes" at bounding box center [696, 338] width 142 height 13
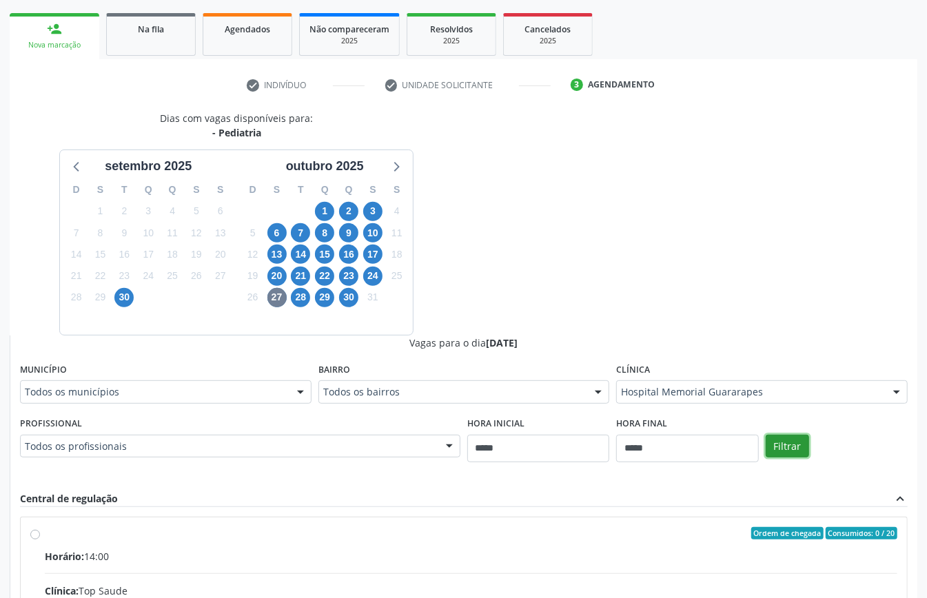
click at [802, 456] on button "Filtrar" at bounding box center [786, 446] width 43 height 23
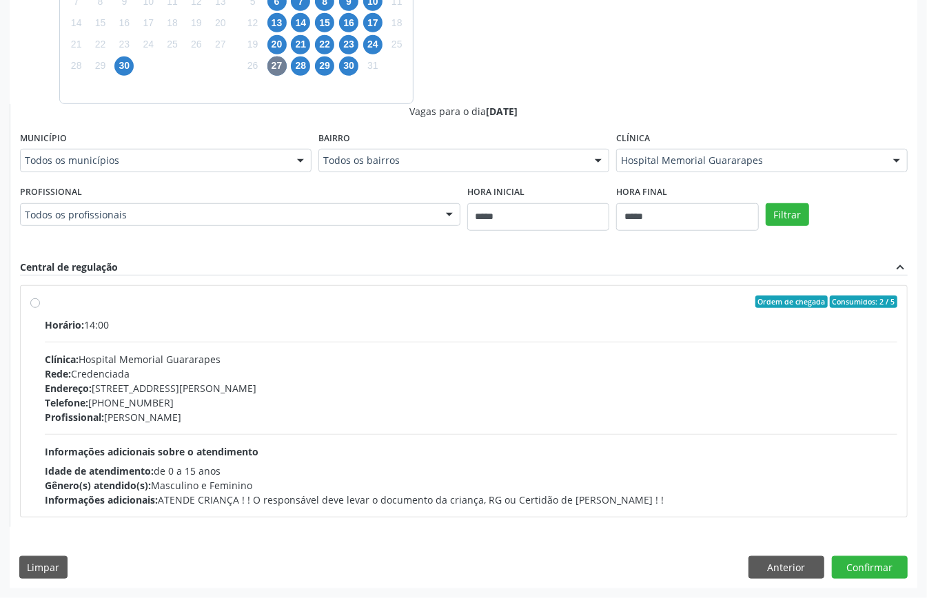
click at [340, 423] on div "Horário: 14:00 Clínica: Hospital Memorial Guararapes Rede: Credenciada Endereço…" at bounding box center [471, 412] width 852 height 189
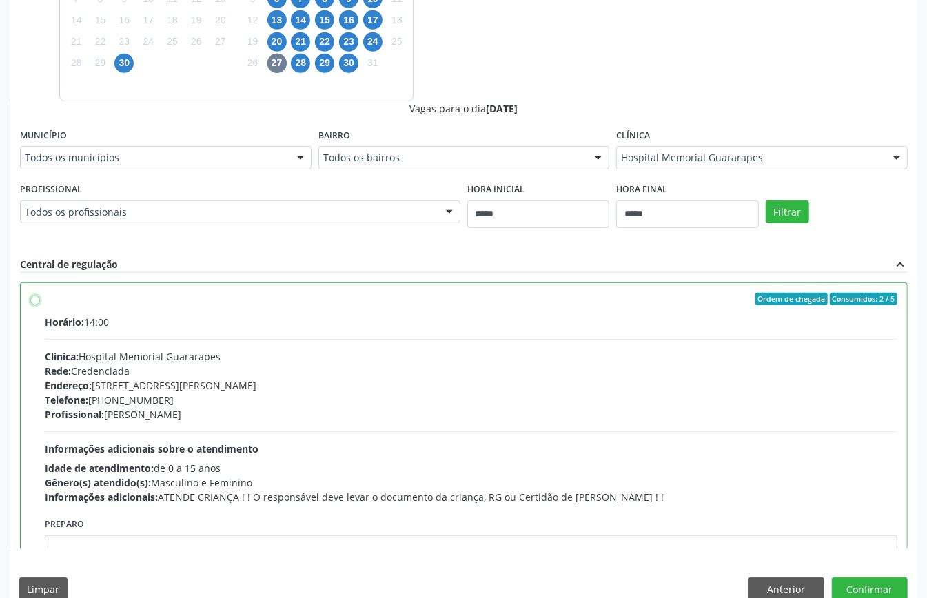
scroll to position [70, 0]
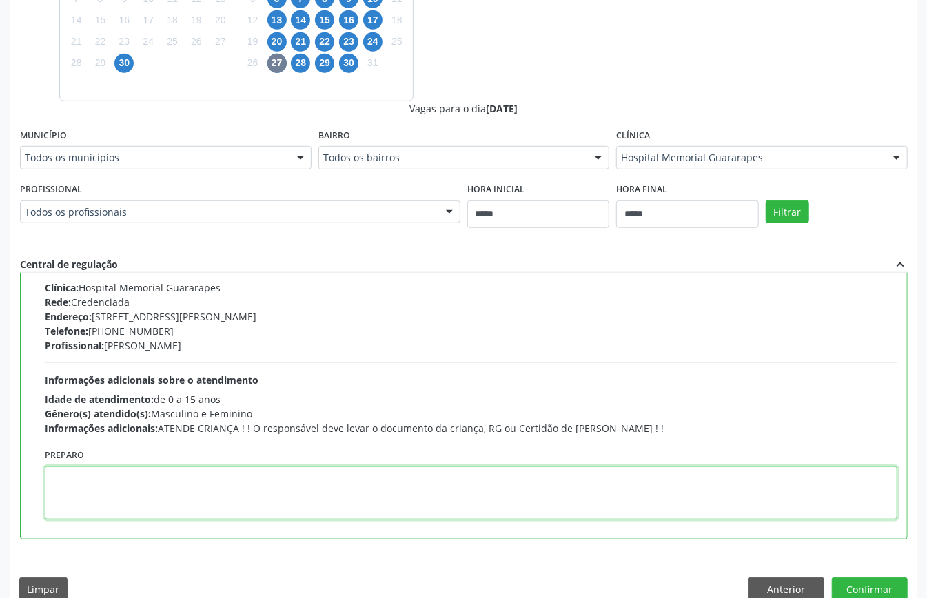
paste textarea "**********"
type textarea "**********"
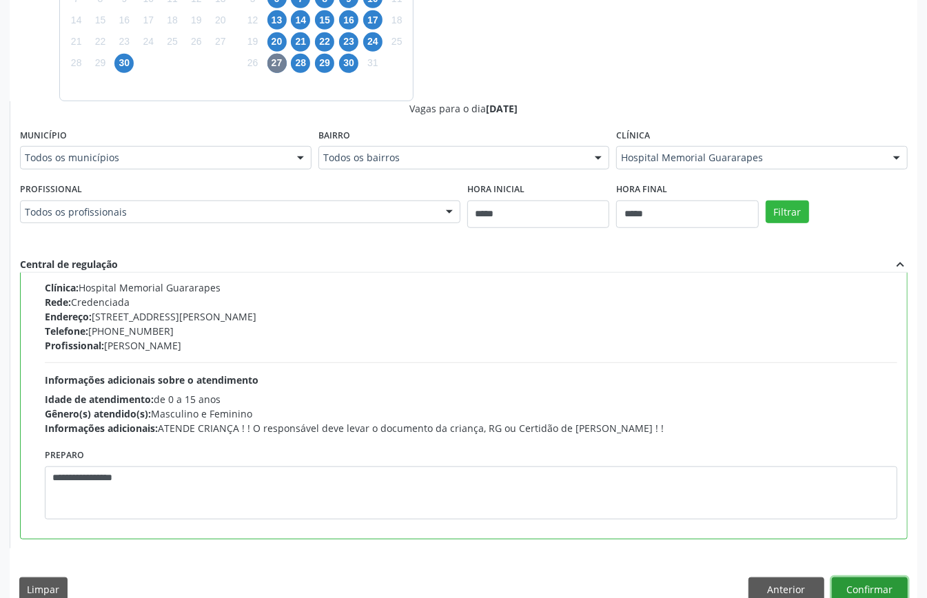
click at [854, 580] on button "Confirmar" at bounding box center [870, 588] width 76 height 23
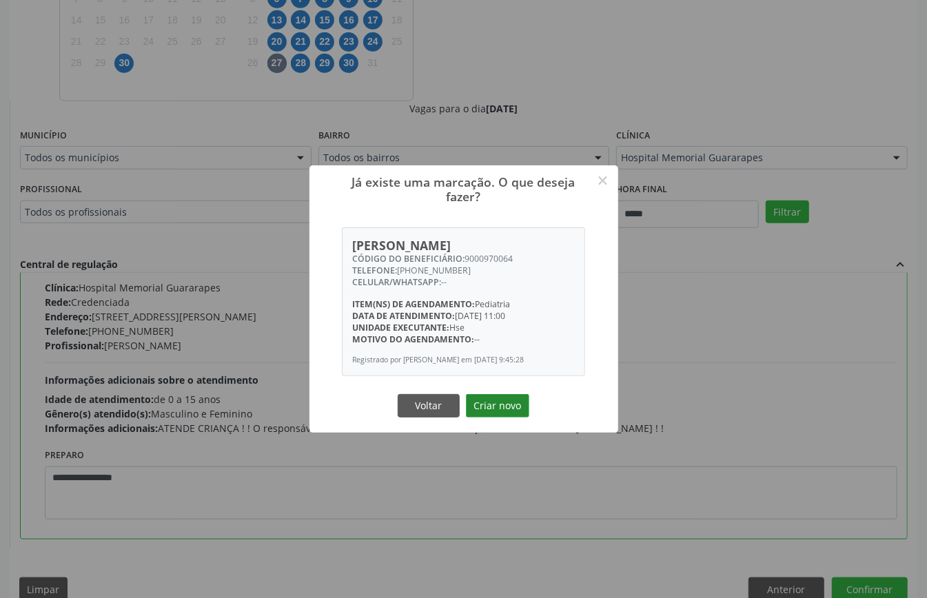
click at [499, 418] on button "Criar novo" at bounding box center [497, 405] width 63 height 23
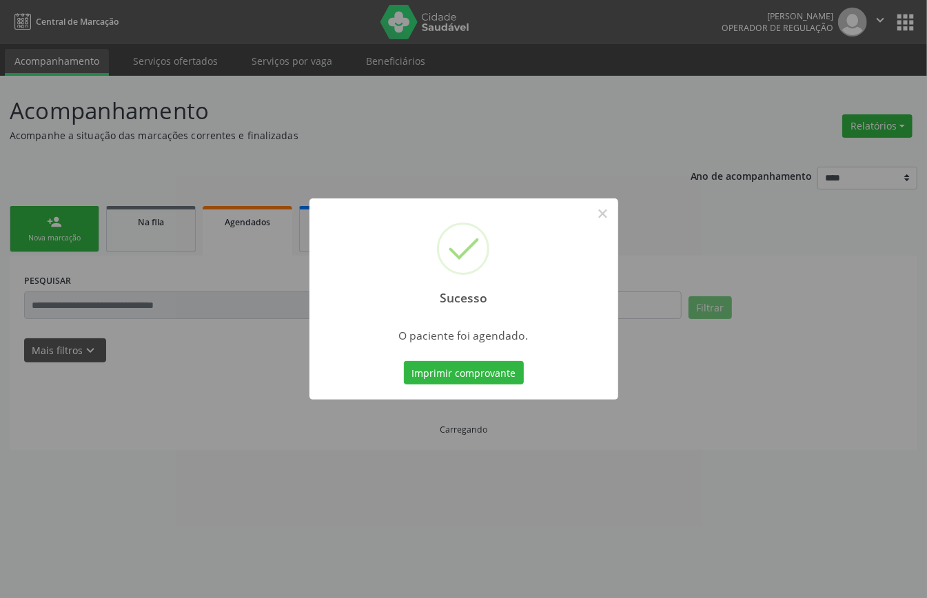
scroll to position [0, 0]
click at [503, 373] on button "Imprimir comprovante" at bounding box center [464, 372] width 120 height 23
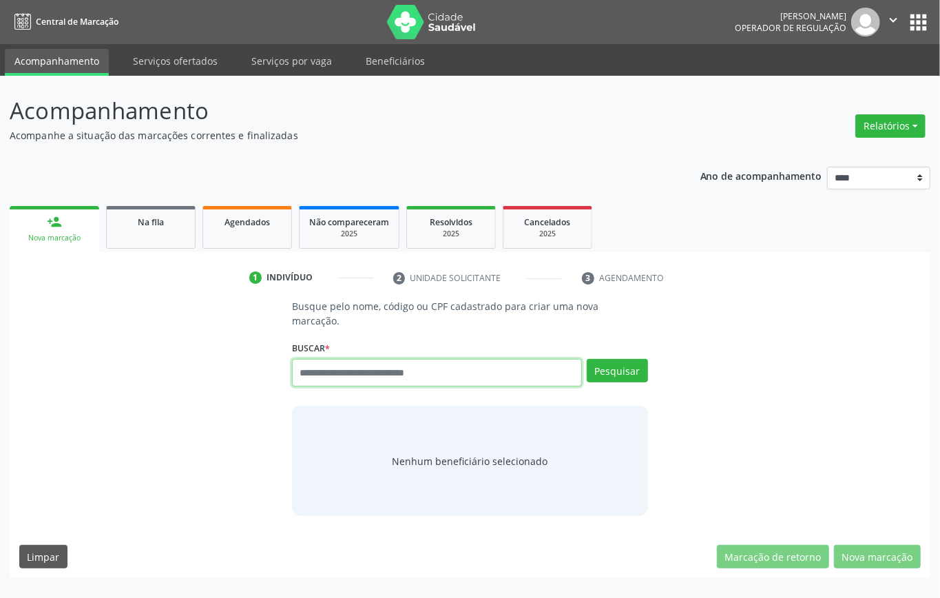
paste input "**********"
type input "**********"
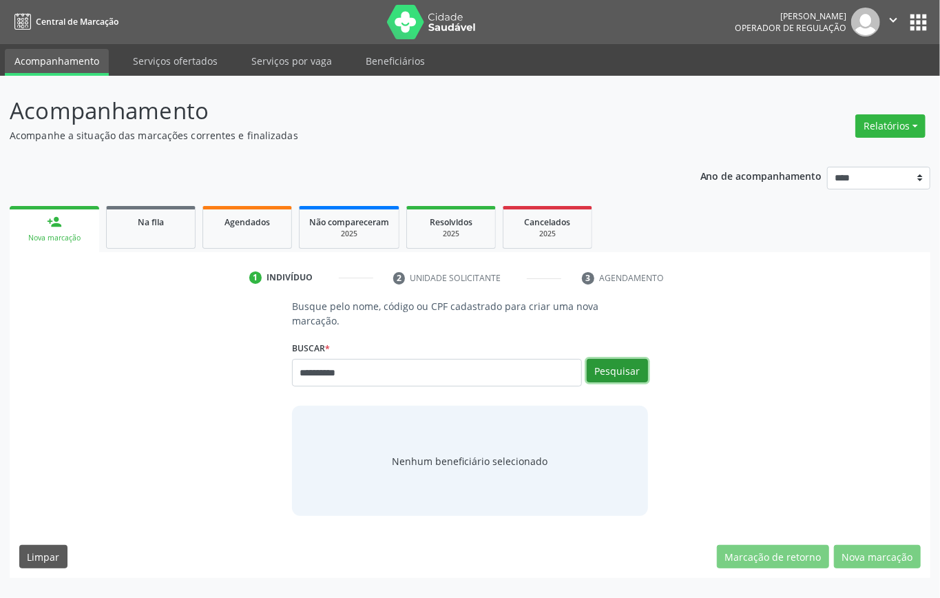
click at [599, 362] on button "Pesquisar" at bounding box center [617, 370] width 61 height 23
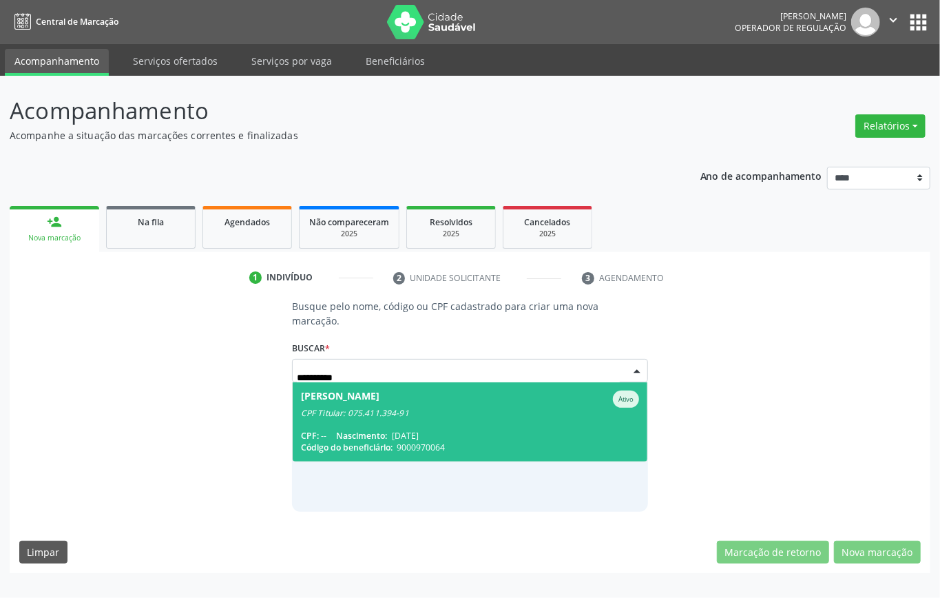
click at [362, 395] on div "[PERSON_NAME]" at bounding box center [340, 399] width 79 height 17
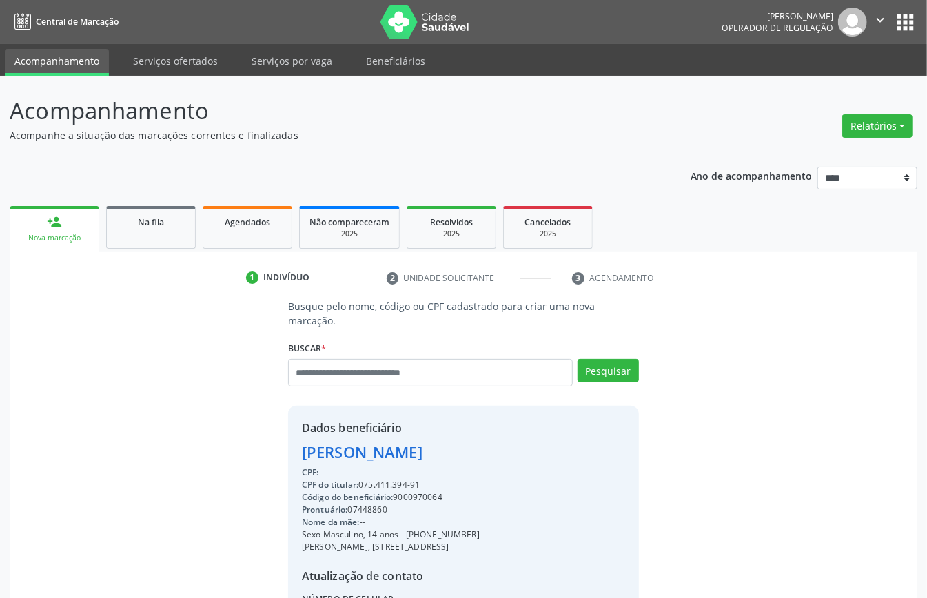
scroll to position [168, 0]
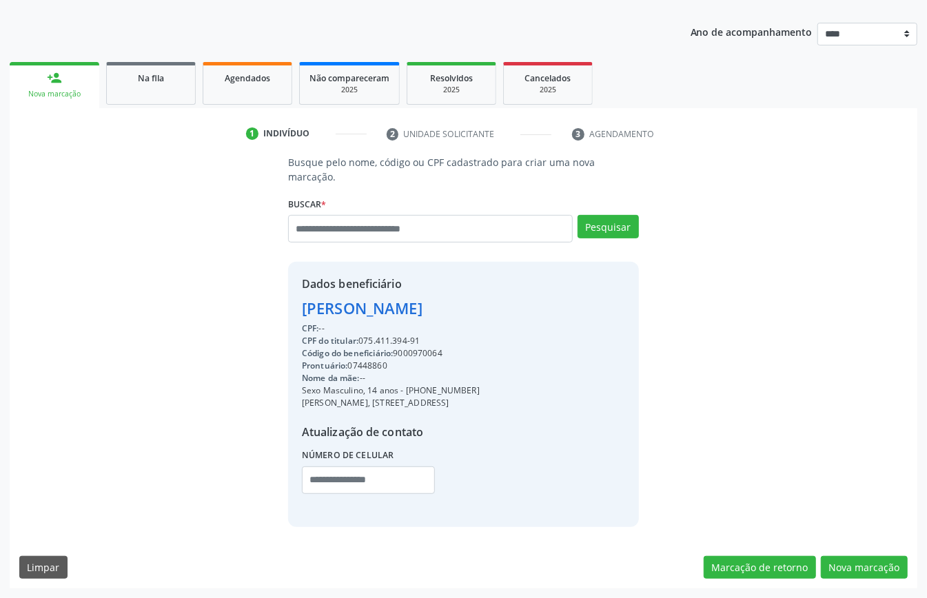
click at [373, 342] on div "CPF do titular: 075.411.394-91" at bounding box center [391, 341] width 178 height 12
copy div "075.411.394"
paste input "**********"
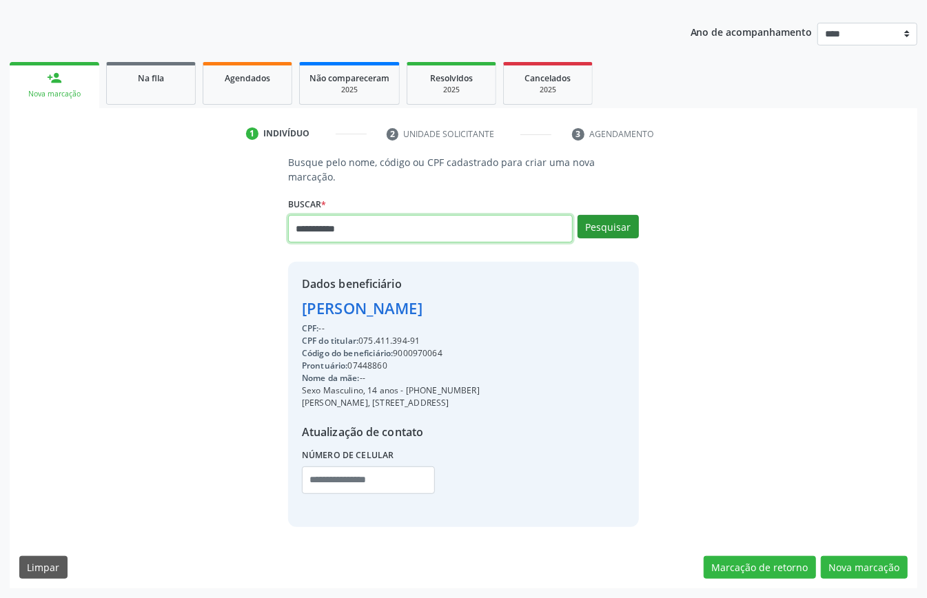
type input "**********"
drag, startPoint x: 619, startPoint y: 194, endPoint x: 623, endPoint y: 201, distance: 8.6
click at [621, 215] on button "Pesquisar" at bounding box center [607, 226] width 61 height 23
type input "**********"
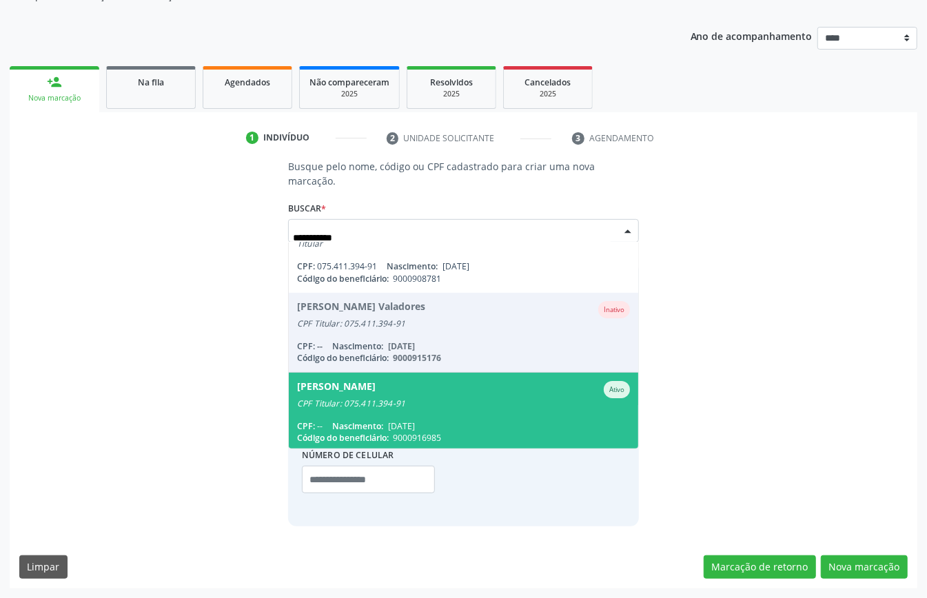
scroll to position [0, 0]
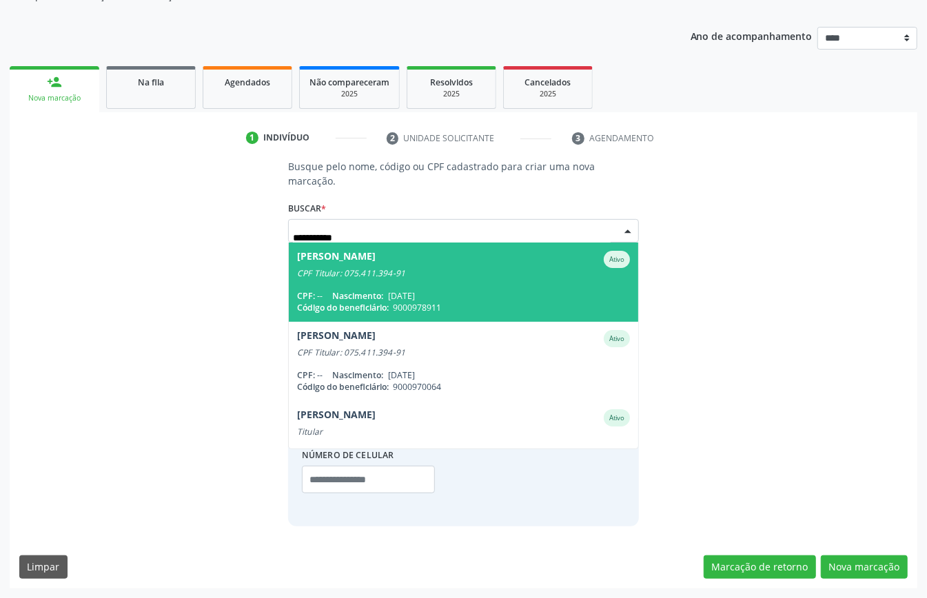
click at [455, 263] on span "[PERSON_NAME] CPF Titular: 075.411.394-91 CPF: -- Nascimento: [DATE] Código do …" at bounding box center [463, 282] width 349 height 79
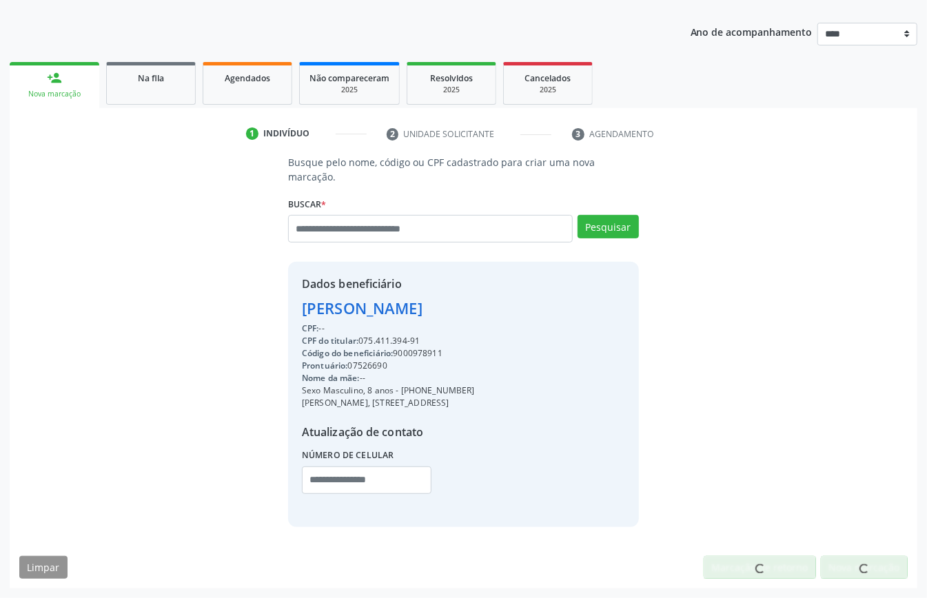
scroll to position [145, 0]
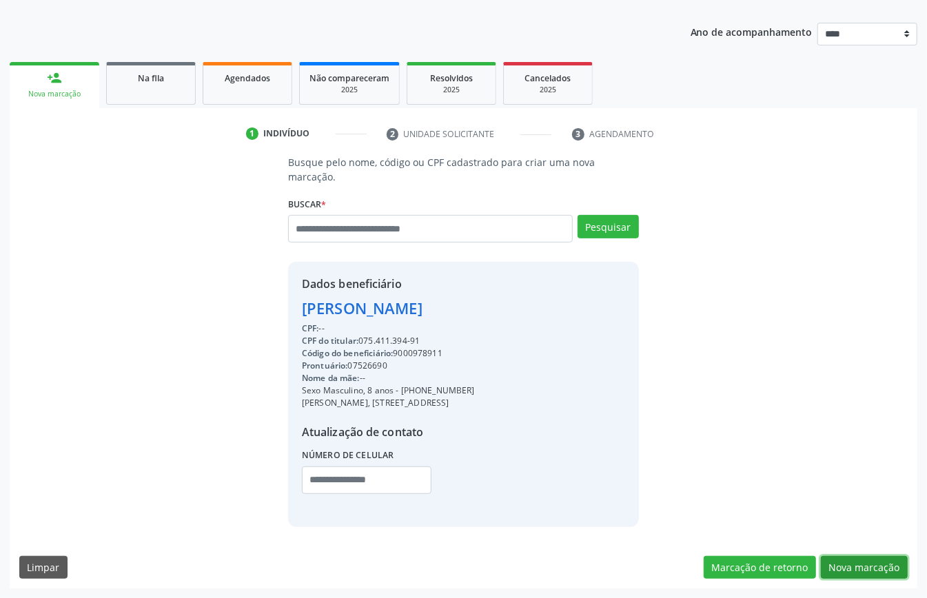
click at [843, 558] on button "Nova marcação" at bounding box center [864, 567] width 87 height 23
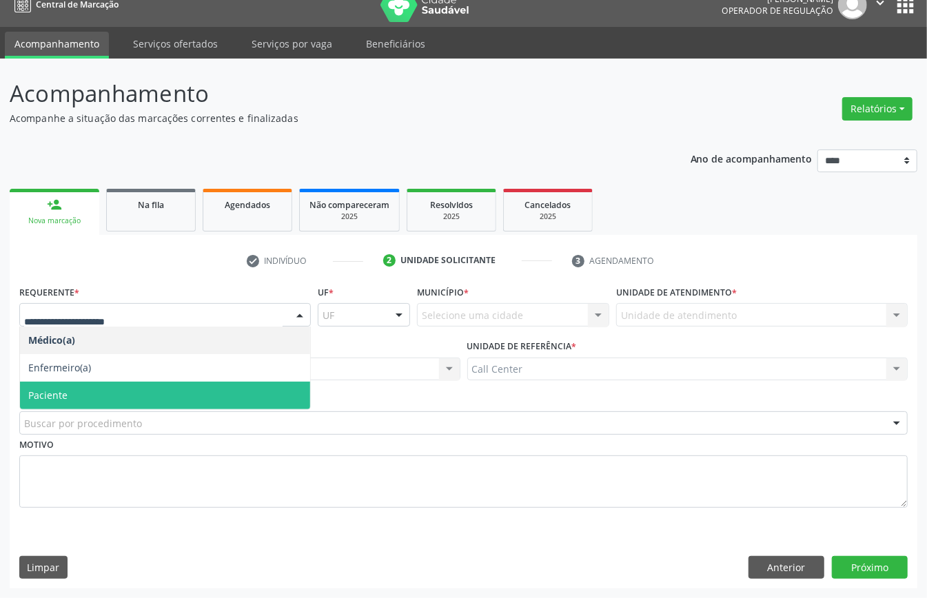
click at [119, 391] on span "Paciente" at bounding box center [165, 396] width 290 height 28
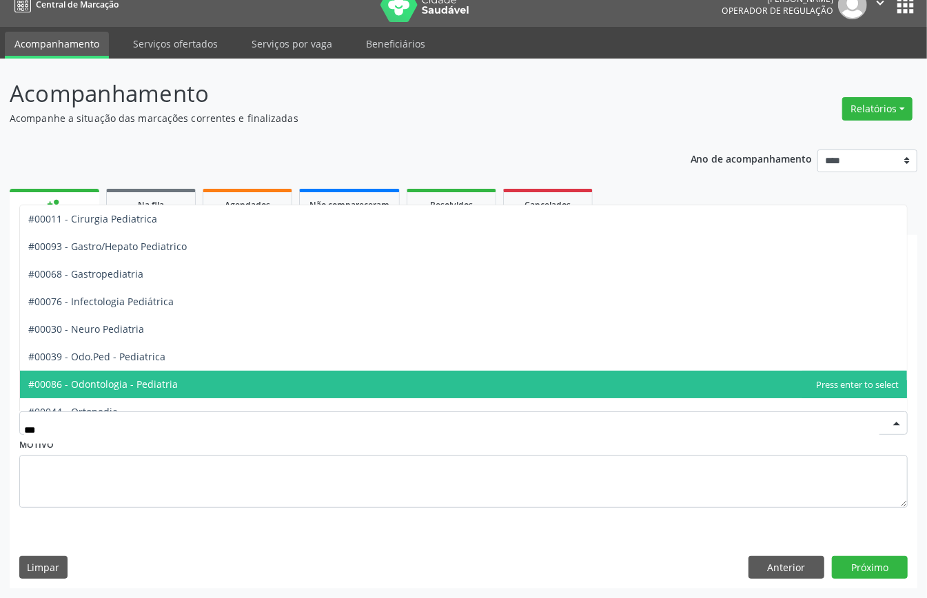
type input "****"
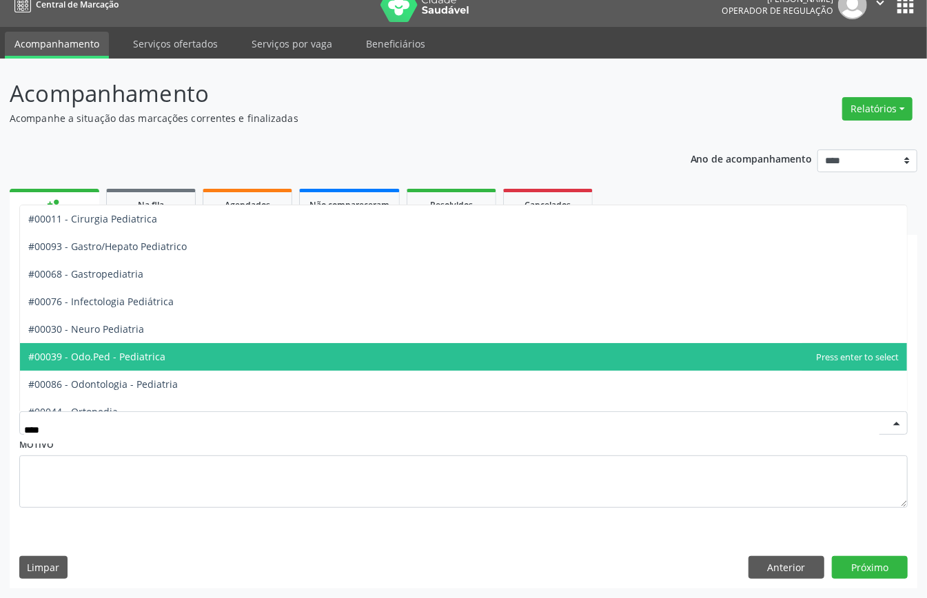
scroll to position [125, 0]
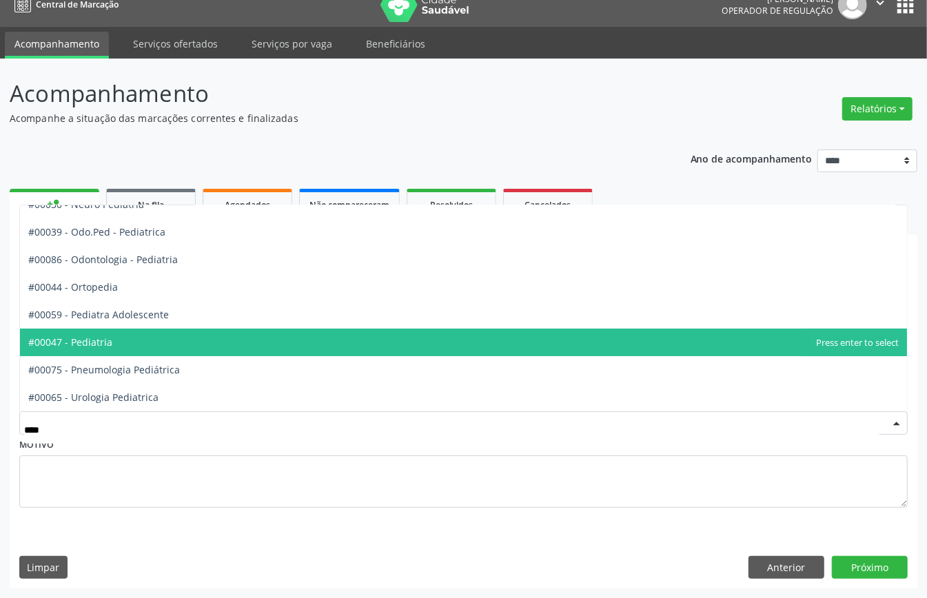
drag, startPoint x: 149, startPoint y: 337, endPoint x: 149, endPoint y: 347, distance: 10.3
click at [149, 347] on span "#00047 - Pediatria" at bounding box center [463, 343] width 887 height 28
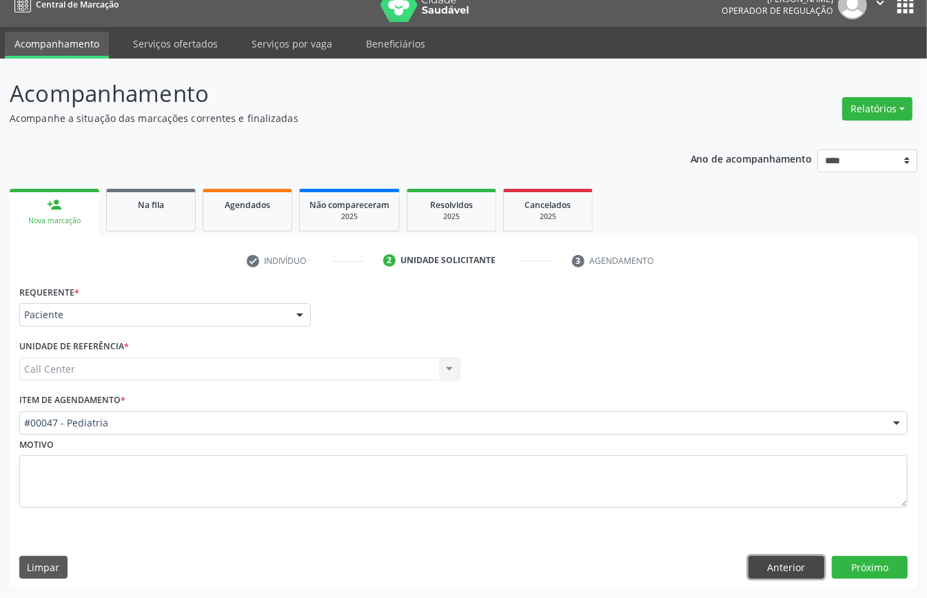
click at [787, 571] on button "Anterior" at bounding box center [786, 567] width 76 height 23
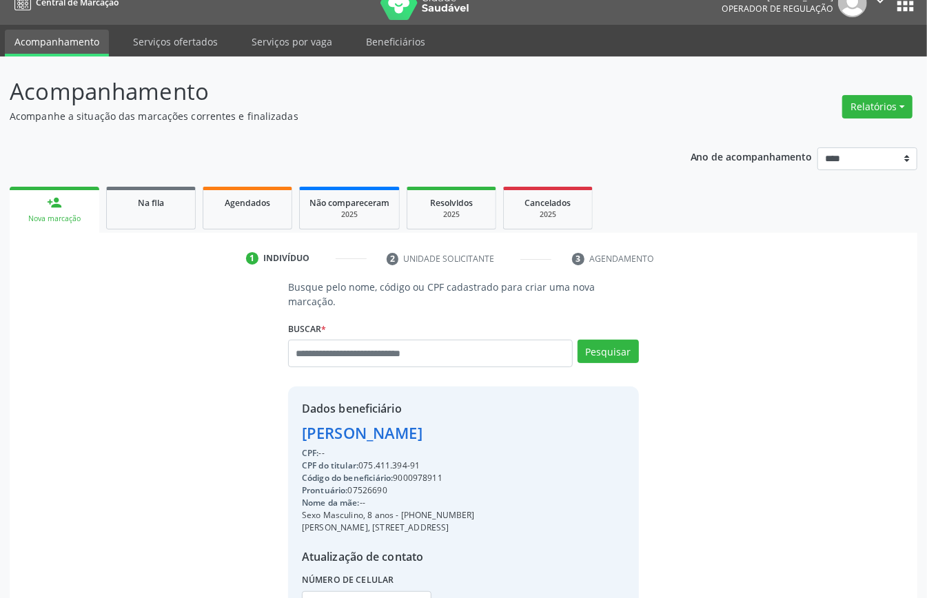
scroll to position [145, 0]
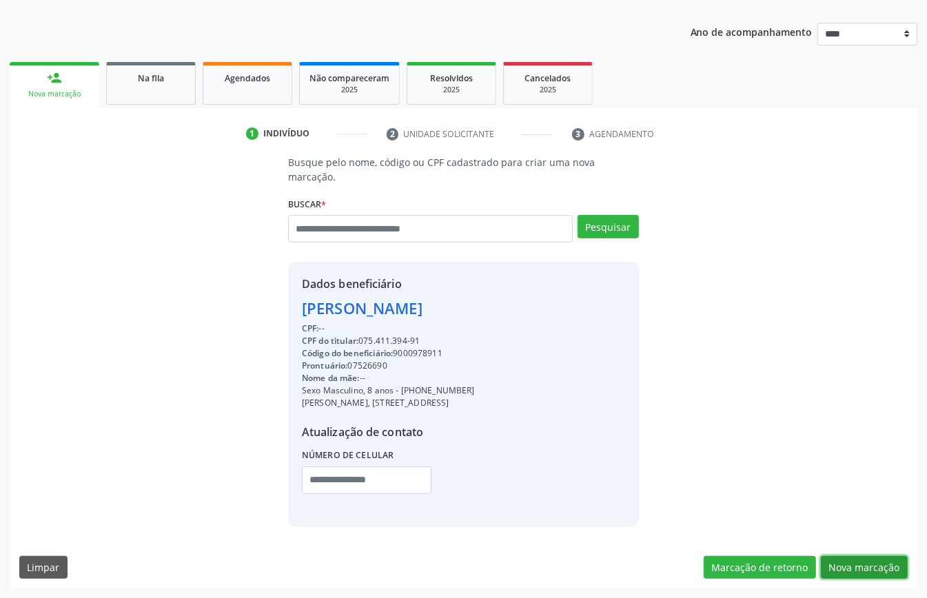
click at [854, 566] on button "Nova marcação" at bounding box center [864, 567] width 87 height 23
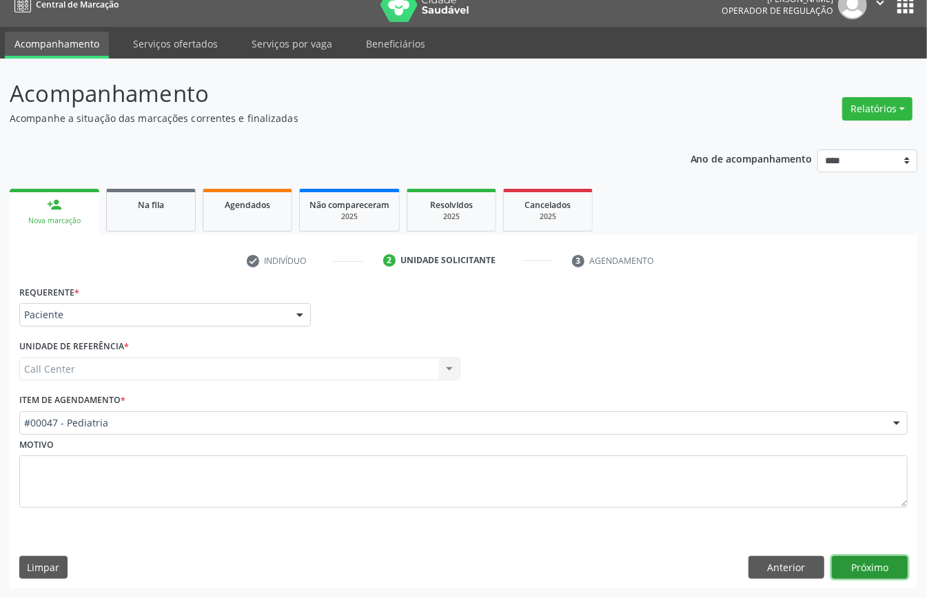
click at [868, 563] on button "Próximo" at bounding box center [870, 567] width 76 height 23
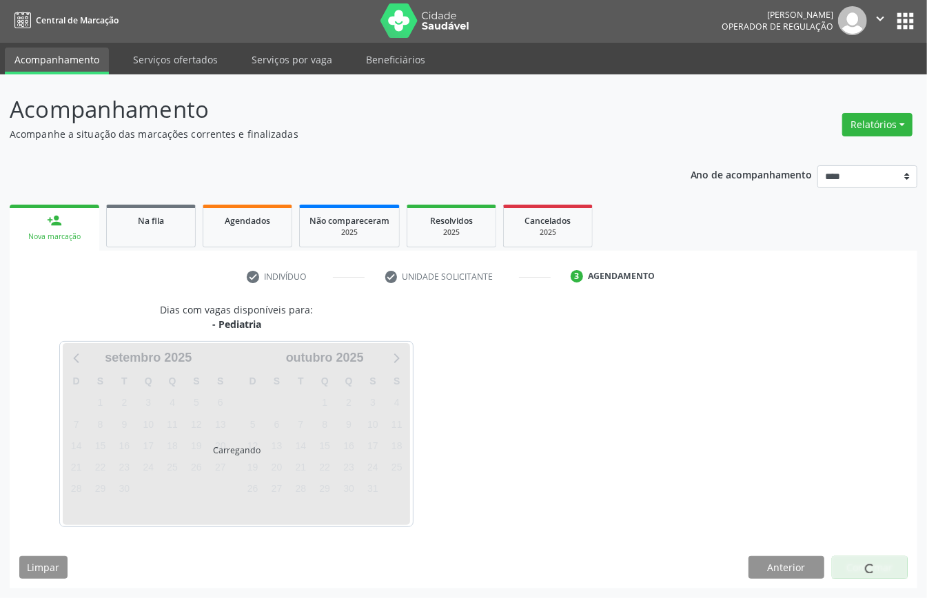
scroll to position [3, 0]
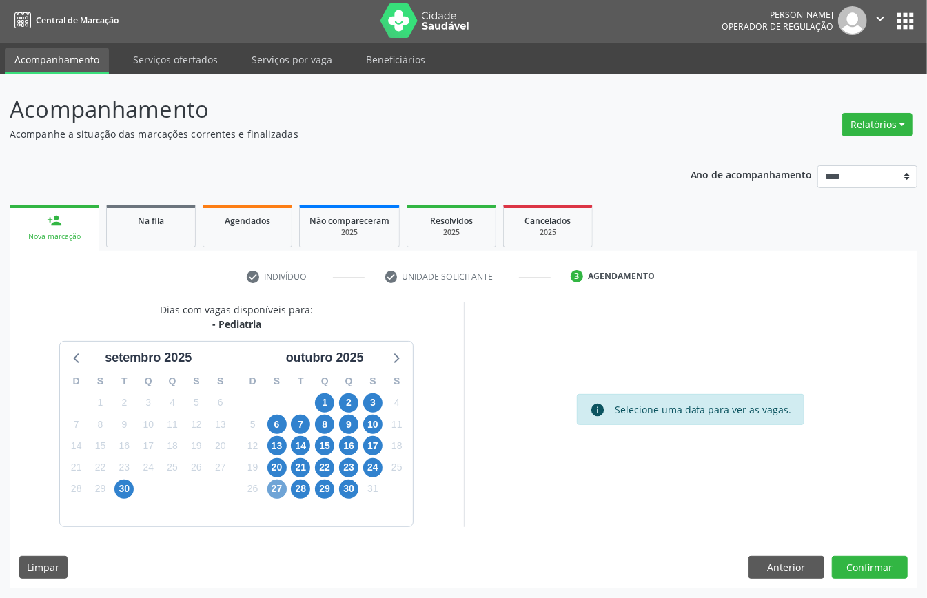
click at [276, 491] on span "27" at bounding box center [276, 489] width 19 height 19
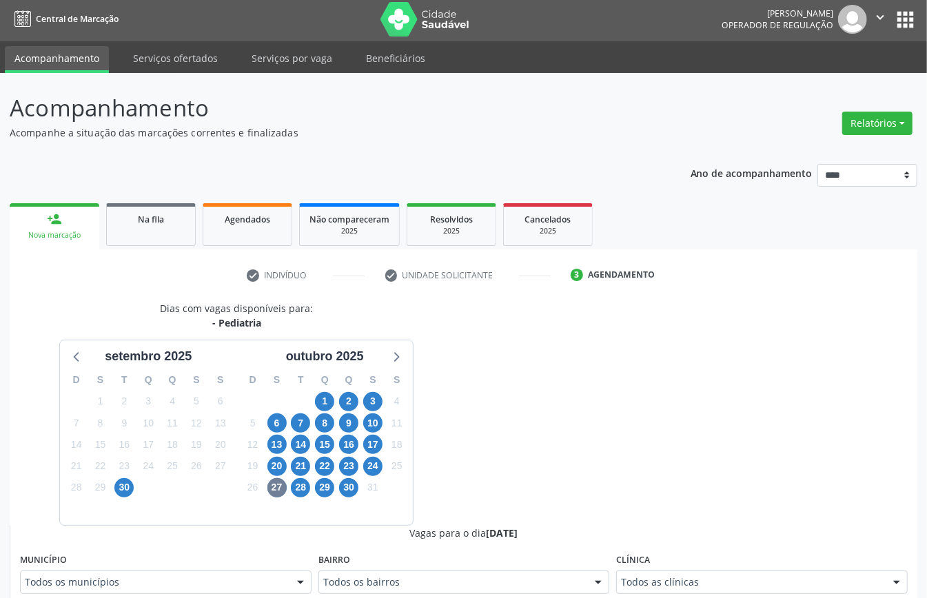
scroll to position [9, 0]
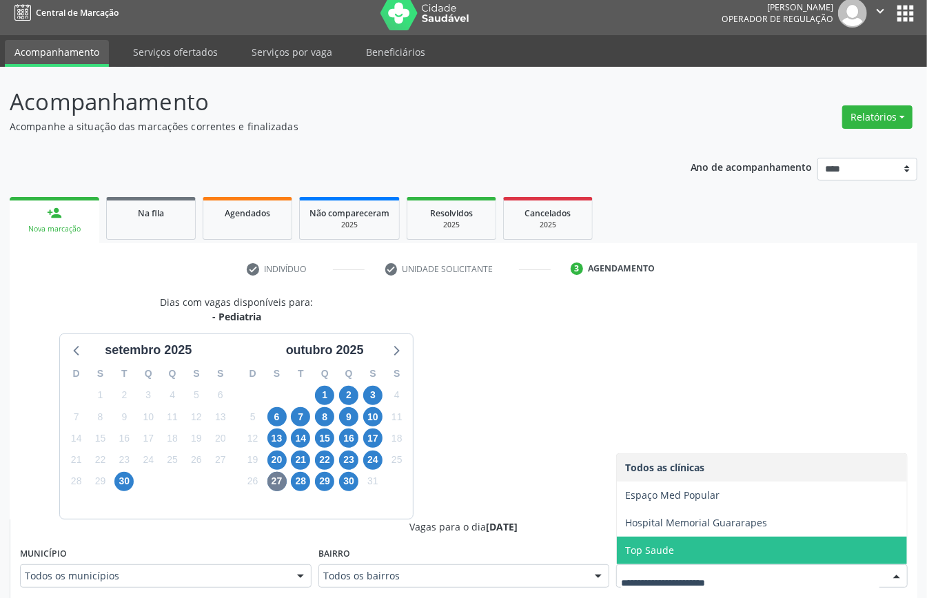
click at [679, 519] on span "Hospital Memorial Guararapes" at bounding box center [696, 522] width 142 height 13
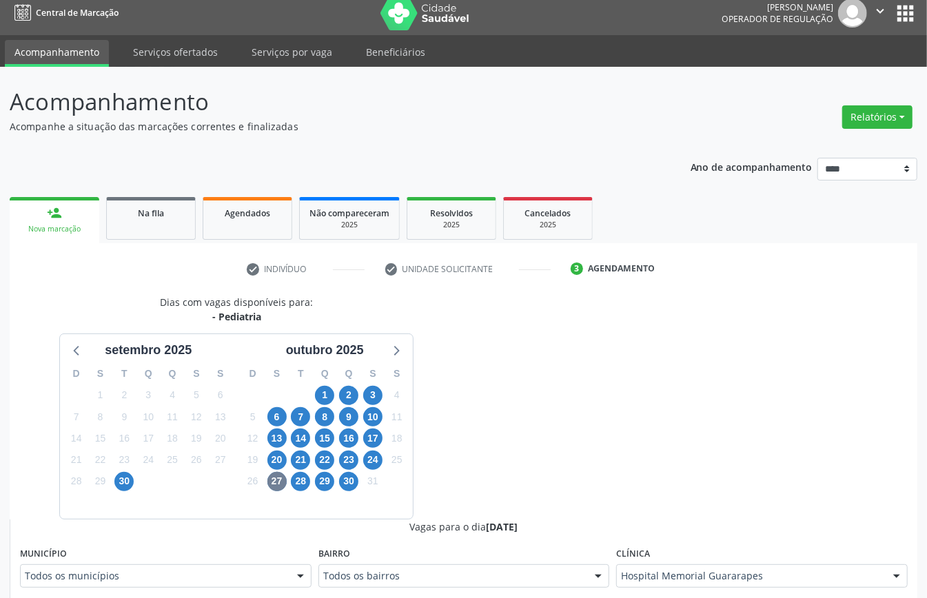
scroll to position [285, 0]
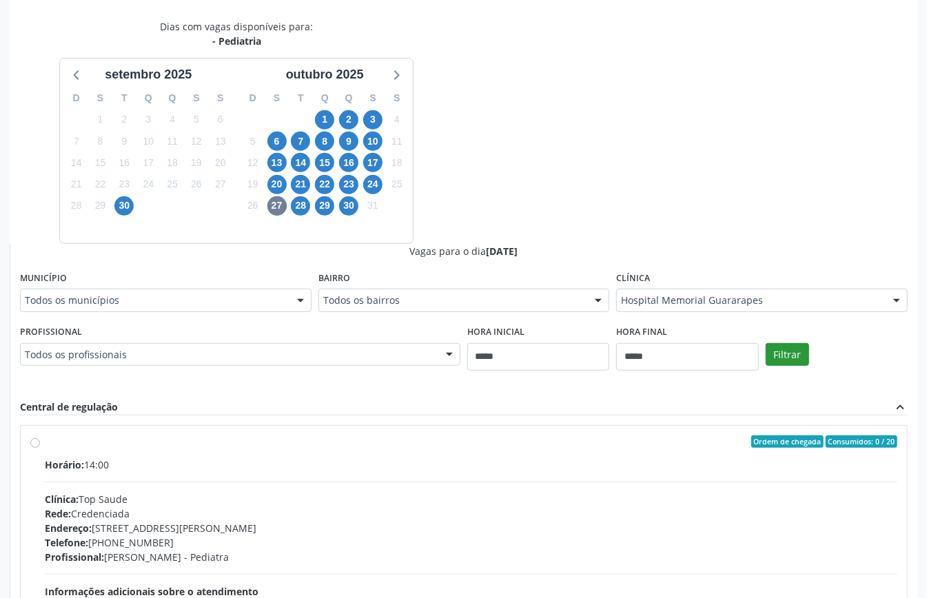
click at [787, 342] on div "Filtrar" at bounding box center [836, 353] width 149 height 63
drag, startPoint x: 795, startPoint y: 353, endPoint x: 799, endPoint y: 359, distance: 7.5
click at [799, 357] on button "Filtrar" at bounding box center [786, 354] width 43 height 23
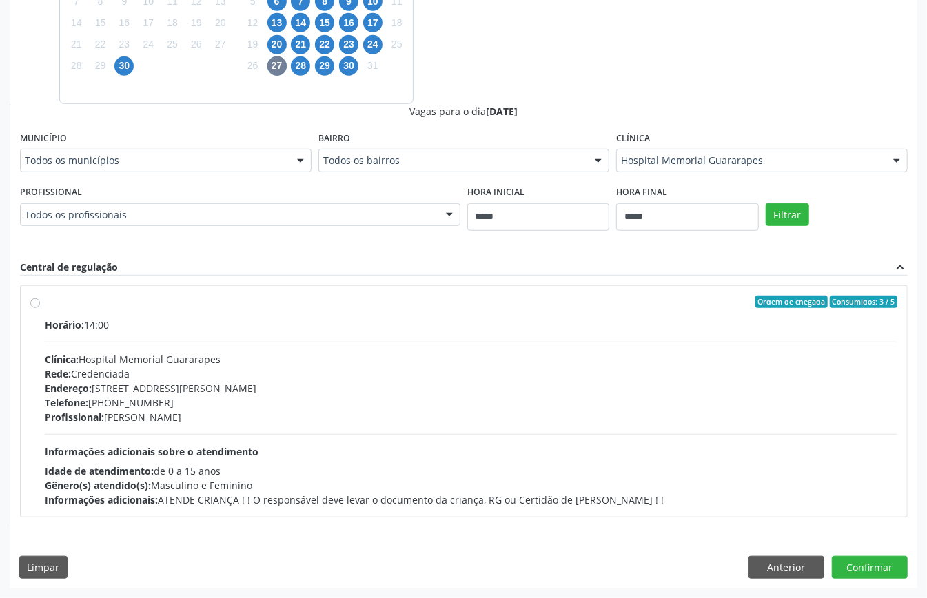
click at [300, 450] on div "Horário: 14:00 Clínica: Hospital Memorial Guararapes Rede: Credenciada Endereço…" at bounding box center [471, 412] width 852 height 189
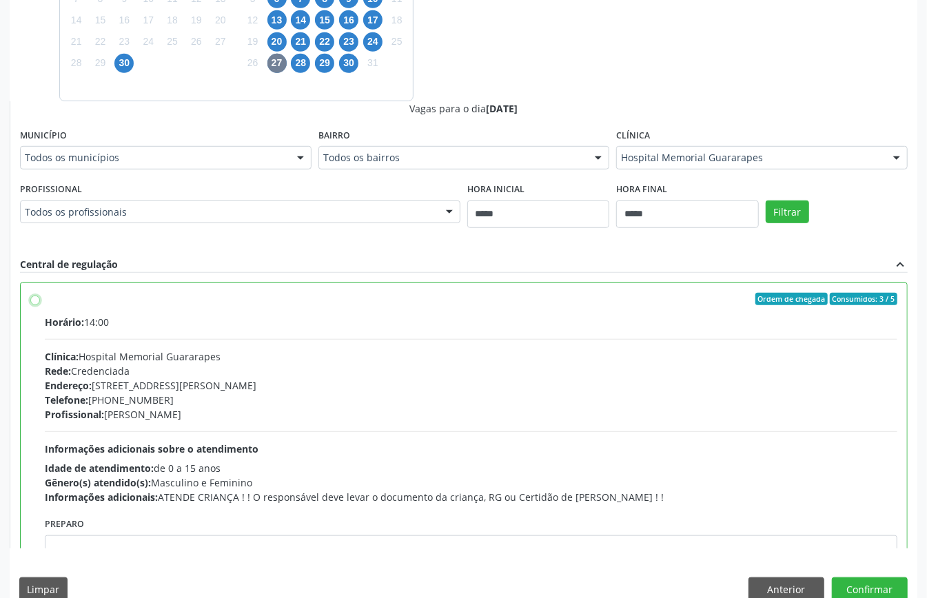
scroll to position [70, 0]
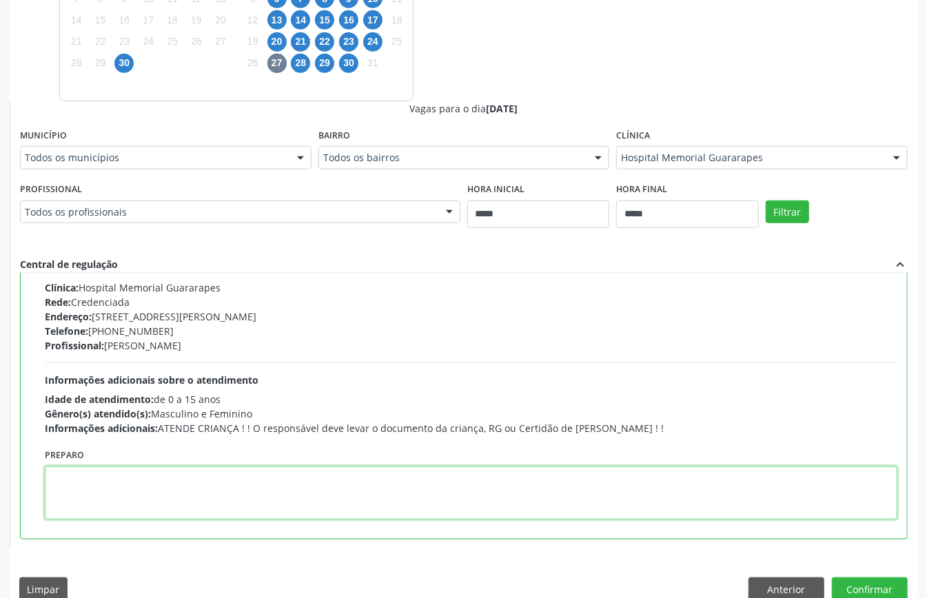
paste textarea "**********"
type textarea "**********"
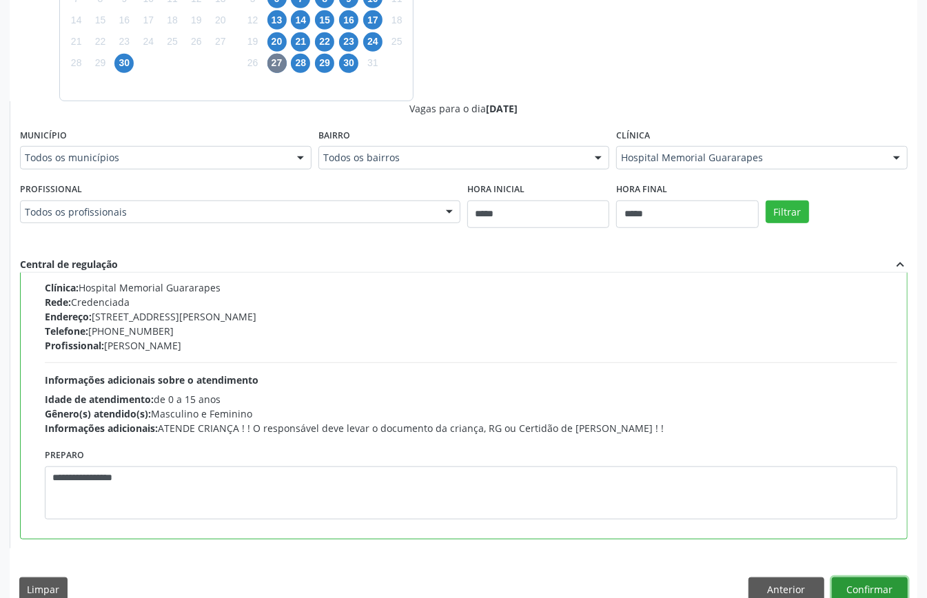
click at [865, 584] on button "Confirmar" at bounding box center [870, 588] width 76 height 23
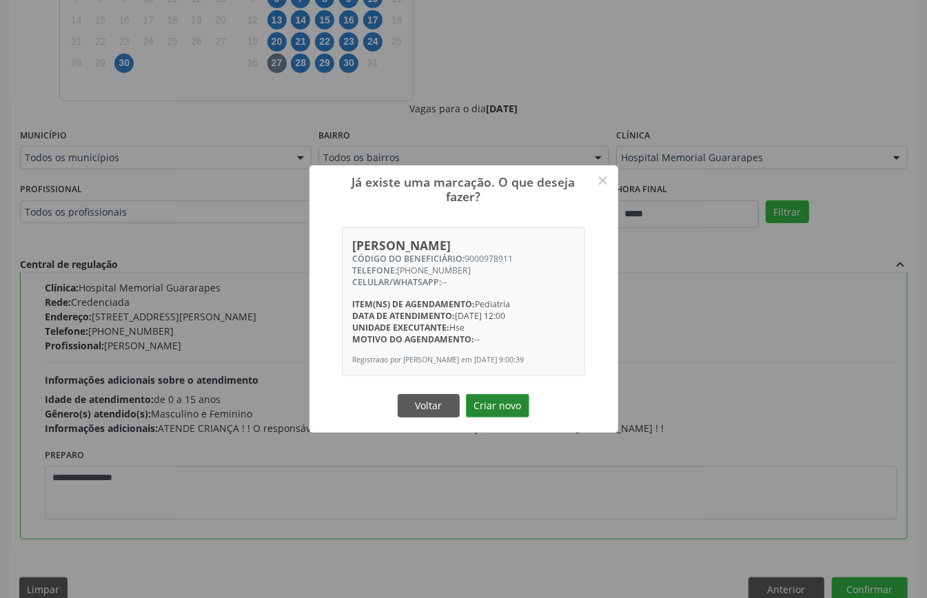
click at [502, 403] on button "Criar novo" at bounding box center [497, 405] width 63 height 23
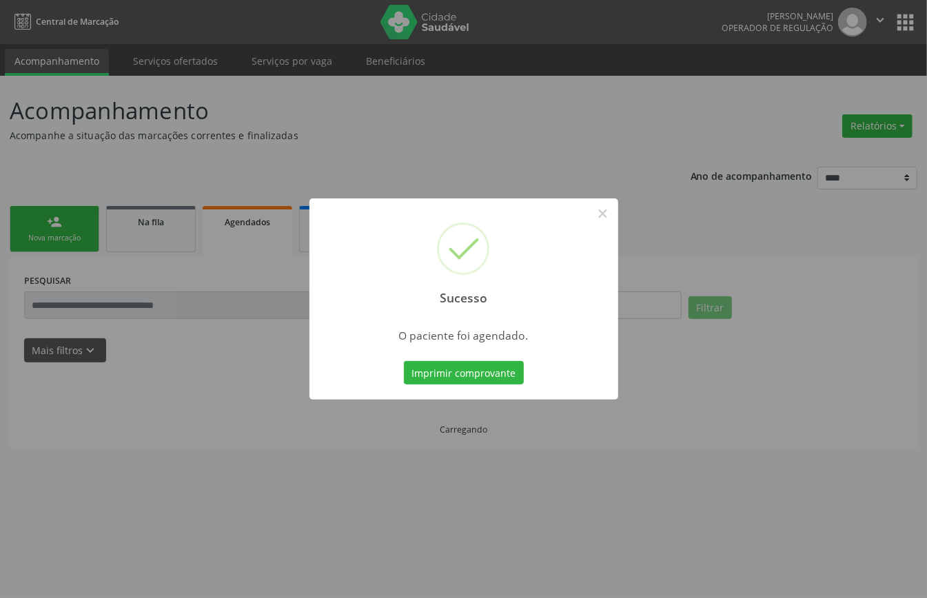
scroll to position [0, 0]
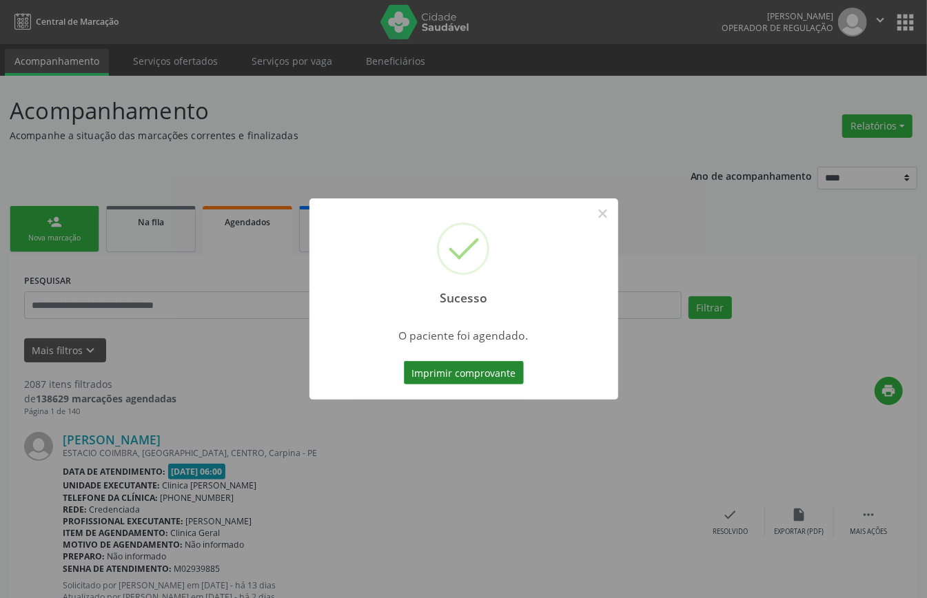
click at [497, 384] on button "Imprimir comprovante" at bounding box center [464, 372] width 120 height 23
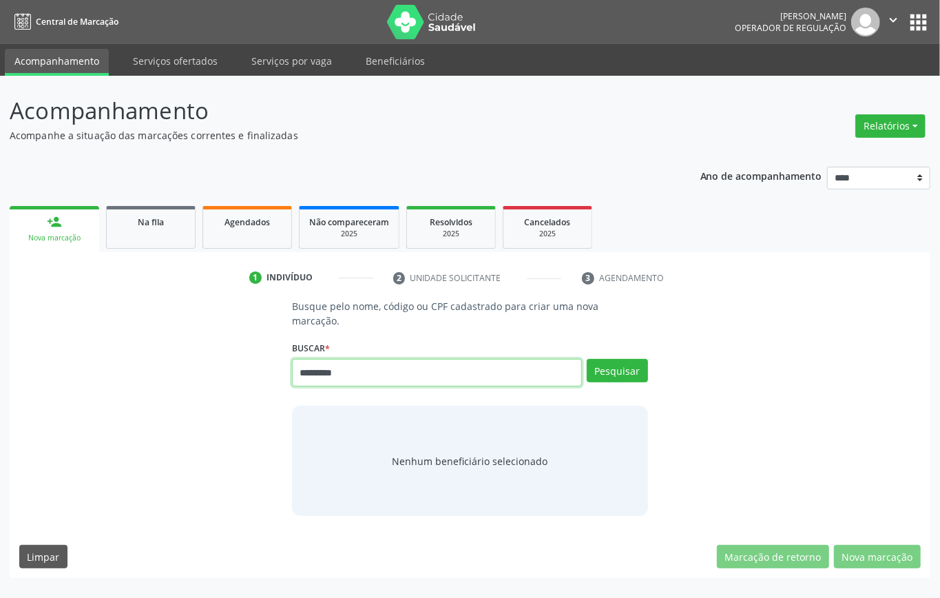
type input "*********"
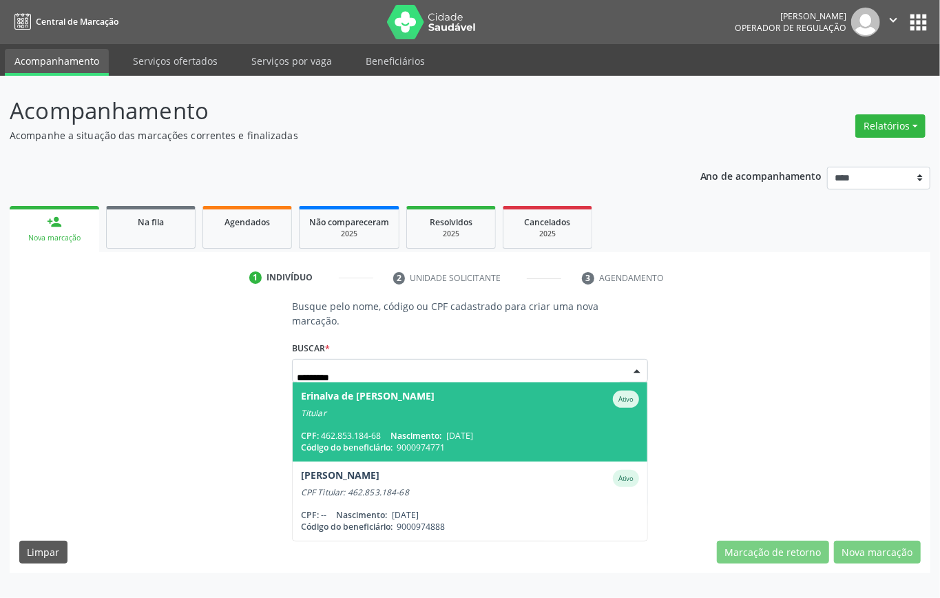
click at [473, 438] on span "[DATE]" at bounding box center [459, 436] width 27 height 12
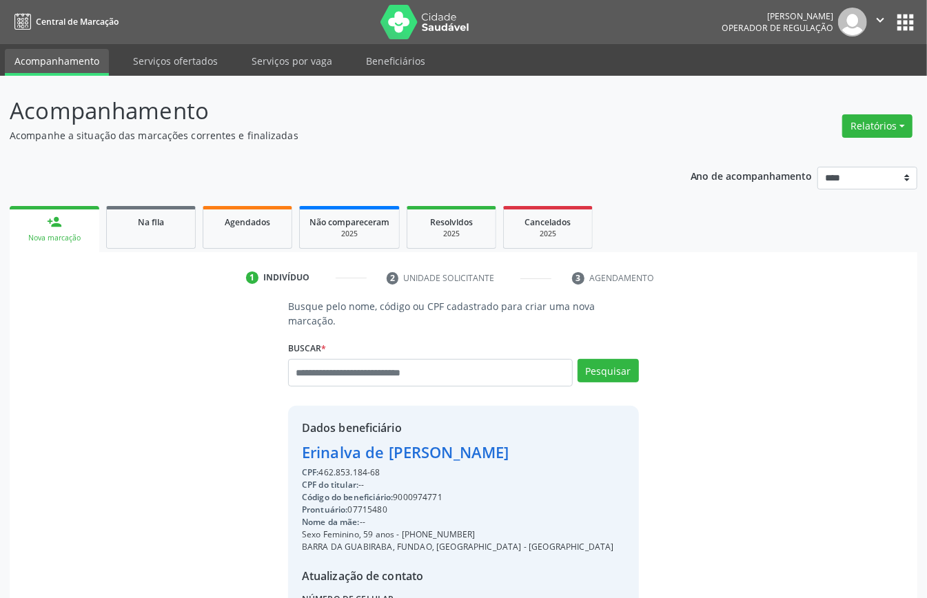
scroll to position [145, 0]
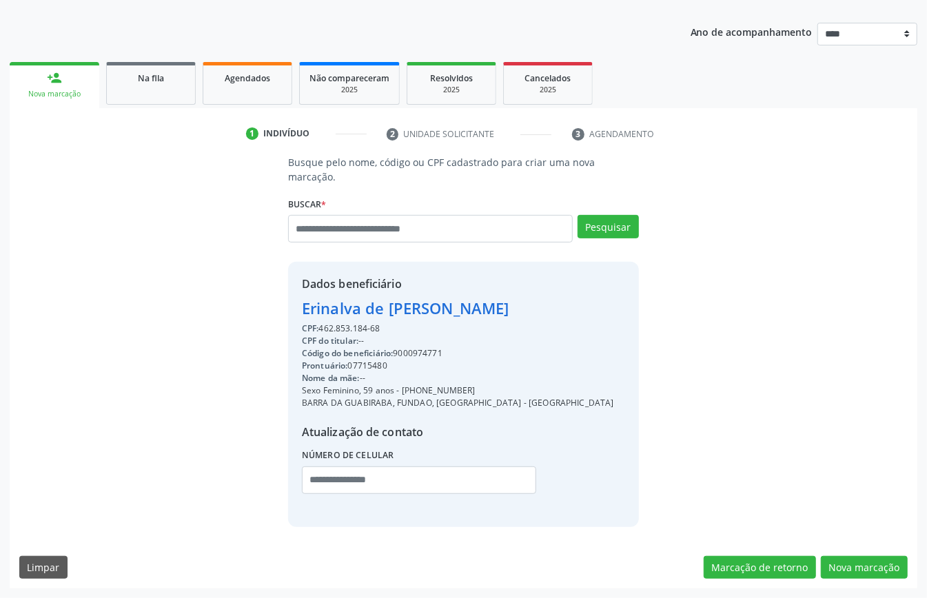
click at [409, 353] on div "Código do beneficiário: 9000974771" at bounding box center [458, 353] width 312 height 12
click at [415, 351] on div "Código do beneficiário: 9000974771" at bounding box center [458, 353] width 312 height 12
click at [412, 351] on div "Código do beneficiário: 9000974771" at bounding box center [458, 353] width 312 height 12
copy div "9000974771"
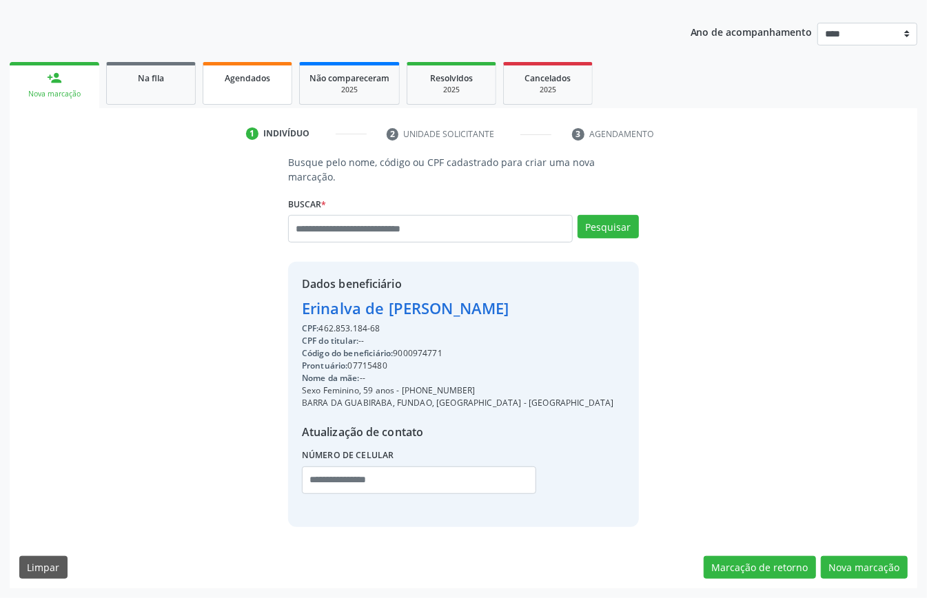
click at [255, 73] on span "Agendados" at bounding box center [247, 78] width 45 height 12
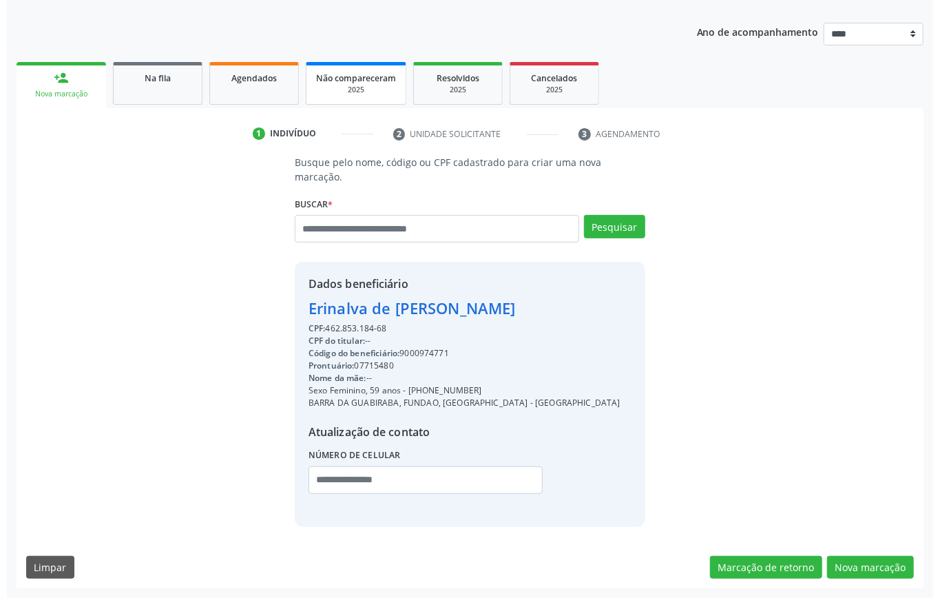
scroll to position [0, 0]
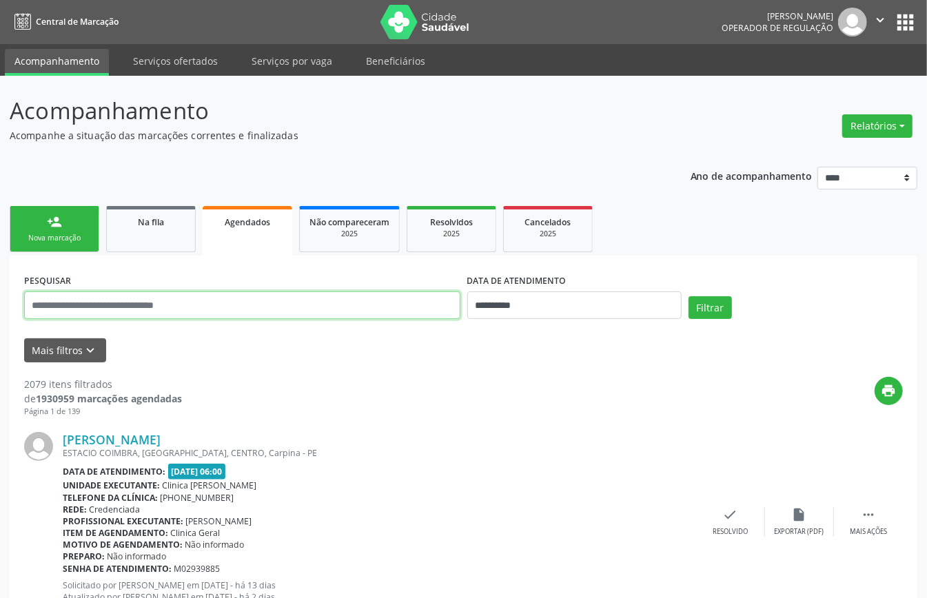
click at [415, 306] on input "text" at bounding box center [242, 305] width 436 height 28
paste input "**********"
type input "**********"
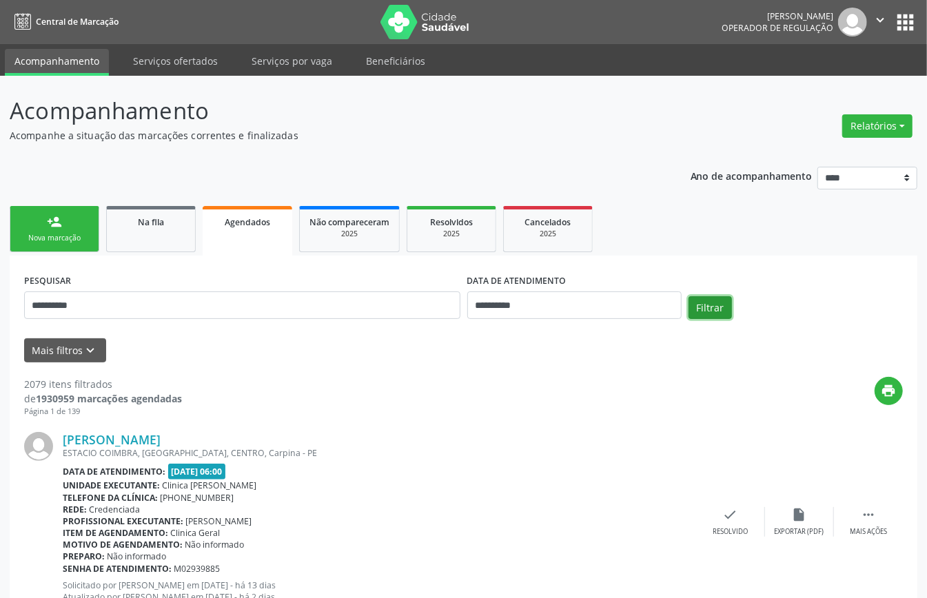
click at [729, 307] on button "Filtrar" at bounding box center [709, 307] width 43 height 23
click at [861, 521] on icon "" at bounding box center [868, 514] width 15 height 15
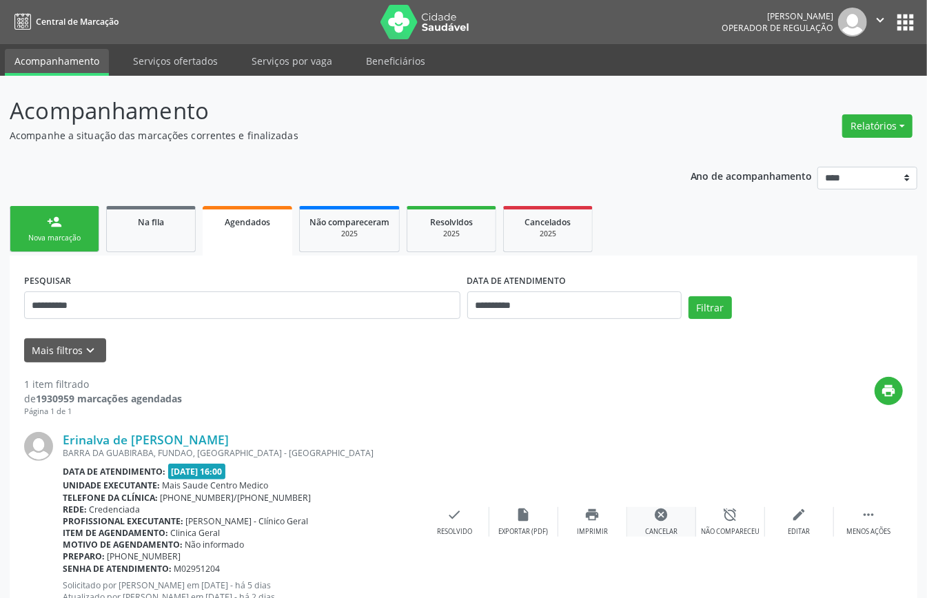
click at [690, 514] on div "cancel Cancelar" at bounding box center [661, 522] width 69 height 30
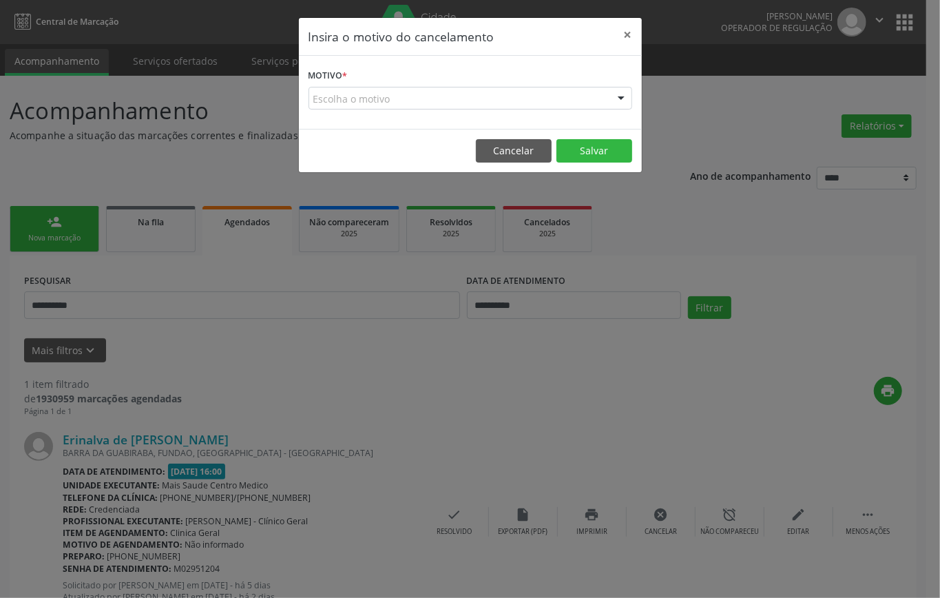
click at [500, 101] on div "Escolha o motivo" at bounding box center [471, 98] width 324 height 23
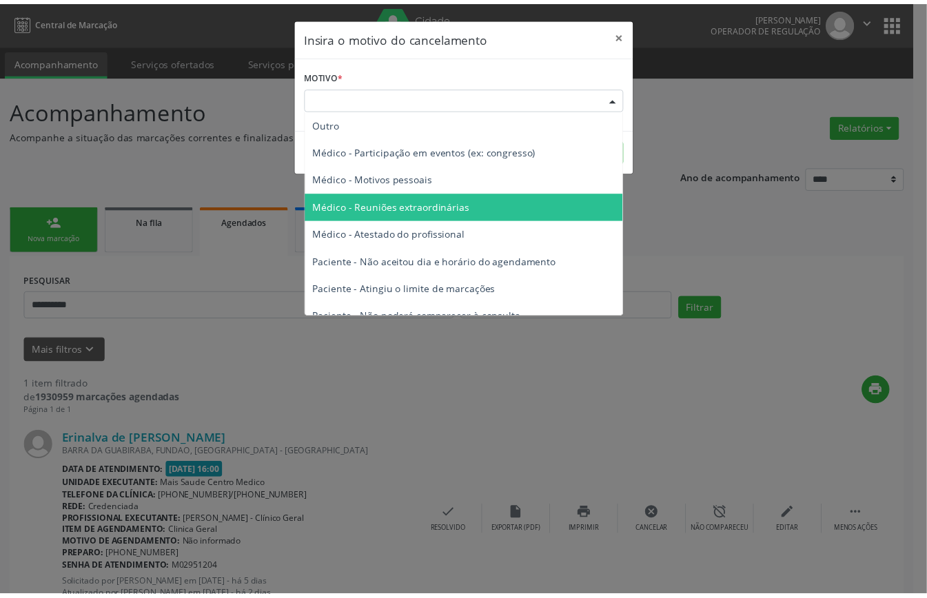
scroll to position [70, 0]
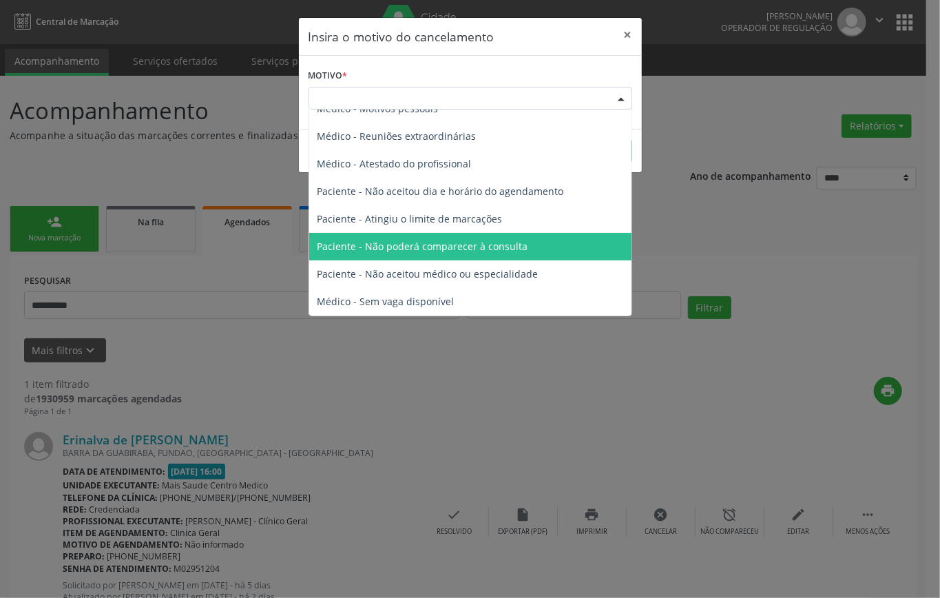
click at [496, 243] on span "Paciente - Não poderá comparecer à consulta" at bounding box center [423, 246] width 211 height 13
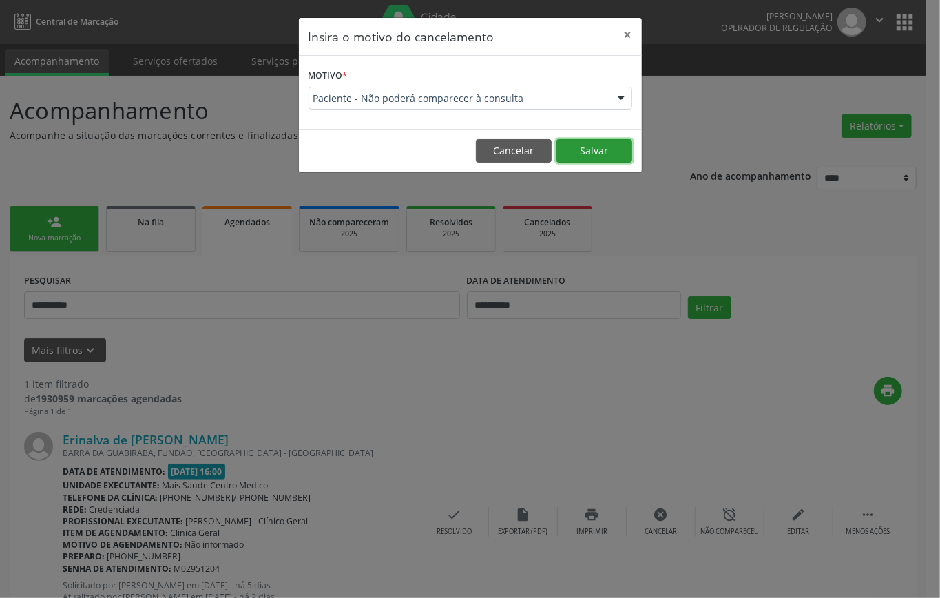
click at [597, 149] on button "Salvar" at bounding box center [595, 150] width 76 height 23
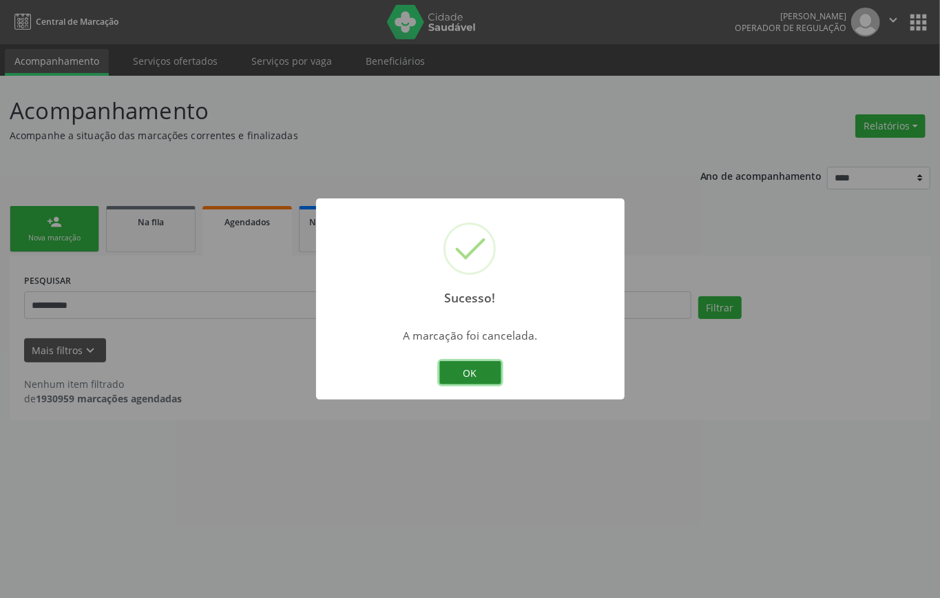
click at [450, 368] on button "OK" at bounding box center [471, 372] width 62 height 23
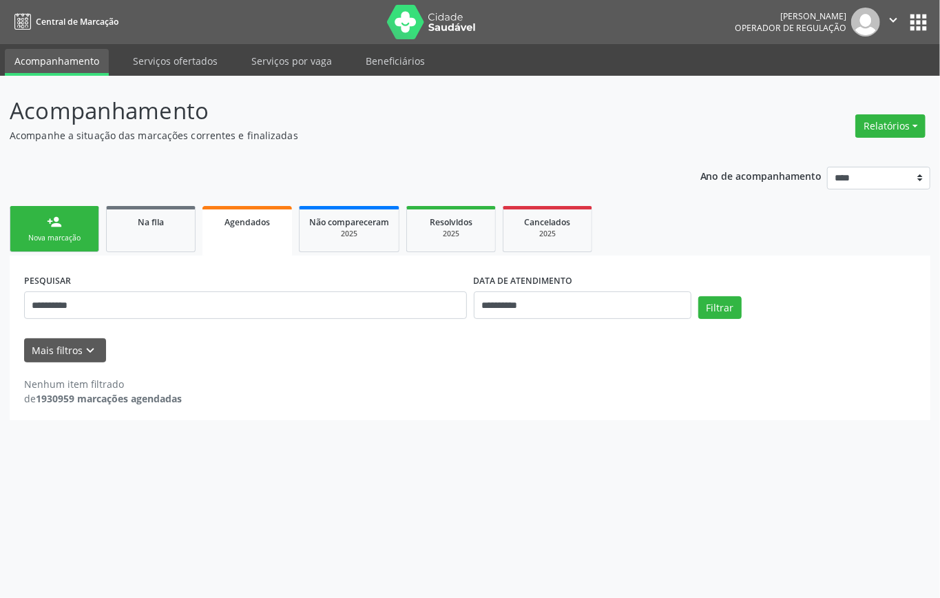
click at [61, 226] on div "person_add" at bounding box center [54, 221] width 15 height 15
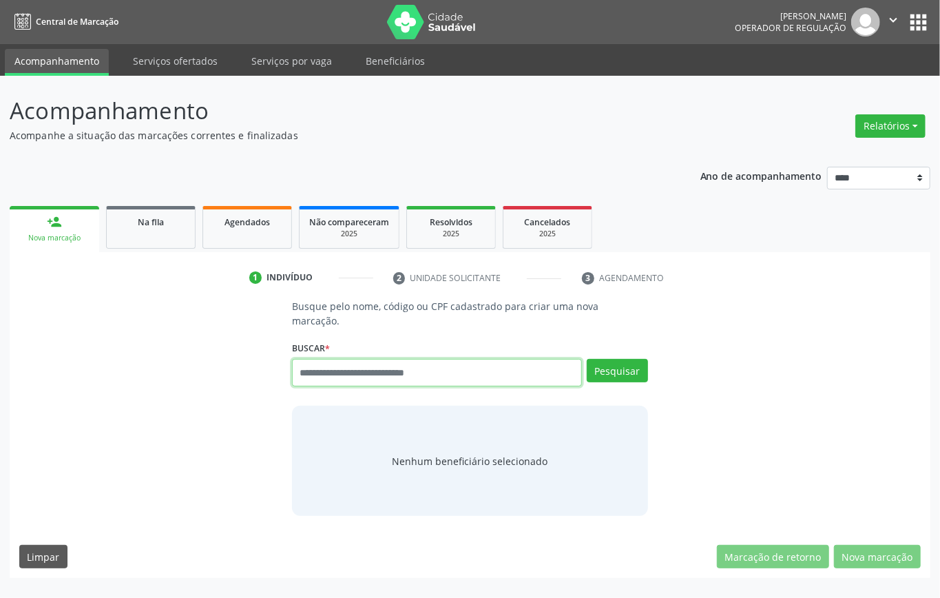
click at [453, 375] on input "text" at bounding box center [437, 373] width 290 height 28
paste input "**********"
type input "**********"
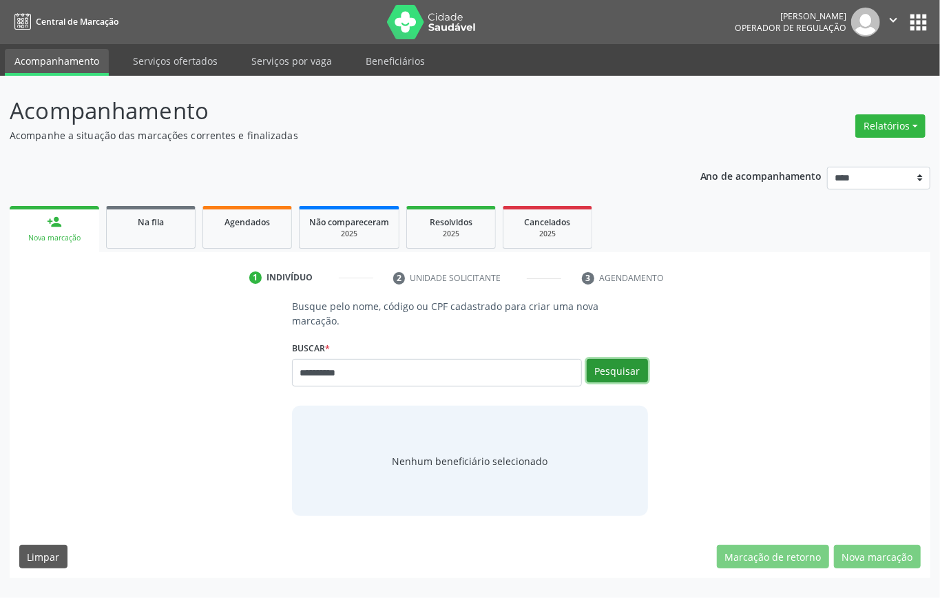
click at [601, 376] on button "Pesquisar" at bounding box center [617, 370] width 61 height 23
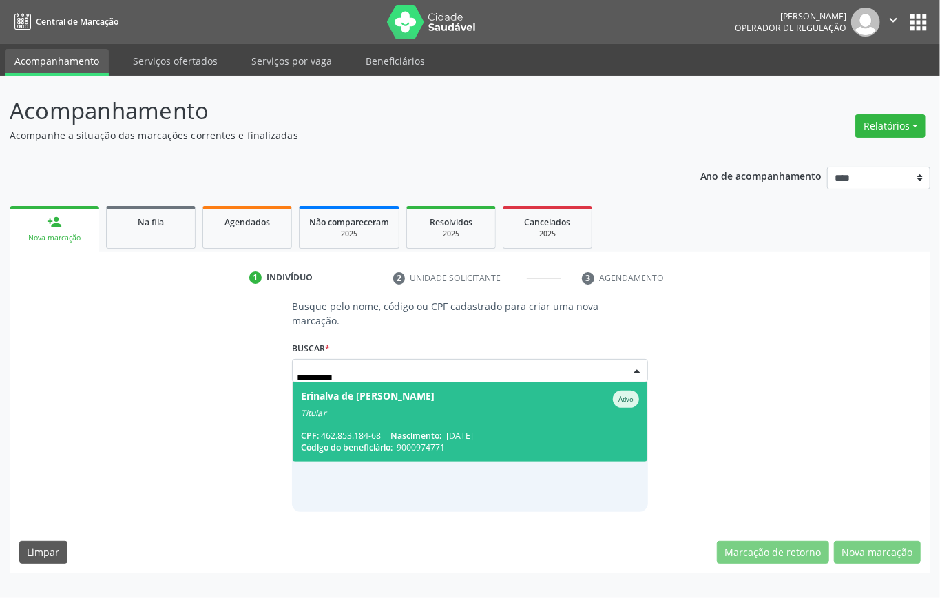
click at [378, 431] on div "CPF: 462.853.184-68 Nascimento: 02/07/1966" at bounding box center [470, 436] width 338 height 12
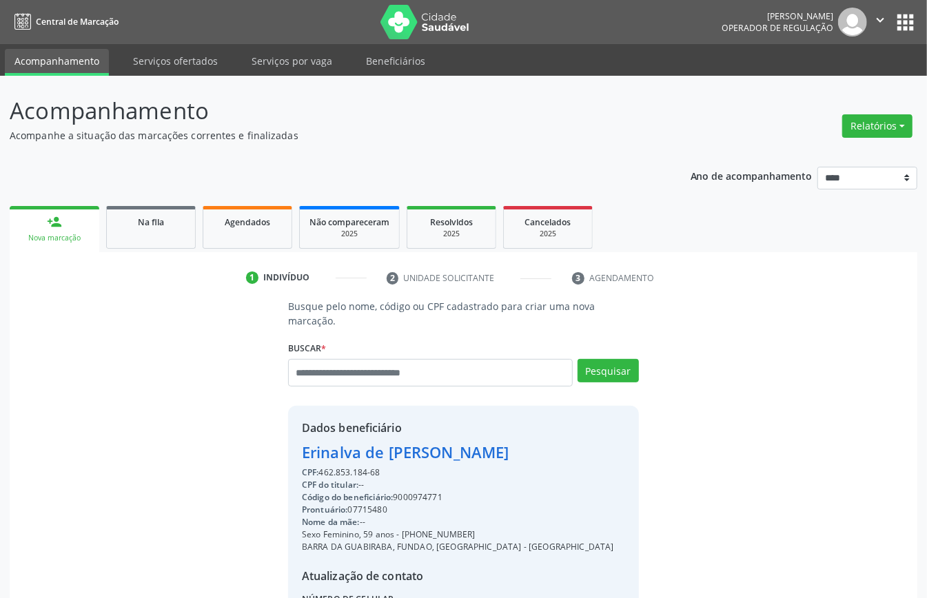
scroll to position [145, 0]
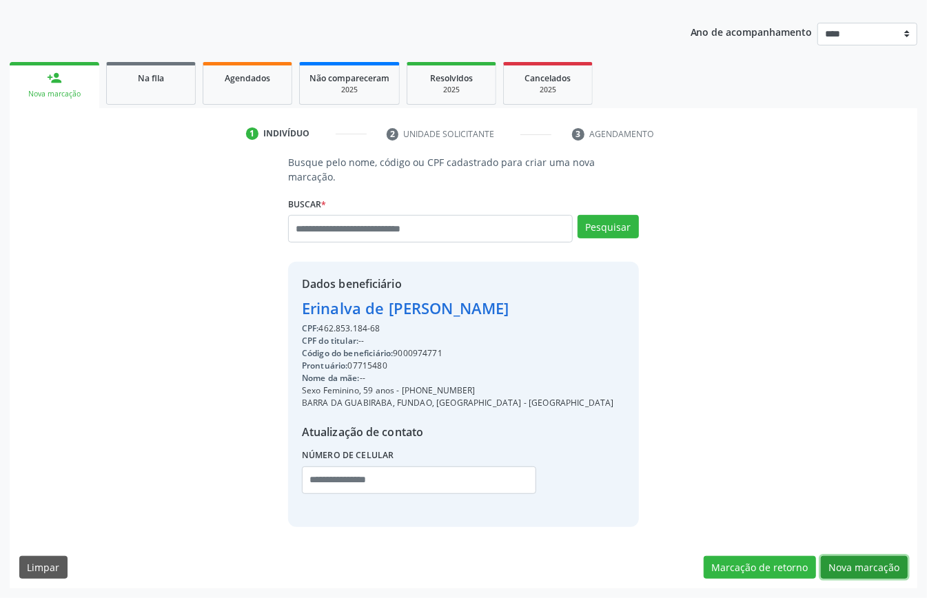
click at [891, 566] on button "Nova marcação" at bounding box center [864, 567] width 87 height 23
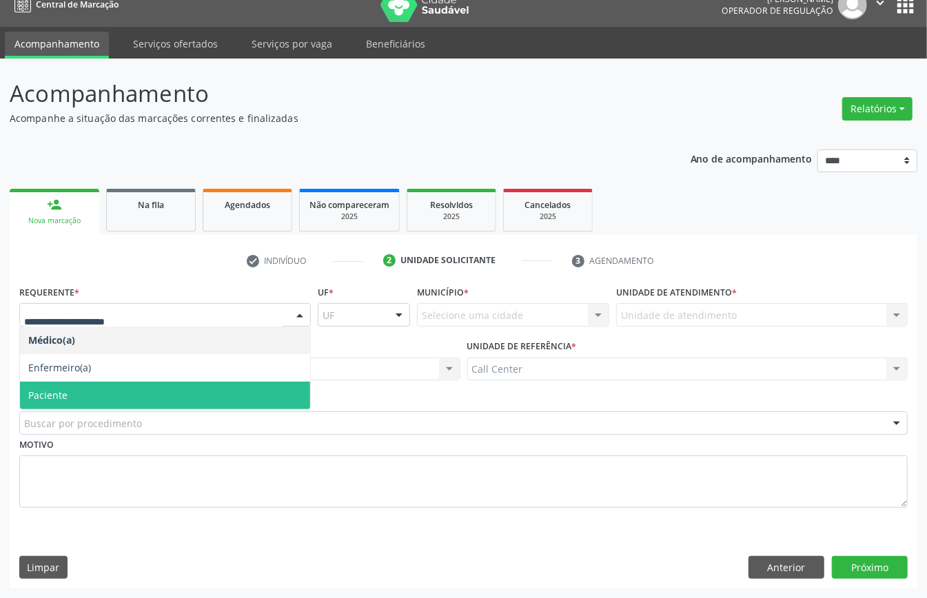
drag, startPoint x: 83, startPoint y: 392, endPoint x: 91, endPoint y: 409, distance: 18.8
click at [83, 393] on span "Paciente" at bounding box center [165, 396] width 290 height 28
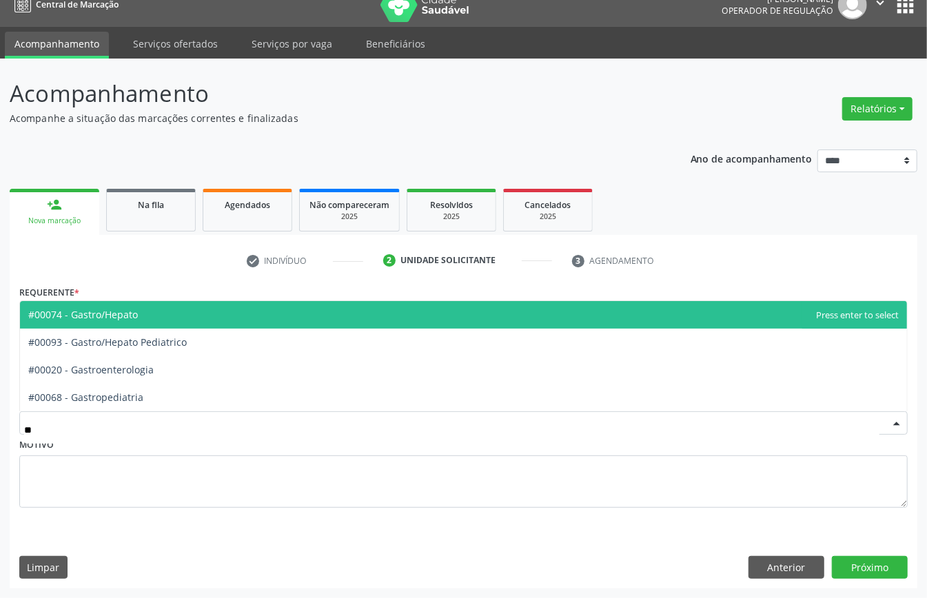
type input "***"
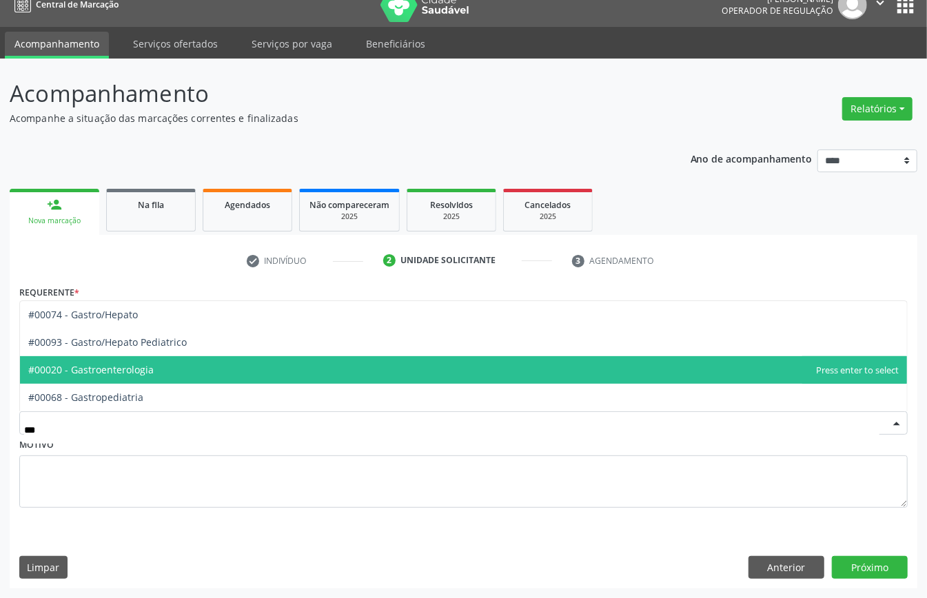
click at [135, 365] on span "#00020 - Gastroenterologia" at bounding box center [90, 369] width 125 height 13
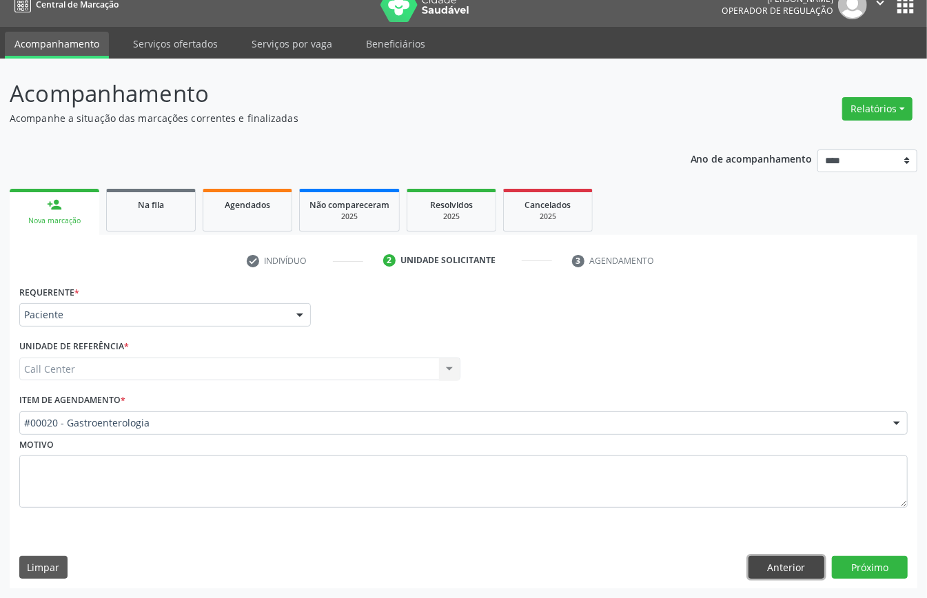
click at [779, 568] on button "Anterior" at bounding box center [786, 567] width 76 height 23
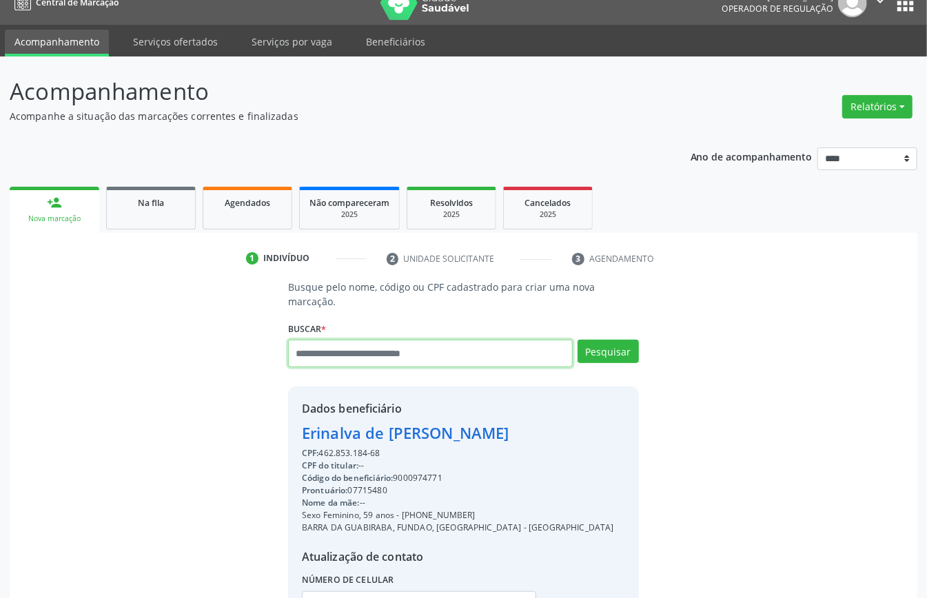
click at [492, 353] on input "text" at bounding box center [430, 354] width 285 height 28
type input "******"
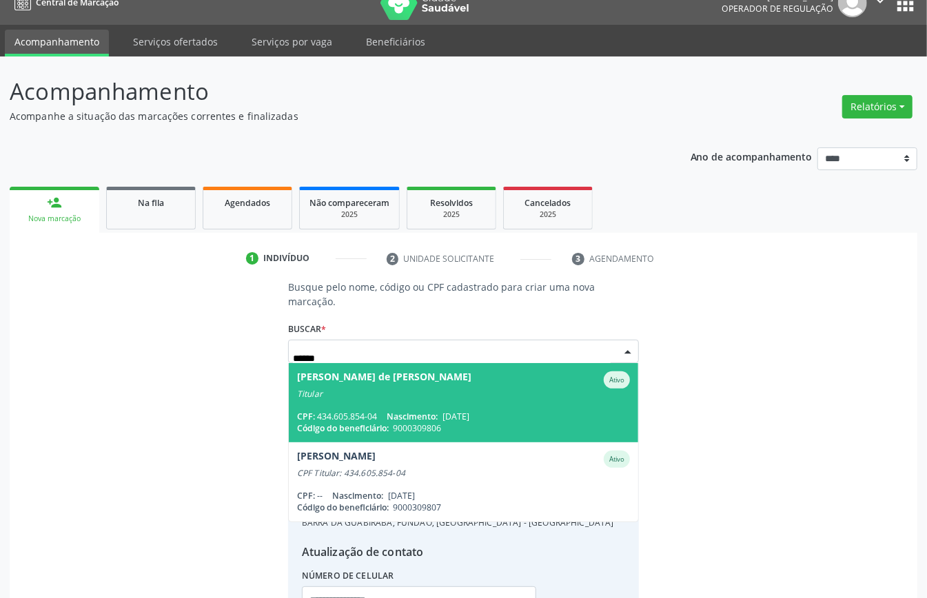
click at [524, 413] on div "CPF: 434.605.854-04 Nascimento: 01/08/1966" at bounding box center [463, 417] width 333 height 12
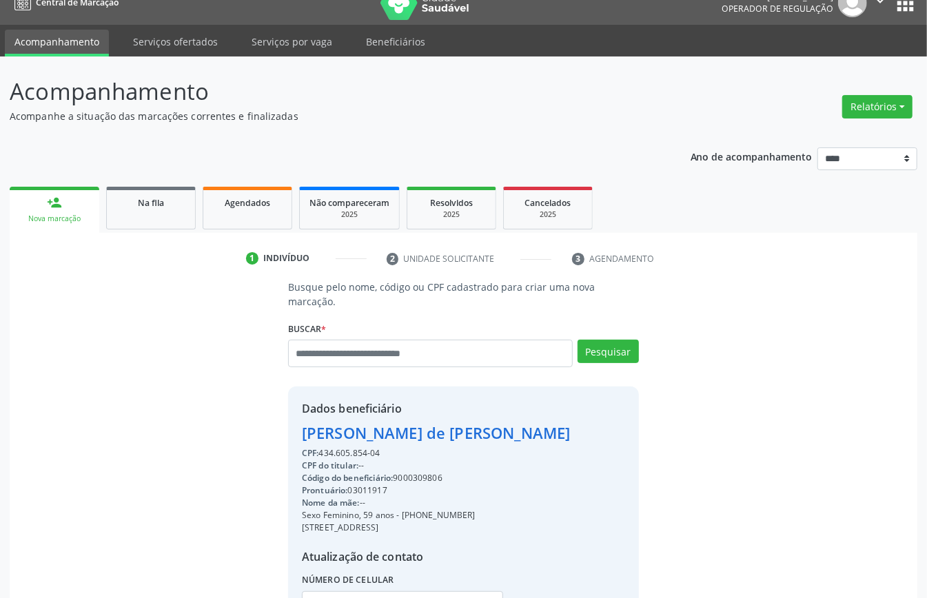
scroll to position [168, 0]
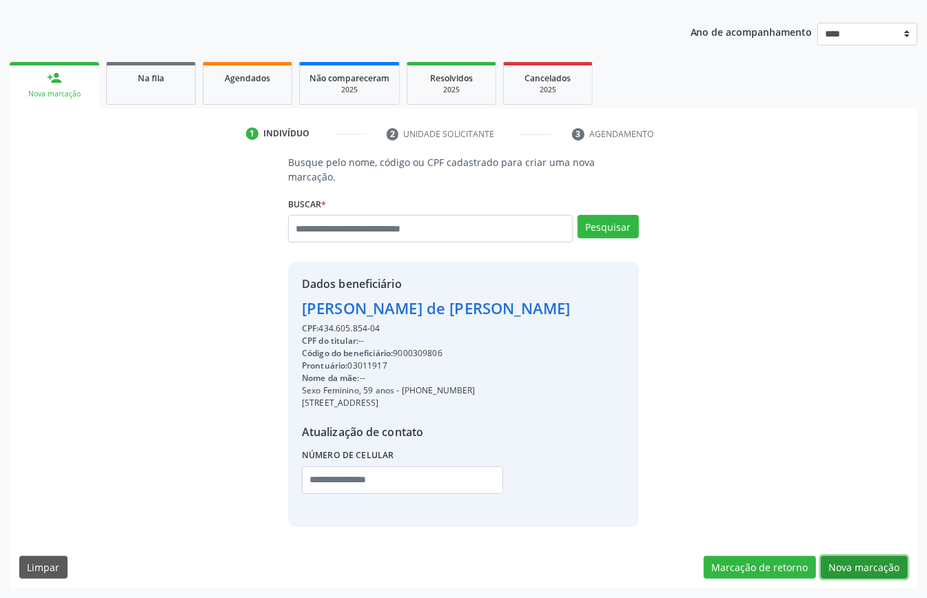
click at [846, 559] on button "Nova marcação" at bounding box center [864, 567] width 87 height 23
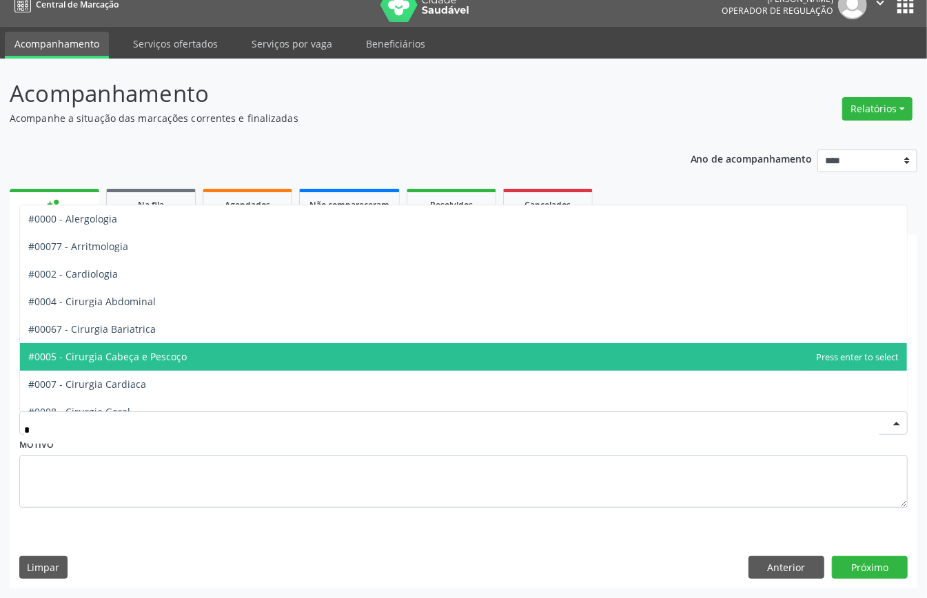
type input "**"
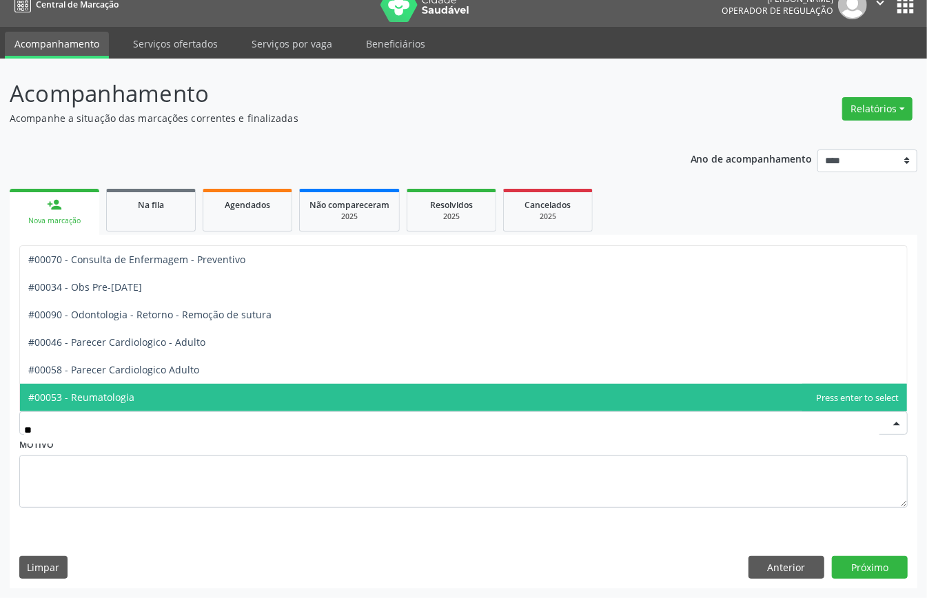
click at [379, 392] on span "#00053 - Reumatologia" at bounding box center [463, 398] width 887 height 28
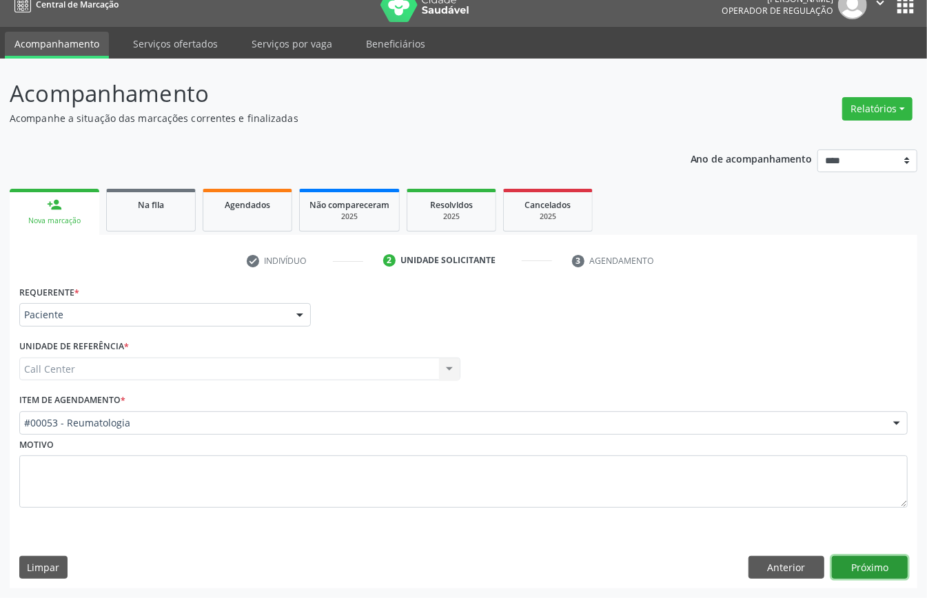
click at [874, 565] on button "Próximo" at bounding box center [870, 567] width 76 height 23
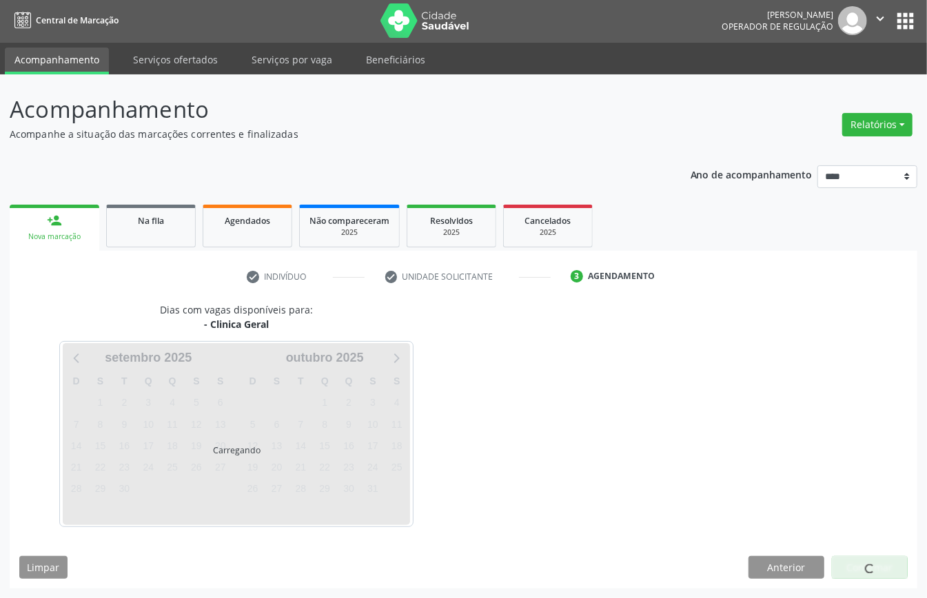
scroll to position [3, 0]
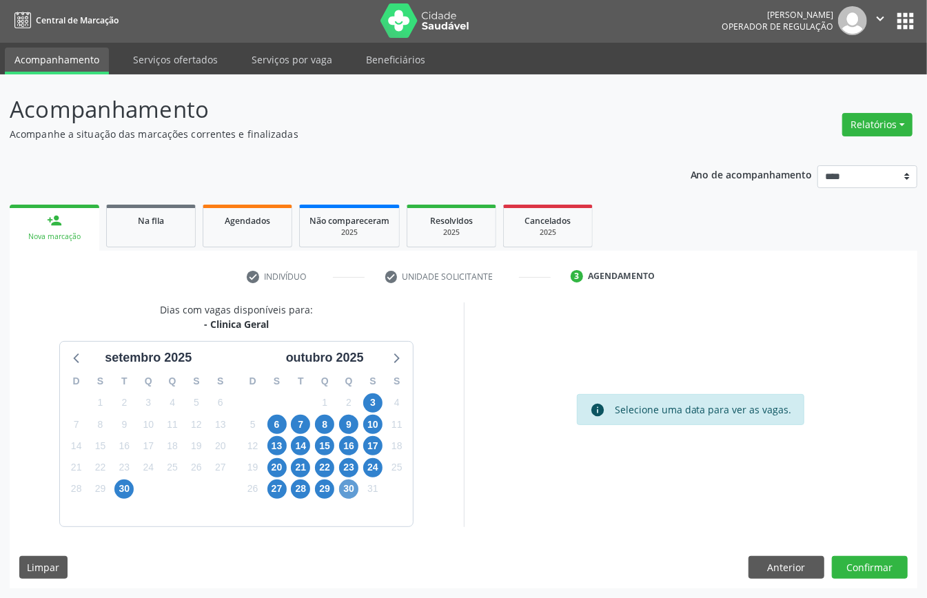
drag, startPoint x: 350, startPoint y: 499, endPoint x: 346, endPoint y: 486, distance: 14.4
click at [350, 497] on div "D S T Q Q S S 28 29 30 1 2 3 4 5 6 7 8 9 10 11 12 13 14 15 16 17 18 19 20 21 22…" at bounding box center [324, 446] width 176 height 158
click at [346, 488] on span "30" at bounding box center [348, 489] width 19 height 19
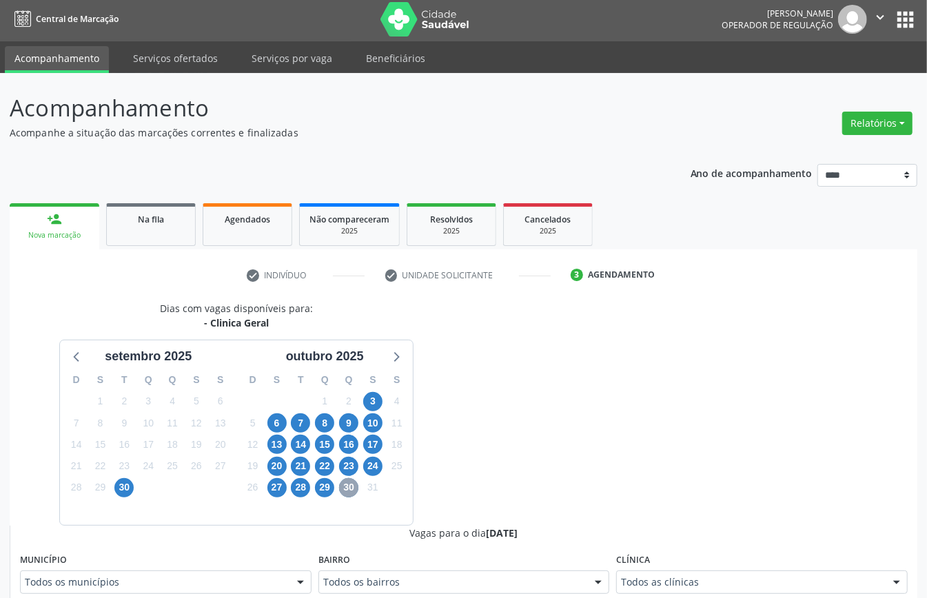
scroll to position [278, 0]
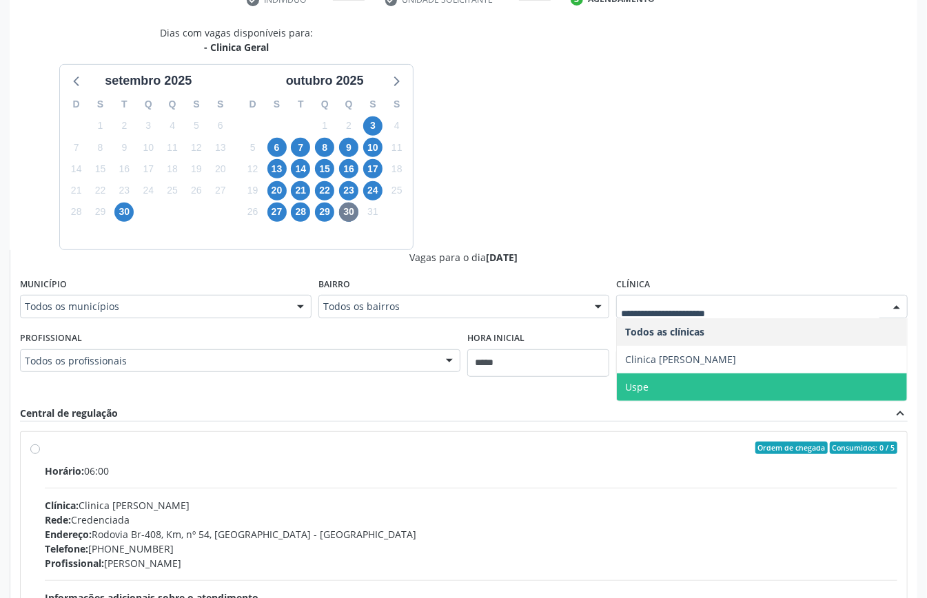
click at [665, 379] on span "Uspe" at bounding box center [762, 387] width 290 height 28
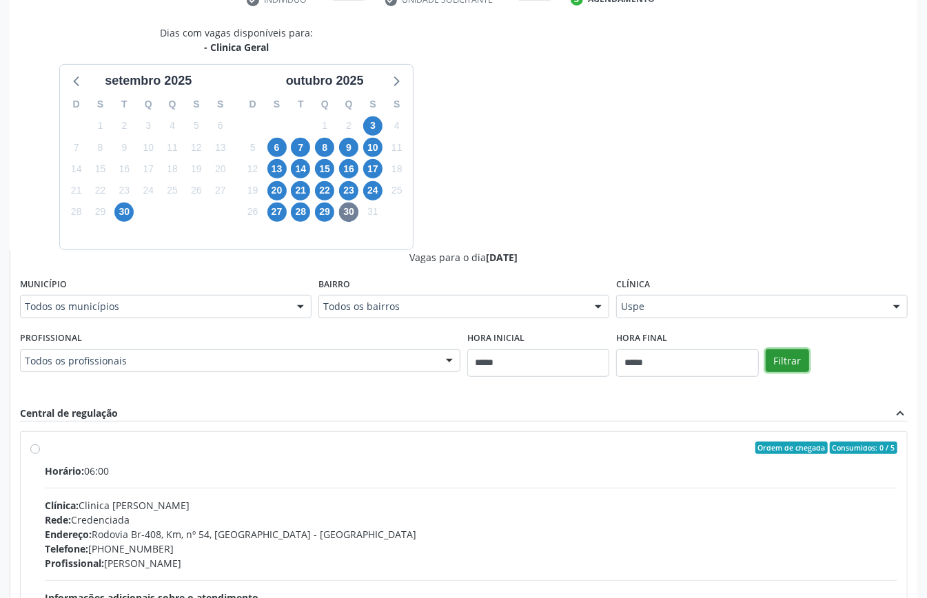
click at [792, 365] on button "Filtrar" at bounding box center [786, 360] width 43 height 23
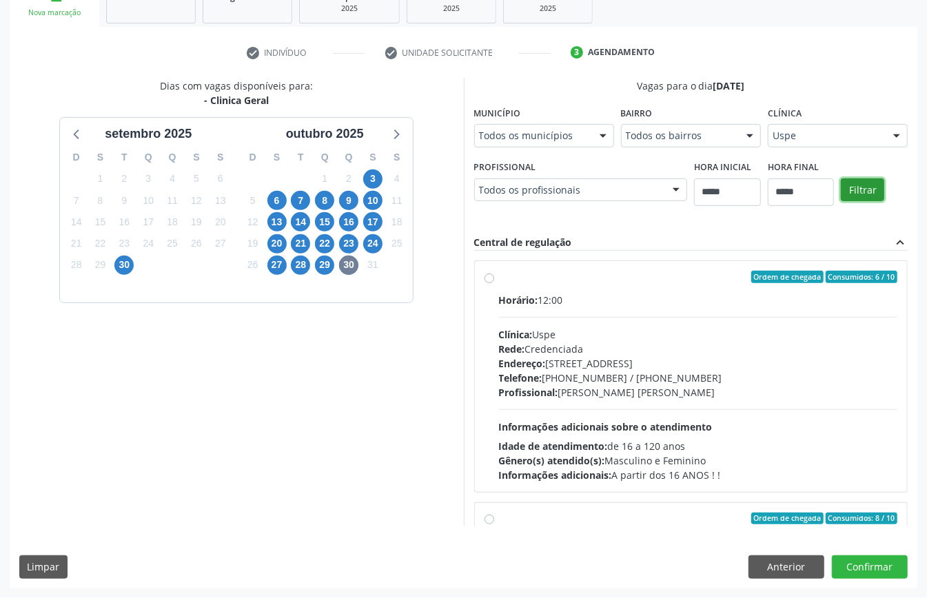
scroll to position [183, 0]
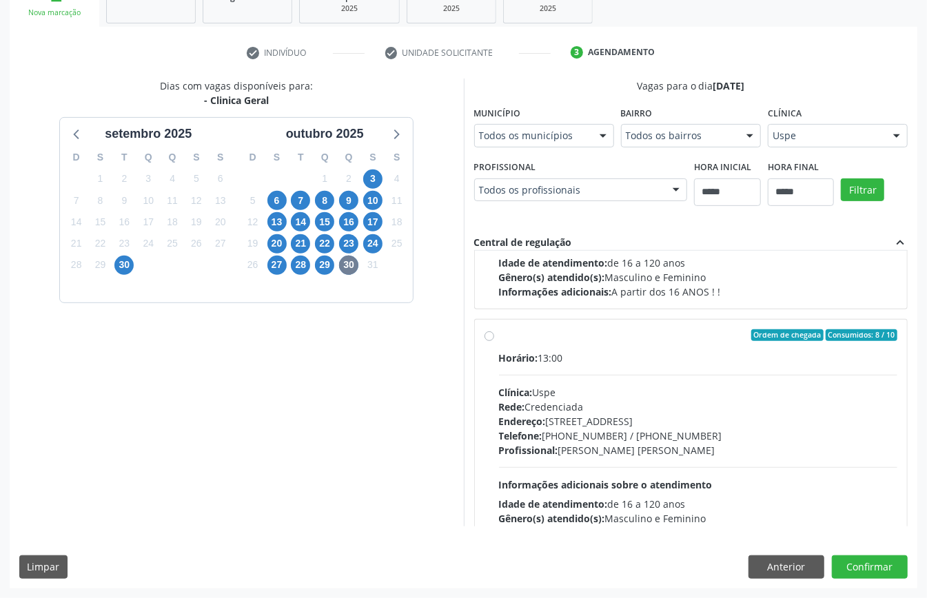
drag, startPoint x: 720, startPoint y: 442, endPoint x: 721, endPoint y: 433, distance: 8.3
click at [720, 441] on div "Telefone: (81) 3221-8850 / 3035-7616" at bounding box center [698, 436] width 399 height 14
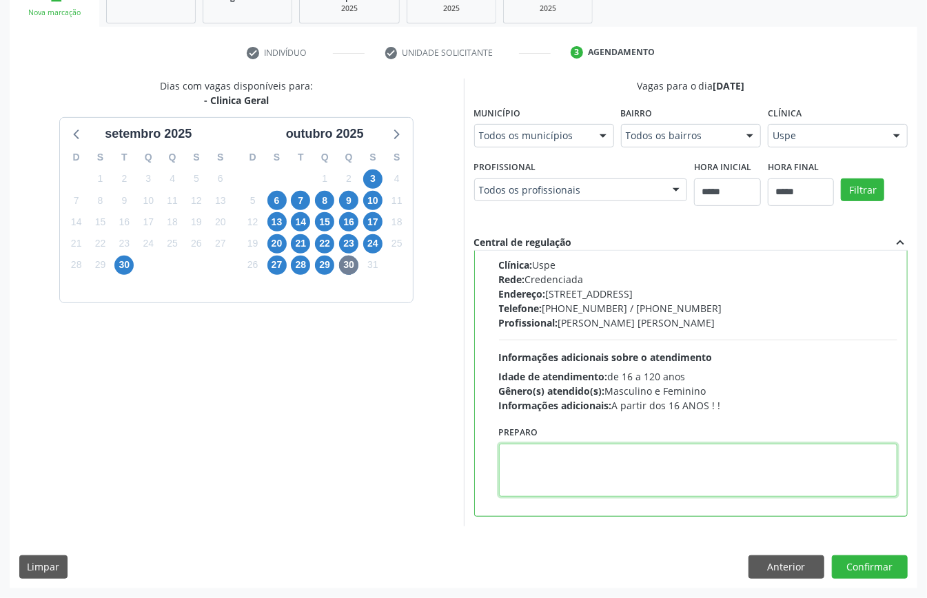
paste textarea "**********"
type textarea "**********"
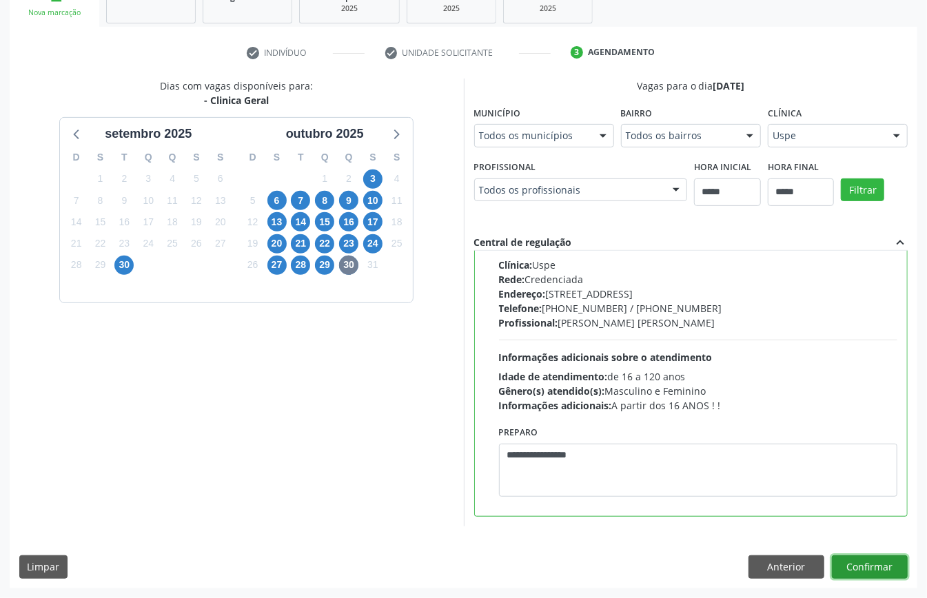
click at [878, 560] on button "Confirmar" at bounding box center [870, 566] width 76 height 23
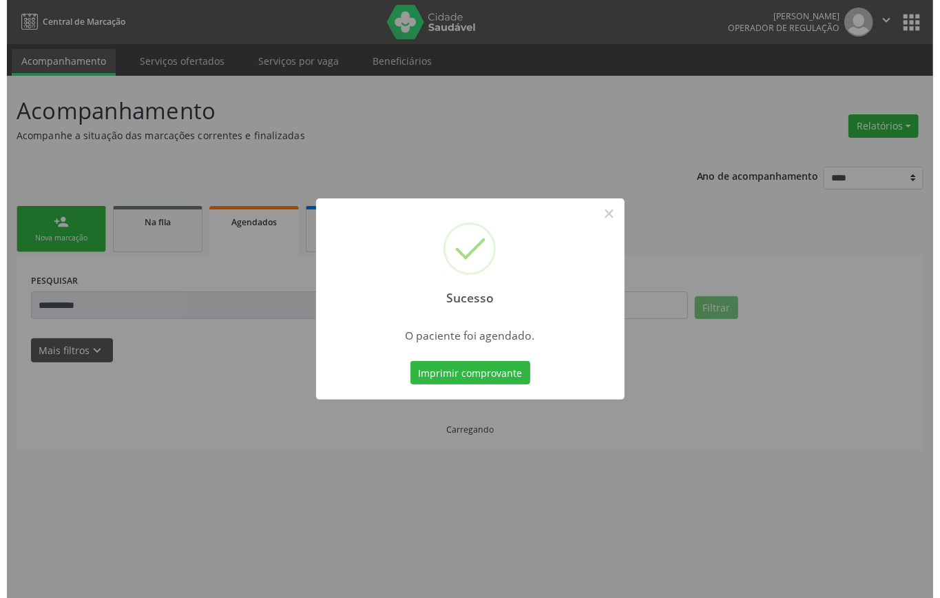
scroll to position [0, 0]
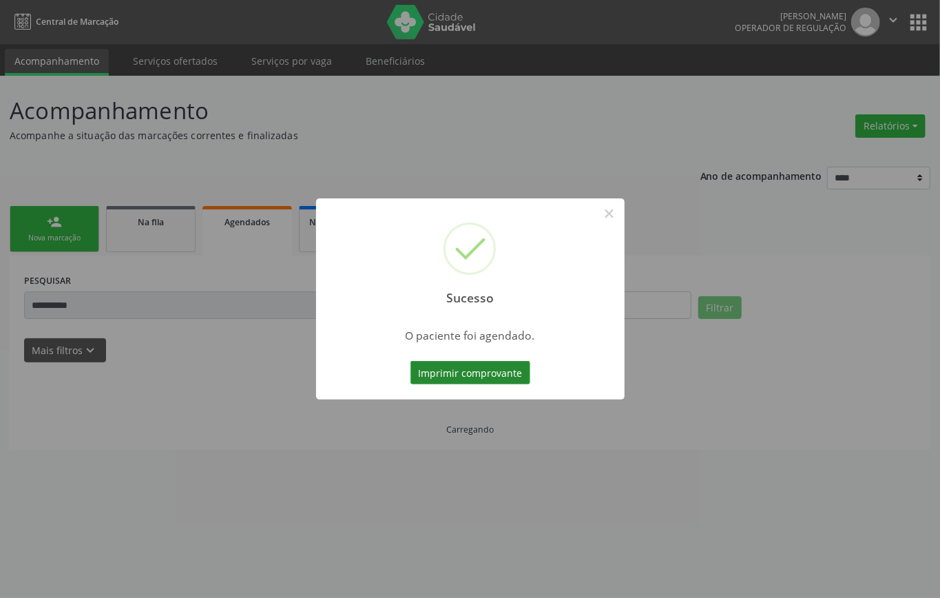
click at [502, 370] on button "Imprimir comprovante" at bounding box center [471, 372] width 120 height 23
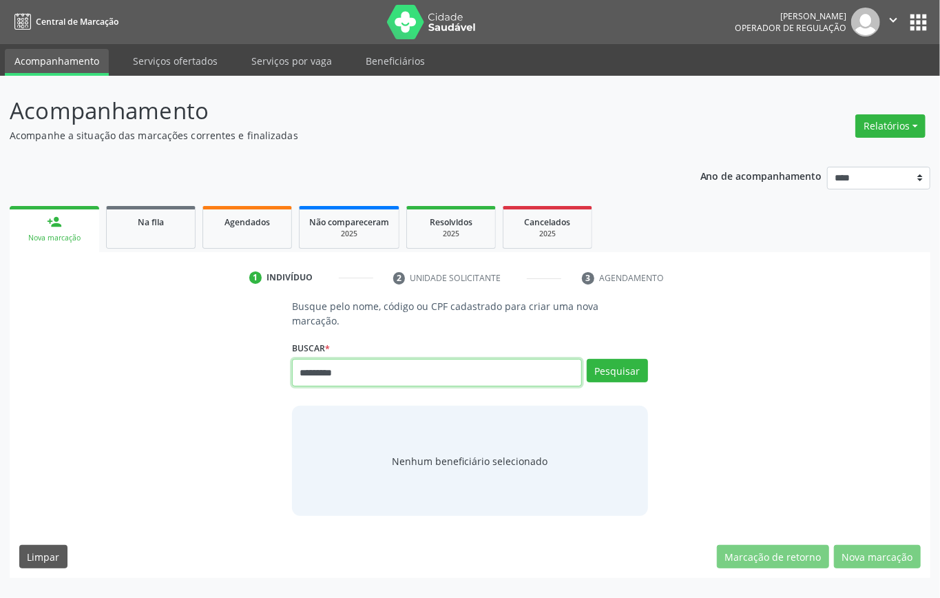
type input "*********"
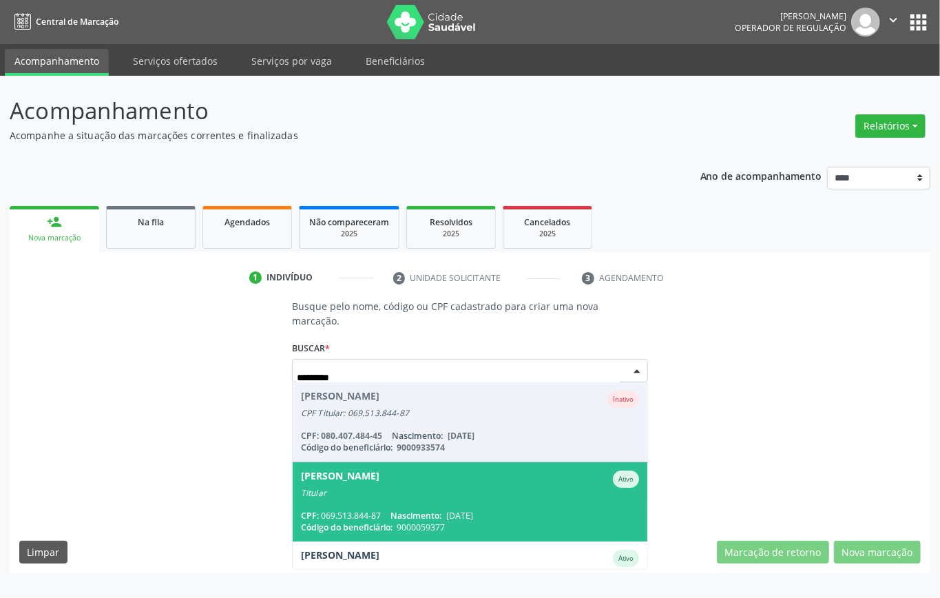
click at [386, 511] on div "CPF: 069.513.844-87 Nascimento: [DATE]" at bounding box center [470, 516] width 338 height 12
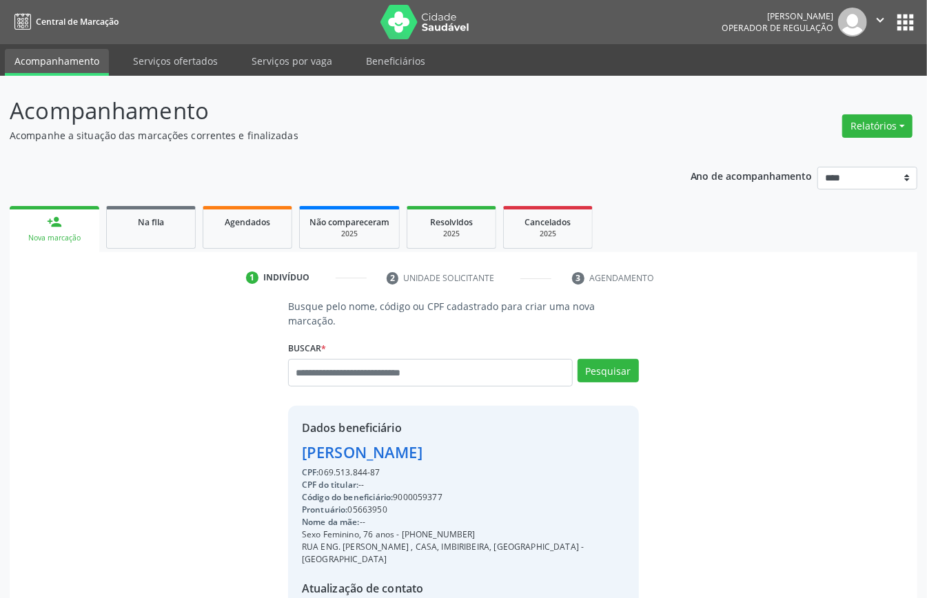
scroll to position [145, 0]
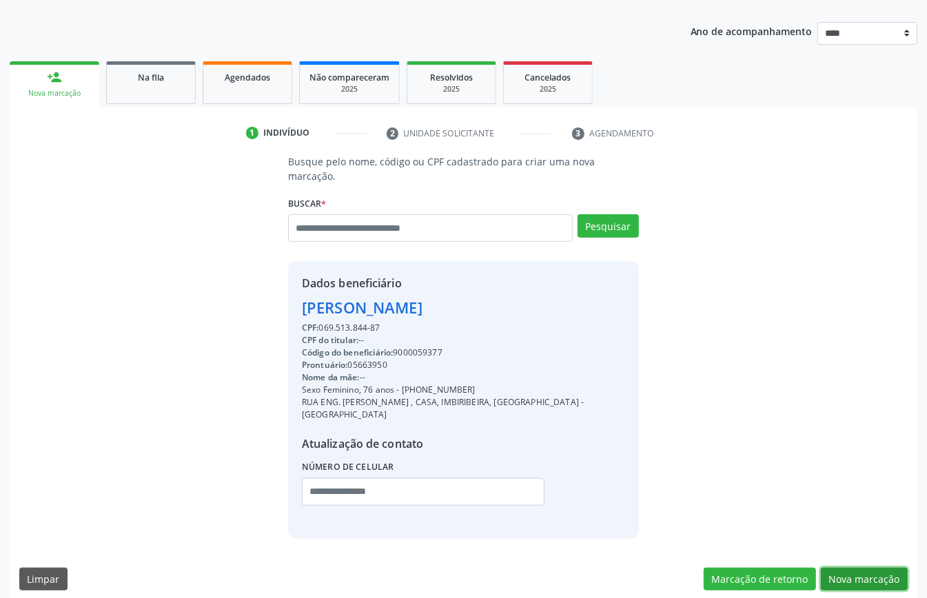
click at [867, 568] on button "Nova marcação" at bounding box center [864, 579] width 87 height 23
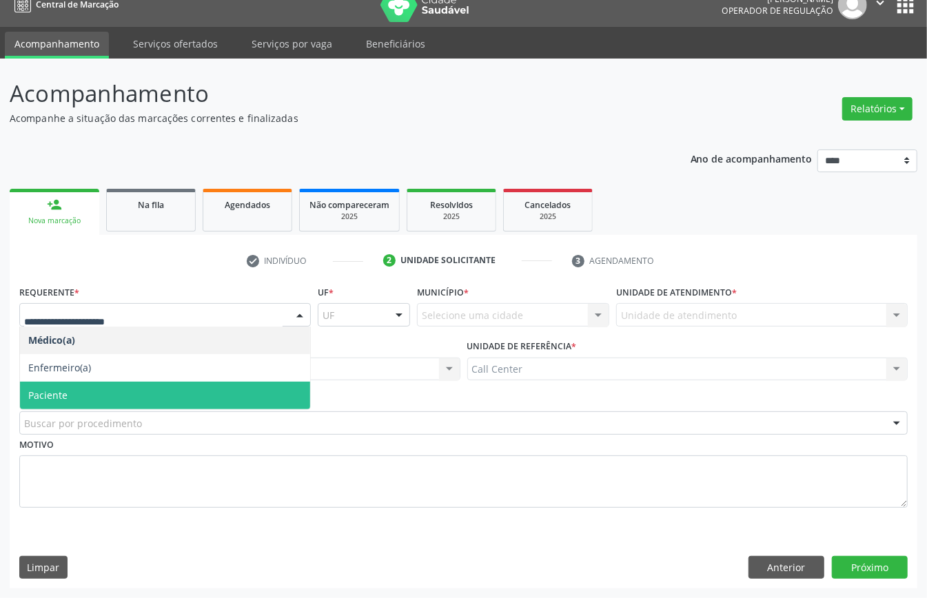
click at [103, 395] on span "Paciente" at bounding box center [165, 396] width 290 height 28
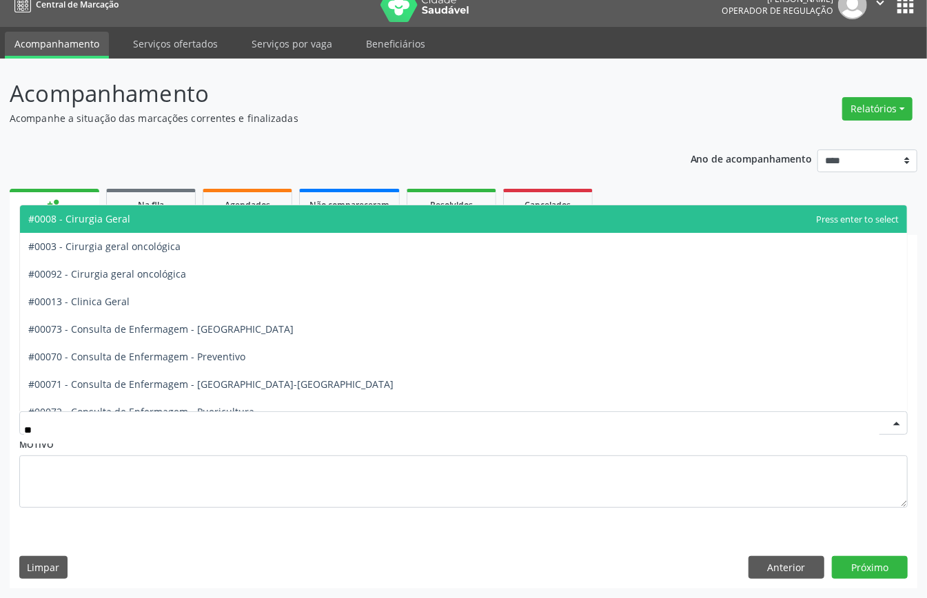
type input "***"
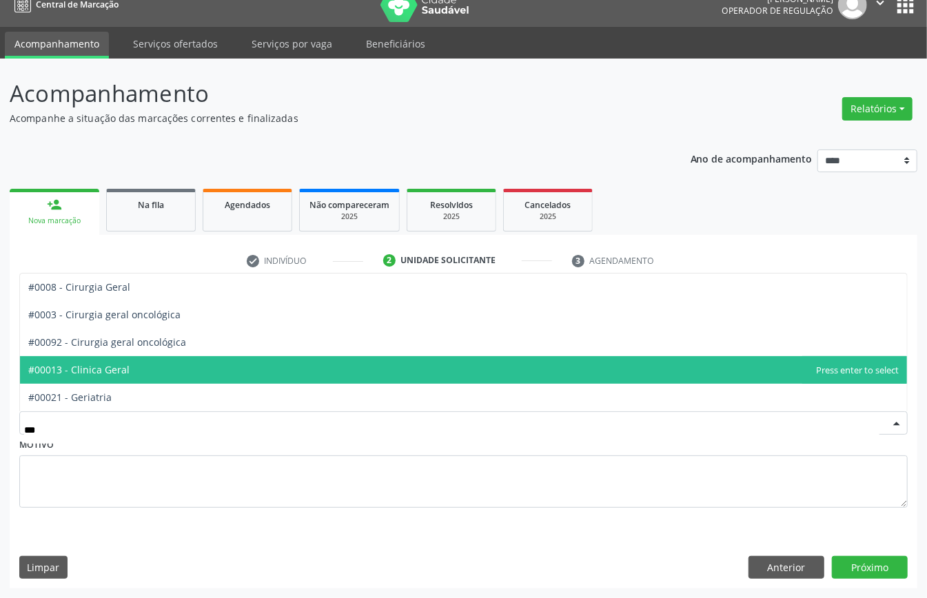
click at [114, 368] on span "#00013 - Clinica Geral" at bounding box center [78, 369] width 101 height 13
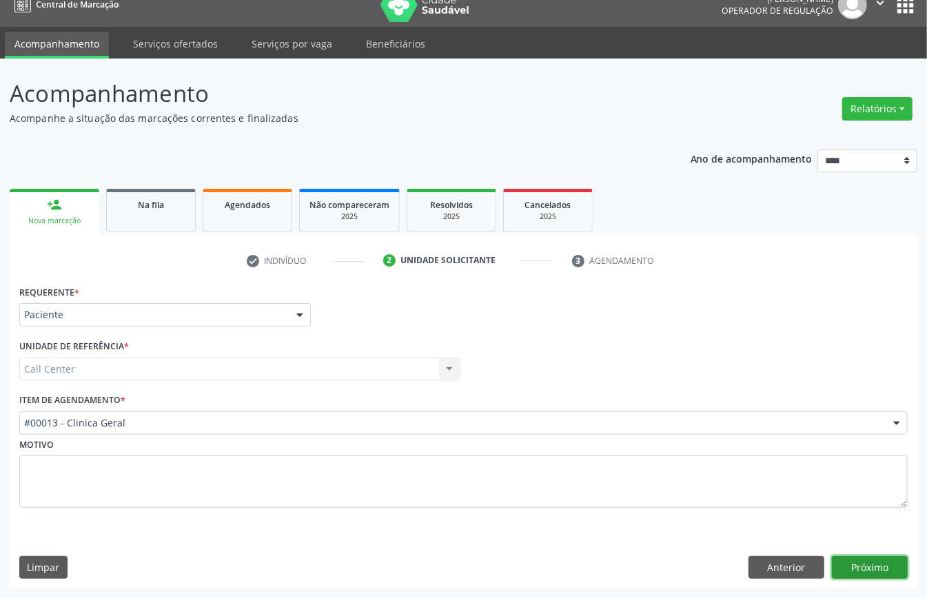
click at [861, 571] on button "Próximo" at bounding box center [870, 567] width 76 height 23
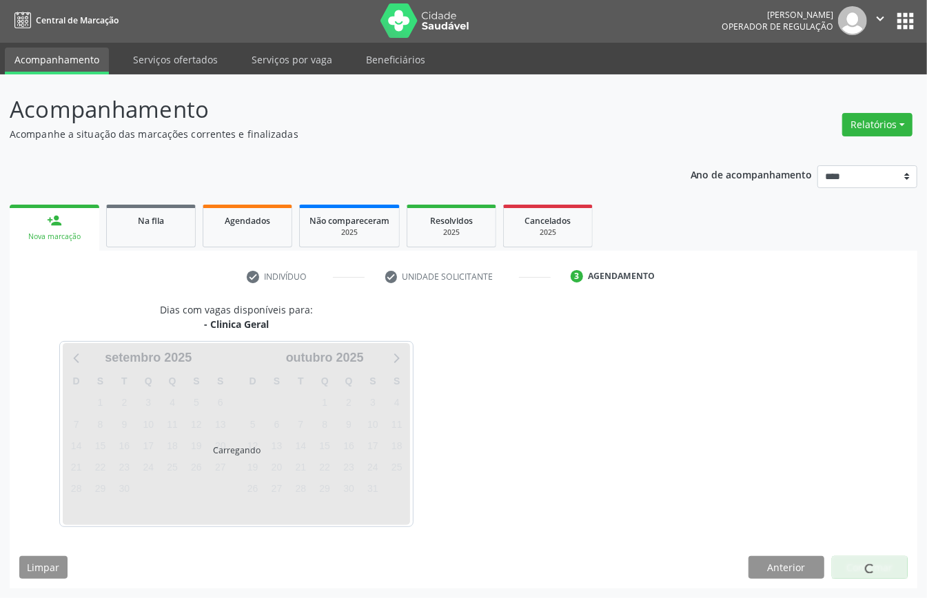
scroll to position [3, 0]
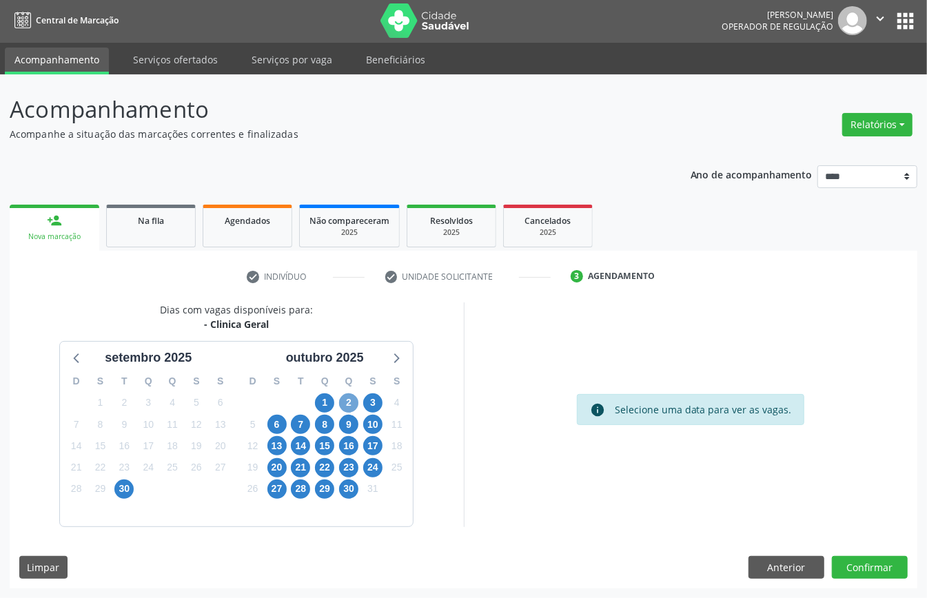
click at [351, 400] on span "2" at bounding box center [348, 402] width 19 height 19
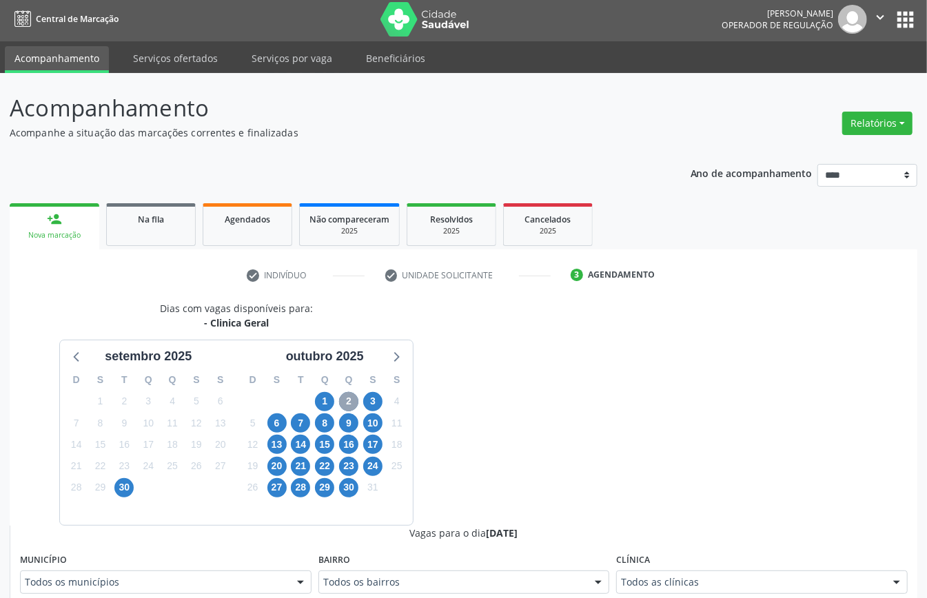
scroll to position [186, 0]
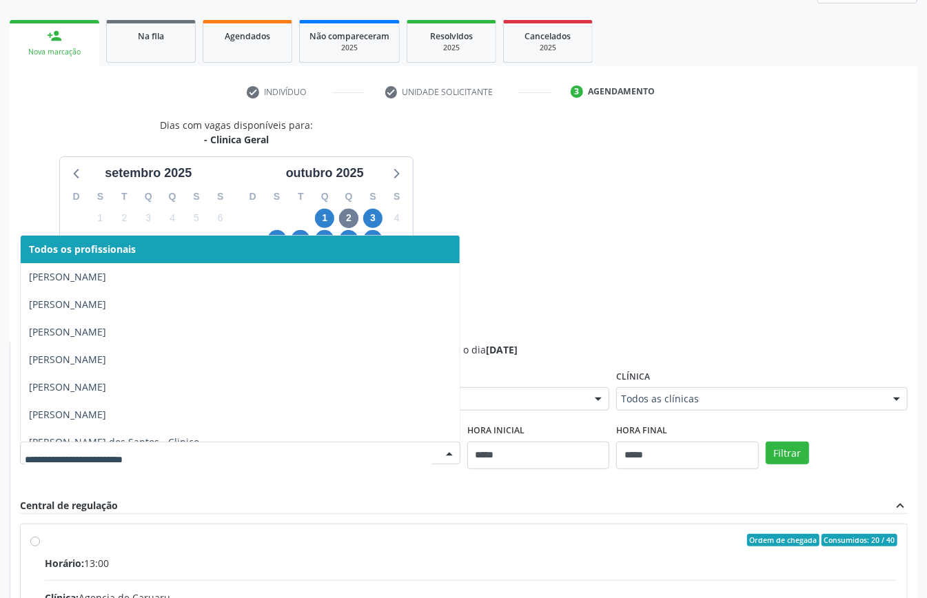
click at [310, 442] on div at bounding box center [240, 453] width 440 height 23
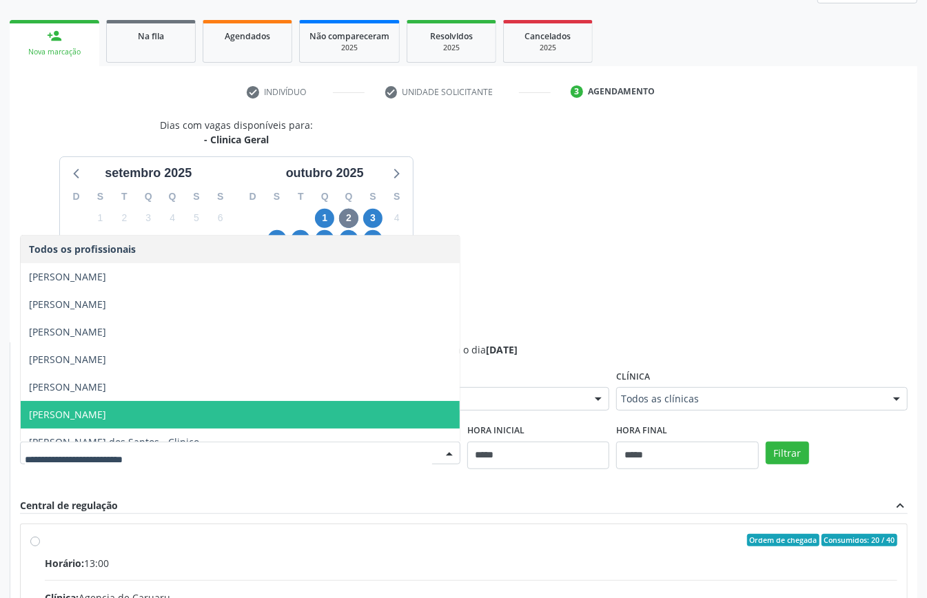
scroll to position [70, 0]
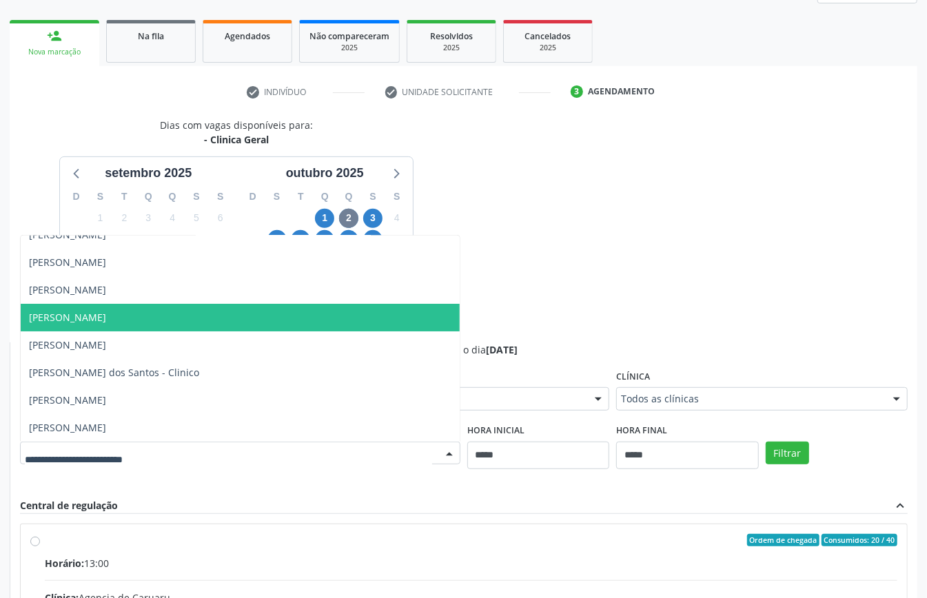
drag, startPoint x: 548, startPoint y: 244, endPoint x: 540, endPoint y: 241, distance: 8.7
click at [546, 243] on div "Dias com vagas disponíveis para: - Clinica Geral [DATE] D S T Q Q S S 31 1 2 3 …" at bounding box center [463, 454] width 907 height 672
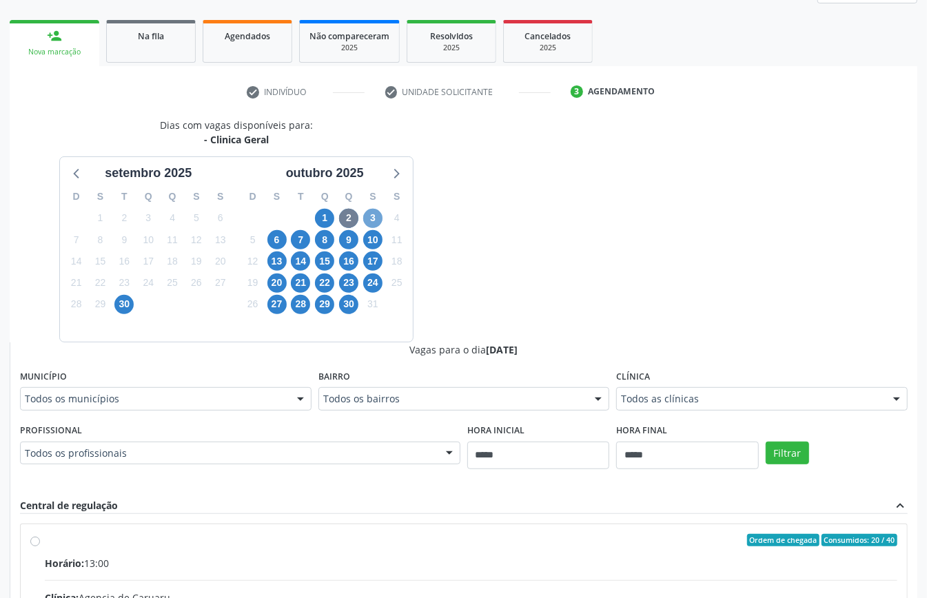
click at [373, 216] on span "3" at bounding box center [372, 218] width 19 height 19
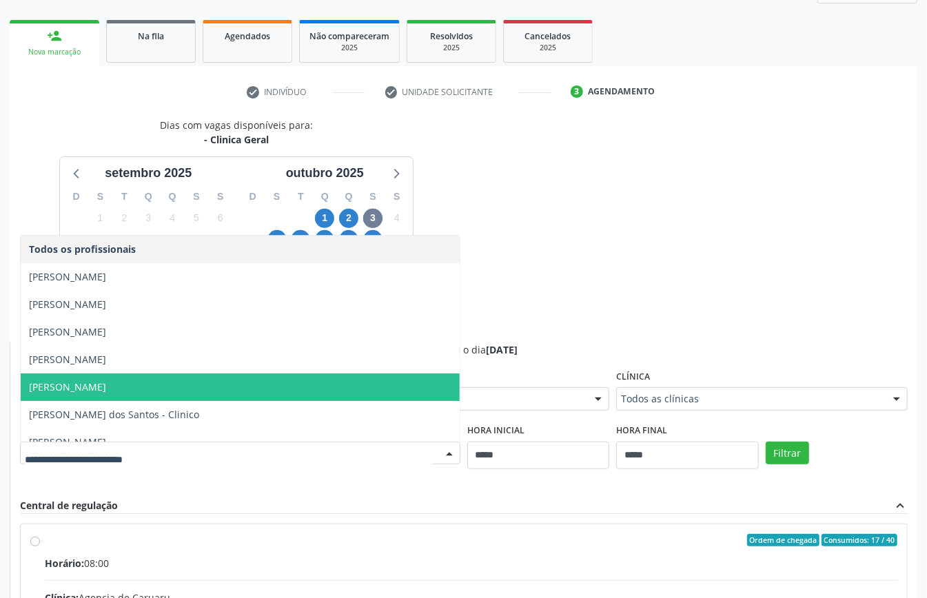
scroll to position [42, 0]
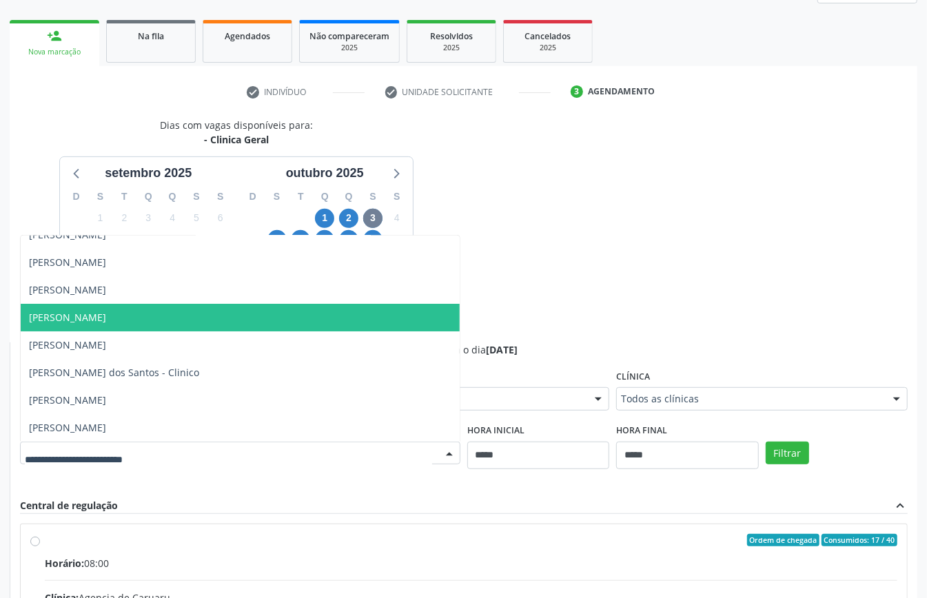
click at [617, 274] on div "Dias com vagas disponíveis para: - Clinica Geral [DATE] D S T Q Q S S 31 1 2 3 …" at bounding box center [463, 454] width 907 height 672
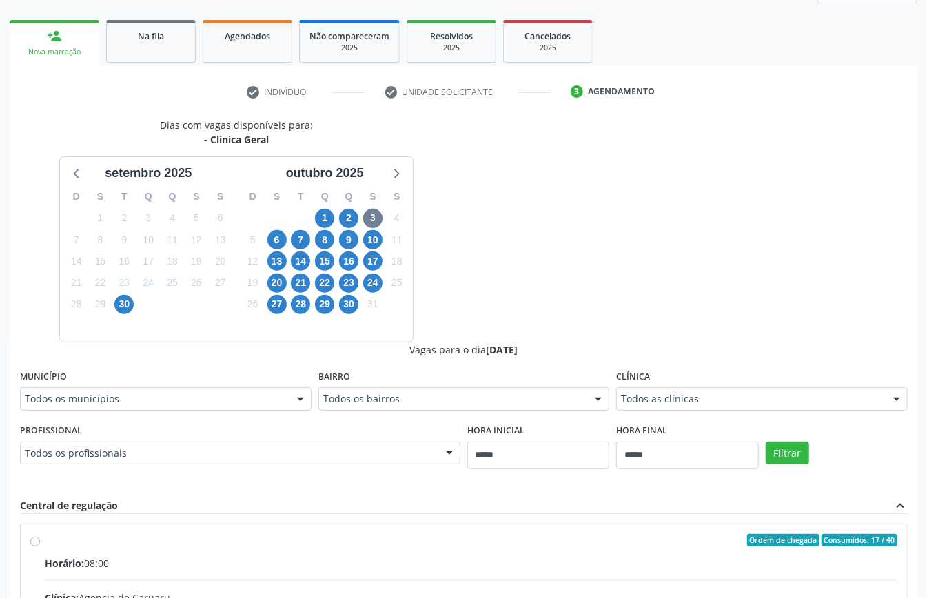
click at [262, 238] on div "5" at bounding box center [252, 239] width 24 height 21
click at [273, 241] on span "6" at bounding box center [276, 239] width 19 height 19
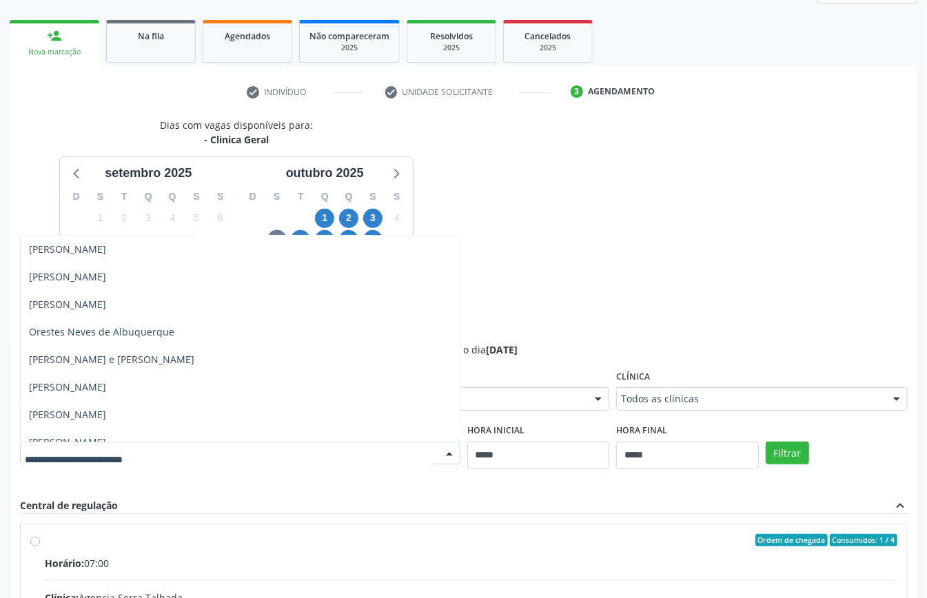
scroll to position [290, 0]
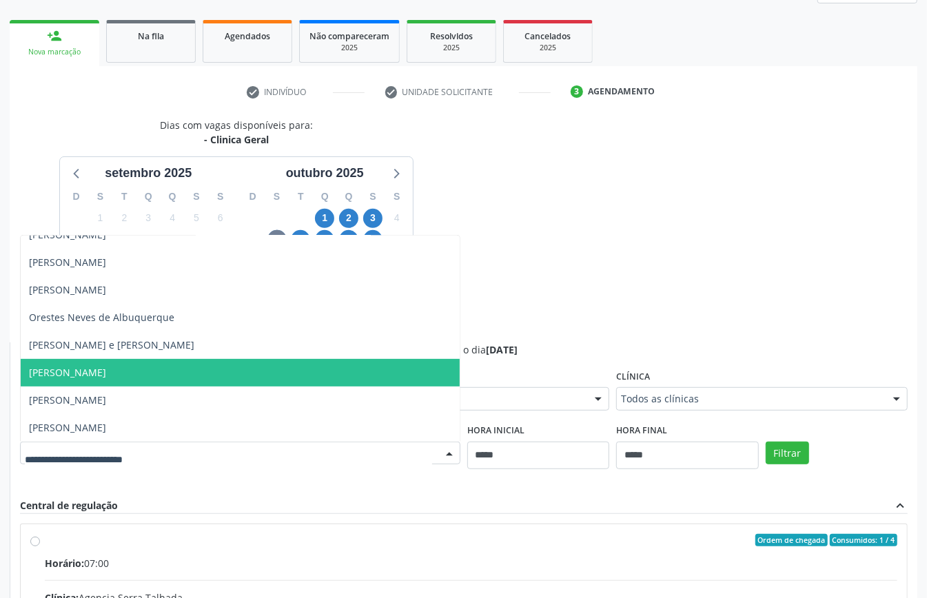
click at [194, 376] on span "[PERSON_NAME]" at bounding box center [240, 373] width 439 height 28
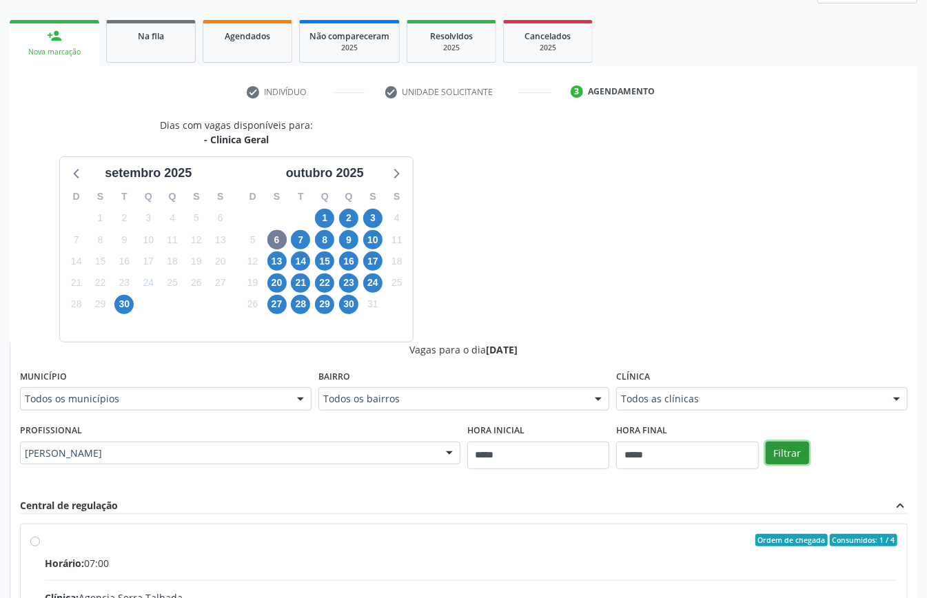
click at [784, 444] on button "Filtrar" at bounding box center [786, 453] width 43 height 23
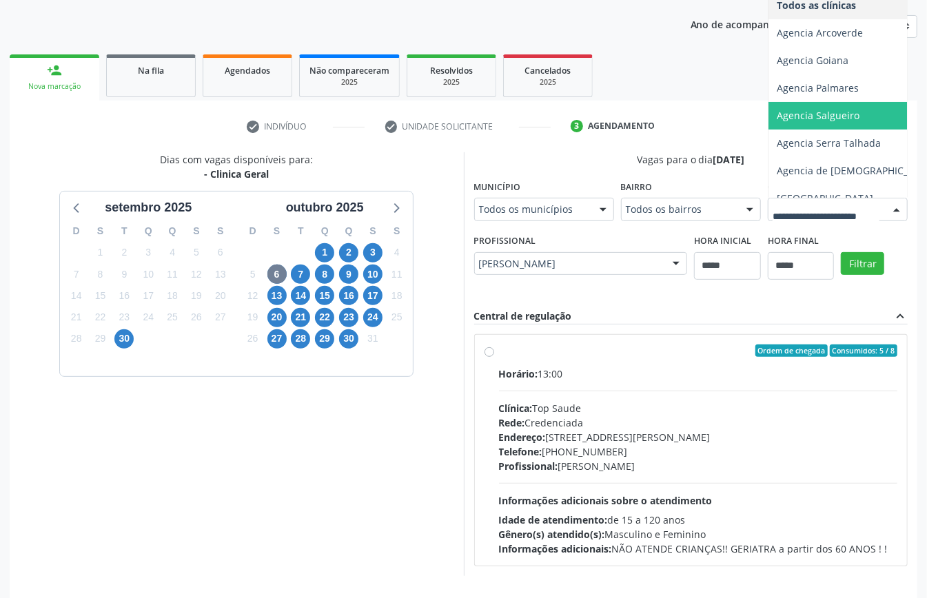
scroll to position [262, 0]
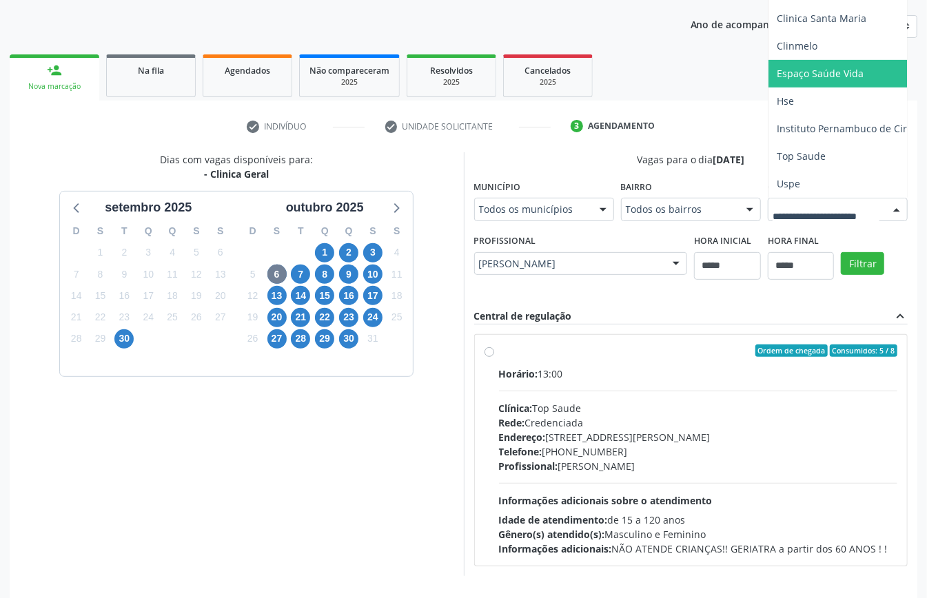
click at [768, 87] on span "Espaço Saúde Vida" at bounding box center [882, 74] width 229 height 28
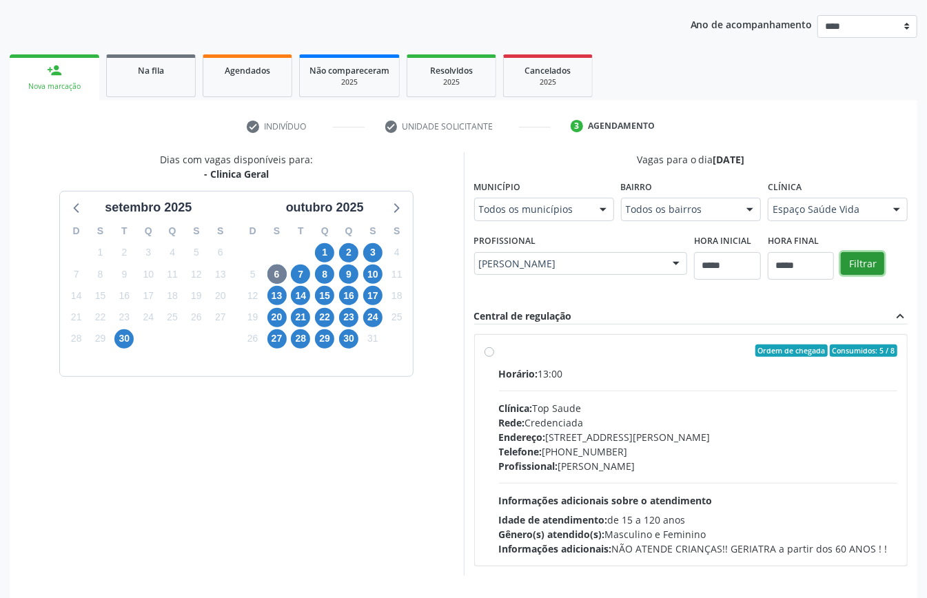
click at [841, 276] on button "Filtrar" at bounding box center [862, 263] width 43 height 23
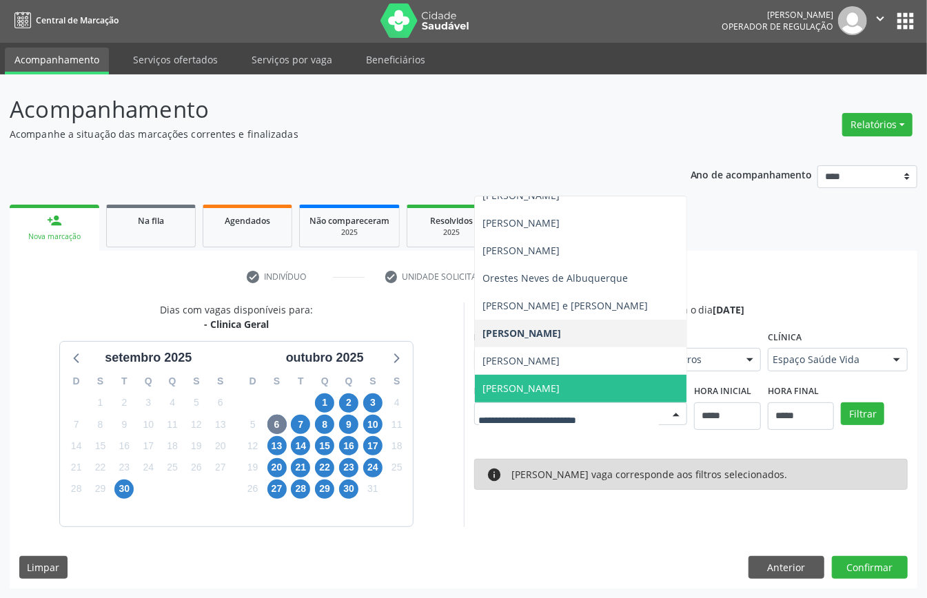
click at [610, 404] on div at bounding box center [581, 413] width 214 height 23
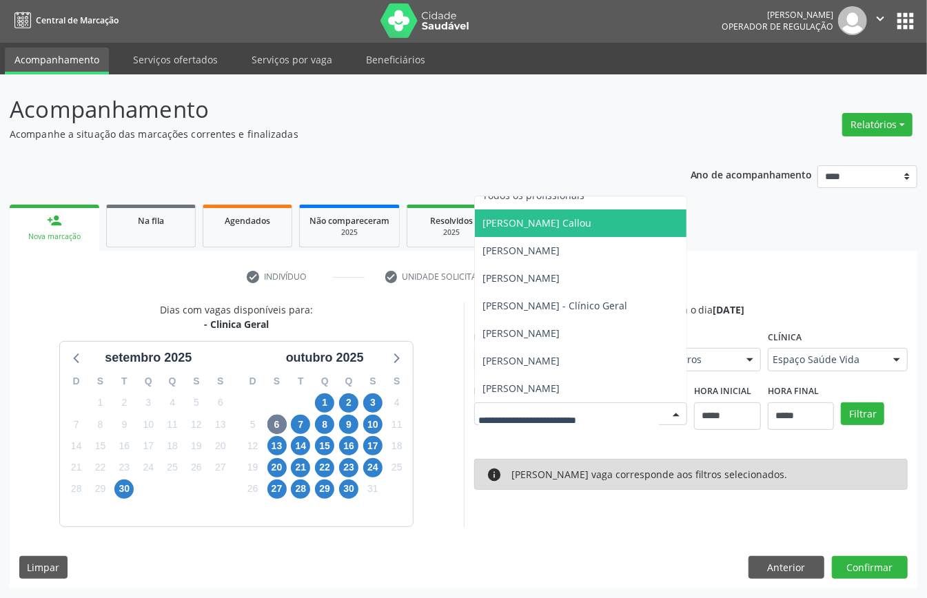
scroll to position [0, 0]
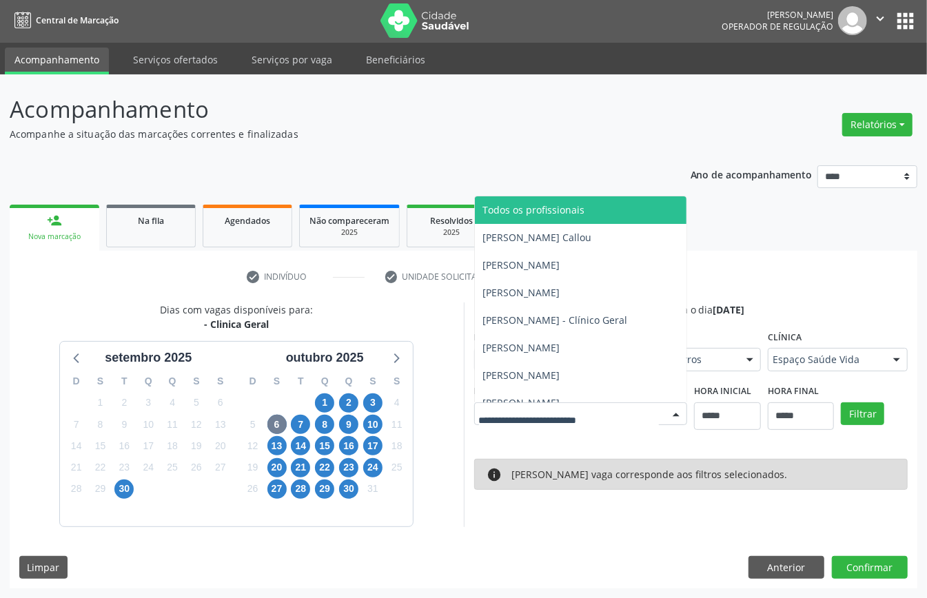
click at [586, 216] on span "Todos os profissionais" at bounding box center [581, 210] width 212 height 28
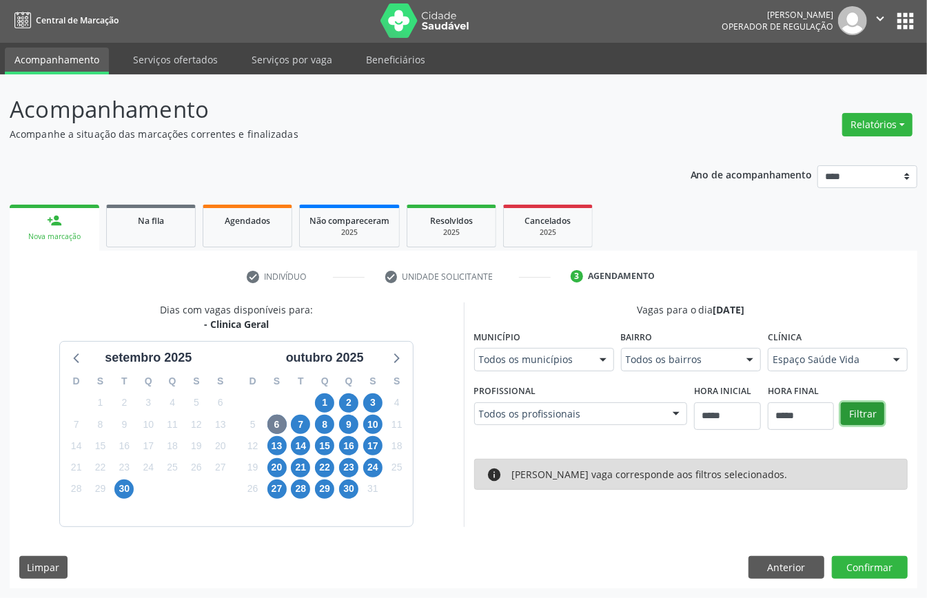
click at [877, 413] on button "Filtrar" at bounding box center [862, 413] width 43 height 23
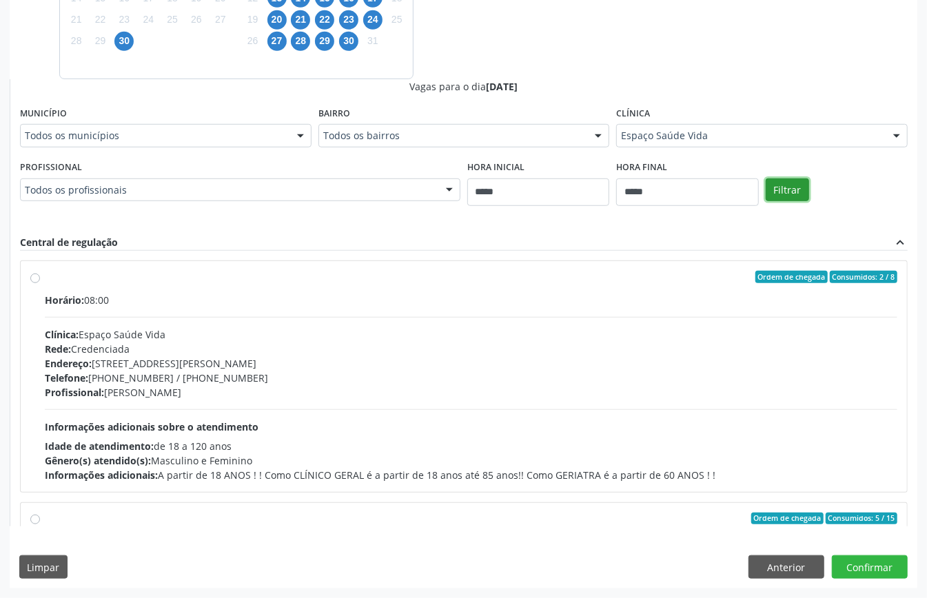
scroll to position [358, 0]
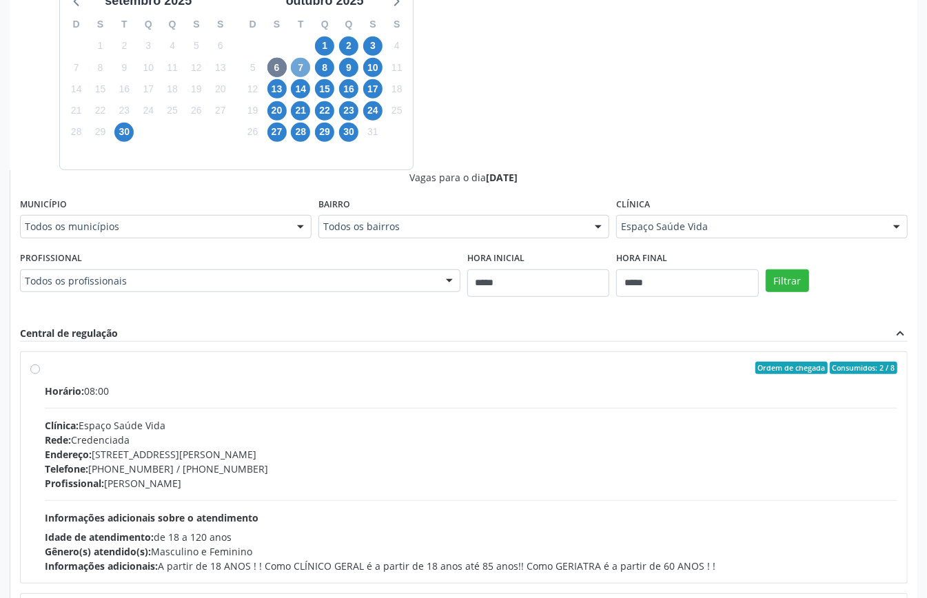
click at [298, 61] on span "7" at bounding box center [300, 67] width 19 height 19
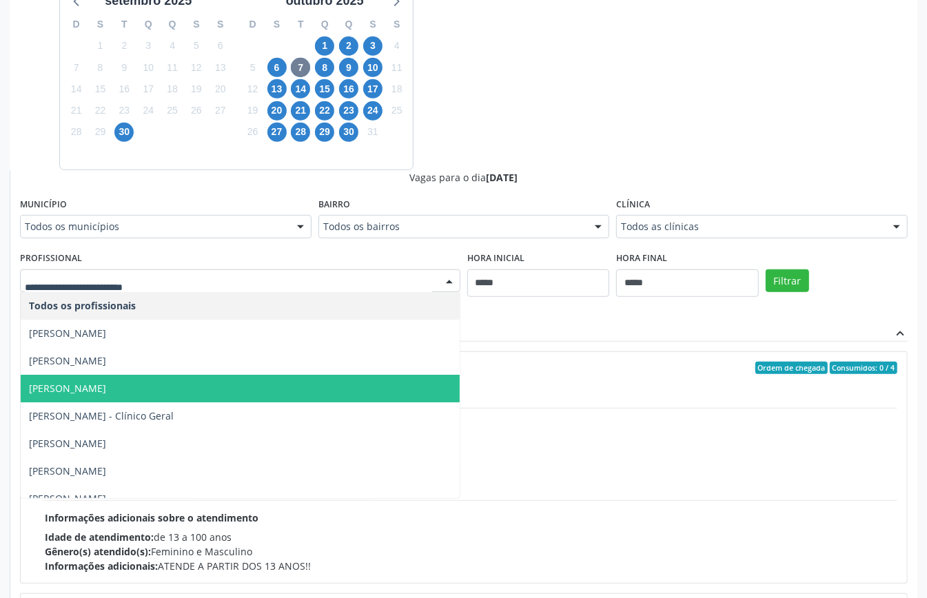
click at [225, 384] on span "[PERSON_NAME]" at bounding box center [240, 389] width 439 height 28
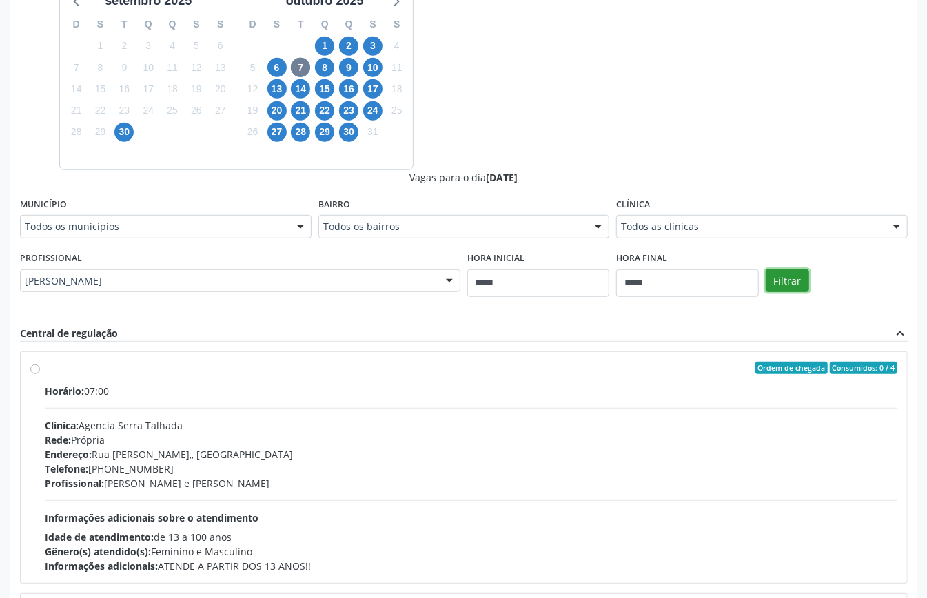
click at [790, 276] on button "Filtrar" at bounding box center [786, 280] width 43 height 23
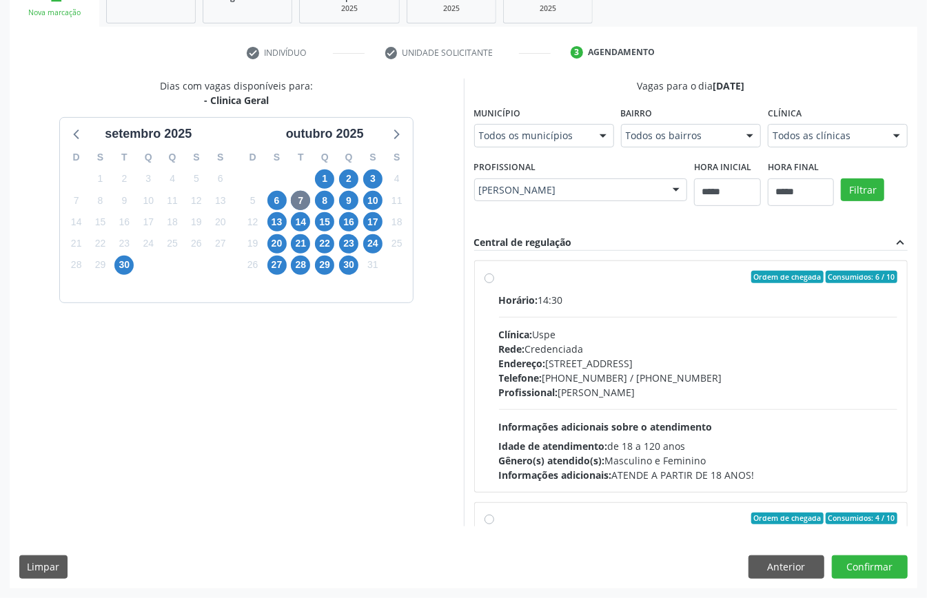
click at [577, 342] on div "Rede: Credenciada" at bounding box center [698, 349] width 399 height 14
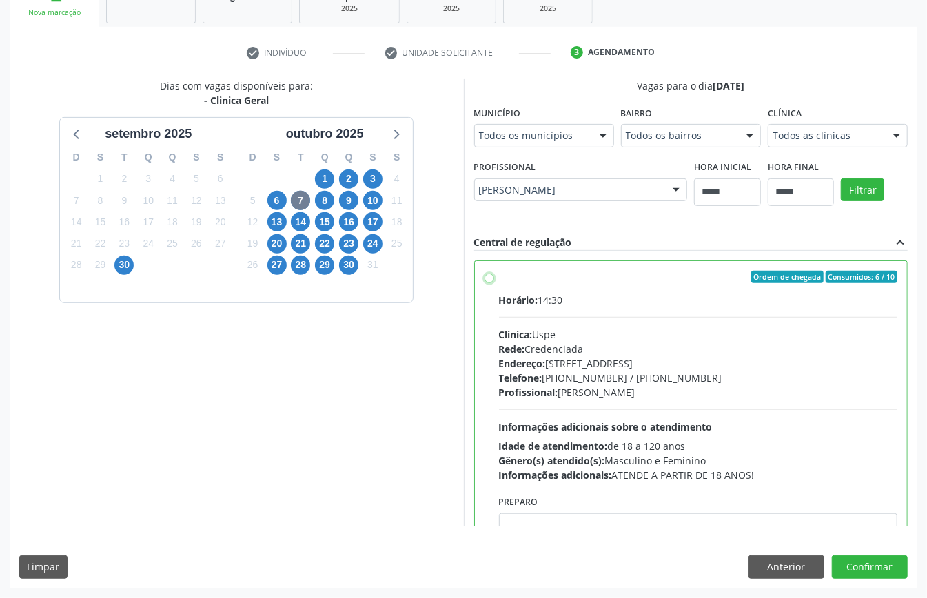
scroll to position [276, 0]
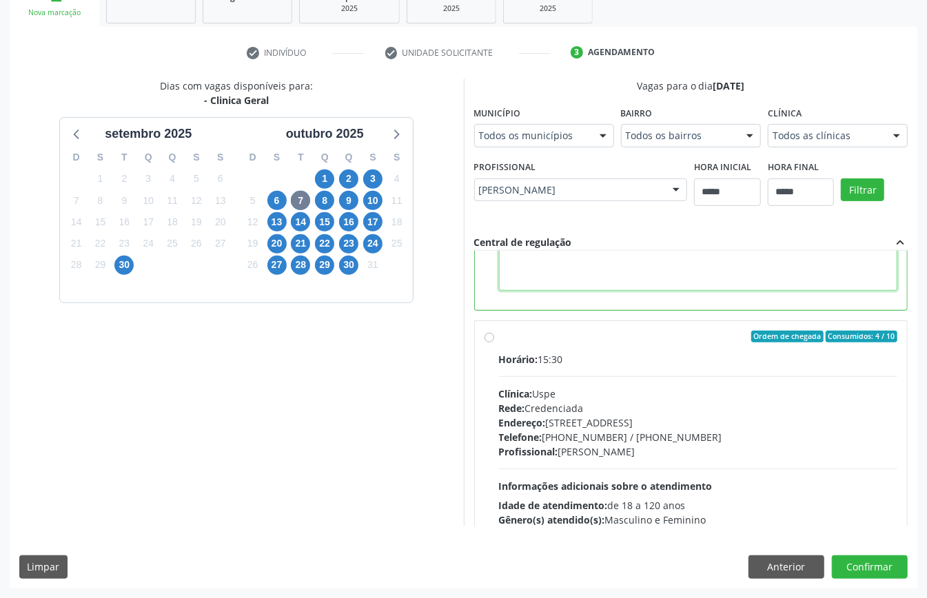
paste textarea "**********"
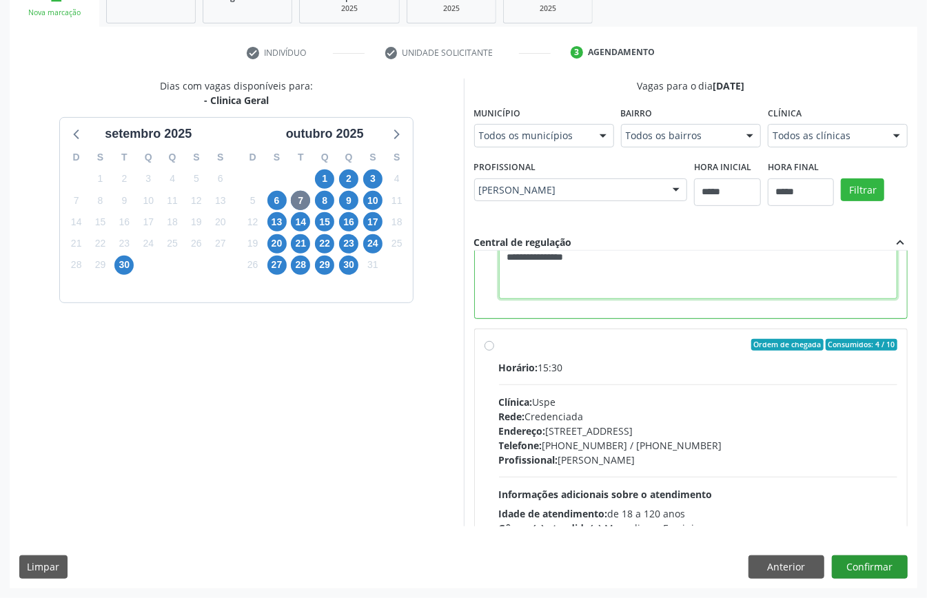
type textarea "**********"
click at [872, 566] on button "Confirmar" at bounding box center [870, 566] width 76 height 23
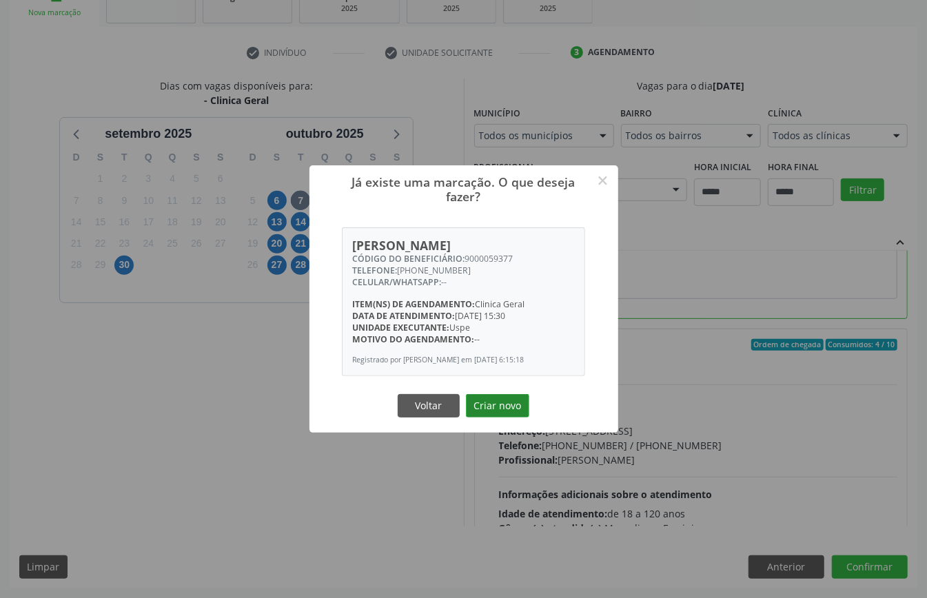
click at [494, 418] on button "Criar novo" at bounding box center [497, 405] width 63 height 23
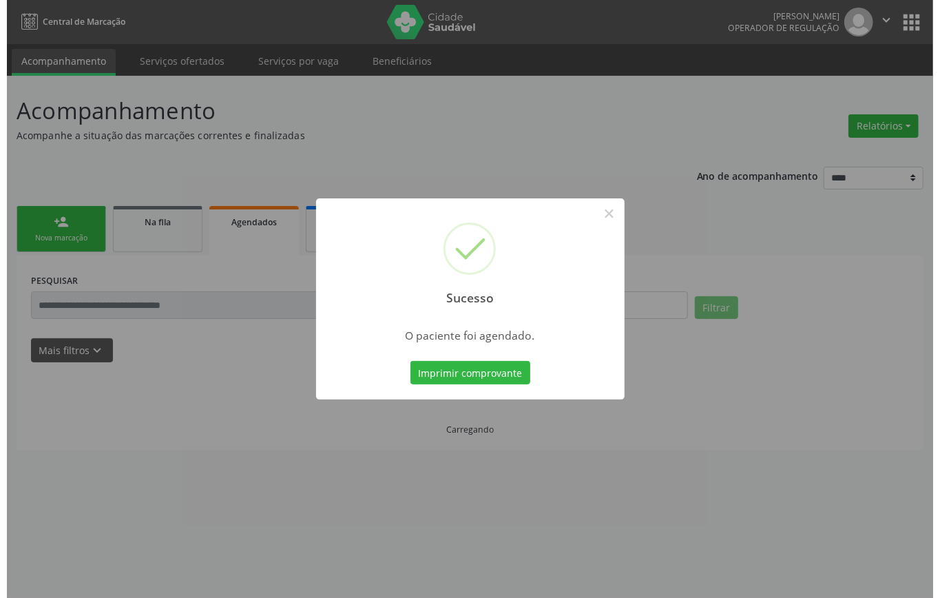
scroll to position [0, 0]
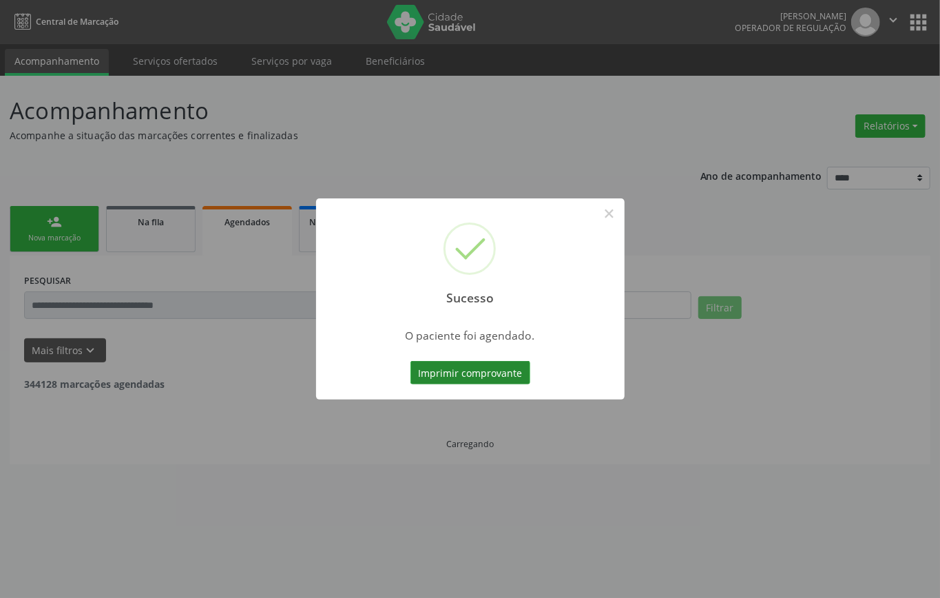
click at [494, 368] on button "Imprimir comprovante" at bounding box center [471, 372] width 120 height 23
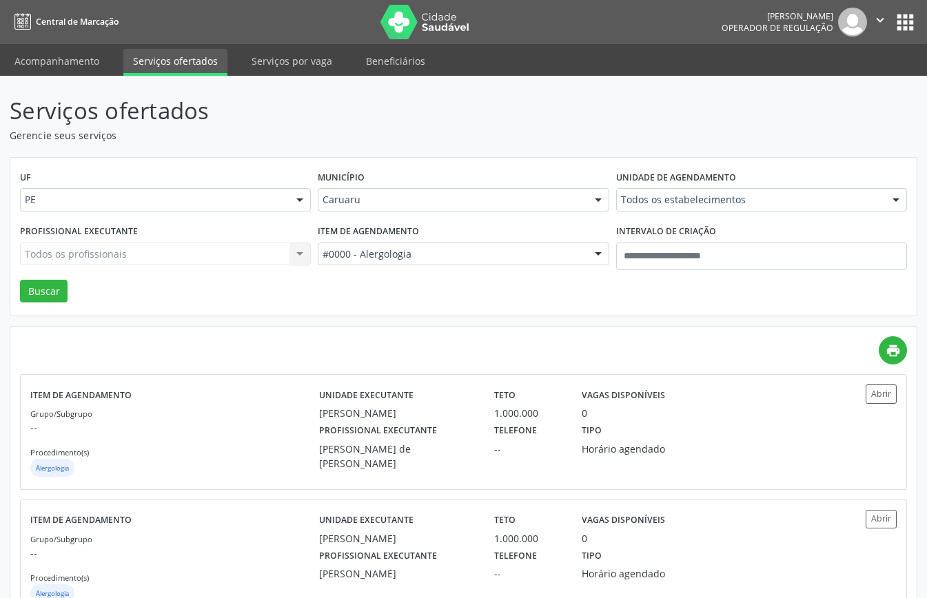
scroll to position [48, 0]
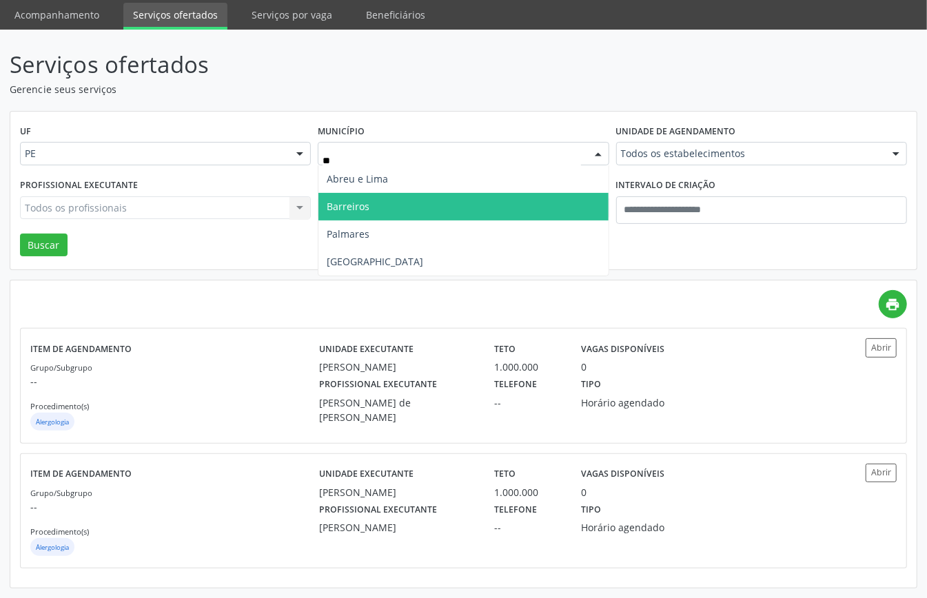
type input "***"
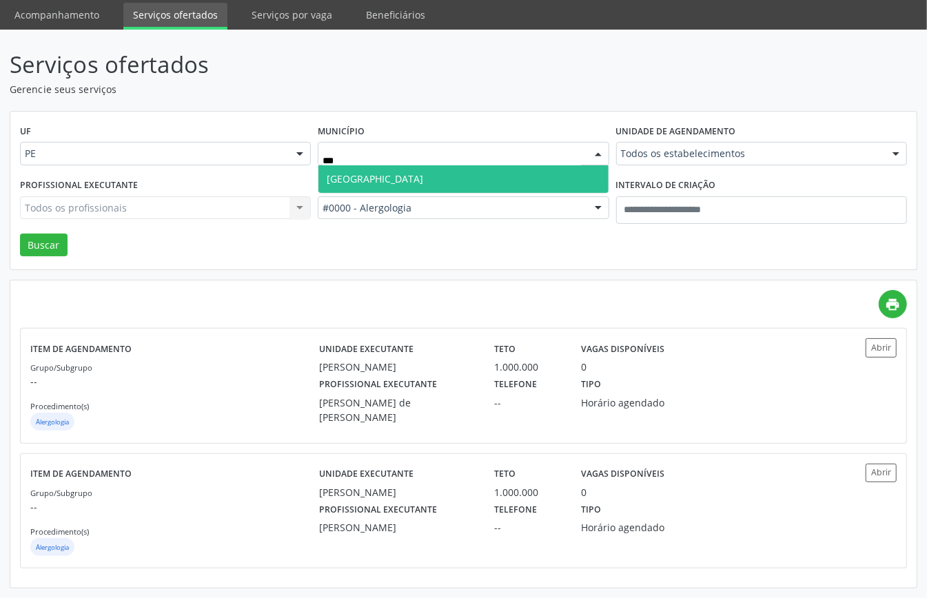
click at [380, 174] on span "[GEOGRAPHIC_DATA]" at bounding box center [462, 179] width 289 height 28
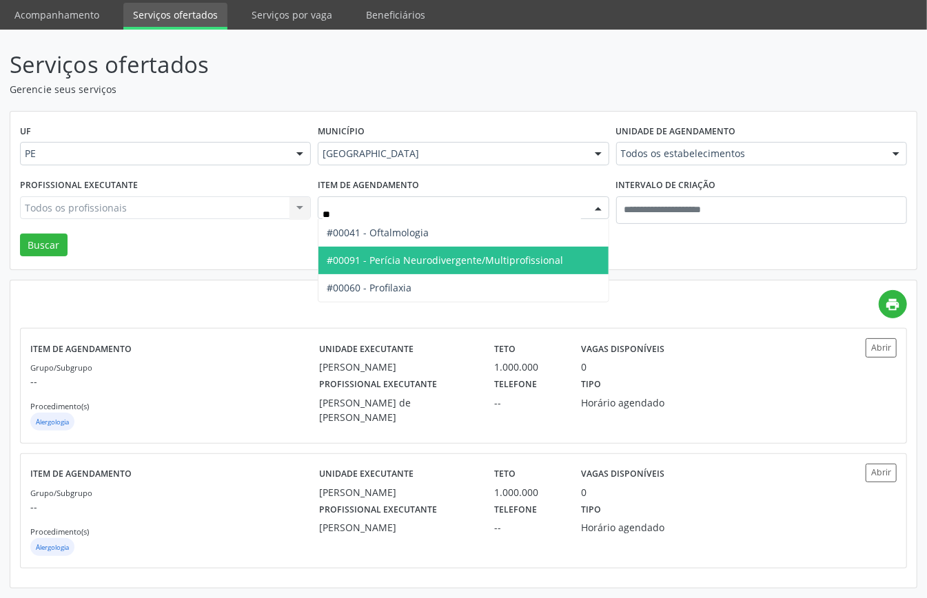
type input "***"
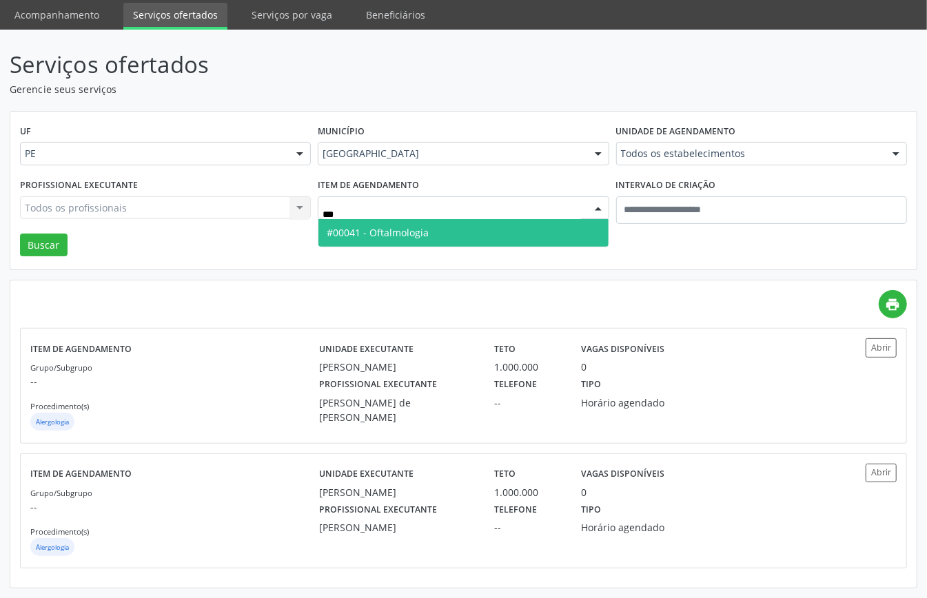
drag, startPoint x: 409, startPoint y: 236, endPoint x: 357, endPoint y: 221, distance: 54.3
click at [405, 235] on span "#00041 - Oftalmologia" at bounding box center [378, 232] width 102 height 13
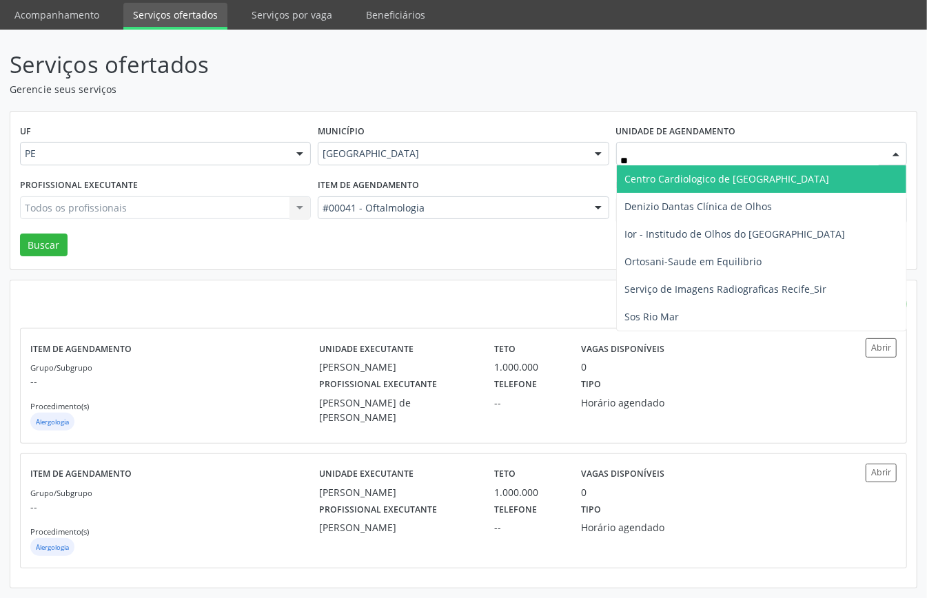
type input "***"
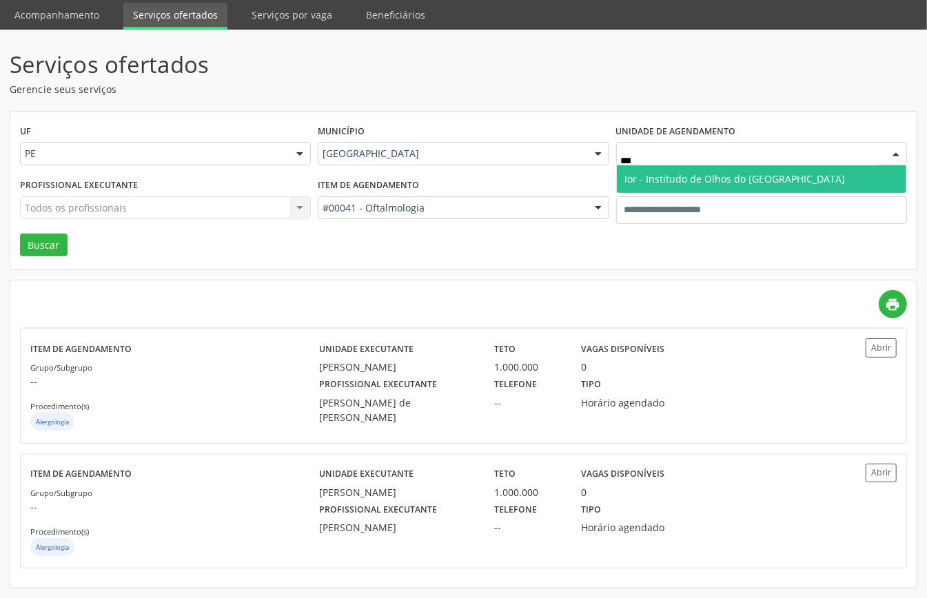
click at [655, 185] on span "Ior - Institudo de Olhos do Recife" at bounding box center [761, 179] width 289 height 28
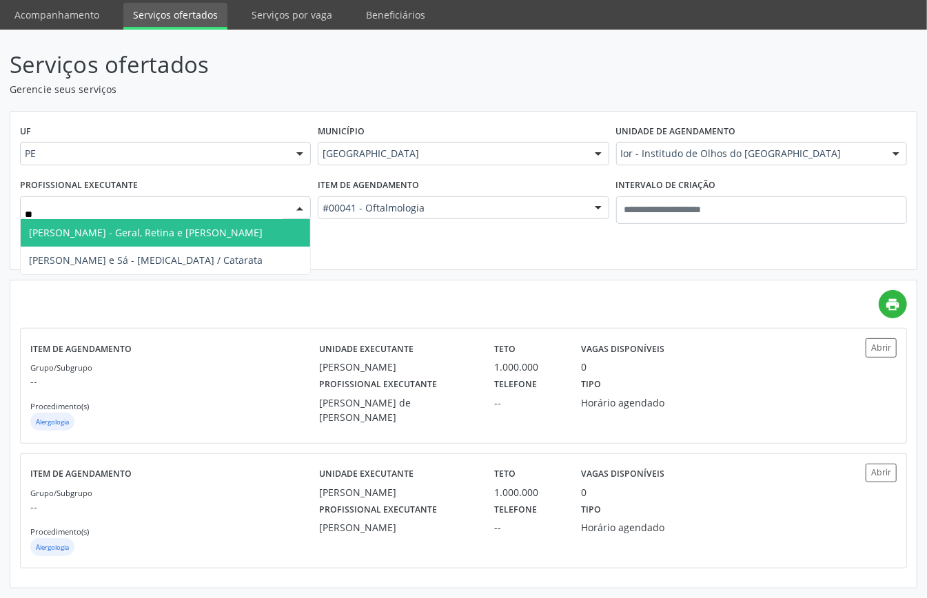
type input "***"
click at [163, 230] on span "Hugo de Melo e Sá - Glaucoma / Catarata" at bounding box center [146, 232] width 234 height 13
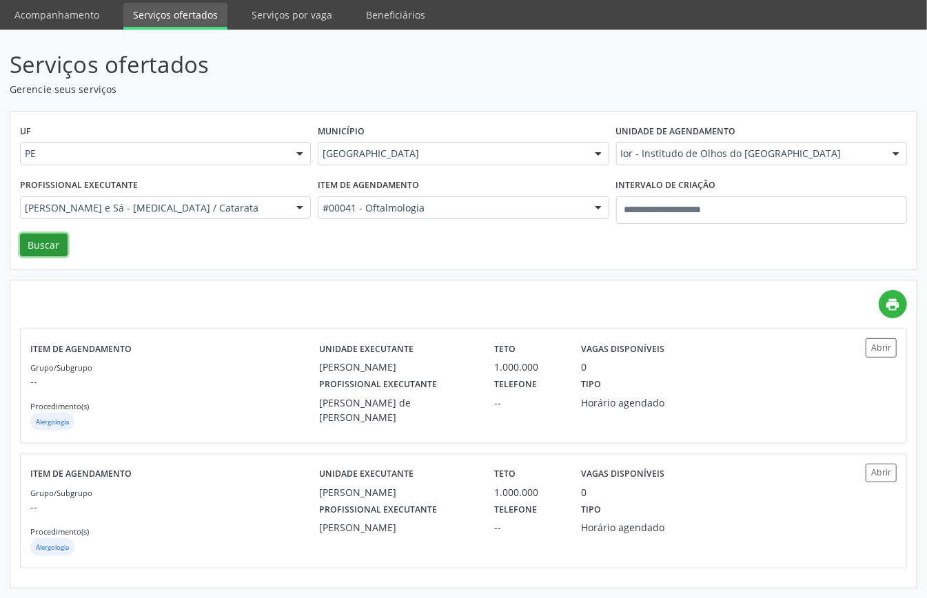
click at [34, 236] on button "Buscar" at bounding box center [44, 245] width 48 height 23
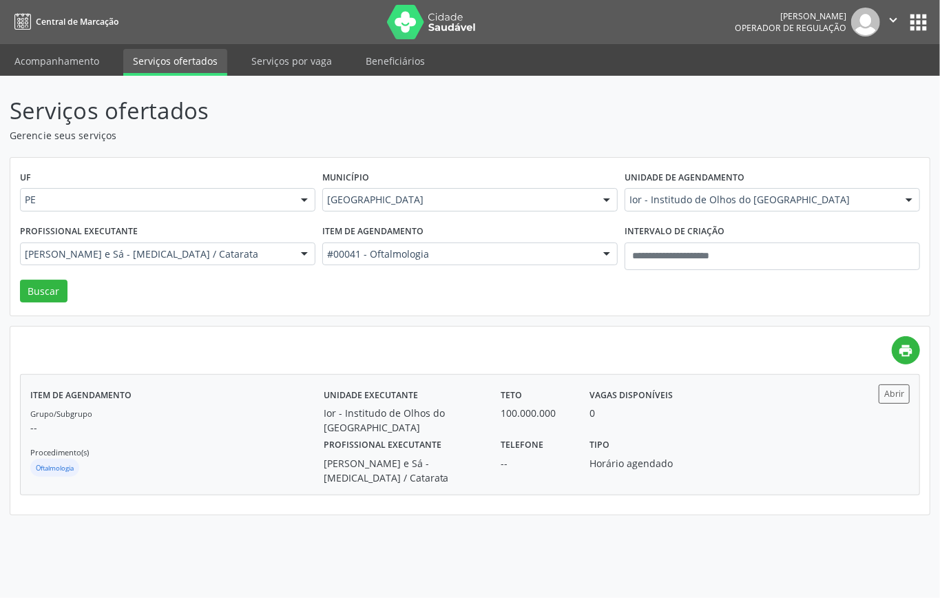
click at [259, 435] on p "--" at bounding box center [176, 427] width 293 height 14
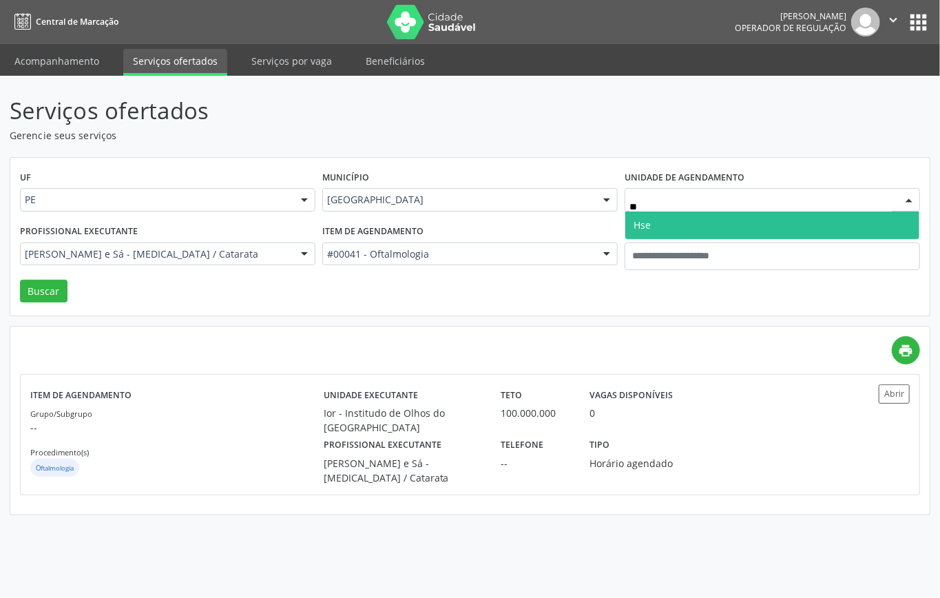
type input "***"
click at [665, 220] on span "Hse" at bounding box center [773, 226] width 294 height 28
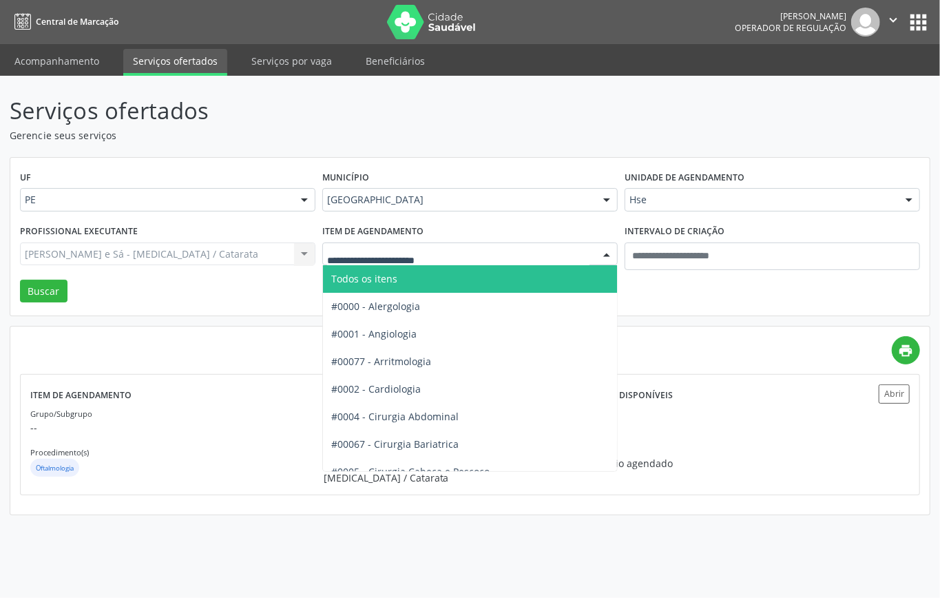
click at [387, 271] on span "Todos os itens" at bounding box center [514, 279] width 382 height 28
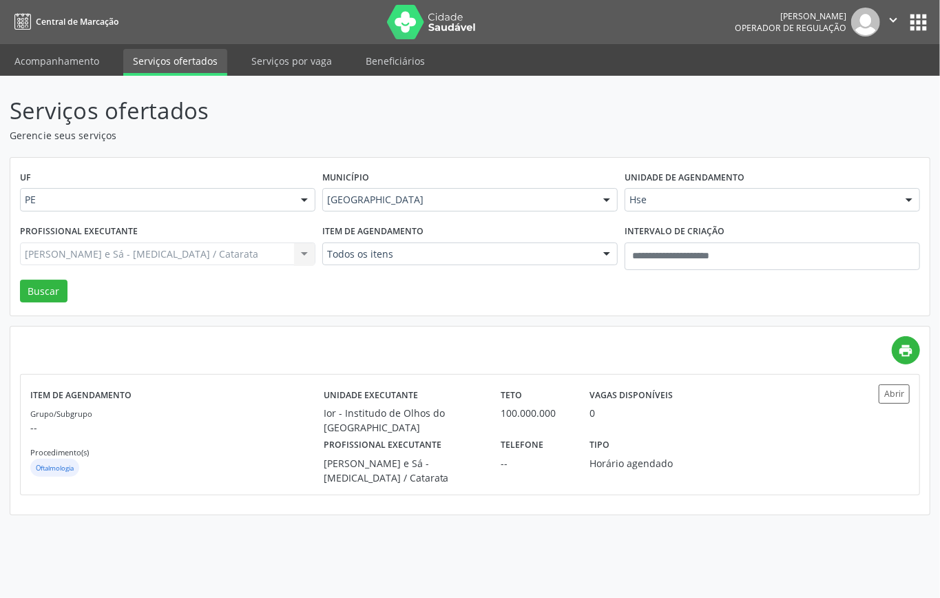
click at [263, 259] on div "Hugo de Melo e Sá - Glaucoma / Catarata Todos os profissionais Adriana Maia Val…" at bounding box center [168, 254] width 296 height 23
click at [262, 259] on div "Hugo de Melo e Sá - Glaucoma / Catarata Todos os profissionais Adriana Maia Val…" at bounding box center [168, 254] width 296 height 23
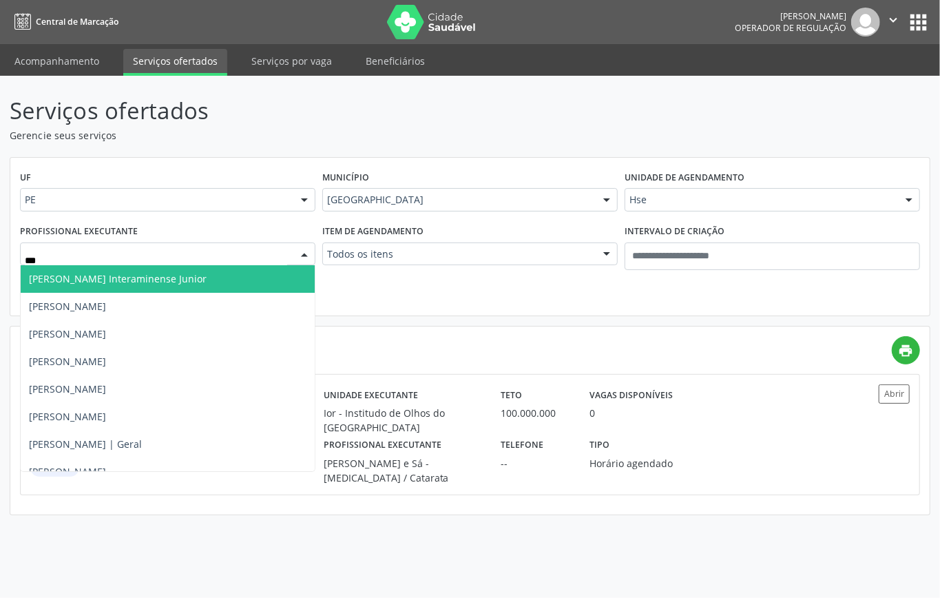
type input "****"
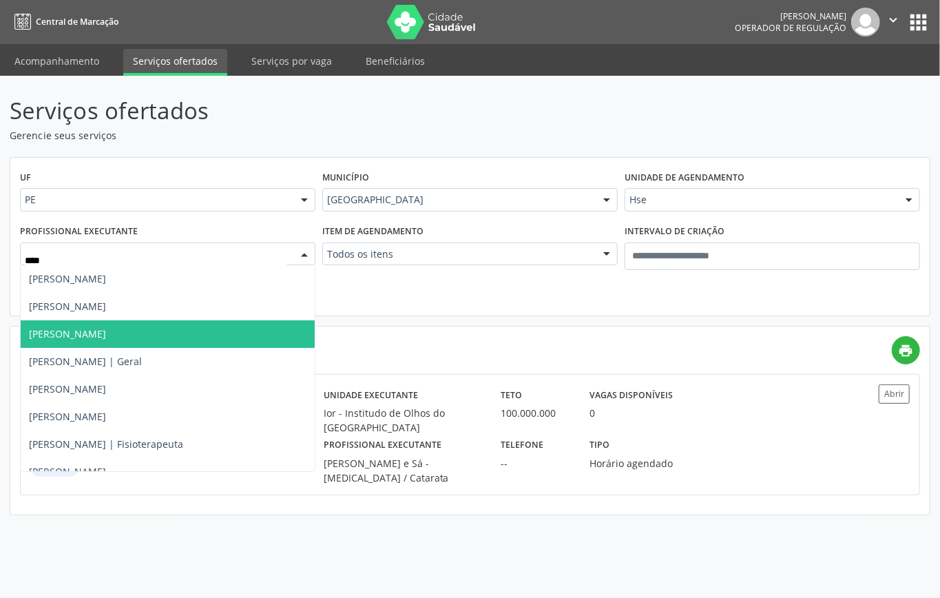
click at [106, 328] on span "Carlos Eduardo de Franca Albuquerque" at bounding box center [67, 333] width 77 height 13
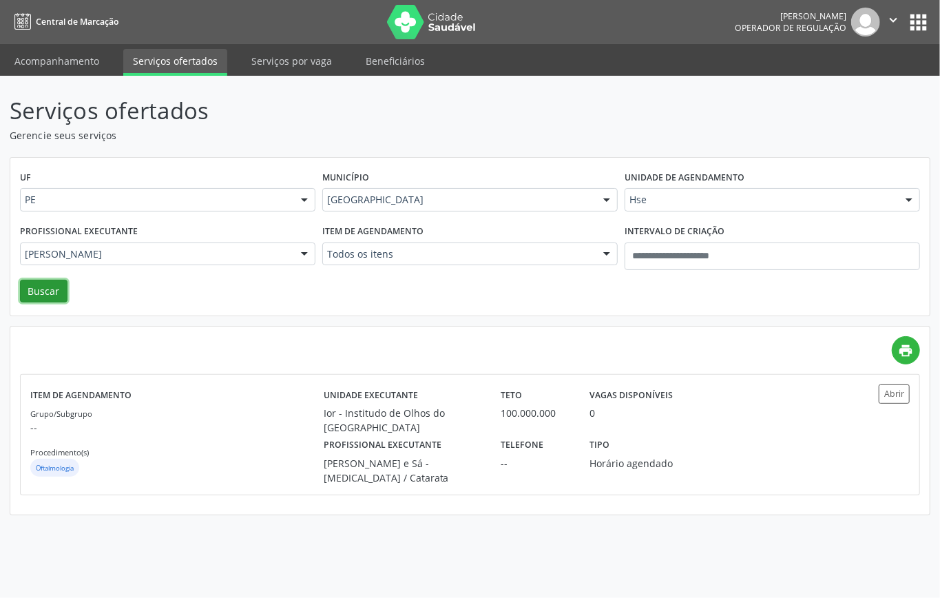
click at [25, 293] on button "Buscar" at bounding box center [44, 291] width 48 height 23
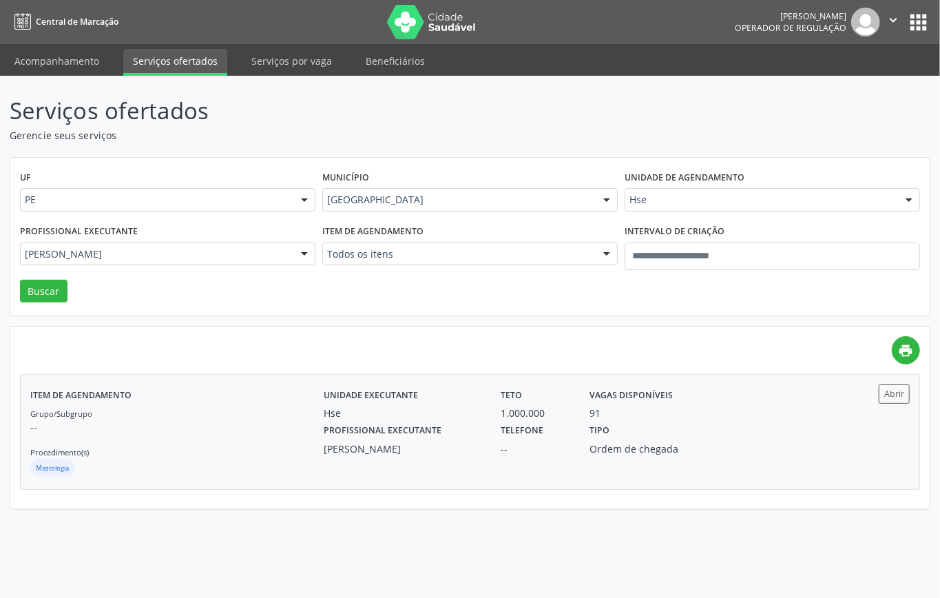
click at [183, 442] on div "Grupo/Subgrupo -- Procedimento(s) Mastologia" at bounding box center [176, 443] width 293 height 74
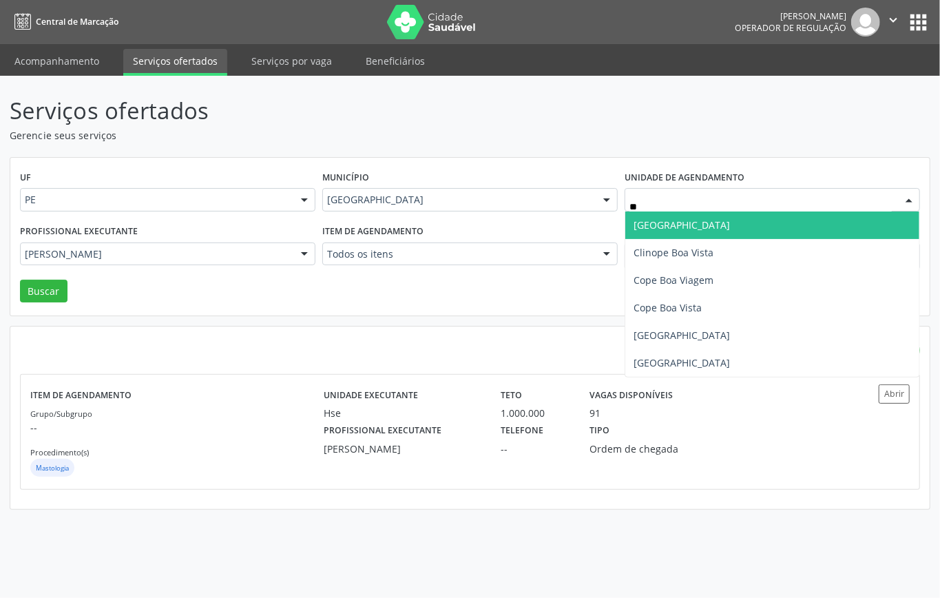
type input "***"
click at [678, 219] on span "[GEOGRAPHIC_DATA]" at bounding box center [682, 224] width 96 height 13
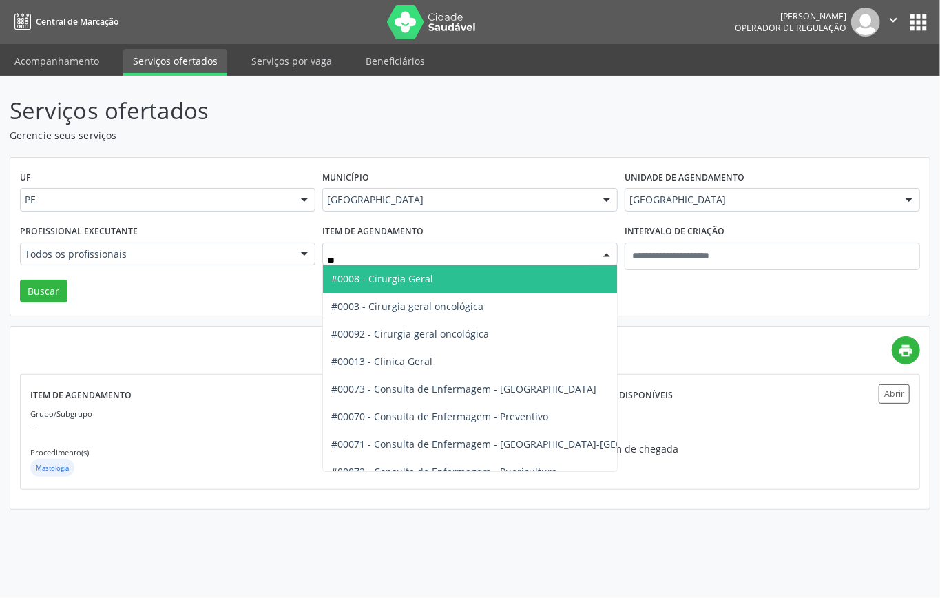
type input "***"
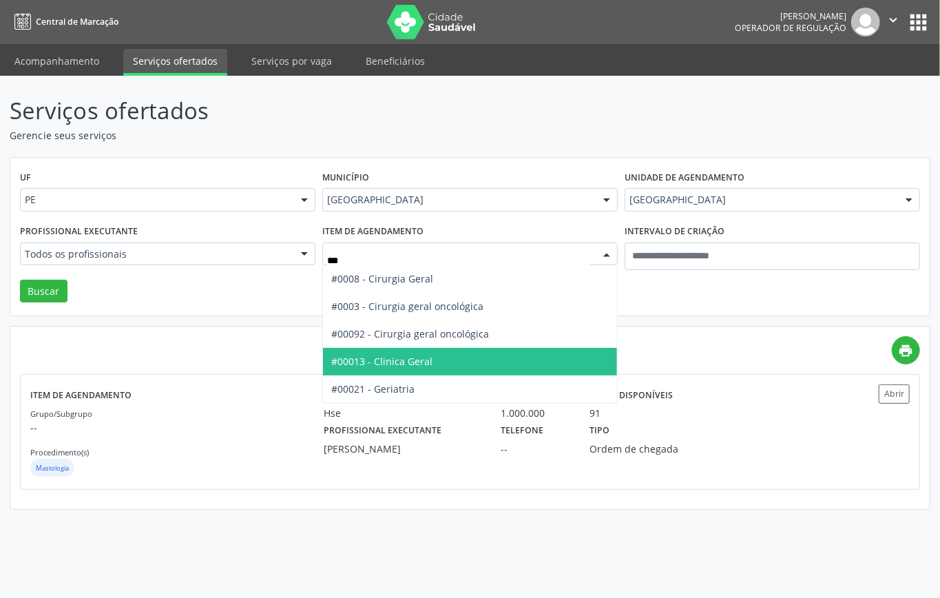
click at [411, 364] on span "#00013 - Clinica Geral" at bounding box center [381, 361] width 101 height 13
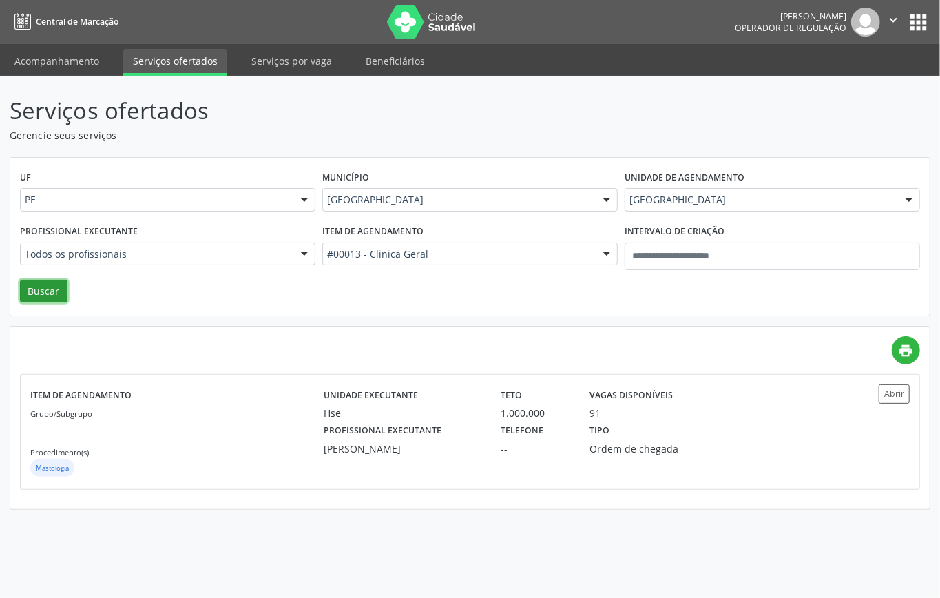
click at [45, 288] on button "Buscar" at bounding box center [44, 291] width 48 height 23
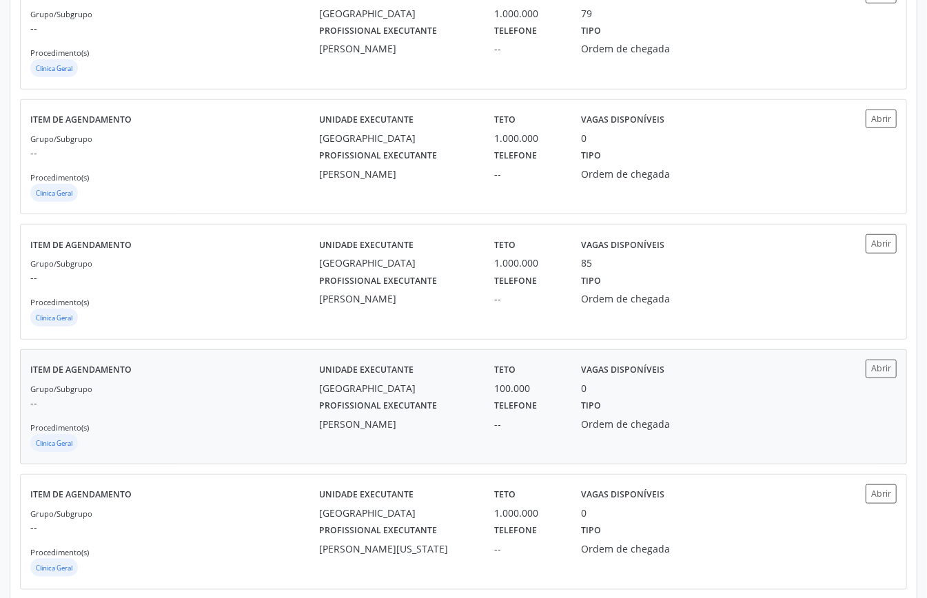
scroll to position [342, 0]
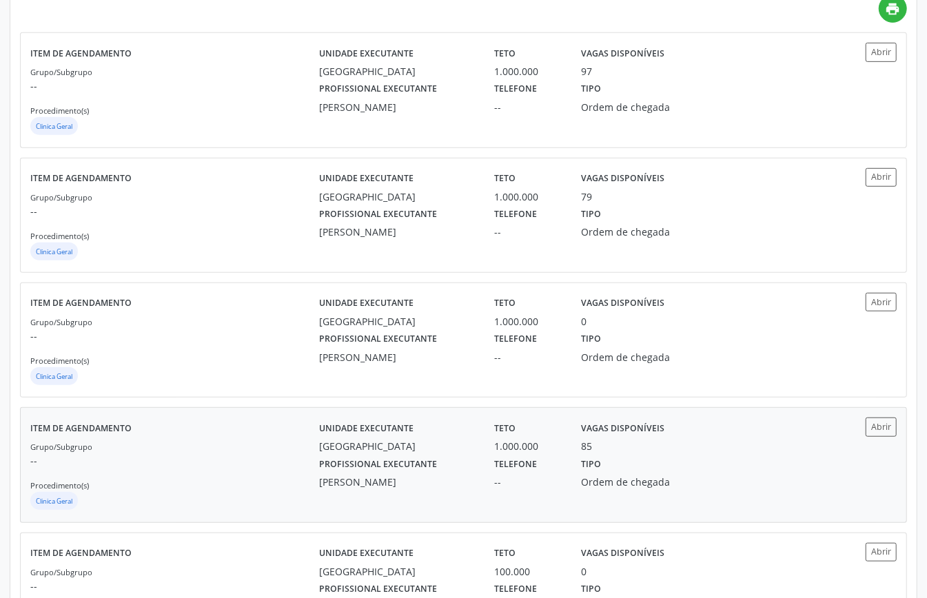
click at [226, 468] on p "--" at bounding box center [174, 460] width 289 height 14
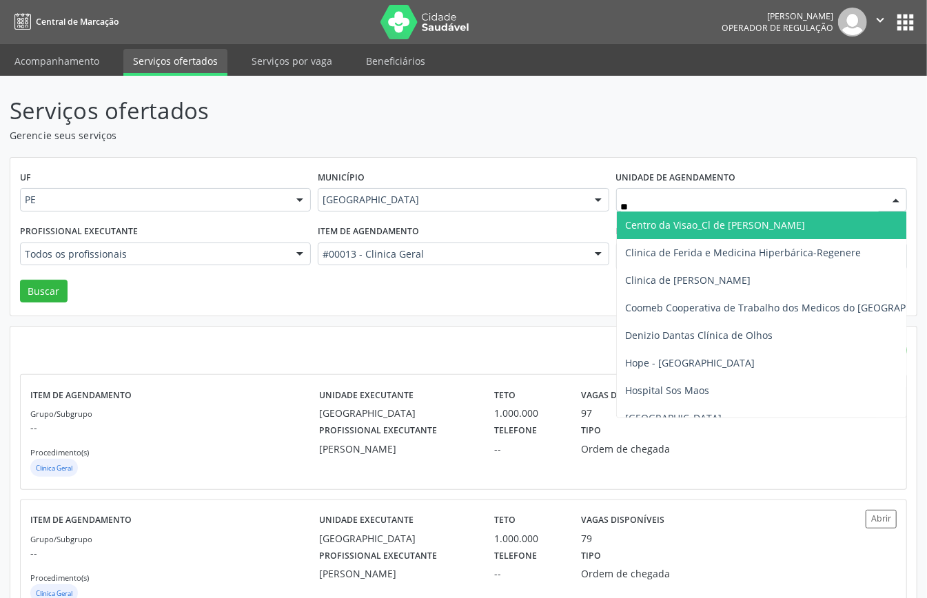
type input "***"
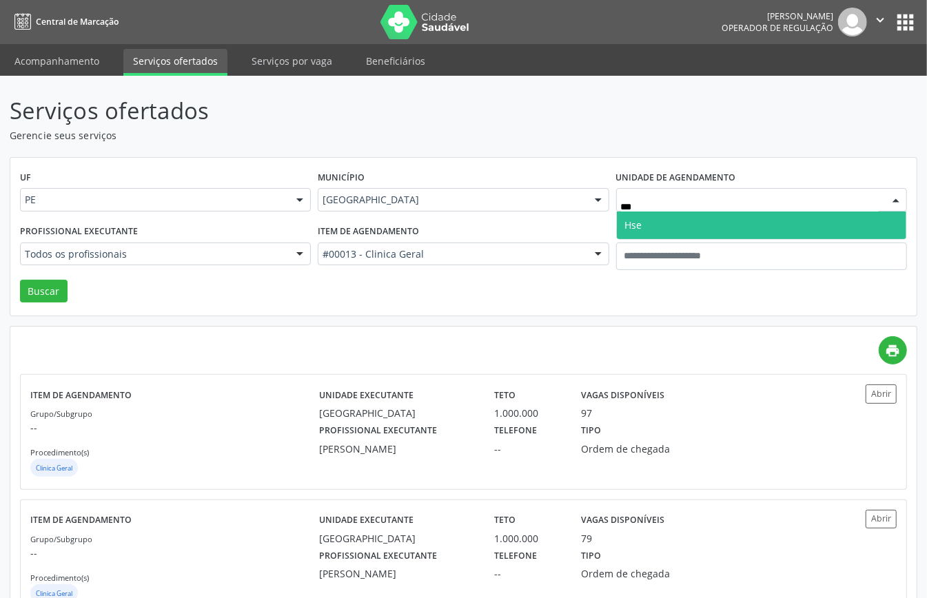
click at [684, 226] on span "Hse" at bounding box center [761, 226] width 289 height 28
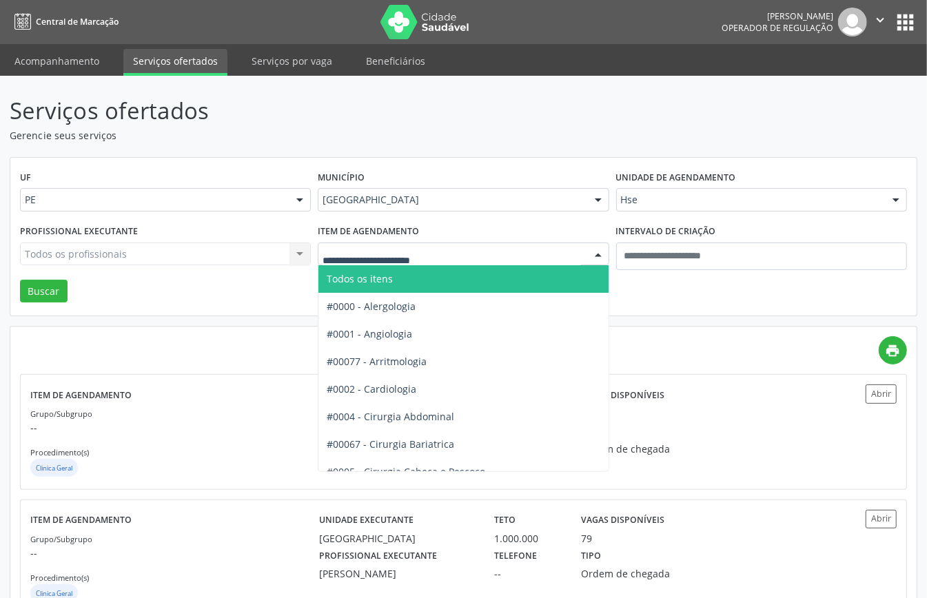
click at [414, 287] on span "Todos os itens" at bounding box center [509, 279] width 382 height 28
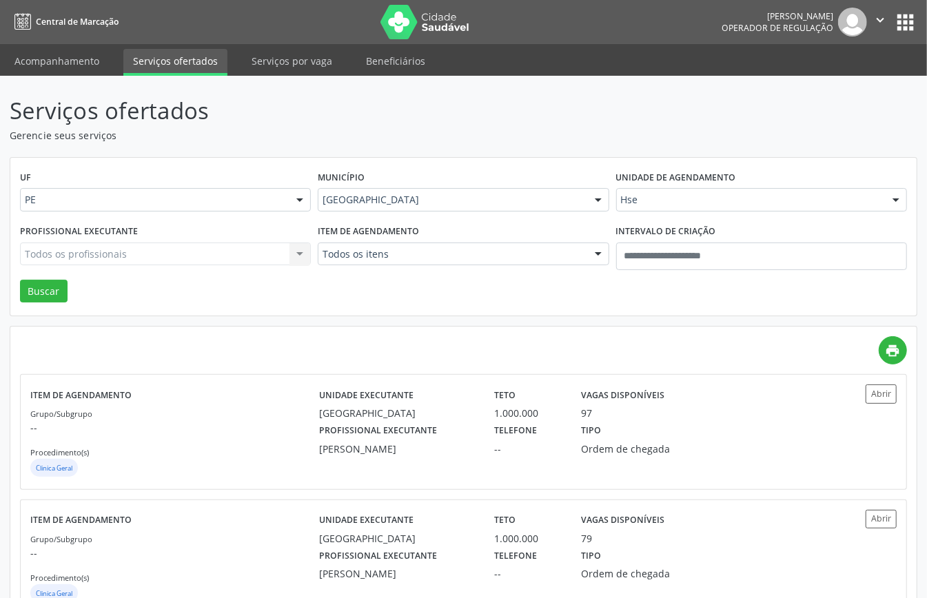
click at [215, 251] on div "Todos os profissionais Todos os profissionais Adahir Ferreira Alessander Barbos…" at bounding box center [165, 254] width 291 height 23
click at [215, 262] on div "Todos os profissionais" at bounding box center [165, 254] width 291 height 23
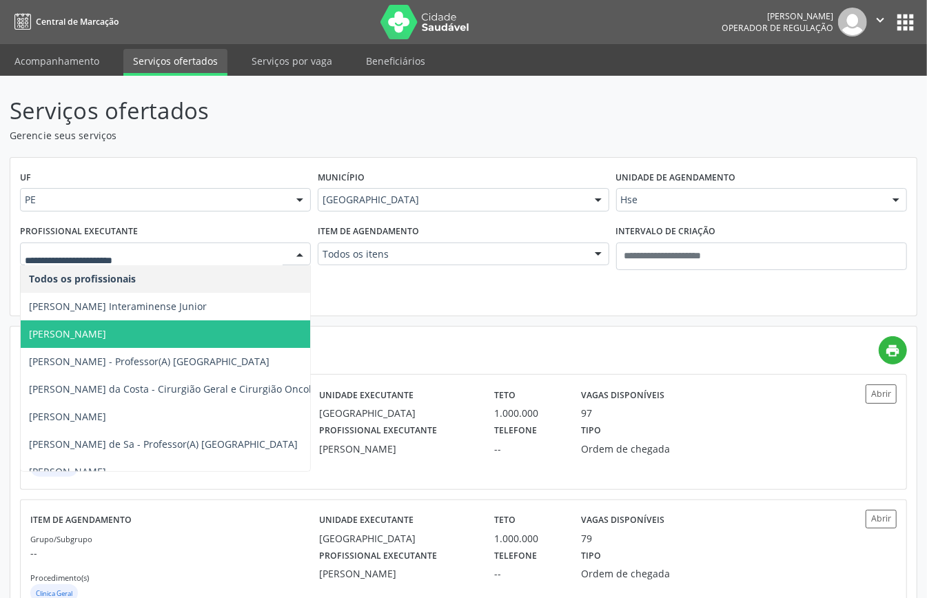
click at [215, 262] on input "text" at bounding box center [154, 261] width 258 height 28
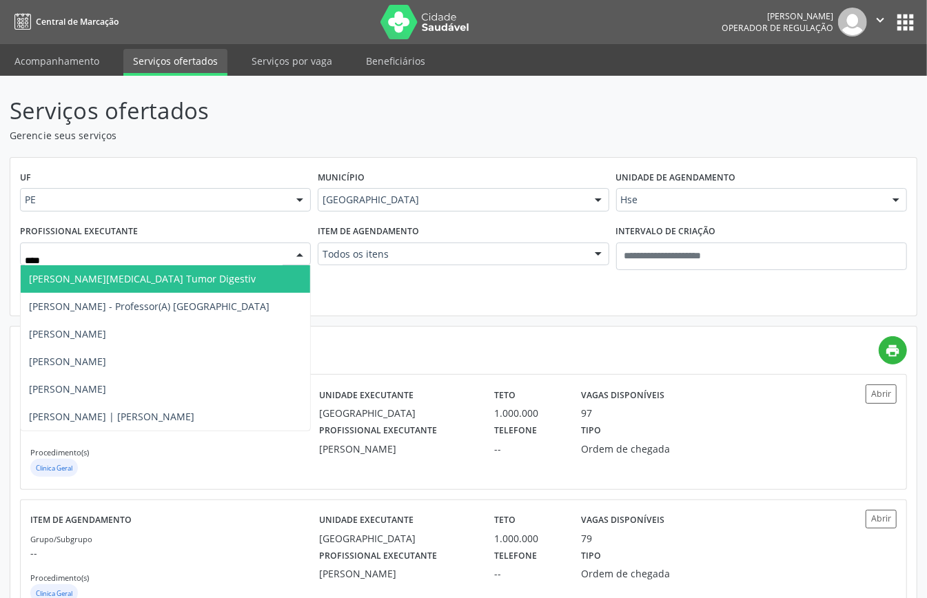
type input "*****"
click at [180, 287] on span "Gustavo Charamba - Professor(A) Nassau" at bounding box center [165, 279] width 289 height 28
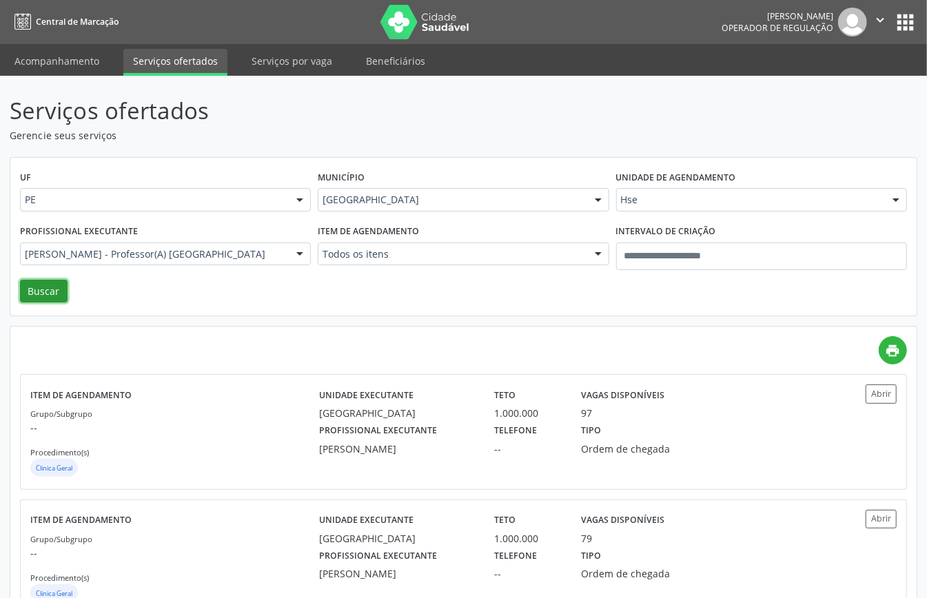
click at [34, 295] on button "Buscar" at bounding box center [44, 291] width 48 height 23
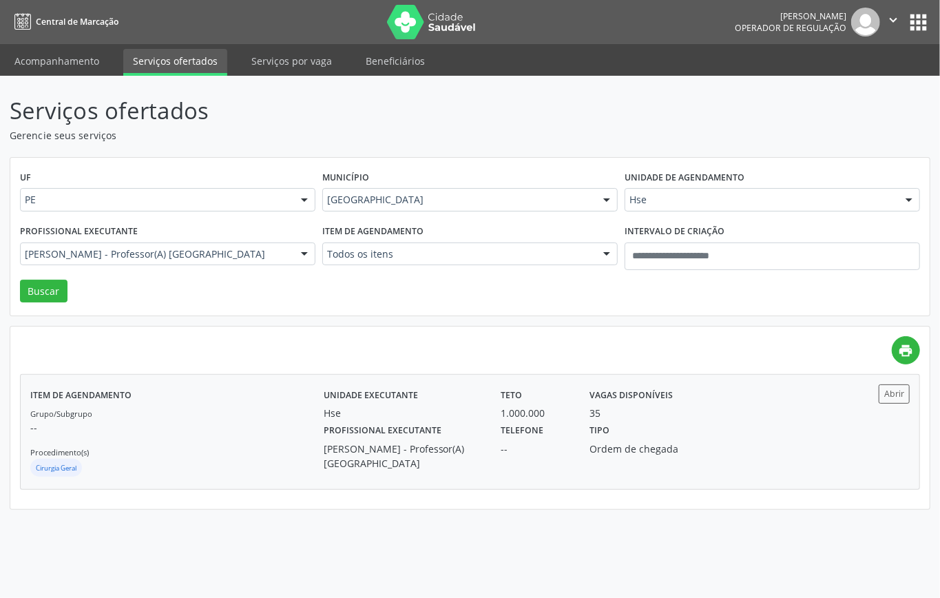
click at [194, 436] on div "Grupo/Subgrupo -- Procedimento(s) Cirurgia Geral" at bounding box center [176, 443] width 293 height 74
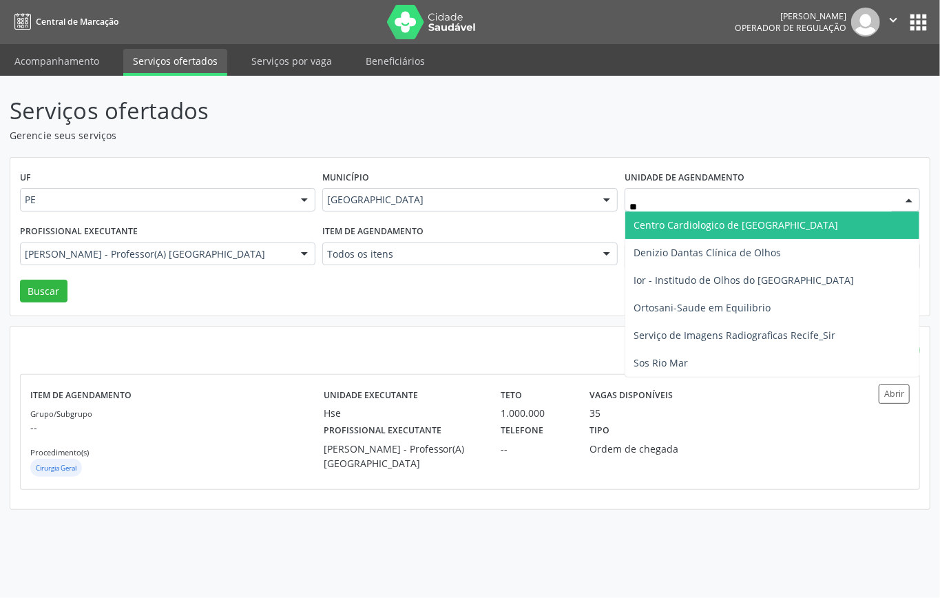
type input "***"
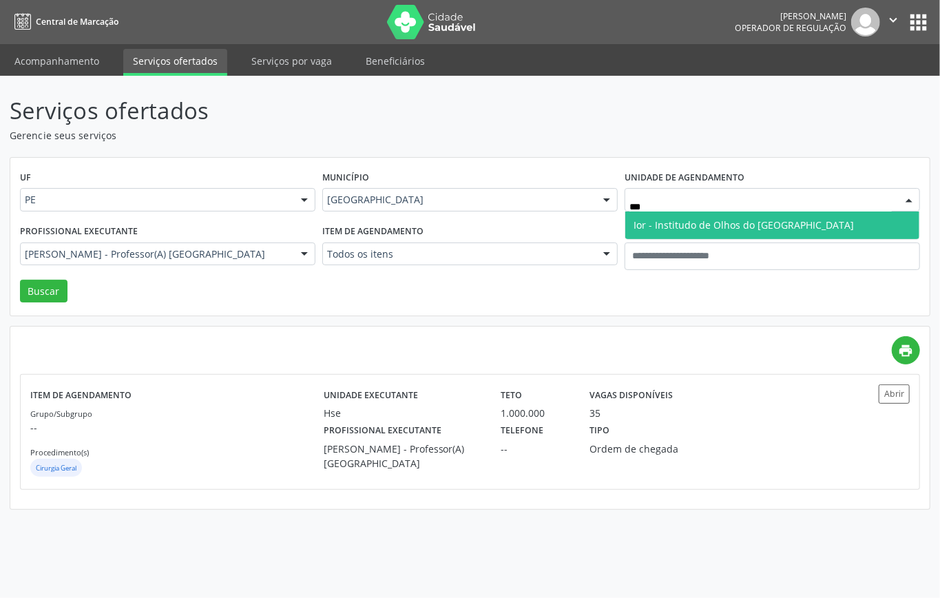
click at [712, 227] on span "Ior - Institudo de Olhos do [GEOGRAPHIC_DATA]" at bounding box center [744, 224] width 220 height 13
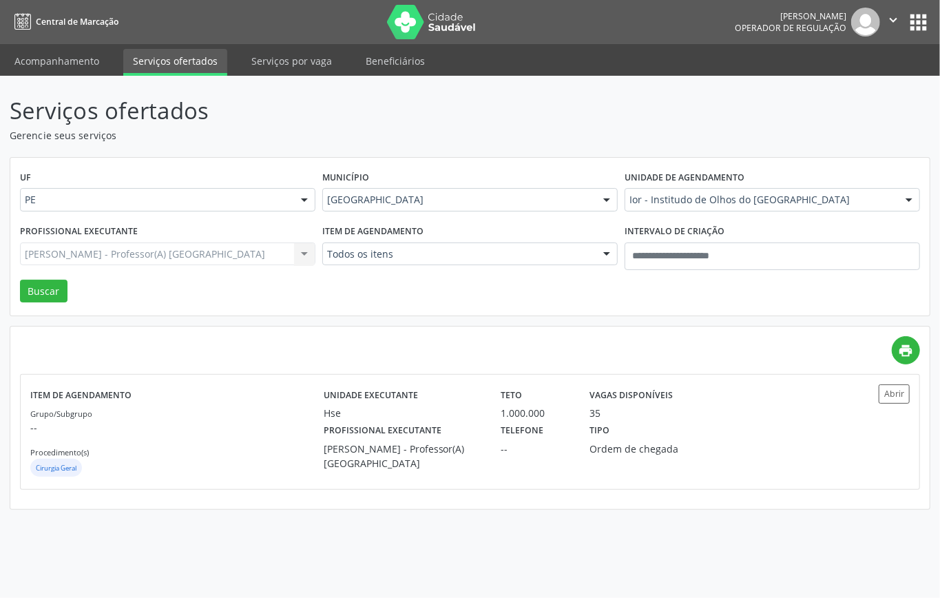
click at [219, 251] on div "Gustavo Charamba - Professor(A) Nassau Todos os profissionais Adalberto Aguiar …" at bounding box center [168, 254] width 296 height 23
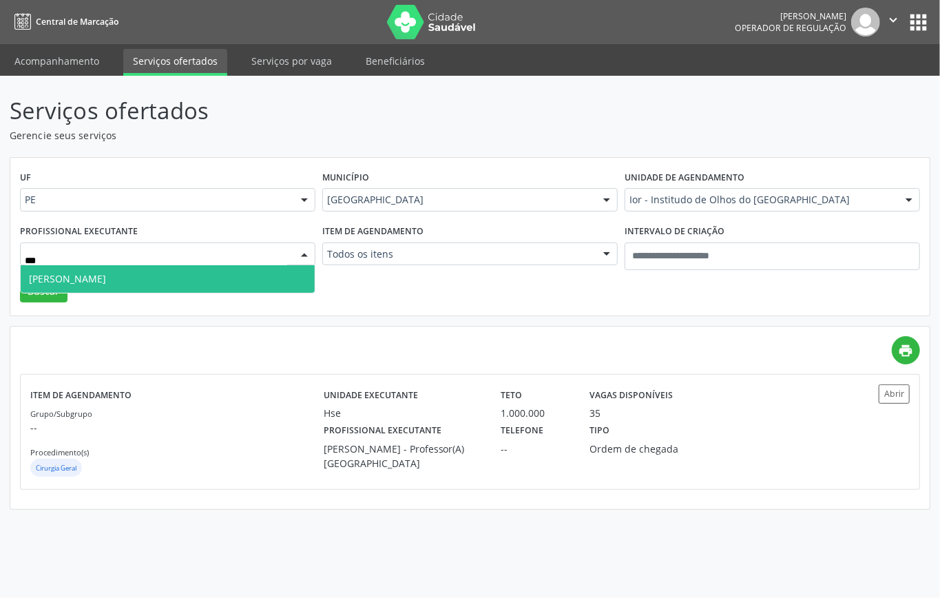
type input "****"
click at [106, 274] on span "Lorenza Morgane Francais" at bounding box center [67, 278] width 77 height 13
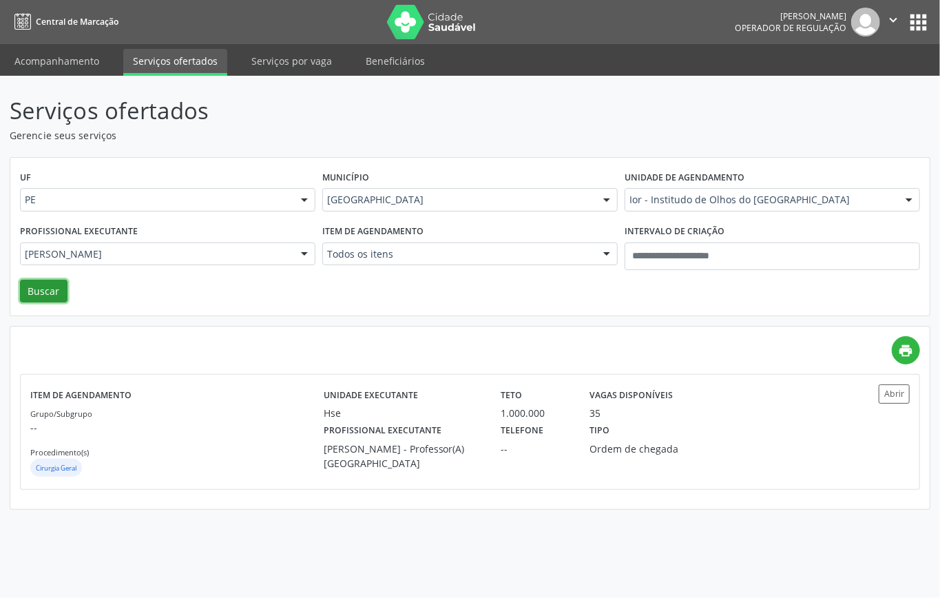
click at [55, 287] on button "Buscar" at bounding box center [44, 291] width 48 height 23
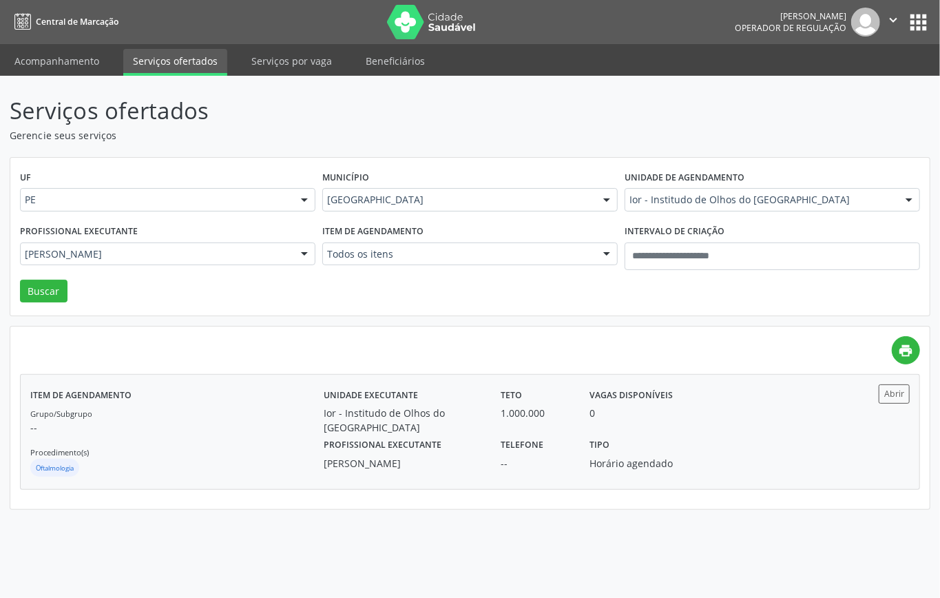
click at [192, 424] on p "--" at bounding box center [176, 427] width 293 height 14
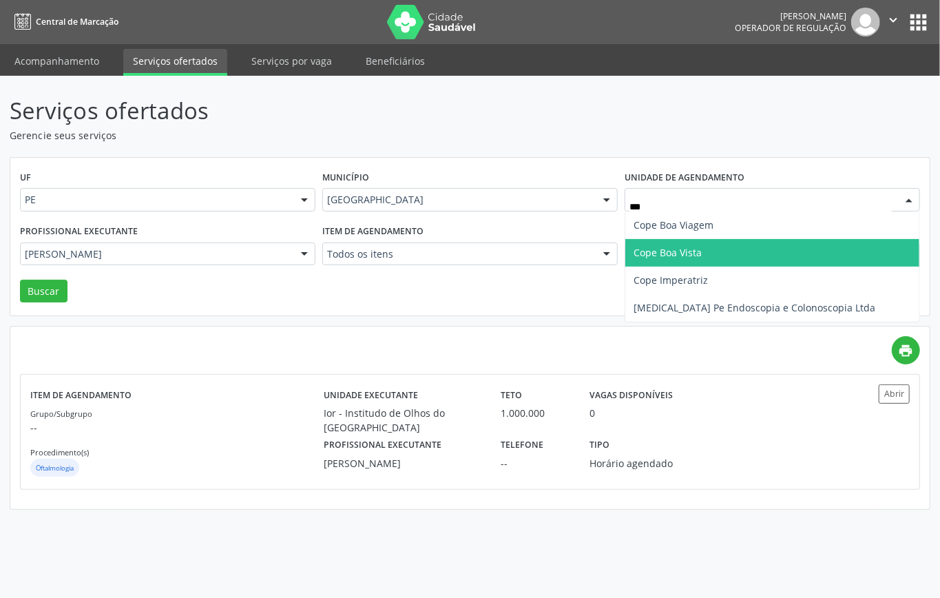
type input "****"
click at [664, 251] on span "Cope Boa Vista" at bounding box center [668, 252] width 68 height 13
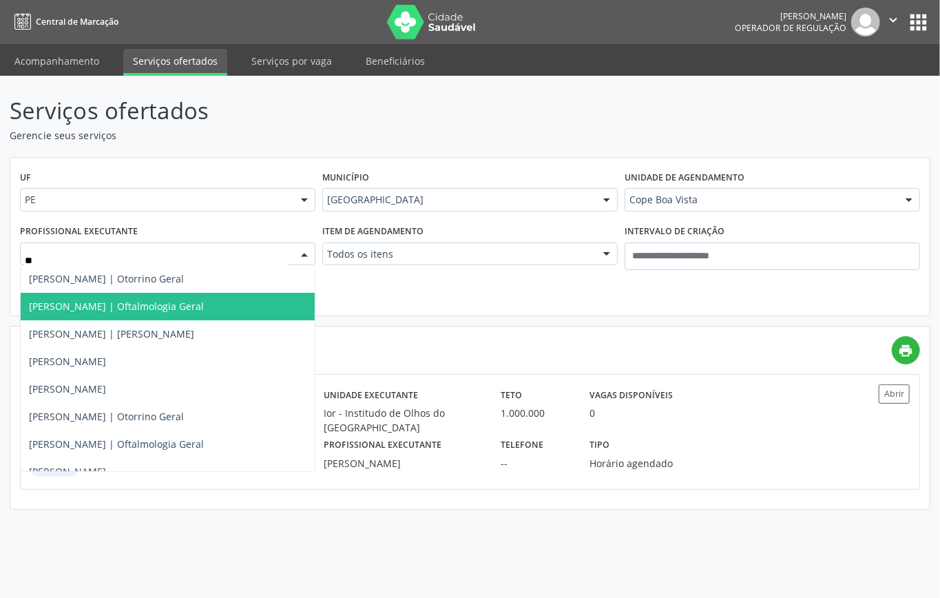
type input "***"
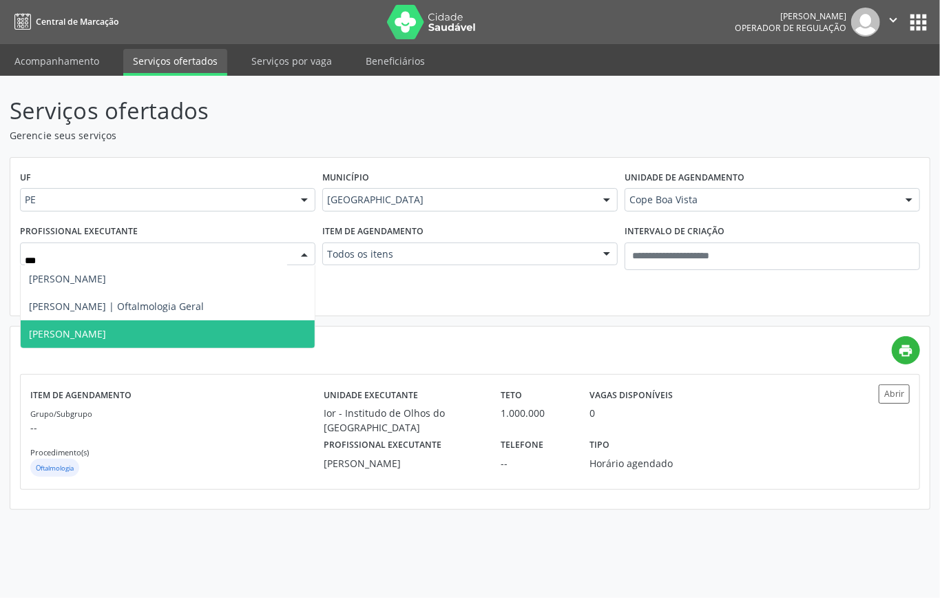
click at [109, 343] on span "Richard Balcazar" at bounding box center [168, 334] width 294 height 28
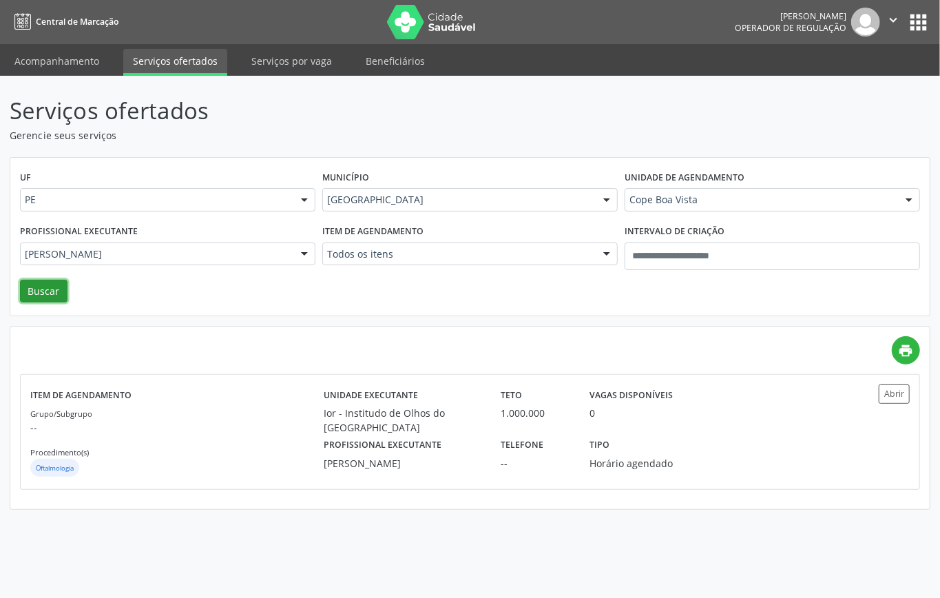
click at [45, 288] on button "Buscar" at bounding box center [44, 291] width 48 height 23
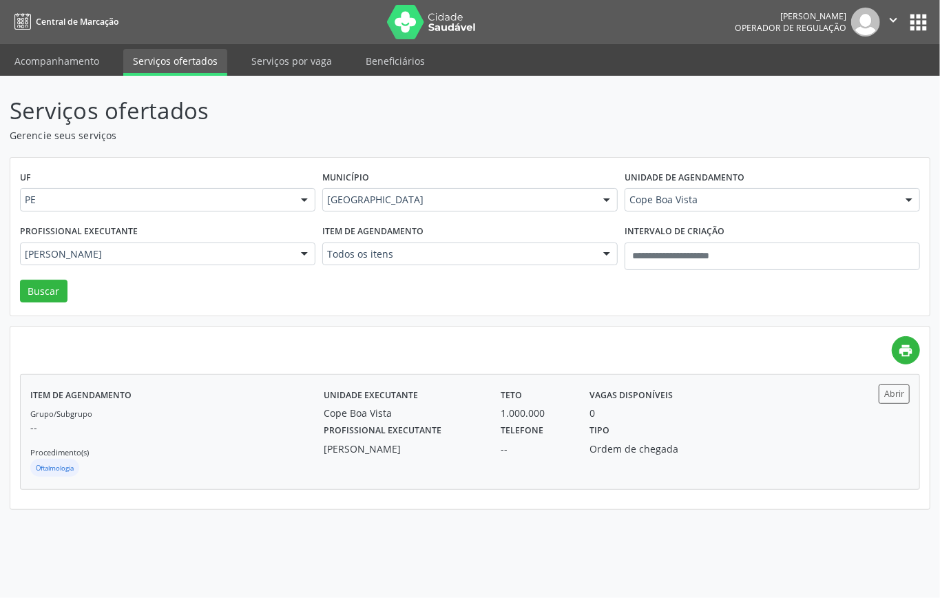
click at [98, 474] on div "Oftalmologia" at bounding box center [176, 469] width 293 height 21
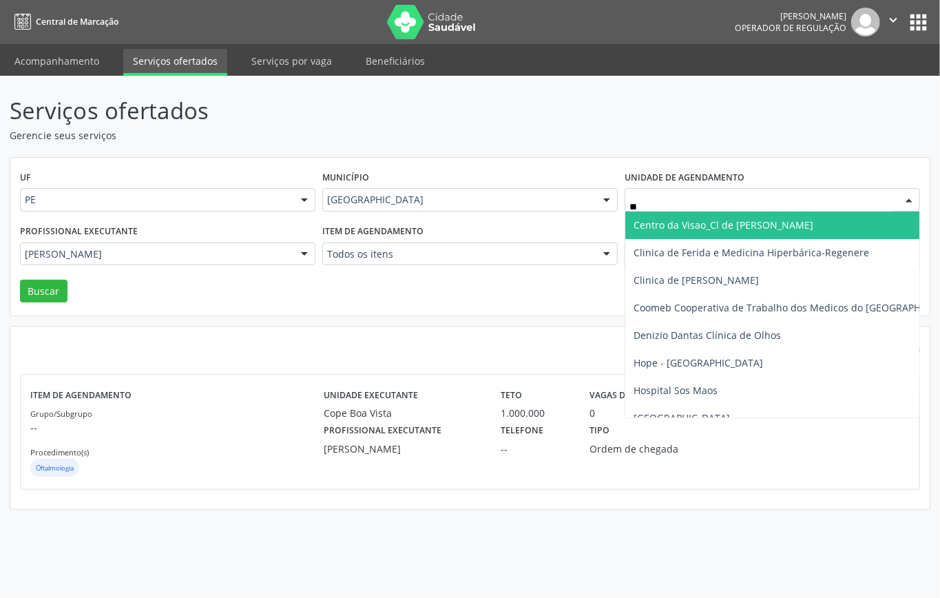
type input "***"
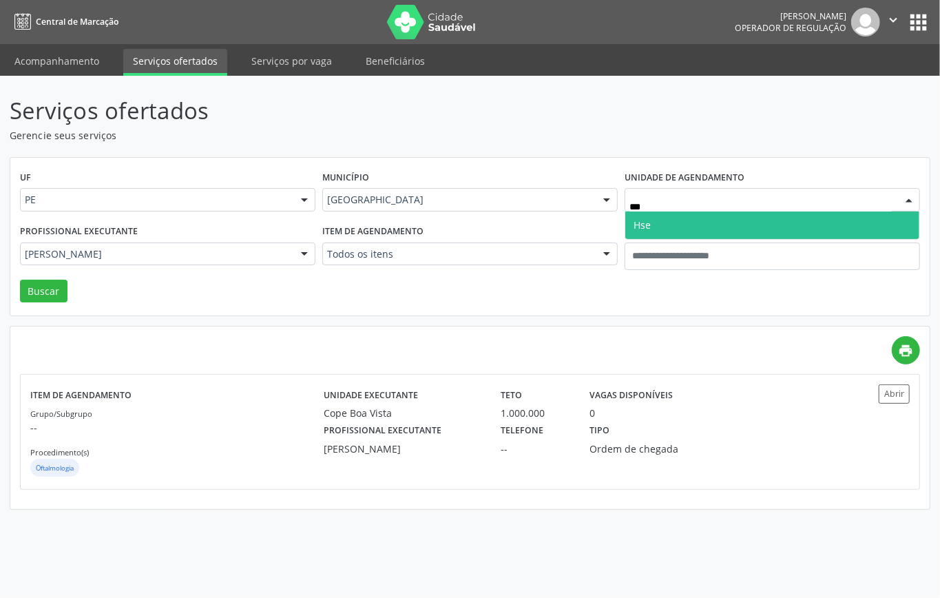
click at [686, 227] on span "Hse" at bounding box center [773, 226] width 294 height 28
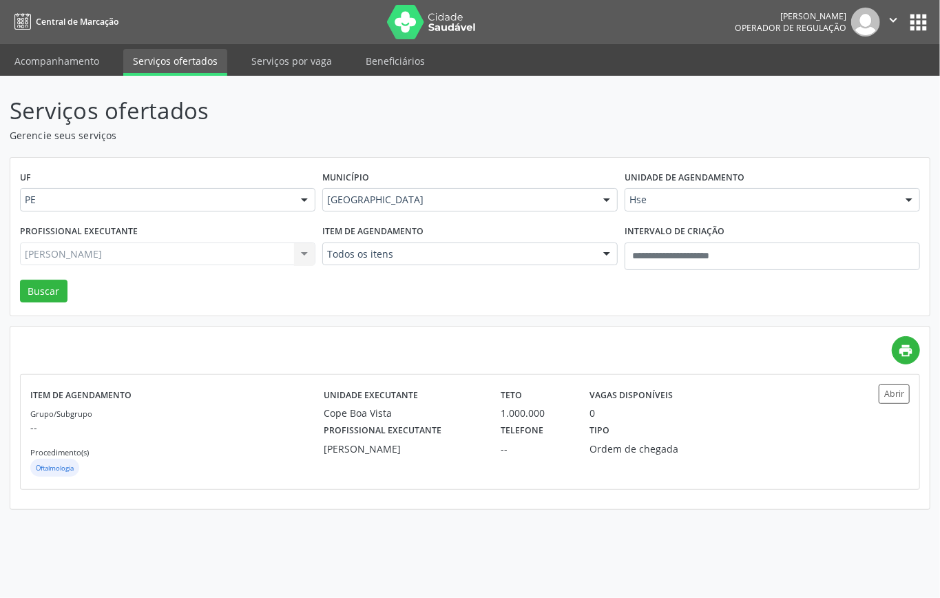
click at [222, 260] on div "Richard Balcazar Todos os profissionais Abraao Wagner Pessoa Ximenes Abrahao Gr…" at bounding box center [168, 254] width 296 height 23
click at [220, 256] on div "Todos os profissionais Todos os profissionais Adalberto Aguiar Interaminense Ju…" at bounding box center [168, 254] width 296 height 23
type input "*"
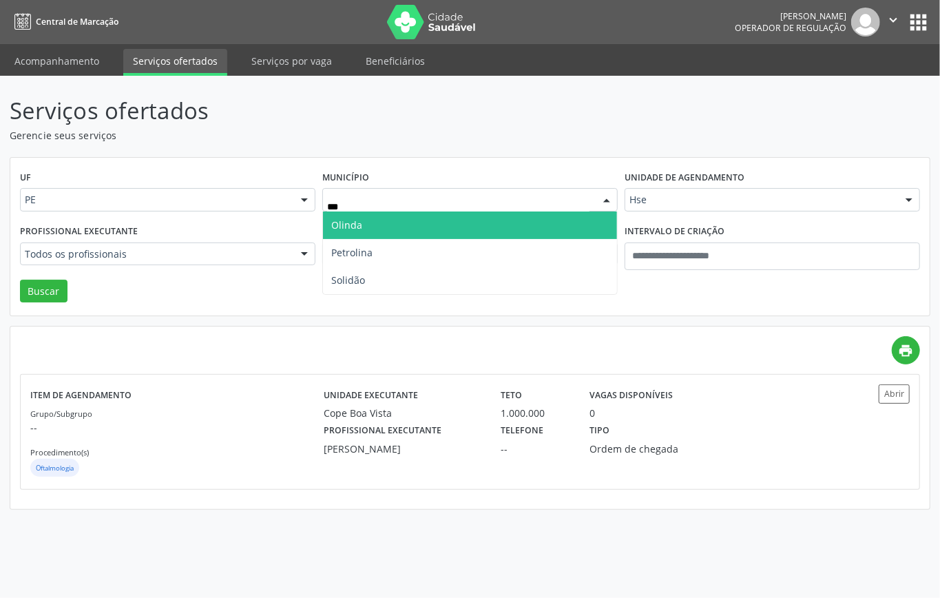
type input "****"
click at [367, 224] on span "Olinda" at bounding box center [470, 226] width 294 height 28
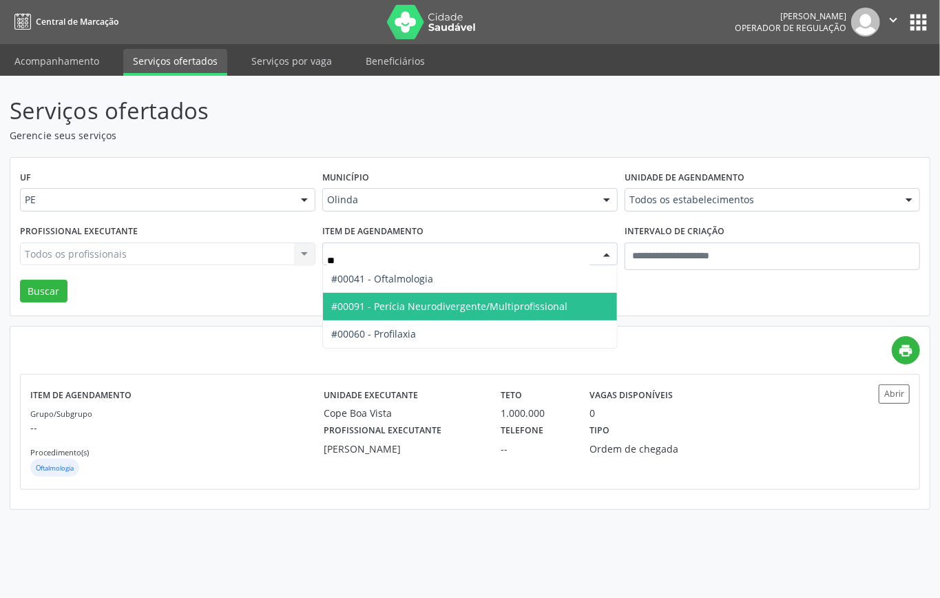
type input "***"
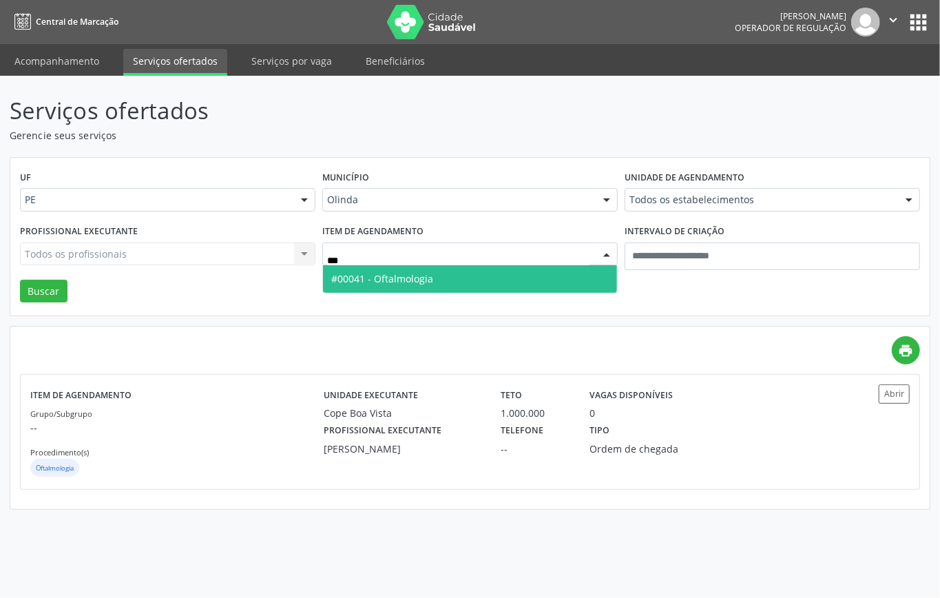
click at [448, 278] on span "#00041 - Oftalmologia" at bounding box center [470, 279] width 294 height 28
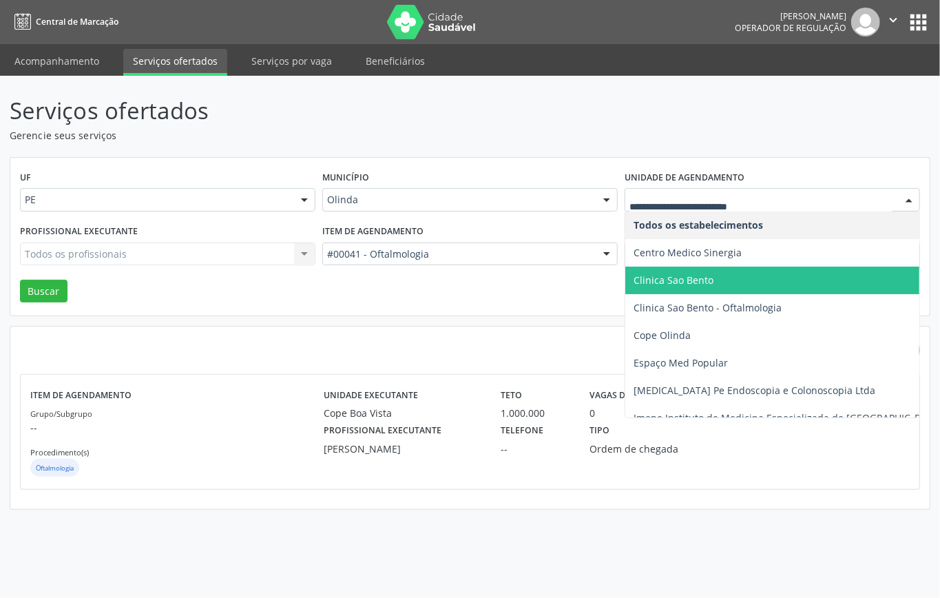
drag, startPoint x: 682, startPoint y: 284, endPoint x: 284, endPoint y: 335, distance: 401.5
click at [676, 287] on span "Clinica Sao Bento" at bounding box center [789, 281] width 326 height 28
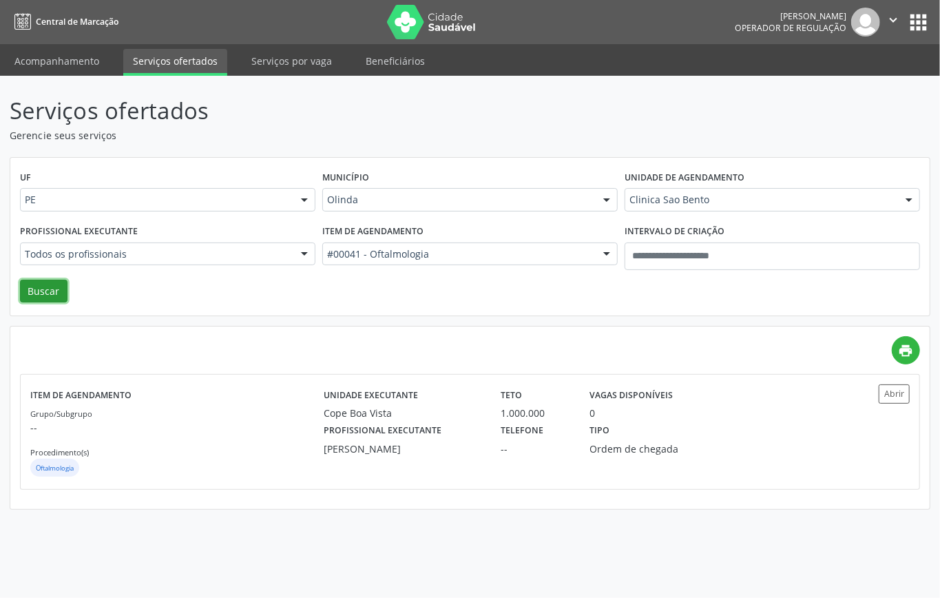
click at [63, 284] on button "Buscar" at bounding box center [44, 291] width 48 height 23
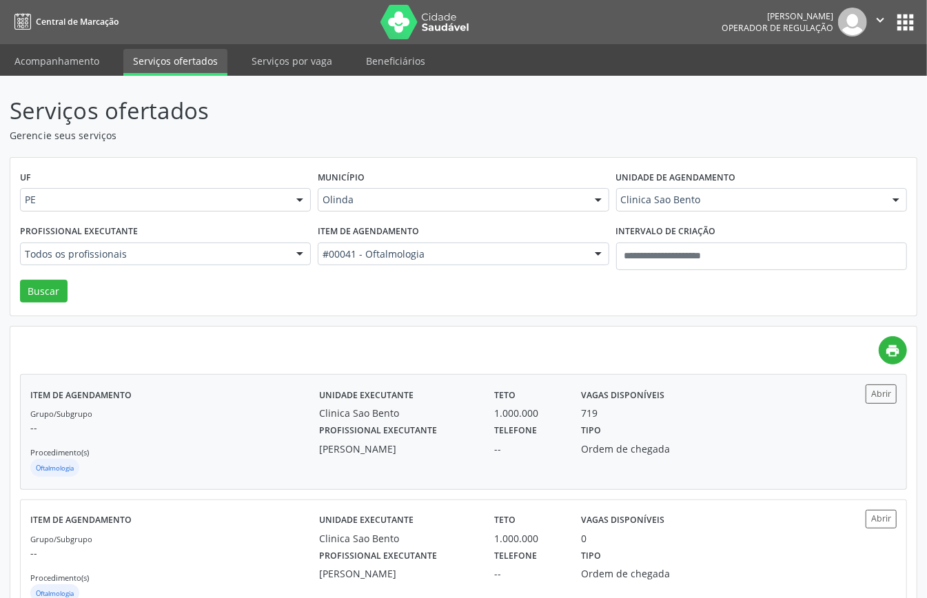
click at [192, 439] on div "Grupo/Subgrupo -- Procedimento(s) Oftalmologia" at bounding box center [174, 443] width 289 height 74
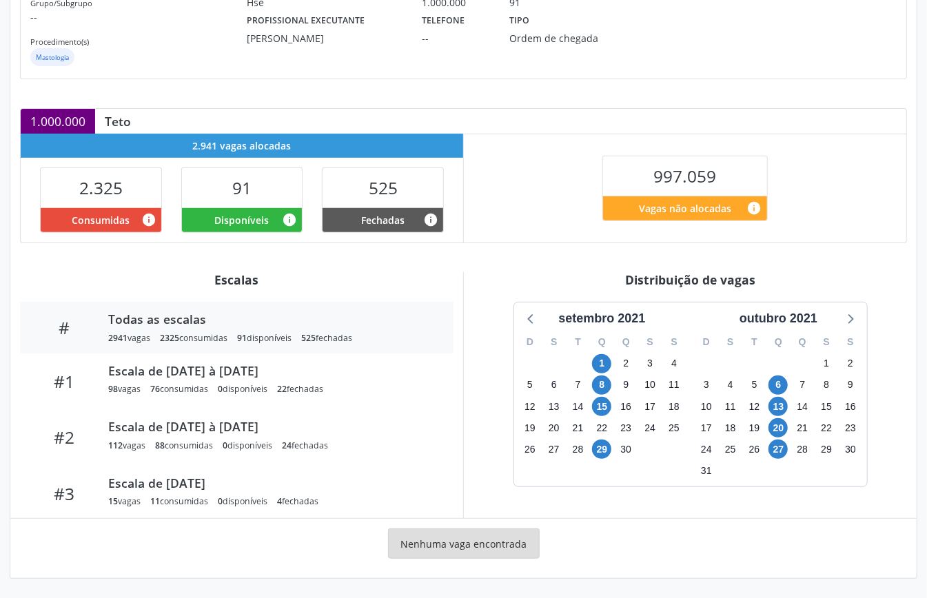
scroll to position [207, 0]
click at [783, 318] on div "outubro 2021" at bounding box center [778, 318] width 89 height 19
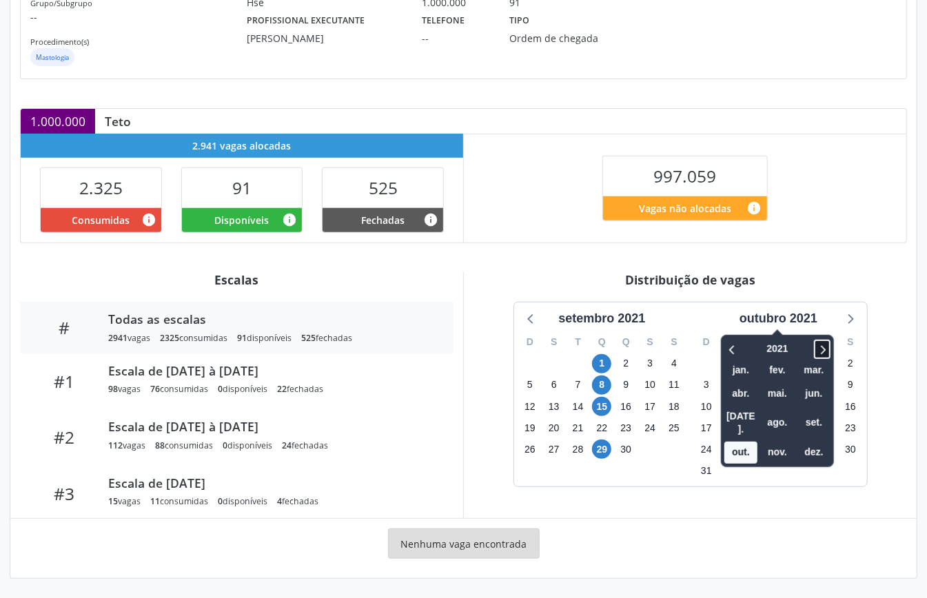
click at [823, 344] on icon at bounding box center [822, 349] width 14 height 17
click at [823, 343] on icon at bounding box center [822, 349] width 14 height 17
click at [745, 442] on span "out." at bounding box center [740, 452] width 33 height 21
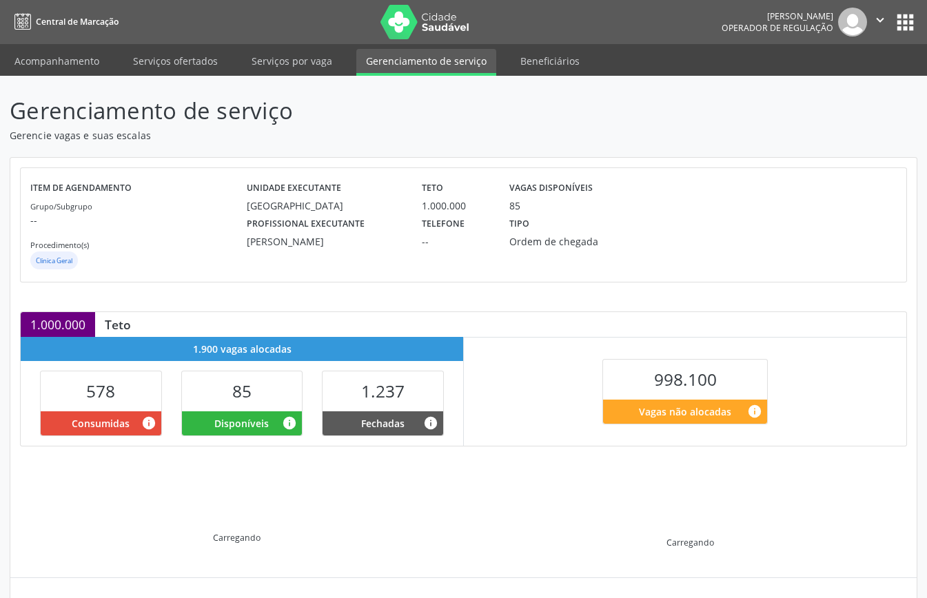
scroll to position [133, 0]
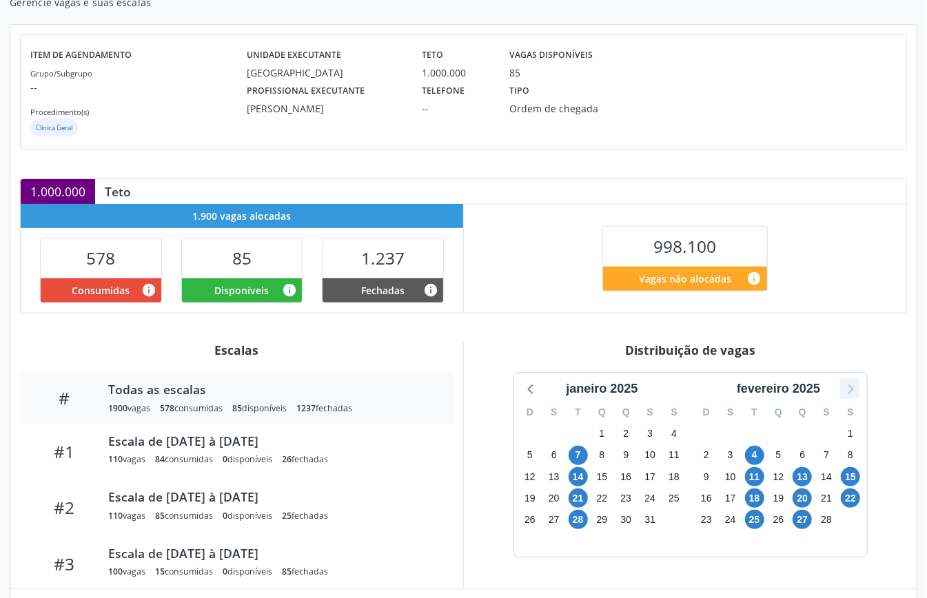
click at [847, 386] on icon at bounding box center [850, 389] width 18 height 18
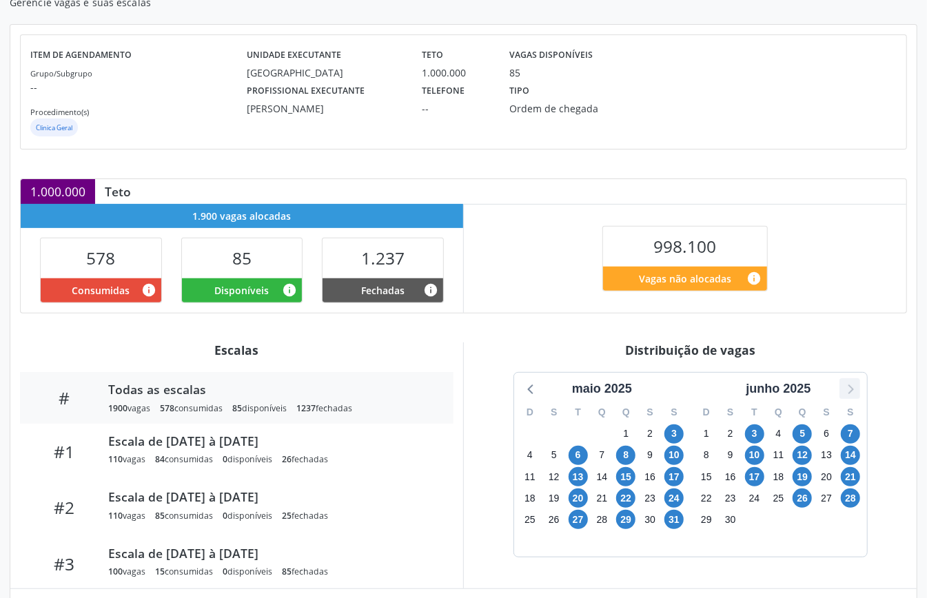
click at [847, 386] on icon at bounding box center [850, 389] width 18 height 18
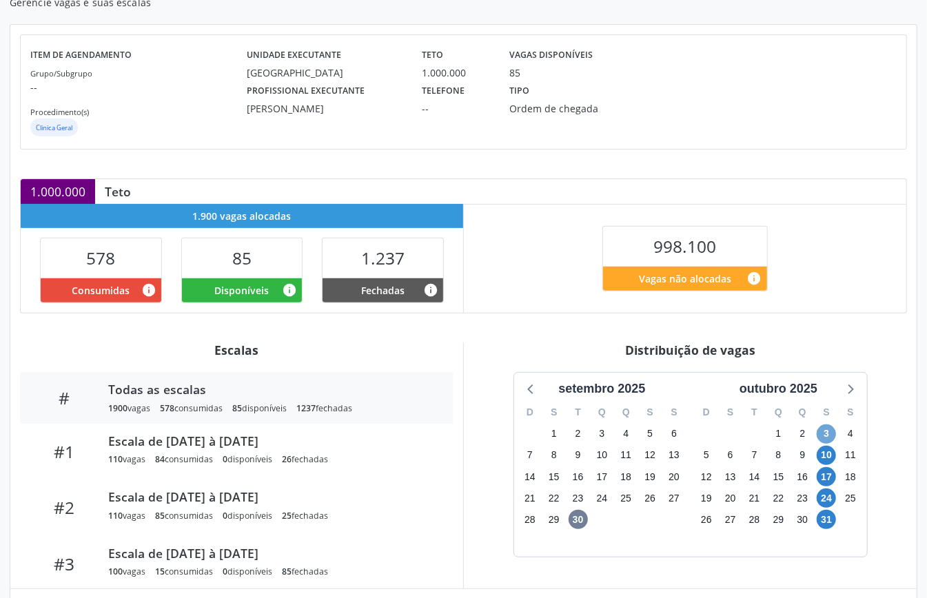
click at [825, 435] on span "3" at bounding box center [825, 433] width 19 height 19
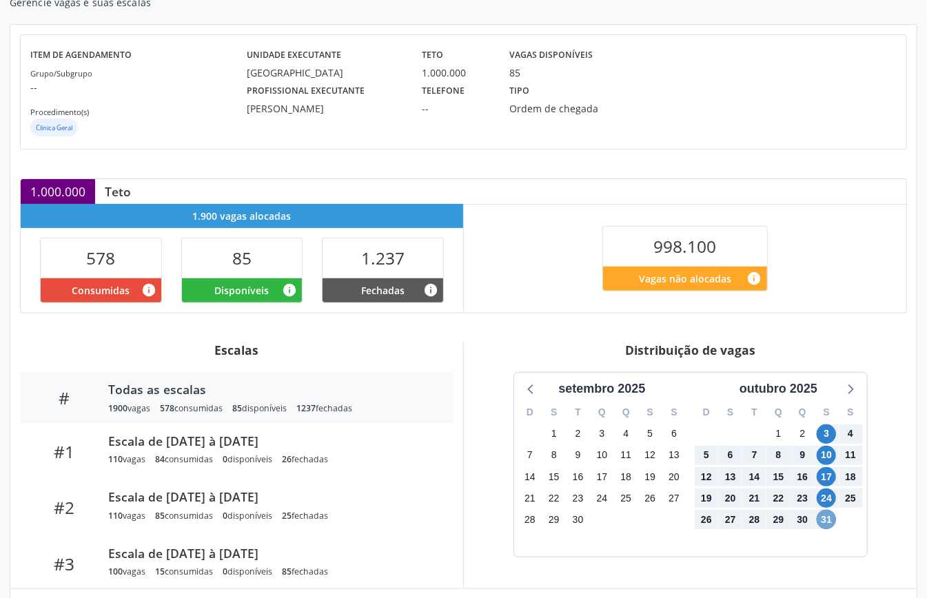
click at [822, 522] on span "31" at bounding box center [825, 519] width 19 height 19
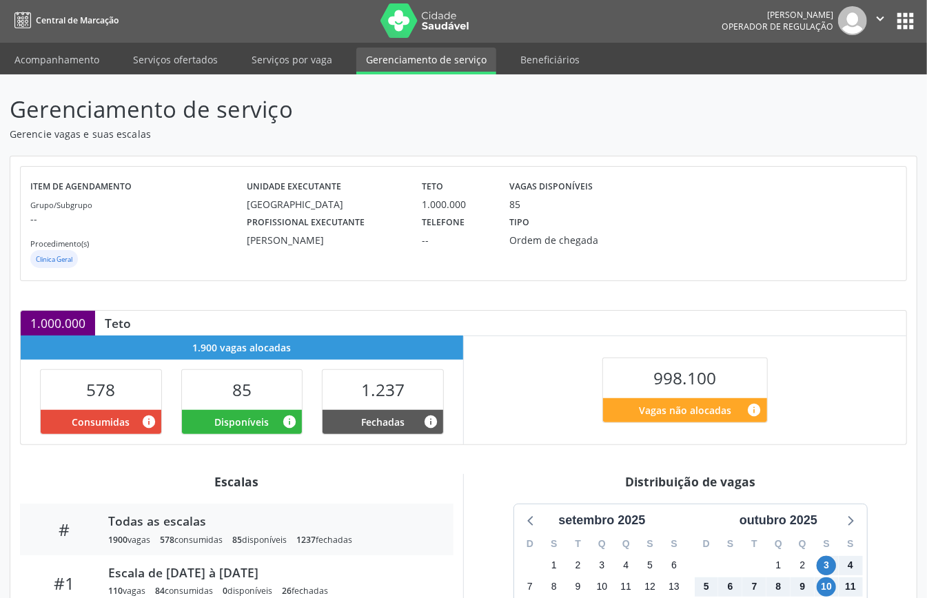
scroll to position [369, 0]
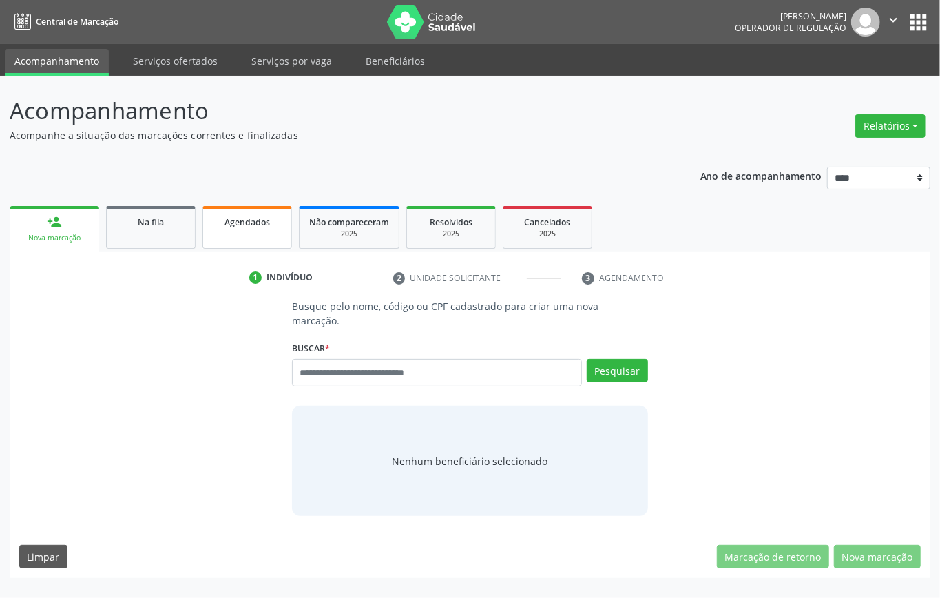
click at [234, 219] on span "Agendados" at bounding box center [247, 222] width 45 height 12
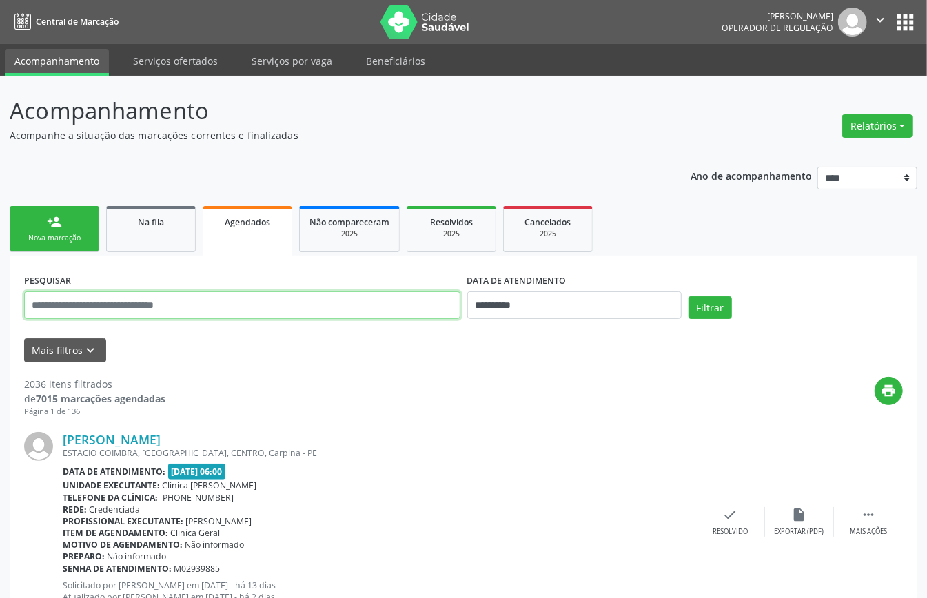
paste input "**********"
click at [323, 309] on input "**********" at bounding box center [242, 305] width 436 height 28
paste input "text"
type input "**********"
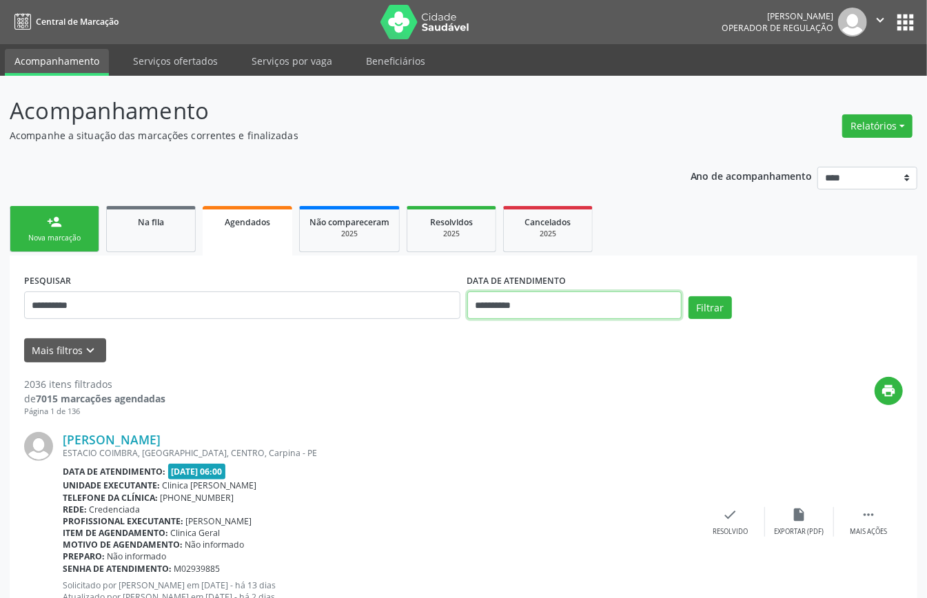
click at [610, 306] on input "**********" at bounding box center [574, 305] width 214 height 28
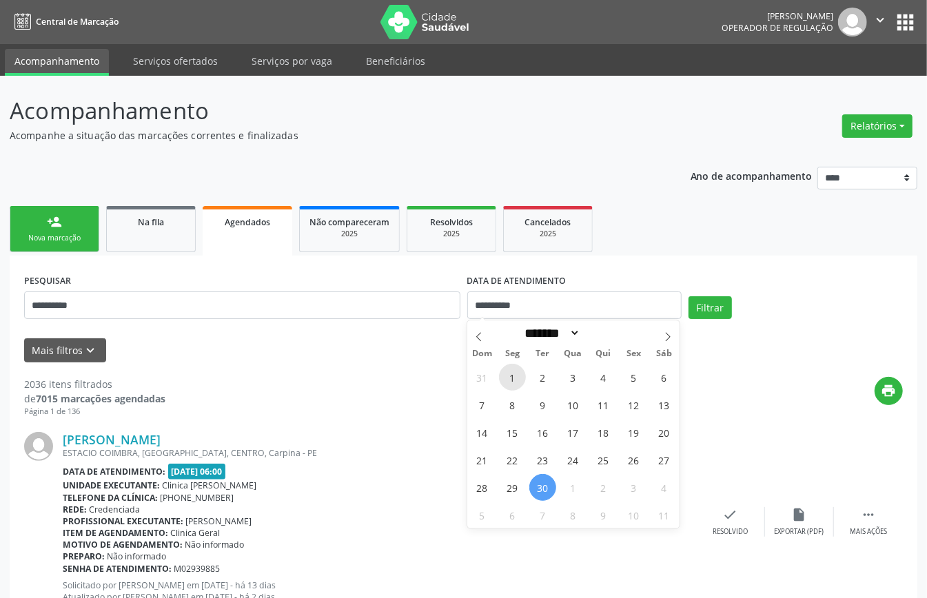
click at [518, 378] on span "1" at bounding box center [512, 377] width 27 height 27
type input "**********"
click at [518, 378] on span "1" at bounding box center [512, 377] width 27 height 27
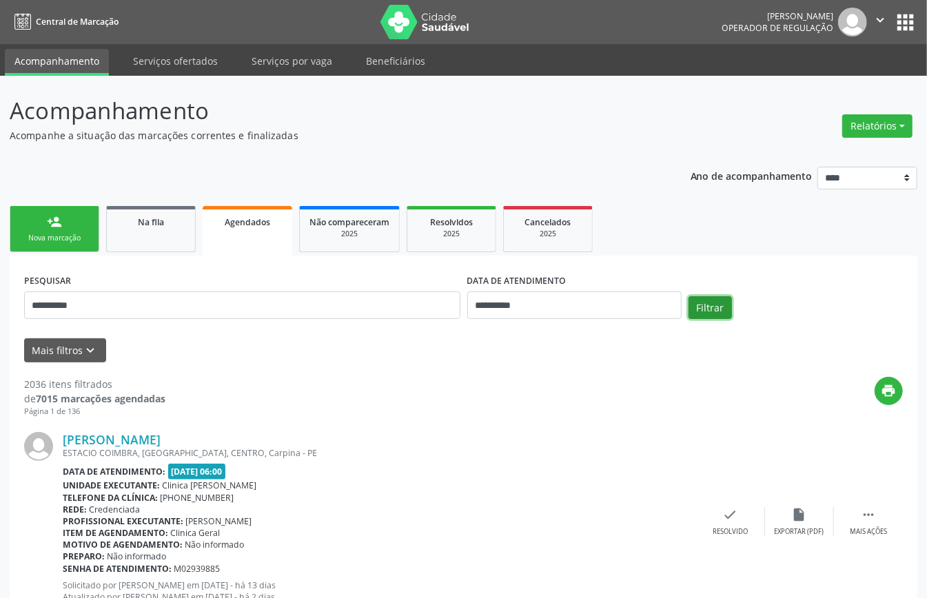
click at [715, 310] on button "Filtrar" at bounding box center [709, 307] width 43 height 23
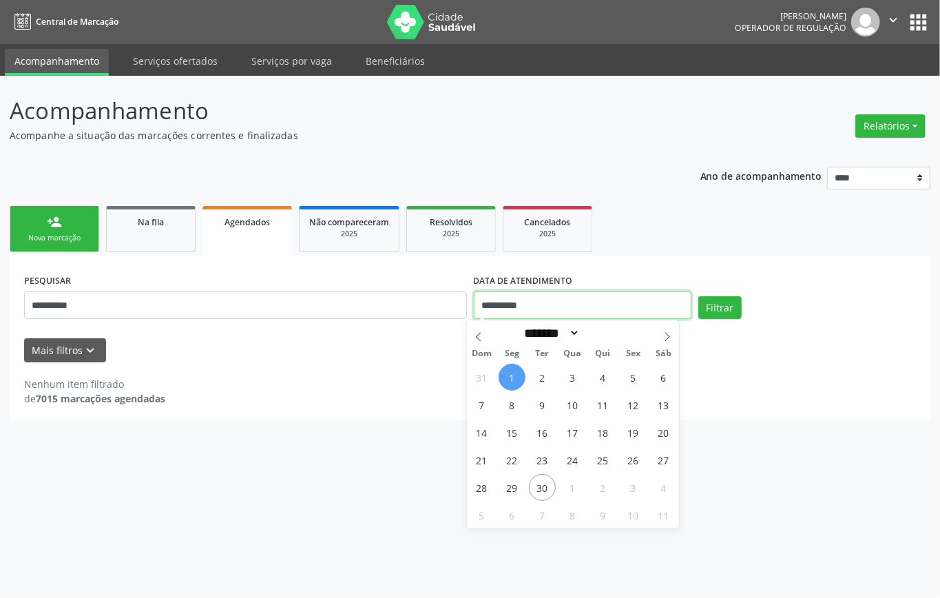
click at [577, 305] on input "**********" at bounding box center [583, 305] width 218 height 28
click at [565, 491] on span "1" at bounding box center [572, 487] width 27 height 27
type input "**********"
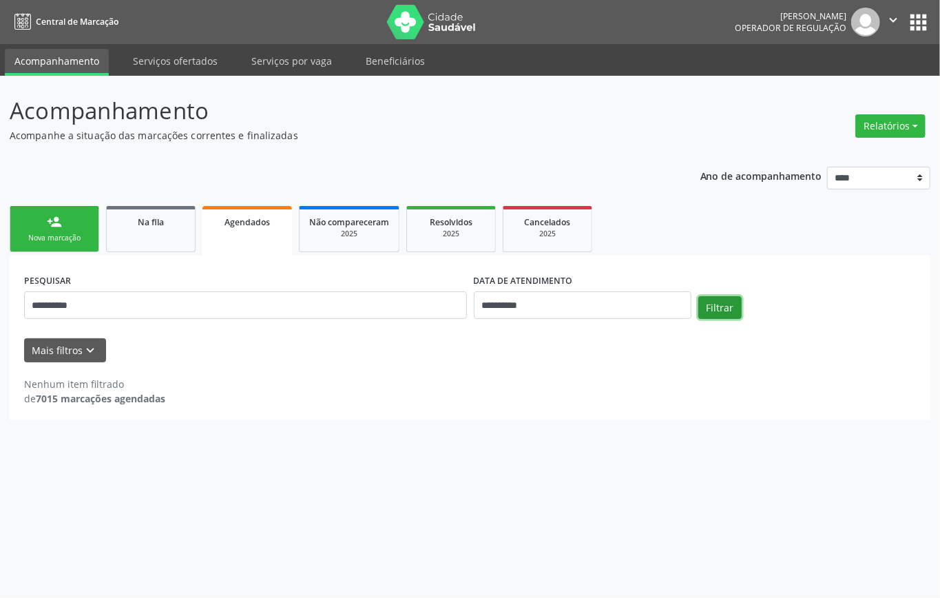
click at [725, 305] on button "Filtrar" at bounding box center [720, 307] width 43 height 23
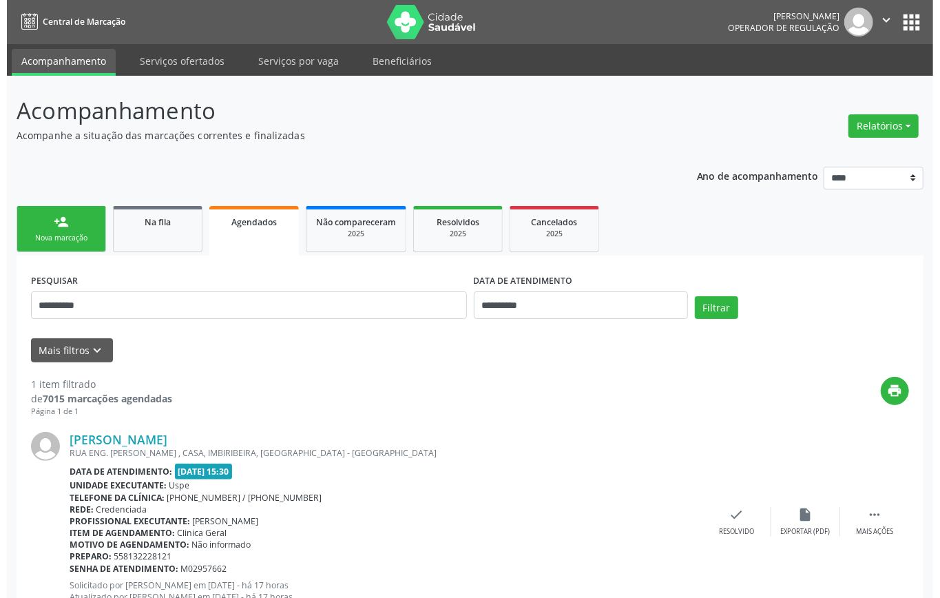
scroll to position [53, 0]
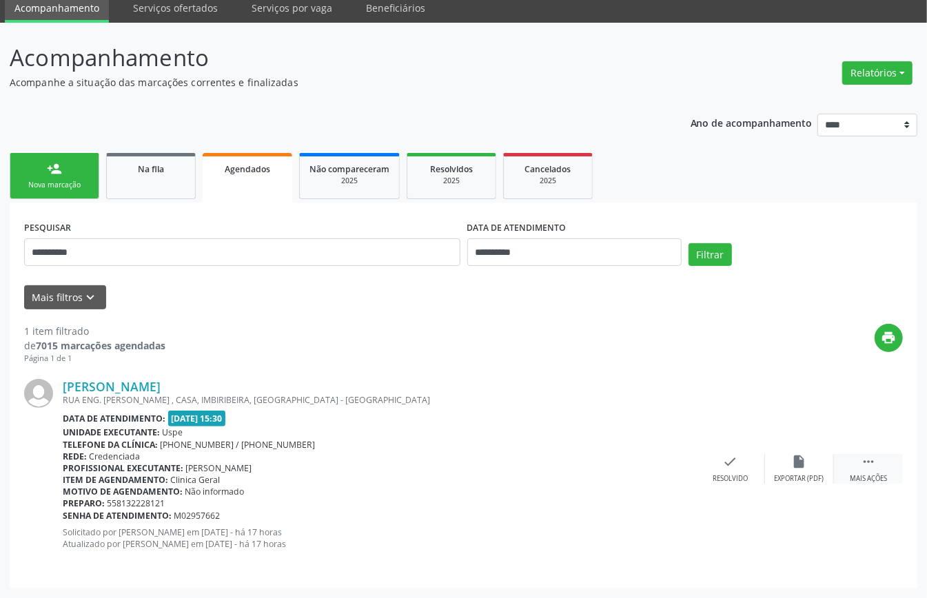
click at [869, 469] on icon "" at bounding box center [868, 461] width 15 height 15
click at [656, 466] on icon "cancel" at bounding box center [661, 461] width 15 height 15
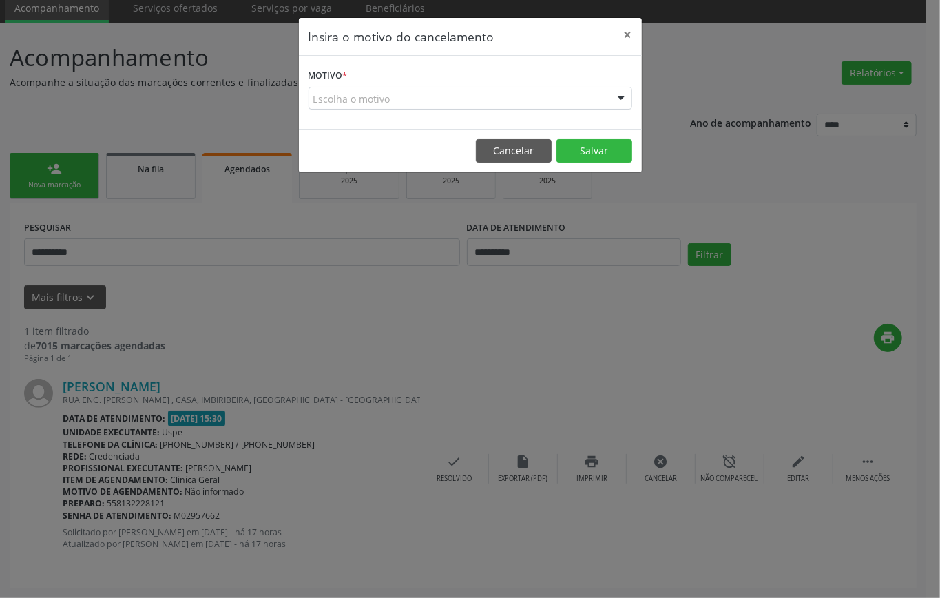
click at [462, 101] on div "Escolha o motivo" at bounding box center [471, 98] width 324 height 23
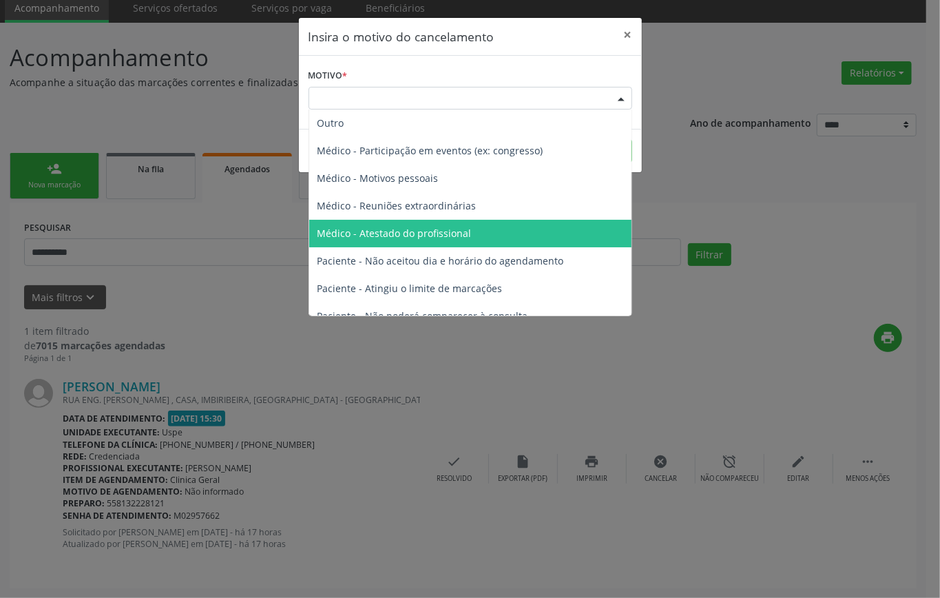
scroll to position [70, 0]
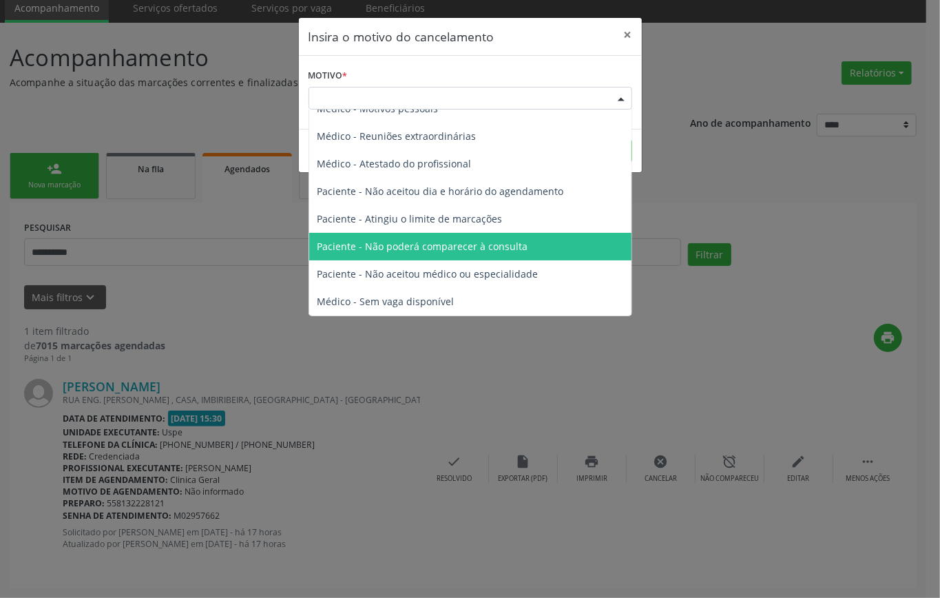
click at [462, 237] on span "Paciente - Não poderá comparecer à consulta" at bounding box center [470, 247] width 322 height 28
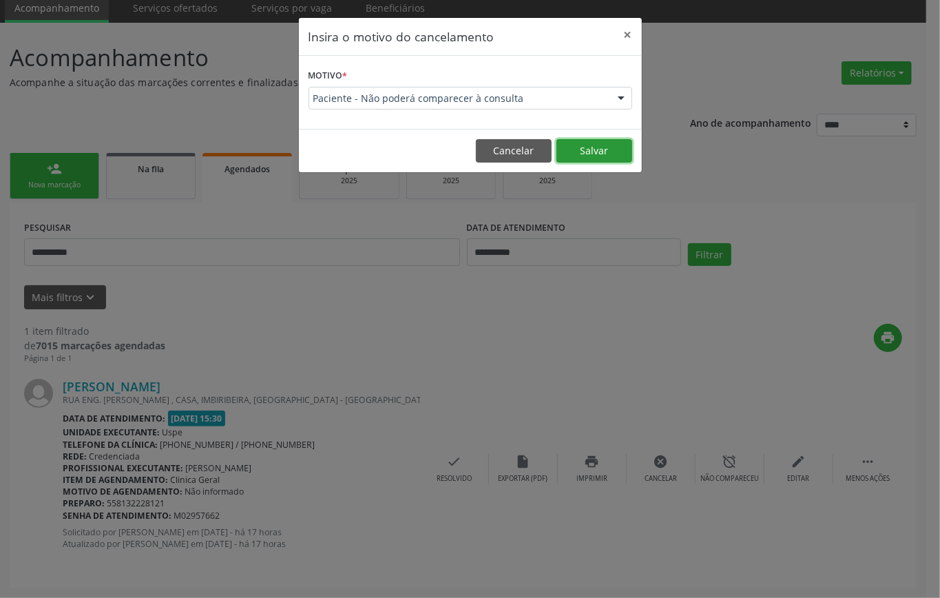
click at [604, 144] on button "Salvar" at bounding box center [595, 150] width 76 height 23
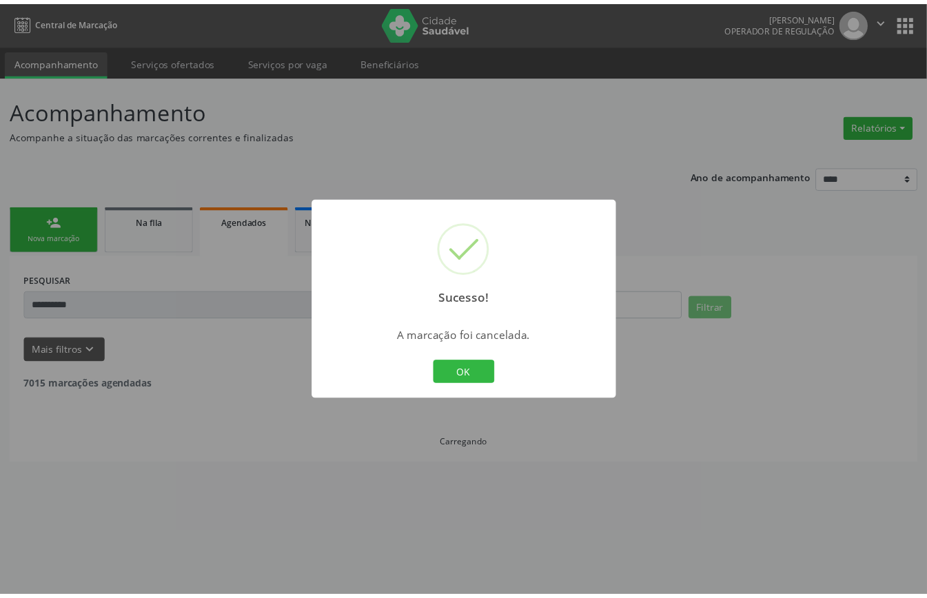
scroll to position [0, 0]
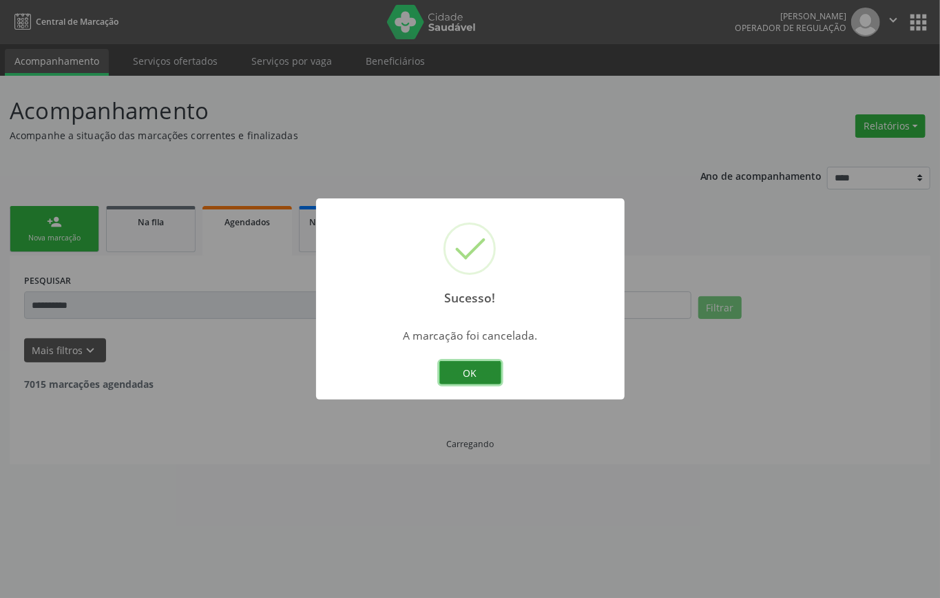
click at [477, 364] on button "OK" at bounding box center [471, 372] width 62 height 23
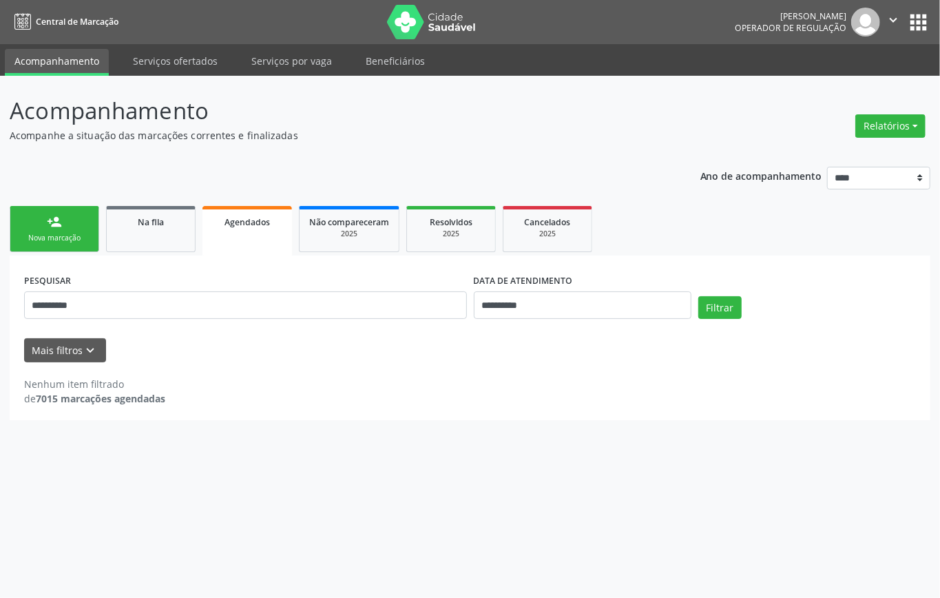
click at [50, 236] on div "Nova marcação" at bounding box center [54, 238] width 69 height 10
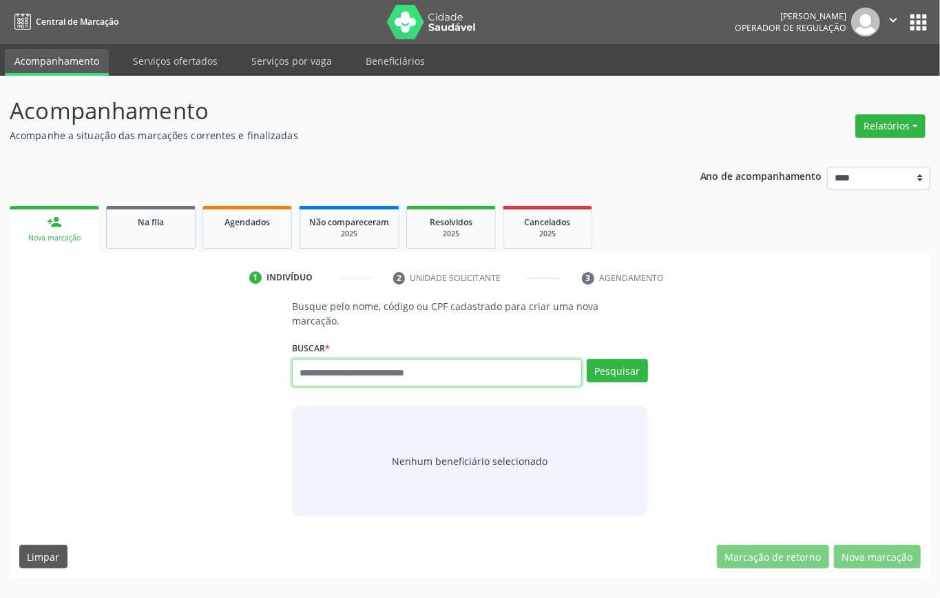
drag, startPoint x: 380, startPoint y: 373, endPoint x: 307, endPoint y: 335, distance: 83.2
click at [379, 375] on input "text" at bounding box center [437, 373] width 290 height 28
click at [246, 213] on link "Agendados" at bounding box center [248, 227] width 90 height 43
select select "*"
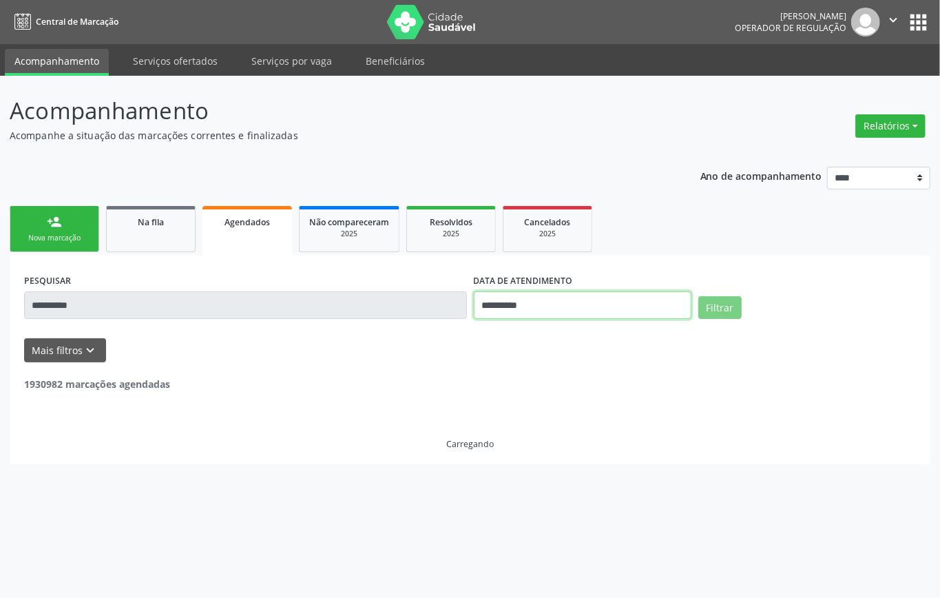
click at [542, 307] on input "**********" at bounding box center [583, 305] width 218 height 28
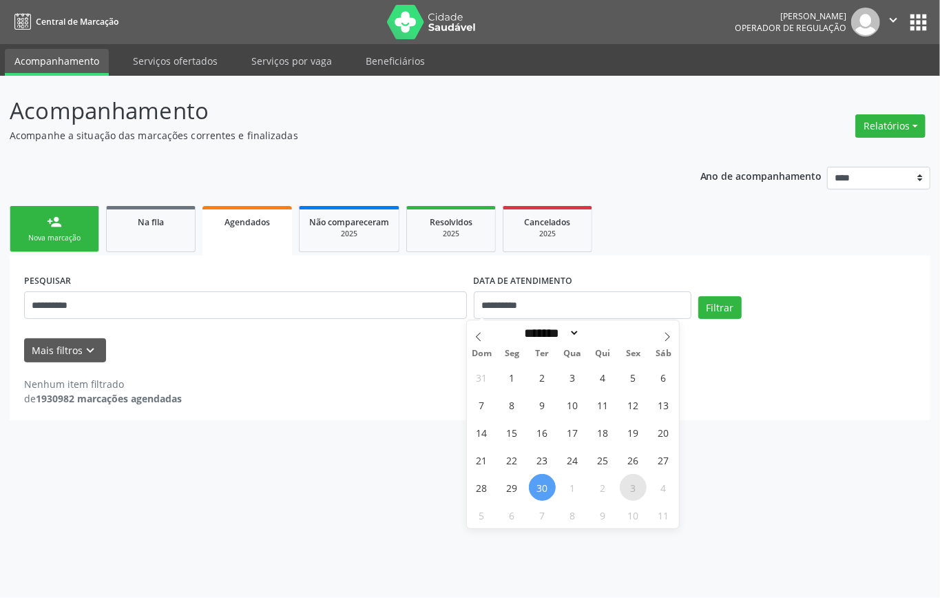
click at [629, 488] on span "3" at bounding box center [633, 487] width 27 height 27
type input "**********"
click at [629, 488] on span "3" at bounding box center [633, 487] width 27 height 27
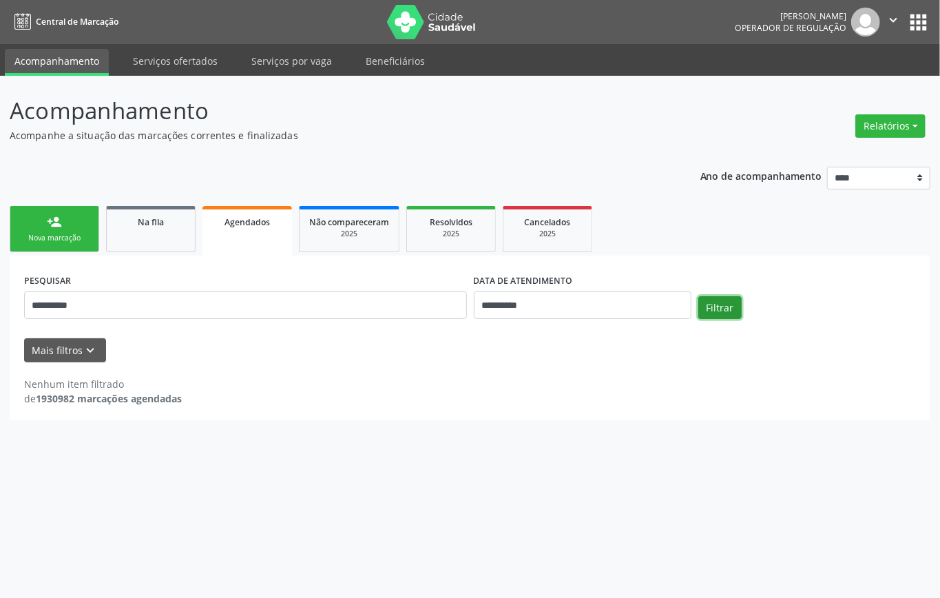
click at [726, 310] on button "Filtrar" at bounding box center [720, 307] width 43 height 23
click at [555, 300] on input "**********" at bounding box center [583, 305] width 218 height 28
click at [723, 299] on button "Filtrar" at bounding box center [720, 307] width 43 height 23
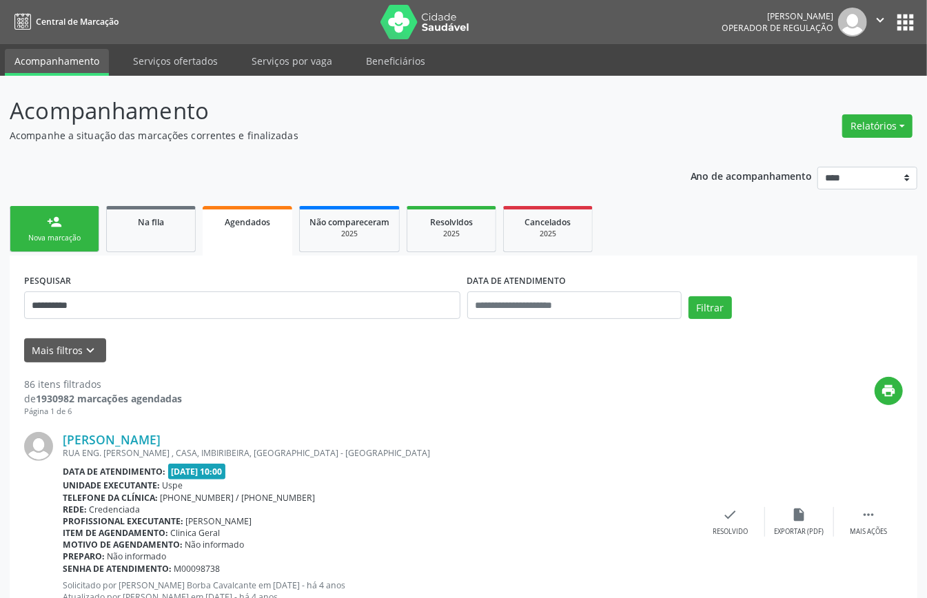
scroll to position [3041, 0]
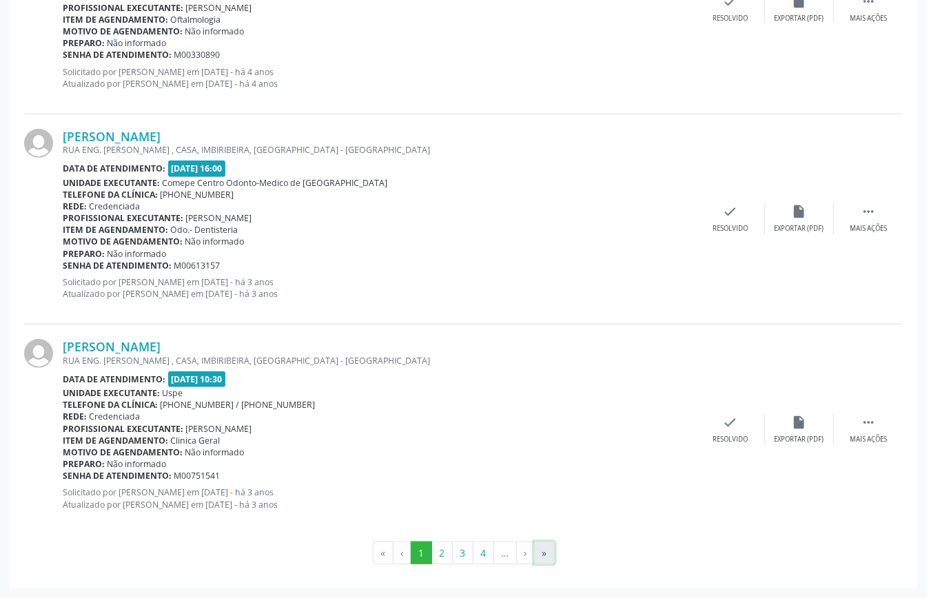
click at [551, 557] on button "»" at bounding box center [544, 553] width 21 height 23
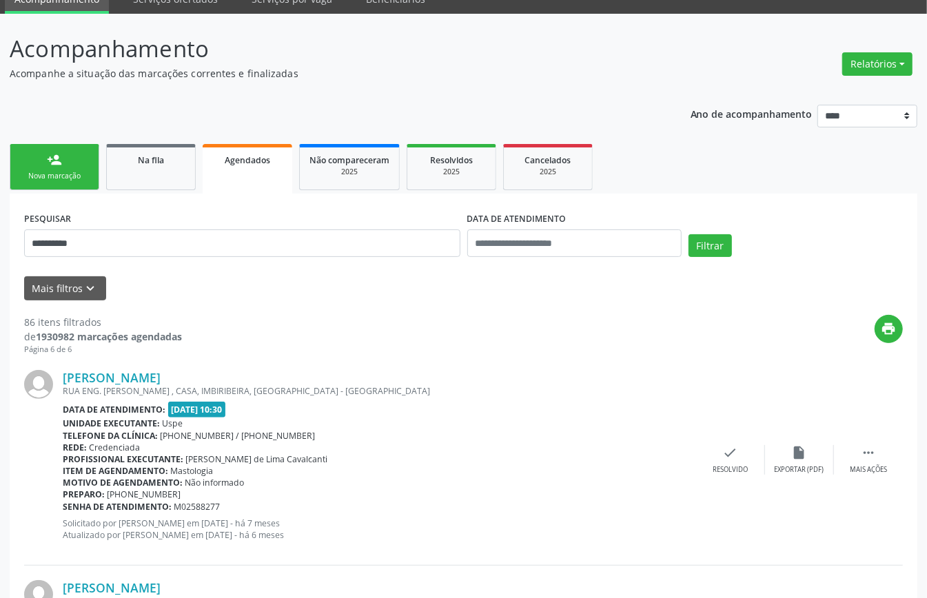
scroll to position [0, 0]
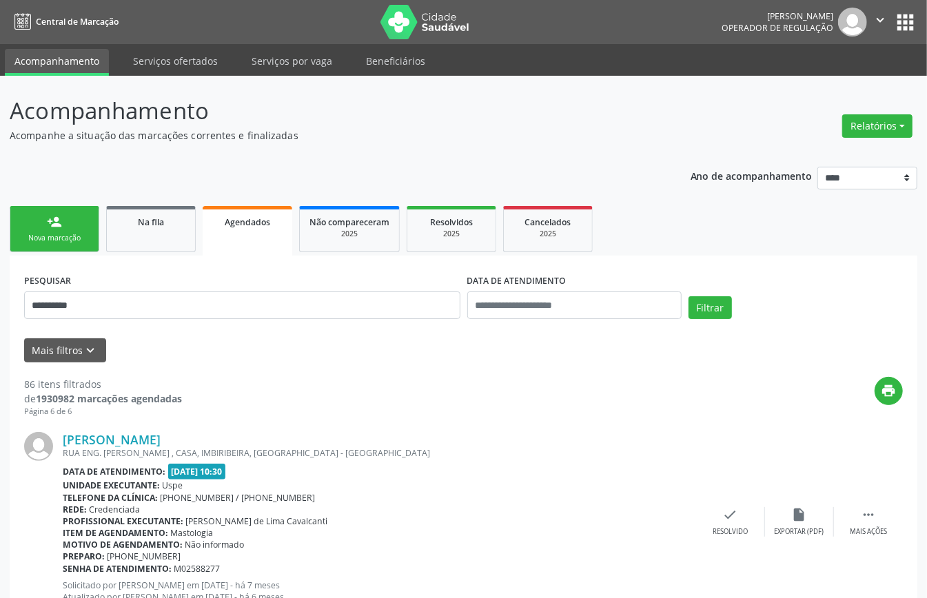
click at [61, 227] on div "person_add" at bounding box center [54, 221] width 15 height 15
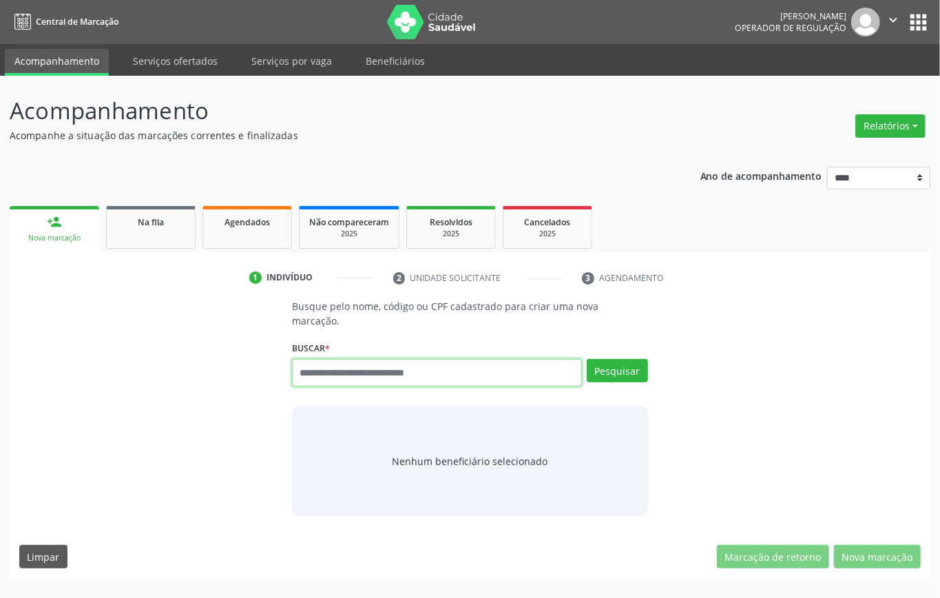
click at [384, 376] on input "text" at bounding box center [437, 373] width 290 height 28
type input "*********"
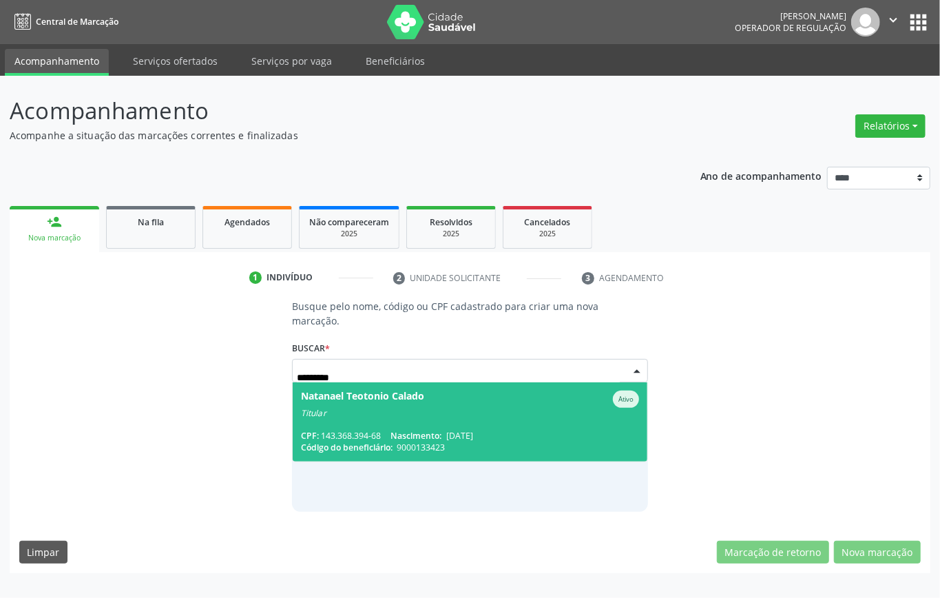
click at [364, 422] on span "Natanael Teotonio Calado Ativo Titular CPF: 143.368.394-68 Nascimento: 25/03/19…" at bounding box center [470, 421] width 355 height 79
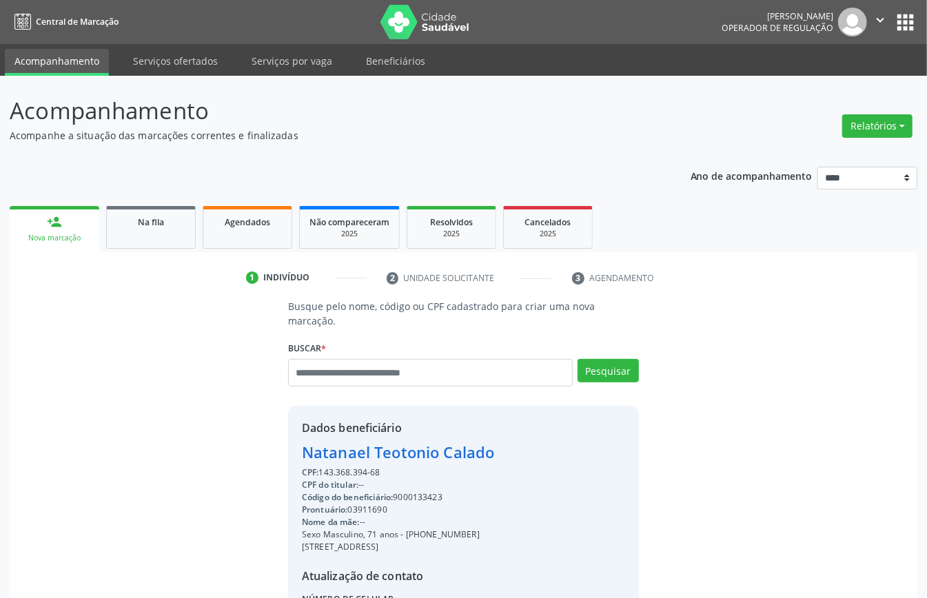
scroll to position [145, 0]
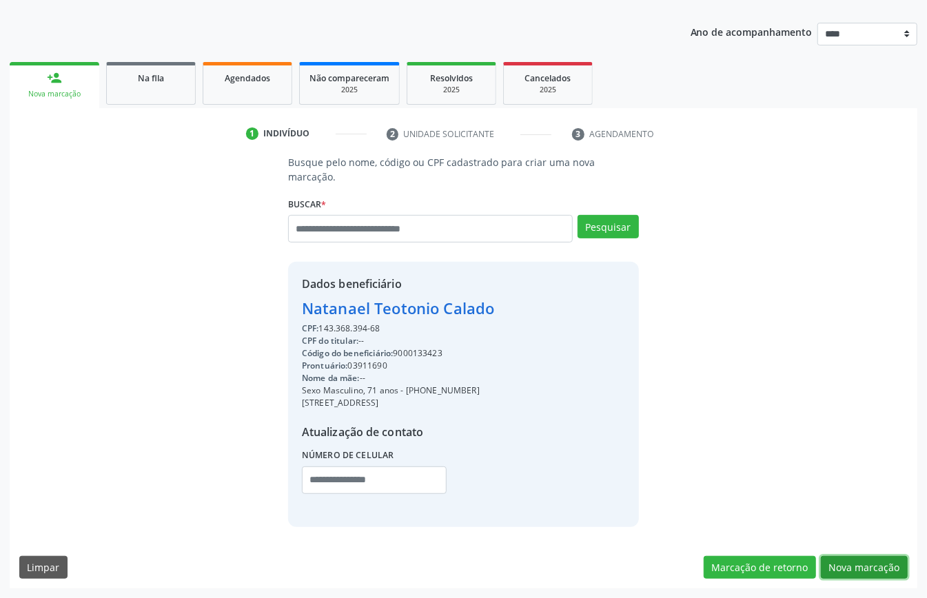
click at [838, 566] on button "Nova marcação" at bounding box center [864, 567] width 87 height 23
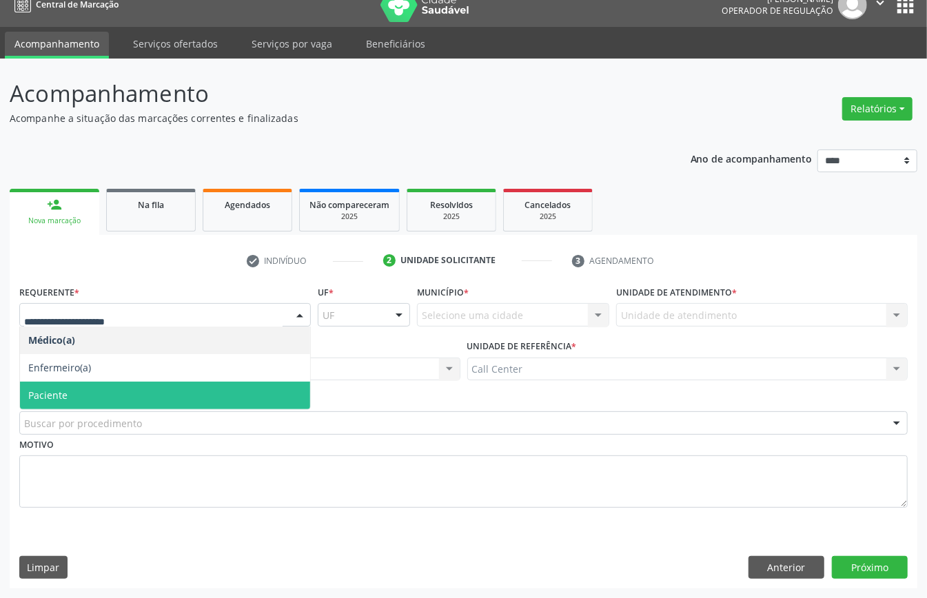
click at [72, 384] on span "Paciente" at bounding box center [165, 396] width 290 height 28
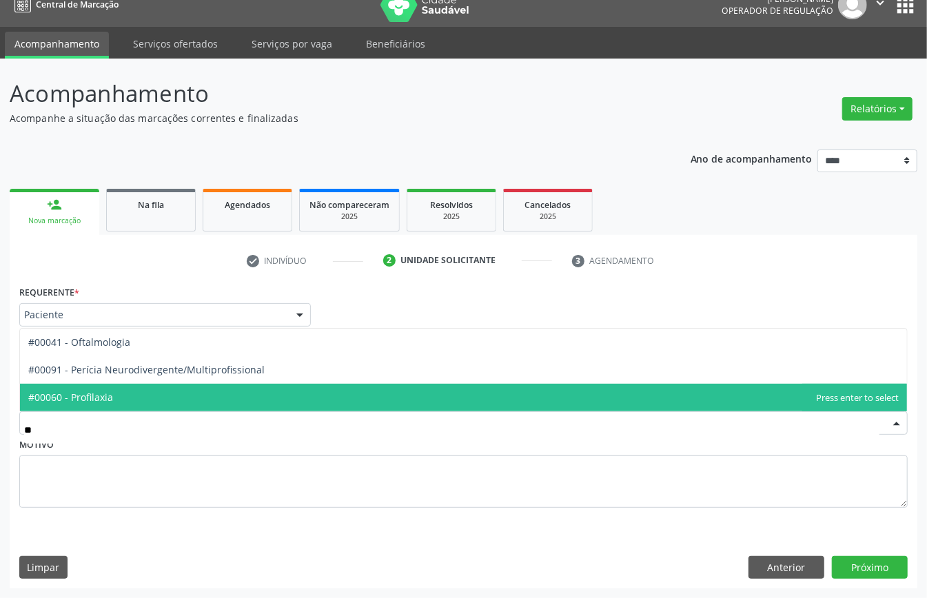
type input "***"
click at [101, 391] on span "#00041 - Oftalmologia" at bounding box center [79, 397] width 102 height 13
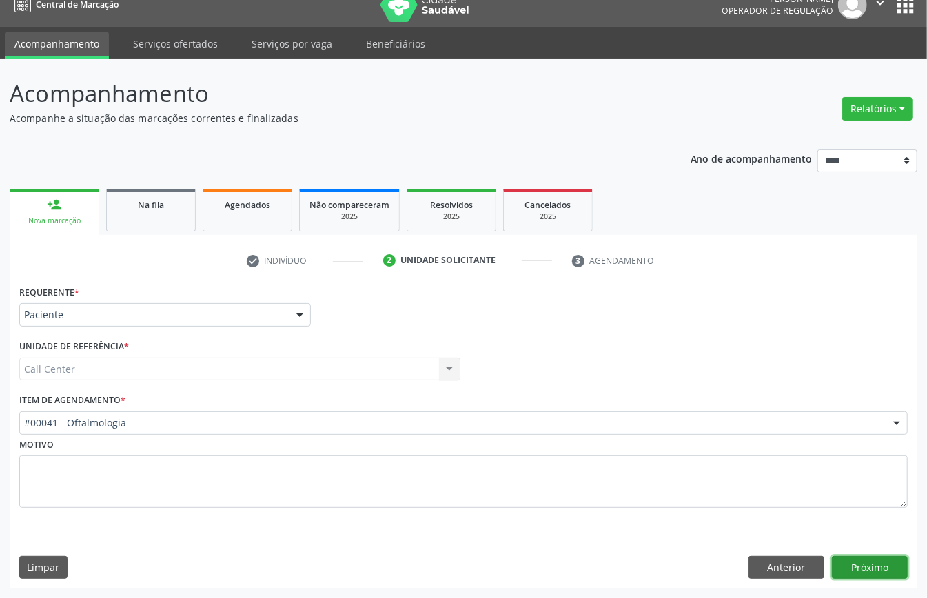
click at [872, 563] on button "Próximo" at bounding box center [870, 567] width 76 height 23
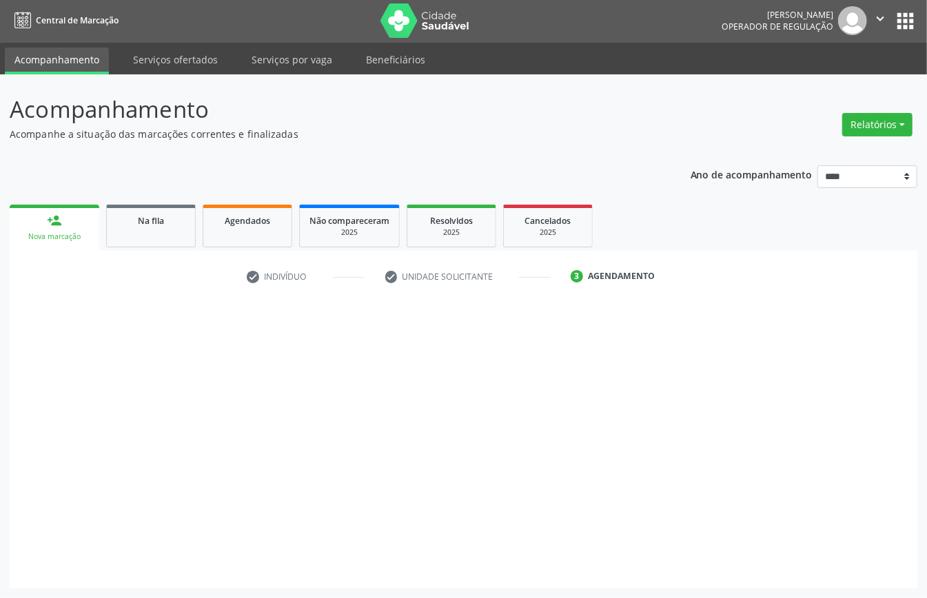
scroll to position [3, 0]
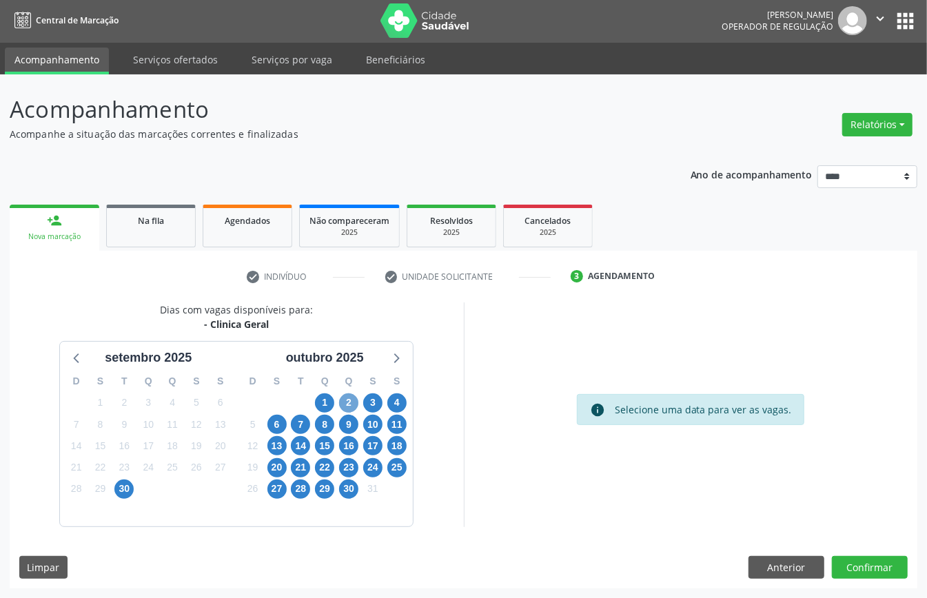
click at [351, 405] on span "2" at bounding box center [348, 402] width 19 height 19
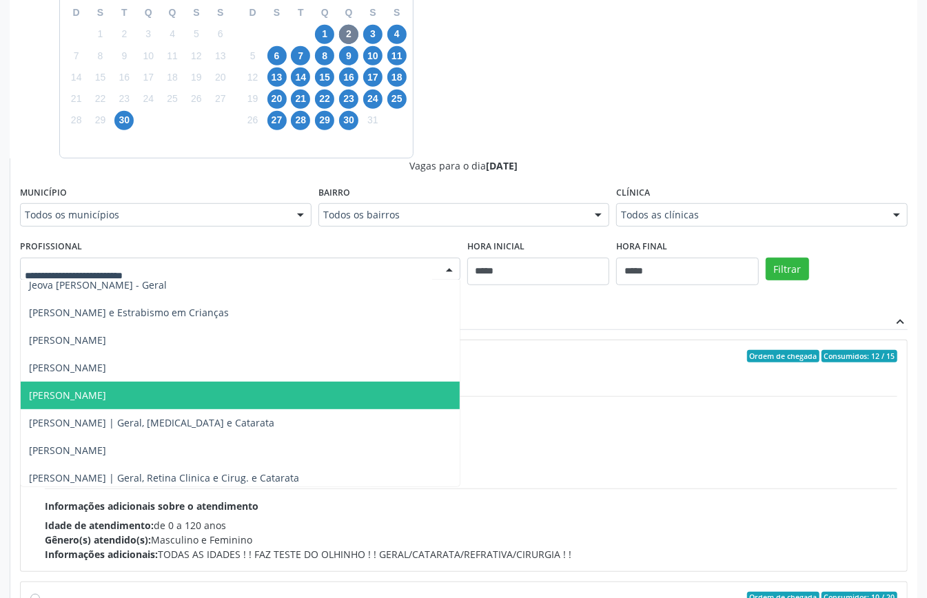
scroll to position [511, 0]
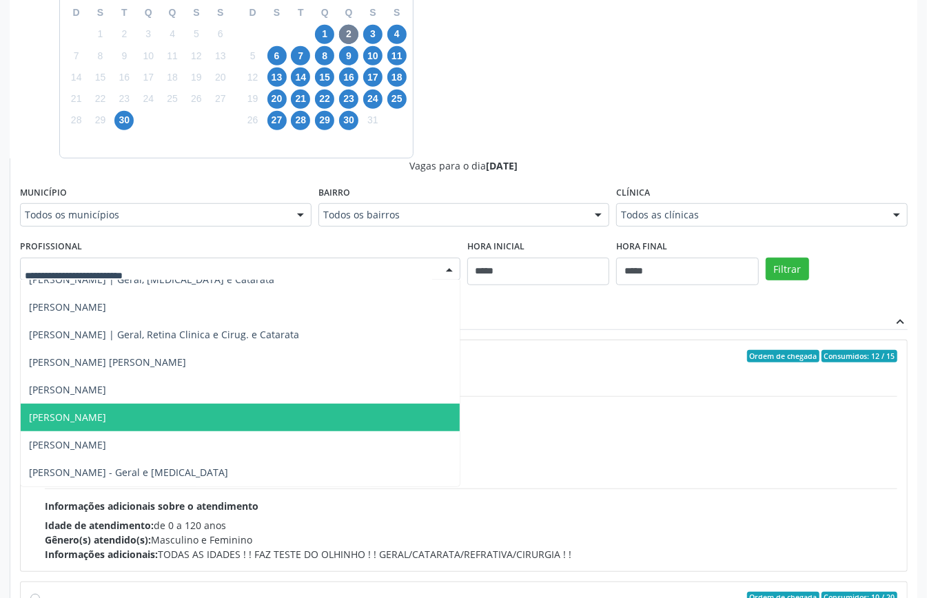
click at [81, 415] on span "Richard Balcazar" at bounding box center [67, 417] width 77 height 13
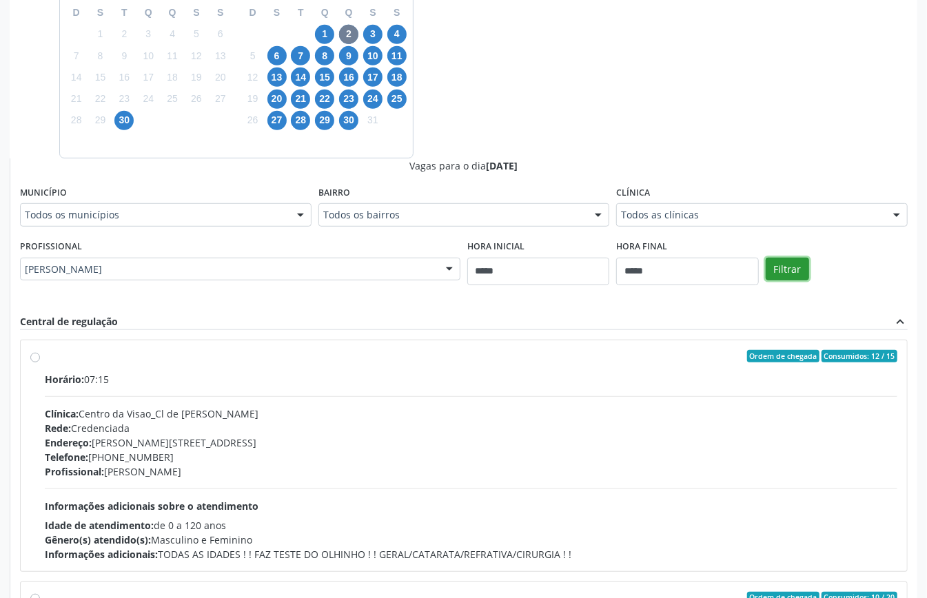
click at [783, 268] on button "Filtrar" at bounding box center [786, 269] width 43 height 23
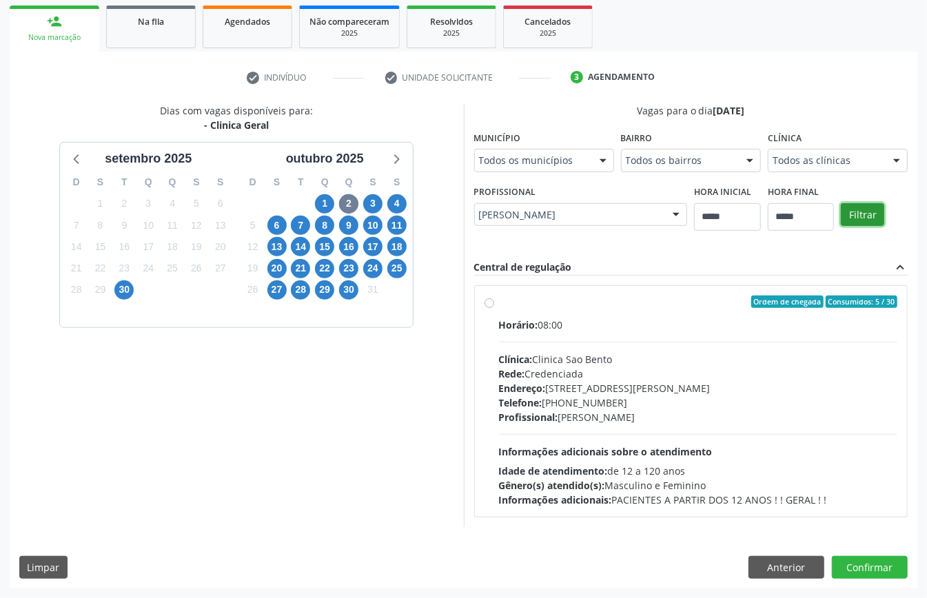
scroll to position [203, 0]
click at [518, 411] on span "Profissional:" at bounding box center [528, 417] width 59 height 13
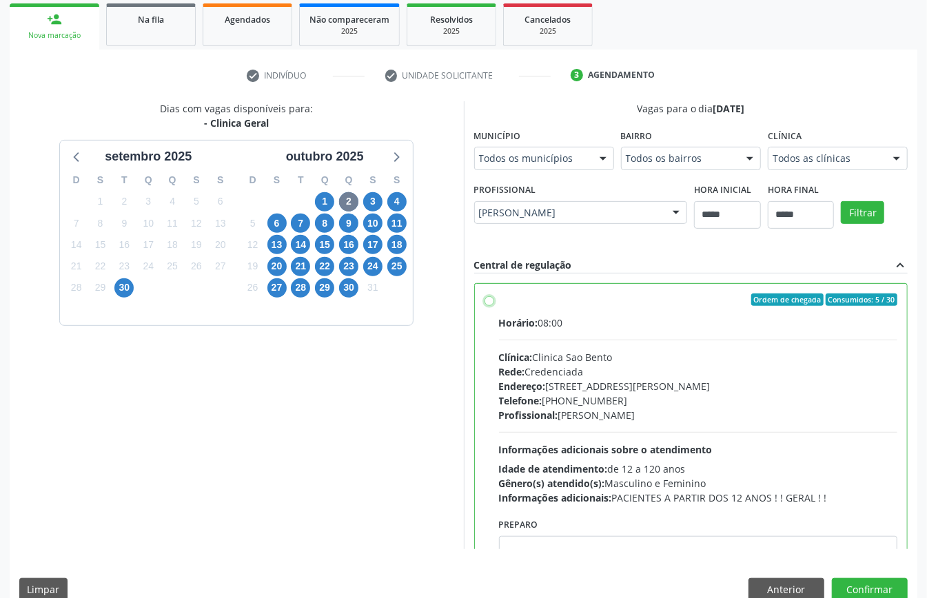
scroll to position [70, 0]
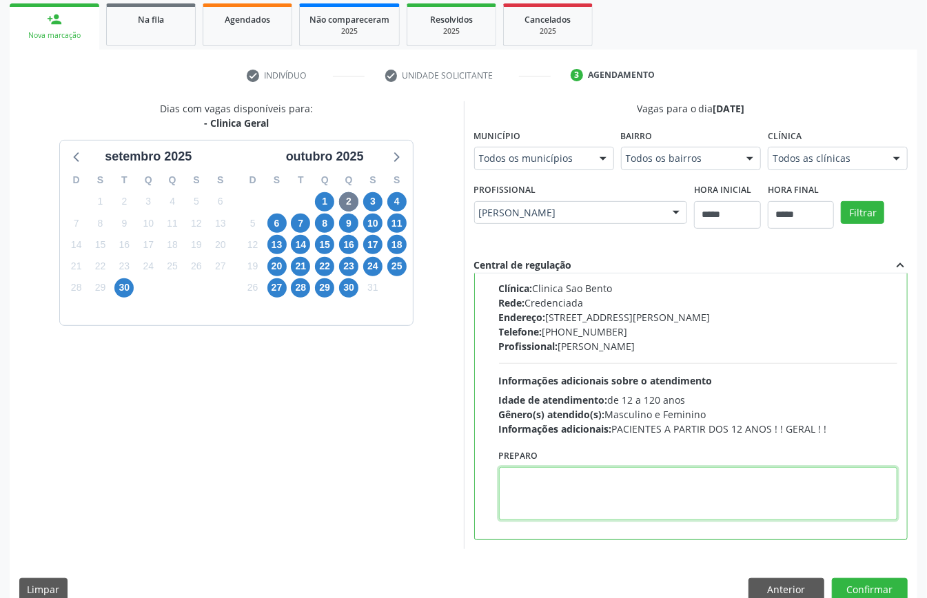
paste textarea "**********"
type textarea "**********"
click at [874, 583] on button "Confirmar" at bounding box center [870, 589] width 76 height 23
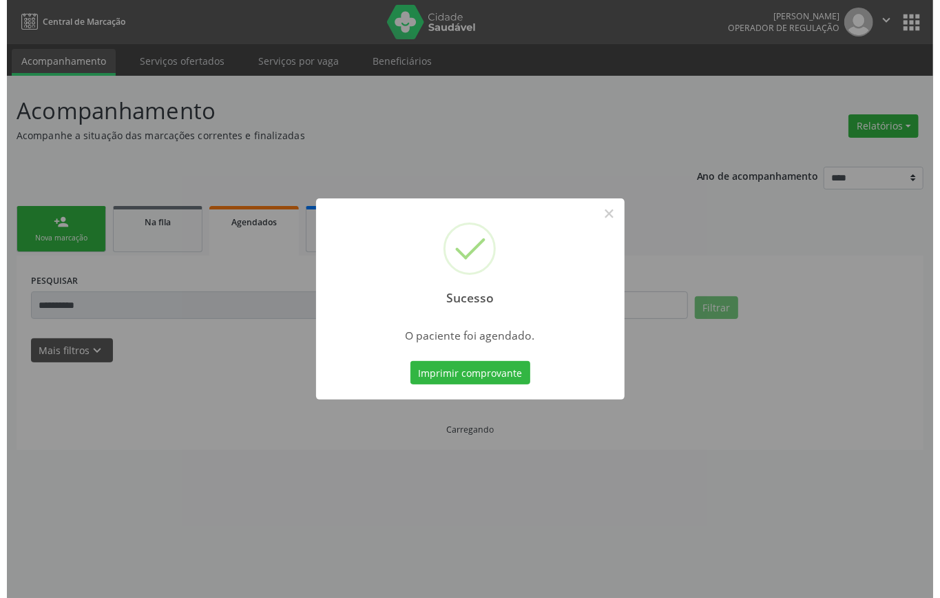
scroll to position [0, 0]
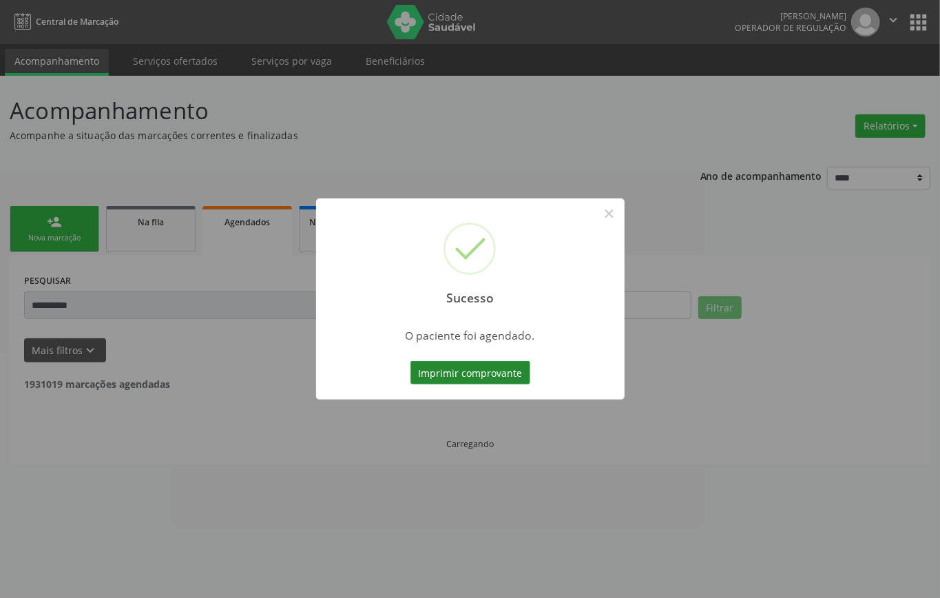
click at [461, 367] on button "Imprimir comprovante" at bounding box center [471, 372] width 120 height 23
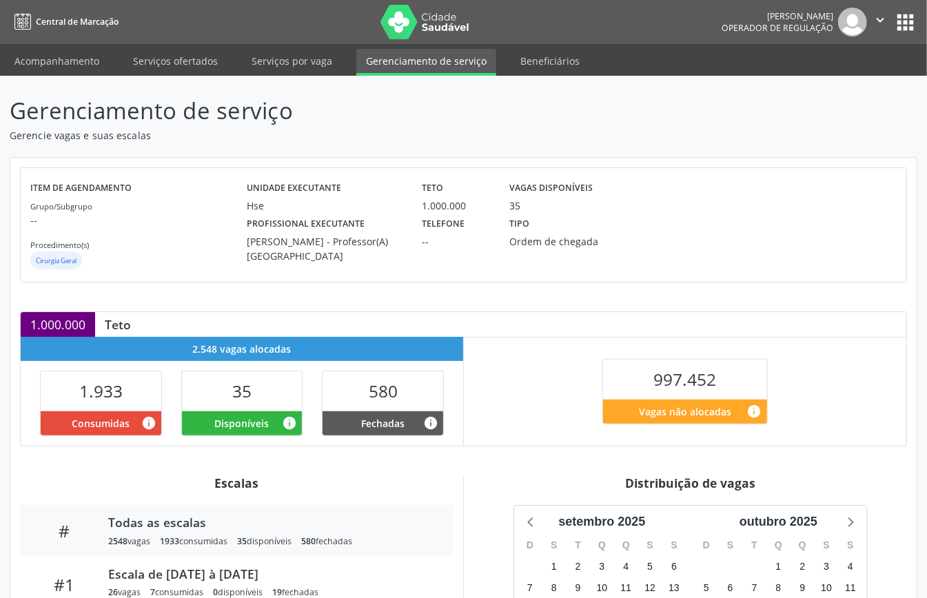
scroll to position [276, 0]
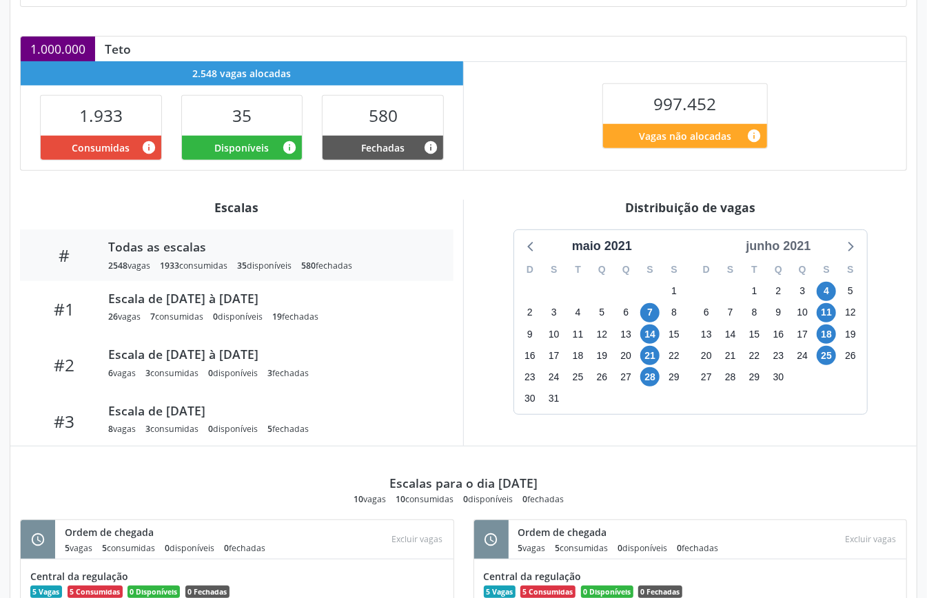
click at [805, 249] on div "junho 2021" at bounding box center [778, 246] width 76 height 19
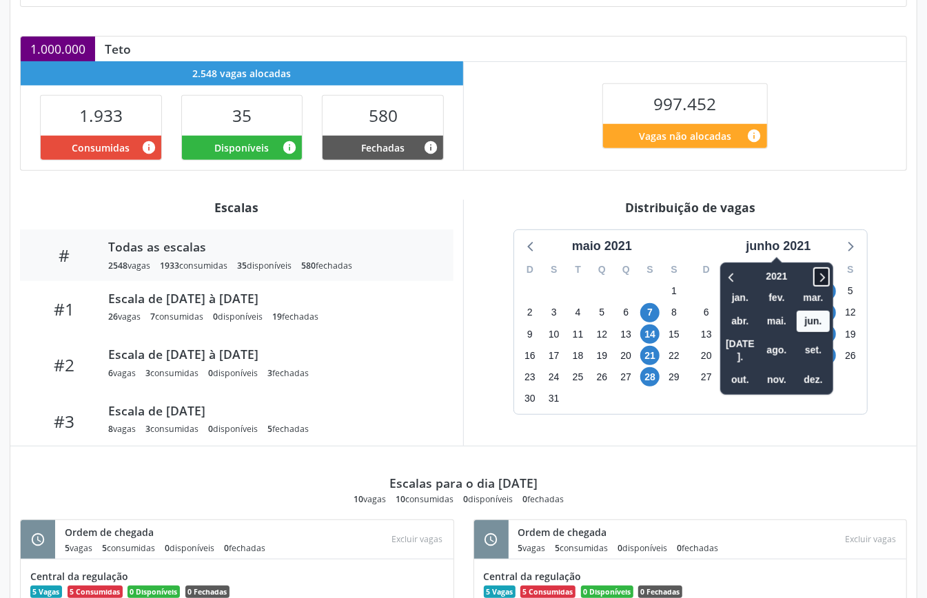
click at [825, 271] on icon at bounding box center [821, 277] width 14 height 17
click at [733, 369] on span "out." at bounding box center [739, 379] width 33 height 21
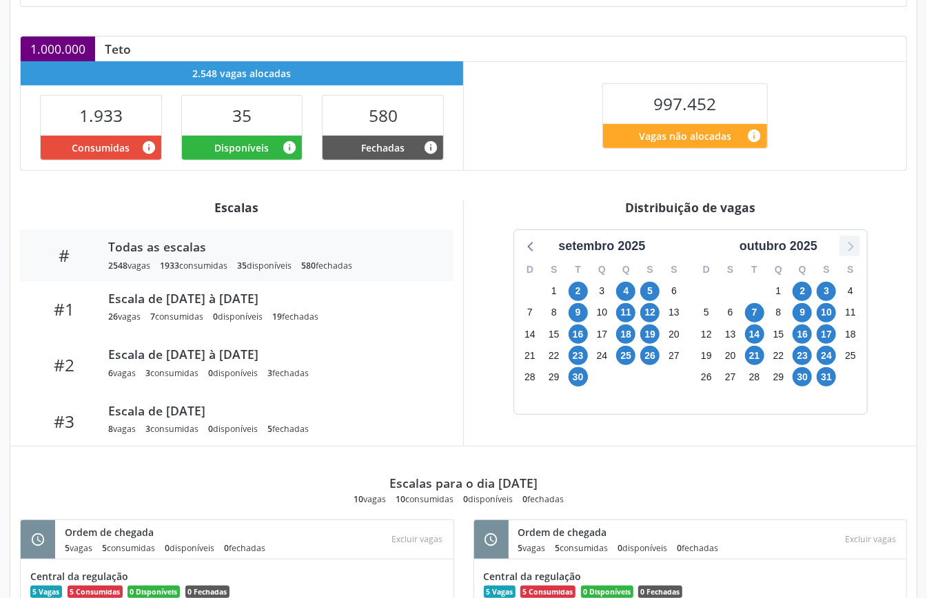
click at [852, 249] on icon at bounding box center [850, 247] width 6 height 10
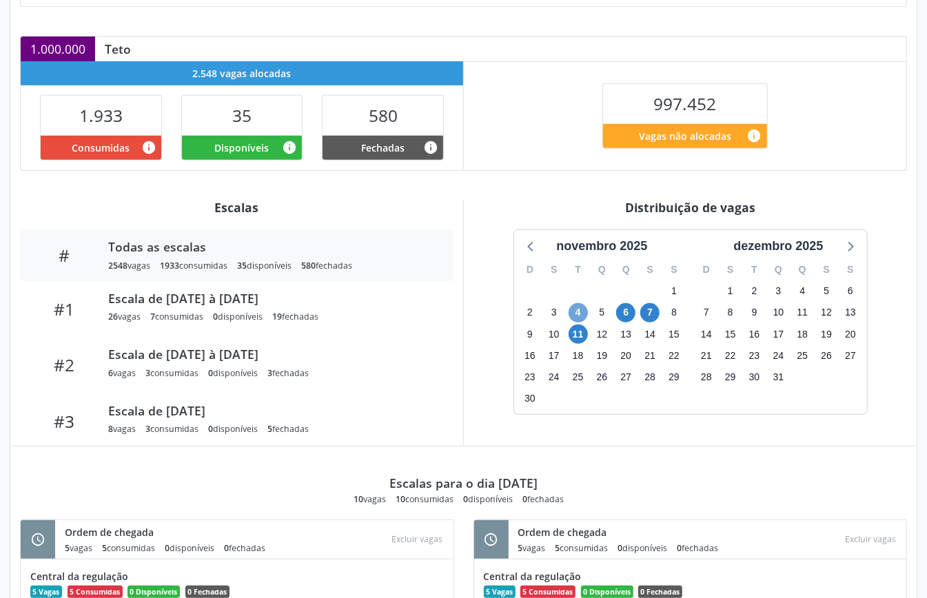
click at [577, 314] on span "4" at bounding box center [577, 312] width 19 height 19
click at [533, 249] on icon at bounding box center [531, 246] width 18 height 18
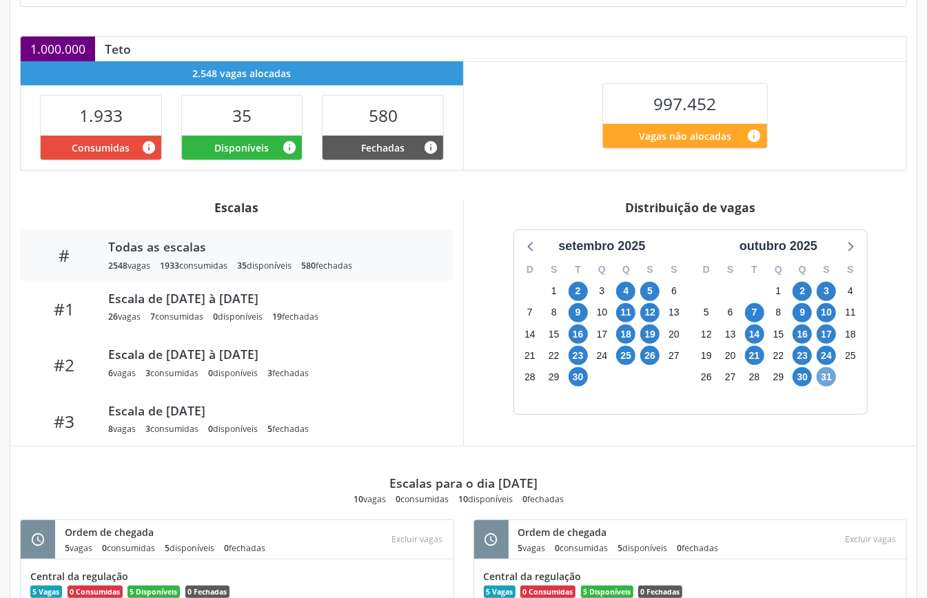
click at [822, 379] on span "31" at bounding box center [825, 376] width 19 height 19
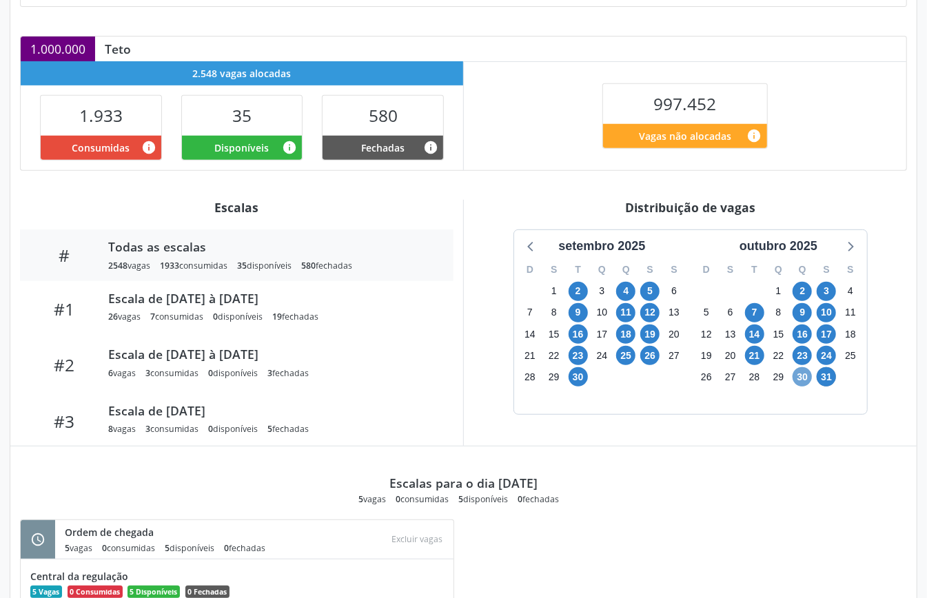
click at [799, 381] on span "30" at bounding box center [801, 376] width 19 height 19
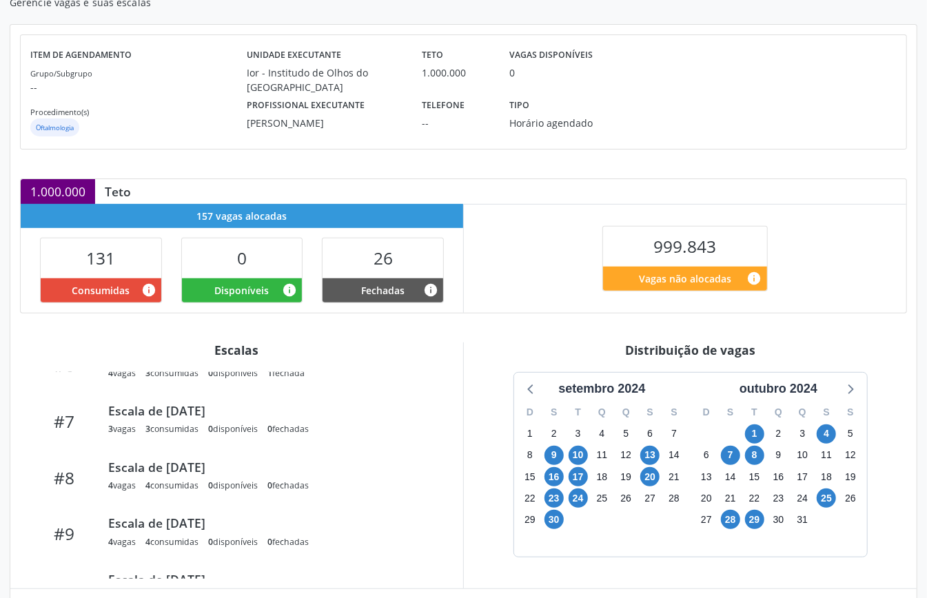
scroll to position [376, 0]
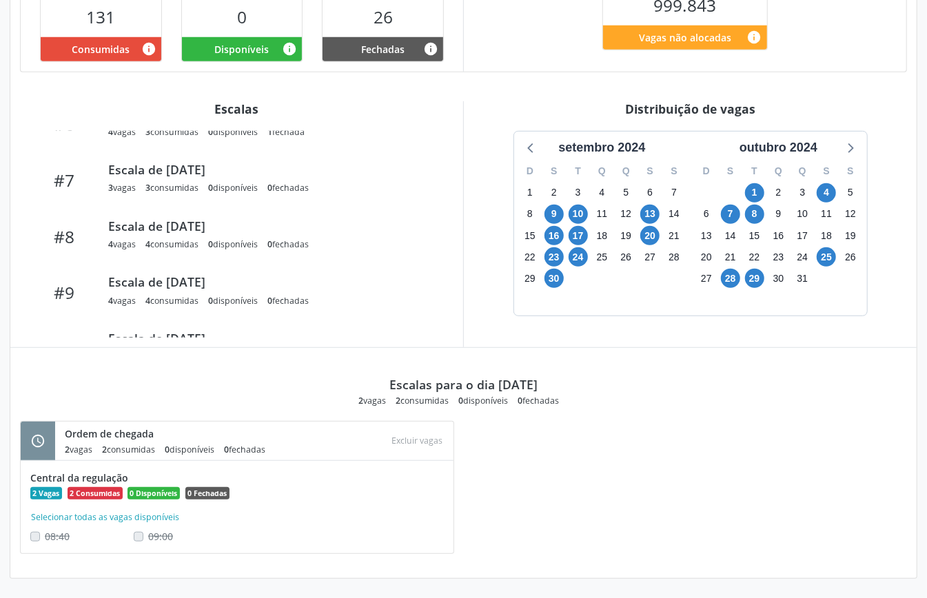
click at [812, 136] on div "outubro 2024" at bounding box center [778, 144] width 176 height 25
click at [803, 144] on div "outubro 2024" at bounding box center [778, 147] width 89 height 19
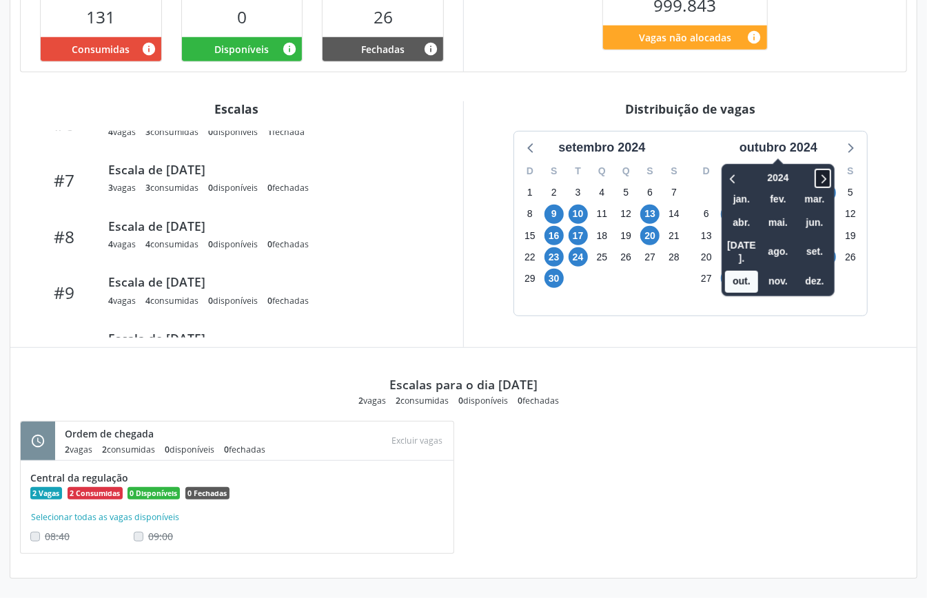
click at [819, 179] on icon at bounding box center [823, 178] width 14 height 17
click at [731, 175] on icon at bounding box center [733, 178] width 14 height 17
click at [734, 271] on span "out." at bounding box center [741, 281] width 33 height 21
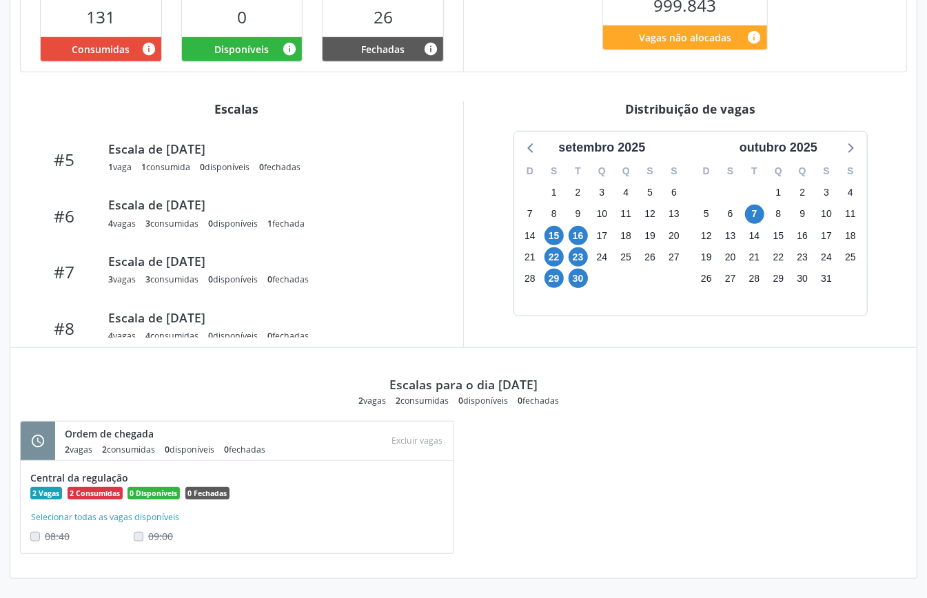
scroll to position [0, 0]
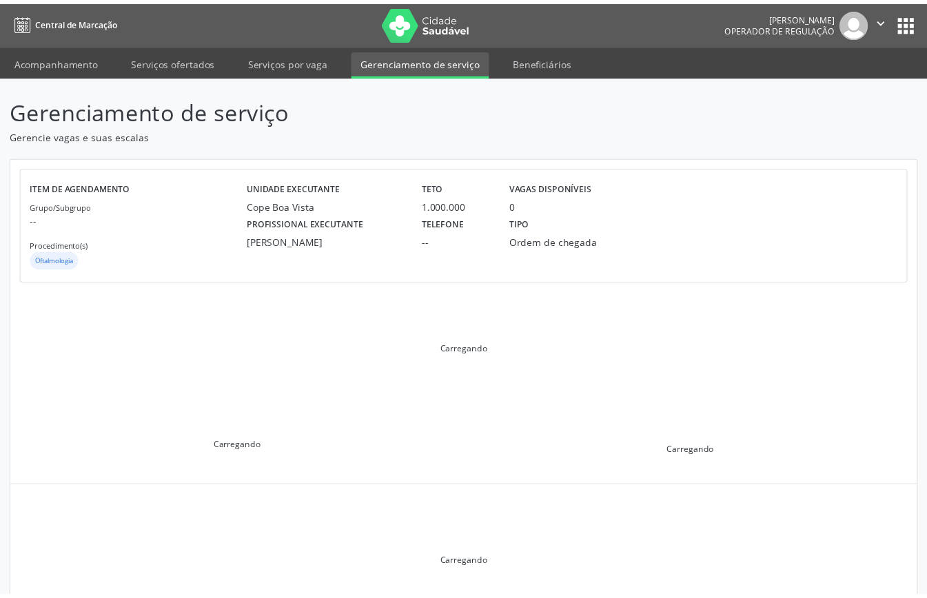
scroll to position [133, 0]
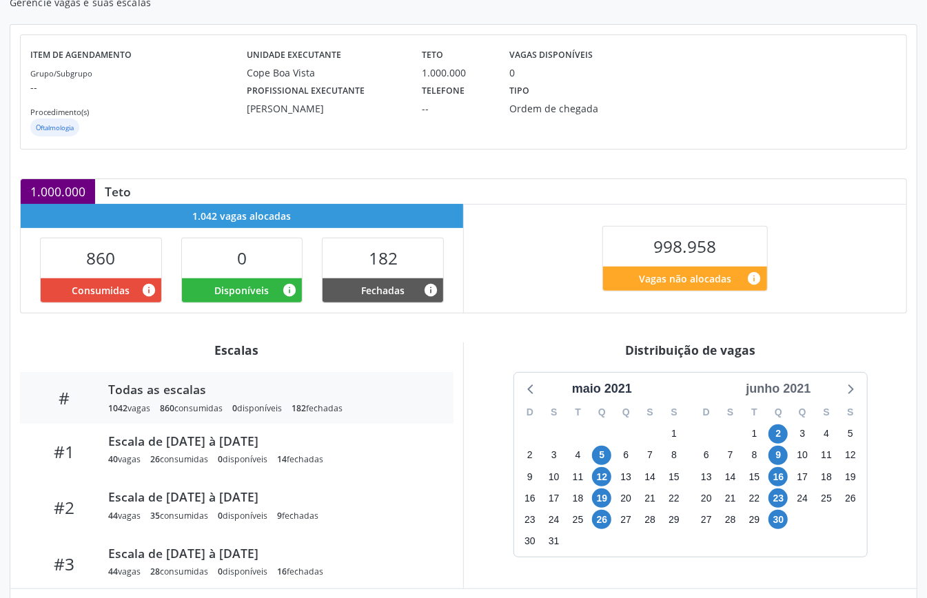
drag, startPoint x: 763, startPoint y: 389, endPoint x: 773, endPoint y: 393, distance: 10.5
click at [764, 389] on div "junho 2021" at bounding box center [778, 389] width 76 height 19
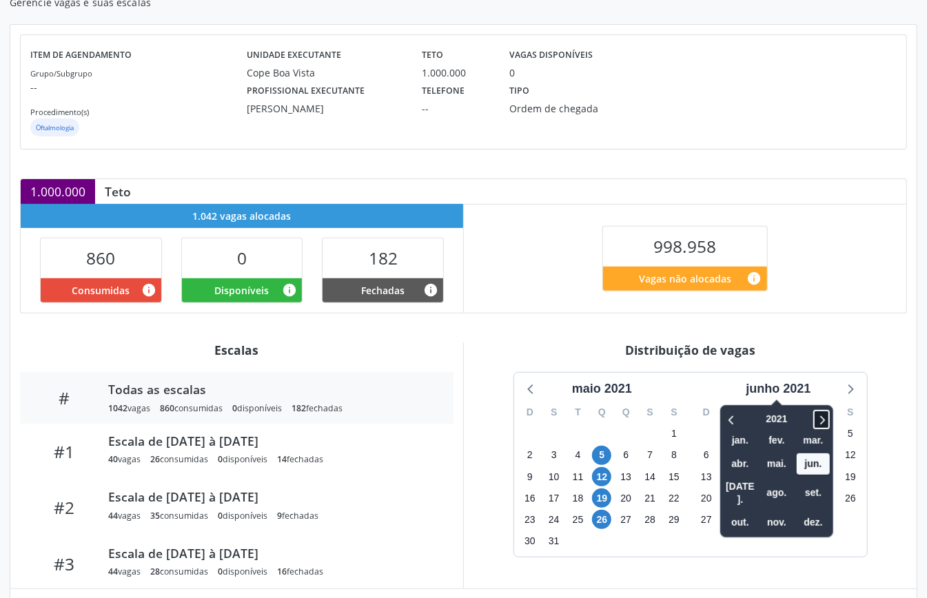
click at [825, 416] on icon at bounding box center [821, 419] width 14 height 17
click at [824, 422] on icon at bounding box center [823, 419] width 5 height 9
click at [825, 422] on icon at bounding box center [823, 419] width 5 height 9
click at [823, 420] on icon at bounding box center [823, 419] width 5 height 9
drag, startPoint x: 742, startPoint y: 519, endPoint x: 740, endPoint y: 513, distance: 7.2
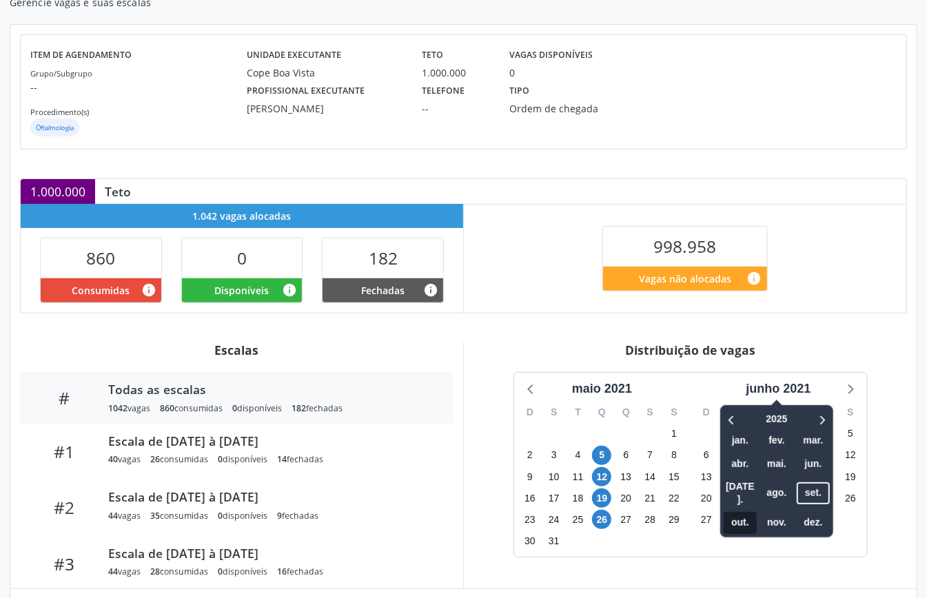
click at [742, 517] on div "2025 jan. fev. mar. abr. mai. jun. [DATE]. ago. set. out. nov. dez." at bounding box center [776, 471] width 113 height 132
click at [737, 512] on span "out." at bounding box center [739, 522] width 33 height 21
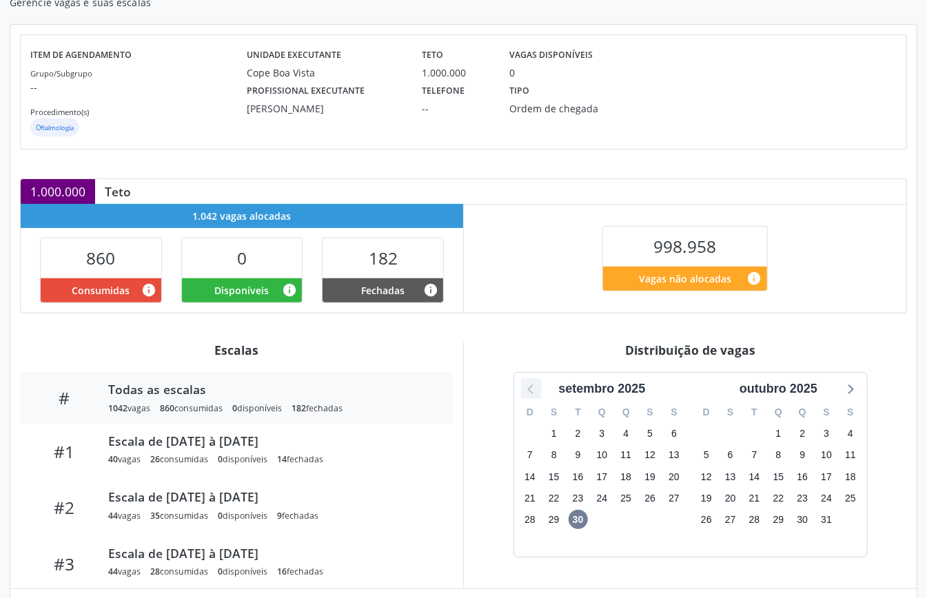
click at [526, 397] on icon at bounding box center [531, 389] width 18 height 18
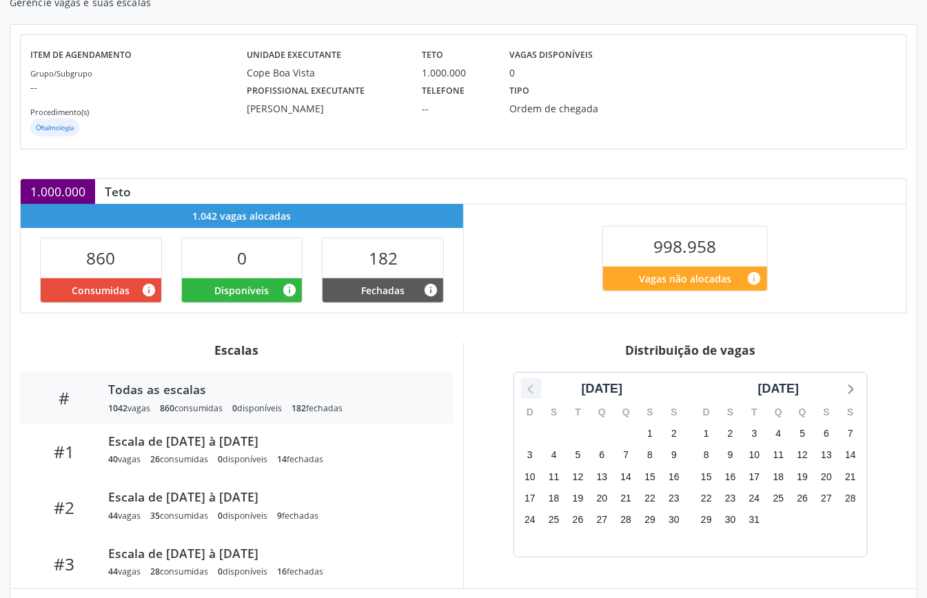
click at [526, 397] on icon at bounding box center [531, 389] width 18 height 18
click at [529, 398] on icon at bounding box center [531, 389] width 18 height 18
click at [530, 399] on div at bounding box center [531, 388] width 21 height 21
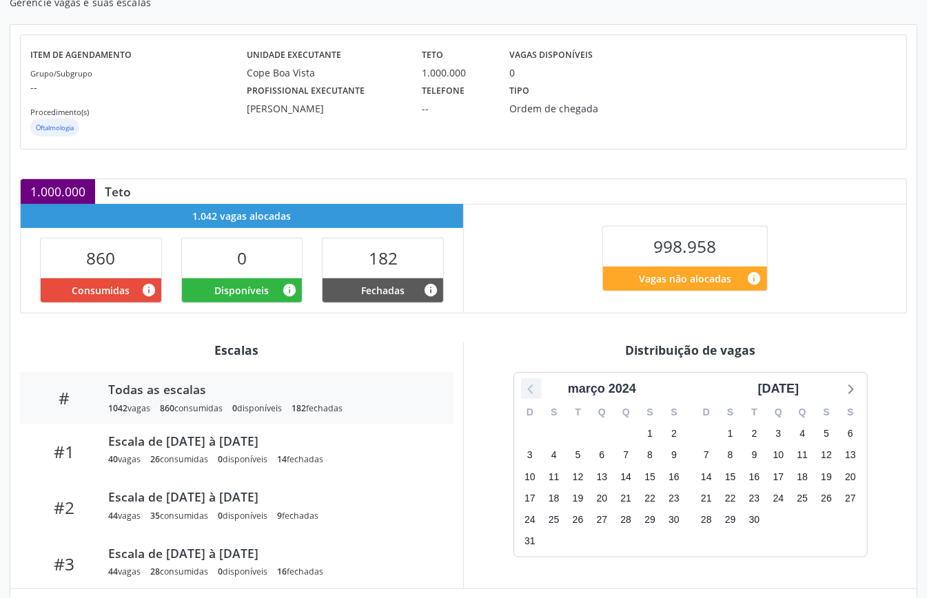
click at [530, 399] on div at bounding box center [531, 388] width 21 height 21
click at [530, 393] on icon at bounding box center [531, 389] width 18 height 18
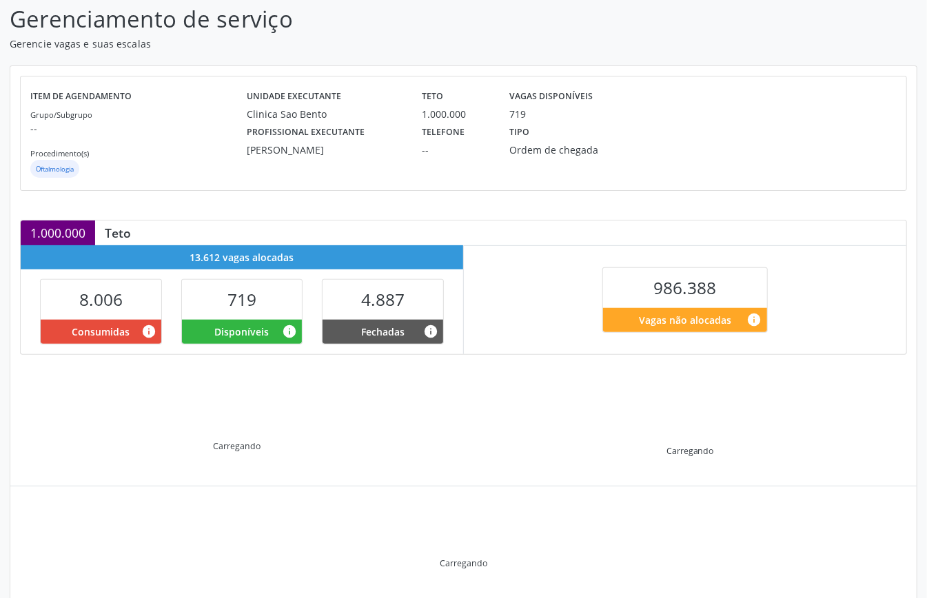
scroll to position [133, 0]
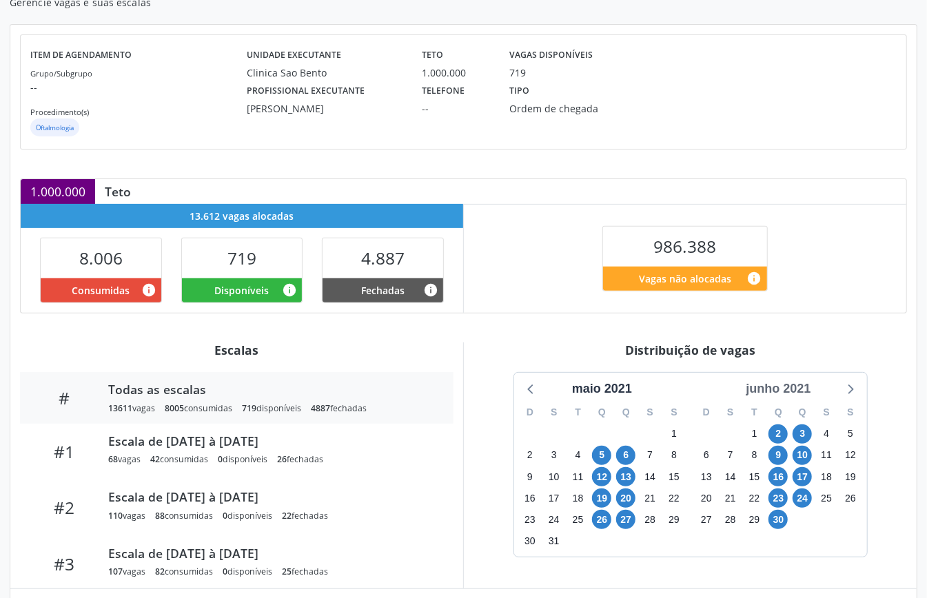
click at [796, 389] on div "junho 2021" at bounding box center [778, 389] width 76 height 19
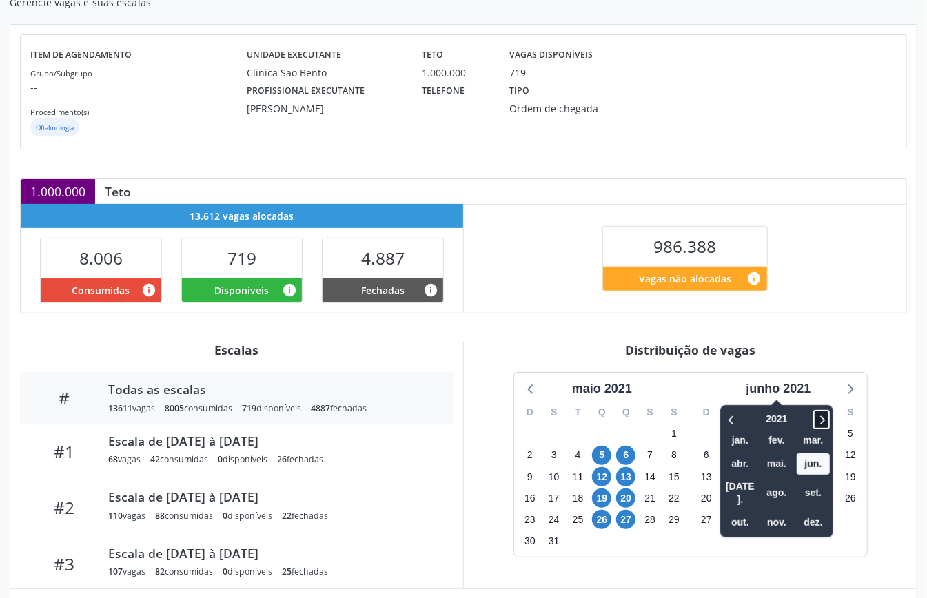
click at [824, 425] on icon at bounding box center [821, 419] width 14 height 17
click at [824, 423] on icon at bounding box center [823, 419] width 5 height 9
click at [824, 422] on icon at bounding box center [821, 419] width 14 height 17
click at [721, 514] on div "2025 jan. fev. mar. abr. mai. jun. jul. ago. set. out. nov. dez." at bounding box center [776, 471] width 113 height 132
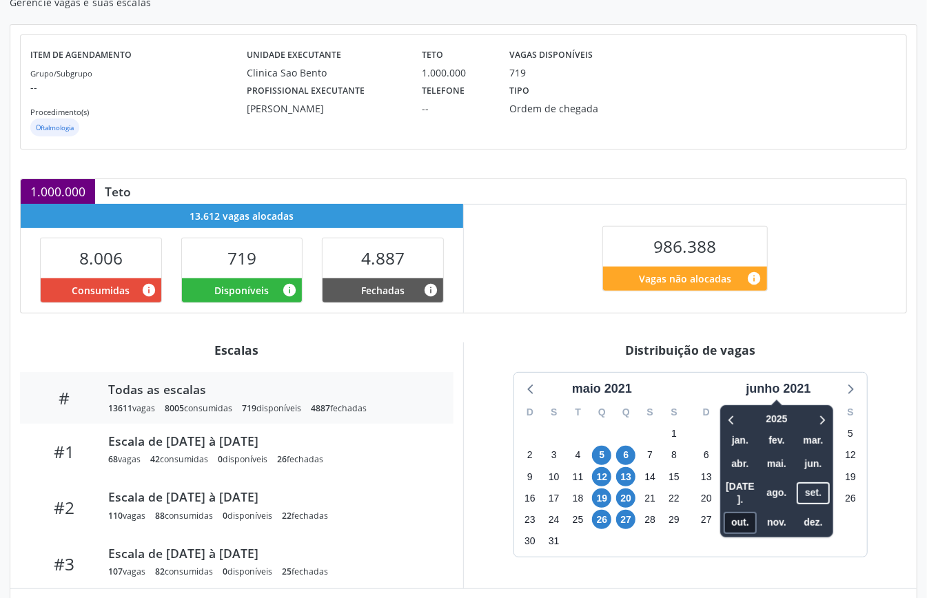
click at [728, 512] on span "out." at bounding box center [739, 522] width 33 height 21
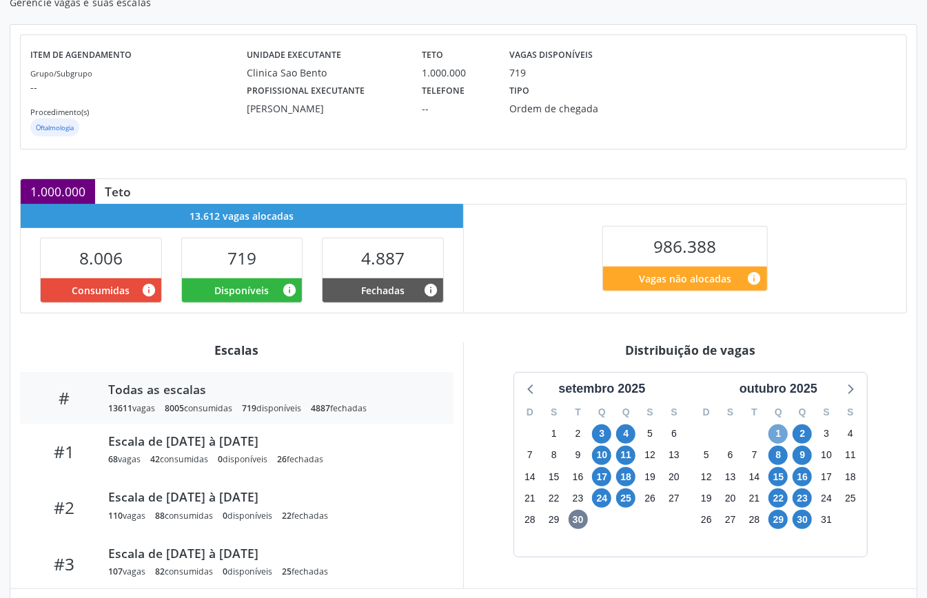
click at [781, 441] on span "1" at bounding box center [777, 433] width 19 height 19
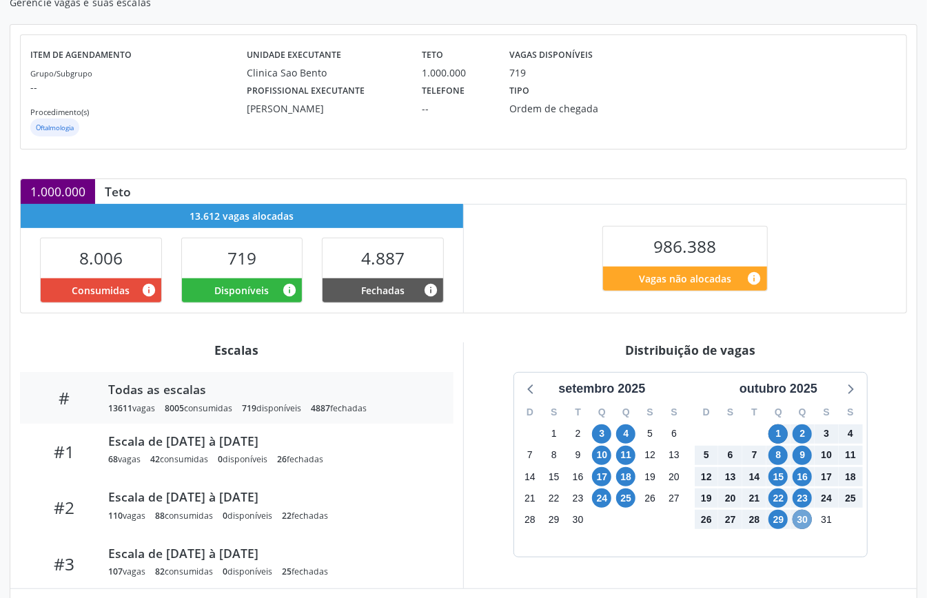
click at [800, 526] on span "30" at bounding box center [801, 519] width 19 height 19
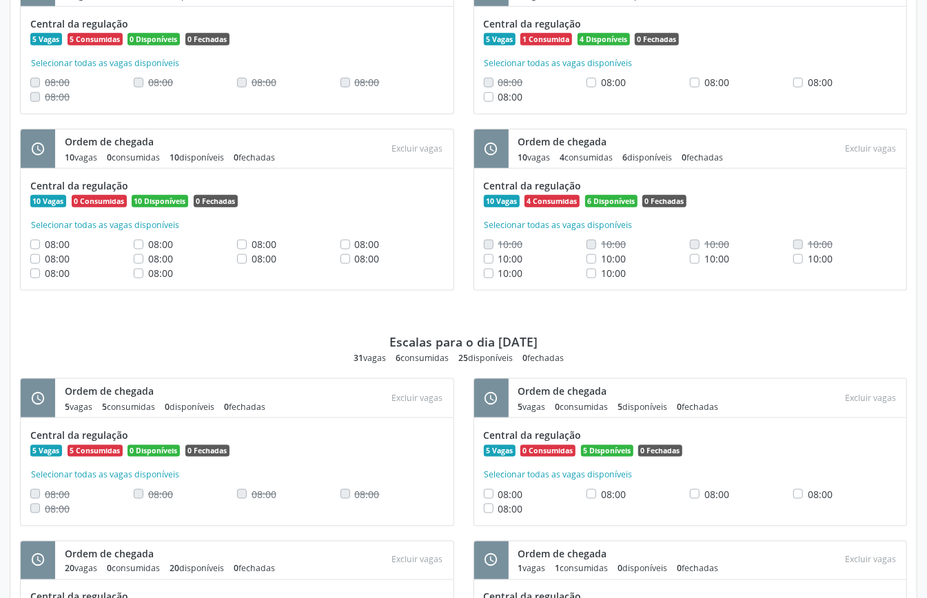
scroll to position [736, 0]
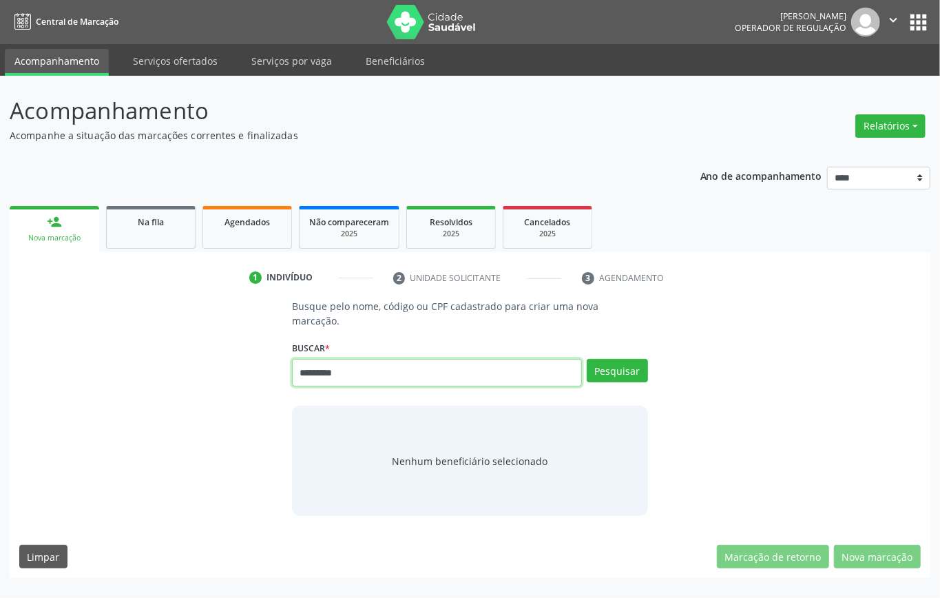
type input "*********"
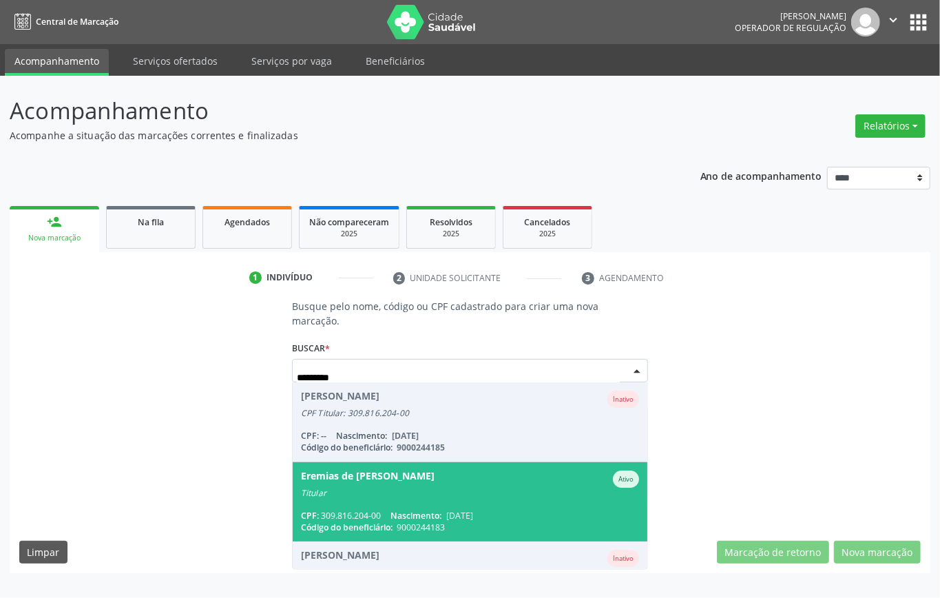
click at [364, 502] on span "Eremias de [PERSON_NAME] Ativo Titular CPF: 309.816.204-00 Nascimento: [DATE] C…" at bounding box center [470, 501] width 355 height 79
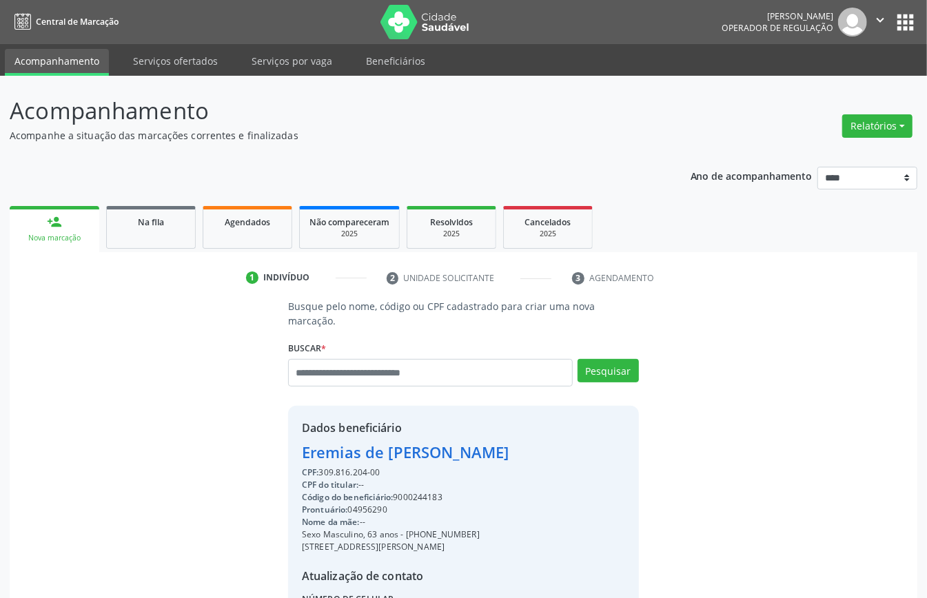
scroll to position [145, 0]
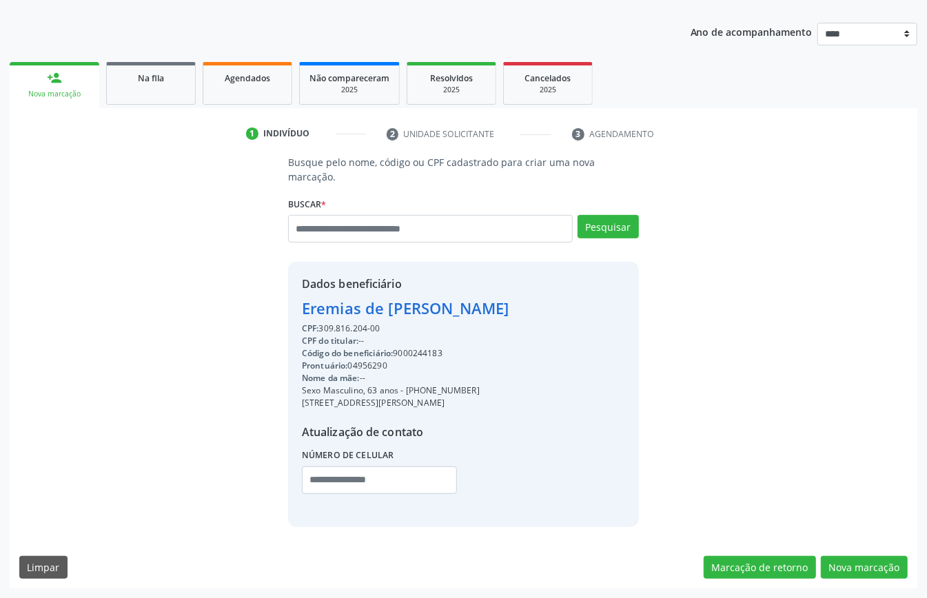
click at [422, 356] on div "Código do beneficiário: 9000244183" at bounding box center [405, 353] width 207 height 12
copy div "9000244183"
drag, startPoint x: 262, startPoint y: 73, endPoint x: 302, endPoint y: 130, distance: 69.4
click at [262, 72] on span "Agendados" at bounding box center [247, 78] width 45 height 12
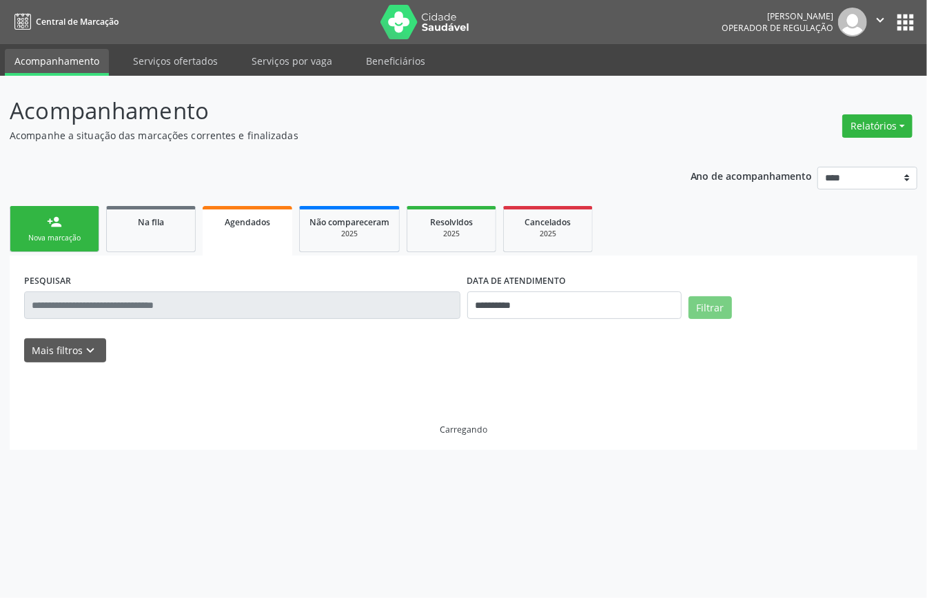
scroll to position [0, 0]
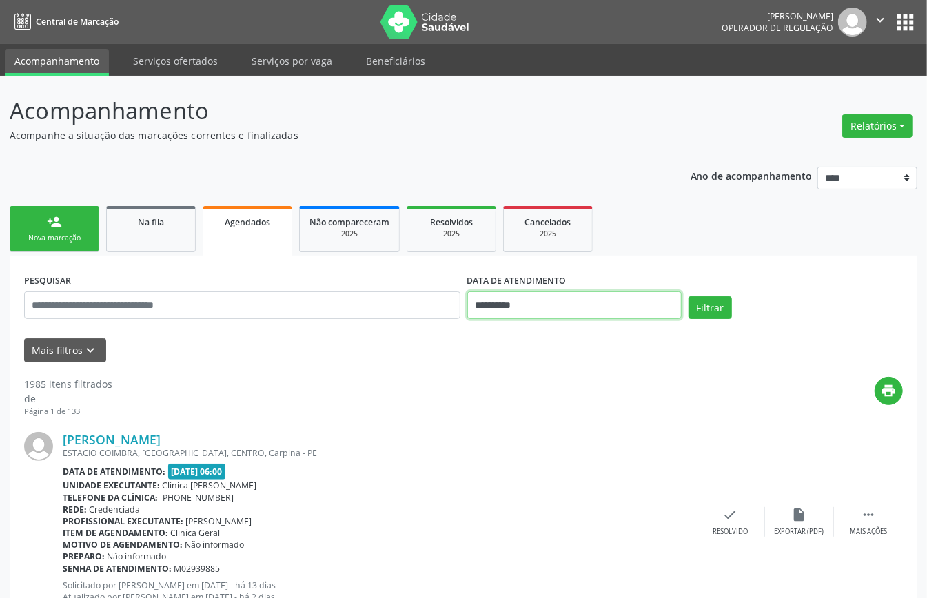
click at [561, 300] on input "**********" at bounding box center [574, 305] width 214 height 28
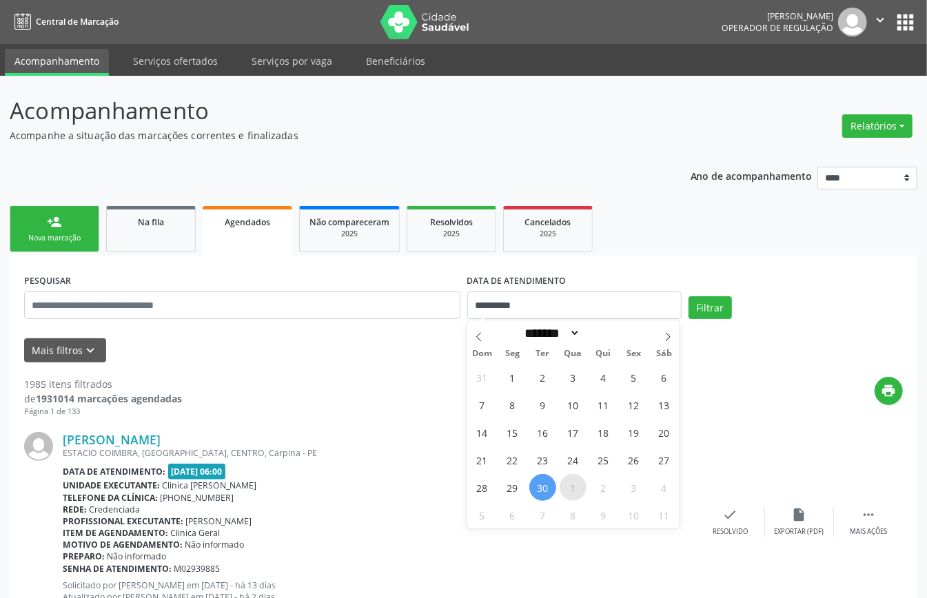
click at [570, 492] on span "1" at bounding box center [572, 487] width 27 height 27
type input "**********"
click at [570, 492] on span "1" at bounding box center [572, 487] width 27 height 27
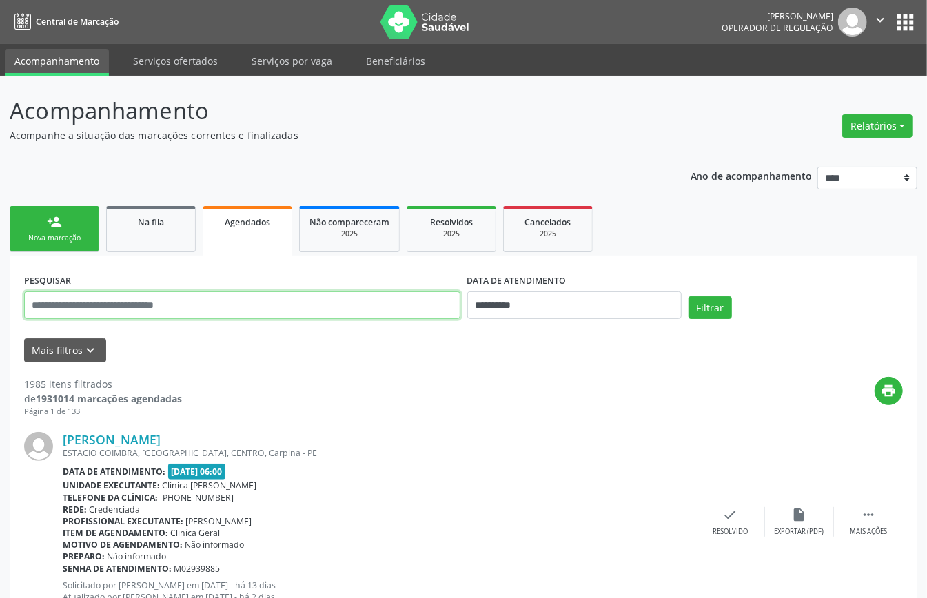
paste input "**********"
type input "**********"
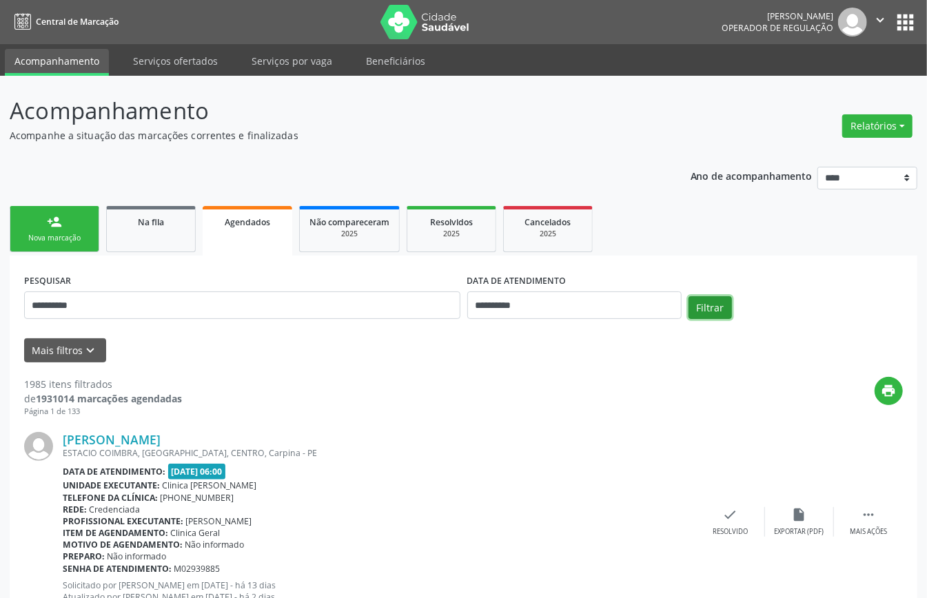
click at [709, 305] on button "Filtrar" at bounding box center [709, 307] width 43 height 23
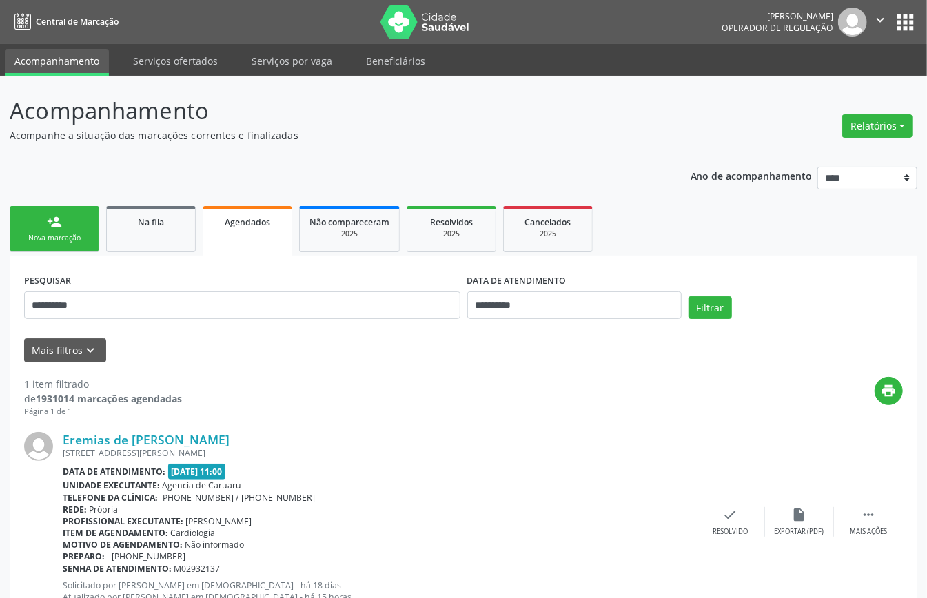
scroll to position [53, 0]
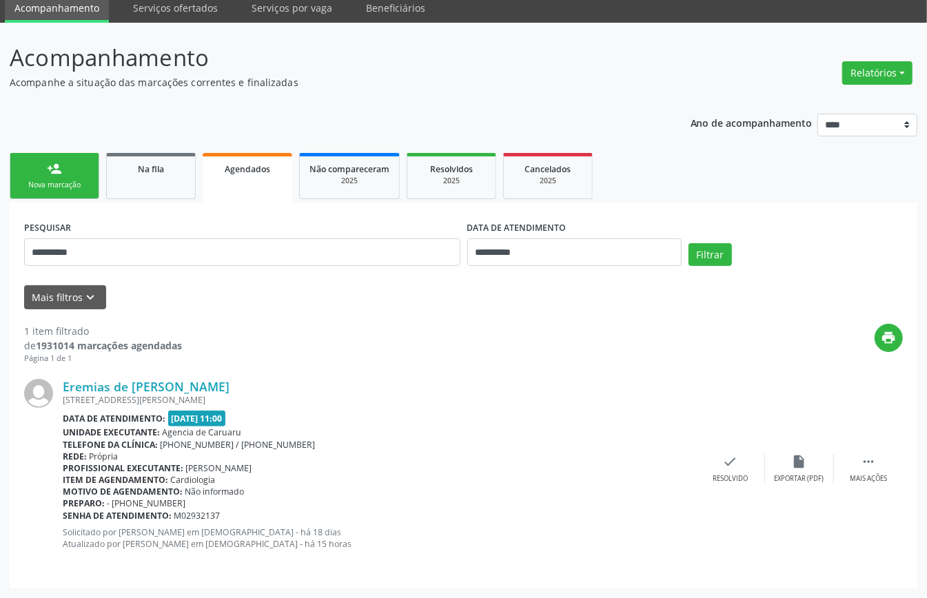
click at [68, 163] on link "person_add Nova marcação" at bounding box center [55, 176] width 90 height 46
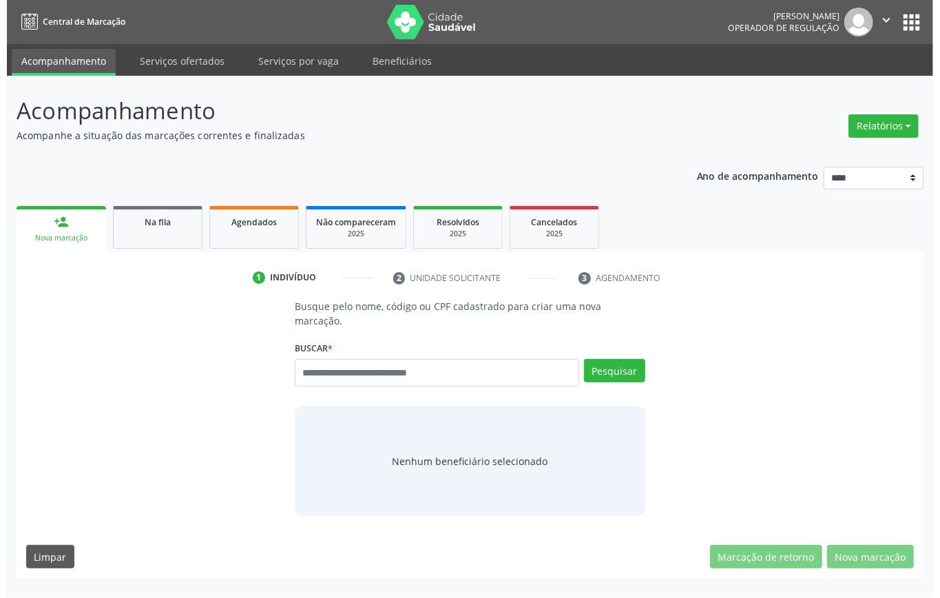
scroll to position [0, 0]
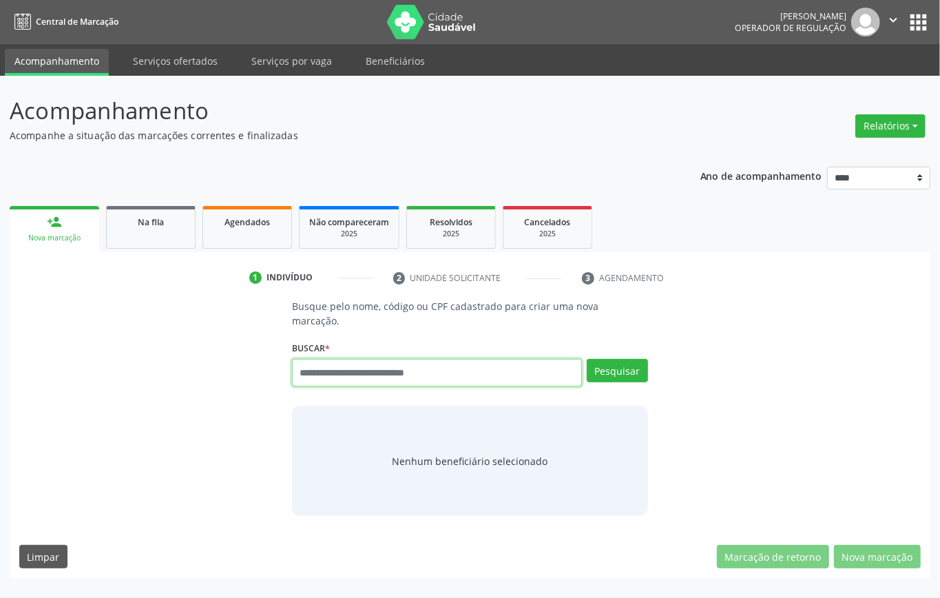
click at [369, 367] on input "text" at bounding box center [437, 373] width 290 height 28
type input "*********"
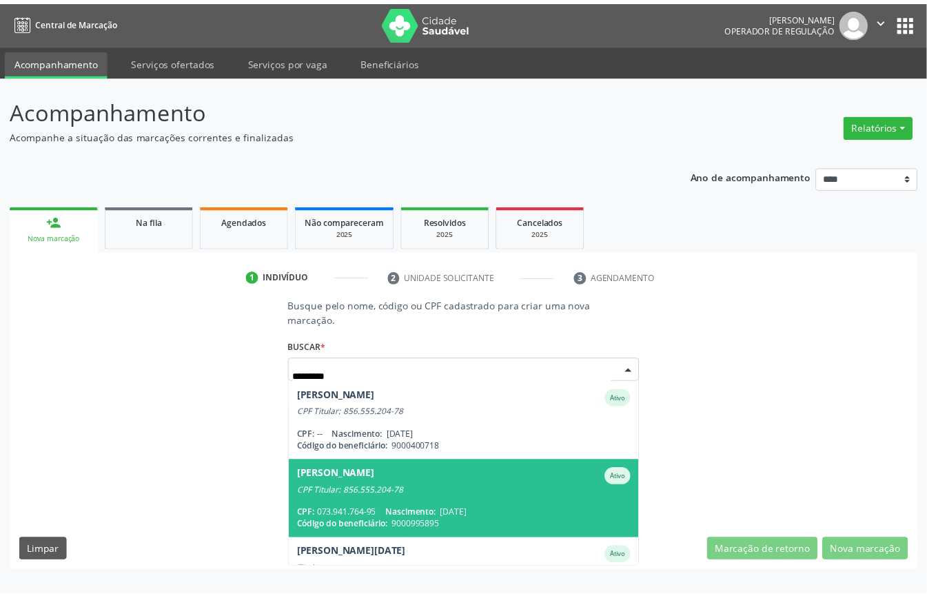
scroll to position [50, 0]
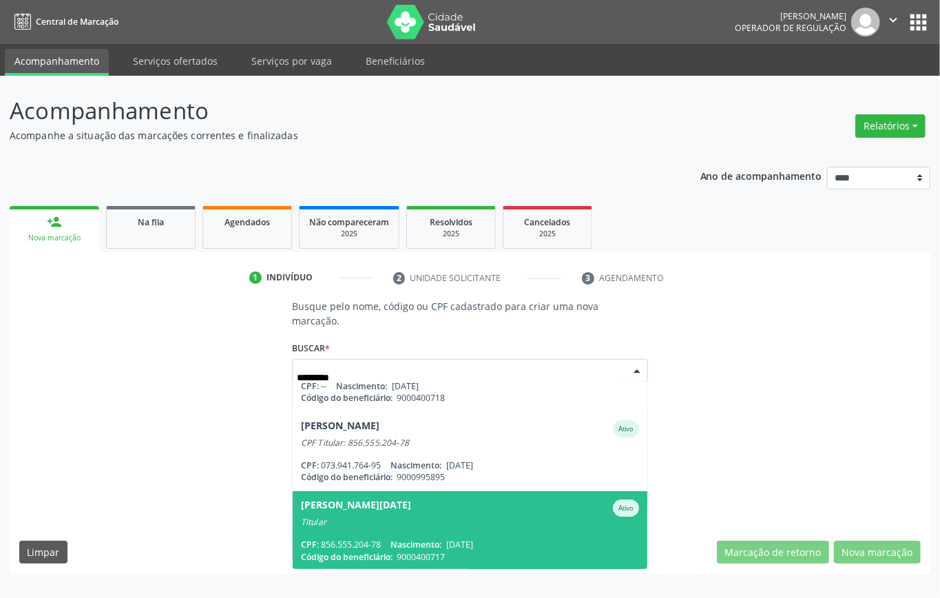
click at [367, 517] on div "Titular" at bounding box center [470, 522] width 338 height 11
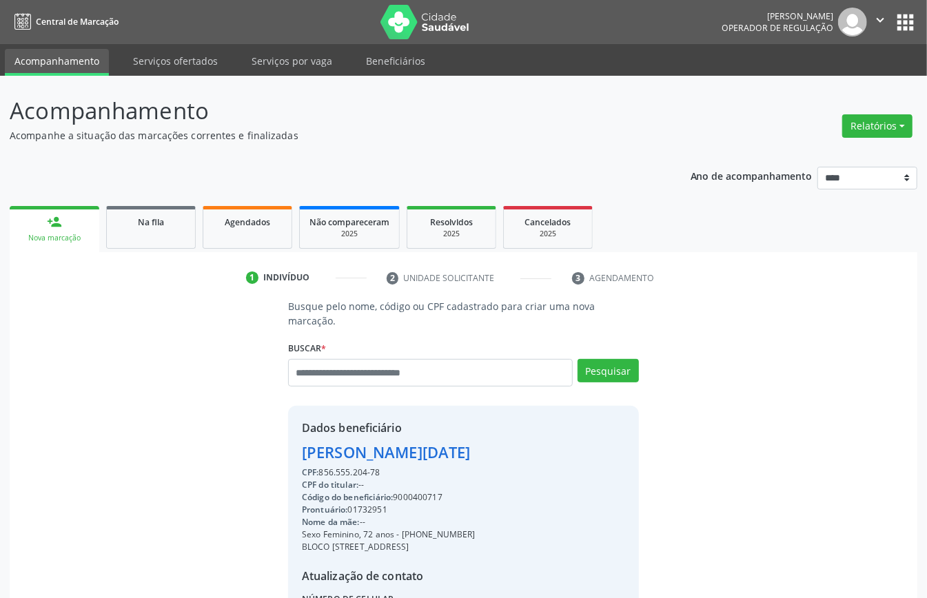
scroll to position [145, 0]
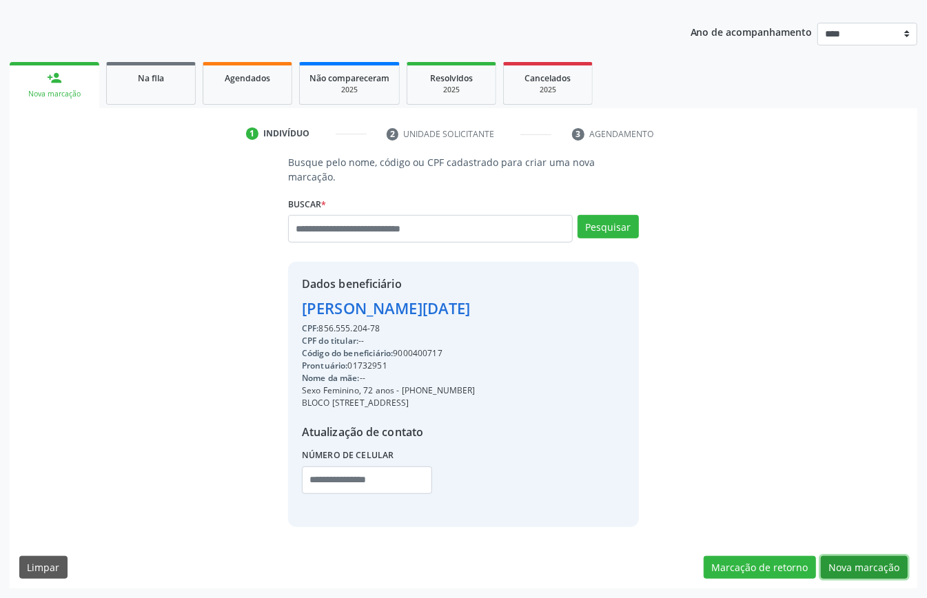
click at [856, 564] on button "Nova marcação" at bounding box center [864, 567] width 87 height 23
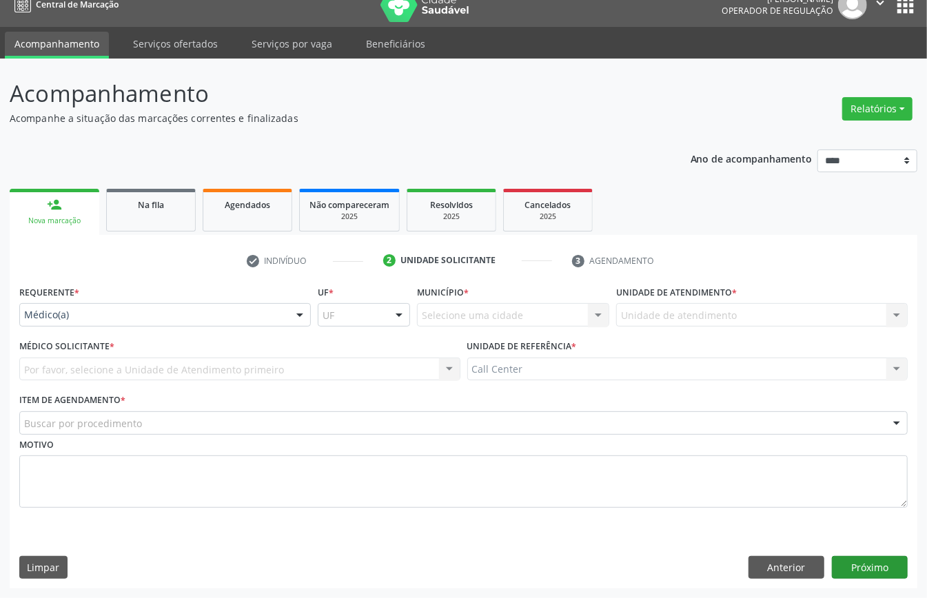
scroll to position [19, 0]
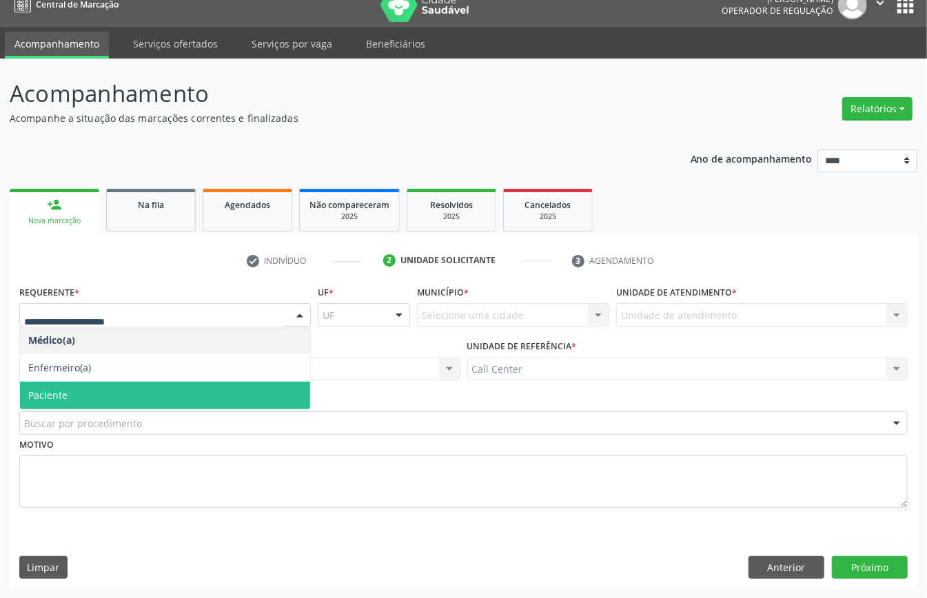
click at [97, 391] on span "Paciente" at bounding box center [165, 396] width 290 height 28
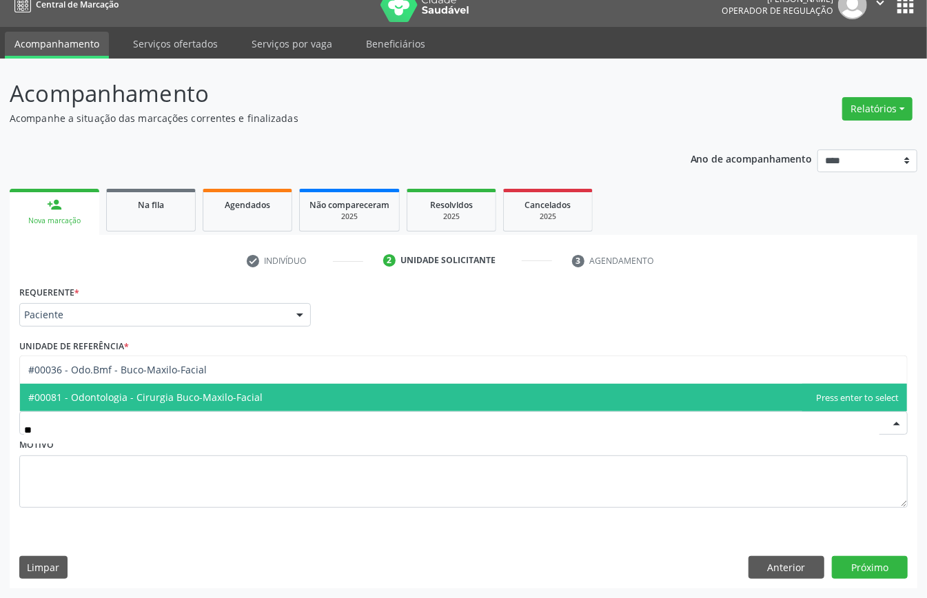
type input "***"
click at [218, 391] on span "#00081 - Odontologia - Cirurgia Buco-Maxilo-Facial" at bounding box center [145, 397] width 234 height 13
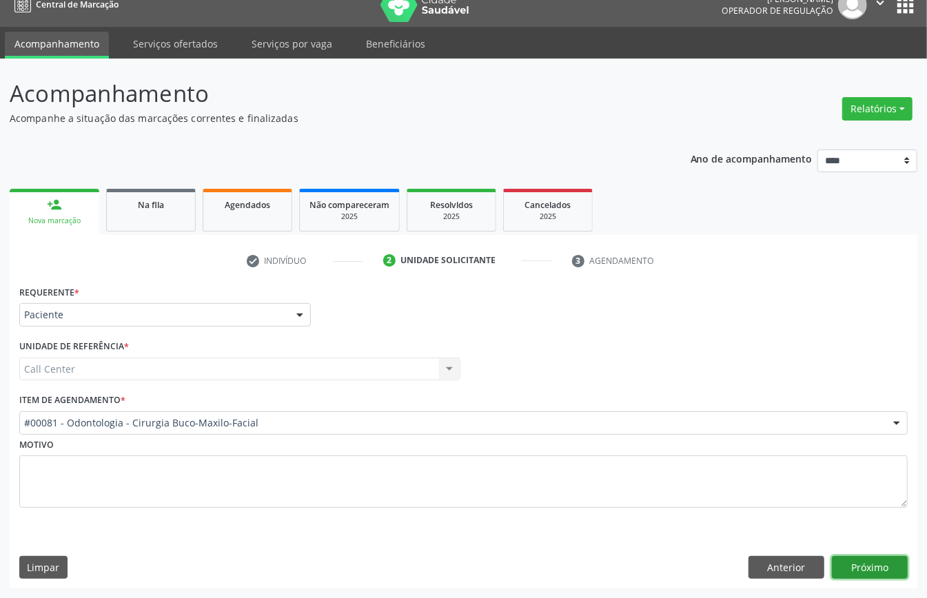
click at [872, 566] on button "Próximo" at bounding box center [870, 567] width 76 height 23
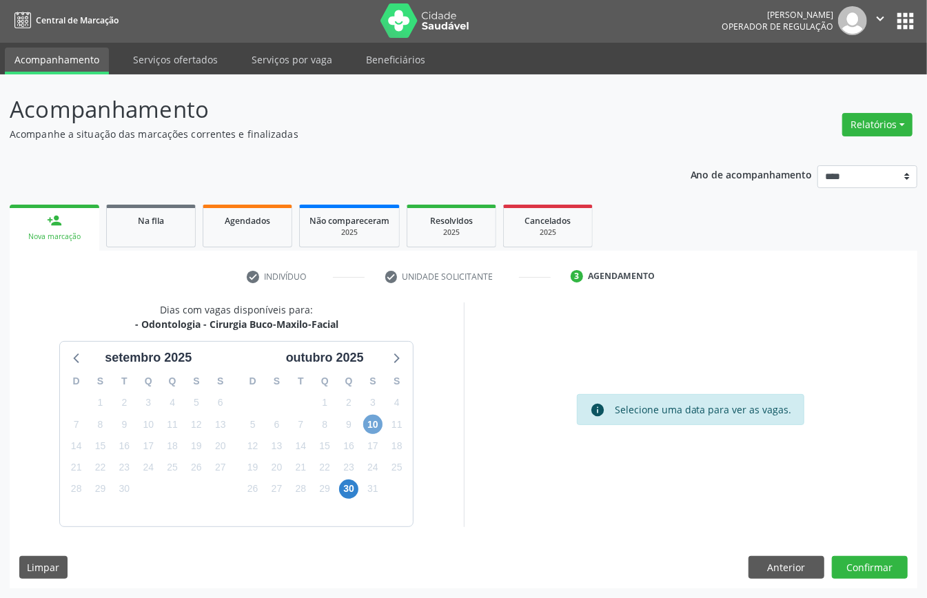
click at [375, 423] on span "10" at bounding box center [372, 424] width 19 height 19
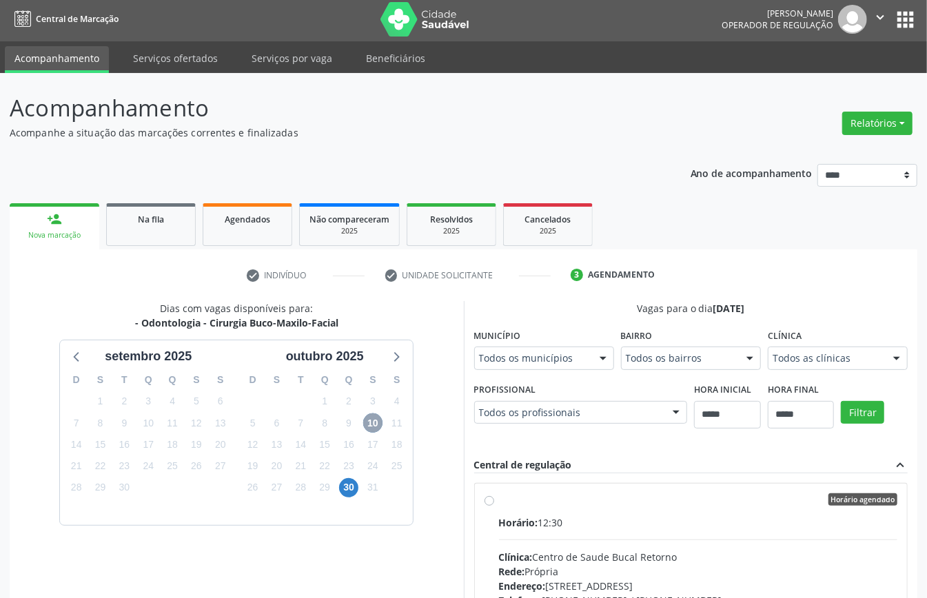
scroll to position [370, 0]
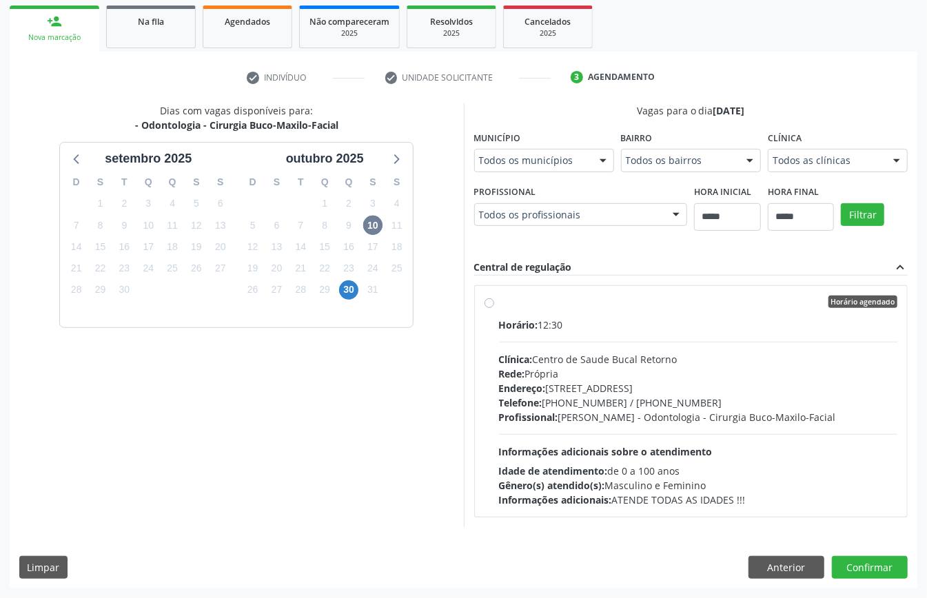
click at [499, 381] on div "Rede: Própria" at bounding box center [698, 374] width 399 height 14
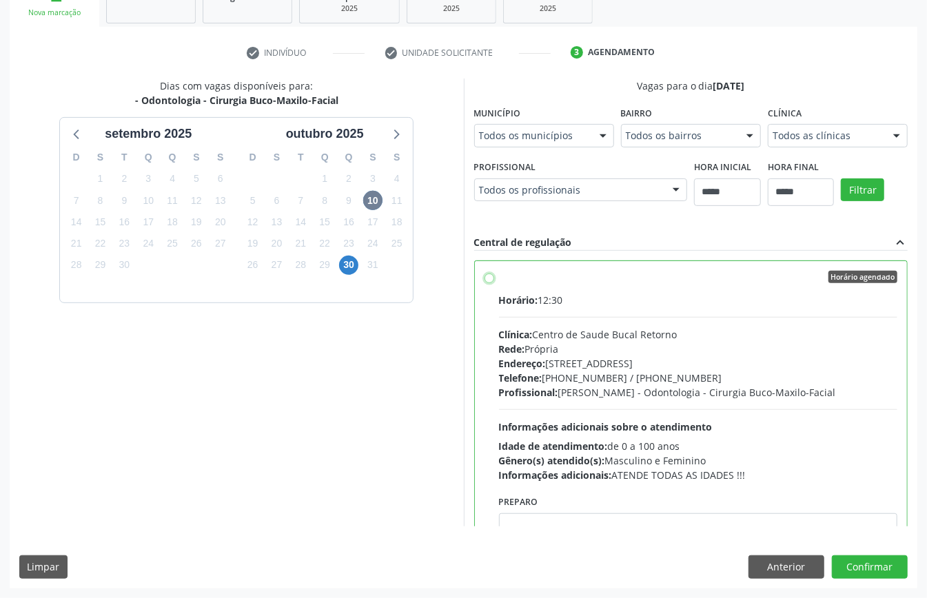
scroll to position [70, 0]
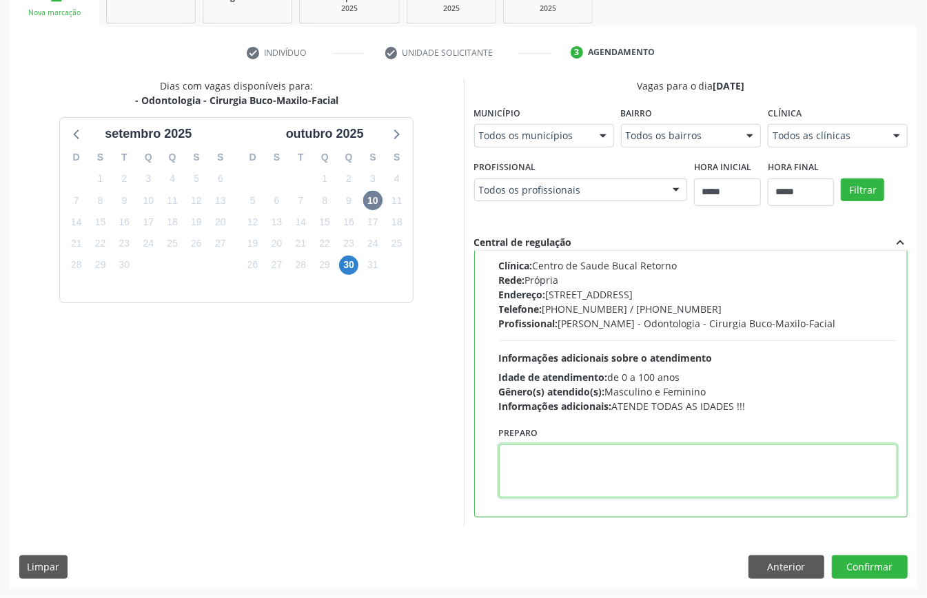
paste textarea "**********"
type textarea "**********"
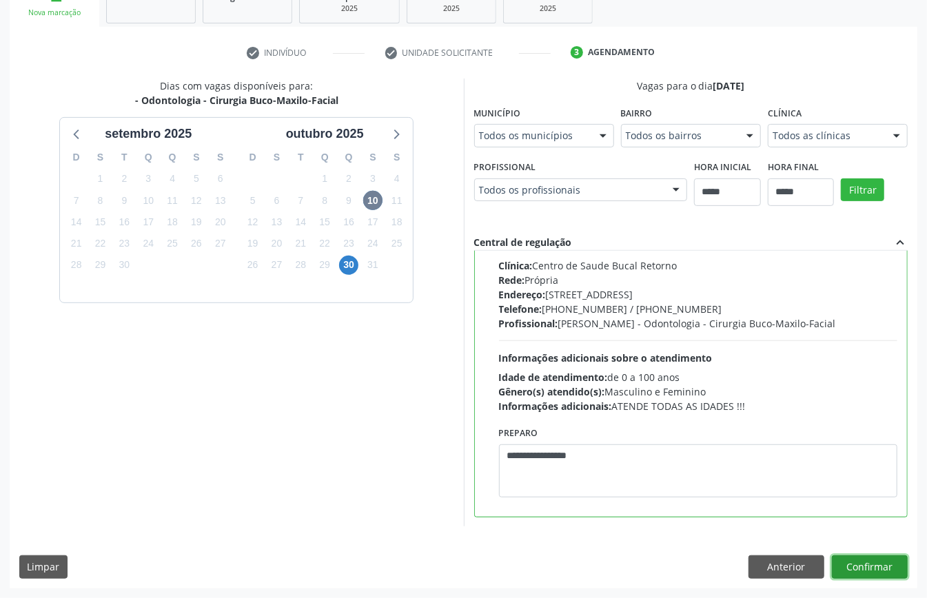
click at [865, 559] on button "Confirmar" at bounding box center [870, 566] width 76 height 23
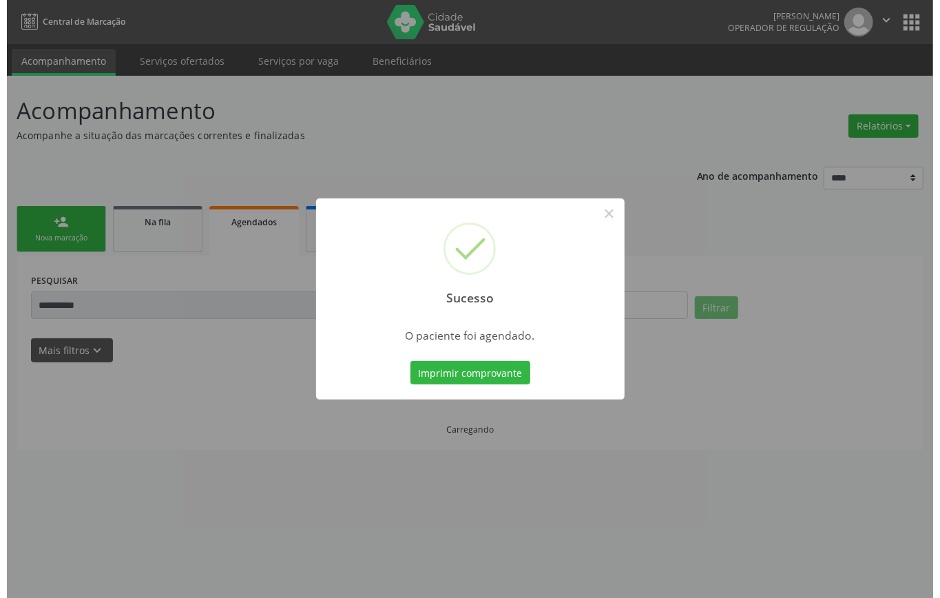
scroll to position [0, 0]
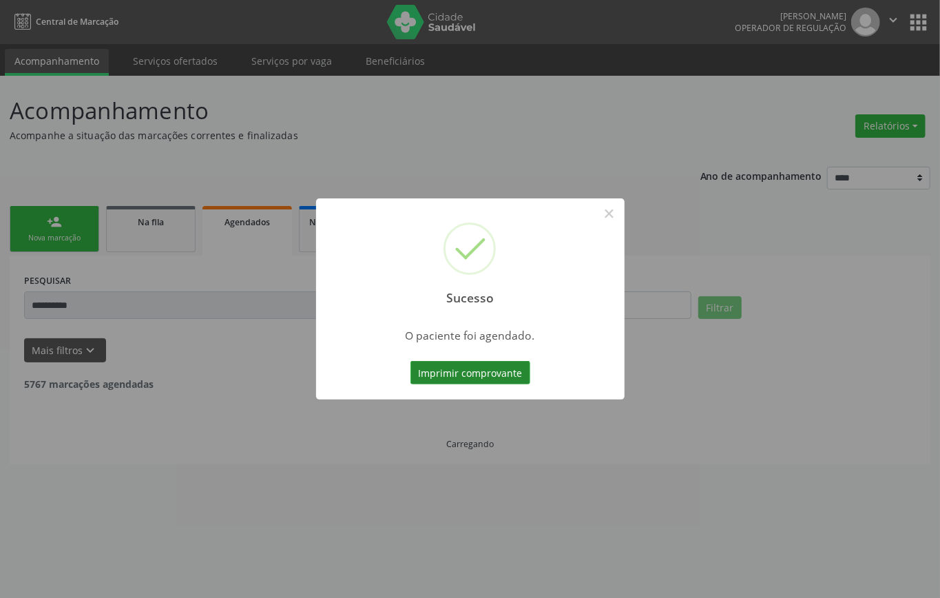
click at [468, 367] on button "Imprimir comprovante" at bounding box center [471, 372] width 120 height 23
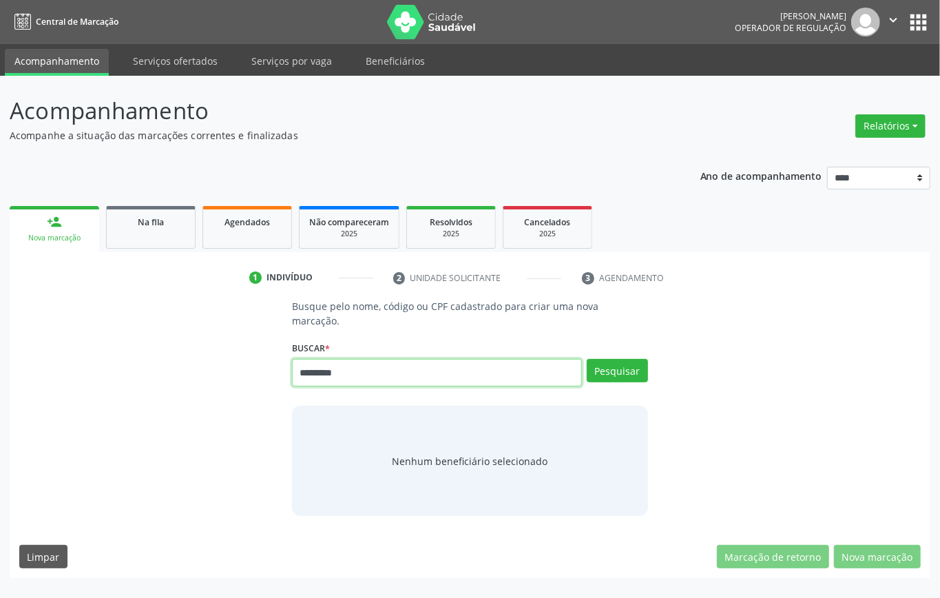
type input "*********"
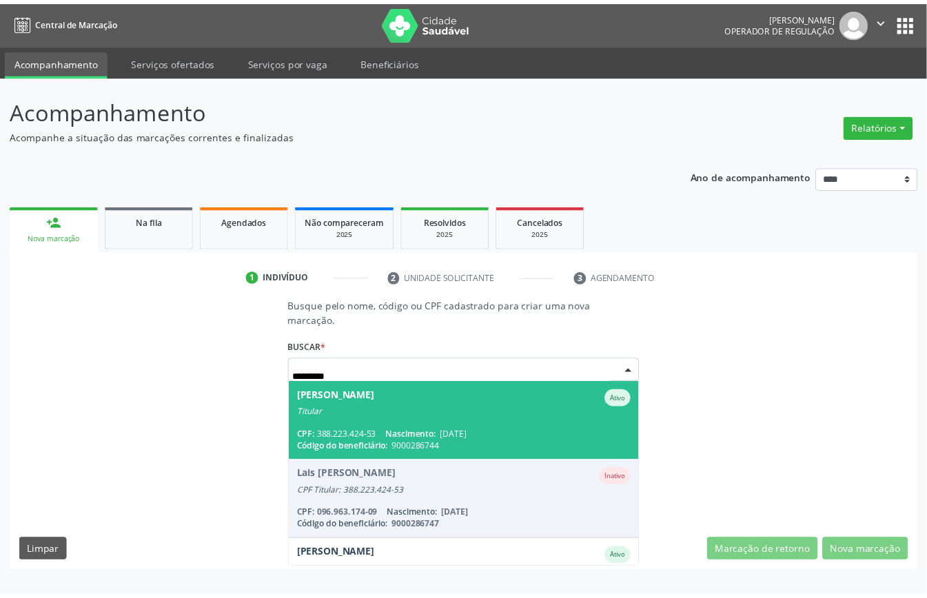
scroll to position [130, 0]
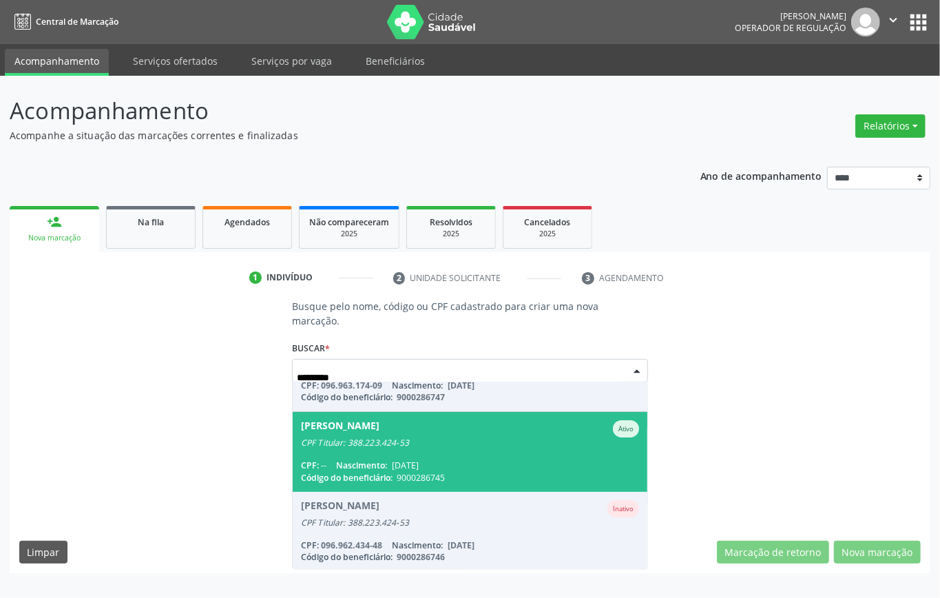
click at [418, 448] on span "[PERSON_NAME] CPF Titular: 388.223.424-53 CPF: -- Nascimento: [DATE] Código do …" at bounding box center [470, 451] width 355 height 79
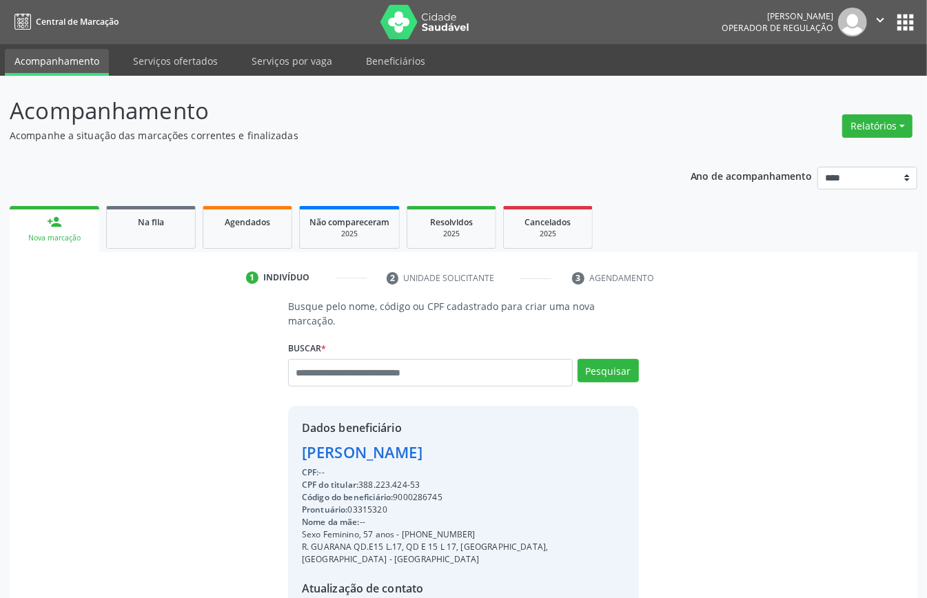
scroll to position [145, 0]
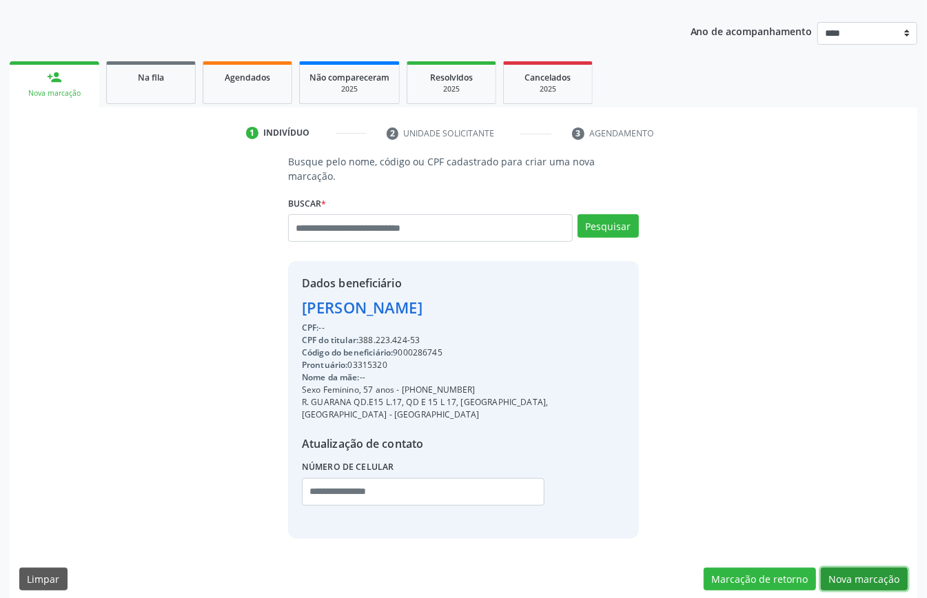
click at [864, 571] on button "Nova marcação" at bounding box center [864, 579] width 87 height 23
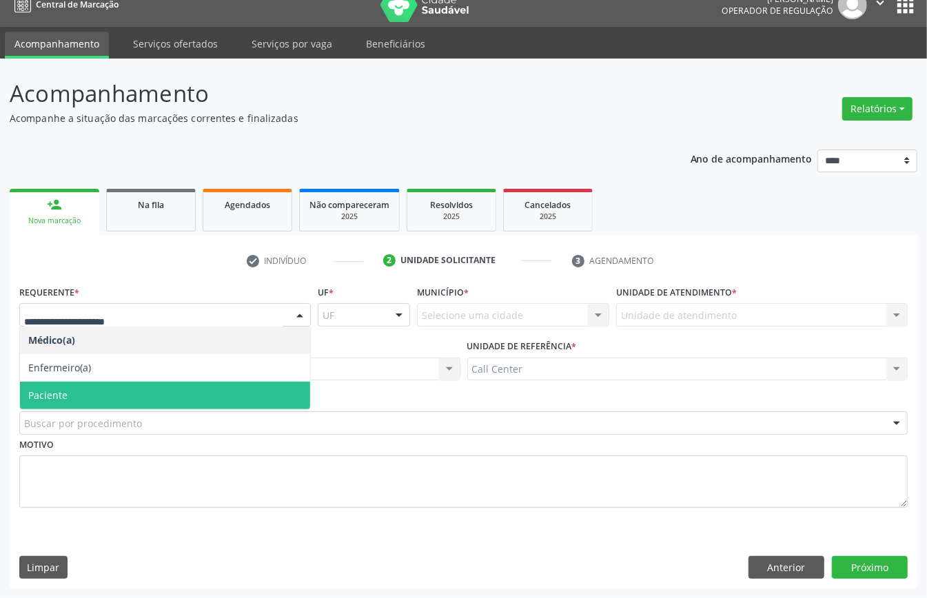
click at [73, 393] on span "Paciente" at bounding box center [165, 396] width 290 height 28
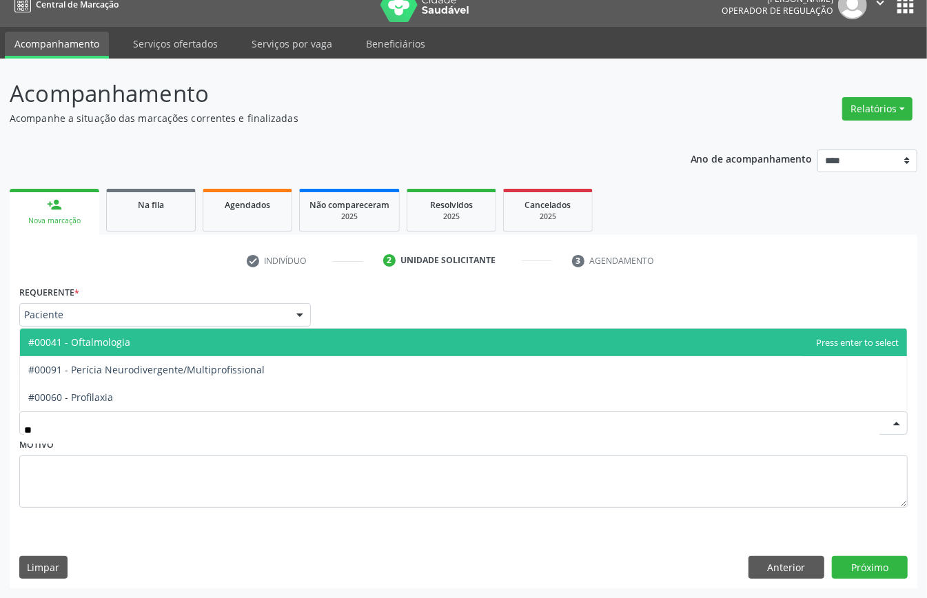
type input "***"
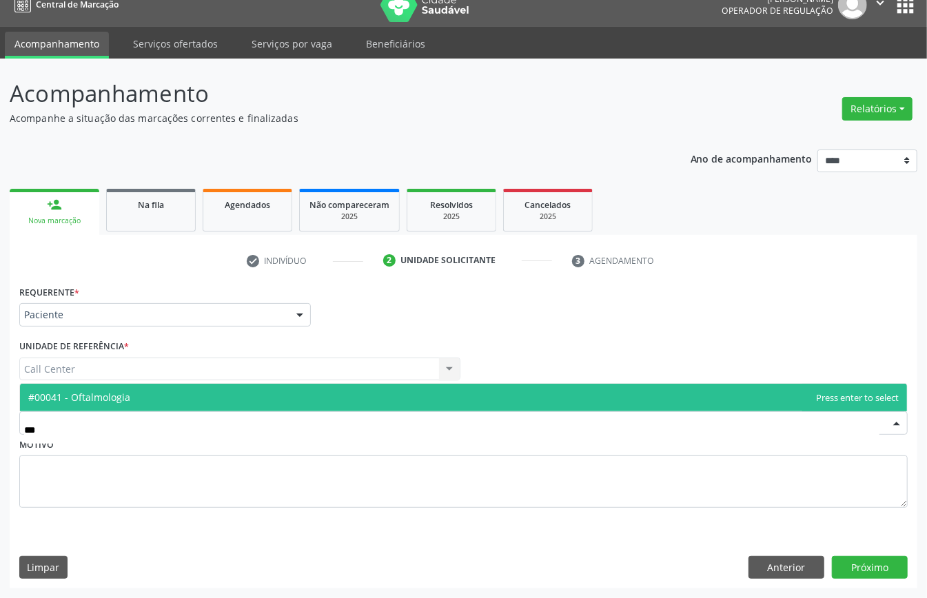
click at [172, 398] on span "#00041 - Oftalmologia" at bounding box center [463, 398] width 887 height 28
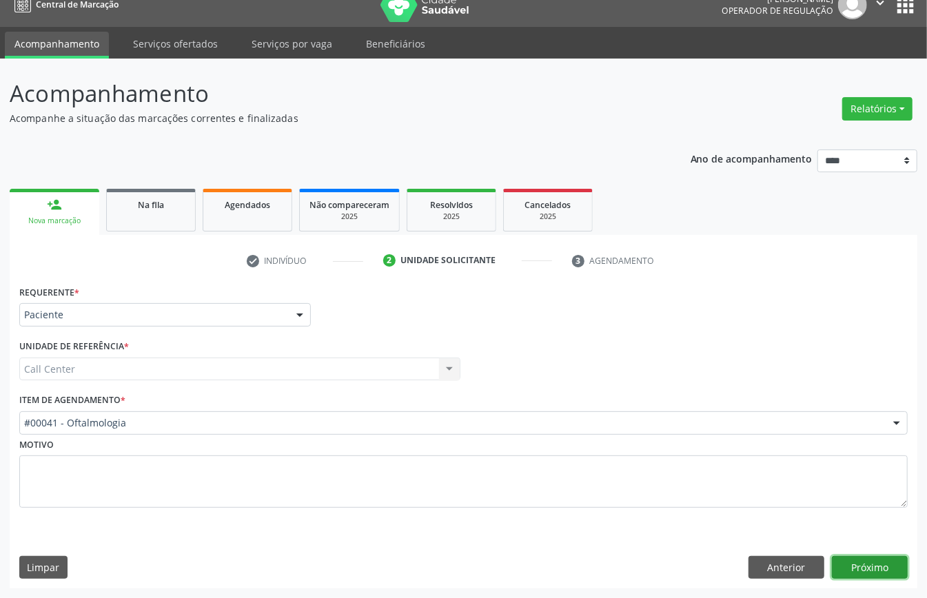
click at [877, 573] on button "Próximo" at bounding box center [870, 567] width 76 height 23
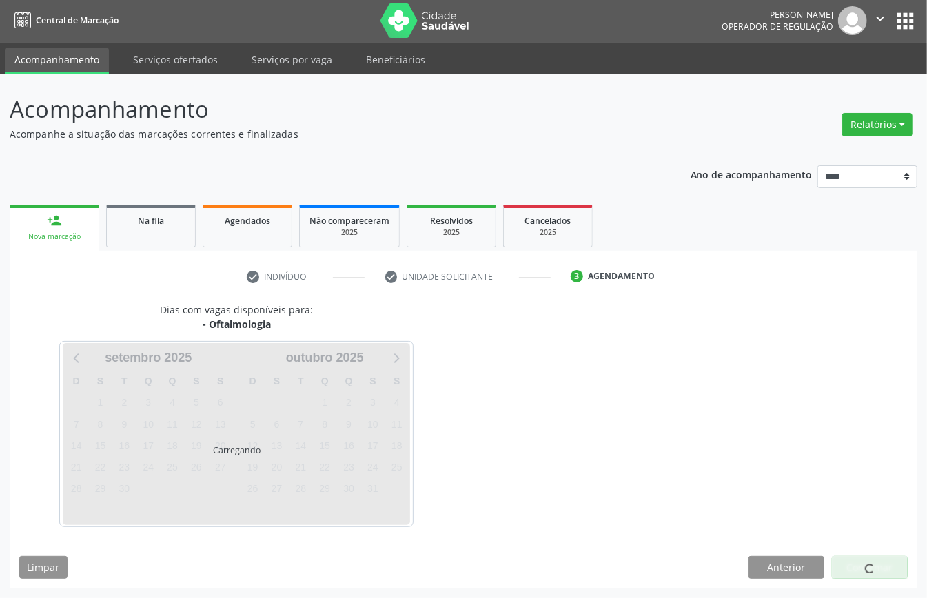
scroll to position [3, 0]
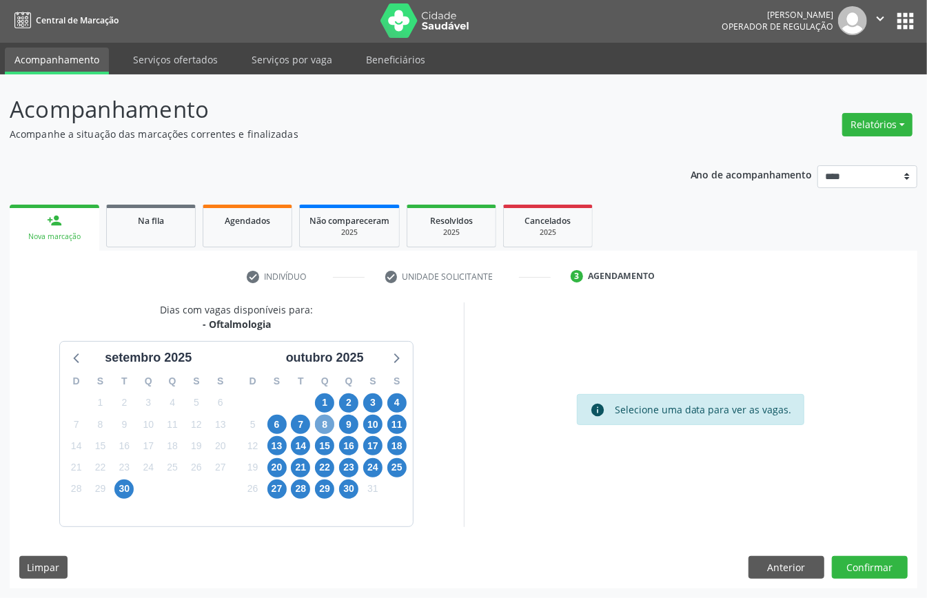
click at [328, 420] on span "8" at bounding box center [324, 424] width 19 height 19
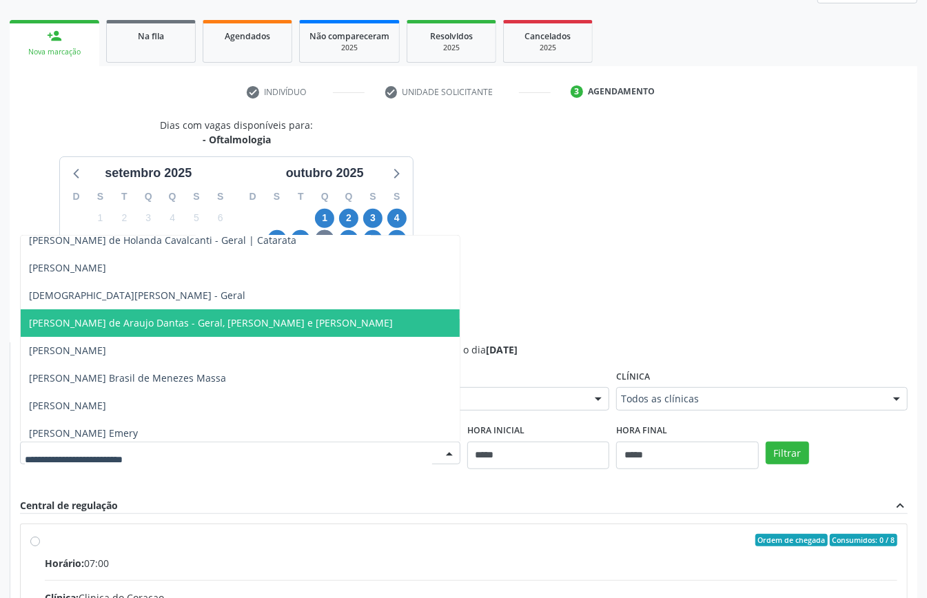
scroll to position [183, 0]
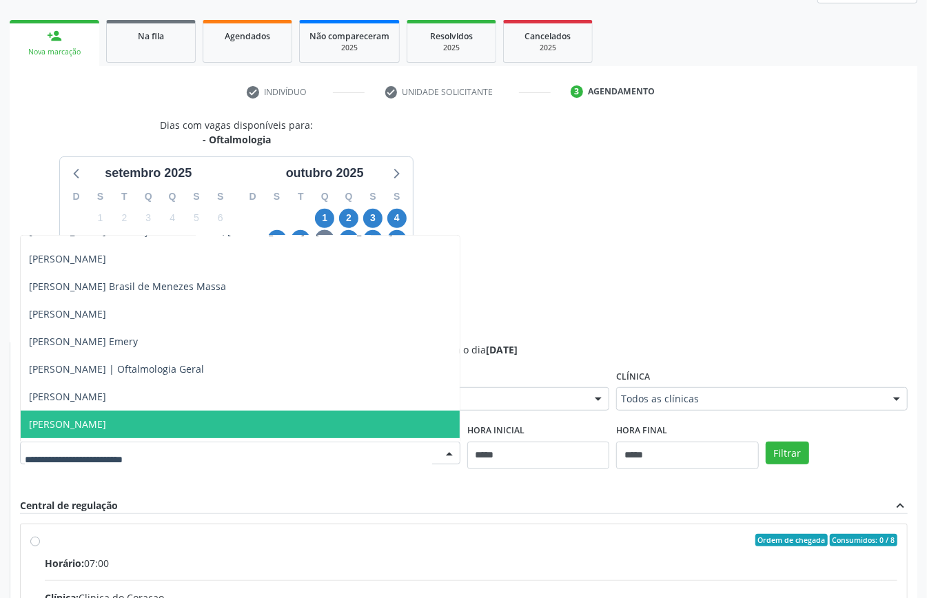
click at [125, 426] on span "[PERSON_NAME]" at bounding box center [240, 425] width 439 height 28
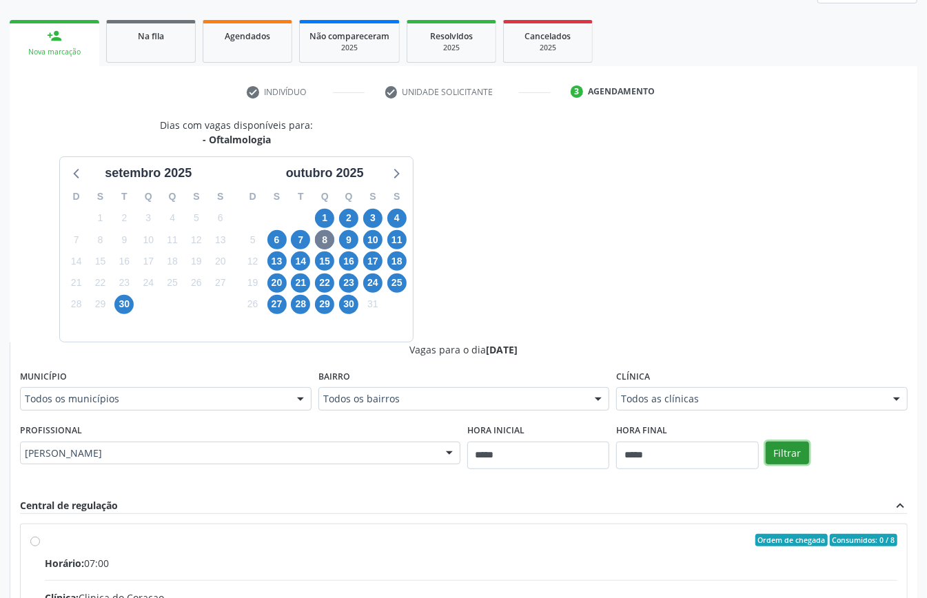
click at [785, 459] on button "Filtrar" at bounding box center [786, 453] width 43 height 23
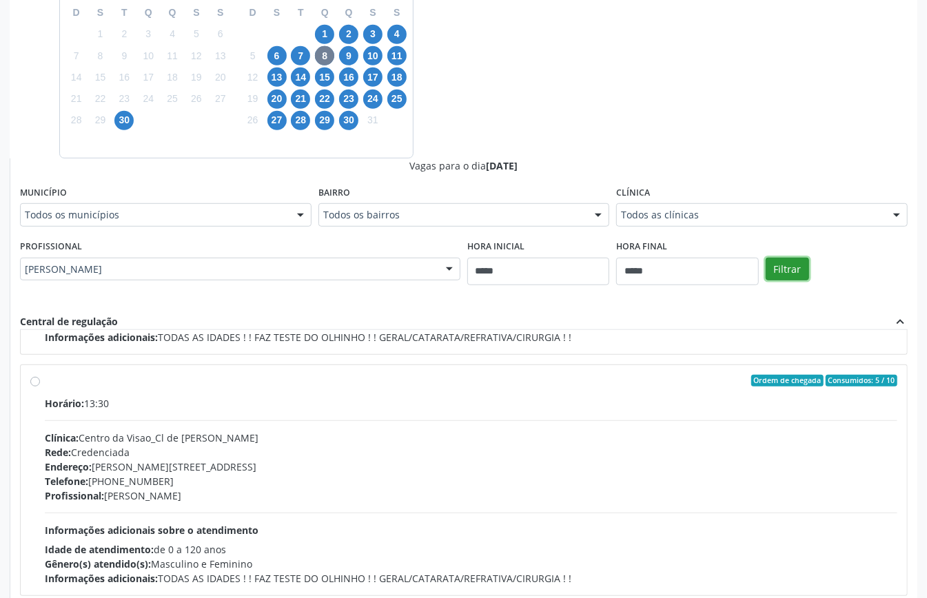
scroll to position [0, 0]
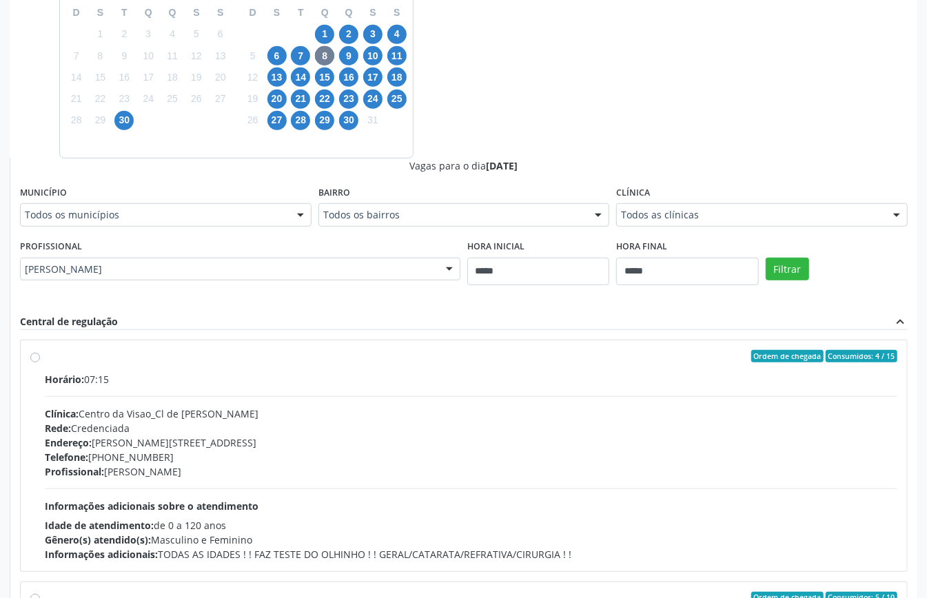
click at [237, 467] on div "Profissional: Guilherme Ribeiro" at bounding box center [471, 471] width 852 height 14
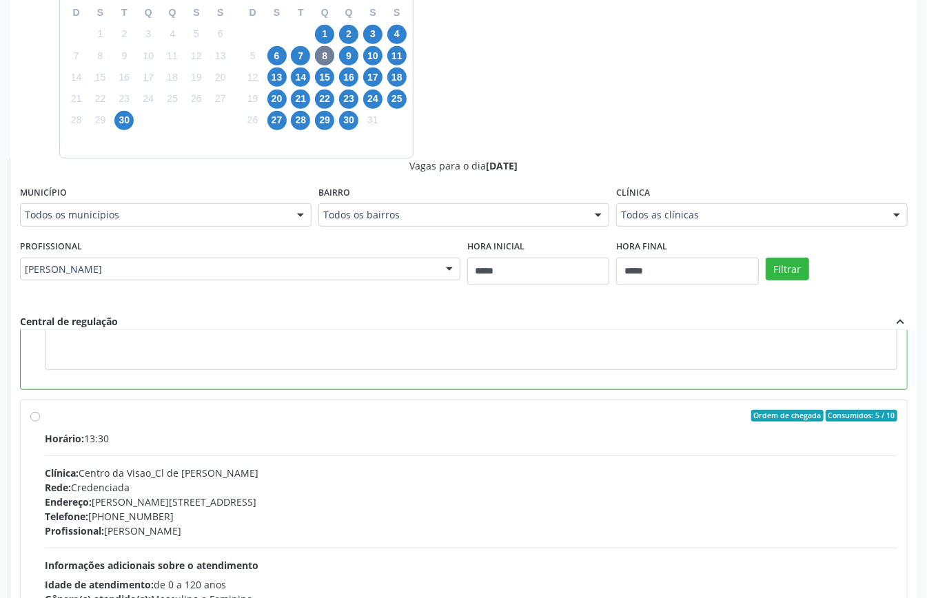
scroll to position [183, 0]
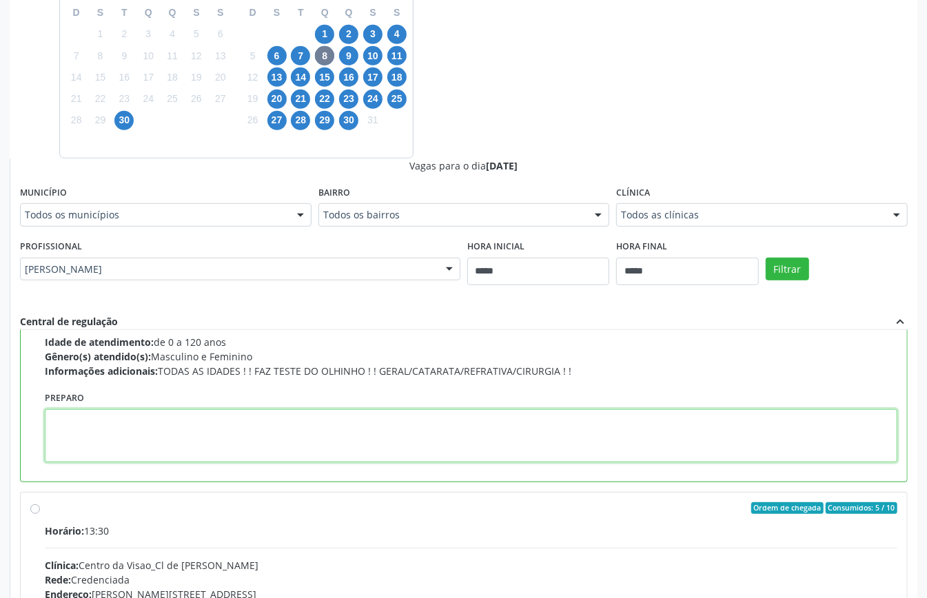
paste textarea "**********"
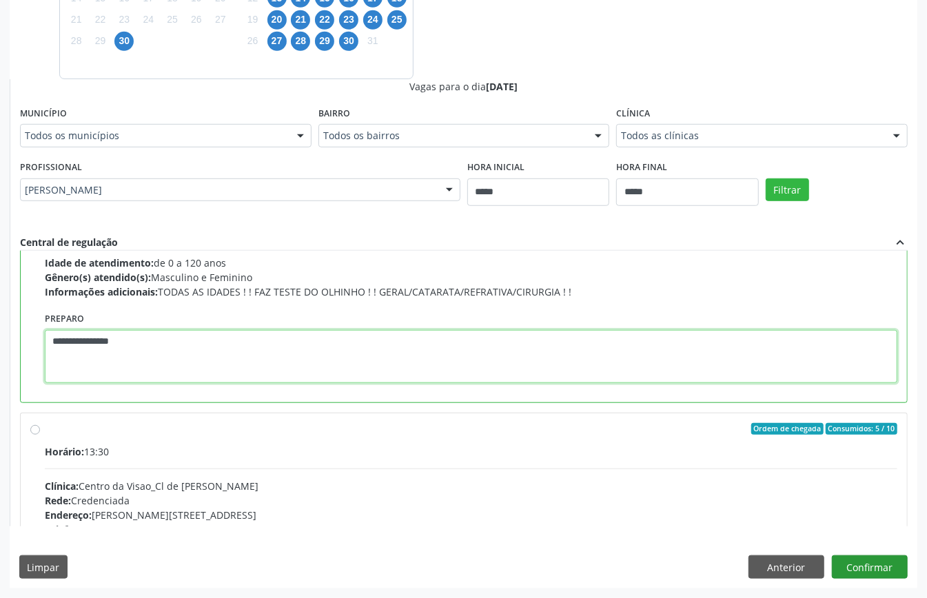
type textarea "**********"
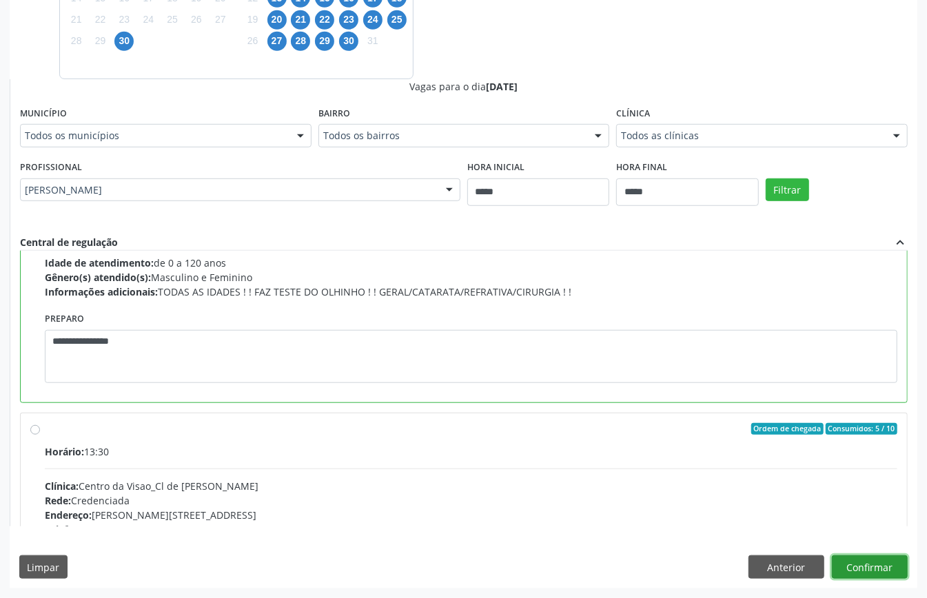
click at [854, 573] on button "Confirmar" at bounding box center [870, 566] width 76 height 23
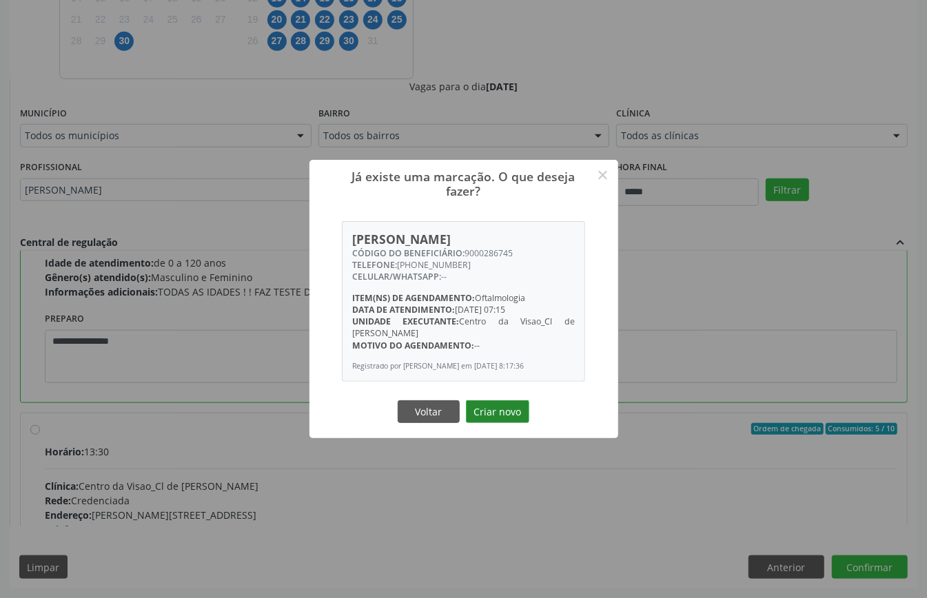
click at [497, 412] on button "Criar novo" at bounding box center [497, 411] width 63 height 23
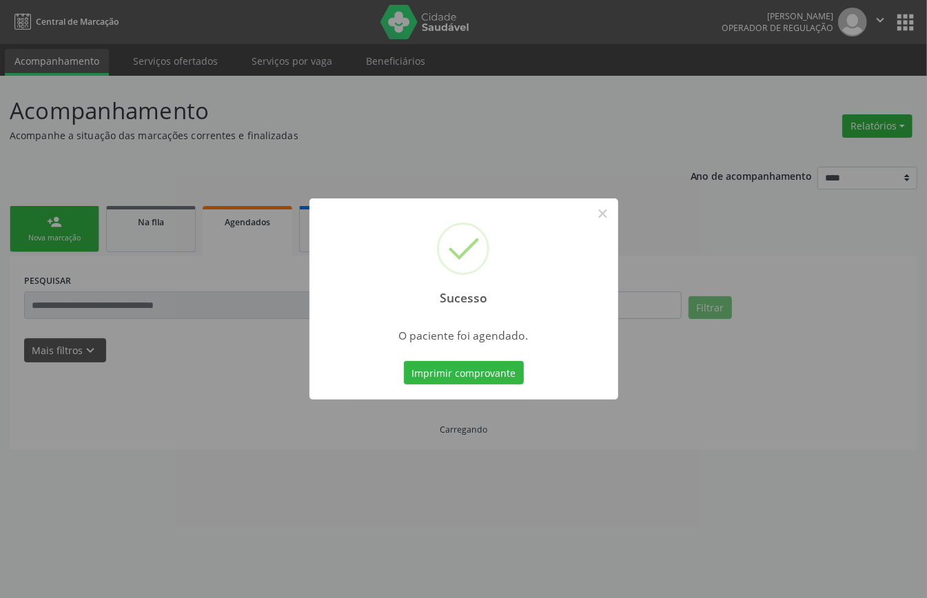
scroll to position [0, 0]
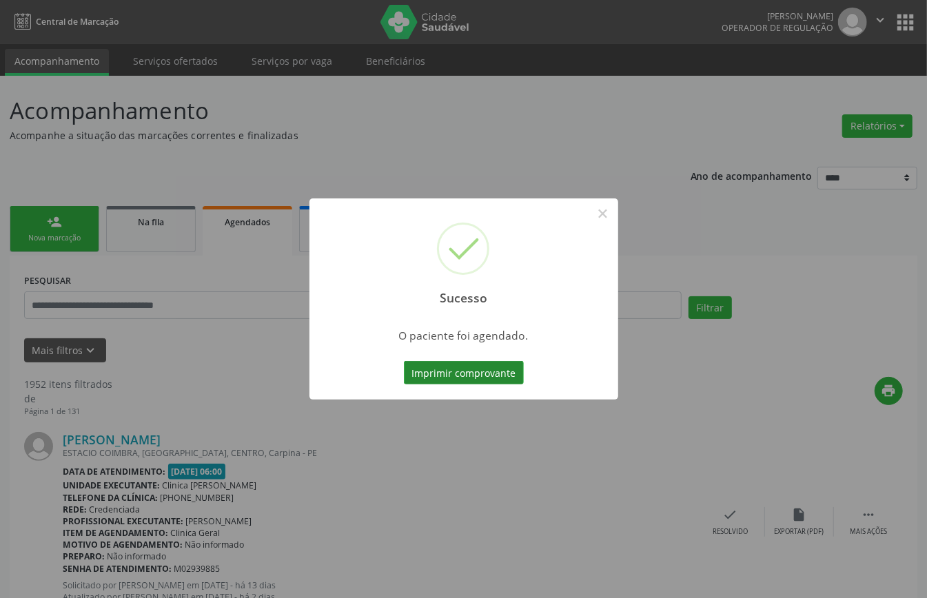
click at [499, 368] on button "Imprimir comprovante" at bounding box center [464, 372] width 120 height 23
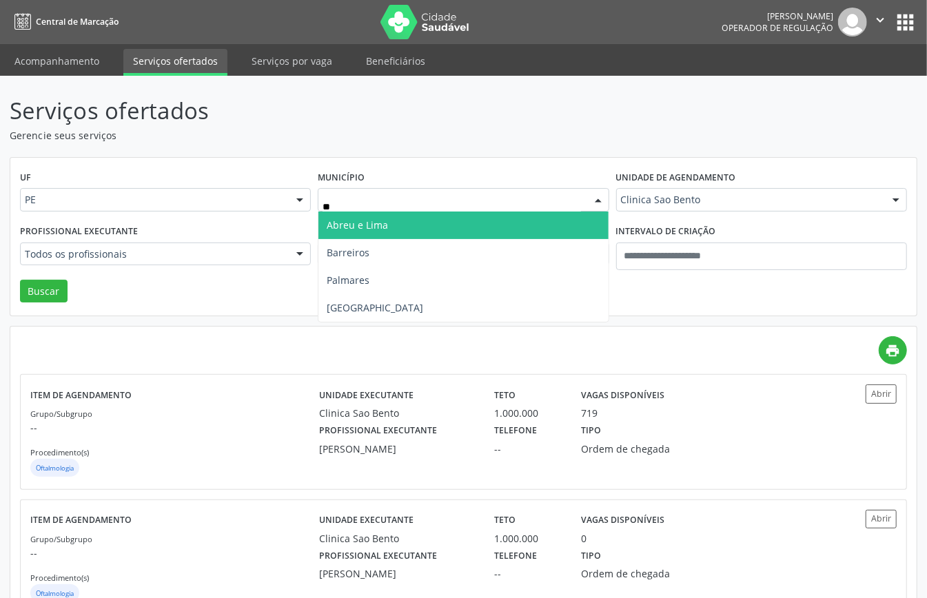
type input "***"
click at [359, 223] on span "[GEOGRAPHIC_DATA]" at bounding box center [462, 226] width 289 height 28
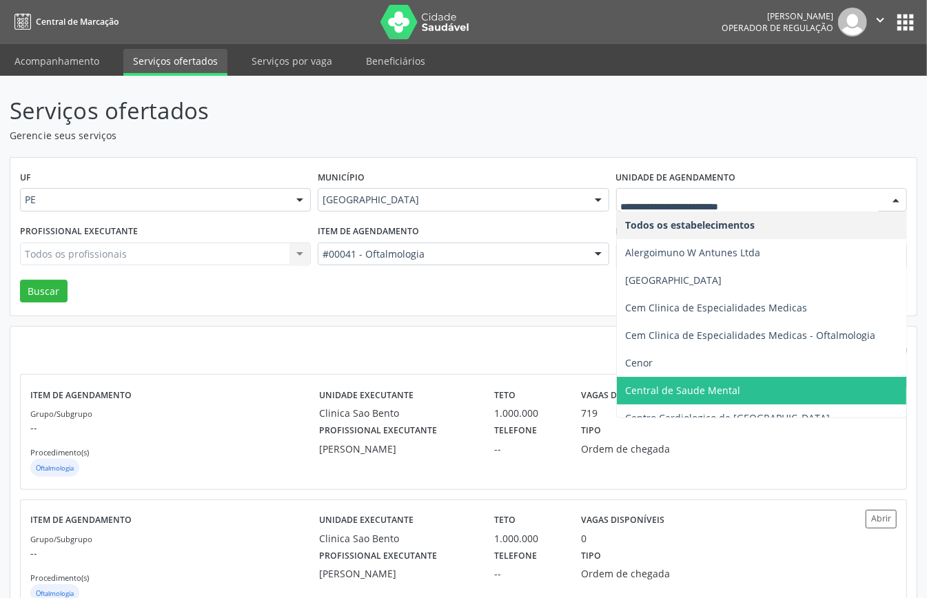
scroll to position [183, 0]
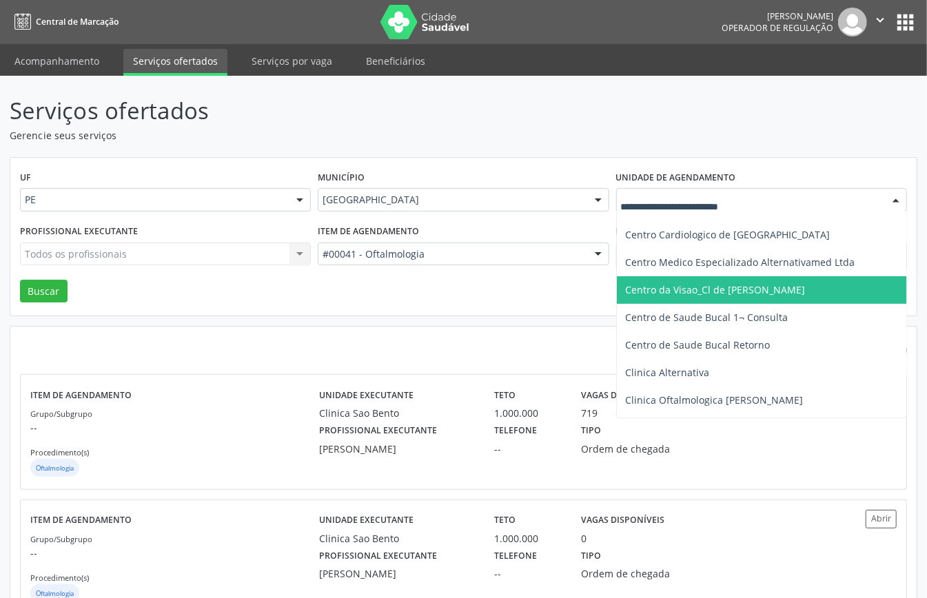
click at [717, 293] on span "Centro da Visao_Cl de [PERSON_NAME]" at bounding box center [715, 289] width 180 height 13
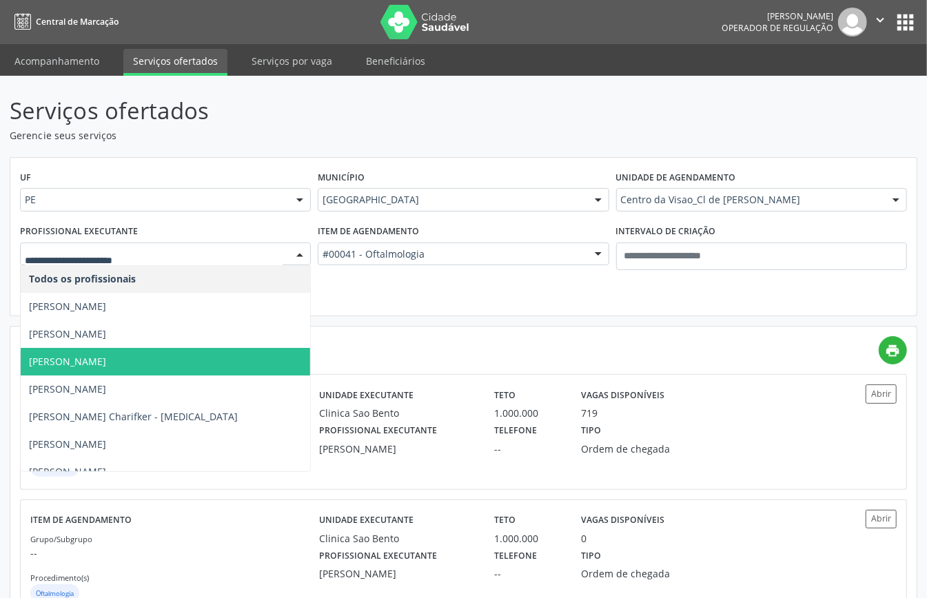
click at [127, 361] on span "[PERSON_NAME]" at bounding box center [165, 362] width 289 height 28
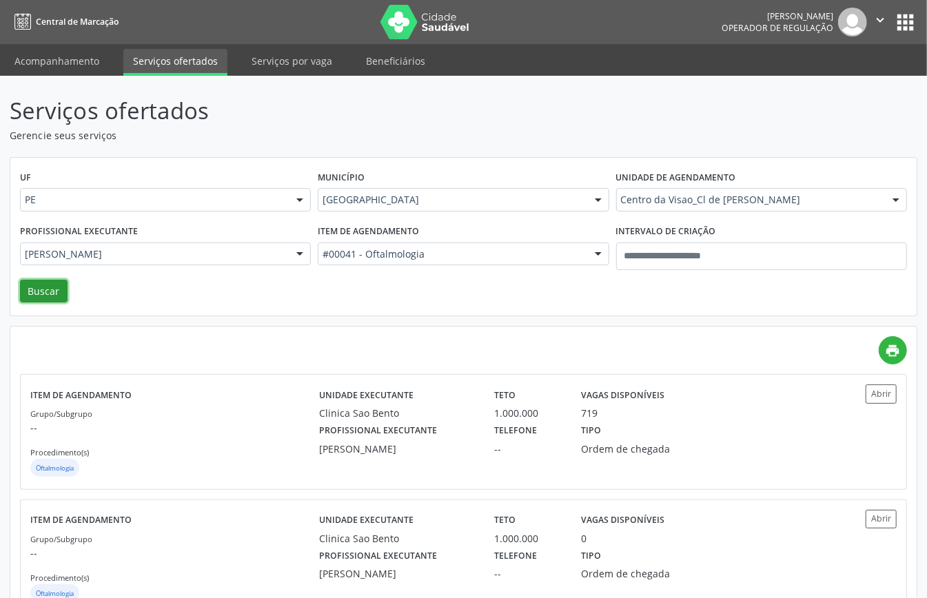
click at [43, 285] on button "Buscar" at bounding box center [44, 291] width 48 height 23
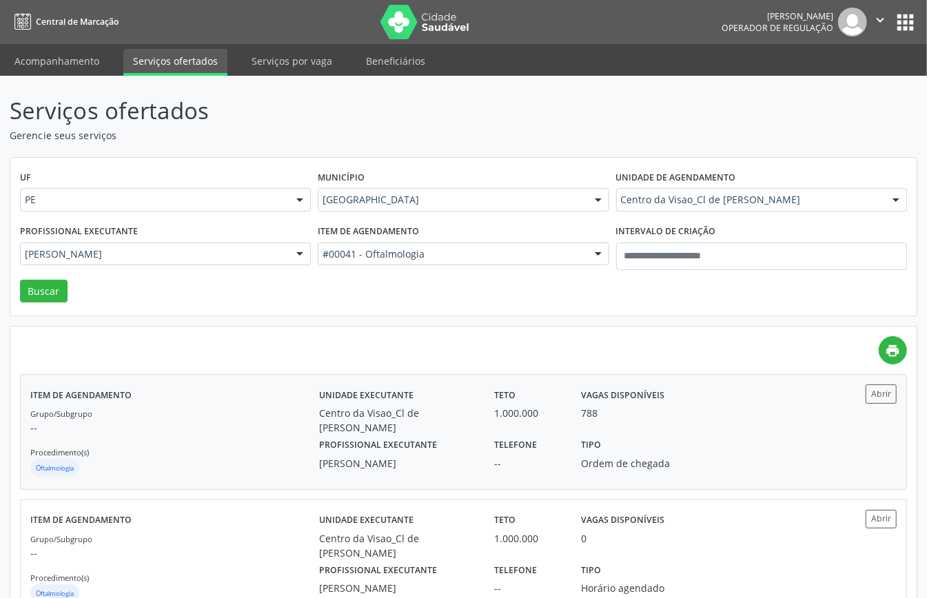
click at [281, 450] on div "Grupo/Subgrupo -- Procedimento(s) Oftalmologia" at bounding box center [174, 443] width 289 height 74
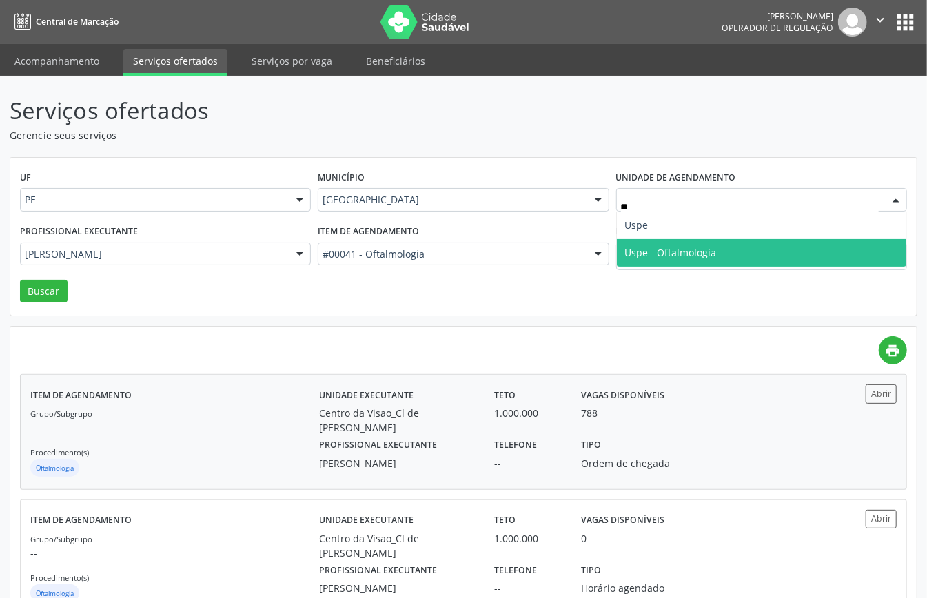
scroll to position [0, 0]
type input "*"
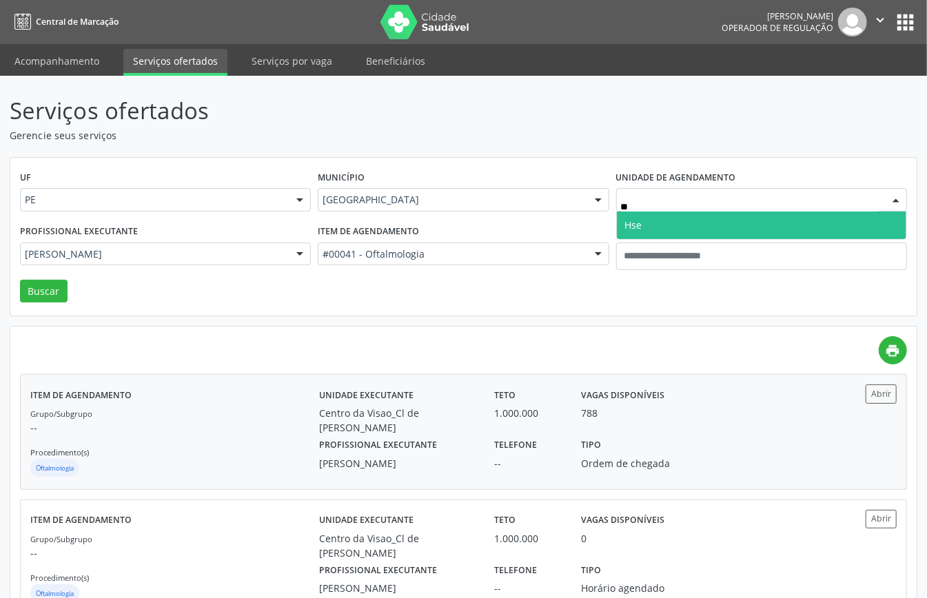
type input "***"
click at [657, 220] on span "Hse" at bounding box center [761, 226] width 289 height 28
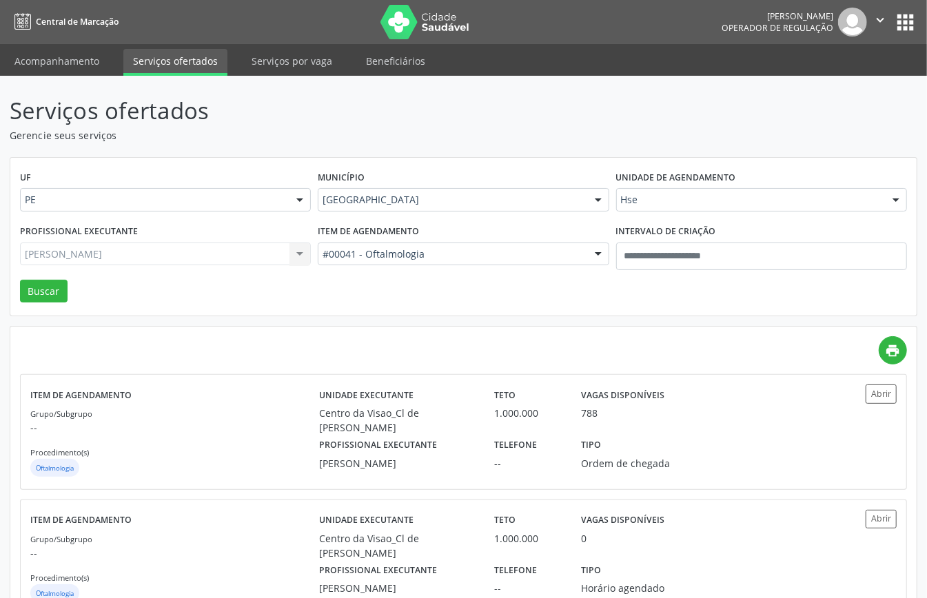
drag, startPoint x: 408, startPoint y: 257, endPoint x: 406, endPoint y: 270, distance: 13.3
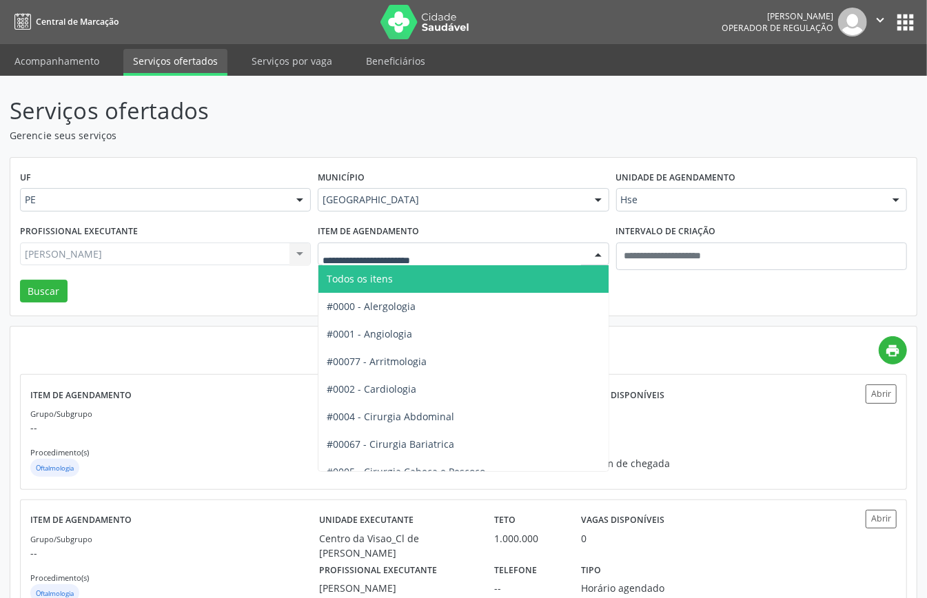
click at [406, 280] on span "Todos os itens" at bounding box center [509, 279] width 382 height 28
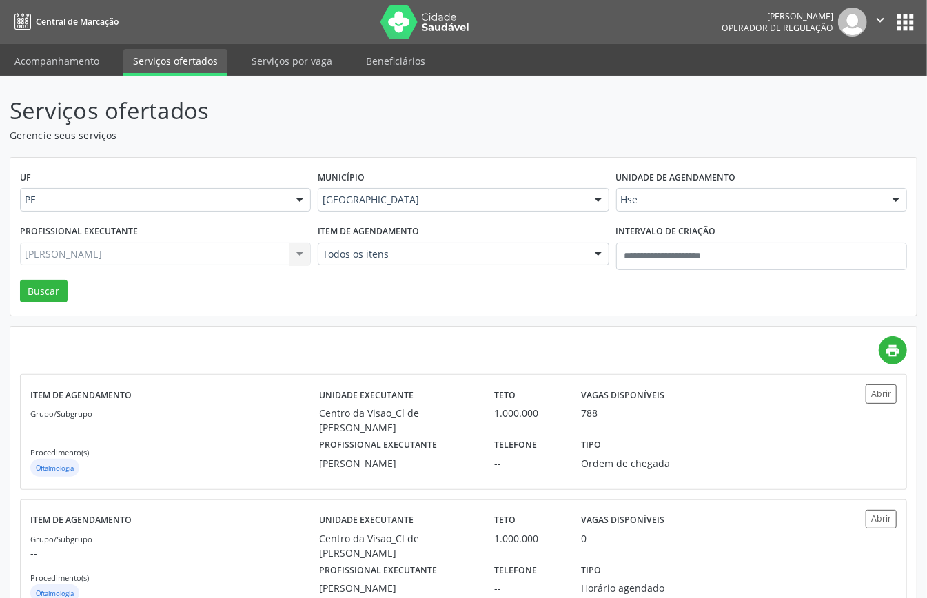
click at [266, 251] on div "Guilherme Ribeiro Todos os profissionais Eduarda Harrop Duarte Ribeiro Guilherm…" at bounding box center [165, 254] width 291 height 23
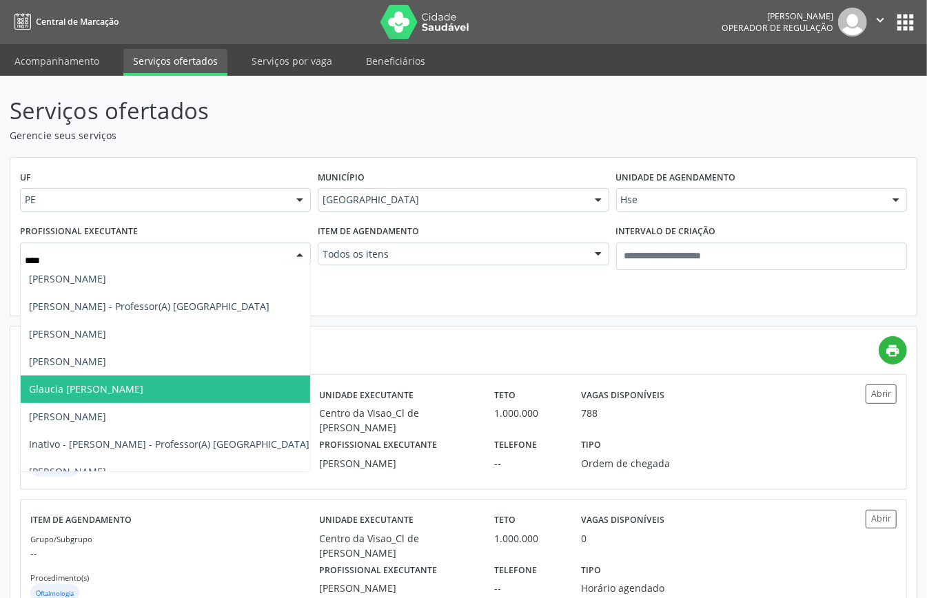
scroll to position [249, 0]
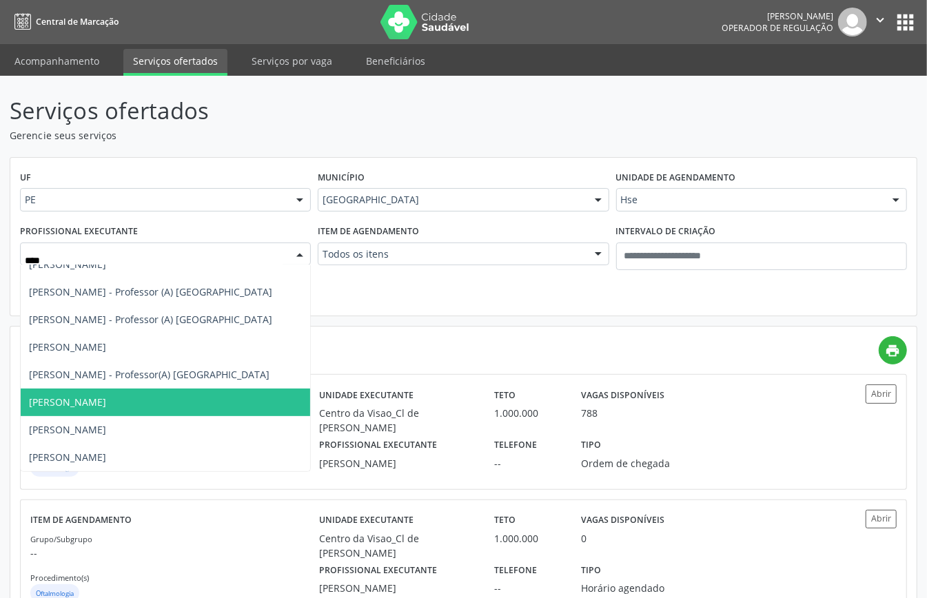
type input "*****"
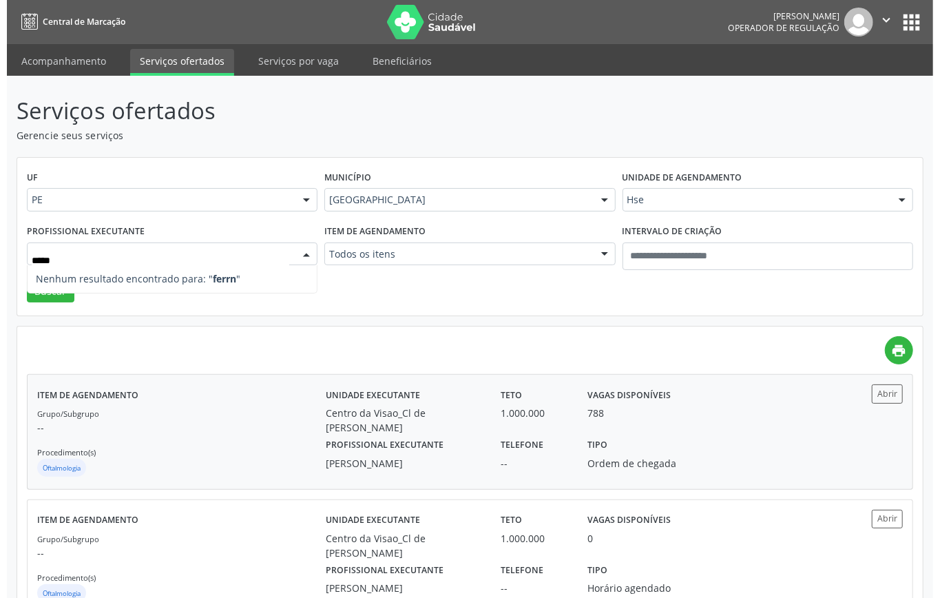
scroll to position [0, 0]
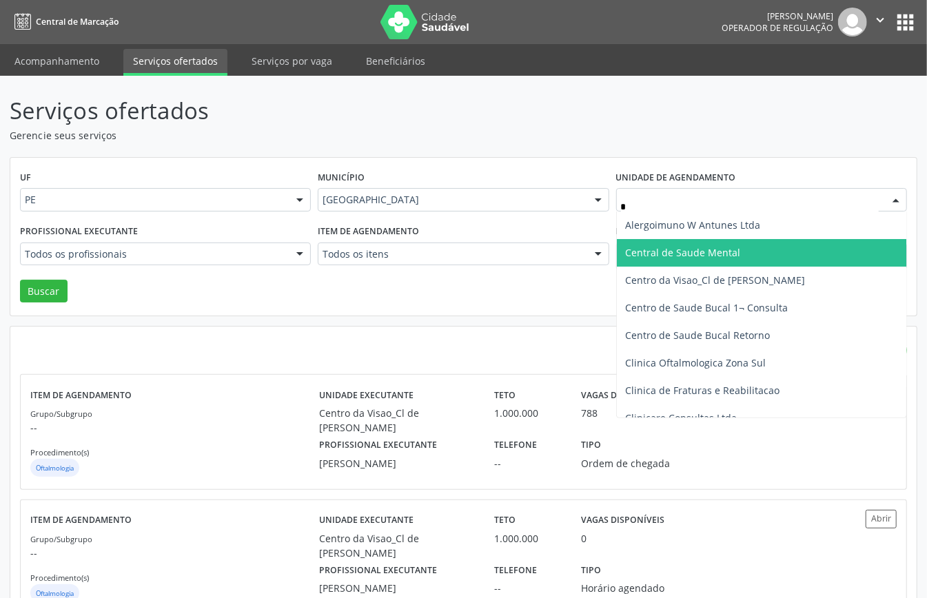
type input "**"
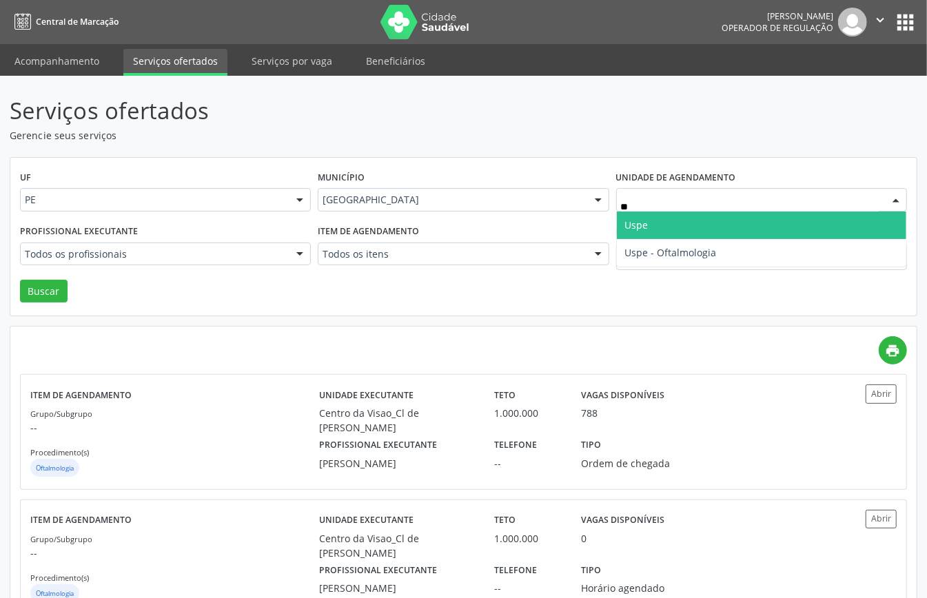
click at [639, 229] on span "Uspe" at bounding box center [636, 224] width 23 height 13
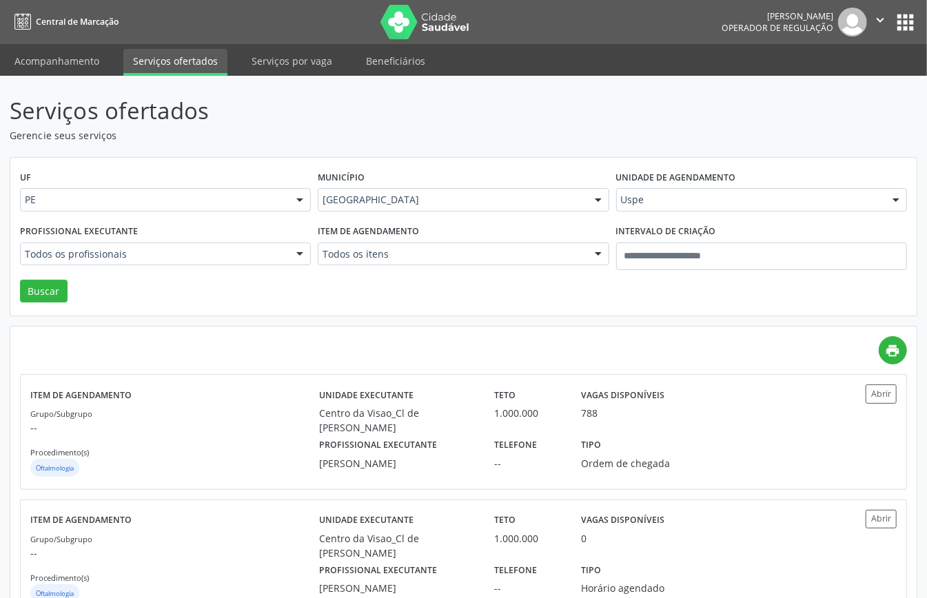
click at [224, 257] on div "Todos os profissionais Todos os profissionais Aderaldo Tadeu de Morais Adler Fe…" at bounding box center [165, 254] width 291 height 23
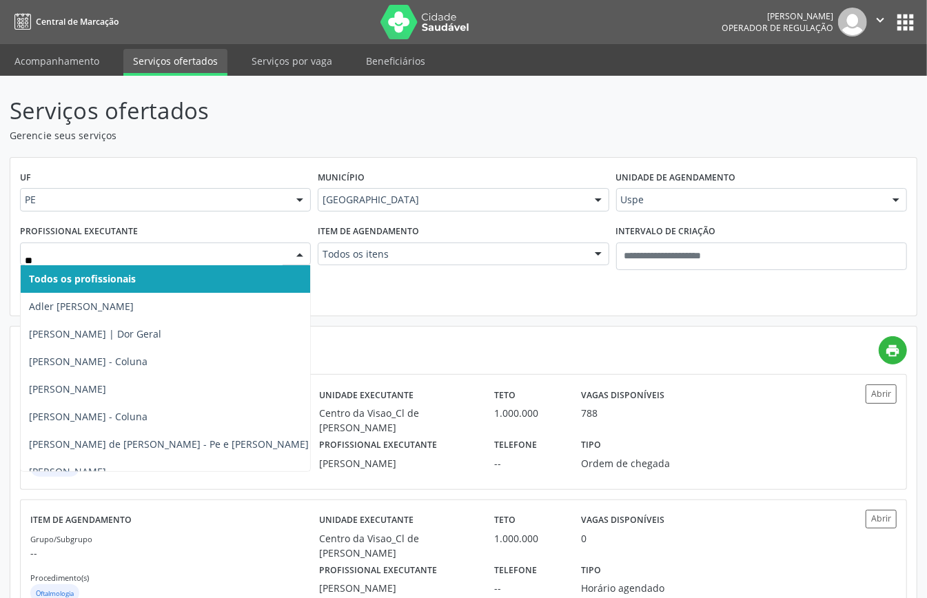
type input "***"
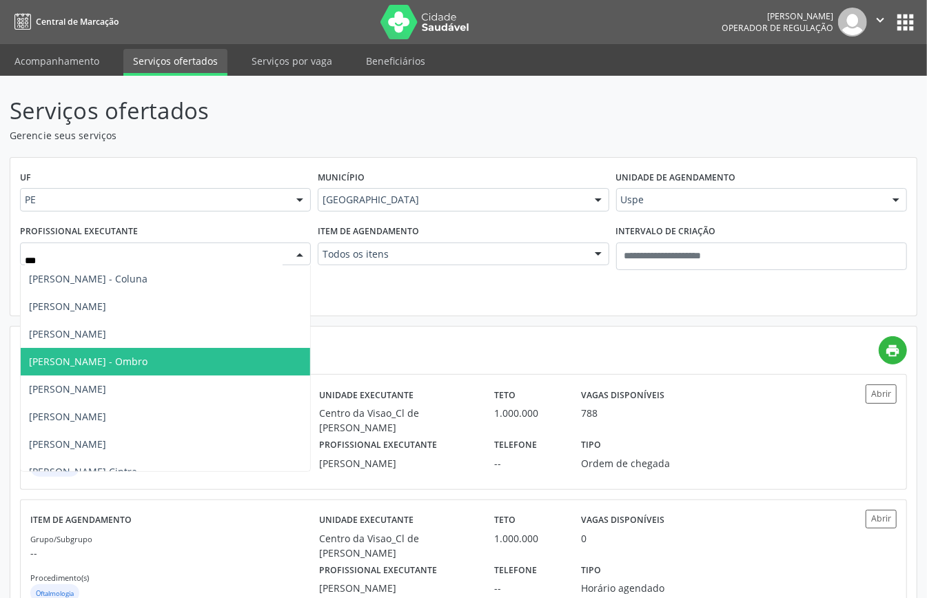
click at [168, 364] on span "[PERSON_NAME] - Ombro" at bounding box center [165, 362] width 289 height 28
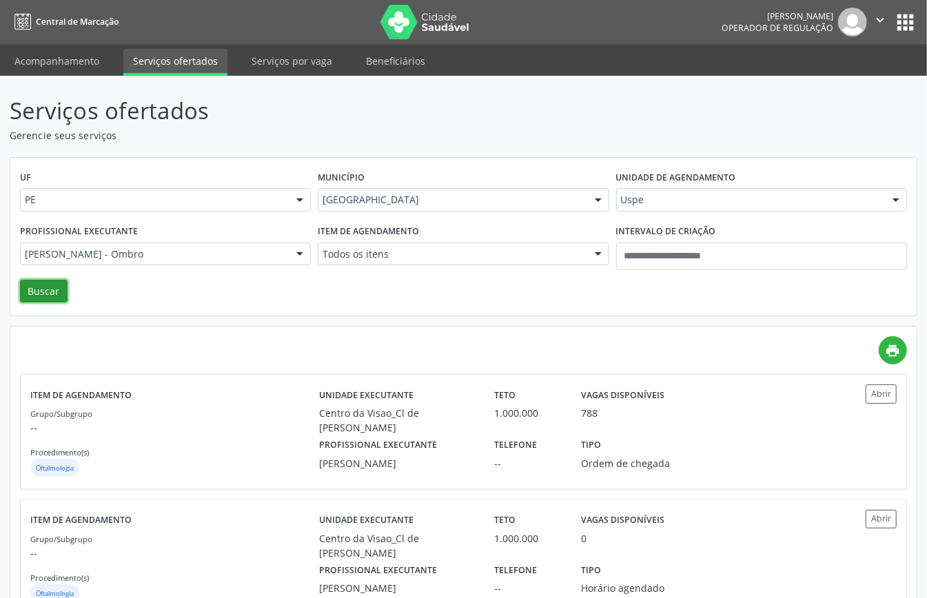
click at [43, 298] on button "Buscar" at bounding box center [44, 291] width 48 height 23
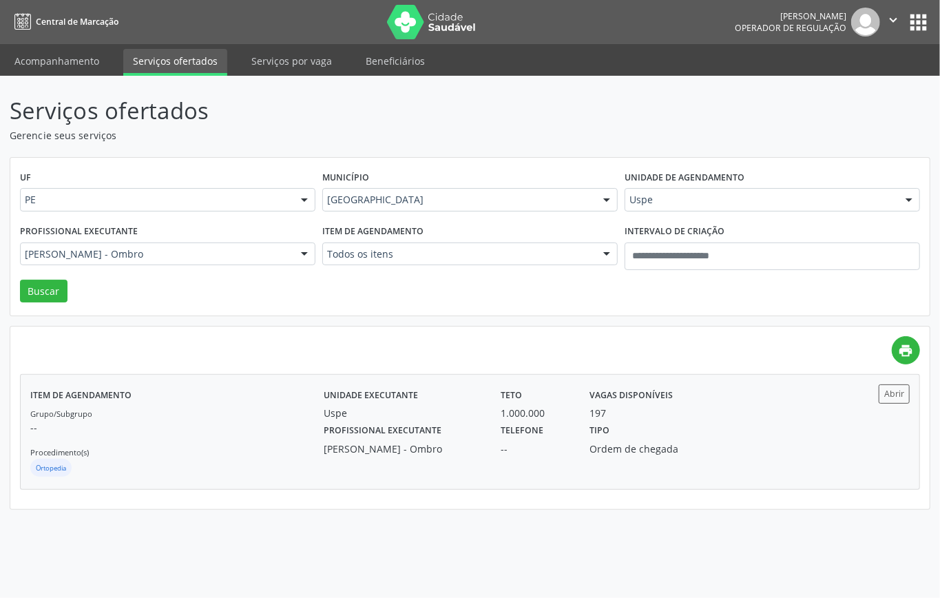
click at [171, 467] on div "Ortopedia" at bounding box center [176, 469] width 293 height 21
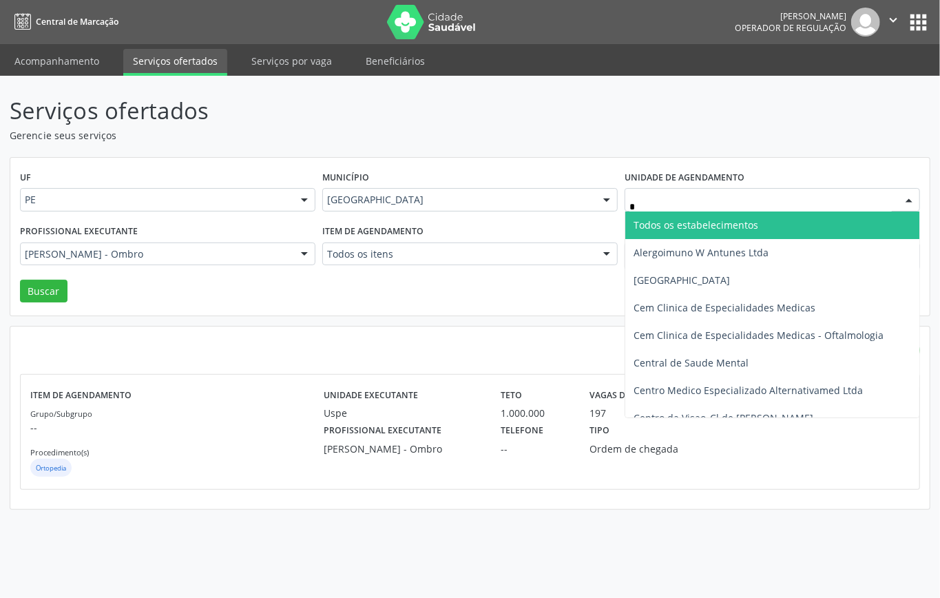
type input "**"
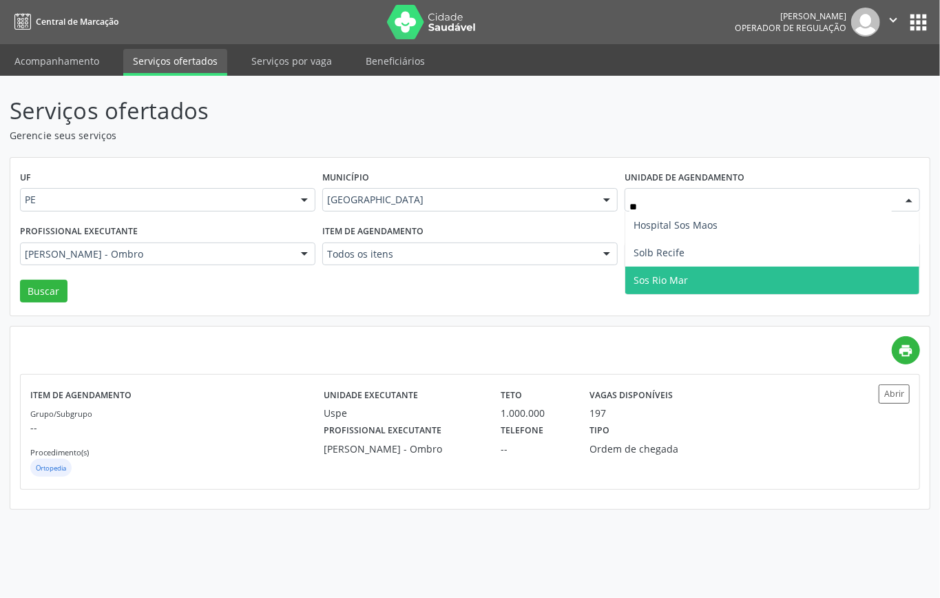
click at [677, 279] on span "Sos Rio Mar" at bounding box center [661, 280] width 54 height 13
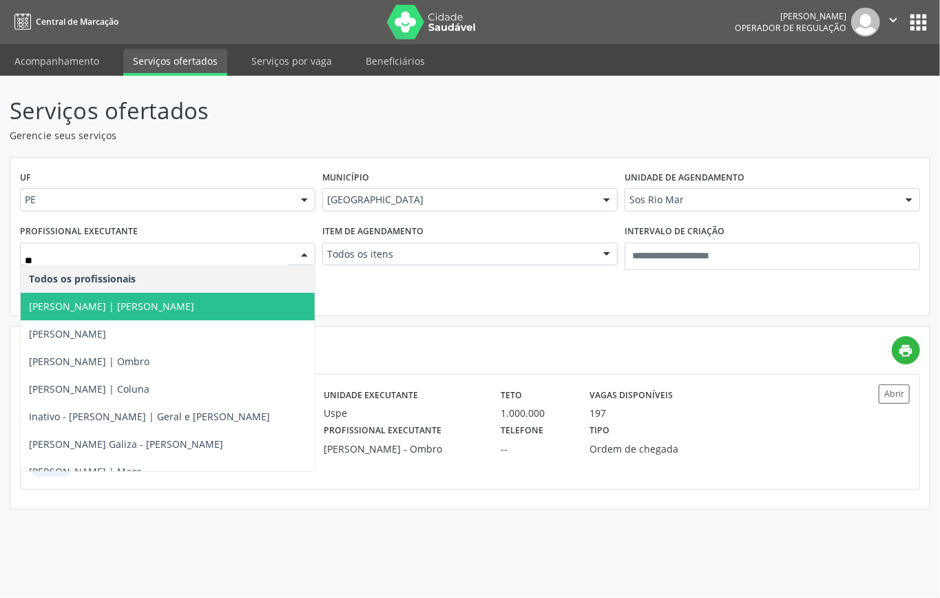
type input "*"
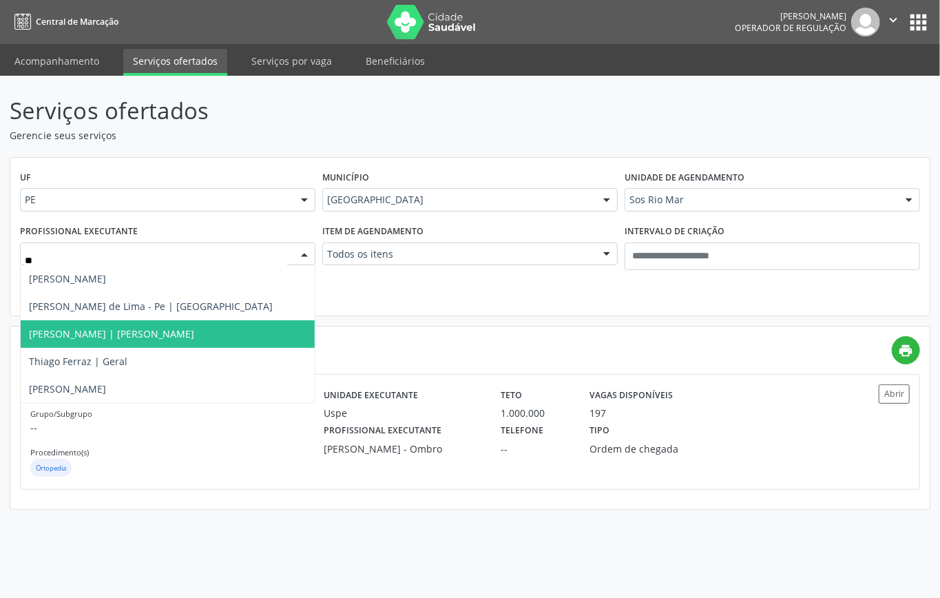
type input "*"
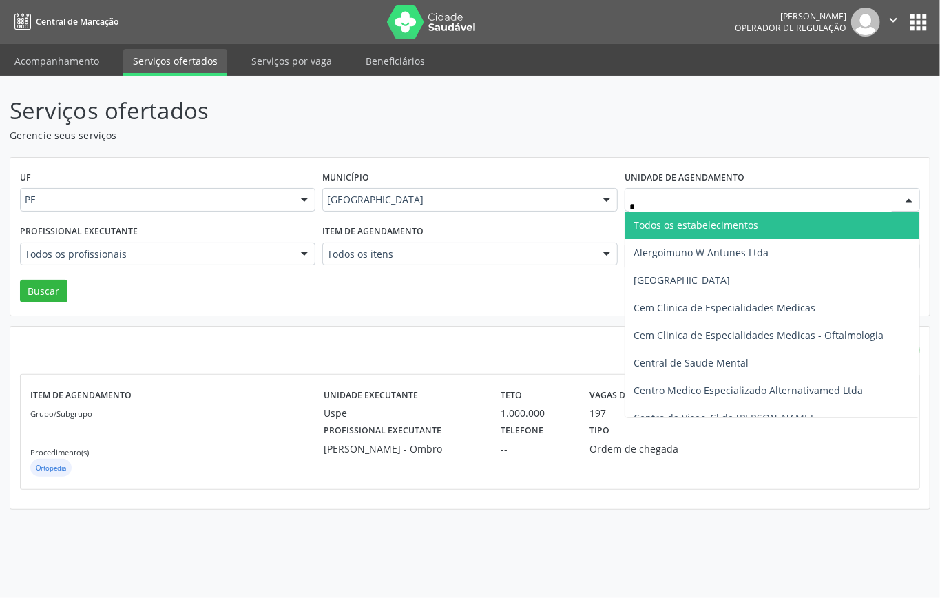
type input "**"
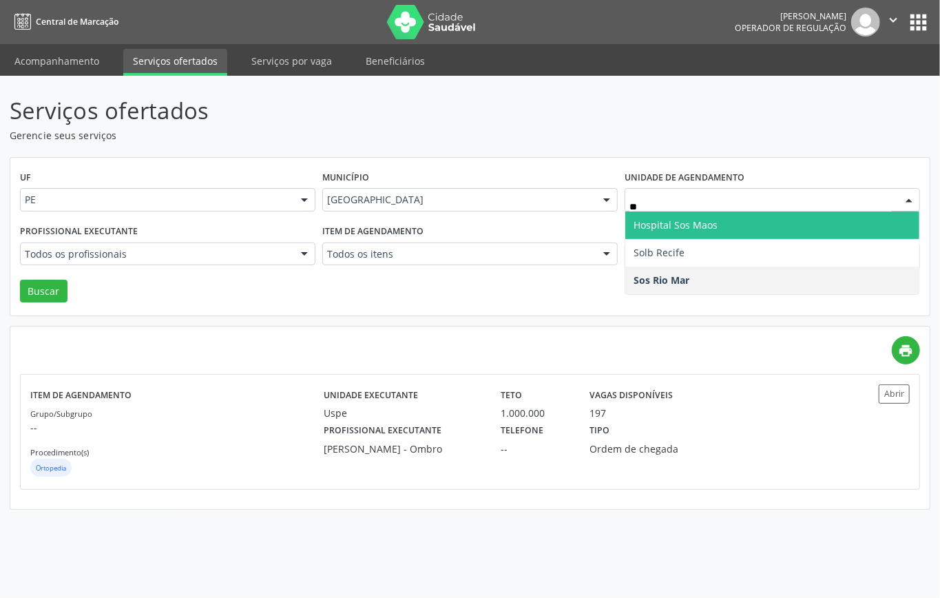
click at [696, 236] on span "Hospital Sos Maos" at bounding box center [773, 226] width 294 height 28
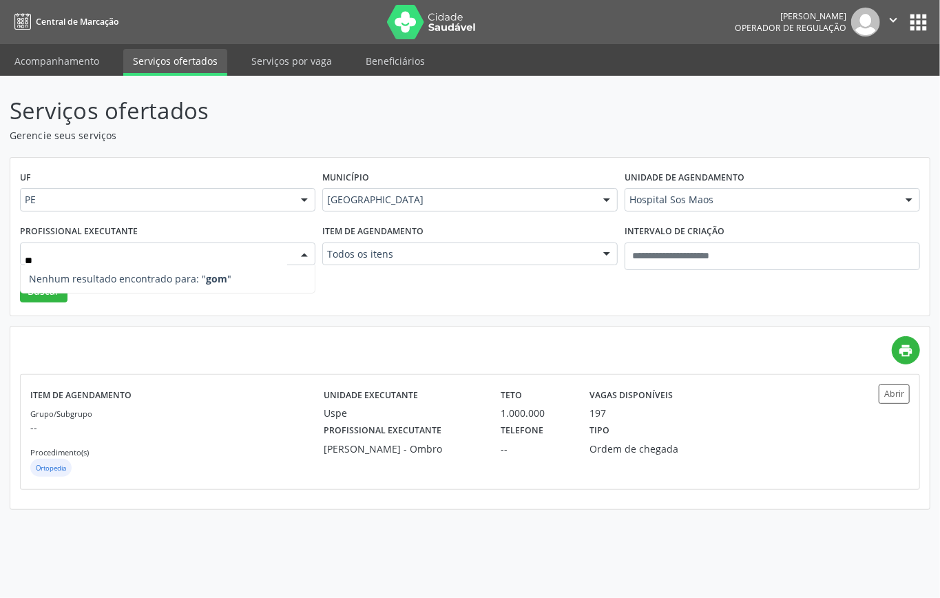
type input "*"
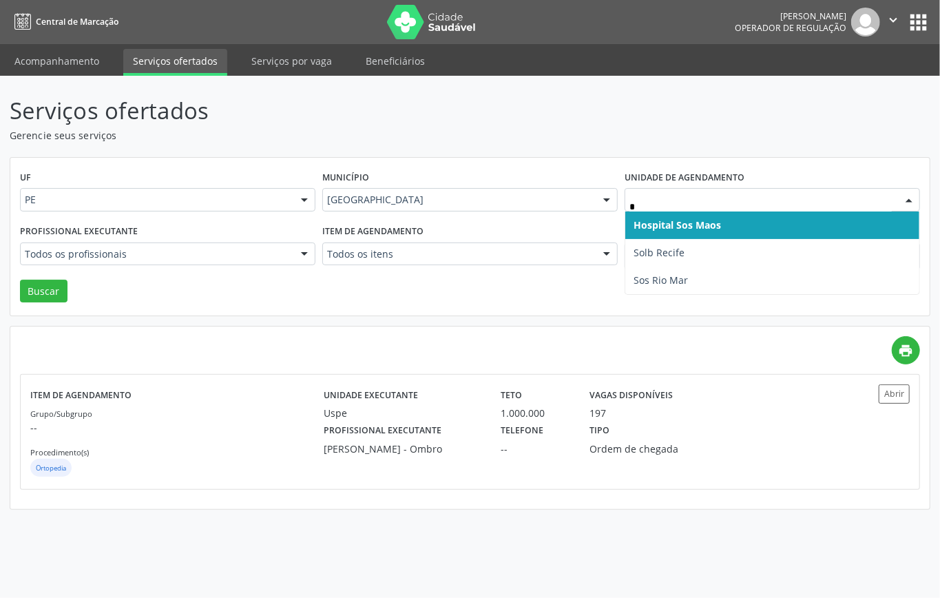
type input "**"
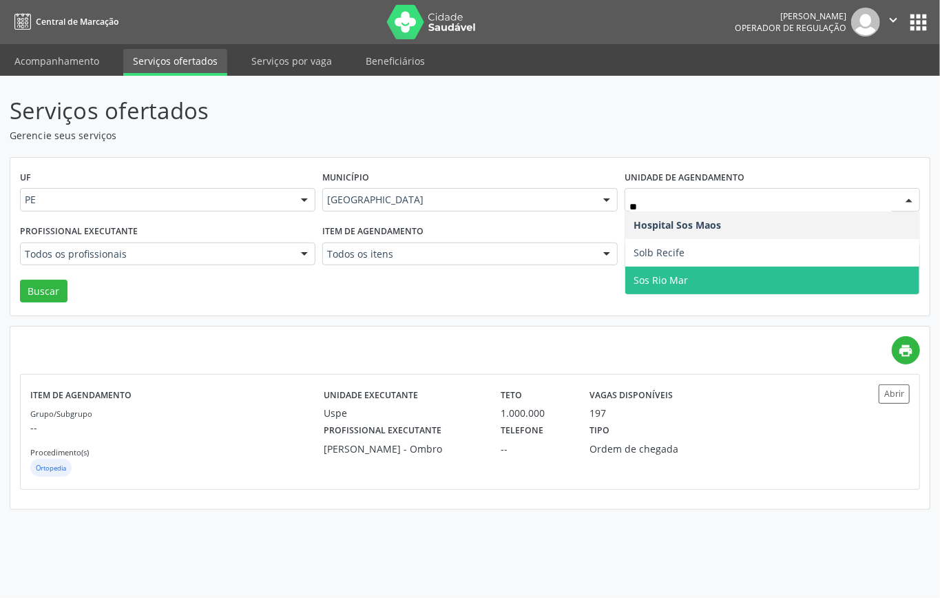
click at [676, 276] on span "Sos Rio Mar" at bounding box center [661, 280] width 54 height 13
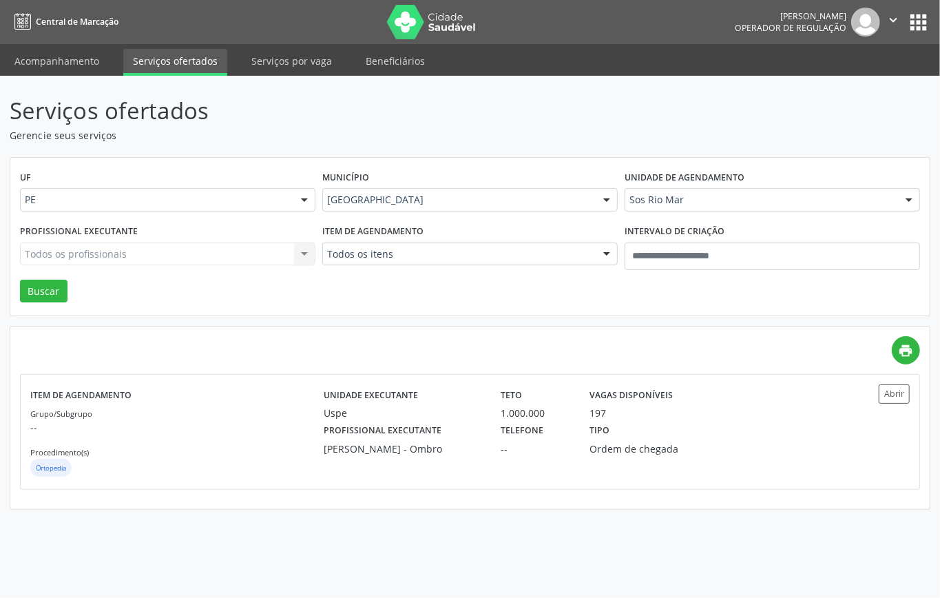
click at [189, 251] on div "Todos os profissionais Todos os profissionais Andre Almeida Pinheiro Teles | Ma…" at bounding box center [168, 254] width 296 height 23
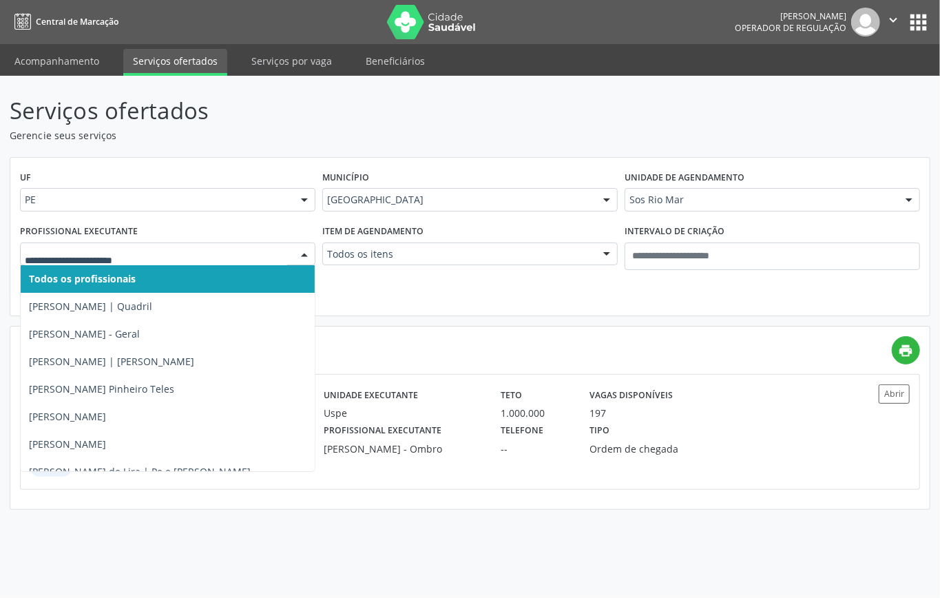
click at [189, 251] on input "text" at bounding box center [156, 261] width 262 height 28
type input "***"
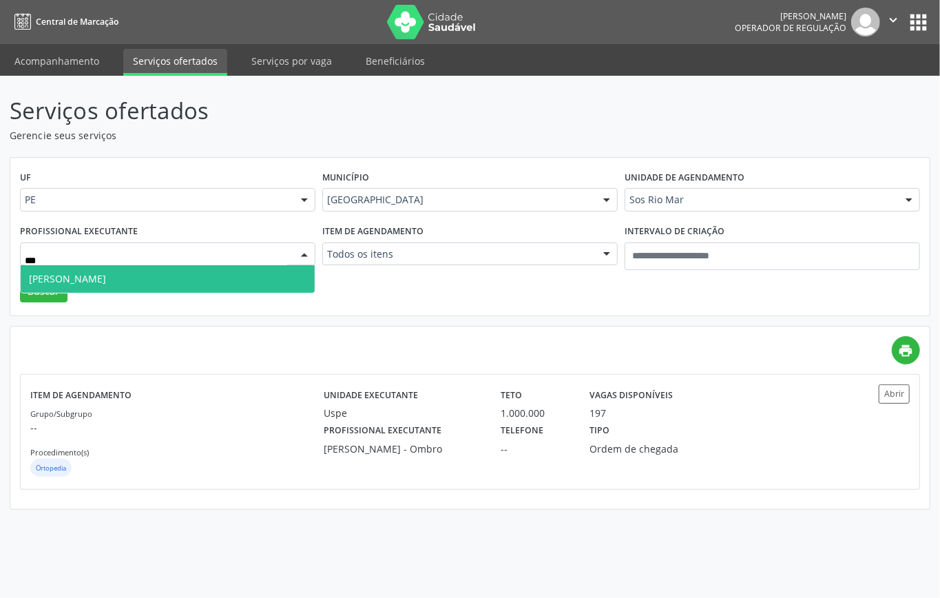
drag, startPoint x: 165, startPoint y: 271, endPoint x: 86, endPoint y: 276, distance: 79.4
click at [163, 271] on span "[PERSON_NAME]" at bounding box center [168, 279] width 294 height 28
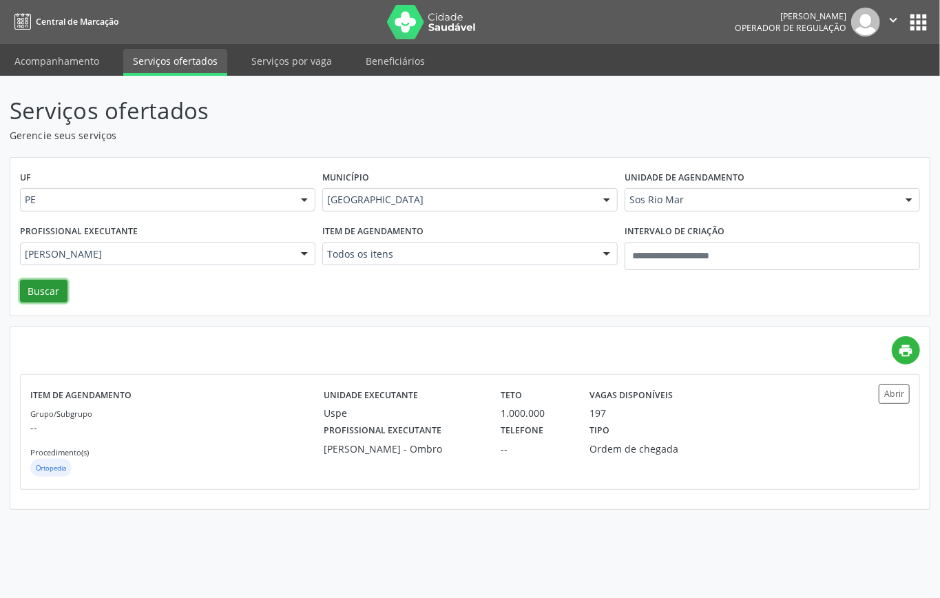
click at [50, 280] on button "Buscar" at bounding box center [44, 291] width 48 height 23
click at [262, 411] on div "Grupo/Subgrupo -- Procedimento(s) Ortopedia" at bounding box center [176, 443] width 293 height 74
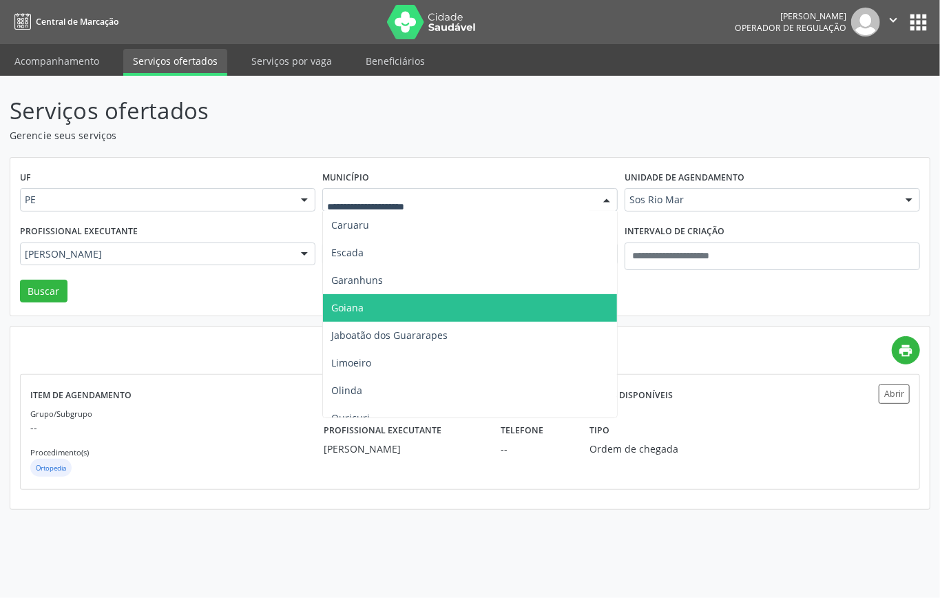
scroll to position [92, 0]
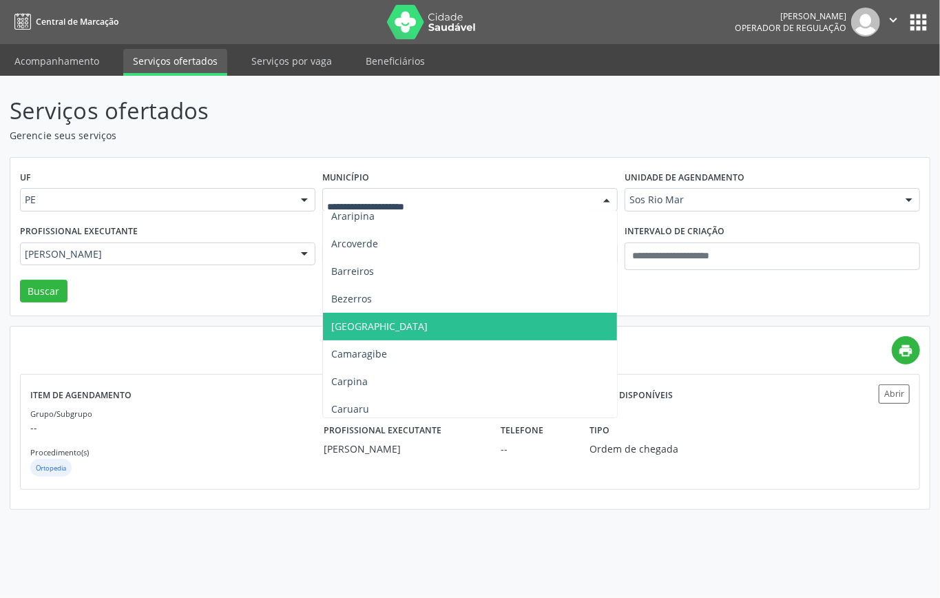
click at [423, 332] on span "Cabo de Santo Agostinho" at bounding box center [379, 326] width 96 height 13
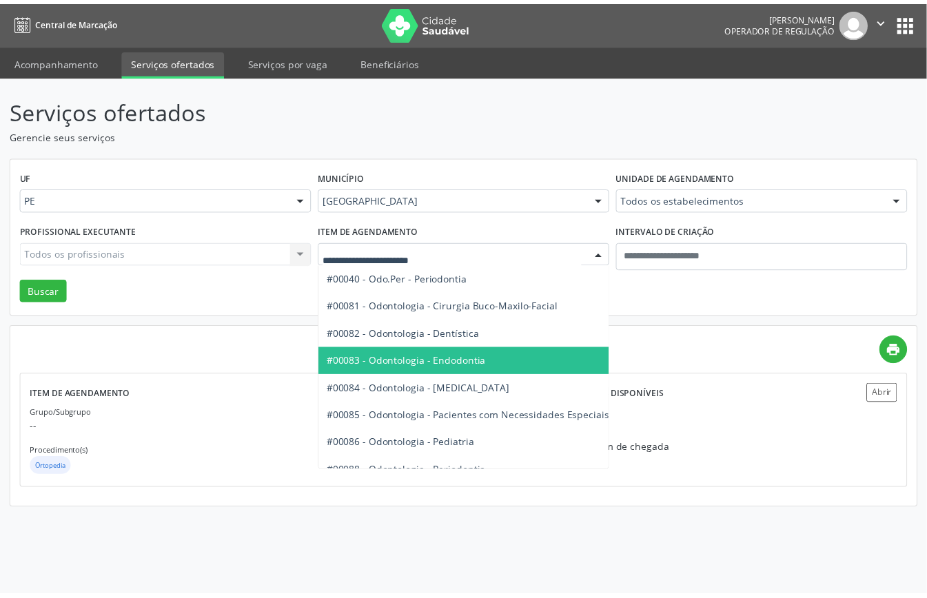
scroll to position [1837, 0]
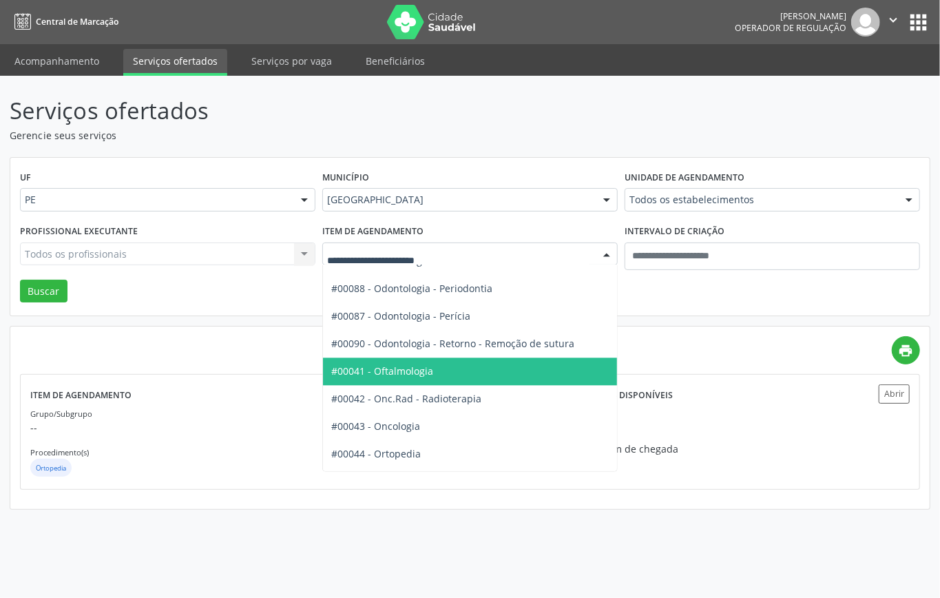
click at [431, 367] on span "#00041 - Oftalmologia" at bounding box center [382, 370] width 102 height 13
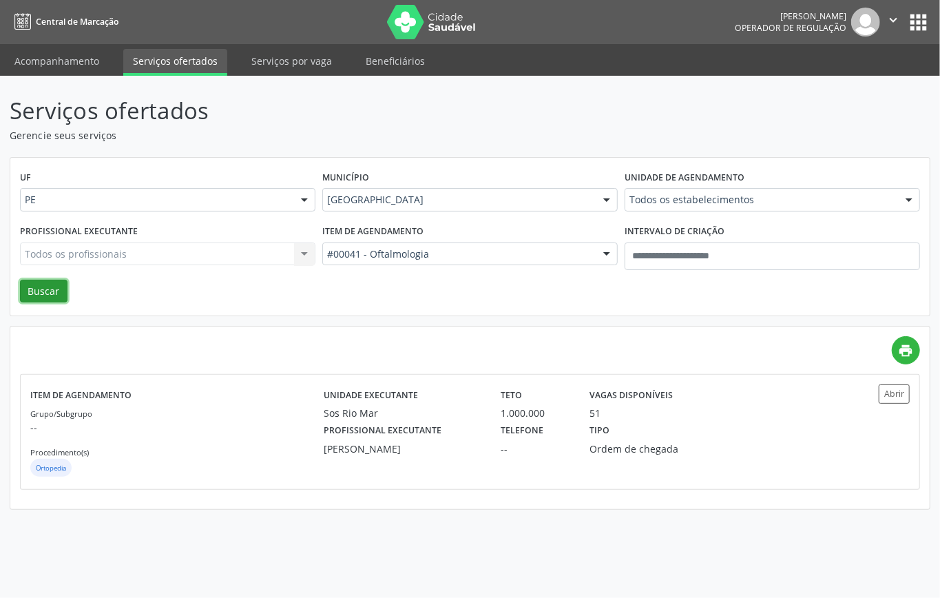
drag, startPoint x: 45, startPoint y: 292, endPoint x: 65, endPoint y: 317, distance: 31.8
click at [47, 293] on button "Buscar" at bounding box center [44, 291] width 48 height 23
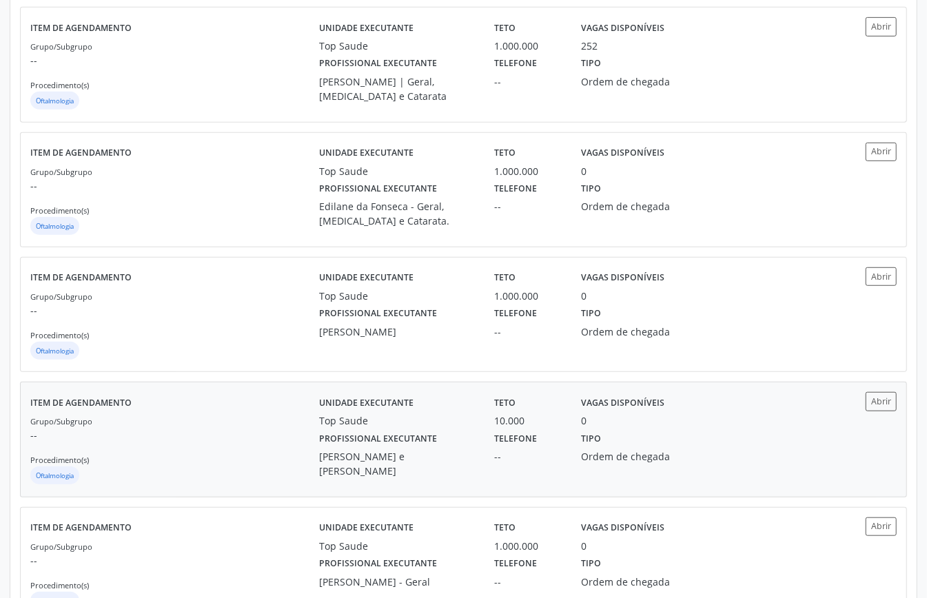
scroll to position [183, 0]
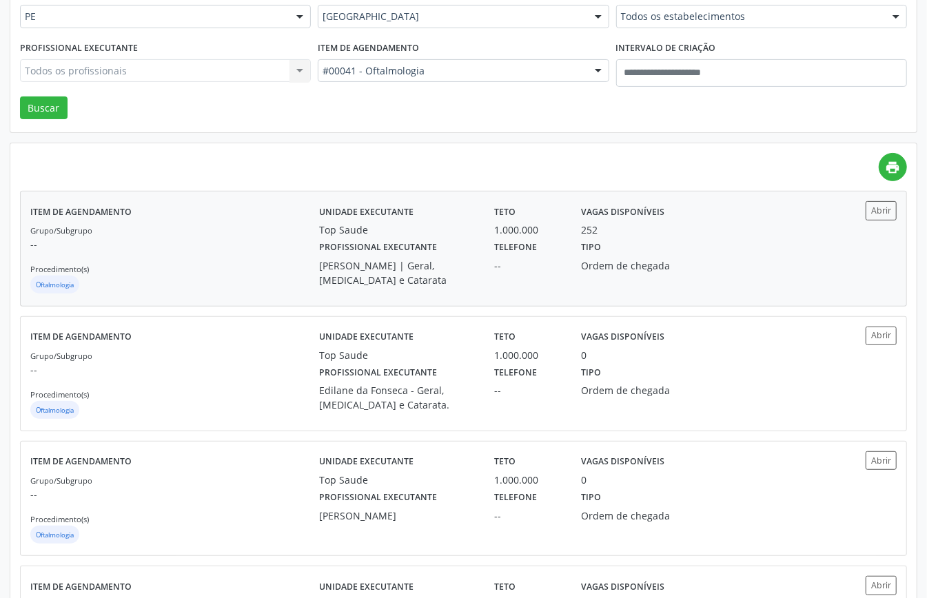
click at [230, 241] on p "--" at bounding box center [174, 244] width 289 height 14
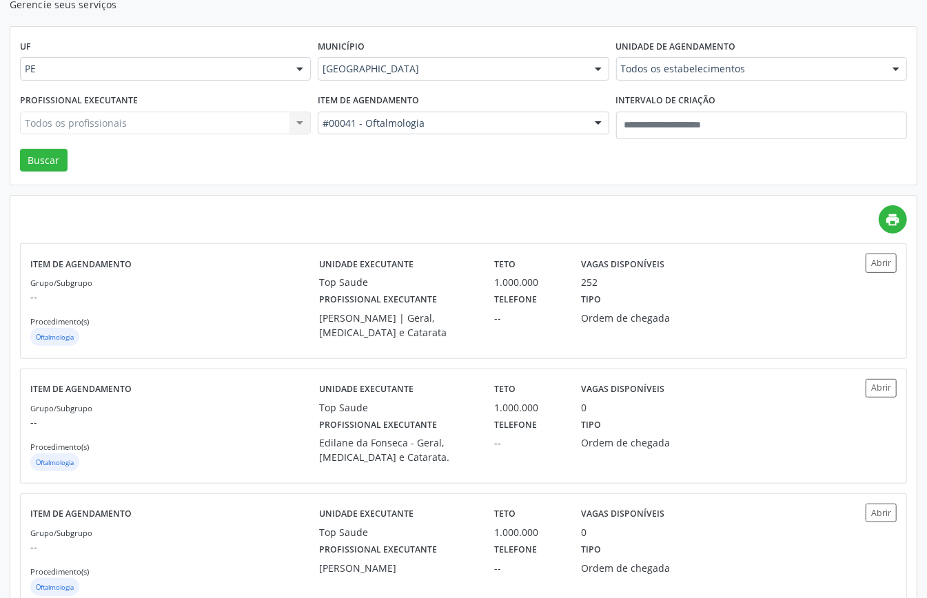
scroll to position [0, 0]
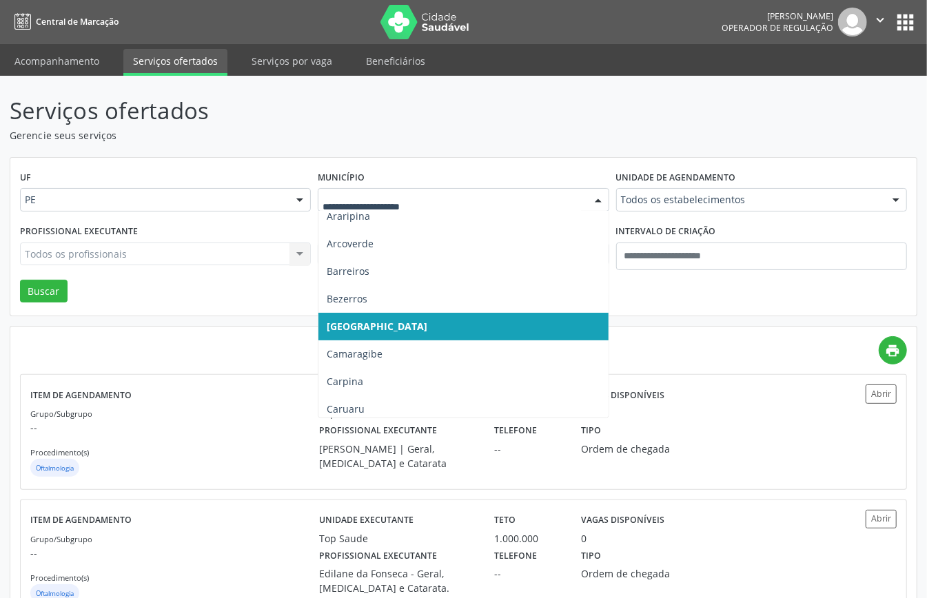
type input "*"
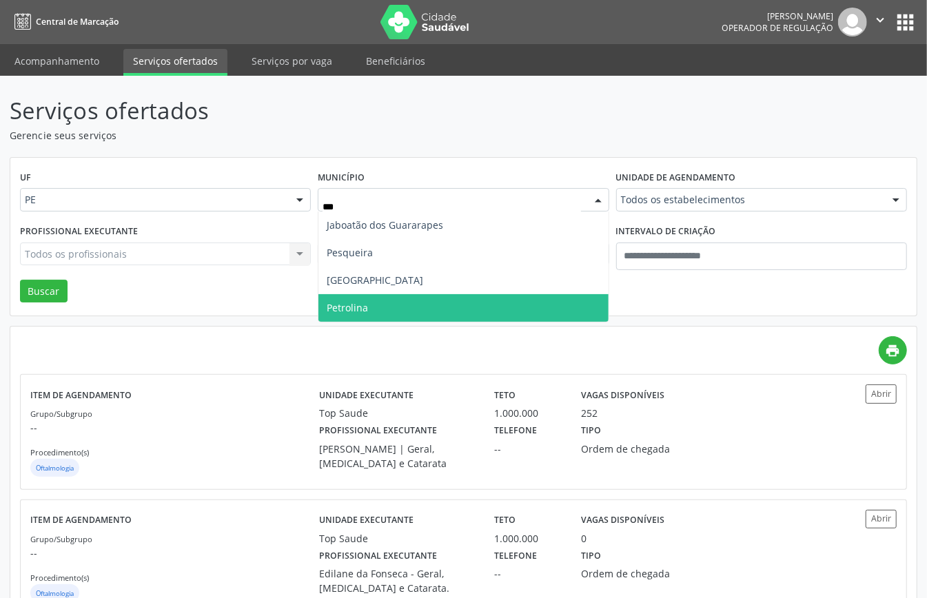
type input "****"
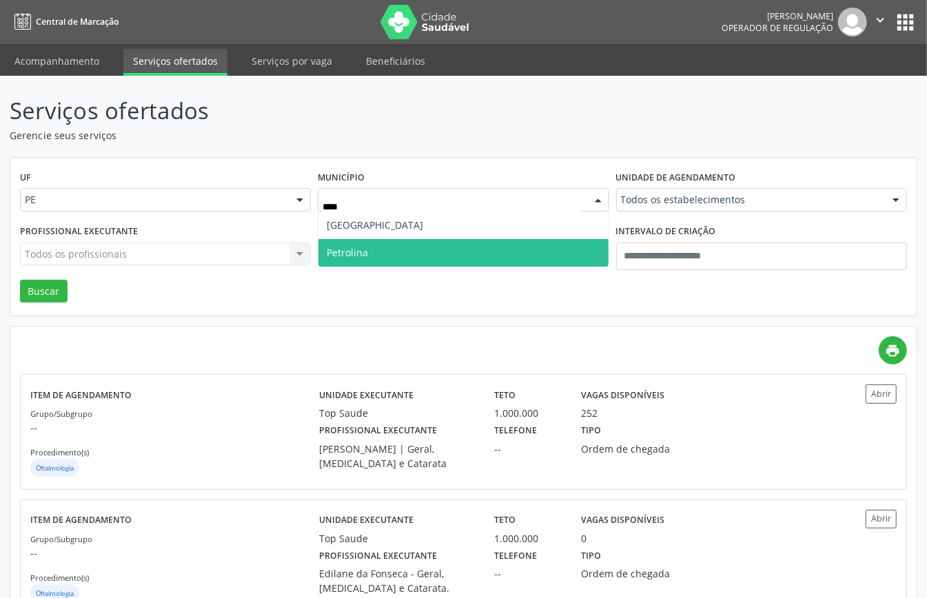
click at [375, 244] on span "Petrolina" at bounding box center [462, 253] width 289 height 28
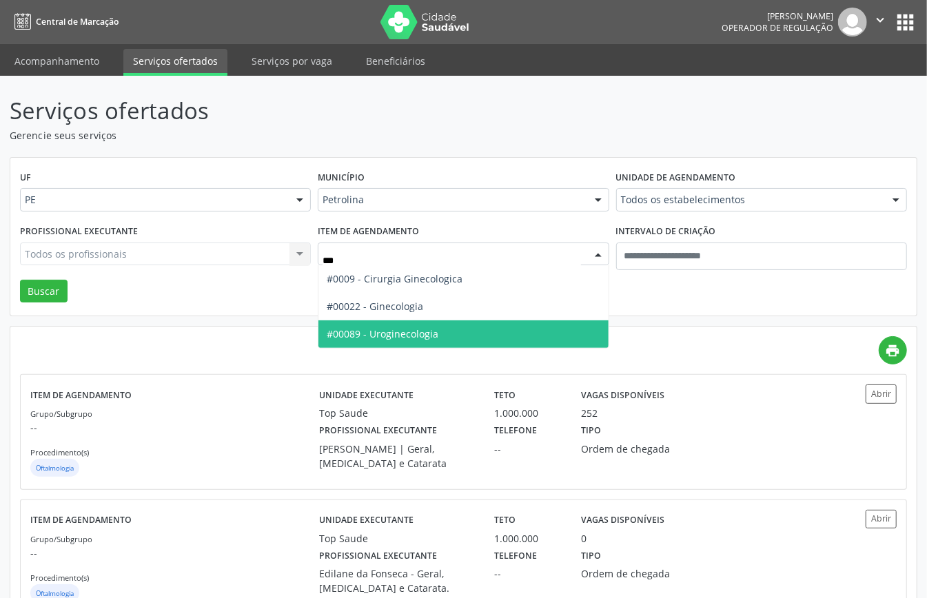
type input "****"
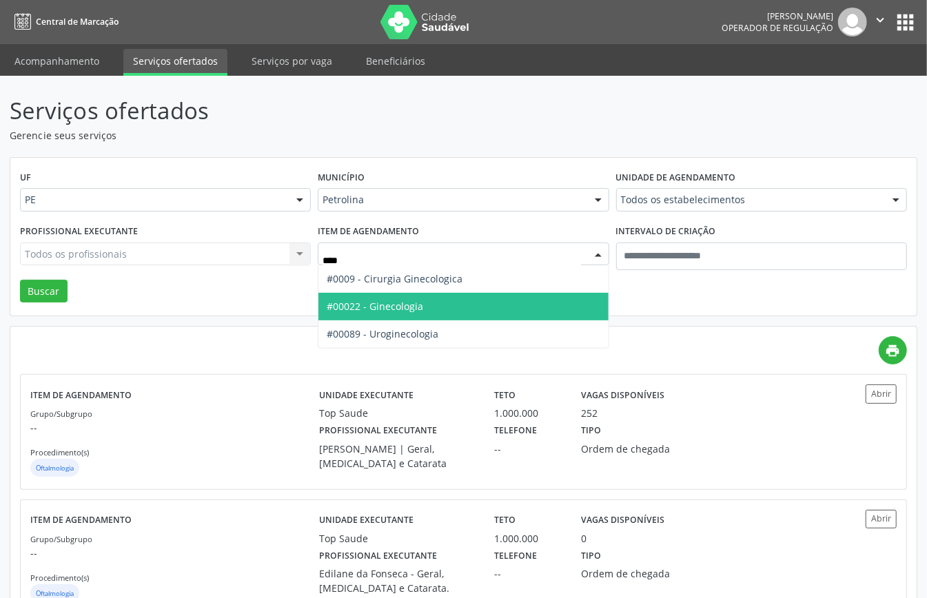
click at [378, 311] on span "#00022 - Ginecologia" at bounding box center [375, 306] width 96 height 13
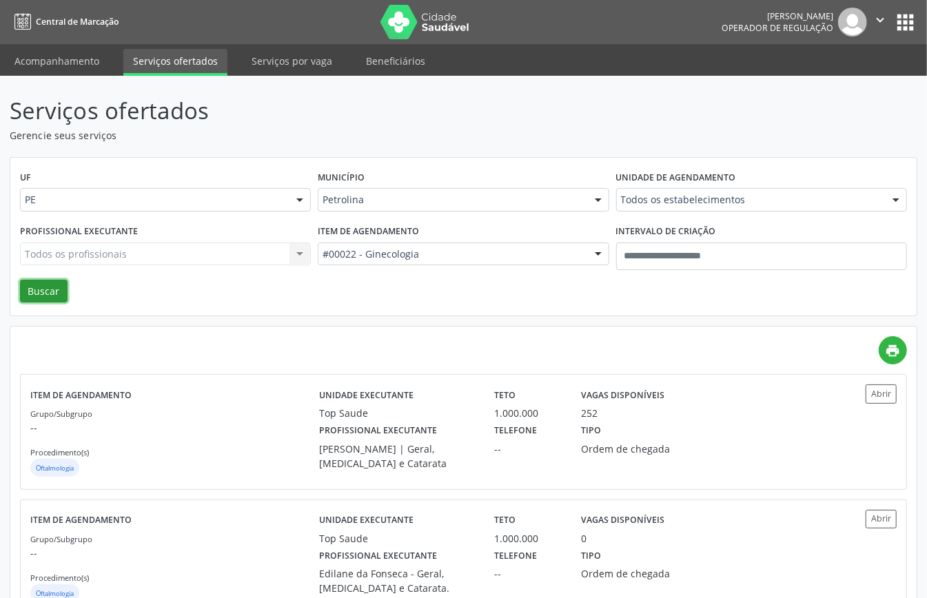
click at [33, 287] on button "Buscar" at bounding box center [44, 291] width 48 height 23
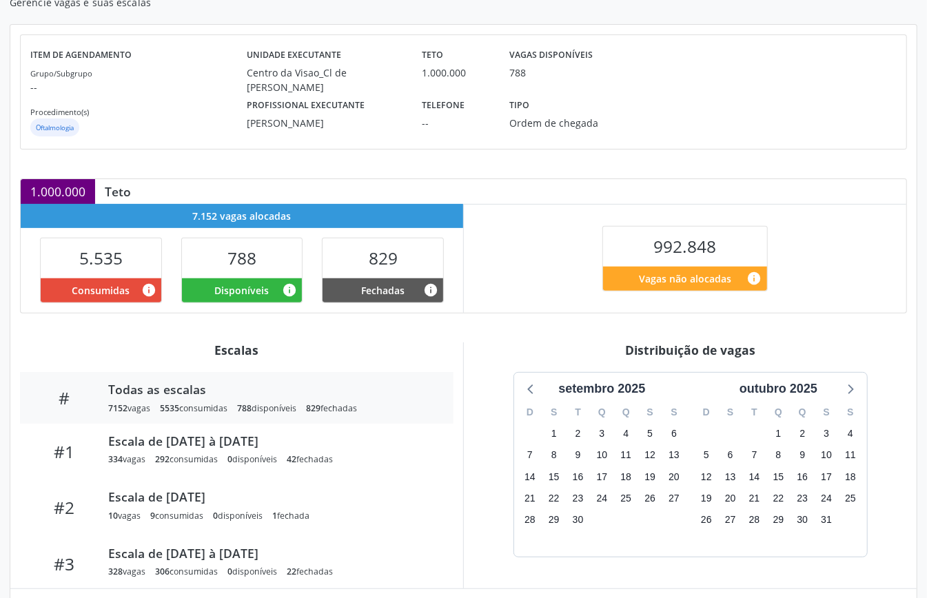
scroll to position [277, 0]
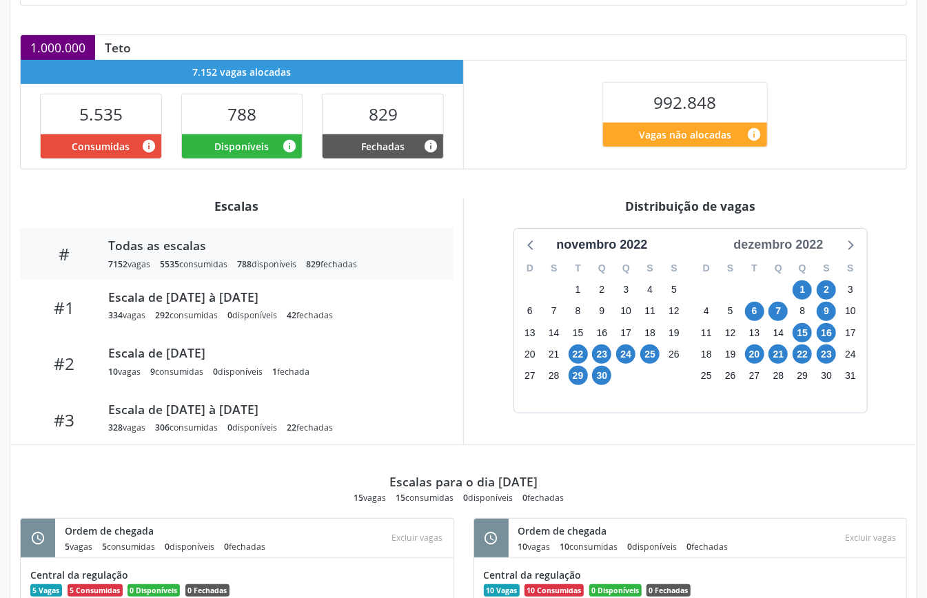
click at [807, 243] on div "dezembro 2022" at bounding box center [778, 245] width 101 height 19
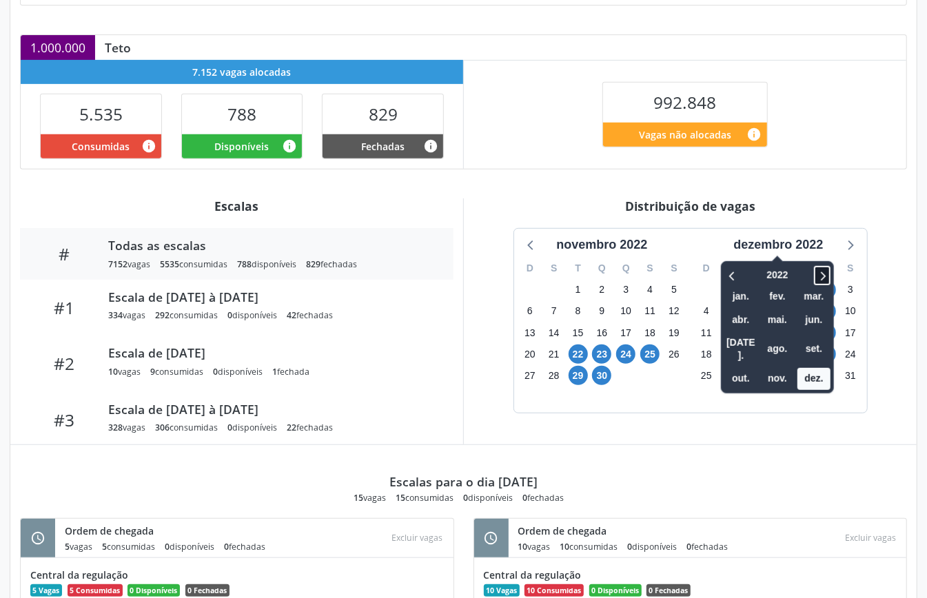
click at [823, 274] on icon at bounding box center [822, 275] width 14 height 17
click at [745, 368] on span "out." at bounding box center [740, 378] width 33 height 21
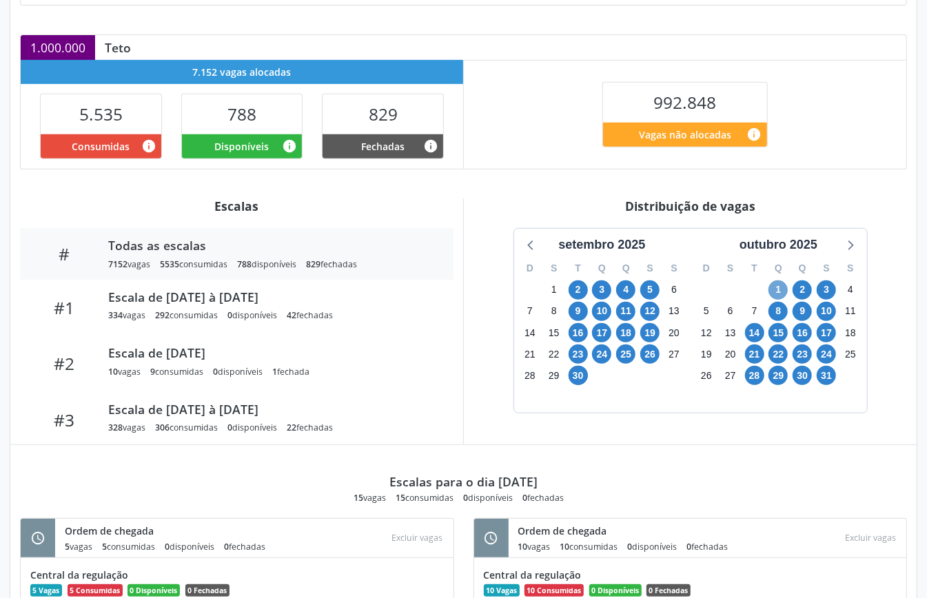
click at [783, 298] on span "1" at bounding box center [777, 289] width 19 height 19
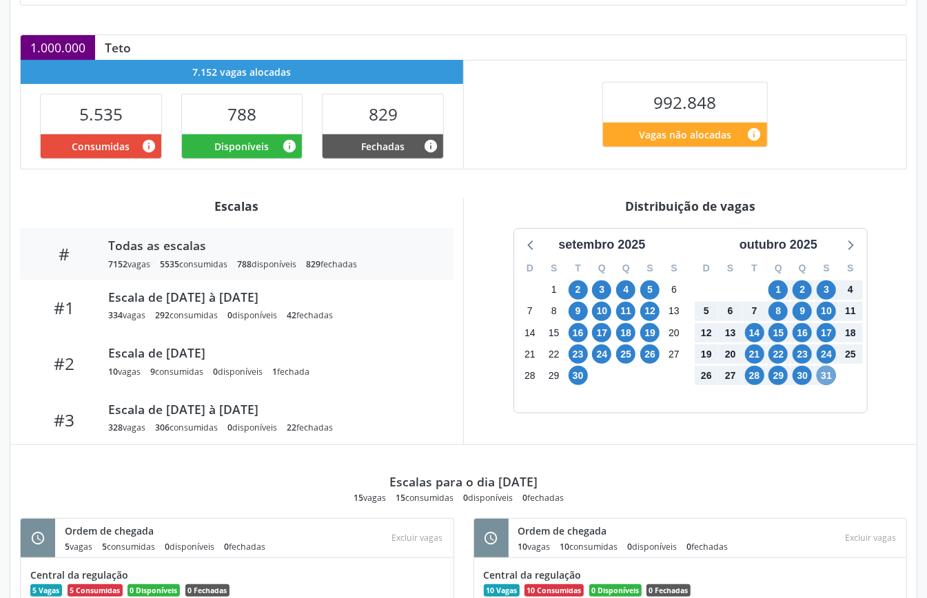
click at [827, 375] on span "31" at bounding box center [825, 375] width 19 height 19
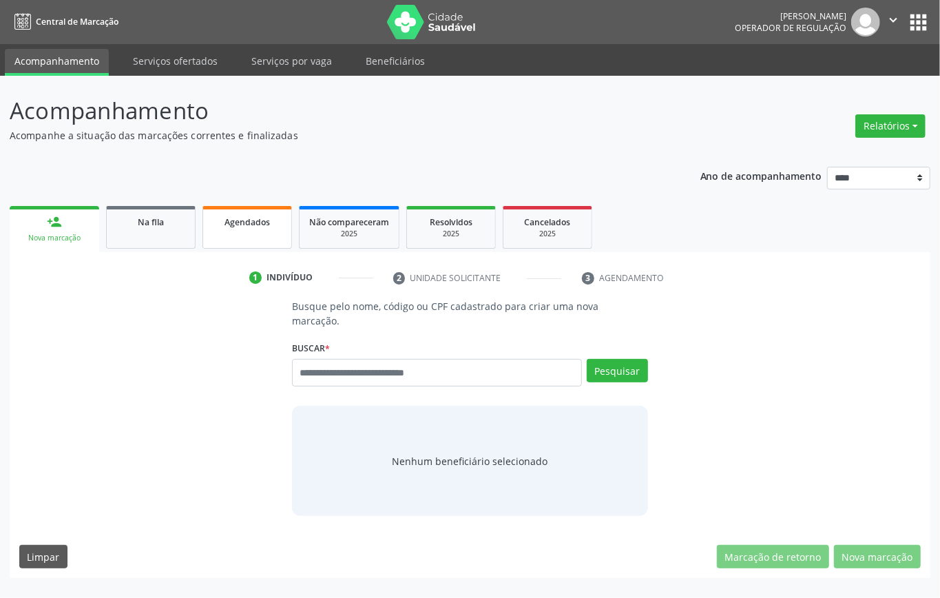
click at [240, 229] on link "Agendados" at bounding box center [248, 227] width 90 height 43
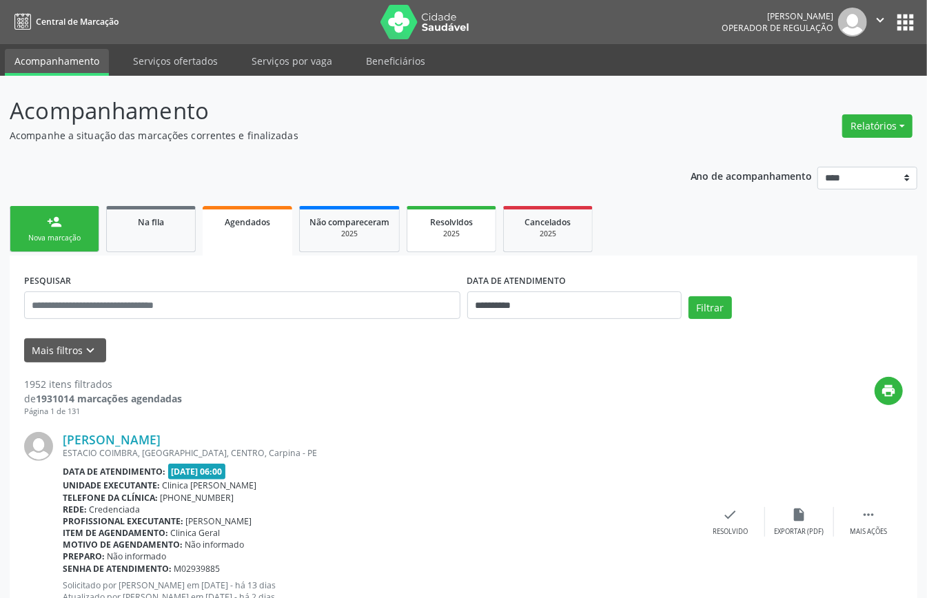
click at [447, 229] on div "2025" at bounding box center [451, 234] width 69 height 10
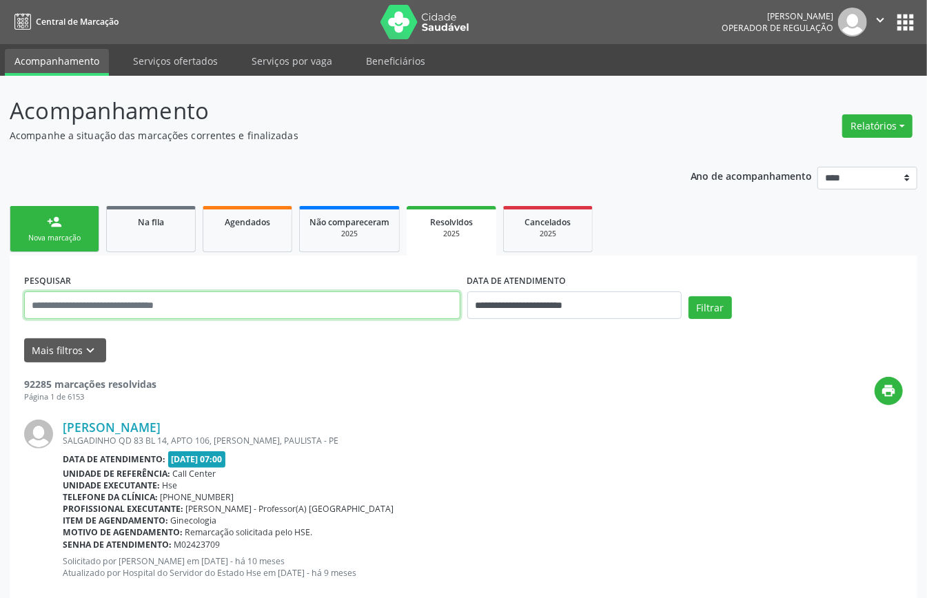
paste input "**********"
type input "**********"
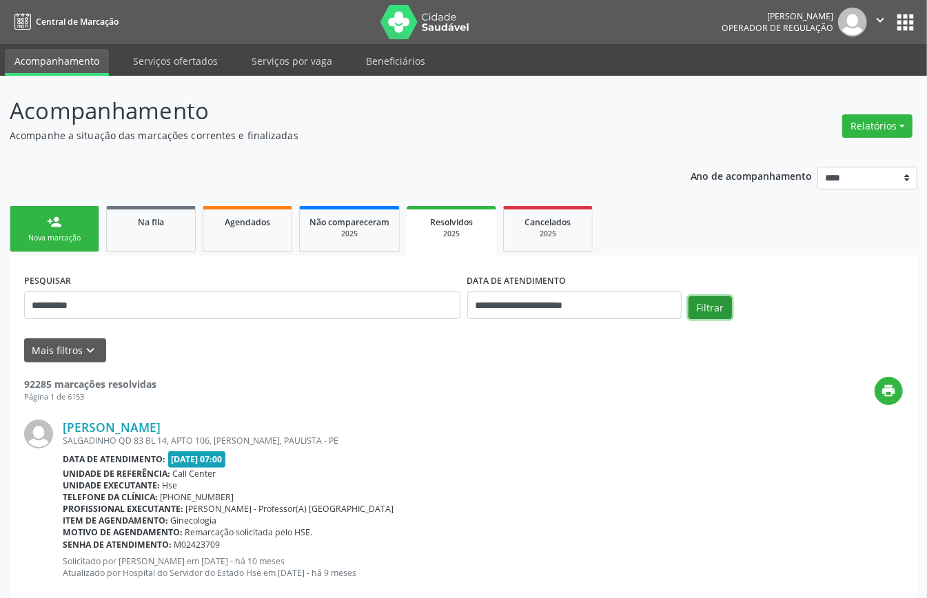
click at [721, 311] on button "Filtrar" at bounding box center [709, 307] width 43 height 23
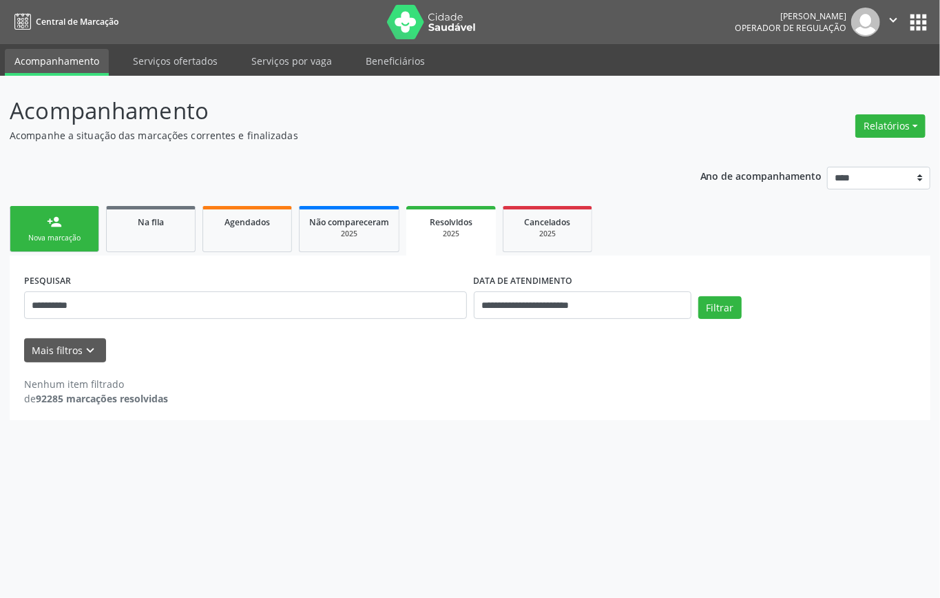
click at [81, 221] on link "person_add Nova marcação" at bounding box center [55, 229] width 90 height 46
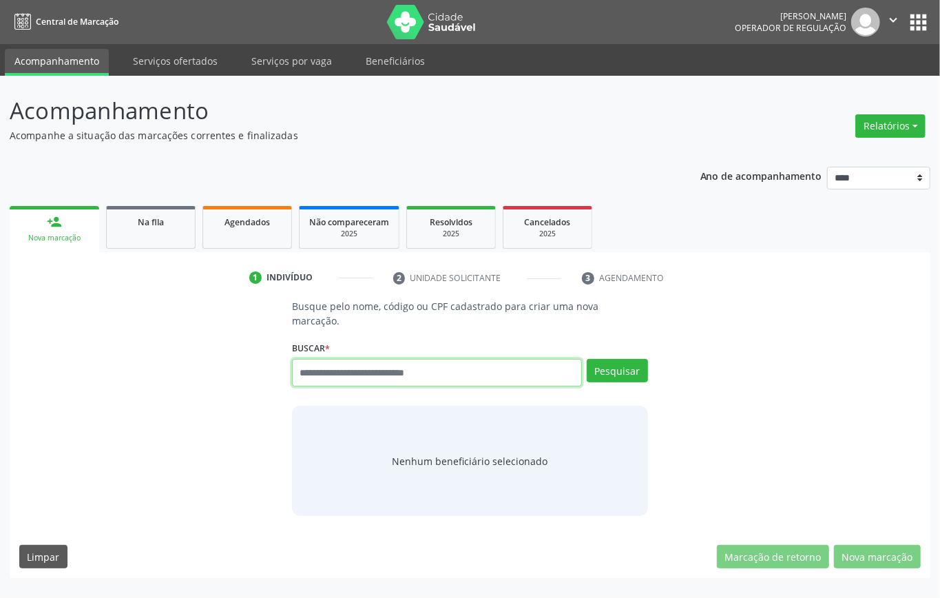
click at [453, 364] on input "text" at bounding box center [437, 373] width 290 height 28
paste input "**********"
type input "**********"
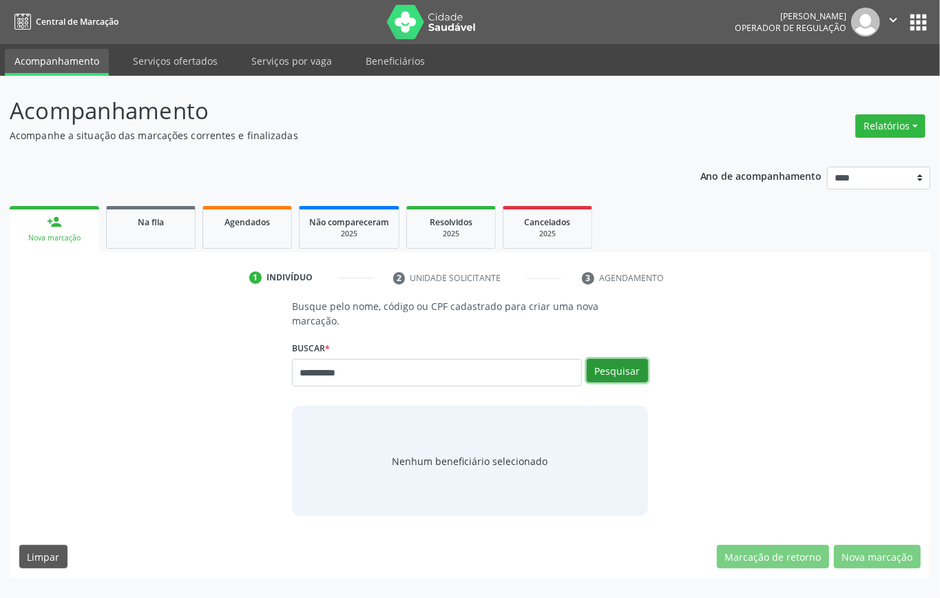
drag, startPoint x: 612, startPoint y: 369, endPoint x: 613, endPoint y: 380, distance: 11.1
click at [613, 376] on button "Pesquisar" at bounding box center [617, 370] width 61 height 23
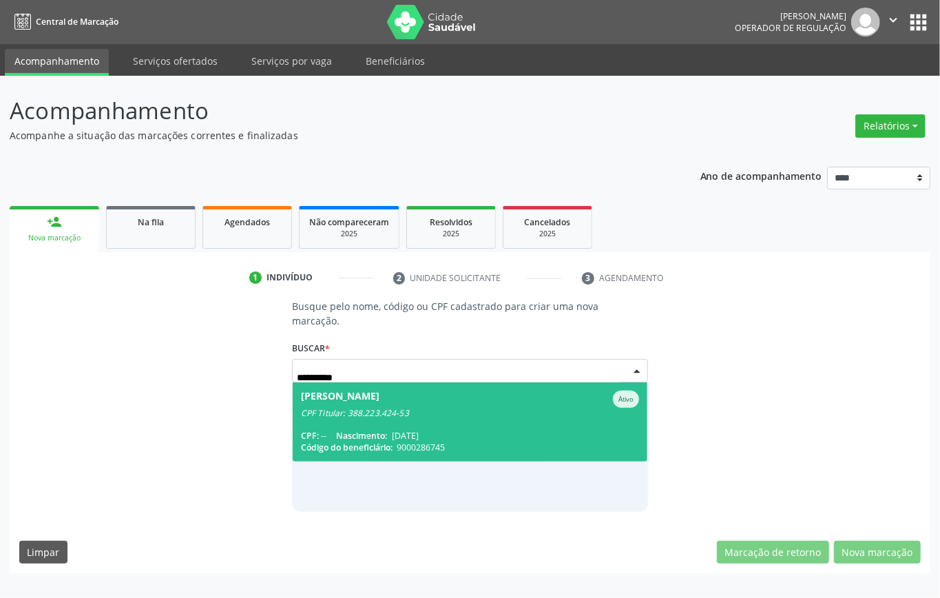
click at [372, 412] on div "CPF Titular: 388.223.424-53" at bounding box center [470, 413] width 338 height 11
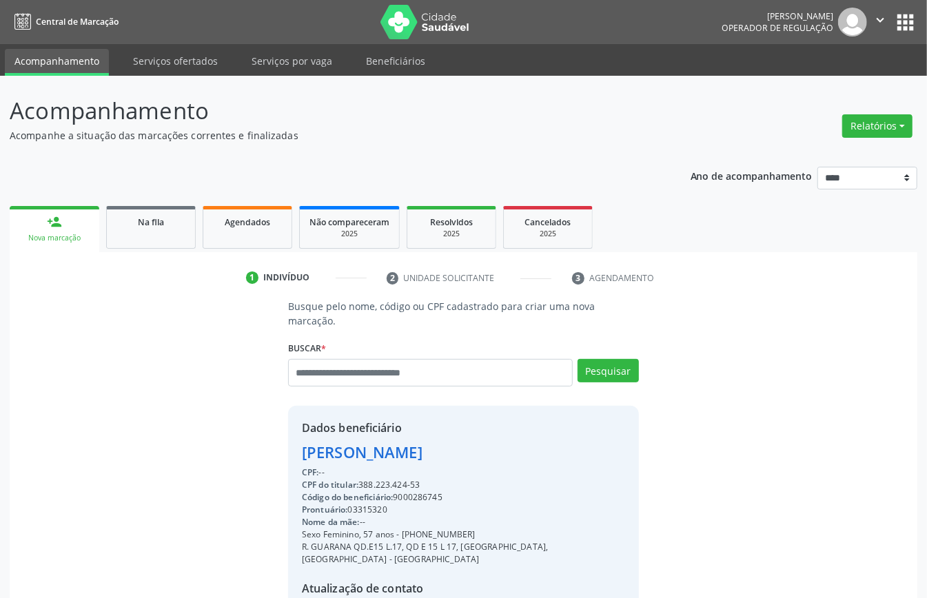
scroll to position [145, 0]
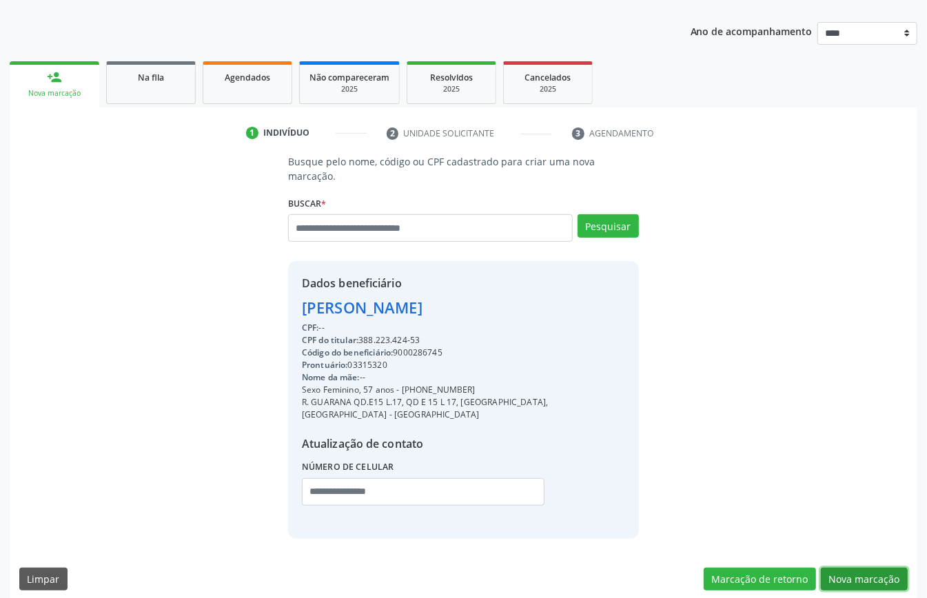
click at [863, 568] on button "Nova marcação" at bounding box center [864, 579] width 87 height 23
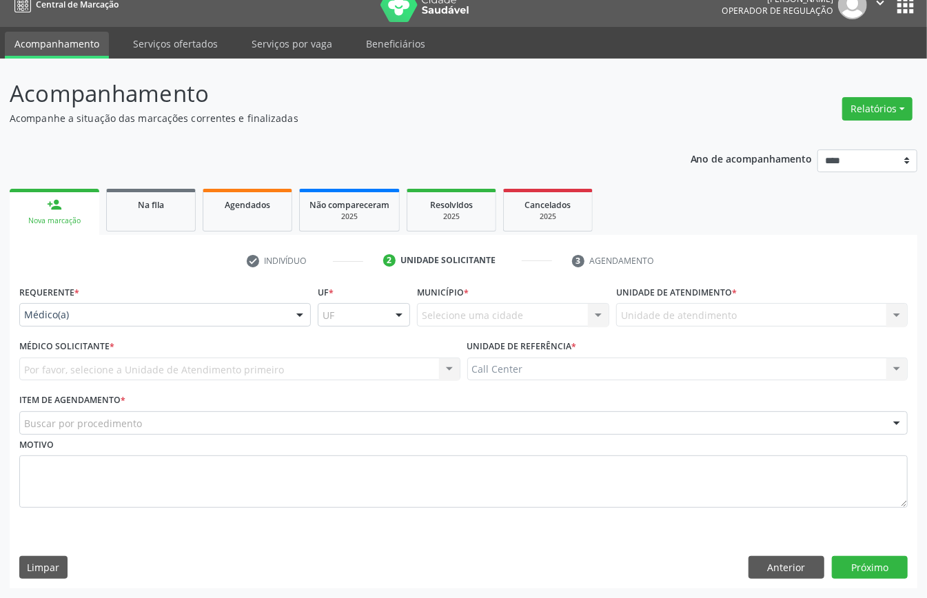
scroll to position [19, 0]
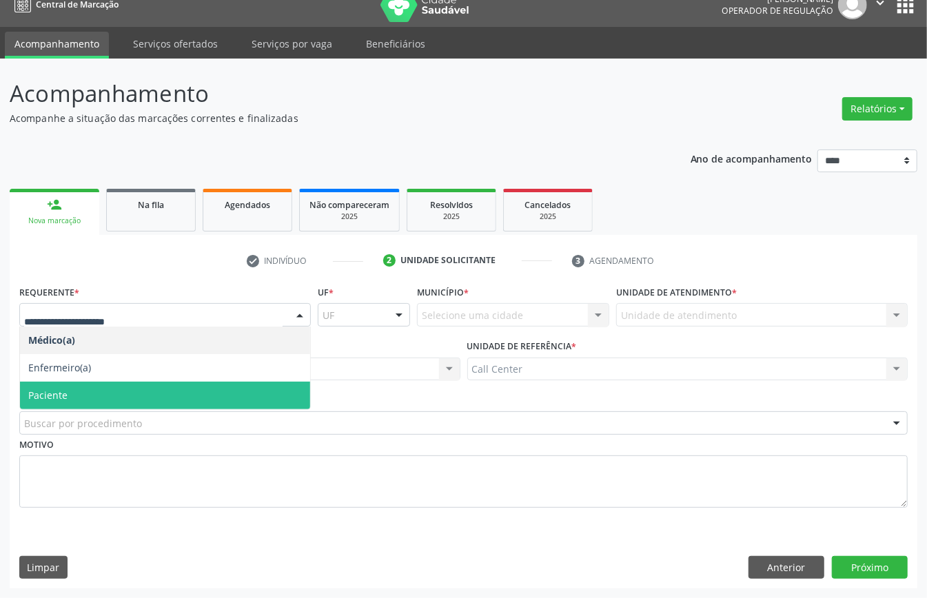
click at [56, 389] on span "Paciente" at bounding box center [47, 395] width 39 height 13
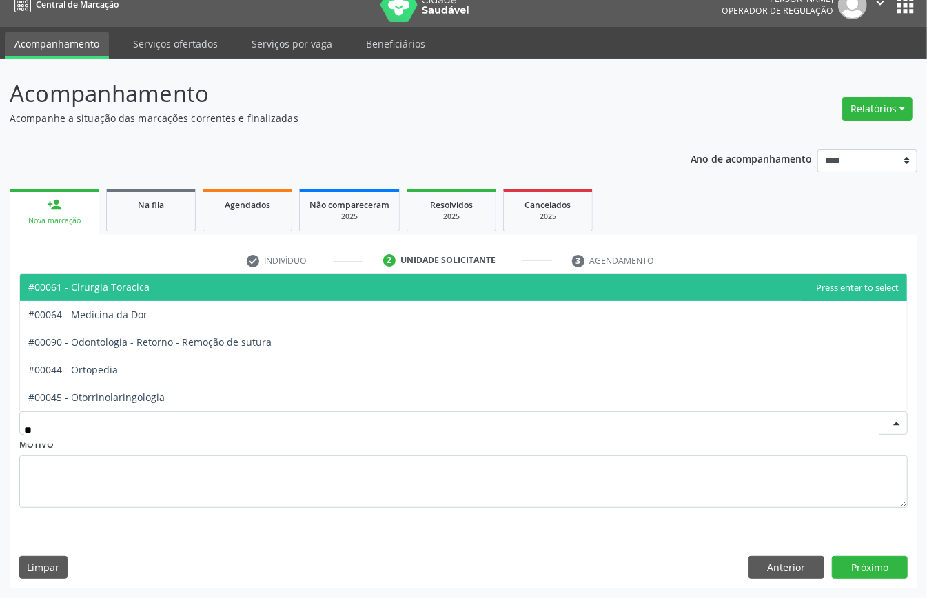
type input "***"
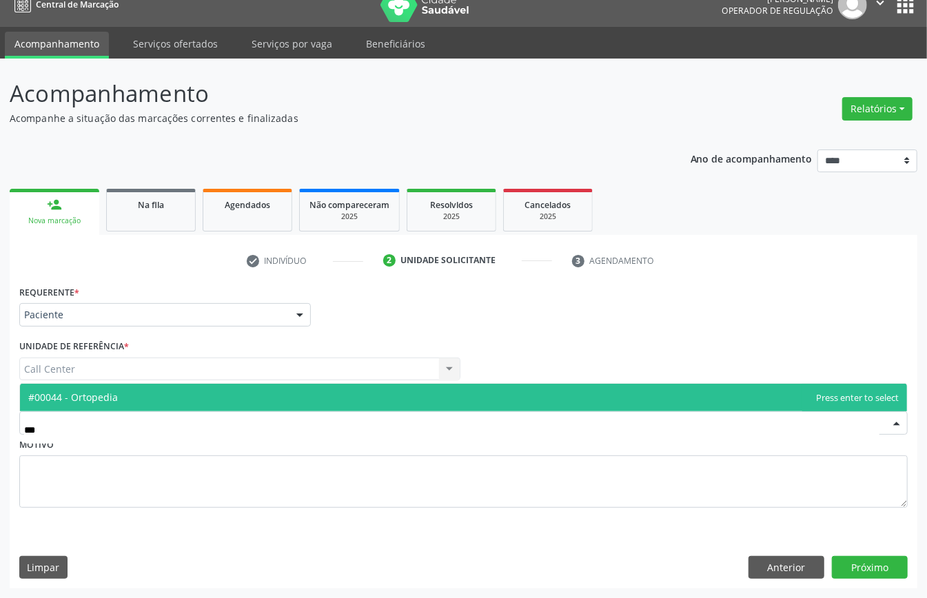
click at [83, 391] on span "#00044 - Ortopedia" at bounding box center [73, 397] width 90 height 13
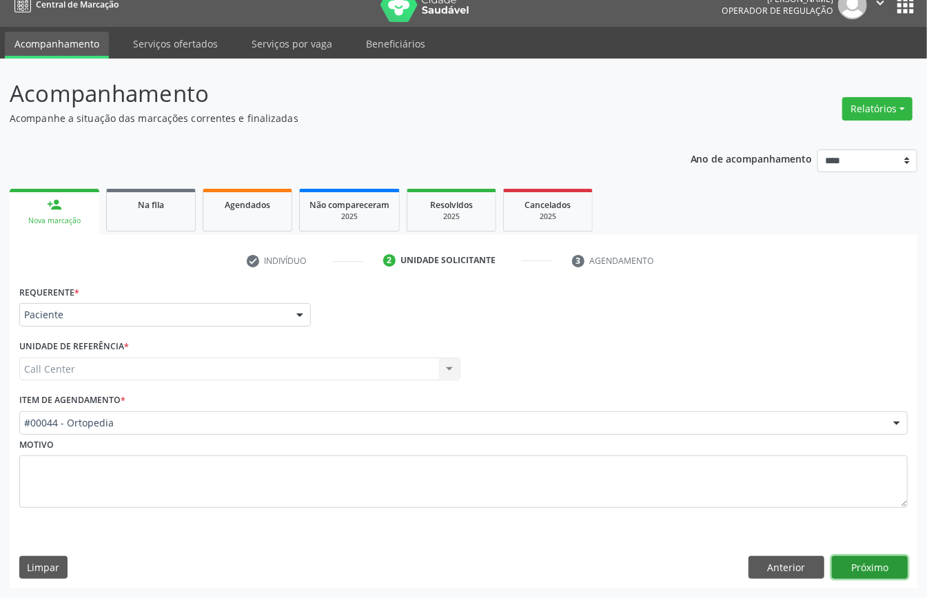
click at [880, 562] on button "Próximo" at bounding box center [870, 567] width 76 height 23
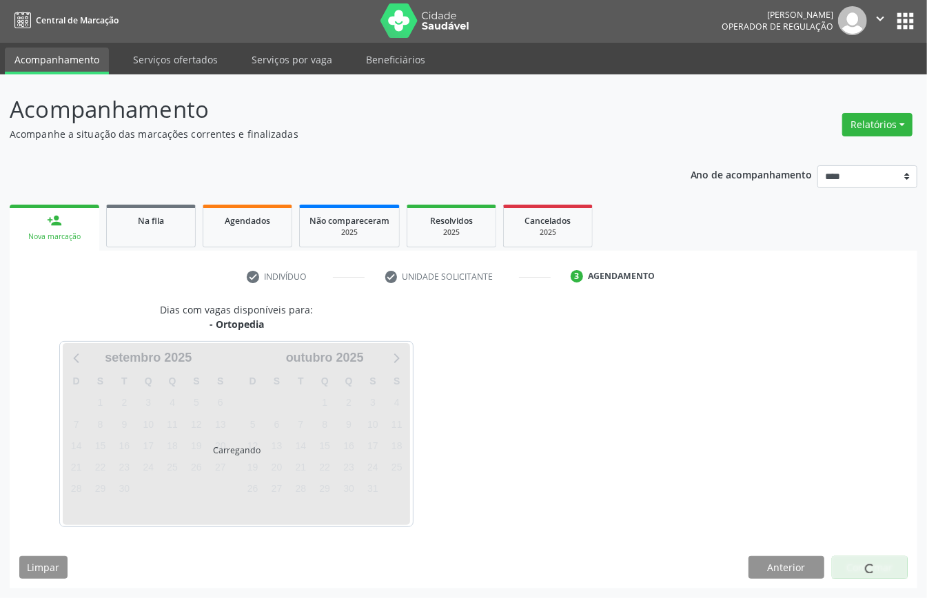
scroll to position [3, 0]
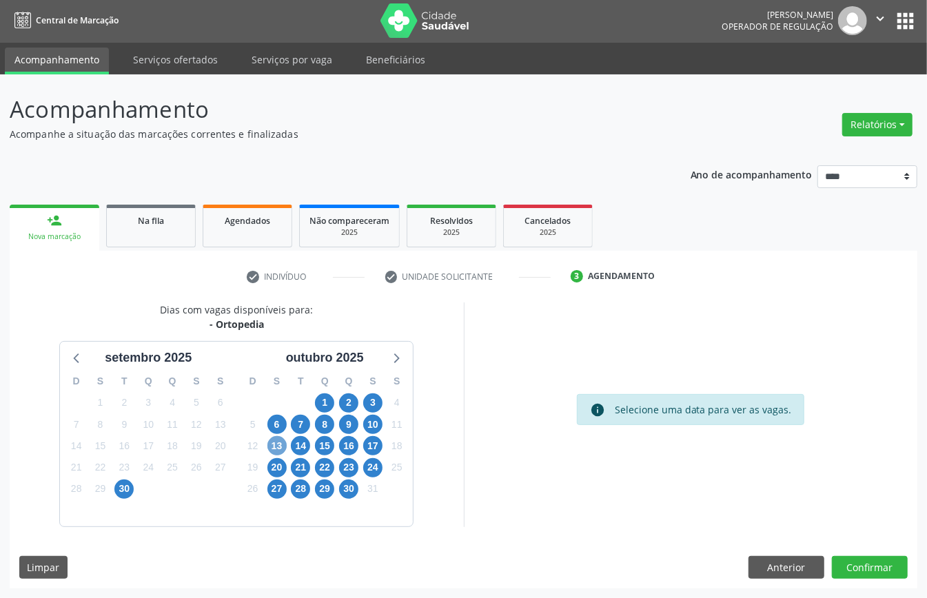
click at [278, 446] on span "13" at bounding box center [276, 445] width 19 height 19
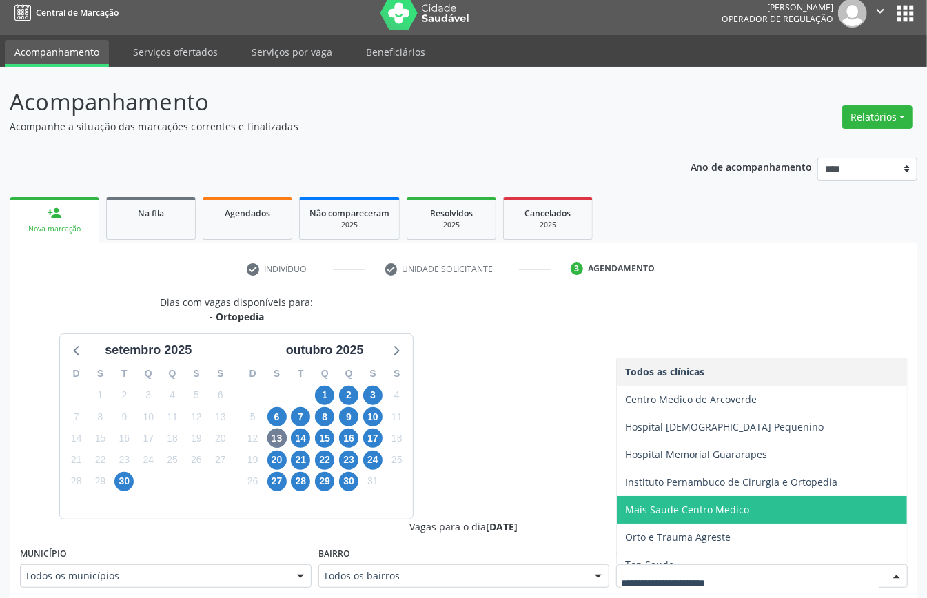
scroll to position [14, 0]
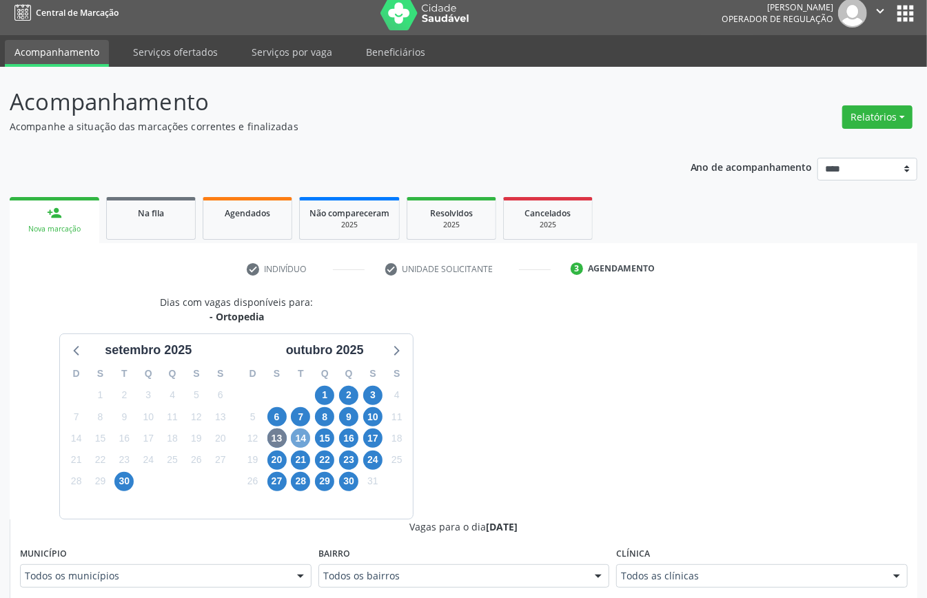
click at [295, 438] on span "14" at bounding box center [300, 438] width 19 height 19
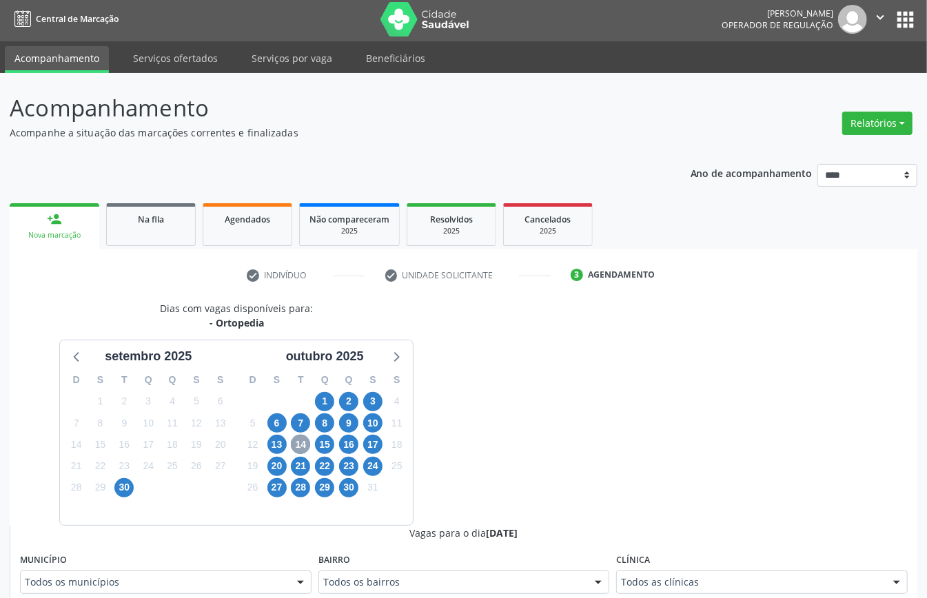
scroll to position [9, 0]
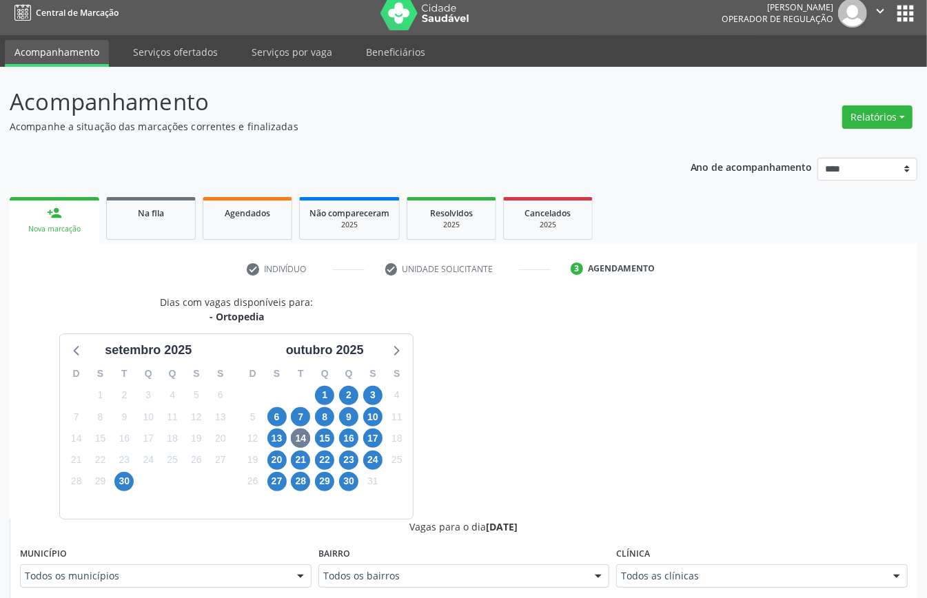
drag, startPoint x: 719, startPoint y: 577, endPoint x: 697, endPoint y: 574, distance: 22.3
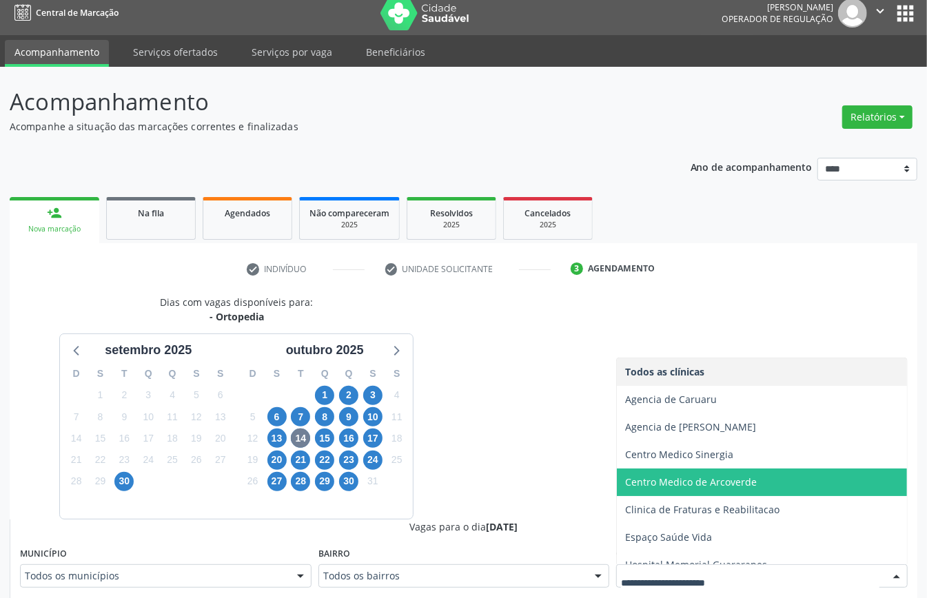
scroll to position [125, 0]
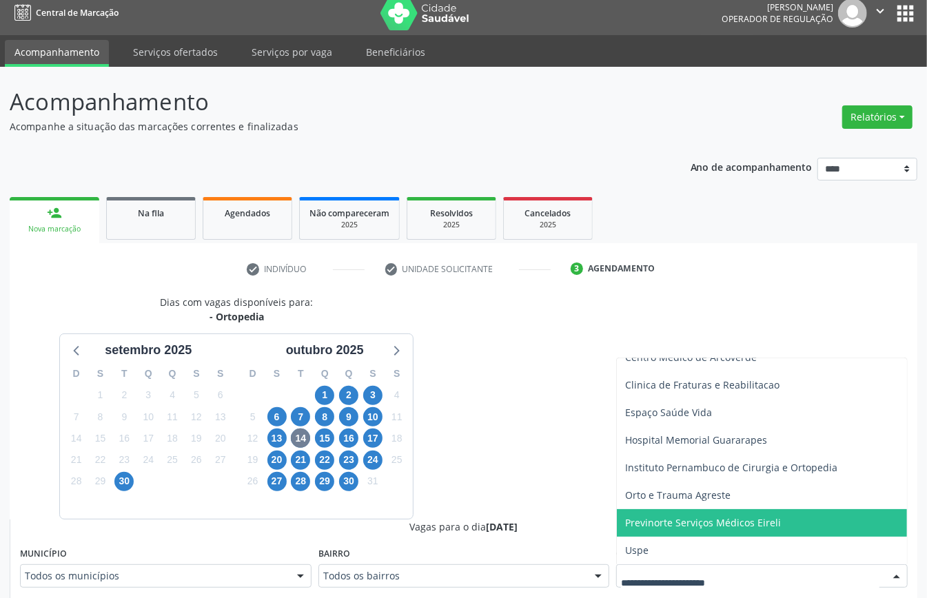
click at [672, 543] on span "Uspe" at bounding box center [762, 551] width 290 height 28
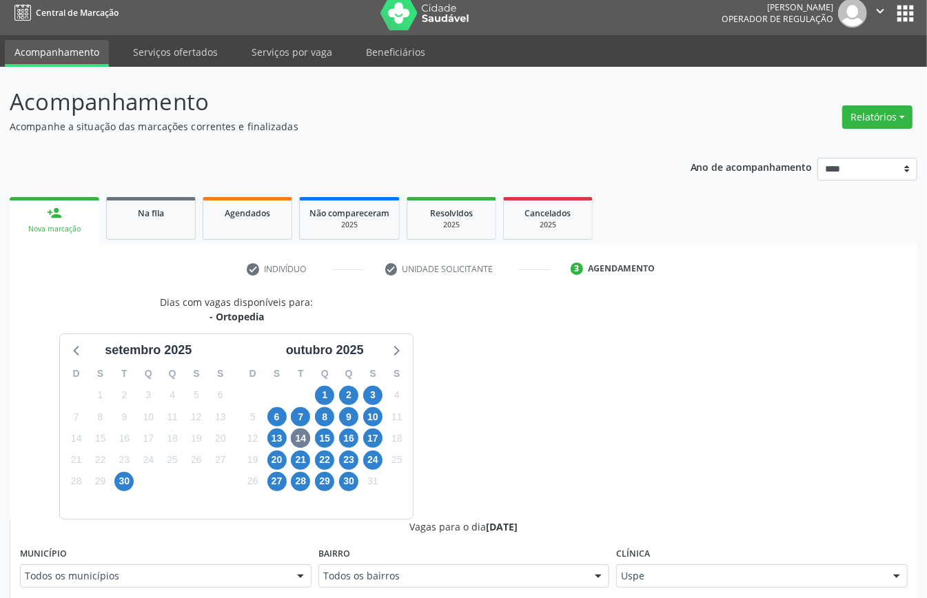
scroll to position [285, 0]
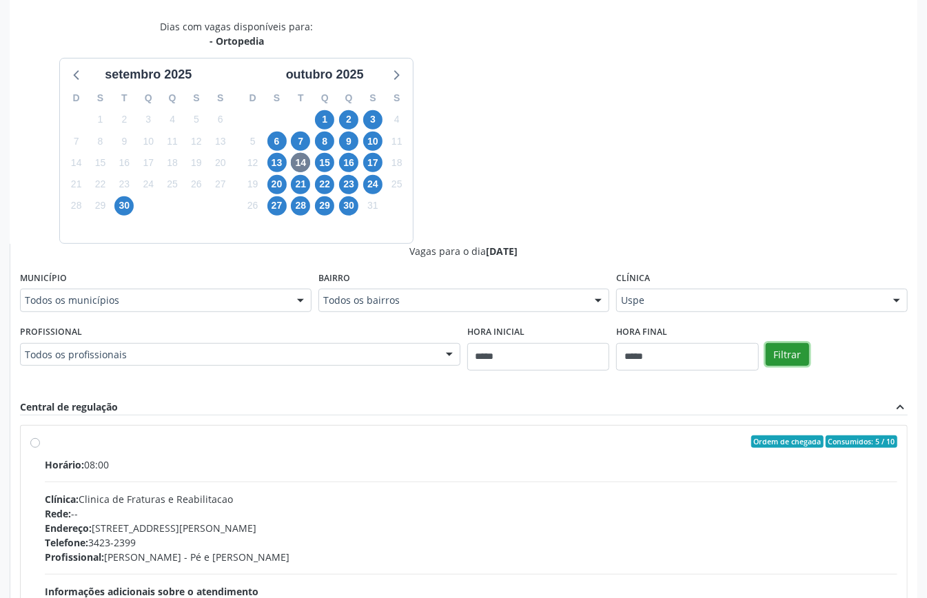
click at [786, 354] on button "Filtrar" at bounding box center [786, 354] width 43 height 23
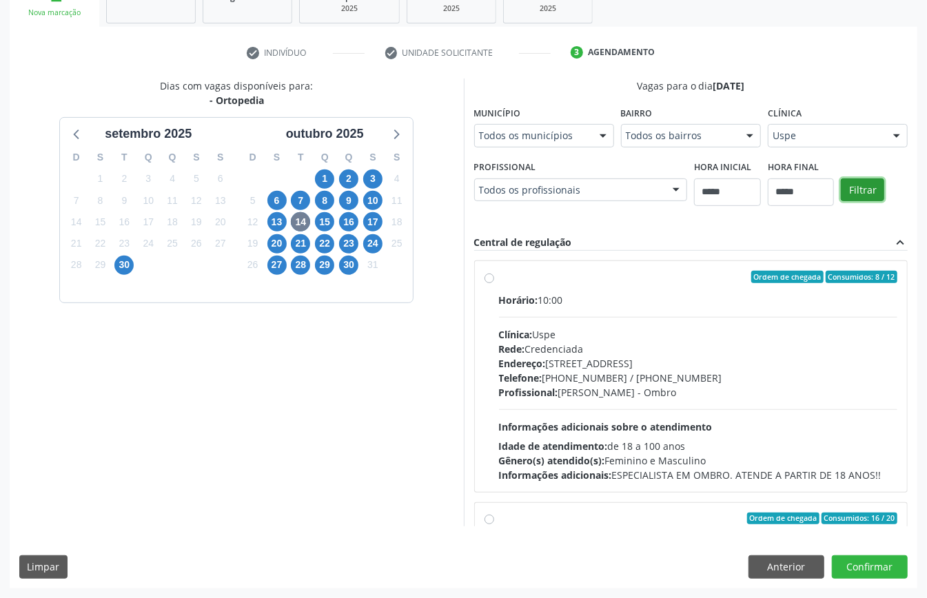
scroll to position [450, 0]
click at [499, 318] on hr at bounding box center [698, 317] width 399 height 1
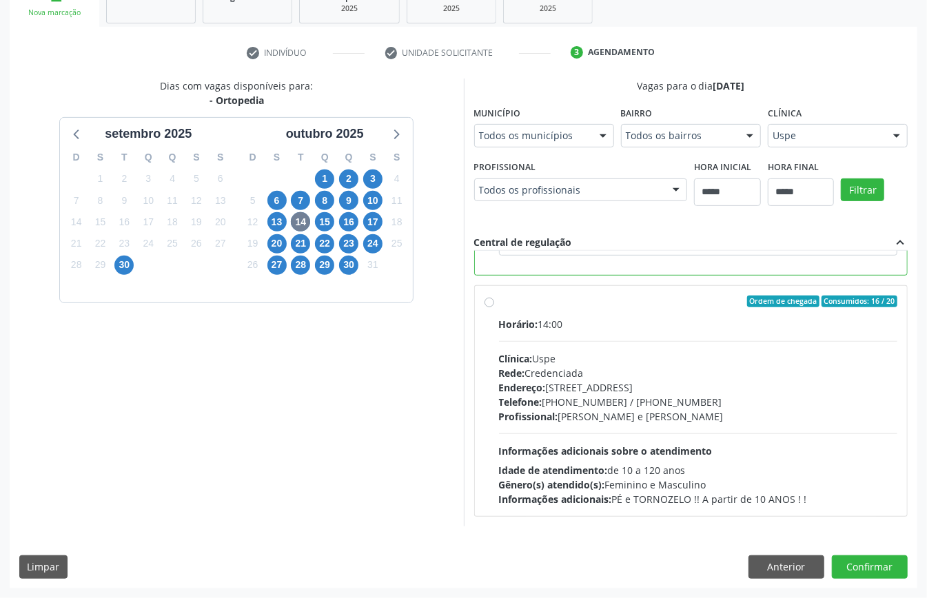
scroll to position [128, 0]
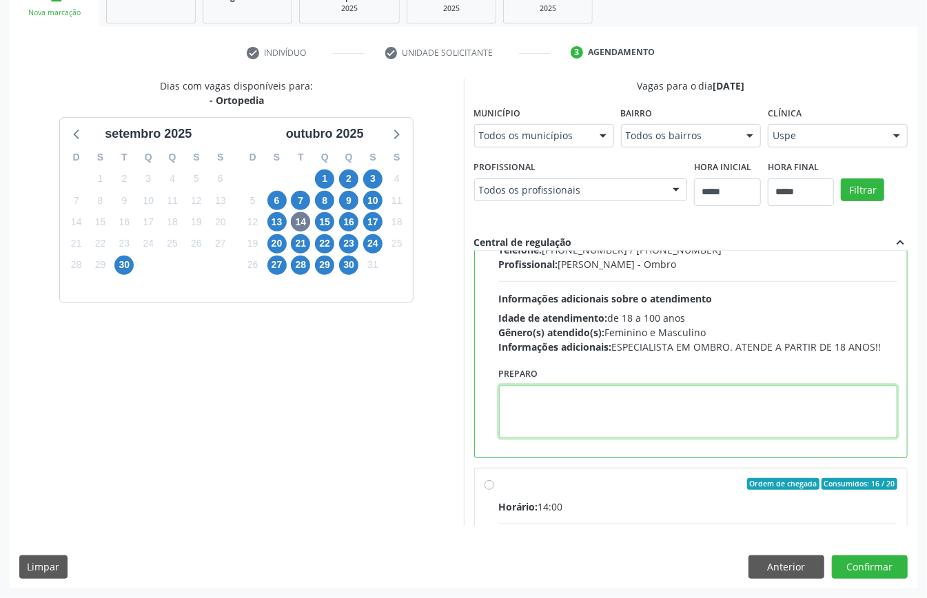
paste textarea "**********"
type textarea "**********"
drag, startPoint x: 243, startPoint y: 387, endPoint x: 0, endPoint y: 384, distance: 243.2
click at [0, 383] on div "Acompanhamento Acompanhe a situação das marcações correntes e finalizadas Relat…" at bounding box center [463, 224] width 927 height 748
paste textarea "**********"
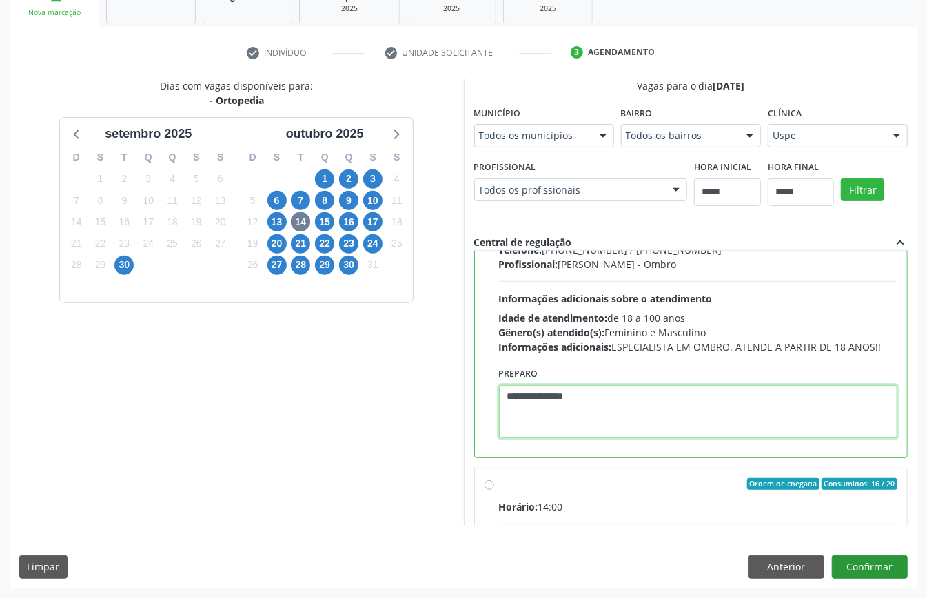
type textarea "**********"
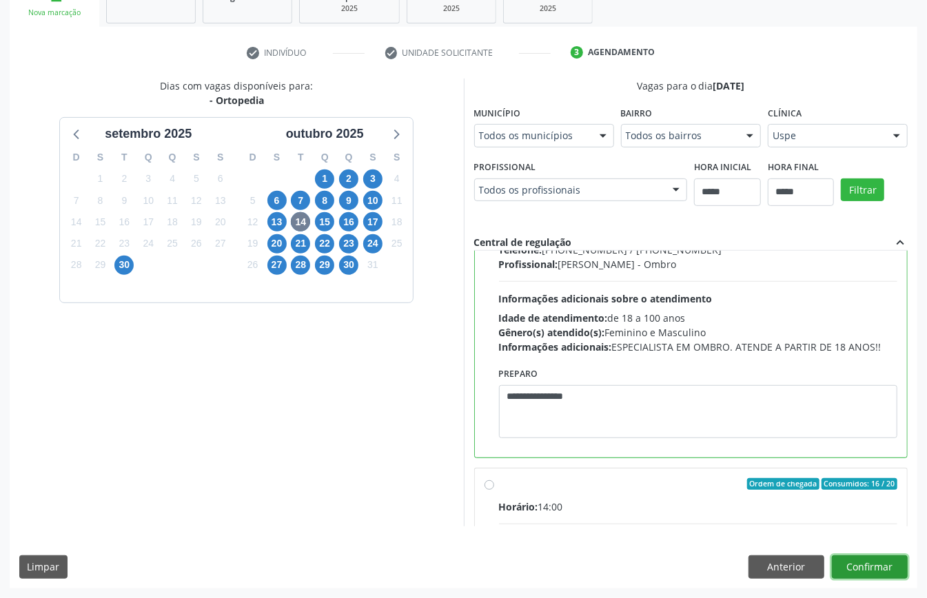
click at [867, 579] on button "Confirmar" at bounding box center [870, 566] width 76 height 23
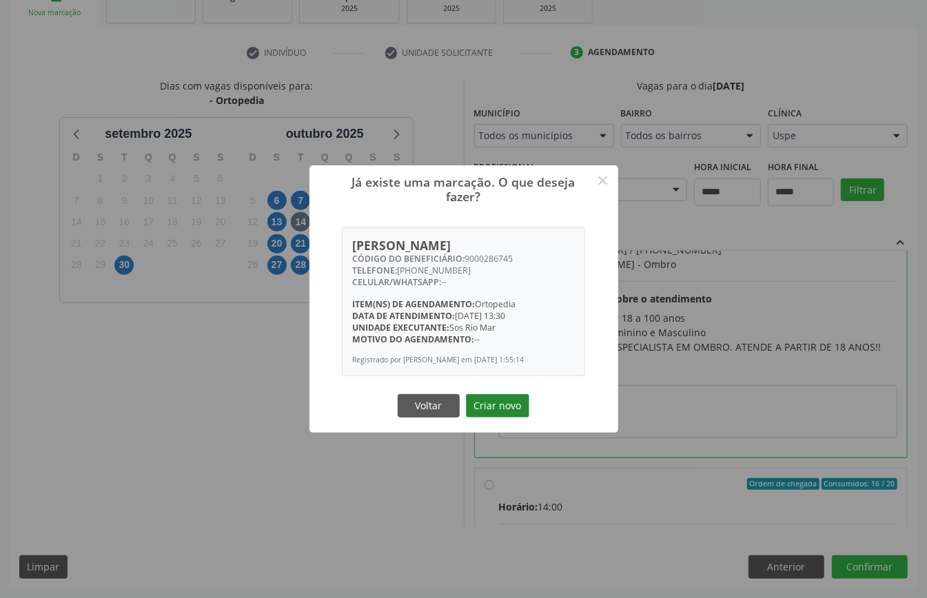
click at [497, 406] on button "Criar novo" at bounding box center [497, 405] width 63 height 23
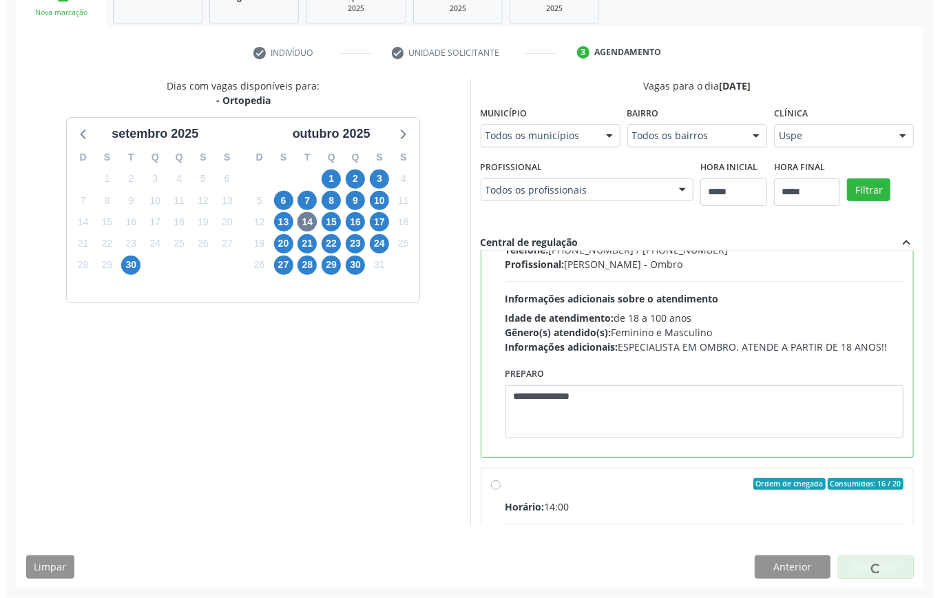
scroll to position [0, 0]
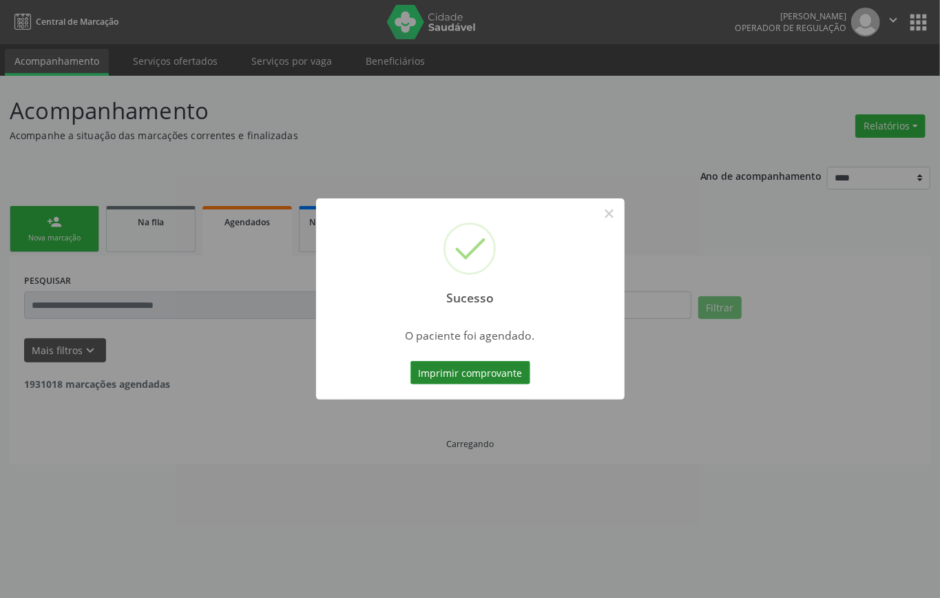
click at [446, 370] on button "Imprimir comprovante" at bounding box center [471, 372] width 120 height 23
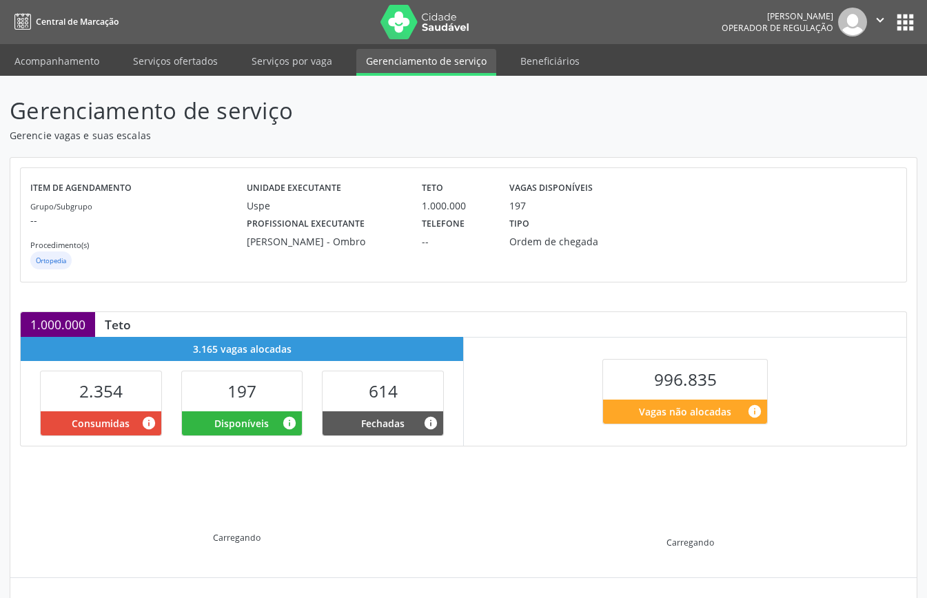
scroll to position [133, 0]
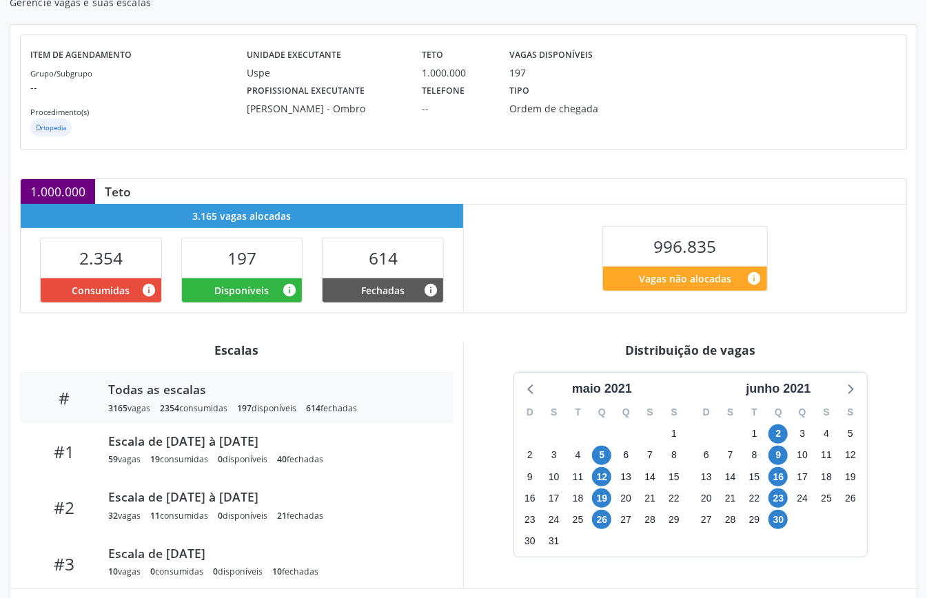
drag, startPoint x: 810, startPoint y: 387, endPoint x: 830, endPoint y: 414, distance: 33.5
click at [812, 390] on div "junho 2021" at bounding box center [778, 389] width 76 height 19
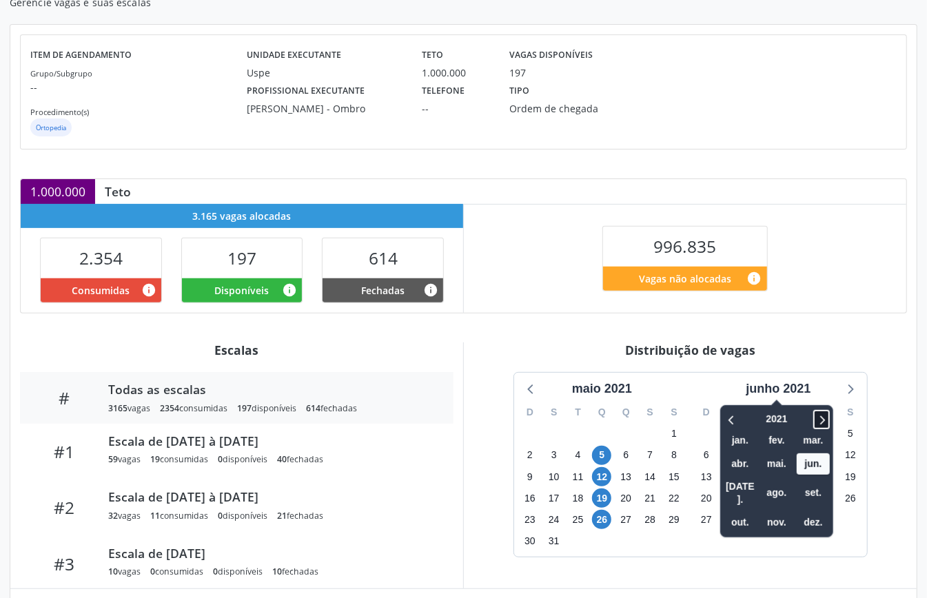
click at [819, 418] on icon at bounding box center [821, 419] width 14 height 17
click at [820, 419] on icon at bounding box center [821, 419] width 14 height 17
click at [821, 419] on icon at bounding box center [823, 419] width 5 height 9
click at [734, 512] on span "out." at bounding box center [739, 522] width 33 height 21
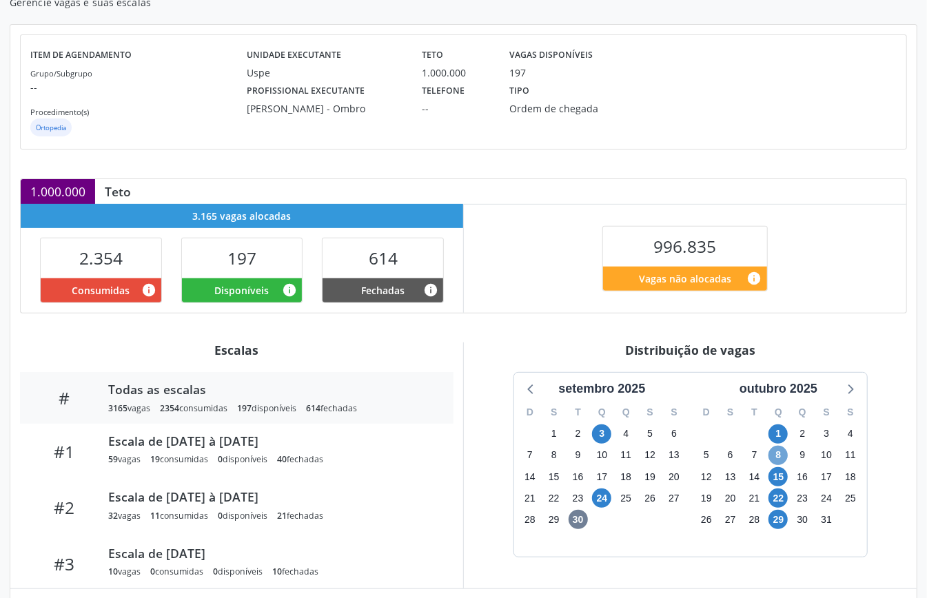
click at [780, 457] on span "8" at bounding box center [777, 455] width 19 height 19
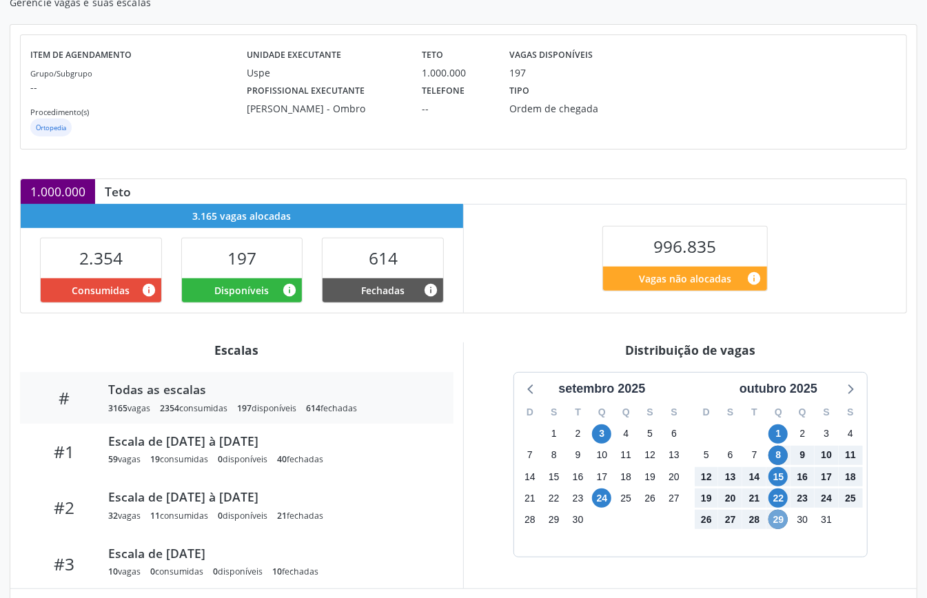
click at [779, 519] on span "29" at bounding box center [777, 519] width 19 height 19
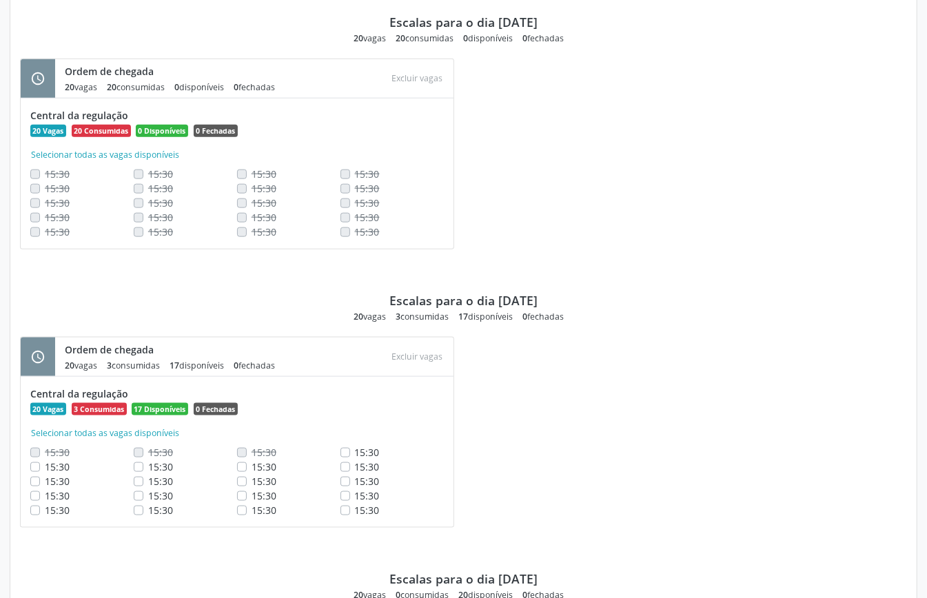
scroll to position [828, 0]
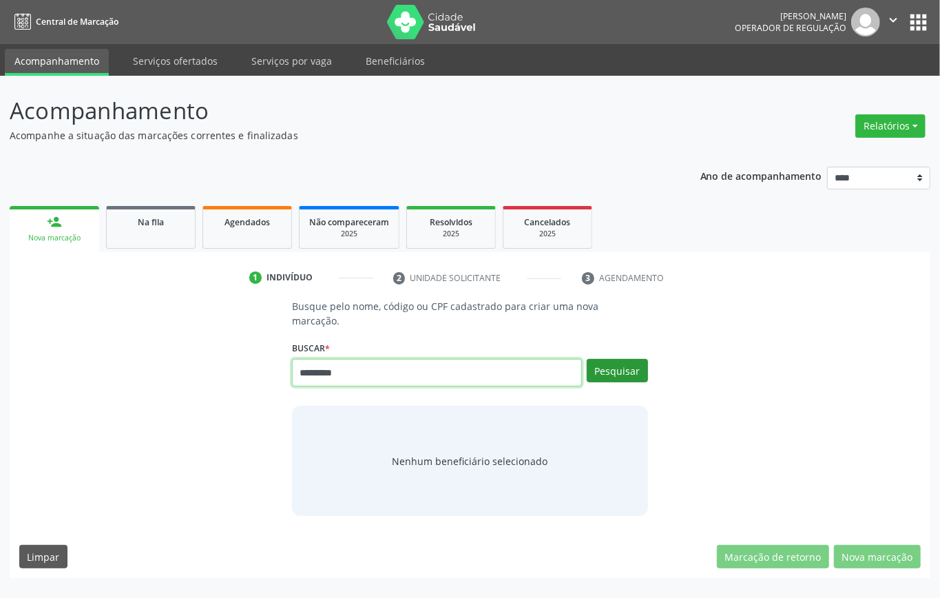
type input "*********"
click at [605, 373] on button "Pesquisar" at bounding box center [617, 370] width 61 height 23
type input "*****"
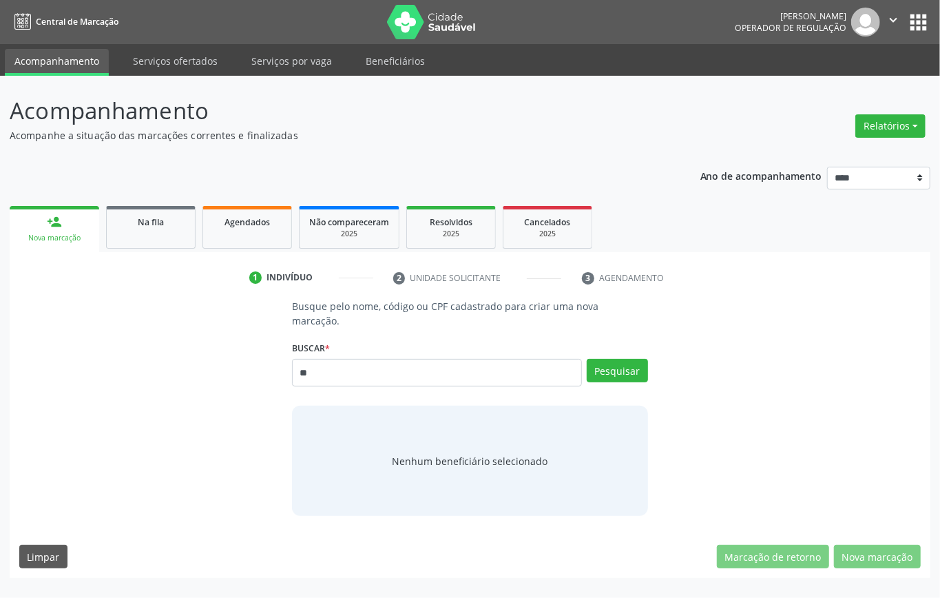
type input "*"
type input "******"
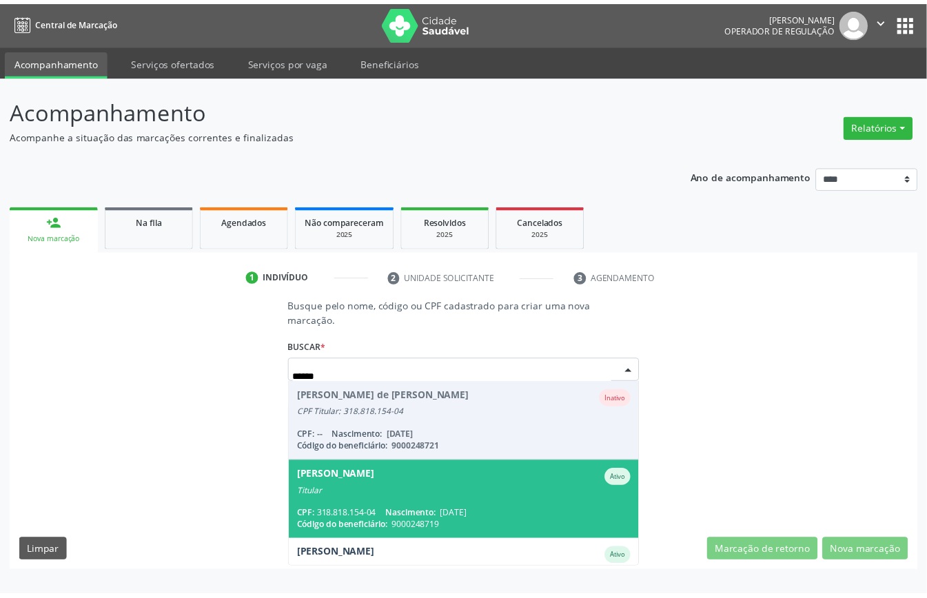
scroll to position [130, 0]
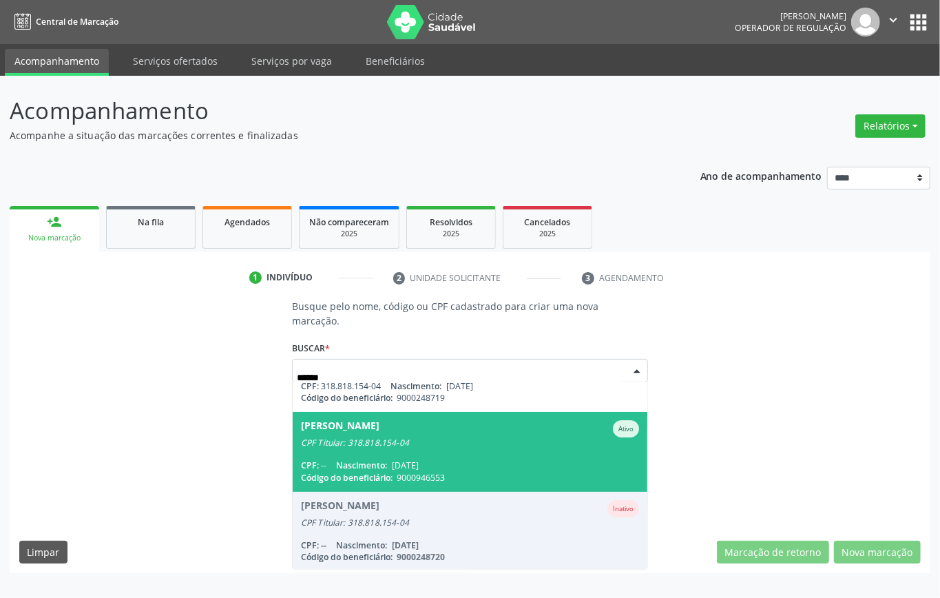
click at [481, 450] on span "[PERSON_NAME] Ativo CPF Titular: 318.818.154-04 CPF: -- Nascimento: [DATE] Códi…" at bounding box center [470, 451] width 355 height 79
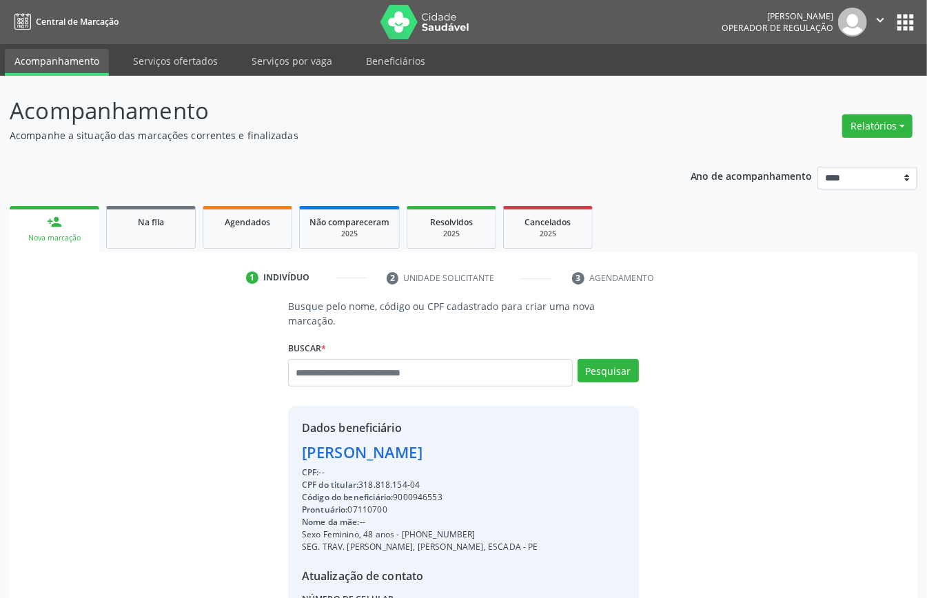
scroll to position [145, 0]
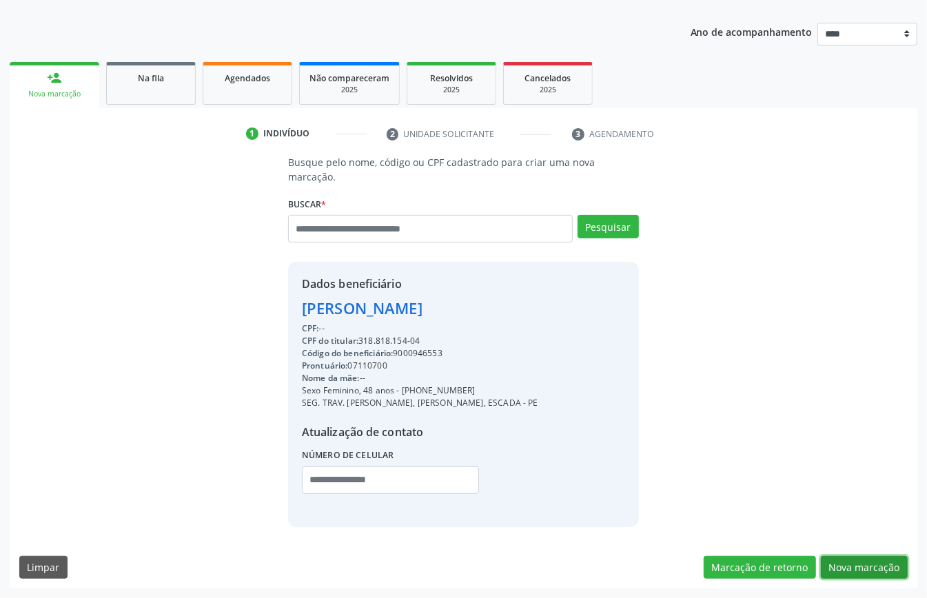
click at [849, 556] on button "Nova marcação" at bounding box center [864, 567] width 87 height 23
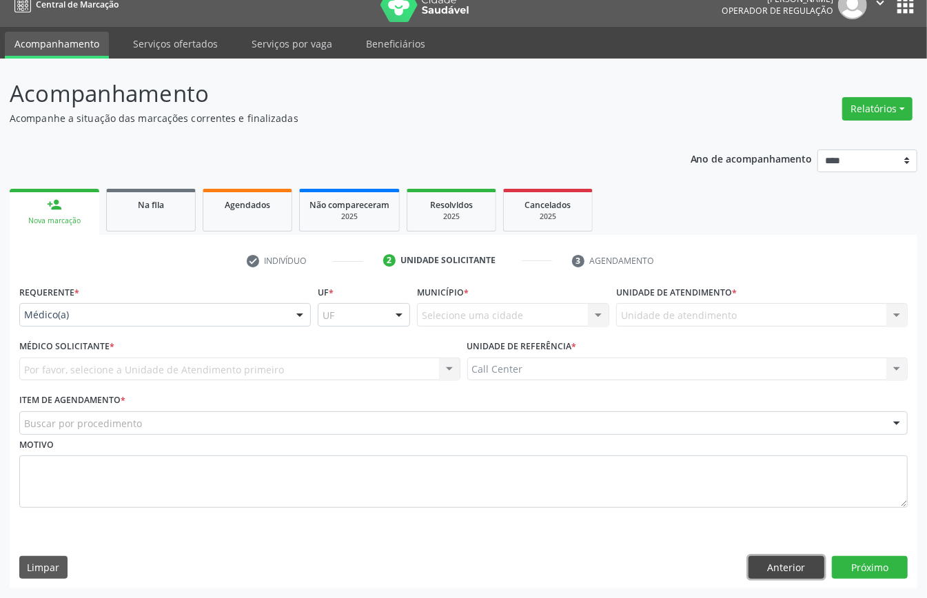
click at [798, 563] on button "Anterior" at bounding box center [786, 567] width 76 height 23
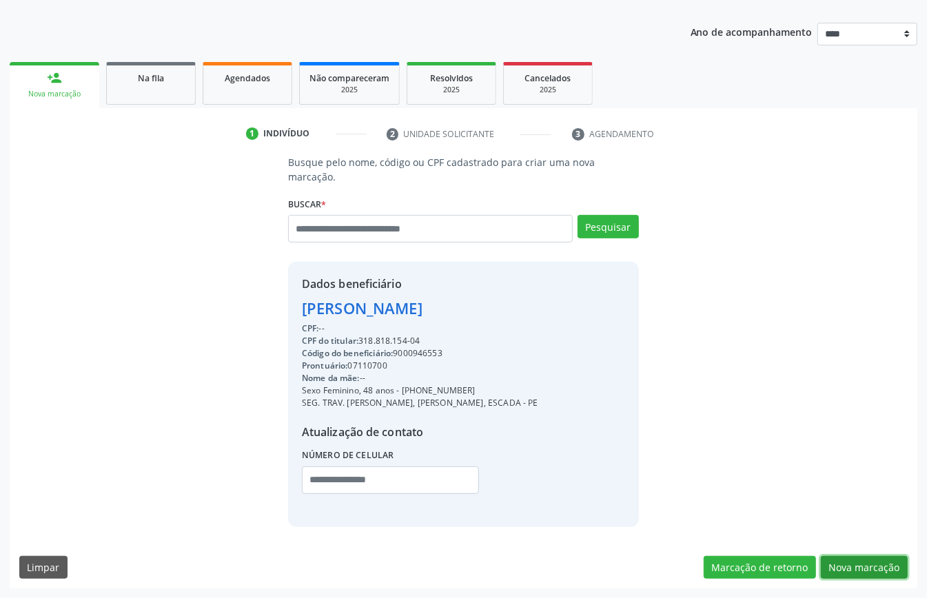
click at [856, 563] on button "Nova marcação" at bounding box center [864, 567] width 87 height 23
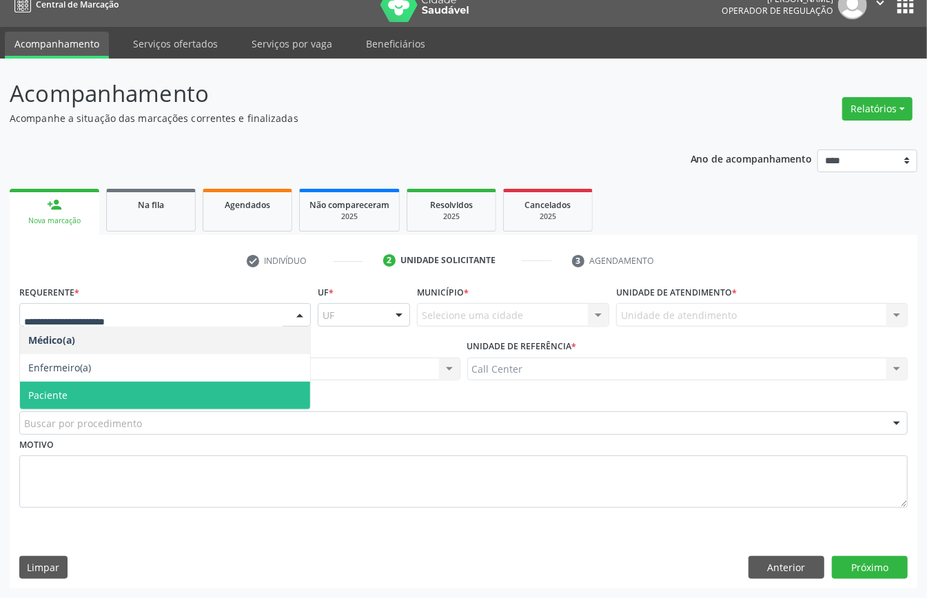
click at [87, 394] on span "Paciente" at bounding box center [165, 396] width 290 height 28
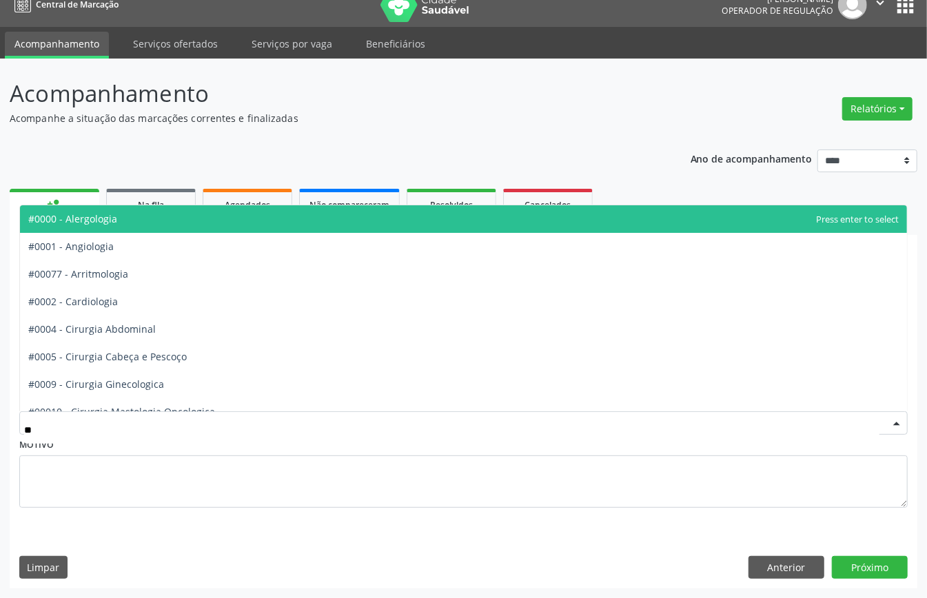
type input "***"
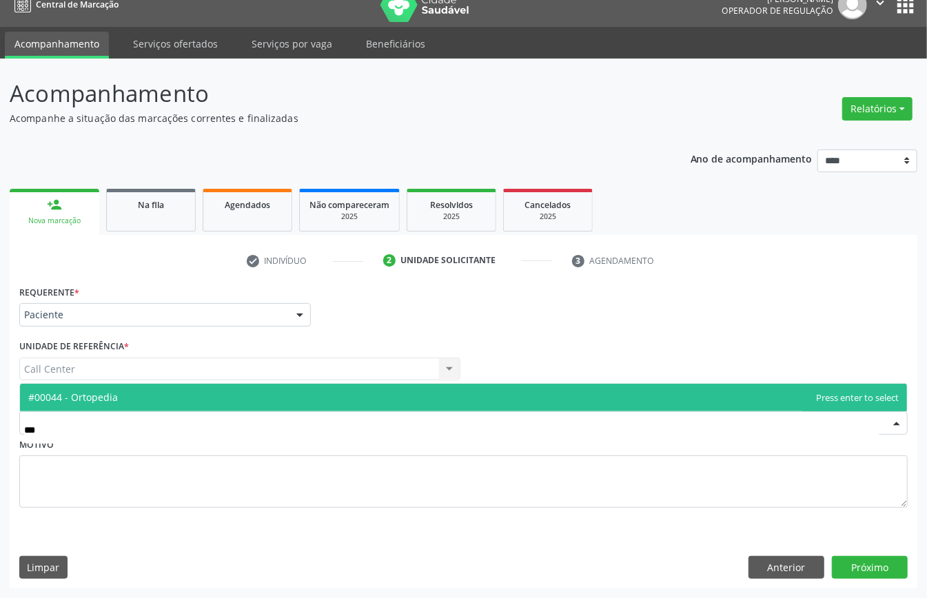
click at [92, 397] on span "#00044 - Ortopedia" at bounding box center [73, 397] width 90 height 13
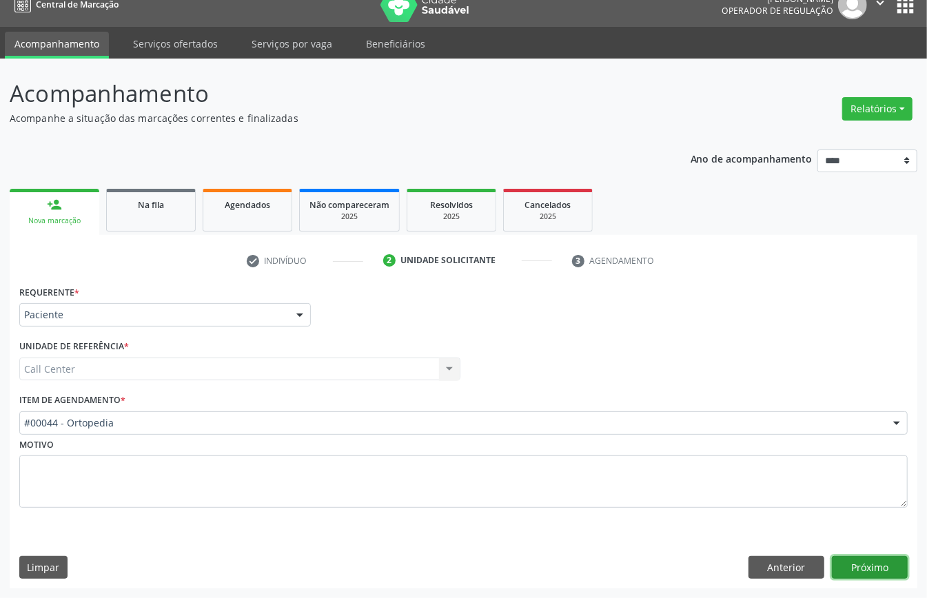
click at [838, 561] on button "Próximo" at bounding box center [870, 567] width 76 height 23
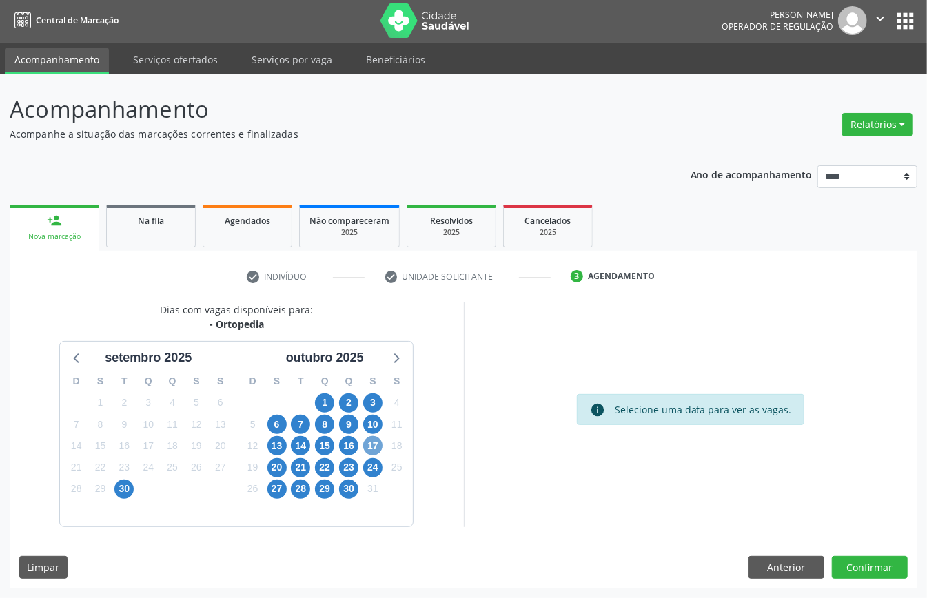
click at [373, 451] on span "17" at bounding box center [372, 445] width 19 height 19
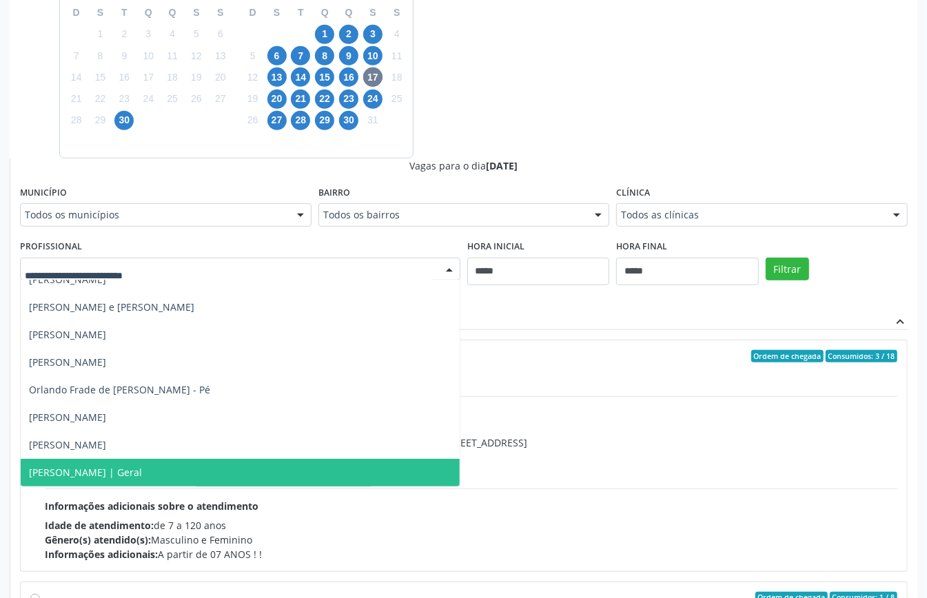
scroll to position [450, 0]
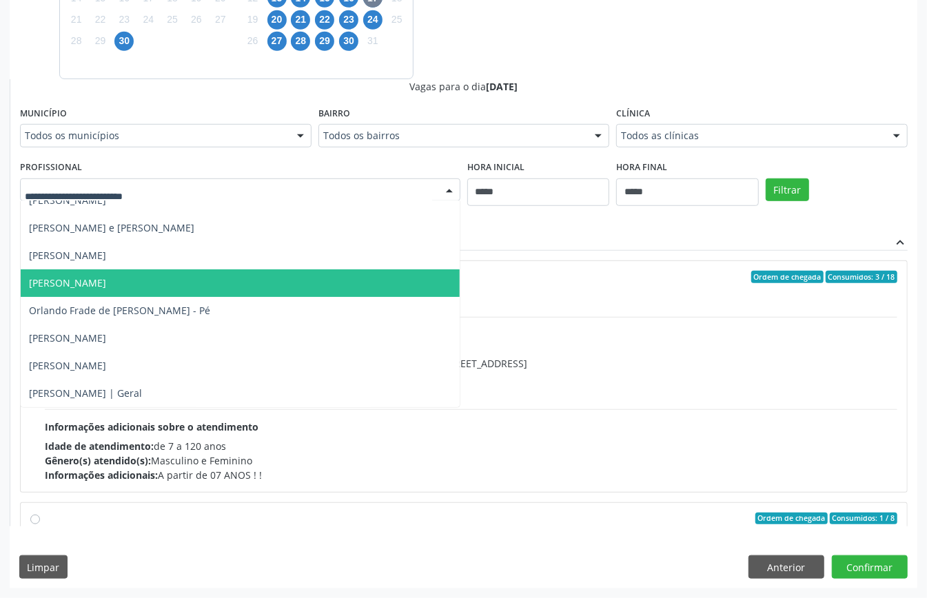
click at [158, 287] on span "[PERSON_NAME]" at bounding box center [240, 283] width 439 height 28
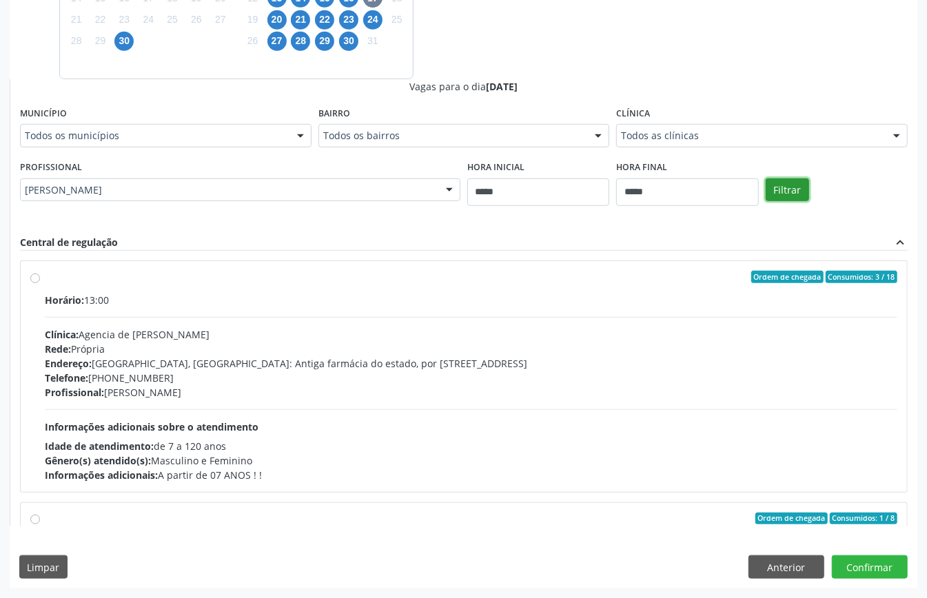
click at [794, 185] on button "Filtrar" at bounding box center [786, 189] width 43 height 23
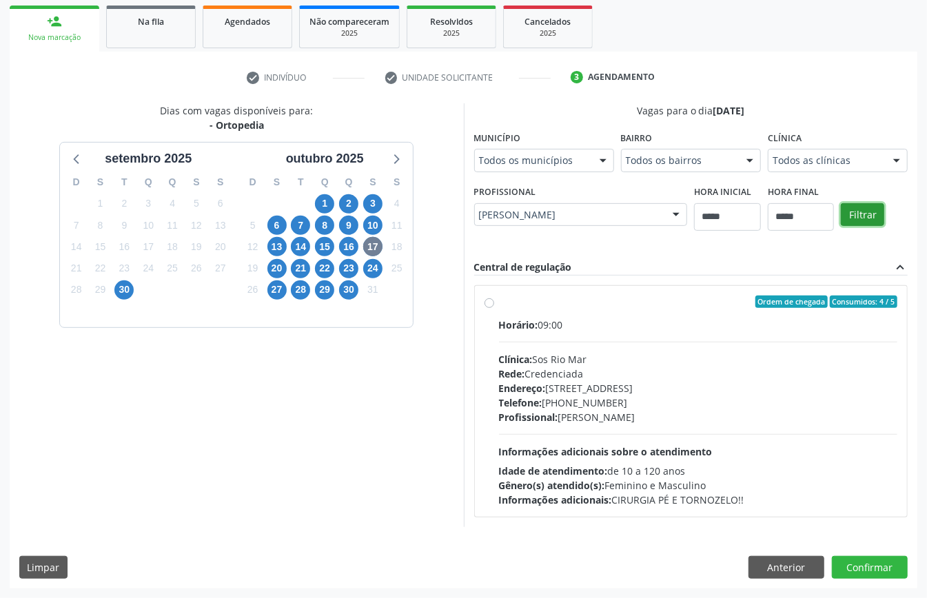
scroll to position [427, 0]
click at [499, 410] on div "Profissional: [PERSON_NAME]" at bounding box center [698, 417] width 399 height 14
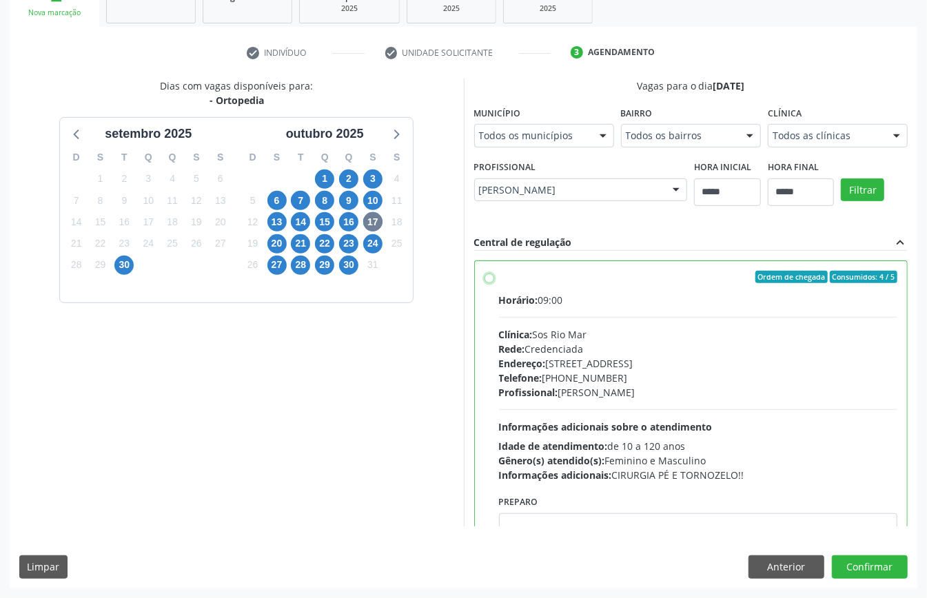
scroll to position [70, 0]
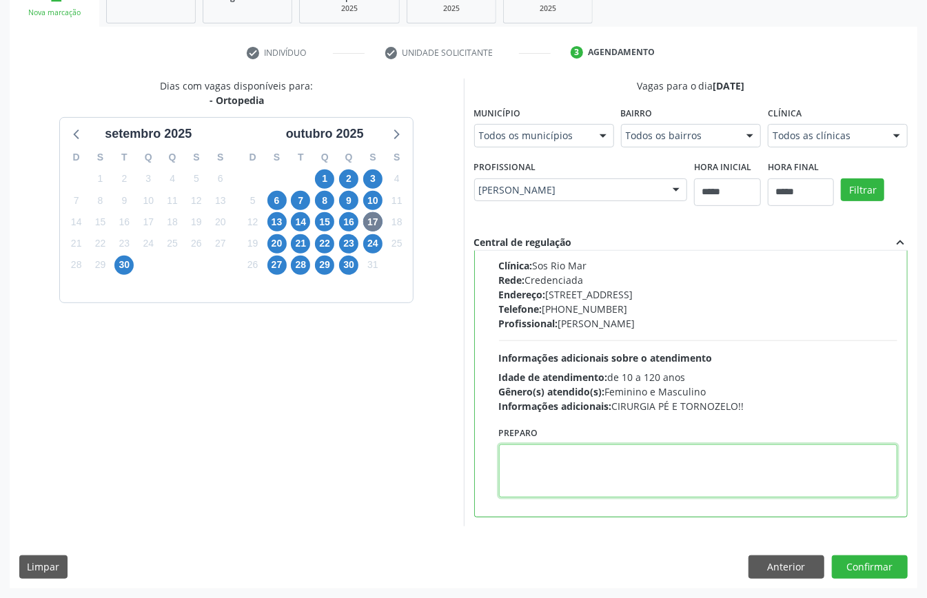
paste textarea "**********"
type textarea "**********"
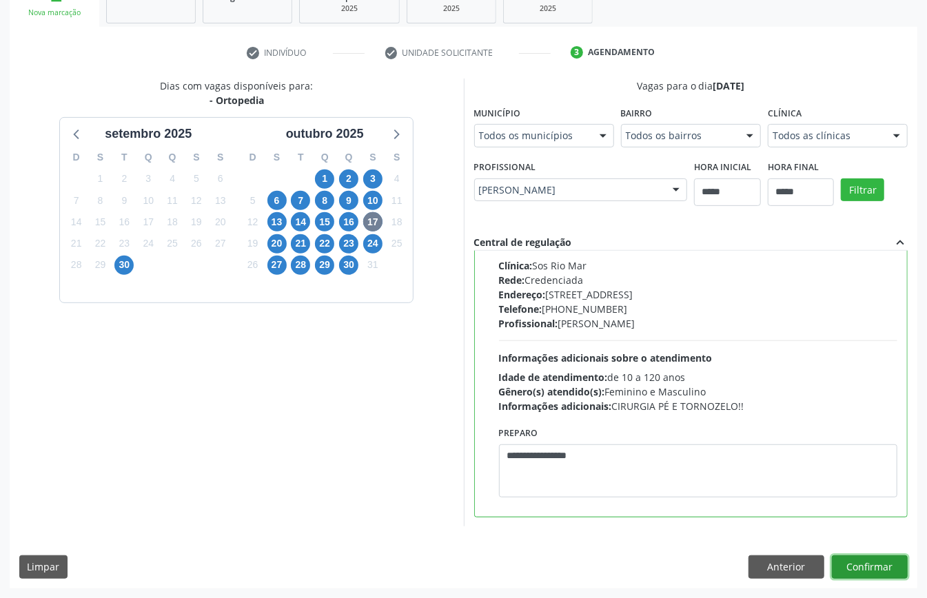
click at [877, 579] on button "Confirmar" at bounding box center [870, 566] width 76 height 23
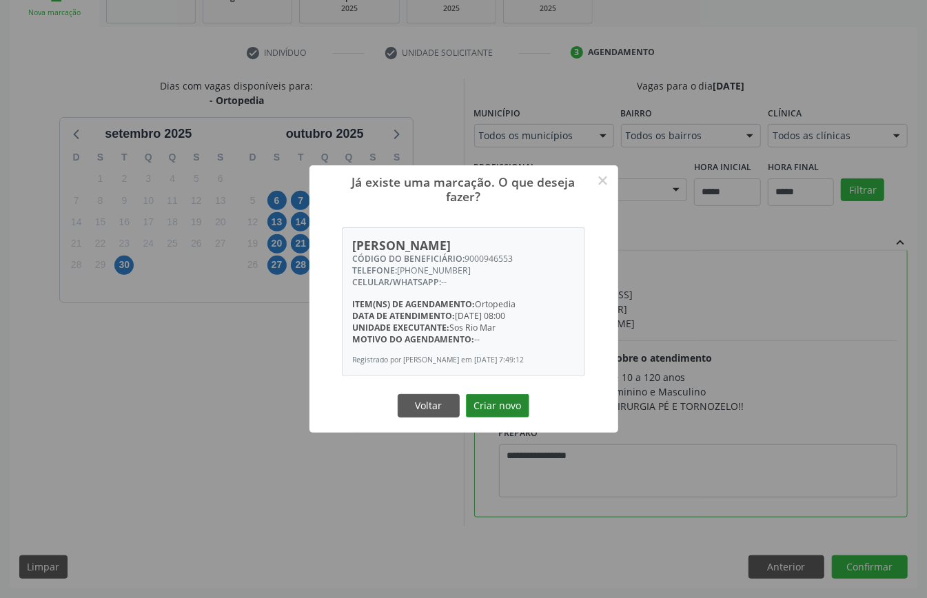
click at [497, 409] on button "Criar novo" at bounding box center [497, 405] width 63 height 23
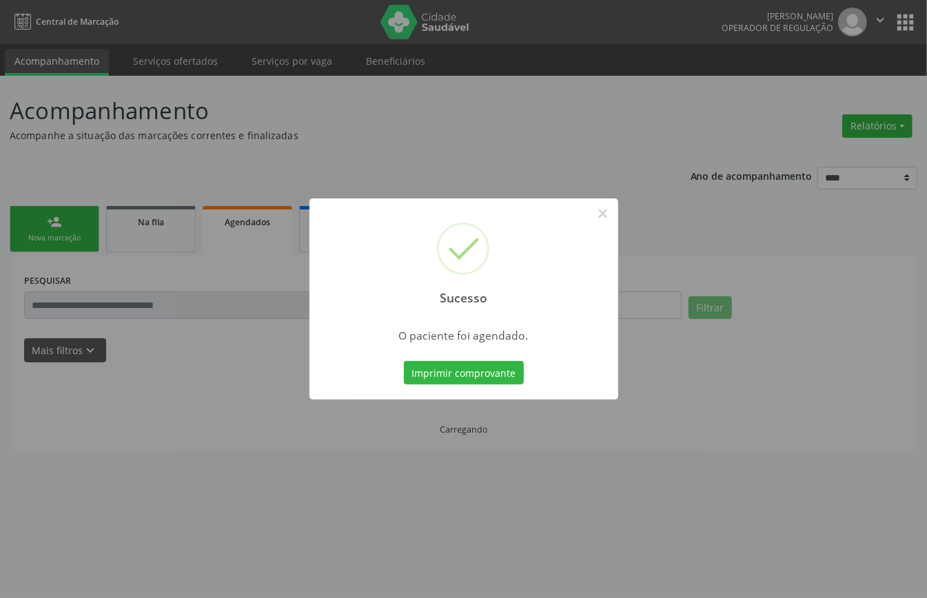
scroll to position [0, 0]
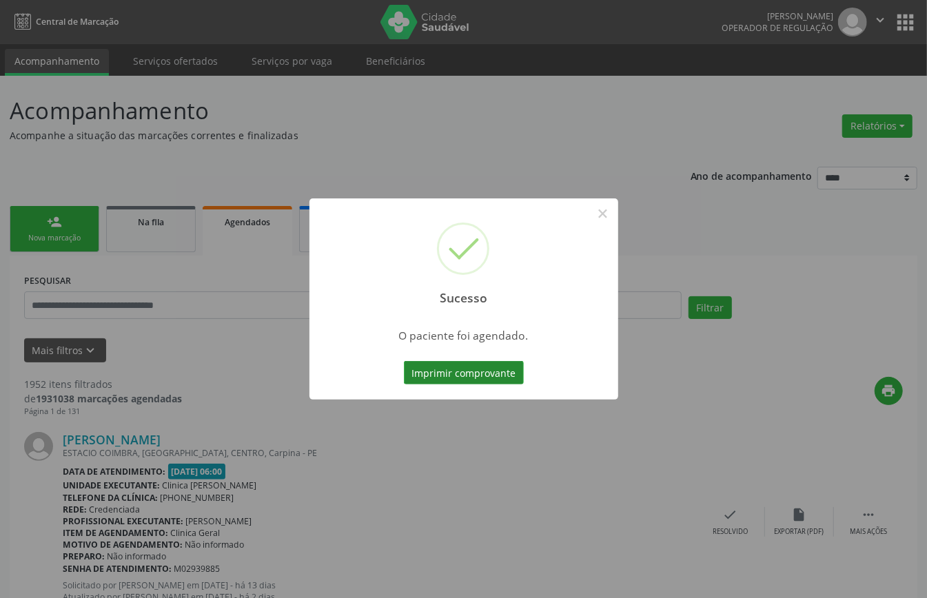
click at [444, 373] on button "Imprimir comprovante" at bounding box center [464, 372] width 120 height 23
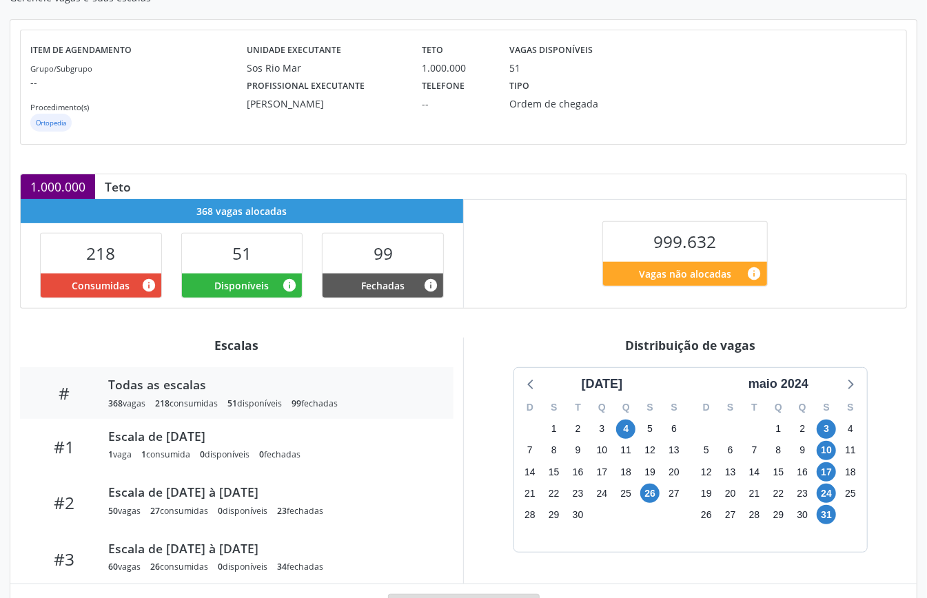
scroll to position [92, 0]
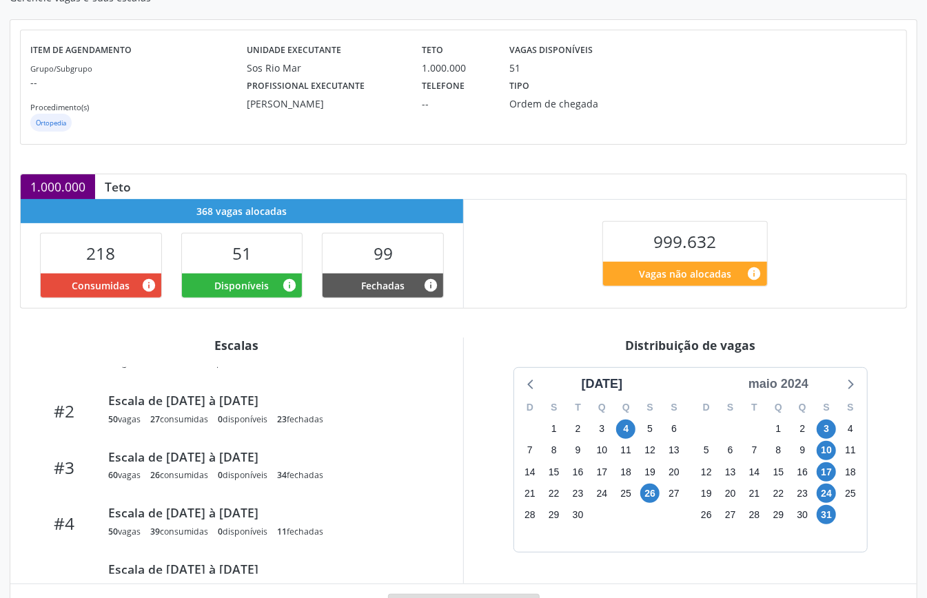
click at [796, 384] on div "maio 2024" at bounding box center [778, 384] width 71 height 19
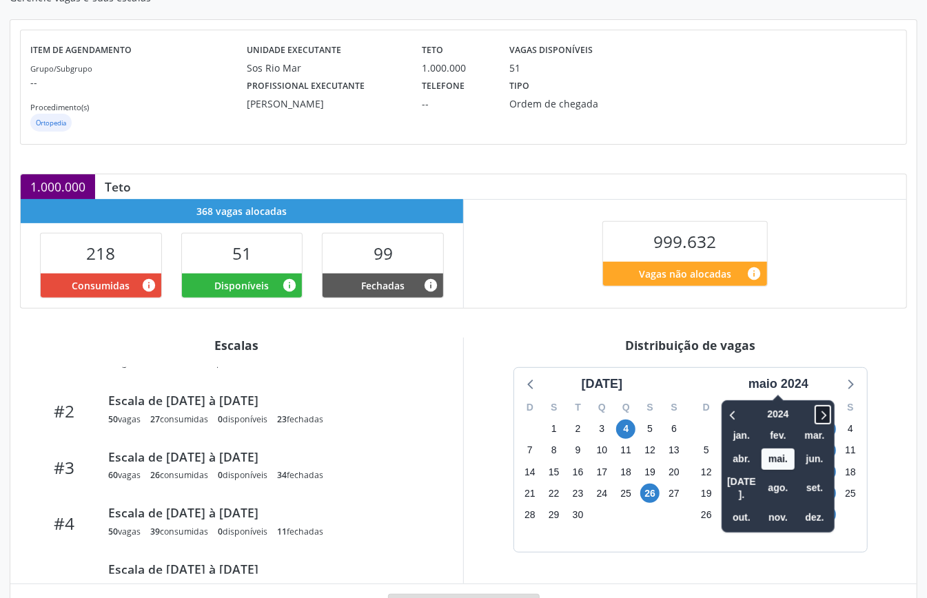
click at [817, 413] on icon at bounding box center [823, 414] width 14 height 17
click at [728, 415] on icon at bounding box center [733, 414] width 14 height 17
click at [739, 491] on span "[DATE]." at bounding box center [741, 488] width 33 height 35
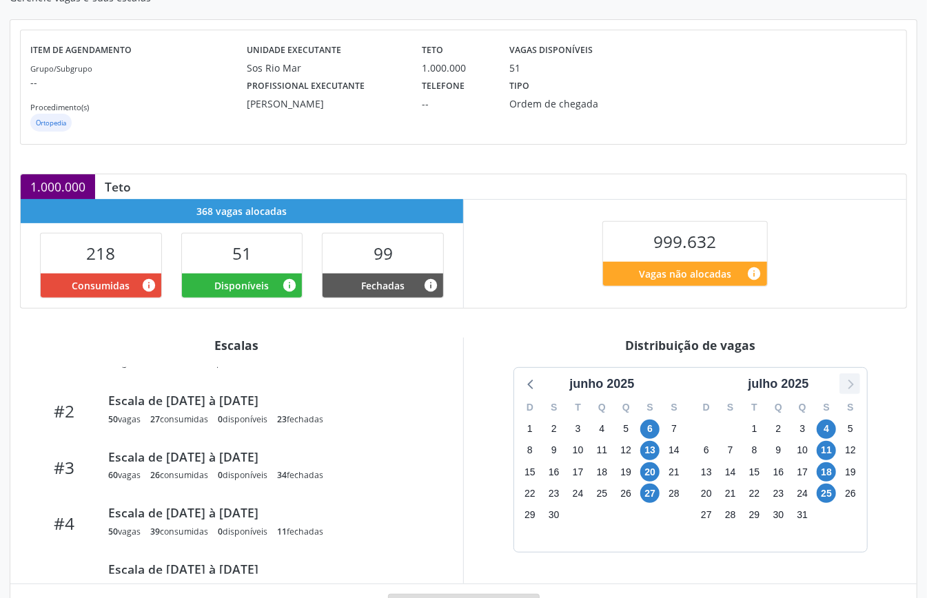
click at [852, 387] on icon at bounding box center [850, 384] width 18 height 18
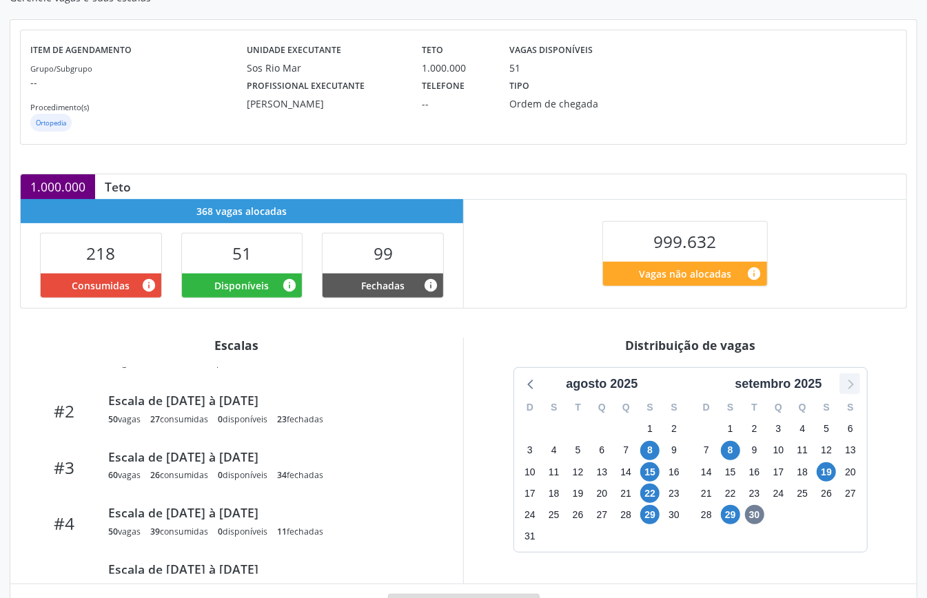
click at [852, 387] on icon at bounding box center [850, 385] width 6 height 10
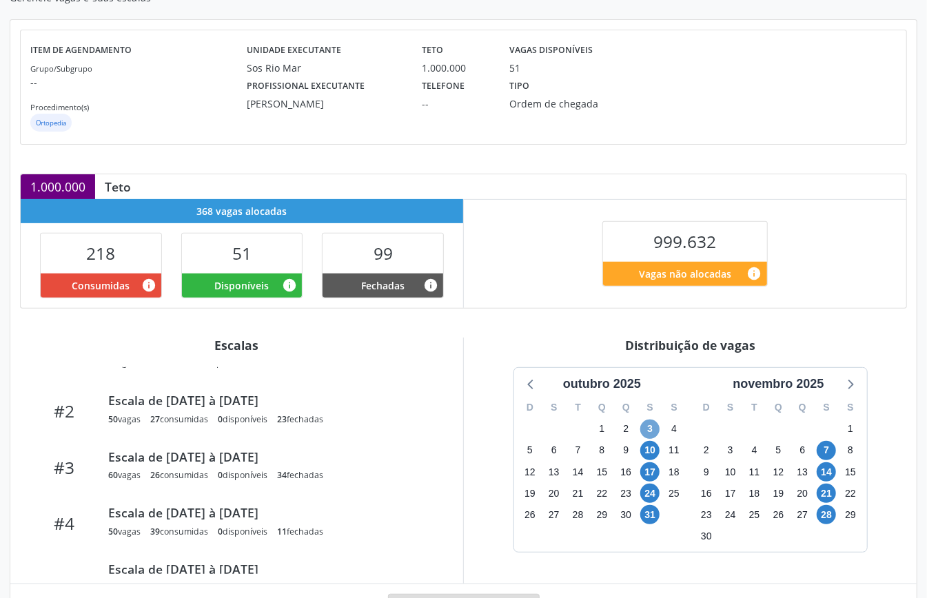
click at [649, 430] on span "3" at bounding box center [649, 429] width 19 height 19
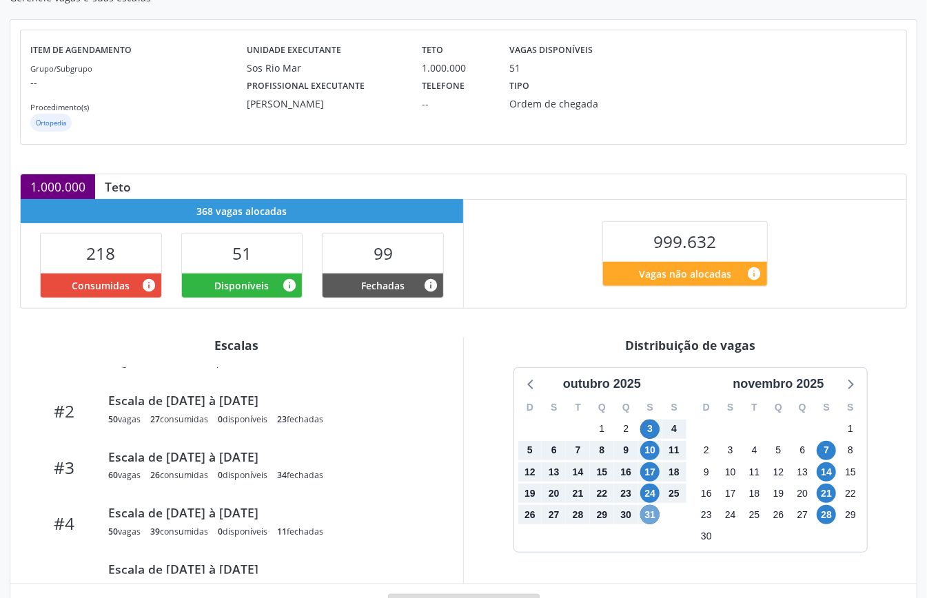
click at [650, 514] on span "31" at bounding box center [649, 514] width 19 height 19
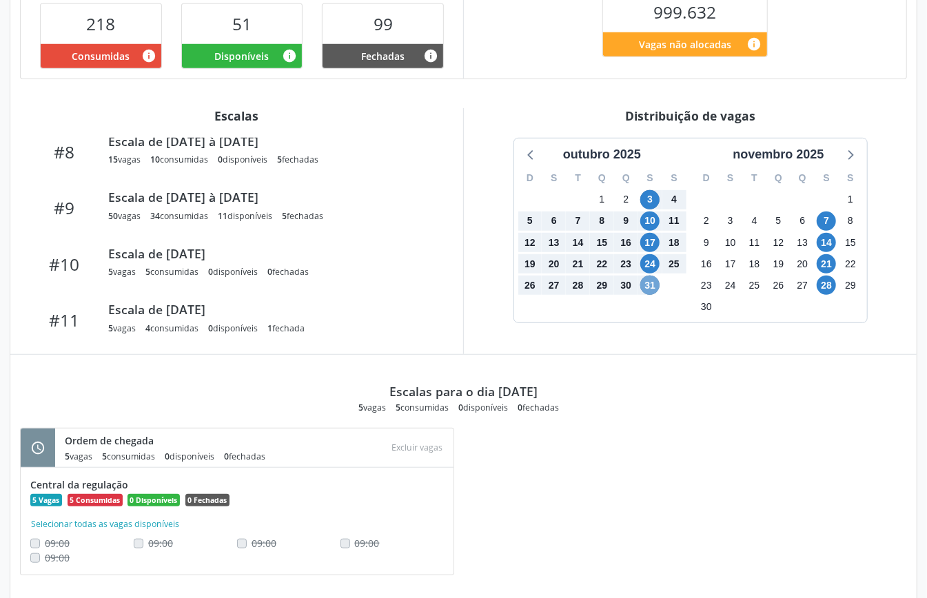
scroll to position [0, 0]
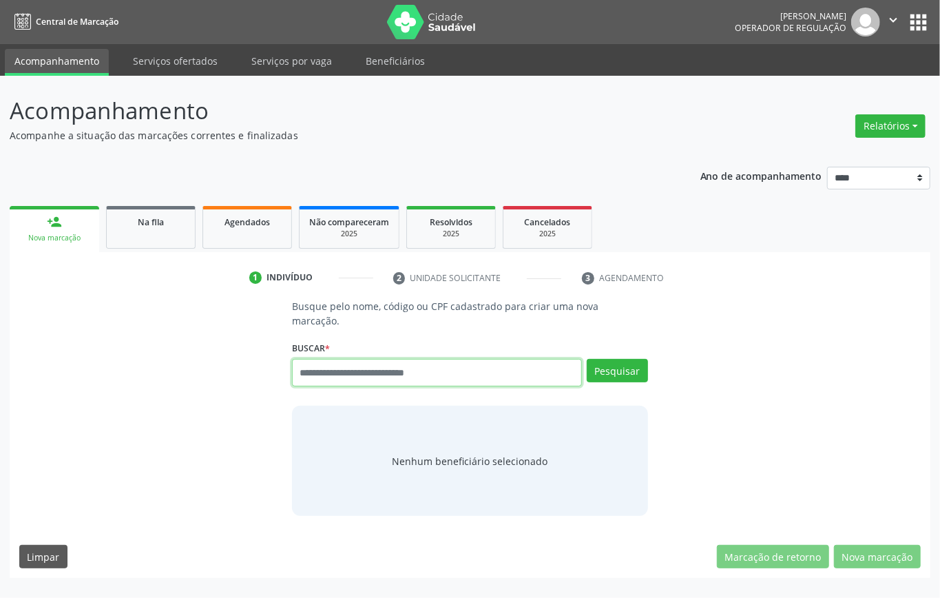
paste input "**********"
type input "**********"
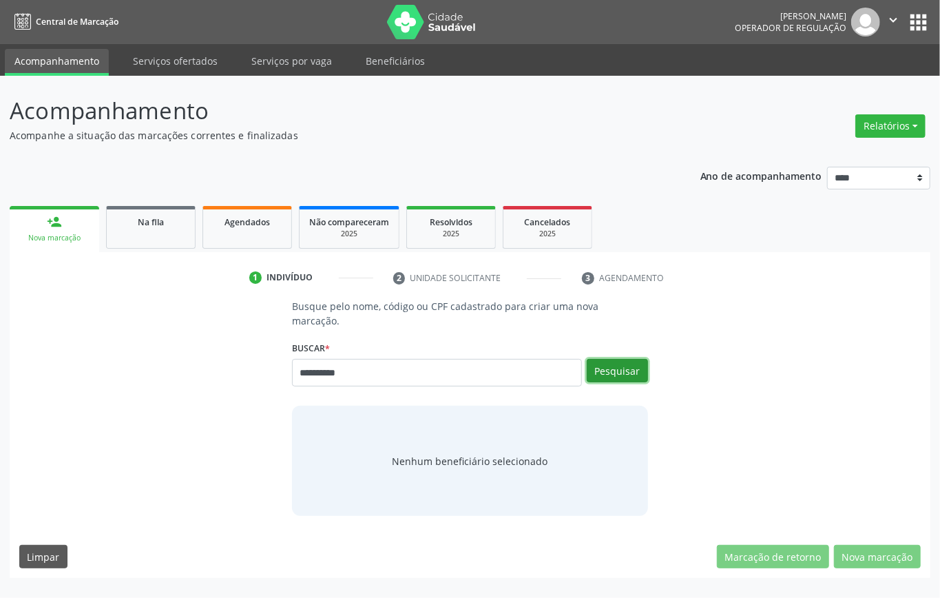
click at [640, 369] on button "Pesquisar" at bounding box center [617, 370] width 61 height 23
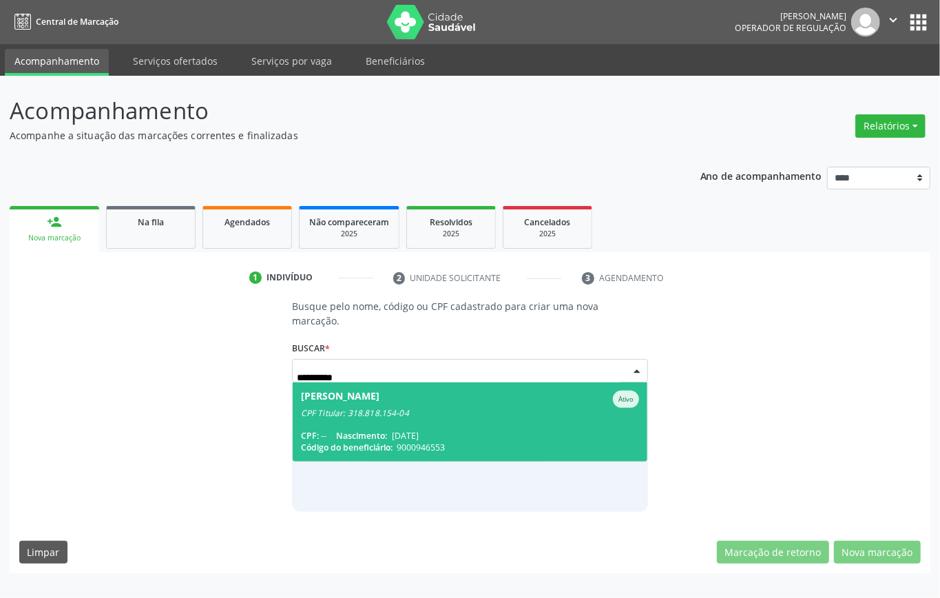
click at [401, 413] on div "CPF Titular: 318.818.154-04" at bounding box center [470, 413] width 338 height 11
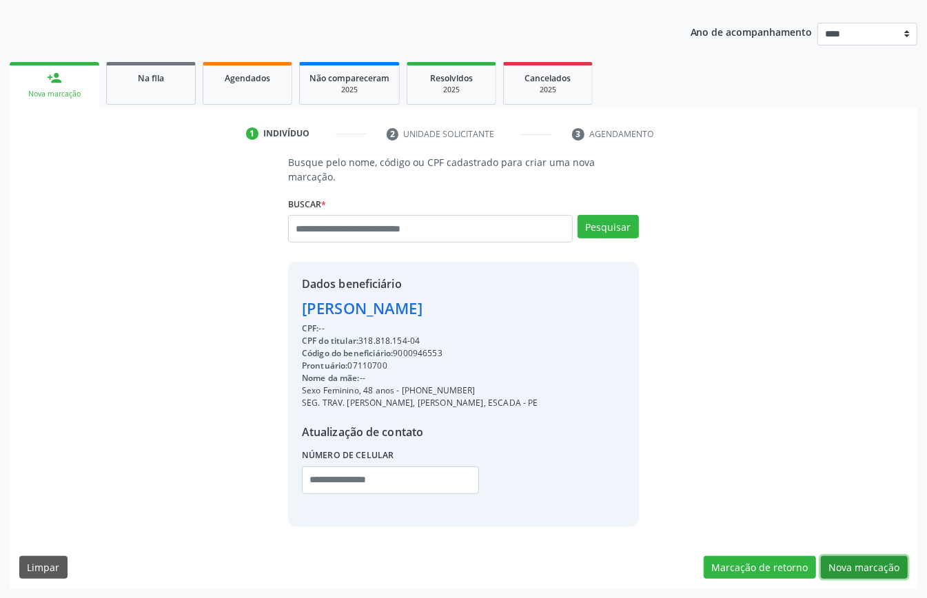
drag, startPoint x: 864, startPoint y: 570, endPoint x: 850, endPoint y: 566, distance: 14.4
click at [861, 569] on button "Nova marcação" at bounding box center [864, 567] width 87 height 23
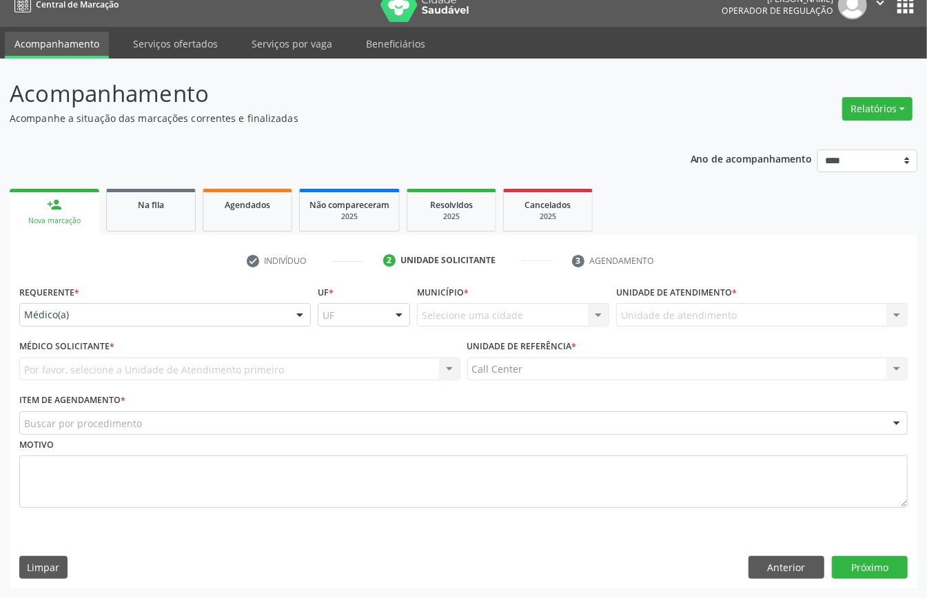
scroll to position [19, 0]
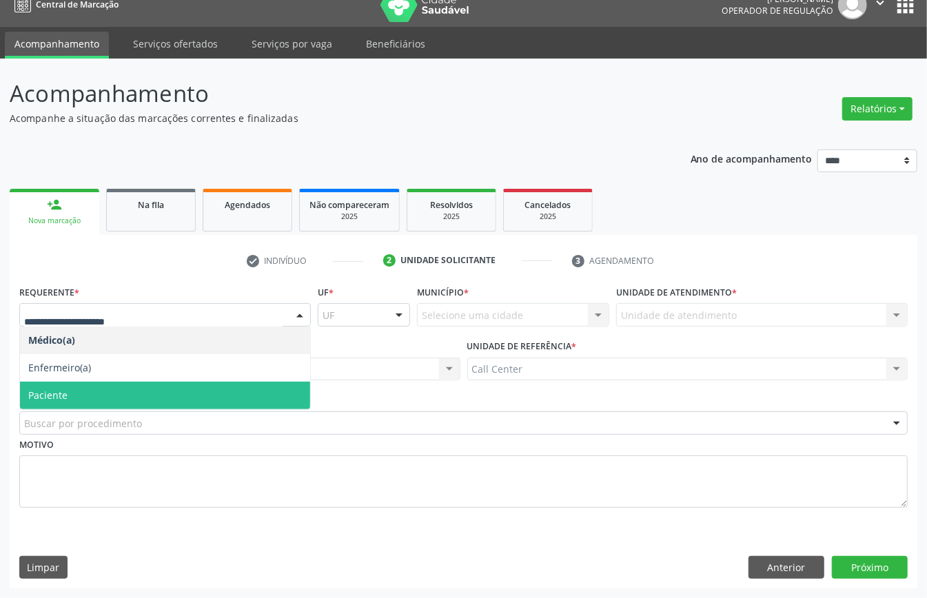
click at [92, 391] on span "Paciente" at bounding box center [165, 396] width 290 height 28
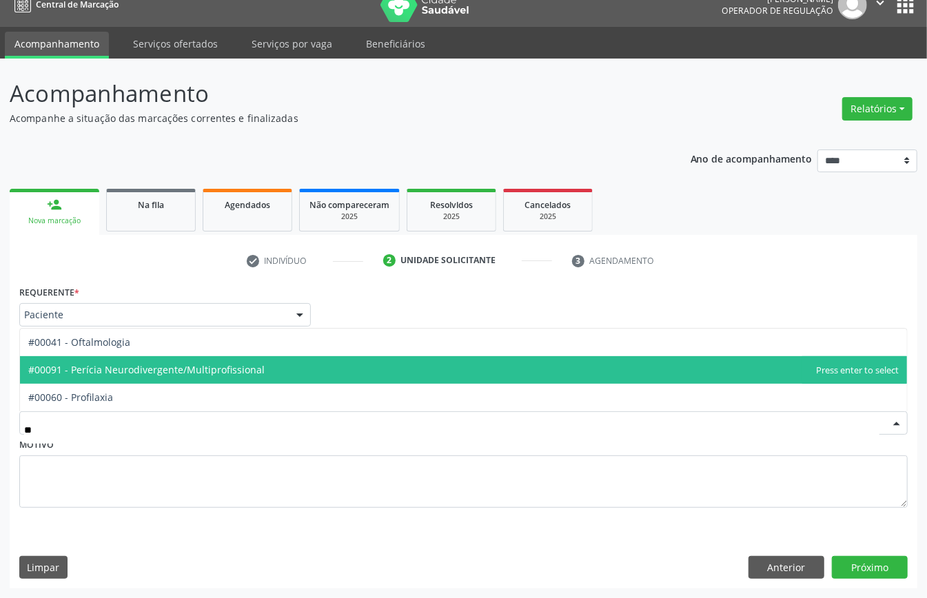
type input "***"
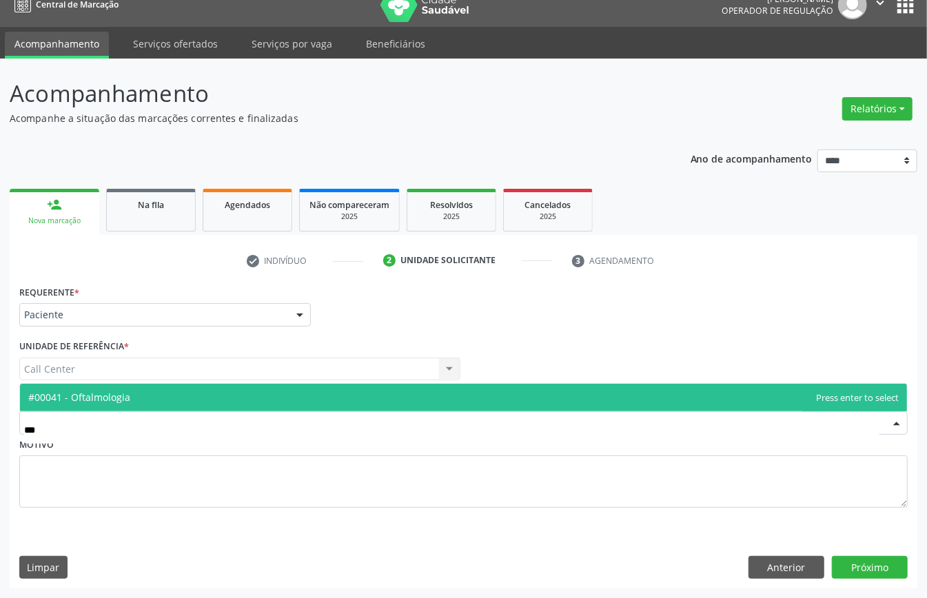
click at [94, 393] on span "#00041 - Oftalmologia" at bounding box center [79, 397] width 102 height 13
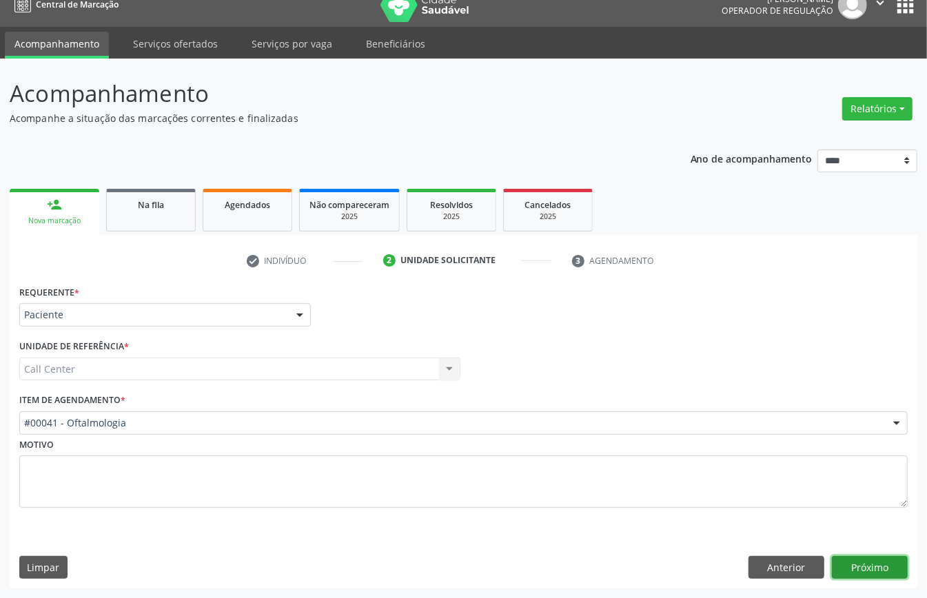
click at [858, 557] on button "Próximo" at bounding box center [870, 567] width 76 height 23
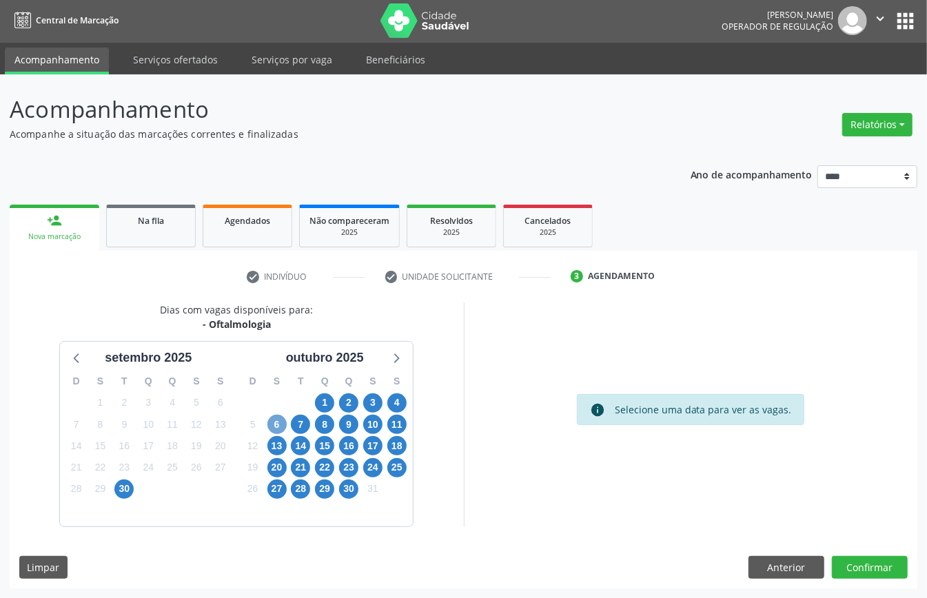
click at [278, 414] on div "6" at bounding box center [276, 424] width 19 height 21
click at [277, 422] on span "6" at bounding box center [276, 424] width 19 height 19
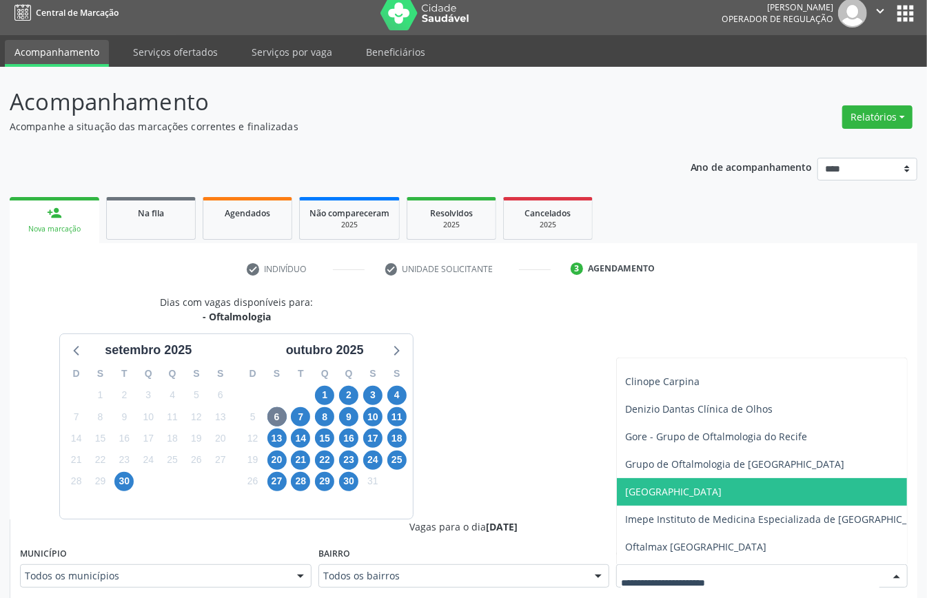
scroll to position [304, 0]
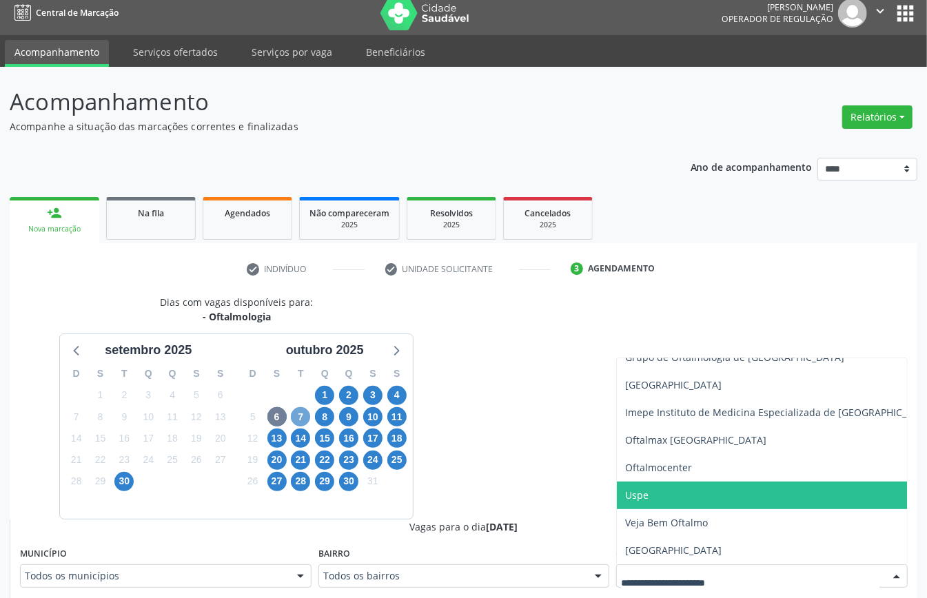
click at [296, 418] on span "7" at bounding box center [300, 416] width 19 height 19
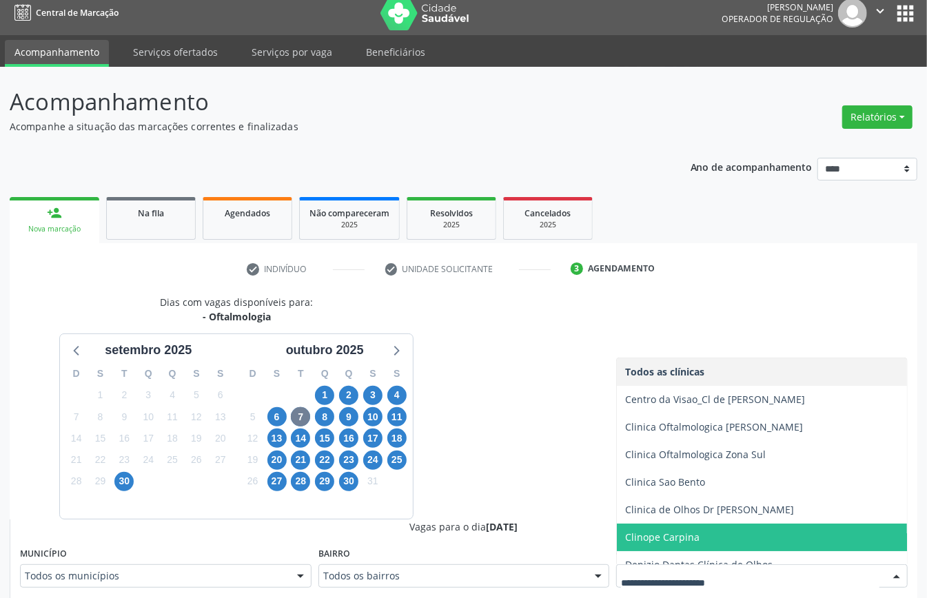
scroll to position [249, 0]
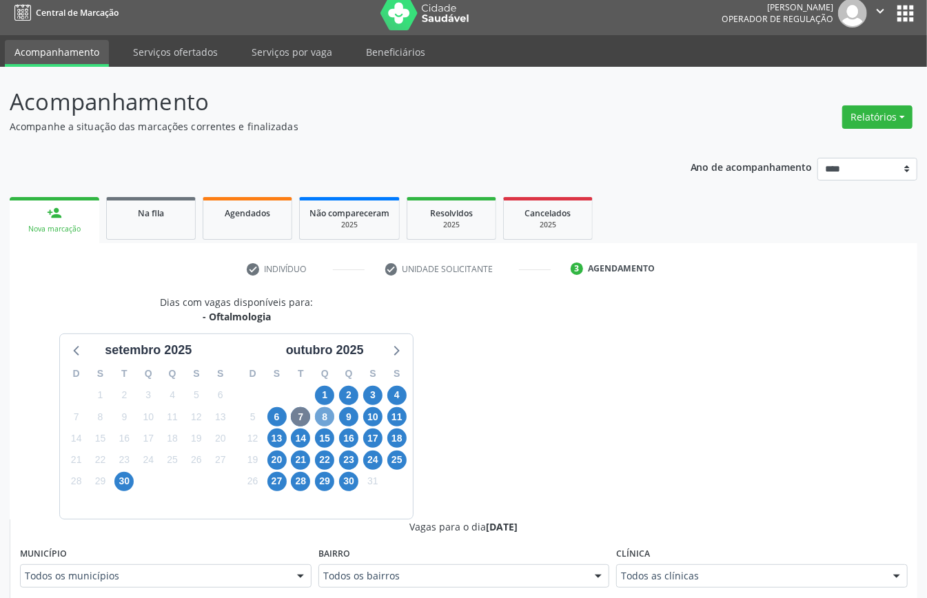
click at [326, 415] on span "8" at bounding box center [324, 416] width 19 height 19
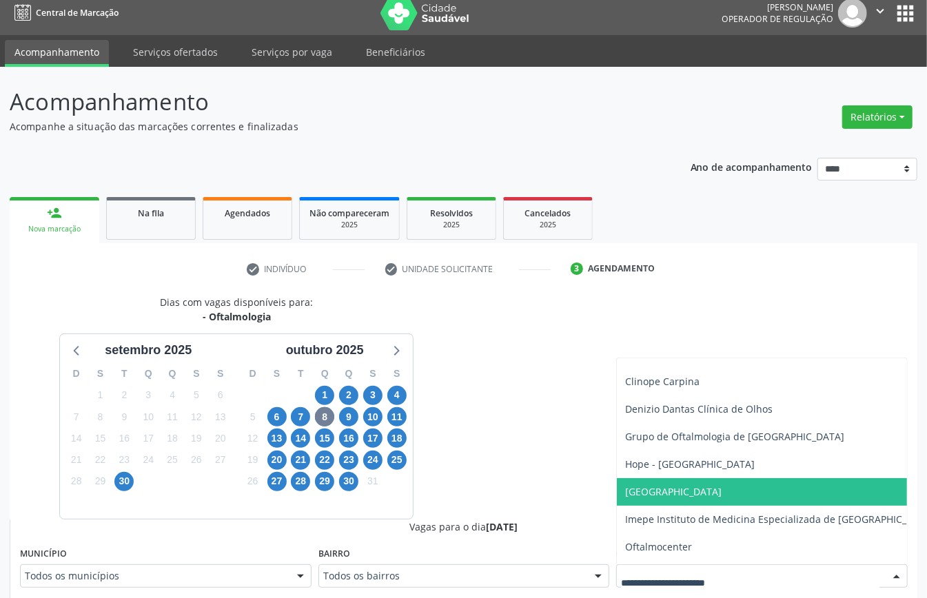
scroll to position [0, 0]
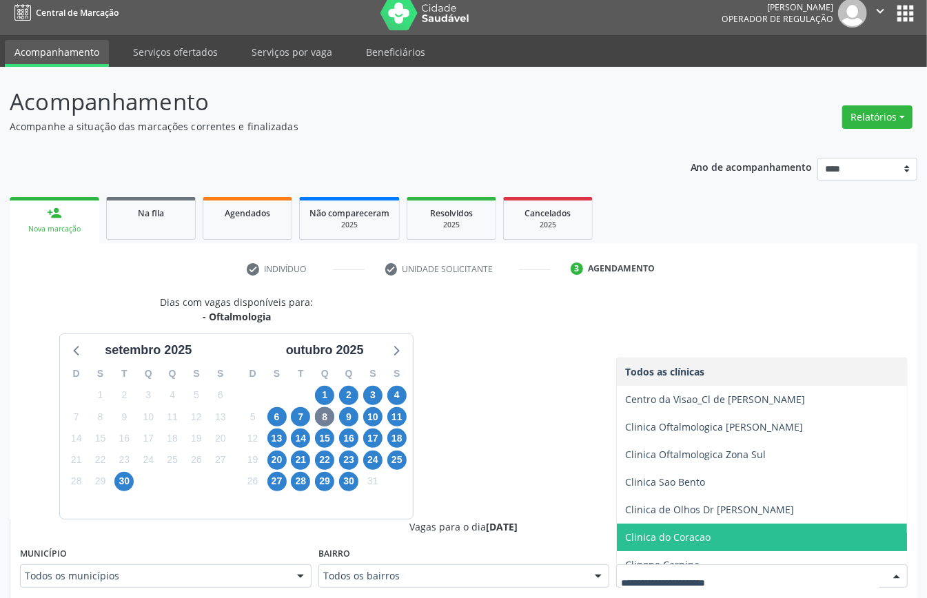
click at [722, 533] on span "Clinica do Coracao" at bounding box center [780, 538] width 326 height 28
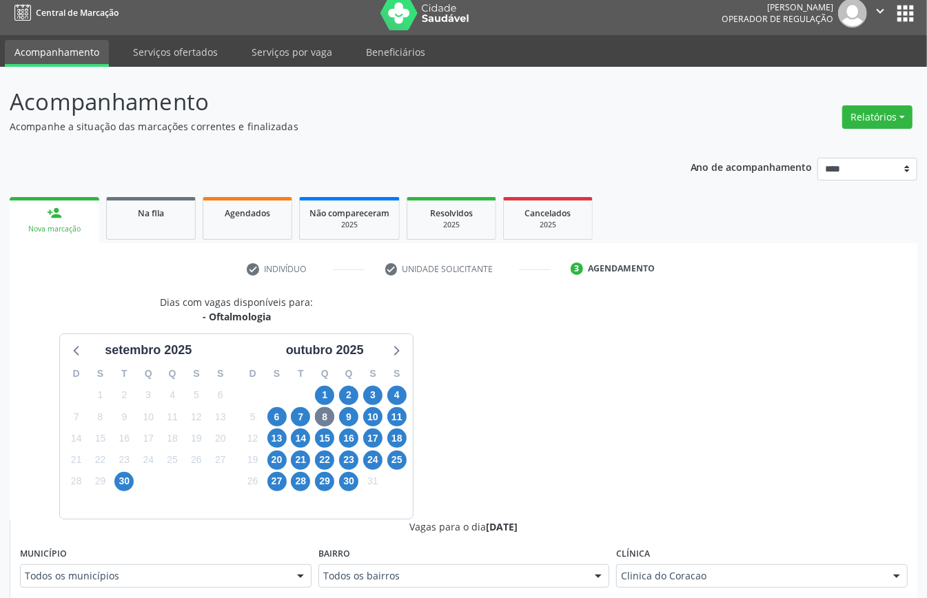
scroll to position [193, 0]
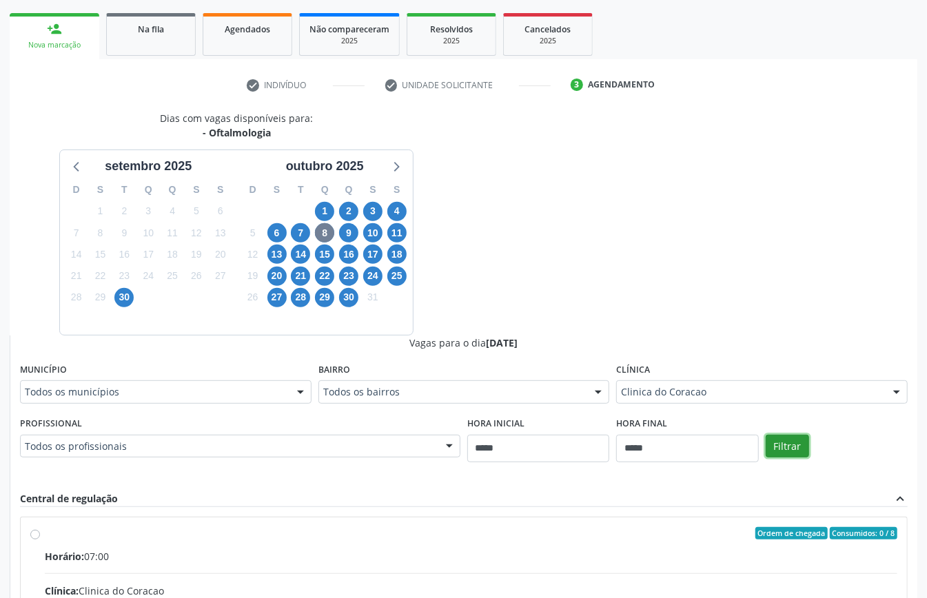
click at [795, 444] on button "Filtrar" at bounding box center [786, 446] width 43 height 23
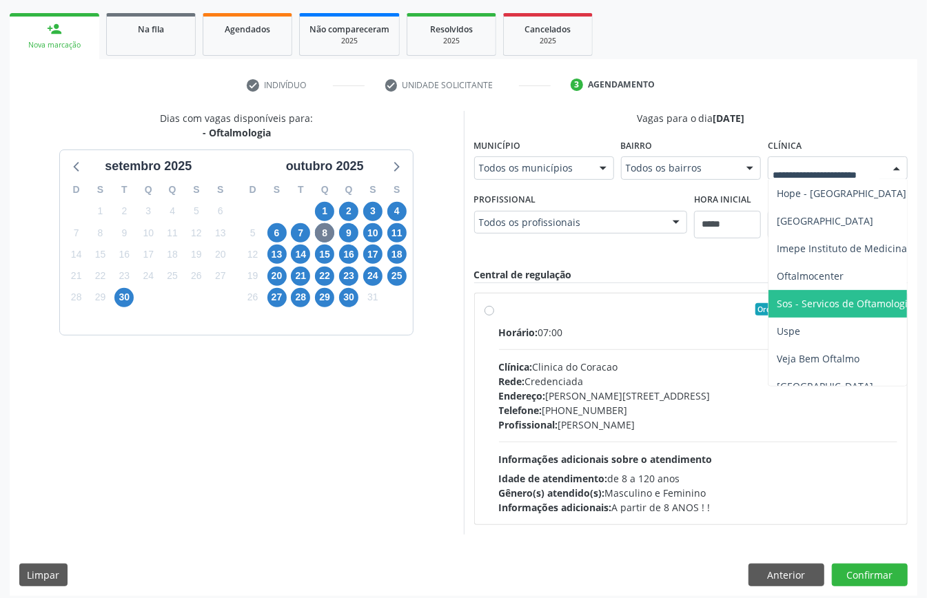
scroll to position [304, 0]
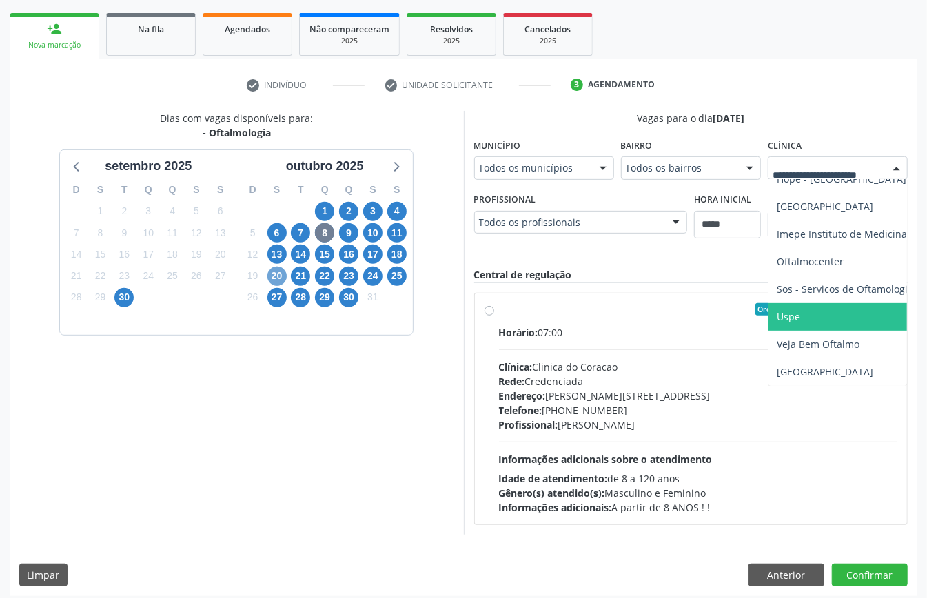
click at [285, 276] on span "20" at bounding box center [276, 276] width 19 height 19
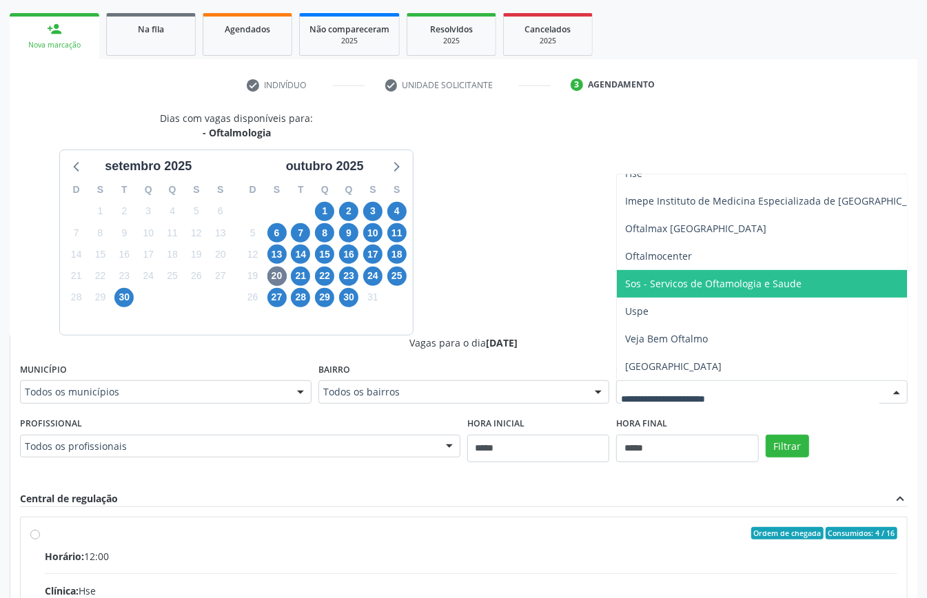
scroll to position [285, 0]
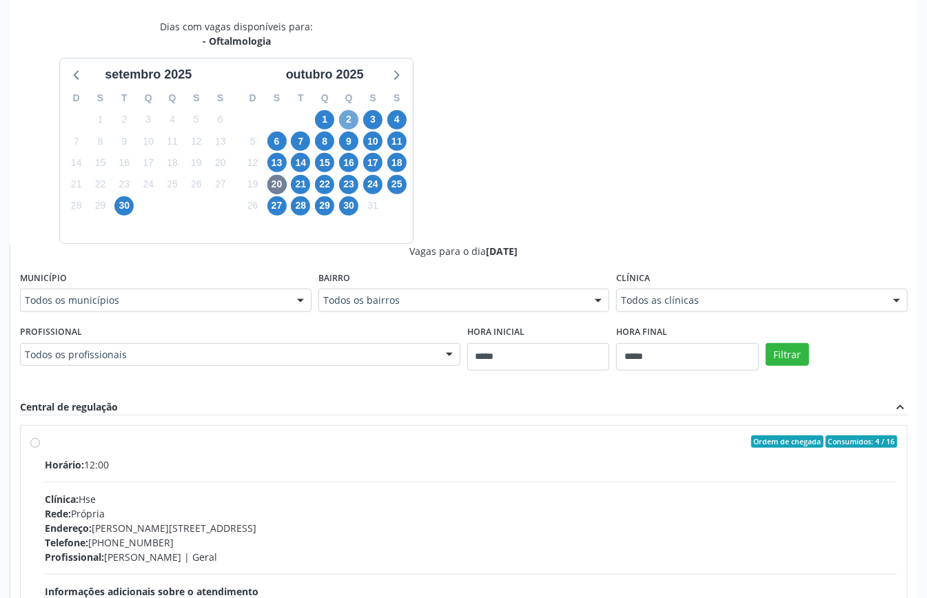
click at [348, 123] on span "2" at bounding box center [348, 119] width 19 height 19
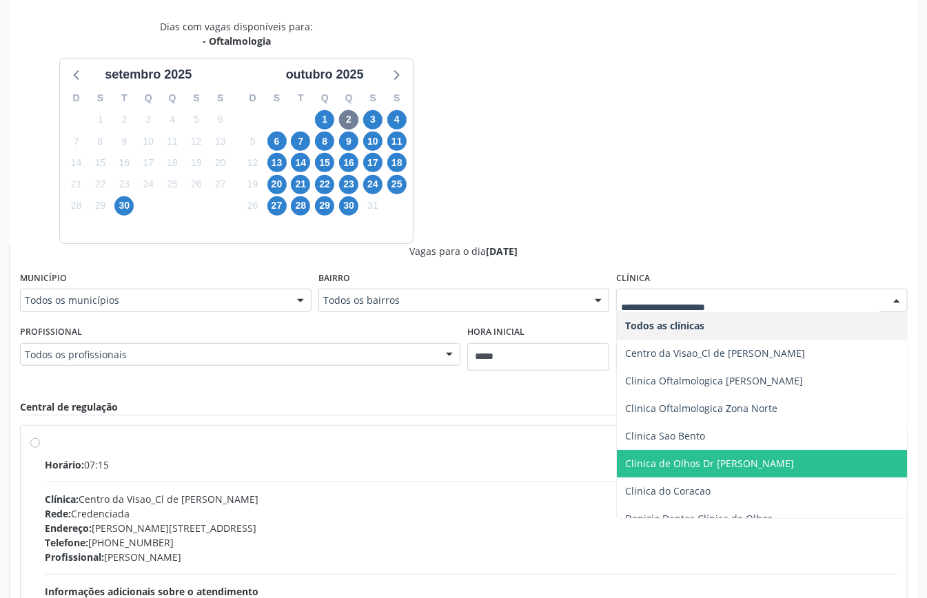
scroll to position [304, 0]
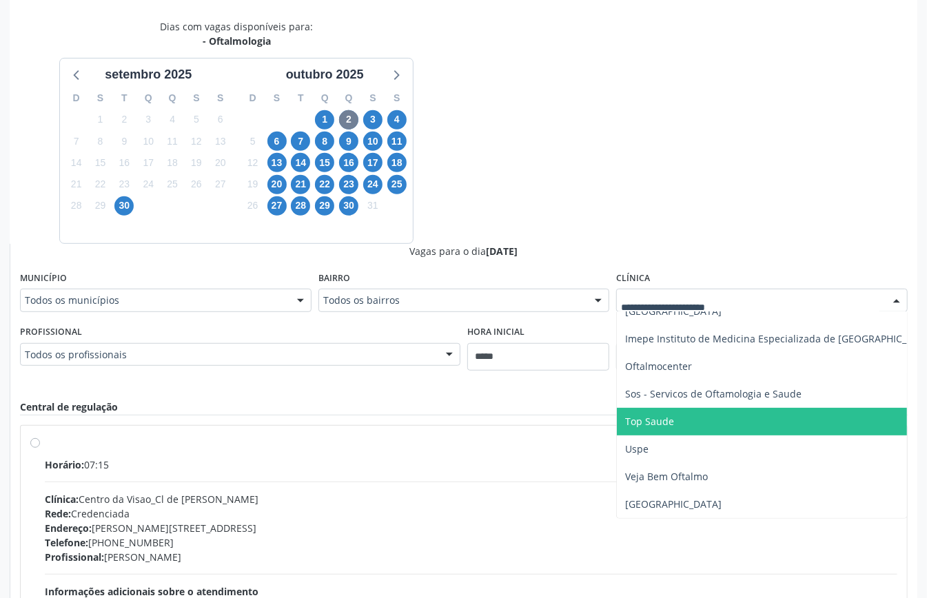
click at [679, 408] on span "Top Saude" at bounding box center [780, 422] width 326 height 28
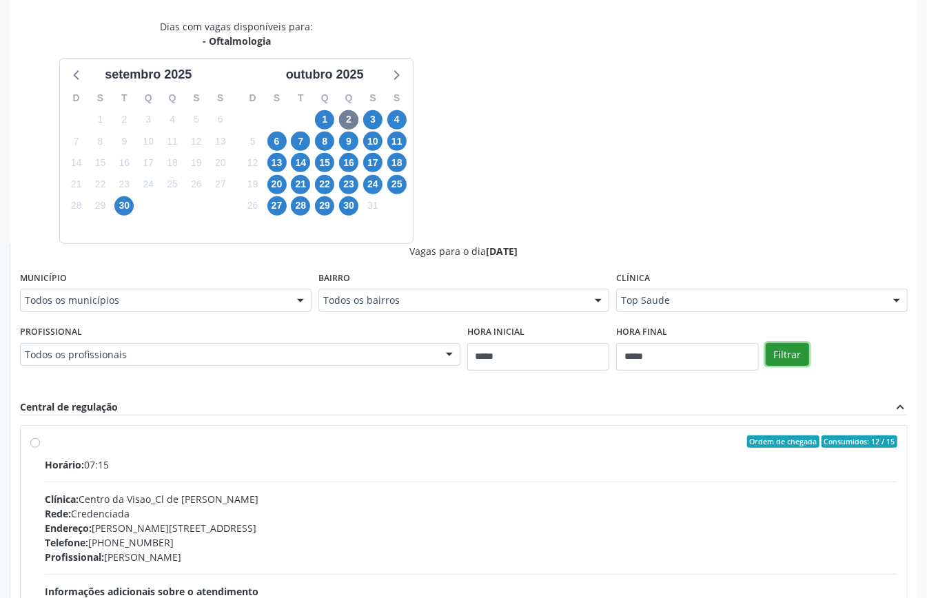
click at [792, 358] on button "Filtrar" at bounding box center [786, 354] width 43 height 23
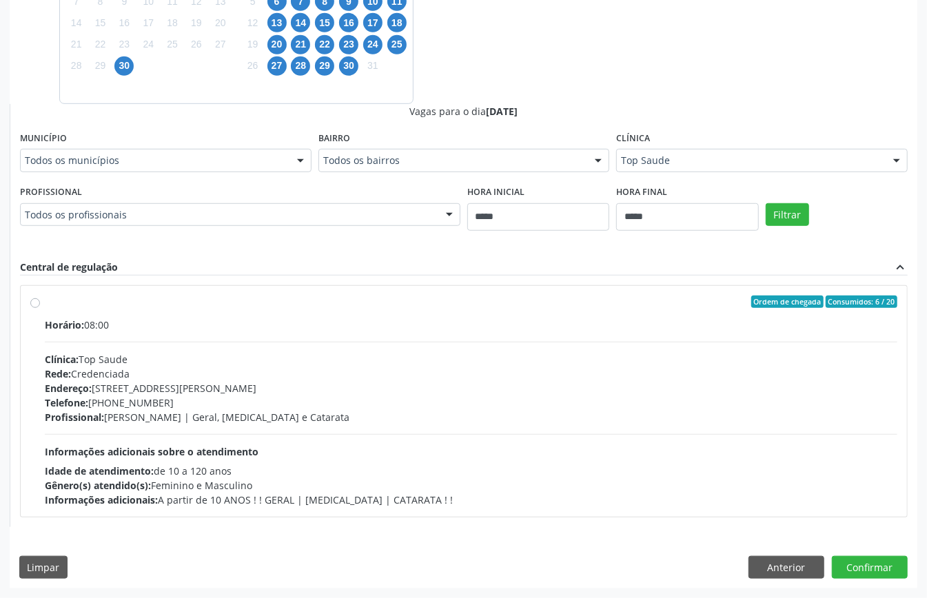
click at [387, 436] on div "Horário: 08:00 Clínica: Top Saude Rede: Credenciada Endereço: Av Historiador Pe…" at bounding box center [471, 412] width 852 height 189
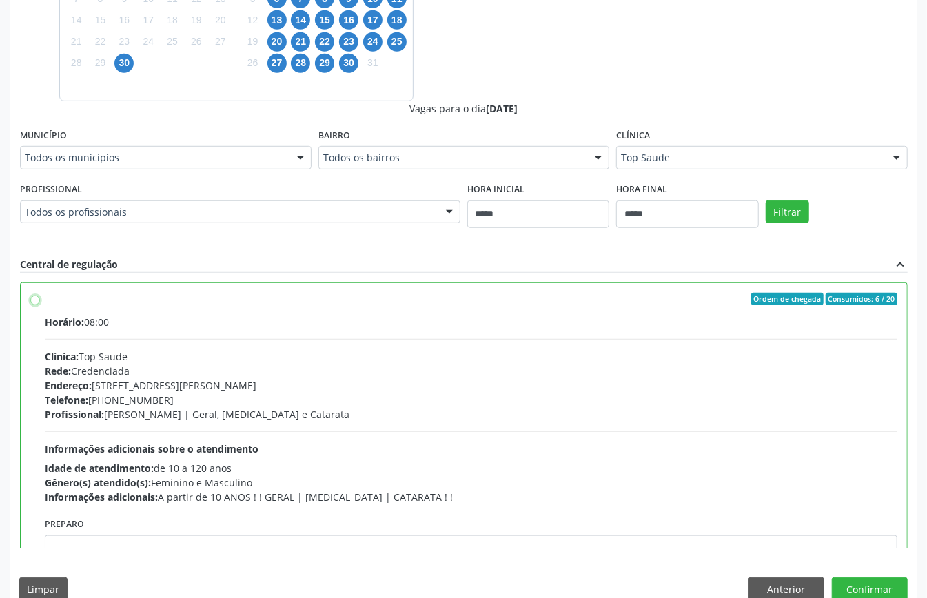
scroll to position [70, 0]
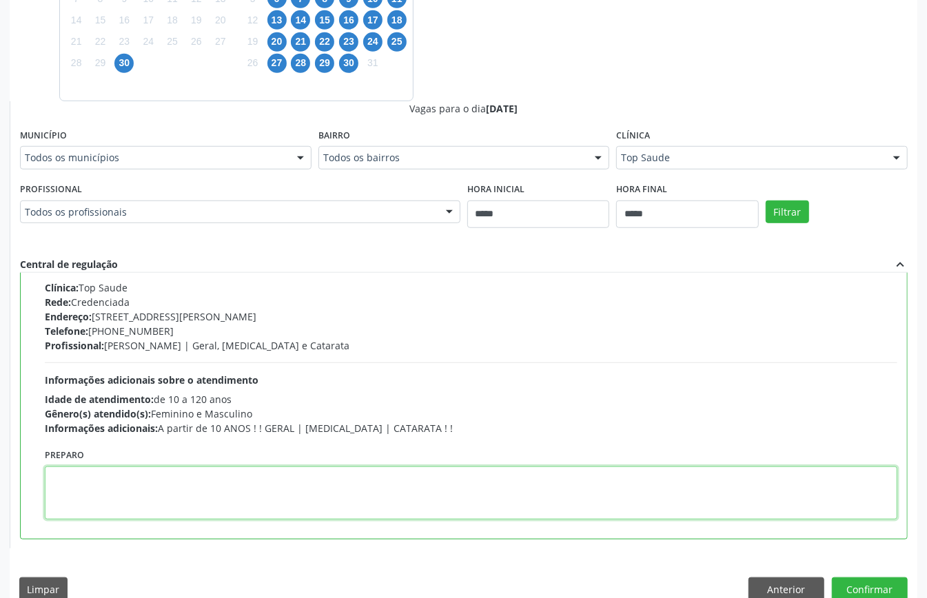
paste textarea "**********"
type textarea "**********"
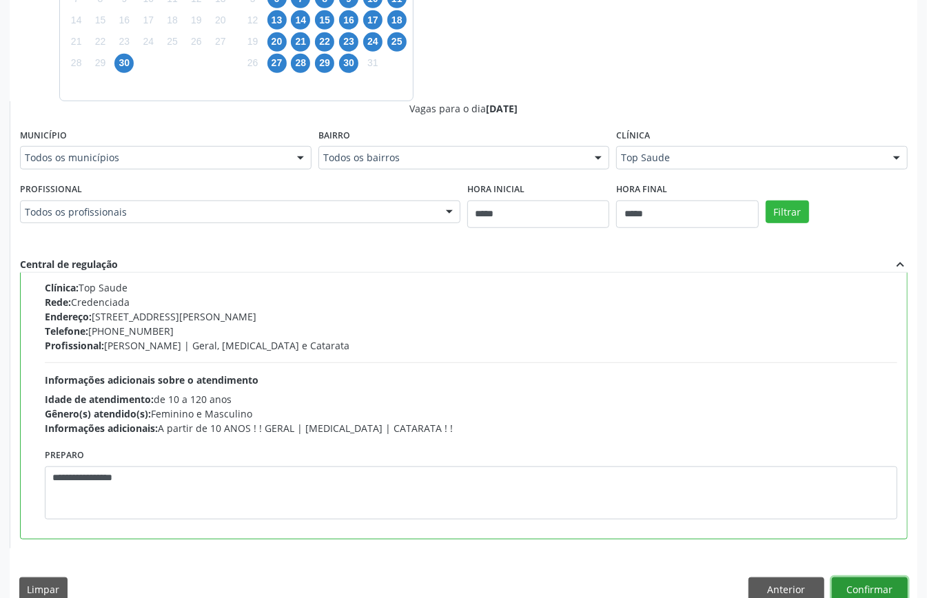
click at [879, 580] on button "Confirmar" at bounding box center [870, 588] width 76 height 23
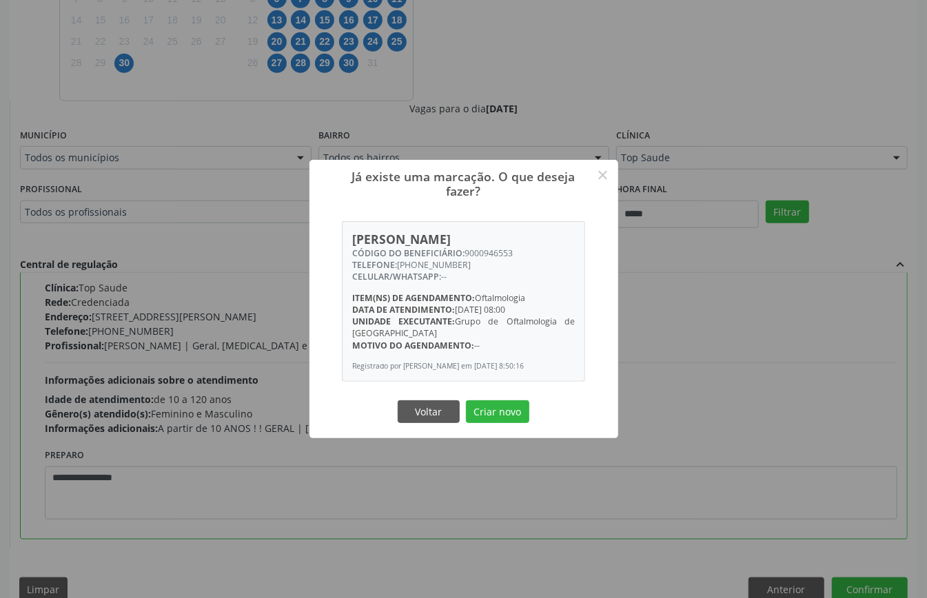
click at [506, 402] on div "Voltar Criar novo" at bounding box center [464, 411] width 138 height 29
click at [506, 411] on button "Criar novo" at bounding box center [497, 411] width 63 height 23
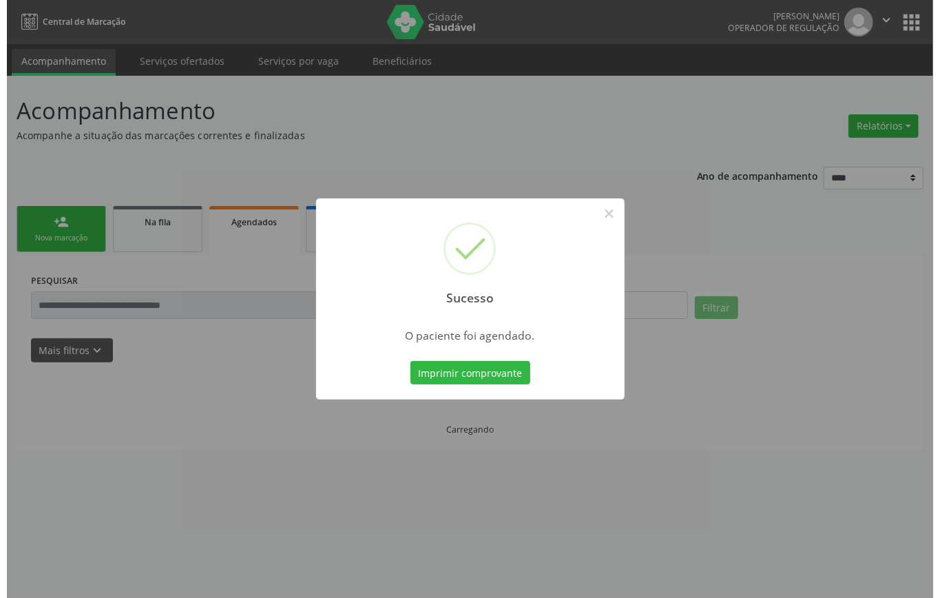
scroll to position [0, 0]
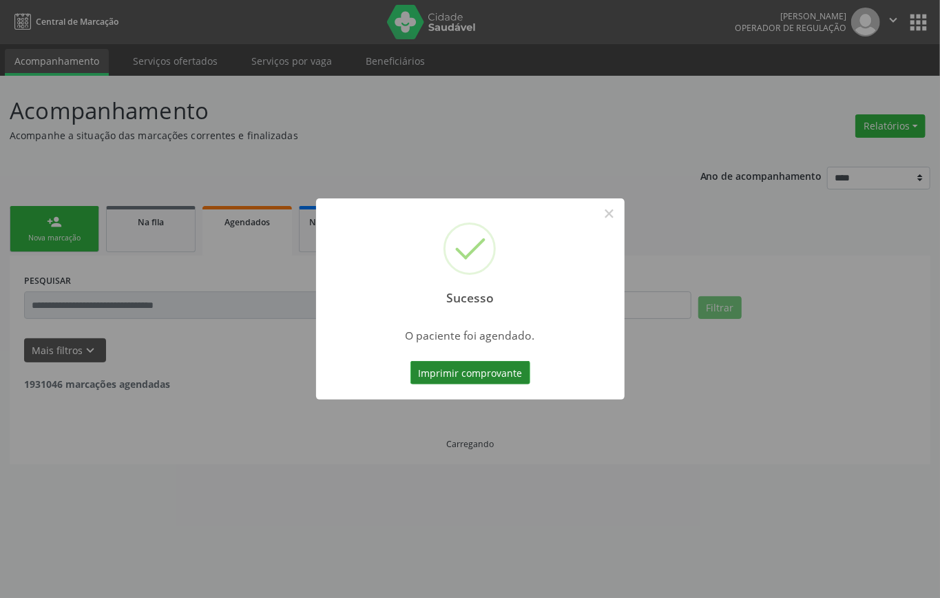
click at [507, 375] on button "Imprimir comprovante" at bounding box center [471, 372] width 120 height 23
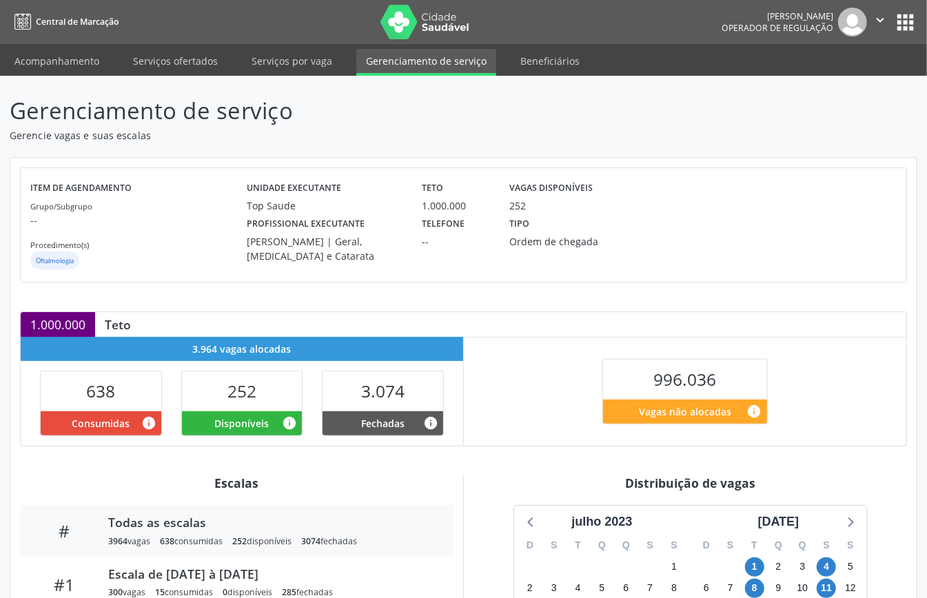
scroll to position [207, 0]
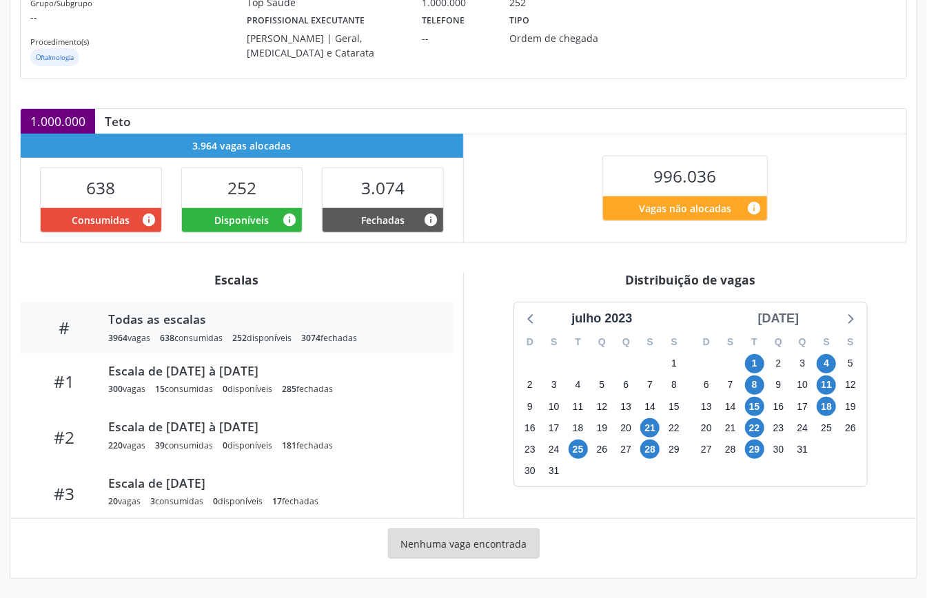
click at [791, 322] on div "[DATE]" at bounding box center [778, 318] width 52 height 19
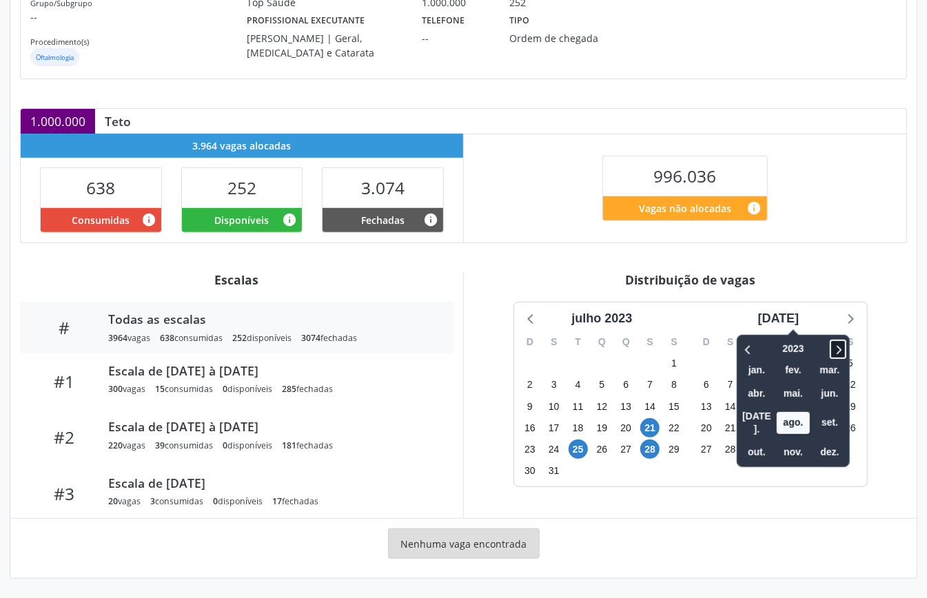
click at [831, 347] on icon at bounding box center [838, 349] width 14 height 17
click at [831, 349] on icon at bounding box center [838, 349] width 14 height 17
click at [741, 442] on span "out." at bounding box center [756, 452] width 33 height 21
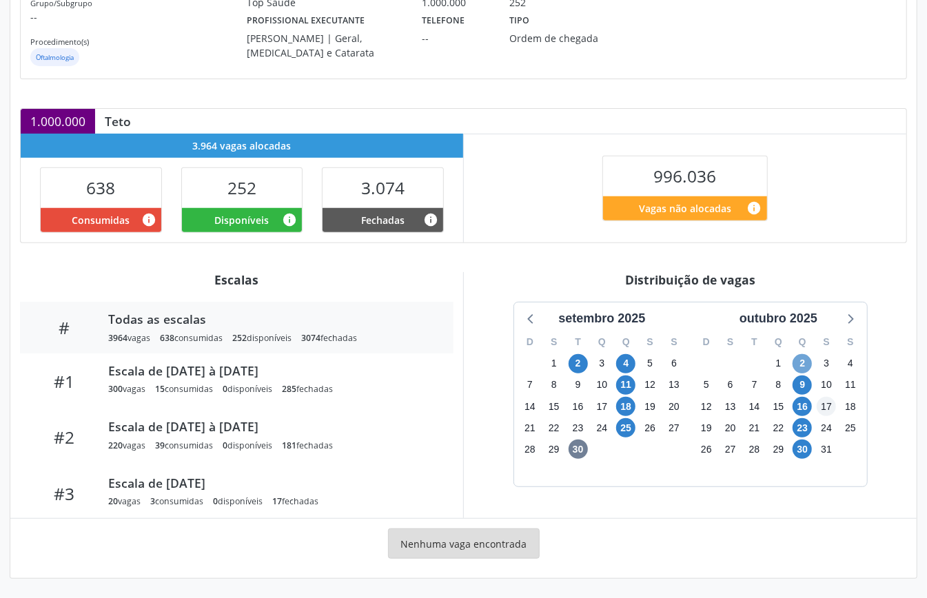
drag, startPoint x: 800, startPoint y: 356, endPoint x: 821, endPoint y: 412, distance: 60.4
click at [800, 356] on span "2" at bounding box center [801, 363] width 19 height 19
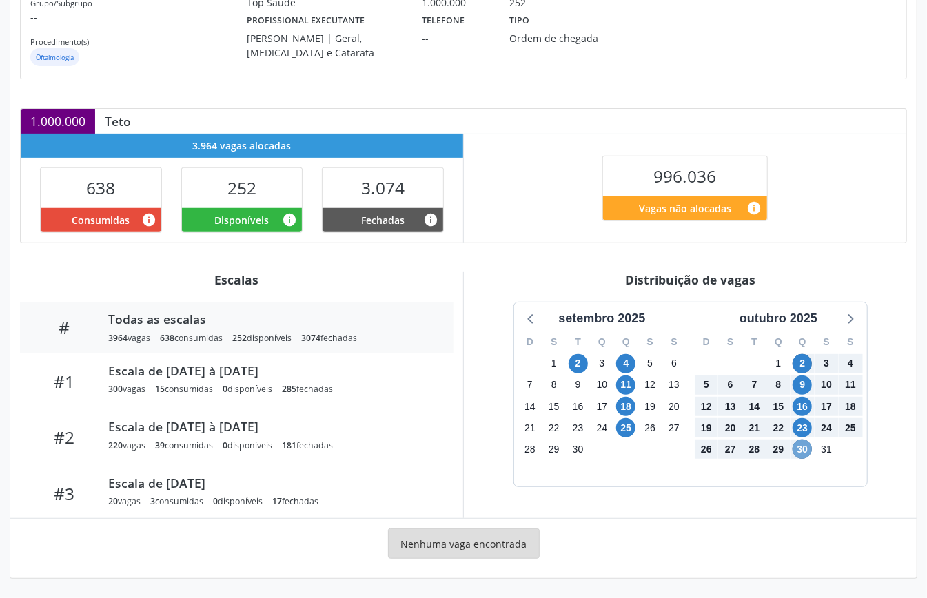
click at [807, 453] on span "30" at bounding box center [801, 449] width 19 height 19
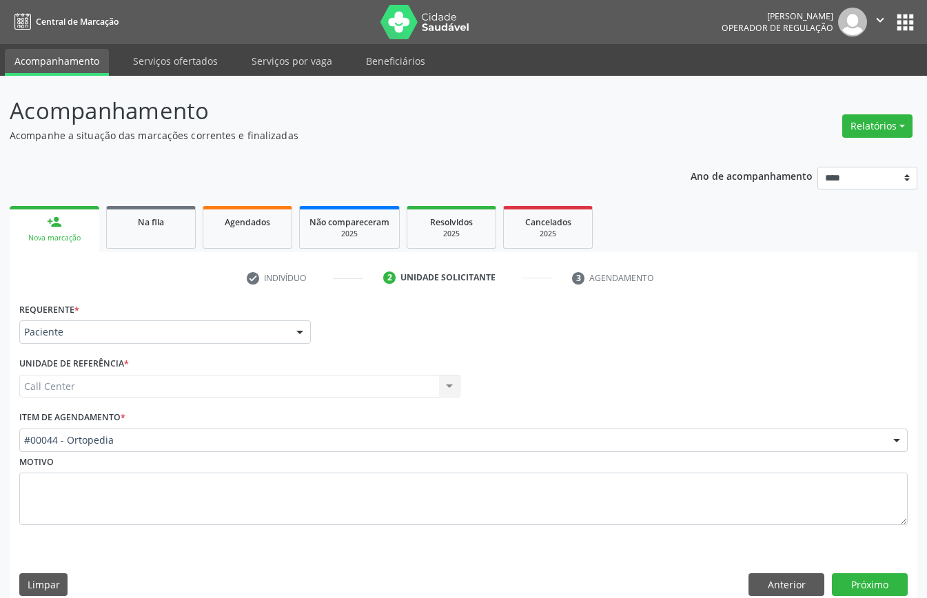
scroll to position [19, 0]
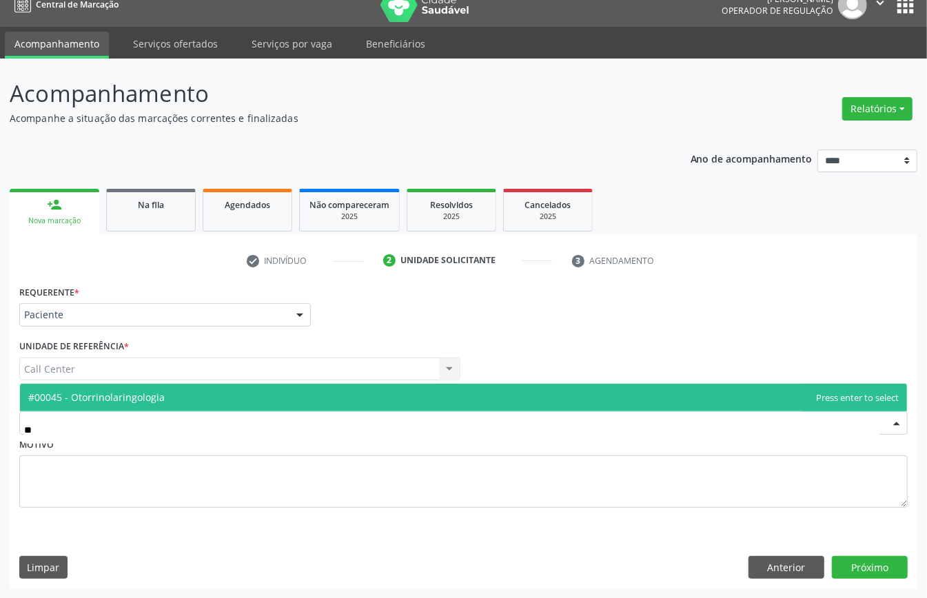
type input "*"
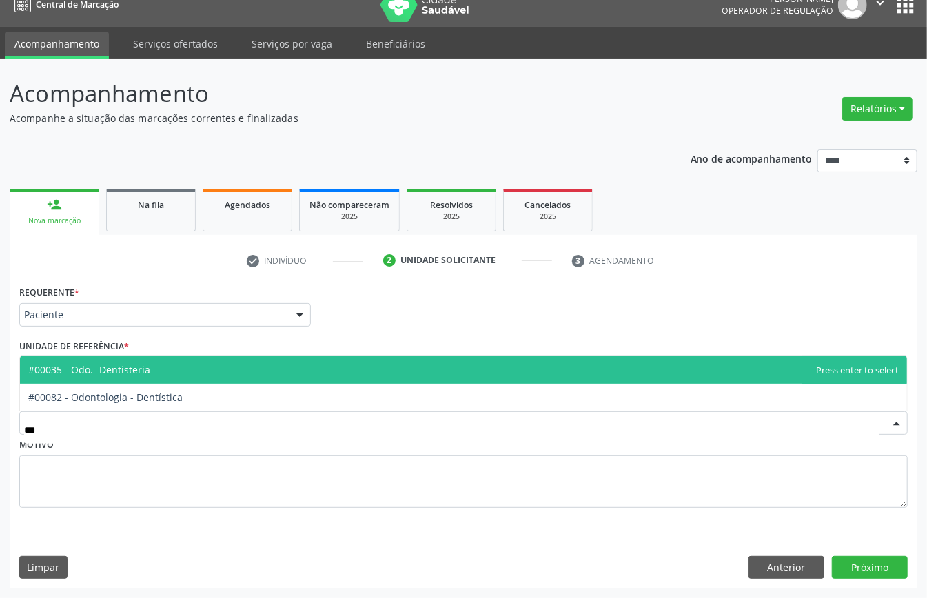
type input "****"
click at [158, 375] on span "#00035 - Odo.- Dentisteria" at bounding box center [463, 370] width 887 height 28
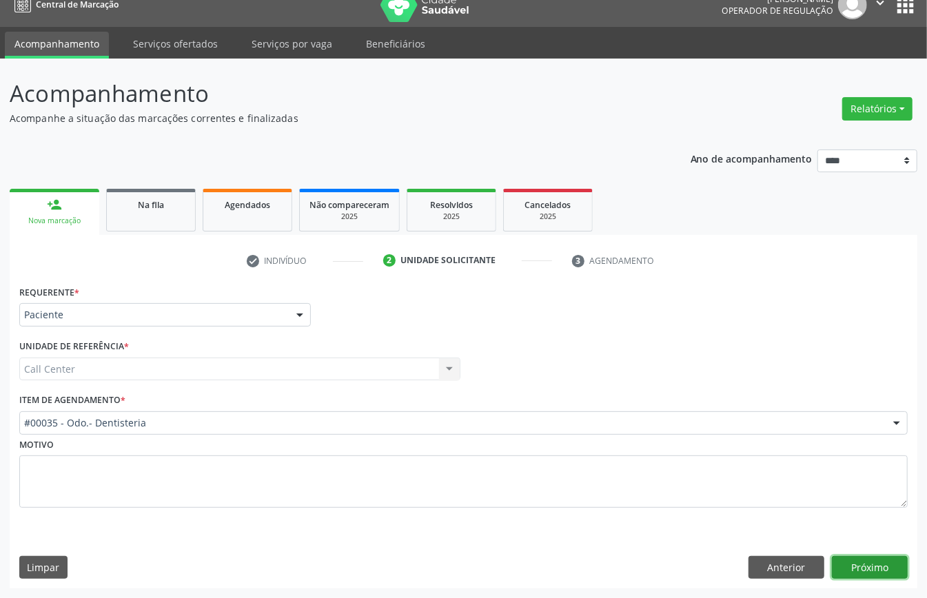
click at [853, 565] on button "Próximo" at bounding box center [870, 567] width 76 height 23
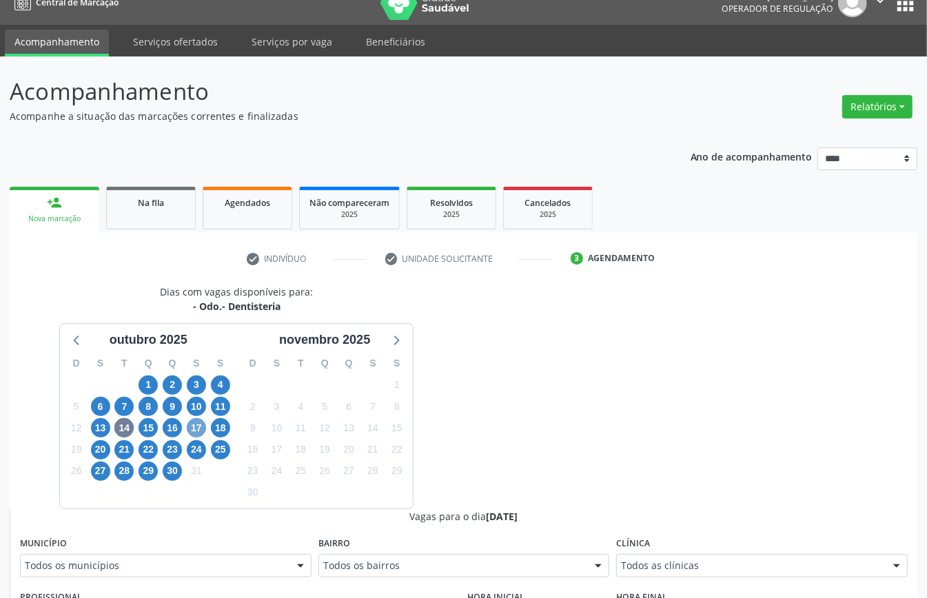
click at [190, 430] on span "17" at bounding box center [196, 427] width 19 height 19
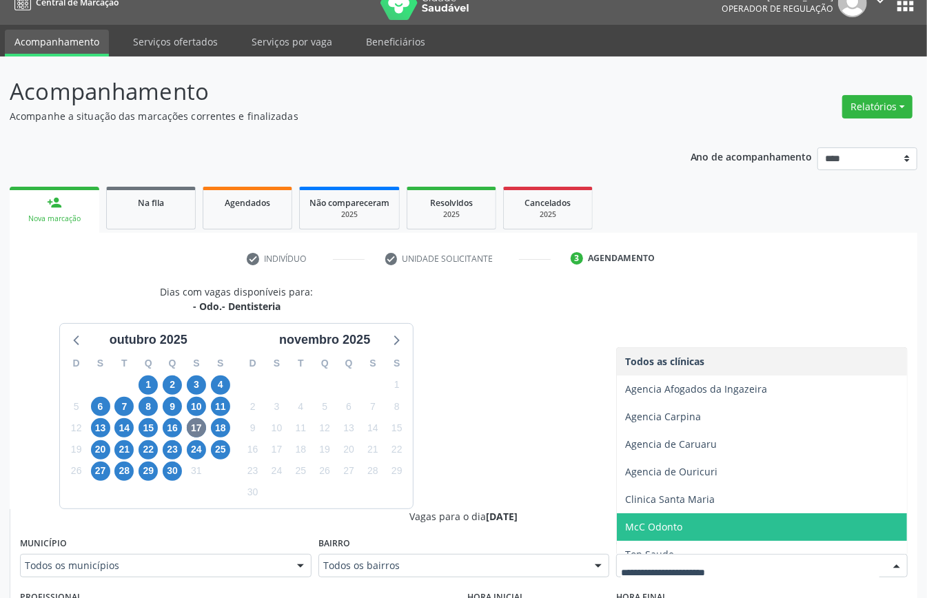
scroll to position [14, 0]
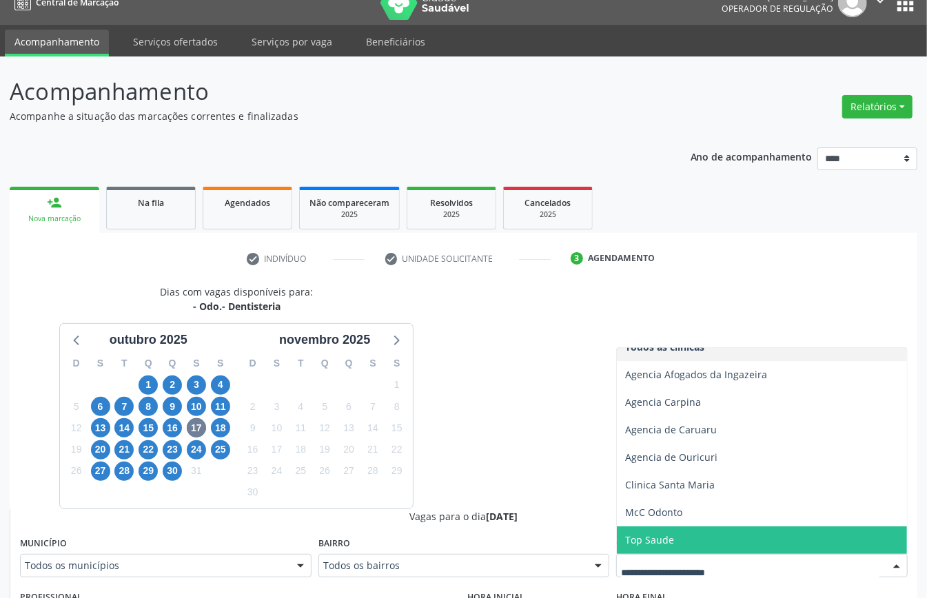
click at [662, 535] on span "Top Saude" at bounding box center [649, 539] width 49 height 13
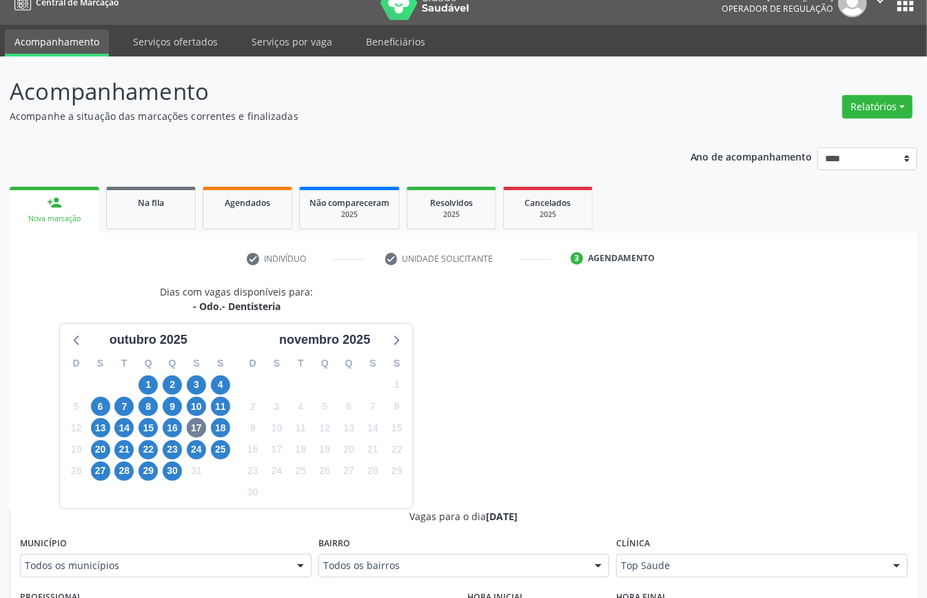
scroll to position [387, 0]
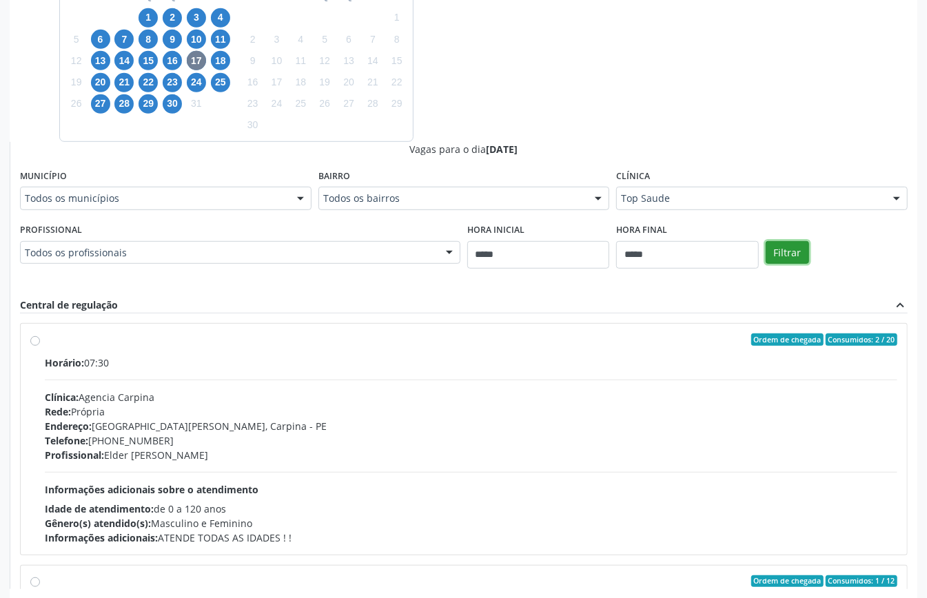
click at [796, 249] on button "Filtrar" at bounding box center [786, 252] width 43 height 23
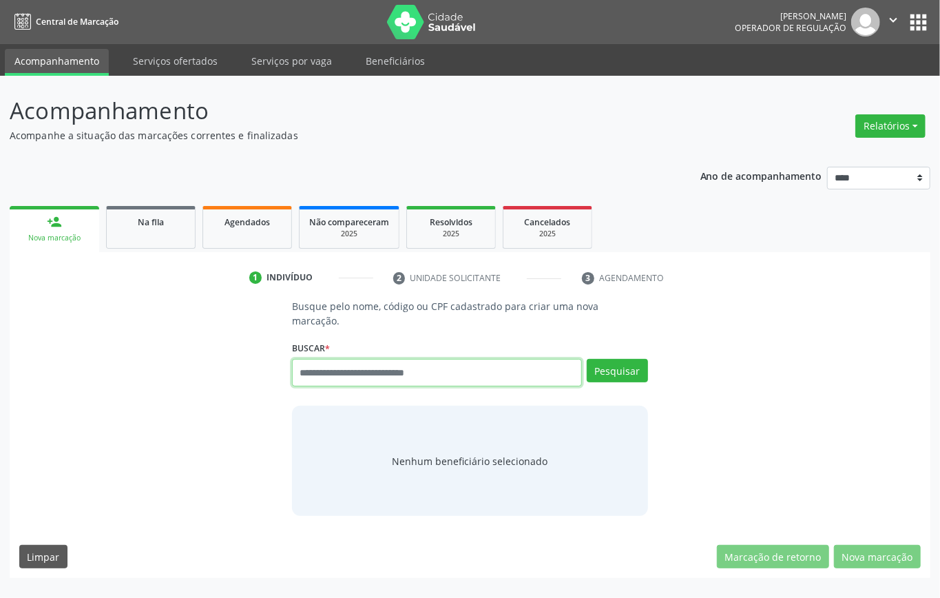
paste input "**********"
type input "**********"
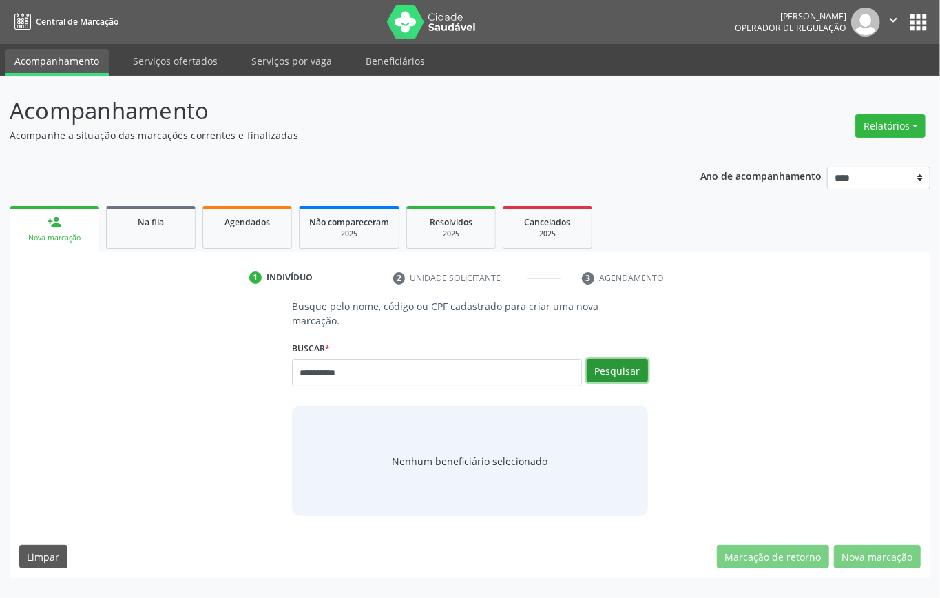
click at [615, 367] on button "Pesquisar" at bounding box center [617, 370] width 61 height 23
type input "**********"
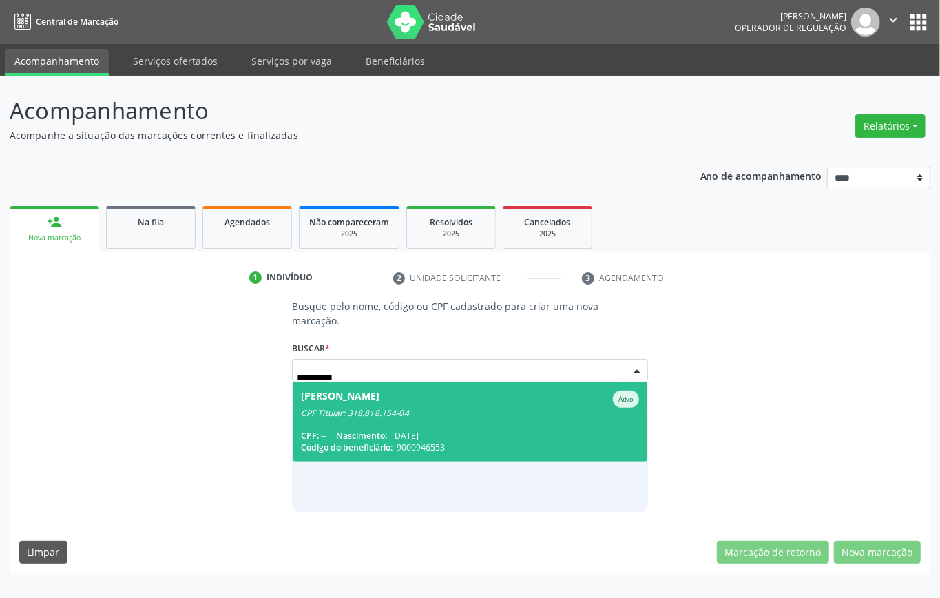
click at [515, 403] on div "Maria Isabel Gomes Soatamann Ativo" at bounding box center [470, 399] width 338 height 17
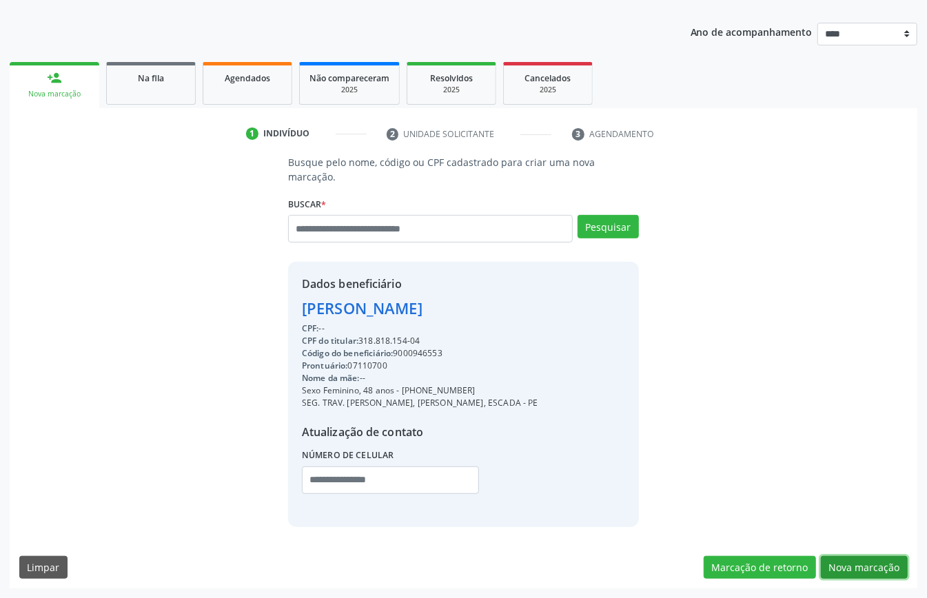
click at [865, 569] on button "Nova marcação" at bounding box center [864, 567] width 87 height 23
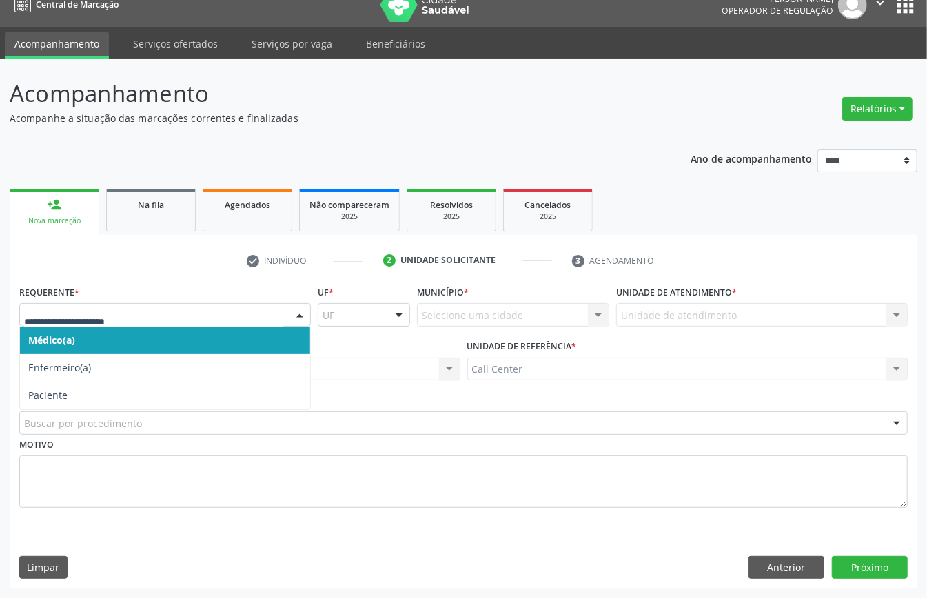
drag, startPoint x: 96, startPoint y: 317, endPoint x: 87, endPoint y: 370, distance: 53.9
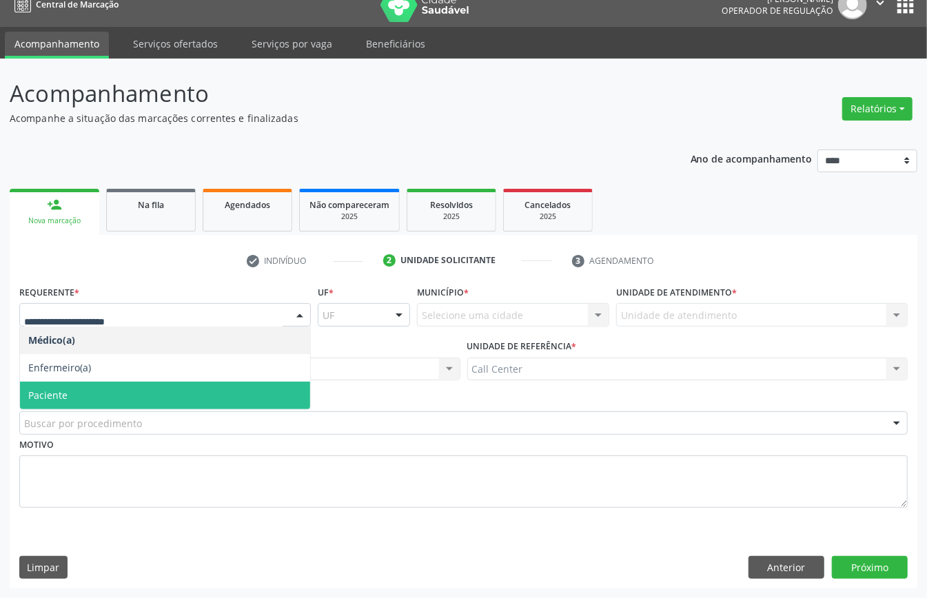
drag, startPoint x: 84, startPoint y: 384, endPoint x: 99, endPoint y: 417, distance: 35.8
click at [84, 387] on span "Paciente" at bounding box center [165, 396] width 290 height 28
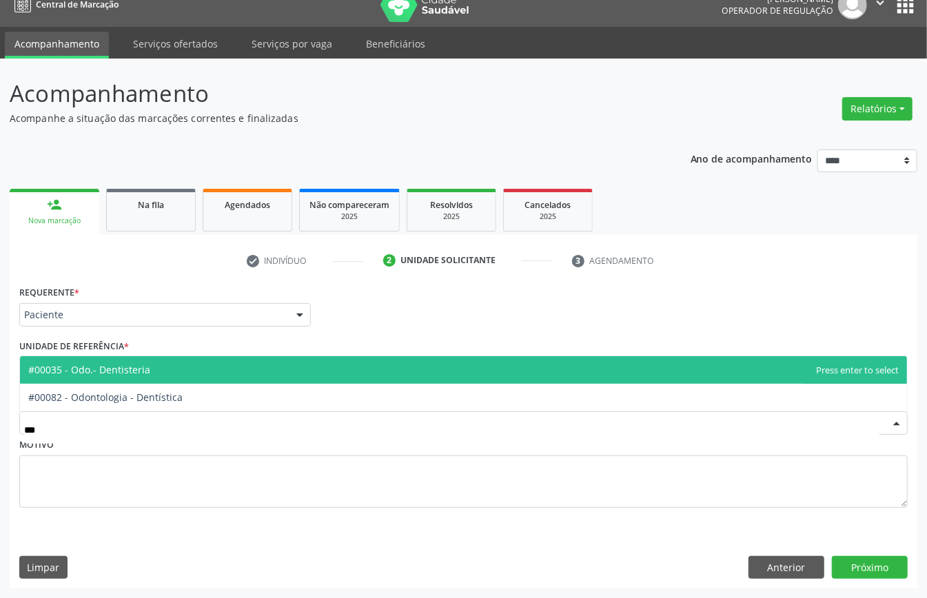
type input "****"
click at [160, 368] on span "#00035 - Odo.- Dentisteria" at bounding box center [463, 370] width 887 height 28
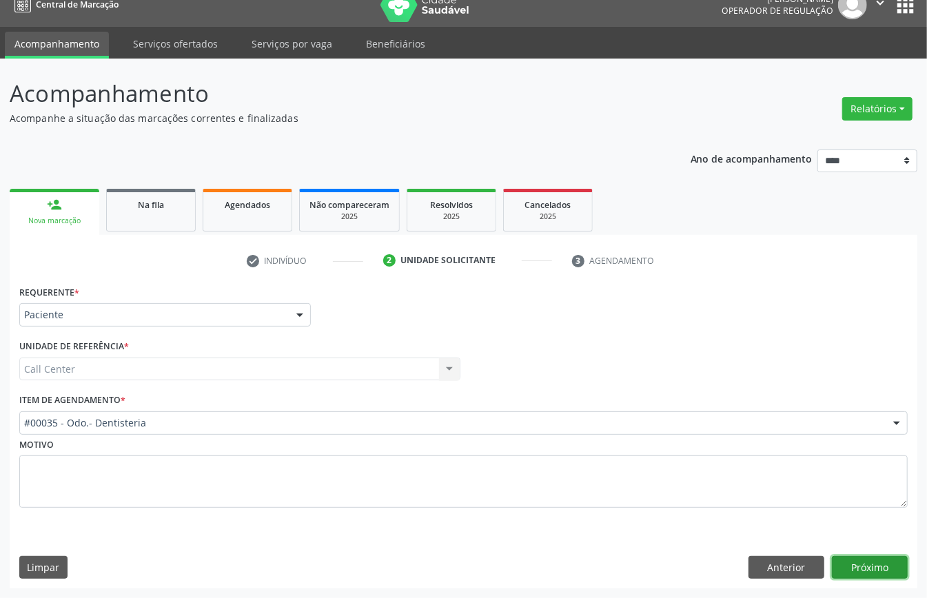
click at [874, 557] on button "Próximo" at bounding box center [870, 567] width 76 height 23
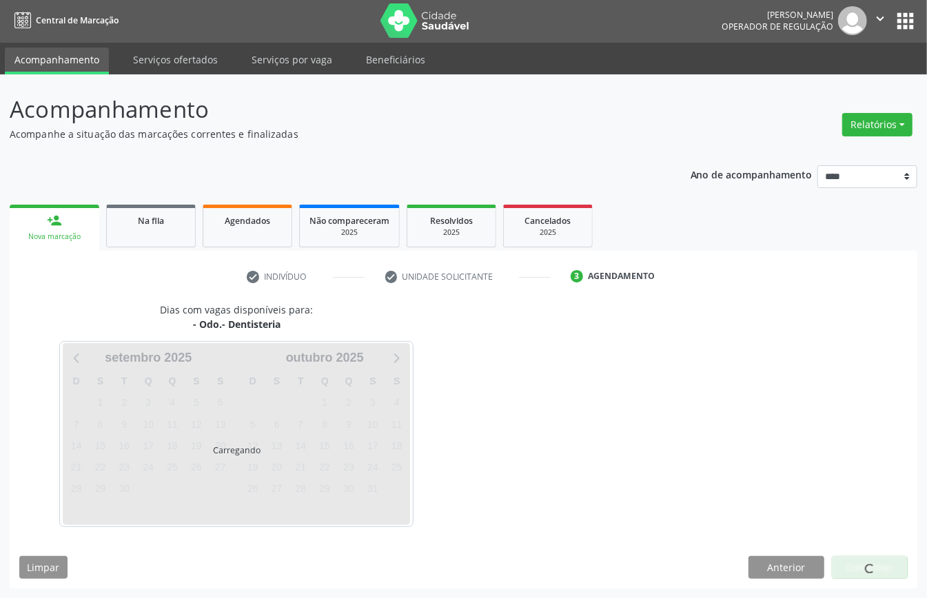
scroll to position [3, 0]
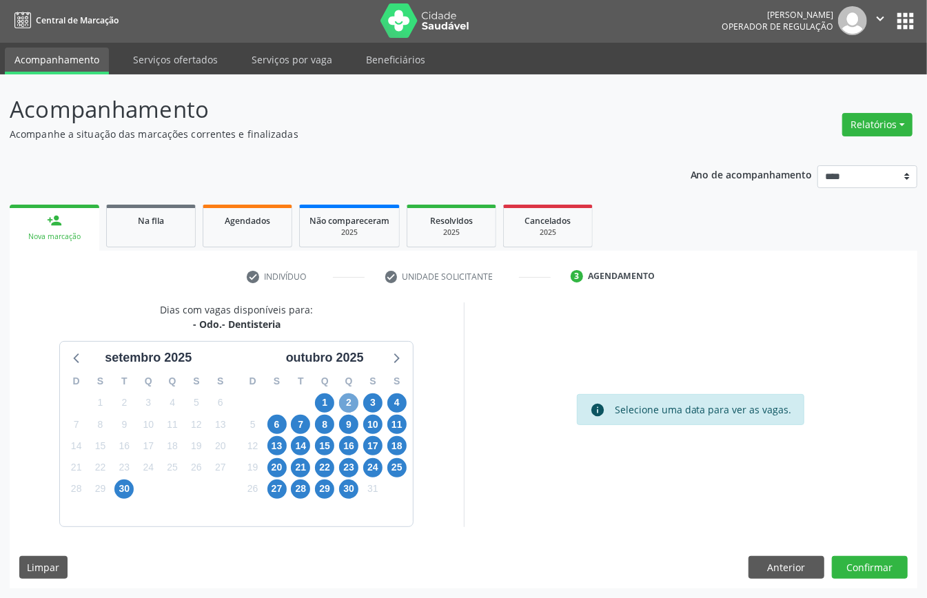
click at [349, 406] on span "2" at bounding box center [348, 402] width 19 height 19
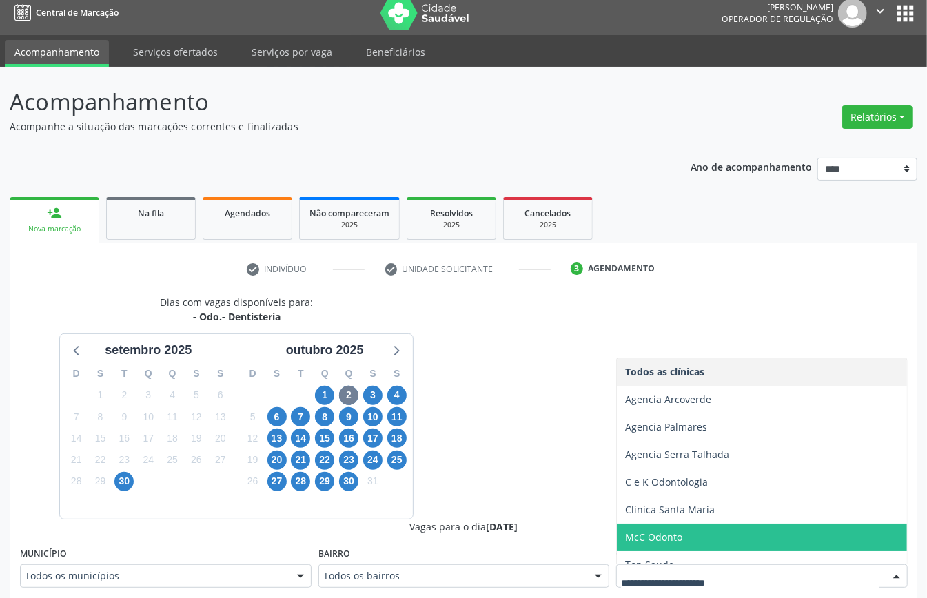
scroll to position [14, 0]
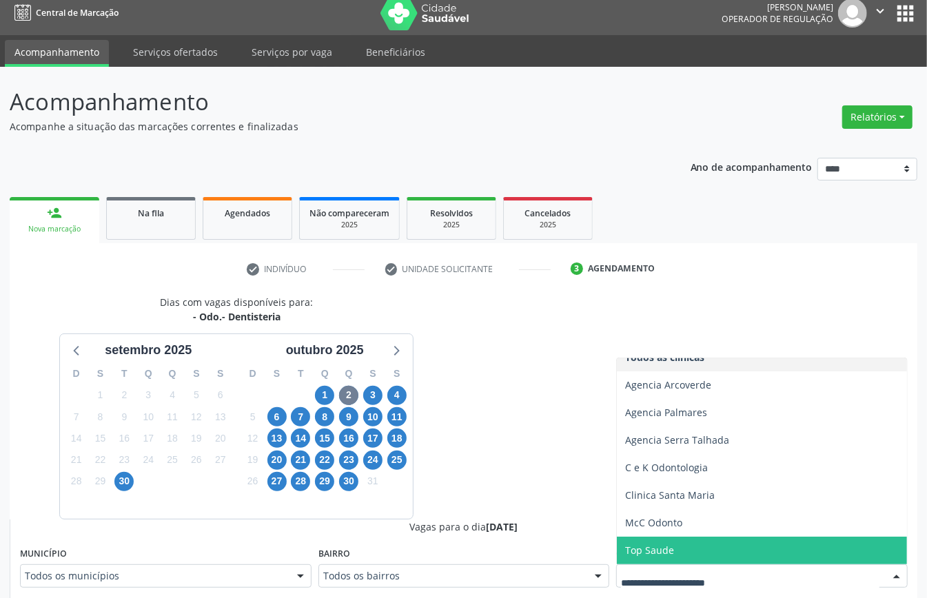
click at [654, 550] on span "Top Saude" at bounding box center [649, 550] width 49 height 13
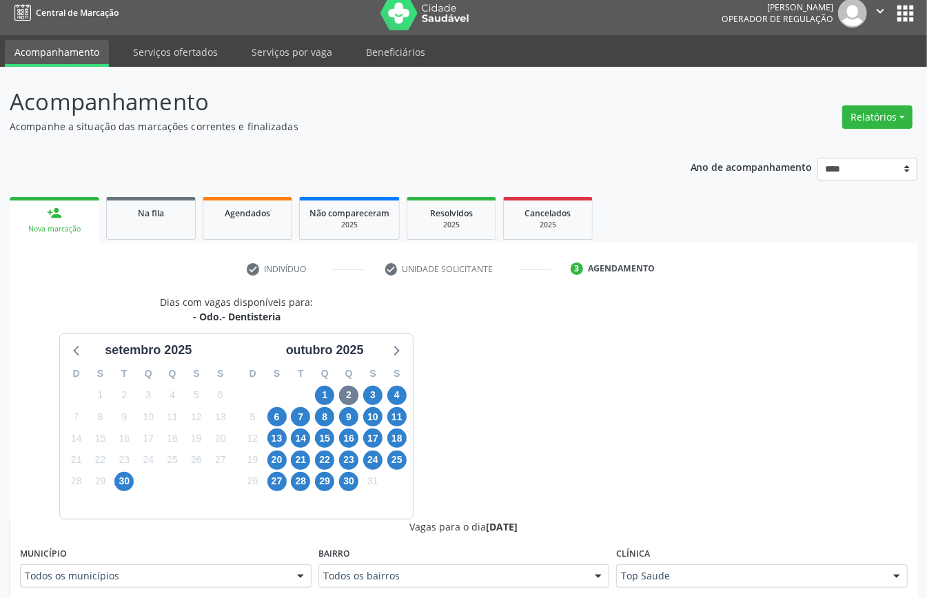
scroll to position [450, 0]
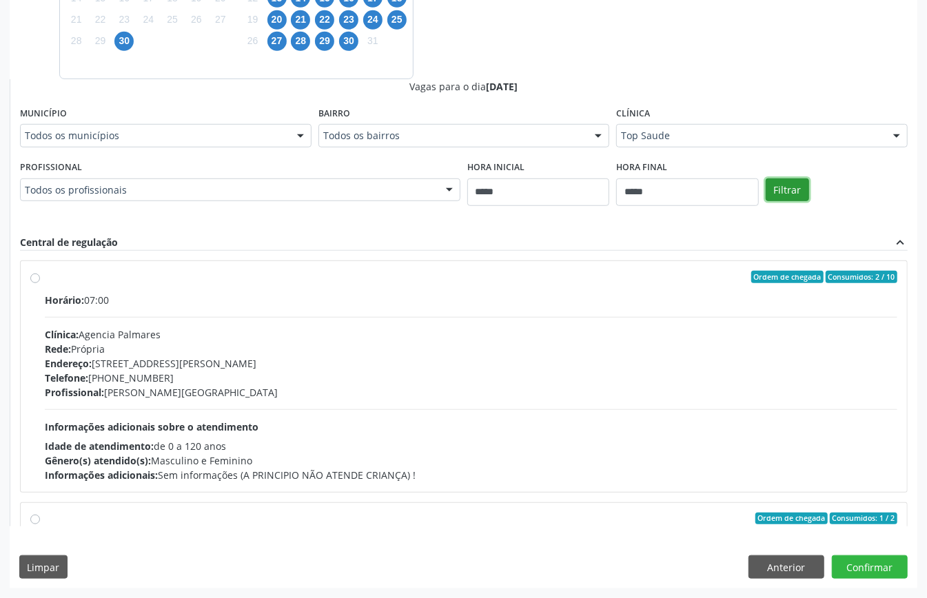
click at [791, 197] on button "Filtrar" at bounding box center [786, 189] width 43 height 23
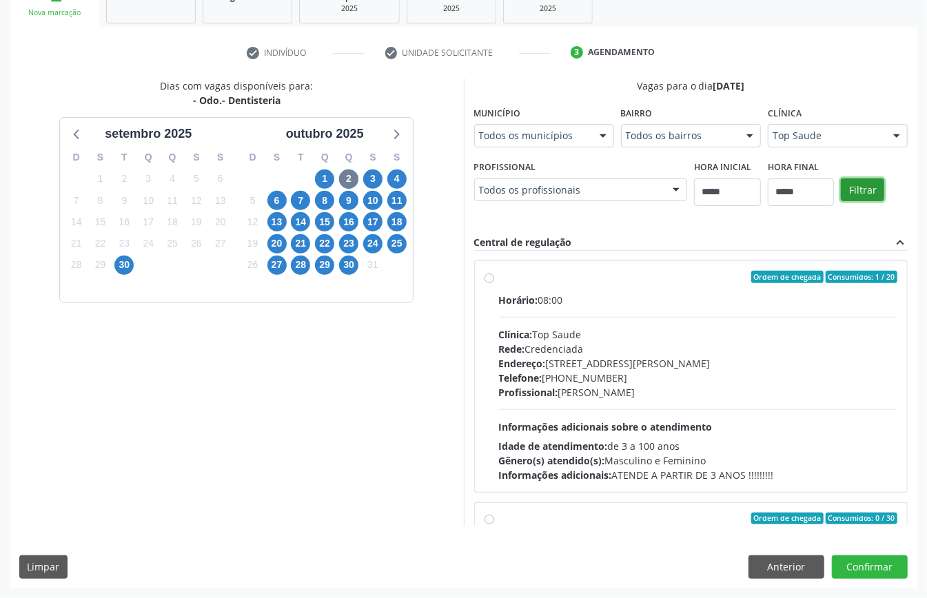
scroll to position [183, 0]
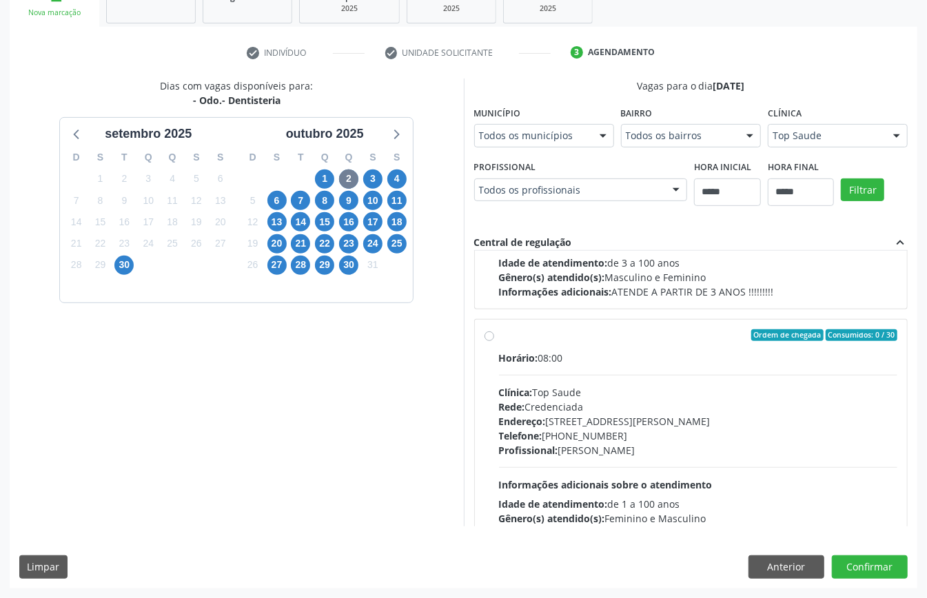
click at [499, 390] on div "Clínica: Top Saude" at bounding box center [698, 392] width 399 height 14
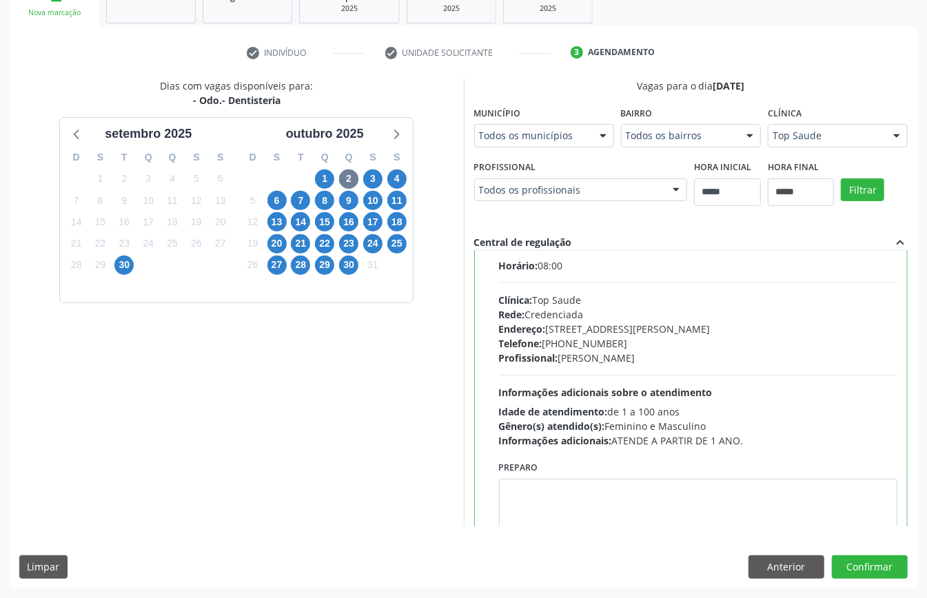
scroll to position [367, 0]
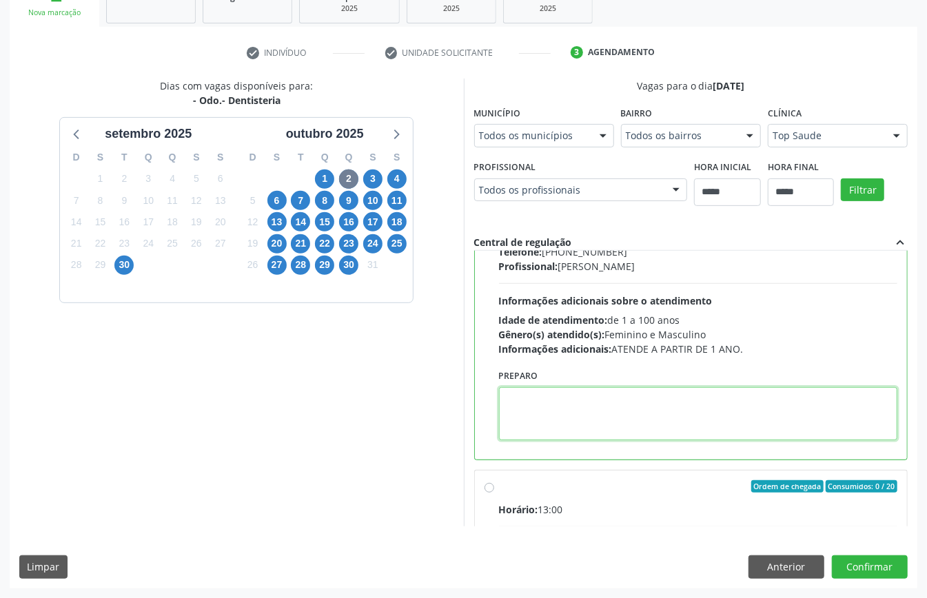
paste textarea "**********"
type textarea "**********"
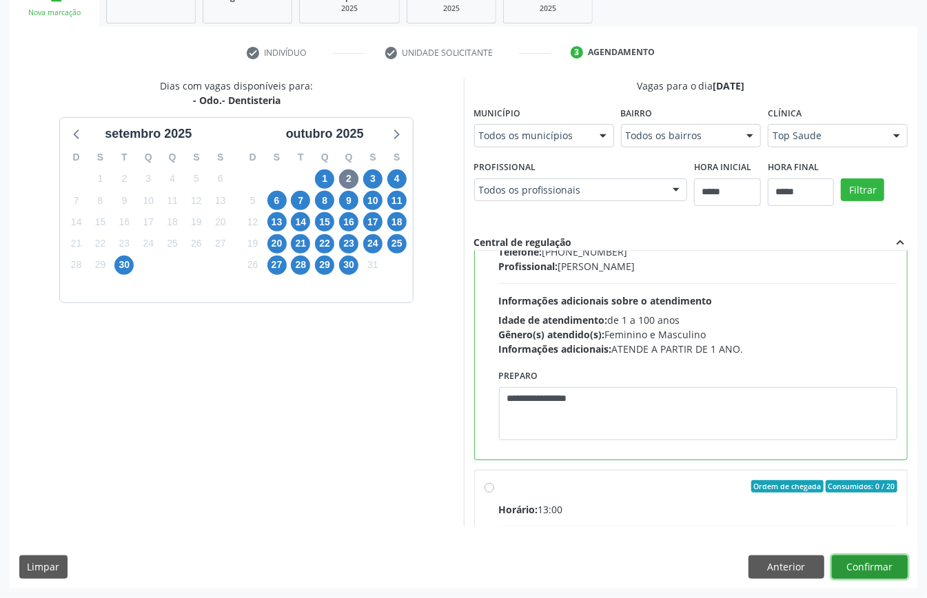
click at [864, 564] on button "Confirmar" at bounding box center [870, 566] width 76 height 23
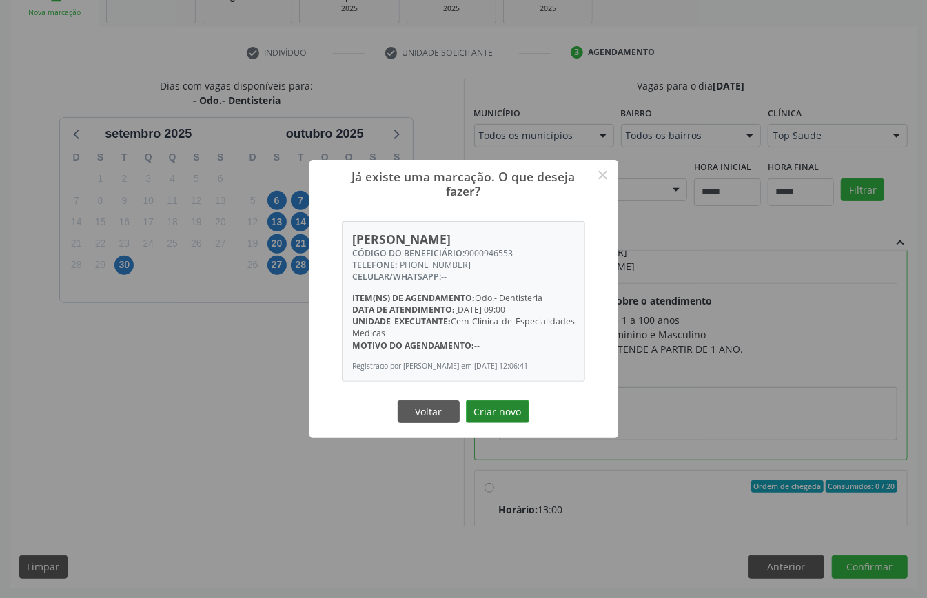
click at [494, 414] on button "Criar novo" at bounding box center [497, 411] width 63 height 23
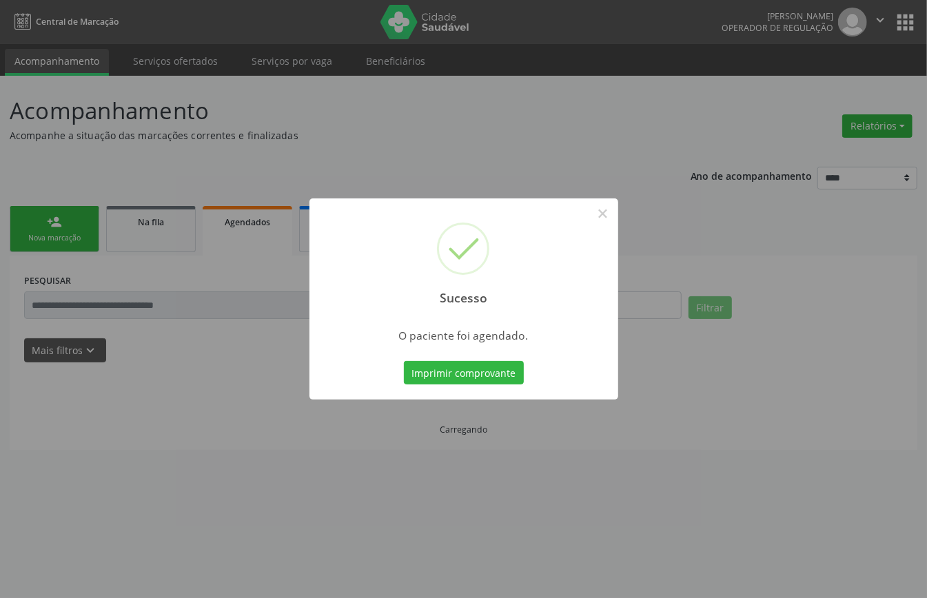
scroll to position [0, 0]
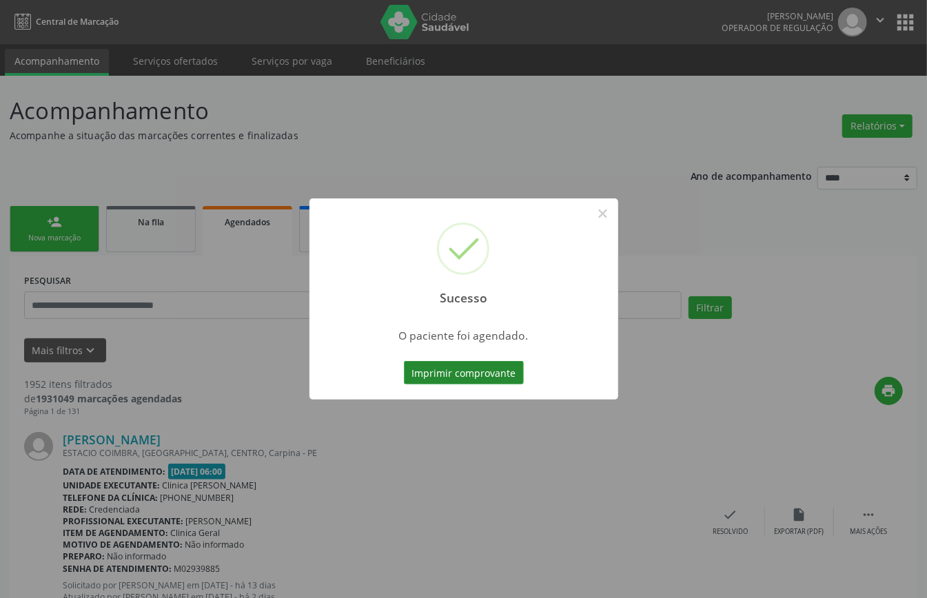
click at [461, 372] on button "Imprimir comprovante" at bounding box center [464, 372] width 120 height 23
